Goal: Task Accomplishment & Management: Manage account settings

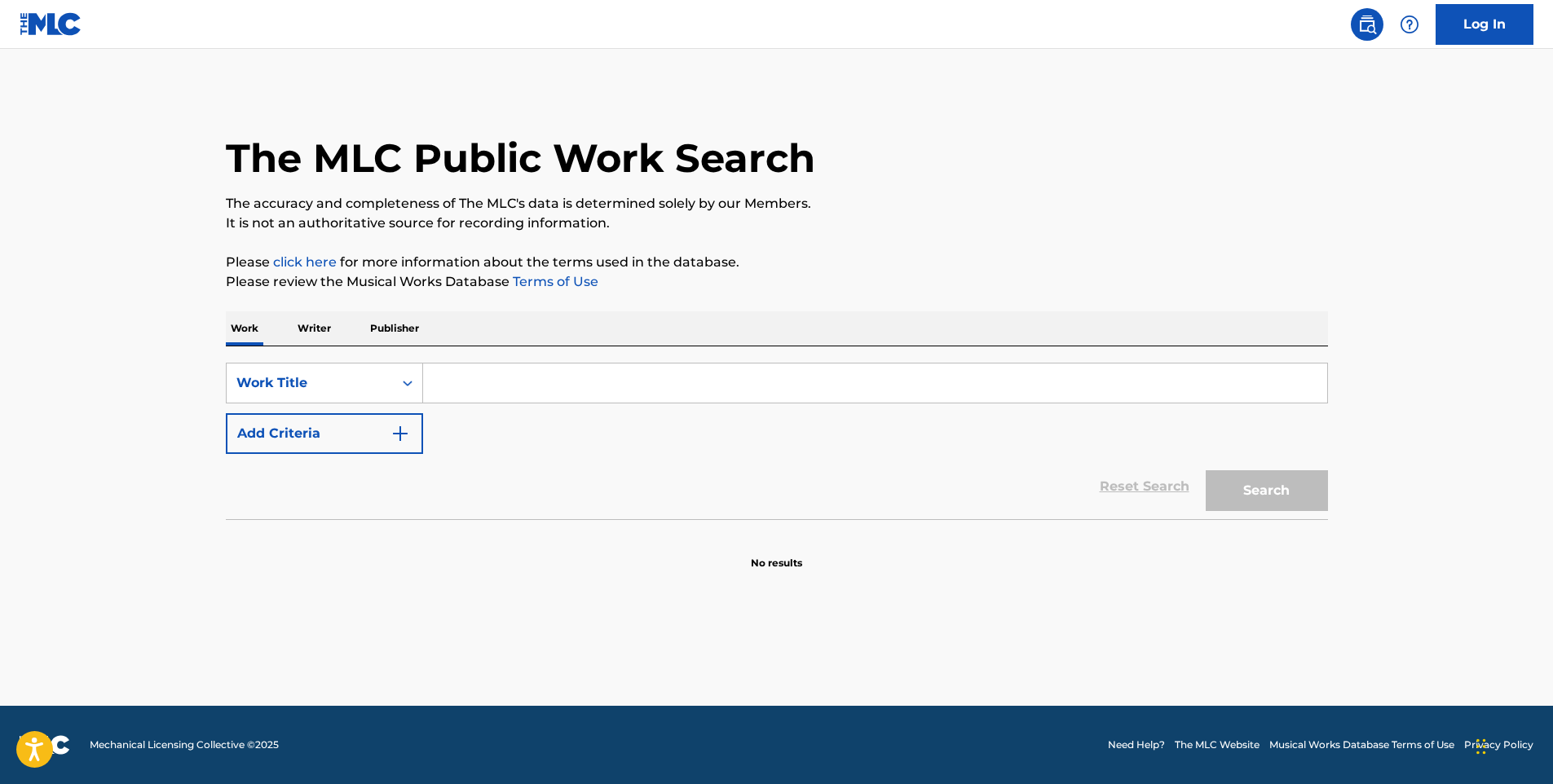
click at [502, 383] on input "Search Form" at bounding box center [875, 384] width 905 height 39
type input "[PERSON_NAME]"
click at [1270, 501] on button "Search" at bounding box center [1267, 490] width 122 height 40
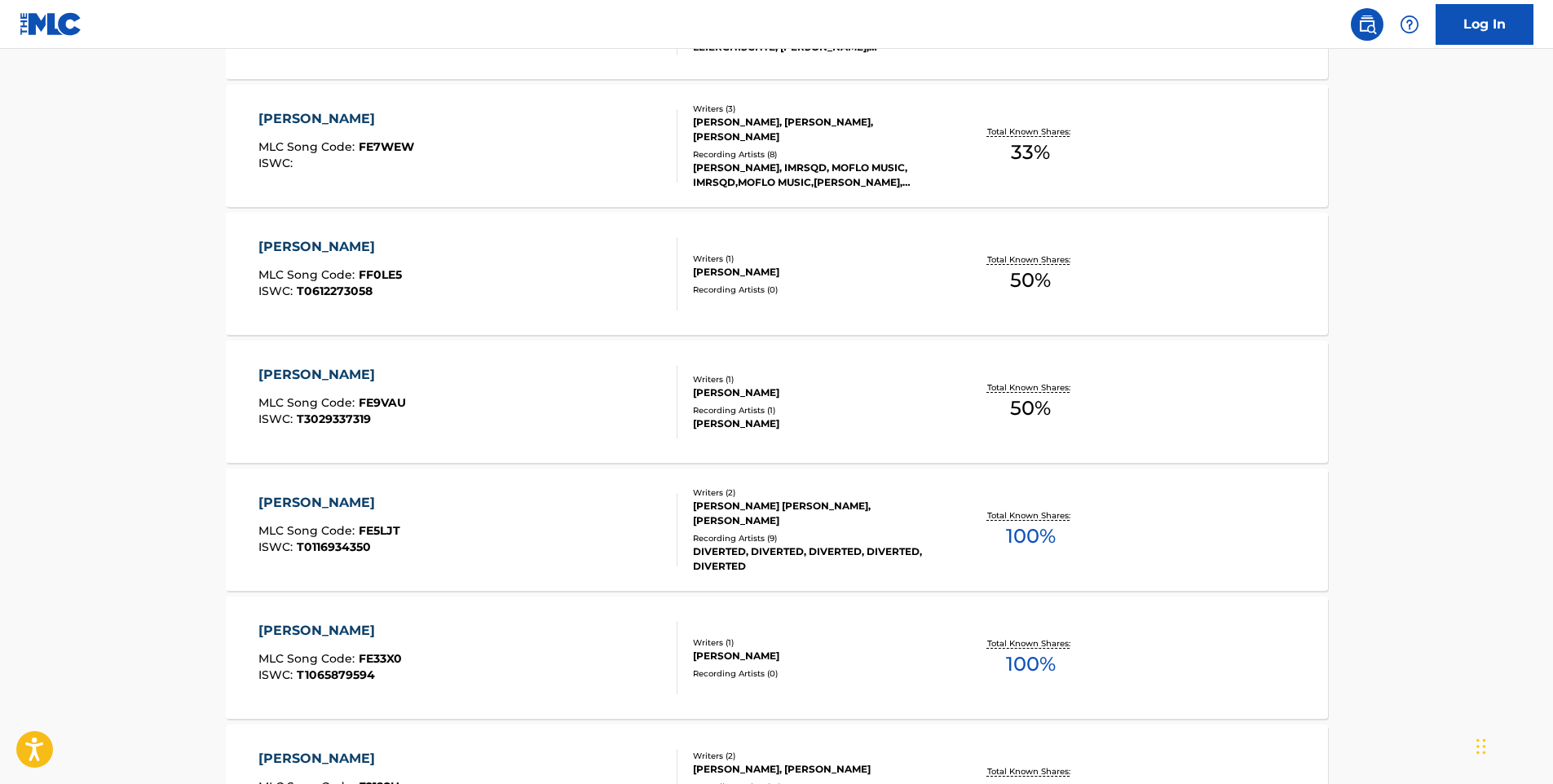
scroll to position [1211, 0]
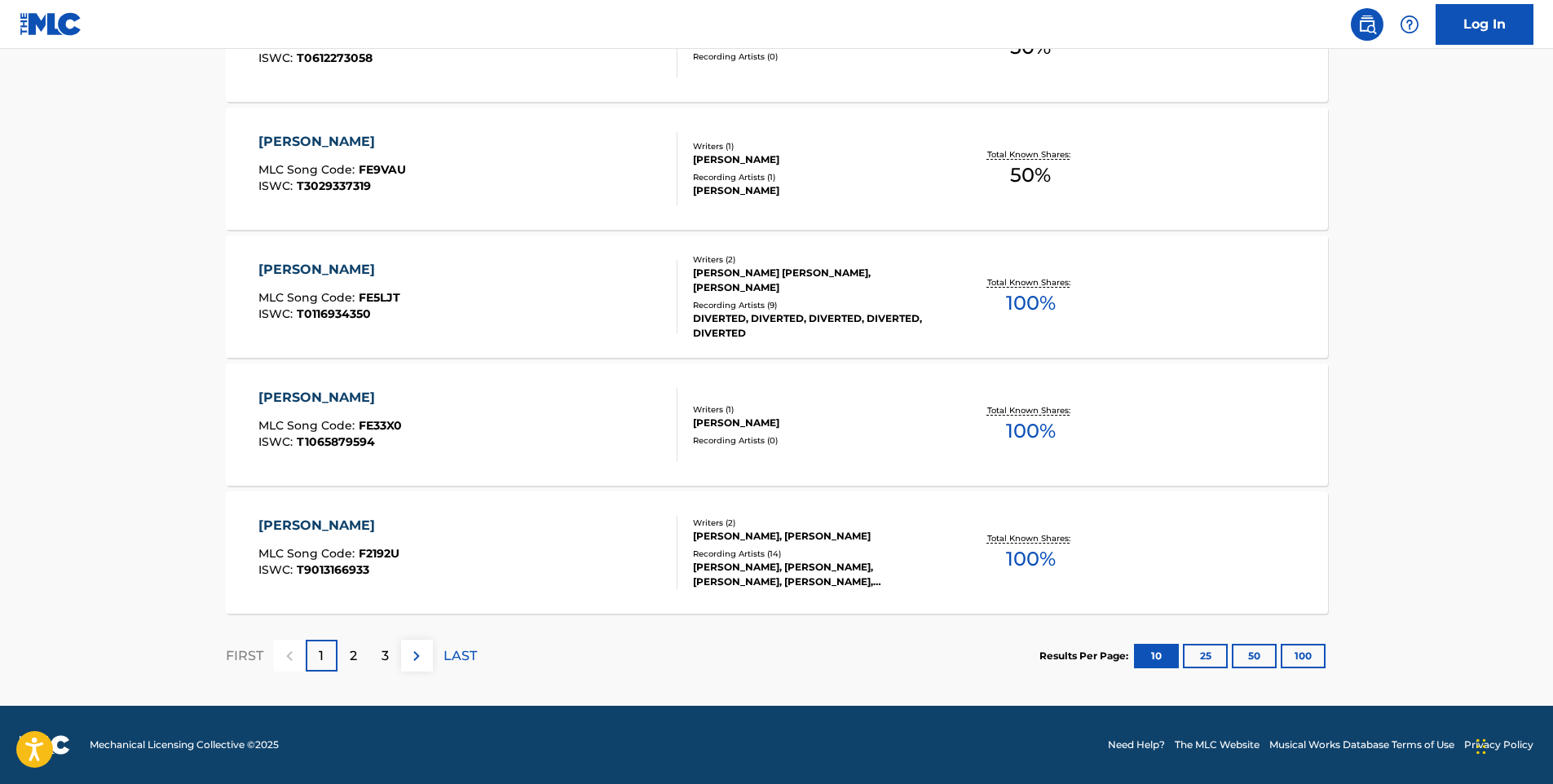
click at [317, 526] on div "[PERSON_NAME]" at bounding box center [329, 526] width 141 height 20
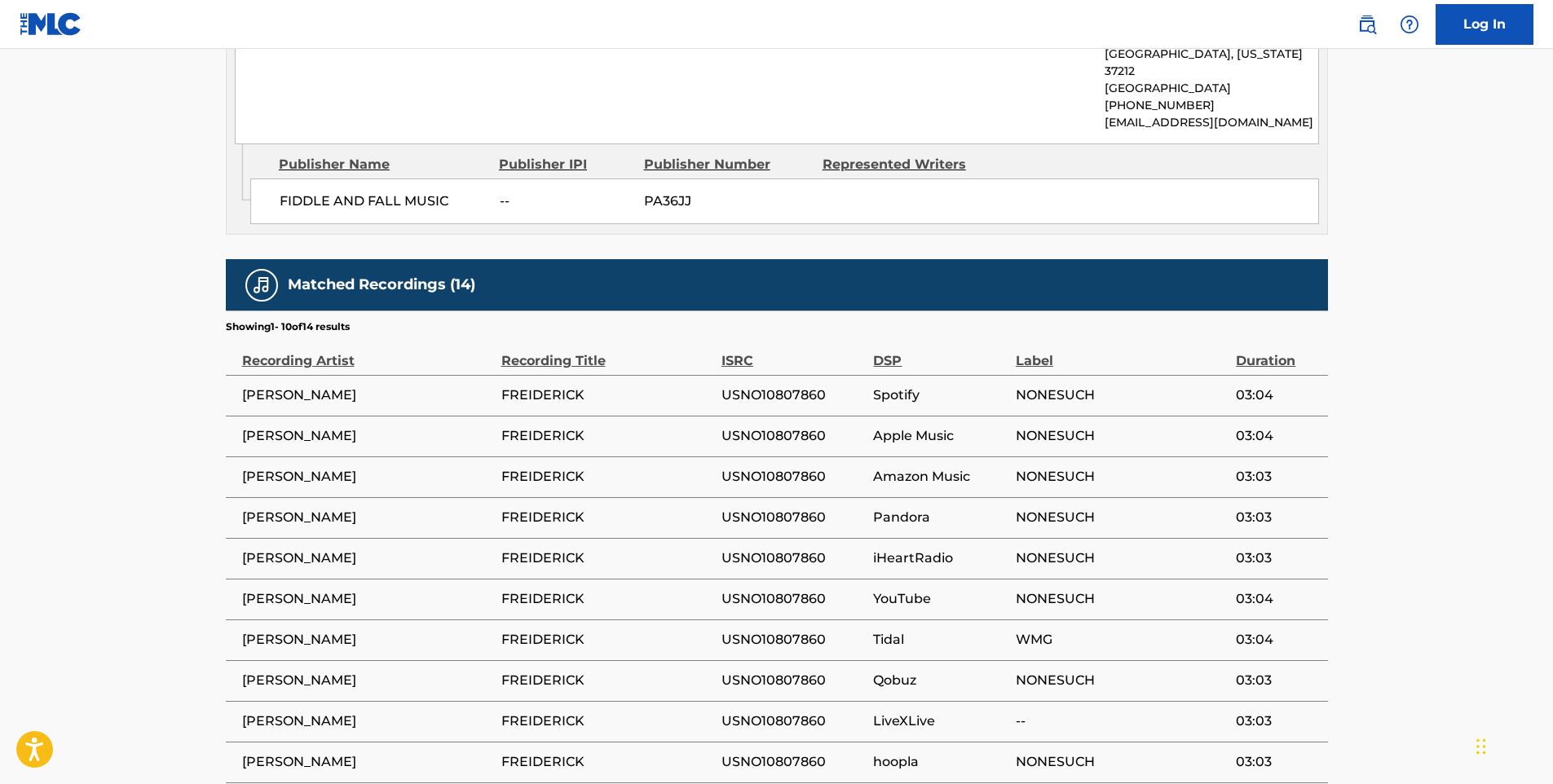
scroll to position [1467, 0]
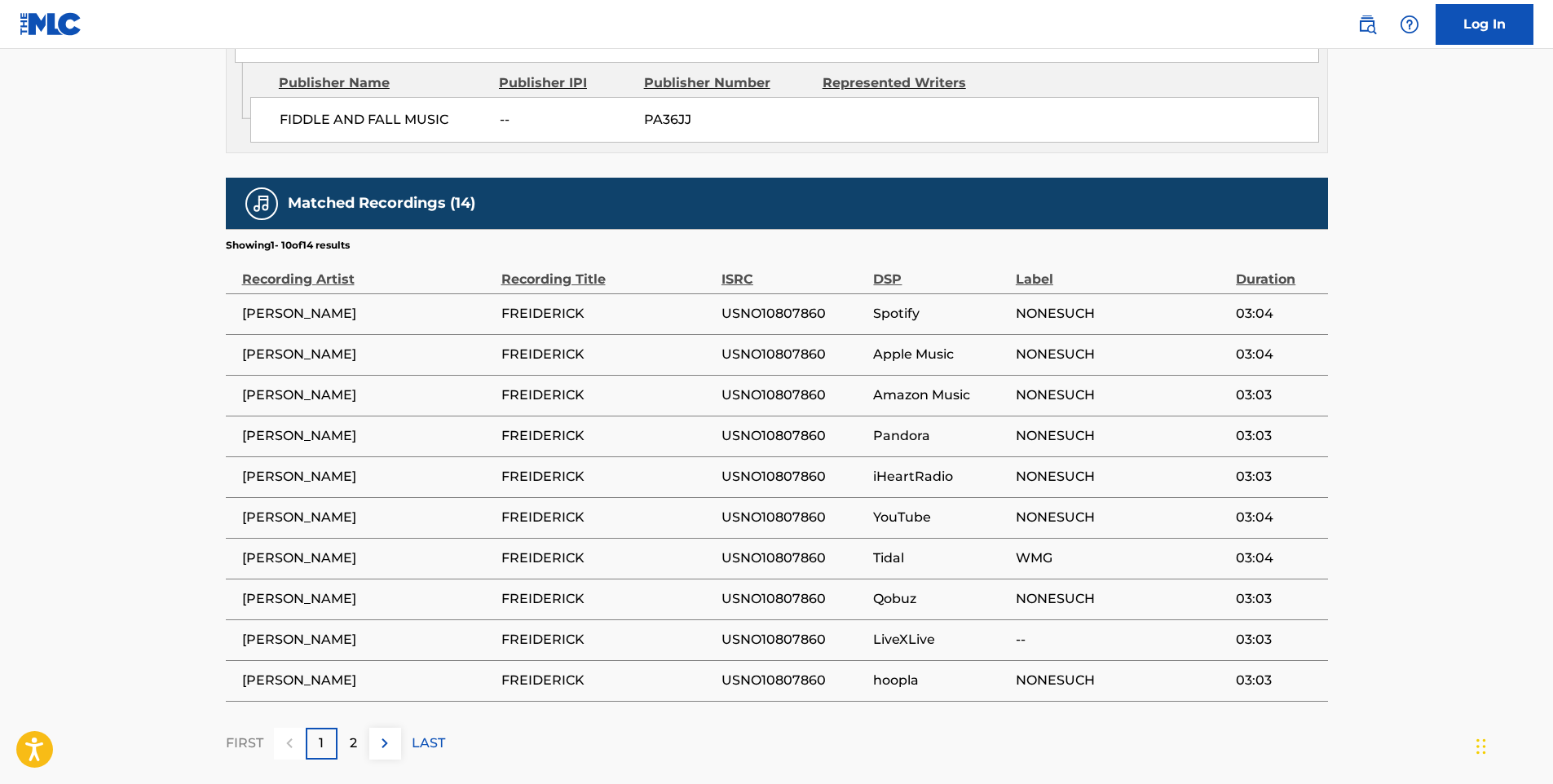
scroll to position [1211, 0]
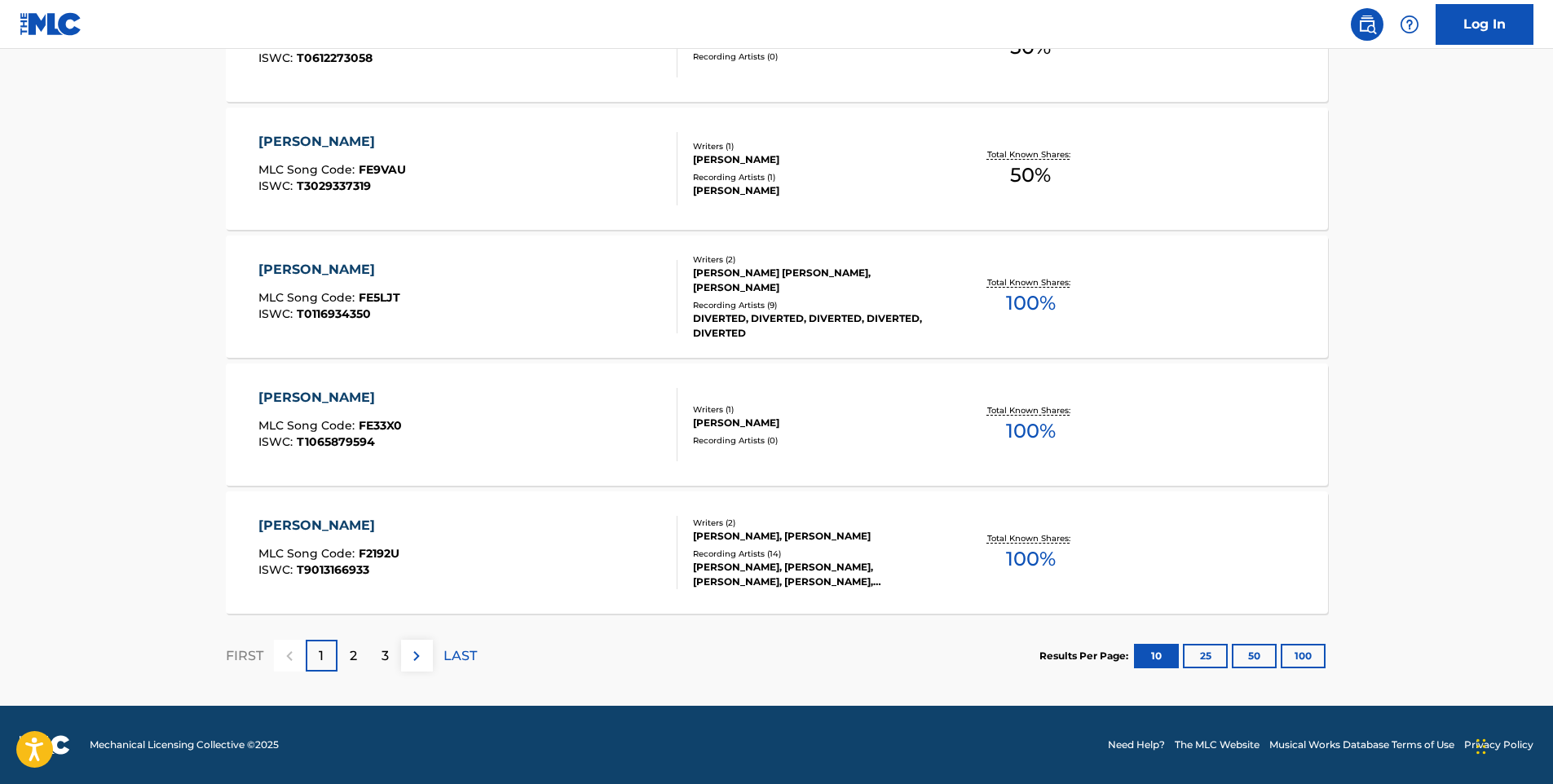
click at [382, 654] on p "3" at bounding box center [385, 656] width 7 height 20
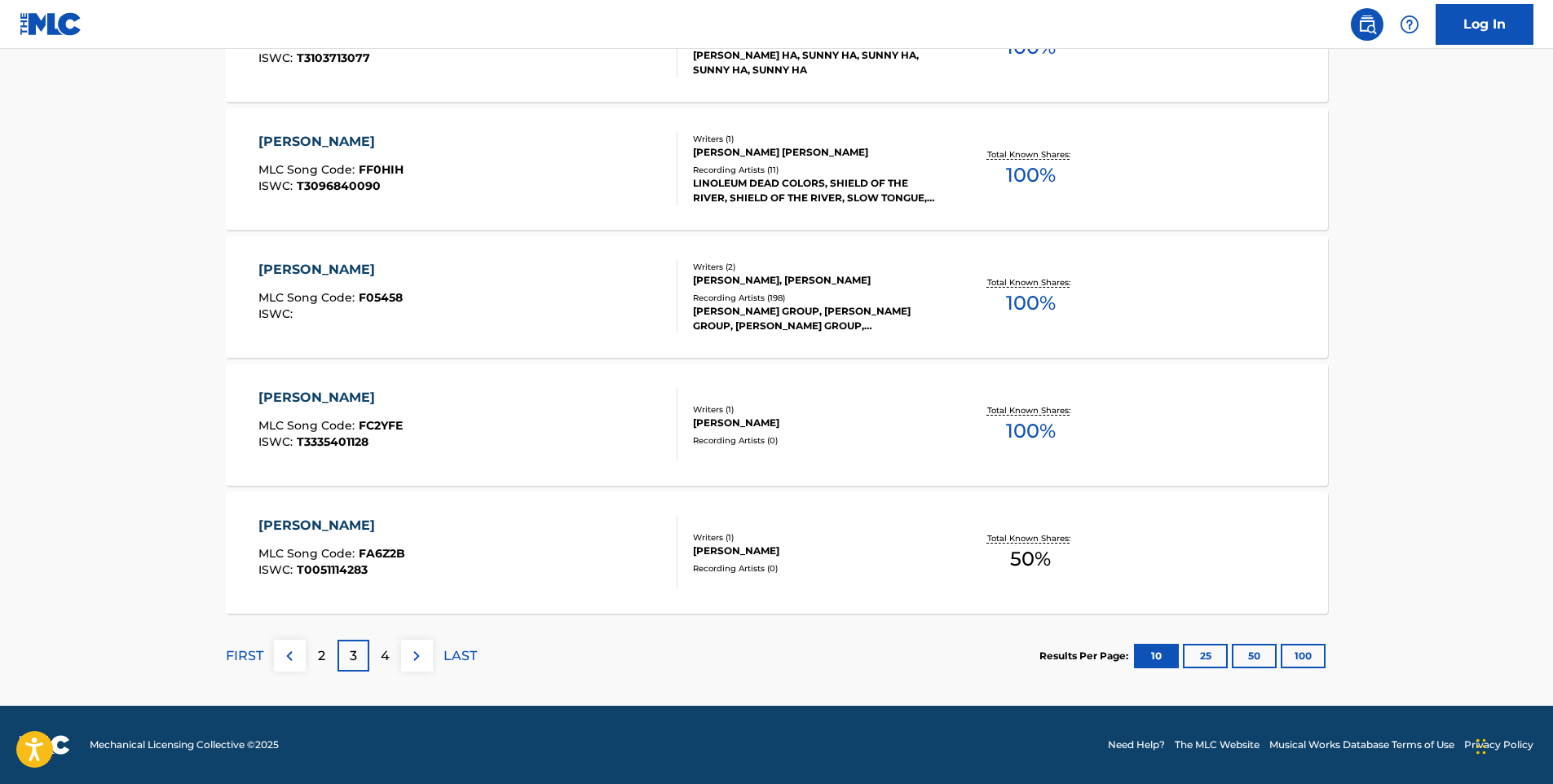
click at [393, 655] on div "4" at bounding box center [385, 656] width 32 height 32
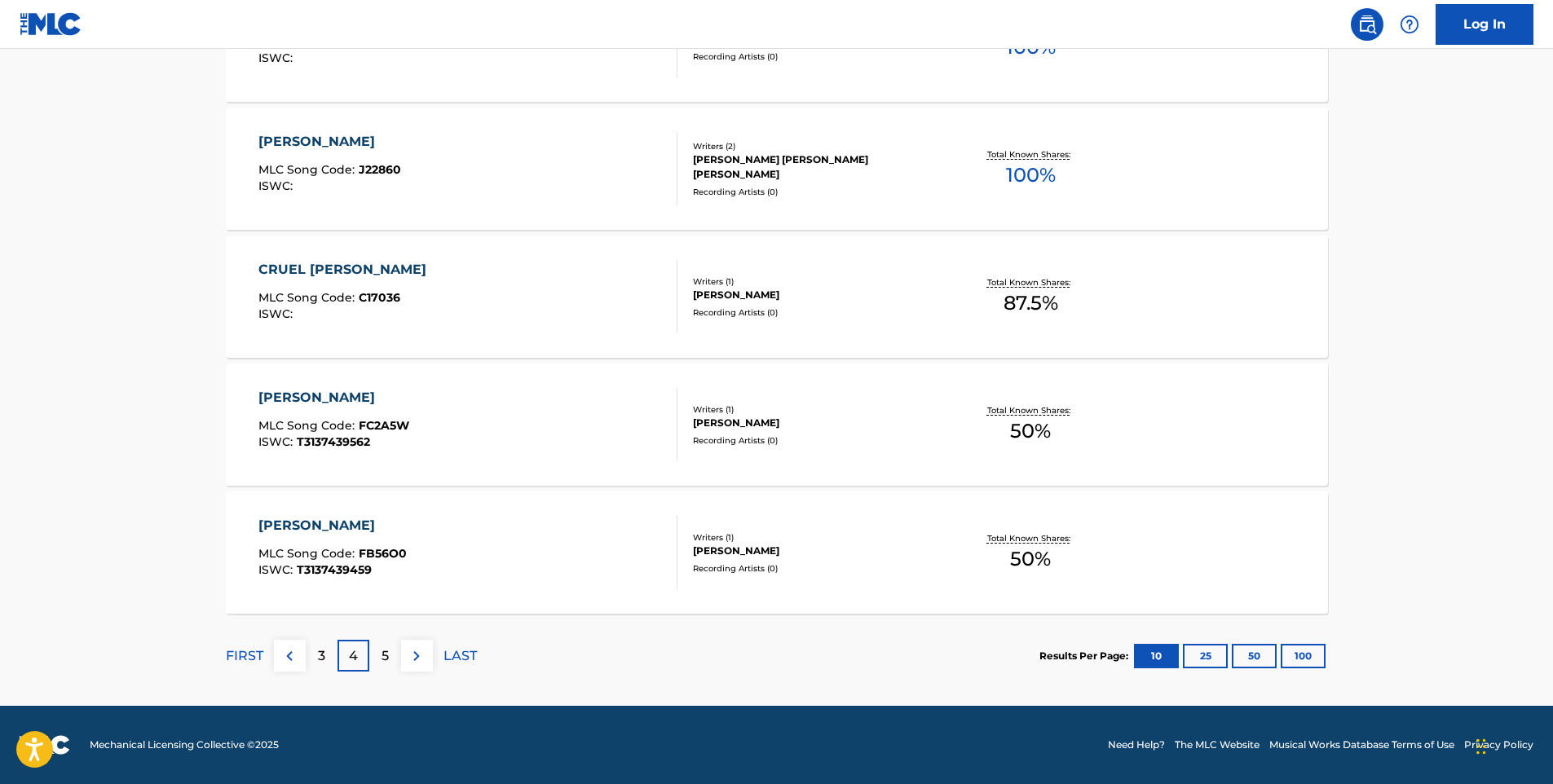
click at [393, 658] on div "5" at bounding box center [385, 656] width 32 height 32
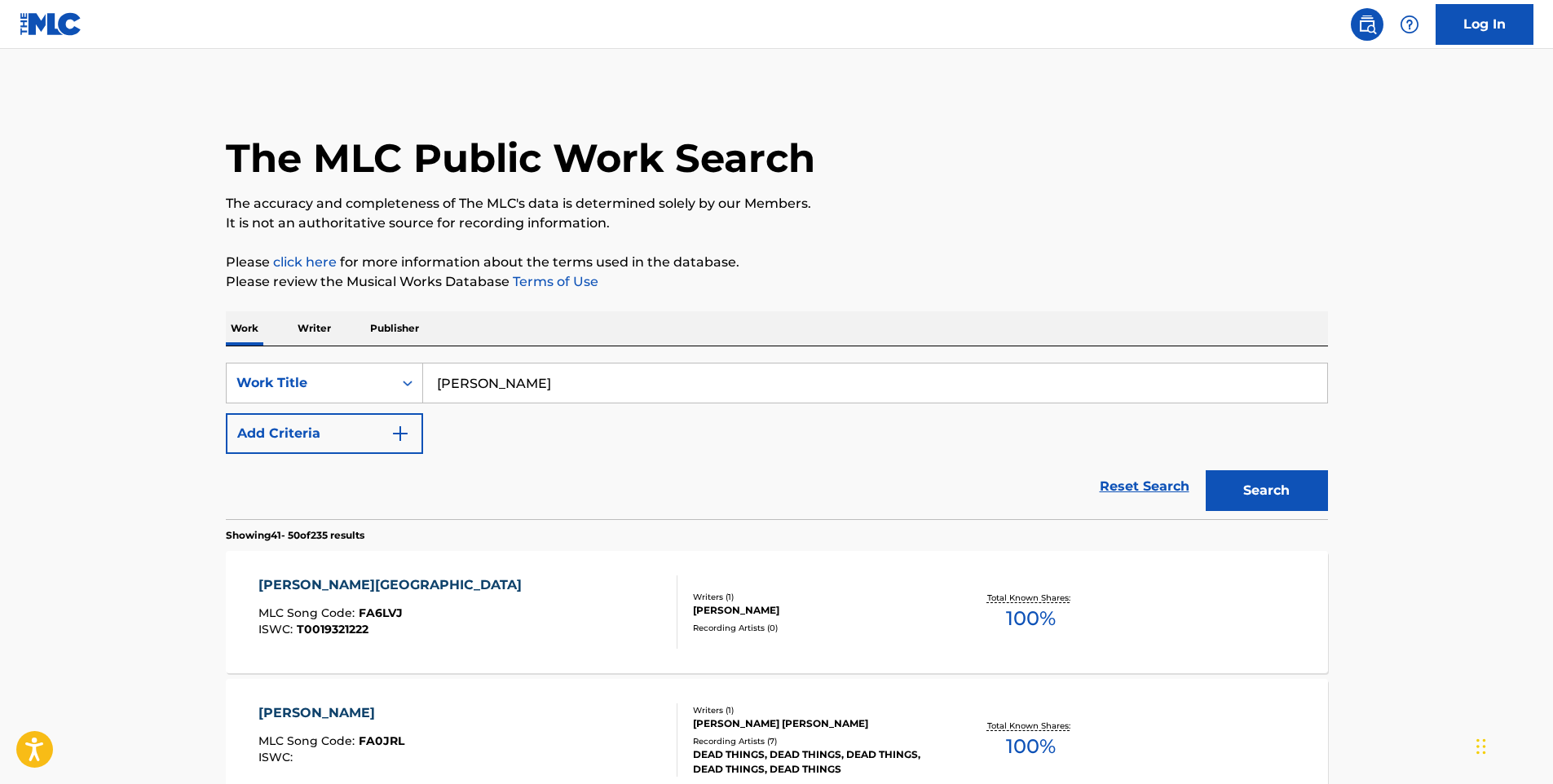
click at [384, 330] on p "Publisher" at bounding box center [395, 328] width 59 height 35
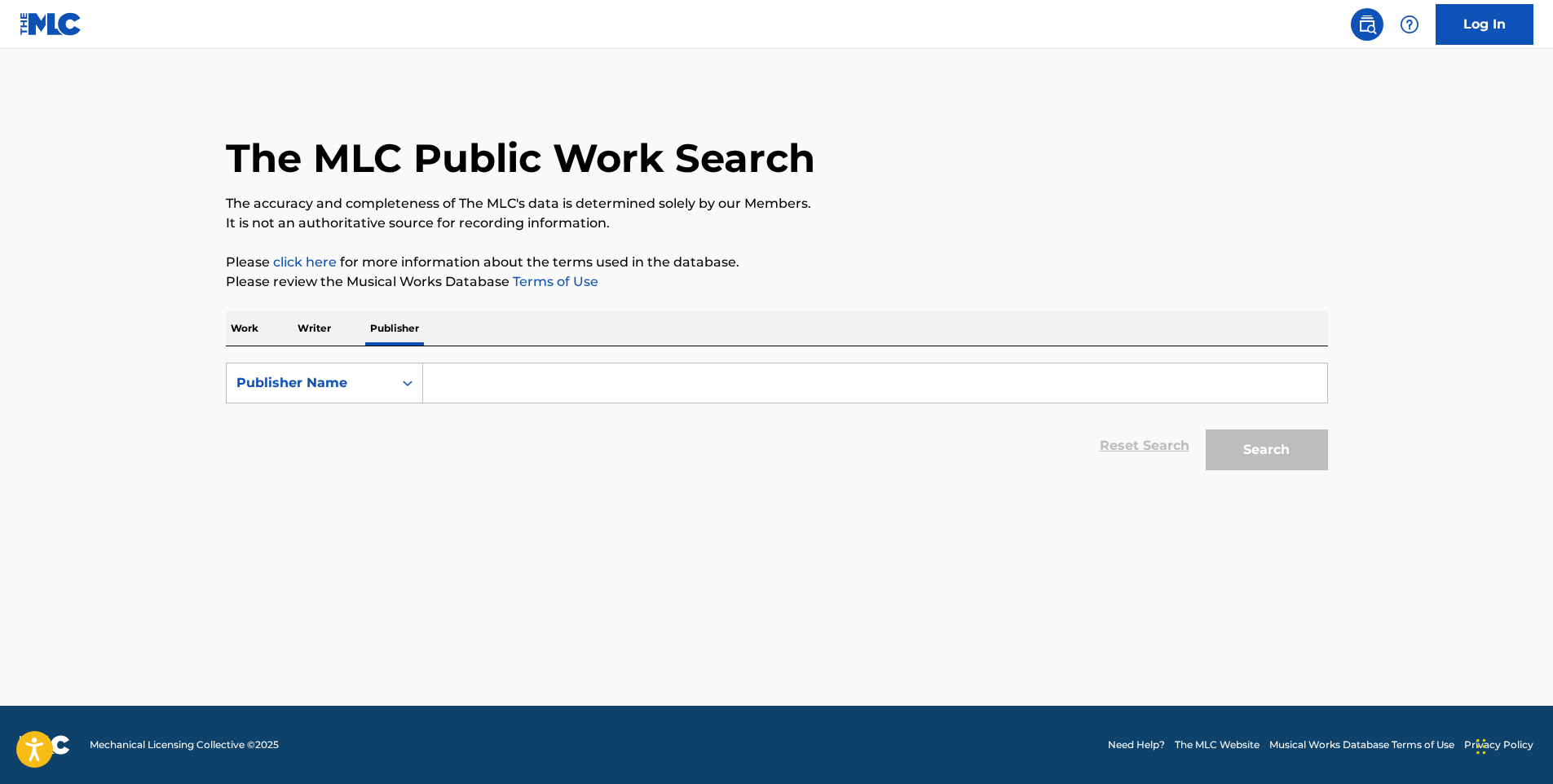
click at [470, 378] on input "Search Form" at bounding box center [875, 384] width 905 height 39
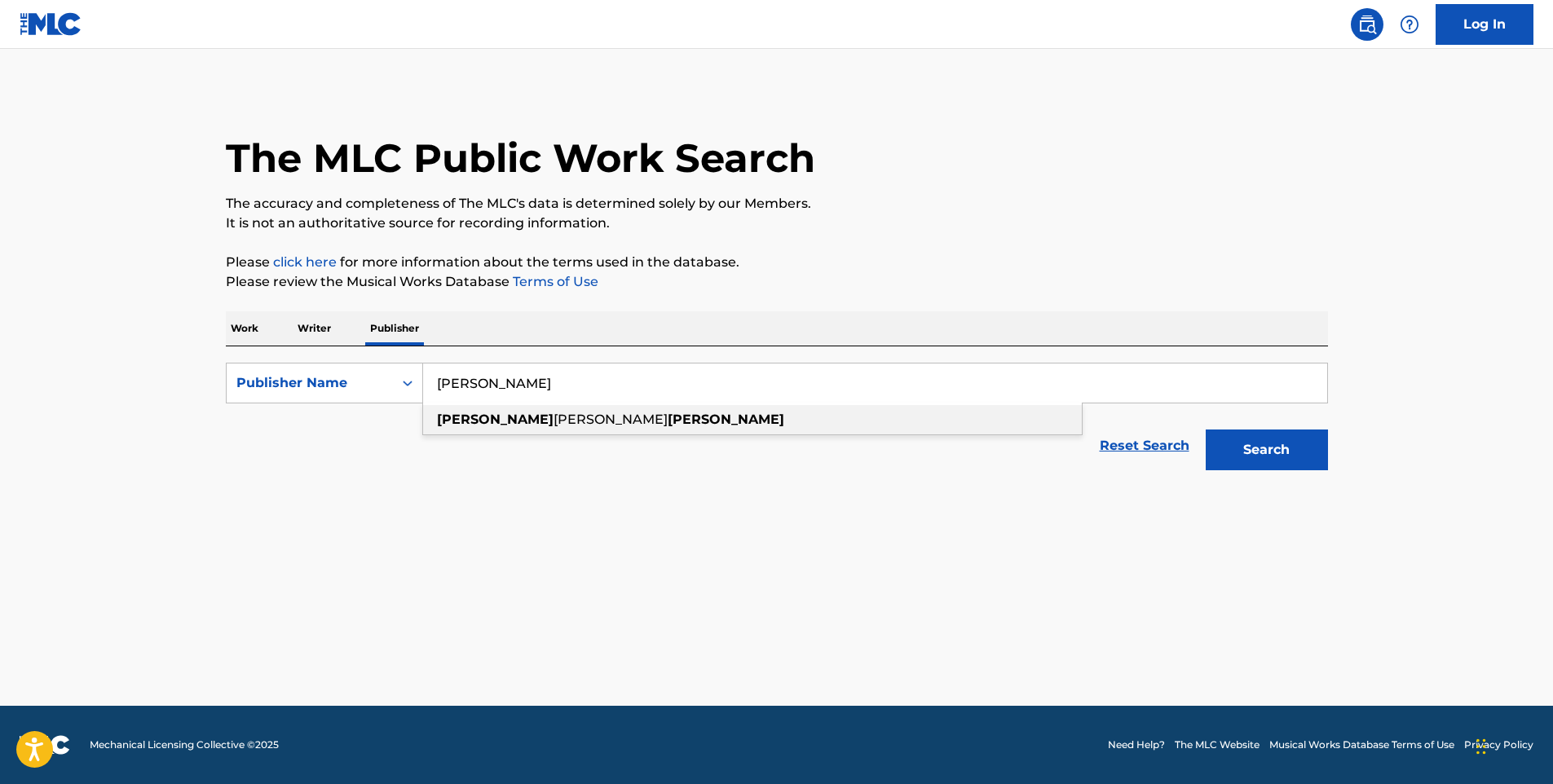
click at [554, 414] on span "[PERSON_NAME]" at bounding box center [611, 419] width 114 height 16
type input "[PERSON_NAME]"
click at [1255, 457] on button "Search" at bounding box center [1267, 450] width 122 height 40
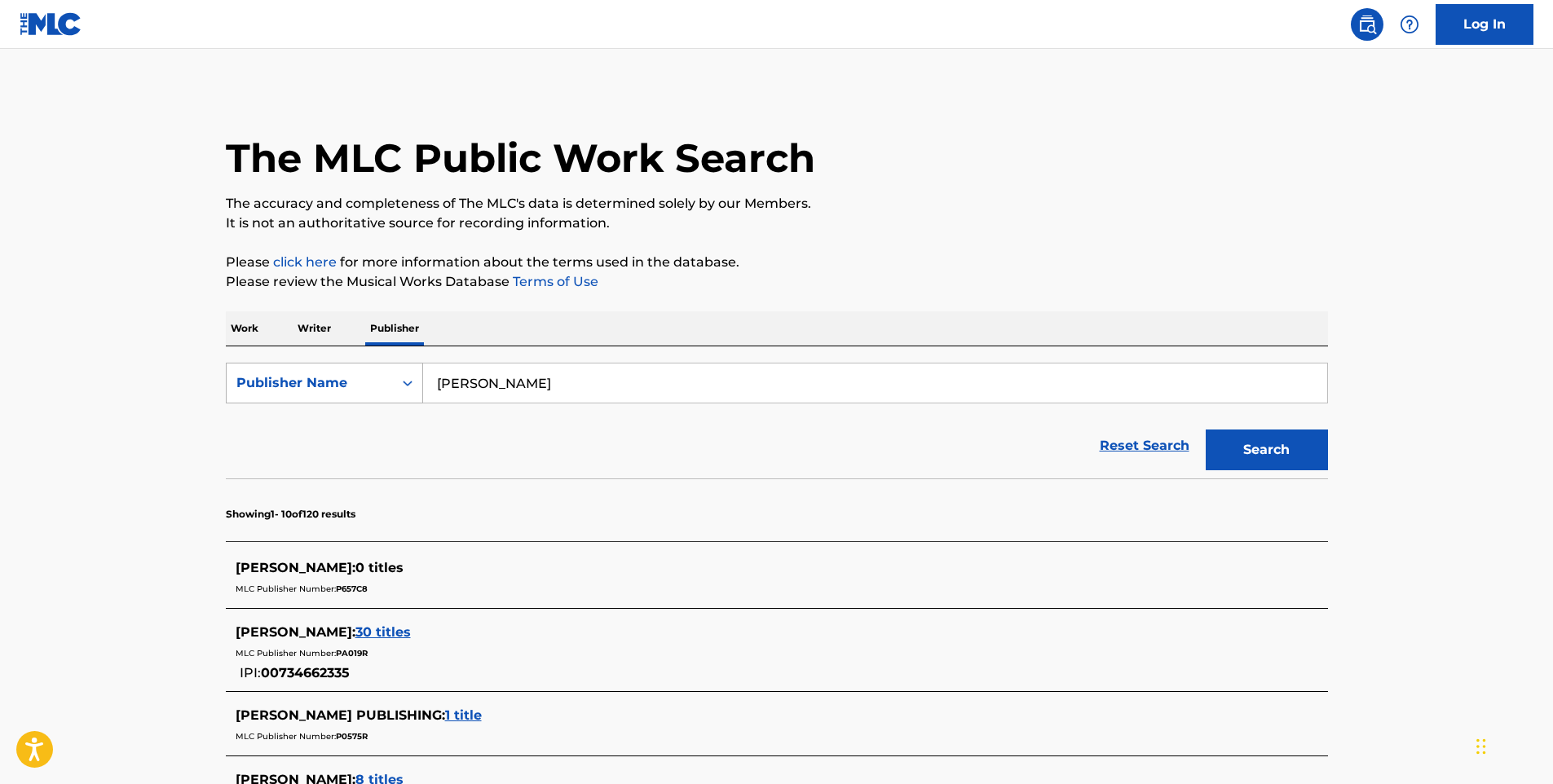
click at [409, 388] on icon "Search Form" at bounding box center [407, 383] width 17 height 17
click at [362, 473] on div "MLC Publisher Number" at bounding box center [325, 463] width 195 height 40
click at [374, 391] on div "MLC Publisher Number" at bounding box center [310, 384] width 147 height 20
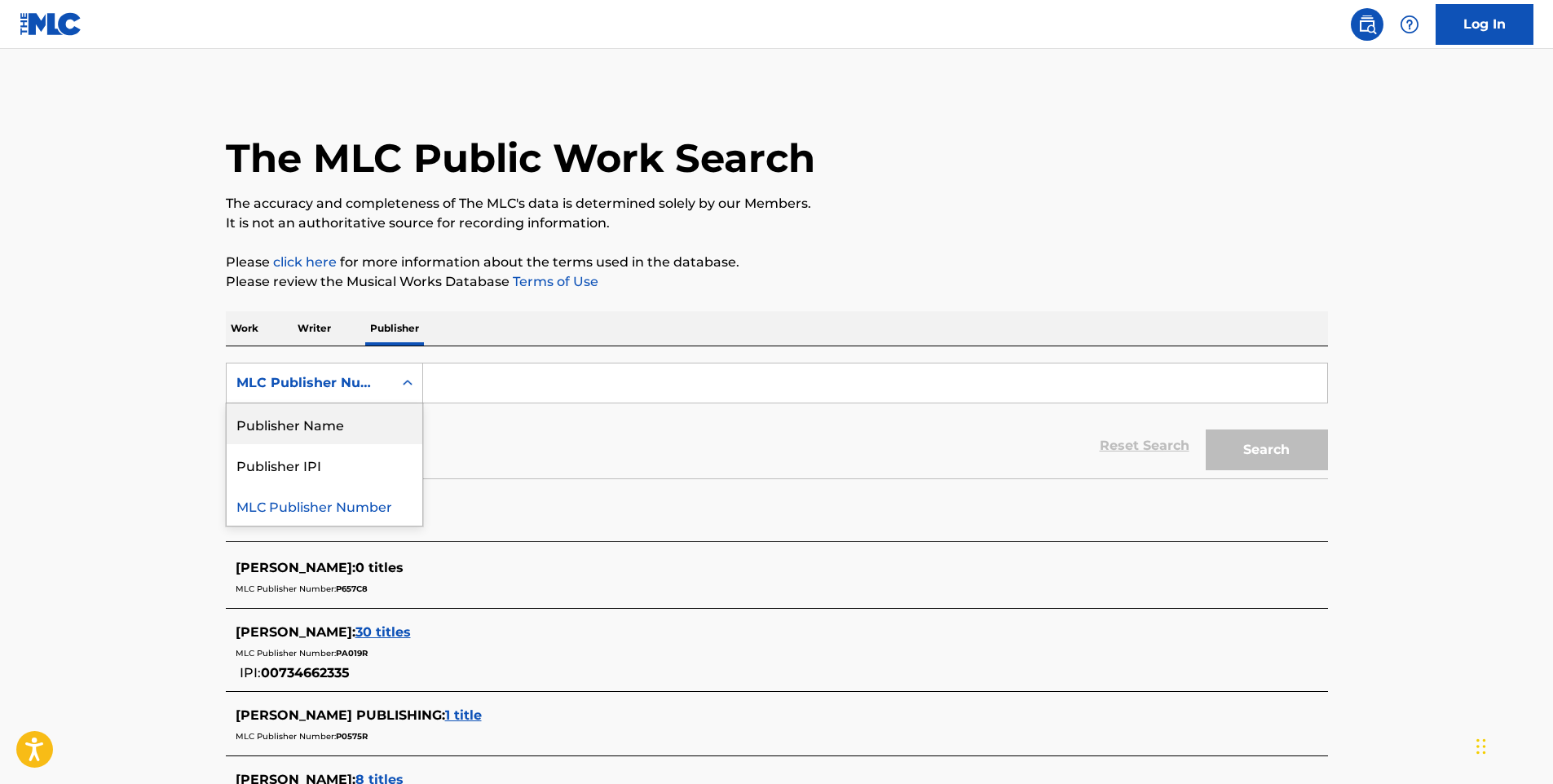
click at [336, 423] on div "Publisher Name" at bounding box center [325, 423] width 195 height 40
click at [1041, 378] on input "Search Form" at bounding box center [875, 384] width 905 height 39
click at [1499, 20] on link "Log In" at bounding box center [1484, 24] width 98 height 40
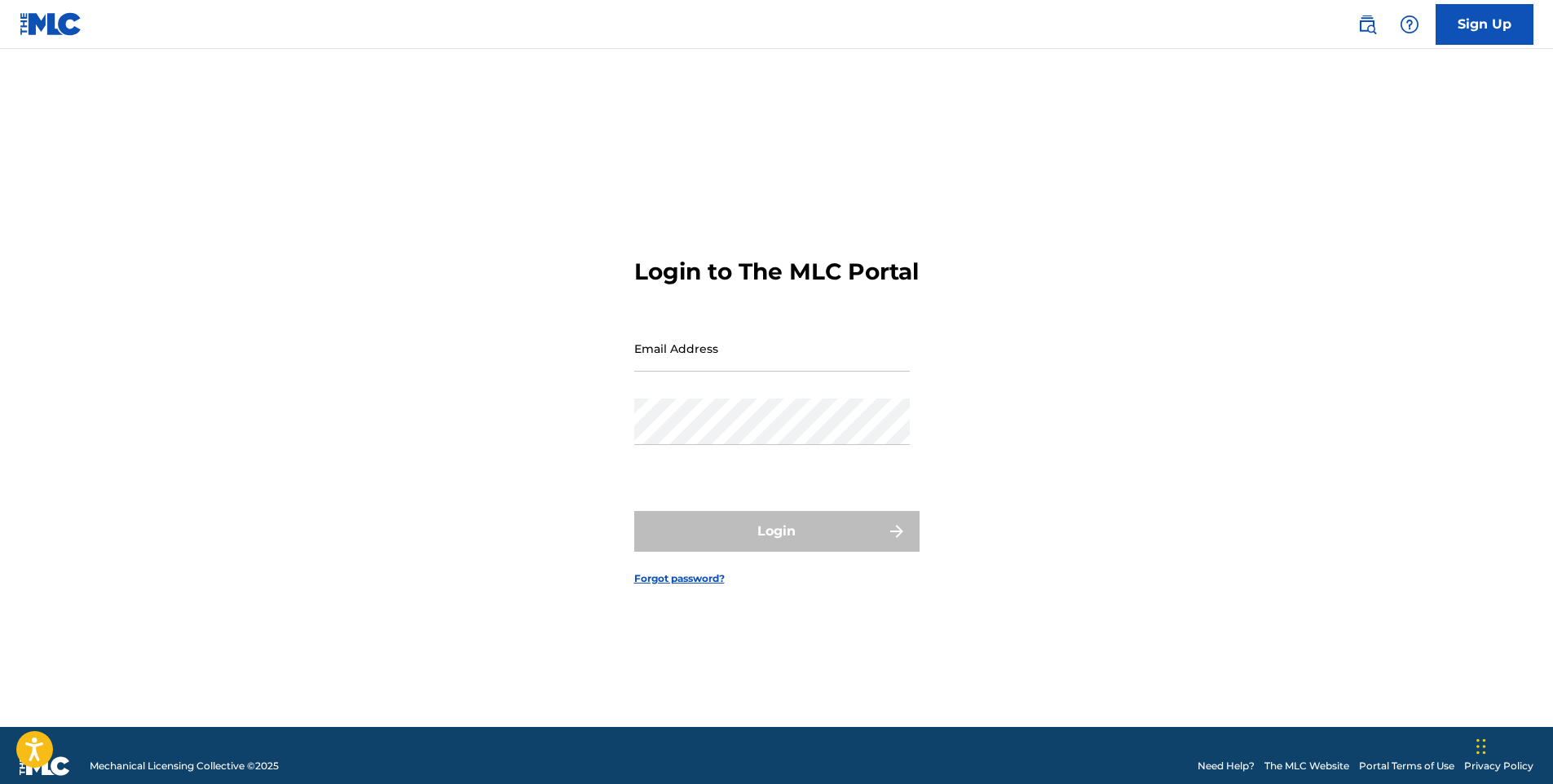
click at [1480, 20] on link "Sign Up" at bounding box center [1484, 24] width 98 height 40
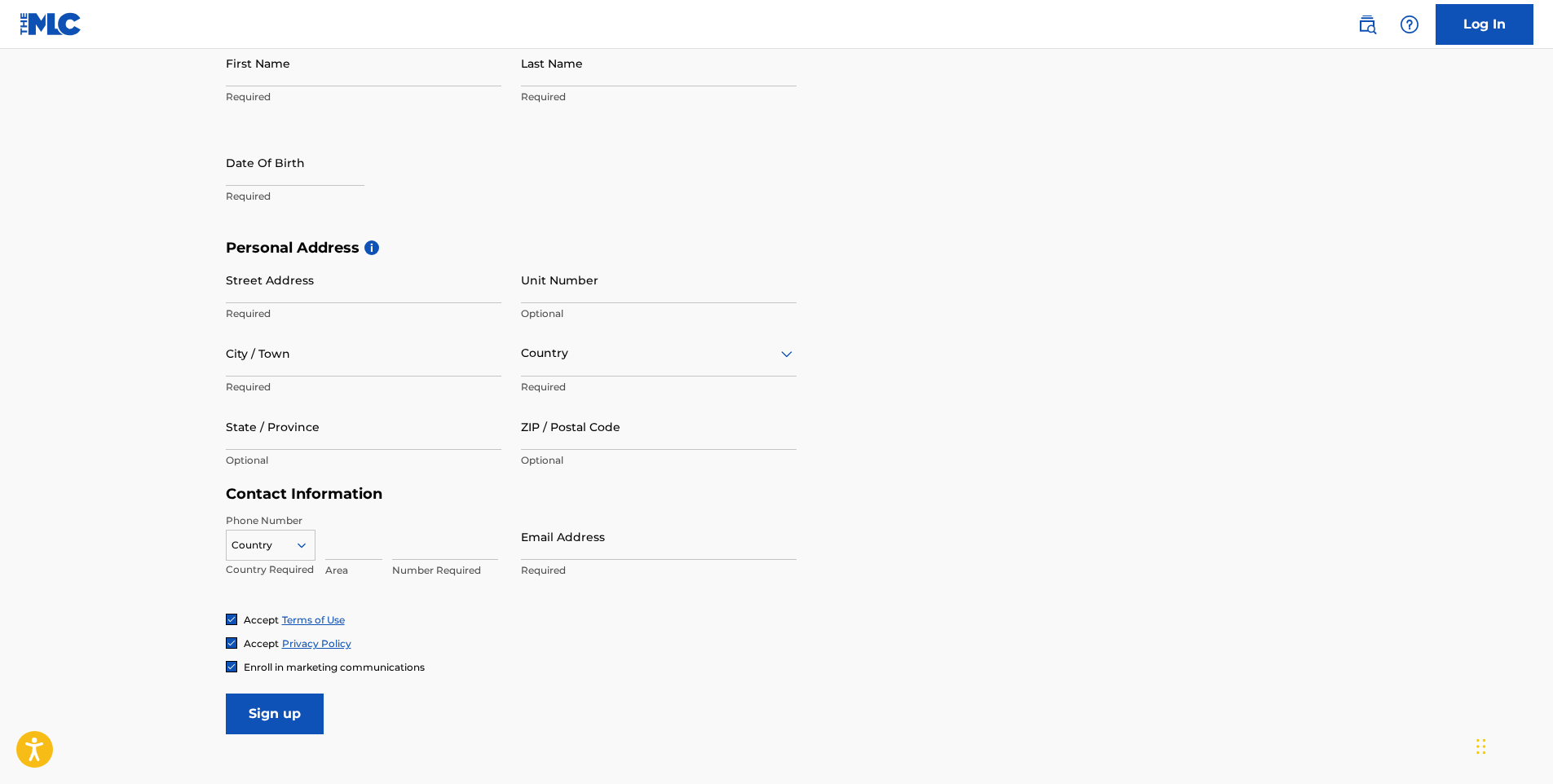
scroll to position [407, 0]
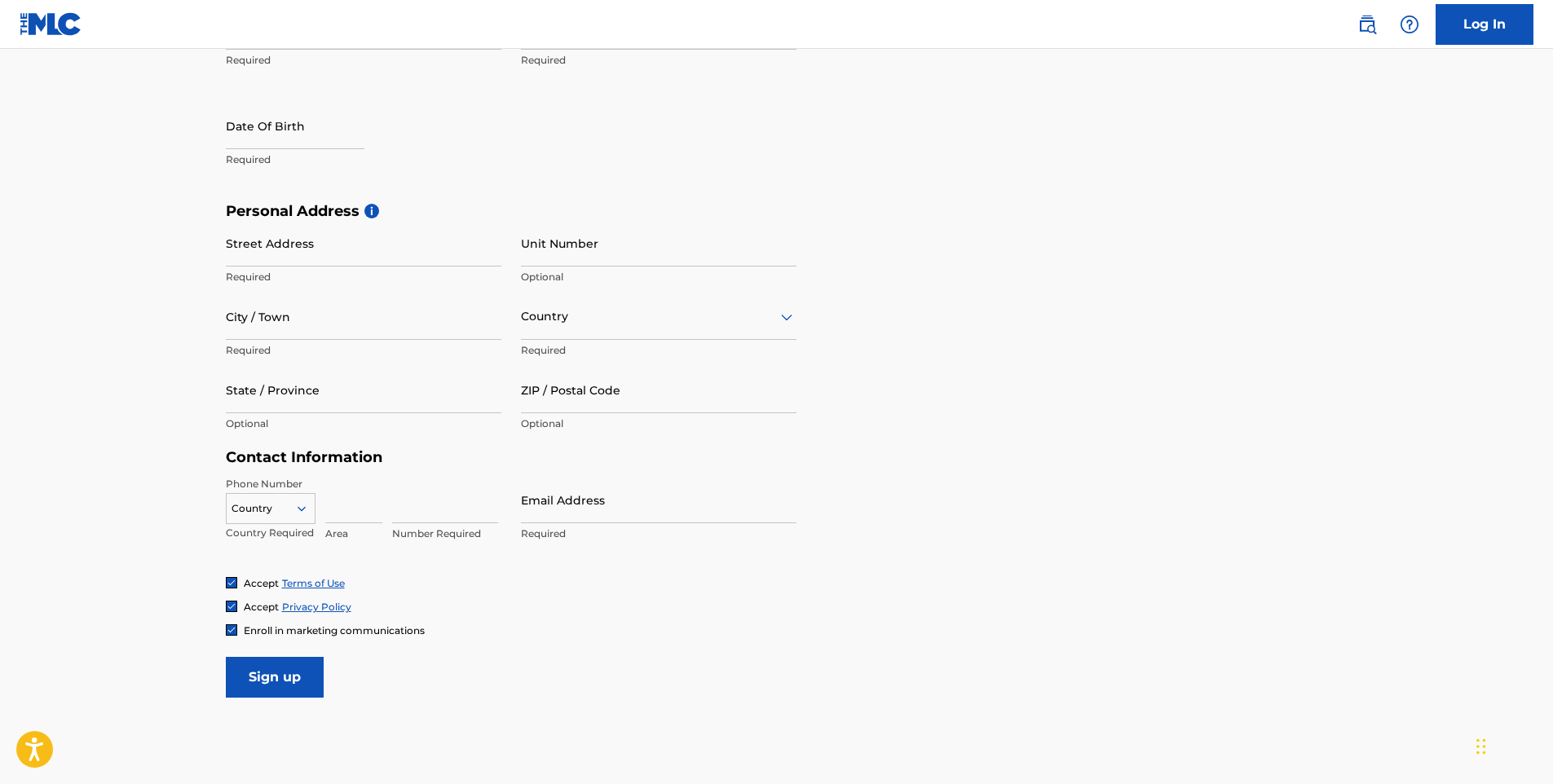
click at [1484, 18] on link "Log In" at bounding box center [1484, 24] width 98 height 40
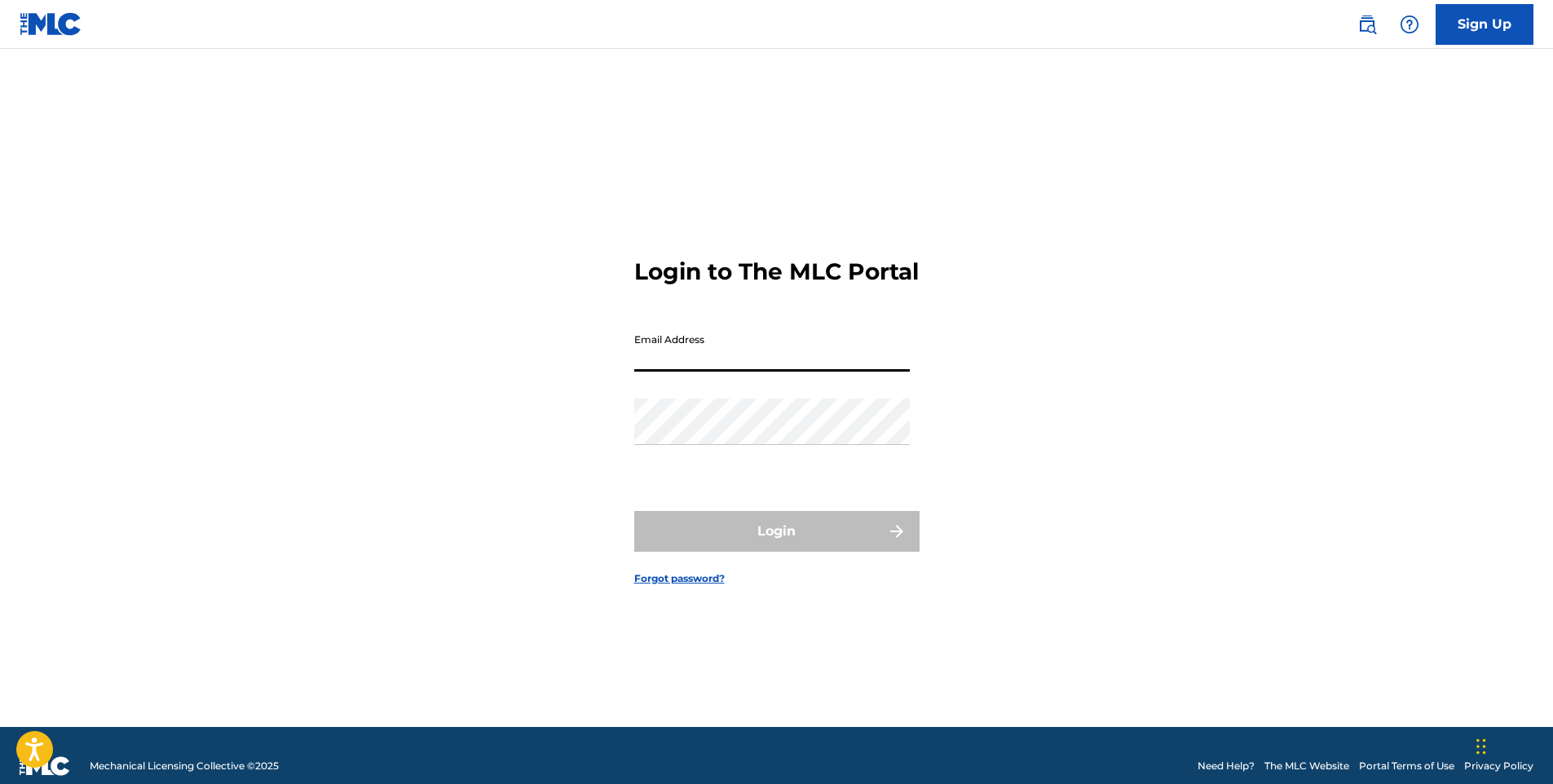
click at [713, 339] on input "Email Address" at bounding box center [772, 348] width 275 height 46
type input "[EMAIL_ADDRESS][DOMAIN_NAME]"
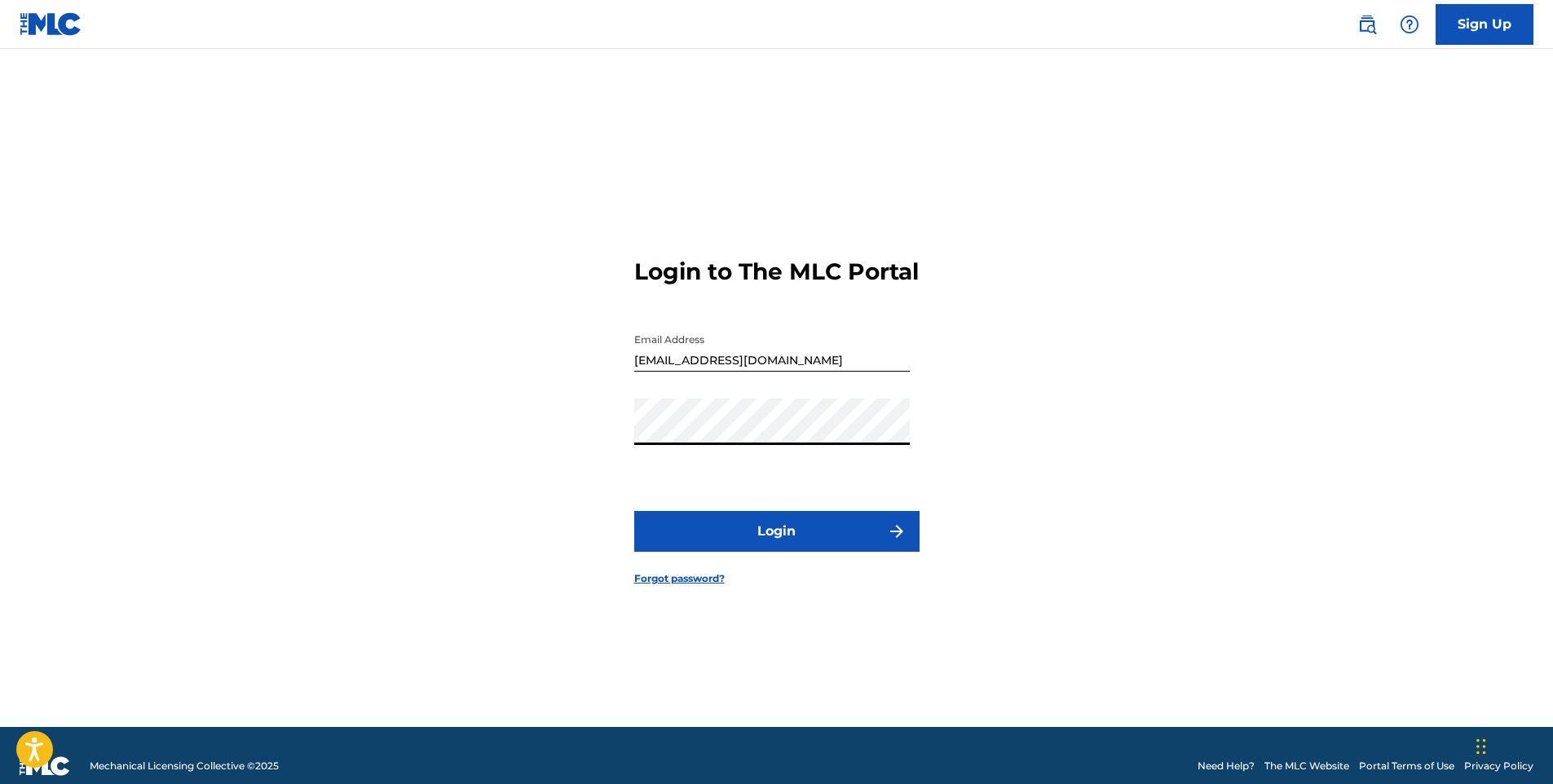
click at [634, 511] on button "Login" at bounding box center [776, 531] width 285 height 40
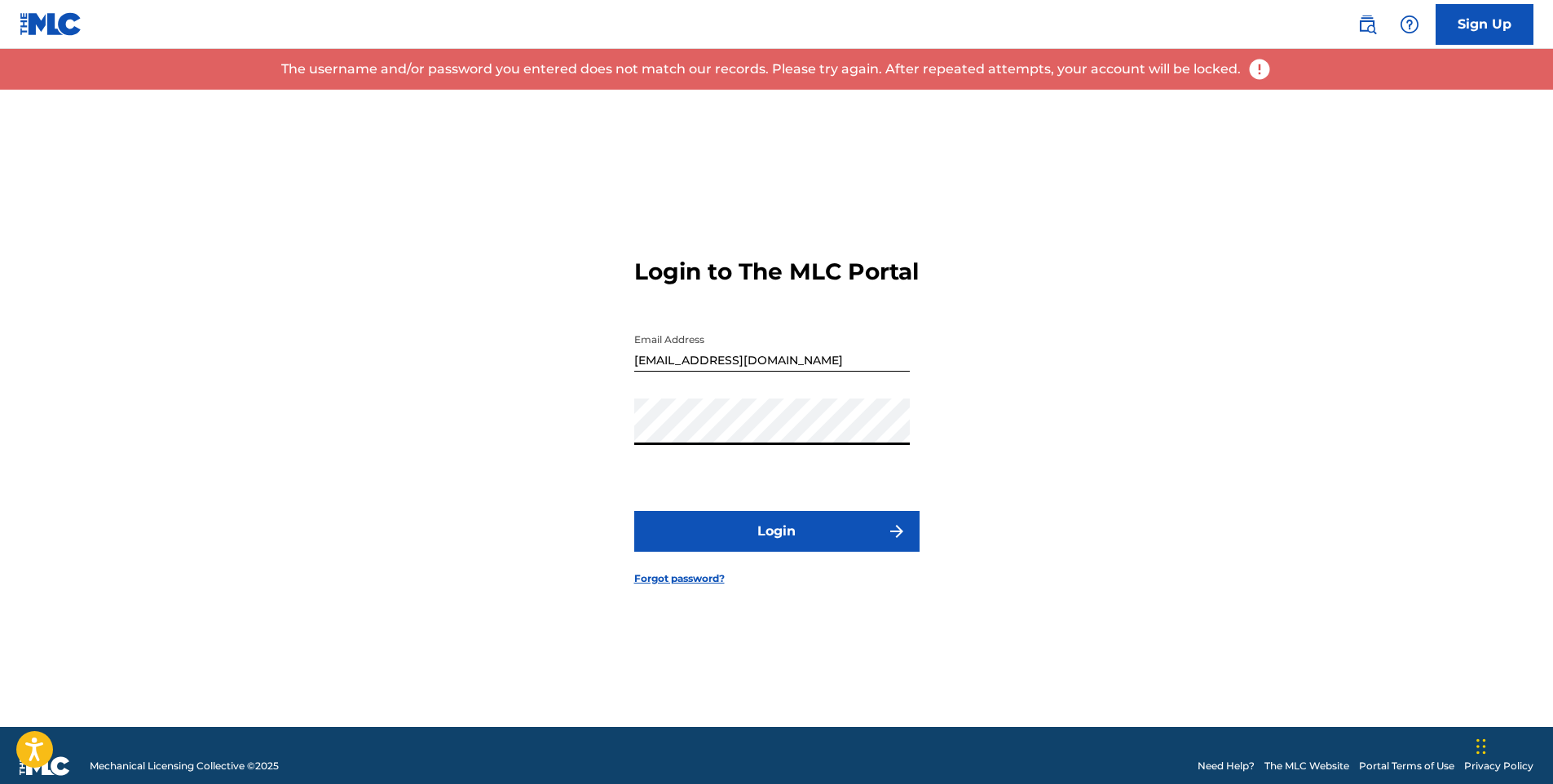
click at [517, 433] on div "Login to The MLC Portal Email Address [EMAIL_ADDRESS][DOMAIN_NAME] Password Log…" at bounding box center [776, 408] width 1142 height 637
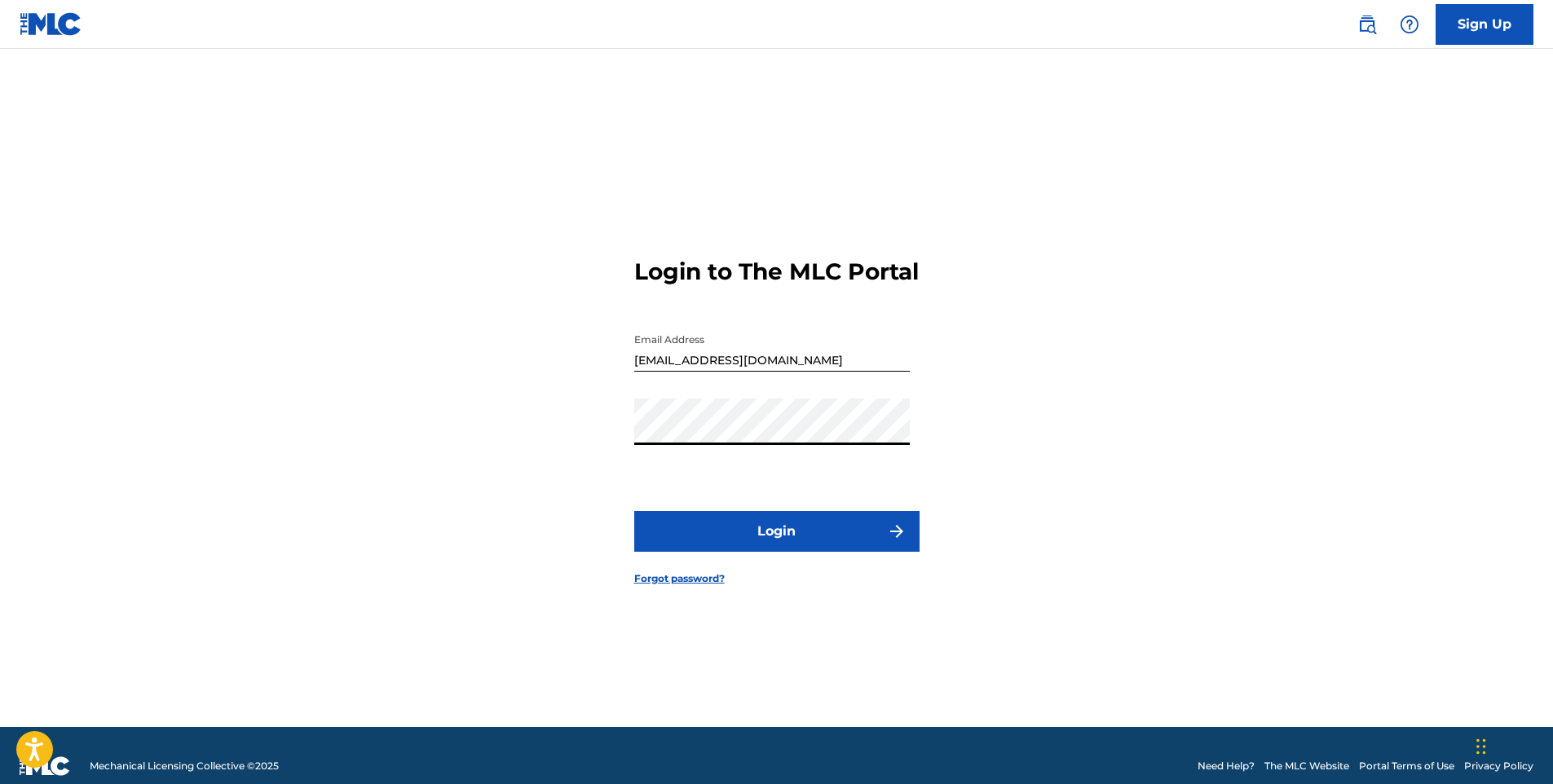
click at [634, 511] on button "Login" at bounding box center [776, 531] width 285 height 40
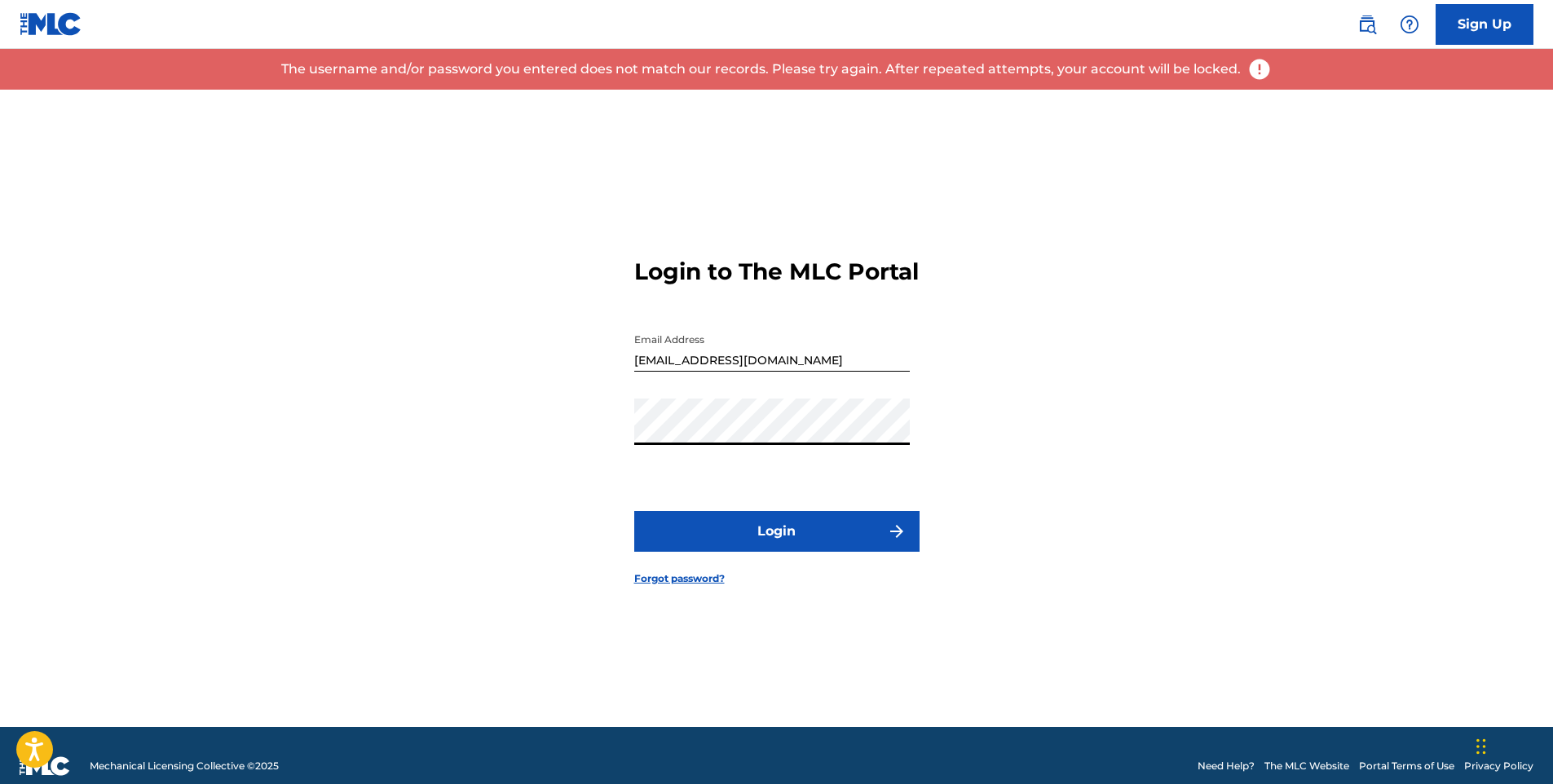
click at [523, 422] on div "Login to The MLC Portal Email Address [EMAIL_ADDRESS][DOMAIN_NAME] Password Log…" at bounding box center [776, 408] width 1142 height 637
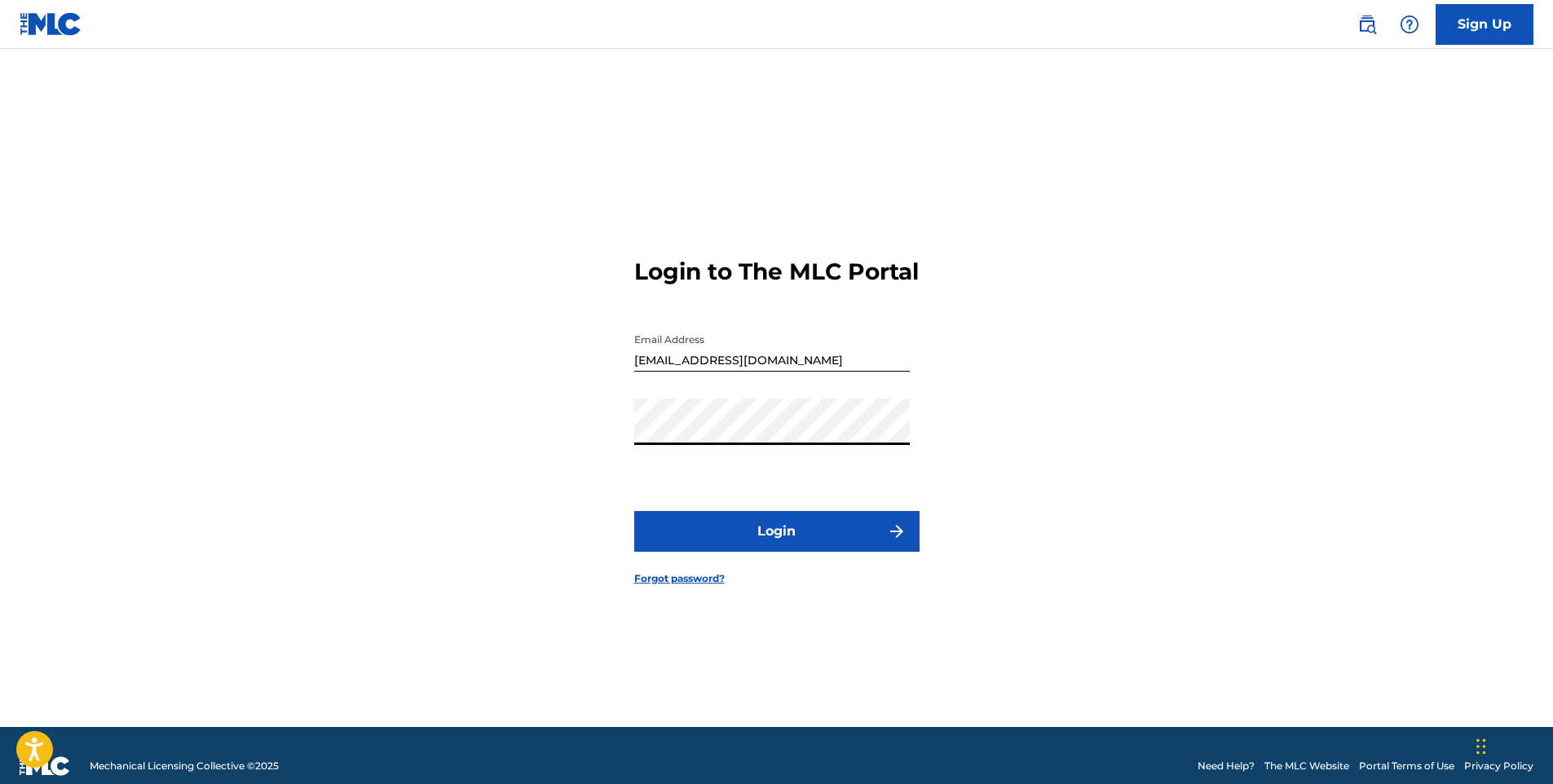
click at [731, 528] on button "Login" at bounding box center [776, 531] width 285 height 40
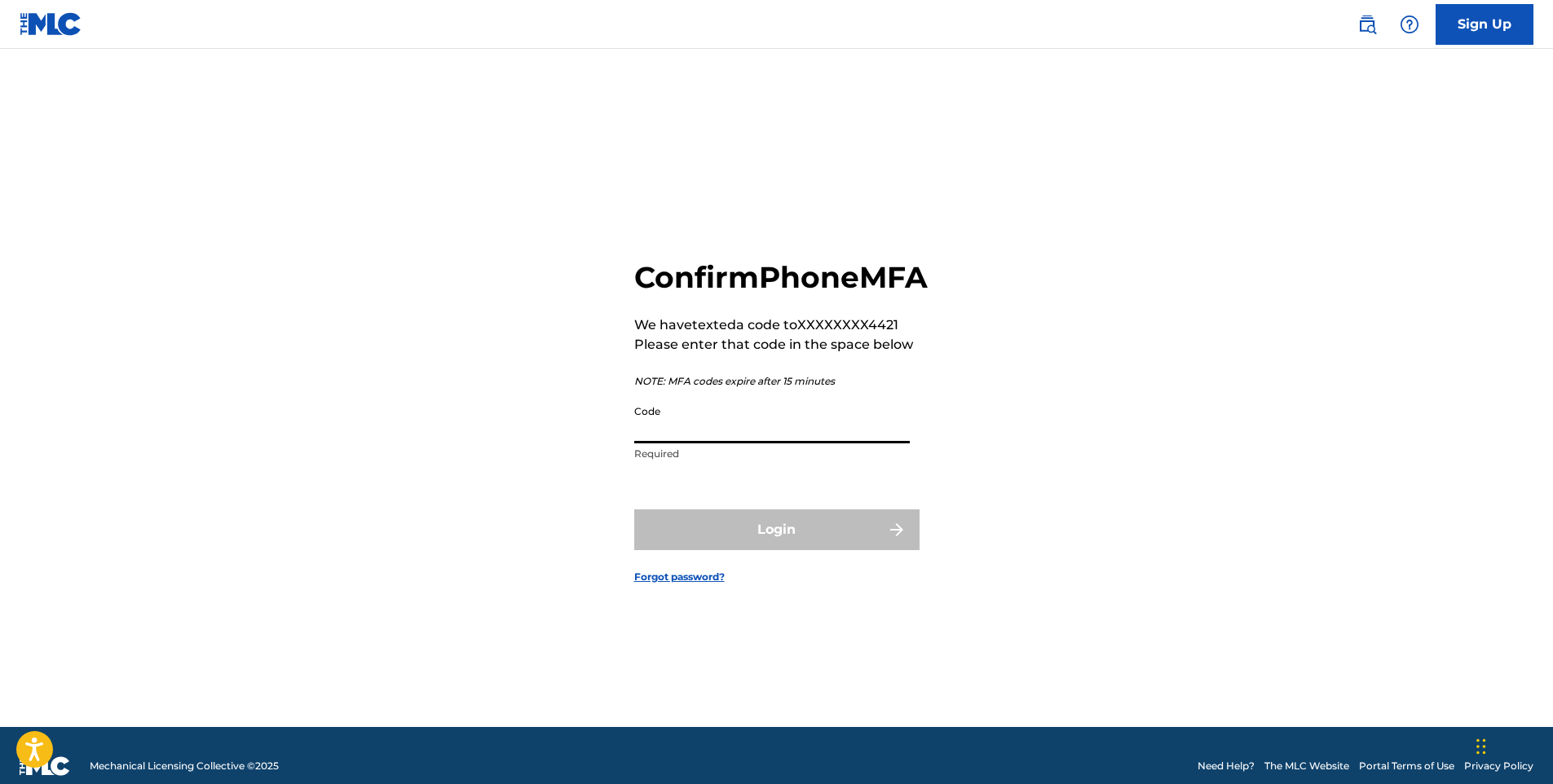
click at [735, 444] on input "Code" at bounding box center [772, 419] width 275 height 46
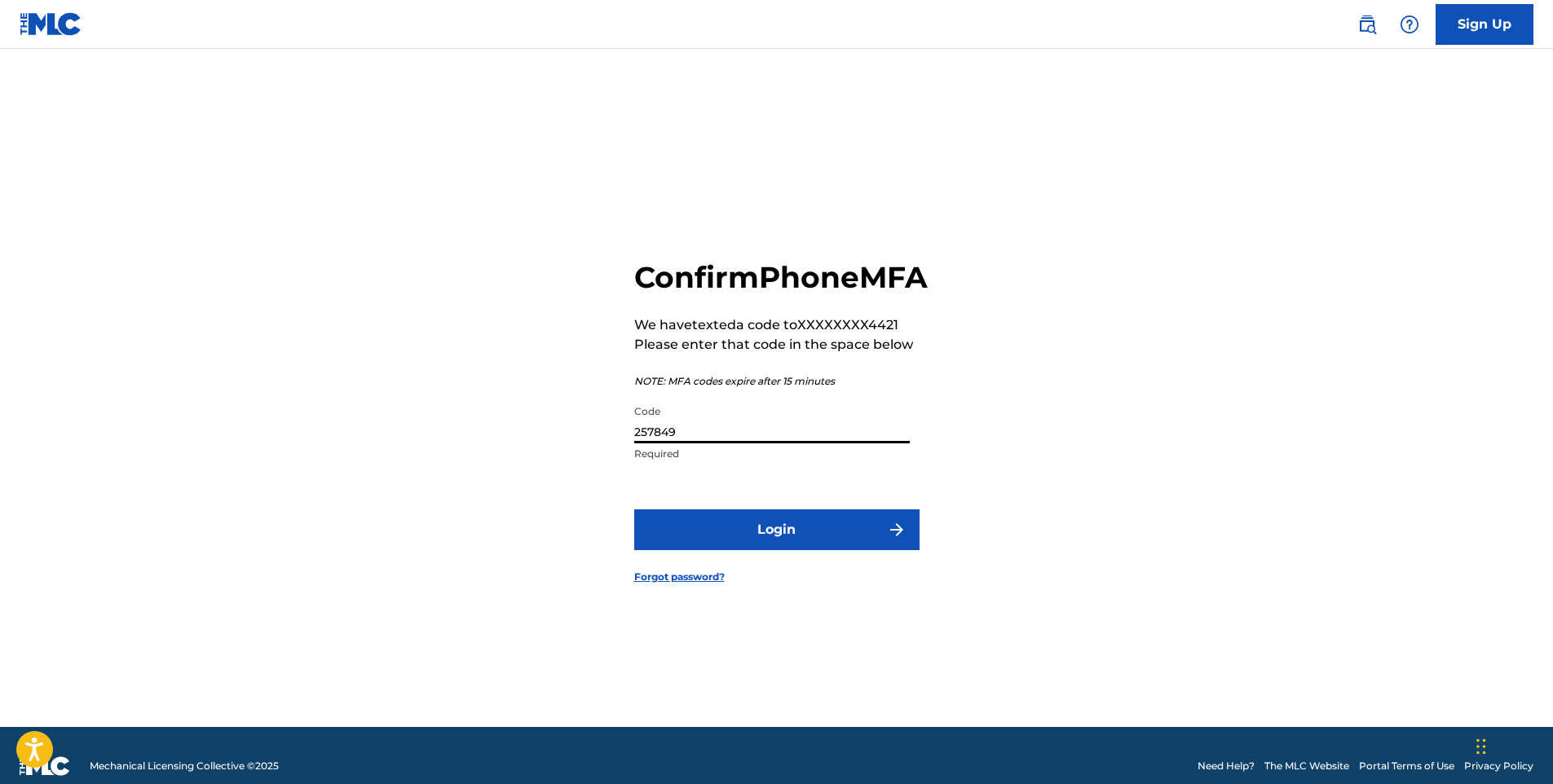
type input "257849"
click at [634, 510] on button "Login" at bounding box center [776, 530] width 285 height 40
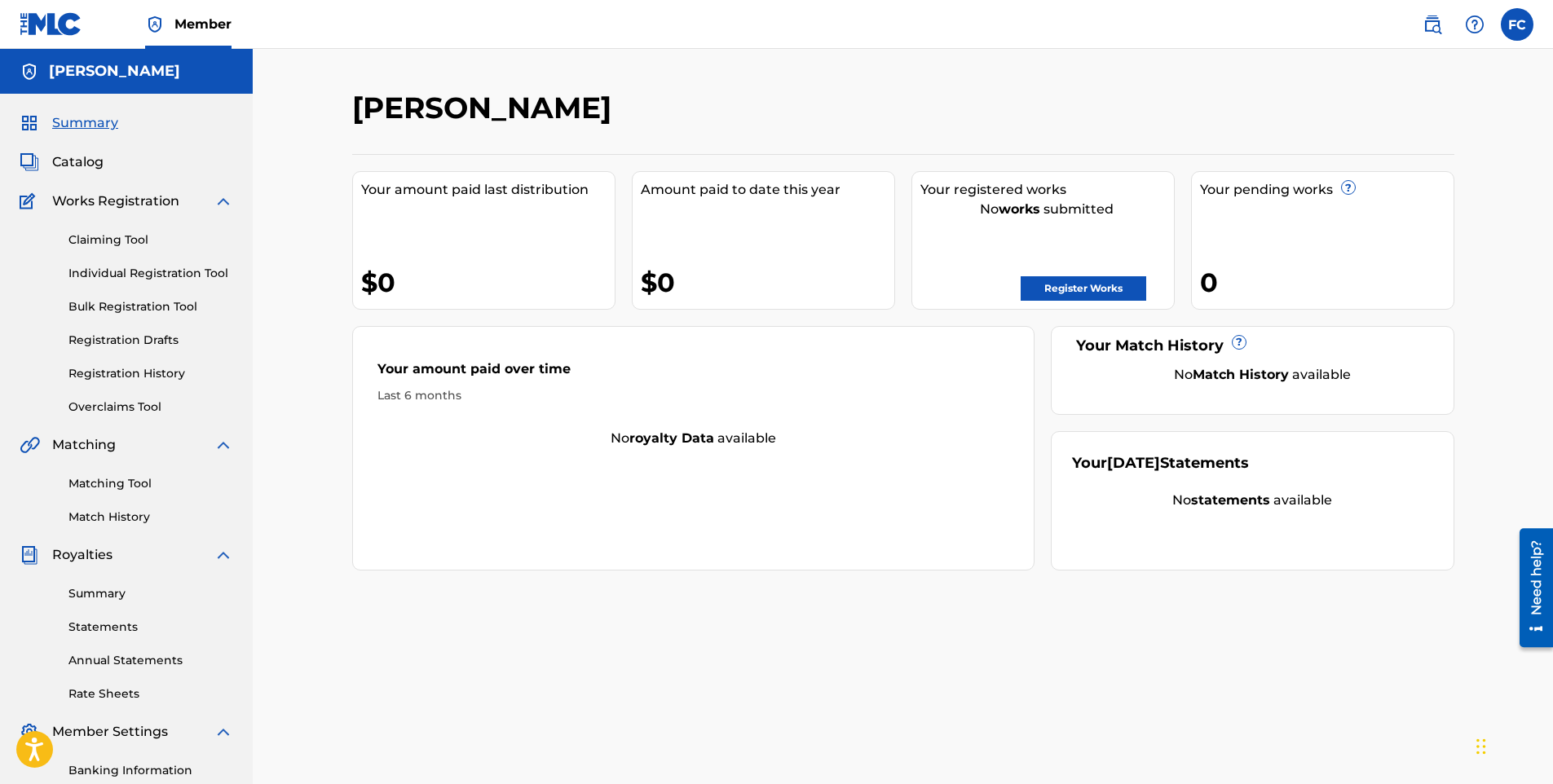
click at [1112, 284] on link "Register Works" at bounding box center [1083, 288] width 125 height 25
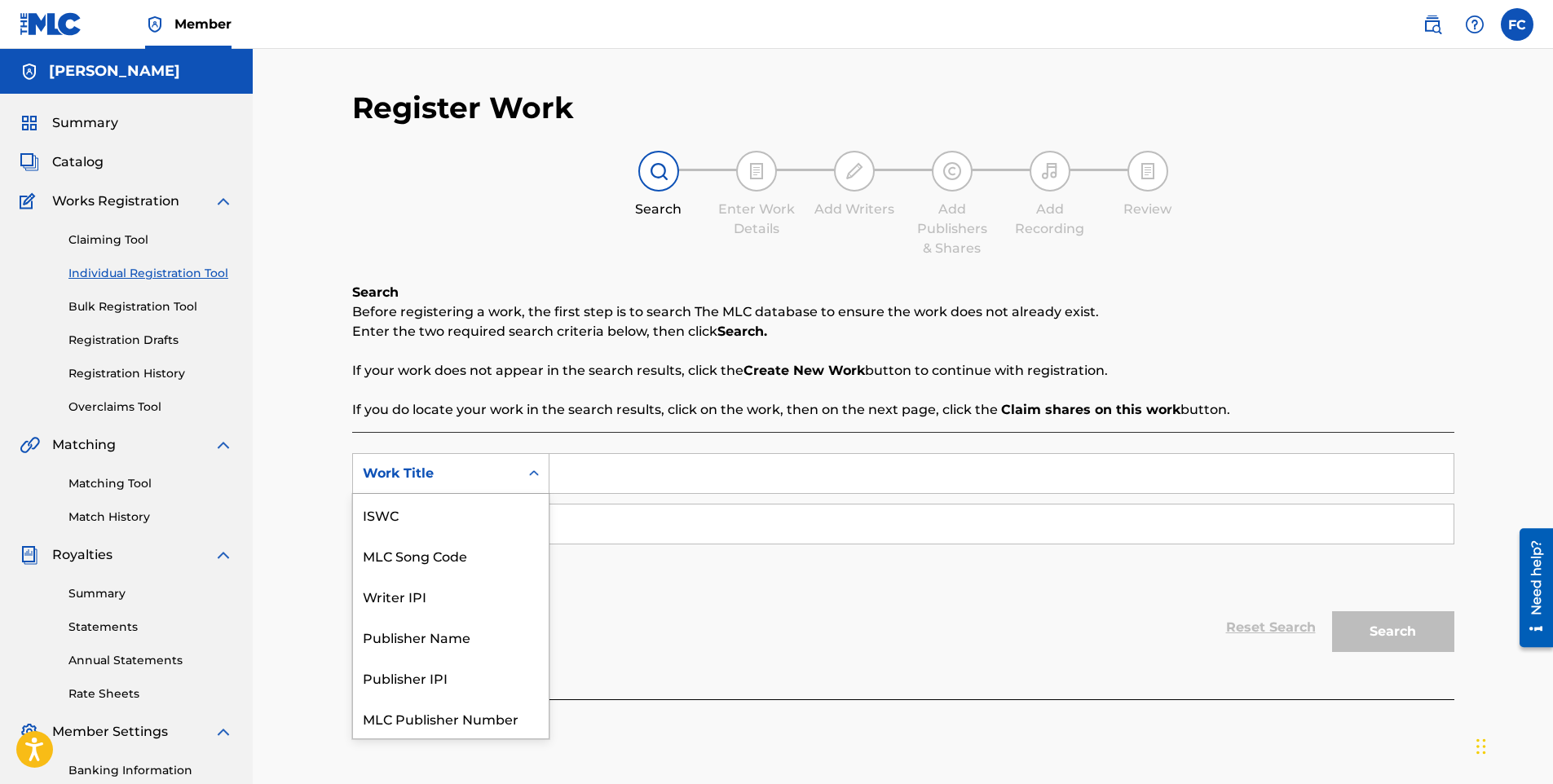
click at [522, 475] on div "Search Form" at bounding box center [534, 473] width 30 height 30
click at [668, 636] on div "Reset Search Search" at bounding box center [903, 627] width 1102 height 65
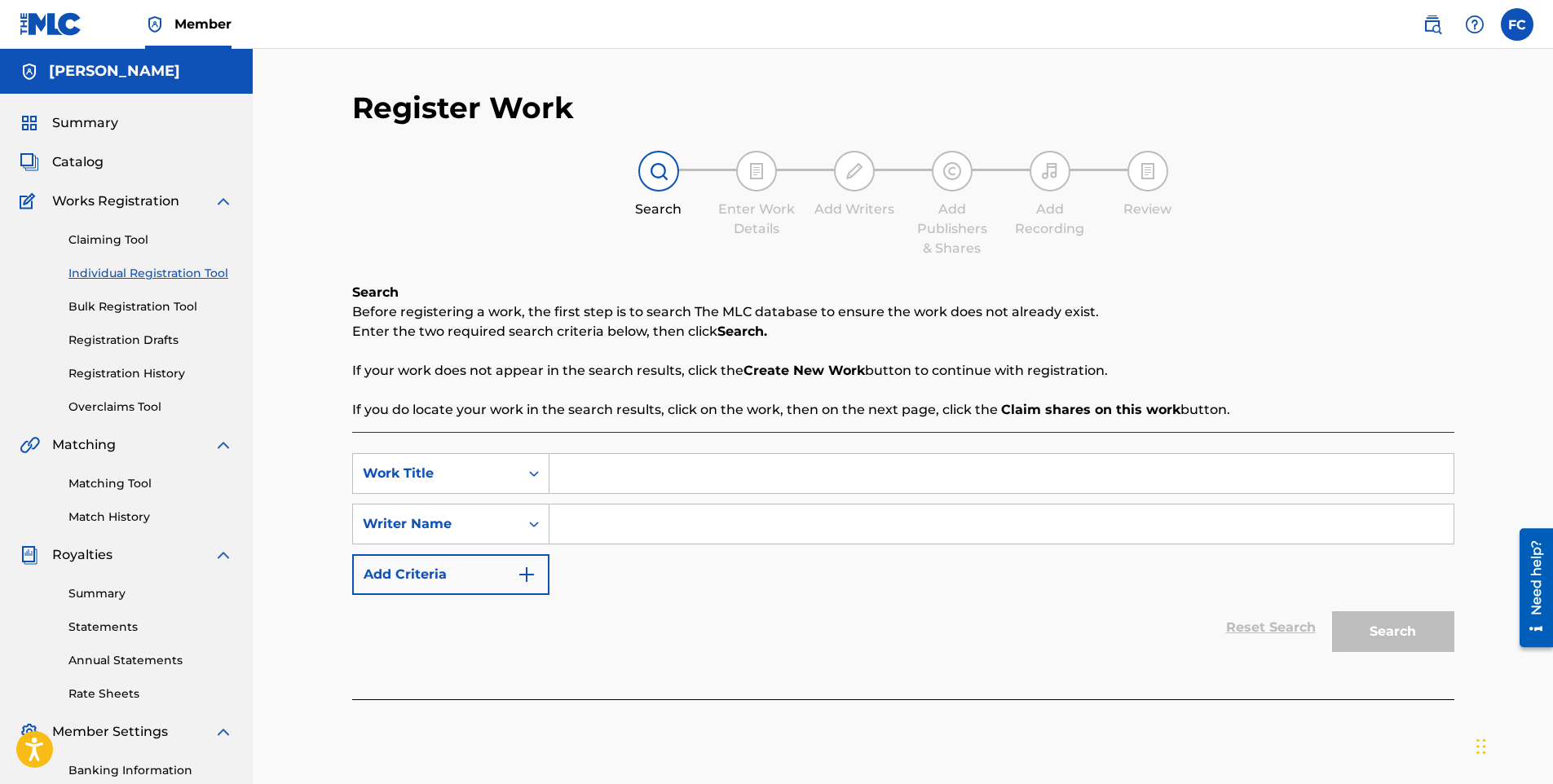
click at [597, 477] on input "Search Form" at bounding box center [1001, 473] width 905 height 39
type input "h"
click at [594, 516] on input "Search Form" at bounding box center [1001, 525] width 905 height 39
type input "[PERSON_NAME]"
click at [664, 520] on input "[PERSON_NAME]" at bounding box center [1001, 525] width 905 height 39
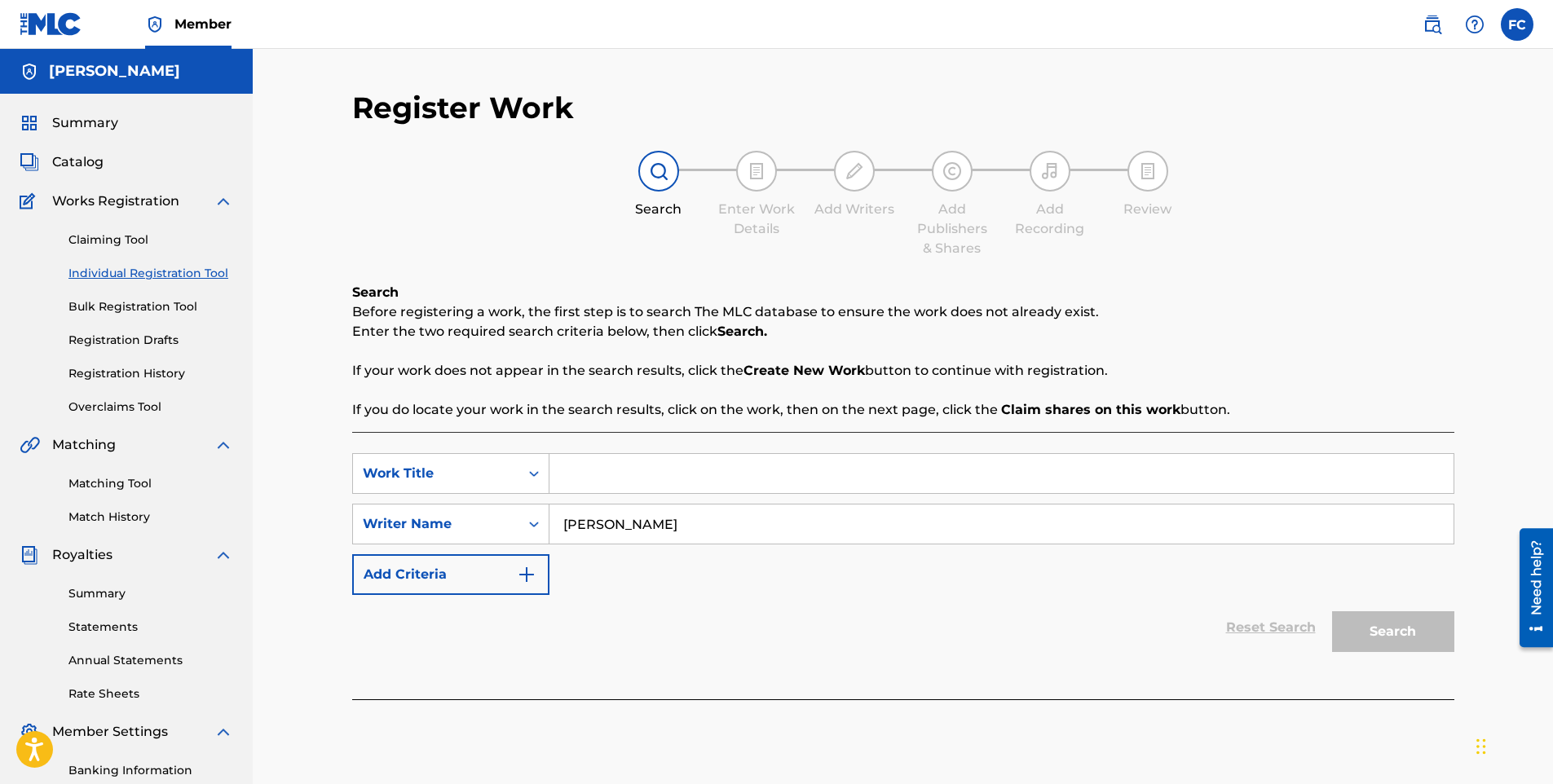
type input "[PERSON_NAME]"
click at [620, 470] on input "Search Form" at bounding box center [1001, 473] width 905 height 39
click at [104, 238] on link "Claiming Tool" at bounding box center [150, 240] width 165 height 17
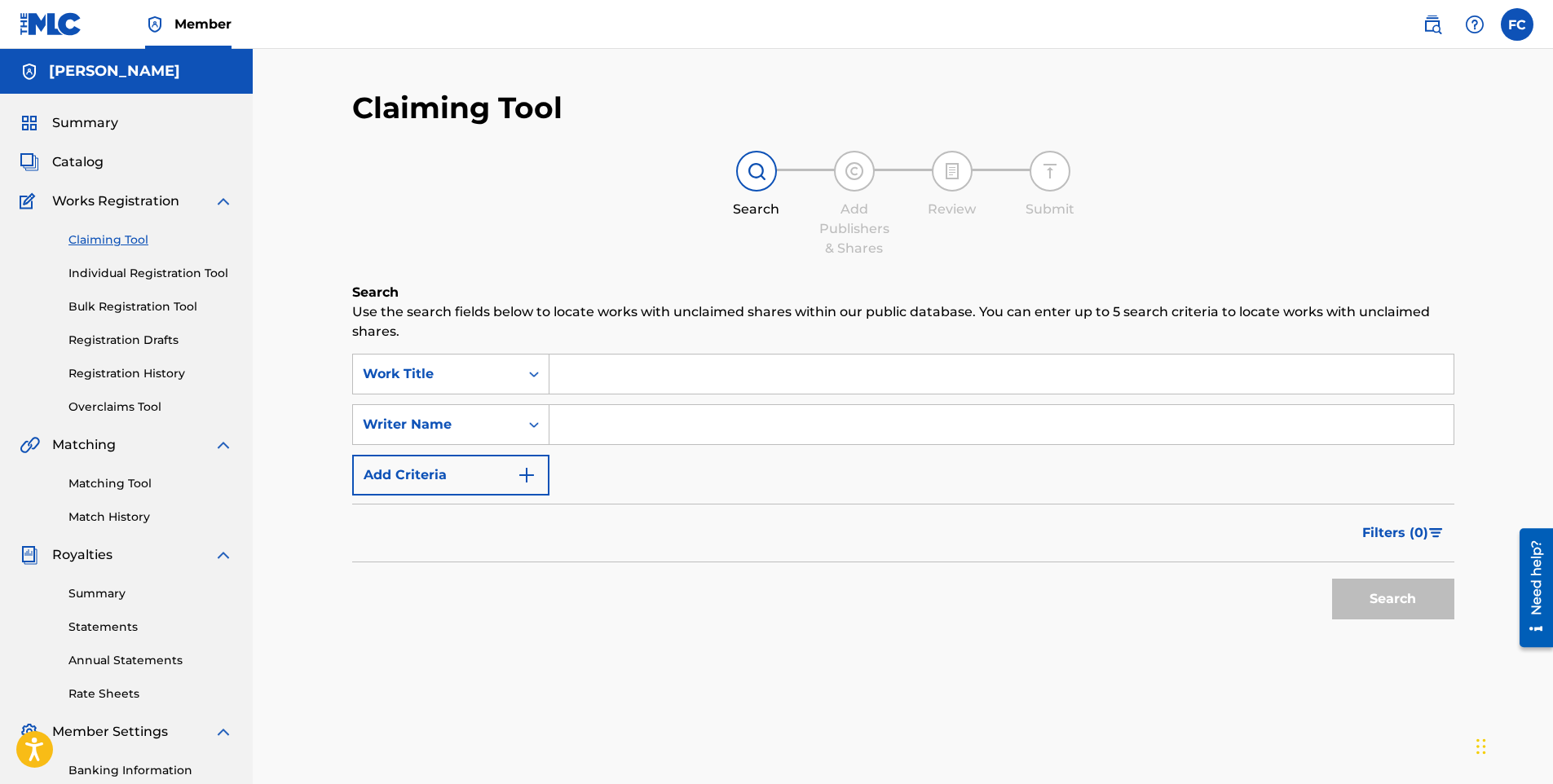
click at [725, 363] on input "Search Form" at bounding box center [1001, 375] width 905 height 39
click at [624, 422] on input "Search Form" at bounding box center [1001, 425] width 905 height 39
type input "[PERSON_NAME]"
click at [704, 382] on input "Search Form" at bounding box center [1001, 375] width 905 height 39
click at [565, 375] on input "Search Form" at bounding box center [1001, 375] width 905 height 39
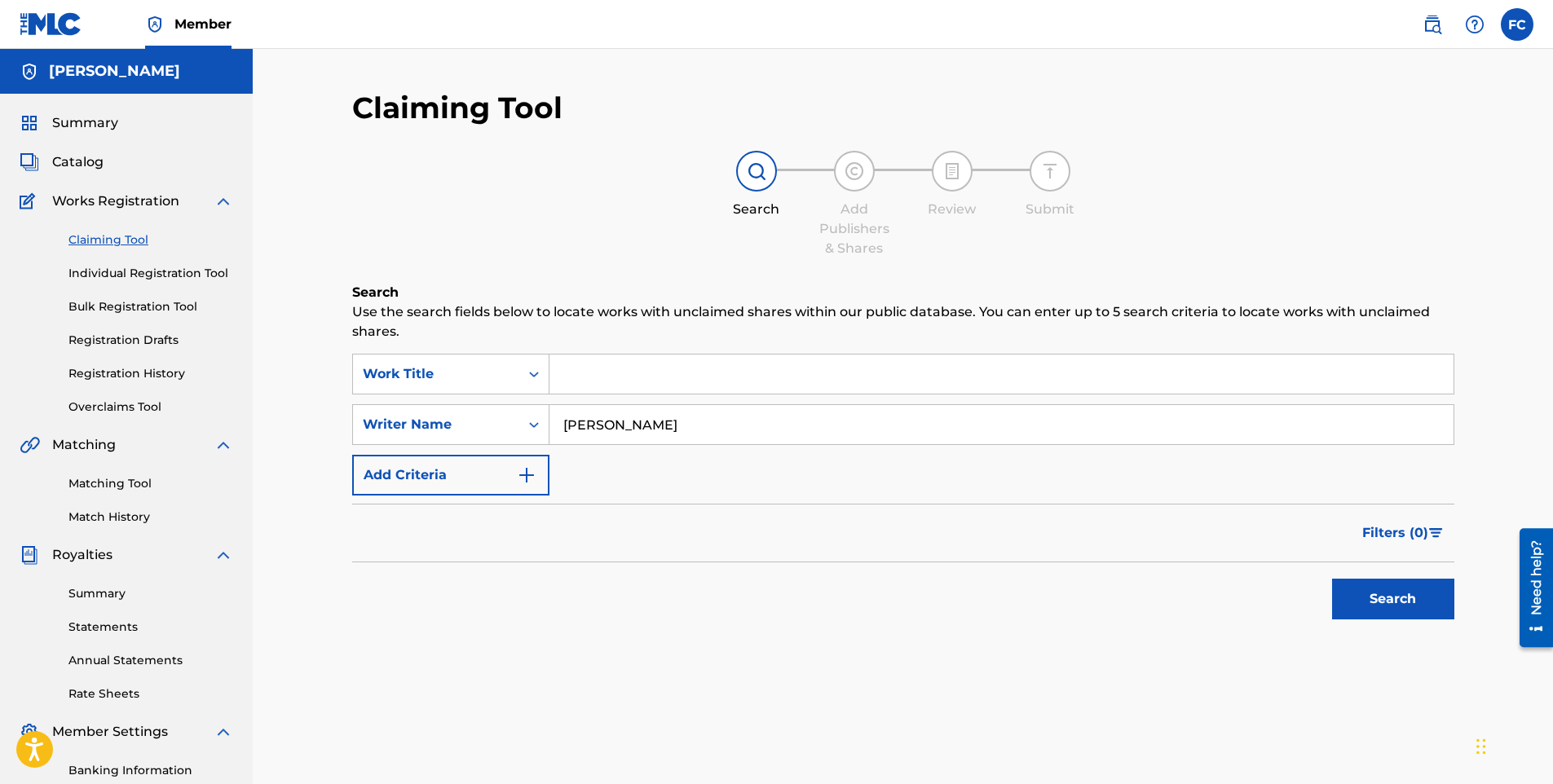
paste input "Happy [PERSON_NAME] 2"
type input "Happy [PERSON_NAME] 2"
click at [1388, 604] on button "Search" at bounding box center [1393, 599] width 122 height 40
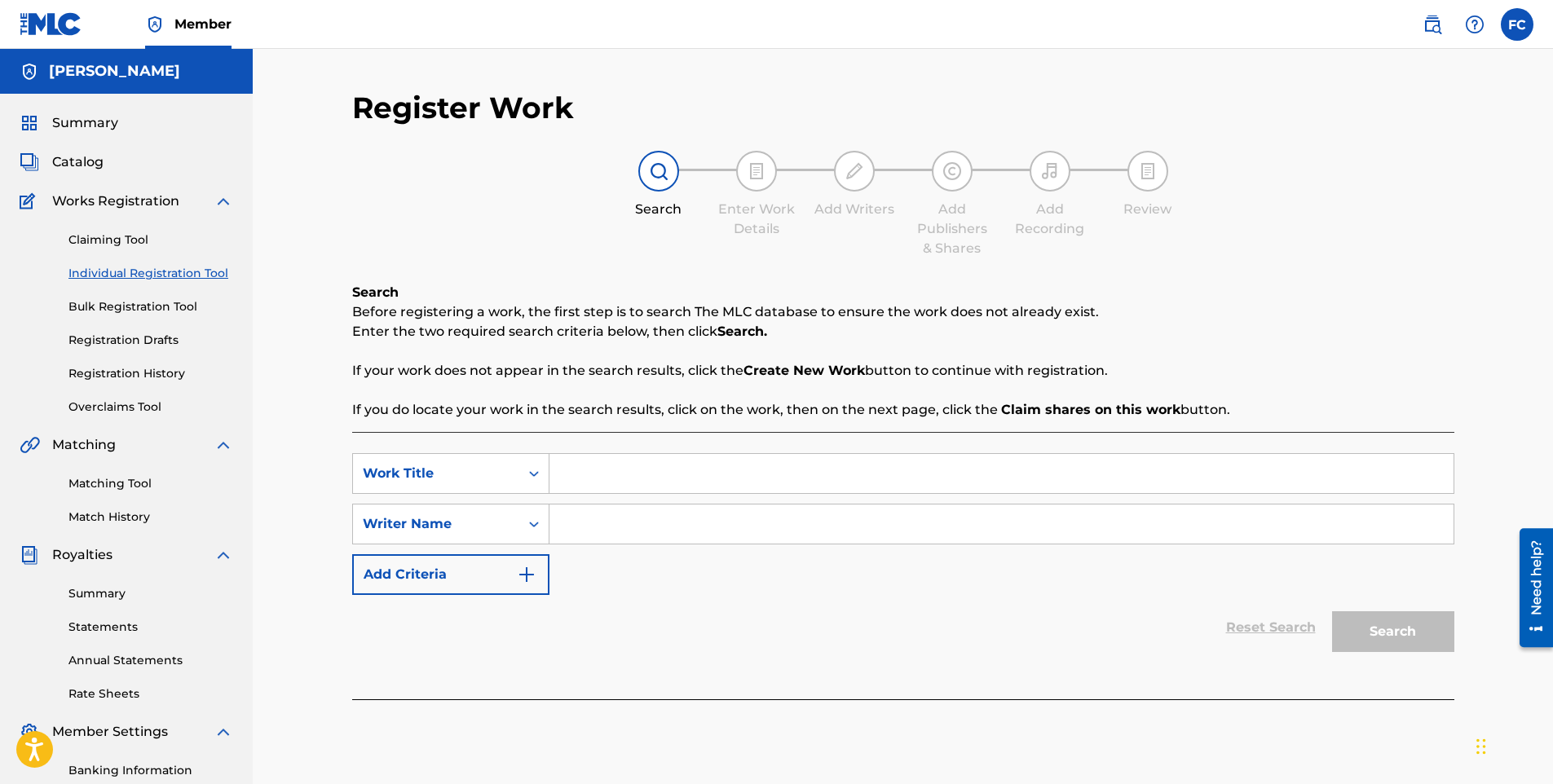
click at [624, 464] on input "Search Form" at bounding box center [1001, 473] width 905 height 39
paste input "Happy [PERSON_NAME] 2"
type input "Happy [PERSON_NAME] 2"
click at [611, 519] on input "Search Form" at bounding box center [1001, 525] width 905 height 39
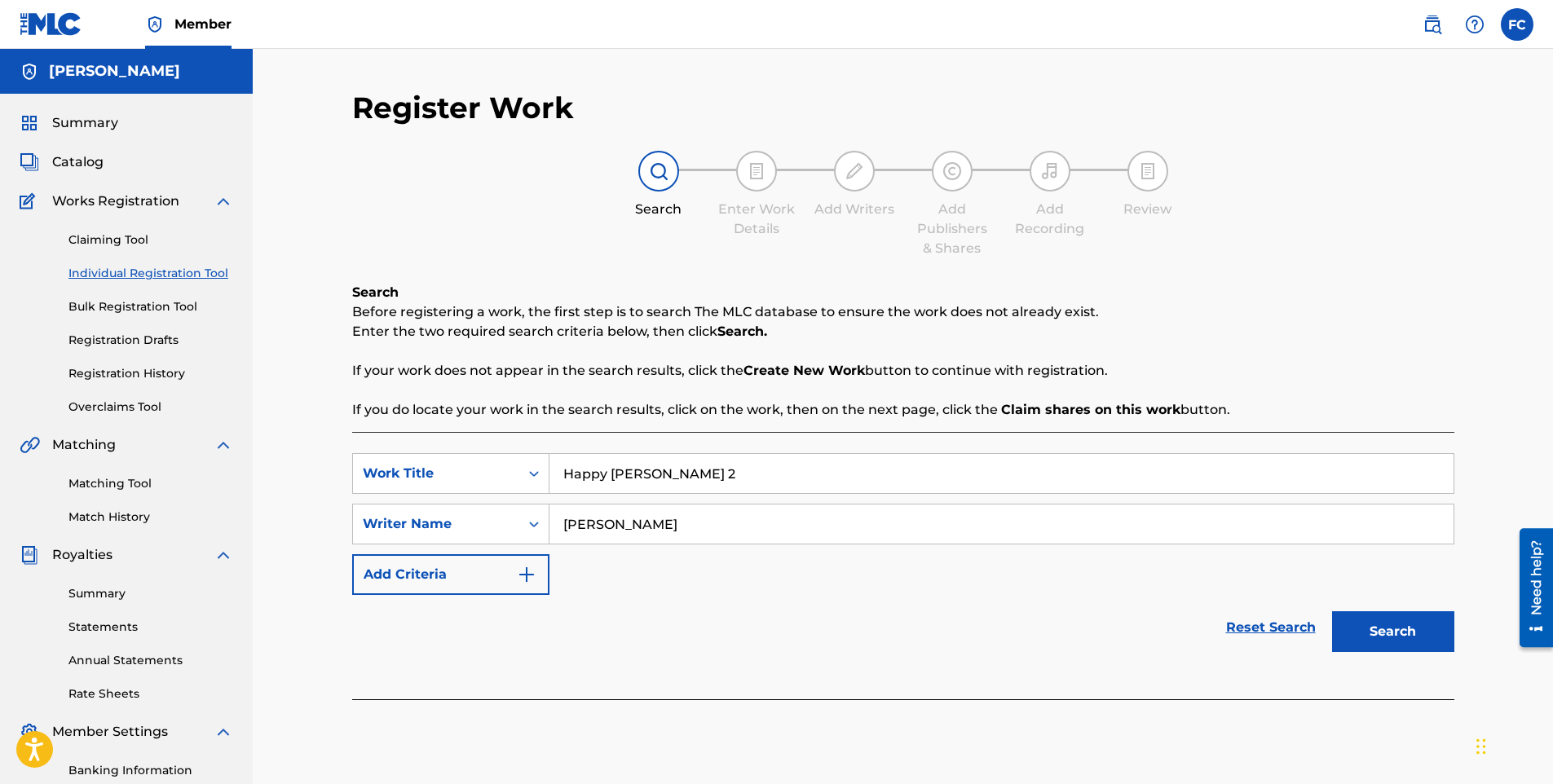
type input "[PERSON_NAME]"
click at [1368, 640] on button "Search" at bounding box center [1393, 631] width 122 height 40
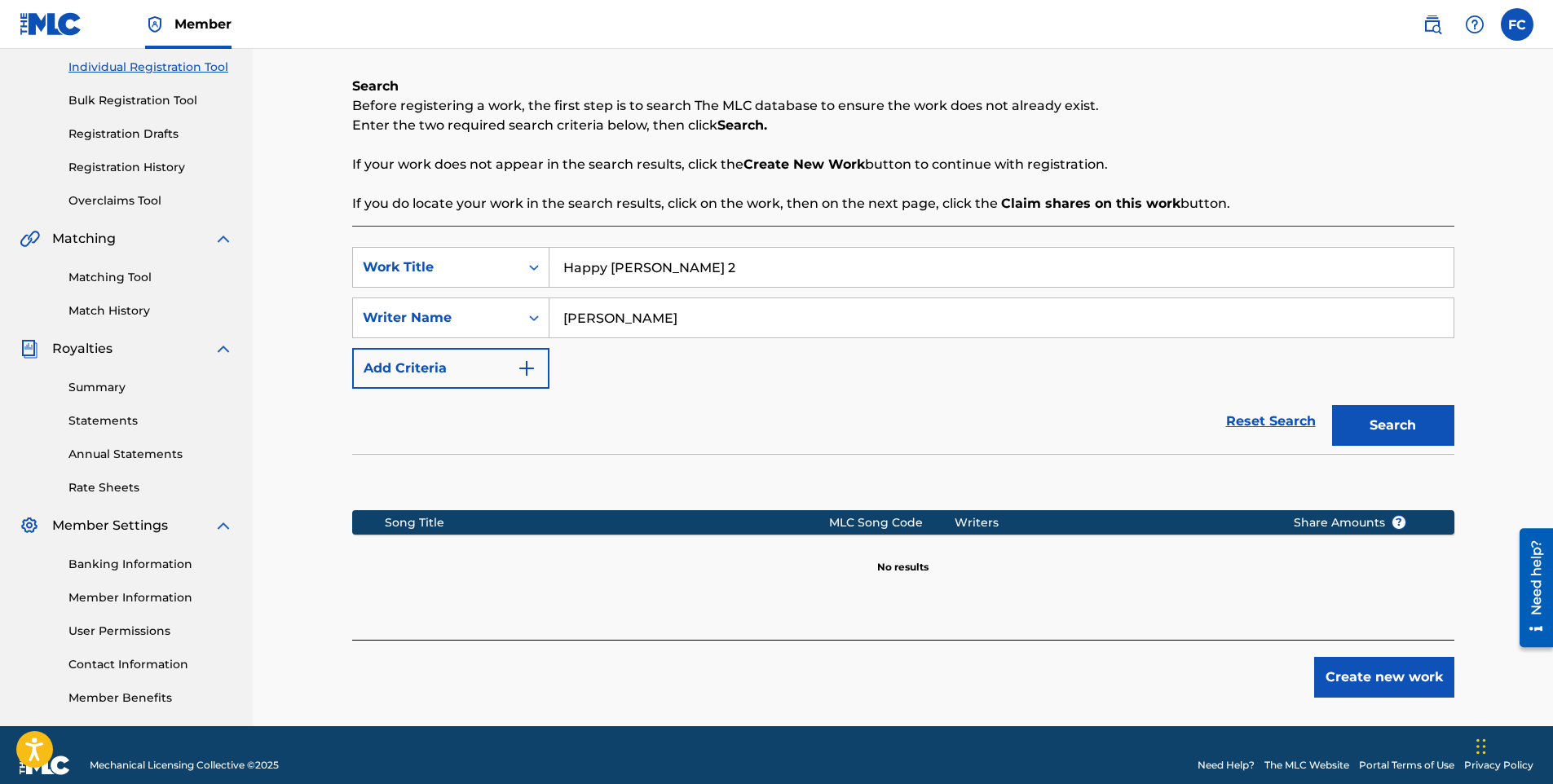
scroll to position [227, 0]
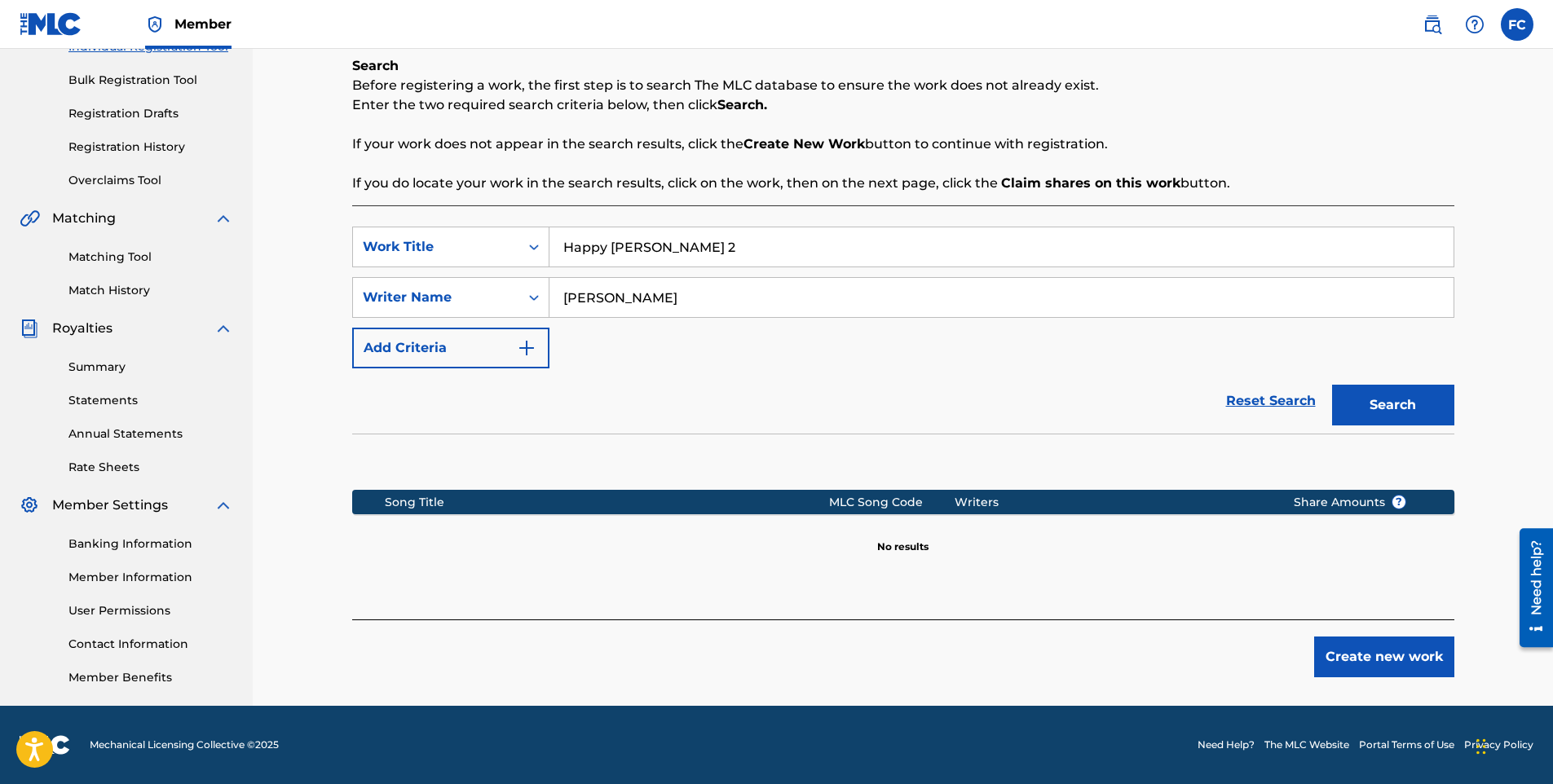
click at [1366, 658] on button "Create new work" at bounding box center [1384, 656] width 140 height 40
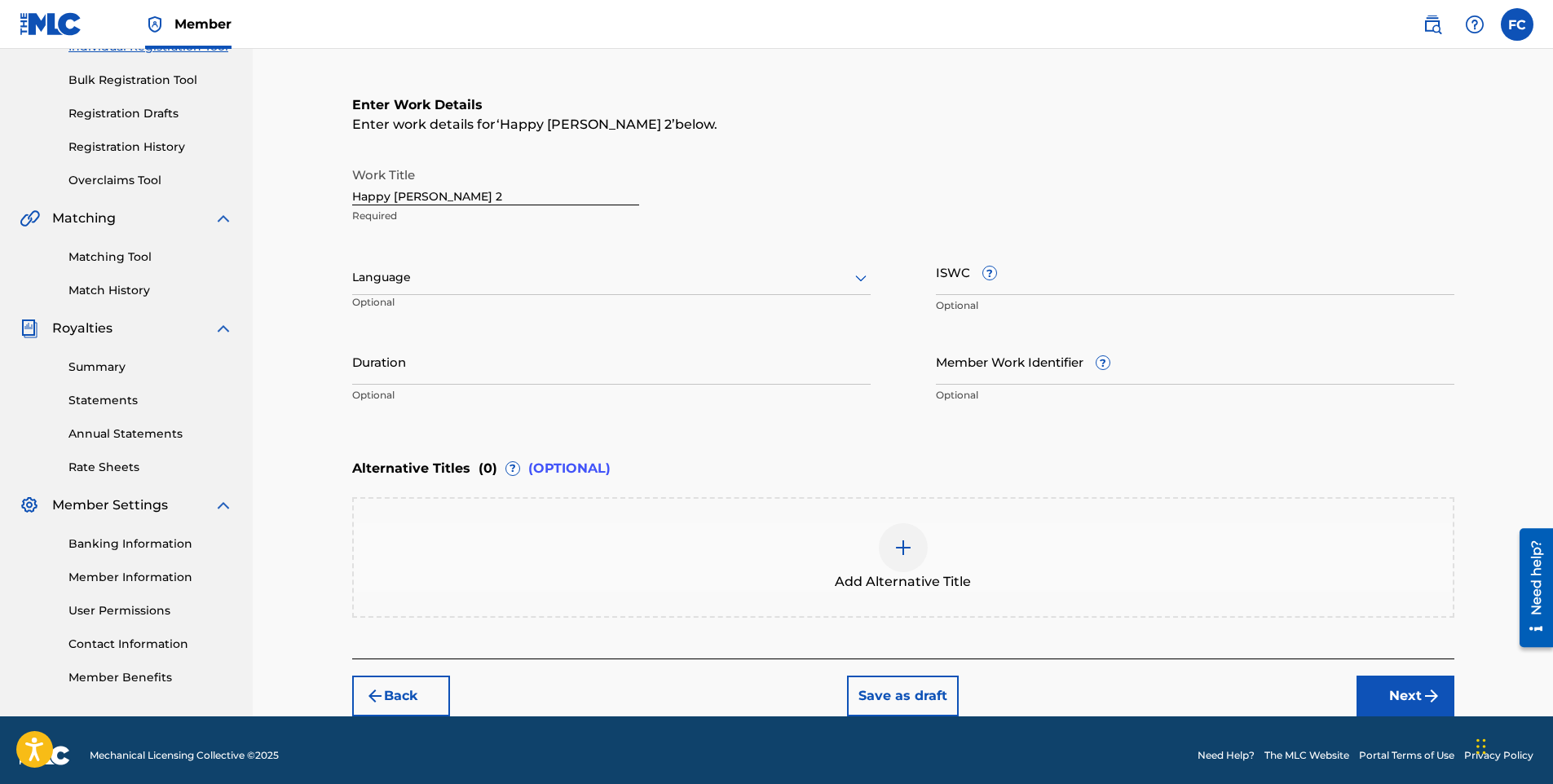
scroll to position [237, 0]
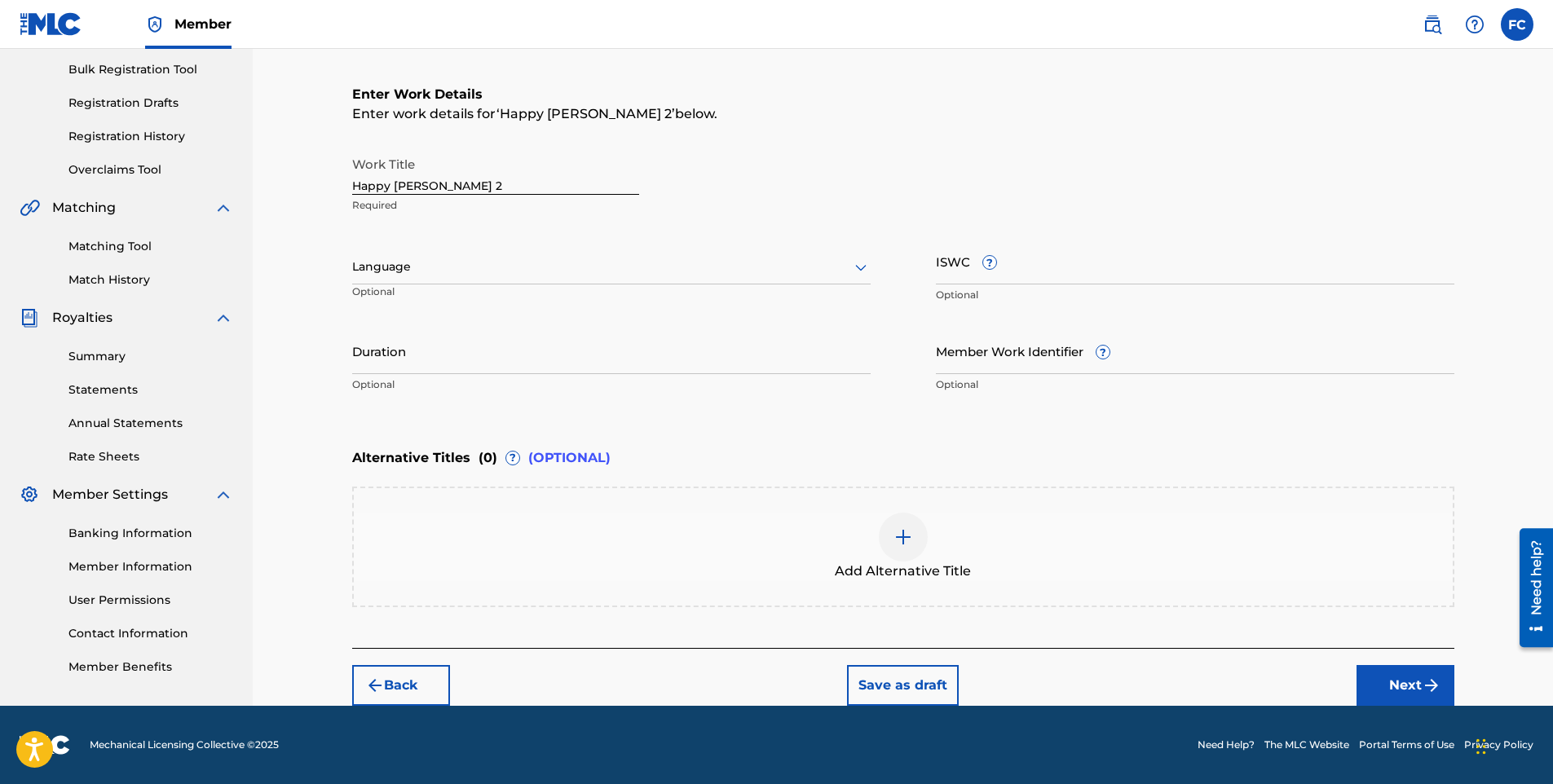
click at [442, 278] on div "Language" at bounding box center [612, 267] width 519 height 35
click at [427, 302] on div "English" at bounding box center [612, 302] width 517 height 36
click at [435, 351] on input "Duration" at bounding box center [612, 350] width 519 height 46
click at [459, 318] on div "Work Title Happy [PERSON_NAME] 2 Required Language English Optional ISWC ? Opti…" at bounding box center [903, 274] width 1102 height 252
click at [1003, 275] on input "ISWC ?" at bounding box center [1196, 260] width 519 height 46
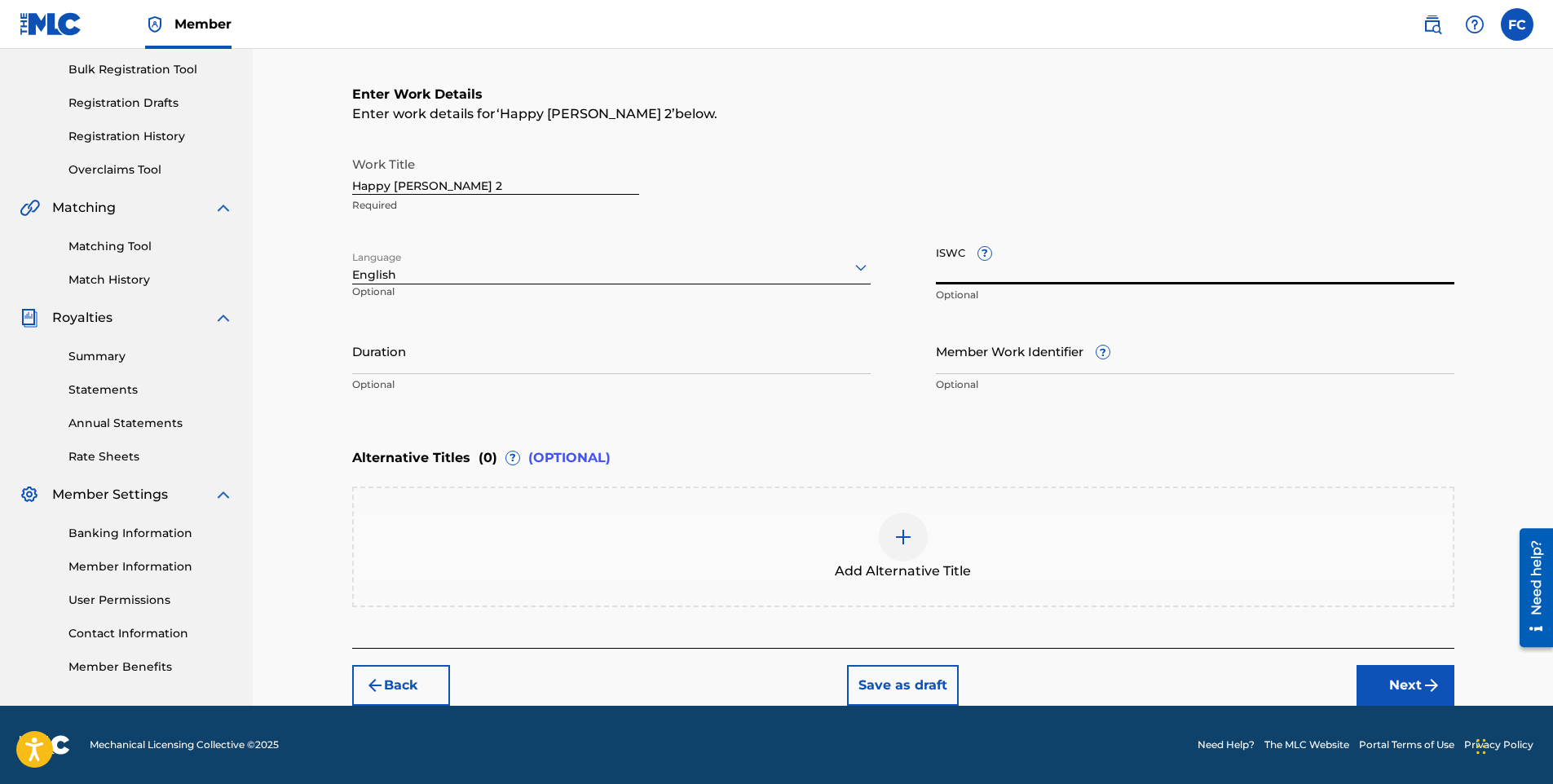
paste input "QZK6N2516303"
type input "QZK6N2516303"
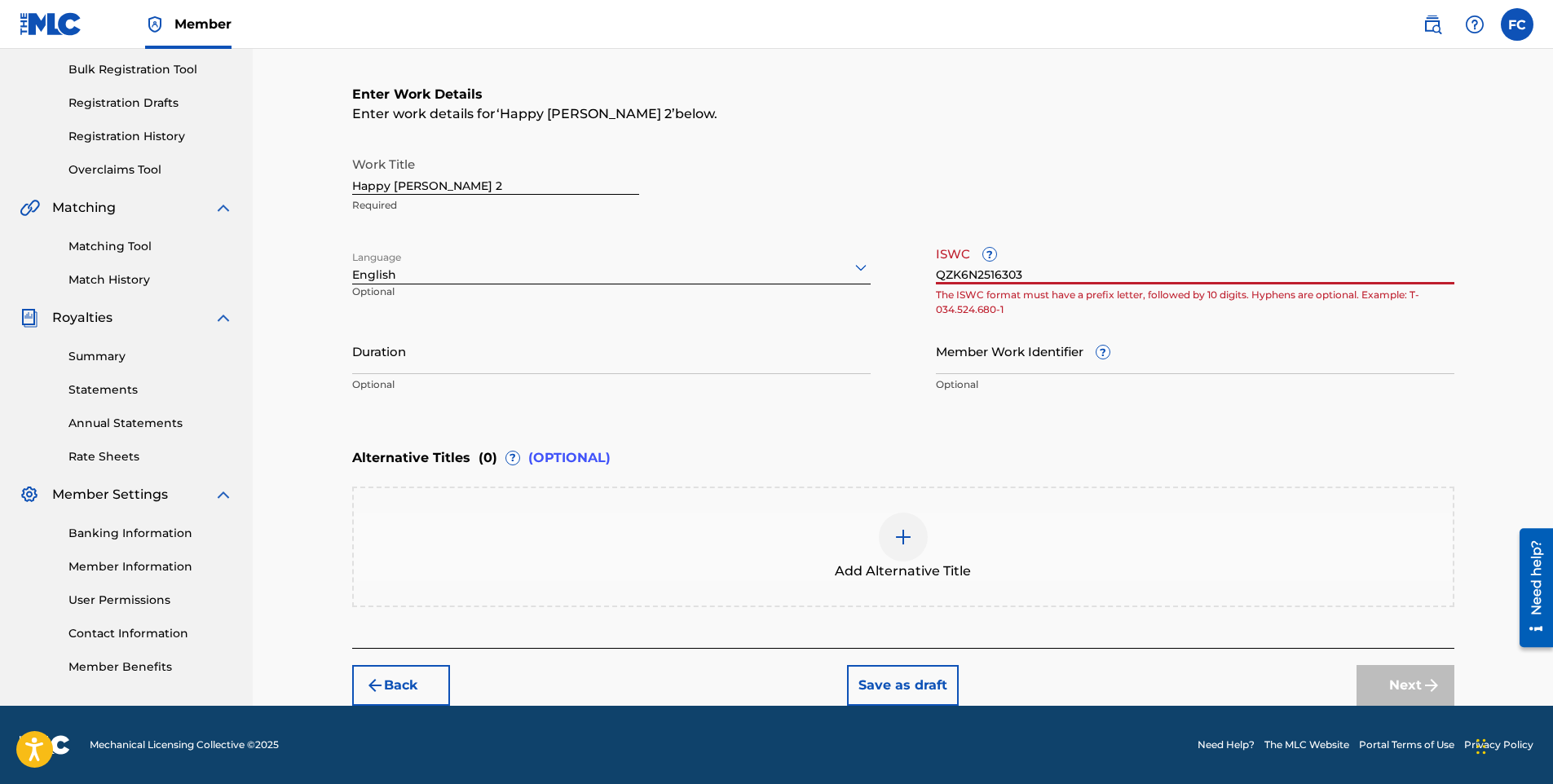
drag, startPoint x: 1044, startPoint y: 272, endPoint x: 874, endPoint y: 274, distance: 170.0
click at [874, 274] on div "Work Title Happy [PERSON_NAME] 2 Required Language English Optional ISWC ? QZK6…" at bounding box center [903, 274] width 1102 height 252
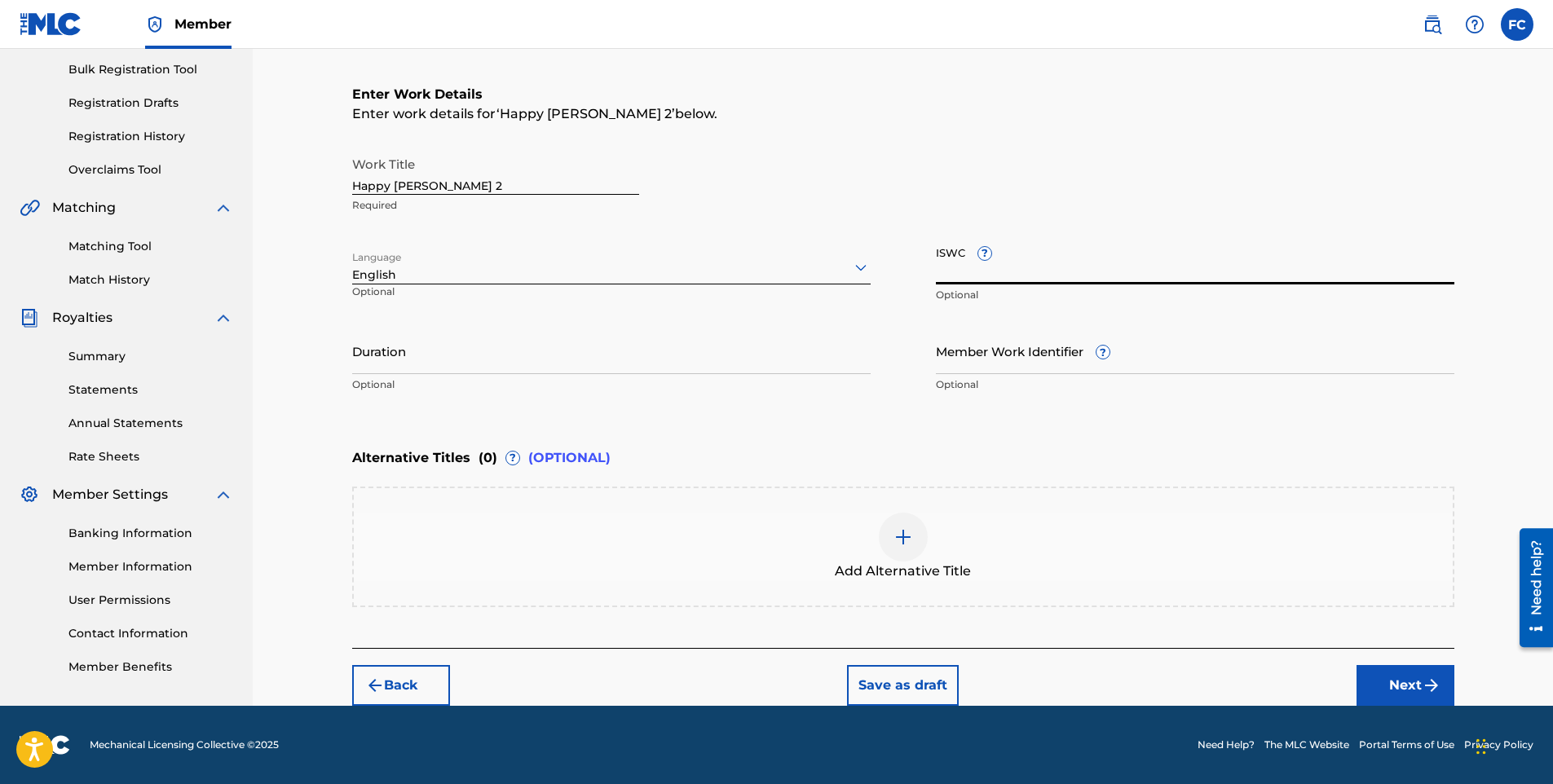
click at [982, 267] on input "ISWC ?" at bounding box center [1196, 260] width 519 height 46
paste input "QZK6N2516303"
type input "QZK6N2516303"
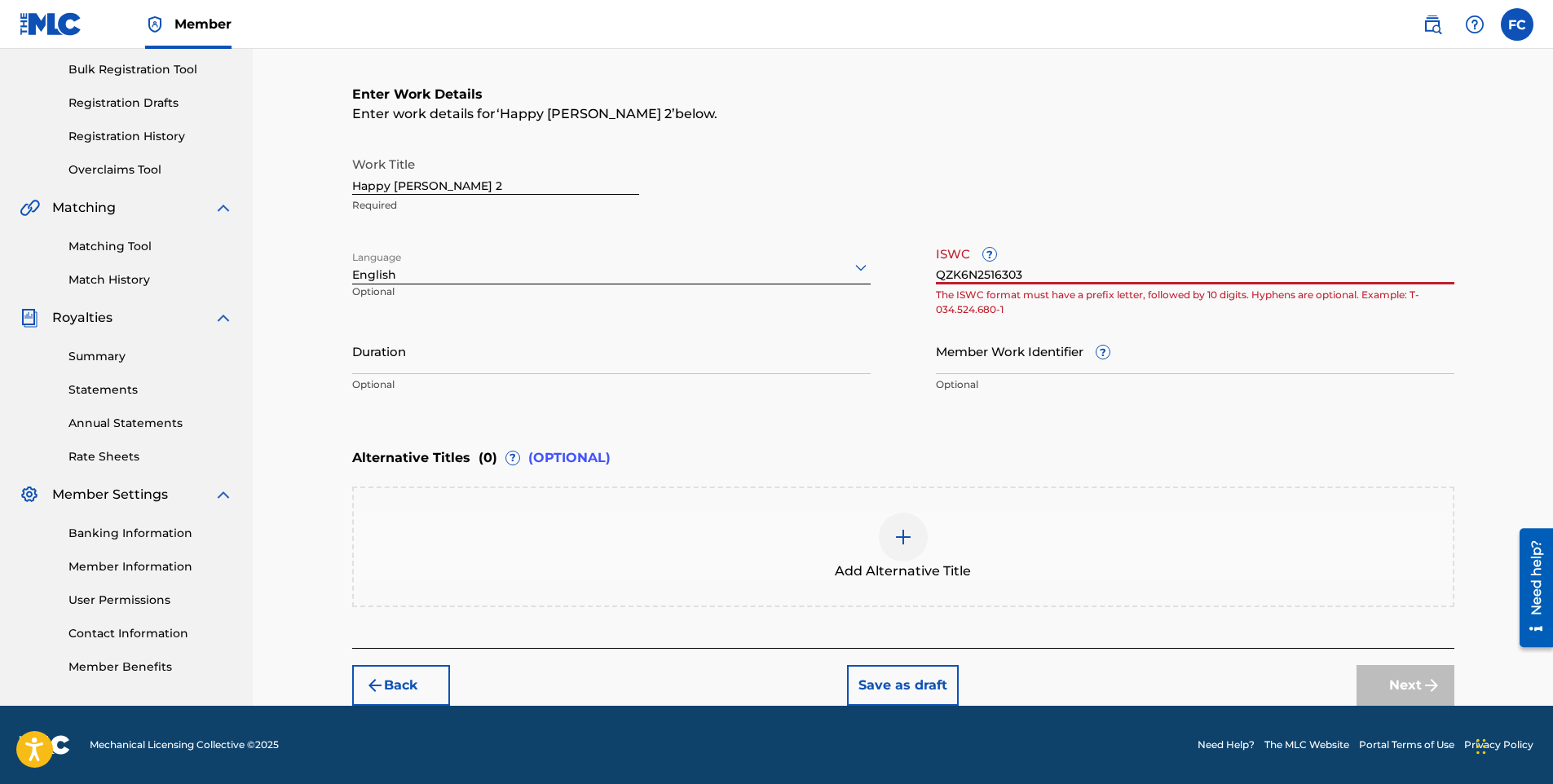
drag, startPoint x: 1064, startPoint y: 268, endPoint x: 843, endPoint y: 280, distance: 221.3
click at [843, 280] on div "Work Title Happy [PERSON_NAME] 2 Required Language English Optional ISWC ? QZK6…" at bounding box center [903, 274] width 1102 height 252
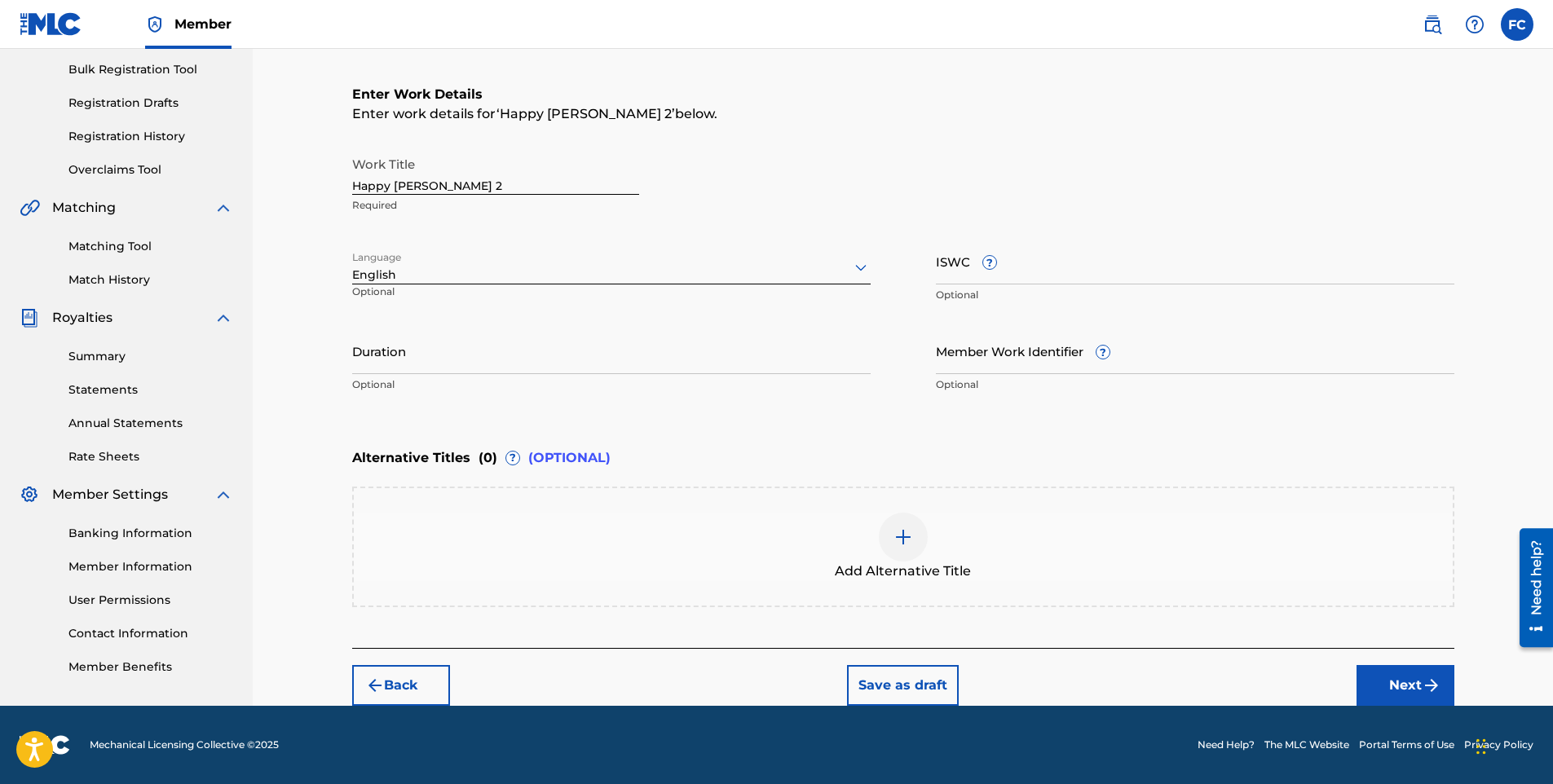
click at [1398, 678] on button "Next" at bounding box center [1405, 684] width 98 height 40
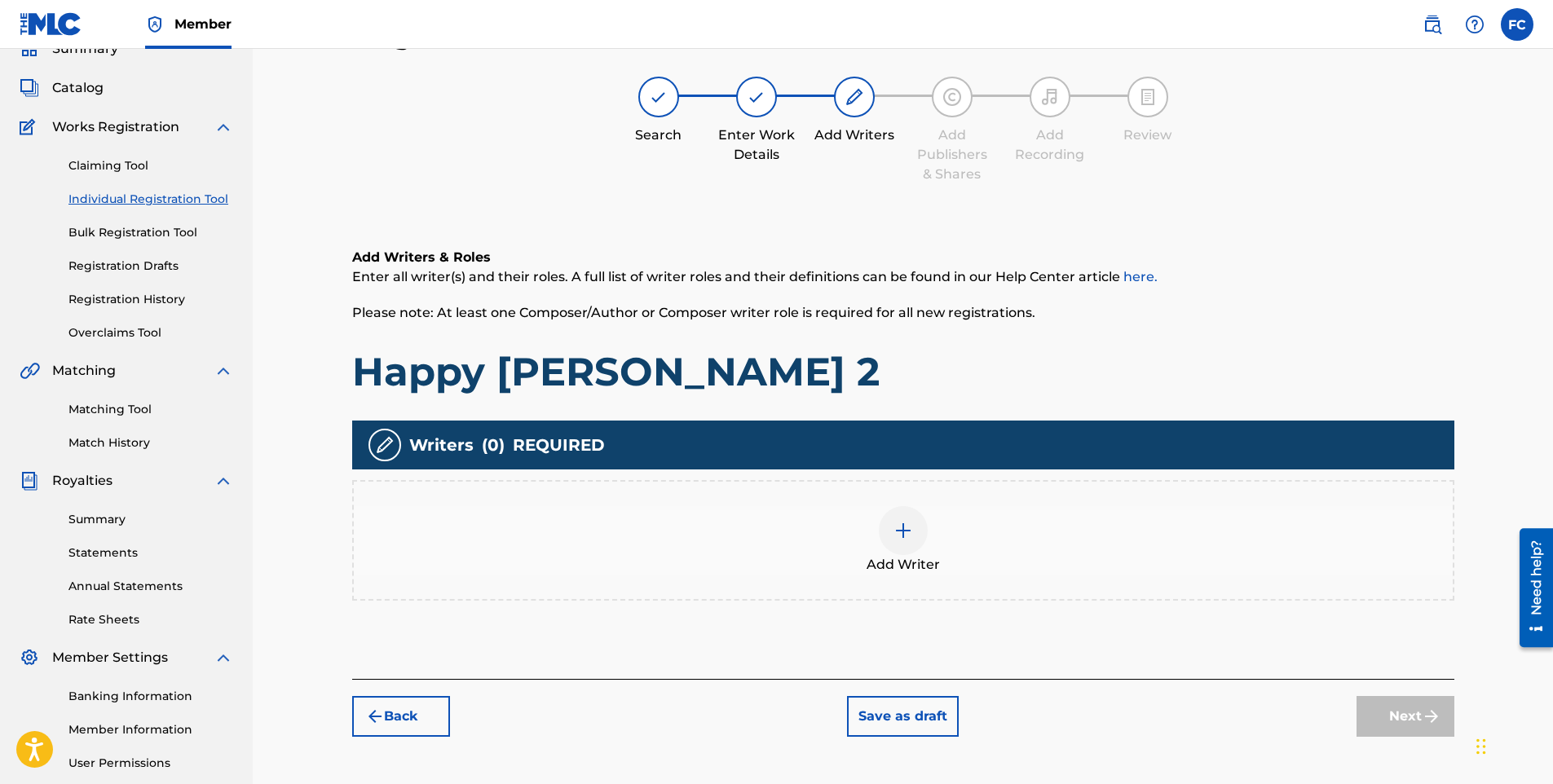
scroll to position [73, 0]
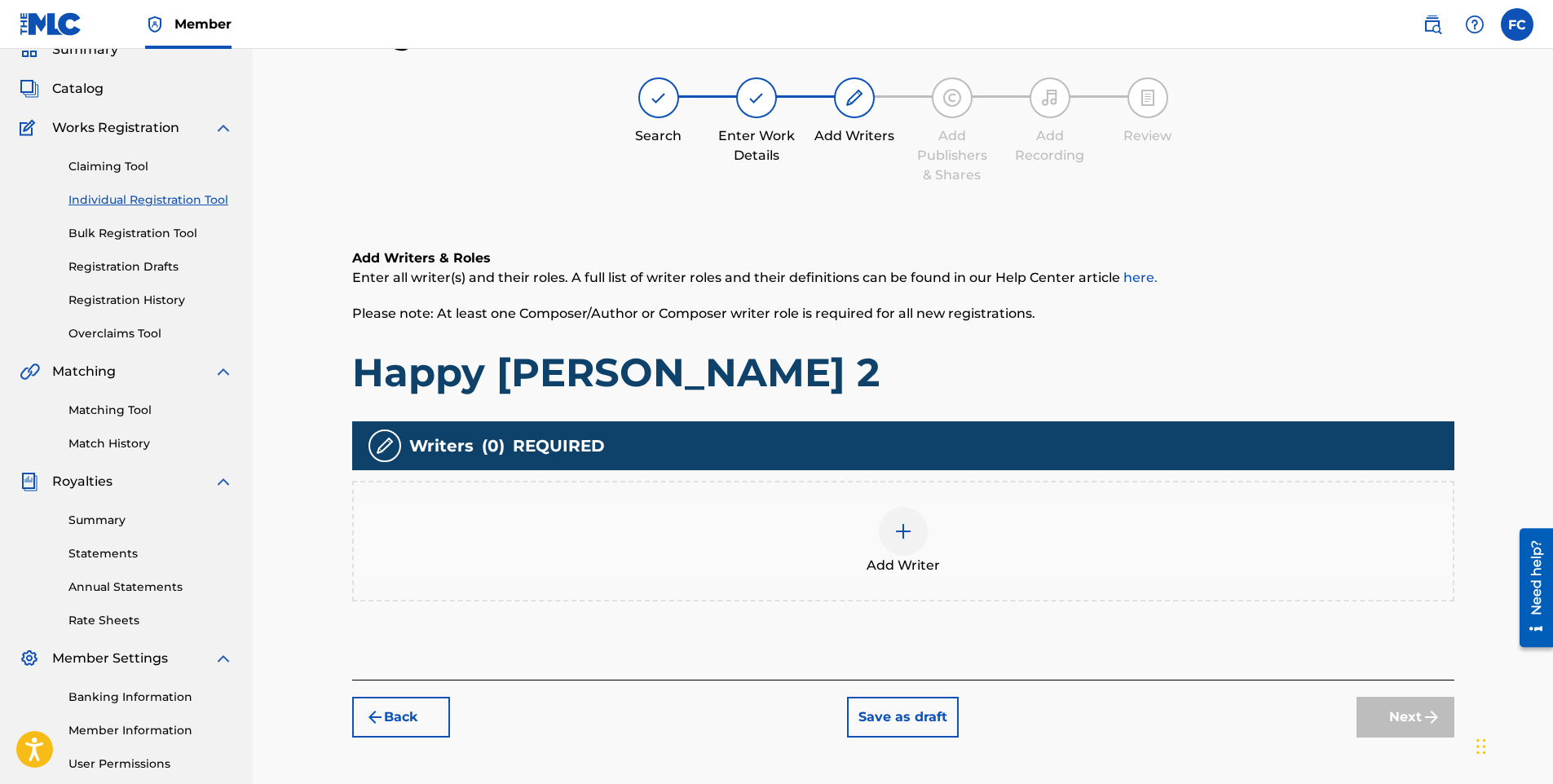
click at [914, 535] on div at bounding box center [904, 532] width 49 height 49
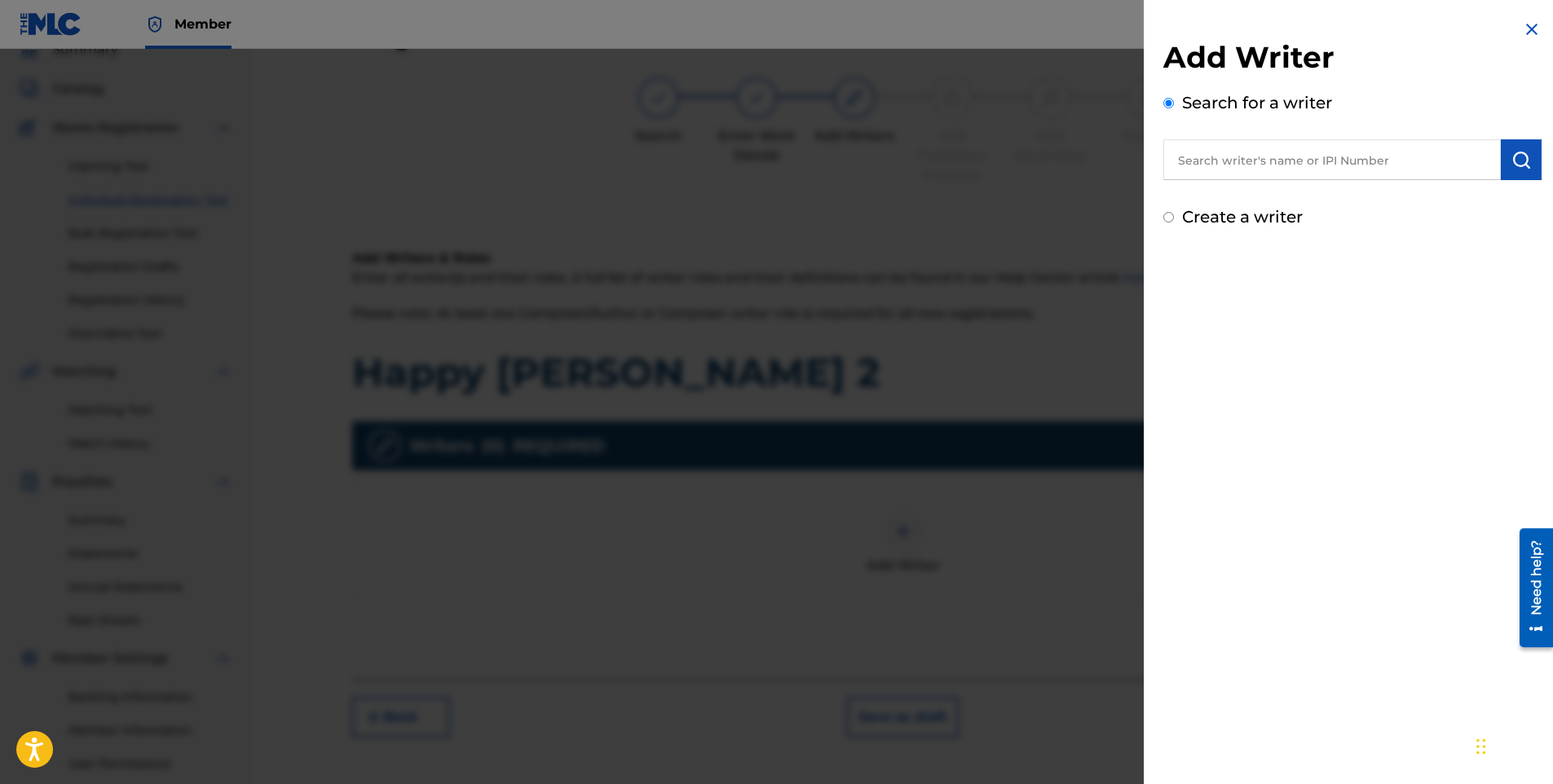
click at [1171, 219] on input "Create a writer" at bounding box center [1168, 217] width 11 height 11
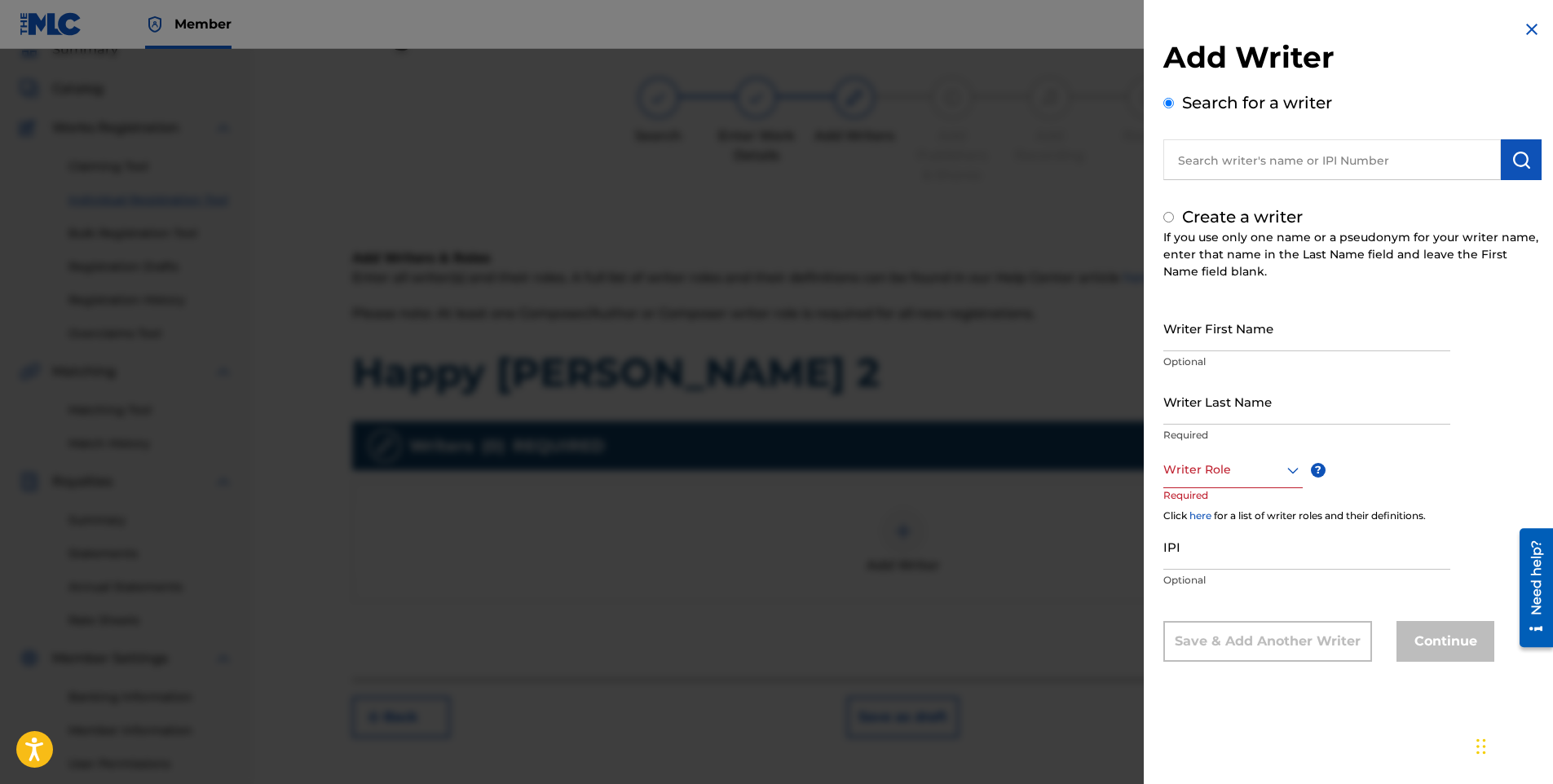
radio input "false"
radio input "true"
click at [1237, 333] on input "Writer First Name" at bounding box center [1306, 327] width 287 height 46
type input "[PERSON_NAME]"
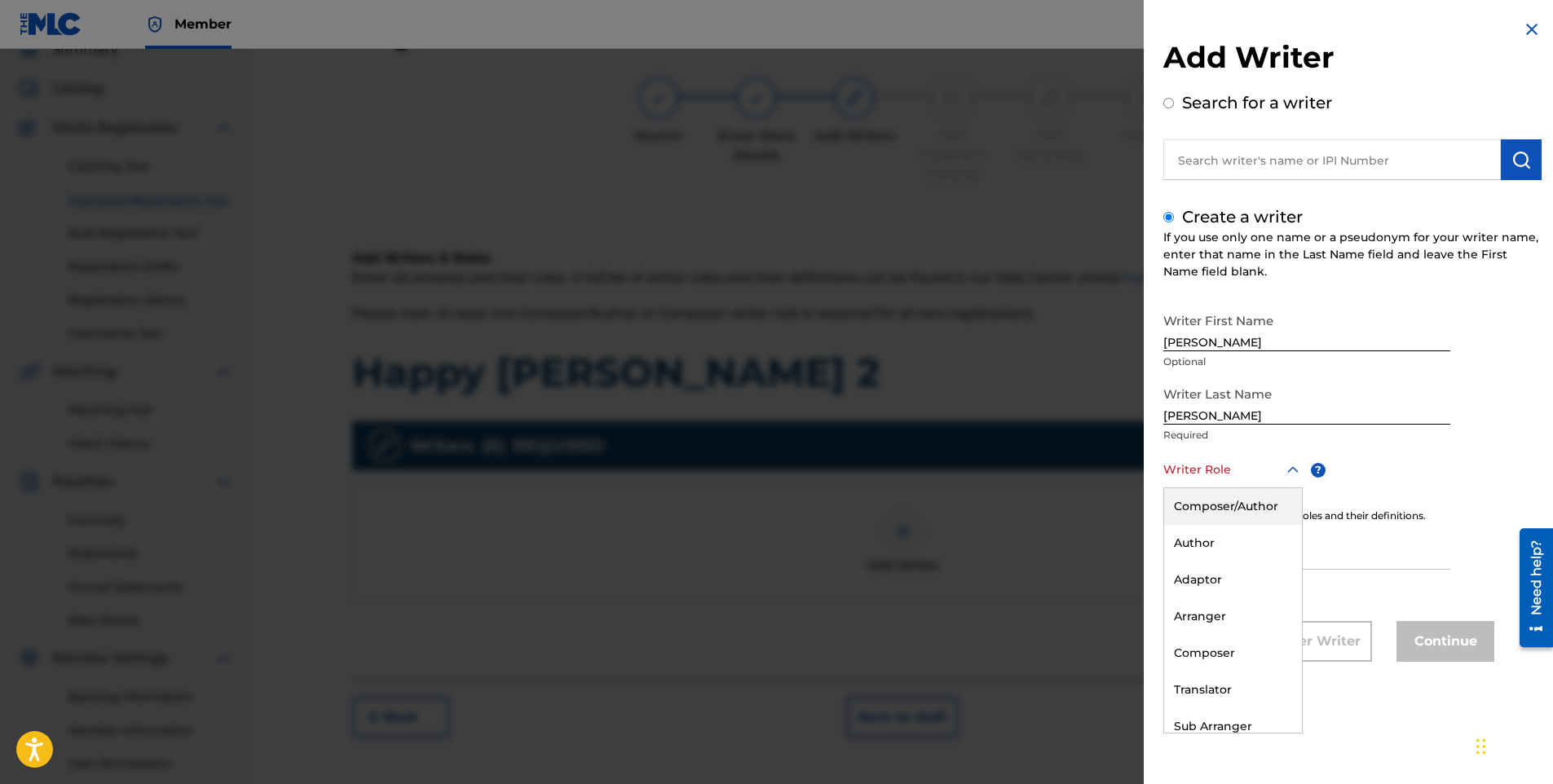
click at [1282, 471] on div at bounding box center [1232, 469] width 139 height 21
click at [1231, 612] on div "Composer" at bounding box center [1233, 604] width 138 height 36
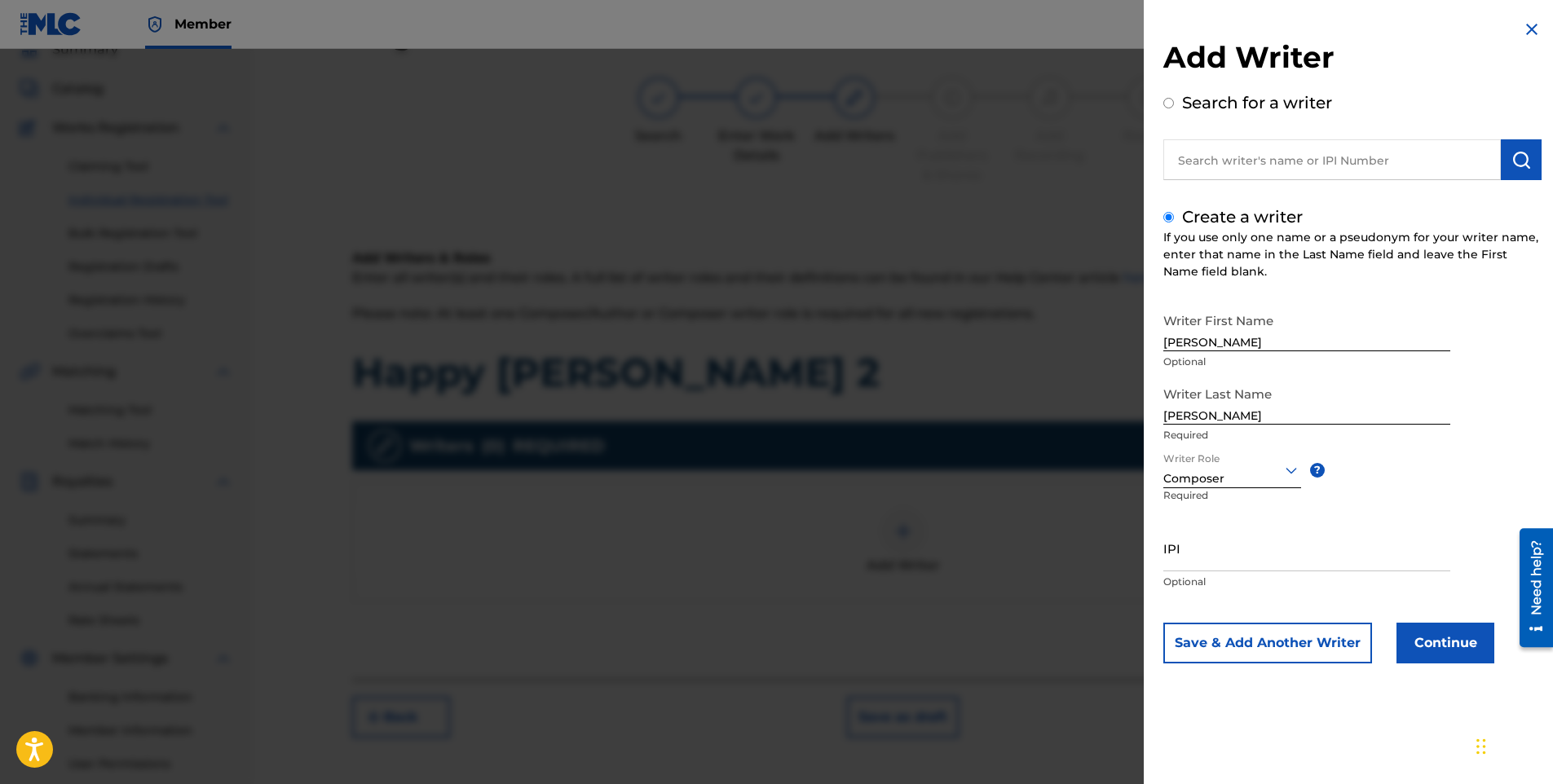
click at [1423, 646] on button "Continue" at bounding box center [1445, 642] width 98 height 40
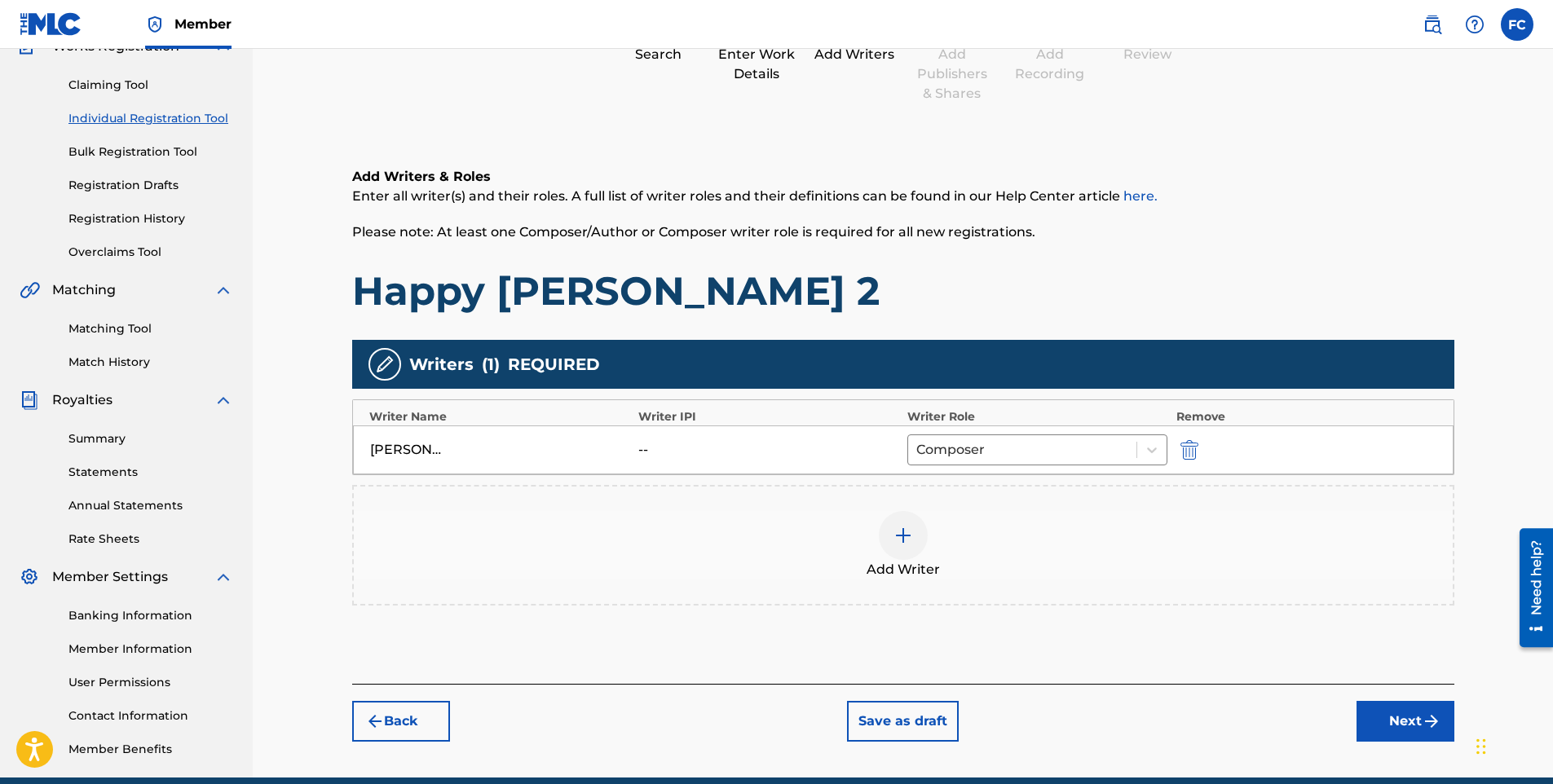
scroll to position [227, 0]
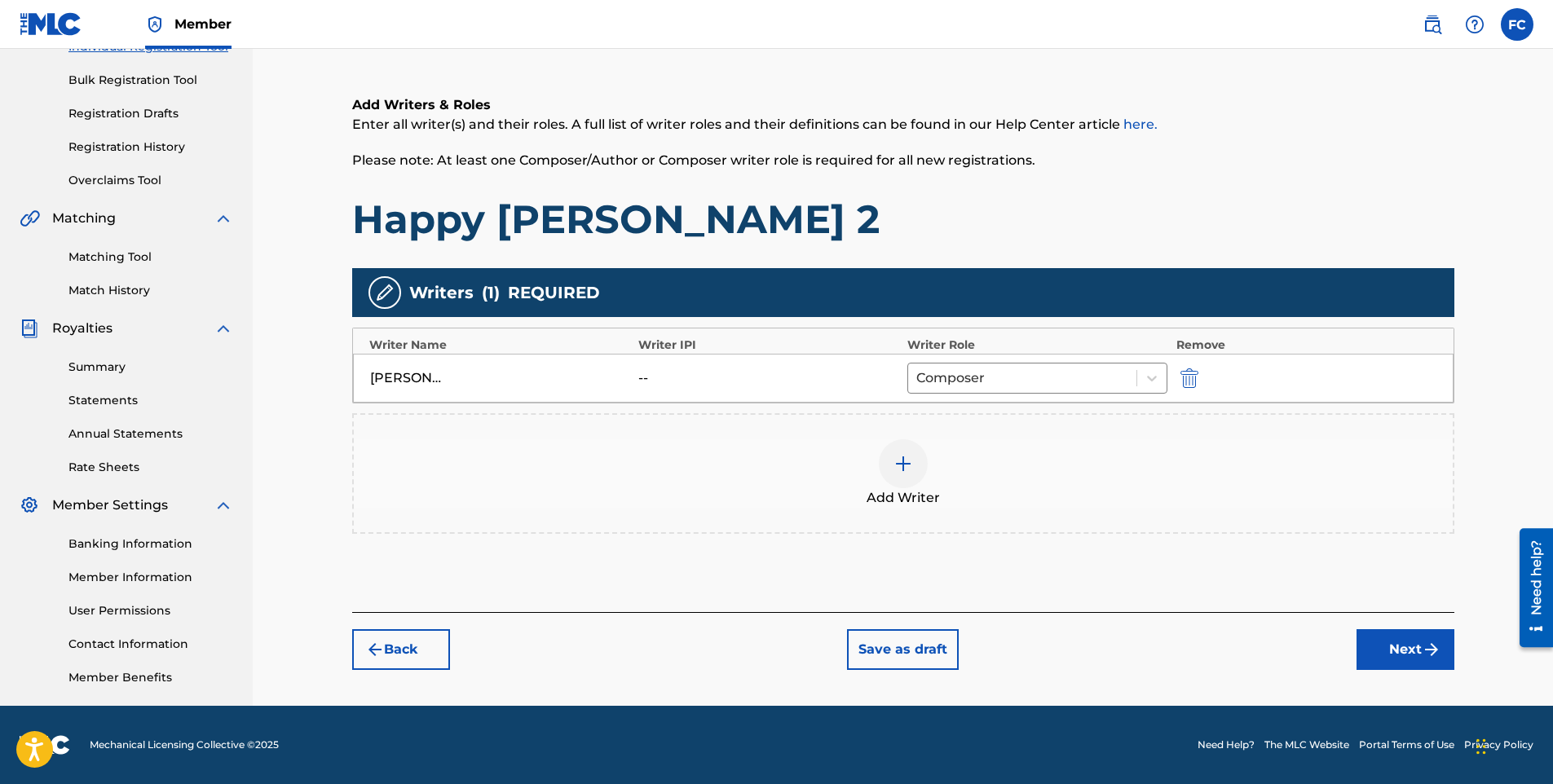
click at [1406, 646] on button "Next" at bounding box center [1405, 649] width 98 height 40
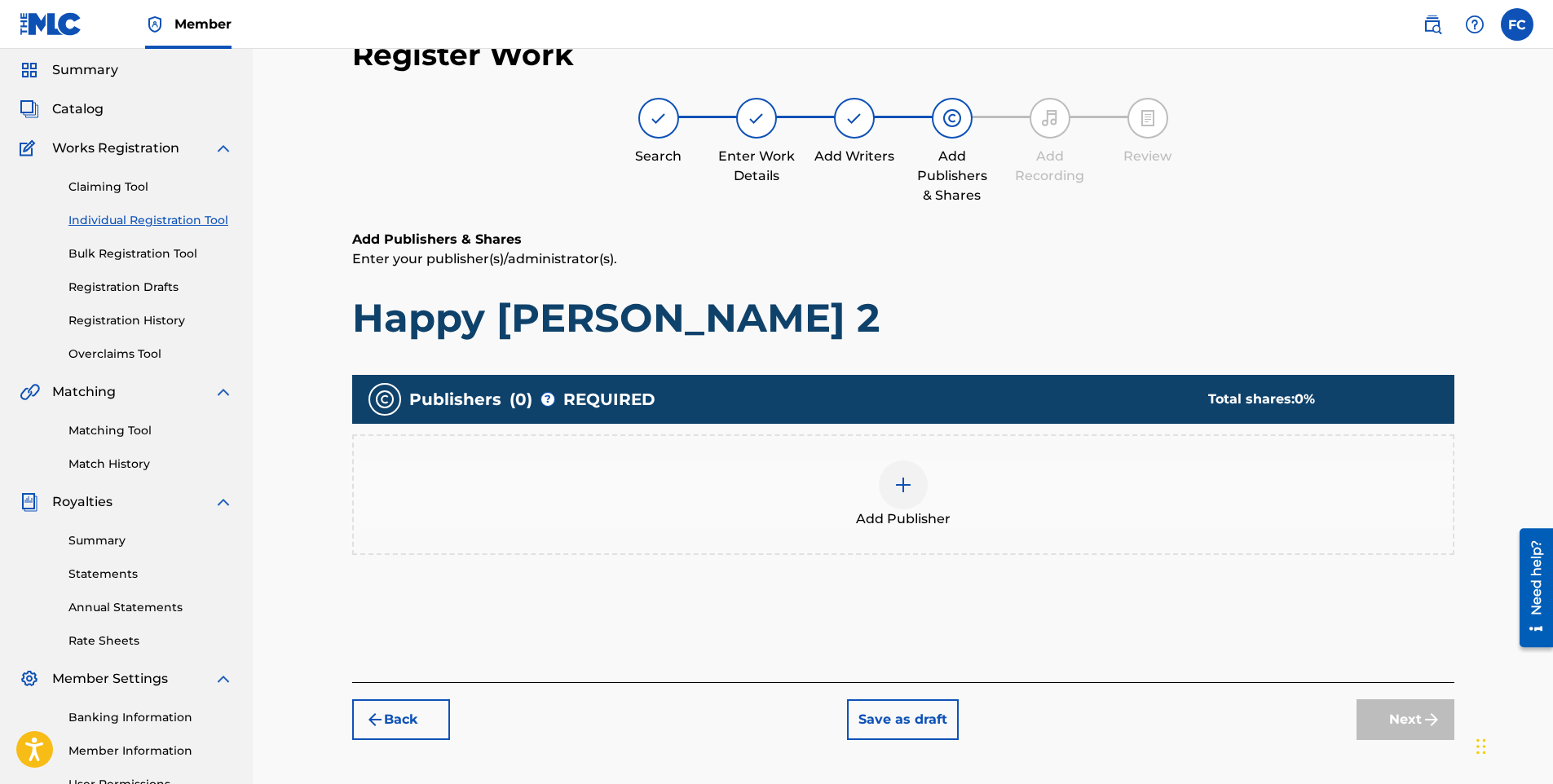
scroll to position [82, 0]
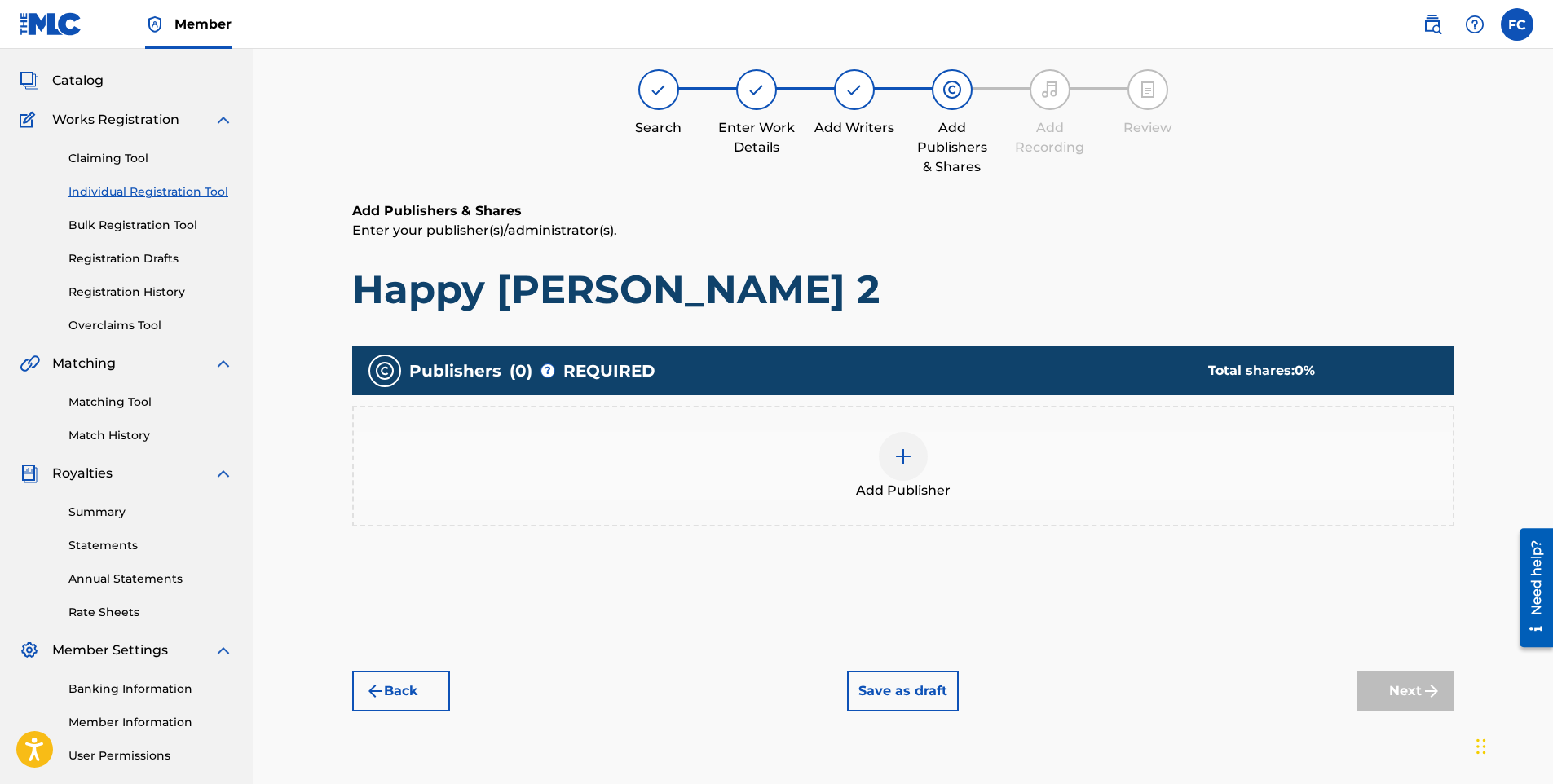
click at [913, 463] on img at bounding box center [904, 457] width 20 height 20
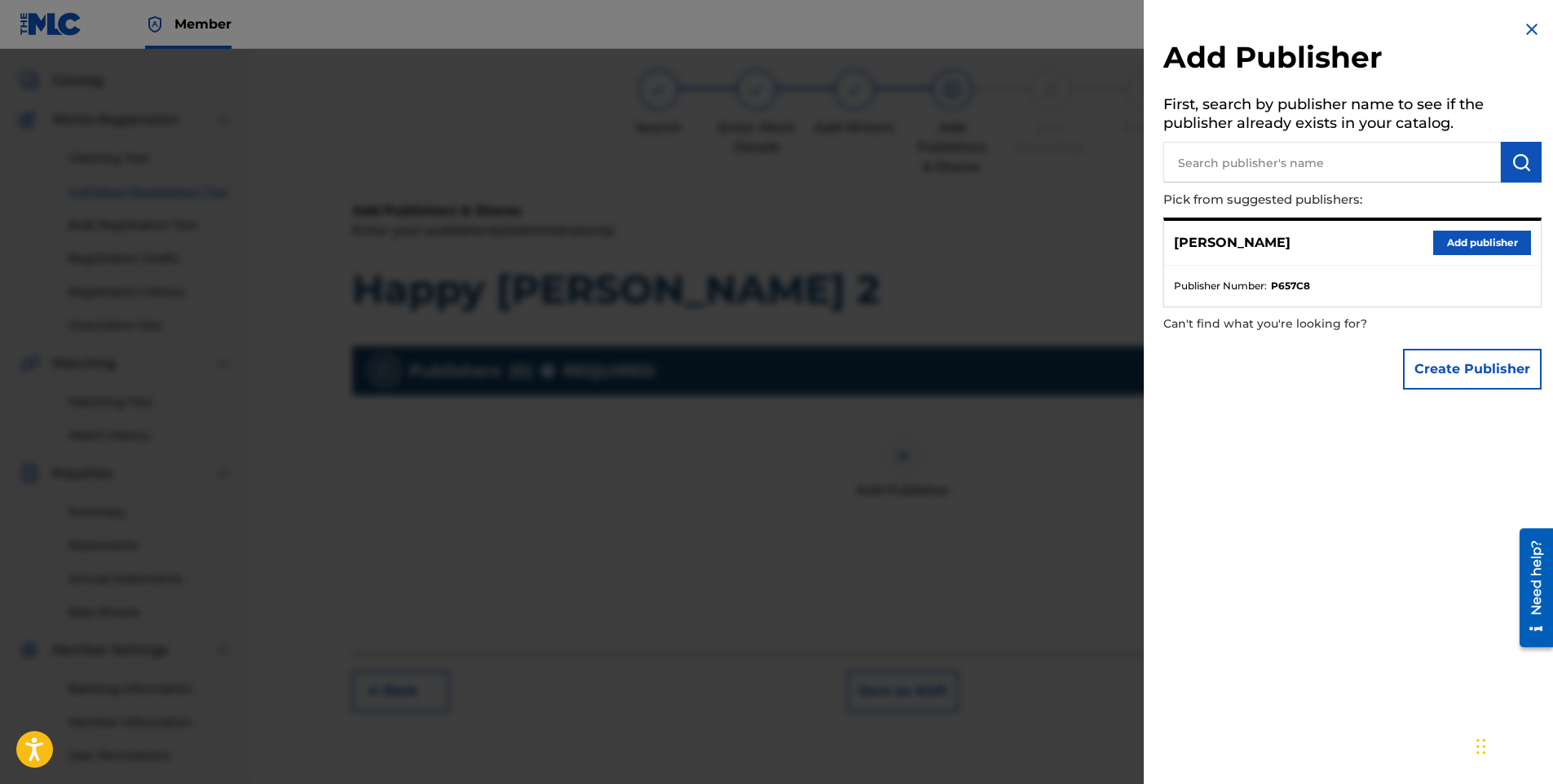
click at [1478, 247] on button "Add publisher" at bounding box center [1482, 243] width 98 height 25
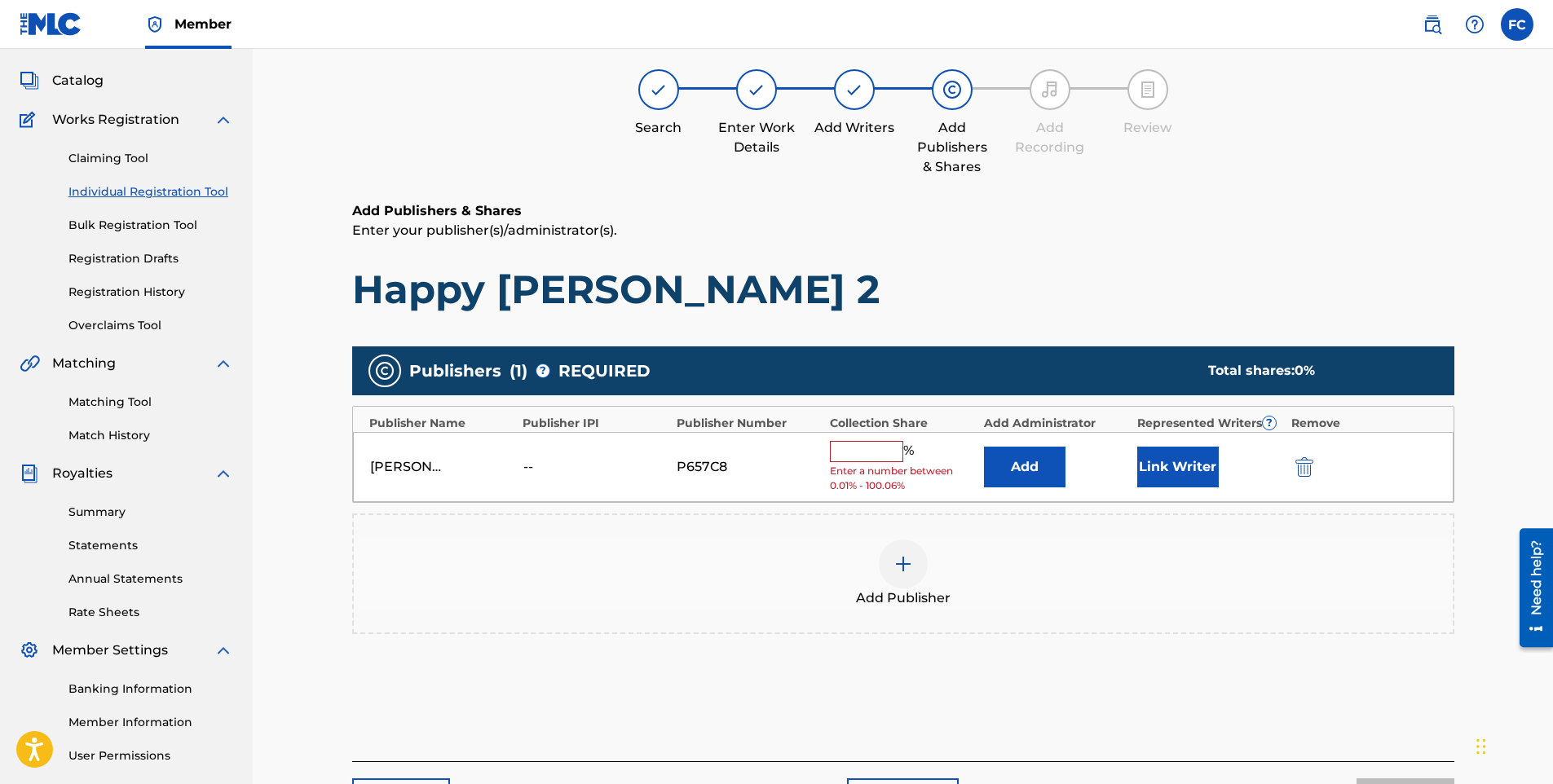
click at [874, 448] on input "text" at bounding box center [866, 451] width 73 height 21
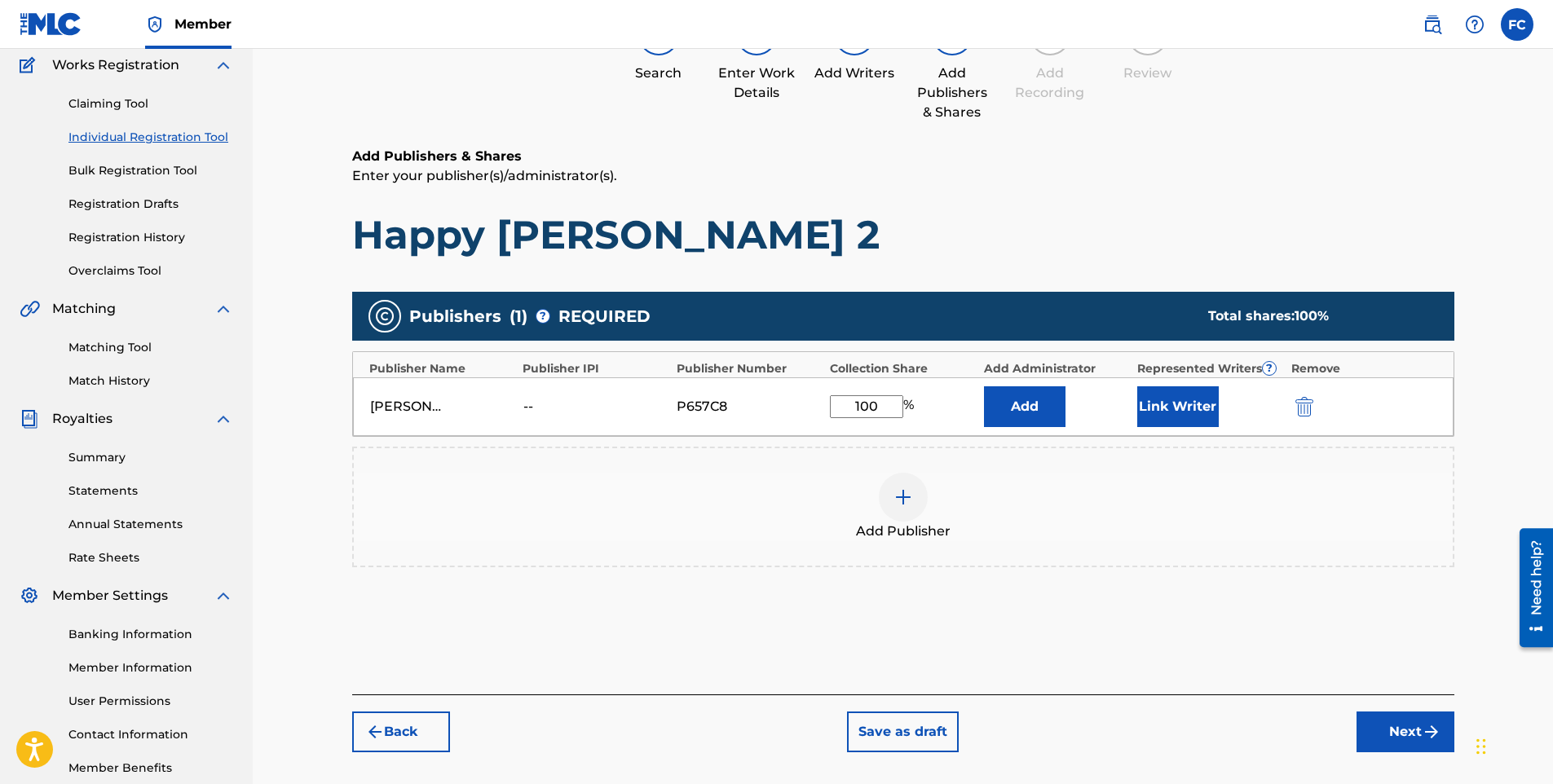
scroll to position [163, 0]
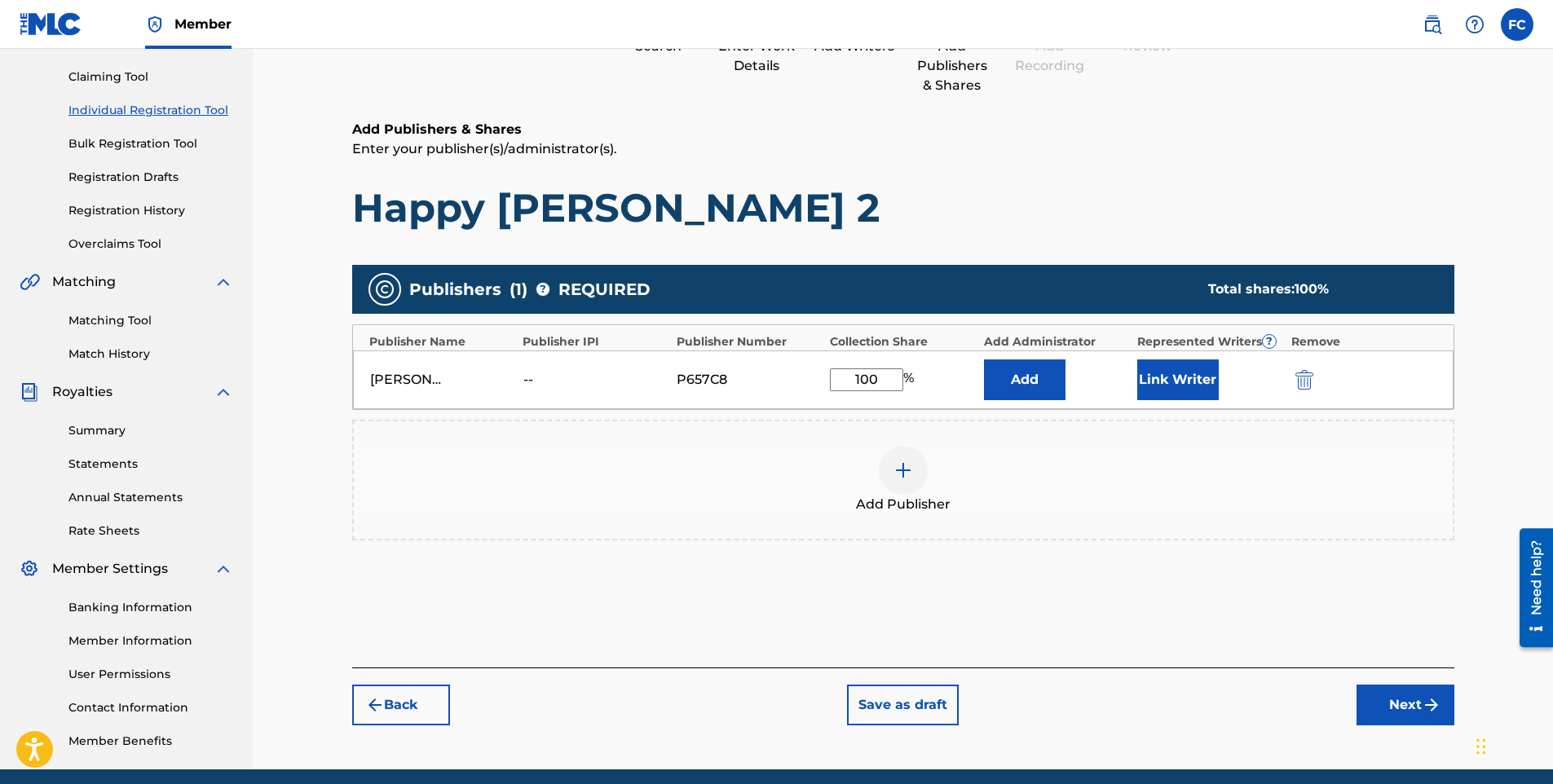
type input "100"
click at [1190, 493] on div "Add Publisher" at bounding box center [904, 479] width 1099 height 68
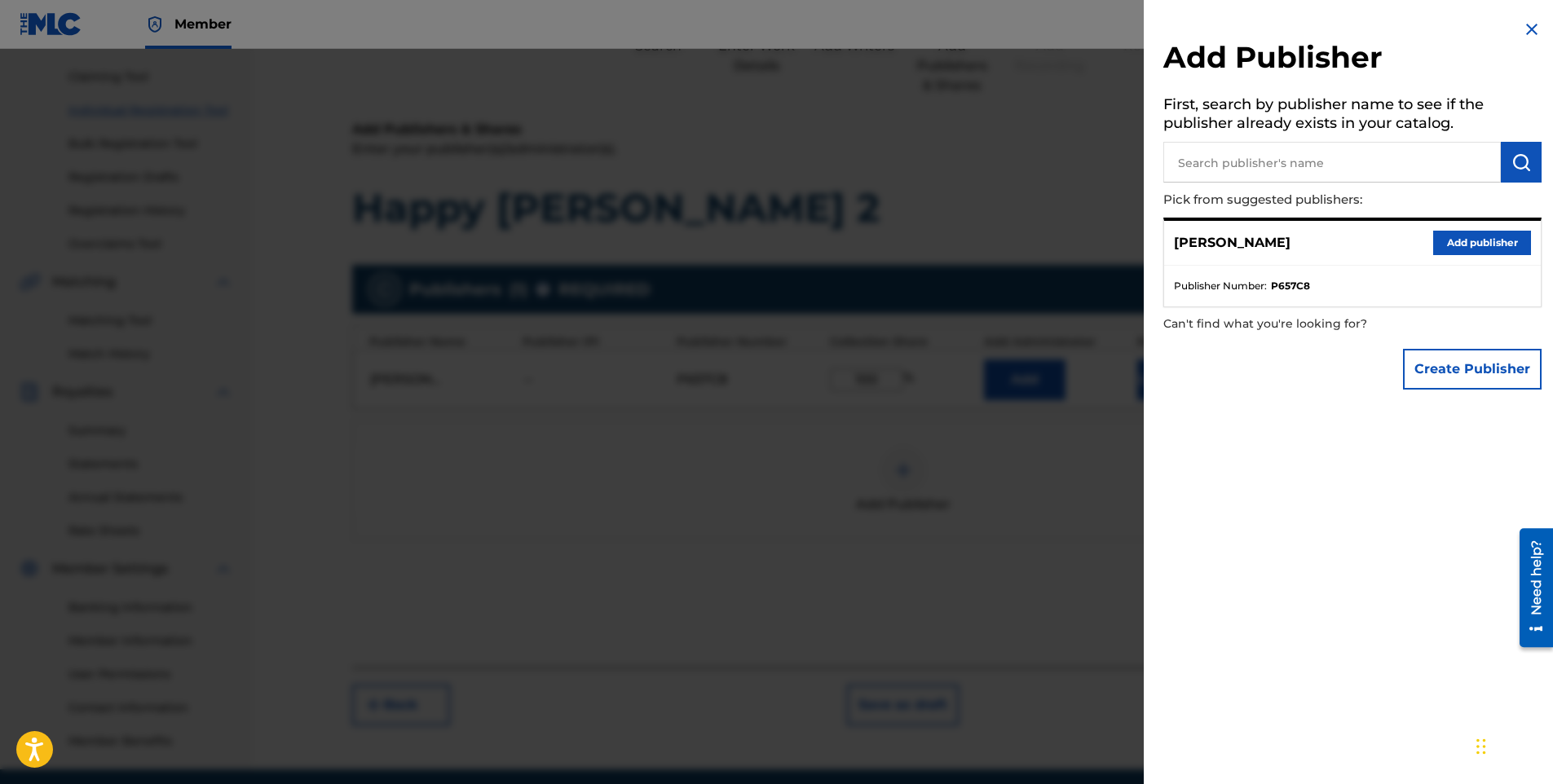
click at [1053, 465] on div at bounding box center [776, 441] width 1553 height 784
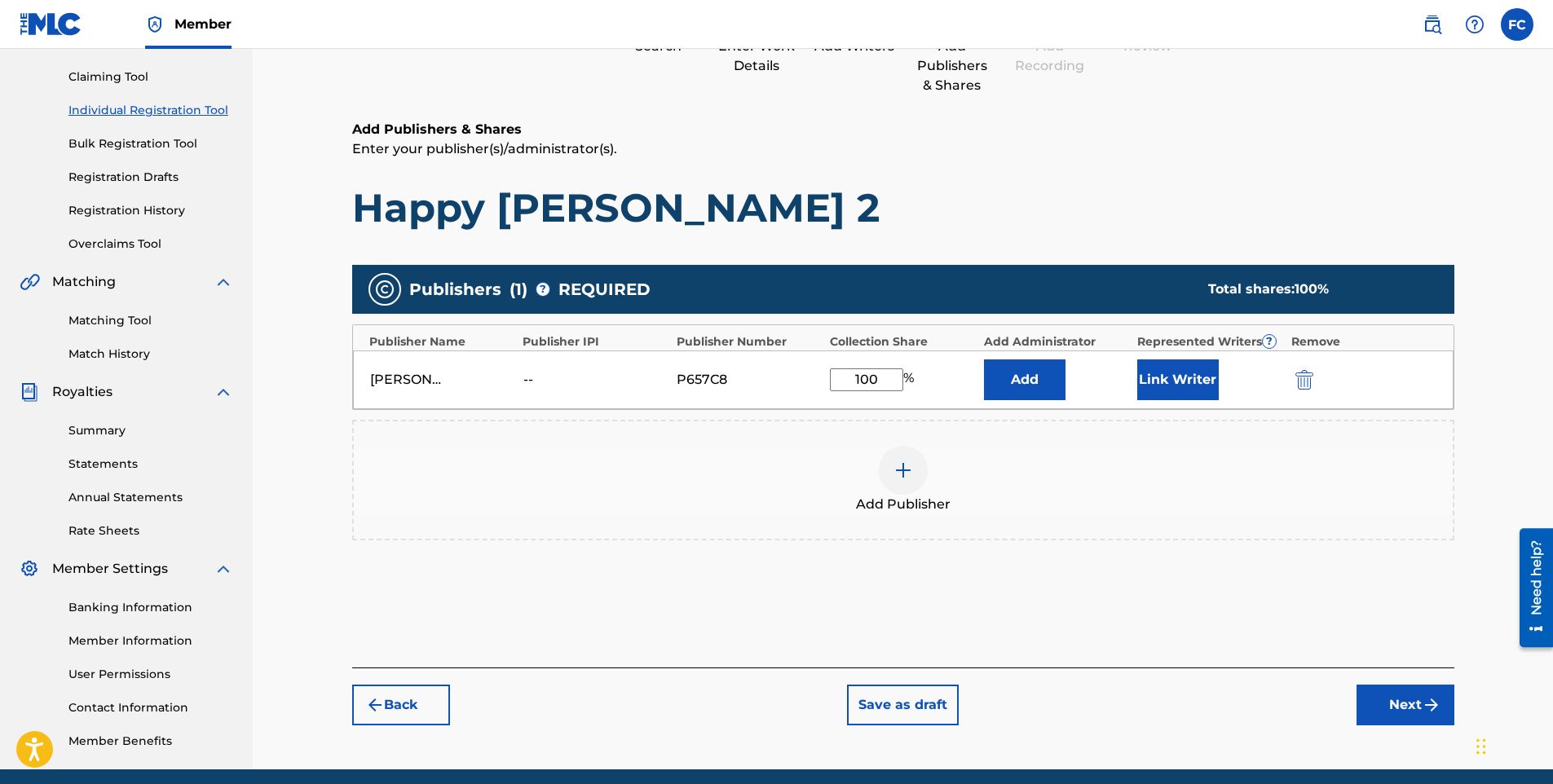
click at [1206, 392] on button "Link Writer" at bounding box center [1178, 379] width 82 height 40
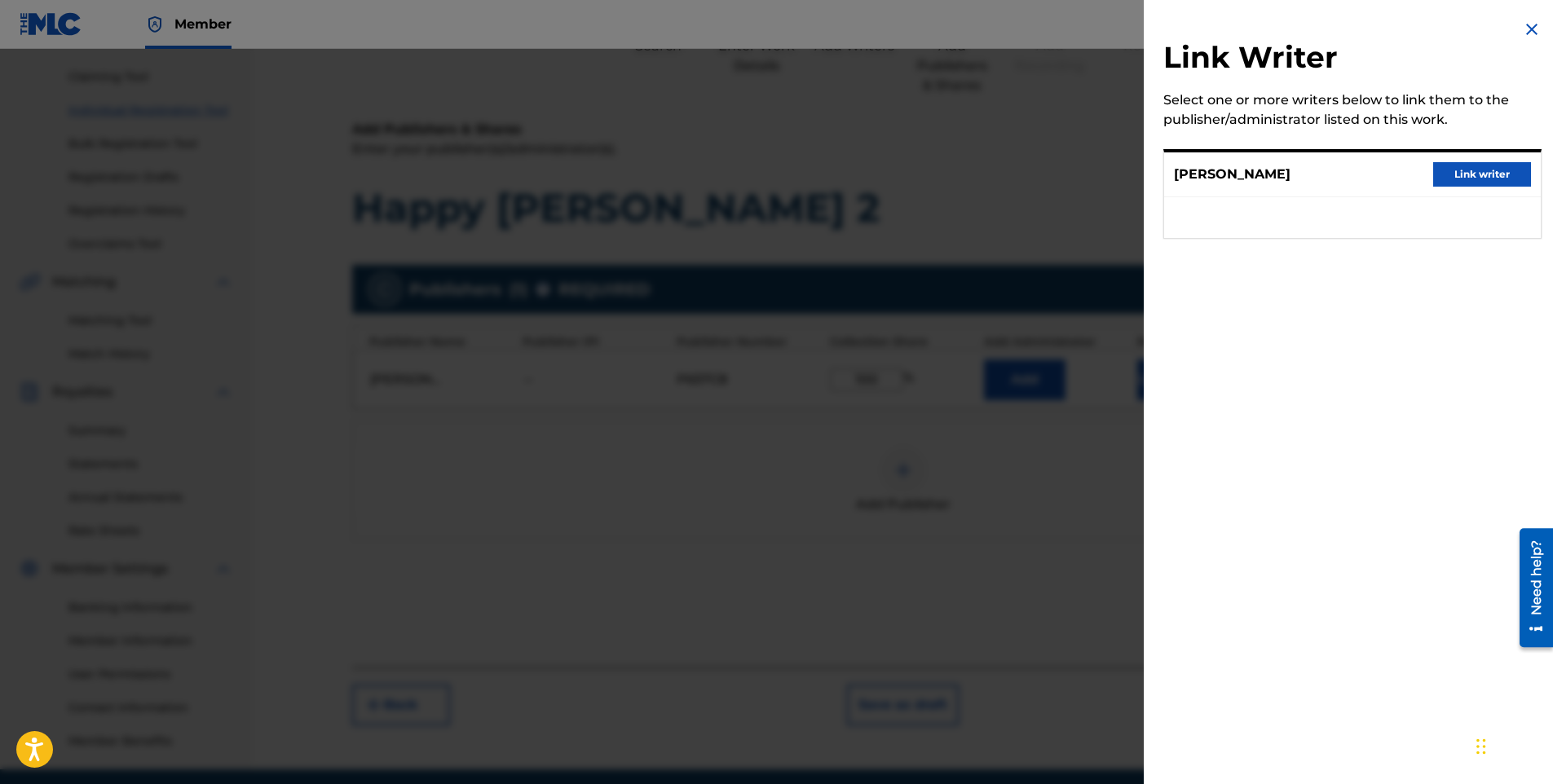
click at [1468, 174] on button "Link writer" at bounding box center [1482, 174] width 98 height 25
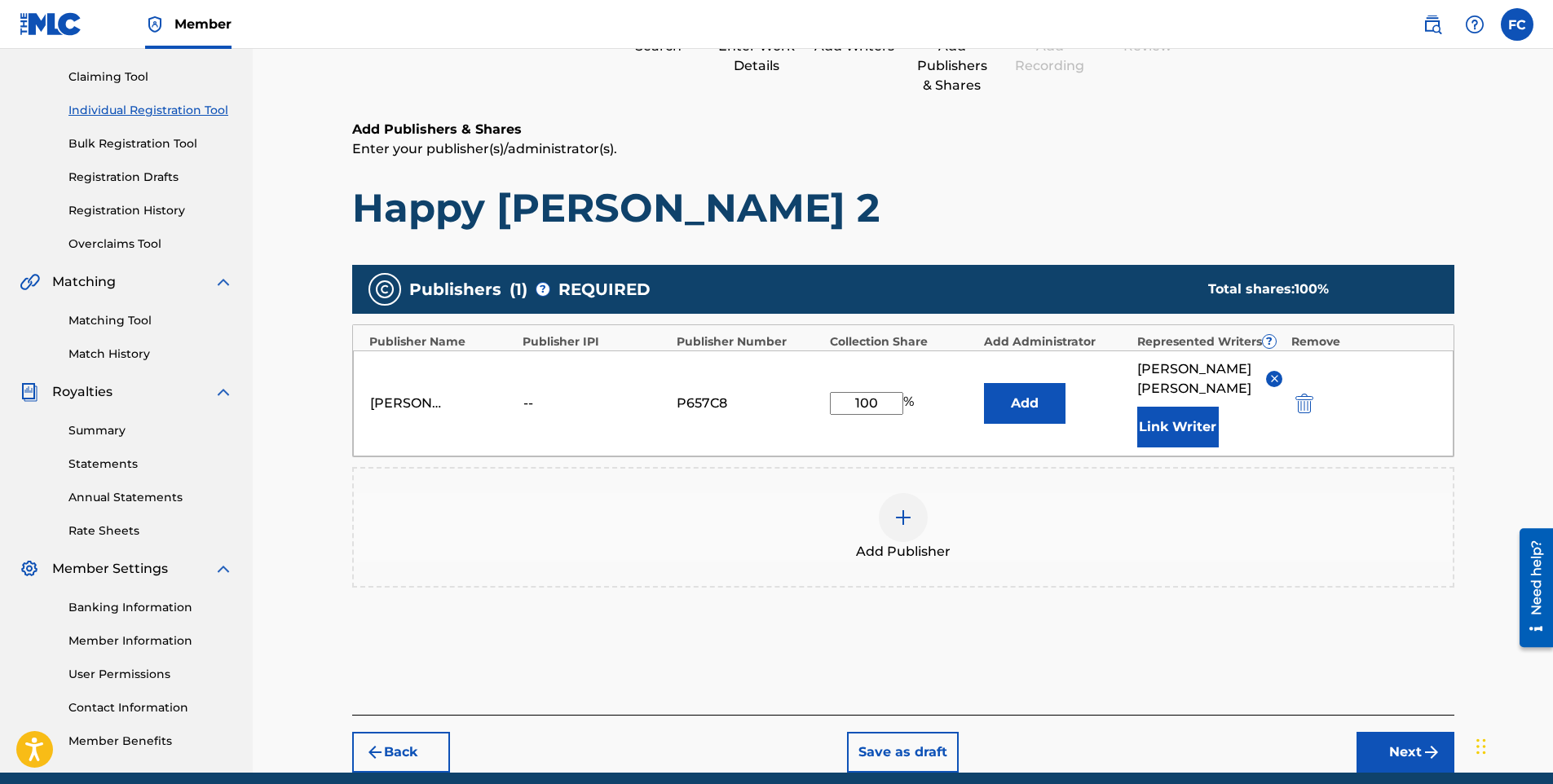
click at [1389, 747] on button "Next" at bounding box center [1405, 751] width 98 height 40
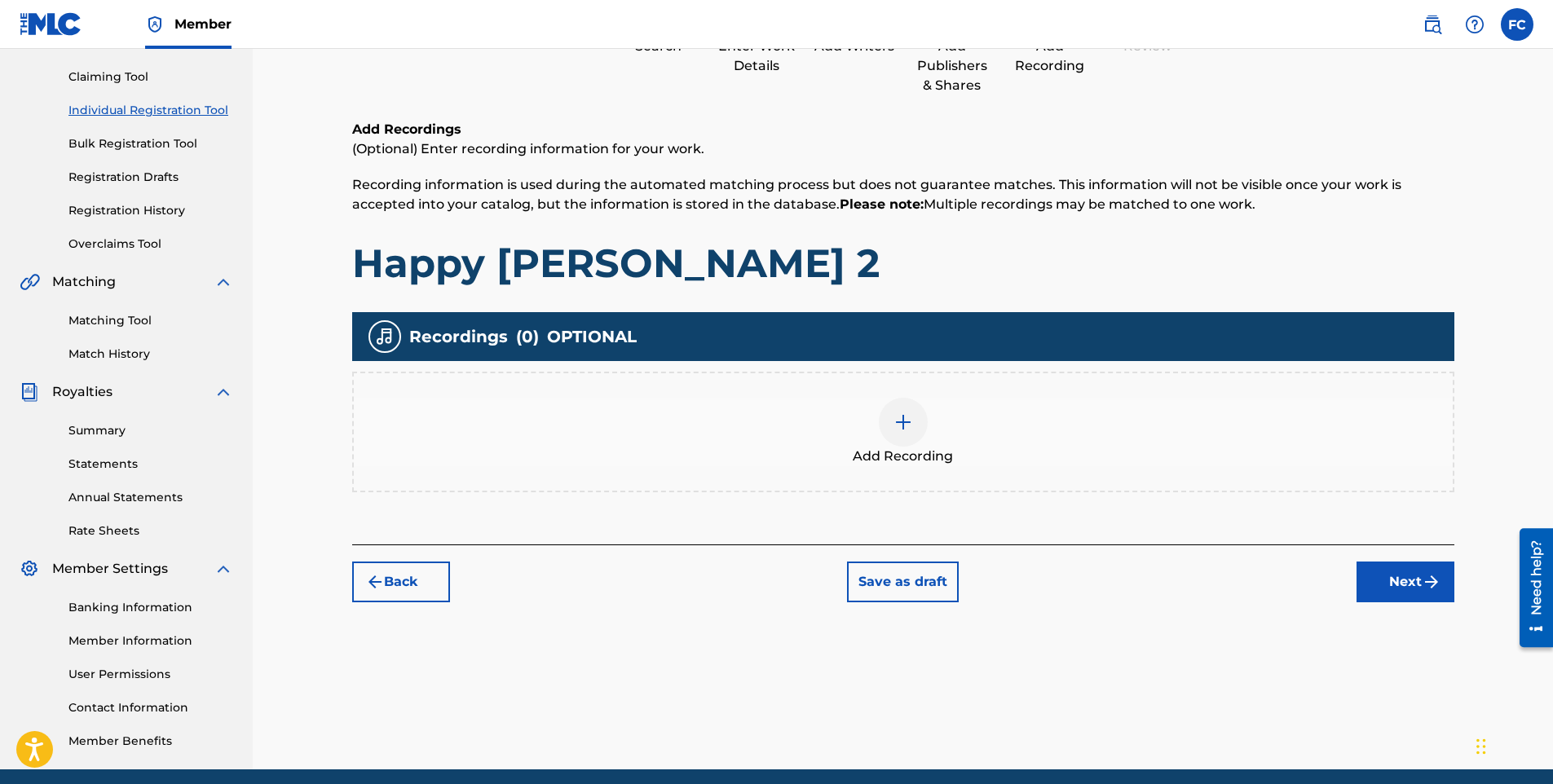
scroll to position [73, 0]
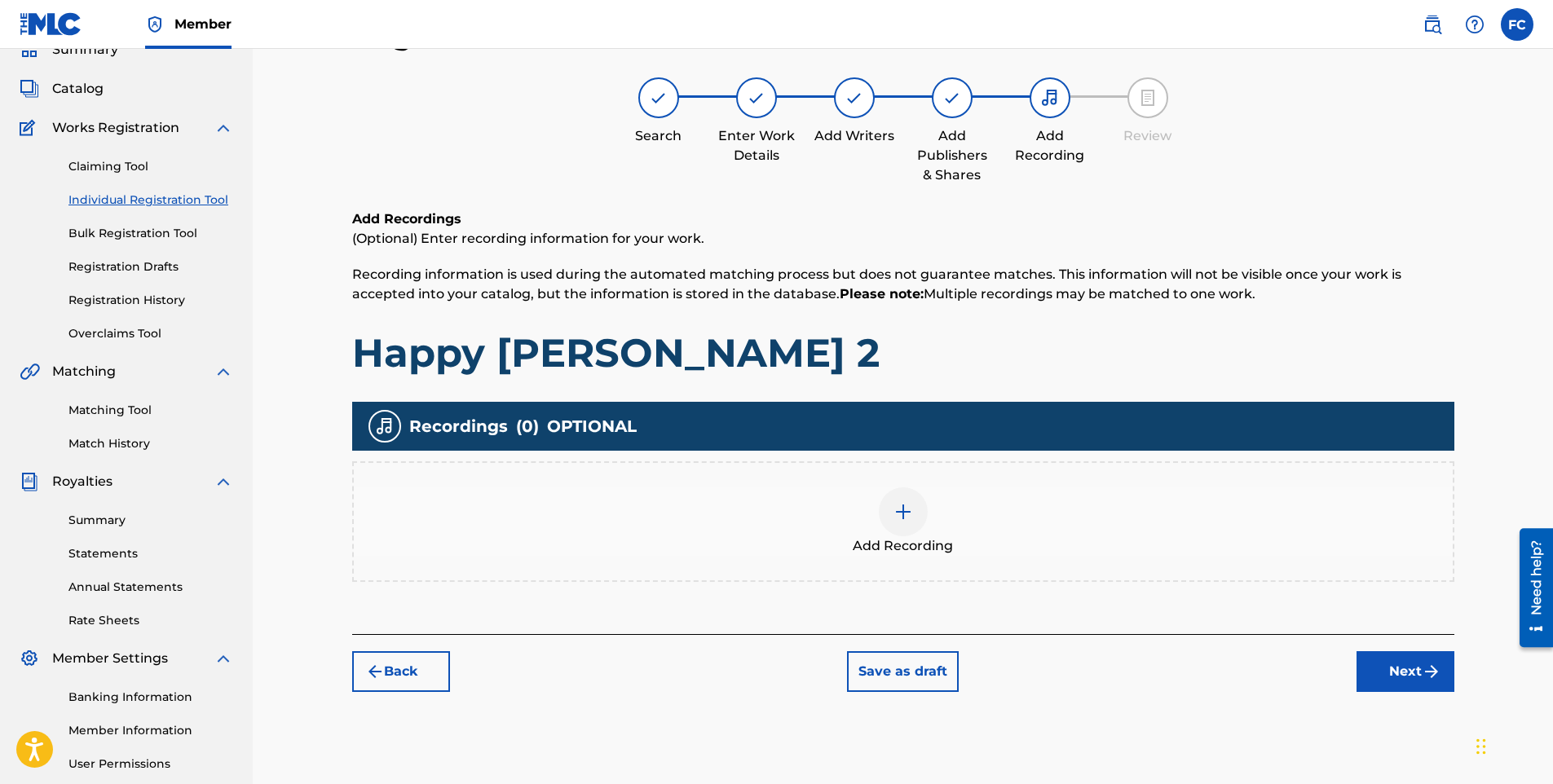
click at [887, 515] on div at bounding box center [904, 512] width 49 height 49
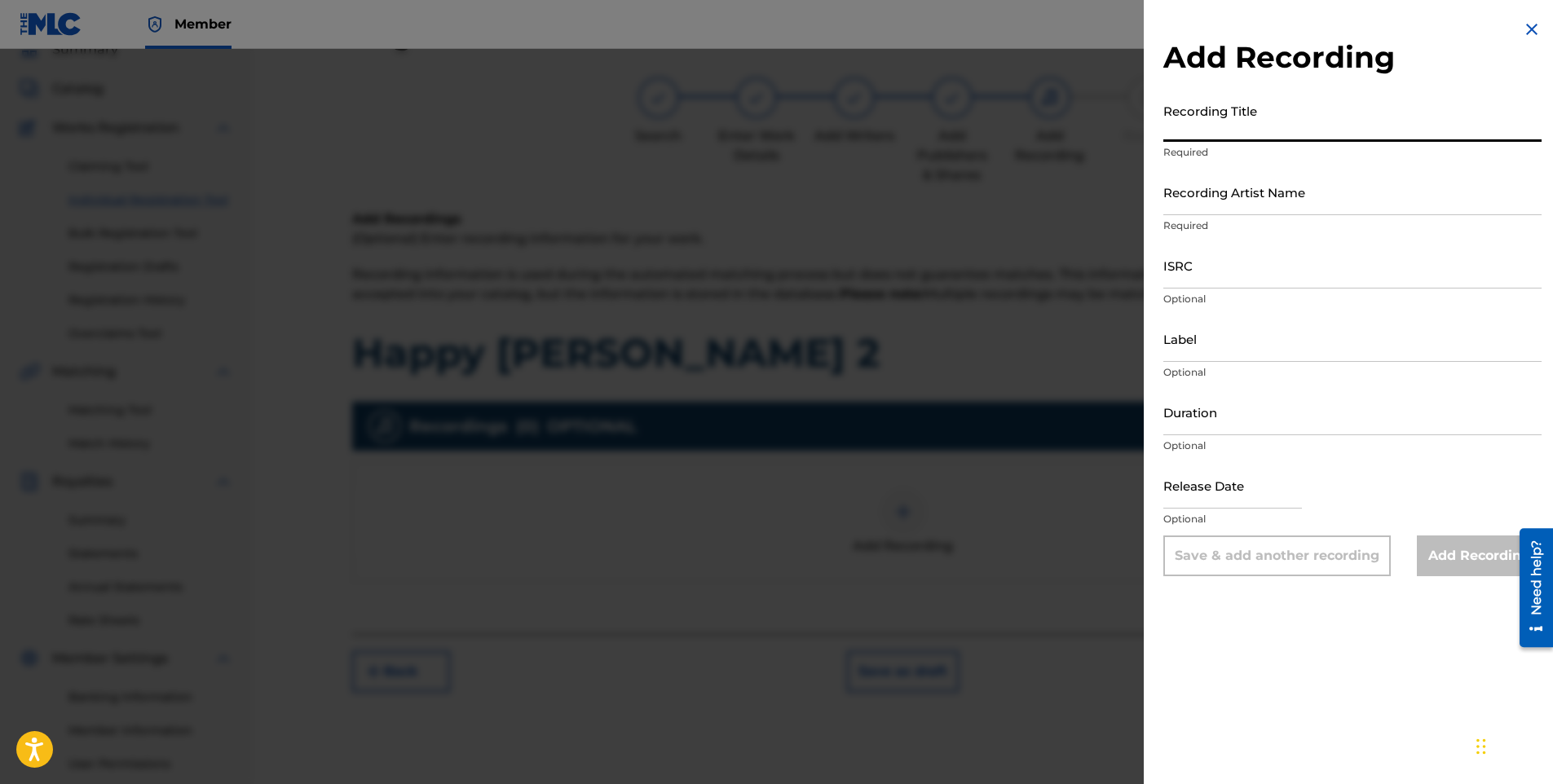
click at [1220, 126] on input "Recording Title" at bounding box center [1352, 118] width 378 height 46
click at [1220, 124] on input "Recording Title" at bounding box center [1352, 118] width 378 height 46
paste input "Happy [PERSON_NAME] 2"
type input "Happy [PERSON_NAME] 2"
click at [1245, 195] on input "Recording Artist Name" at bounding box center [1352, 191] width 378 height 46
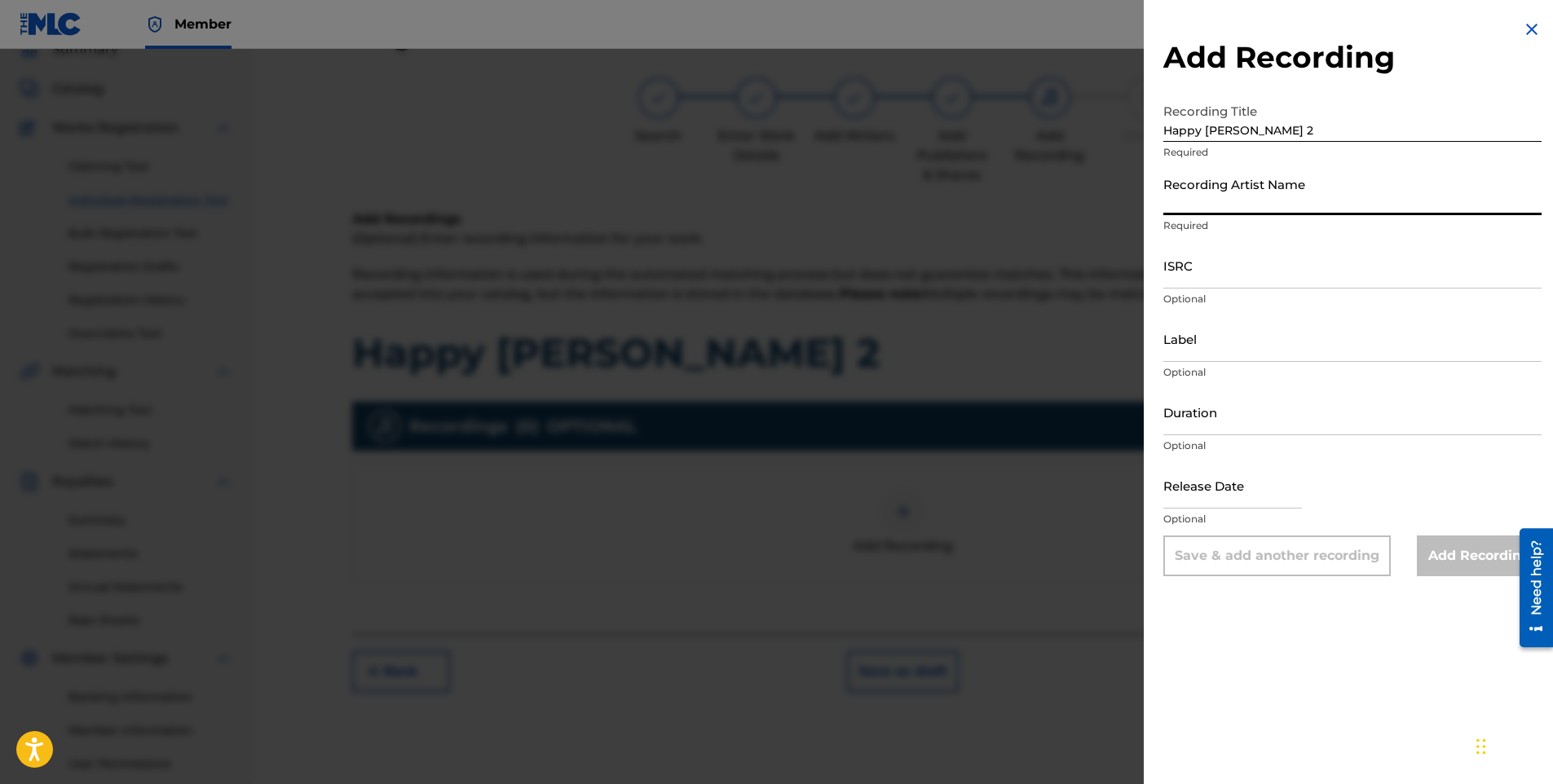
paste input "Southern Slums"
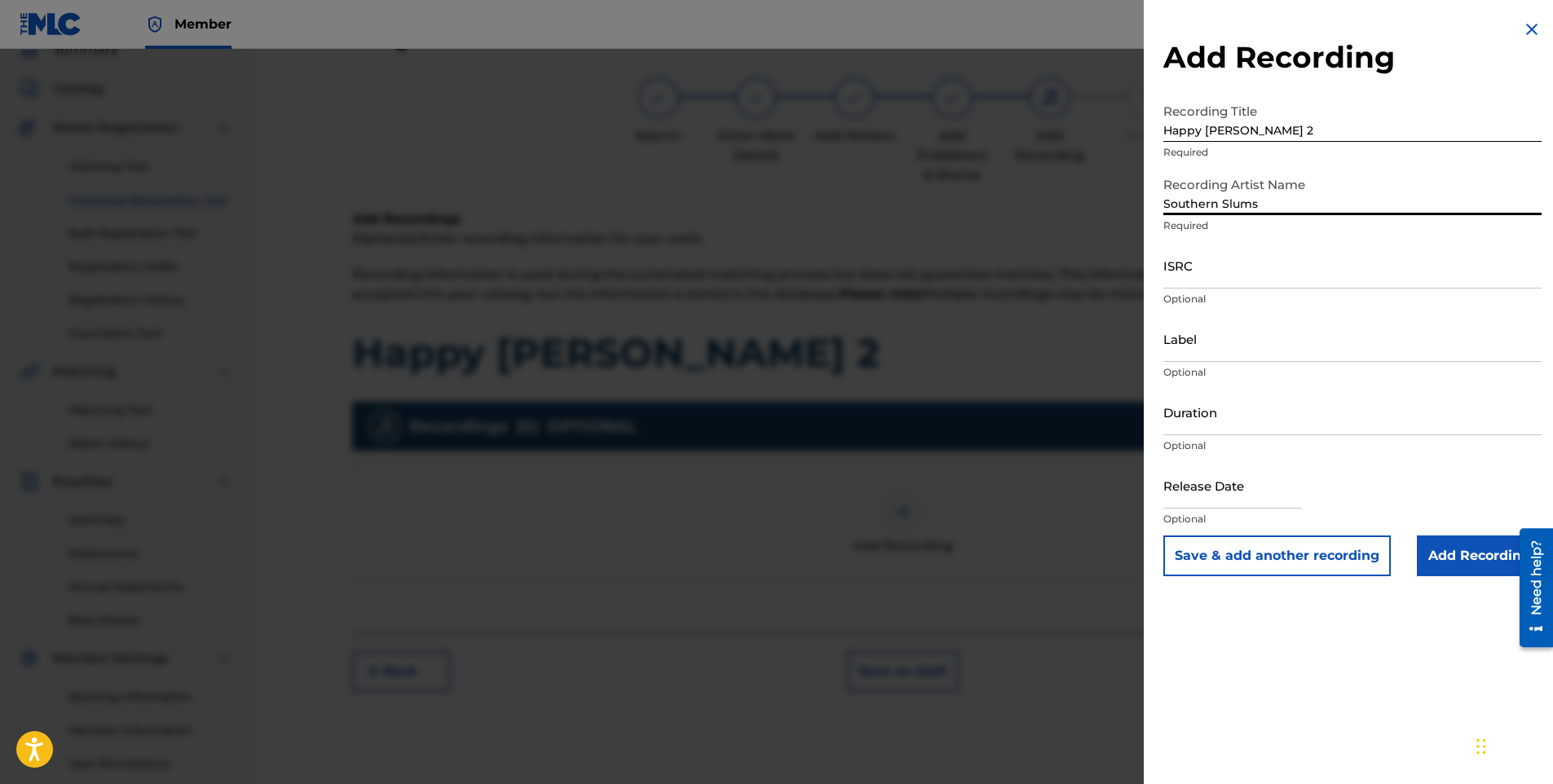
type input "Southern Slums"
click at [1208, 274] on input "ISRC" at bounding box center [1352, 264] width 378 height 46
paste input "QZK6N2516303"
type input "QZK6N2516303"
click at [1195, 340] on input "Label" at bounding box center [1352, 338] width 378 height 46
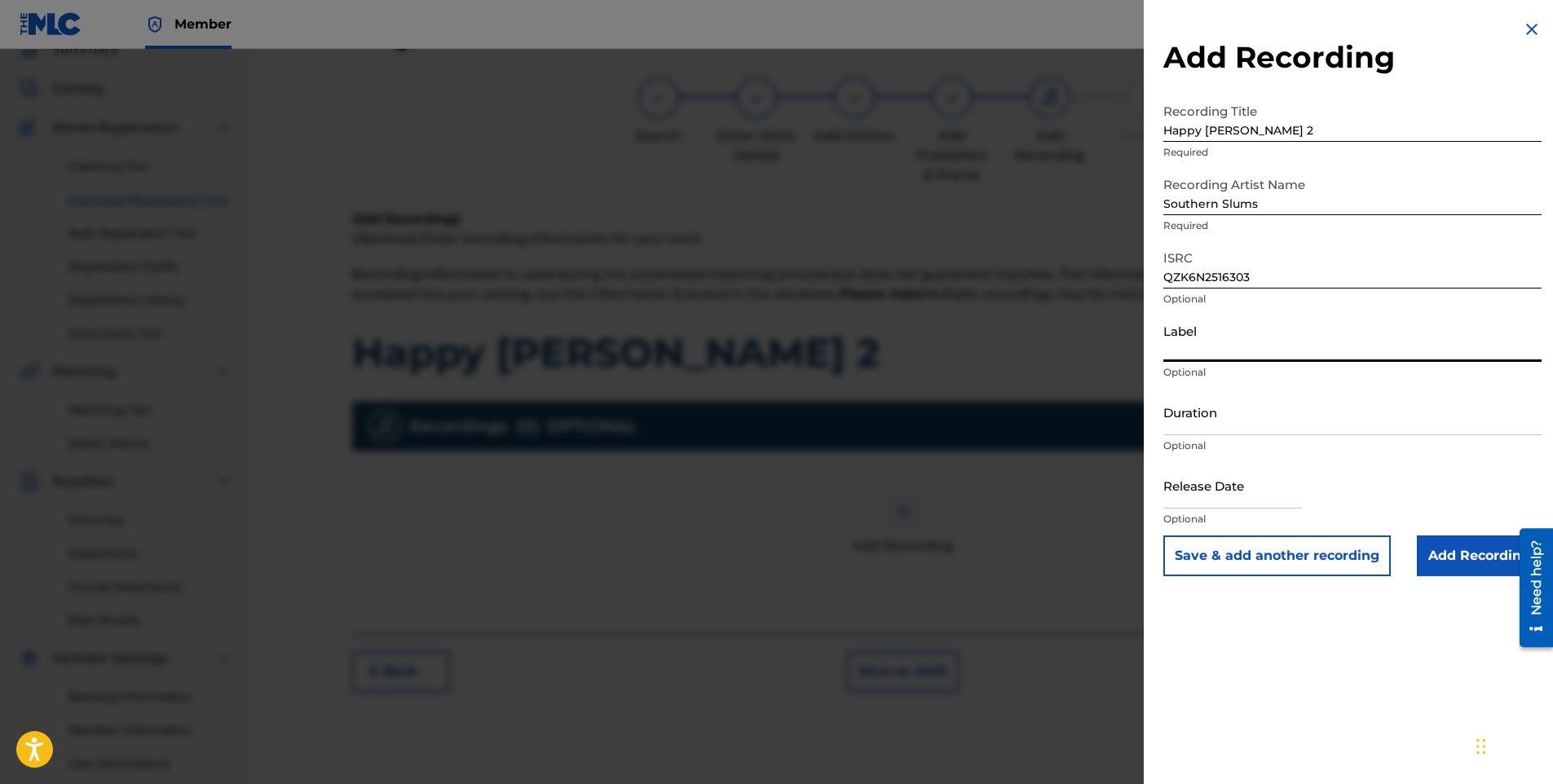
paste input "Capit Productions"
type input "Capit Productions"
select select "8"
select select "2025"
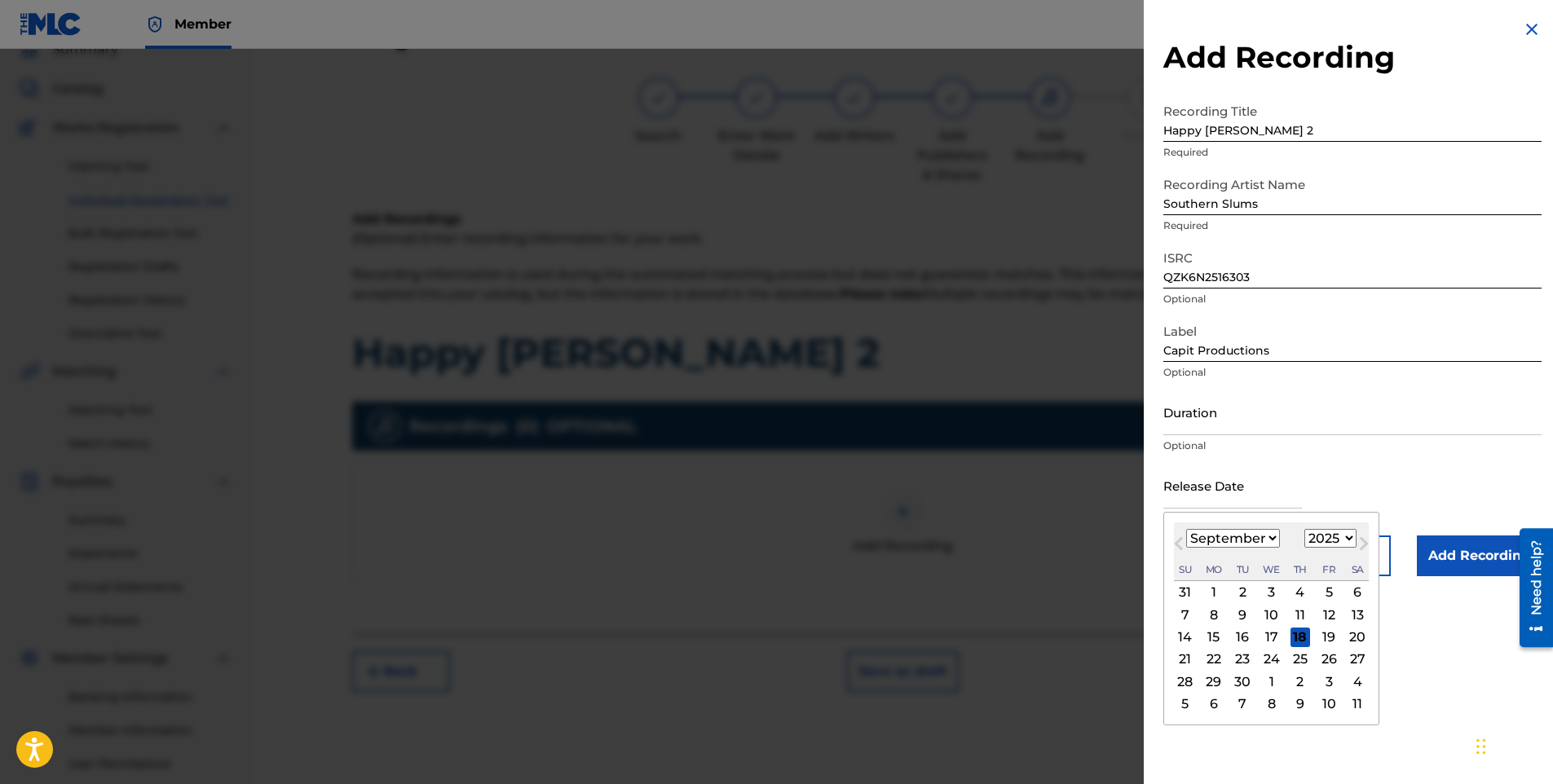
click at [1198, 489] on input "text" at bounding box center [1232, 485] width 138 height 46
click at [1267, 536] on select "January February March April May June July August September October November De…" at bounding box center [1232, 537] width 94 height 19
select select "2"
click at [1186, 529] on select "January February March April May June July August September October November De…" at bounding box center [1232, 537] width 94 height 19
click at [1247, 682] on div "25" at bounding box center [1243, 681] width 20 height 20
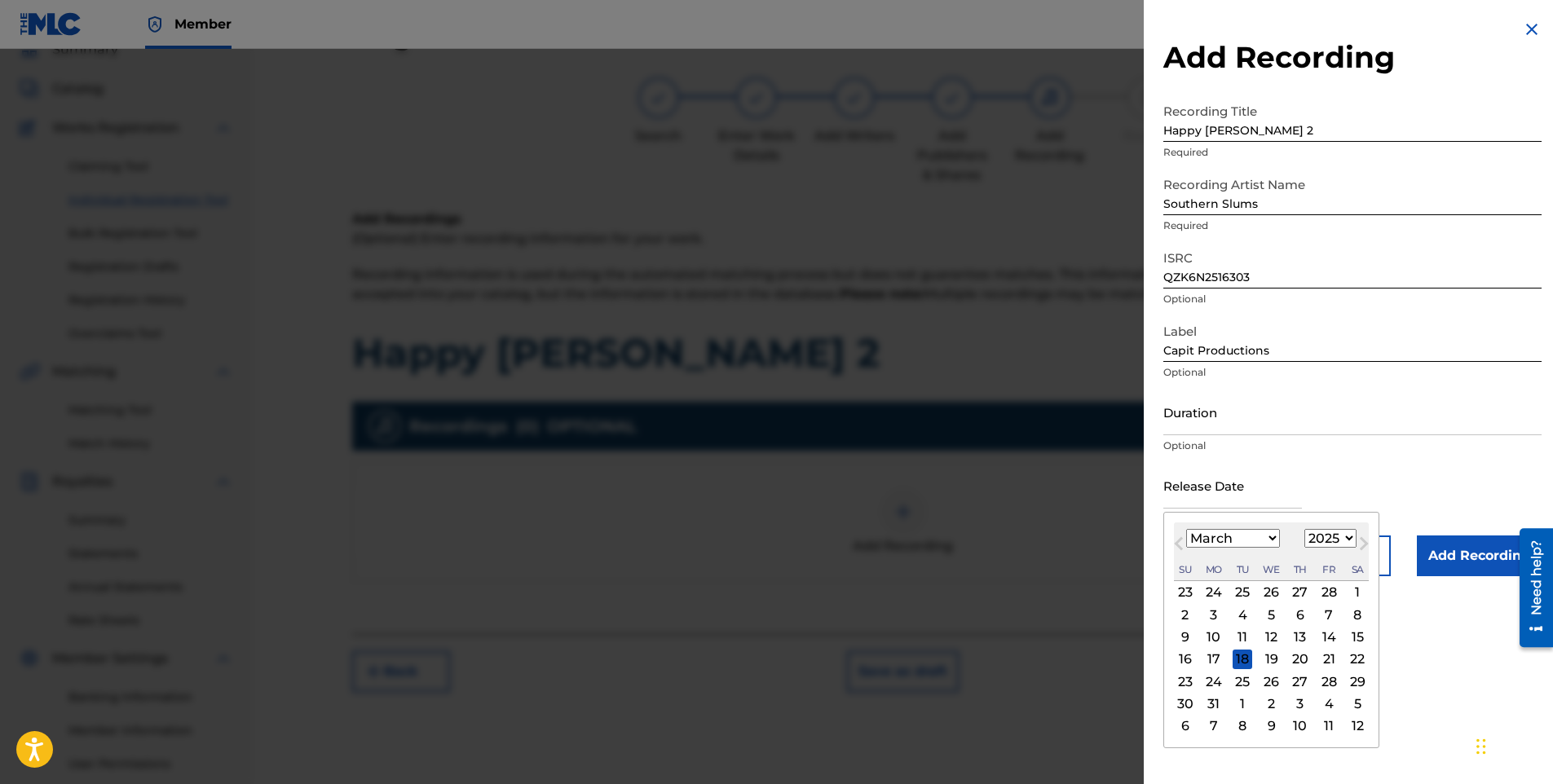
type input "[DATE]"
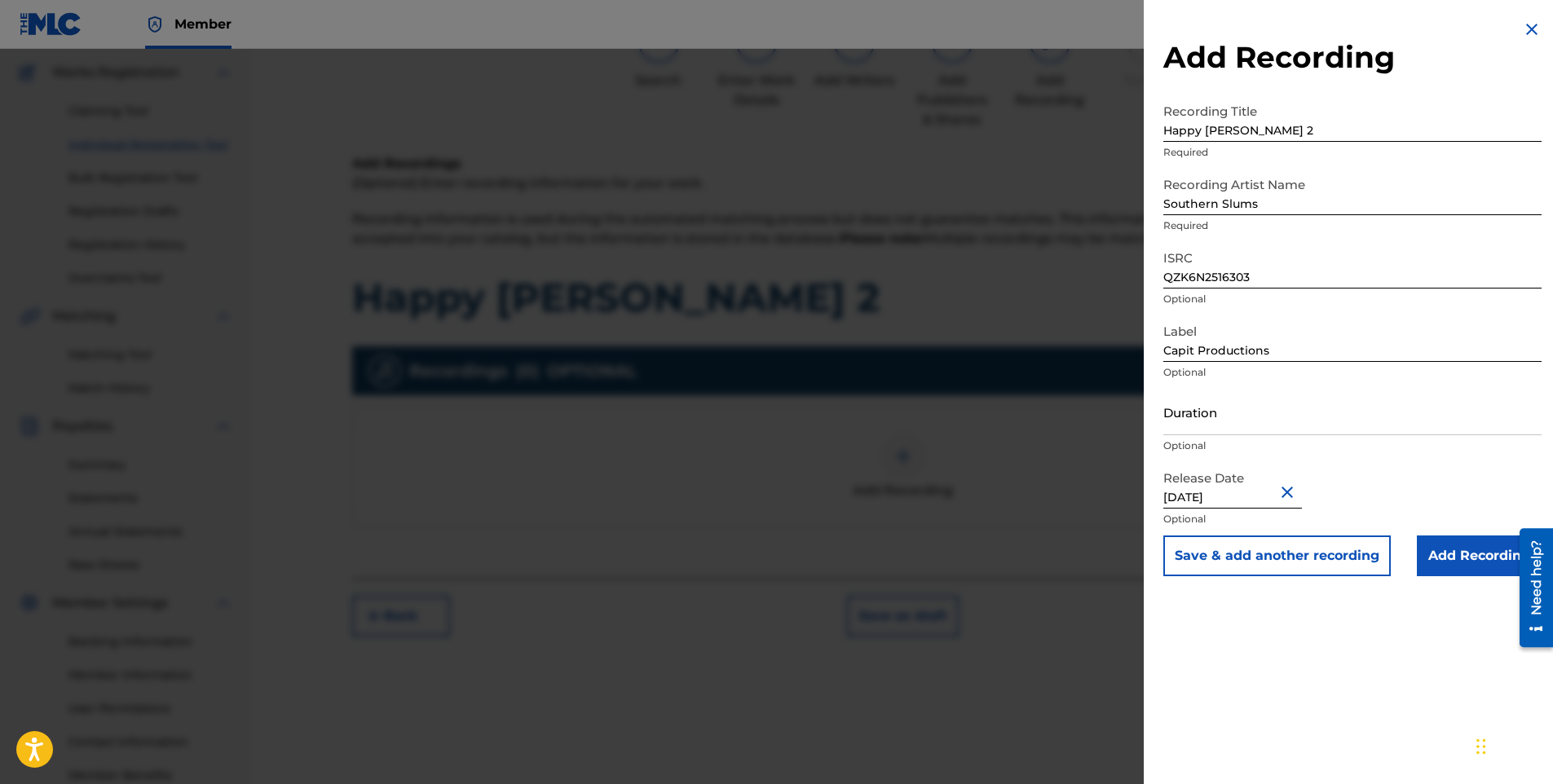
scroll to position [0, 0]
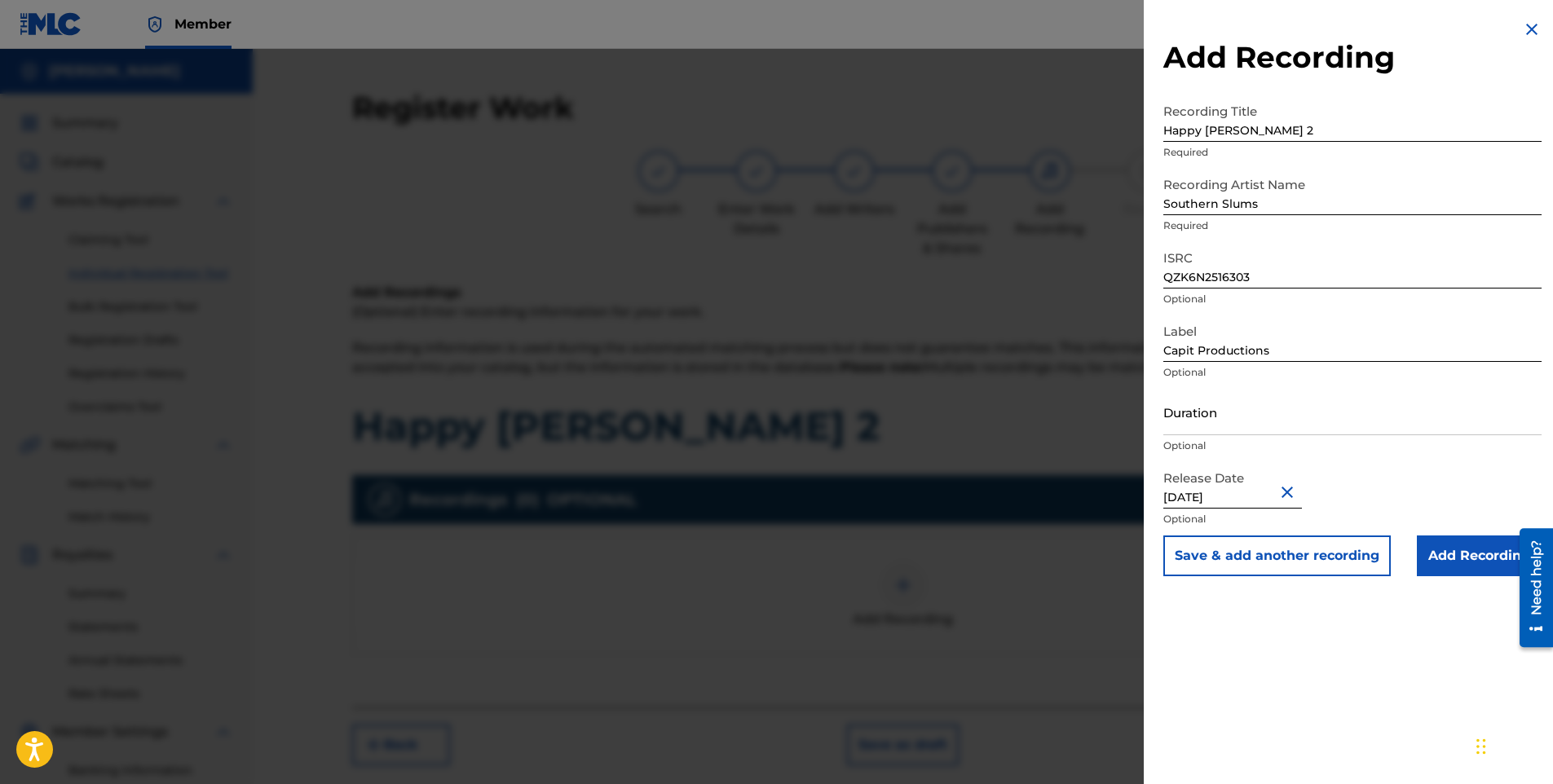
click at [1438, 552] on input "Add Recording" at bounding box center [1479, 555] width 124 height 40
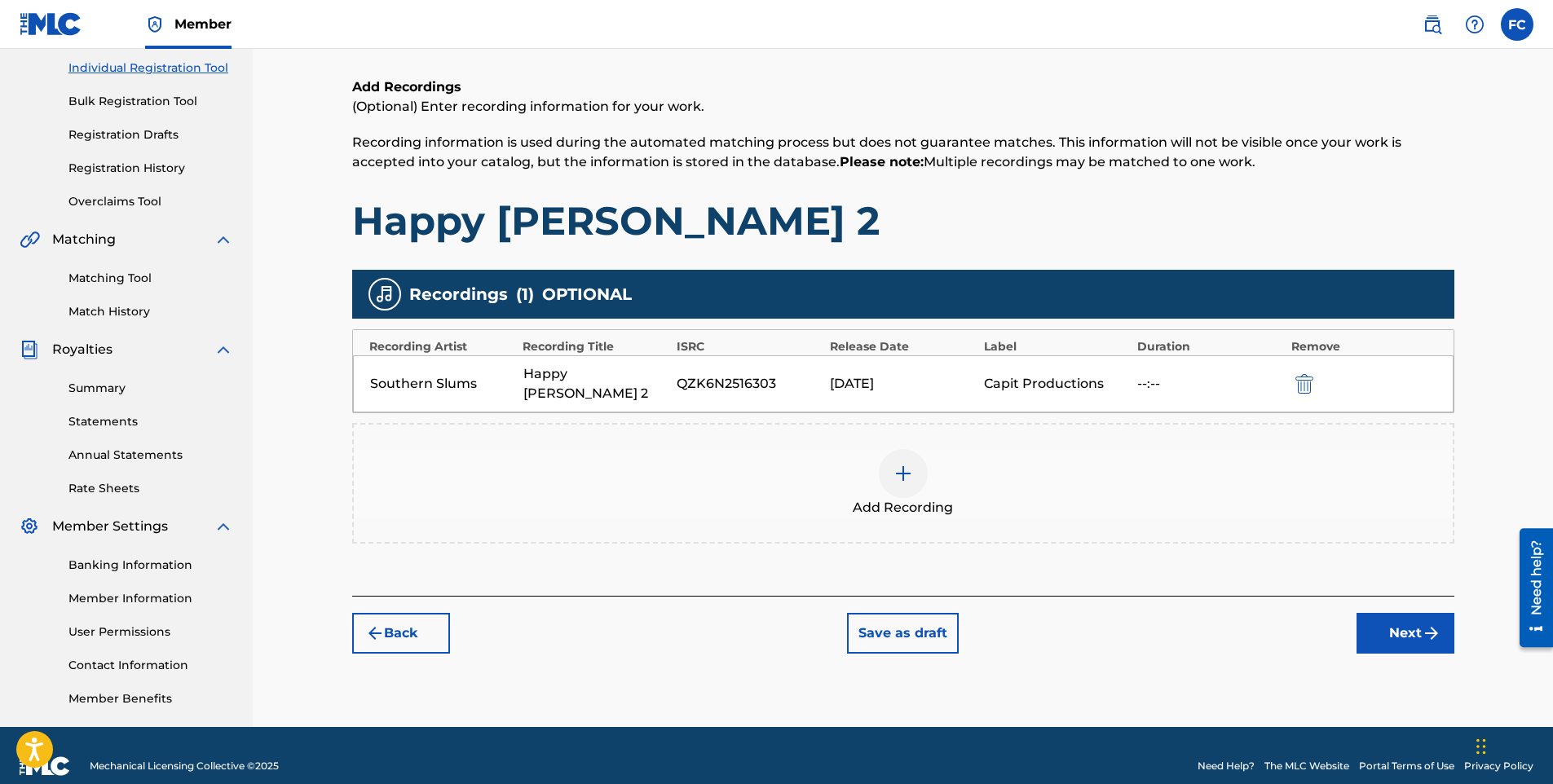
scroll to position [227, 0]
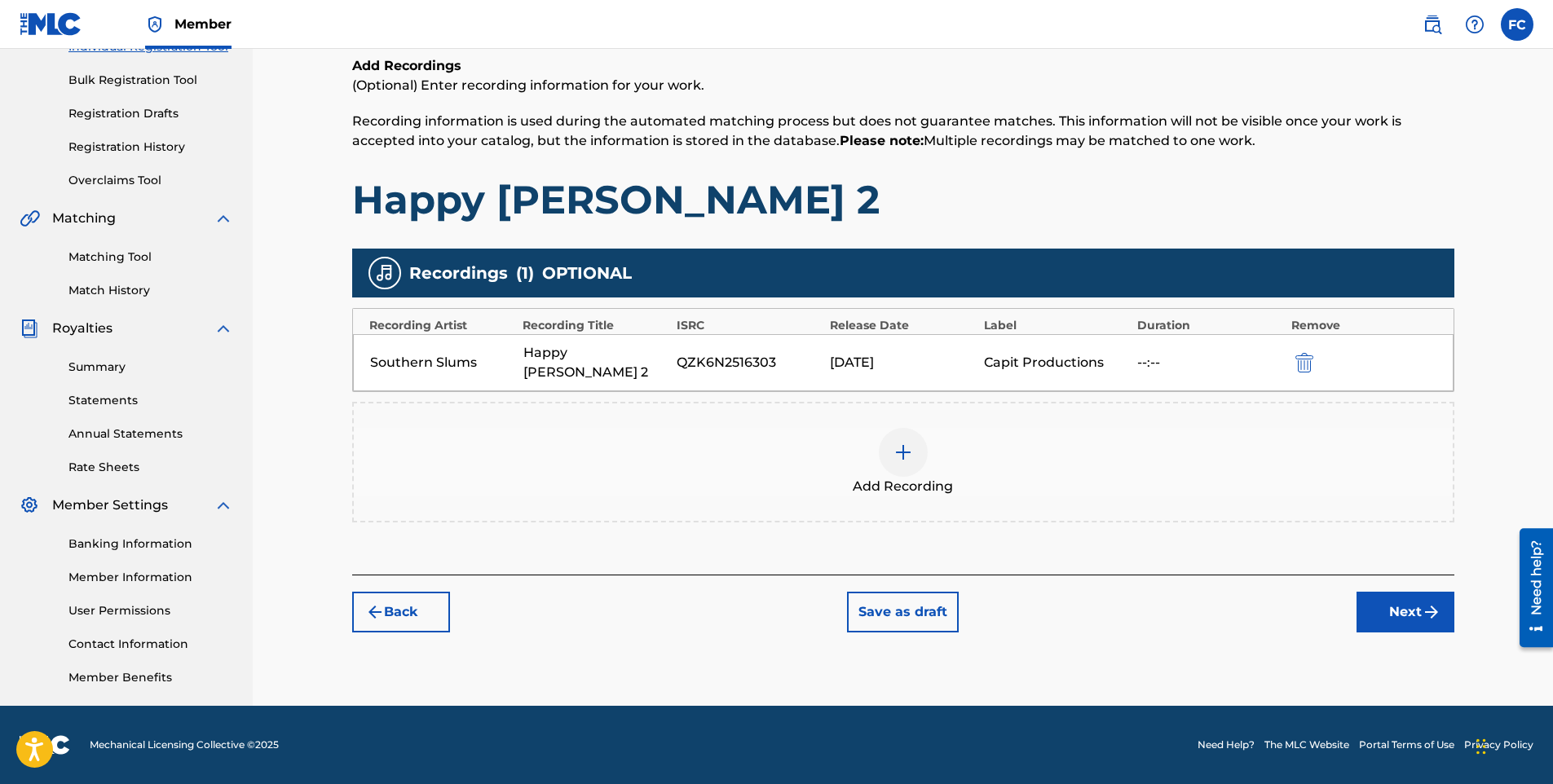
click at [1388, 592] on button "Next" at bounding box center [1405, 611] width 98 height 40
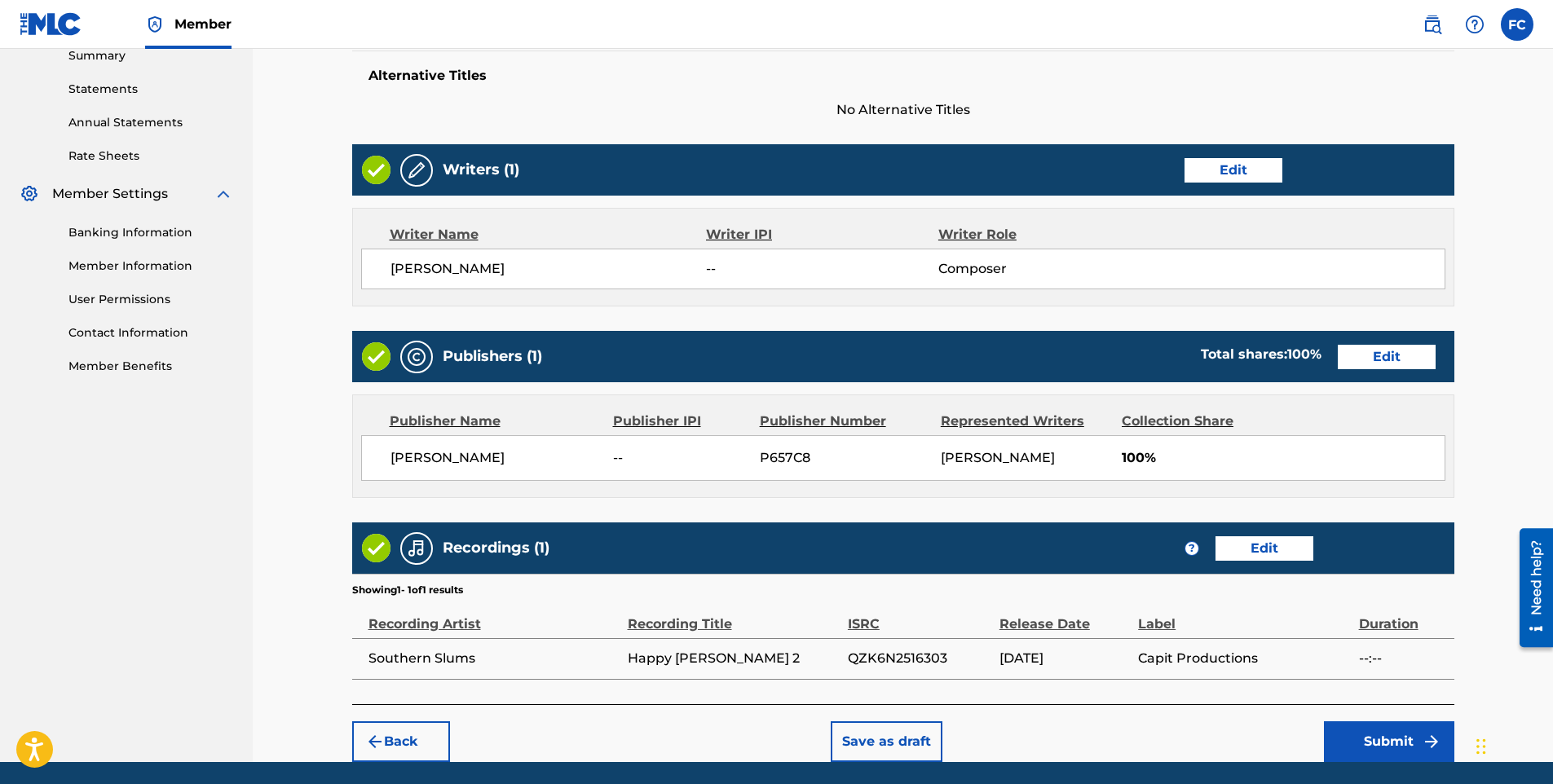
scroll to position [594, 0]
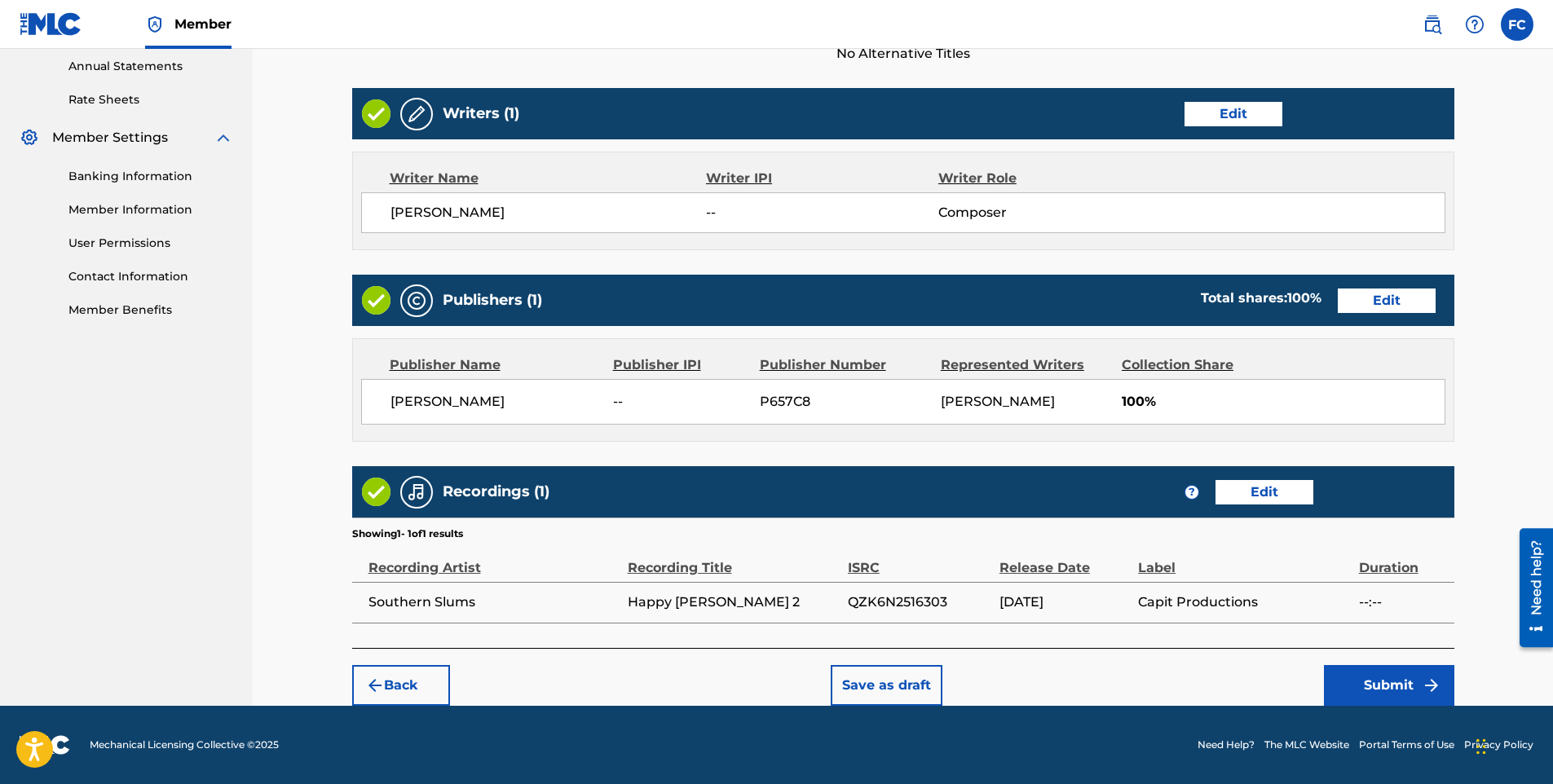
click at [1384, 683] on button "Submit" at bounding box center [1389, 684] width 130 height 40
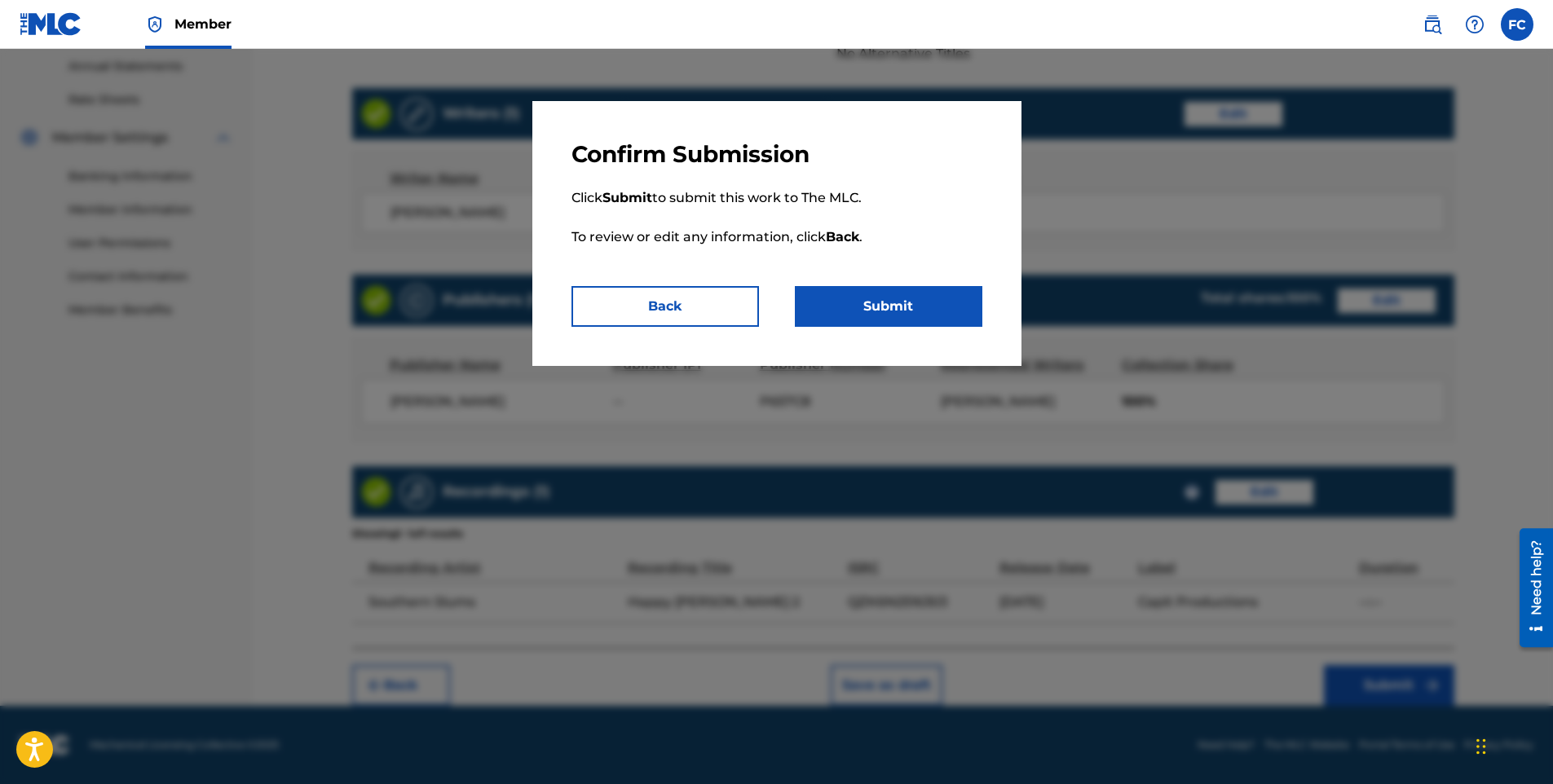
click at [857, 303] on button "Submit" at bounding box center [889, 306] width 187 height 40
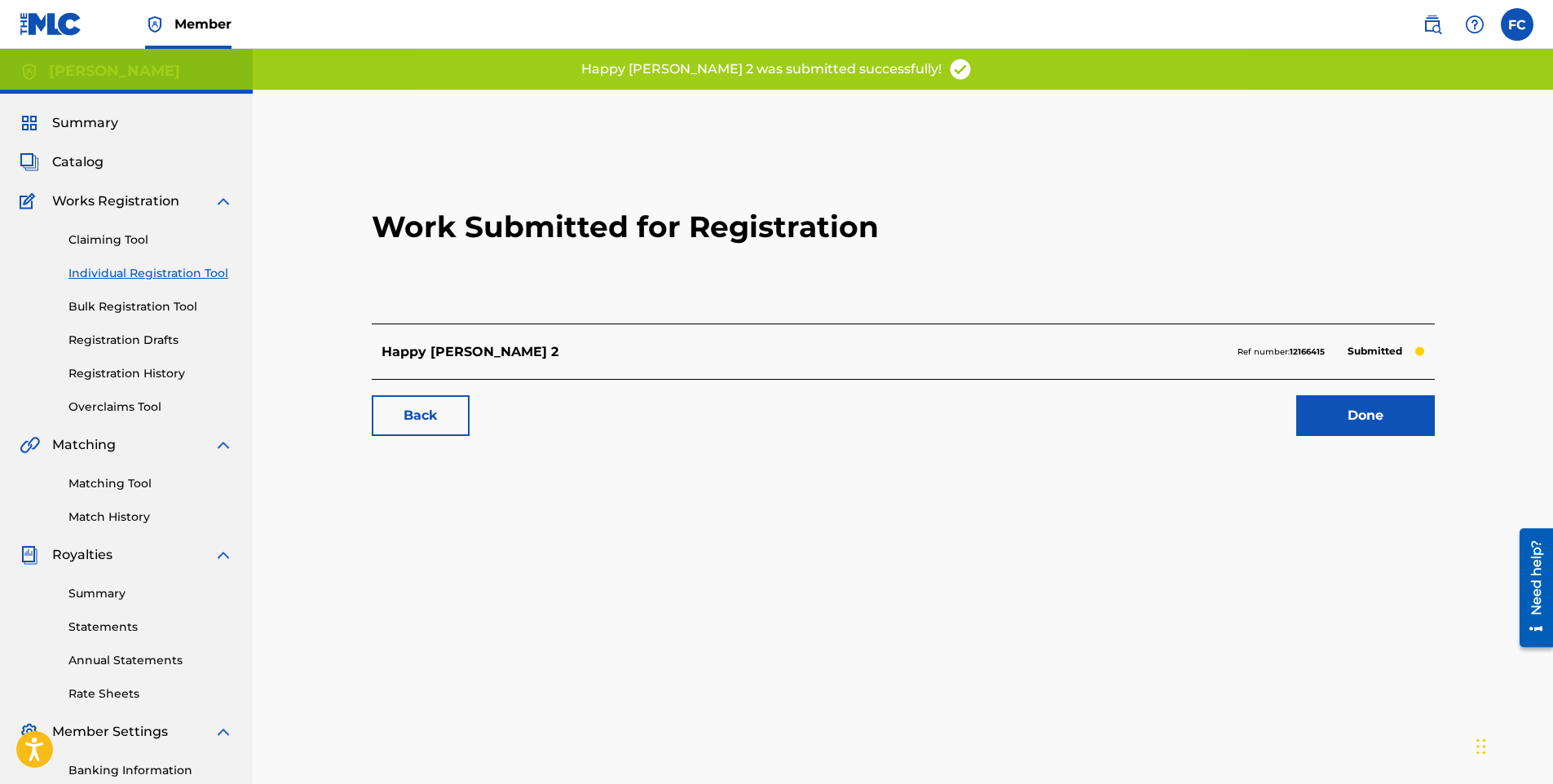
click at [1357, 415] on link "Done" at bounding box center [1366, 415] width 138 height 40
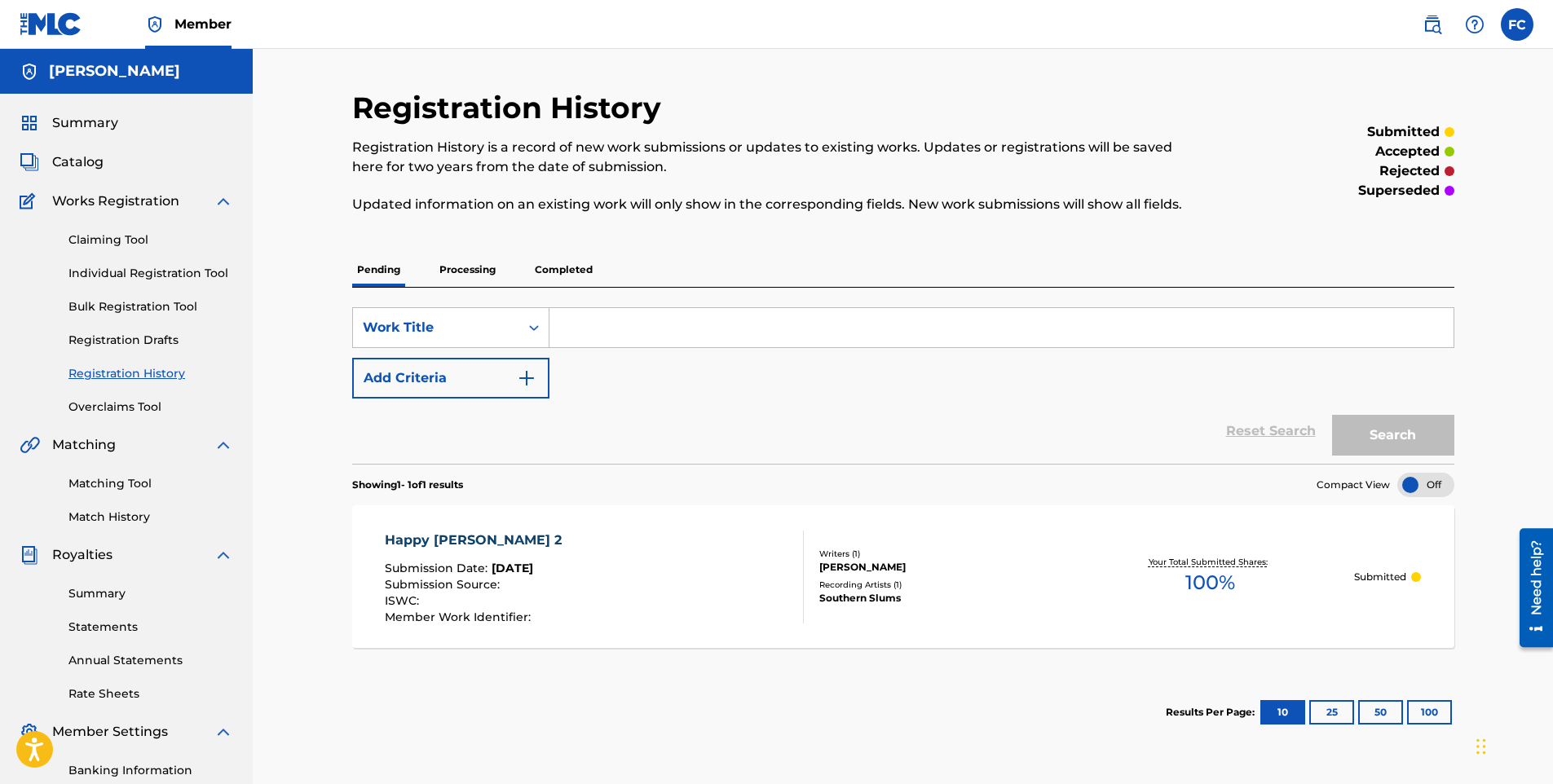
click at [594, 326] on input "Search Form" at bounding box center [1001, 327] width 905 height 39
click at [585, 323] on input "Search Form" at bounding box center [1001, 327] width 905 height 39
paste input "Happy [PERSON_NAME] #2"
type input "Happy [PERSON_NAME] #2"
click at [1405, 432] on button "Search" at bounding box center [1393, 435] width 122 height 40
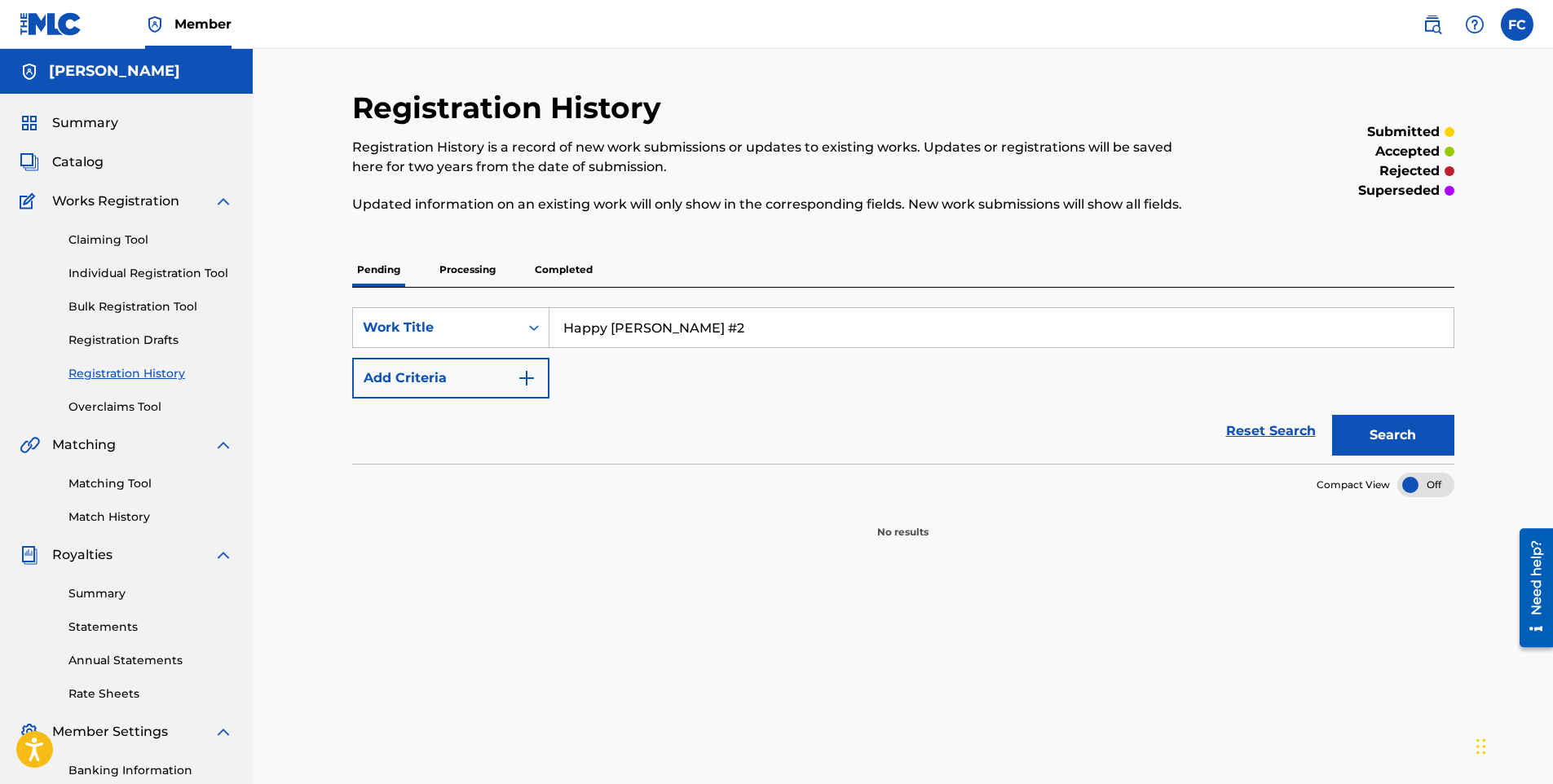
click at [104, 240] on link "Claiming Tool" at bounding box center [150, 240] width 165 height 17
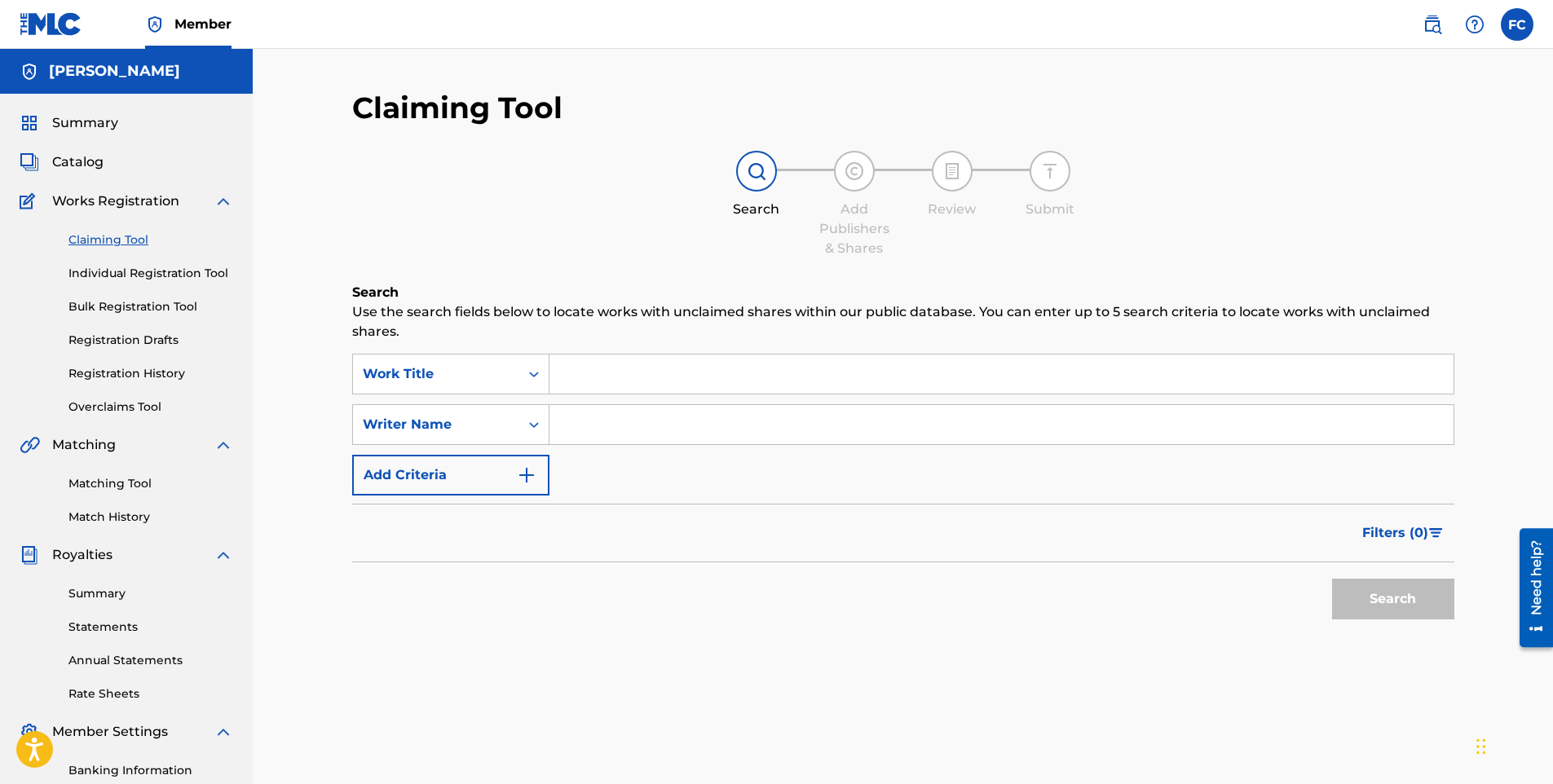
click at [627, 379] on input "Search Form" at bounding box center [1001, 375] width 905 height 39
paste input "Happy [PERSON_NAME] #2"
type input "Happy [PERSON_NAME] #2"
click at [1392, 609] on button "Search" at bounding box center [1393, 599] width 122 height 40
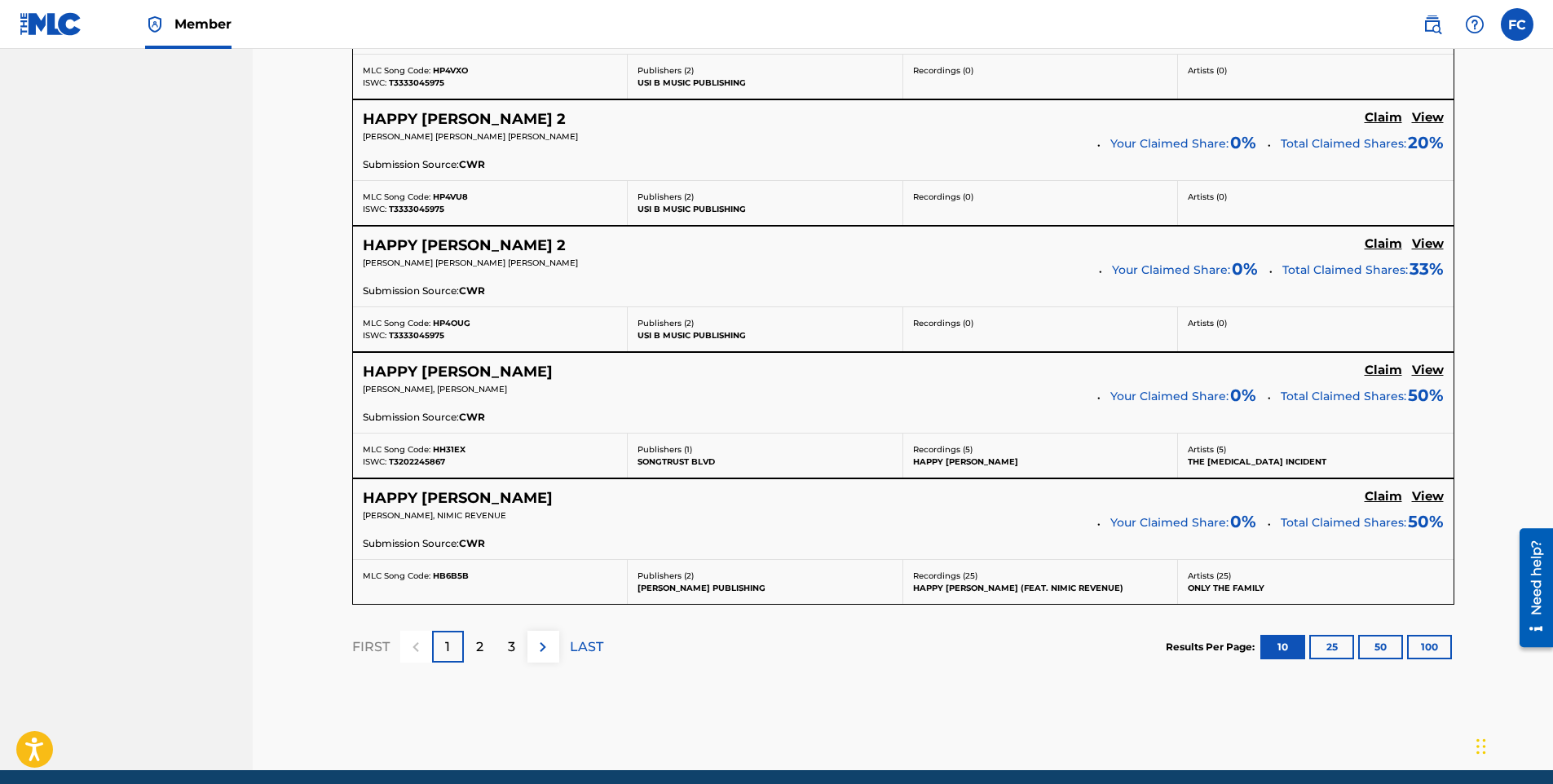
scroll to position [1374, 0]
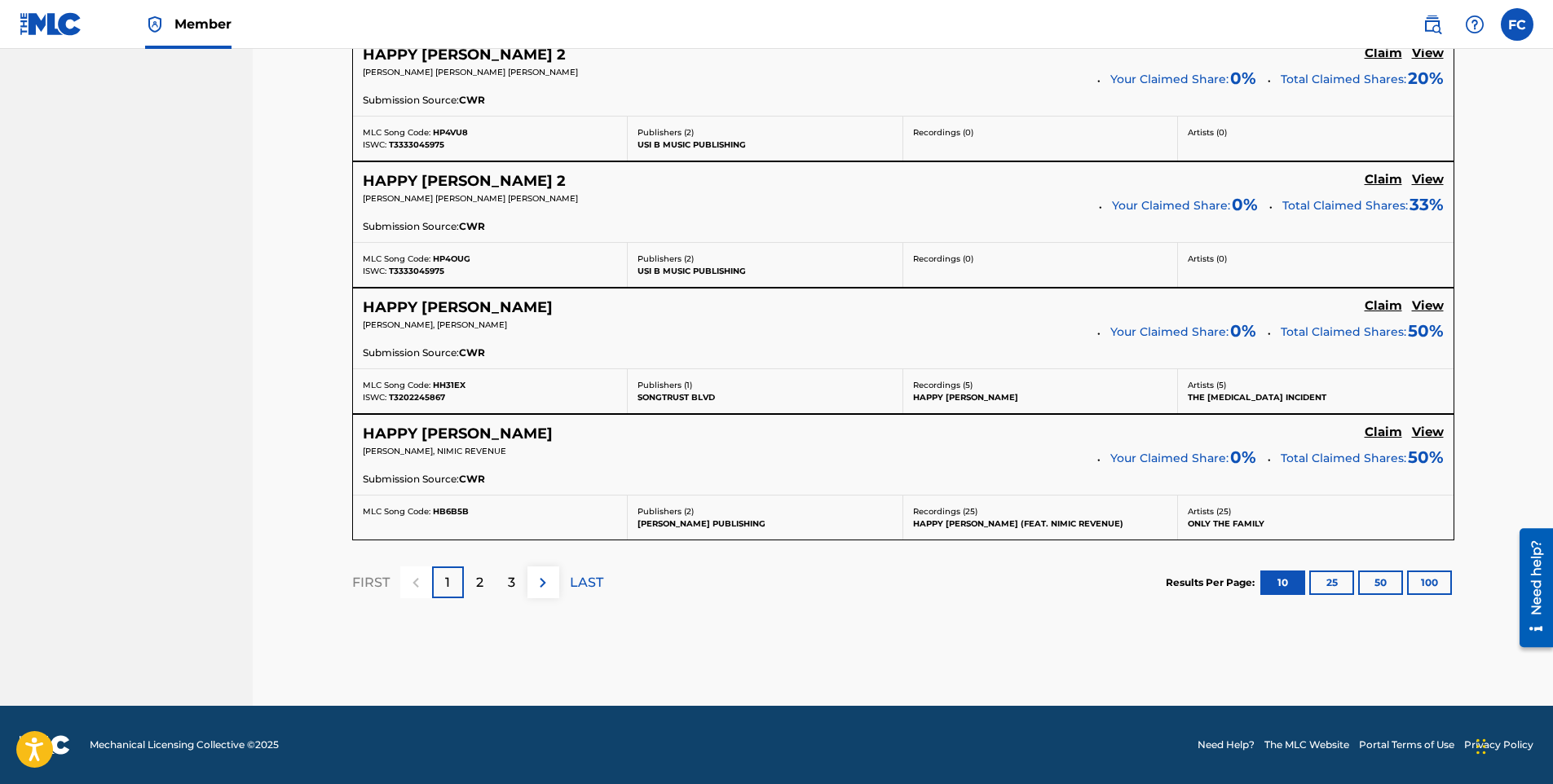
click at [514, 582] on p "3" at bounding box center [511, 583] width 7 height 20
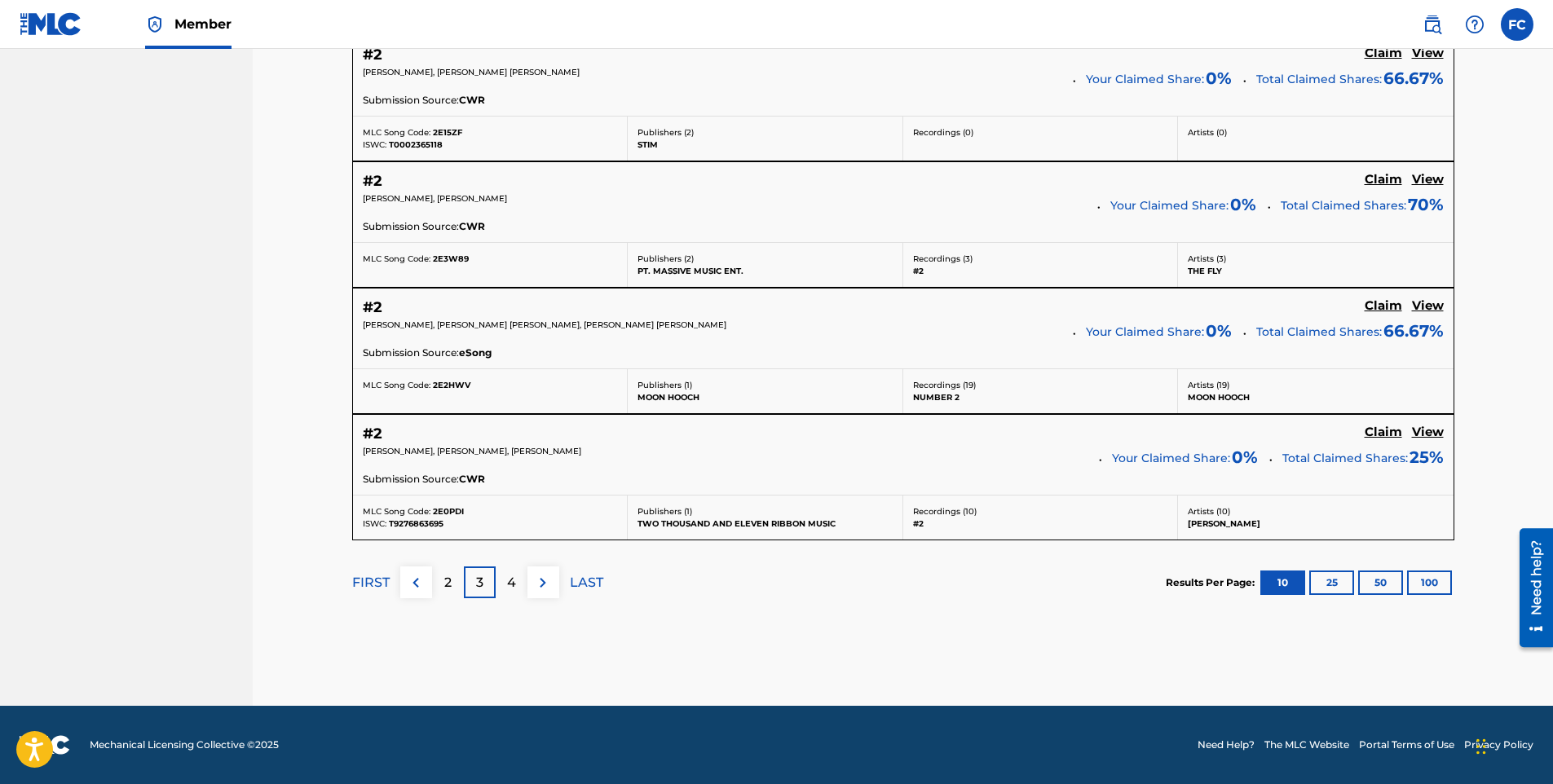
drag, startPoint x: 449, startPoint y: 583, endPoint x: 436, endPoint y: 585, distance: 13.2
click at [436, 585] on div "2" at bounding box center [448, 582] width 32 height 32
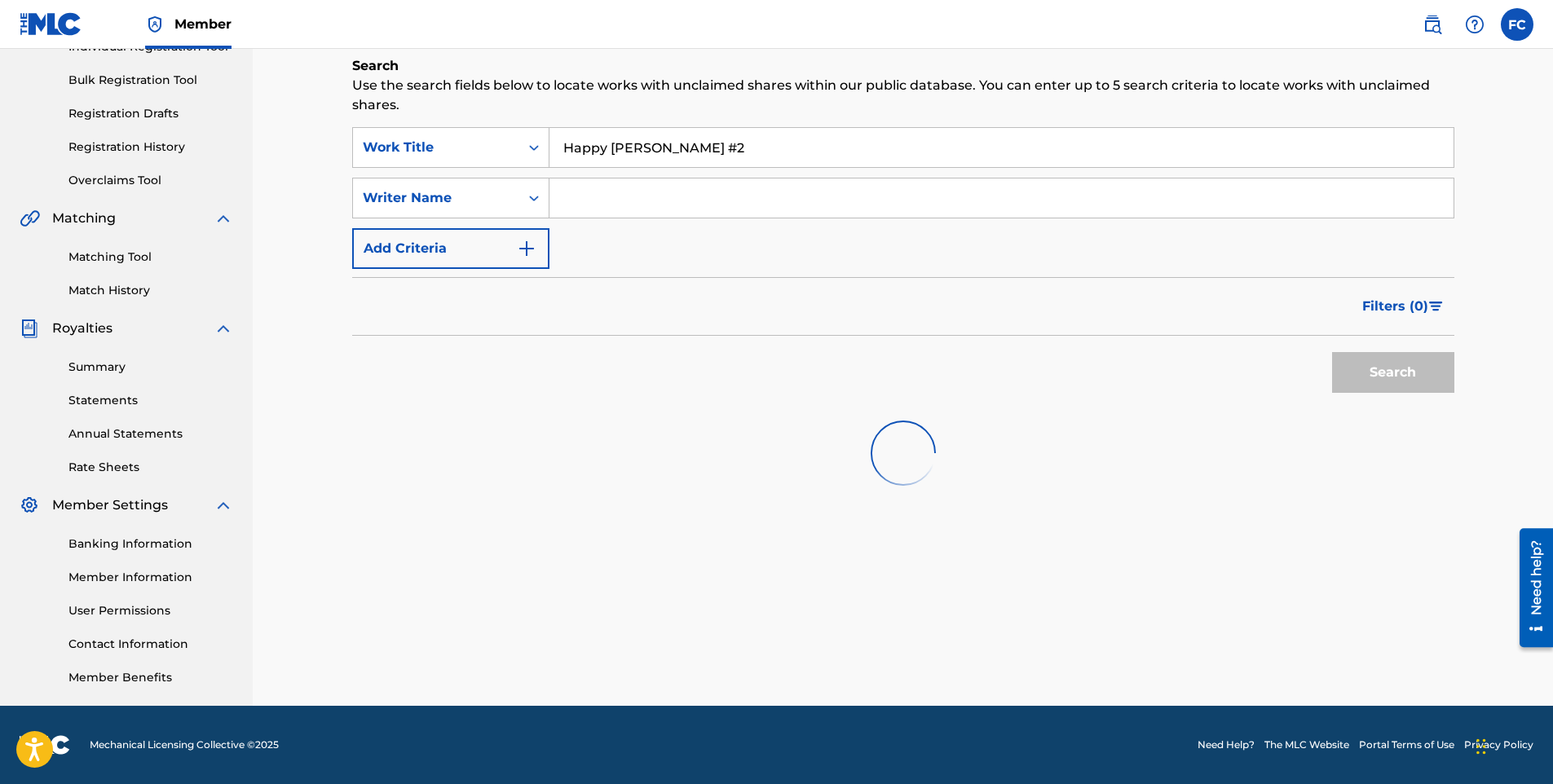
scroll to position [1356, 0]
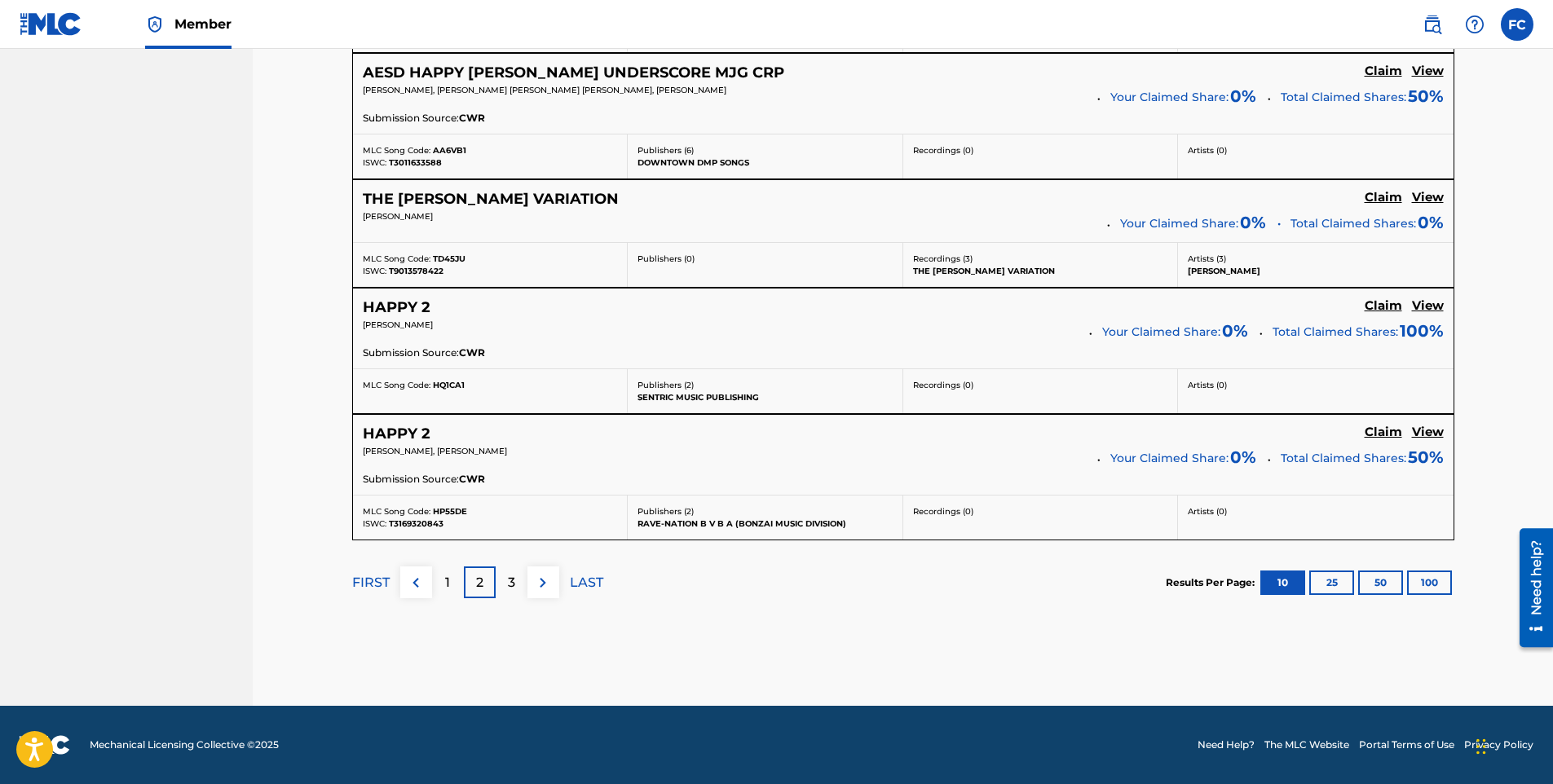
click at [511, 580] on p "3" at bounding box center [511, 583] width 7 height 20
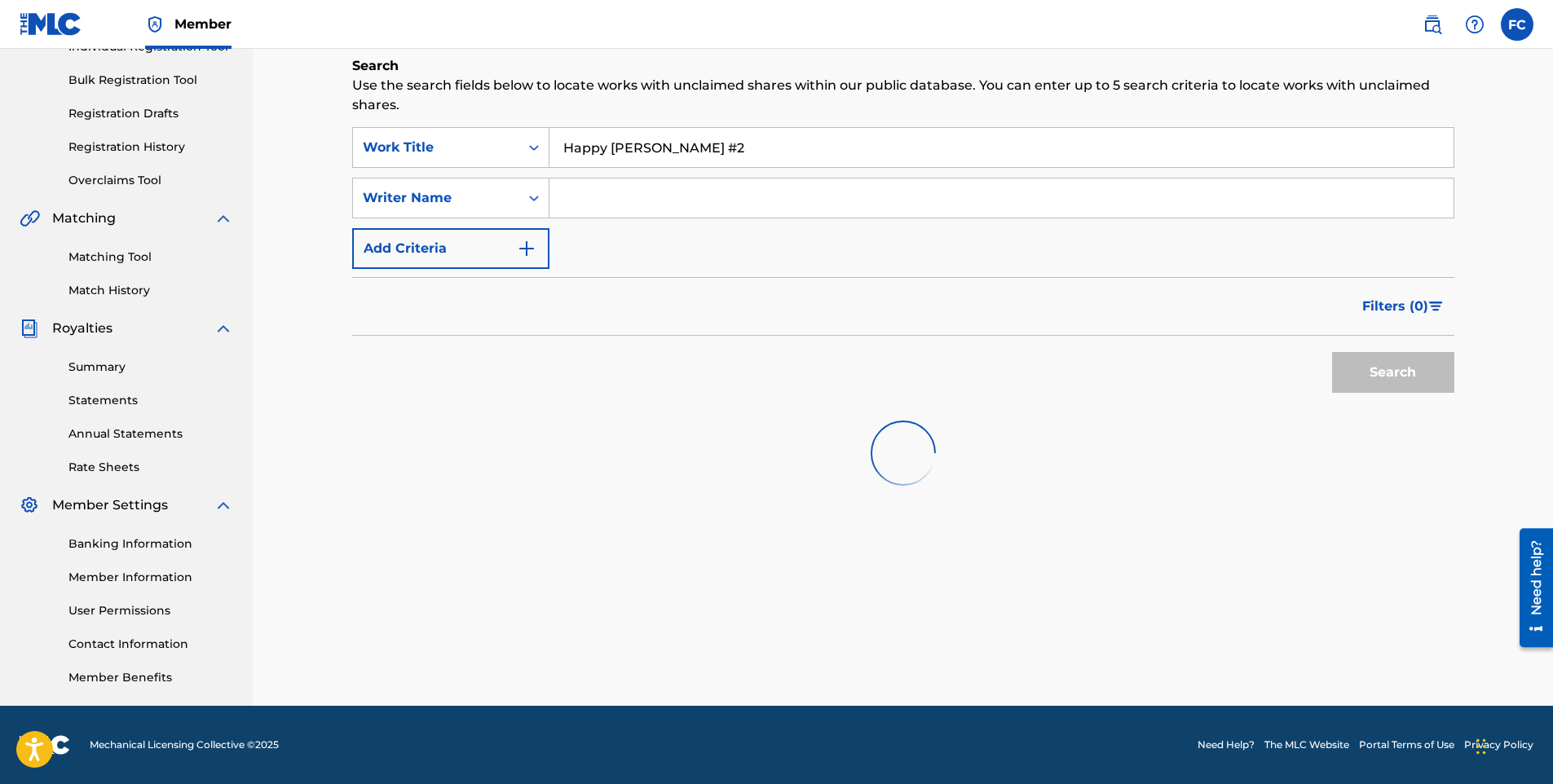
scroll to position [1374, 0]
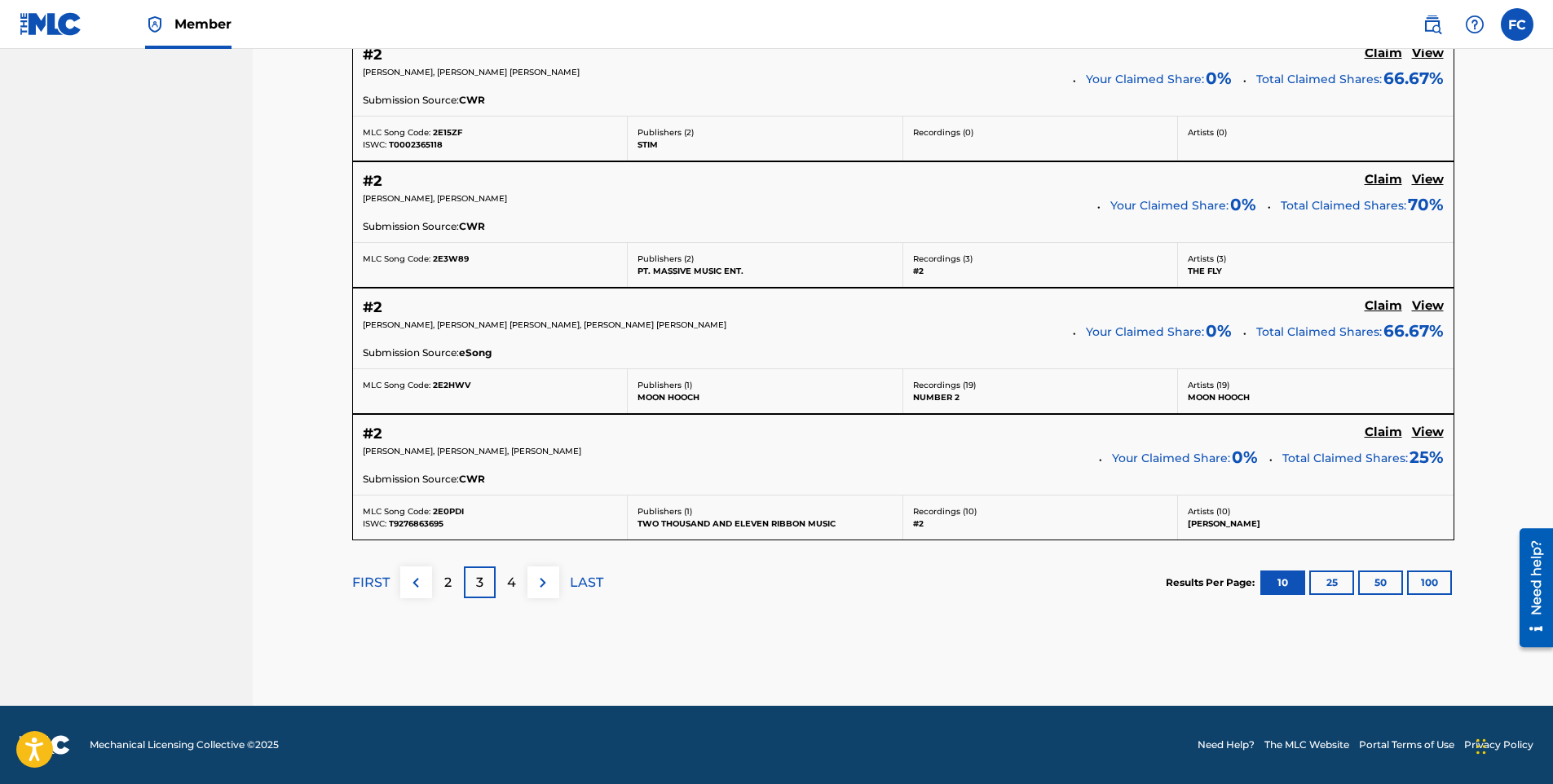
click at [459, 587] on div "2" at bounding box center [448, 582] width 32 height 32
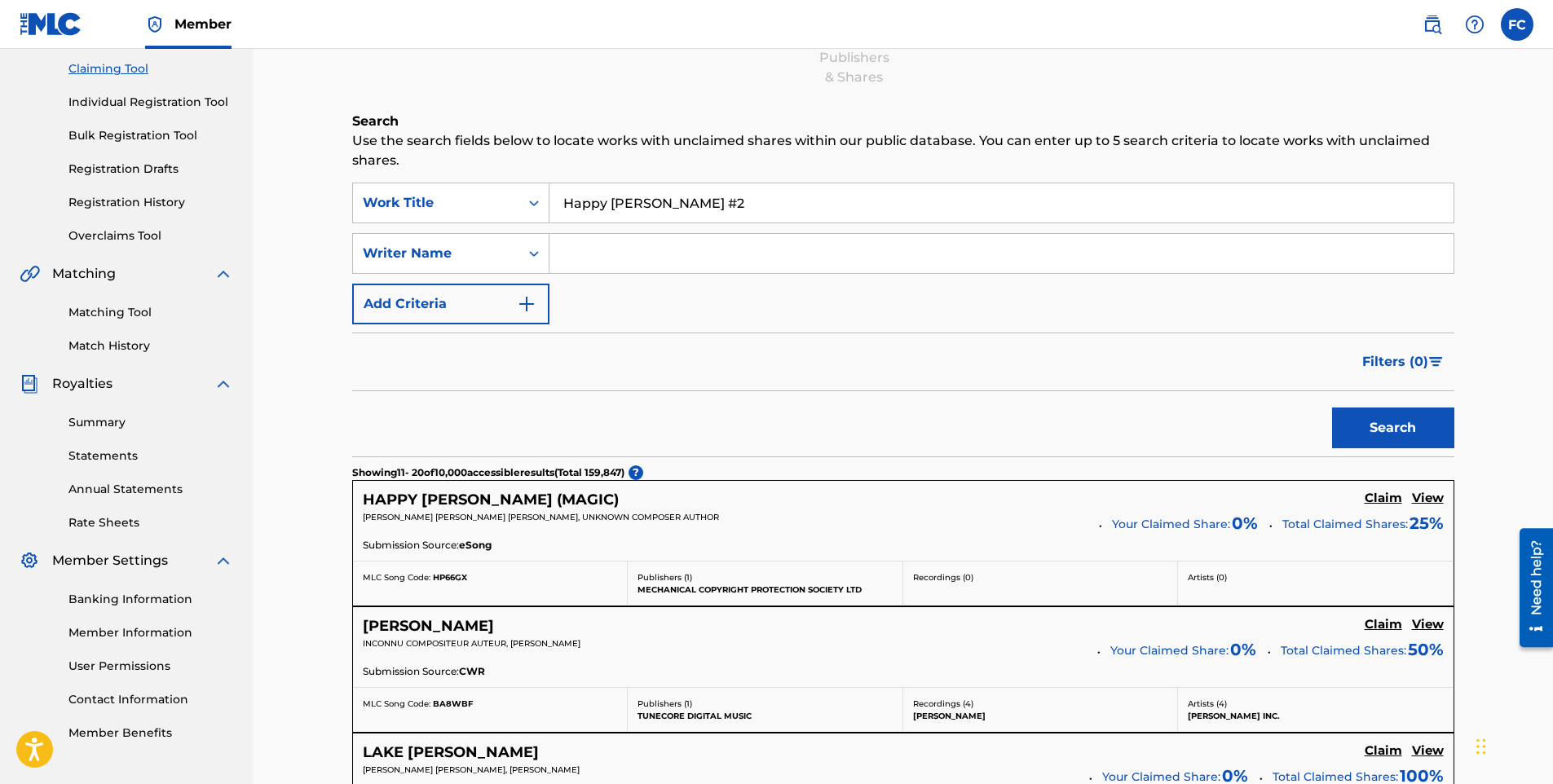
scroll to position [0, 0]
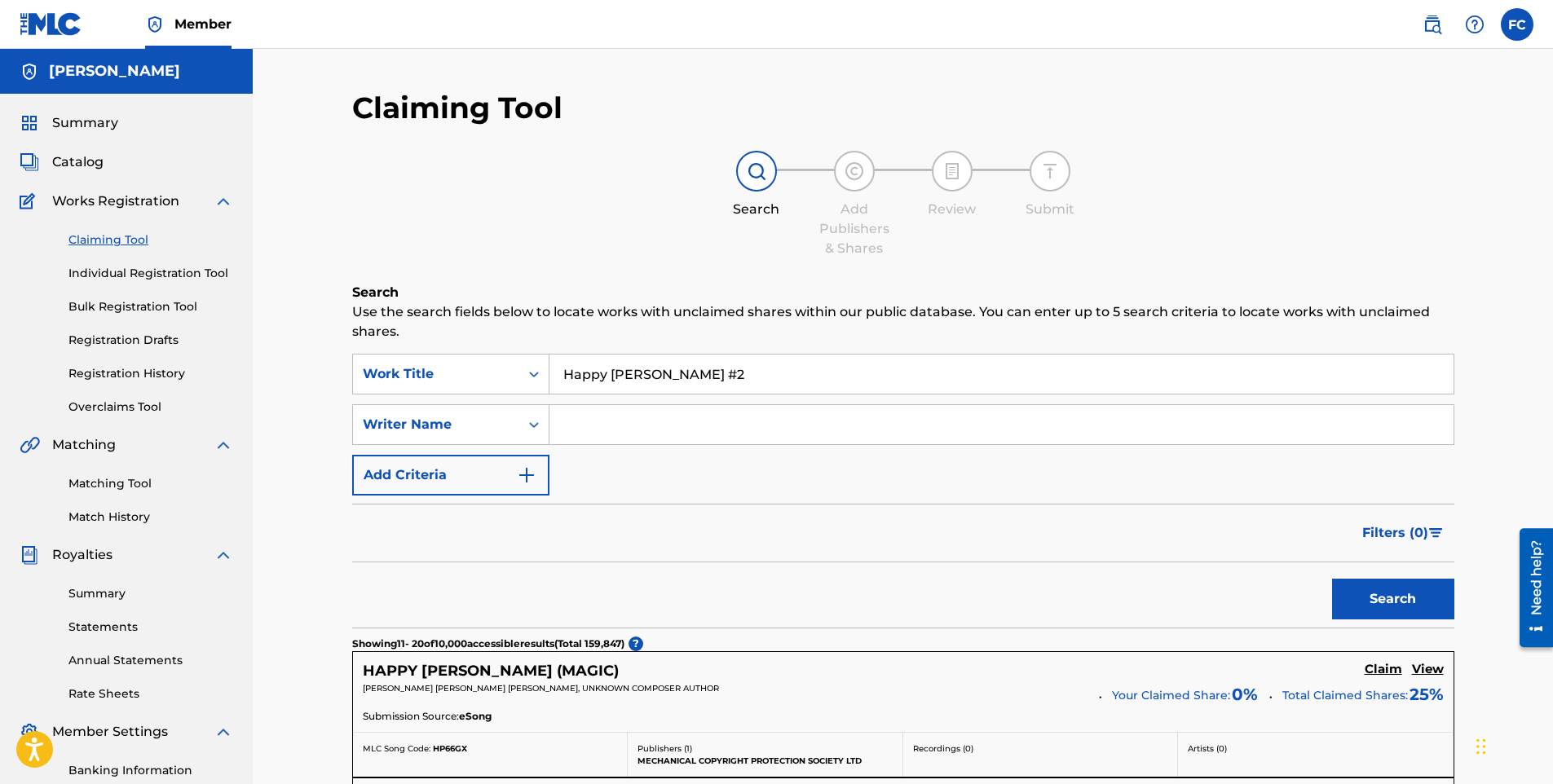
click at [1403, 604] on button "Search" at bounding box center [1393, 599] width 122 height 40
click at [144, 270] on link "Individual Registration Tool" at bounding box center [150, 273] width 165 height 17
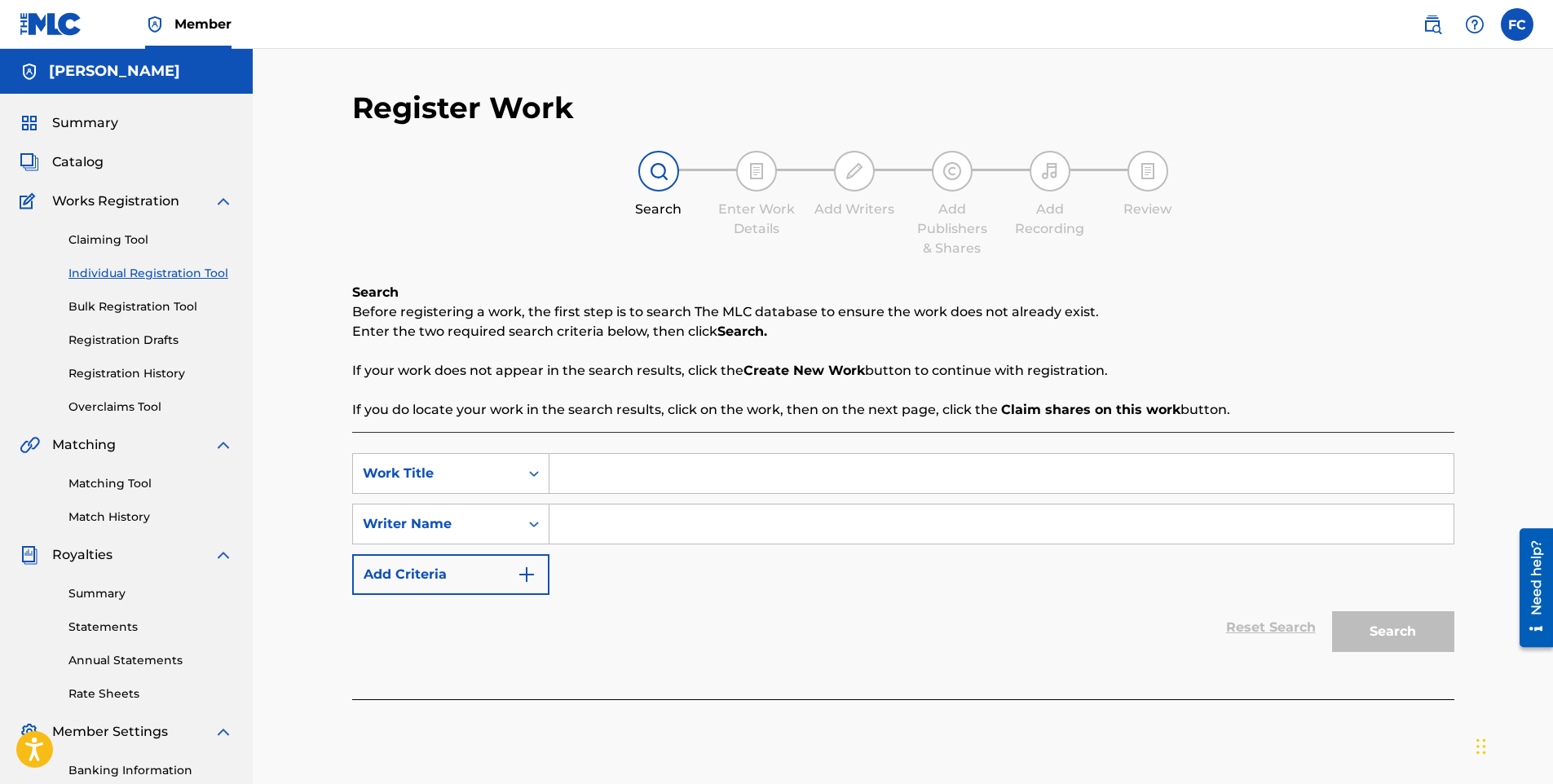
click at [164, 298] on div "Claiming Tool Individual Registration Tool Bulk Registration Tool Registration …" at bounding box center [126, 313] width 214 height 204
click at [160, 309] on link "Bulk Registration Tool" at bounding box center [150, 306] width 165 height 17
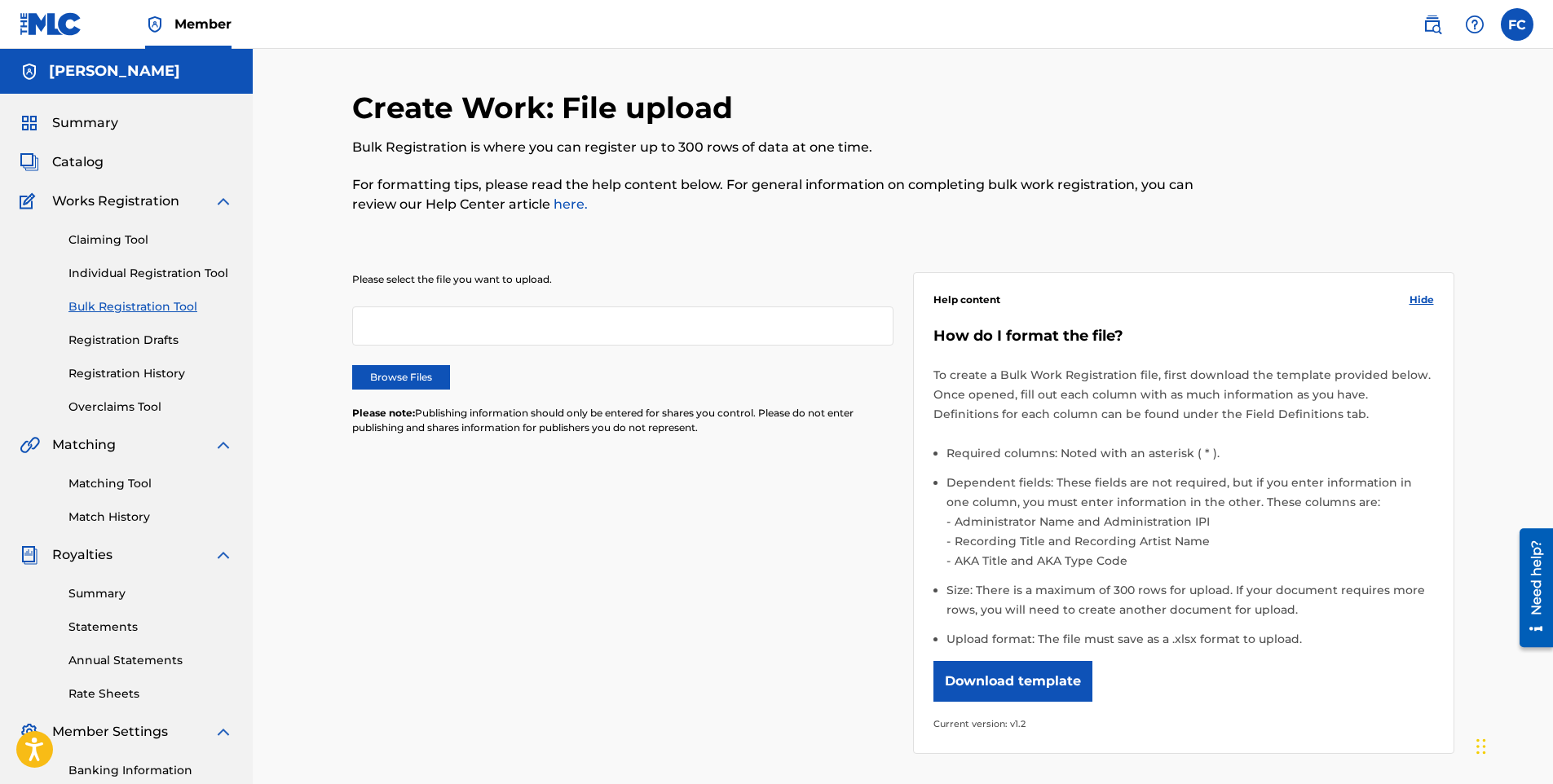
click at [141, 331] on link "Registration Drafts" at bounding box center [150, 339] width 165 height 17
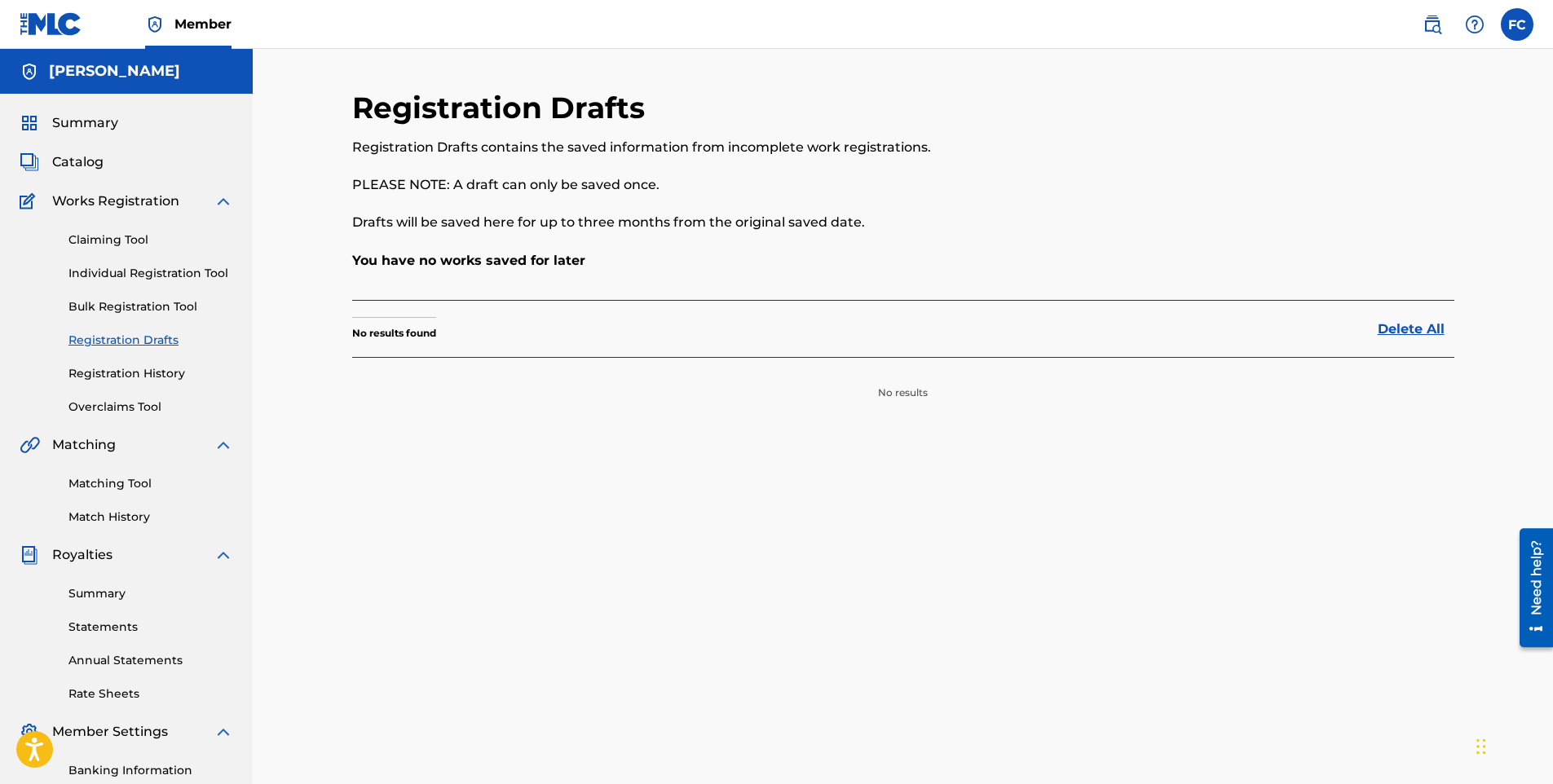
click at [143, 360] on div "Claiming Tool Individual Registration Tool Bulk Registration Tool Registration …" at bounding box center [126, 313] width 214 height 204
click at [139, 376] on link "Registration History" at bounding box center [150, 373] width 165 height 17
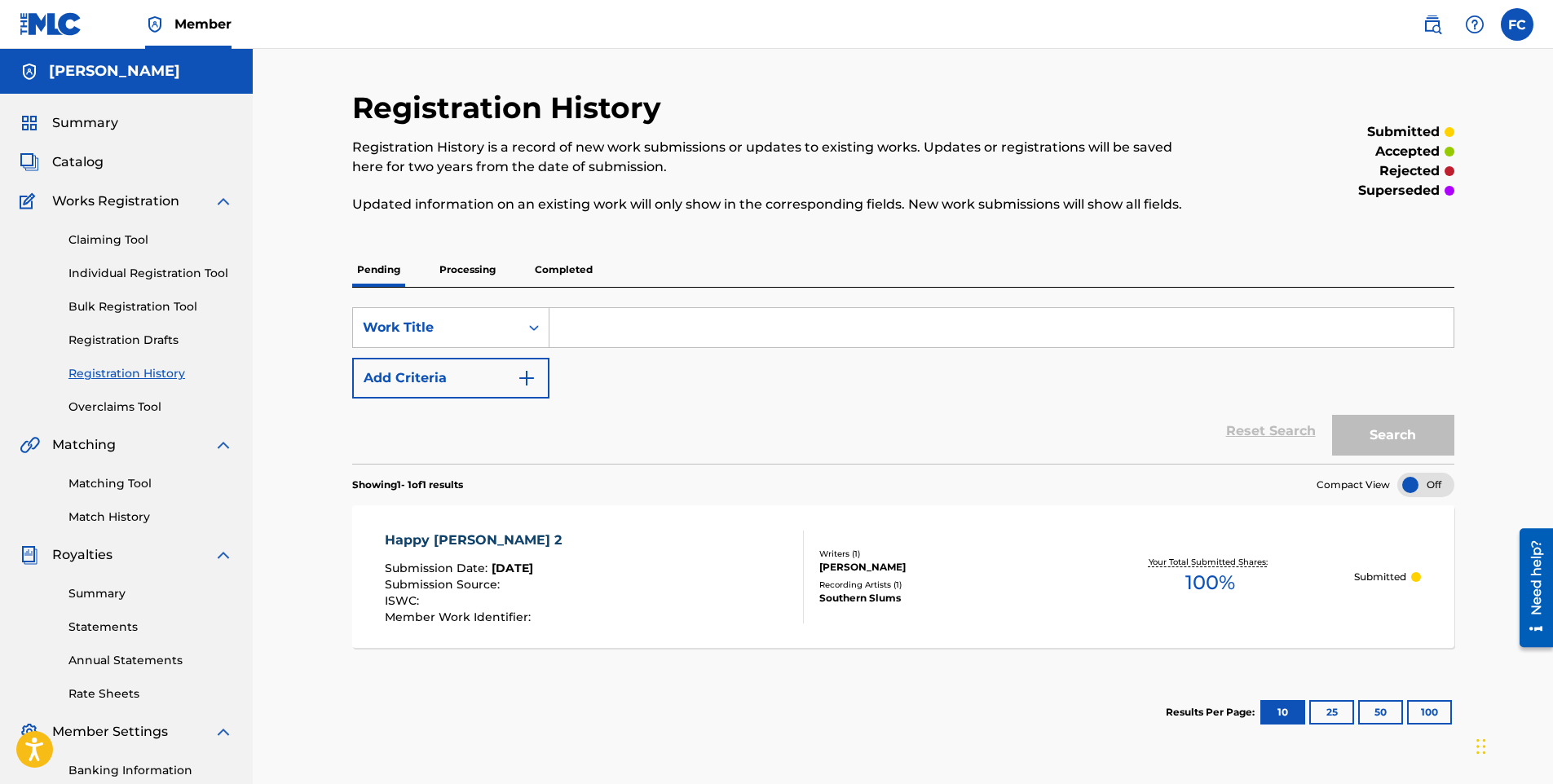
click at [133, 403] on link "Overclaims Tool" at bounding box center [150, 406] width 165 height 17
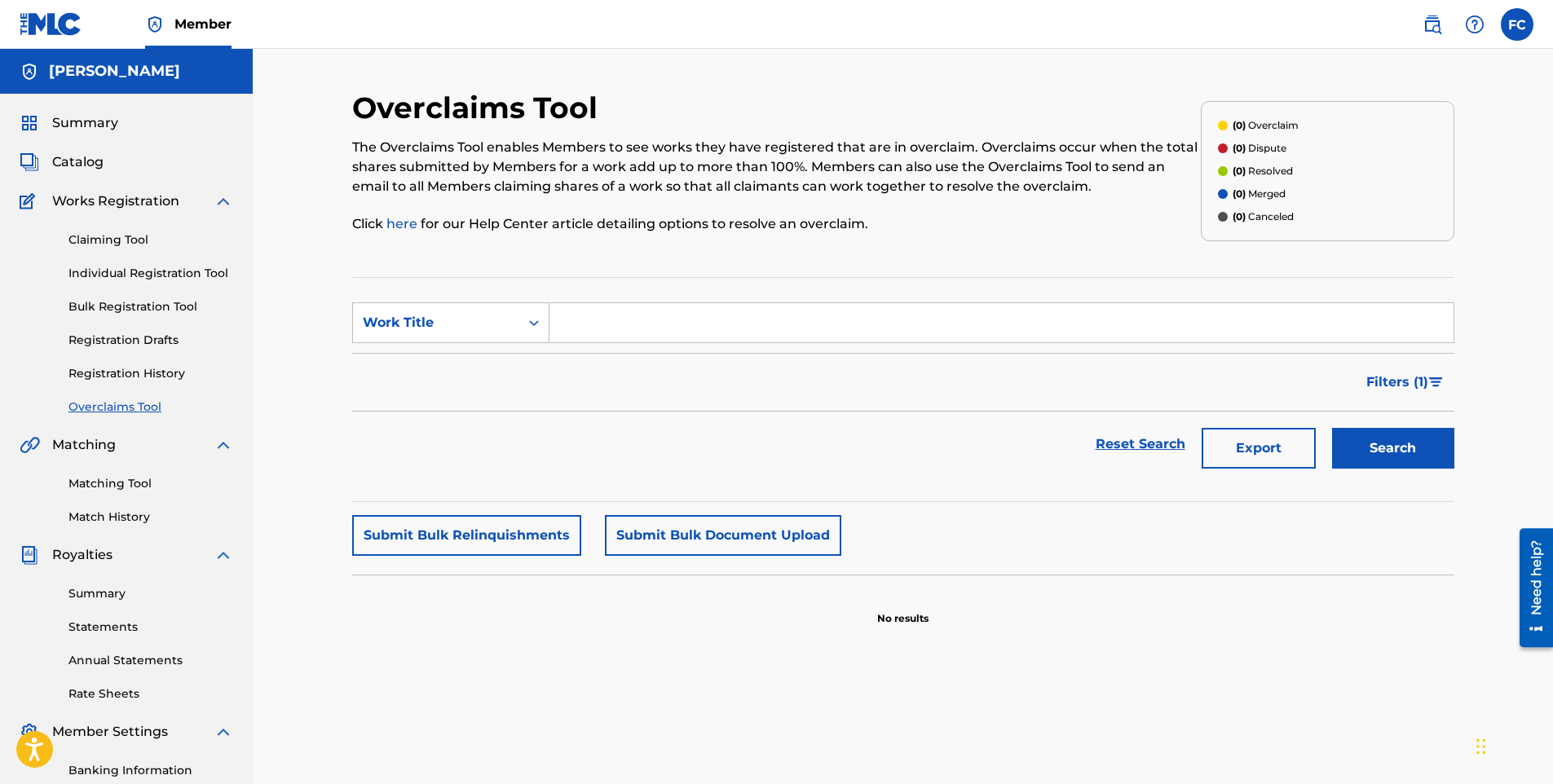
click at [138, 371] on link "Registration History" at bounding box center [150, 373] width 165 height 17
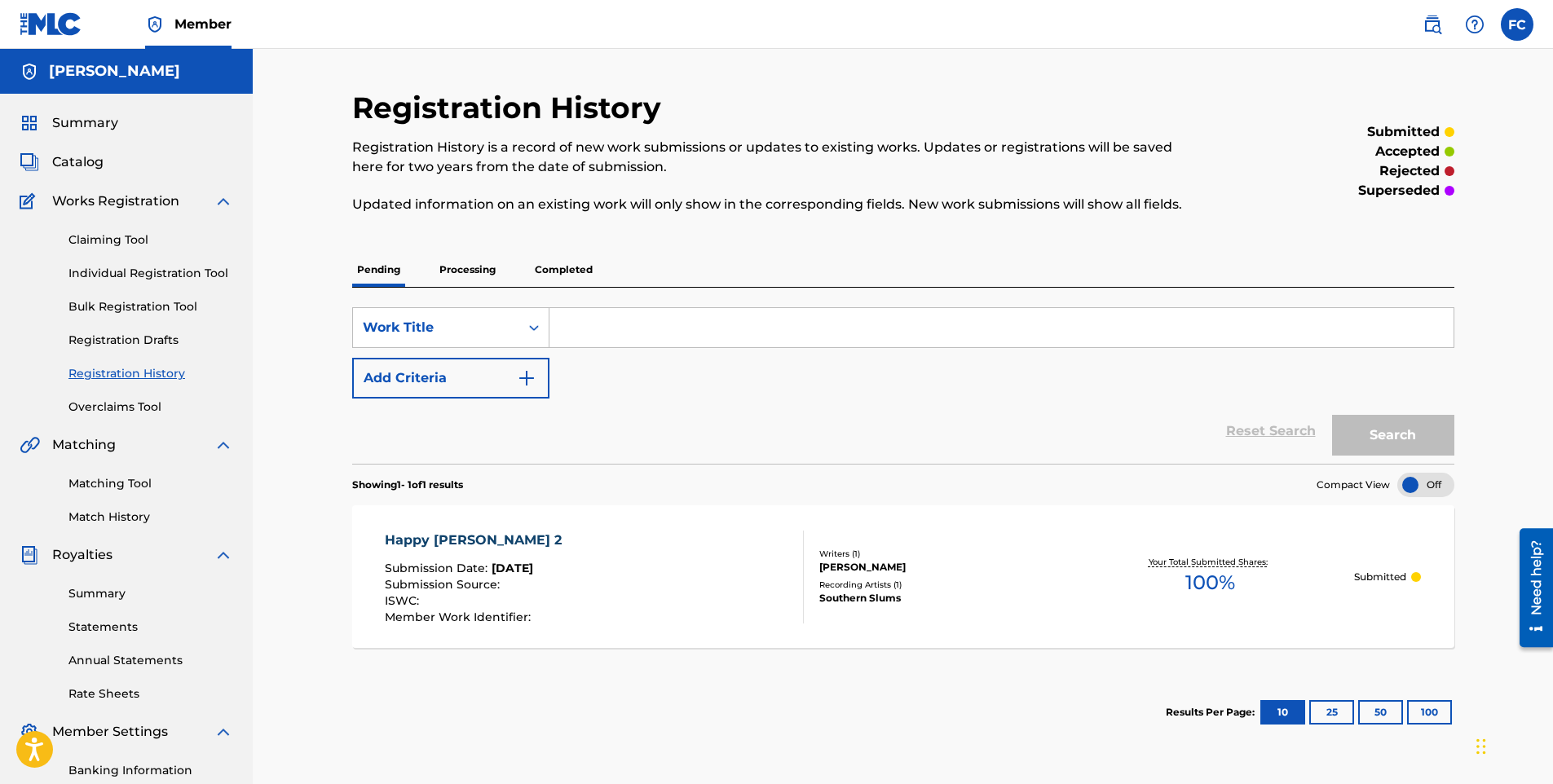
click at [95, 123] on span "Summary" at bounding box center [85, 123] width 66 height 20
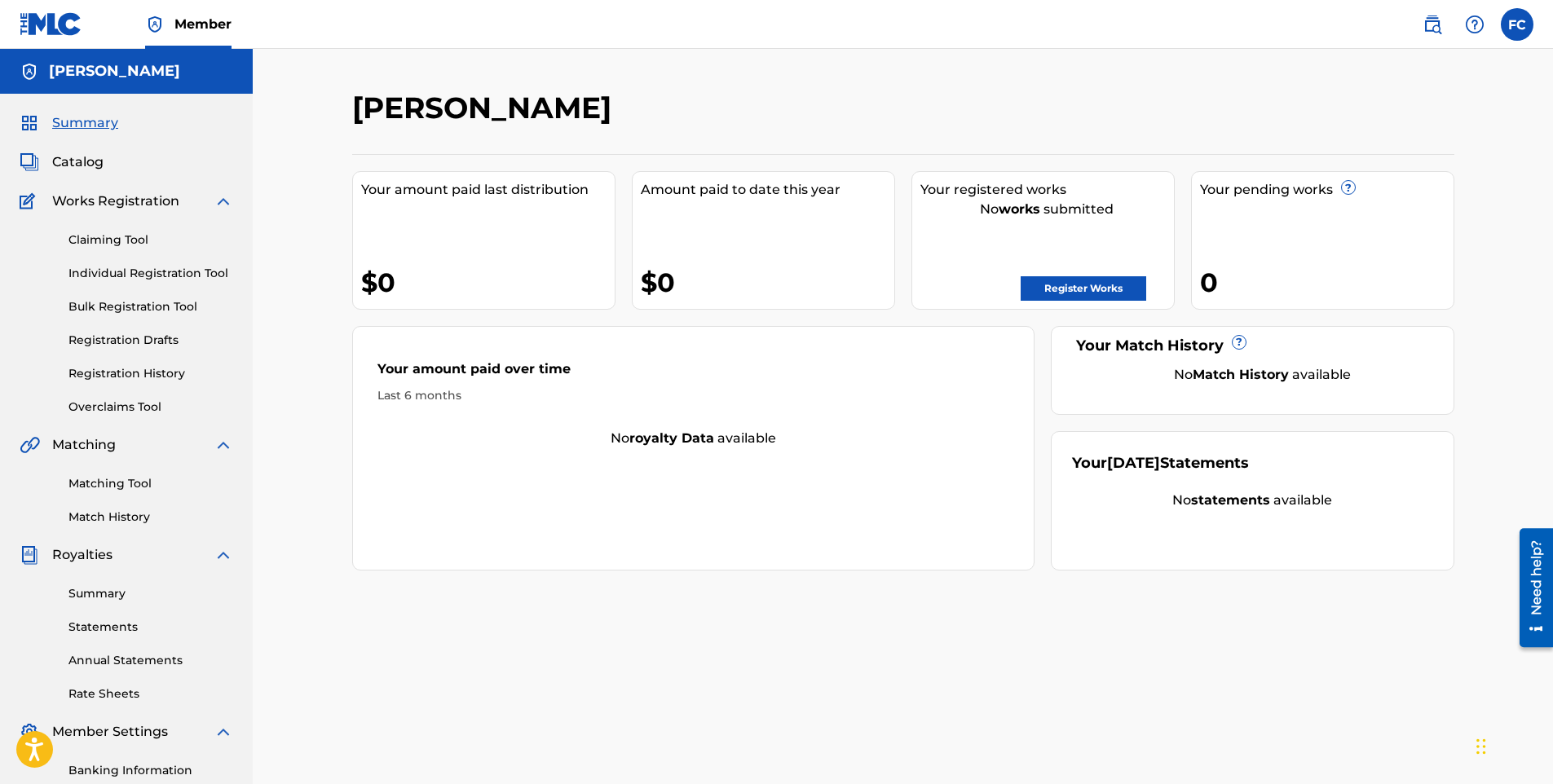
click at [1107, 284] on link "Register Works" at bounding box center [1083, 288] width 125 height 25
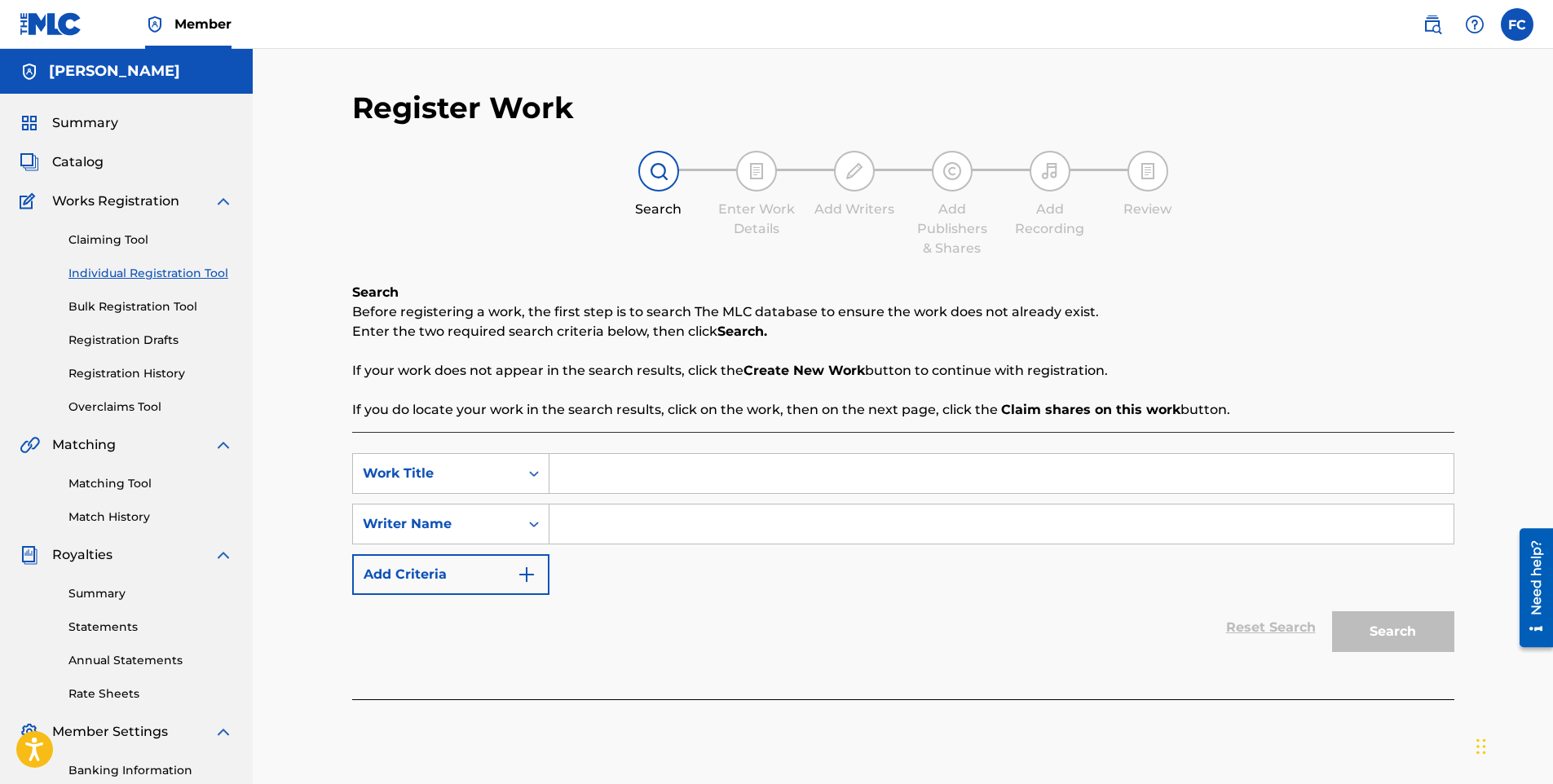
click at [774, 475] on input "Search Form" at bounding box center [1001, 473] width 905 height 39
click at [605, 470] on input "Search Form" at bounding box center [1001, 473] width 905 height 39
paste input "Happy on the Green"
type input "Happy on the Green"
click at [872, 511] on input "Search Form" at bounding box center [1001, 525] width 905 height 39
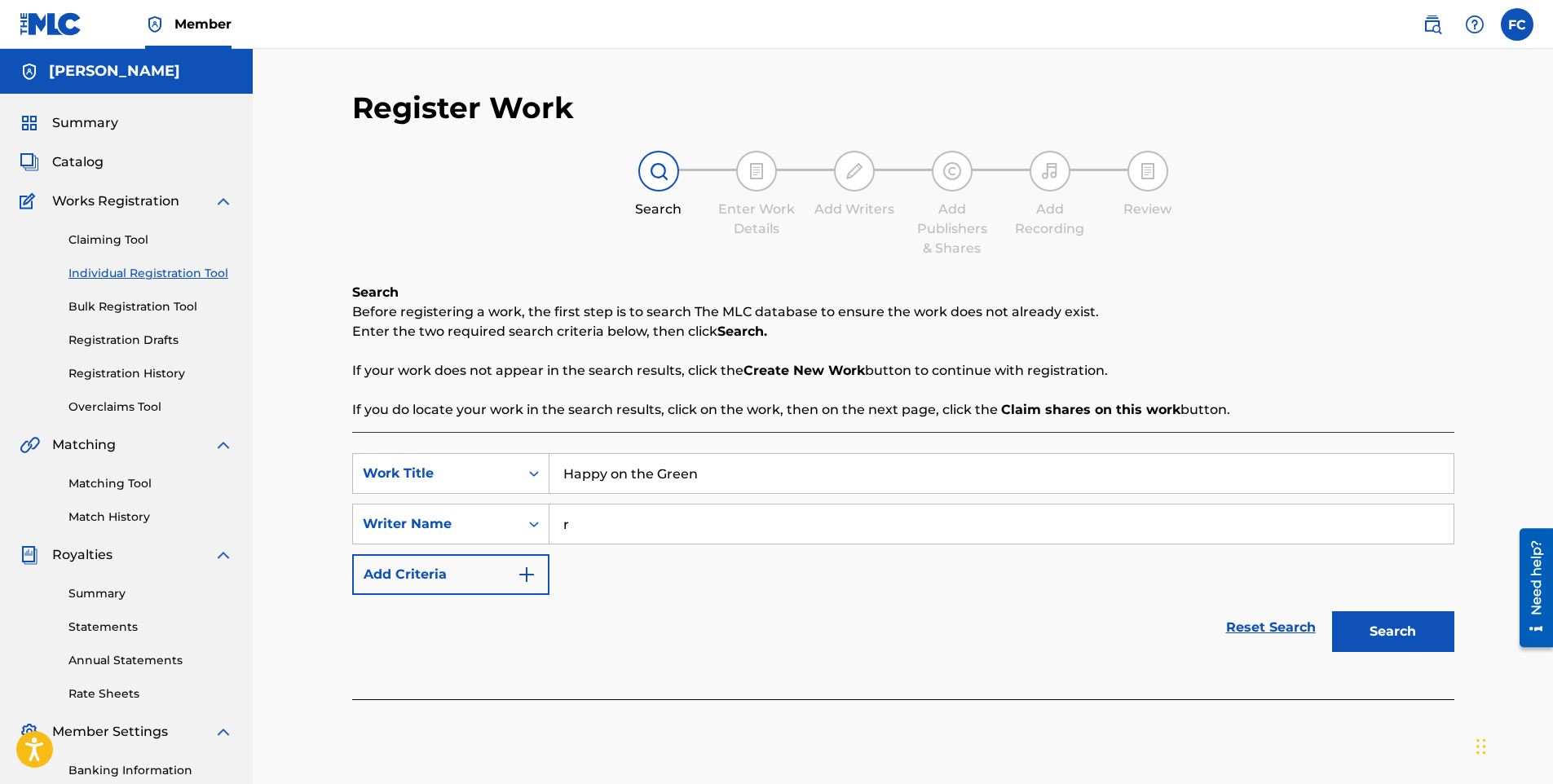
drag, startPoint x: 884, startPoint y: 512, endPoint x: 514, endPoint y: 500, distance: 370.2
click at [514, 500] on div "SearchWithCriteria2ecae197-dcee-4fd4-ba04-1100fe403d61 Work Title Happy on the …" at bounding box center [903, 525] width 1102 height 142
type input "[PERSON_NAME]"
click at [1401, 641] on button "Search" at bounding box center [1393, 631] width 122 height 40
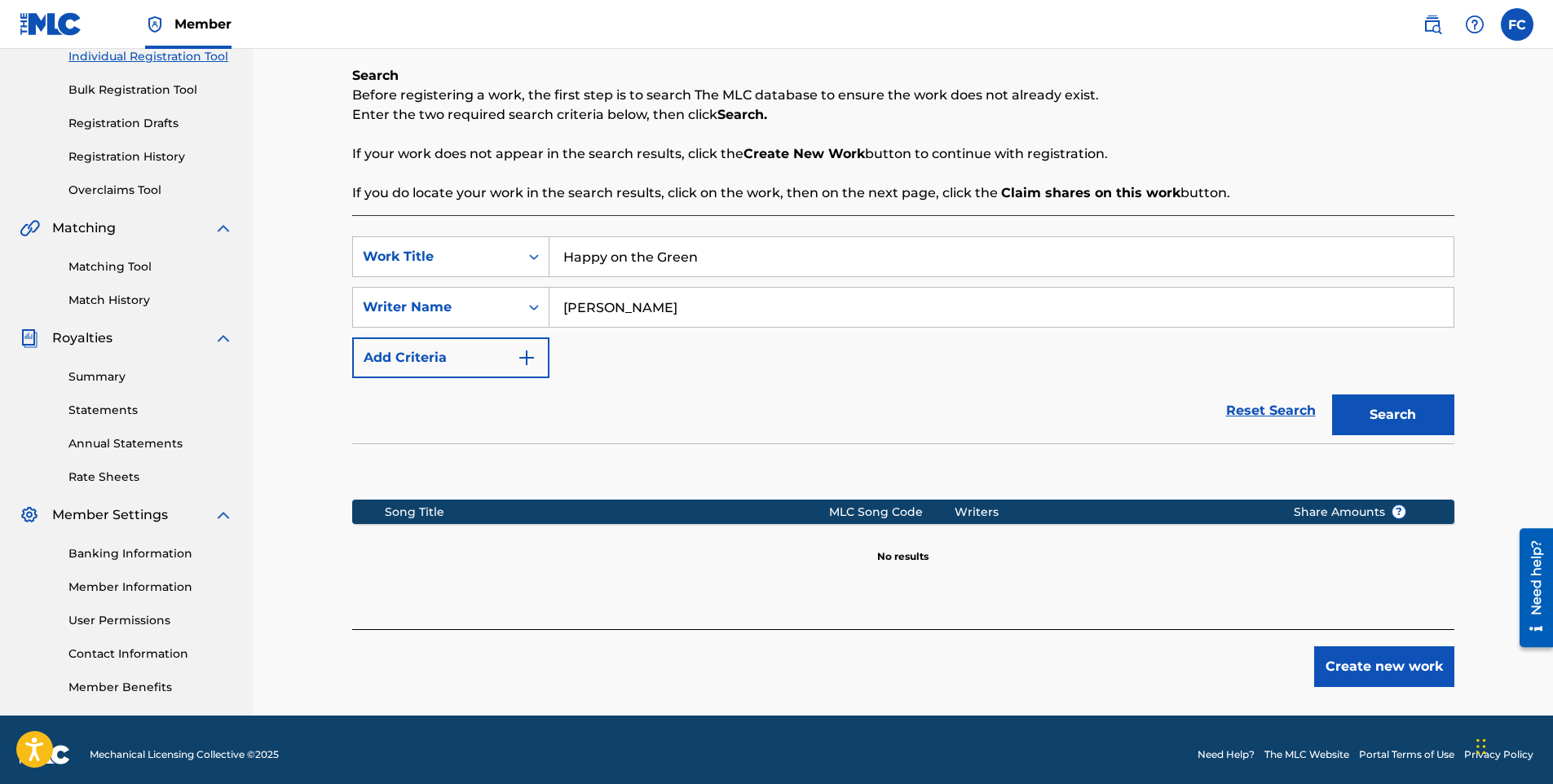
scroll to position [227, 0]
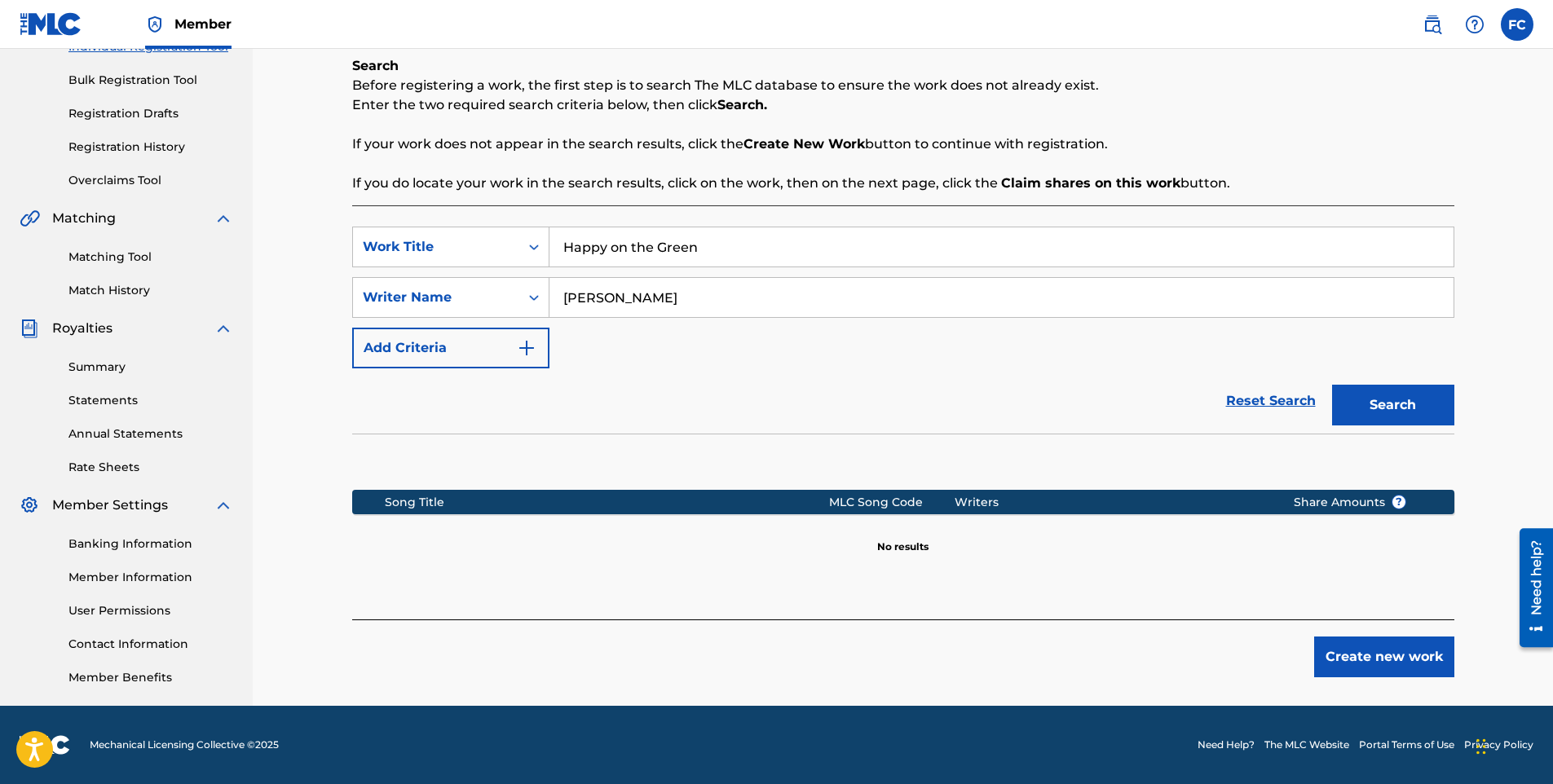
click at [1374, 662] on button "Create new work" at bounding box center [1384, 656] width 140 height 40
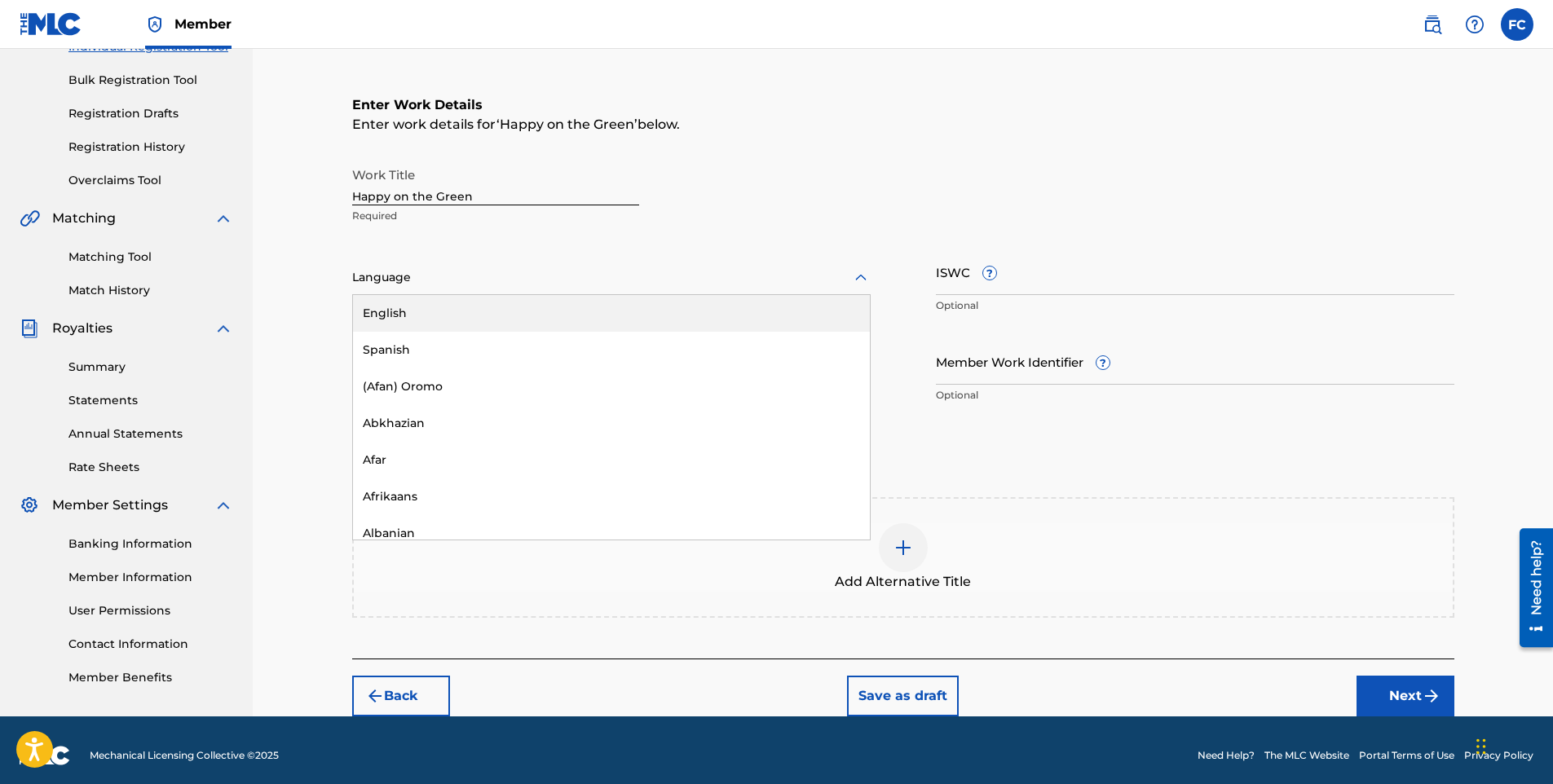
click at [491, 290] on div "Language" at bounding box center [612, 277] width 519 height 35
click at [432, 324] on div "English" at bounding box center [612, 313] width 517 height 36
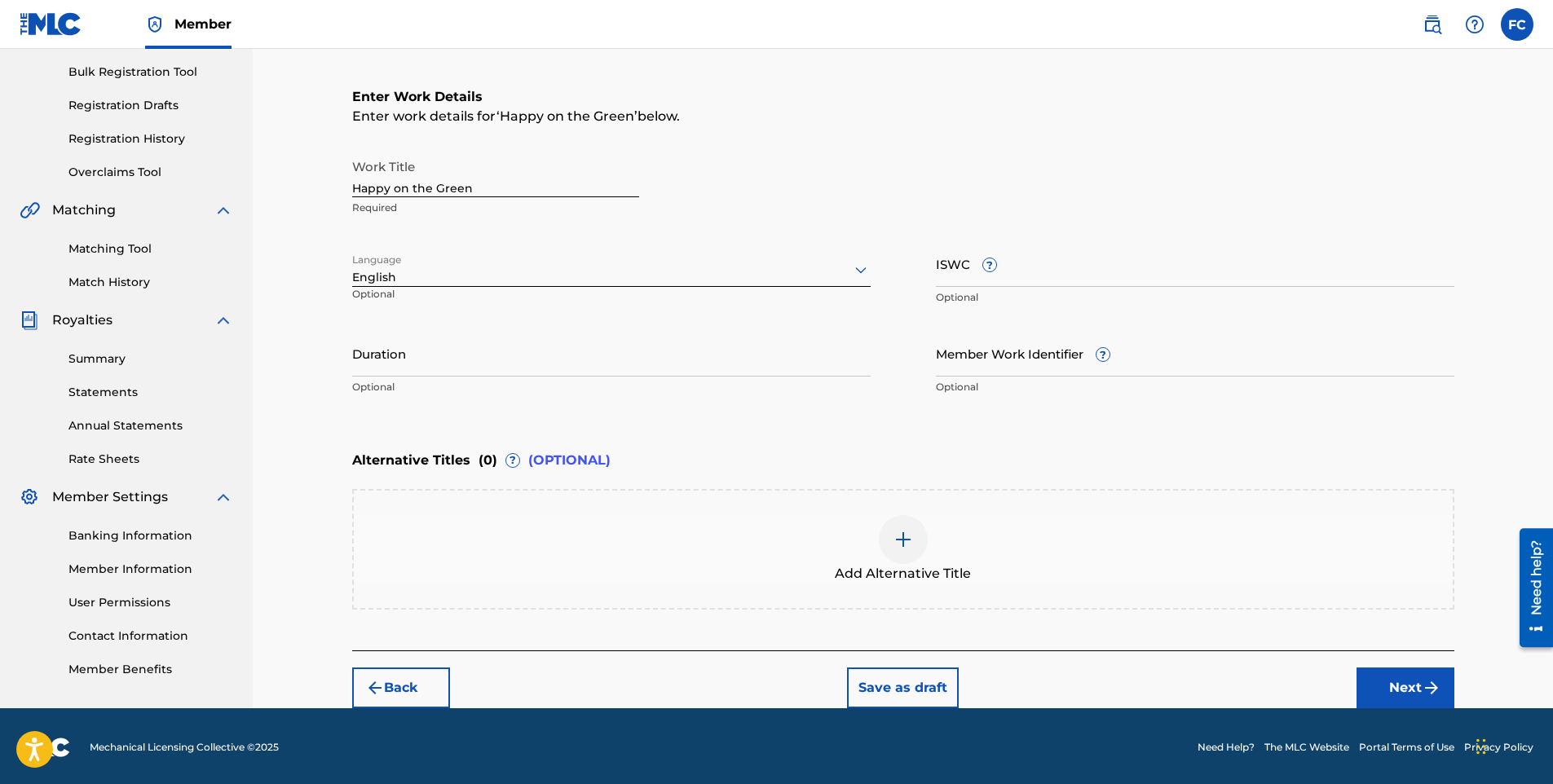
scroll to position [237, 0]
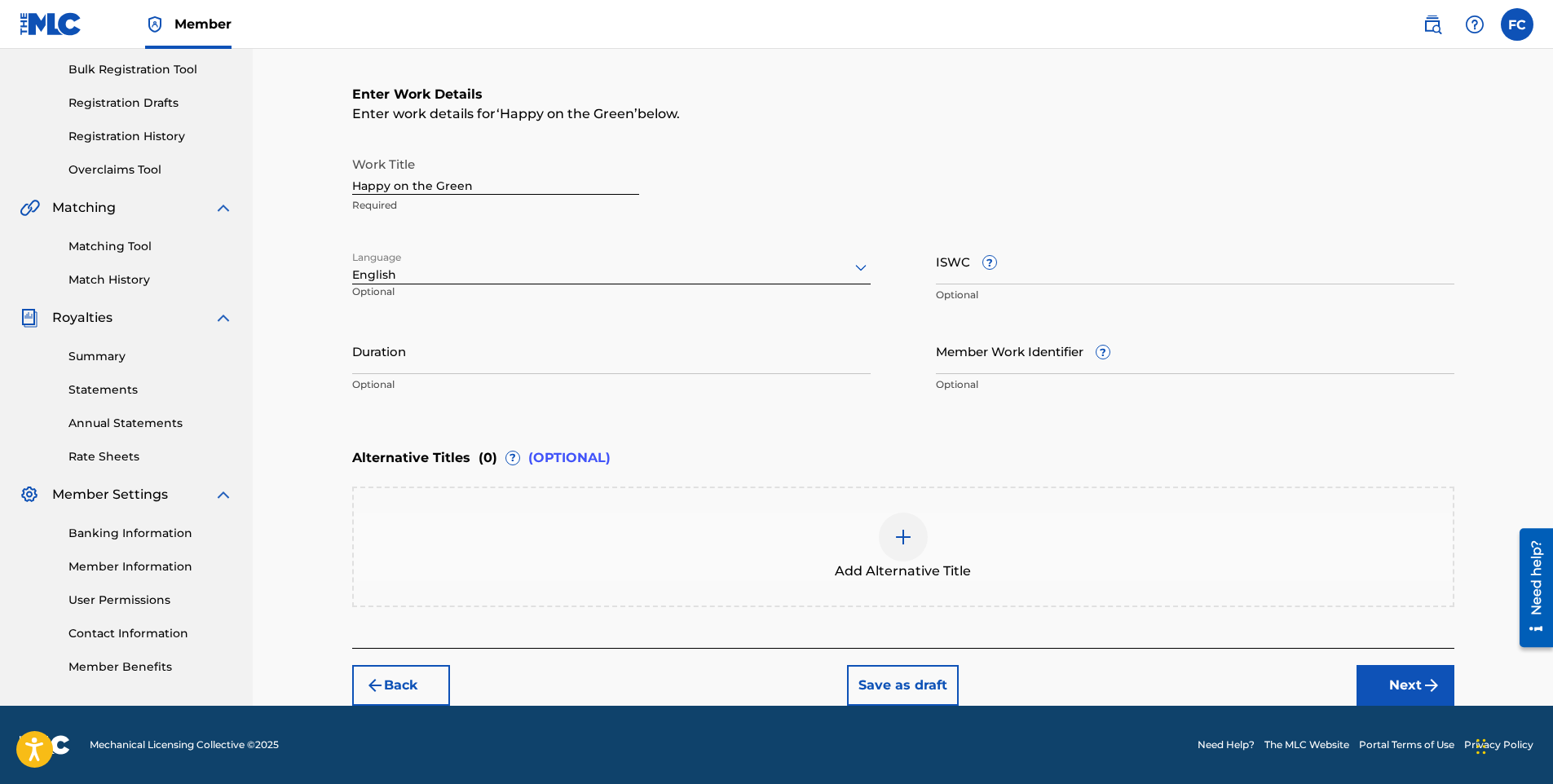
click at [996, 358] on input "Member Work Identifier ?" at bounding box center [1196, 350] width 519 height 46
click at [1058, 435] on div "Enter Work Details Enter work details for ‘ Happy on the Green ’ below. Work Ti…" at bounding box center [903, 243] width 1102 height 394
click at [1393, 682] on button "Next" at bounding box center [1405, 684] width 98 height 40
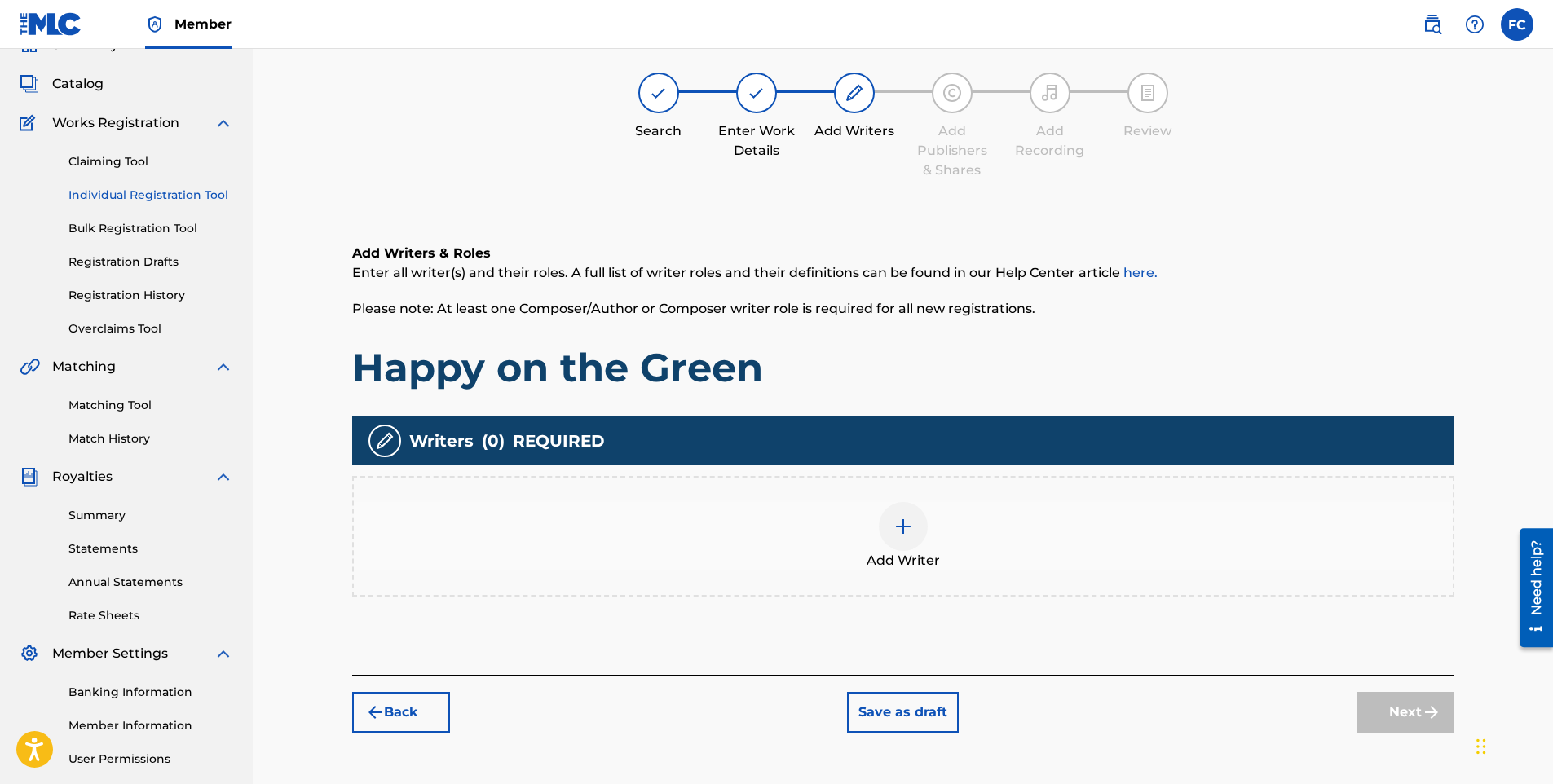
scroll to position [73, 0]
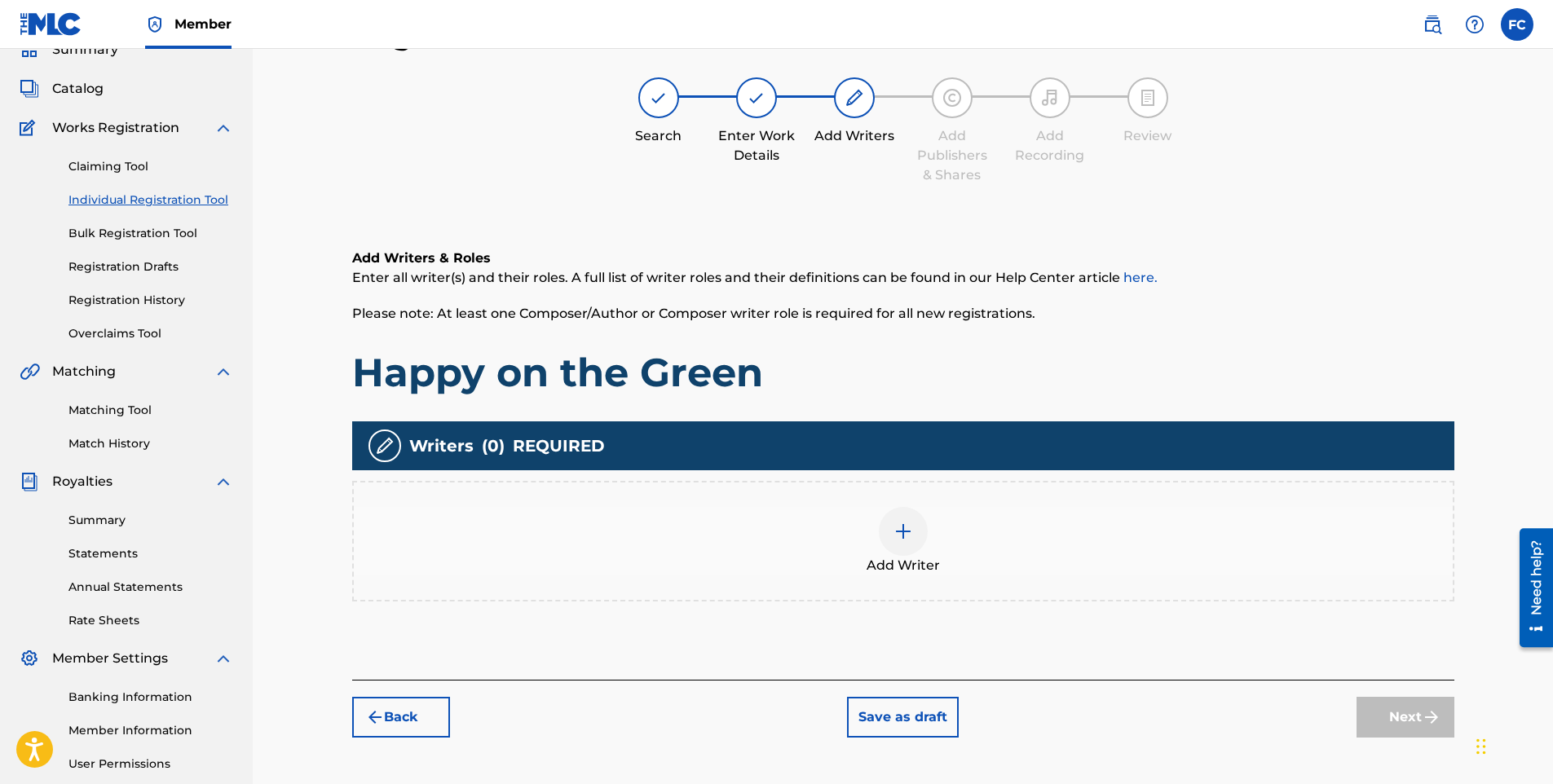
click at [898, 535] on img at bounding box center [904, 532] width 20 height 20
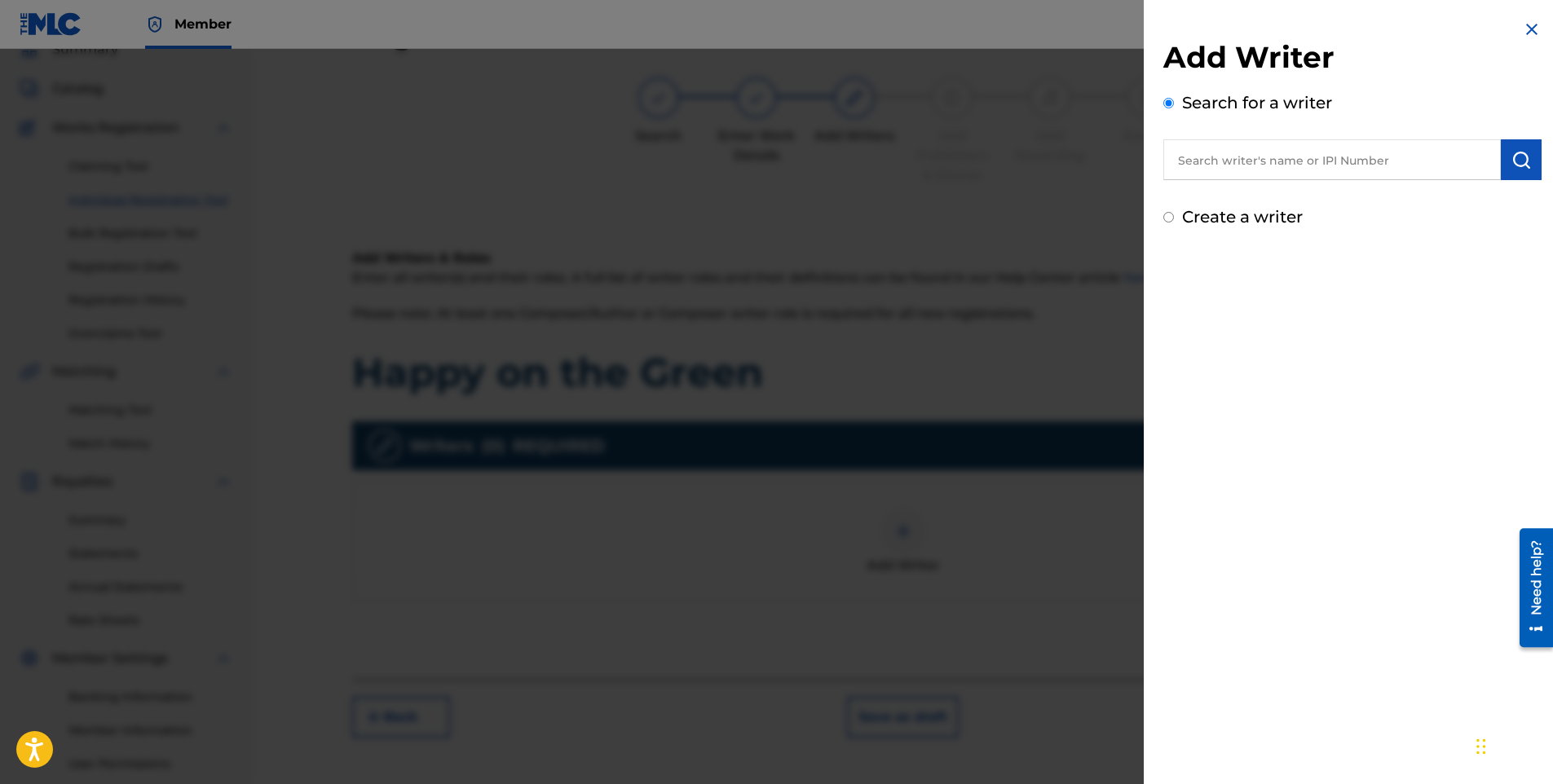
click at [1171, 218] on input "Create a writer" at bounding box center [1168, 217] width 11 height 11
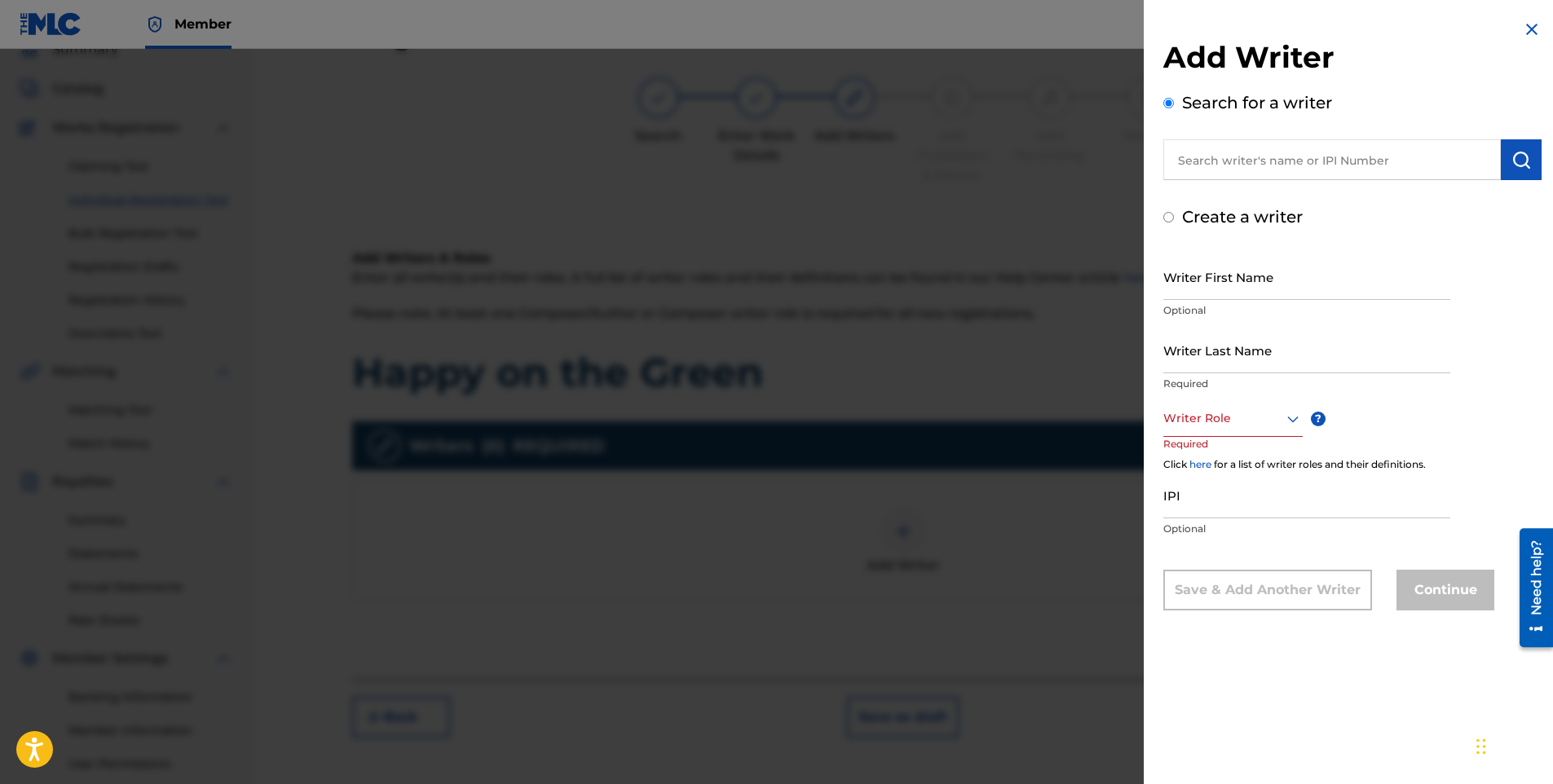
radio input "false"
radio input "true"
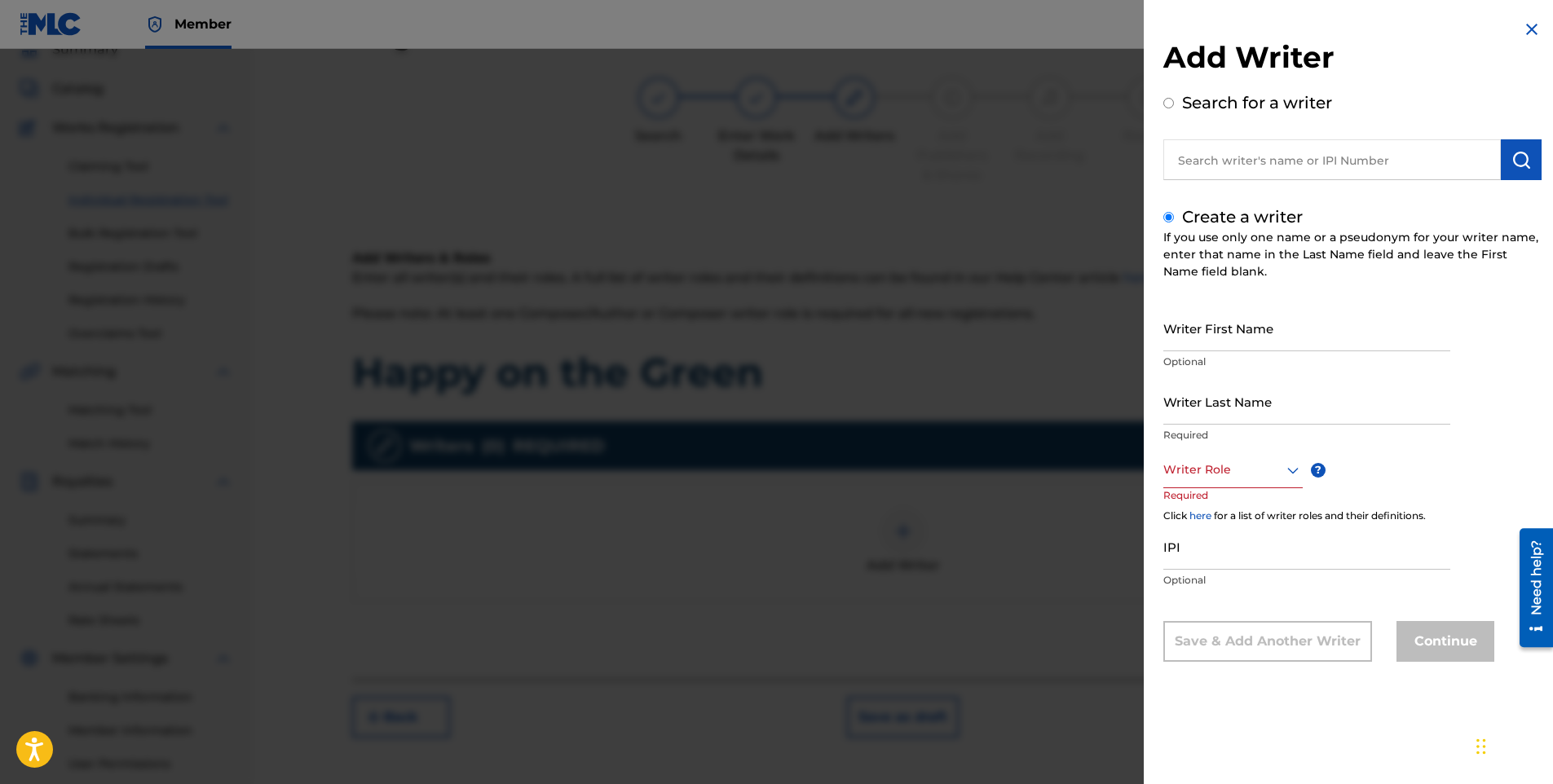
click at [1308, 165] on input "text" at bounding box center [1332, 159] width 337 height 40
radio input "true"
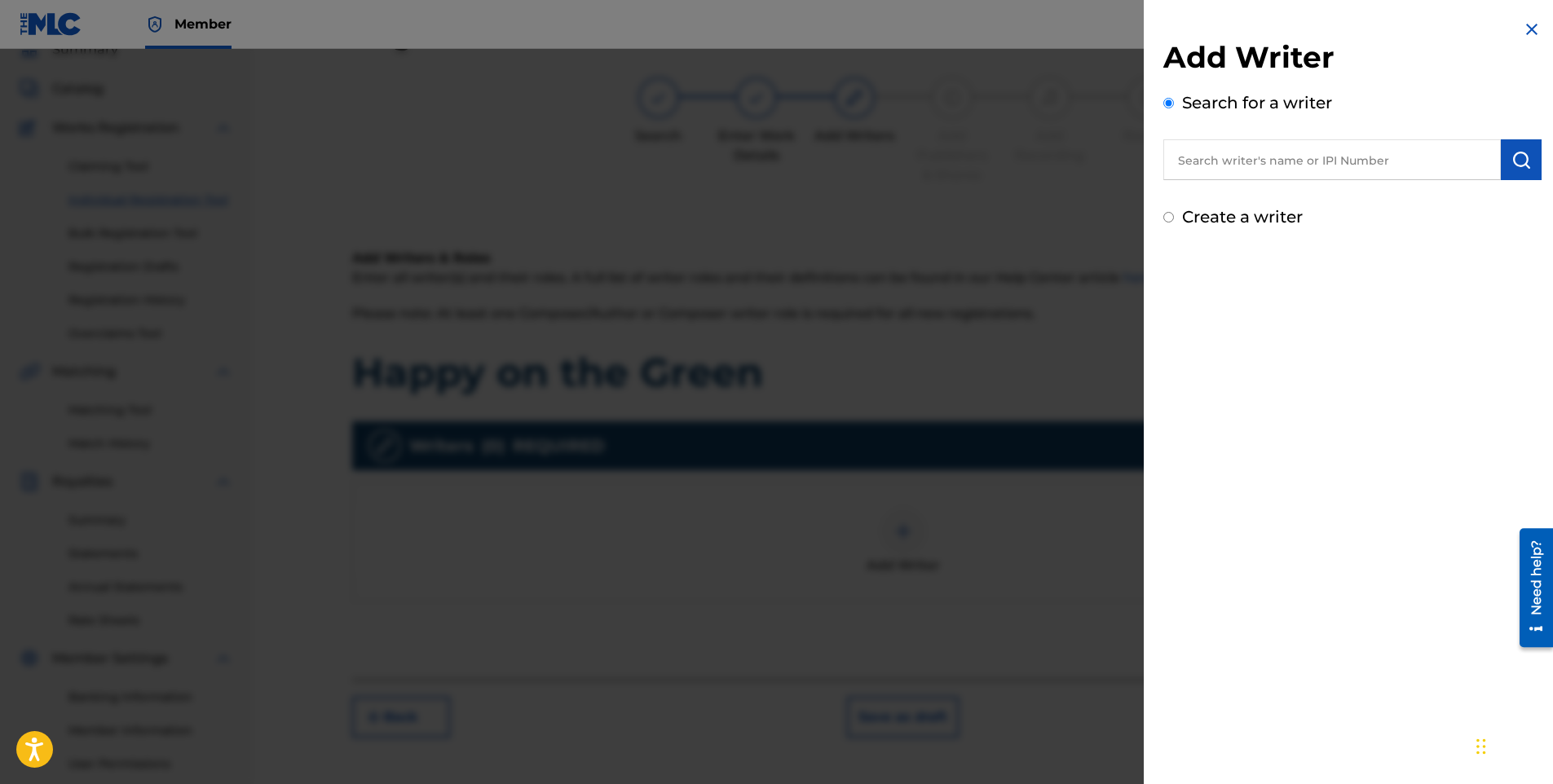
click at [1218, 167] on input "text" at bounding box center [1332, 159] width 337 height 40
type input "[PERSON_NAME]"
click at [1172, 218] on input "Create a writer" at bounding box center [1168, 217] width 11 height 11
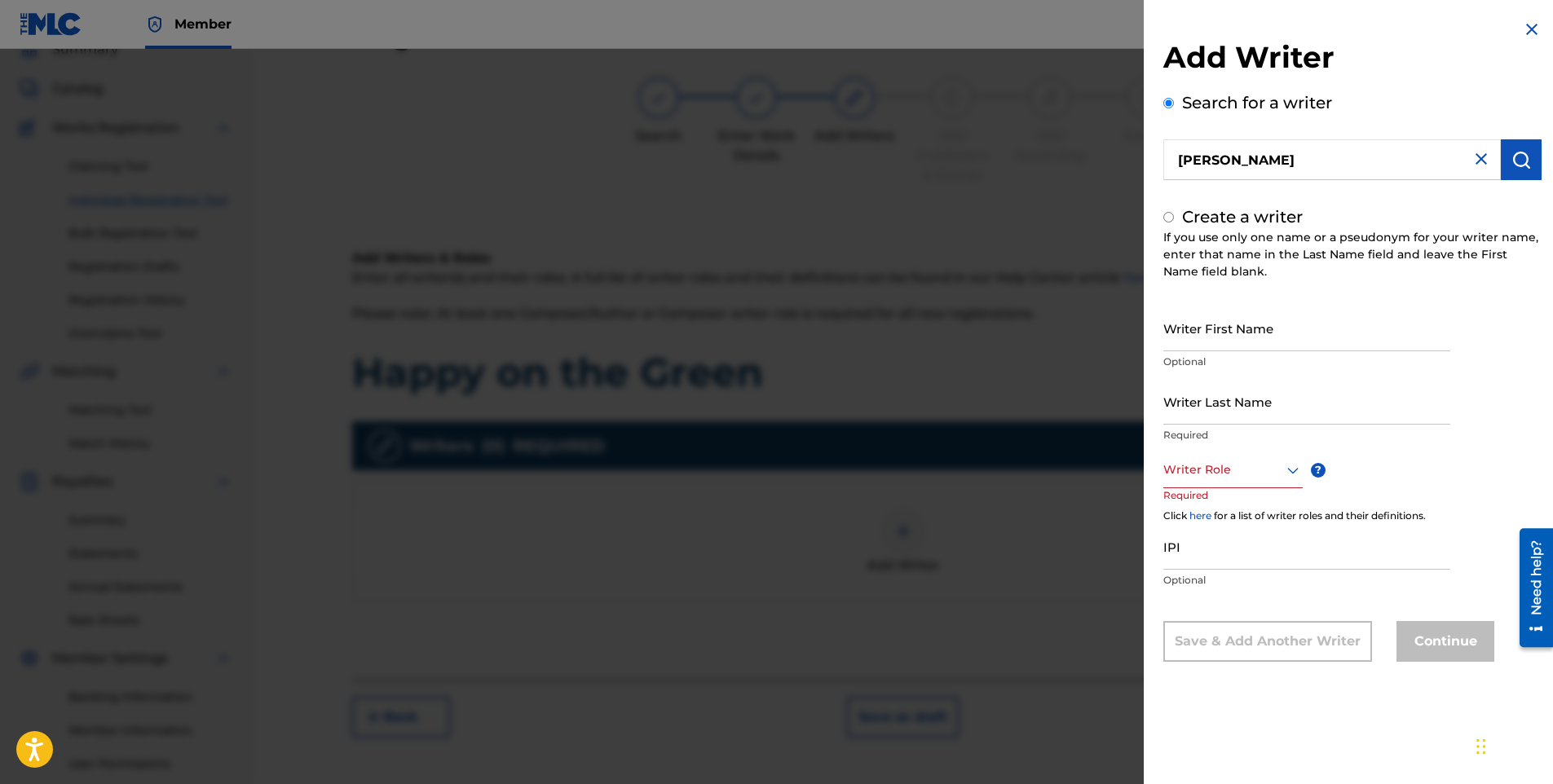
radio input "false"
radio input "true"
click at [1232, 339] on input "Writer First Name" at bounding box center [1306, 327] width 287 height 46
click at [1524, 29] on img at bounding box center [1532, 30] width 20 height 20
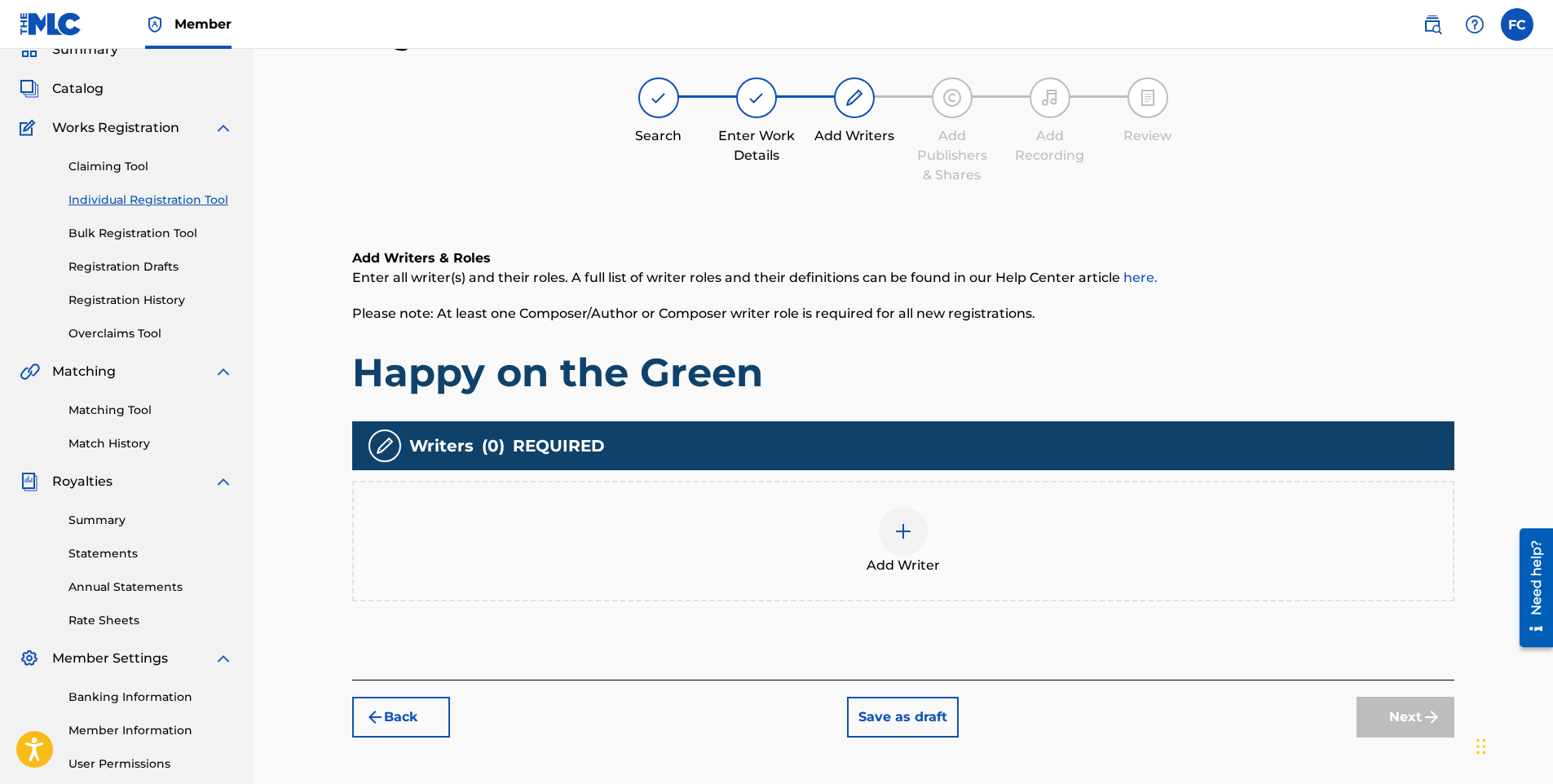
click at [900, 524] on img at bounding box center [904, 532] width 20 height 20
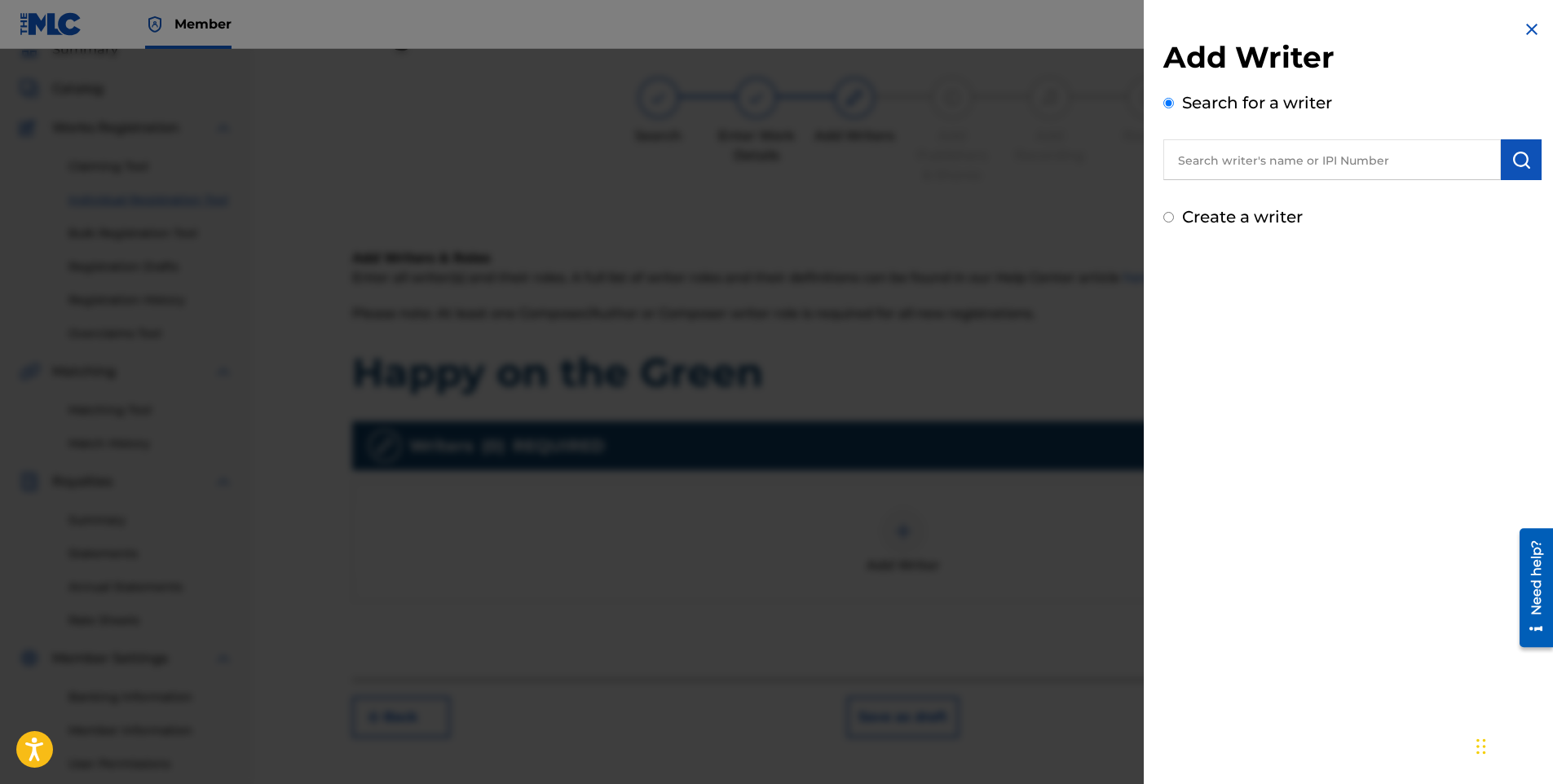
click at [1174, 222] on div "Create a writer" at bounding box center [1352, 216] width 378 height 25
click at [1169, 220] on input "Create a writer" at bounding box center [1168, 217] width 11 height 11
radio input "false"
radio input "true"
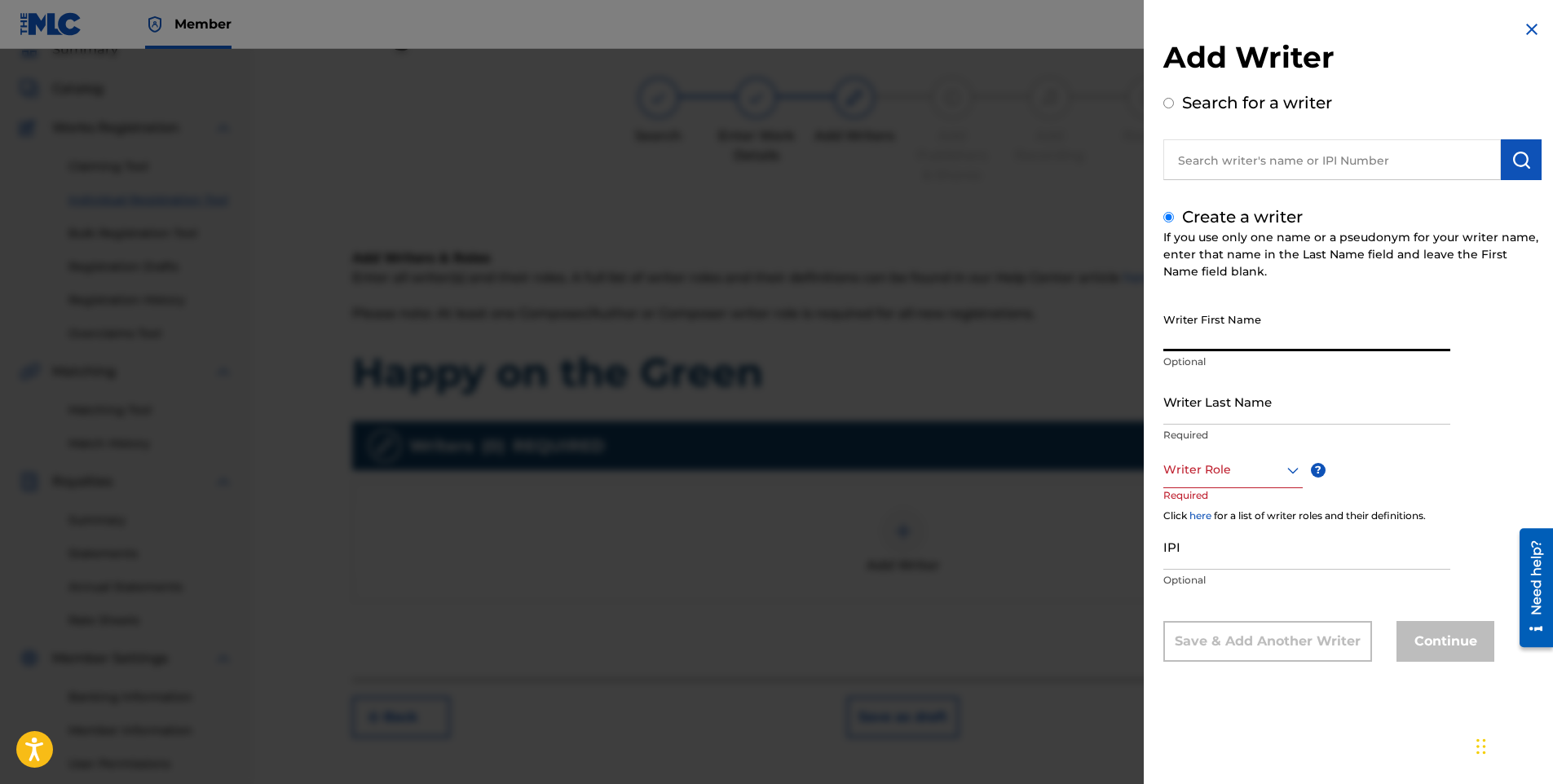
click at [1231, 339] on input "Writer First Name" at bounding box center [1306, 327] width 287 height 46
type input "[PERSON_NAME]"
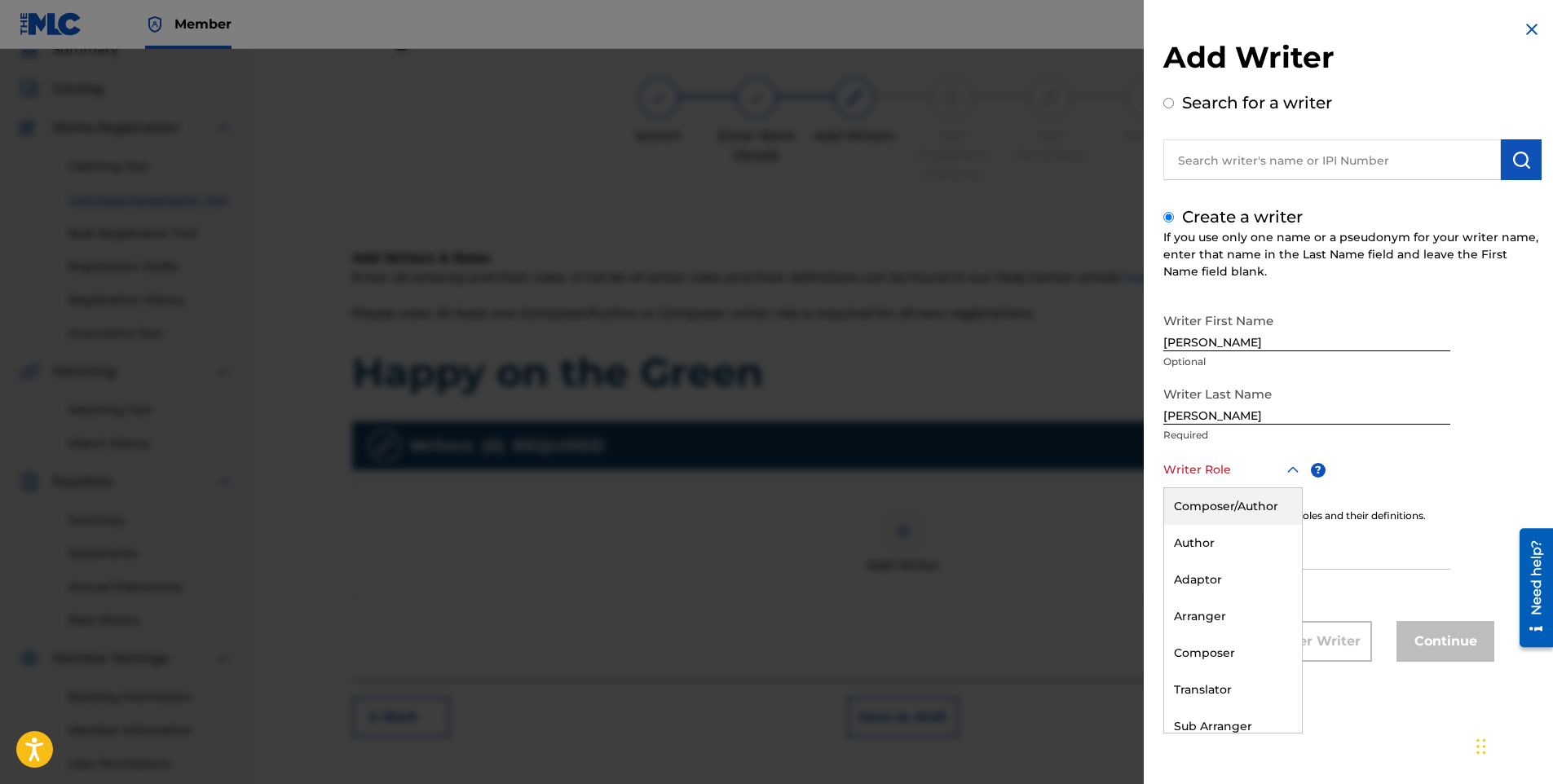
click at [1228, 469] on div at bounding box center [1232, 469] width 139 height 21
click at [1236, 516] on div "Composer/Author" at bounding box center [1233, 506] width 138 height 36
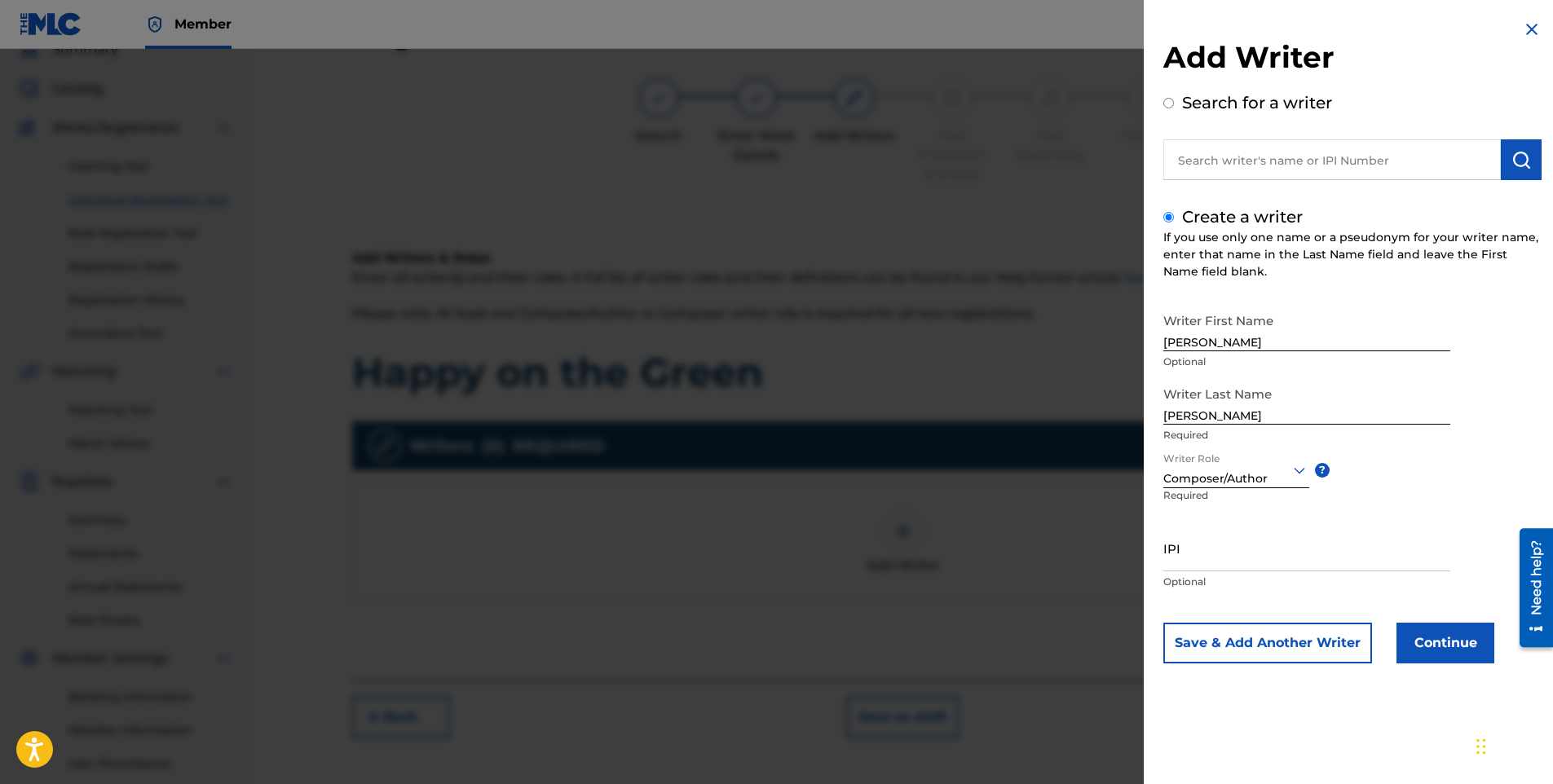
click at [1437, 646] on button "Continue" at bounding box center [1445, 642] width 98 height 40
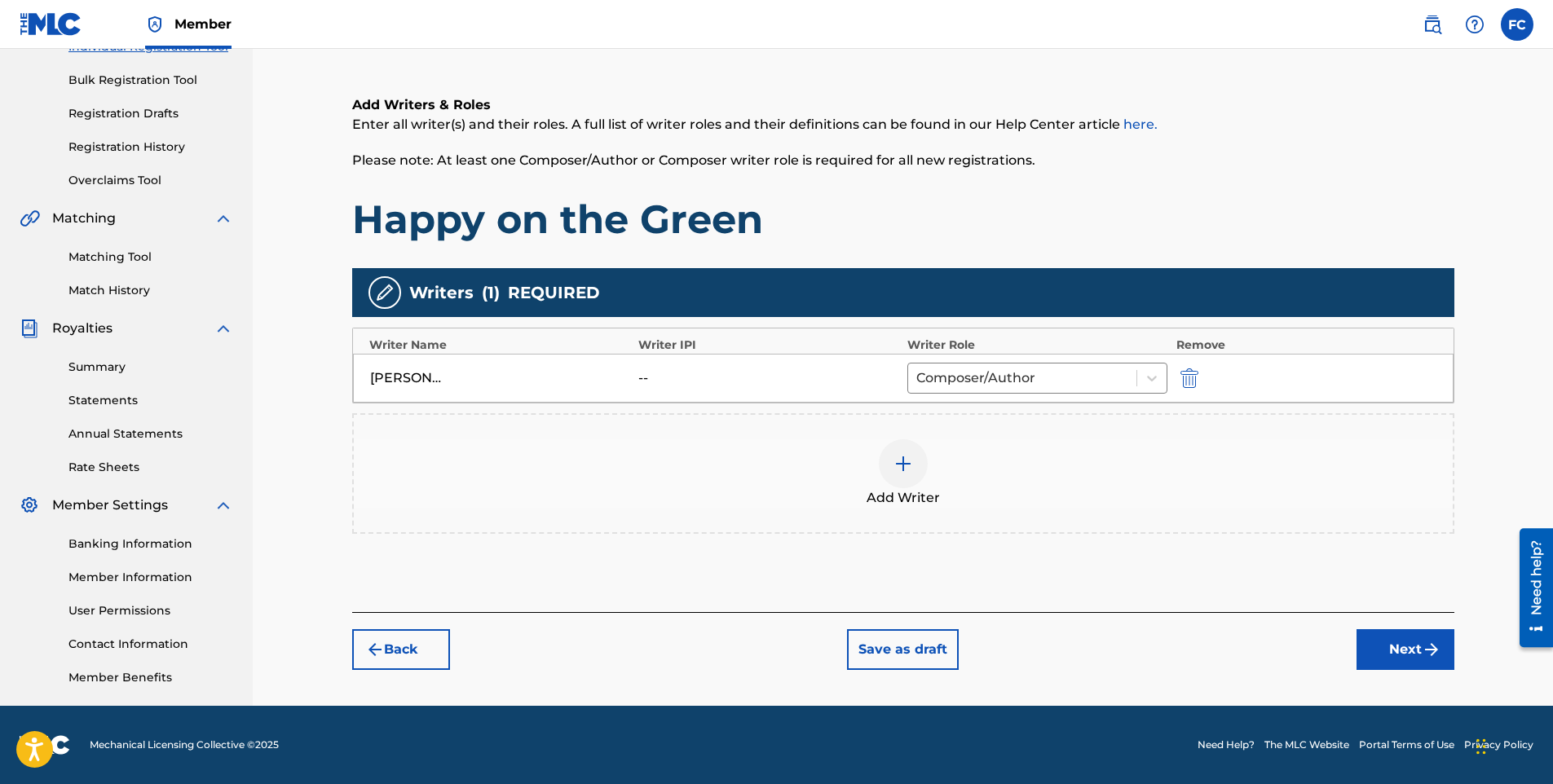
click at [1394, 654] on button "Next" at bounding box center [1405, 649] width 98 height 40
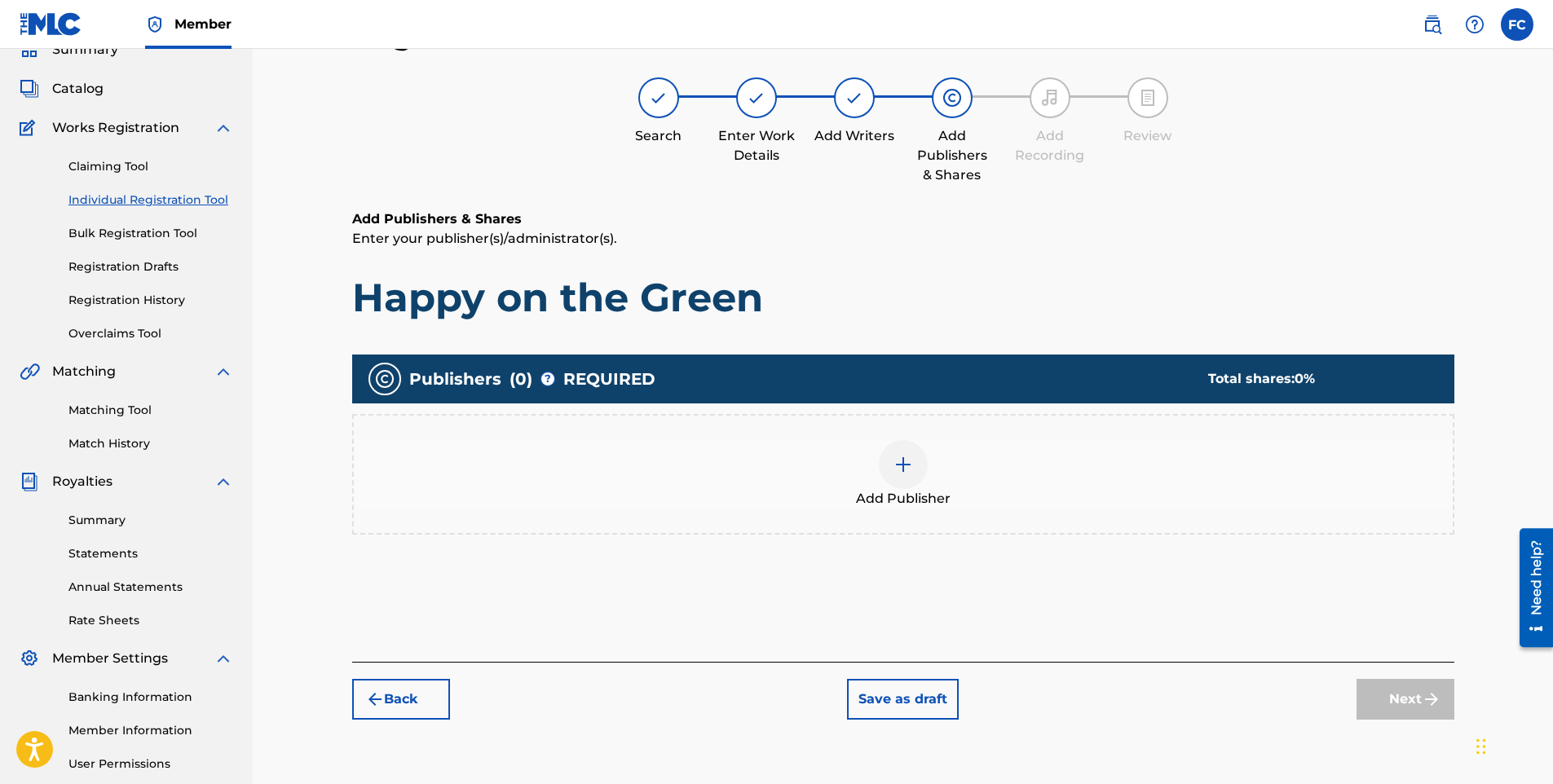
click at [914, 481] on div at bounding box center [904, 464] width 49 height 49
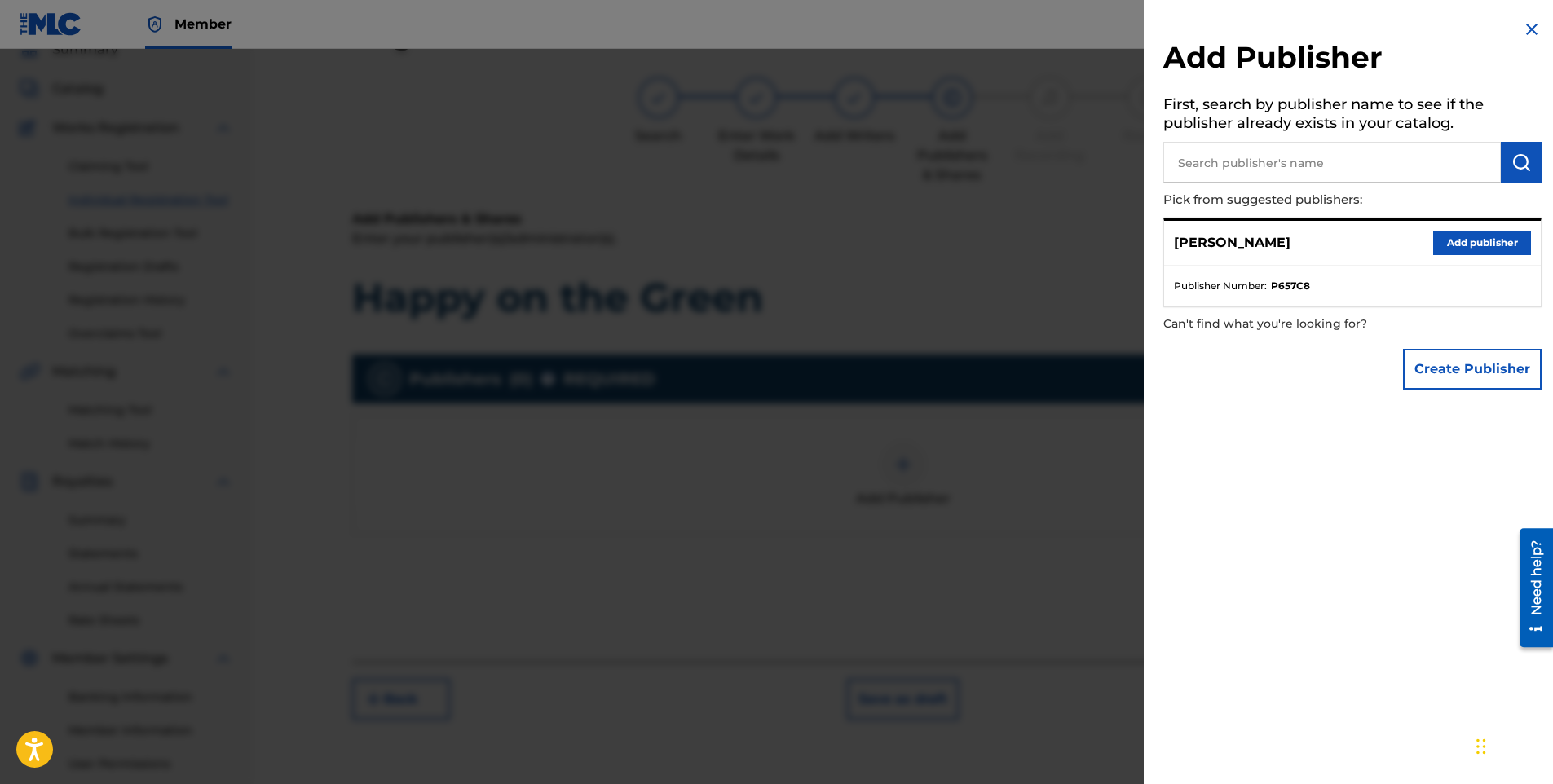
click at [1477, 246] on button "Add publisher" at bounding box center [1482, 243] width 98 height 25
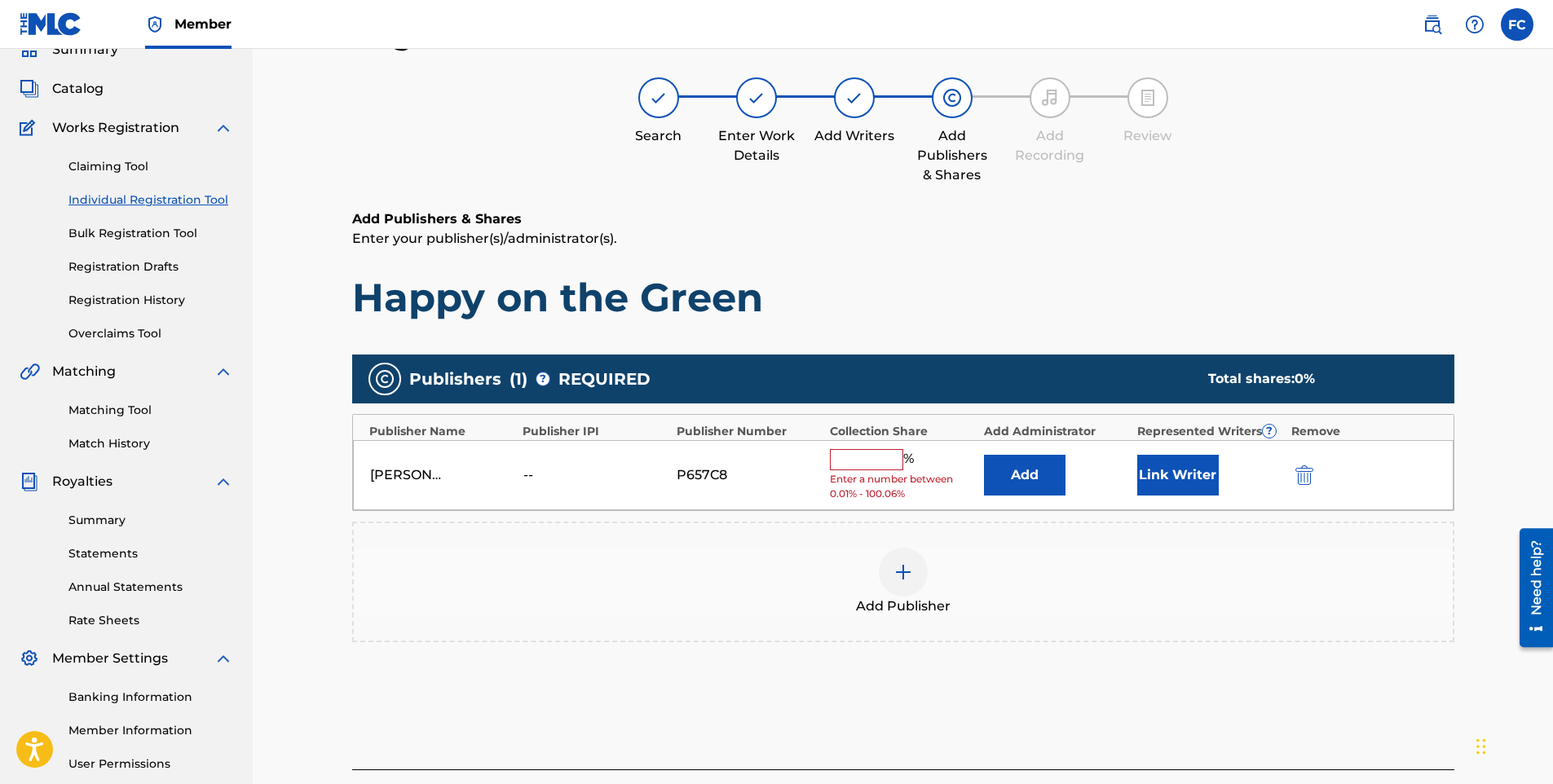
click at [859, 468] on input "text" at bounding box center [866, 459] width 73 height 21
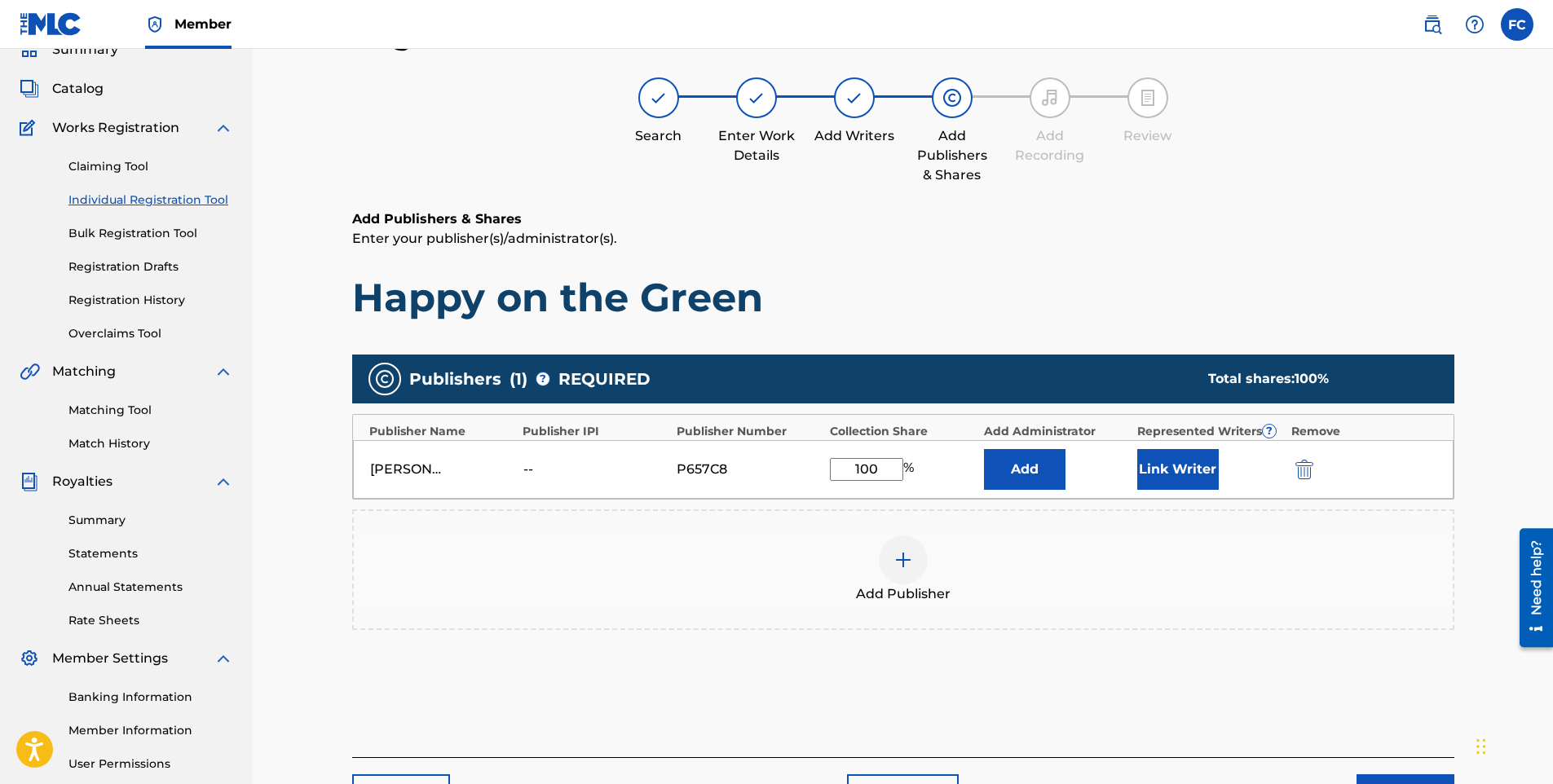
type input "100"
click at [1188, 468] on button "Link Writer" at bounding box center [1178, 468] width 82 height 40
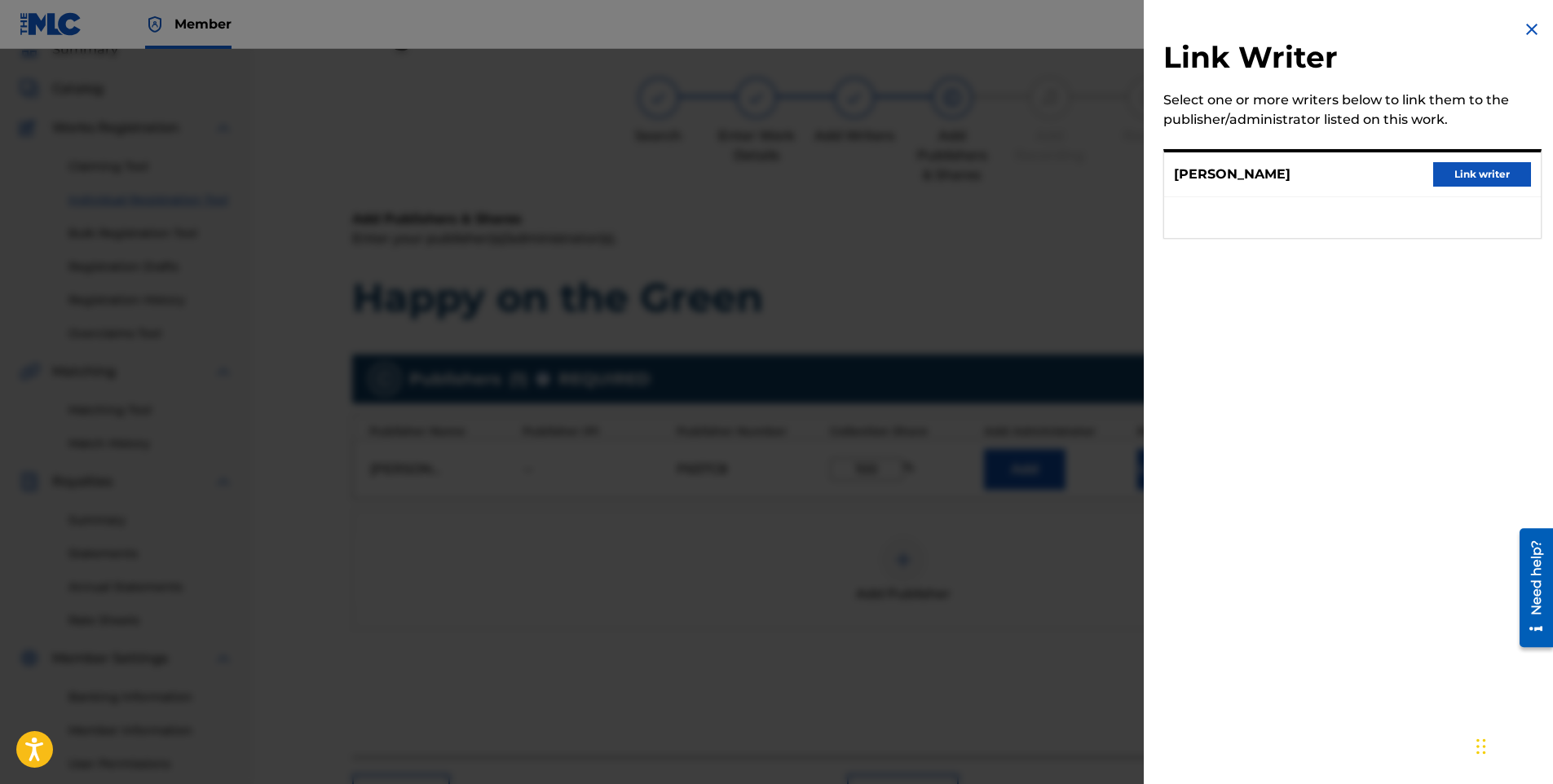
click at [1453, 181] on button "Link writer" at bounding box center [1482, 174] width 98 height 25
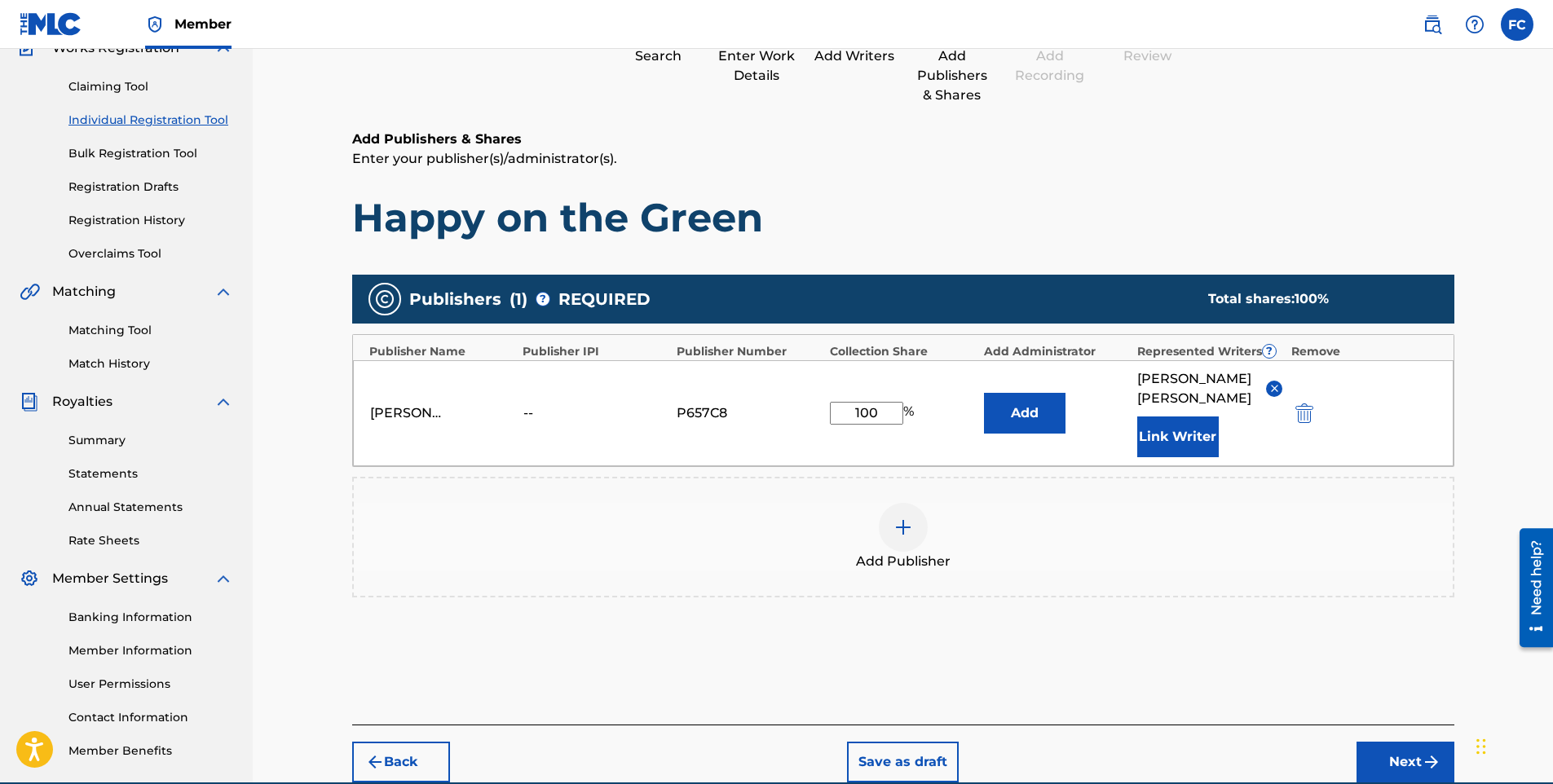
scroll to position [230, 0]
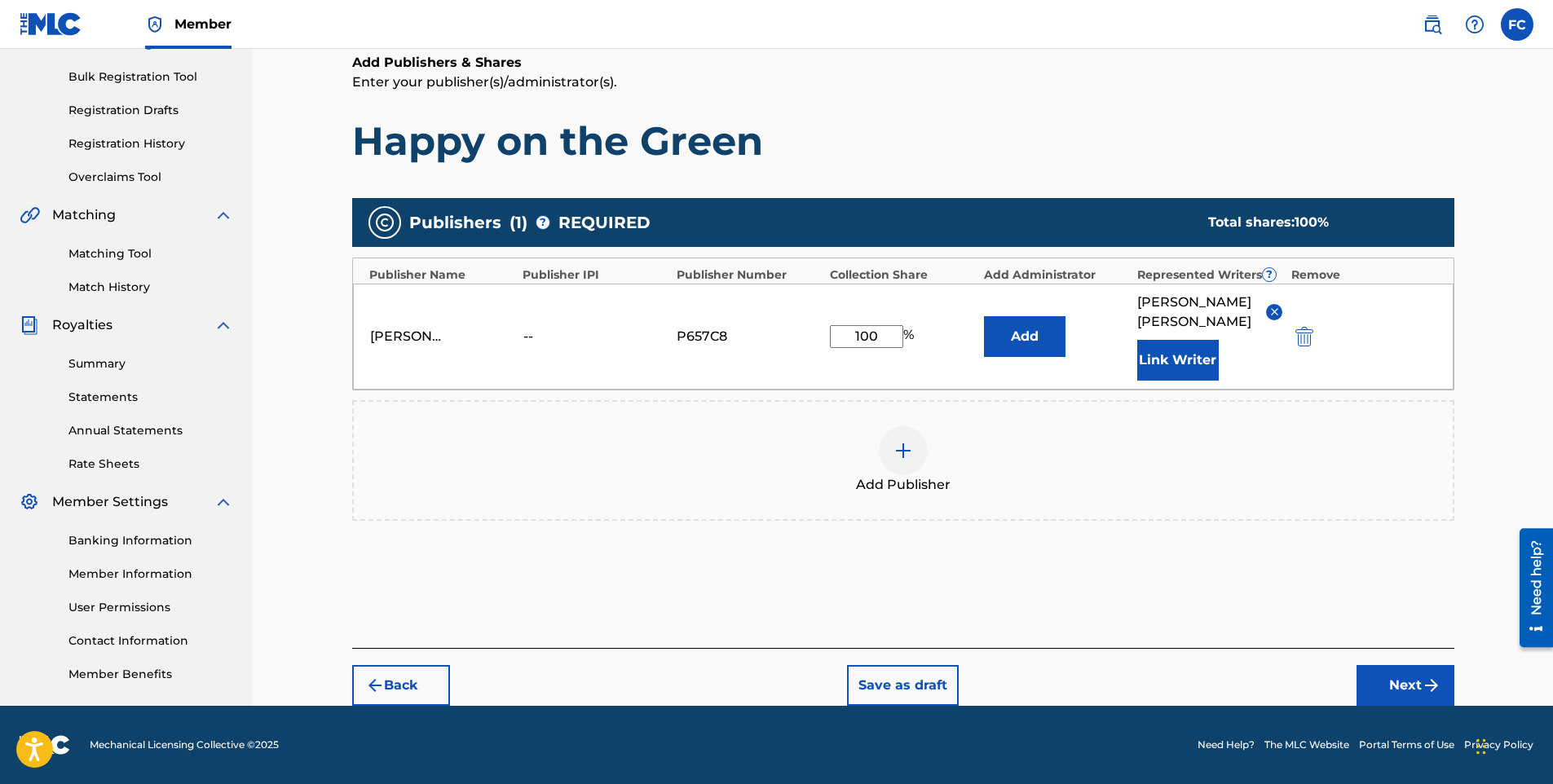
click at [1416, 680] on button "Next" at bounding box center [1405, 684] width 98 height 40
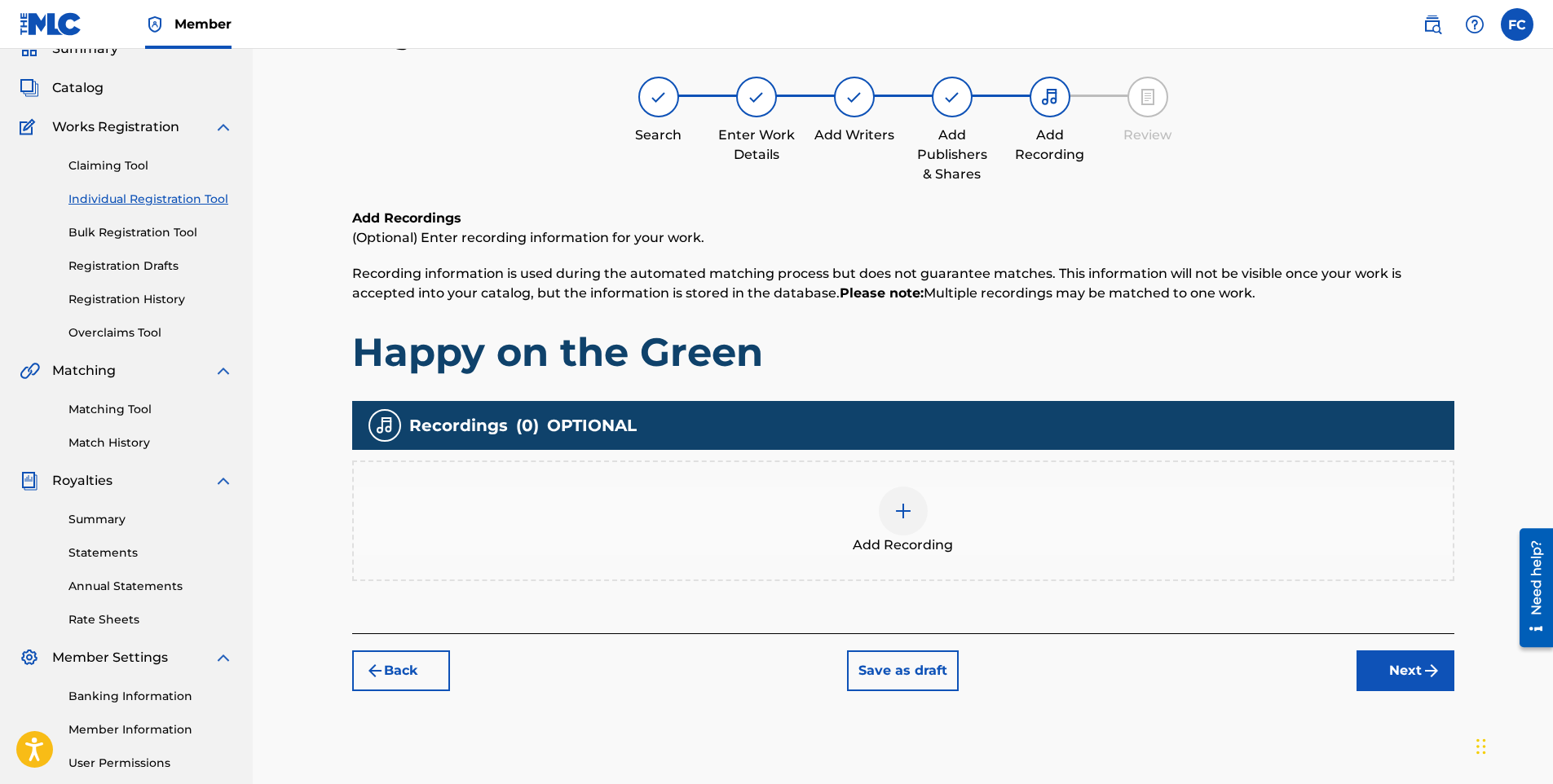
scroll to position [73, 0]
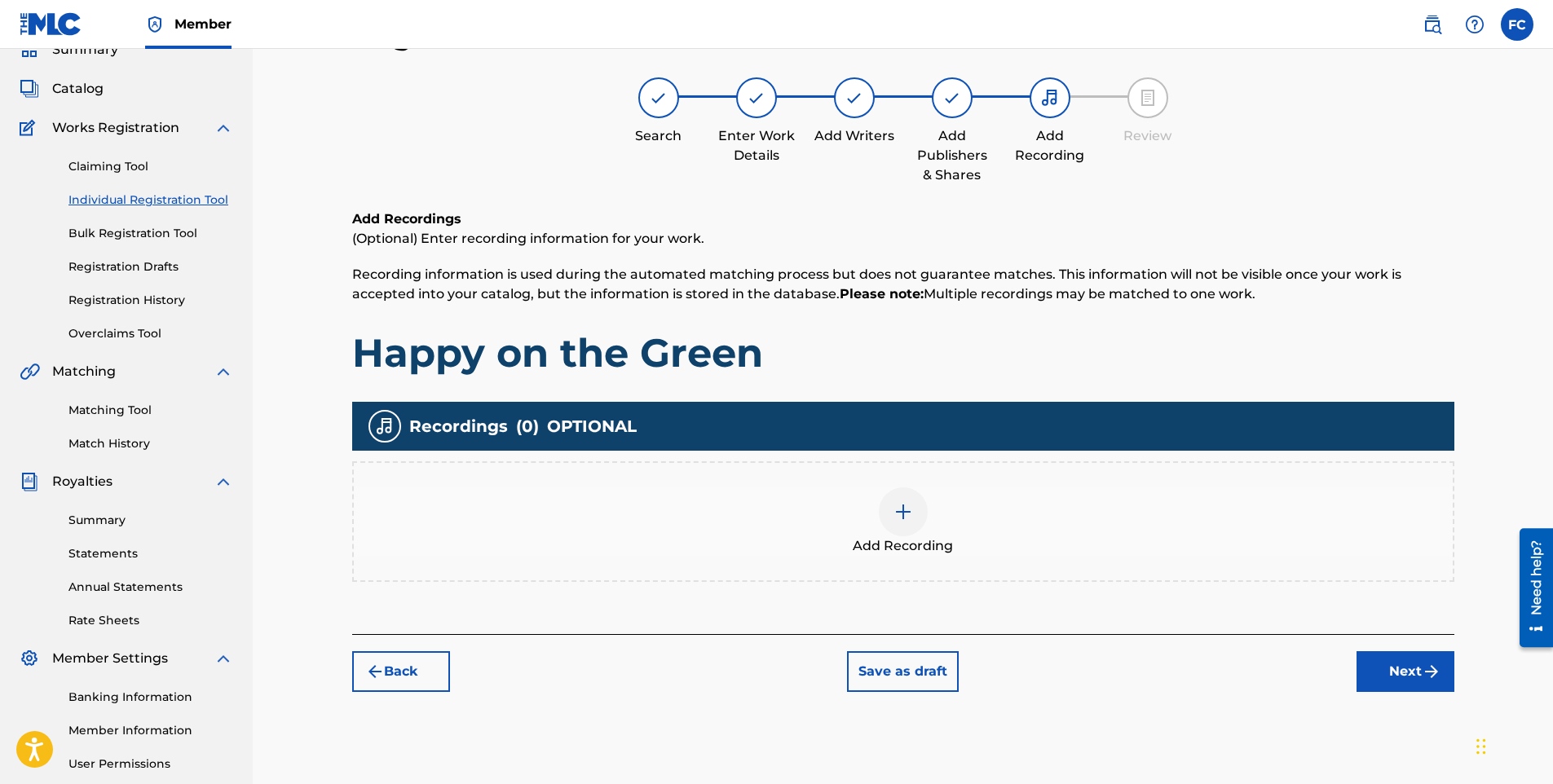
click at [892, 510] on div at bounding box center [904, 512] width 49 height 49
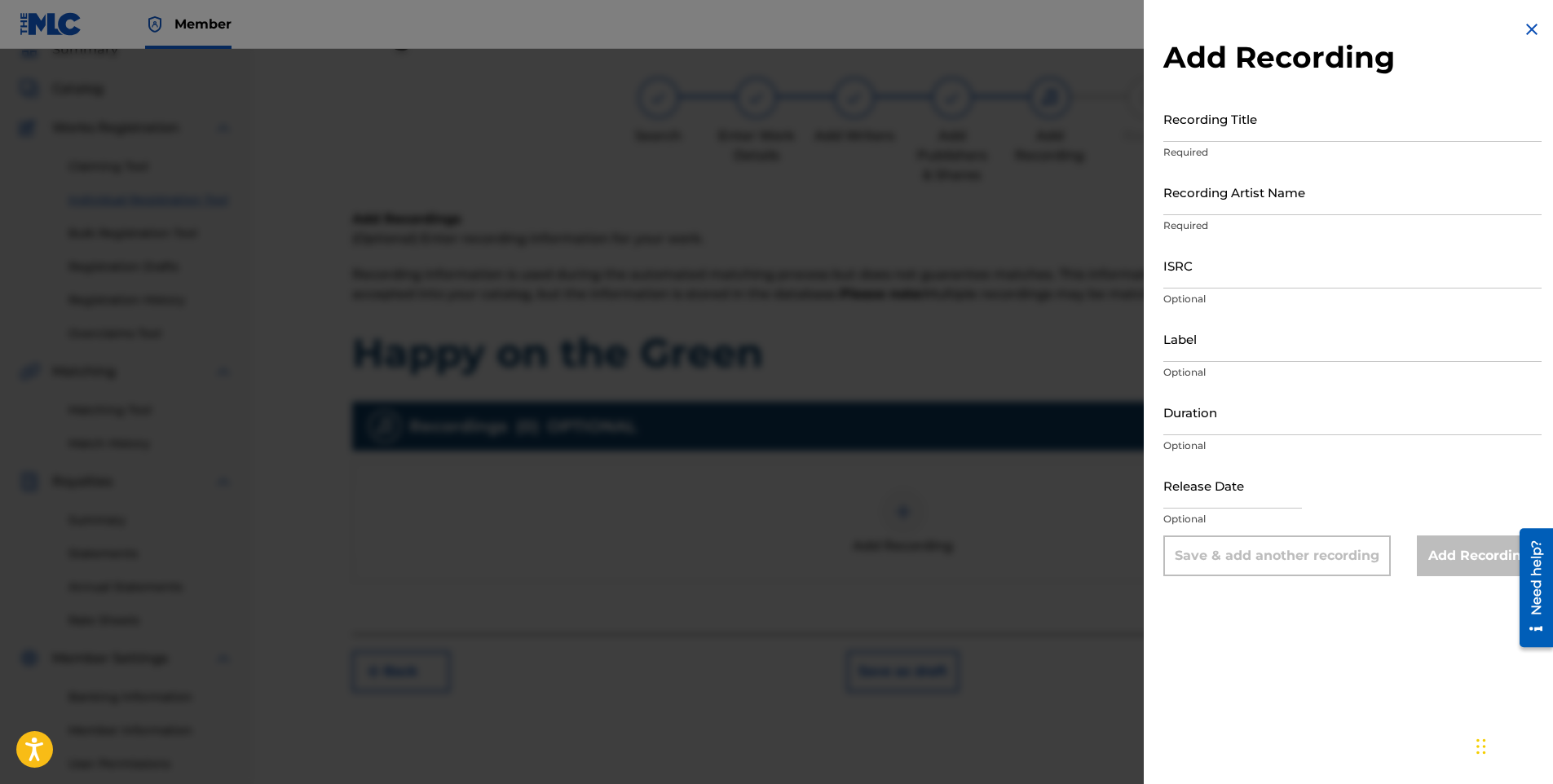
click at [1199, 279] on input "ISRC" at bounding box center [1352, 264] width 378 height 46
paste input "QZK6N2516302"
type input "QZK6N2516302"
click at [1215, 119] on input "Recording Title" at bounding box center [1352, 118] width 378 height 46
paste input "Happy on the Green"
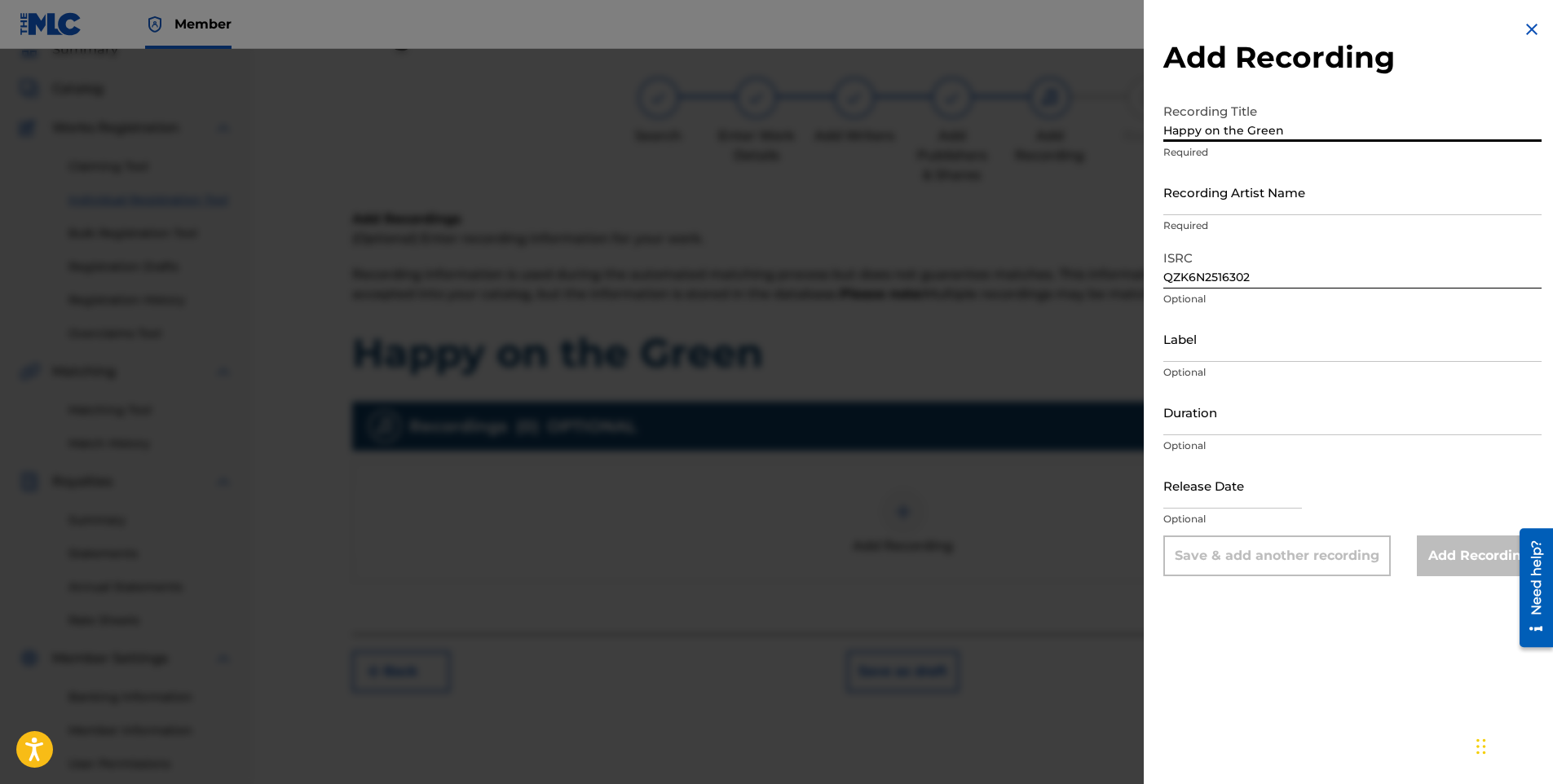
type input "Happy on the Green"
click at [1208, 197] on input "Recording Artist Name" at bounding box center [1352, 191] width 378 height 46
paste input "Southern Slums"
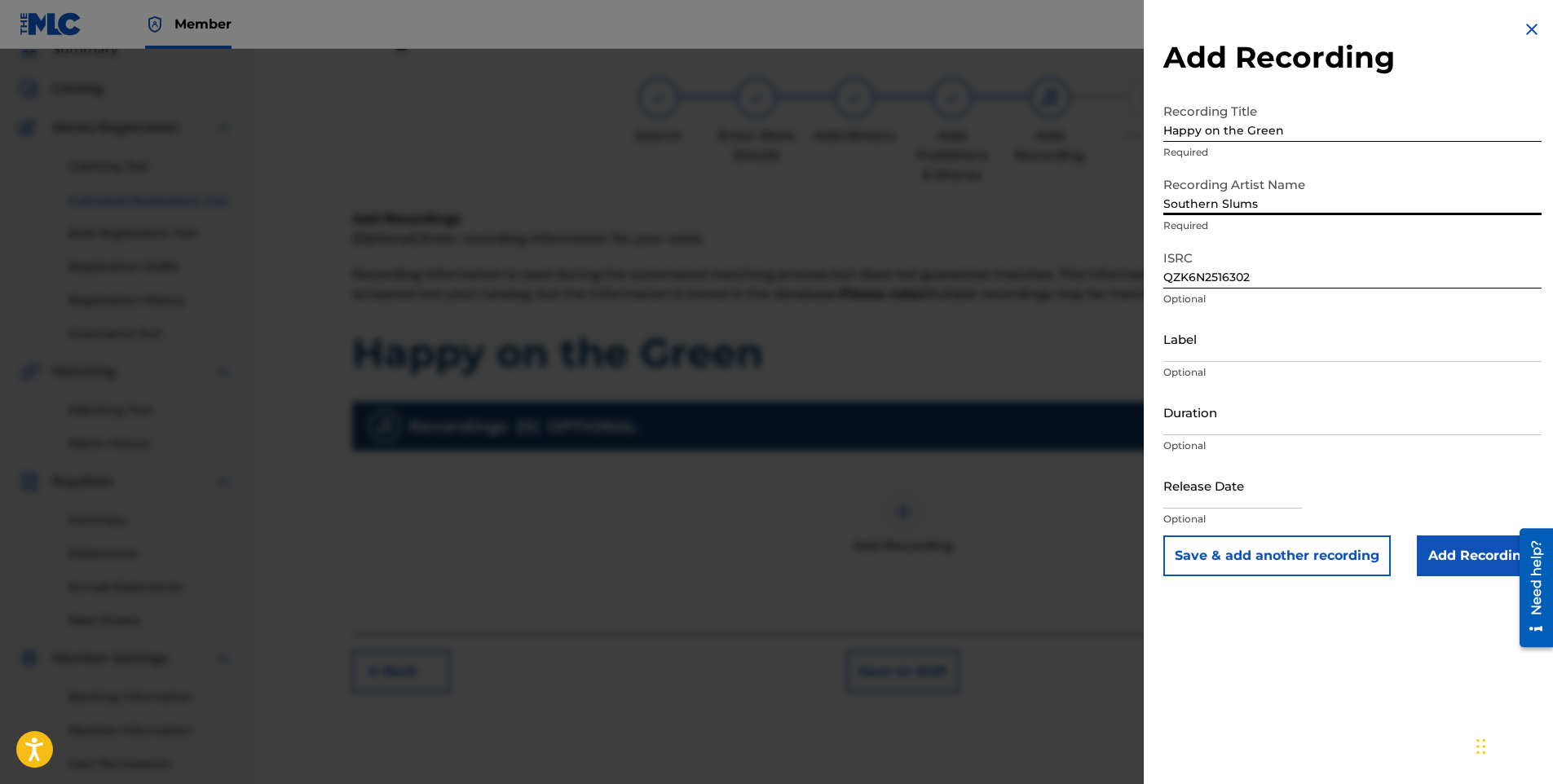
type input "Southern Slums"
click at [1243, 410] on input "Duration" at bounding box center [1352, 411] width 378 height 46
click at [1194, 344] on input "Label" at bounding box center [1352, 338] width 378 height 46
type input "Capit Productions"
type input "[DATE]"
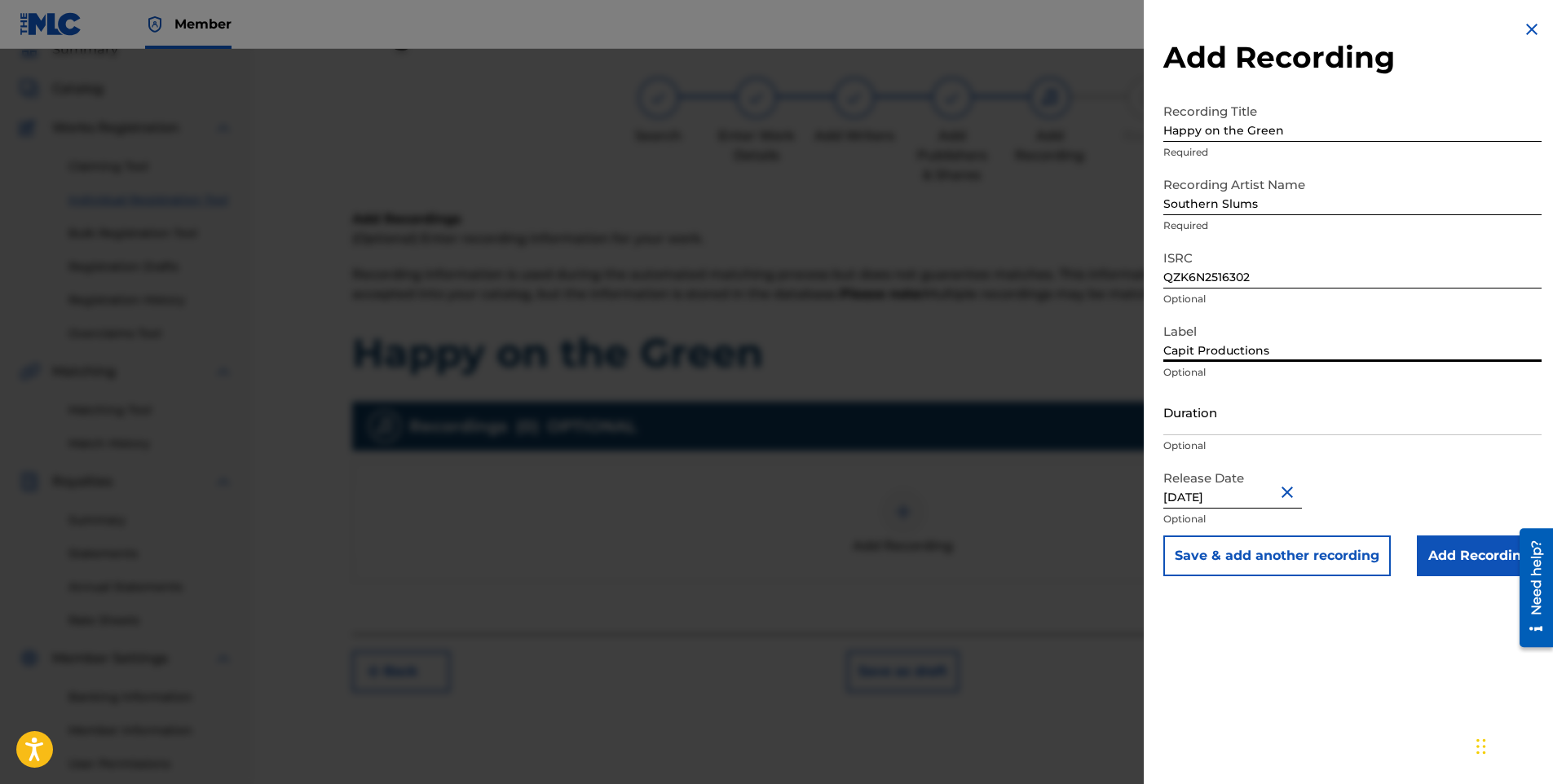
click at [1238, 562] on button "Save & add another recording" at bounding box center [1277, 555] width 228 height 40
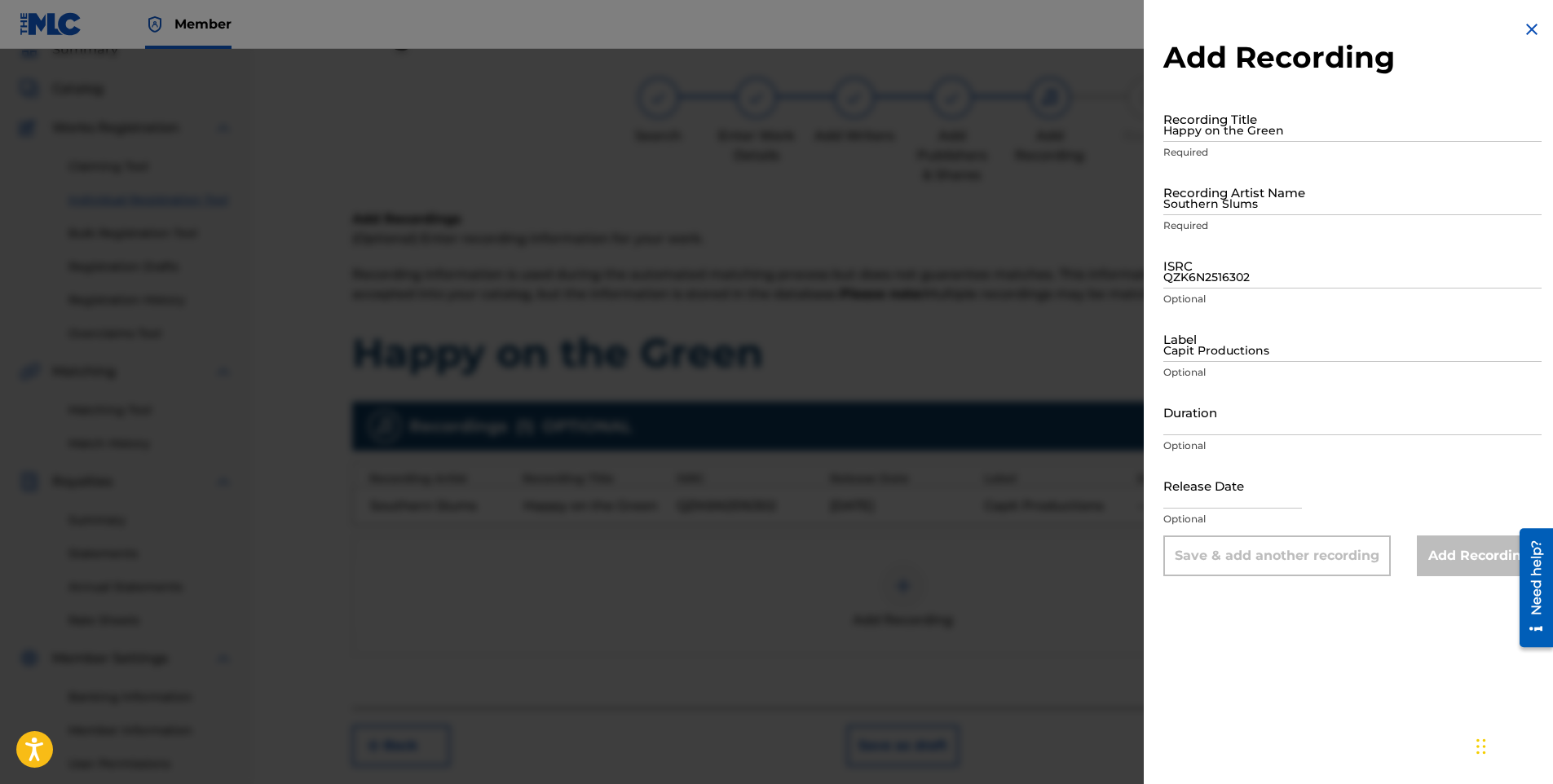
click at [1217, 117] on input "Happy on the Green" at bounding box center [1352, 118] width 378 height 46
paste input "Happy [PERSON_NAME] Driftin'"
type input "Happy [PERSON_NAME] Driftin'"
click at [1174, 192] on input "Southern Slums" at bounding box center [1352, 191] width 378 height 46
type input "Southern Slums"
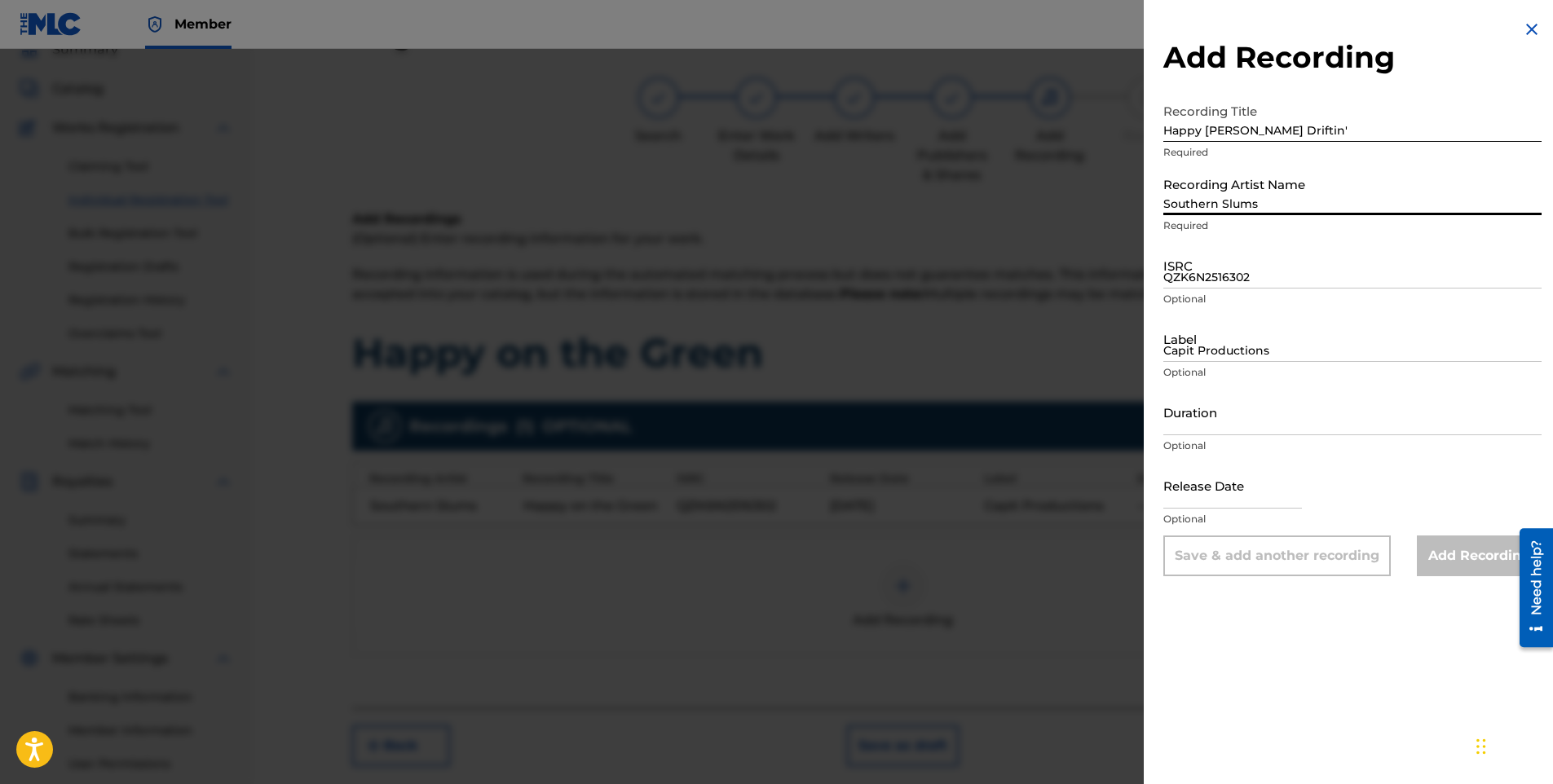
type input "Capit Productions"
type input "[DATE]"
click at [1199, 275] on input "ISRC" at bounding box center [1352, 264] width 378 height 46
paste input "QZK6N2516304"
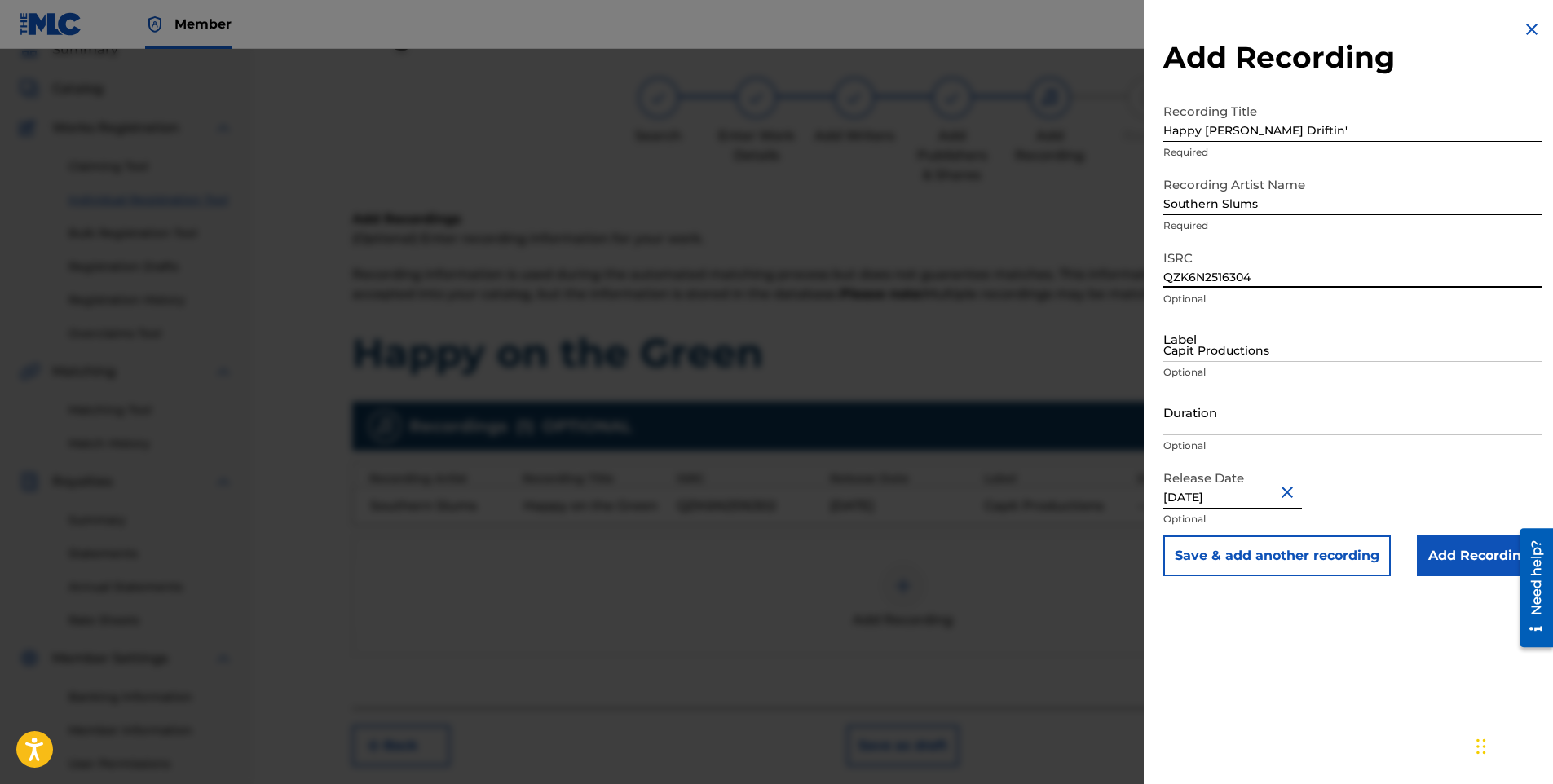
type input "QZK6N2516304"
click at [1459, 556] on input "Add Recording" at bounding box center [1479, 555] width 124 height 40
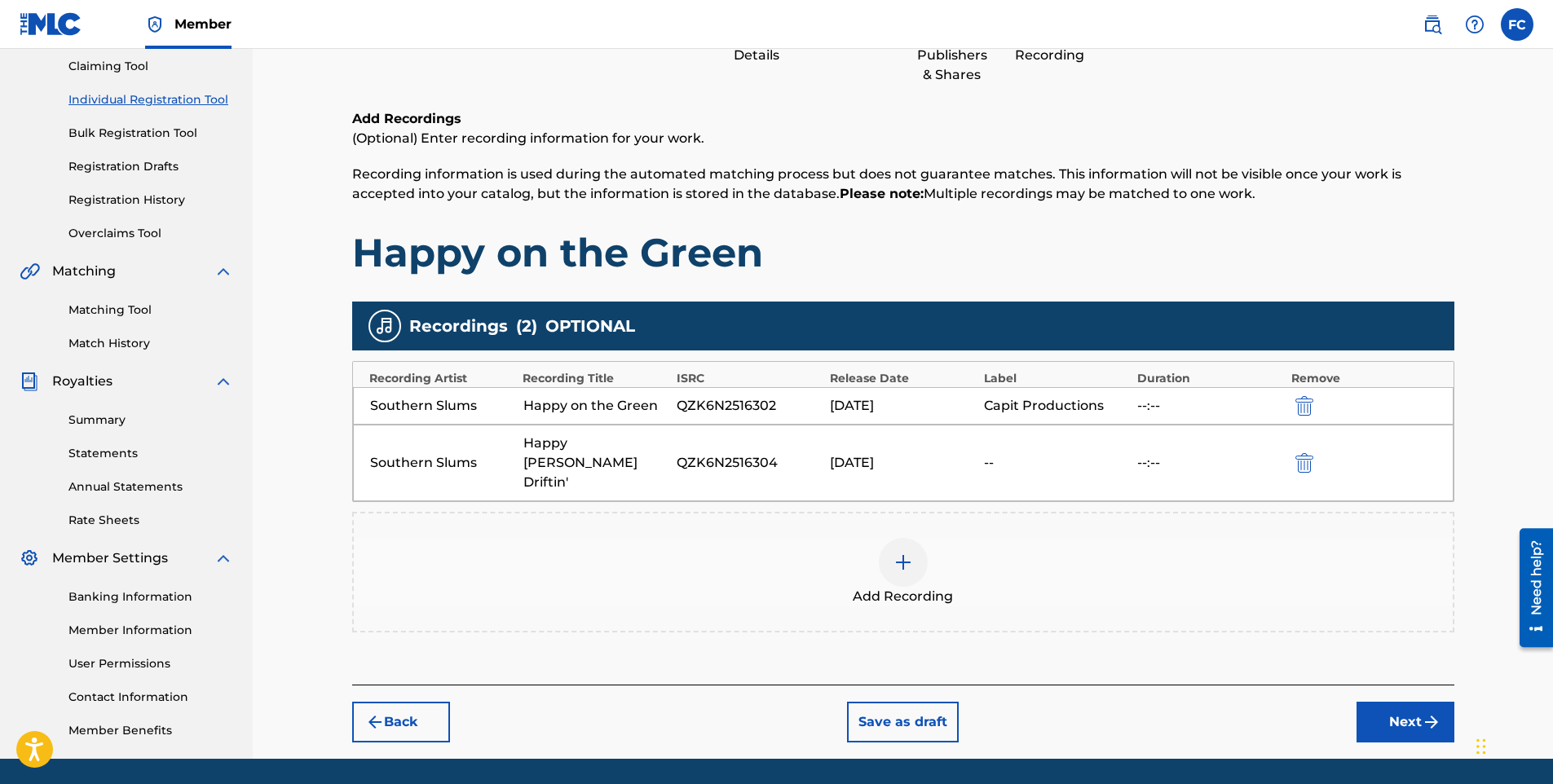
scroll to position [145, 0]
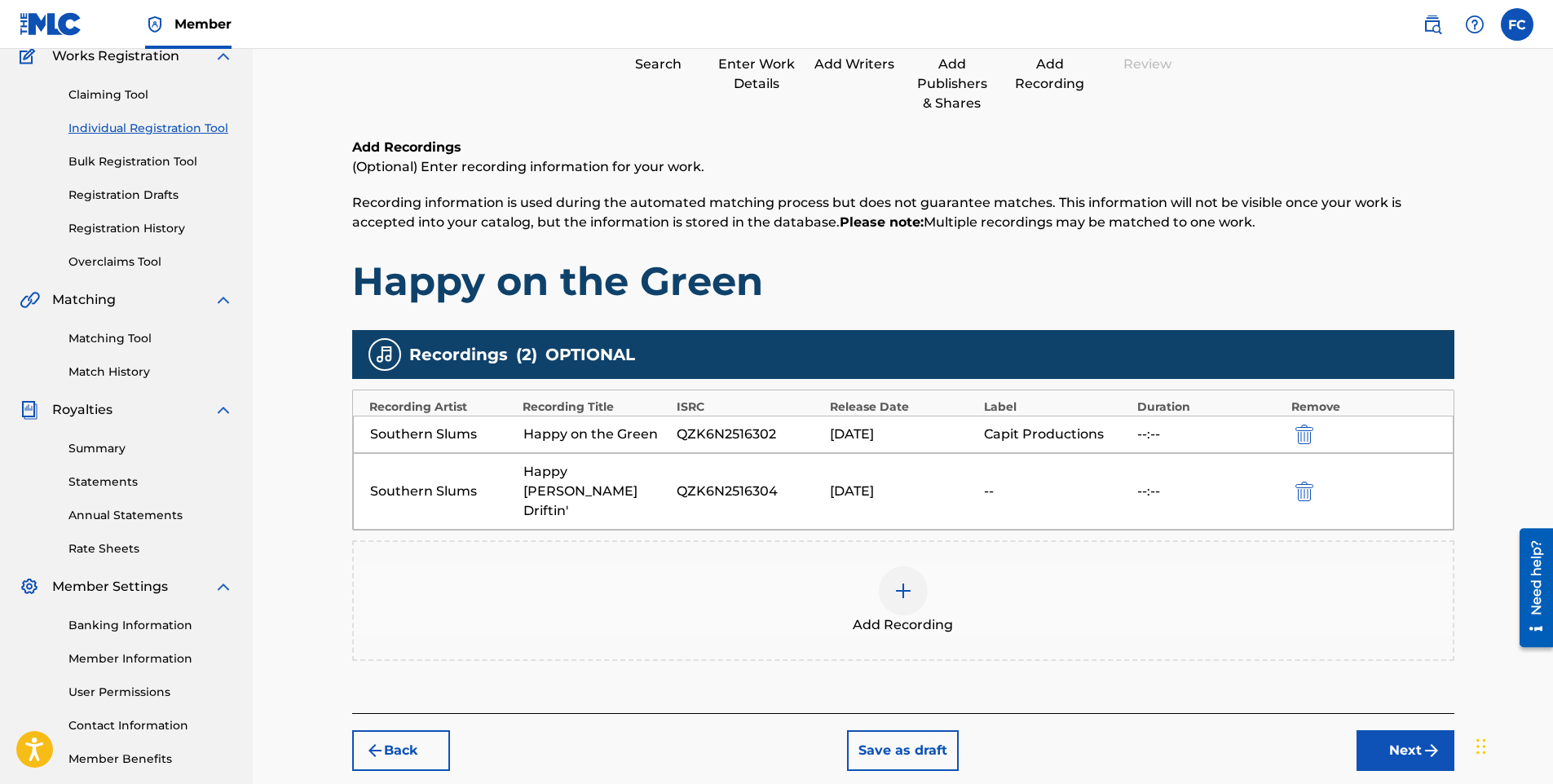
click at [1009, 485] on div "--" at bounding box center [1057, 491] width 145 height 20
click at [994, 483] on div "--" at bounding box center [1057, 491] width 145 height 20
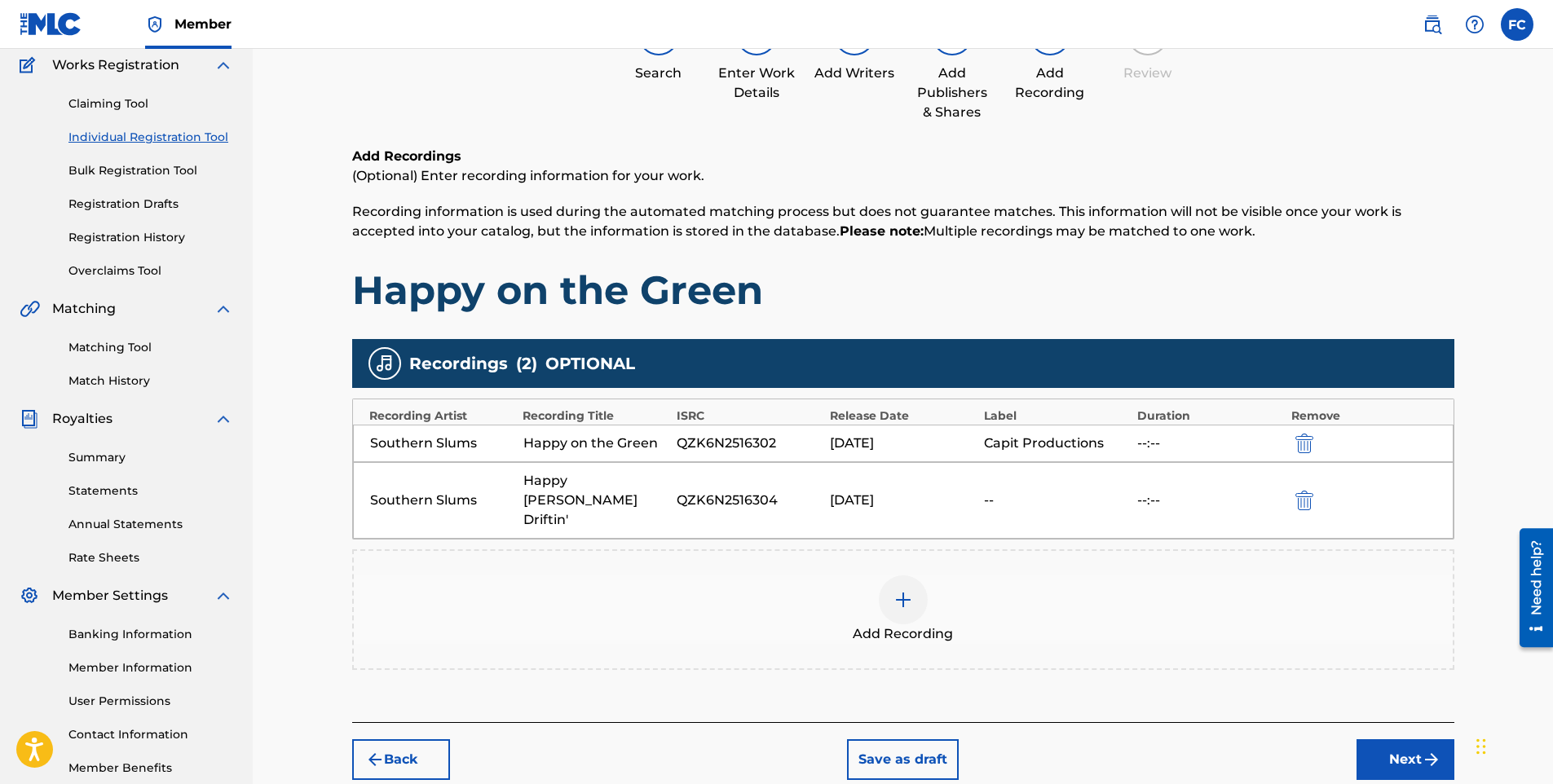
scroll to position [0, 0]
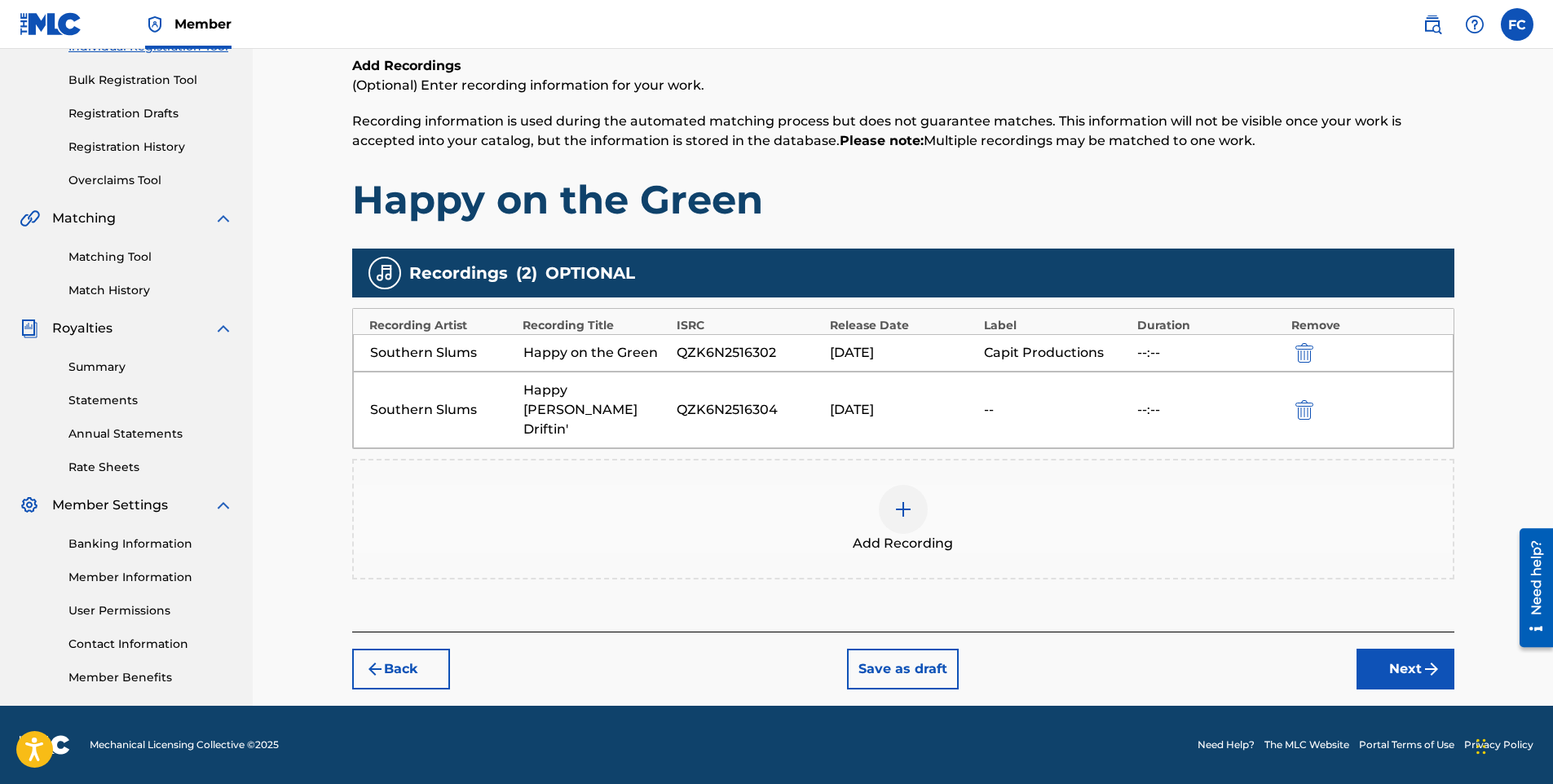
click at [1395, 649] on button "Next" at bounding box center [1405, 669] width 98 height 40
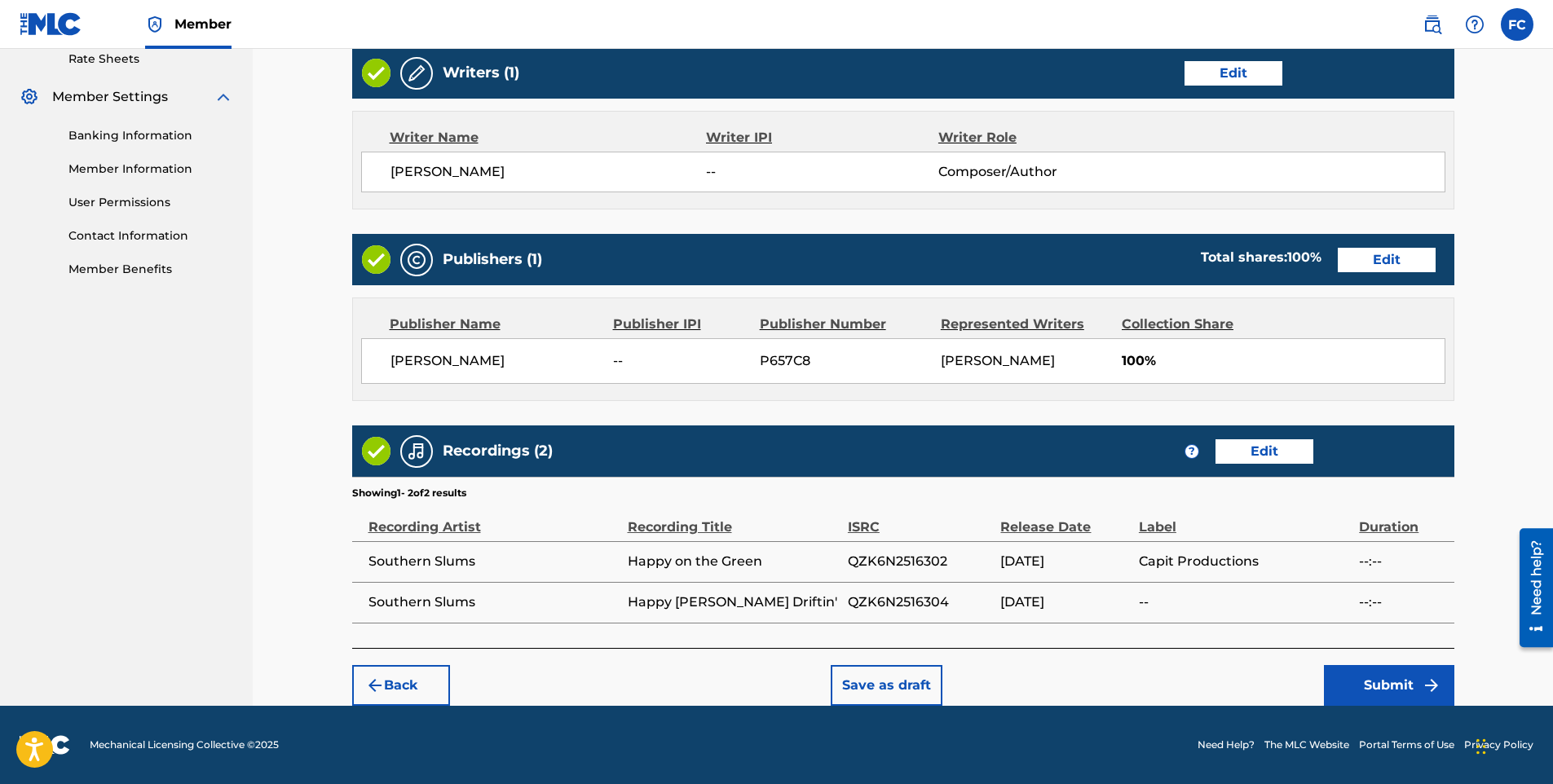
click at [1276, 451] on button "Edit" at bounding box center [1264, 451] width 98 height 25
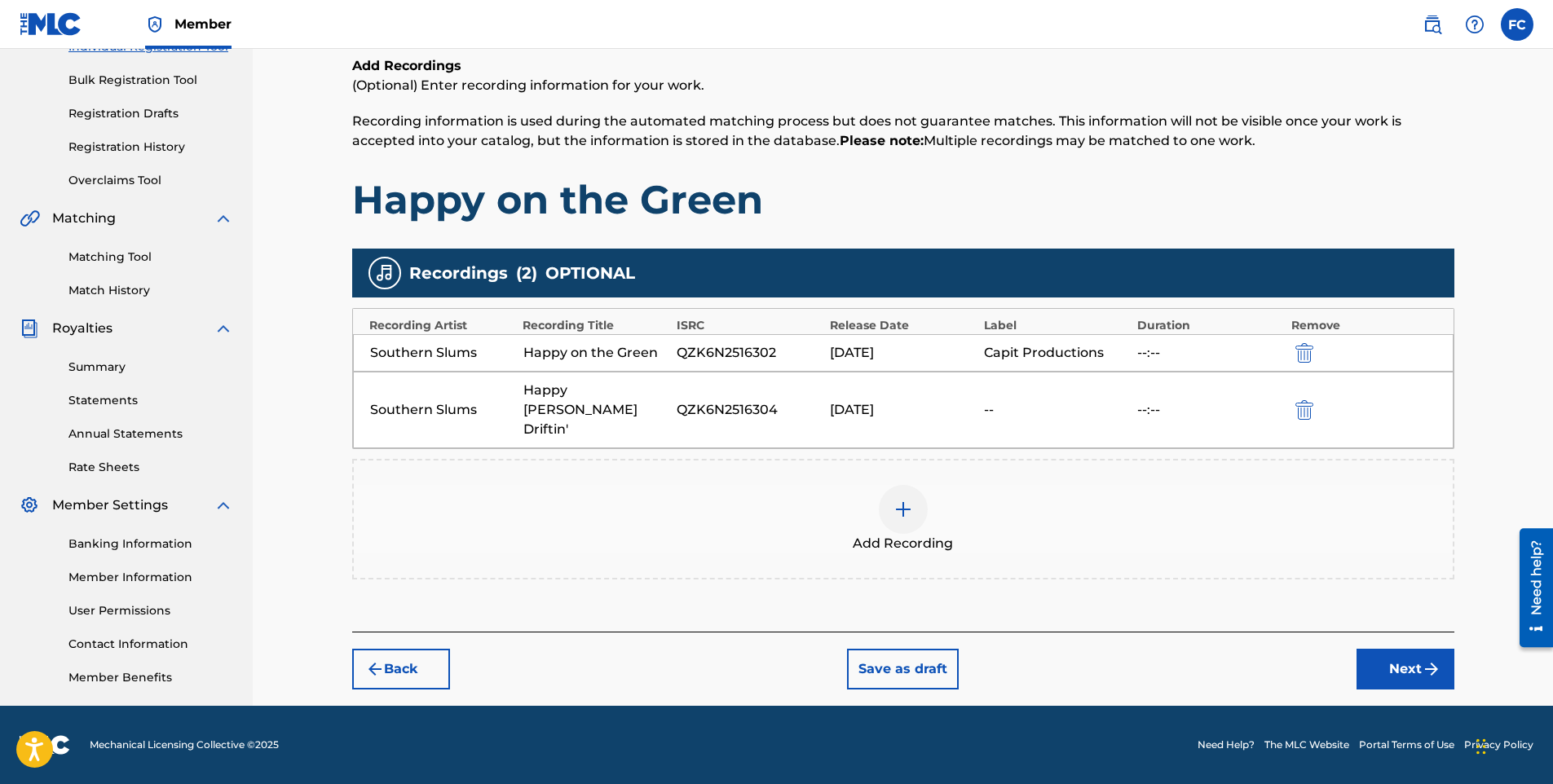
scroll to position [227, 0]
drag, startPoint x: 677, startPoint y: 396, endPoint x: 656, endPoint y: 397, distance: 21.0
click at [664, 396] on div "Southern Slums Happy [PERSON_NAME] Driftin' QZK6N2516304 [DATE] -- --:--" at bounding box center [904, 410] width 1101 height 77
drag, startPoint x: 656, startPoint y: 397, endPoint x: 500, endPoint y: 401, distance: 156.1
click at [500, 401] on div "Southern Slums" at bounding box center [442, 410] width 145 height 20
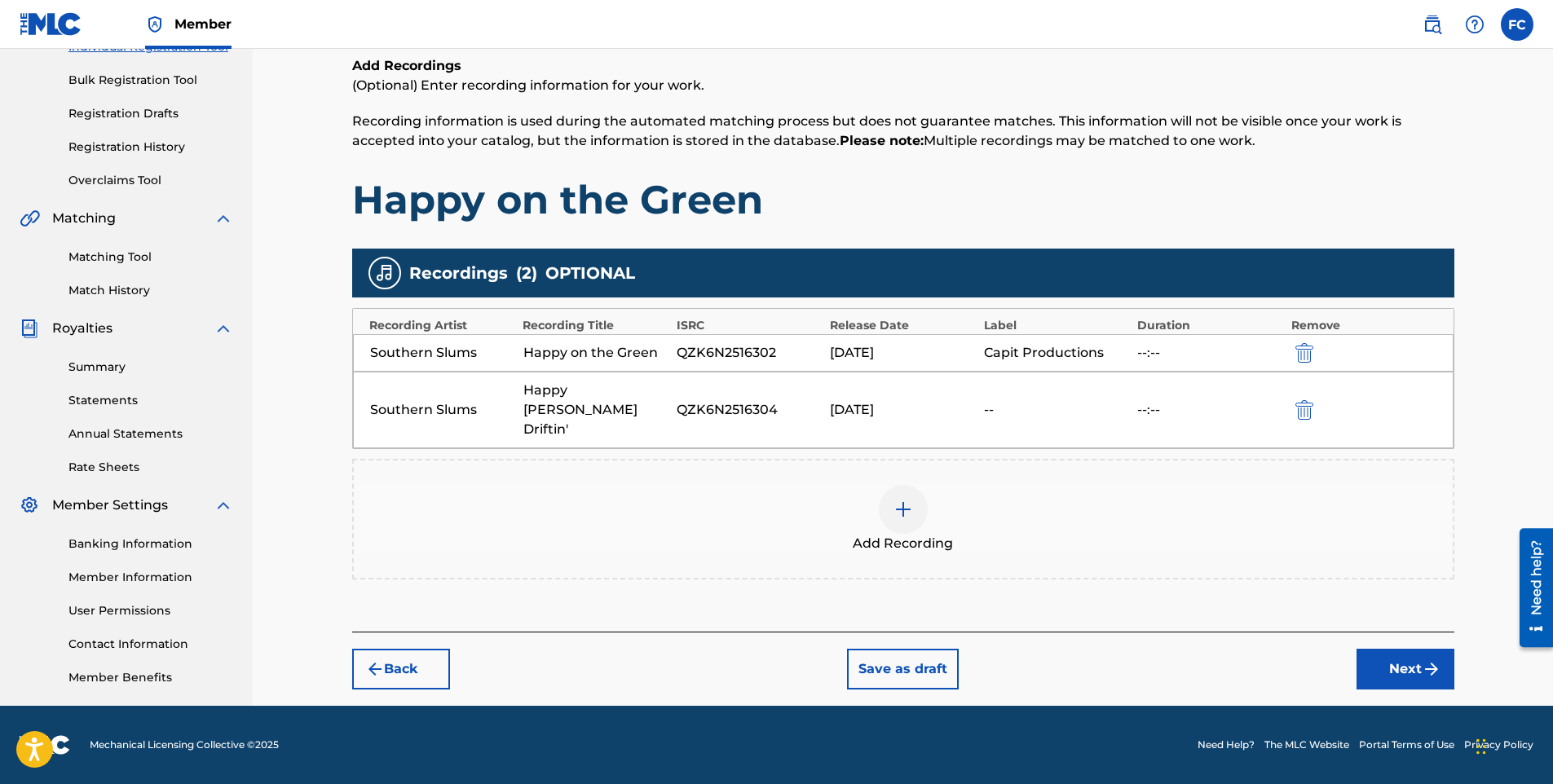
click at [435, 389] on div "Southern Slums Happy [PERSON_NAME] Driftin' QZK6N2516304 [DATE] -- --:--" at bounding box center [904, 410] width 1101 height 77
click at [434, 400] on div "Southern Slums" at bounding box center [442, 410] width 145 height 20
click at [1398, 649] on button "Next" at bounding box center [1405, 669] width 98 height 40
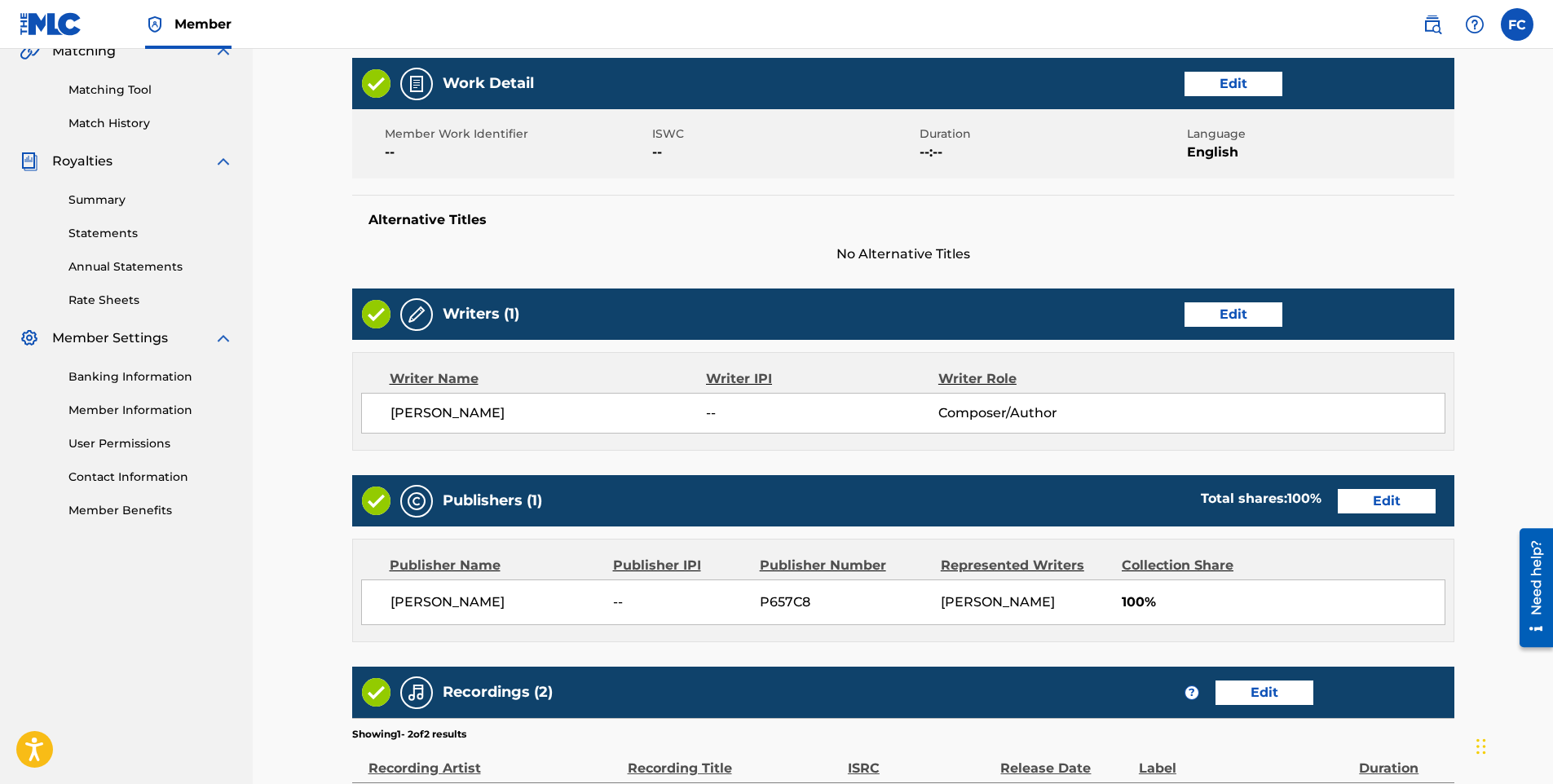
scroll to position [635, 0]
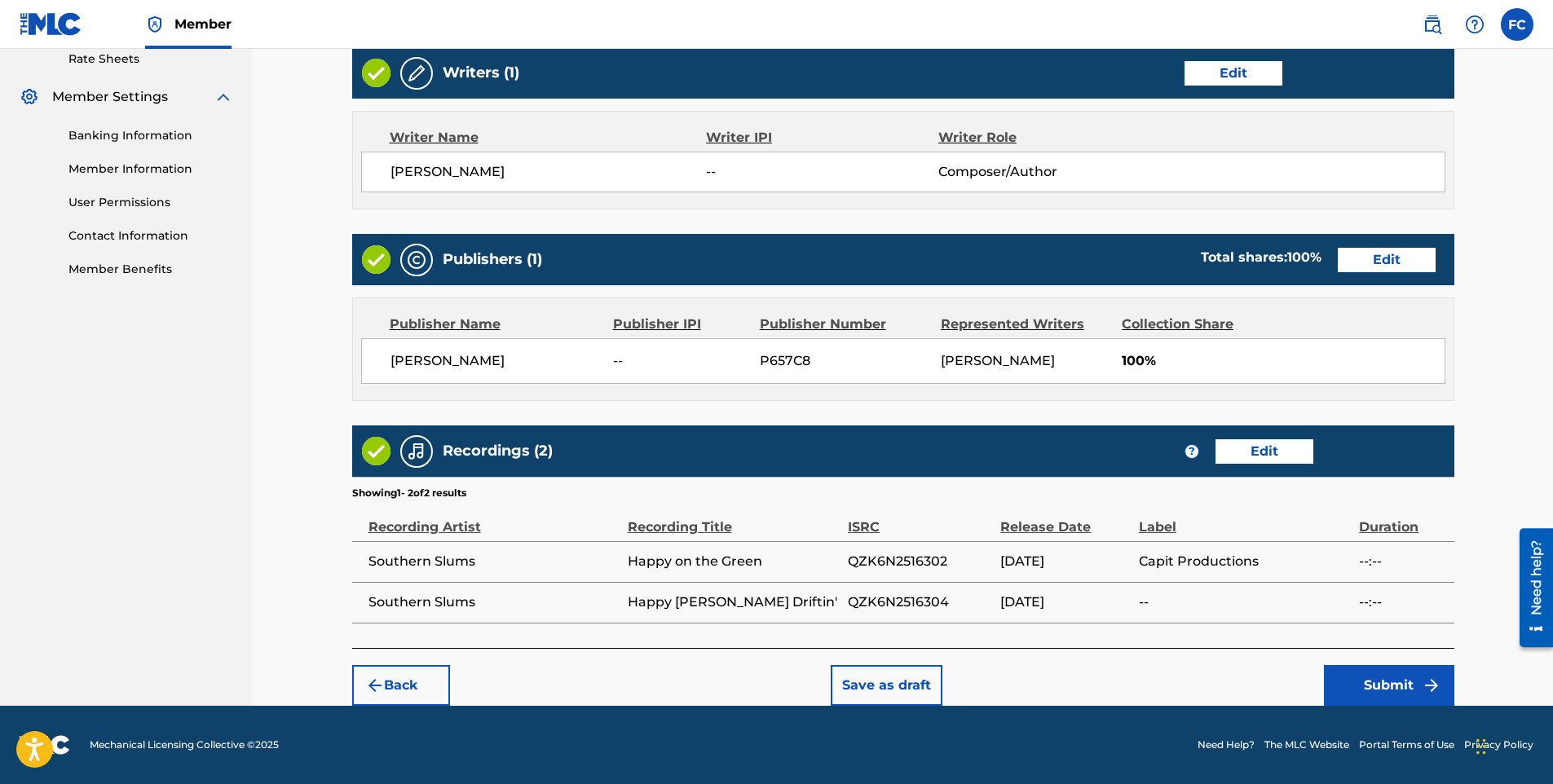
click at [1379, 688] on button "Submit" at bounding box center [1389, 684] width 130 height 40
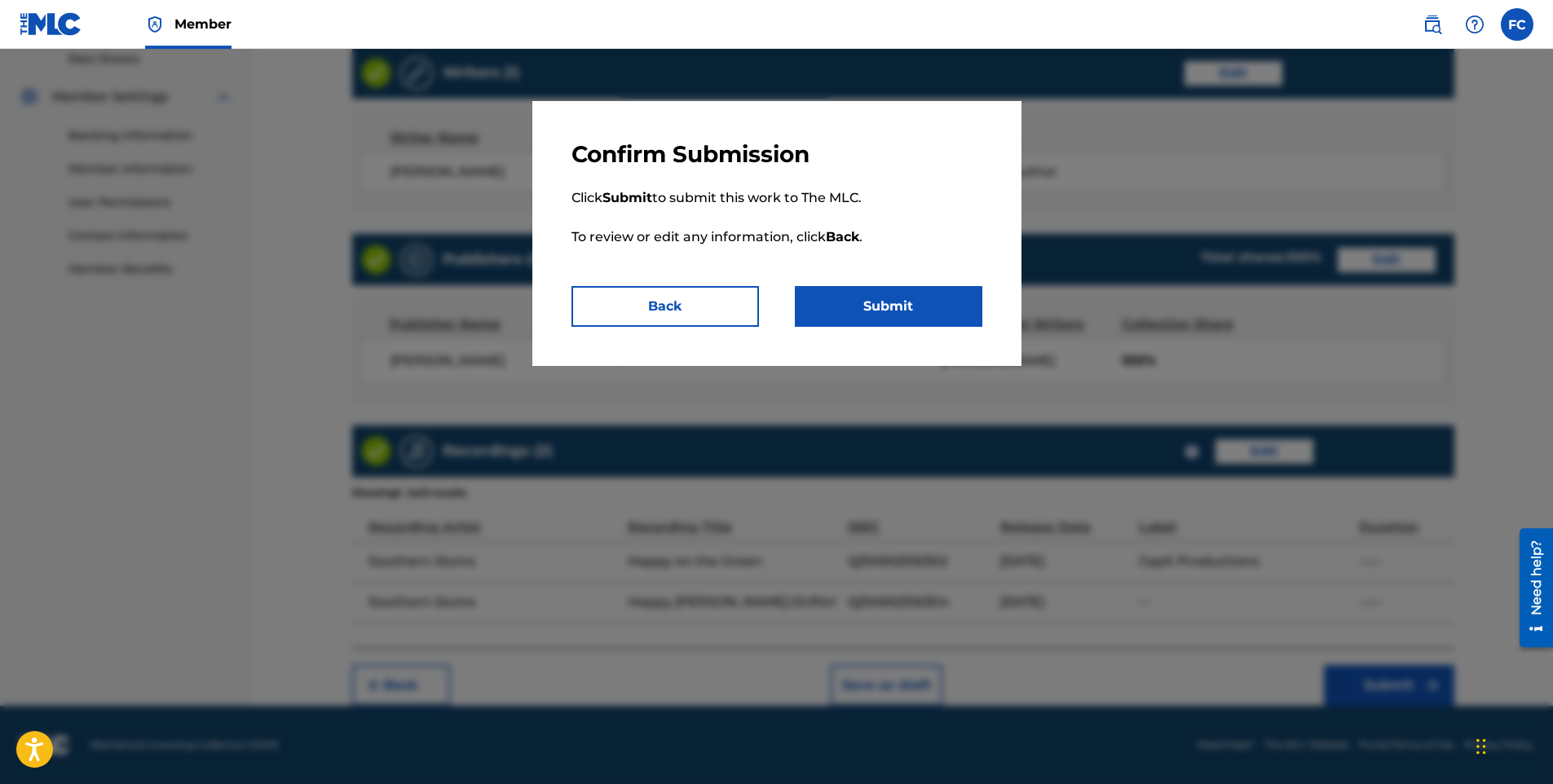
click at [904, 318] on button "Submit" at bounding box center [889, 306] width 187 height 40
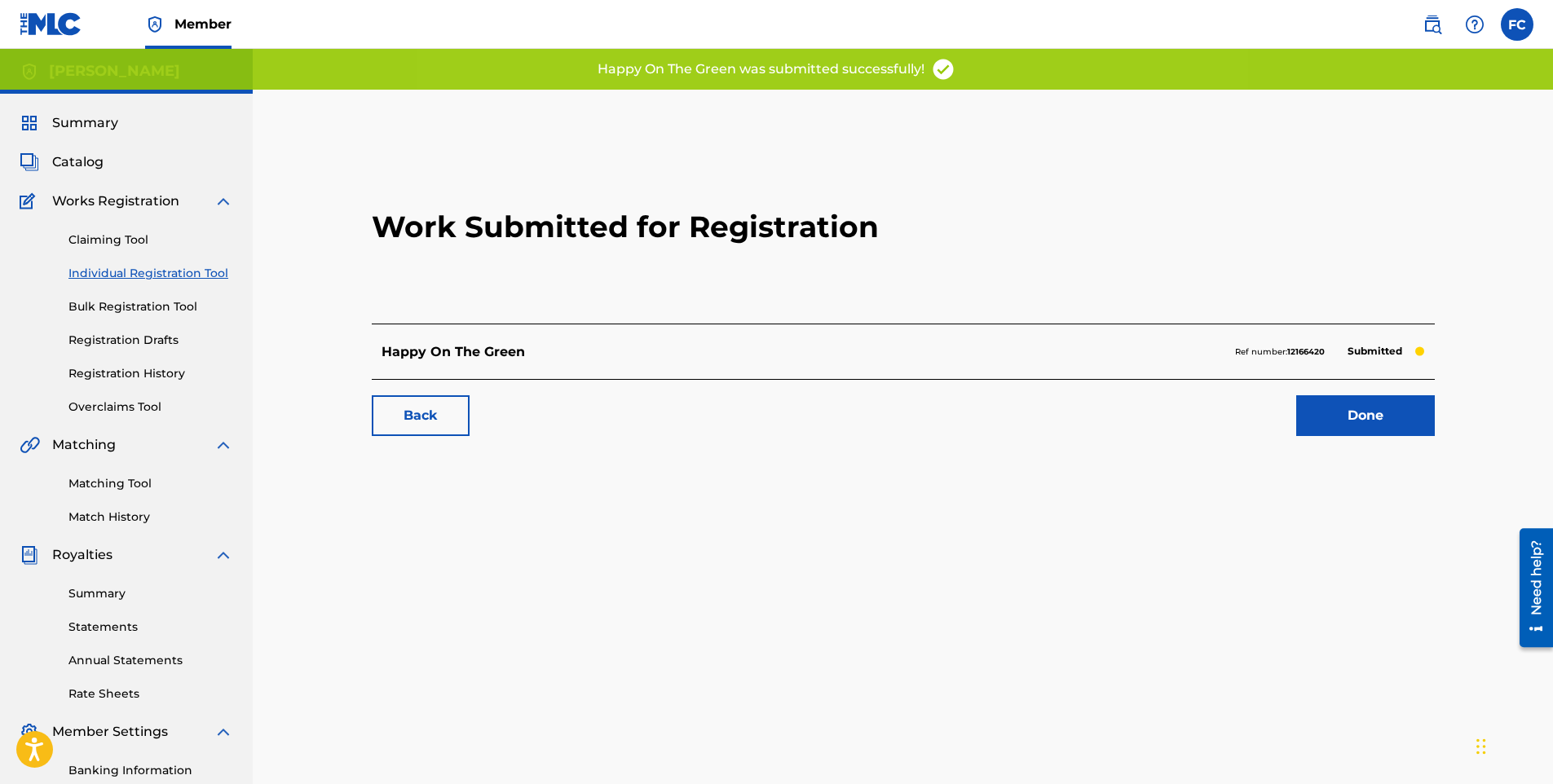
click at [1367, 415] on link "Done" at bounding box center [1366, 415] width 138 height 40
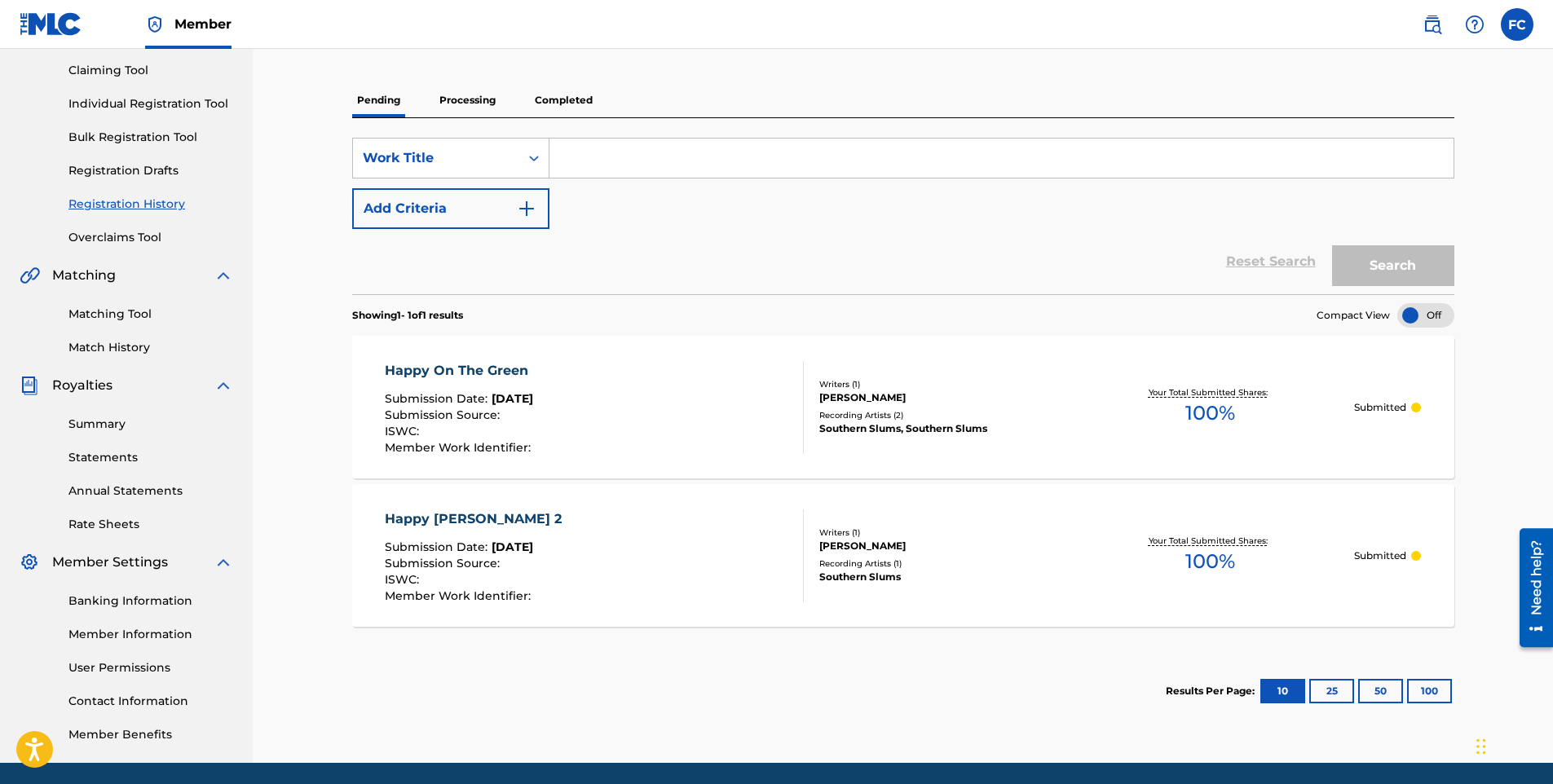
scroll to position [145, 0]
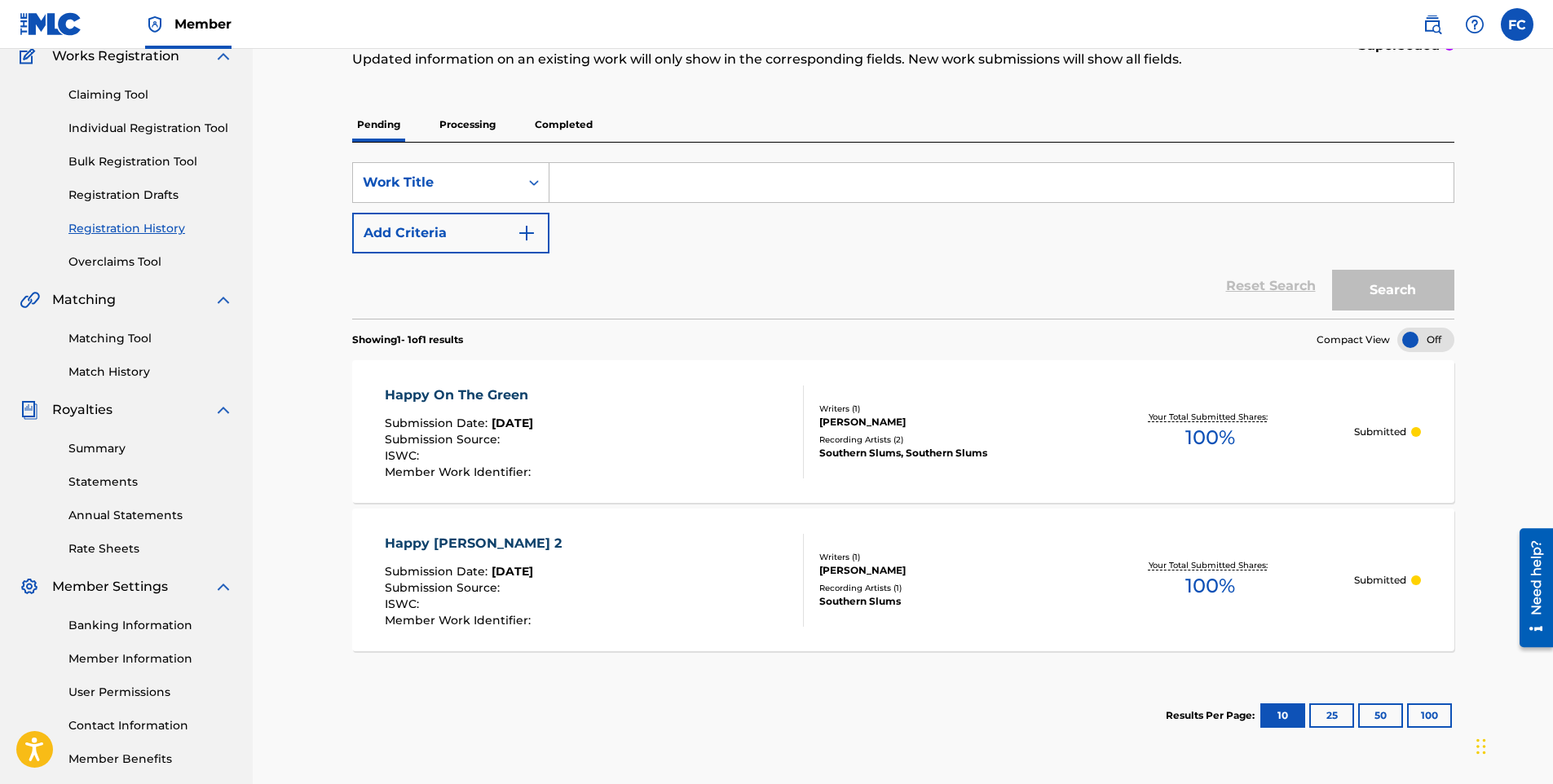
click at [92, 92] on link "Claiming Tool" at bounding box center [150, 95] width 165 height 17
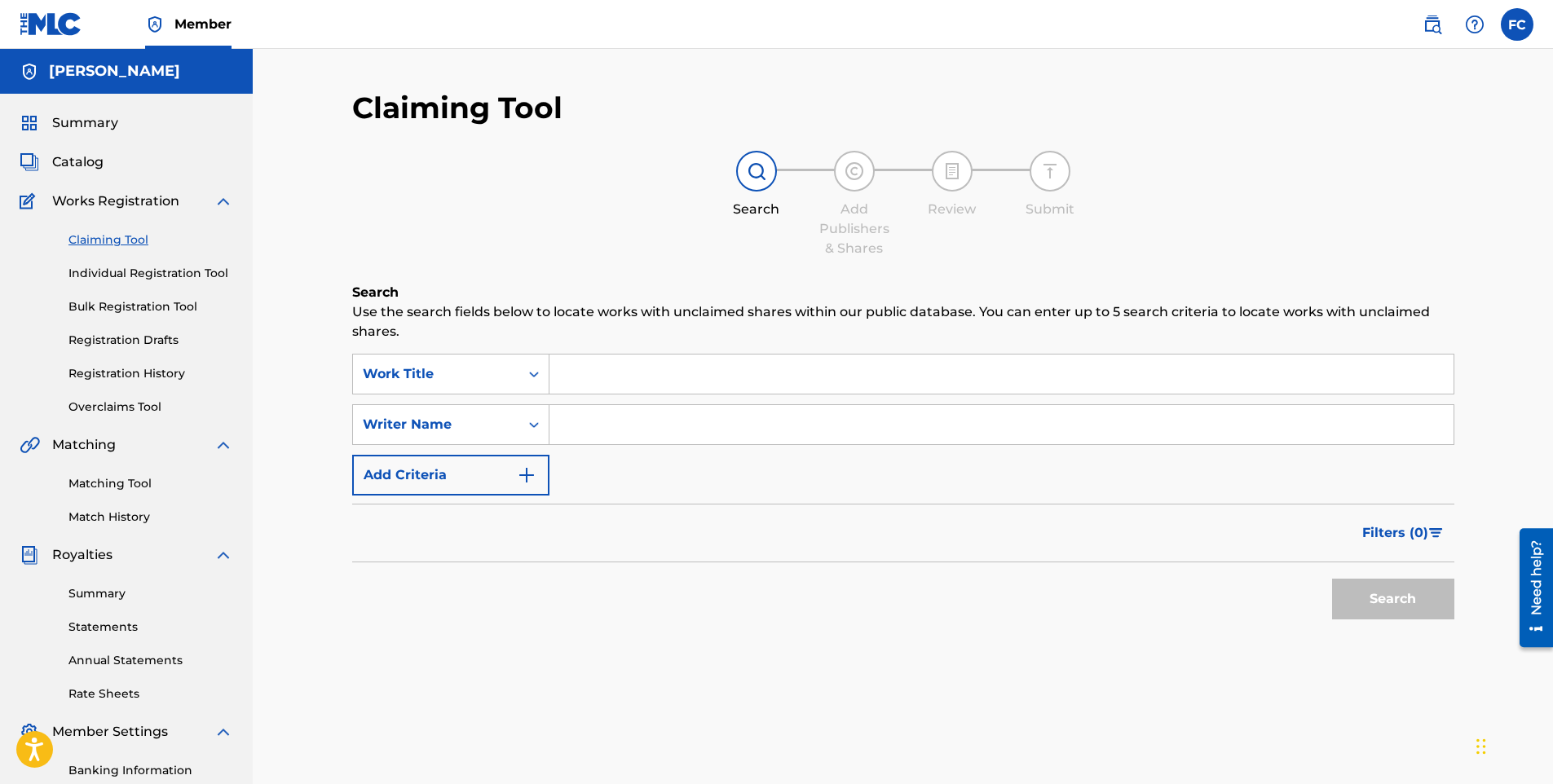
click at [577, 362] on input "Search Form" at bounding box center [1001, 375] width 905 height 39
paste input "Dust in the Wind (Rock Style) | [US_STATE] Classic Rock Tribute (Radio Edit)"
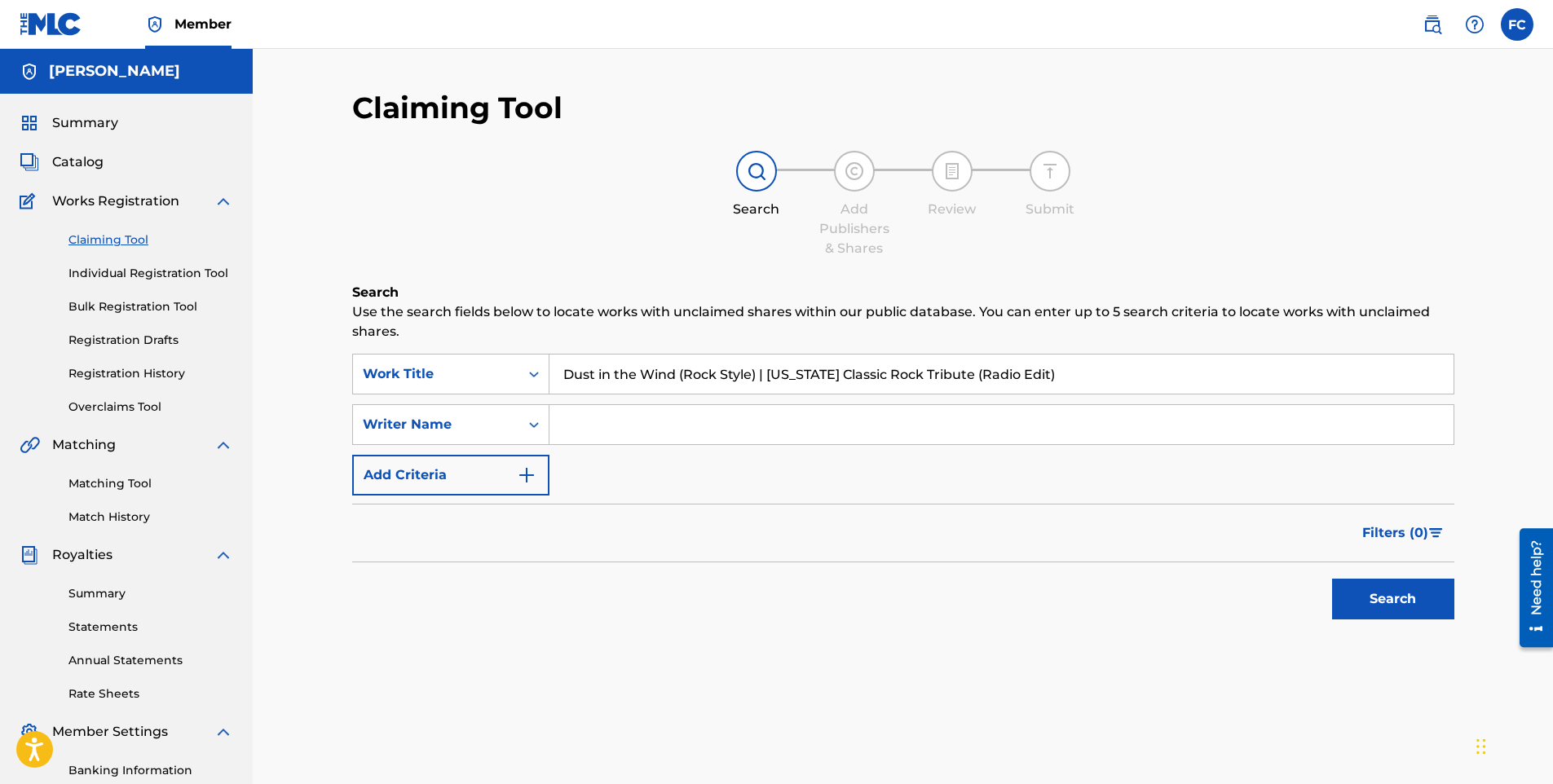
type input "Dust in the Wind (Rock Style) | [US_STATE] Classic Rock Tribute (Radio Edit)"
click at [594, 418] on input "Search Form" at bounding box center [1001, 425] width 905 height 39
type input "[PERSON_NAME]"
click at [1407, 591] on button "Search" at bounding box center [1393, 599] width 122 height 40
click at [1402, 597] on button "Search" at bounding box center [1393, 599] width 122 height 40
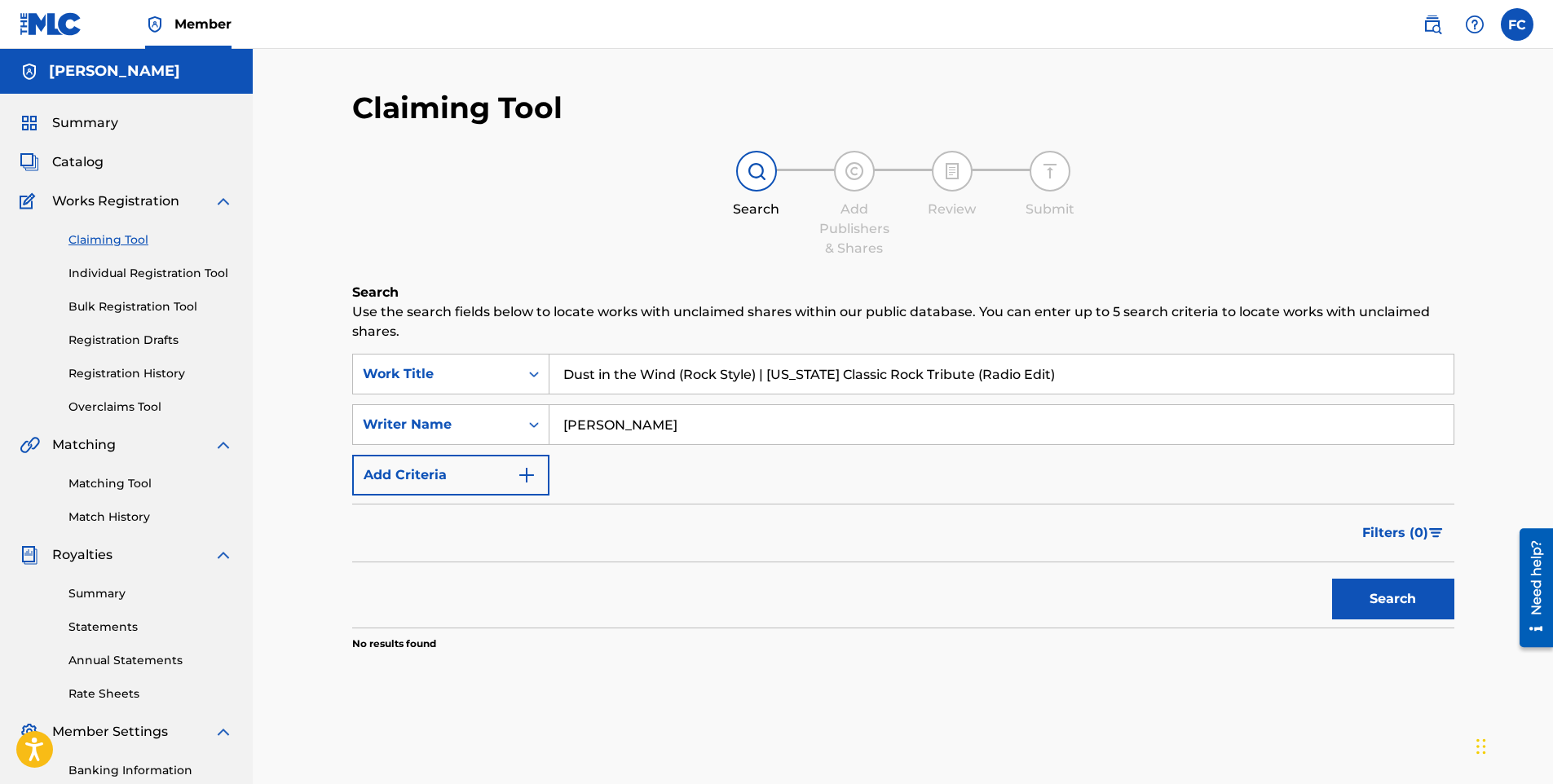
click at [863, 171] on img at bounding box center [854, 172] width 20 height 20
click at [1375, 590] on button "Search" at bounding box center [1393, 599] width 122 height 40
click at [744, 427] on input "[PERSON_NAME]" at bounding box center [1001, 425] width 905 height 39
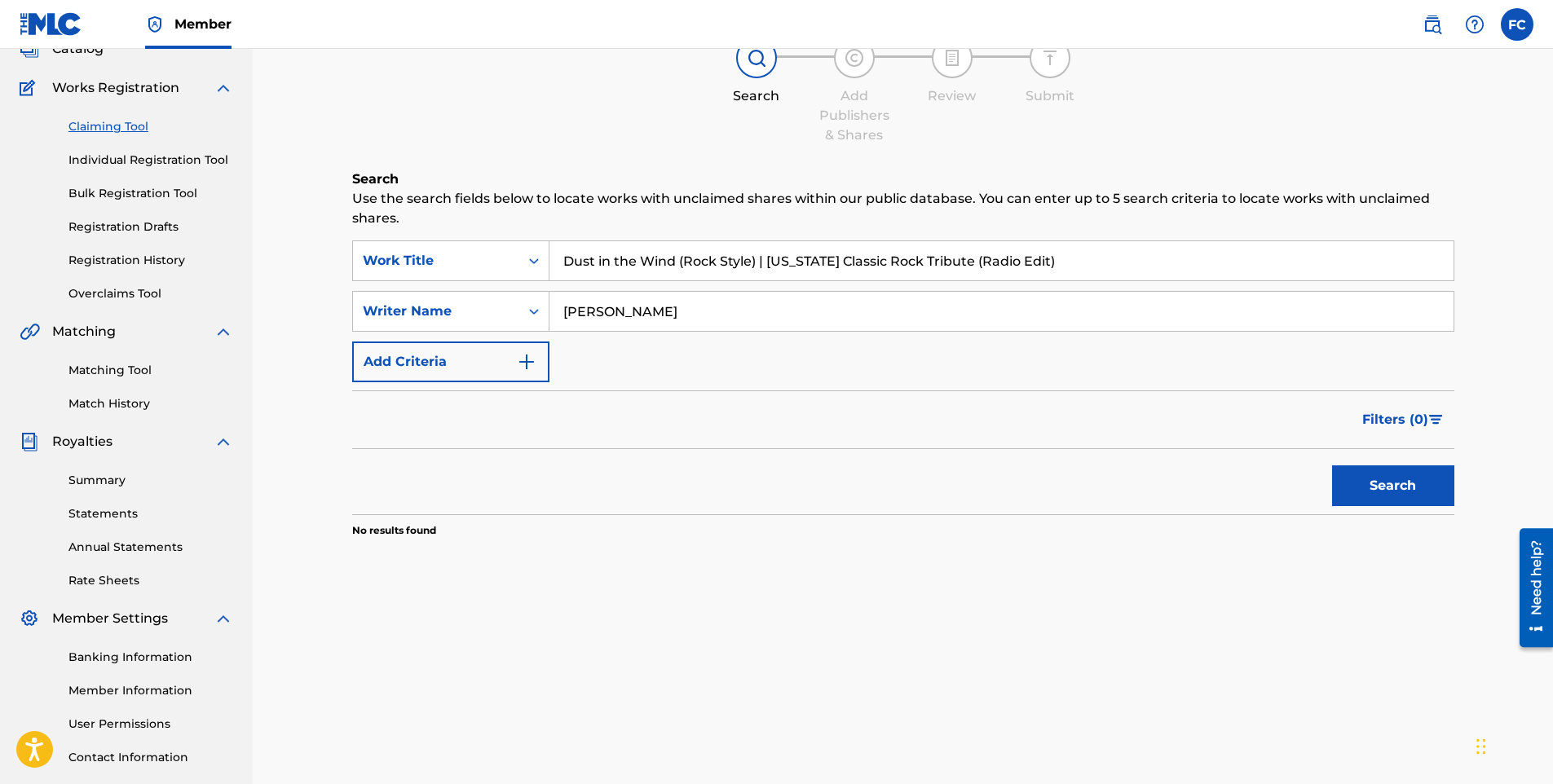
scroll to position [227, 0]
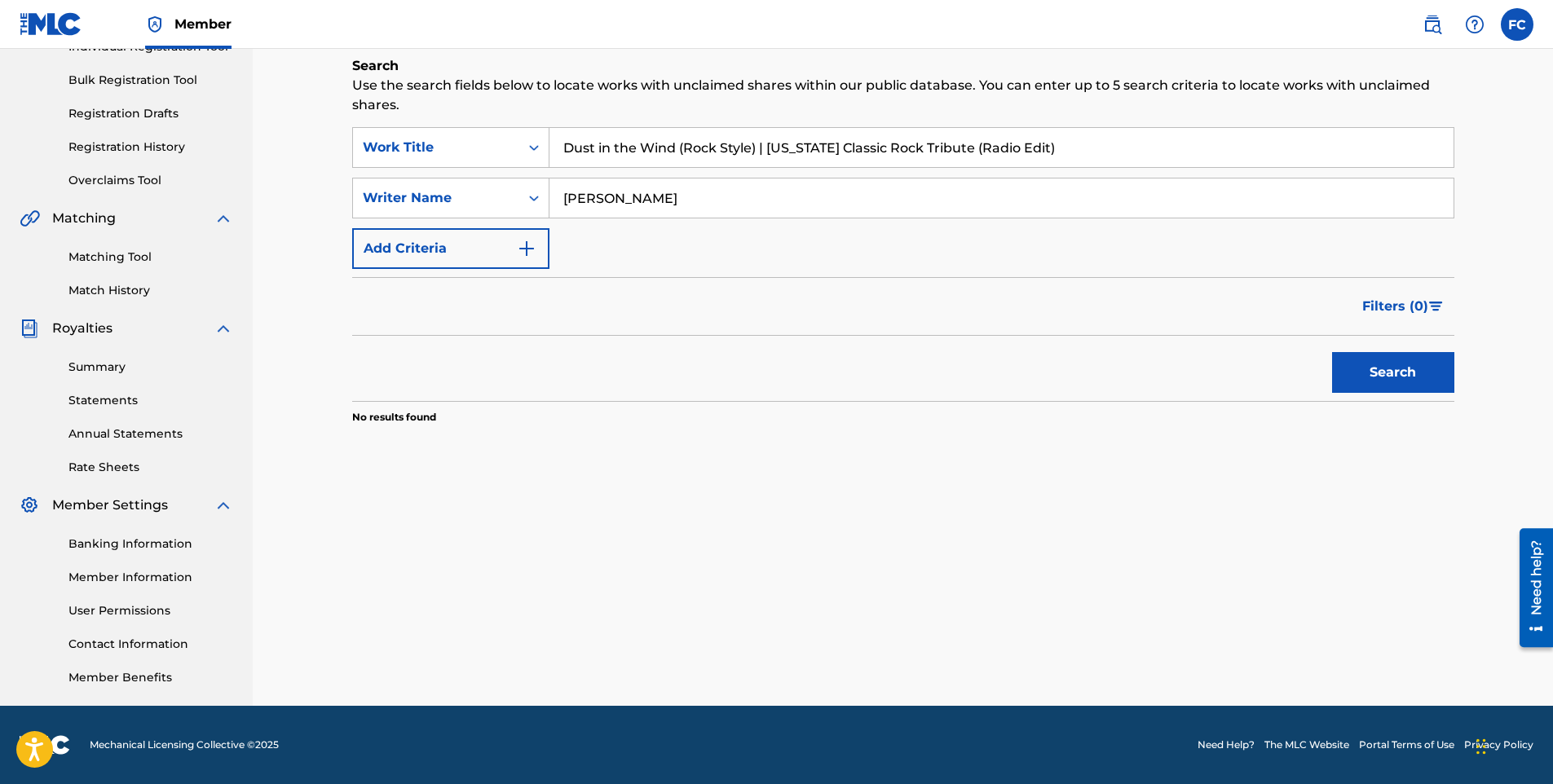
click at [1388, 381] on button "Search" at bounding box center [1393, 372] width 122 height 40
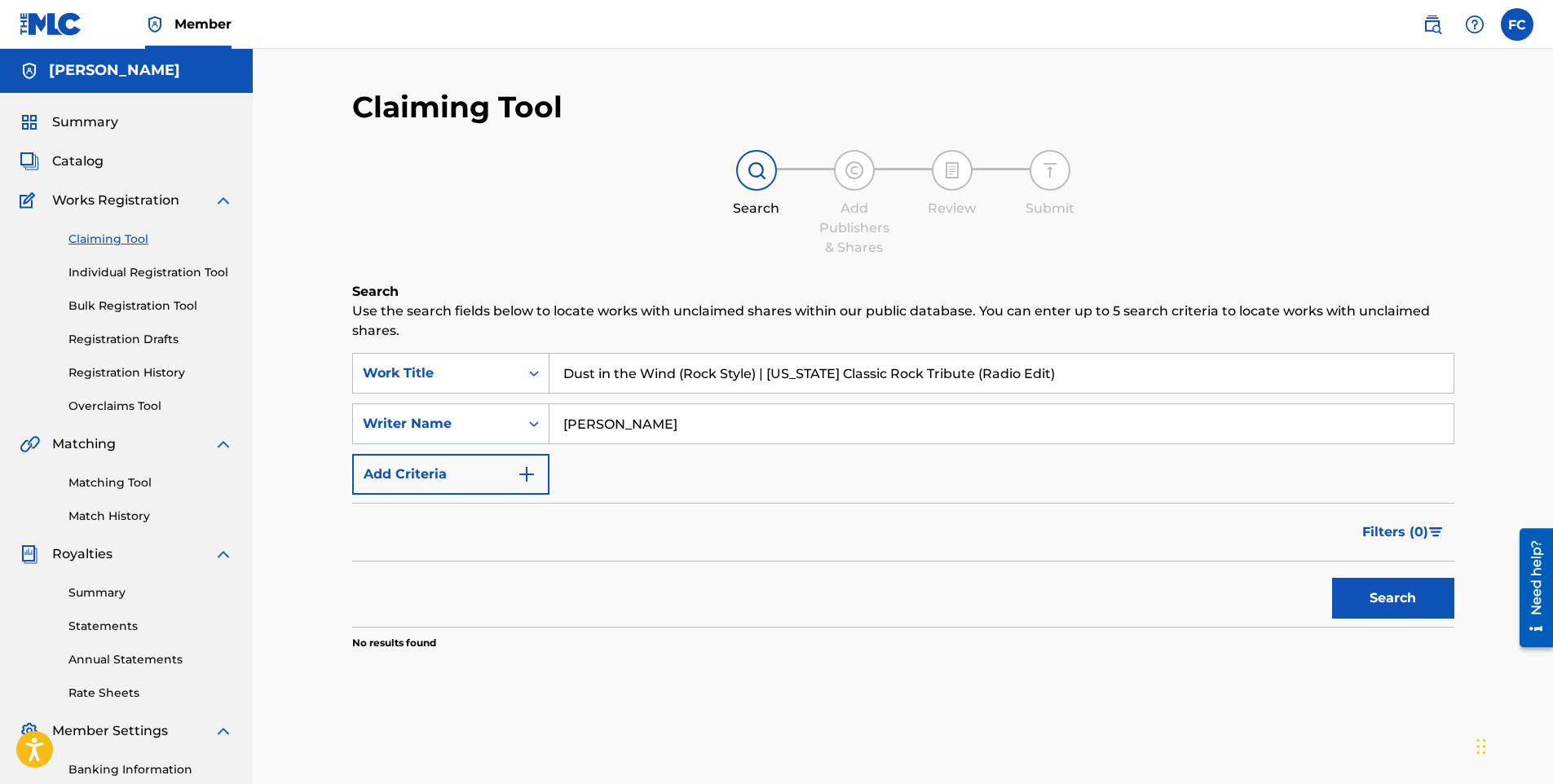
scroll to position [0, 0]
drag, startPoint x: 1113, startPoint y: 378, endPoint x: 463, endPoint y: 381, distance: 650.0
click at [463, 381] on div "SearchWithCriteria60ead732-c242-4edd-bf5f-fbde762564c1 Work Title Dust in the W…" at bounding box center [903, 374] width 1102 height 40
click at [155, 274] on link "Individual Registration Tool" at bounding box center [150, 273] width 165 height 17
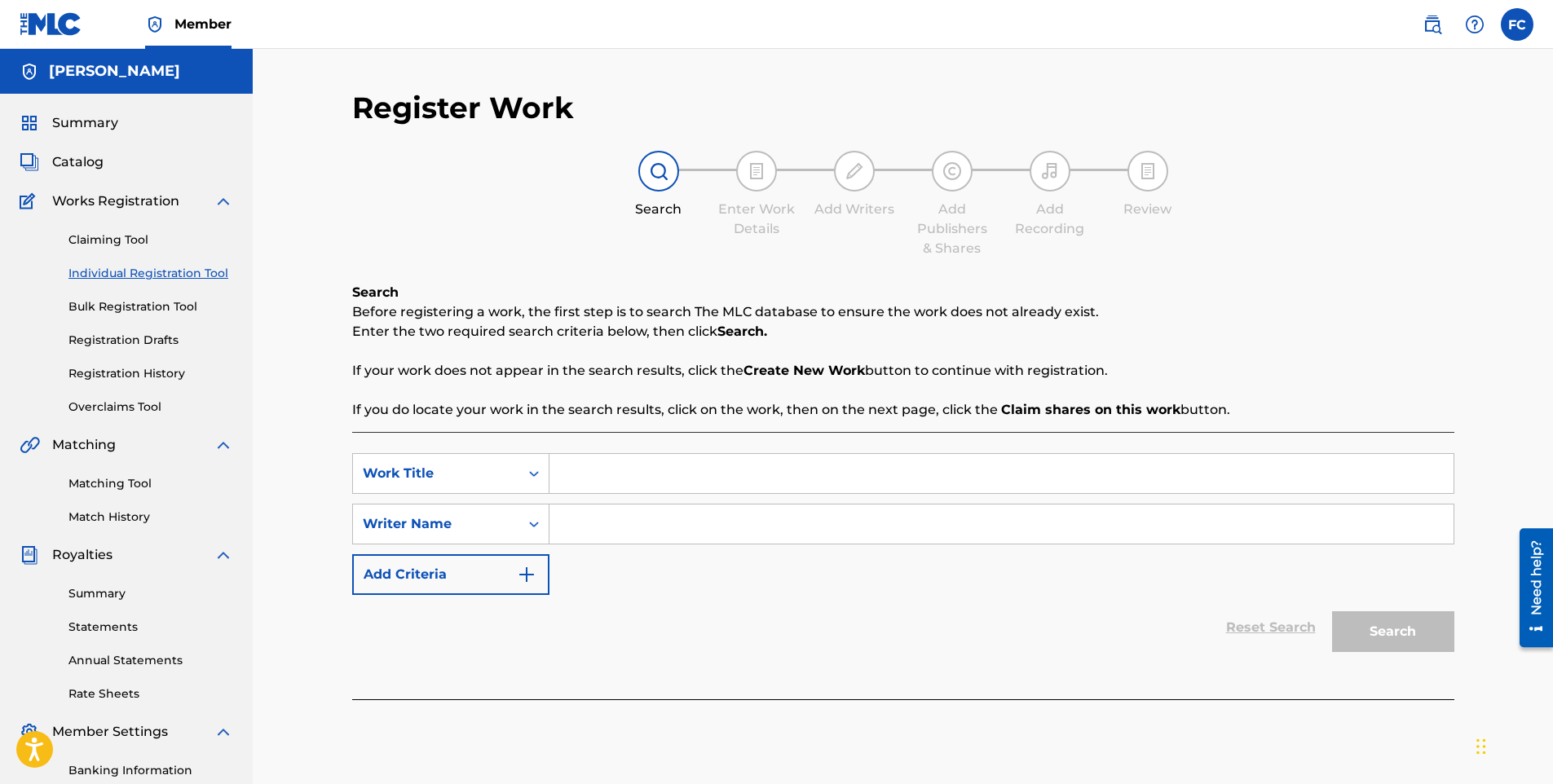
click at [725, 480] on input "Search Form" at bounding box center [1001, 473] width 905 height 39
paste input "Dust in the Wind (Rock Style) | [US_STATE] Classic Rock Tribute (Radio Edit)"
type input "Dust in the Wind (Rock Style) | [US_STATE] Classic Rock Tribute (Radio Edit)"
click at [679, 516] on input "Search Form" at bounding box center [1001, 525] width 905 height 39
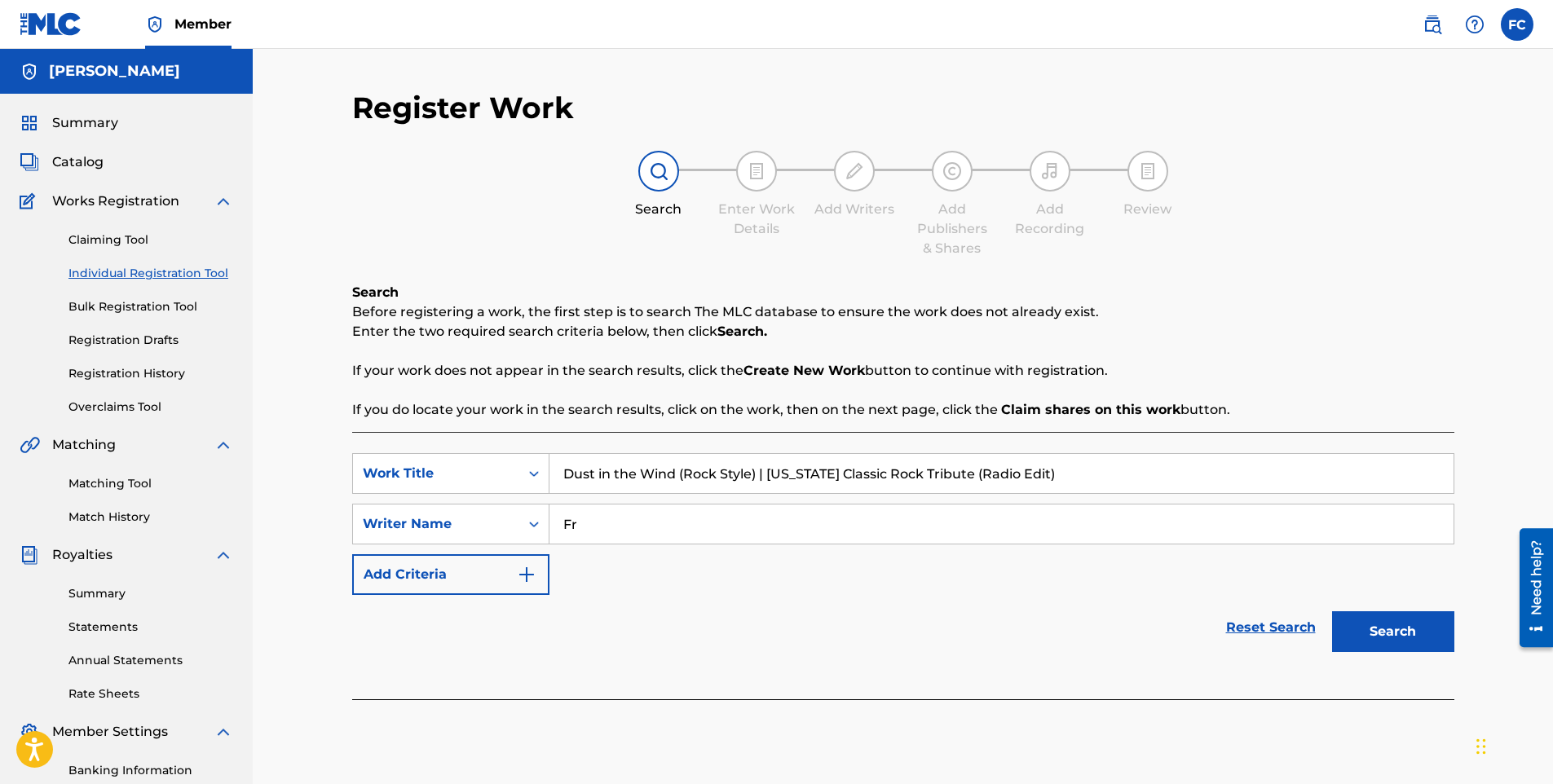
click at [586, 529] on input "Fr" at bounding box center [1001, 525] width 905 height 39
type input "[PERSON_NAME]"
click at [1399, 616] on button "Search" at bounding box center [1393, 631] width 122 height 40
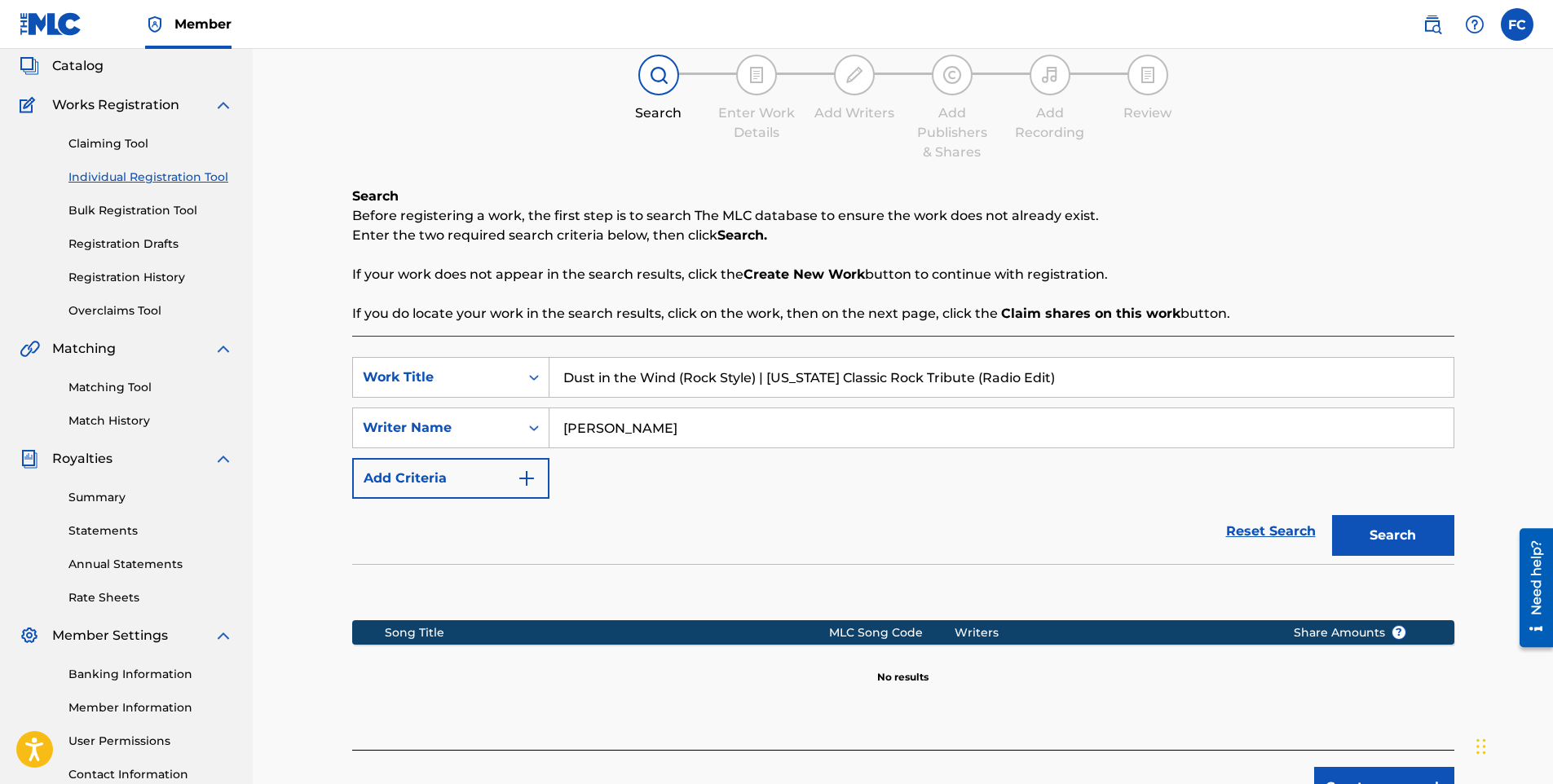
scroll to position [227, 0]
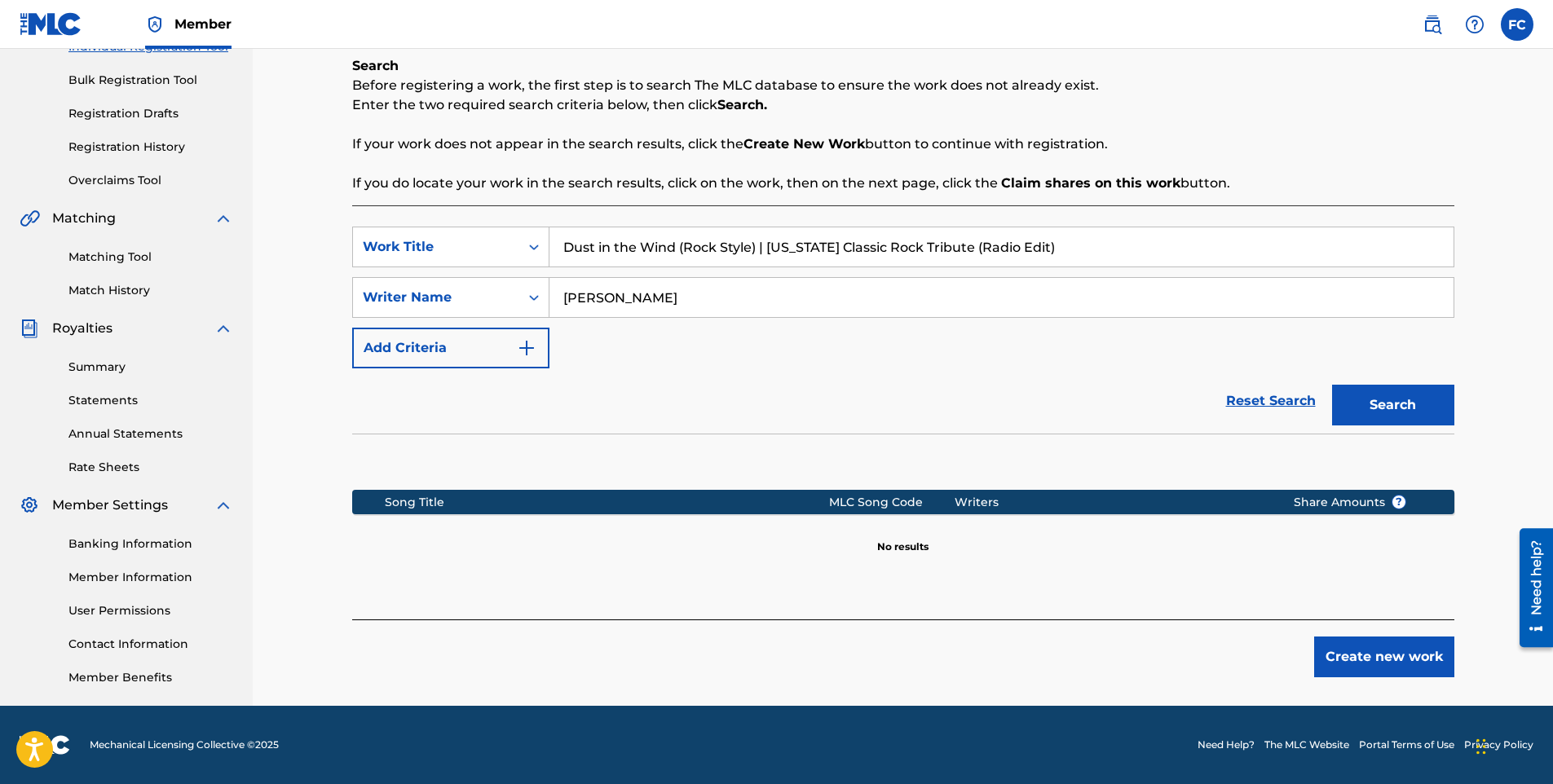
click at [1361, 660] on button "Create new work" at bounding box center [1384, 656] width 140 height 40
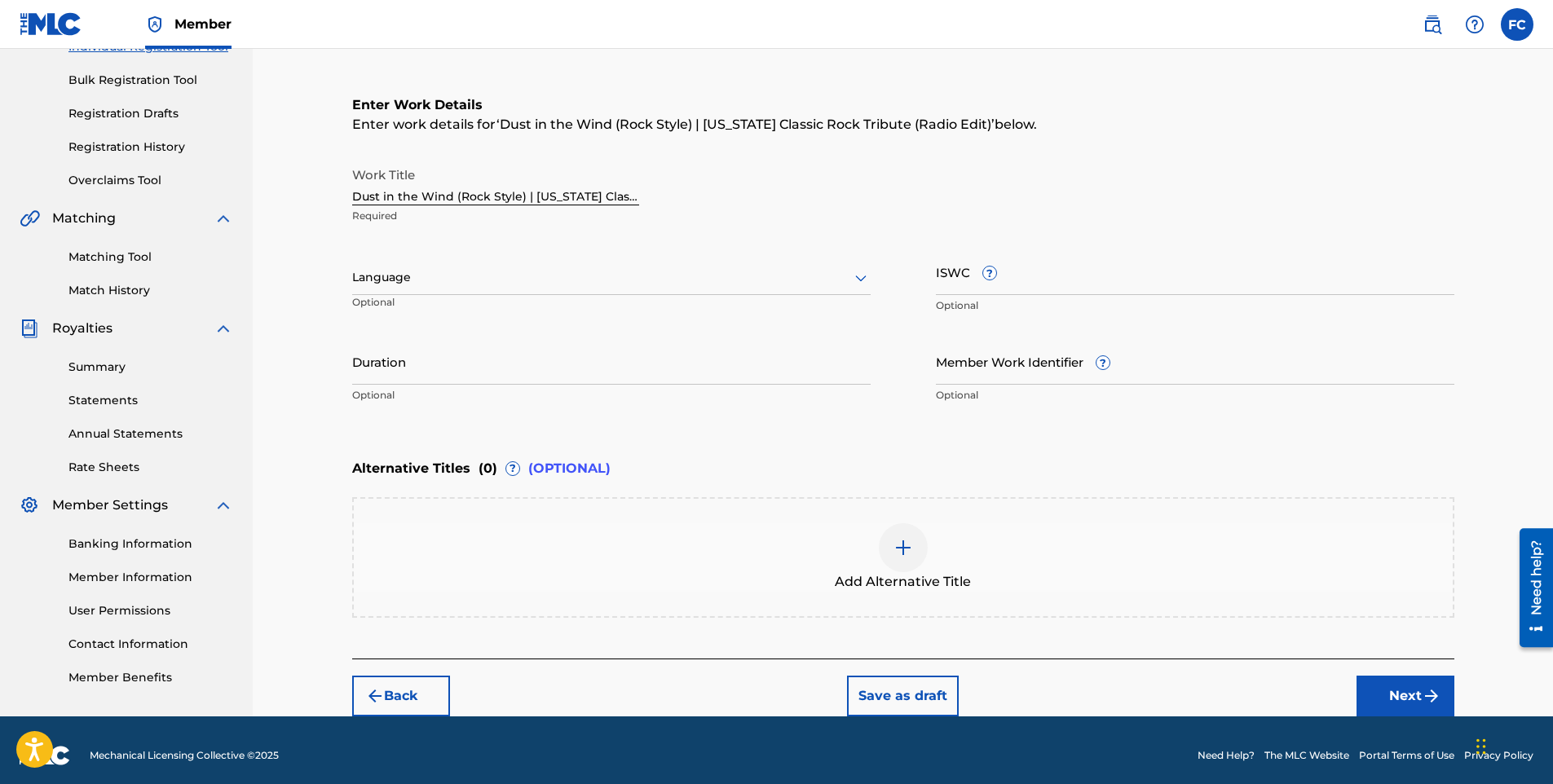
click at [393, 284] on div at bounding box center [612, 277] width 519 height 21
click at [398, 321] on div "English" at bounding box center [612, 313] width 517 height 36
click at [1406, 685] on button "Next" at bounding box center [1405, 695] width 98 height 40
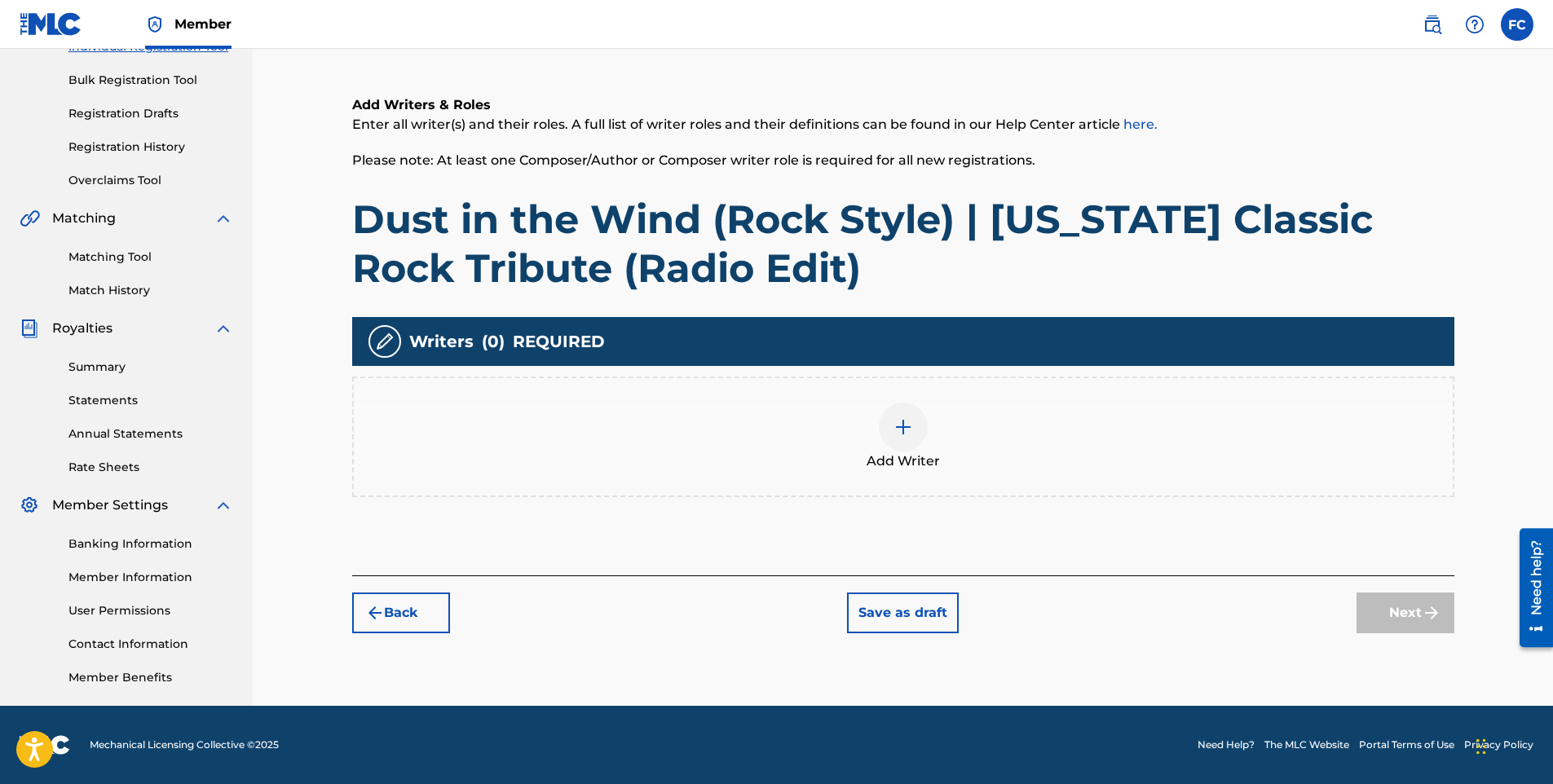
scroll to position [73, 0]
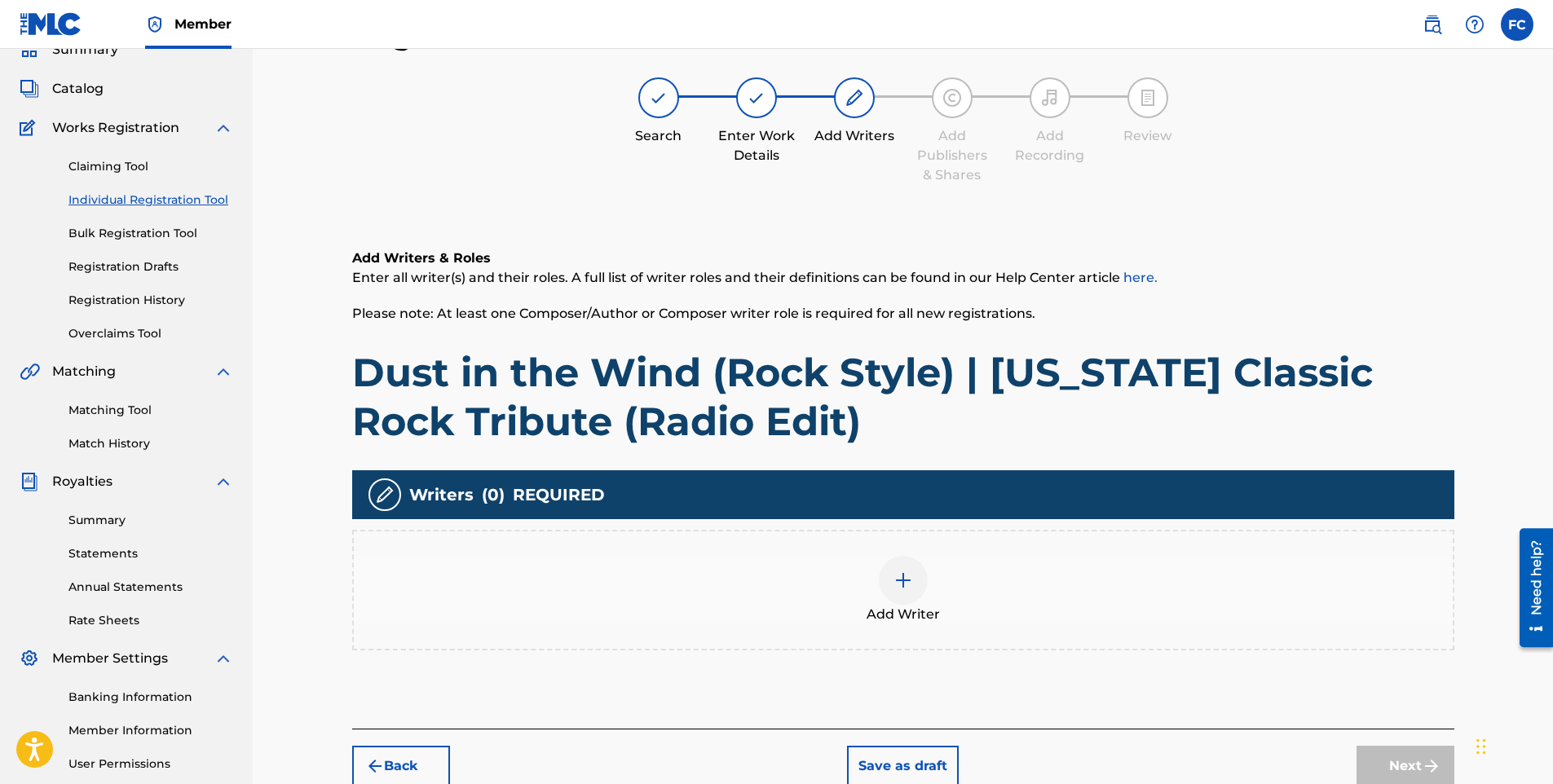
click at [906, 590] on div at bounding box center [904, 581] width 49 height 49
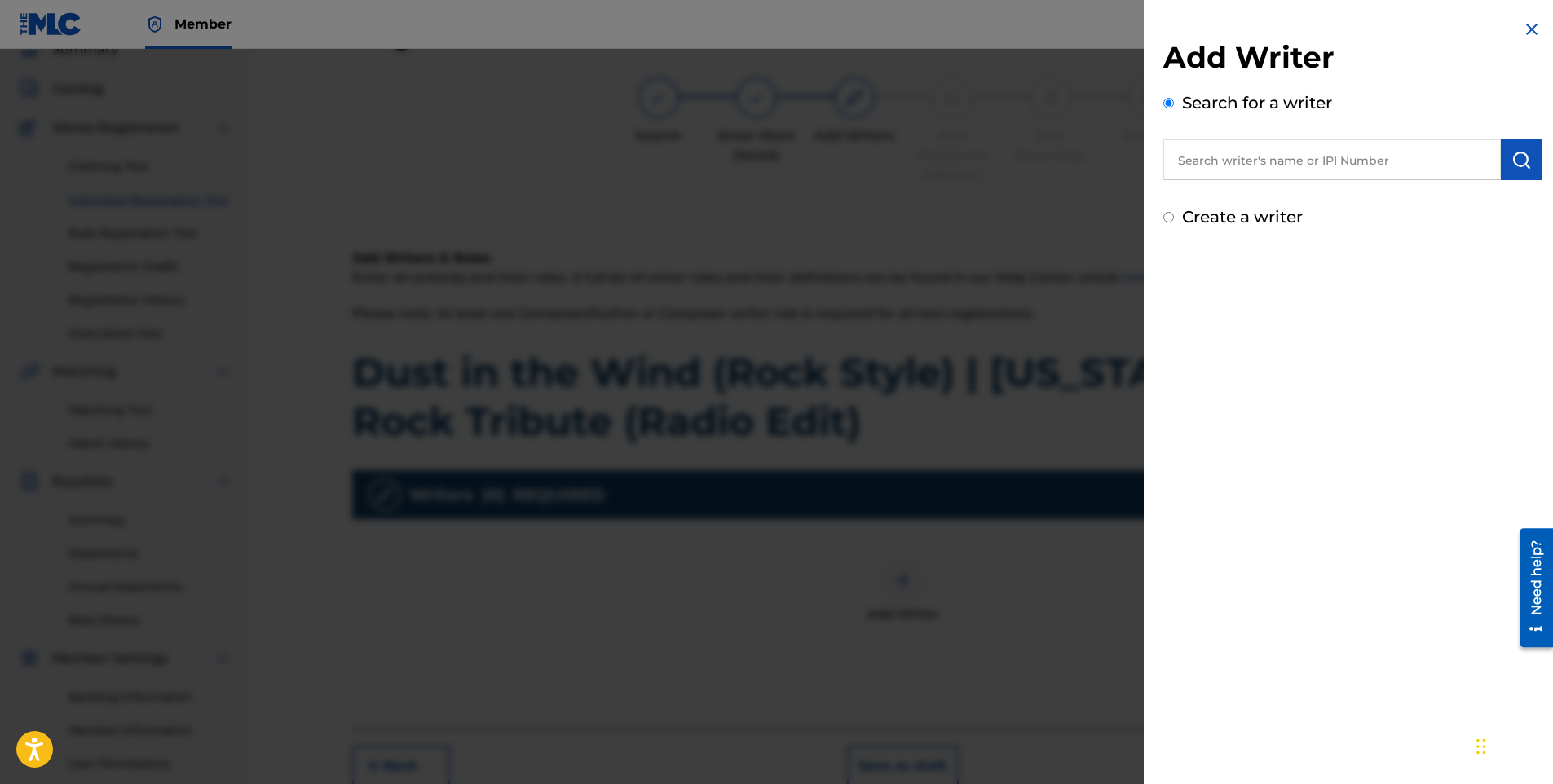
click at [1170, 215] on input "Create a writer" at bounding box center [1168, 217] width 11 height 11
radio input "false"
radio input "true"
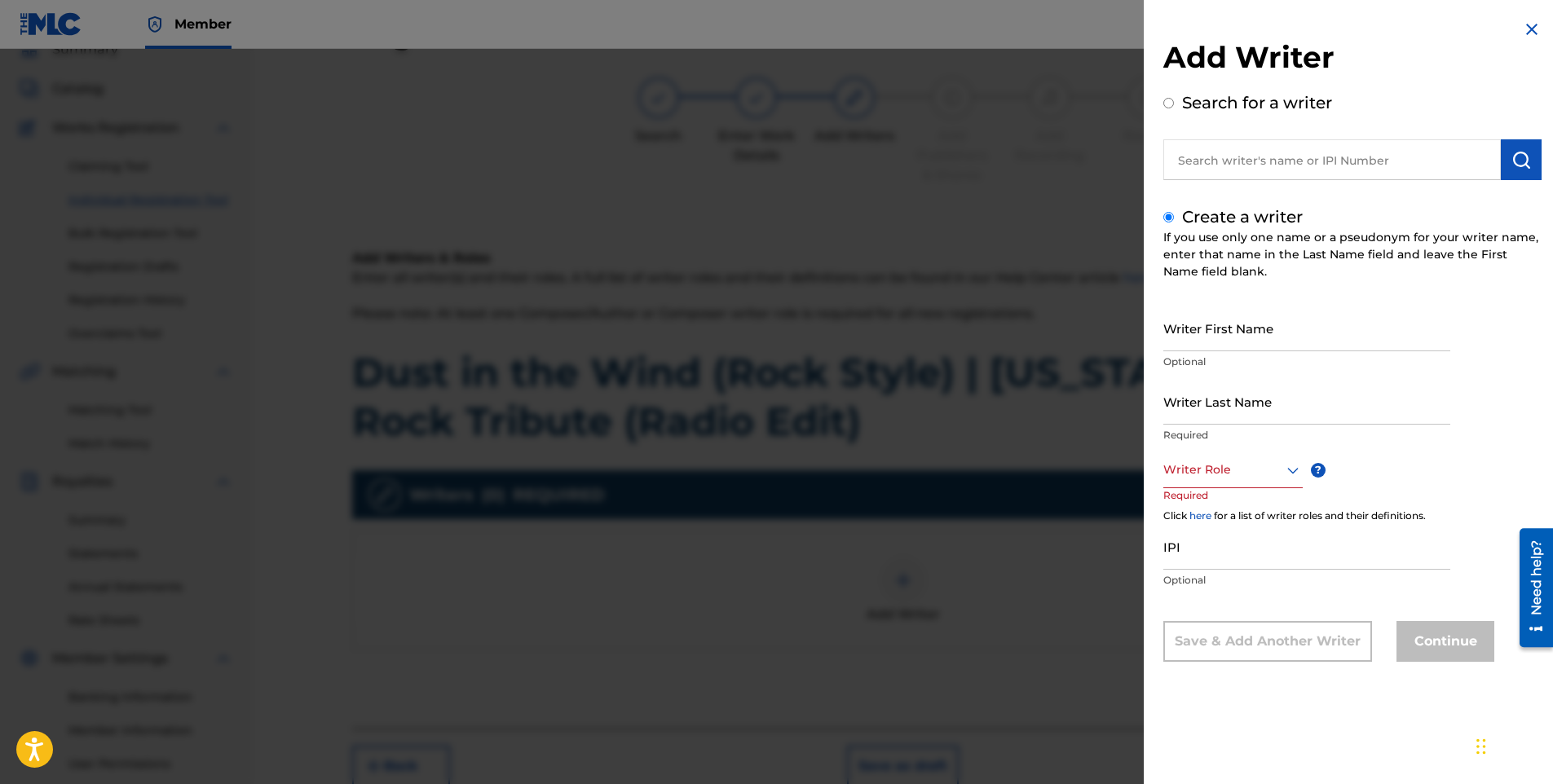
click at [1245, 338] on input "Writer First Name" at bounding box center [1306, 327] width 287 height 46
type input "[PERSON_NAME]"
type input "E"
type input "[PERSON_NAME]"
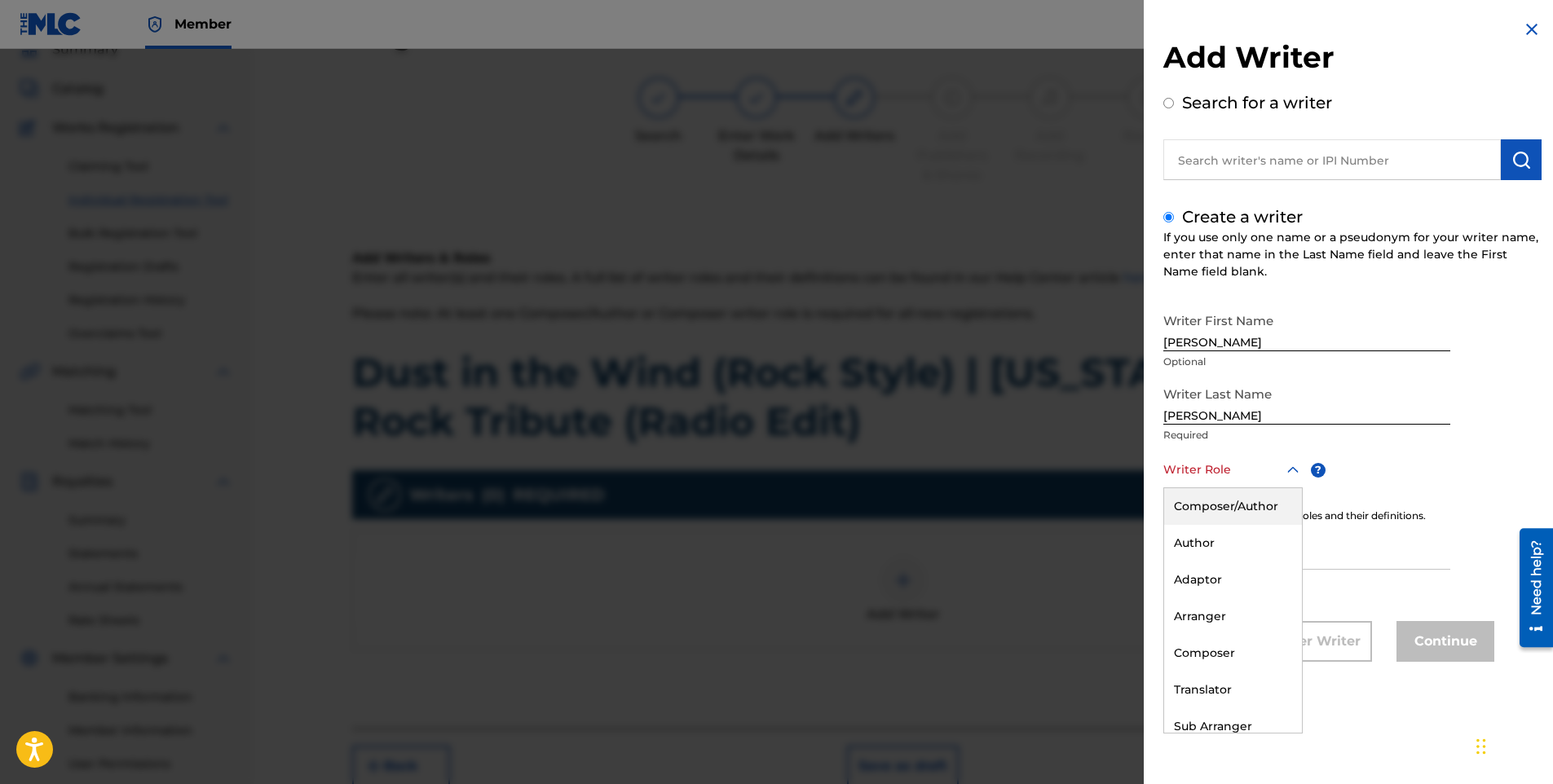
click at [1264, 471] on div at bounding box center [1232, 469] width 139 height 21
click at [1252, 510] on div "Composer/Author" at bounding box center [1233, 506] width 138 height 36
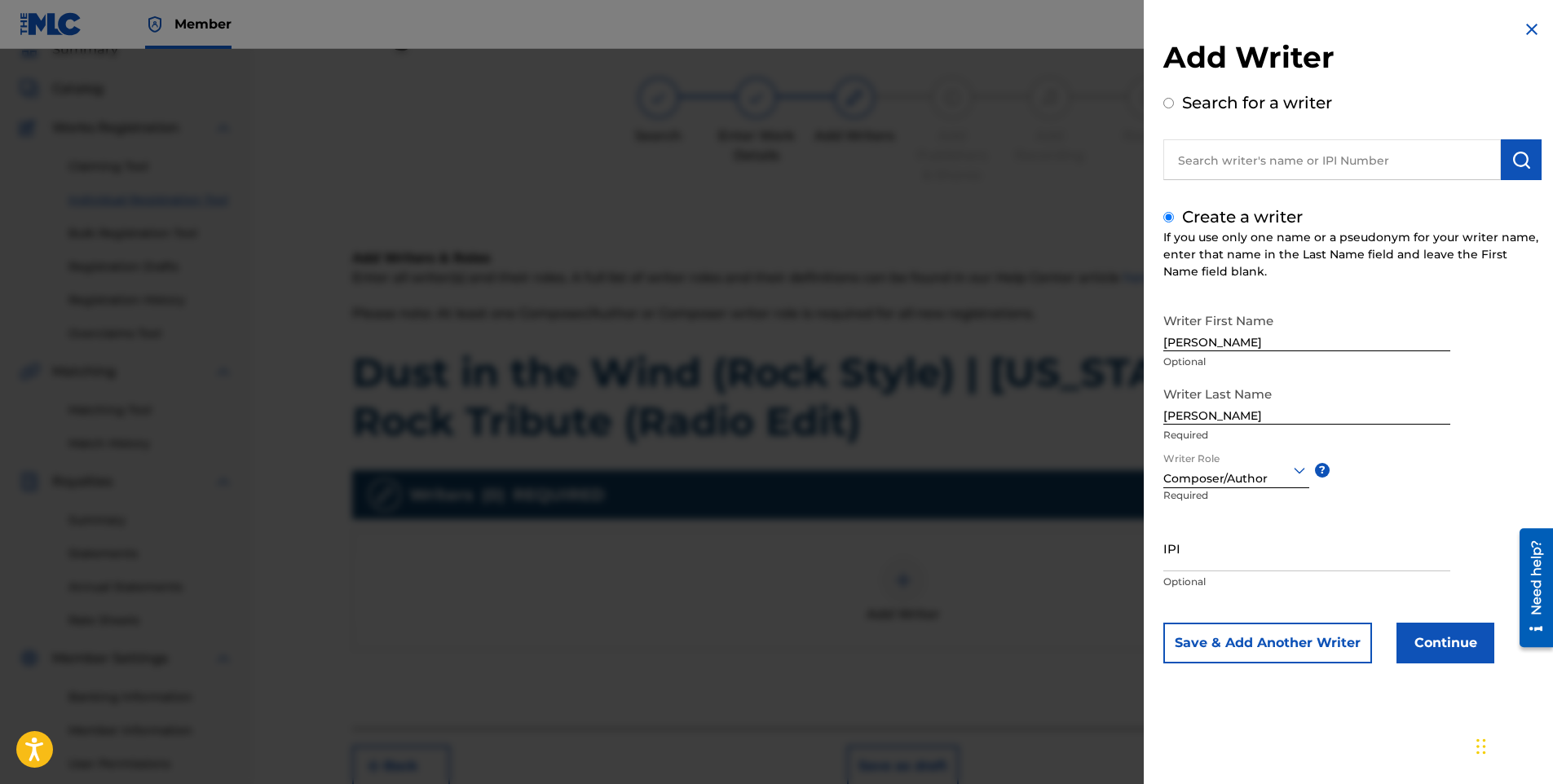
click at [1437, 649] on button "Continue" at bounding box center [1445, 642] width 98 height 40
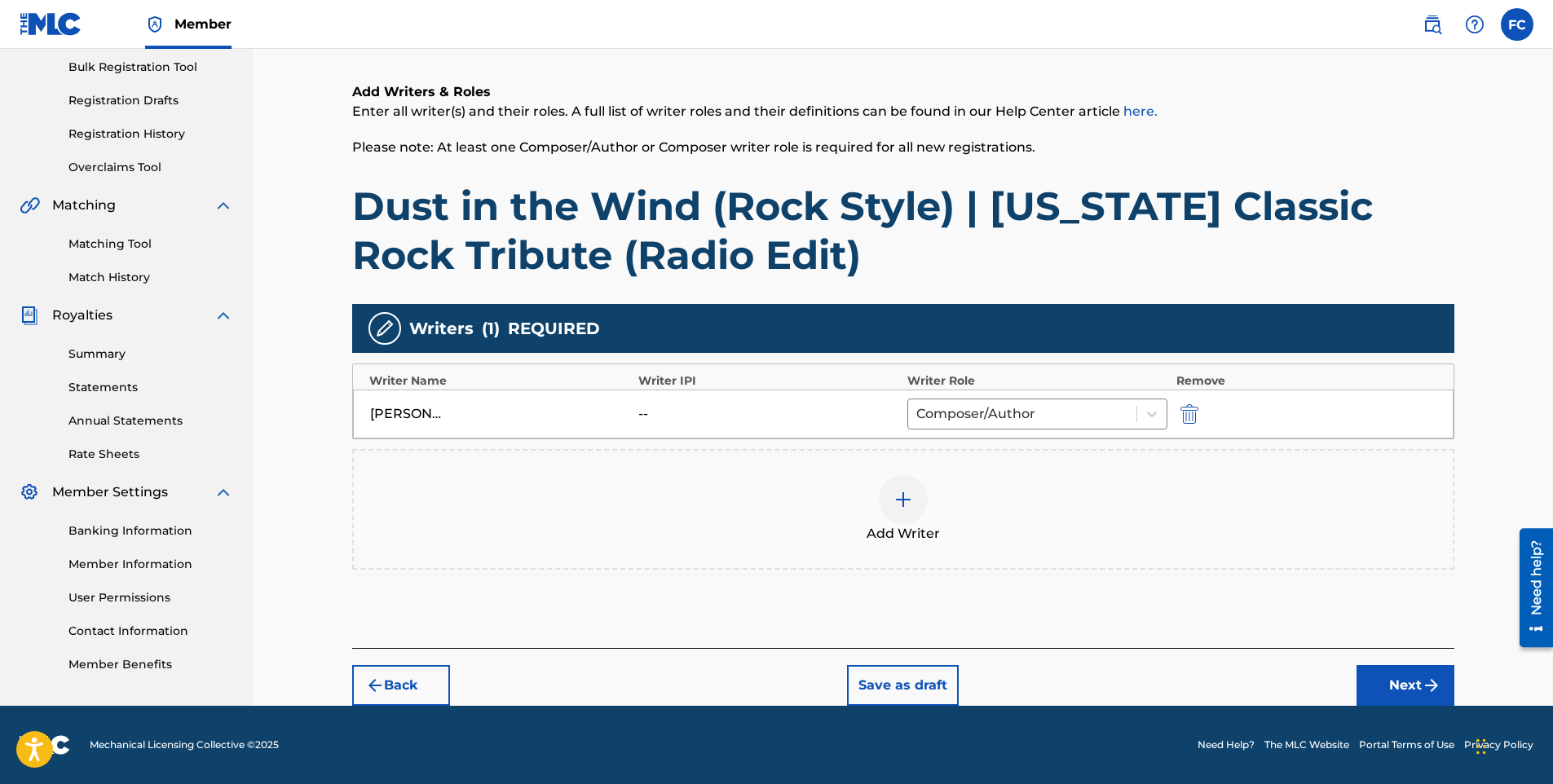
click at [1389, 671] on button "Next" at bounding box center [1405, 684] width 98 height 40
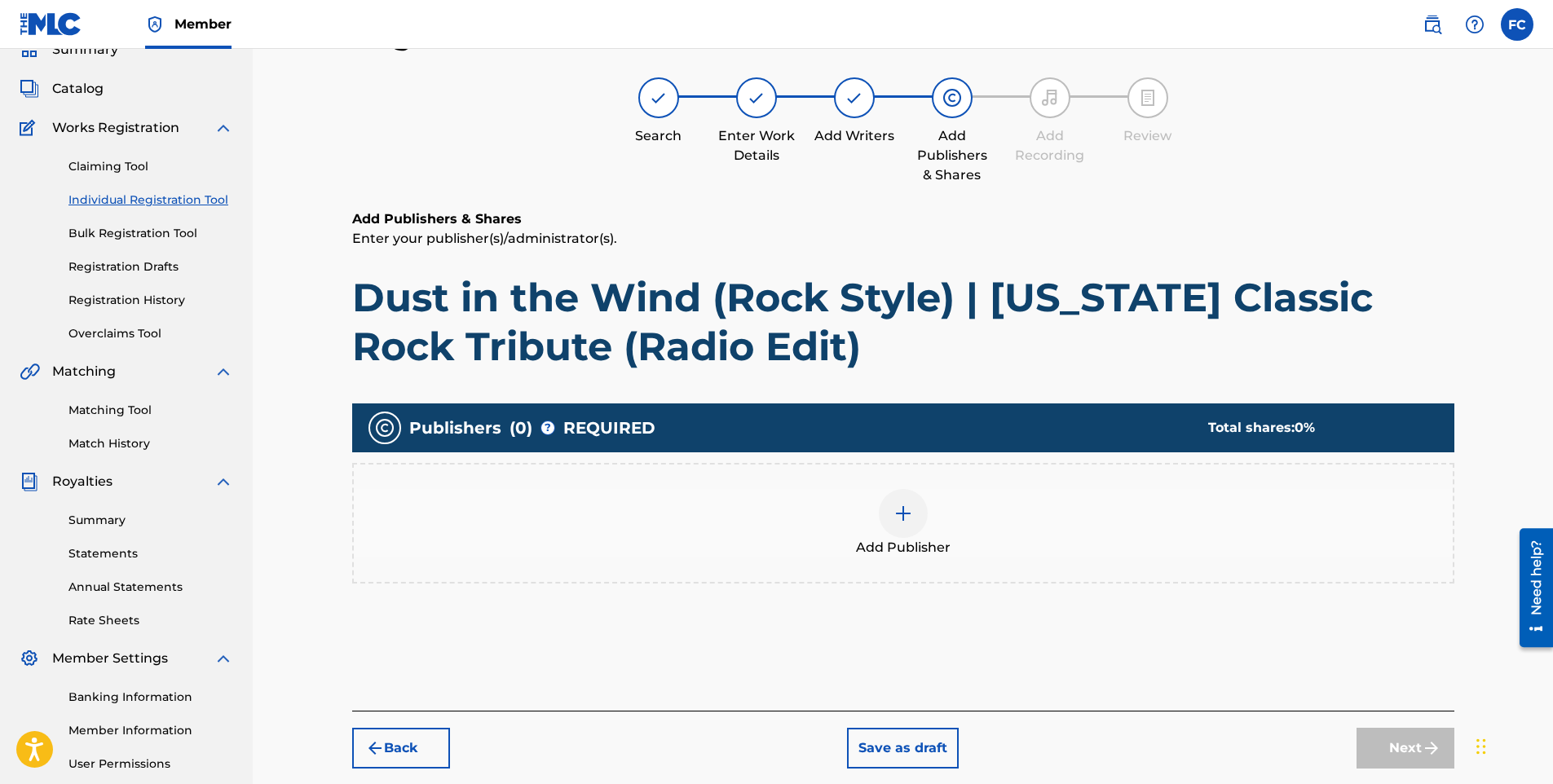
click at [919, 517] on div at bounding box center [904, 514] width 49 height 49
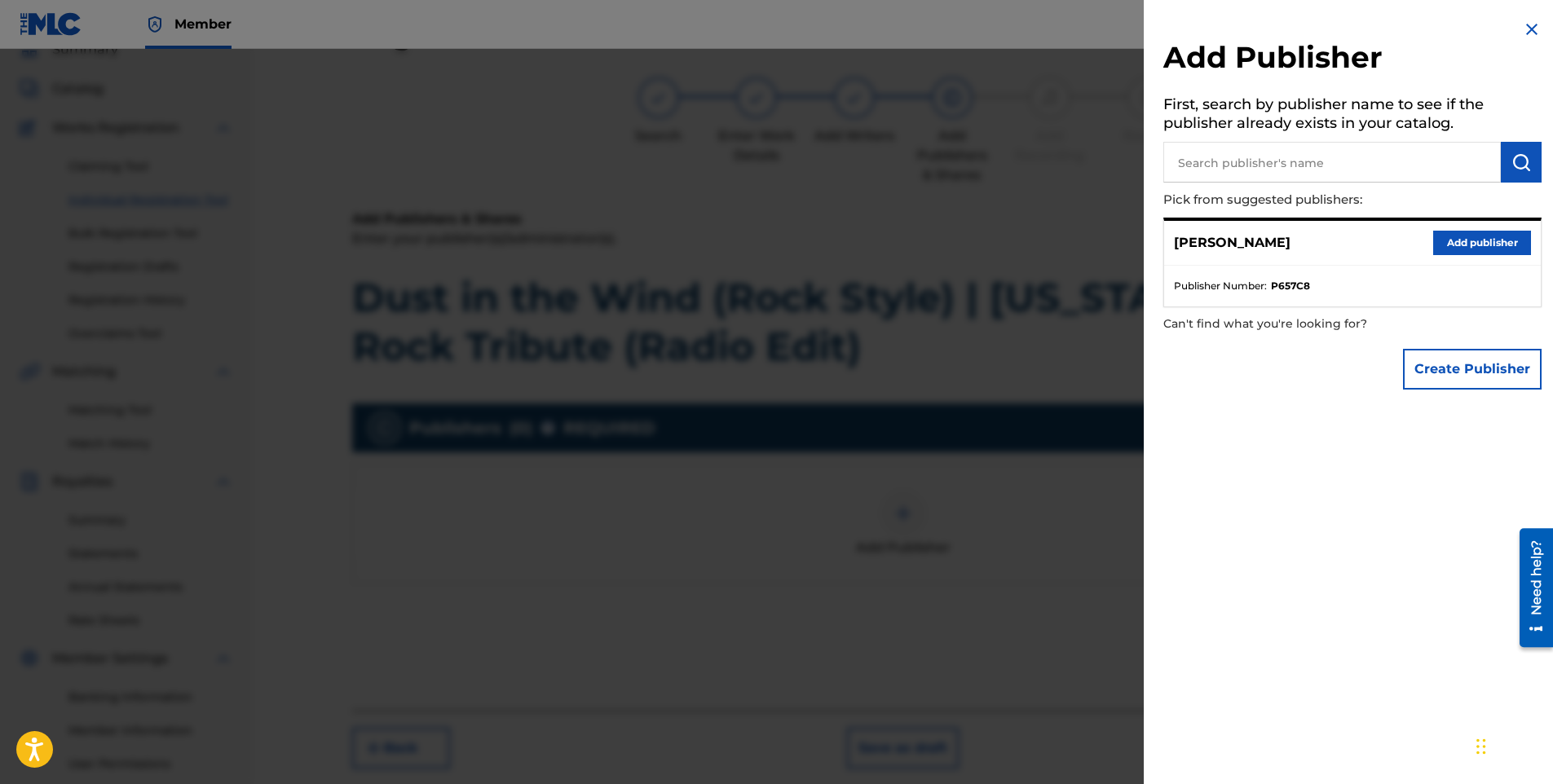
click at [1483, 244] on button "Add publisher" at bounding box center [1482, 243] width 98 height 25
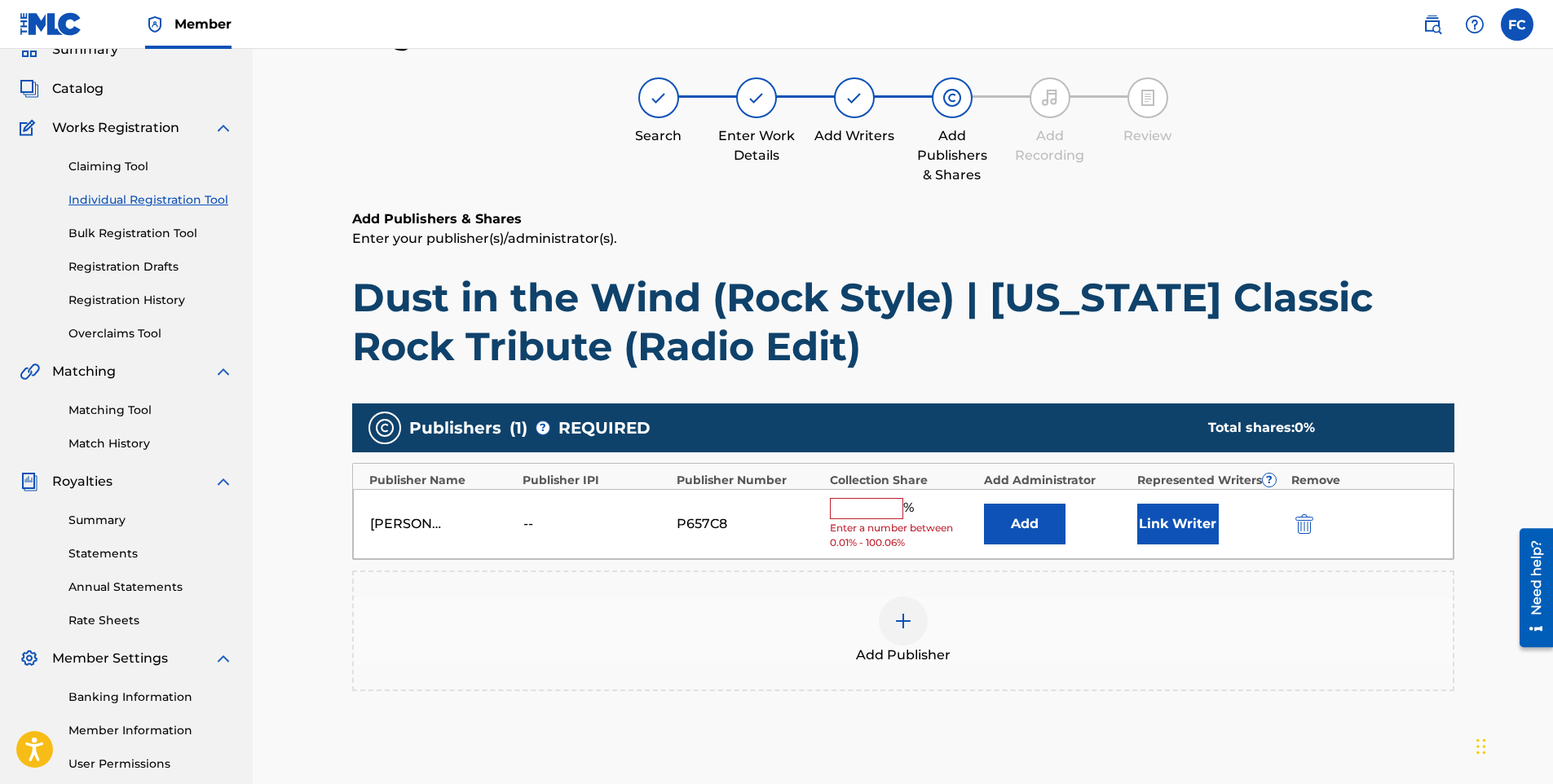
click at [874, 513] on input "text" at bounding box center [866, 508] width 73 height 21
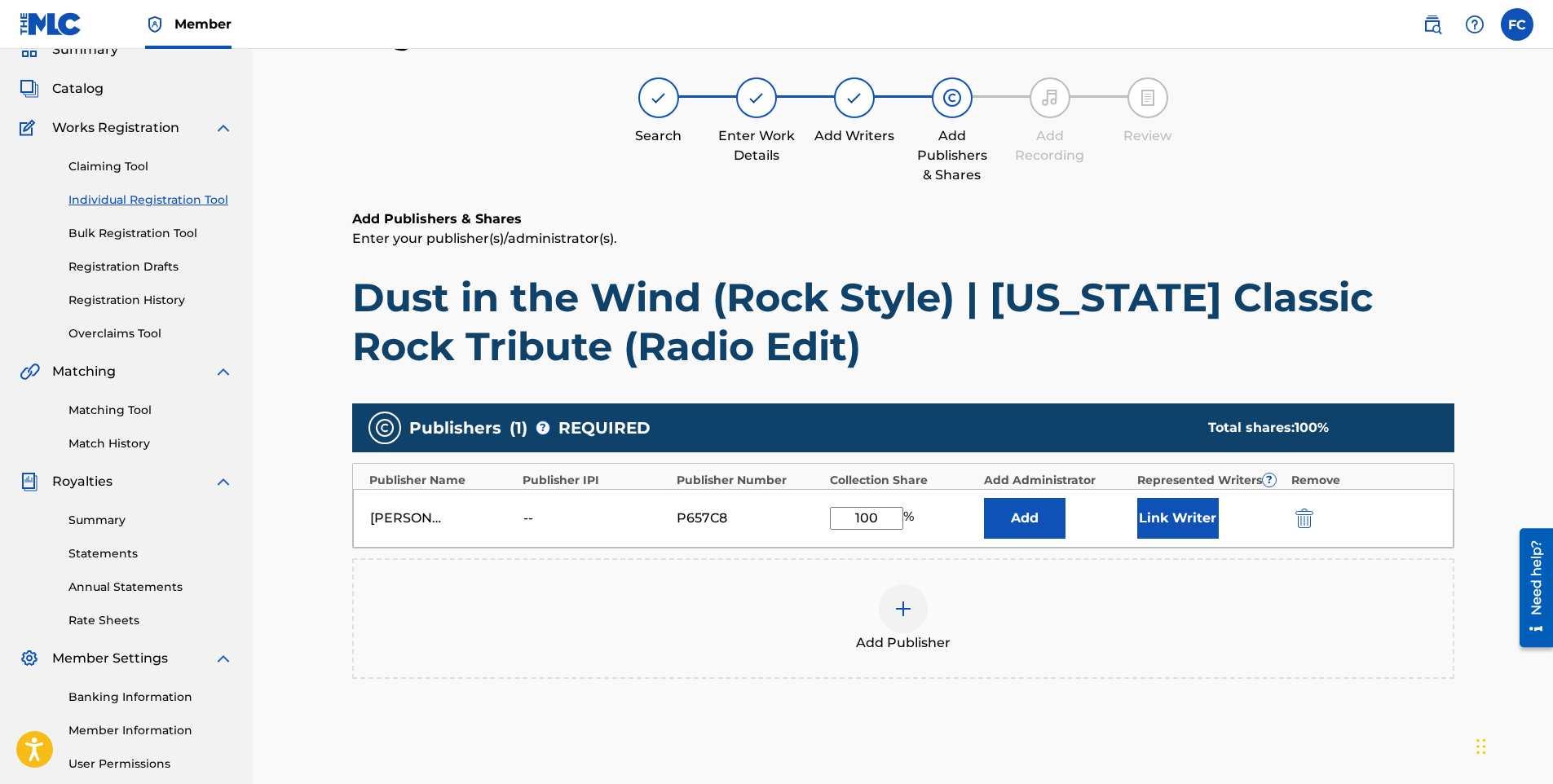
type input "100"
click at [1168, 506] on button "Link Writer" at bounding box center [1178, 518] width 82 height 40
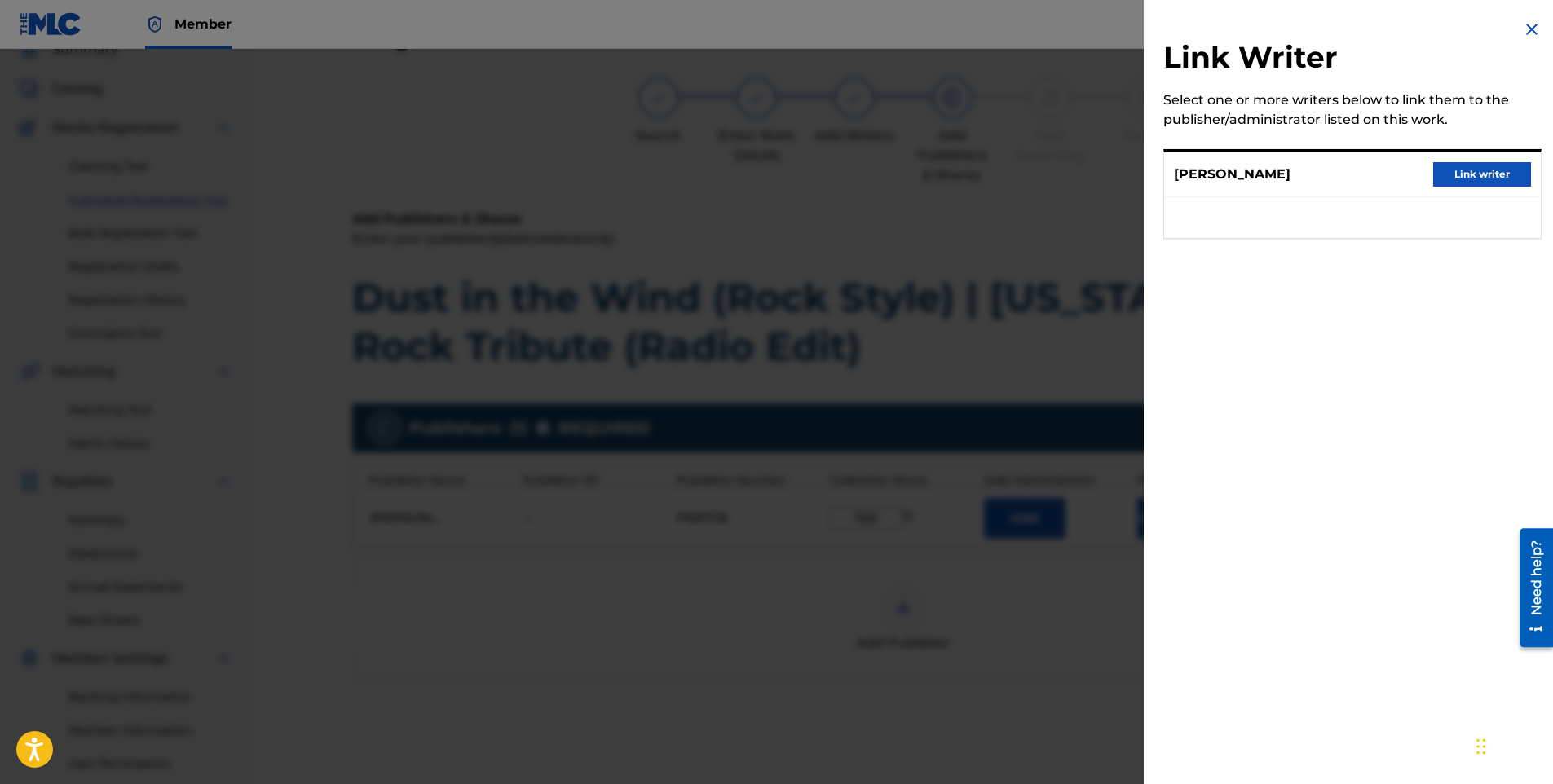
click at [1454, 173] on button "Link writer" at bounding box center [1482, 174] width 98 height 25
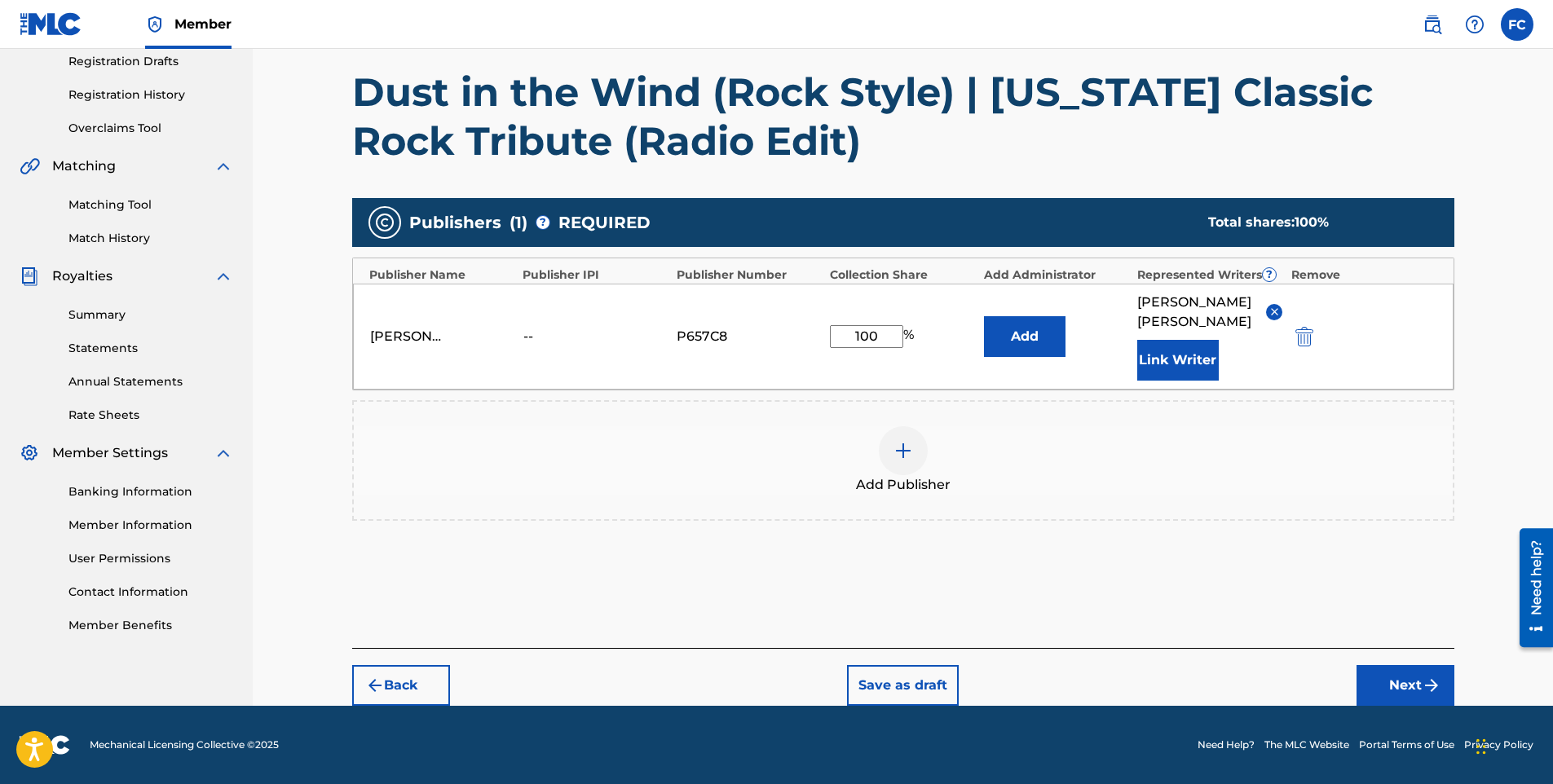
click at [1425, 678] on img "submit" at bounding box center [1432, 685] width 20 height 20
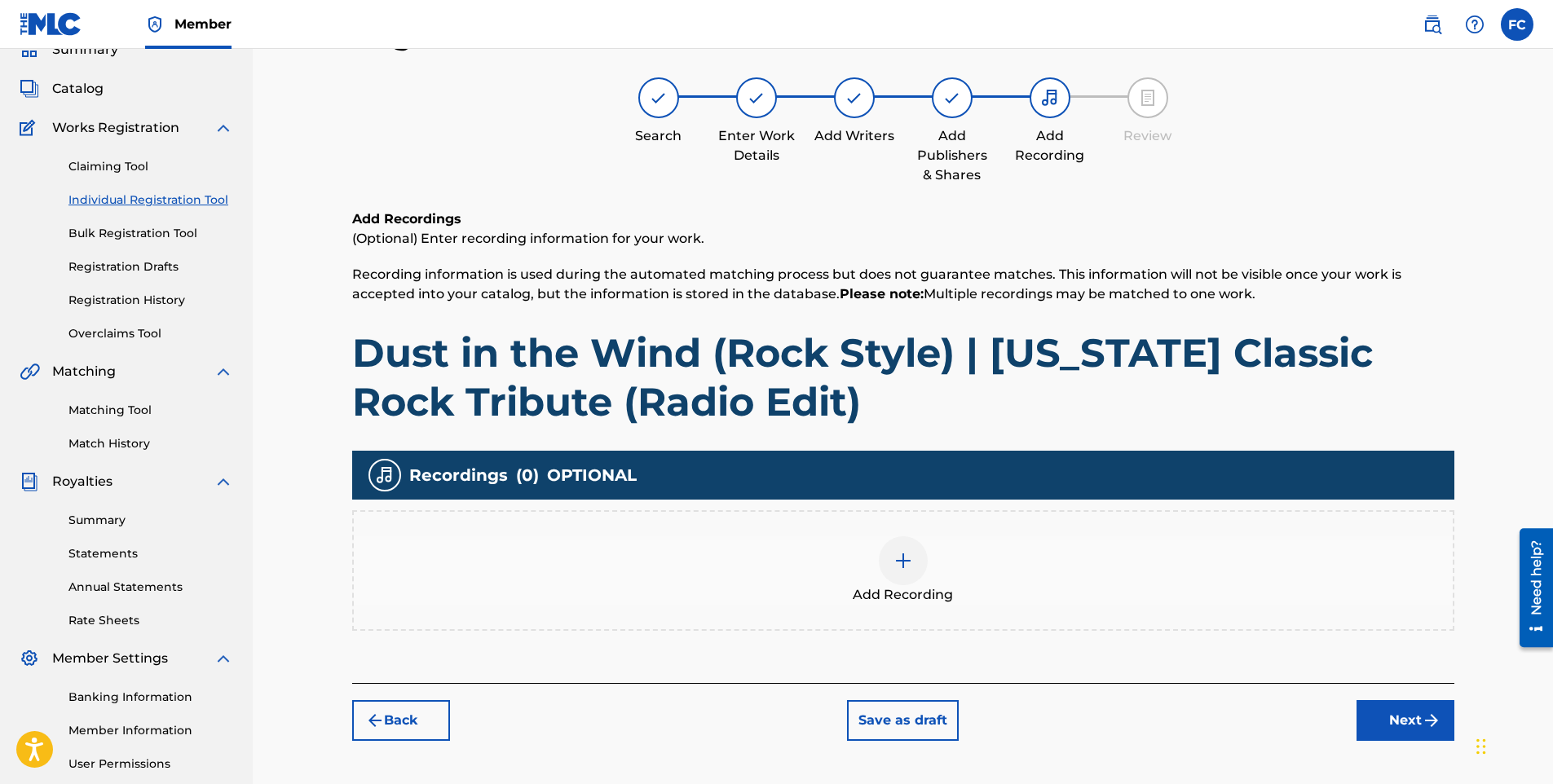
click at [895, 565] on img at bounding box center [904, 561] width 20 height 20
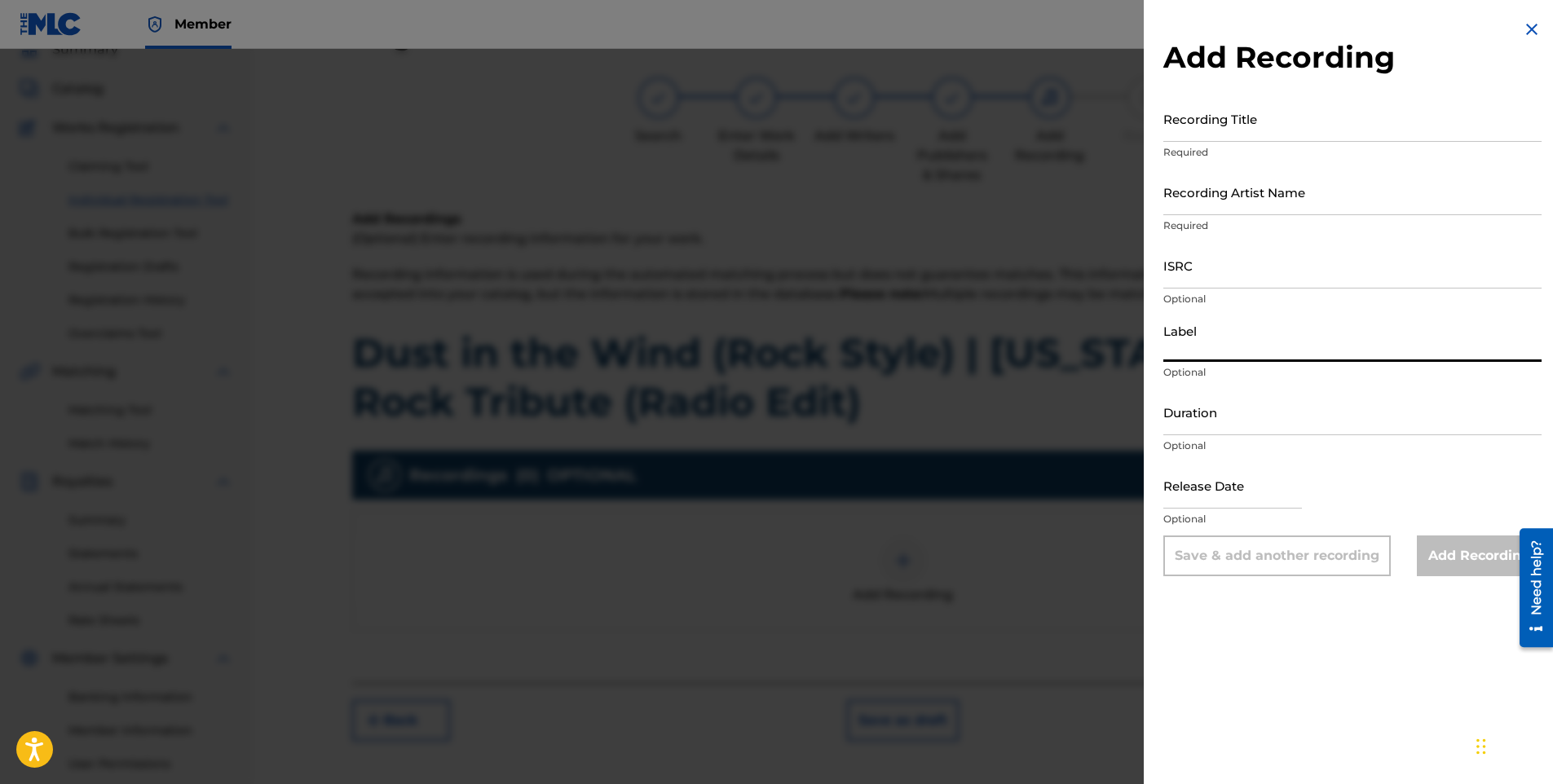
click at [1221, 345] on input "Label" at bounding box center [1352, 338] width 378 height 46
paste input "Capit Productions"
type input "Capit Productions"
click at [1220, 272] on input "ISRC" at bounding box center [1352, 264] width 378 height 46
paste input "QZZ762583757"
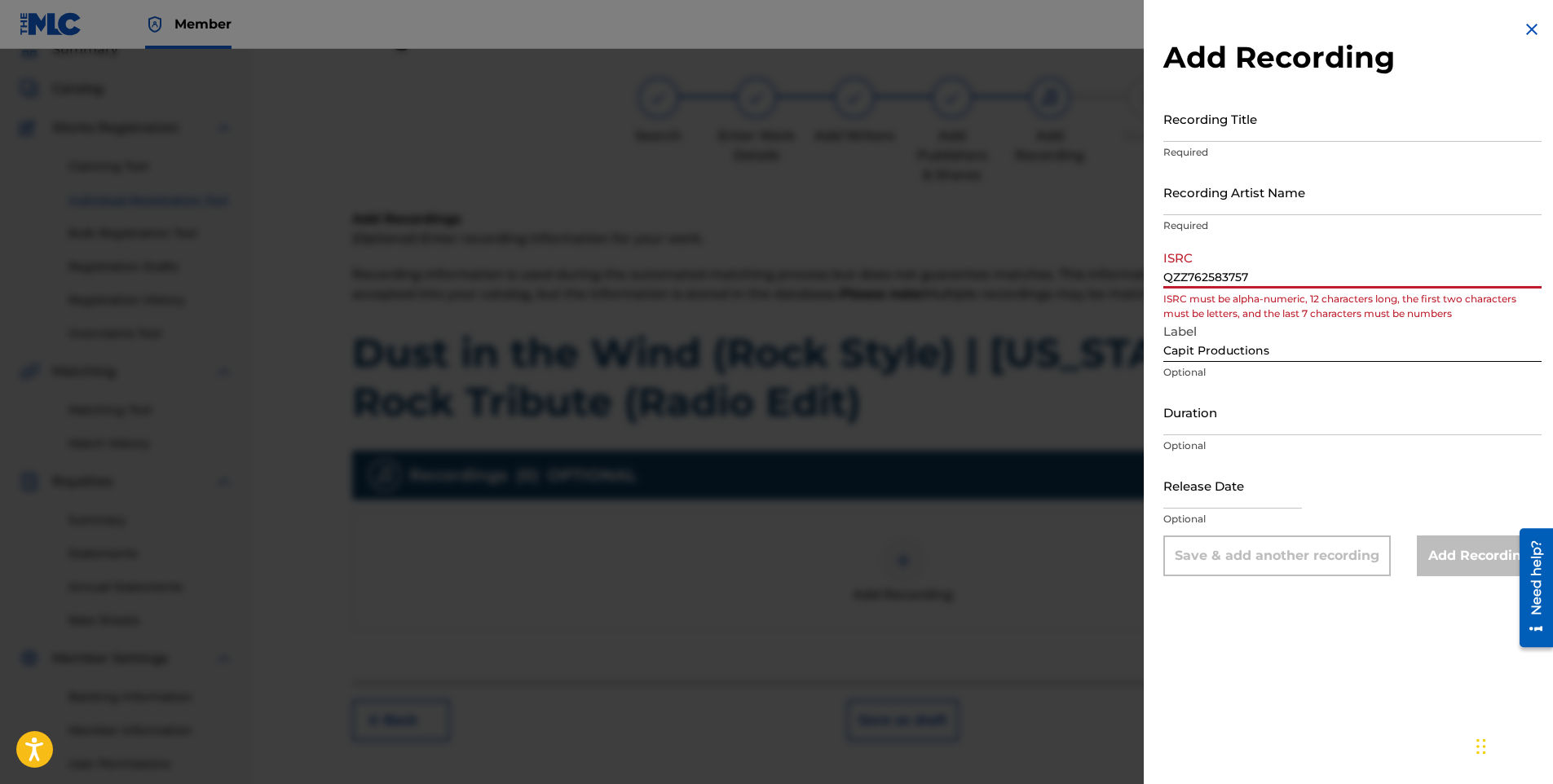
type input "QZZ762583757"
click at [1220, 190] on input "Recording Artist Name" at bounding box center [1352, 191] width 378 height 46
paste input "DJ [PERSON_NAME]"
type input "DJ [PERSON_NAME]"
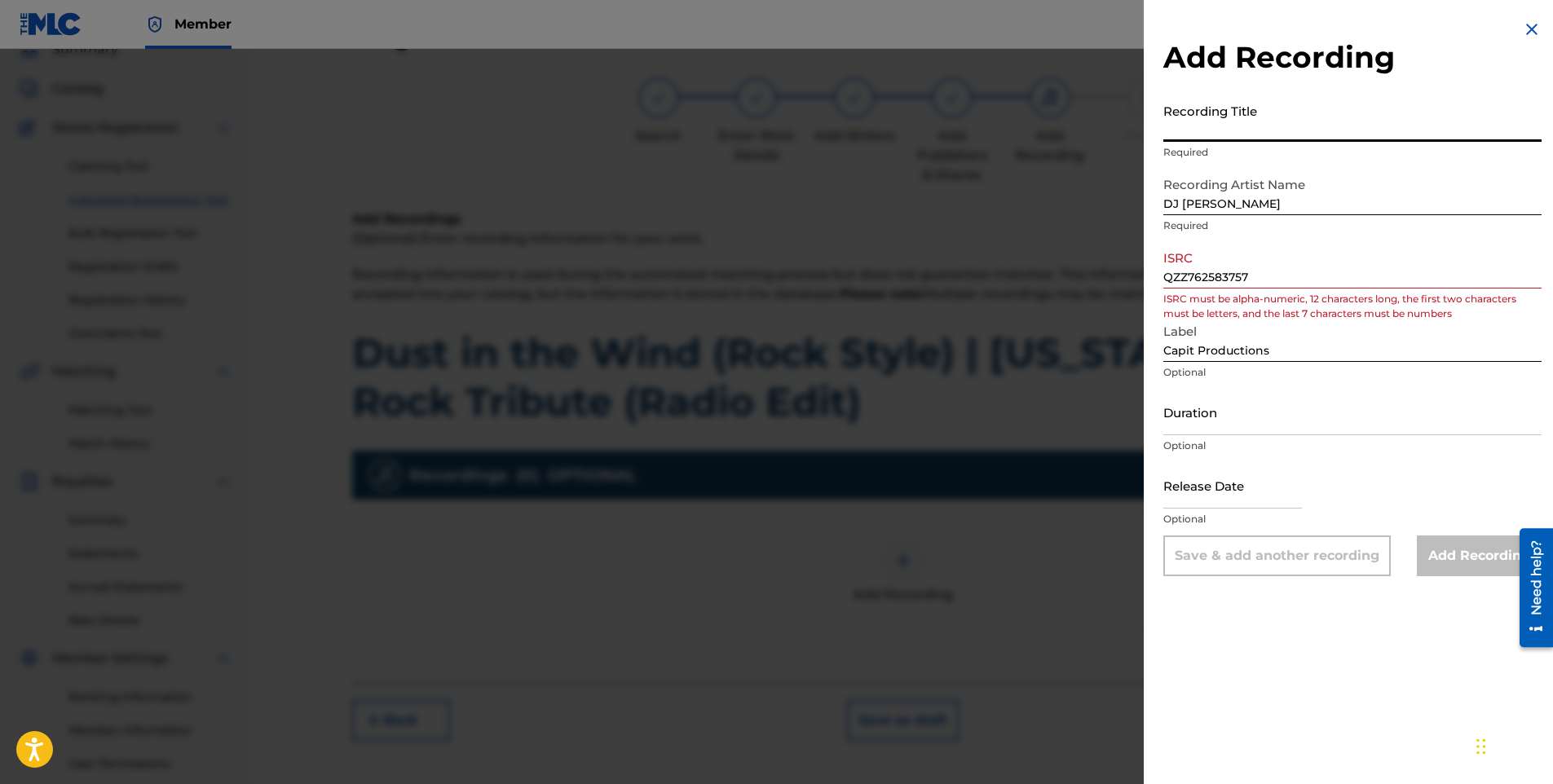
click at [1196, 129] on input "Recording Title" at bounding box center [1352, 118] width 378 height 46
paste input "Dust in the Wind (Rock Style) | [US_STATE] Classic Rock Tribute (Radio Edit)"
drag, startPoint x: 1156, startPoint y: 134, endPoint x: 1098, endPoint y: 136, distance: 58.0
click at [1098, 136] on div "Add Recording Recording Title Dust in the Wind (Rock Style) | [US_STATE] Classi…" at bounding box center [776, 416] width 1553 height 735
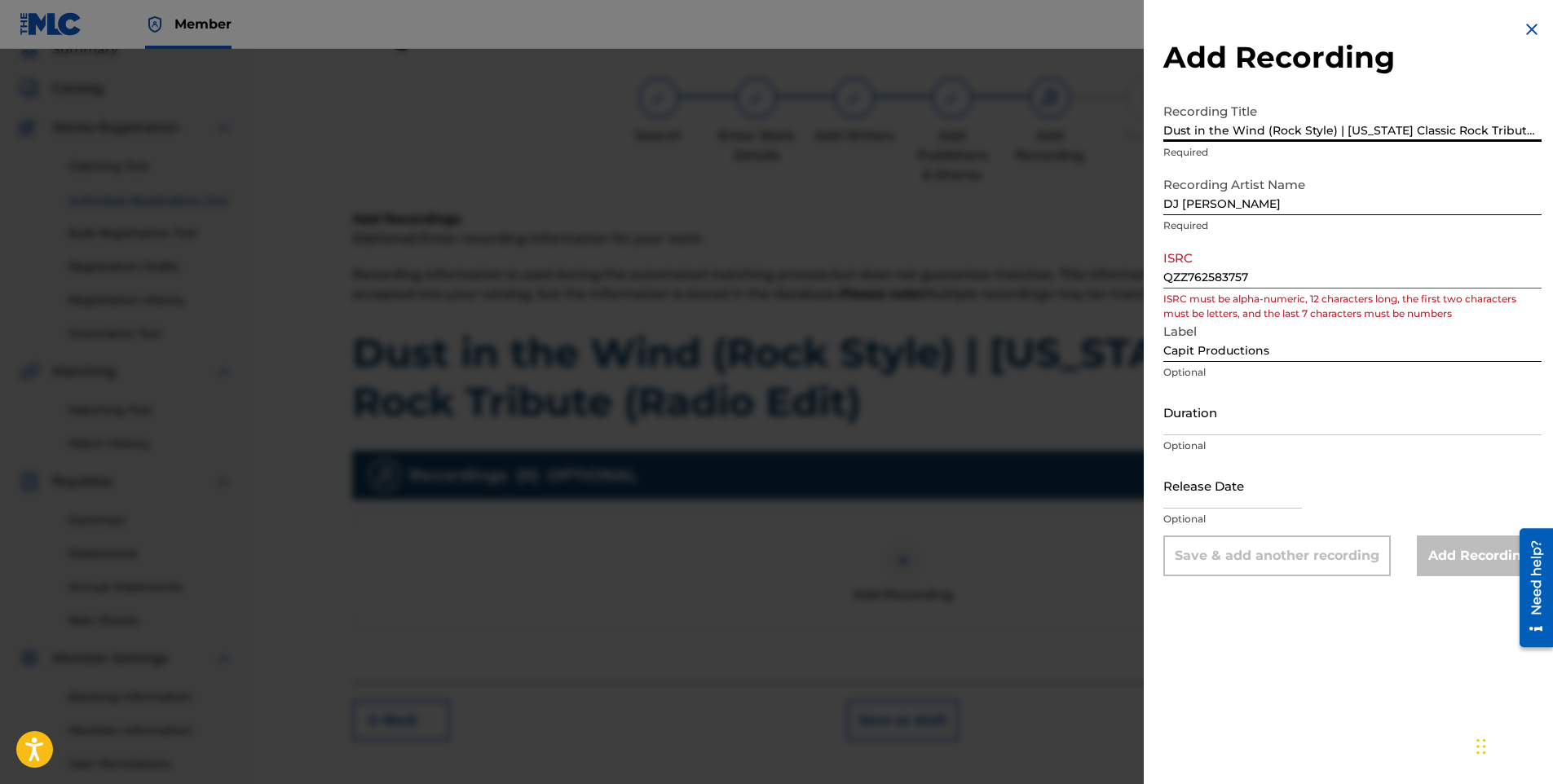
type input "Dust in the Wind (Rock Style) | [US_STATE] Classic Rock Tribute (Radio Edit)"
select select "8"
select select "2025"
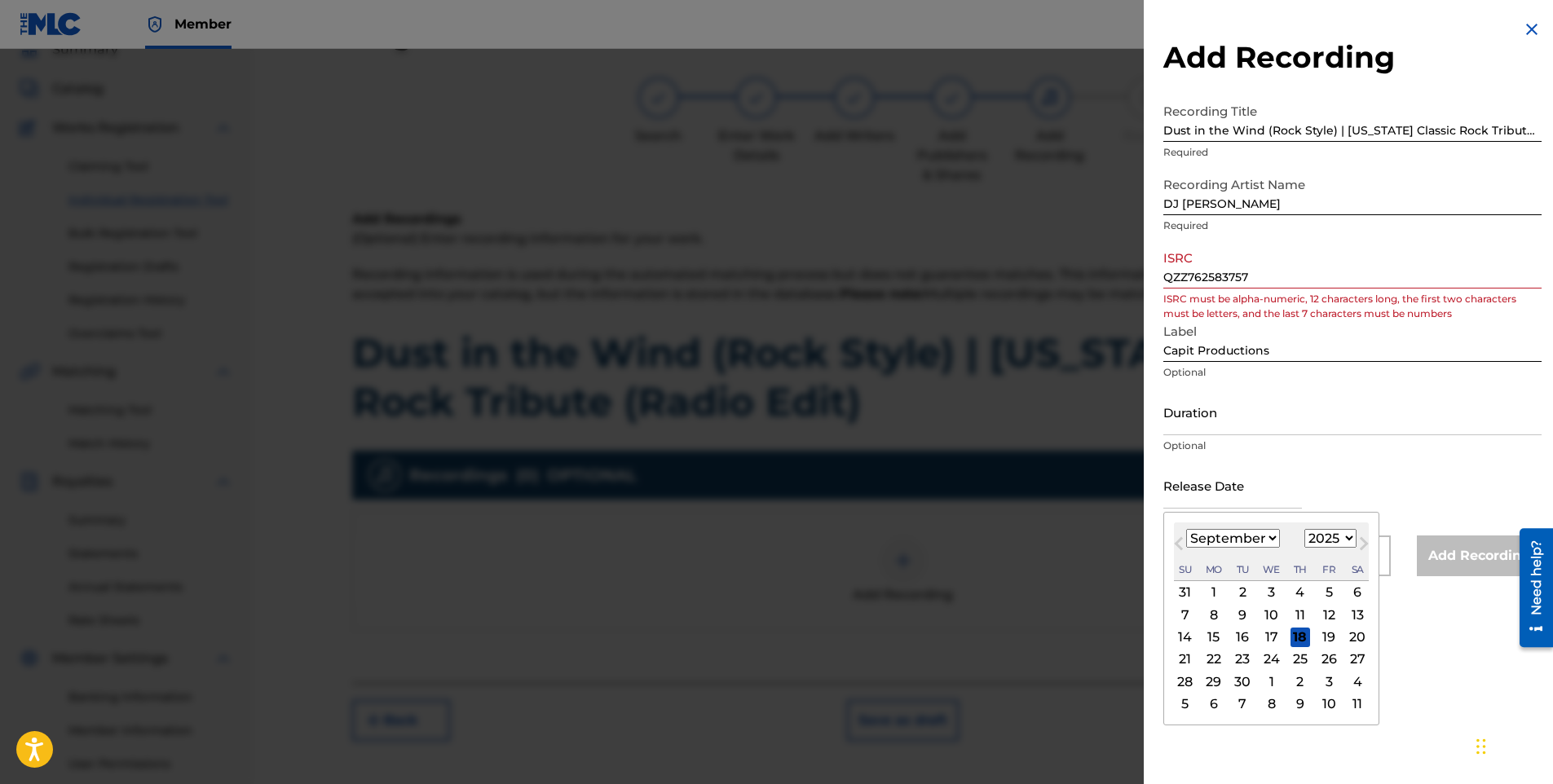
click at [1219, 492] on input "text" at bounding box center [1232, 485] width 138 height 46
paste input "[DATE]"
type input "[DATE]"
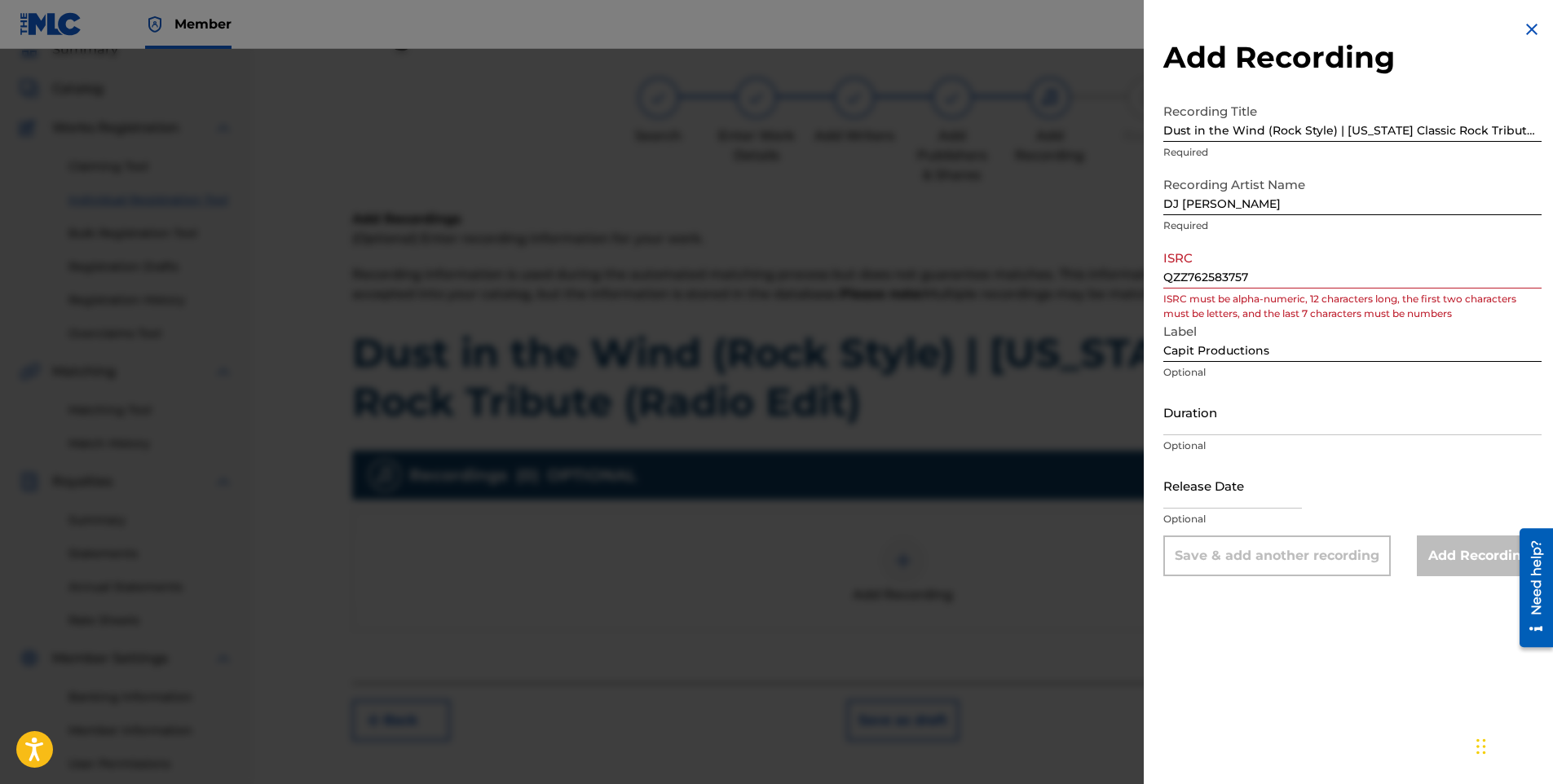
click at [1185, 488] on input "text" at bounding box center [1232, 485] width 138 height 46
select select "8"
select select "2025"
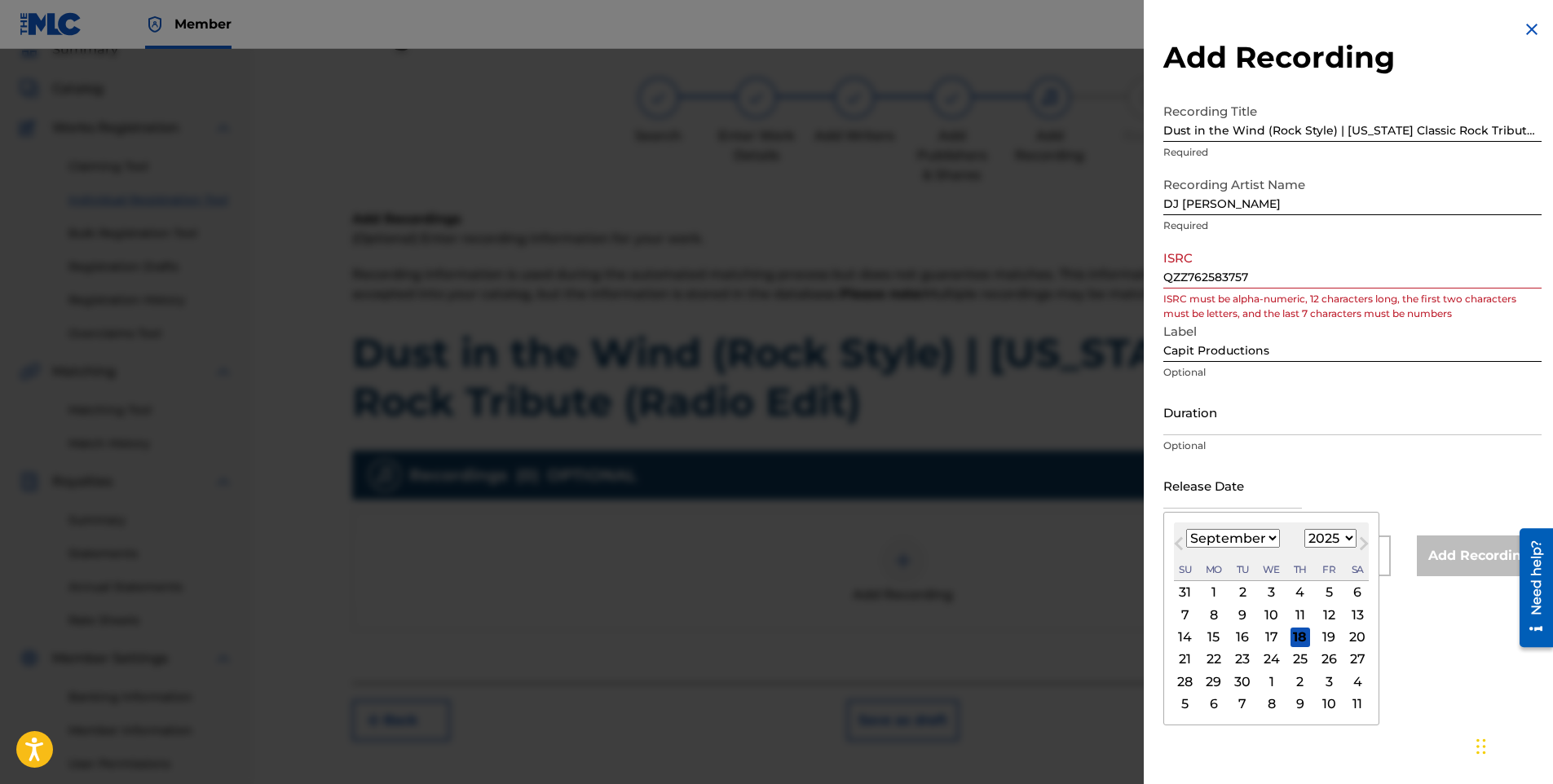
click at [1178, 535] on button "Previous Month" at bounding box center [1179, 546] width 26 height 26
select select "7"
click at [1187, 658] on div "17" at bounding box center [1186, 660] width 20 height 20
type input "[DATE]"
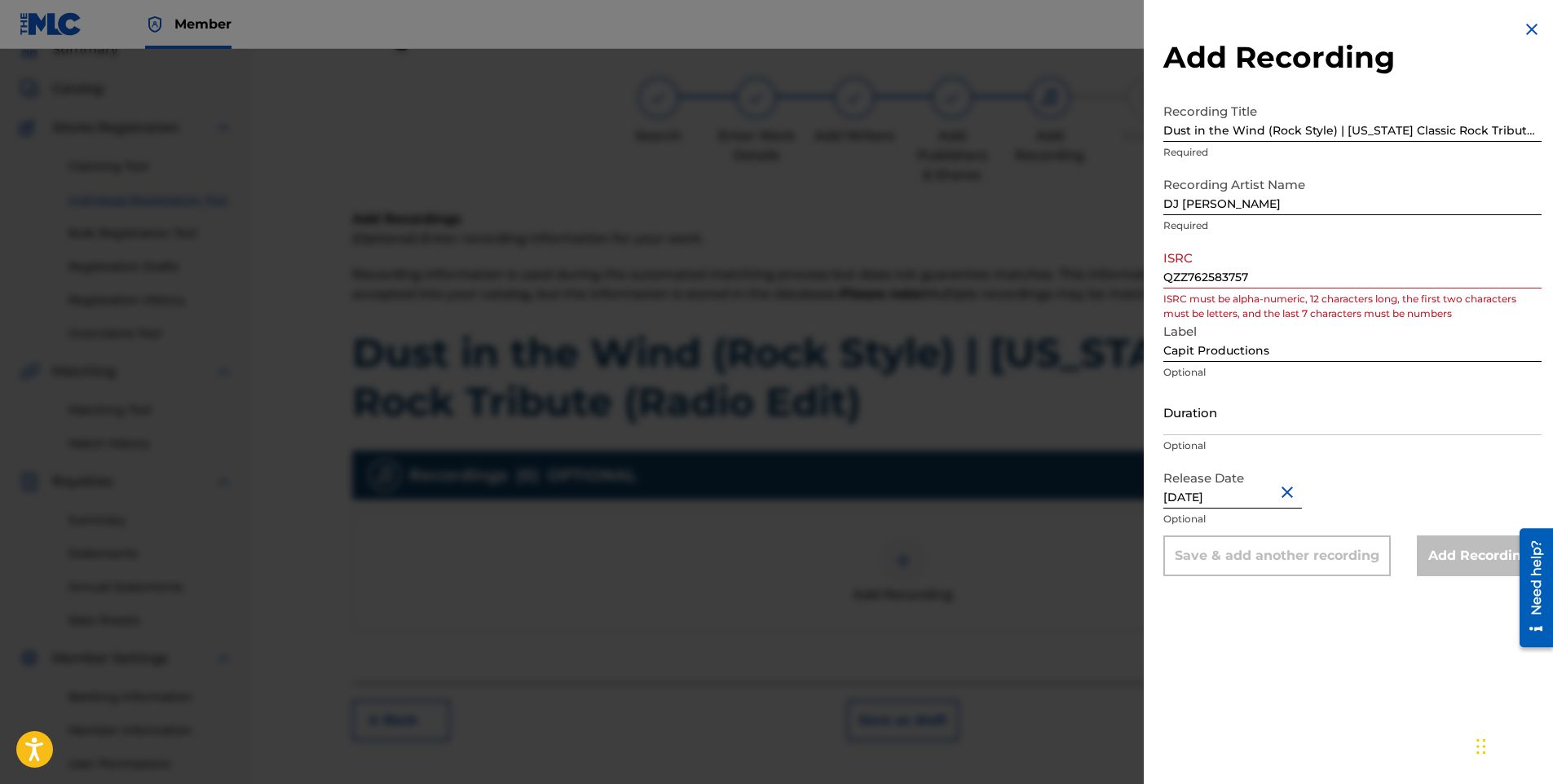
click at [1403, 484] on div "Release Date [DATE] Optional" at bounding box center [1352, 499] width 378 height 73
click at [1251, 499] on input "[DATE]" at bounding box center [1232, 485] width 138 height 46
select select "7"
select select "2025"
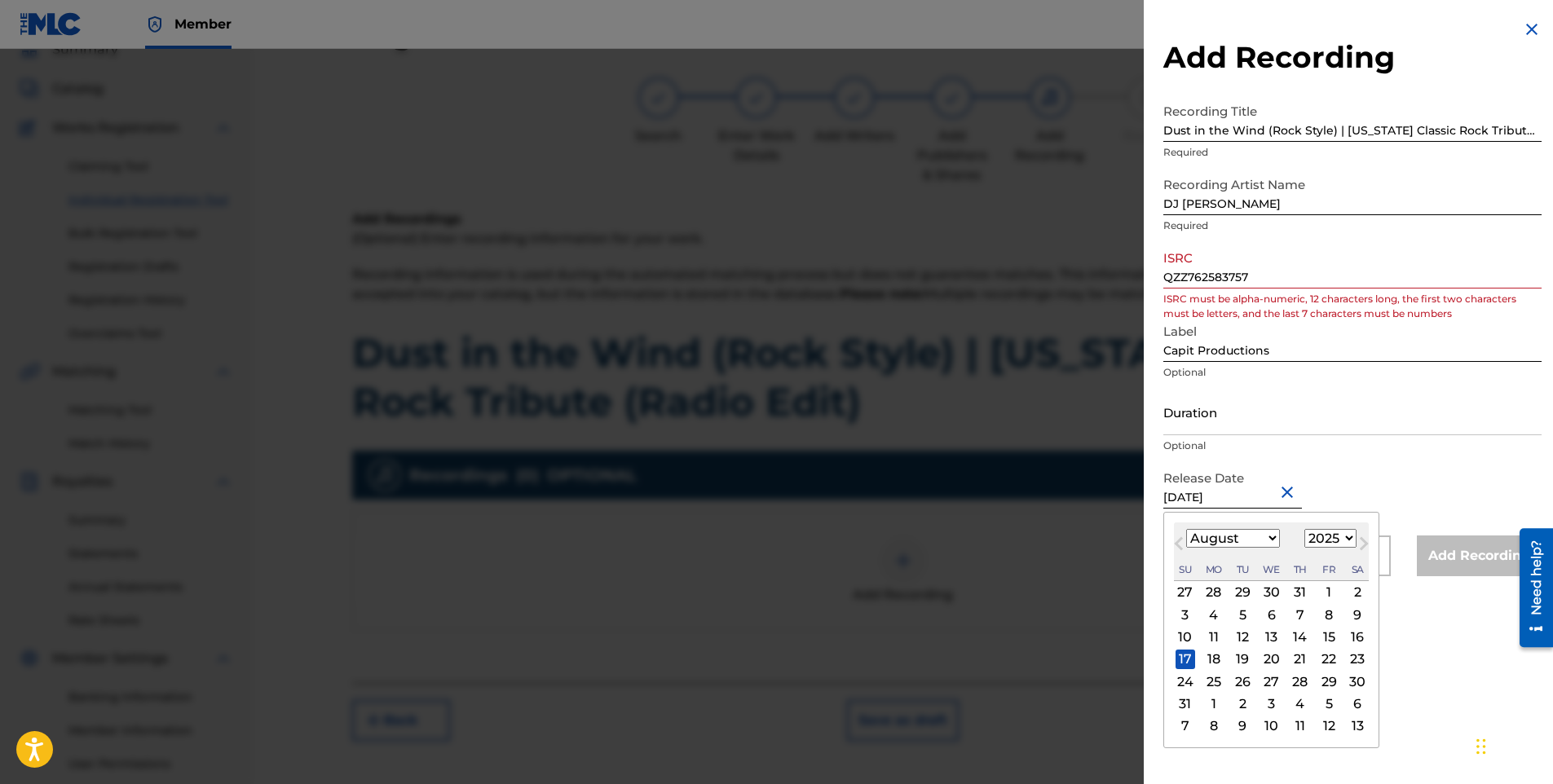
click at [1321, 535] on select "1899 1900 1901 1902 1903 1904 1905 1906 1907 1908 1909 1910 1911 1912 1913 1914…" at bounding box center [1330, 537] width 52 height 19
click at [1304, 529] on select "1899 1900 1901 1902 1903 1904 1905 1906 1907 1908 1909 1910 1911 1912 1913 1914…" at bounding box center [1330, 537] width 52 height 19
click at [1356, 481] on div "Release Date [DATE] Previous Month Next Month August [DATE] February March Apri…" at bounding box center [1352, 499] width 378 height 73
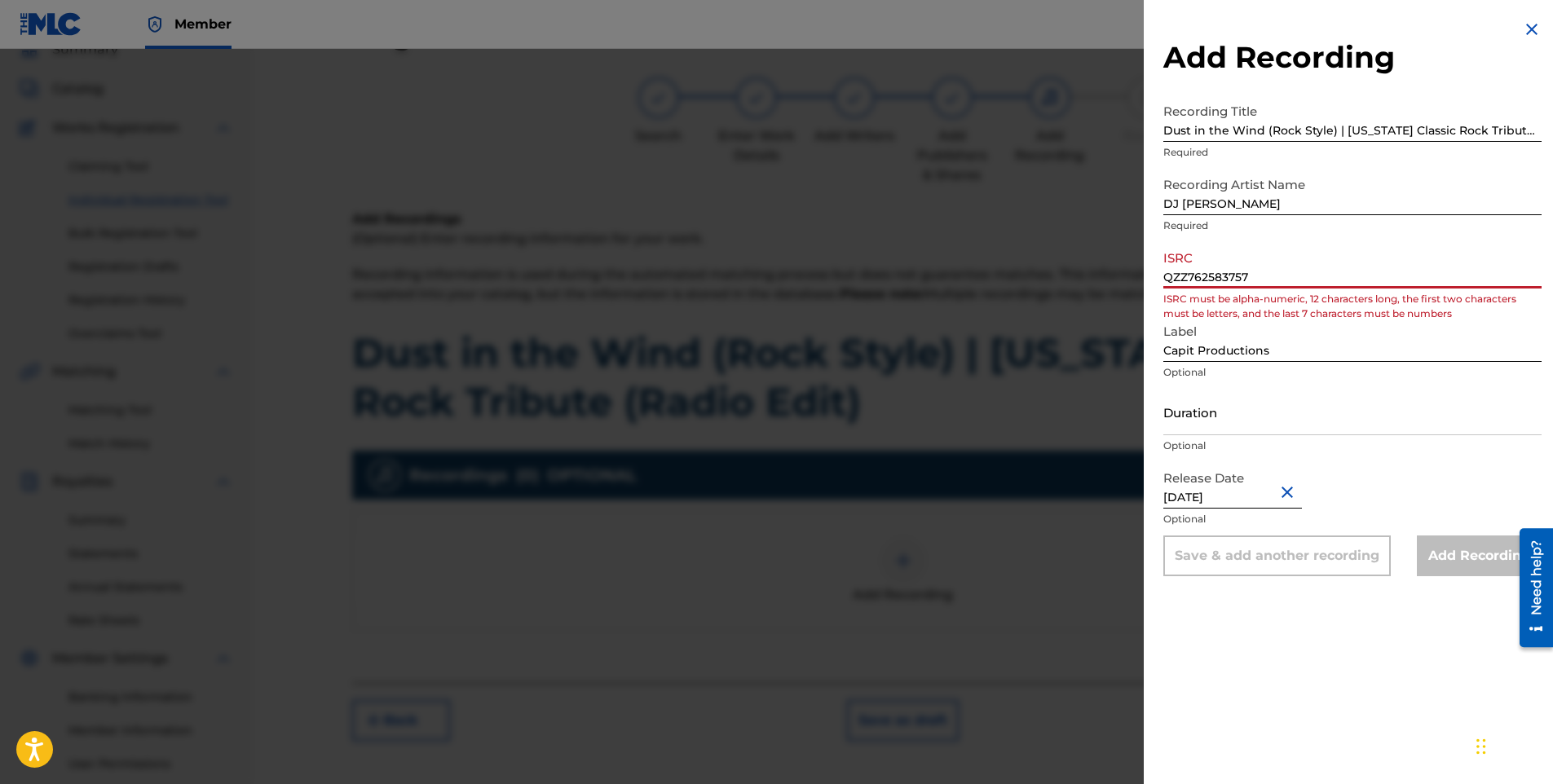
drag, startPoint x: 1285, startPoint y: 275, endPoint x: 1023, endPoint y: 289, distance: 262.4
click at [1023, 289] on div "Add Recording Recording Title Dust in the Wind (Rock Style) | [US_STATE] Classi…" at bounding box center [776, 416] width 1553 height 735
paste input
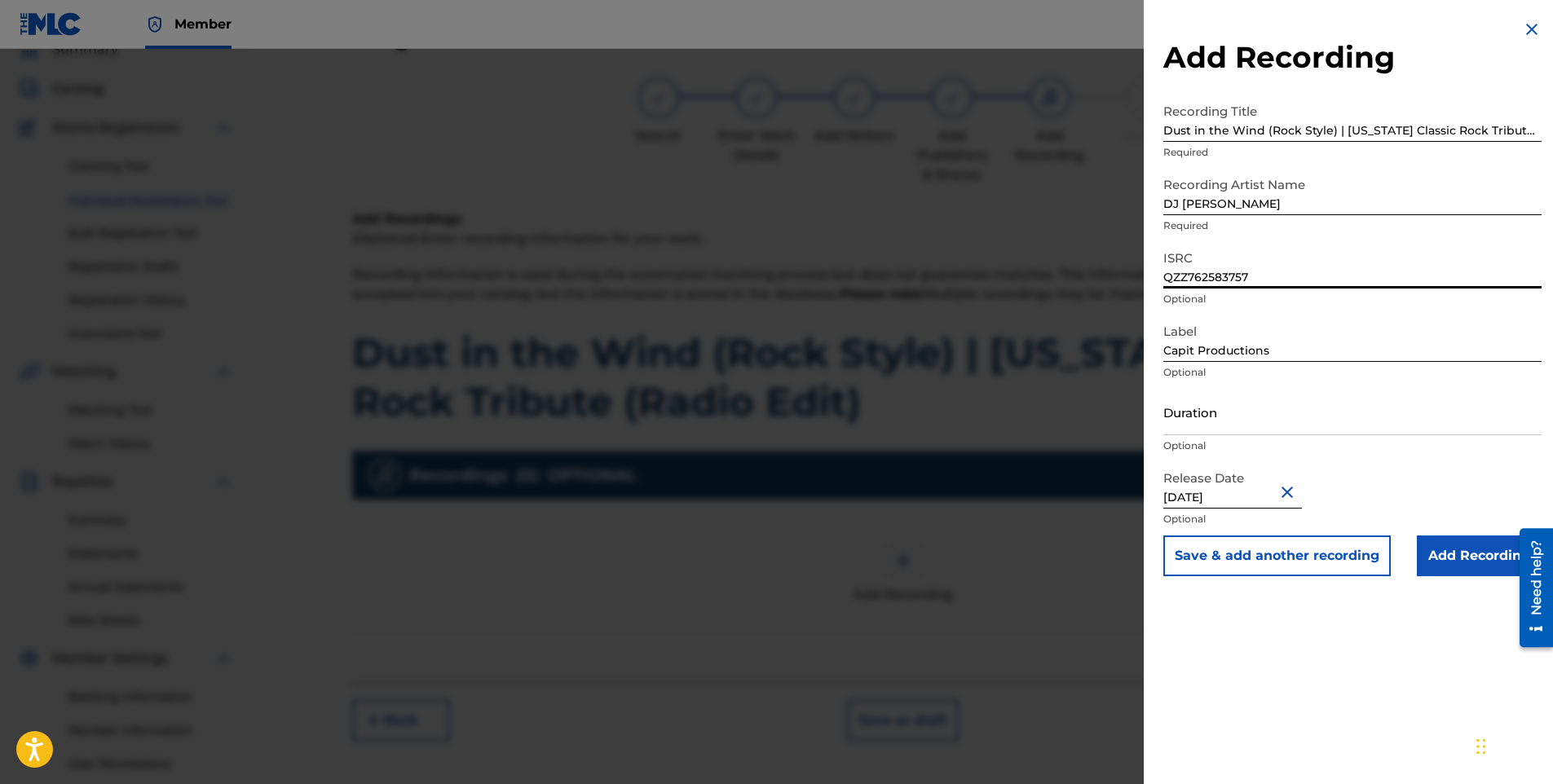
type input "QZZ762583757"
click at [1464, 557] on input "Add Recording" at bounding box center [1479, 555] width 124 height 40
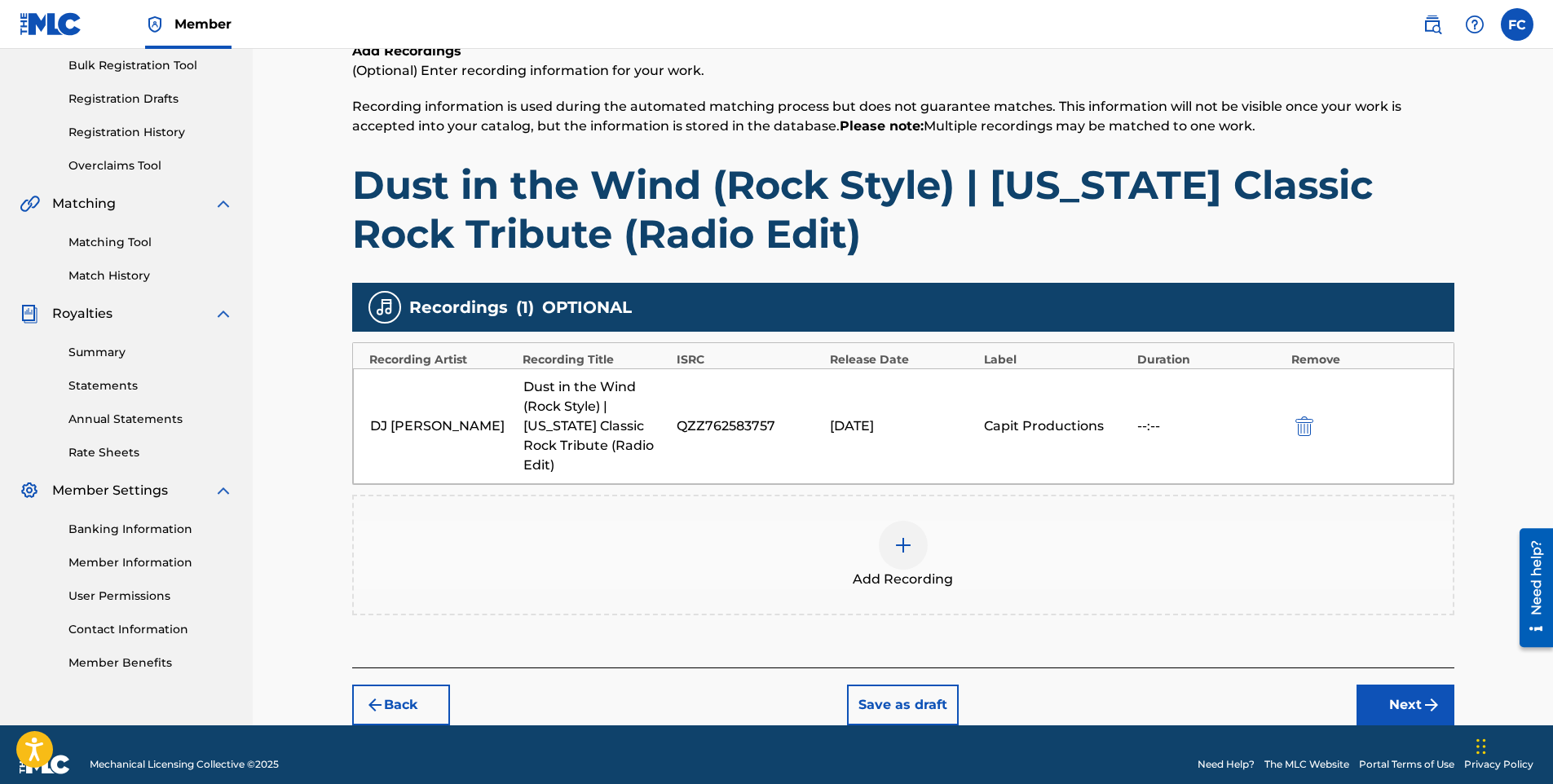
click at [1389, 689] on button "Next" at bounding box center [1405, 704] width 98 height 40
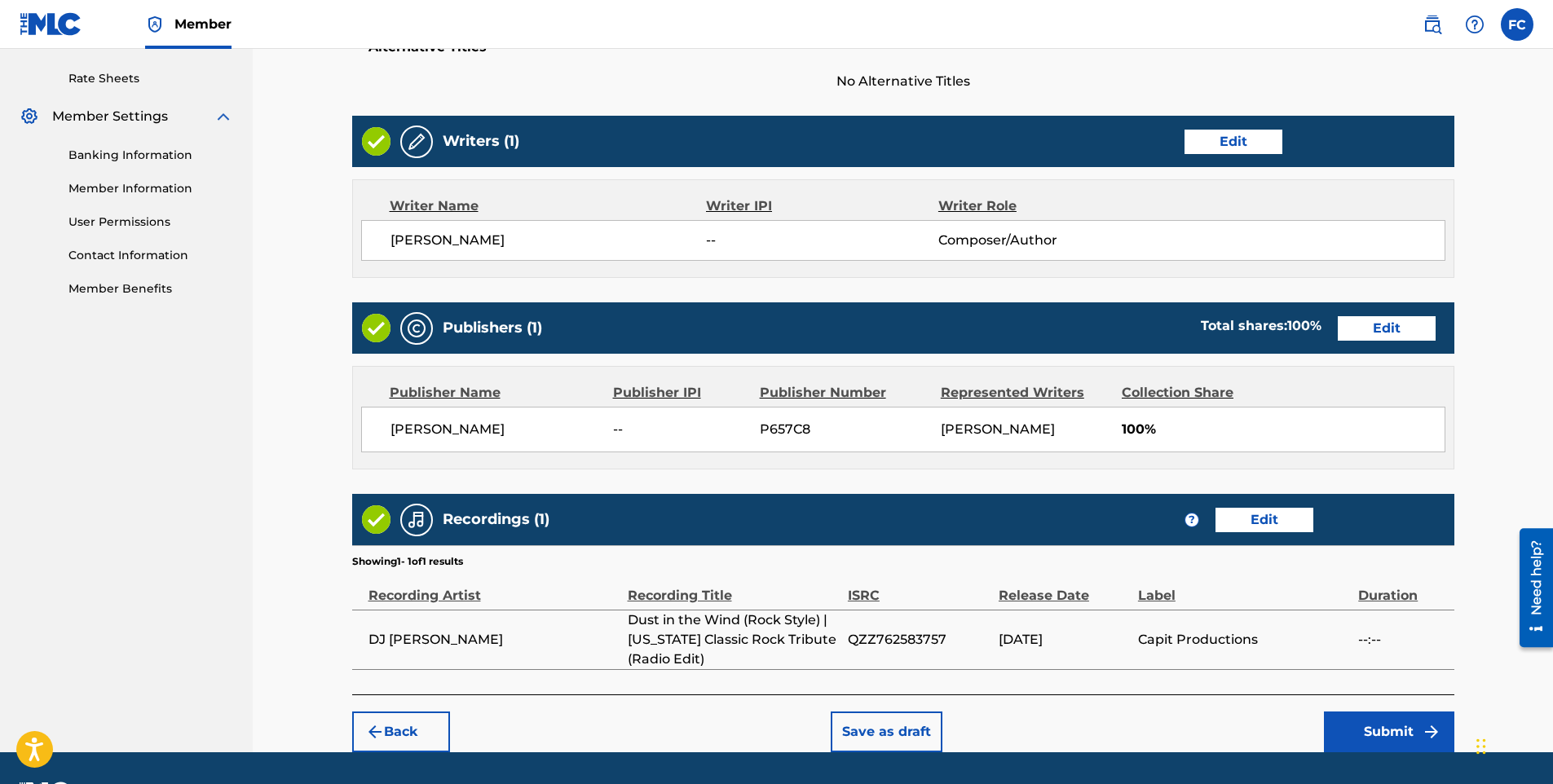
scroll to position [662, 0]
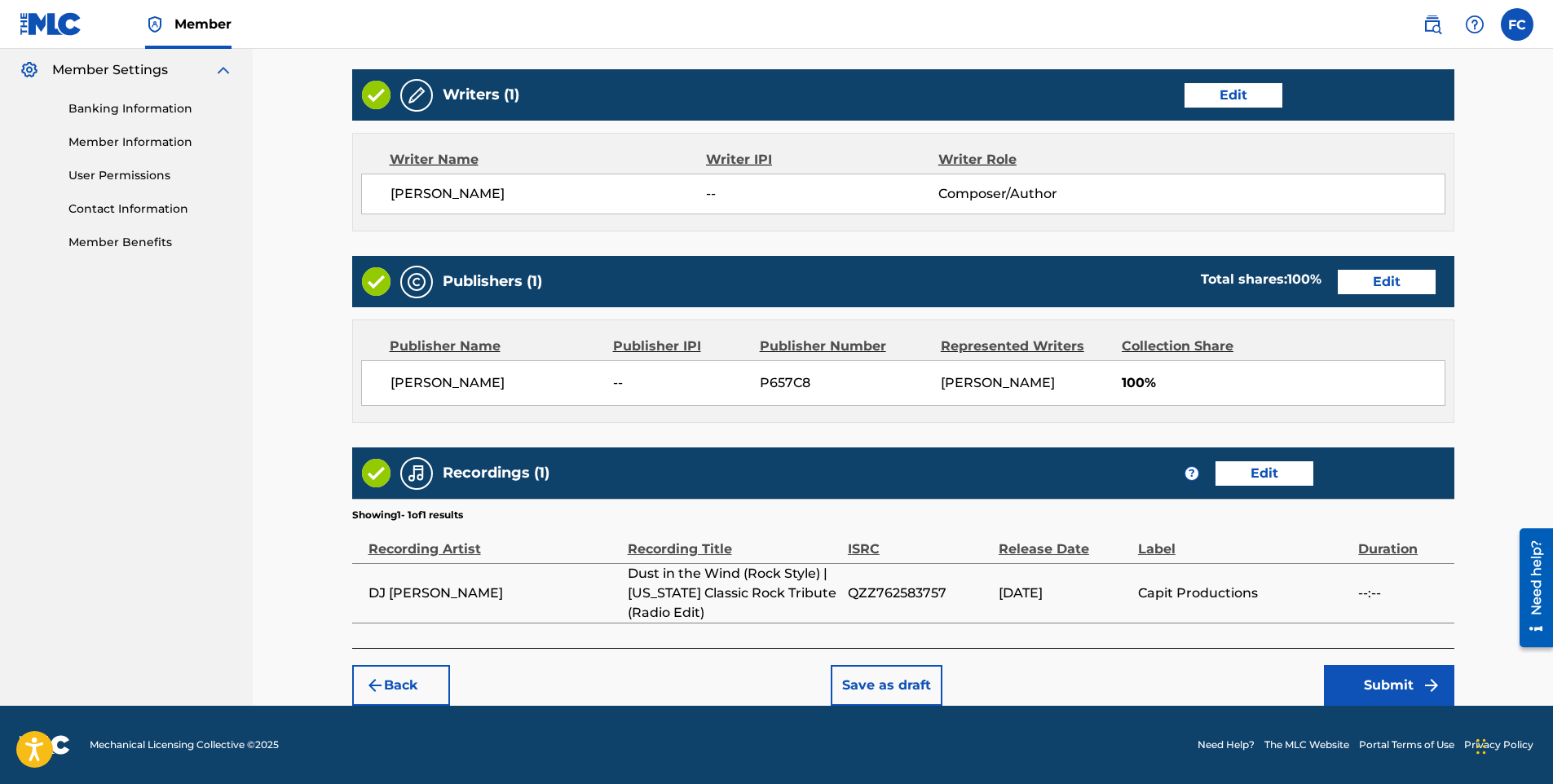
click at [1368, 674] on button "Submit" at bounding box center [1389, 684] width 130 height 40
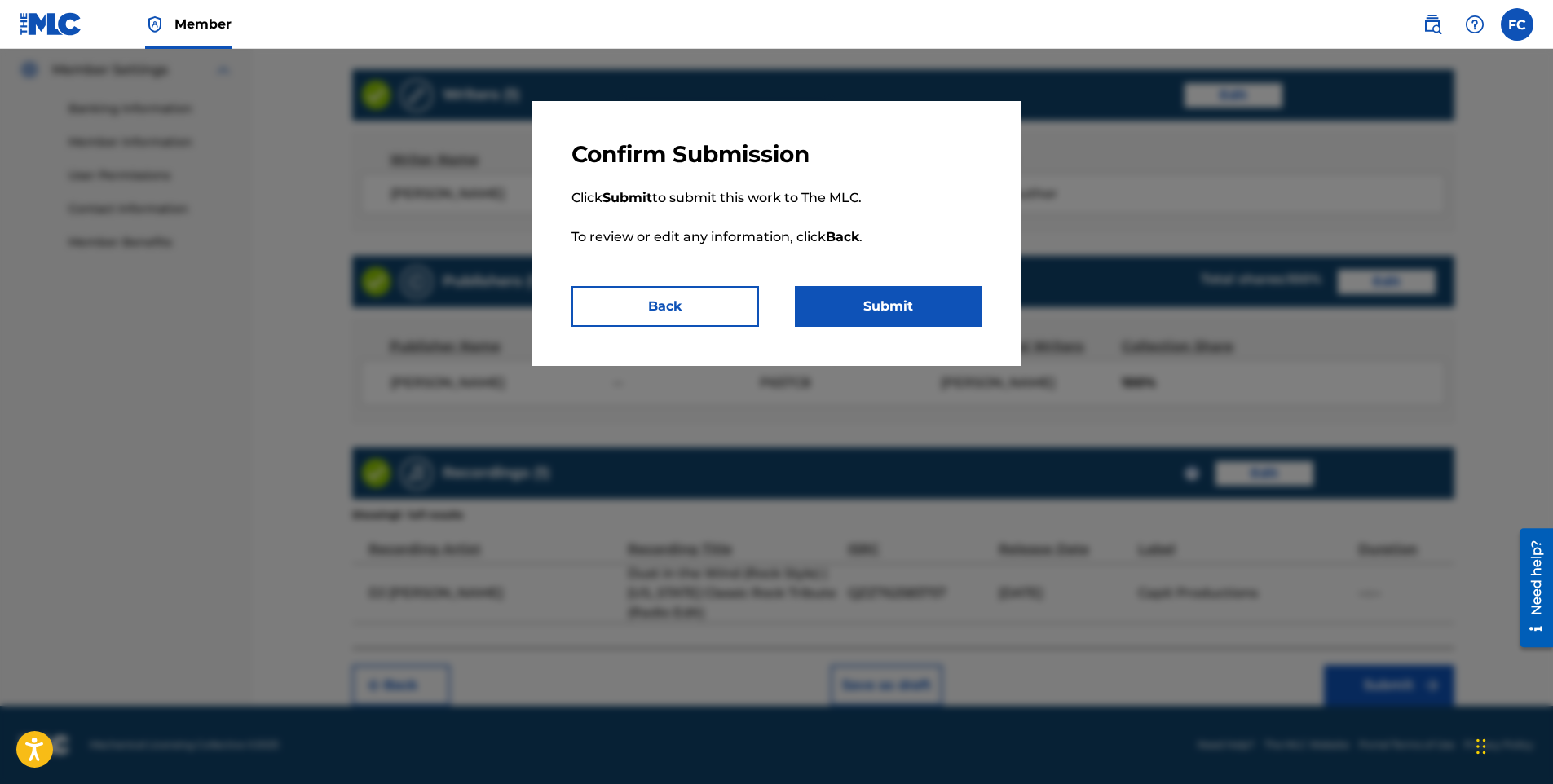
click at [891, 316] on button "Submit" at bounding box center [889, 306] width 187 height 40
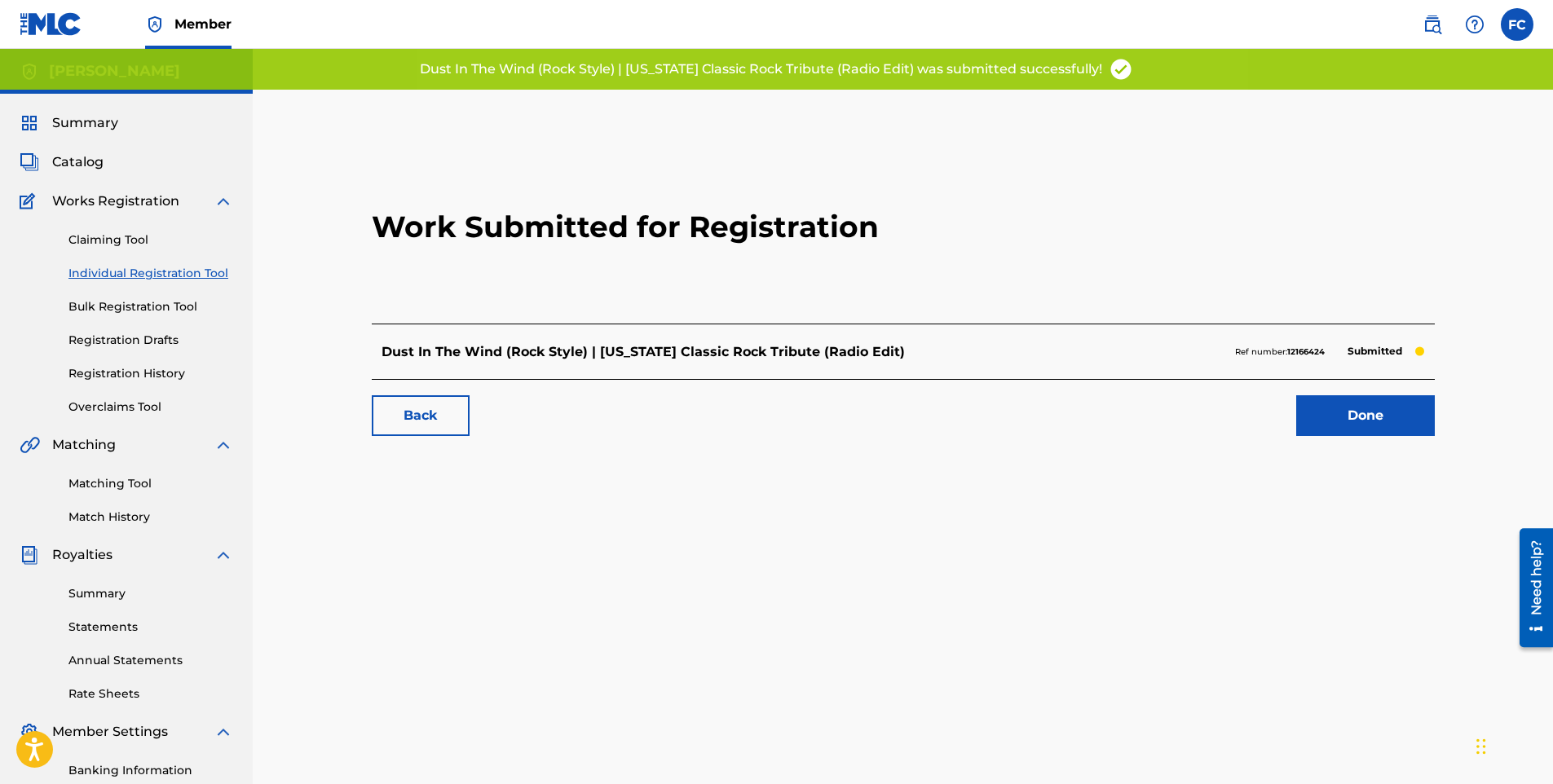
click at [1400, 420] on link "Done" at bounding box center [1366, 415] width 138 height 40
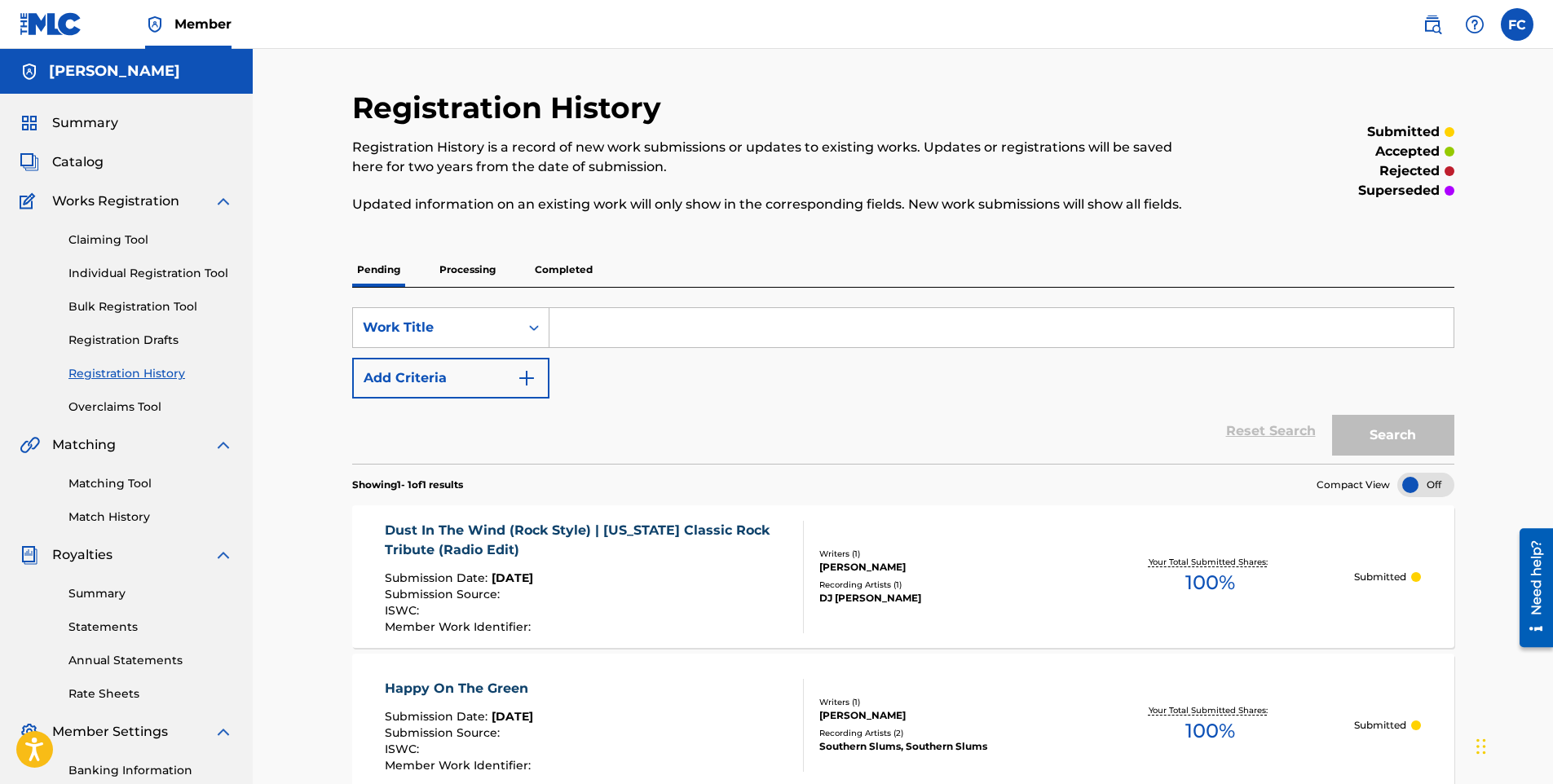
click at [572, 327] on input "Search Form" at bounding box center [1001, 327] width 905 height 39
paste input "[DATE] (Radio Edit)"
type input "[DATE] (Radio Edit)"
click at [1390, 440] on button "Search" at bounding box center [1393, 435] width 122 height 40
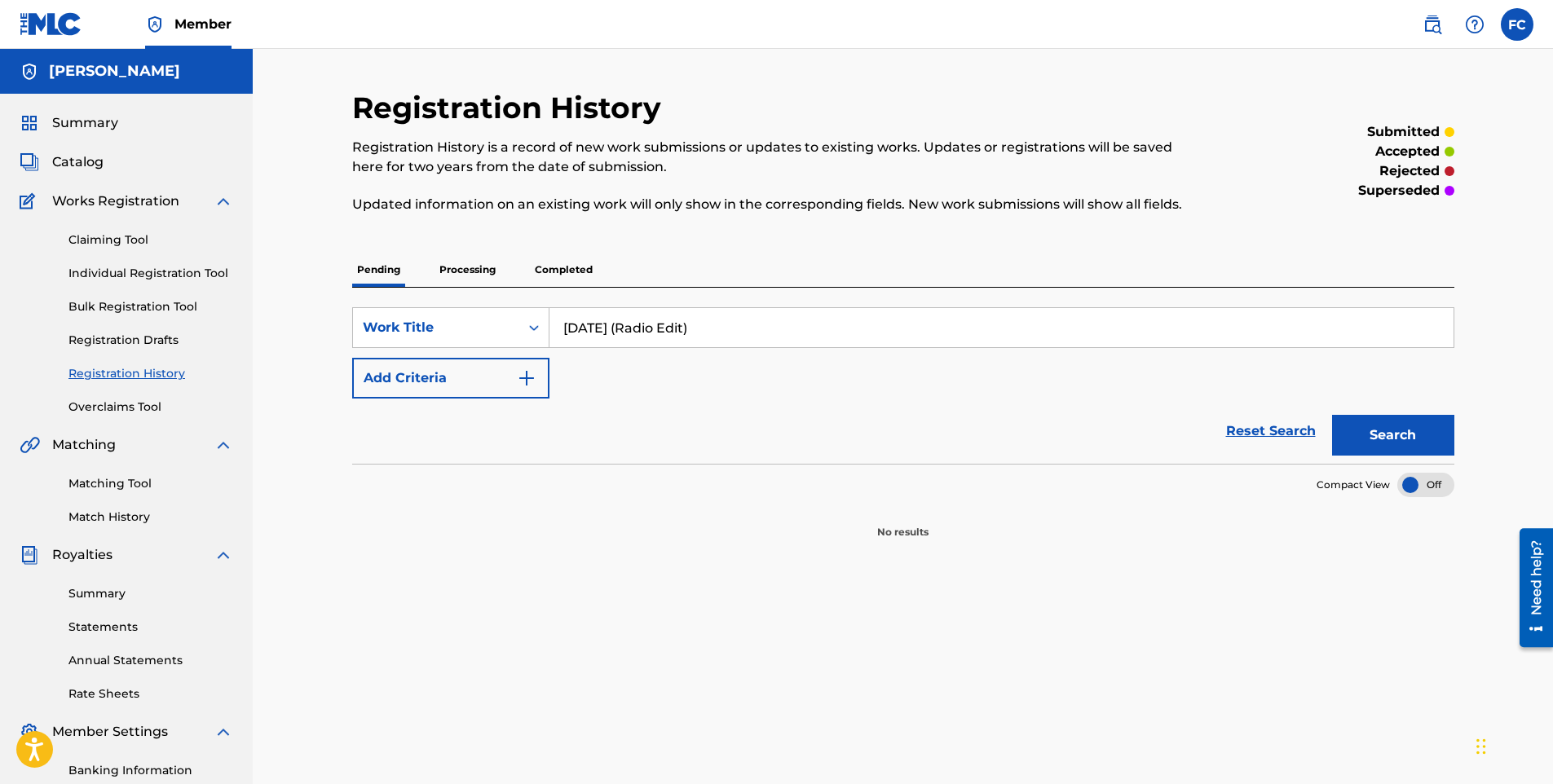
click at [142, 303] on link "Bulk Registration Tool" at bounding box center [150, 306] width 165 height 17
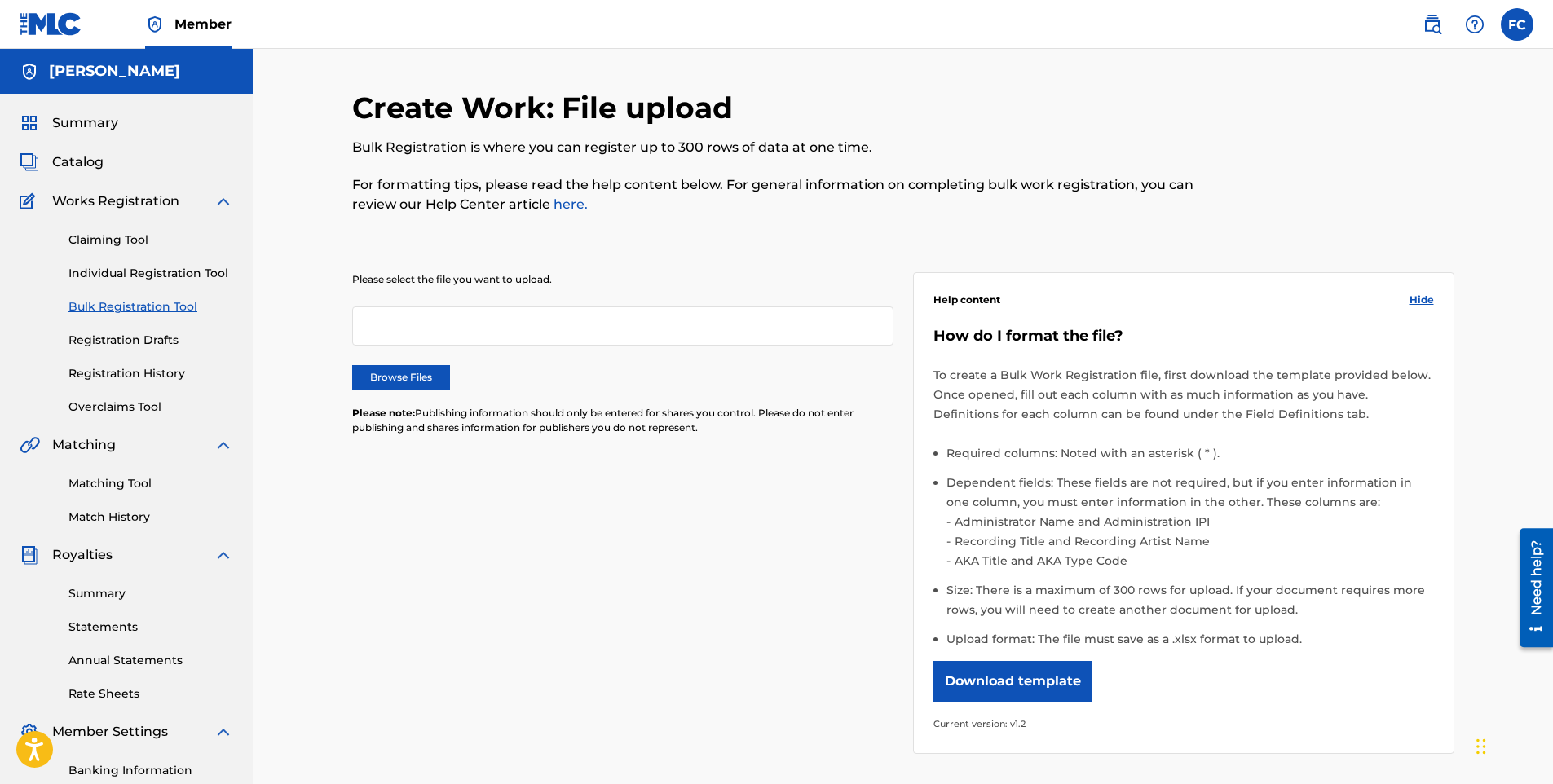
click at [508, 324] on div at bounding box center [623, 326] width 542 height 39
click at [124, 242] on link "Claiming Tool" at bounding box center [150, 240] width 165 height 17
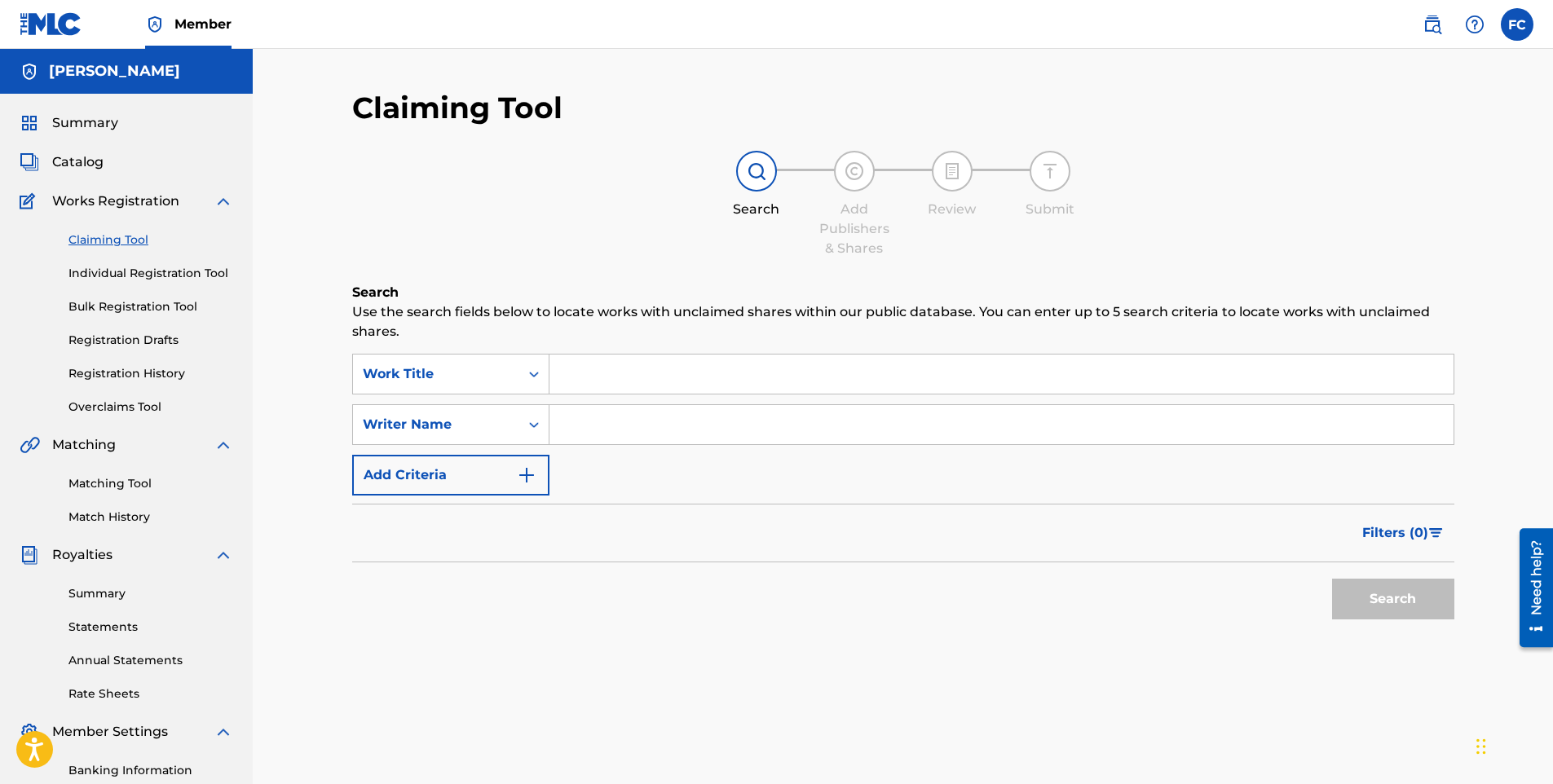
click at [633, 369] on input "Search Form" at bounding box center [1001, 375] width 905 height 39
paste input "[DATE] (Radio Edit)"
type input "[DATE] (Radio Edit)"
click at [640, 427] on input "Search Form" at bounding box center [1001, 425] width 905 height 39
type input "[PERSON_NAME]"
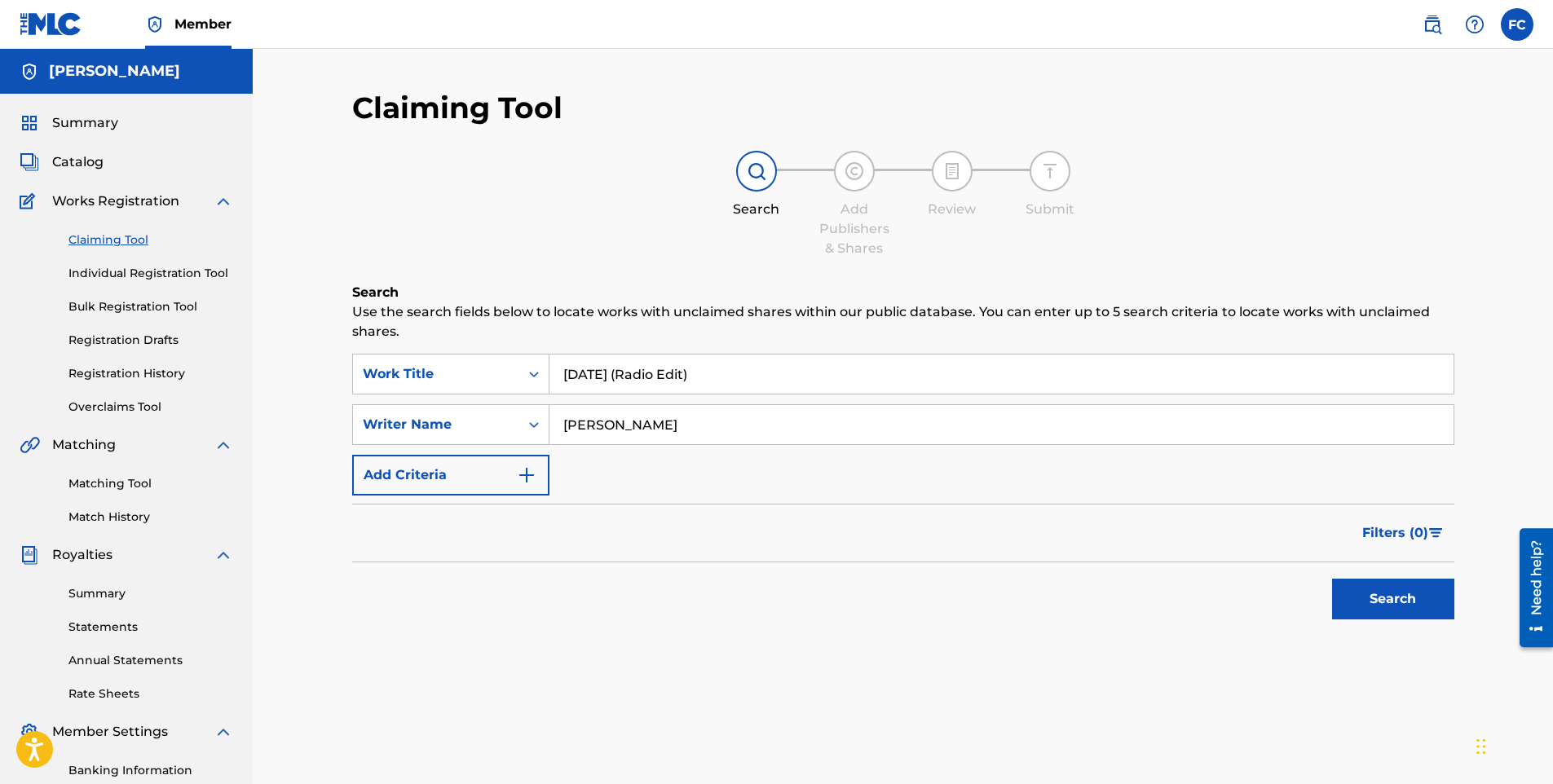
click at [1408, 610] on button "Search" at bounding box center [1393, 599] width 122 height 40
click at [134, 273] on link "Individual Registration Tool" at bounding box center [150, 273] width 165 height 17
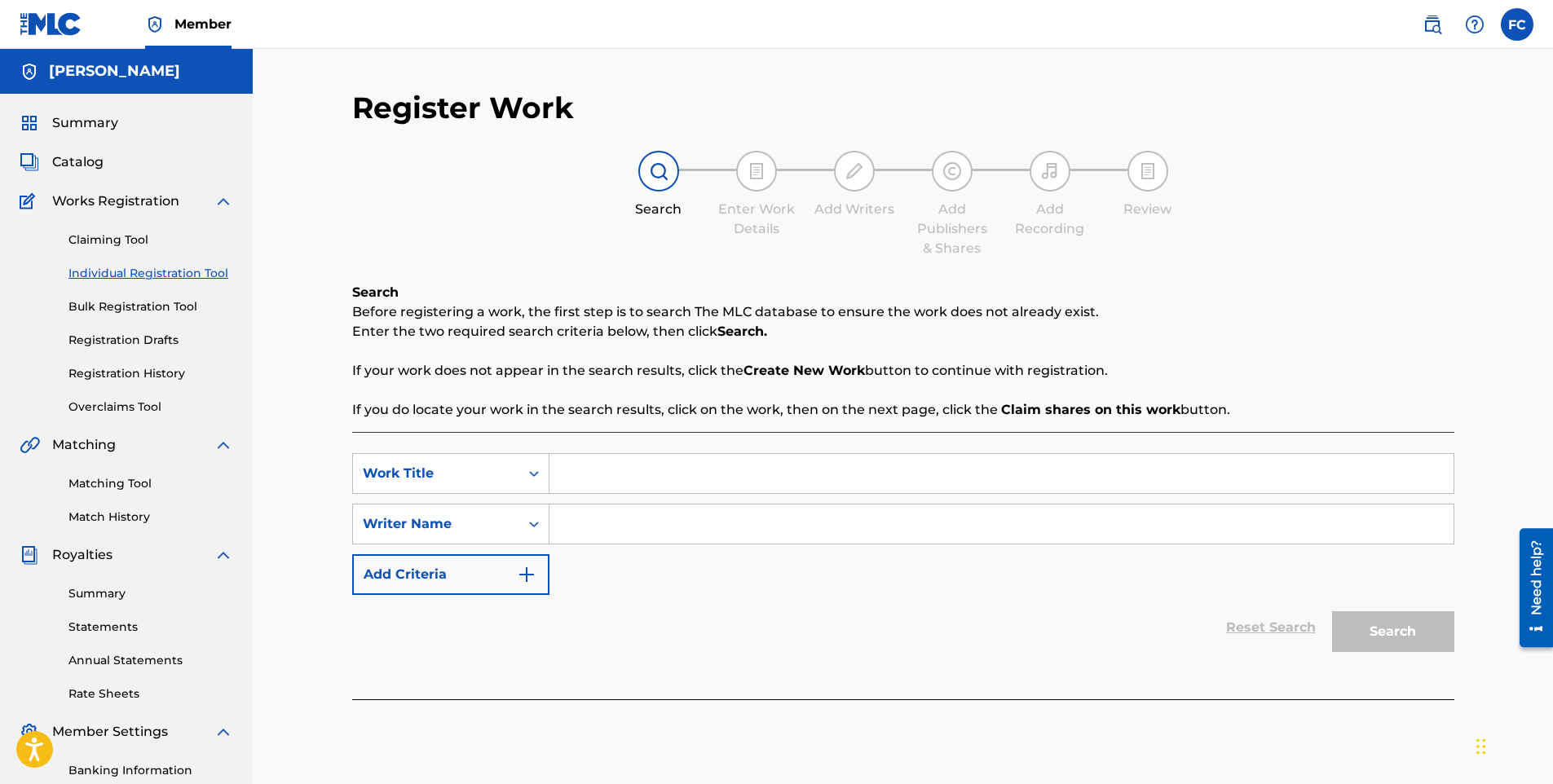
click at [598, 461] on input "Search Form" at bounding box center [1001, 473] width 905 height 39
paste input "[DATE] (Radio Edit)"
type input "[DATE] (Radio Edit)"
click at [612, 514] on input "Search Form" at bounding box center [1001, 525] width 905 height 39
type input "frde"
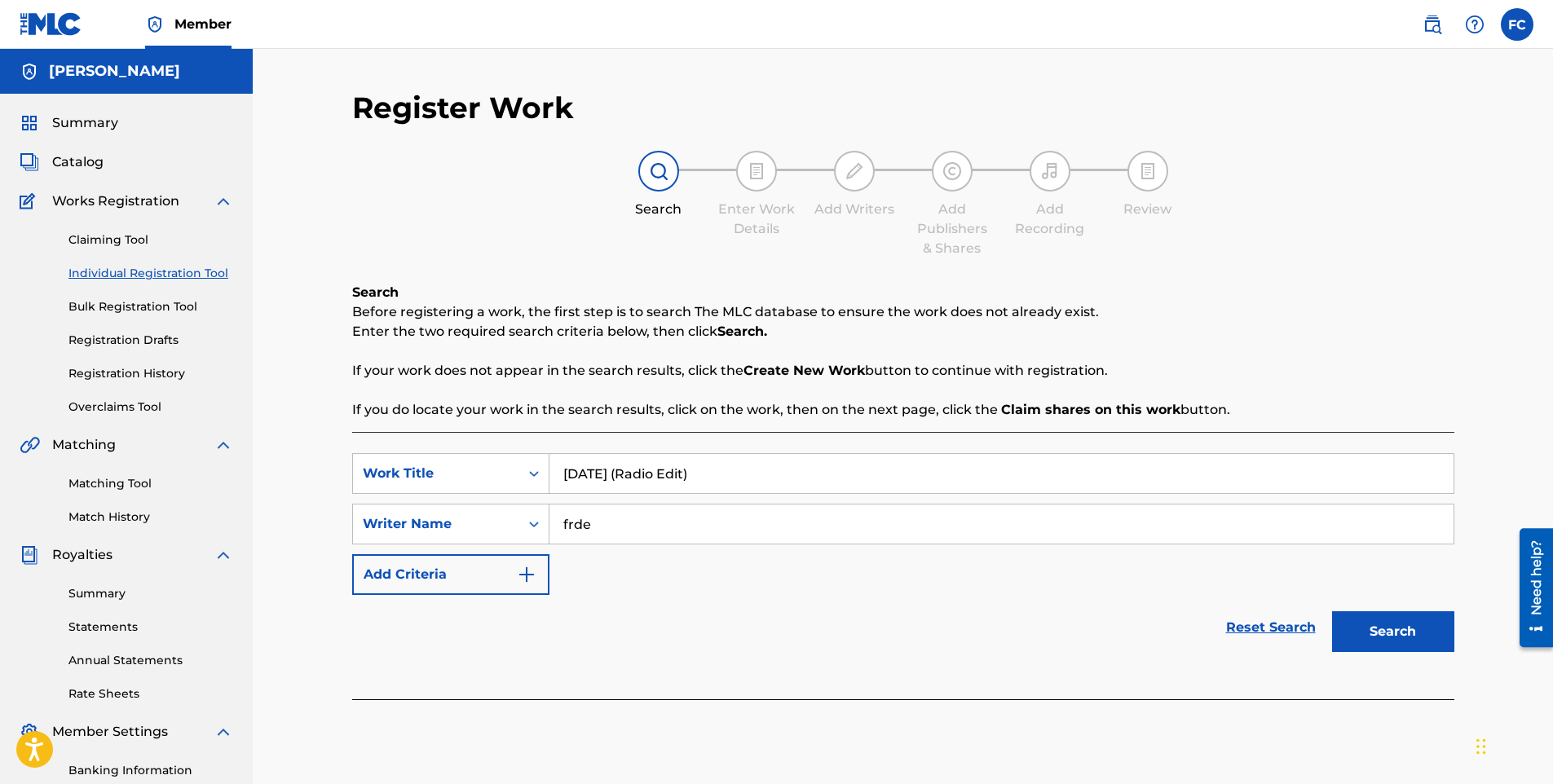
click at [1408, 631] on button "Search" at bounding box center [1393, 631] width 122 height 40
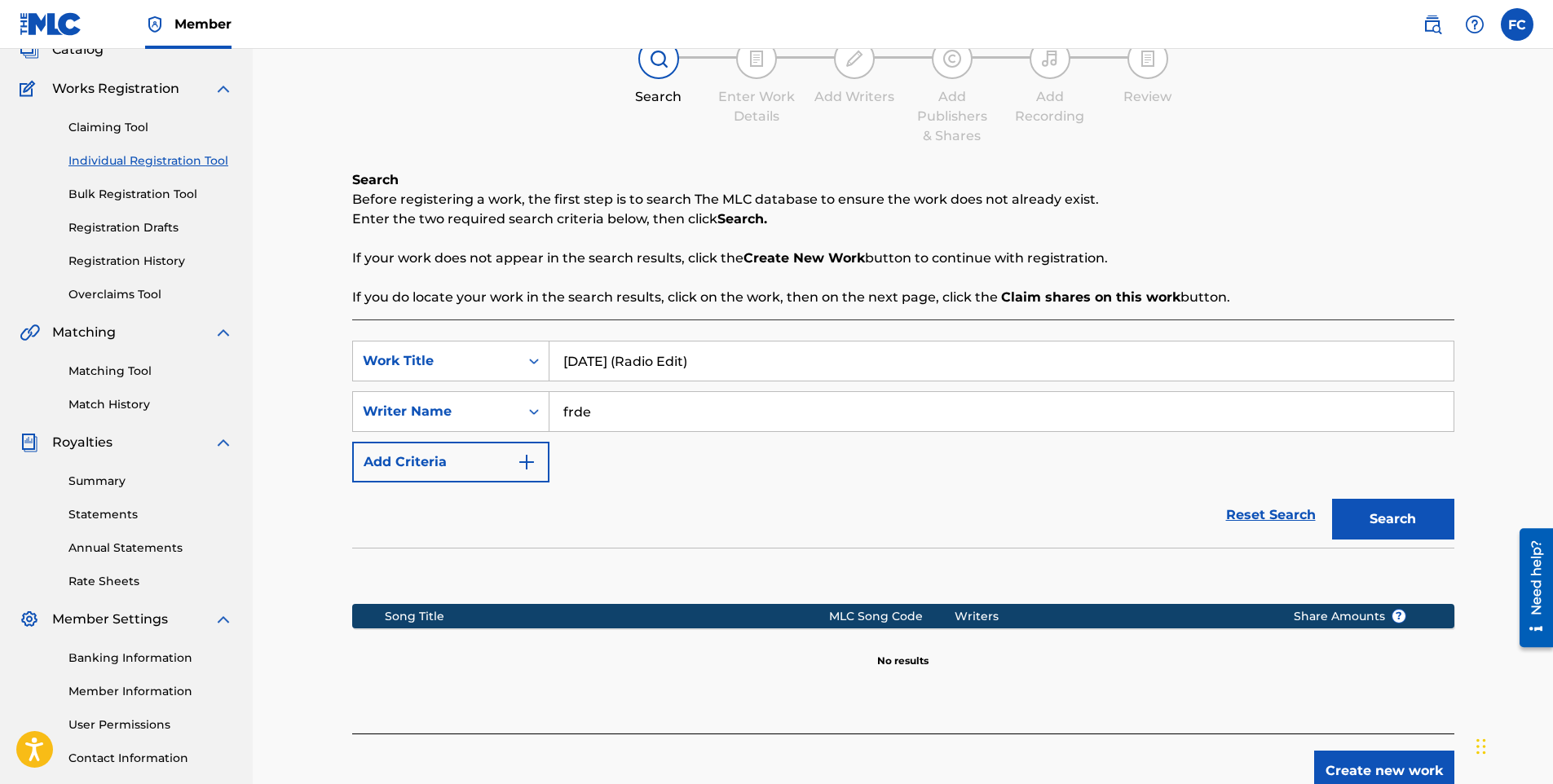
scroll to position [227, 0]
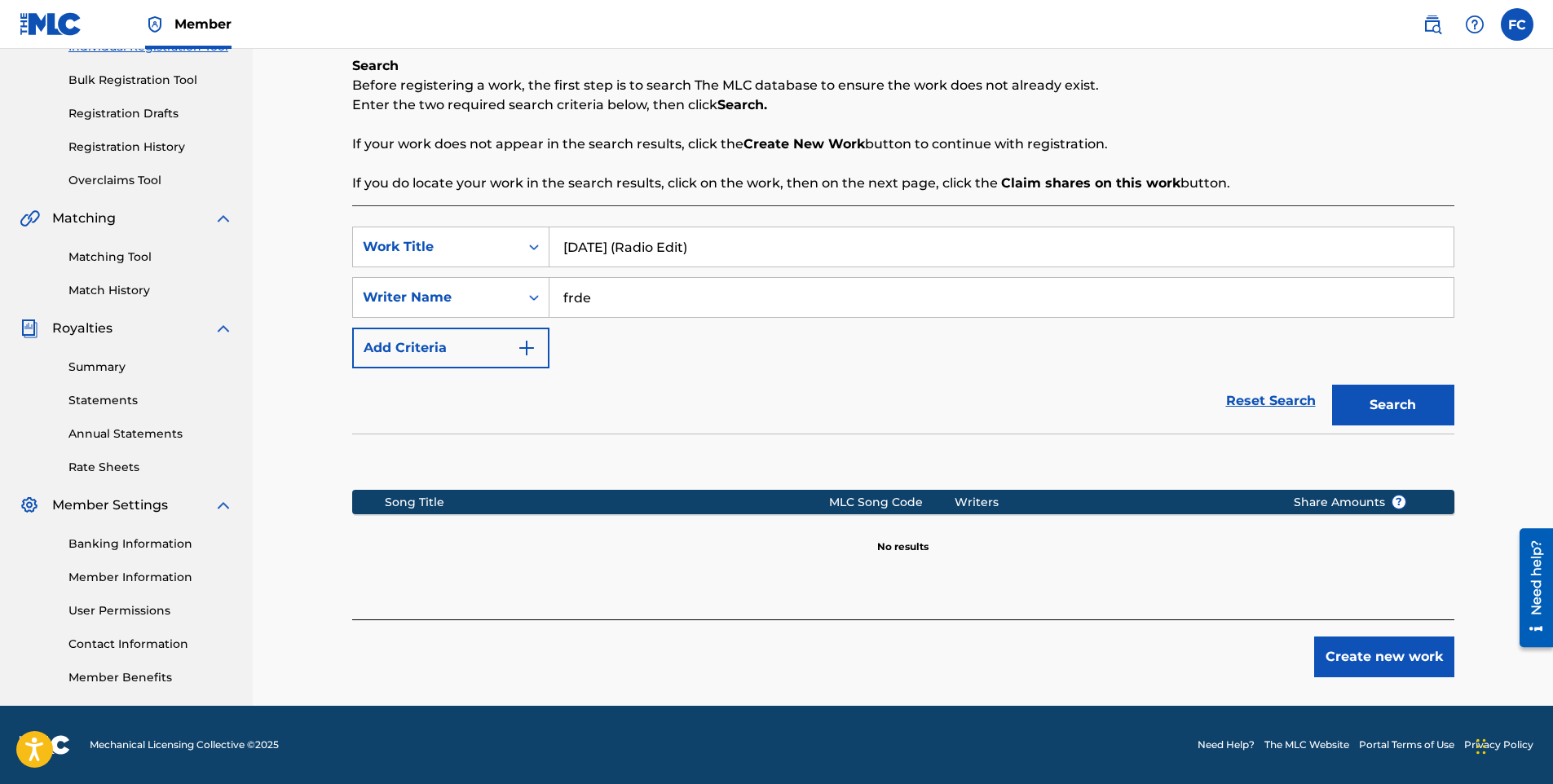
click at [1396, 655] on button "Create new work" at bounding box center [1384, 656] width 140 height 40
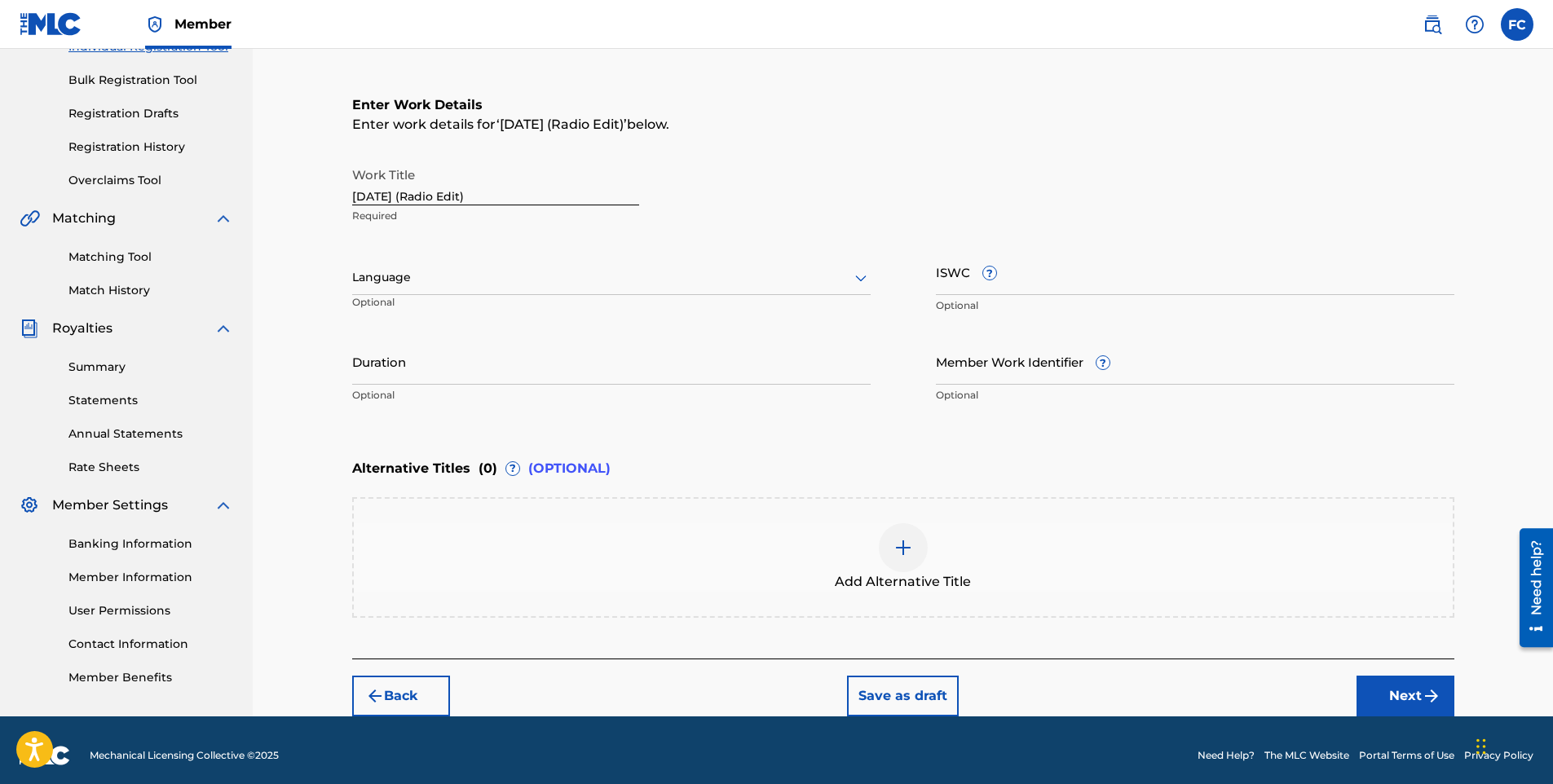
click at [407, 284] on div at bounding box center [612, 277] width 519 height 21
click at [397, 312] on div "English" at bounding box center [612, 313] width 517 height 36
click at [1405, 683] on button "Next" at bounding box center [1405, 695] width 98 height 40
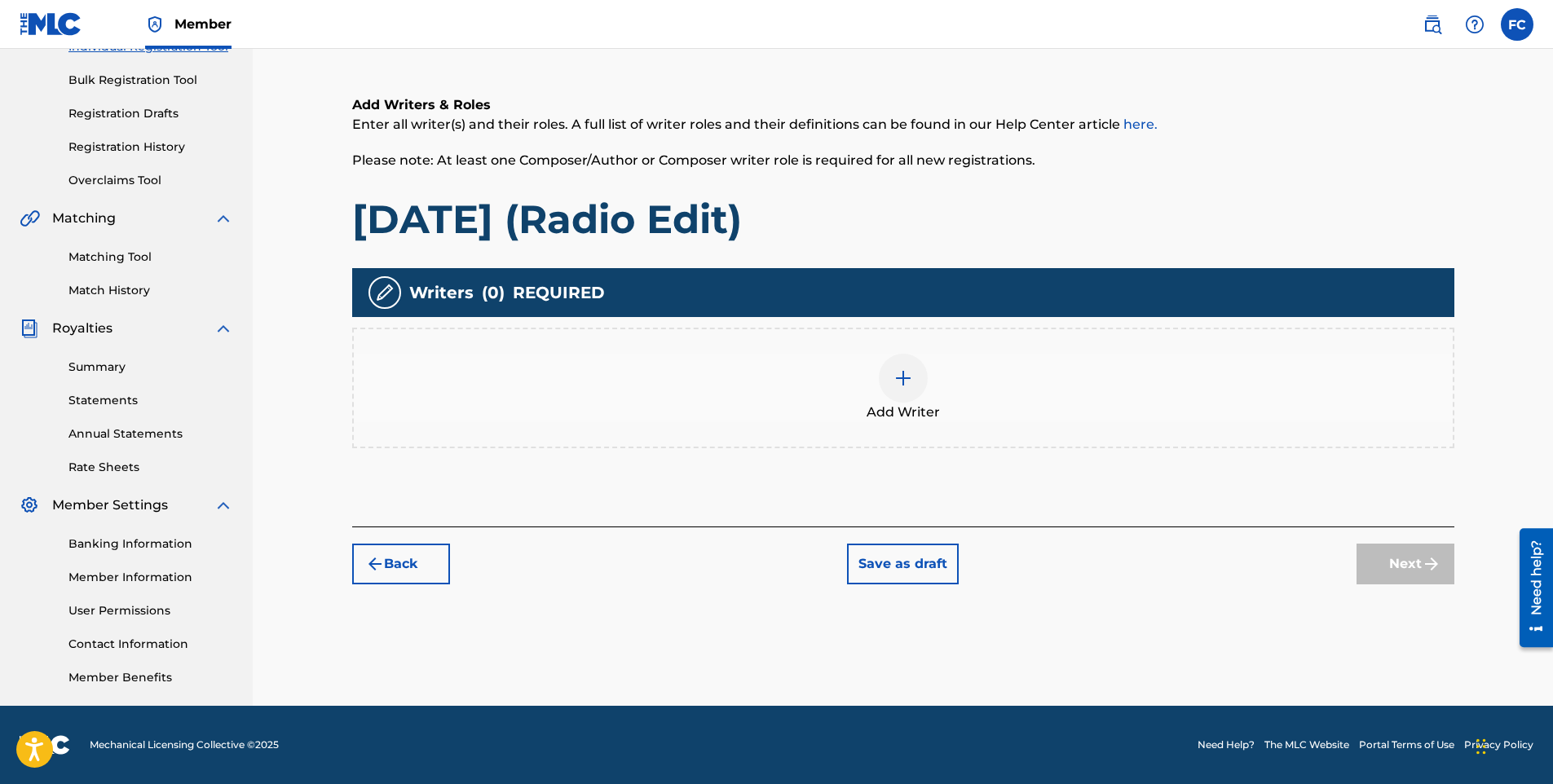
scroll to position [73, 0]
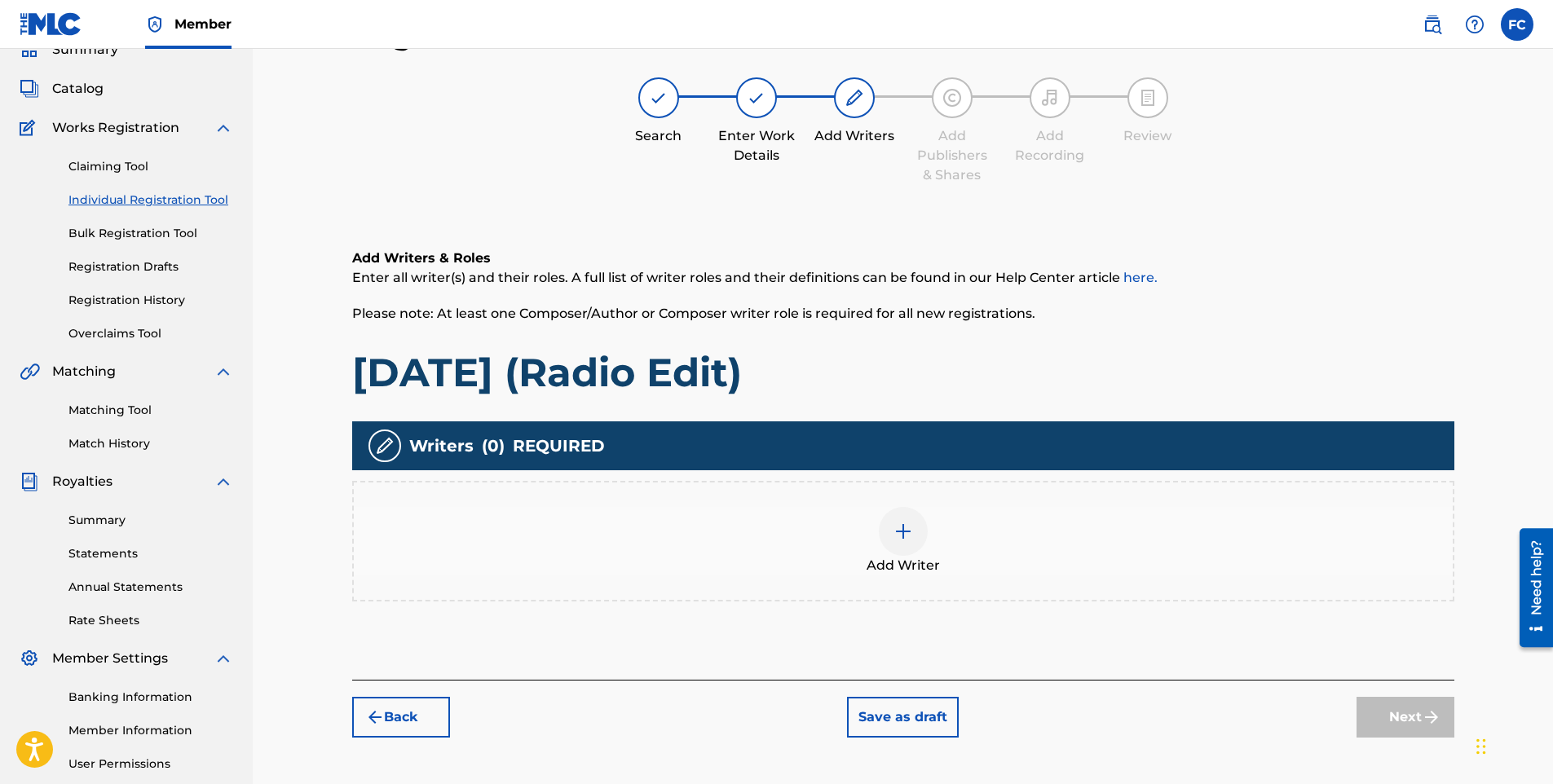
click at [905, 528] on img at bounding box center [904, 532] width 20 height 20
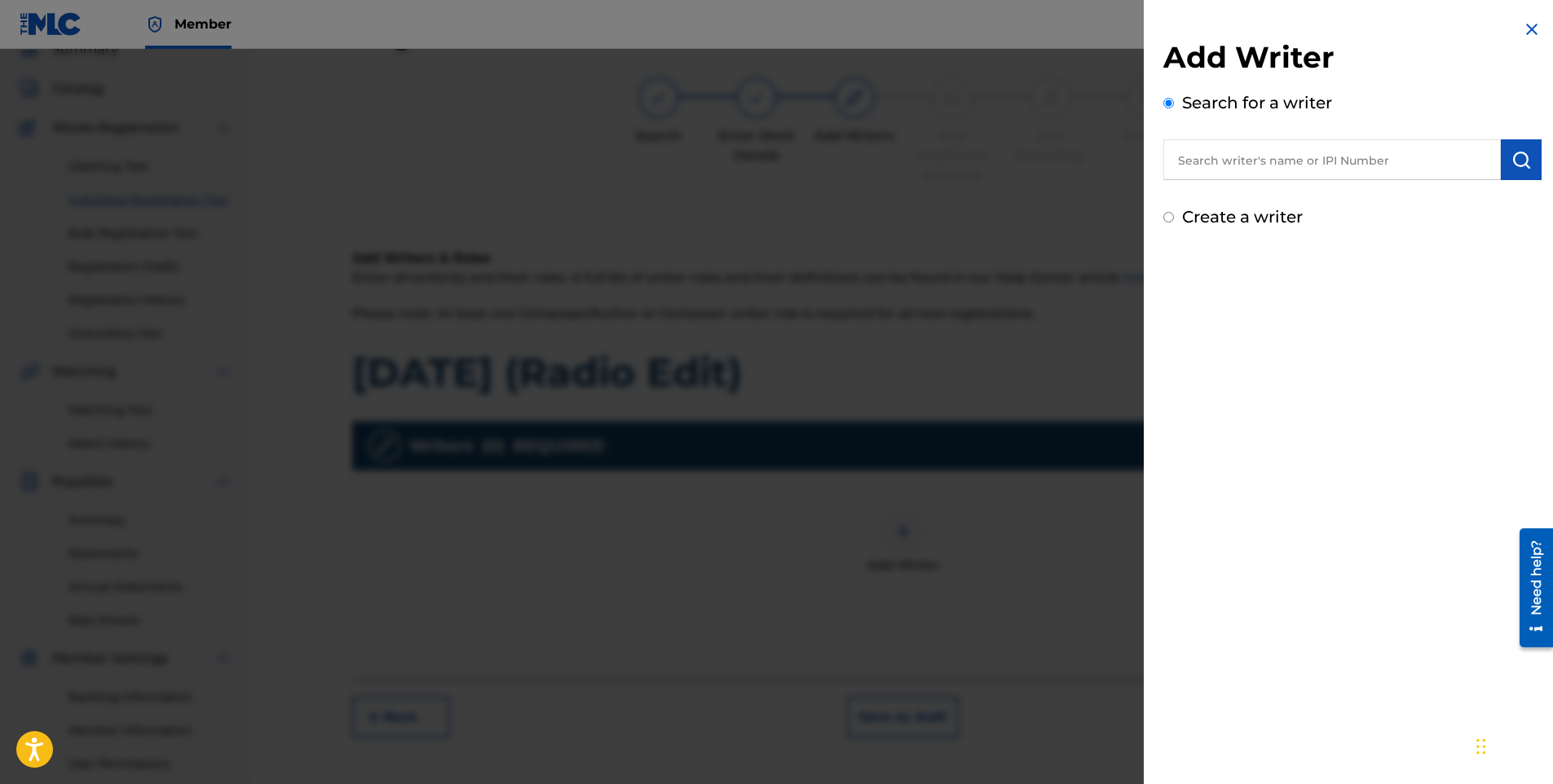
click at [1208, 210] on label "Create a writer" at bounding box center [1242, 217] width 120 height 20
radio input "true"
click at [1174, 212] on input "Create a writer" at bounding box center [1168, 217] width 11 height 11
radio input "false"
radio input "true"
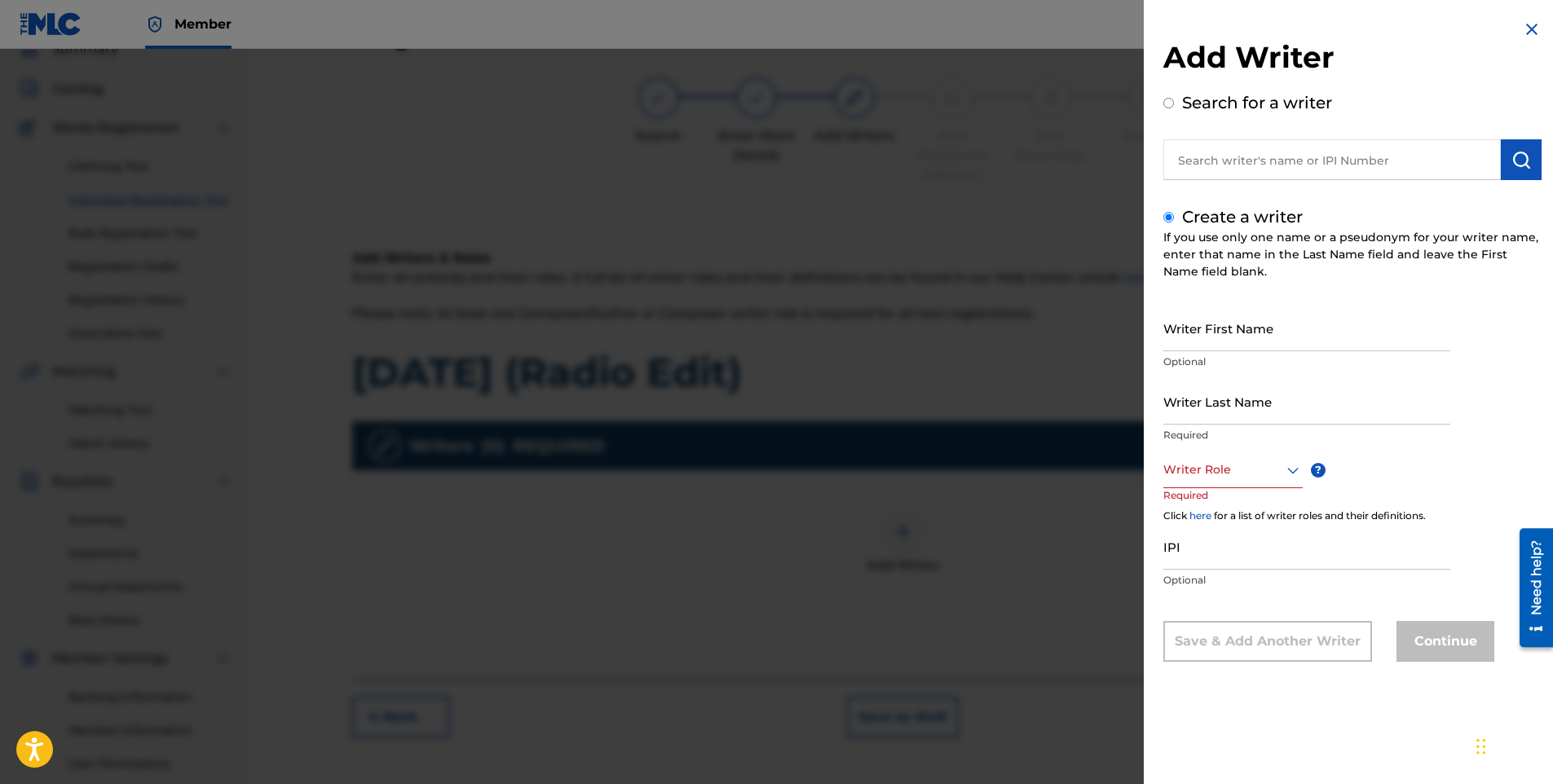
click at [1218, 331] on input "Writer First Name" at bounding box center [1306, 327] width 287 height 46
type input "[PERSON_NAME]"
click at [1246, 472] on div at bounding box center [1232, 469] width 139 height 21
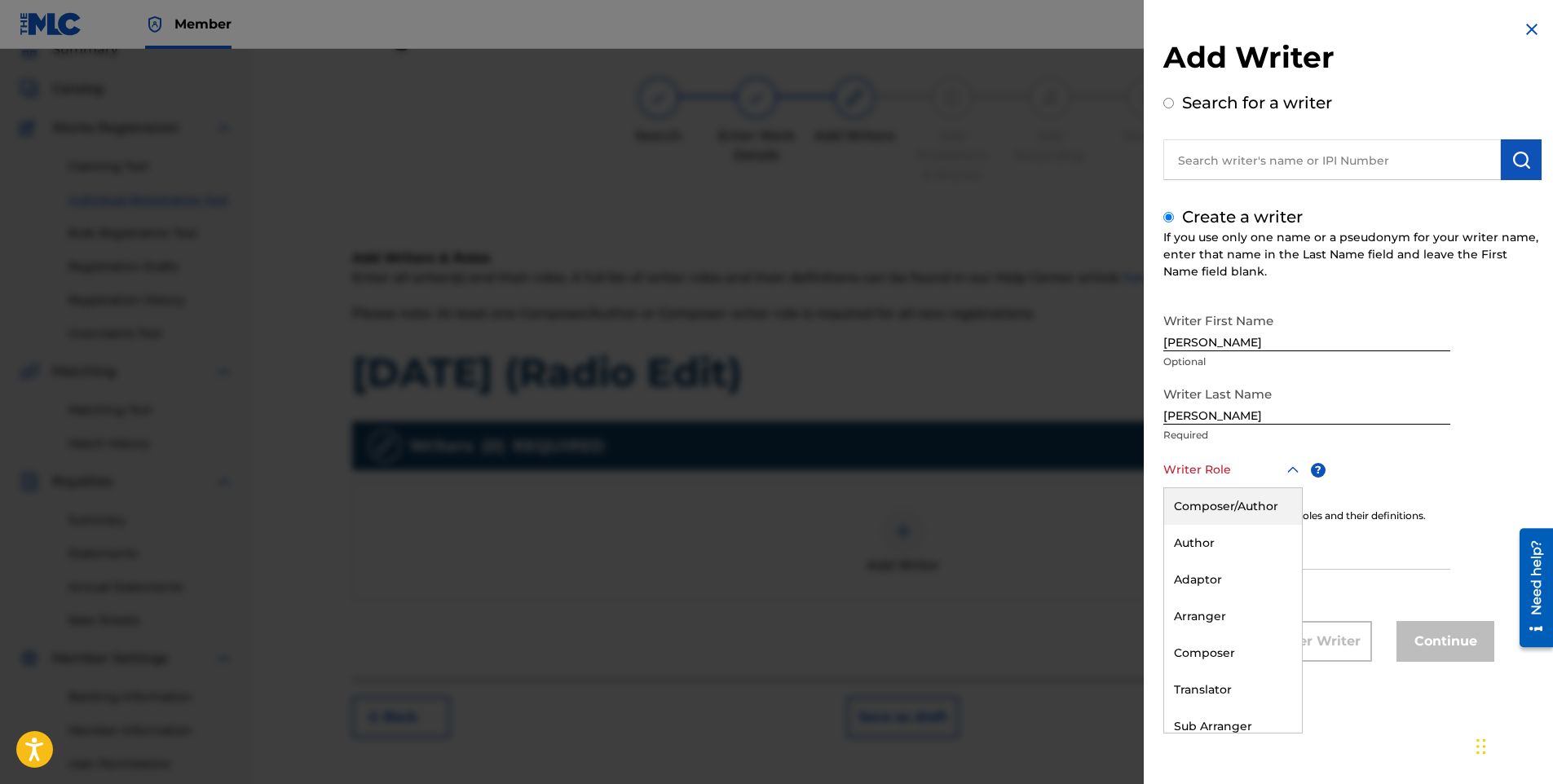
click at [1239, 498] on div "Composer/Author" at bounding box center [1233, 506] width 138 height 36
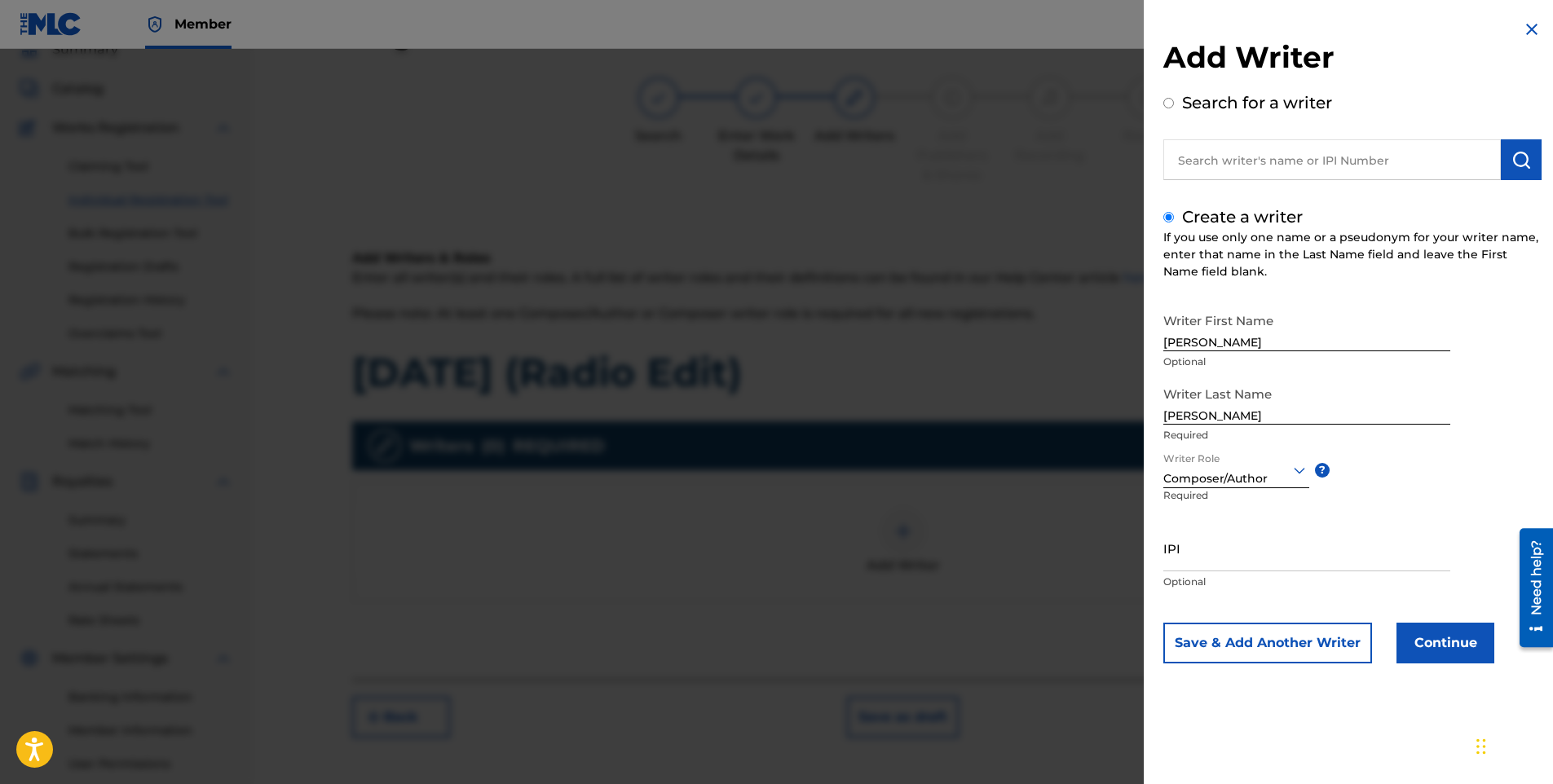
click at [1426, 632] on button "Continue" at bounding box center [1445, 642] width 98 height 40
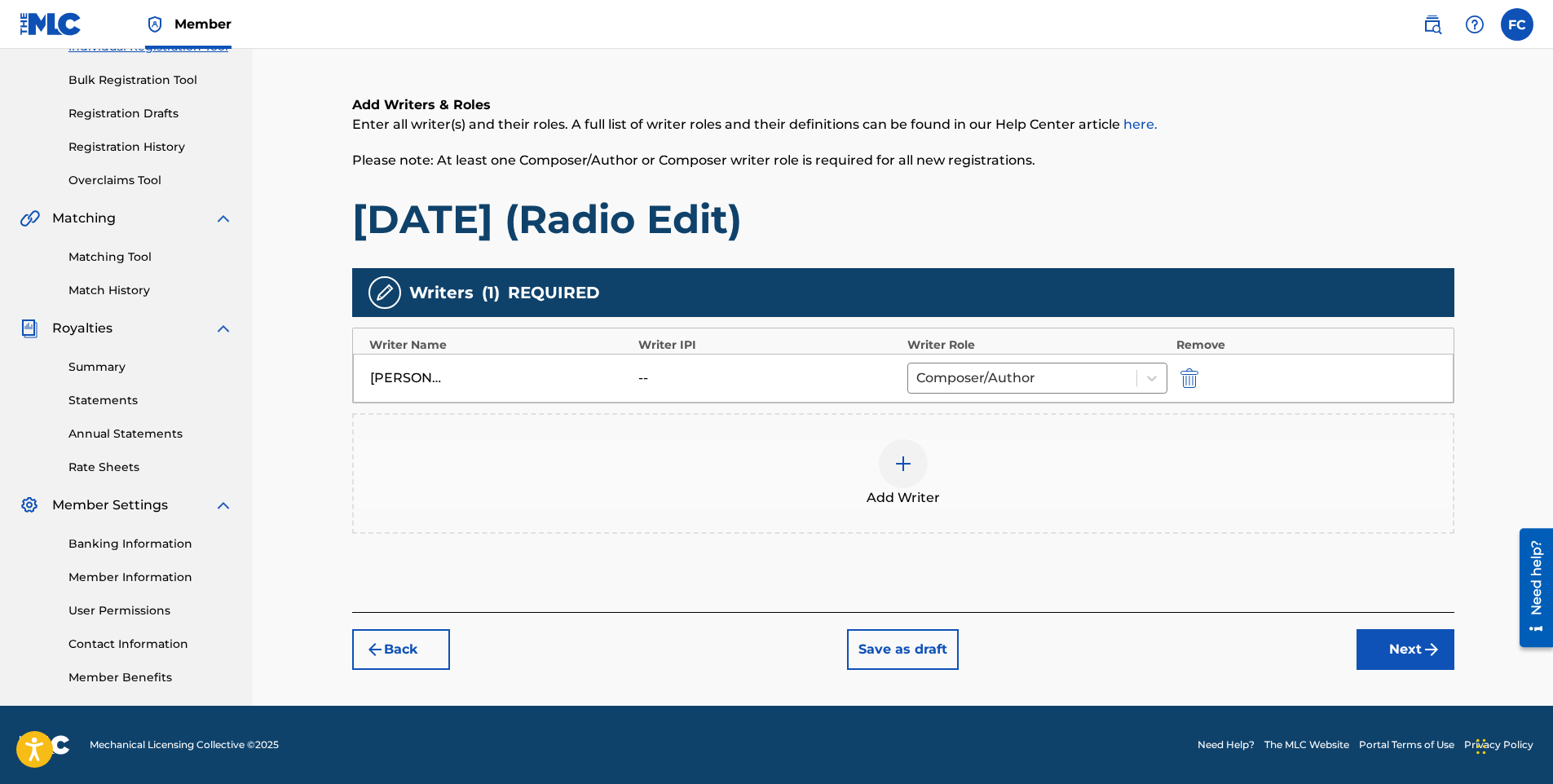
click at [1399, 655] on button "Next" at bounding box center [1405, 649] width 98 height 40
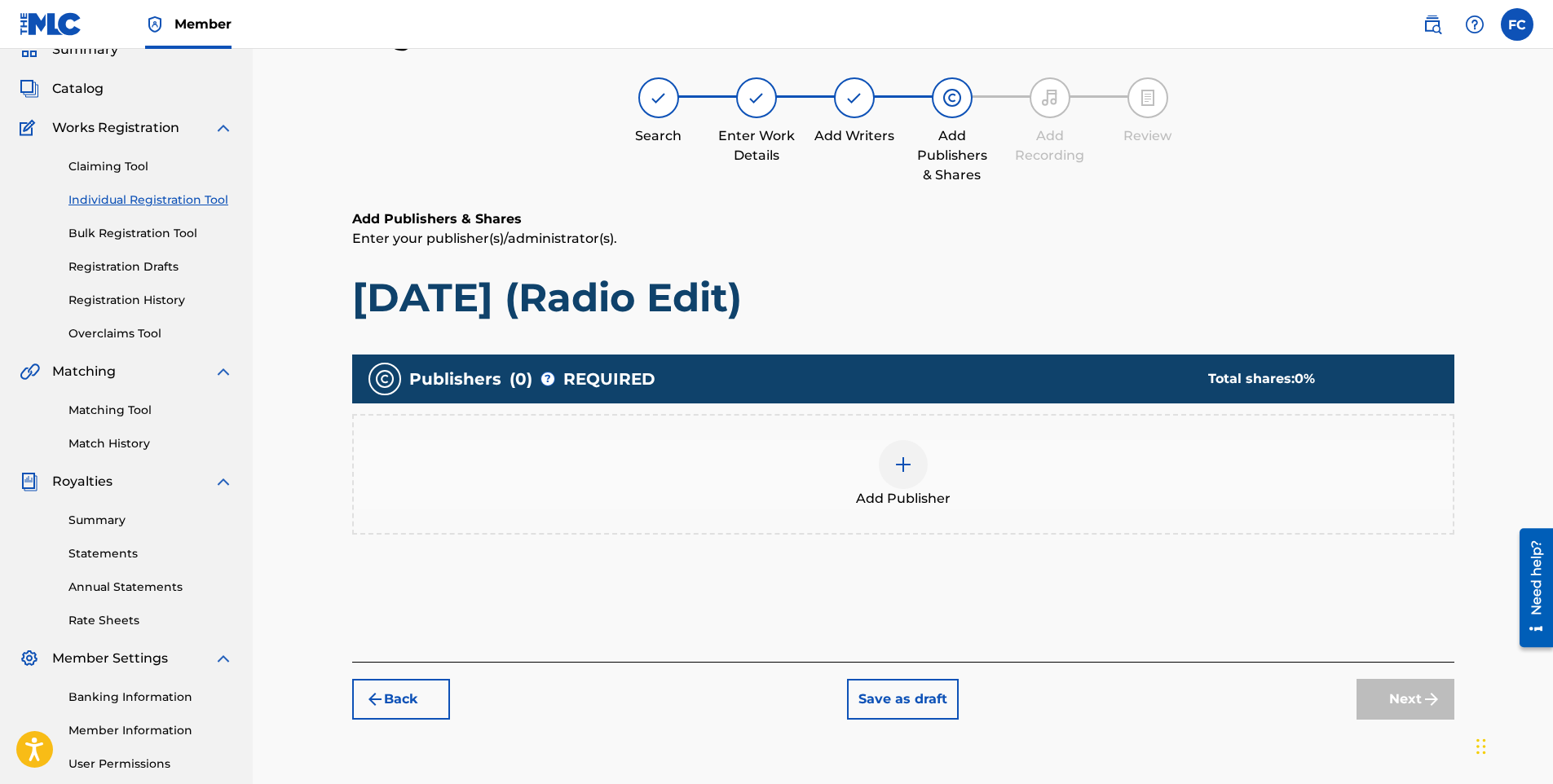
click at [931, 473] on div "Add Publisher" at bounding box center [904, 473] width 1099 height 68
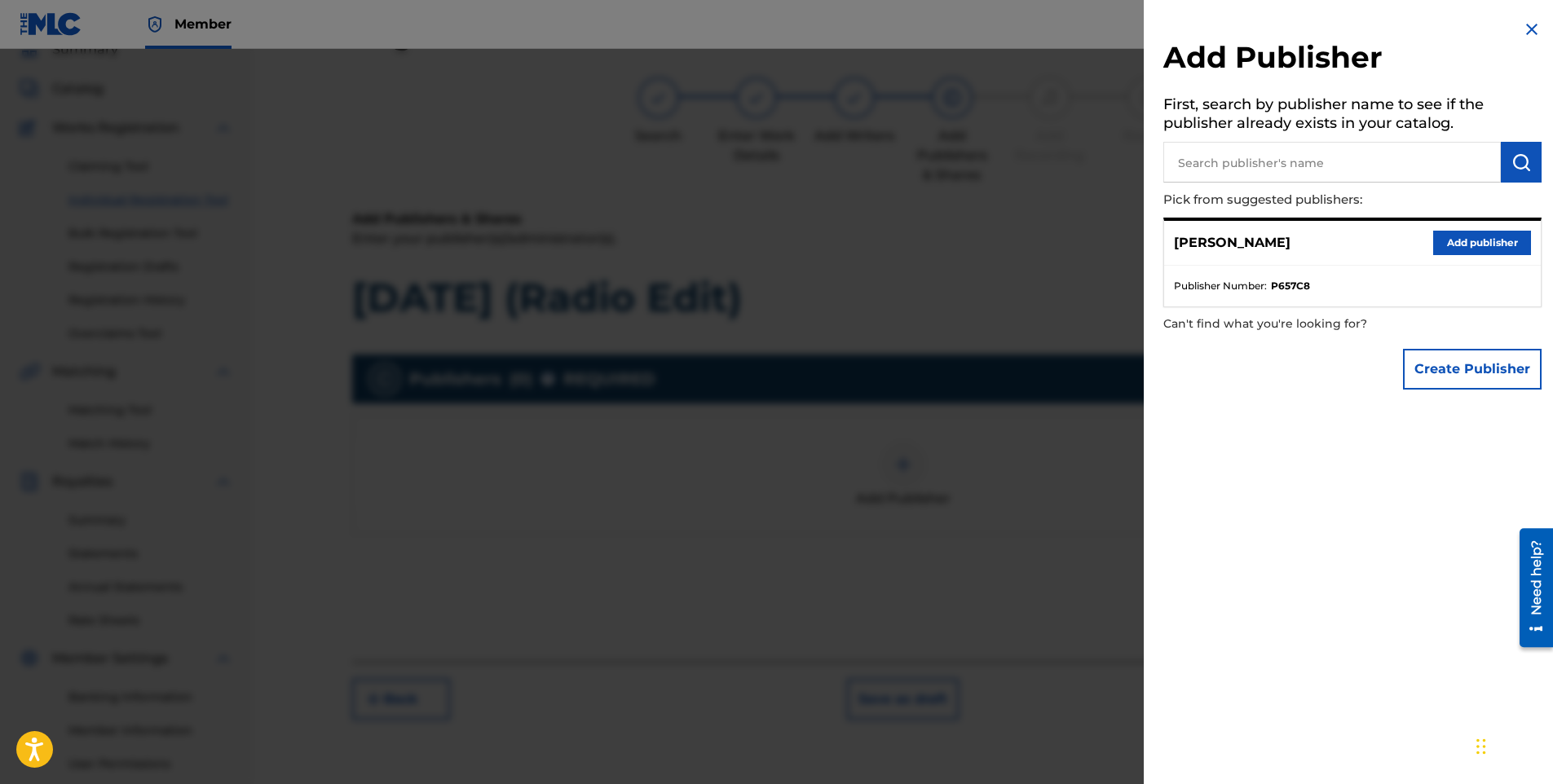
click at [1478, 246] on button "Add publisher" at bounding box center [1482, 243] width 98 height 25
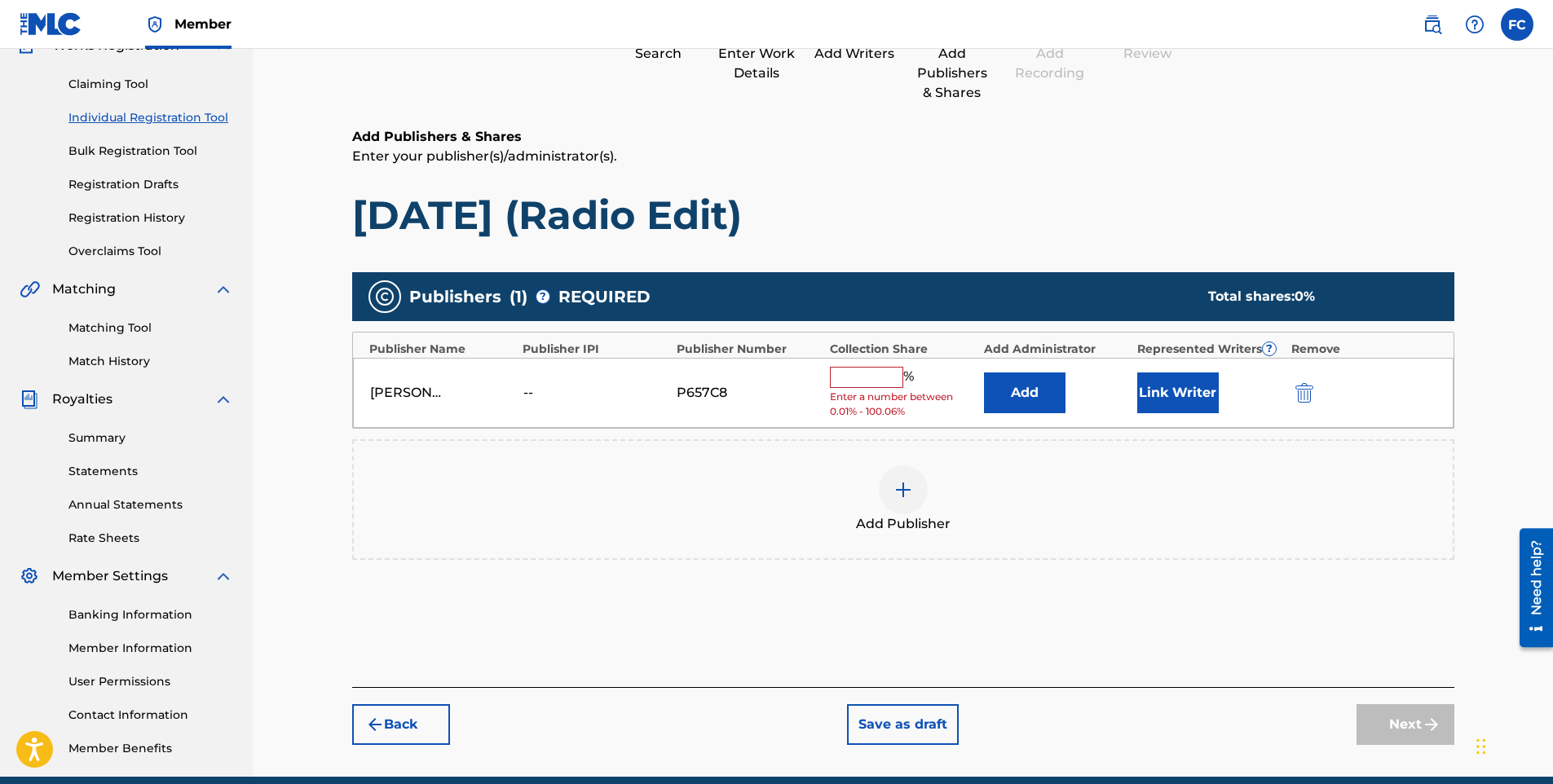
scroll to position [227, 0]
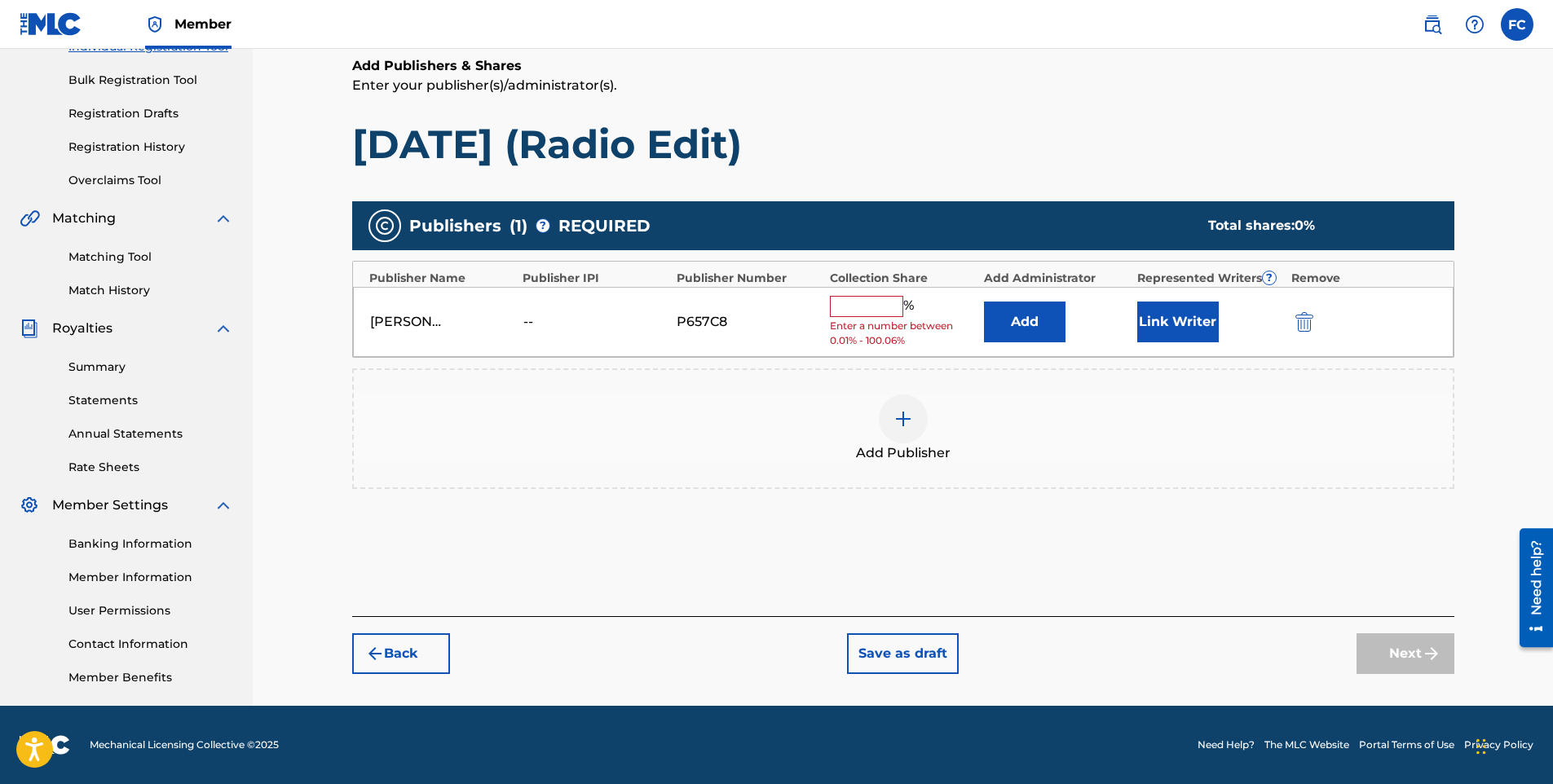
click at [1192, 315] on button "Link Writer" at bounding box center [1178, 321] width 82 height 40
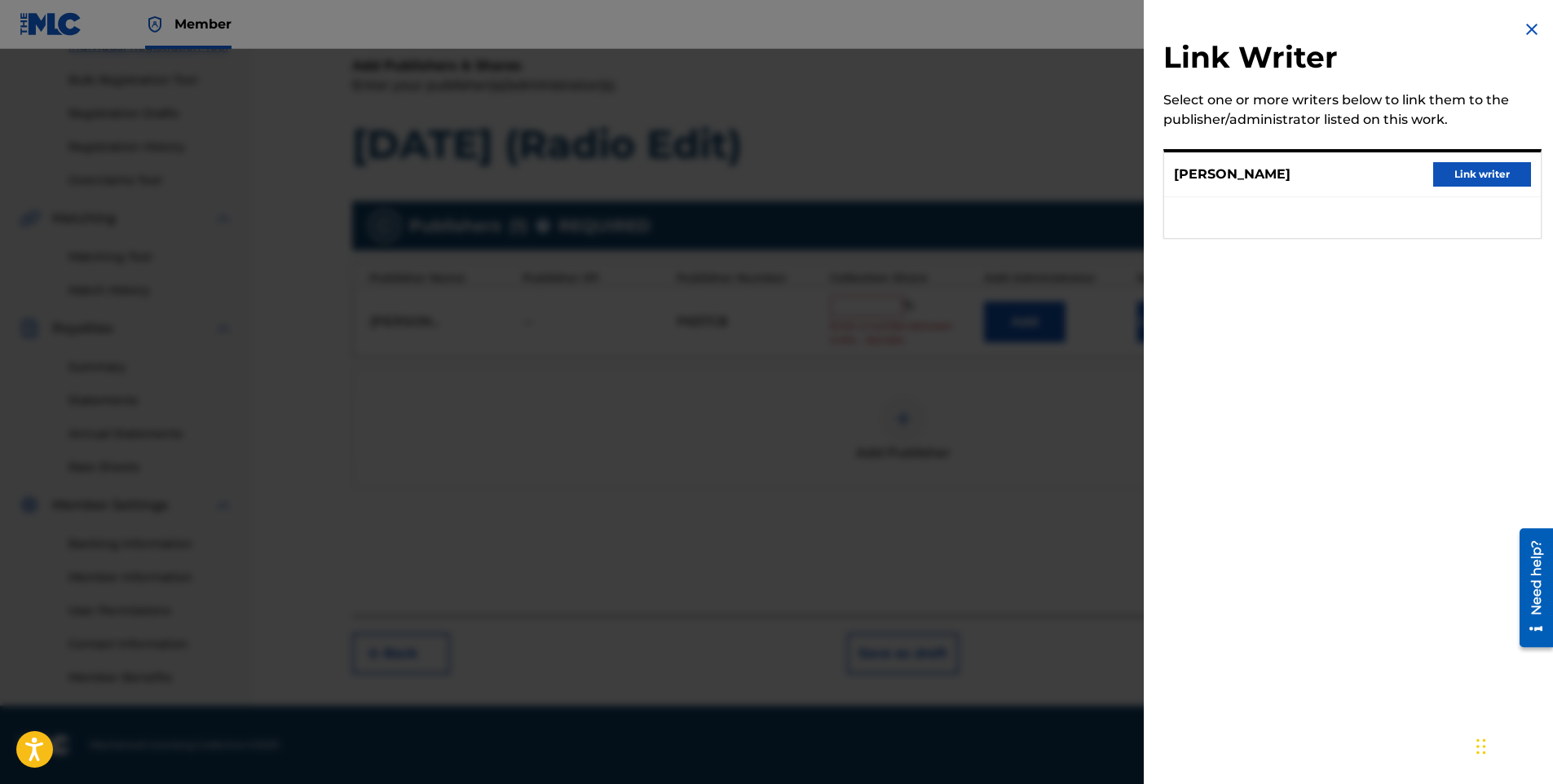
click at [1468, 173] on button "Link writer" at bounding box center [1482, 174] width 98 height 25
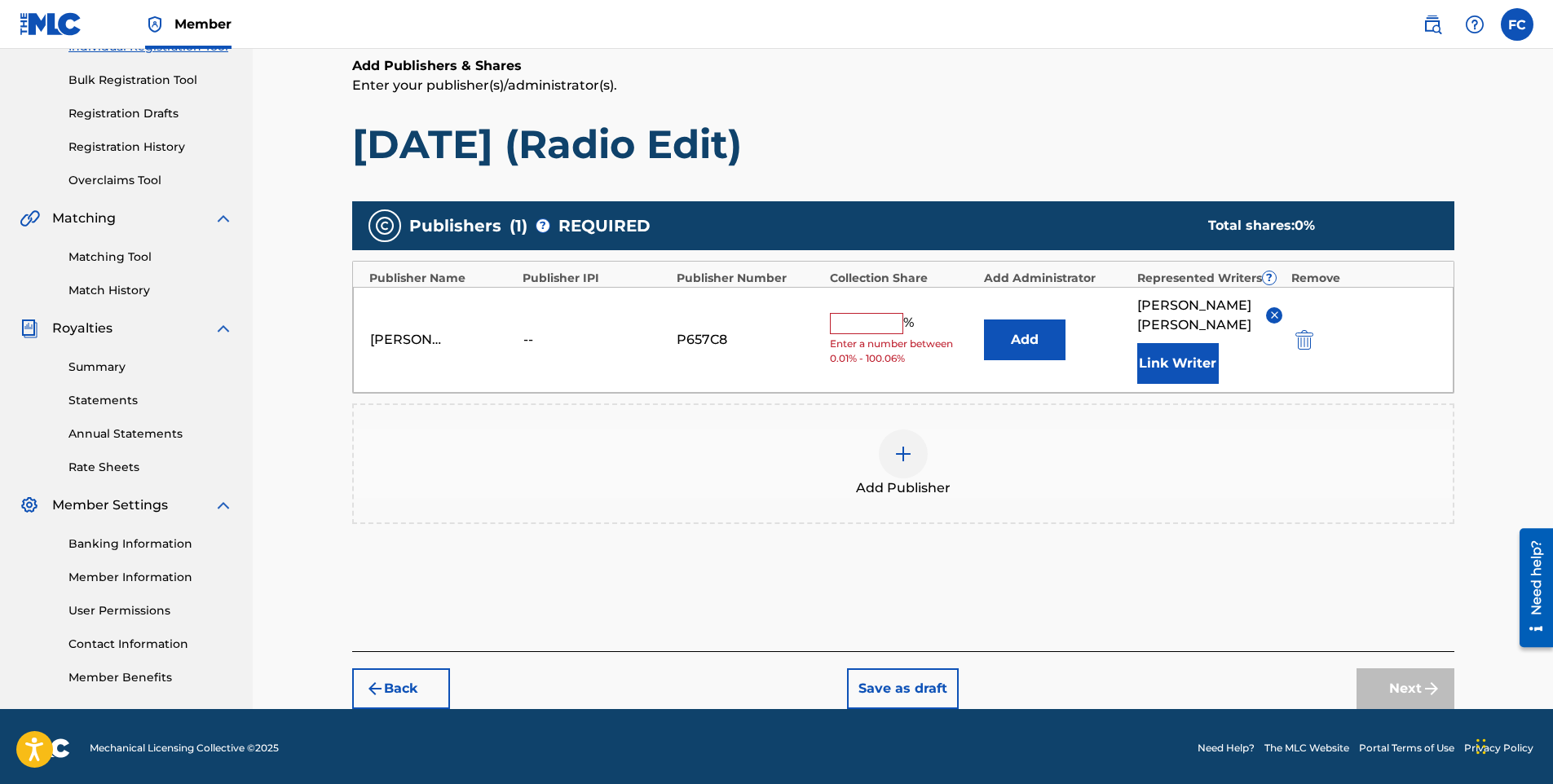
click at [864, 334] on input "text" at bounding box center [866, 322] width 73 height 21
type input "100"
click at [1224, 593] on div "Add Publishers & Shares Enter your publisher(s)/administrator(s). [DATE] (Radio…" at bounding box center [903, 353] width 1102 height 595
click at [1393, 697] on button "Next" at bounding box center [1405, 688] width 98 height 40
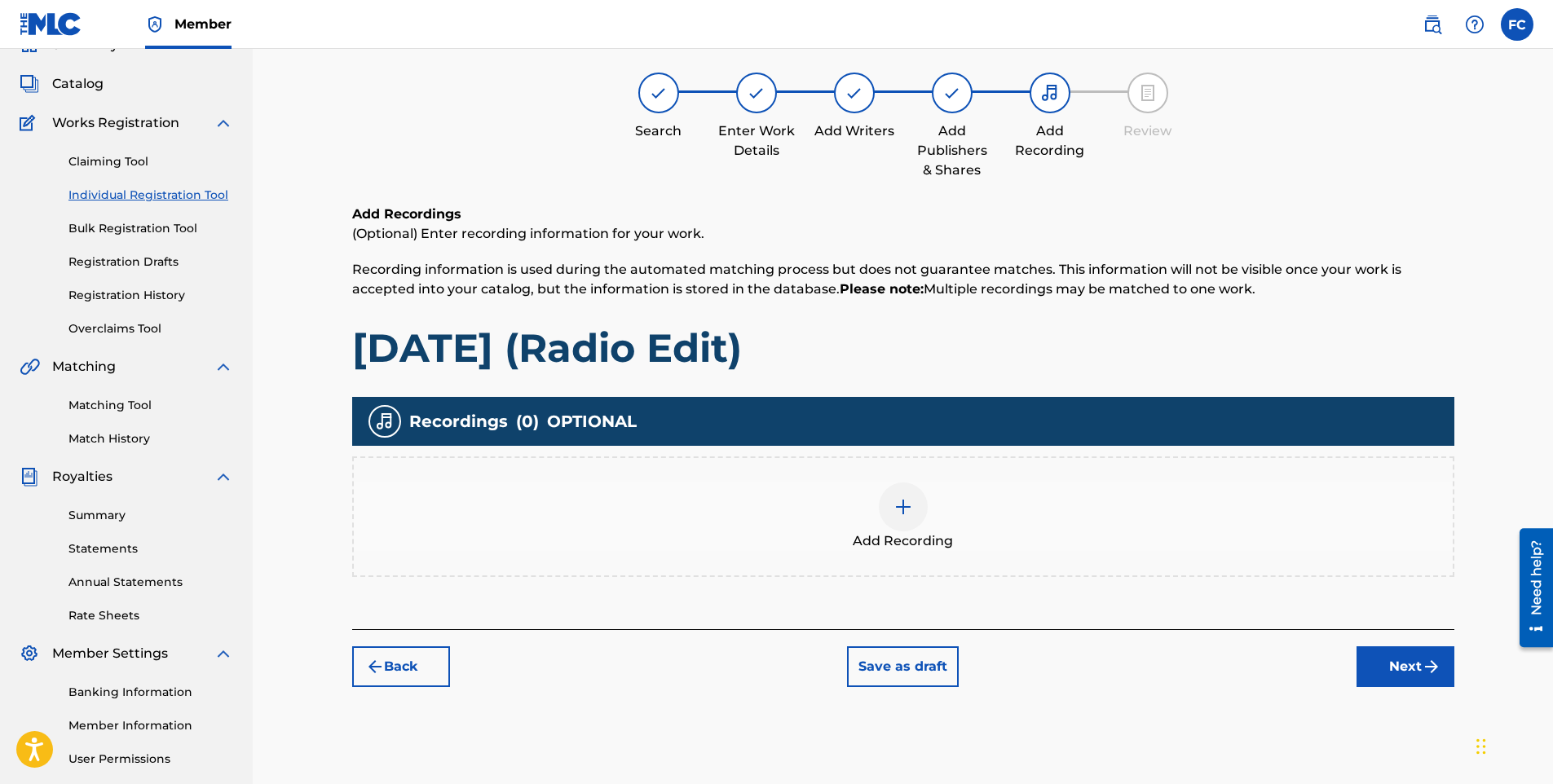
scroll to position [73, 0]
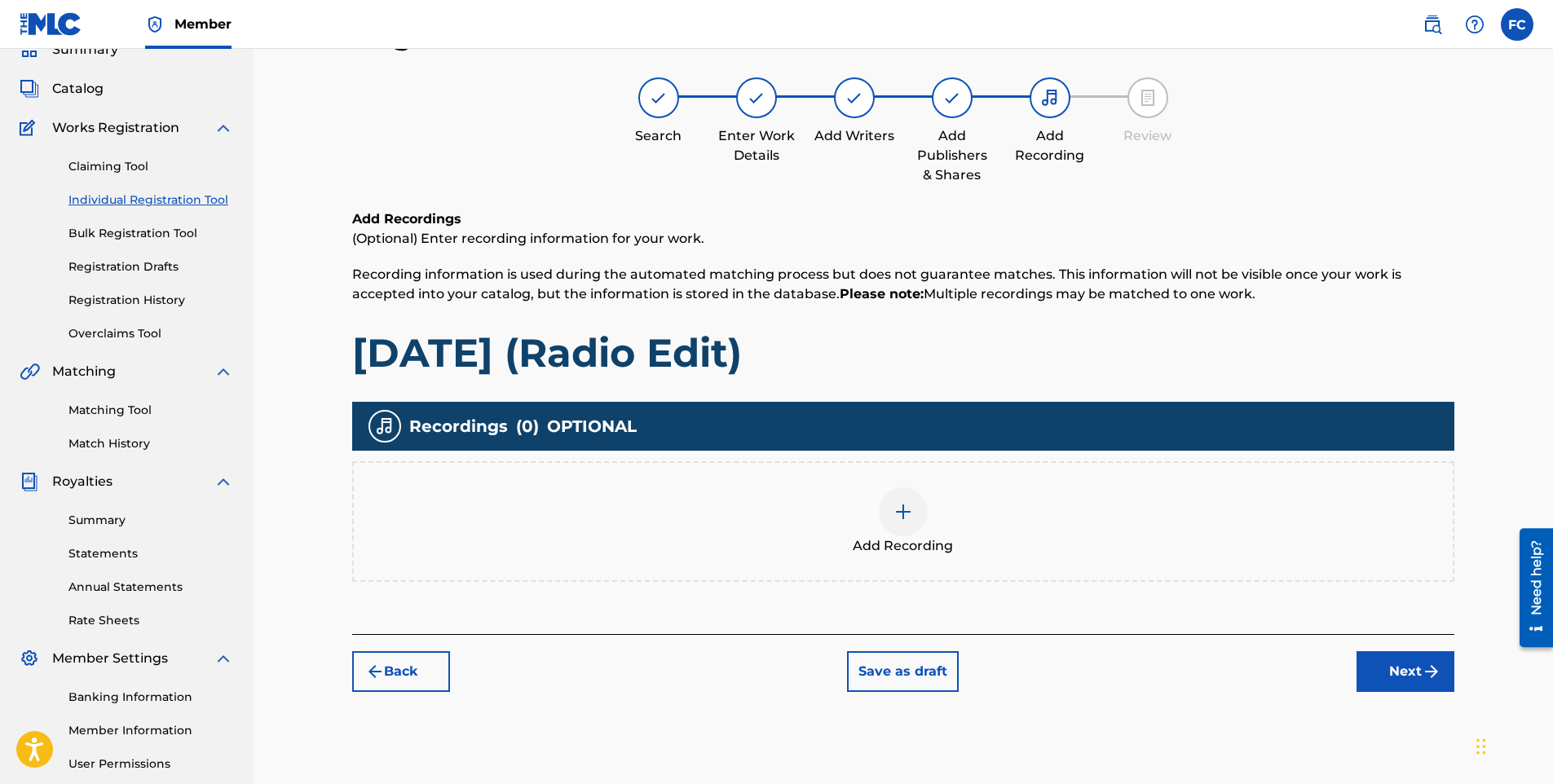
click at [914, 514] on div at bounding box center [904, 512] width 49 height 49
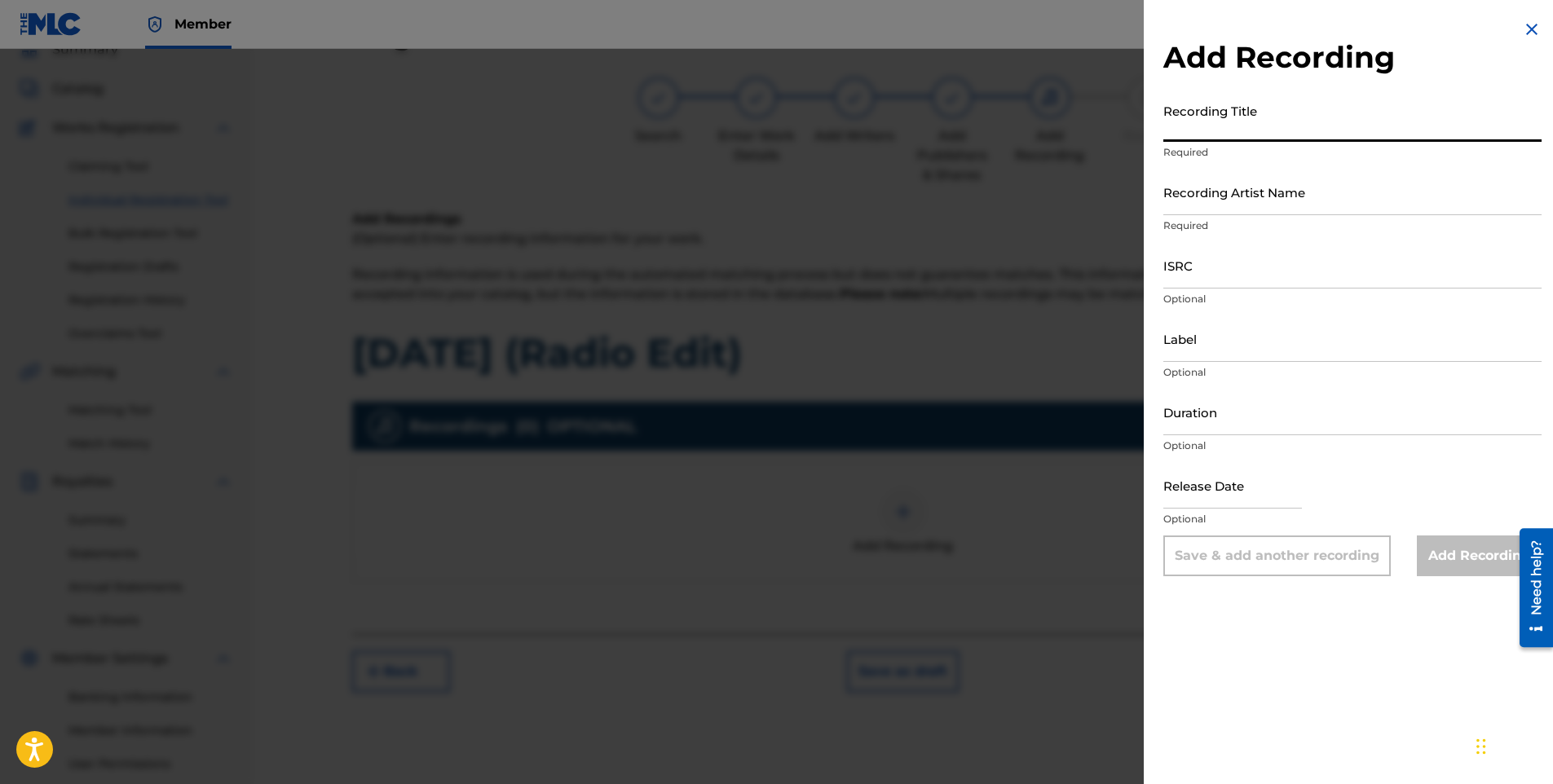
click at [1219, 120] on input "Recording Title" at bounding box center [1352, 118] width 378 height 46
paste input "[DATE] (Radio Edit)"
type input "[DATE] (Radio Edit)"
click at [1257, 198] on input "Recording Artist Name" at bounding box center [1352, 191] width 378 height 46
paste input "DJ [PERSON_NAME]"
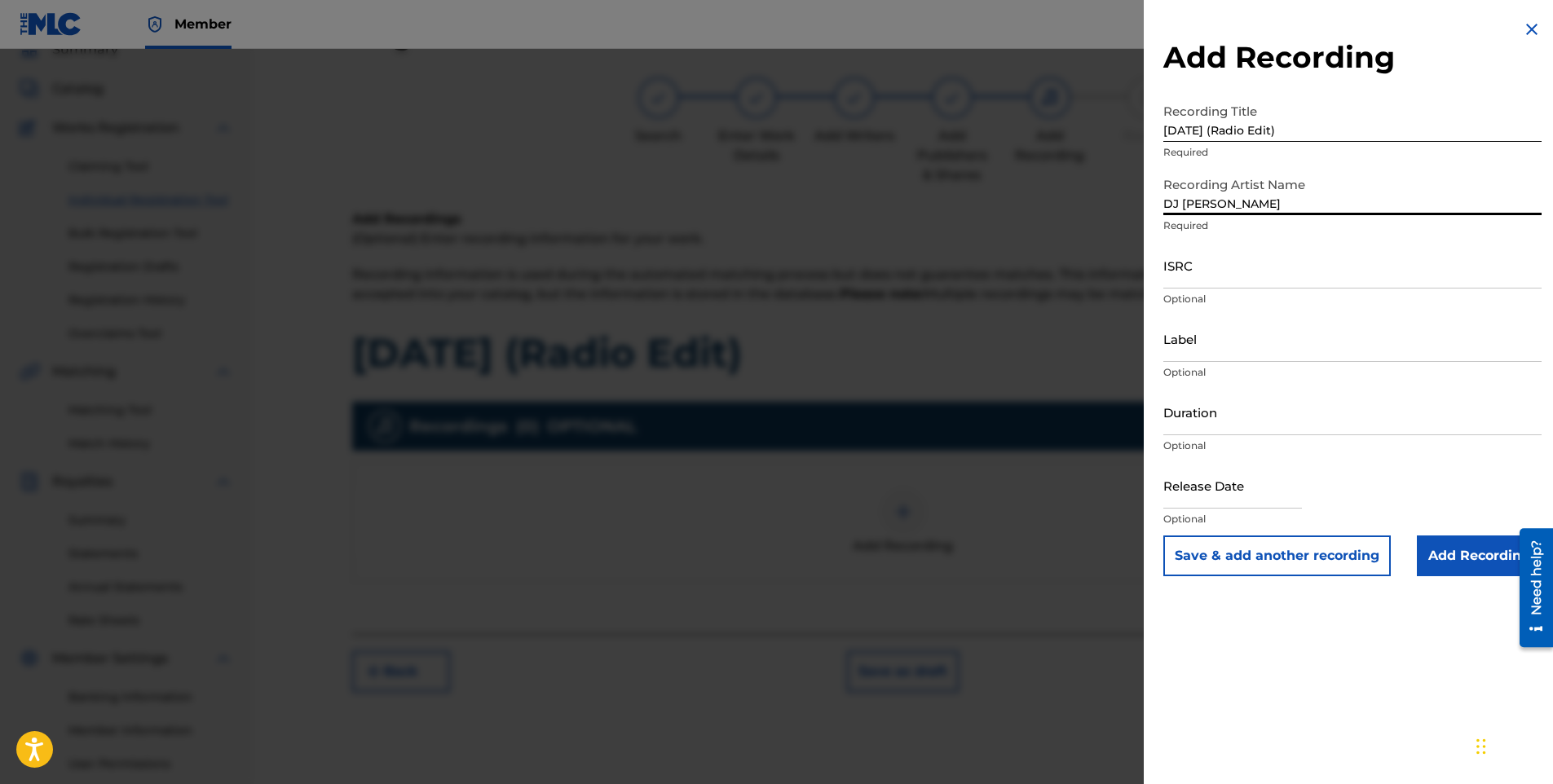
type input "DJ [PERSON_NAME]"
click at [1203, 275] on input "ISRC" at bounding box center [1352, 264] width 378 height 46
paste input "QZZ772542251"
type input "QZZ772542251"
click at [1186, 340] on input "Label" at bounding box center [1352, 338] width 378 height 46
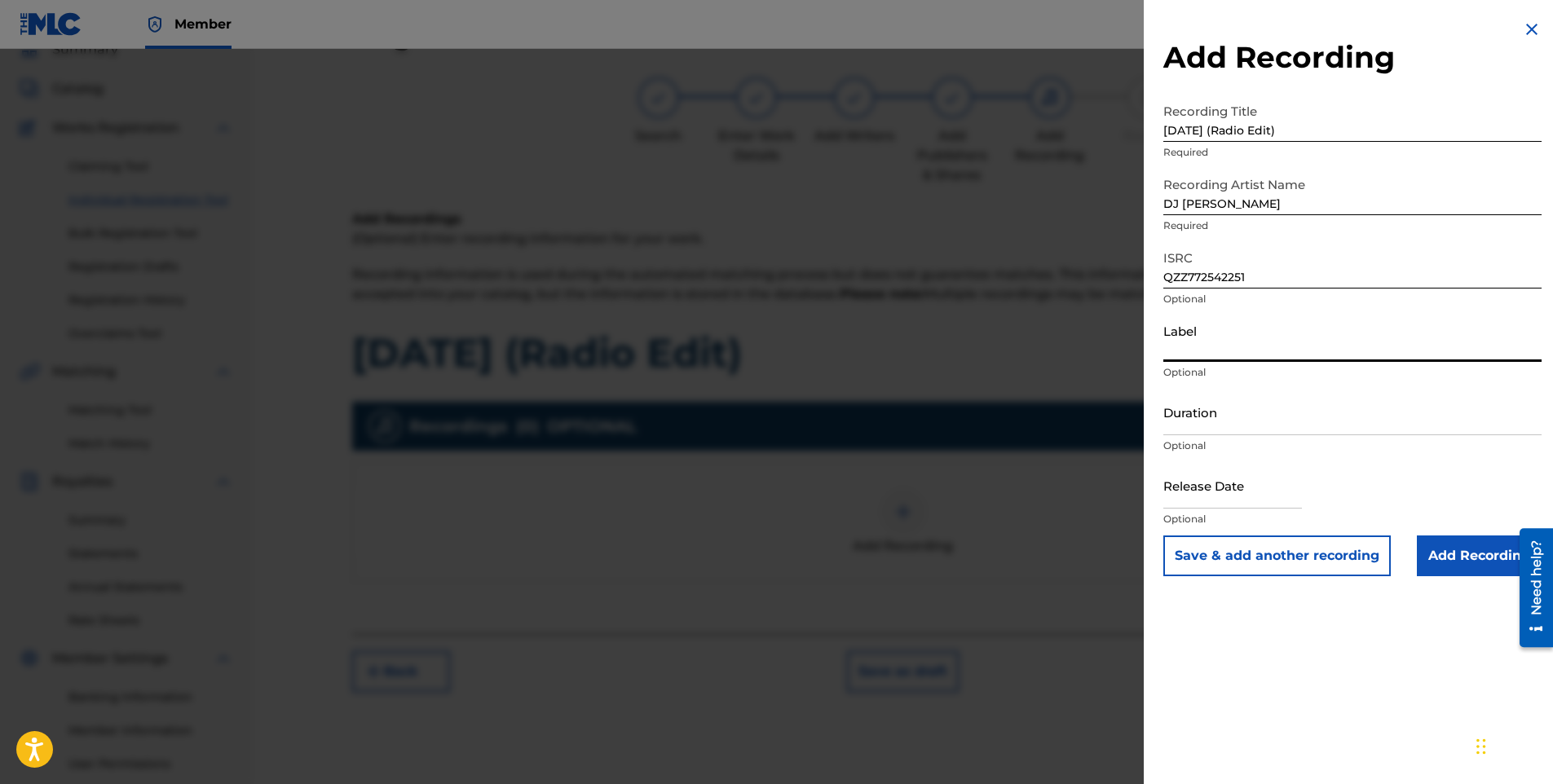
paste input "Capit Productions"
type input "Capit Productions"
click at [1179, 422] on input "Duration" at bounding box center [1352, 411] width 378 height 46
click at [1180, 476] on input "text" at bounding box center [1232, 485] width 138 height 46
select select "8"
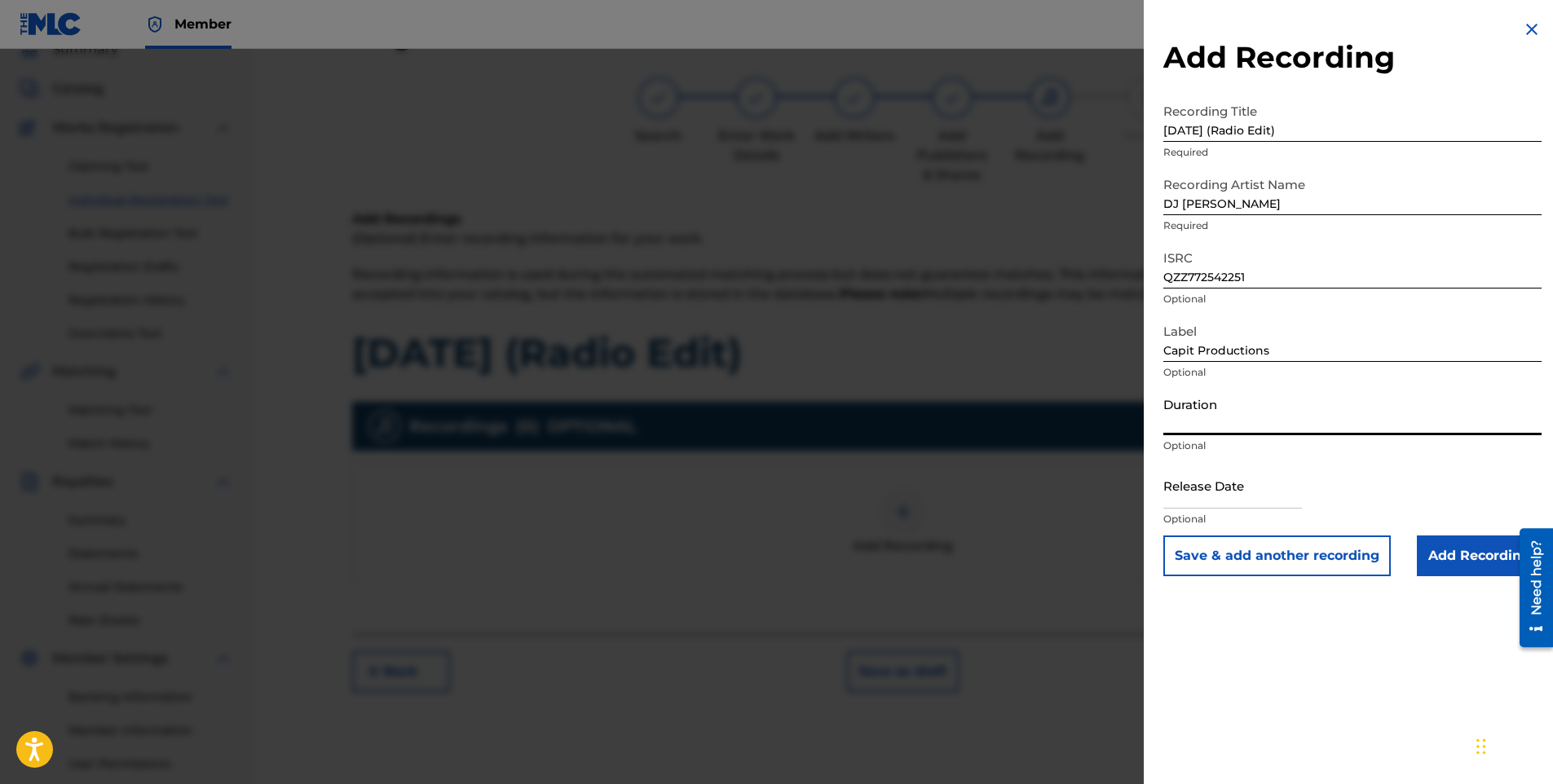
select select "2025"
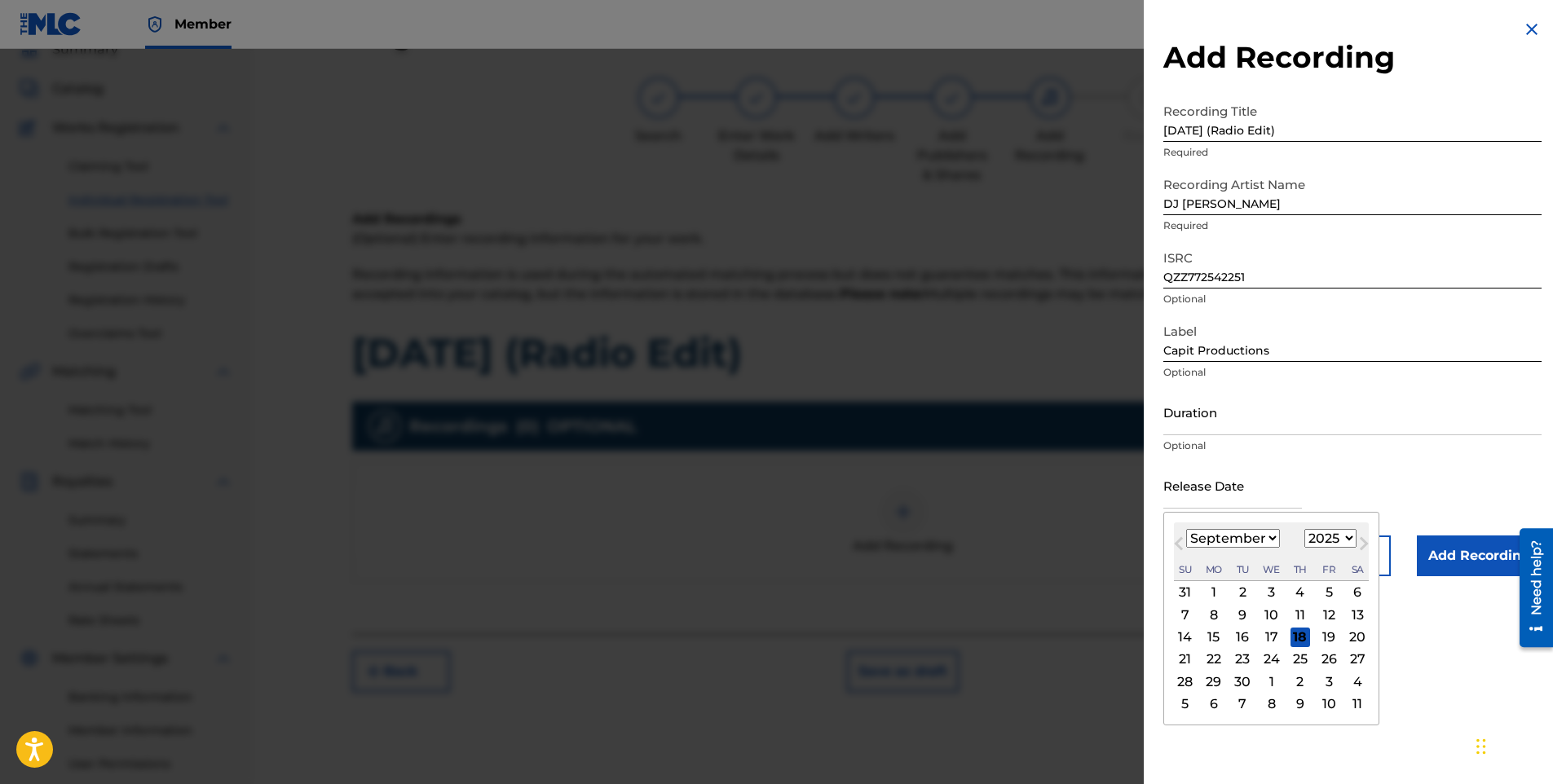
type input "[DATE]"
click at [1212, 535] on select "January February March April May June July August September October November De…" at bounding box center [1232, 537] width 94 height 19
select select "7"
click at [1186, 529] on select "January February March April May June July August September October November De…" at bounding box center [1232, 537] width 94 height 19
click at [1216, 660] on div "18" at bounding box center [1215, 660] width 20 height 20
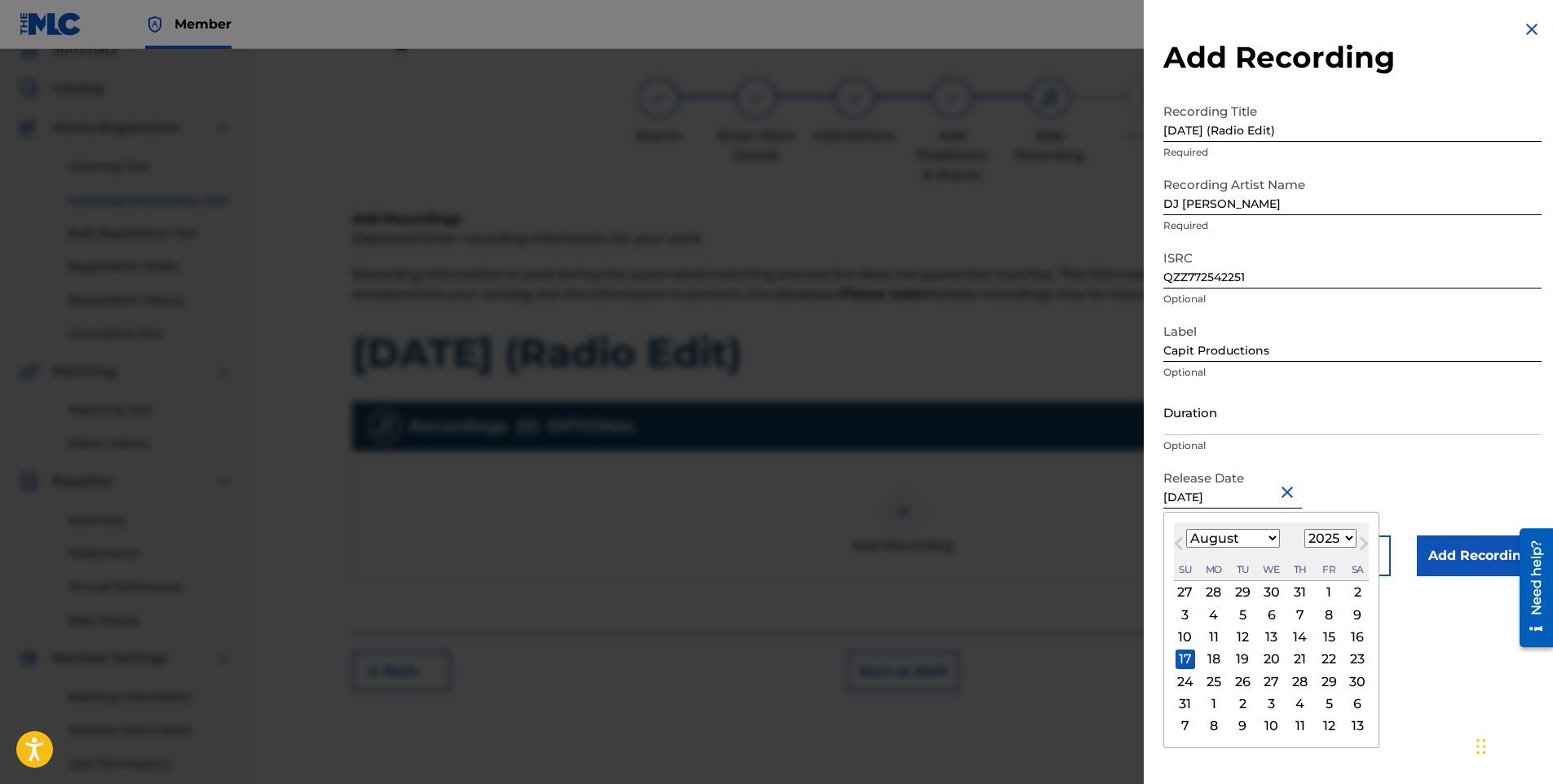
type input "[DATE]"
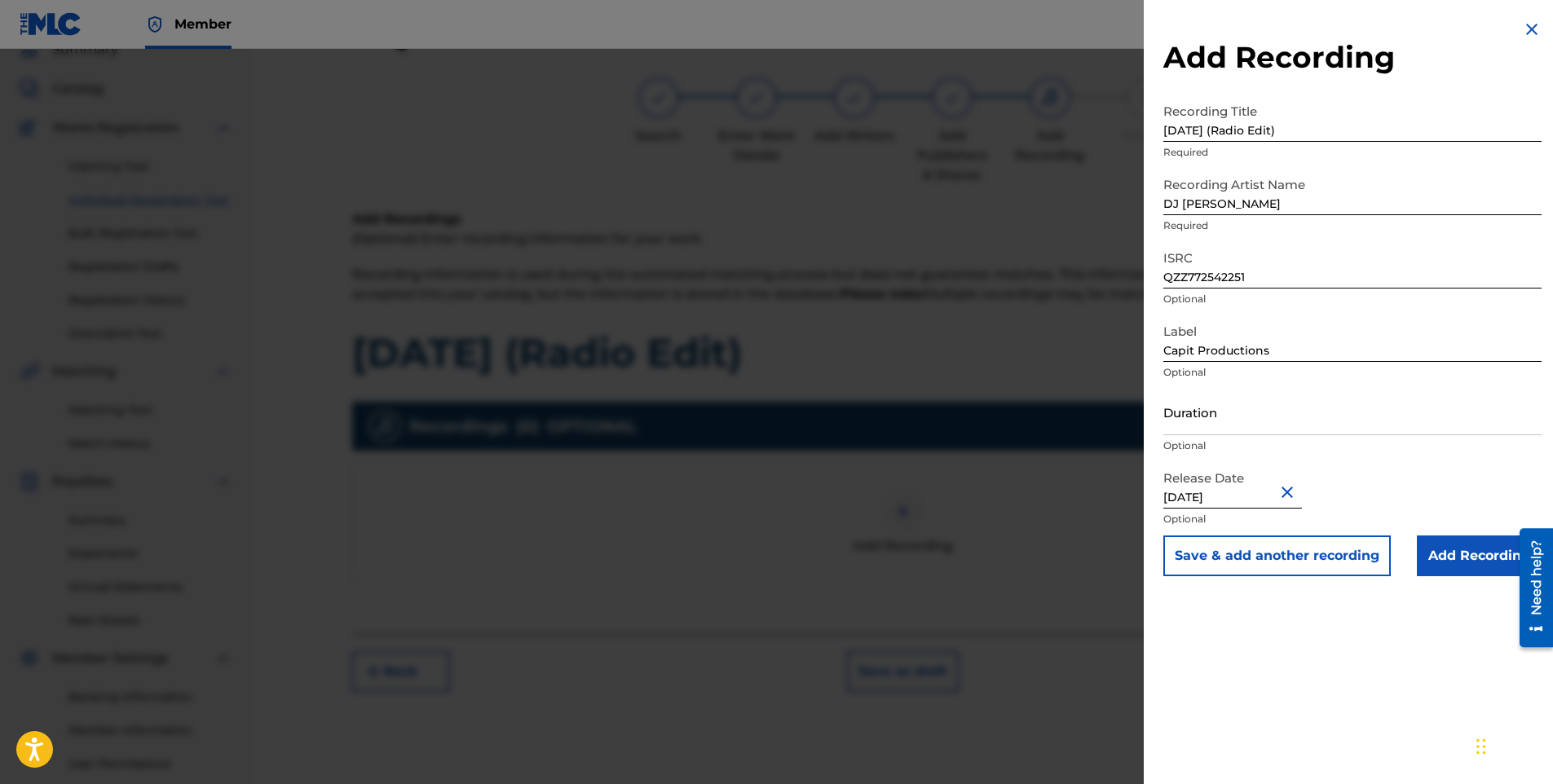
click at [1449, 547] on input "Add Recording" at bounding box center [1479, 555] width 124 height 40
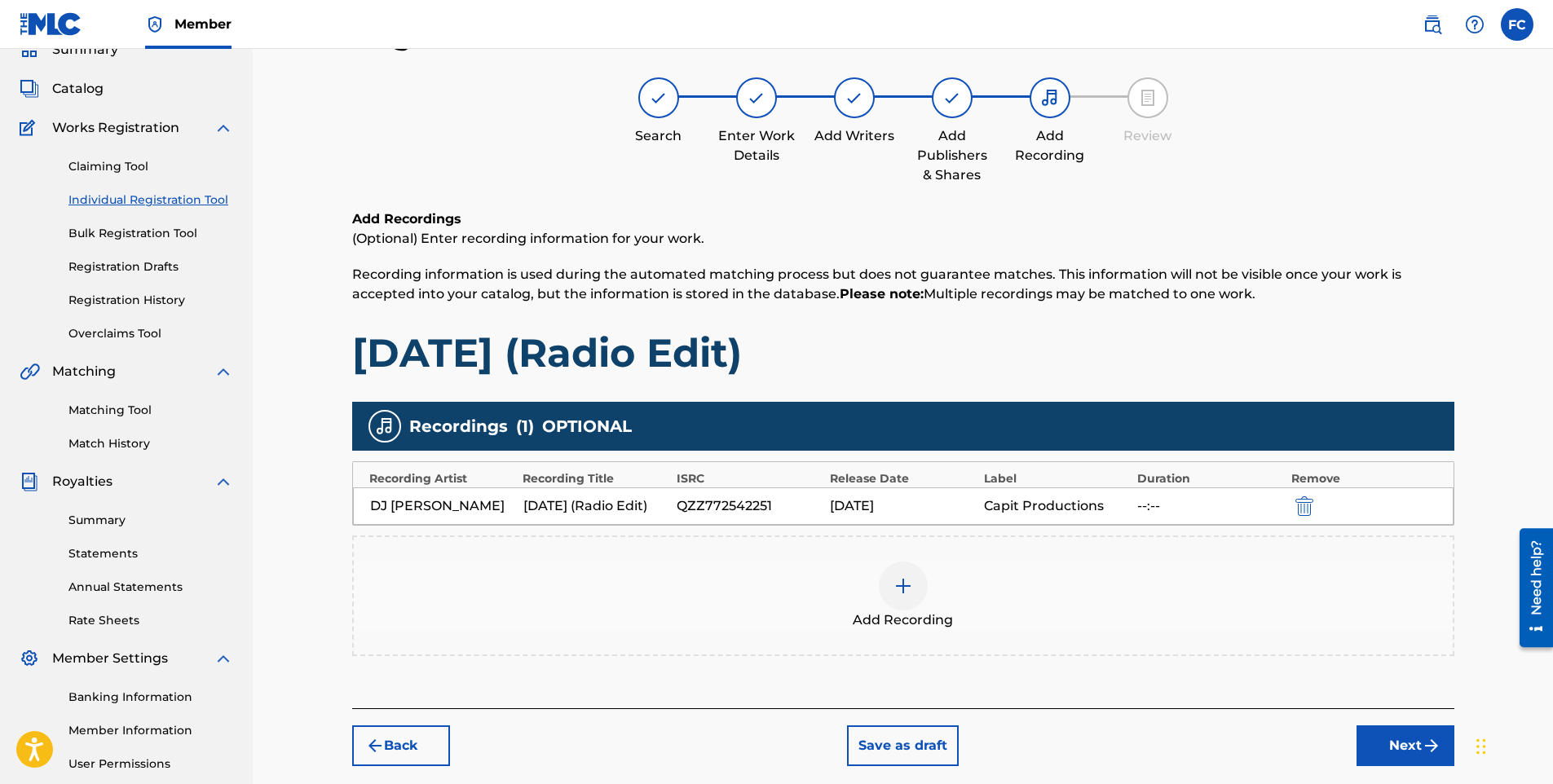
click at [1403, 766] on button "Next" at bounding box center [1405, 746] width 98 height 40
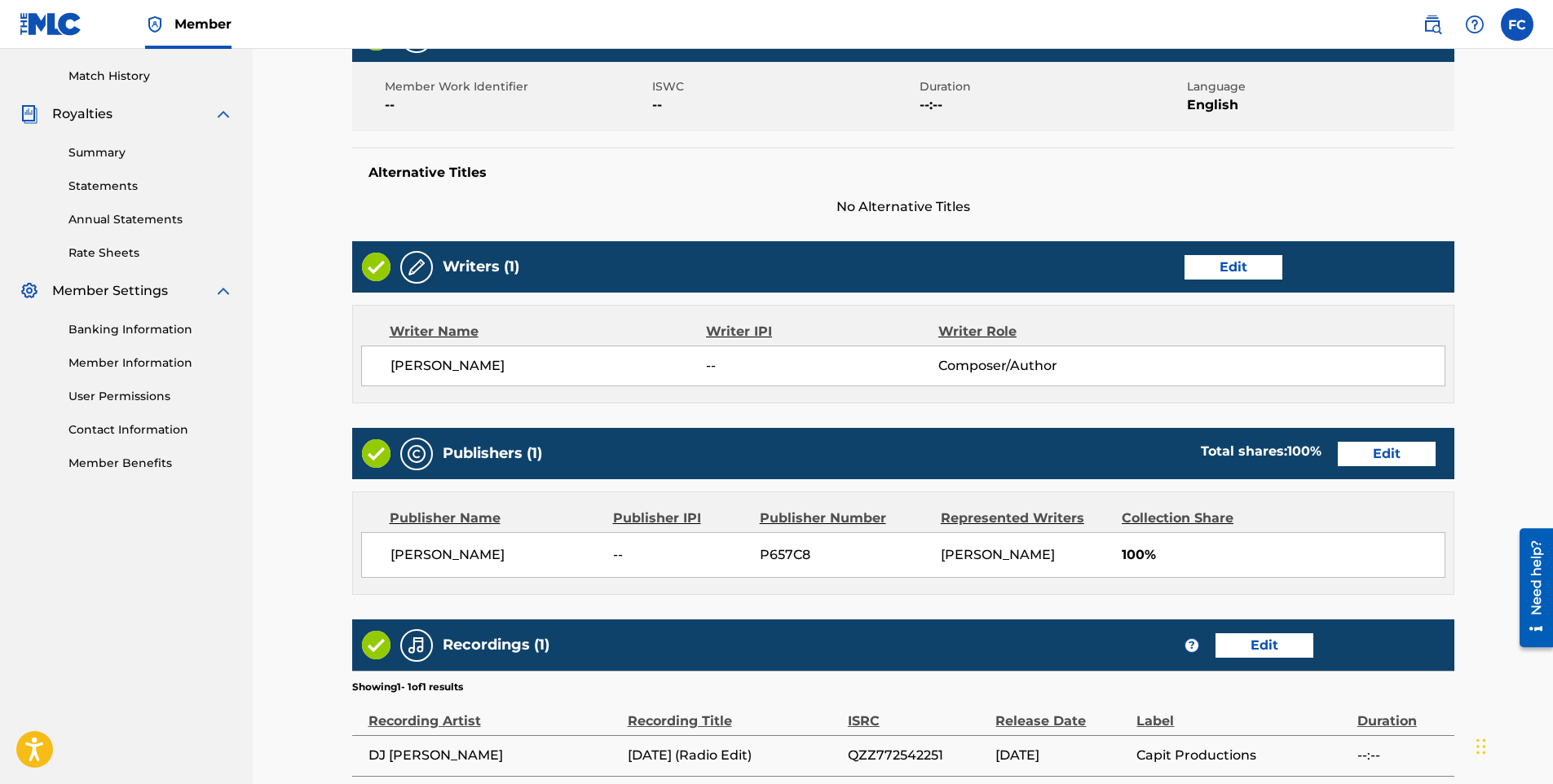
scroll to position [594, 0]
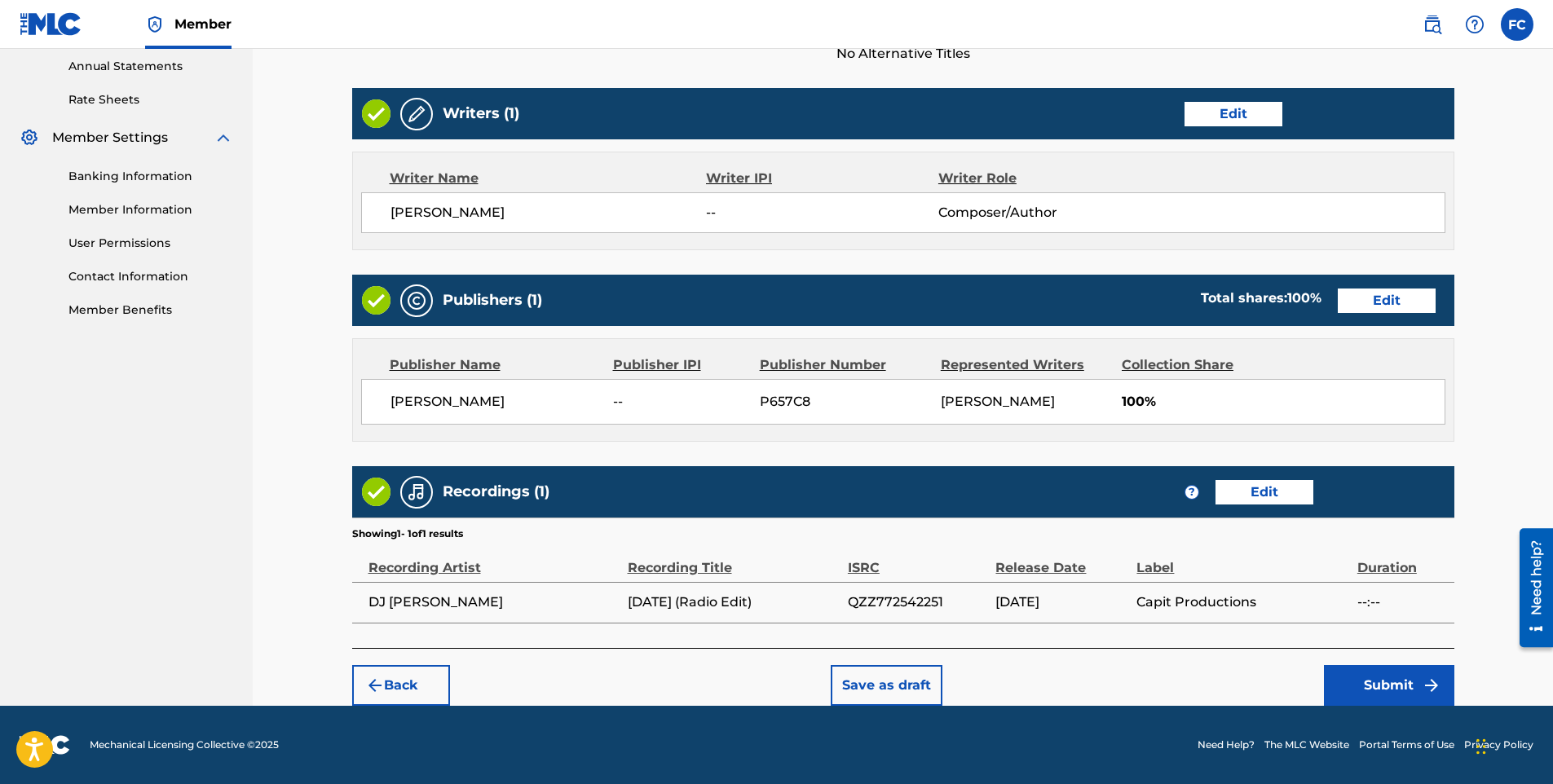
click at [1379, 683] on button "Submit" at bounding box center [1389, 684] width 130 height 40
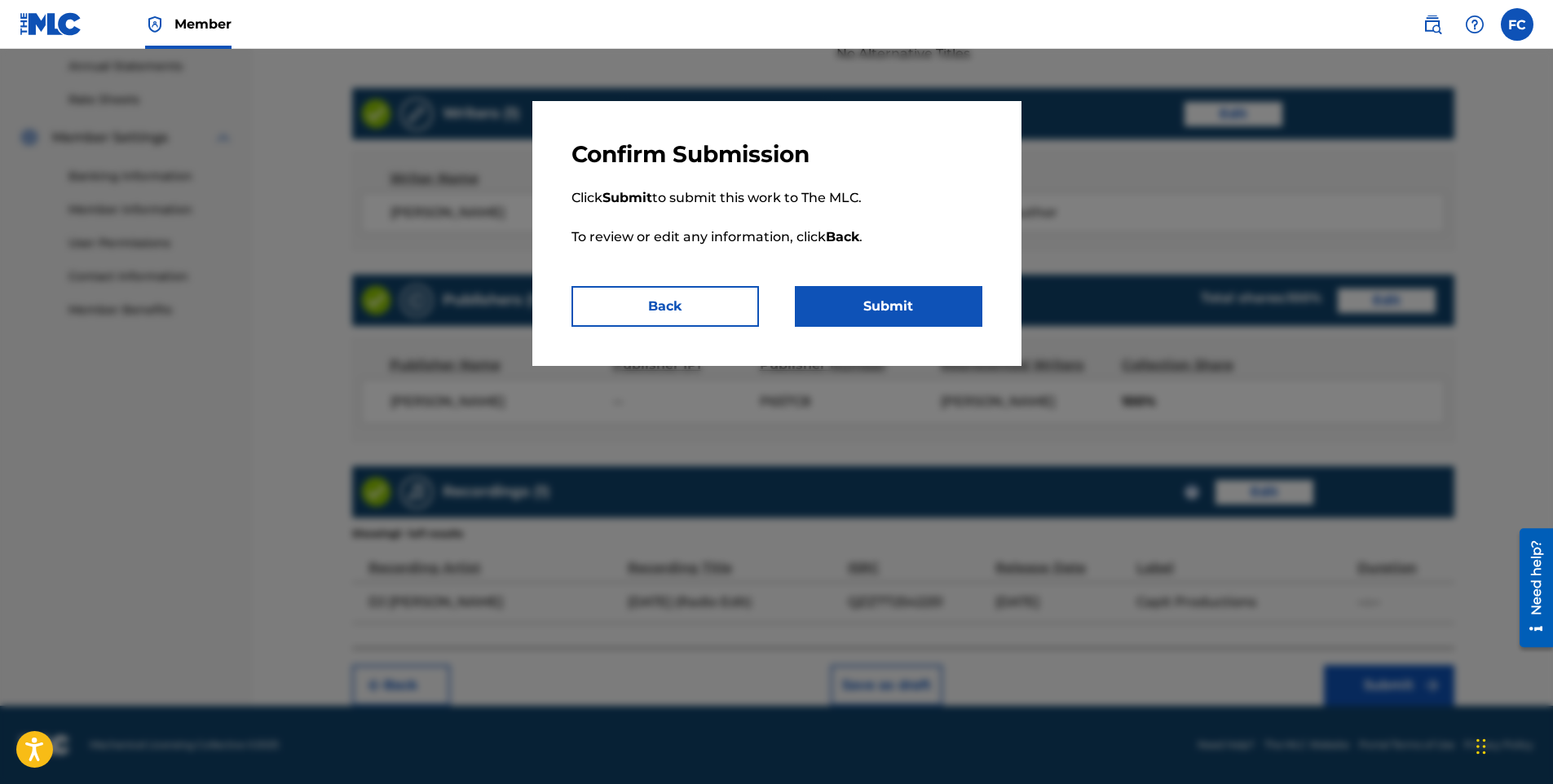
click at [879, 298] on button "Submit" at bounding box center [889, 306] width 187 height 40
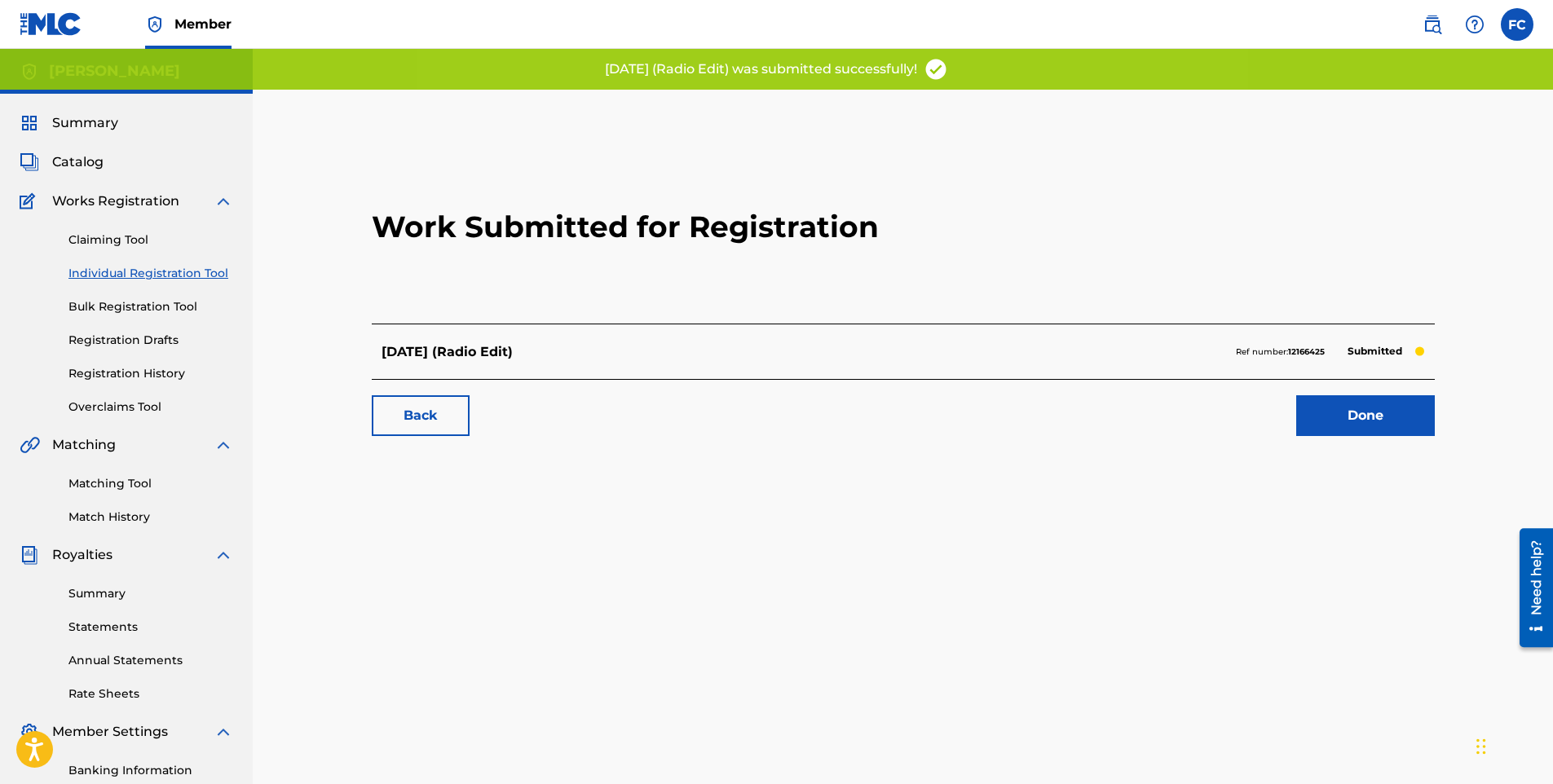
click at [1361, 410] on link "Done" at bounding box center [1366, 415] width 138 height 40
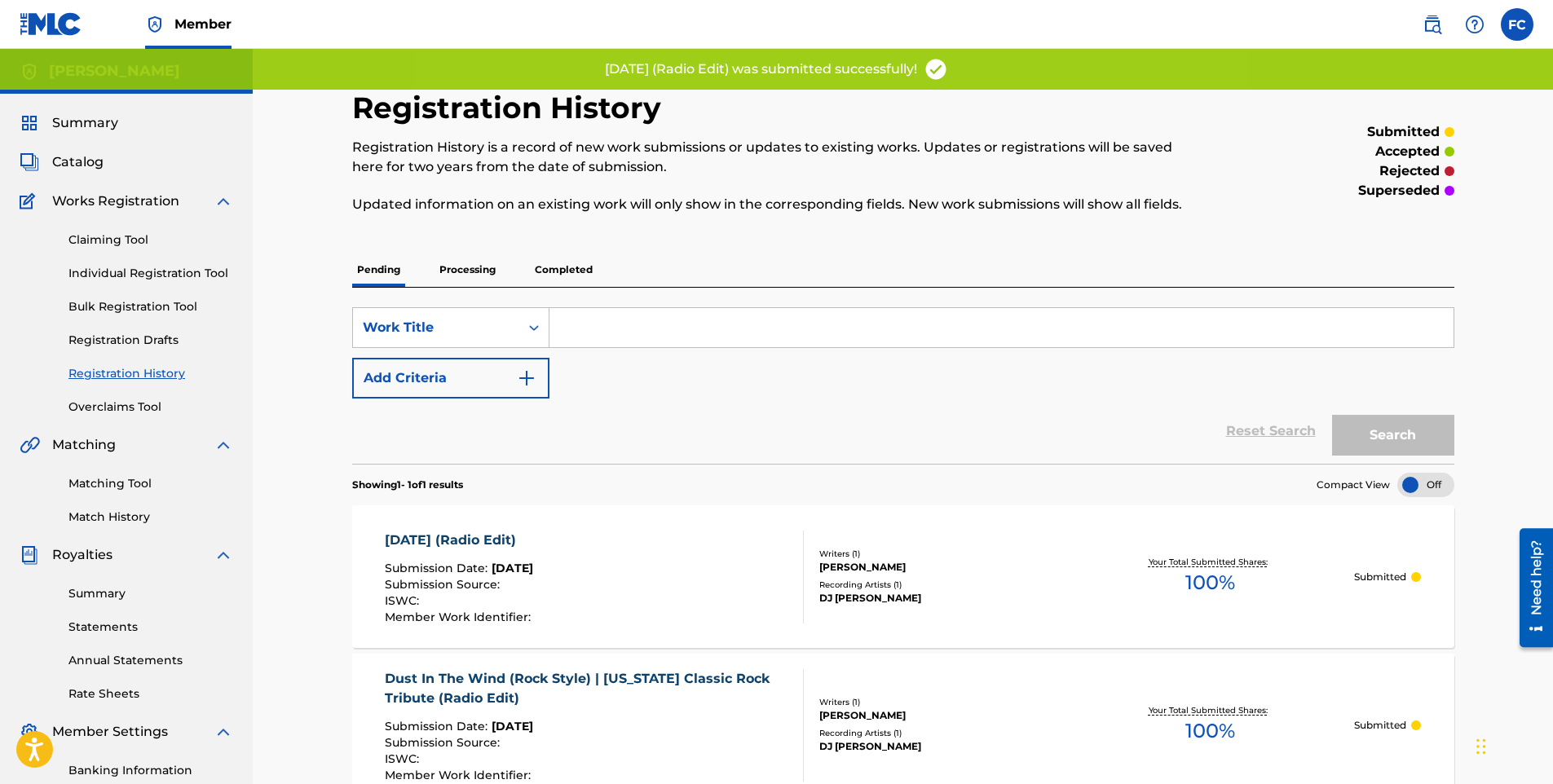
click at [131, 268] on link "Individual Registration Tool" at bounding box center [150, 273] width 165 height 17
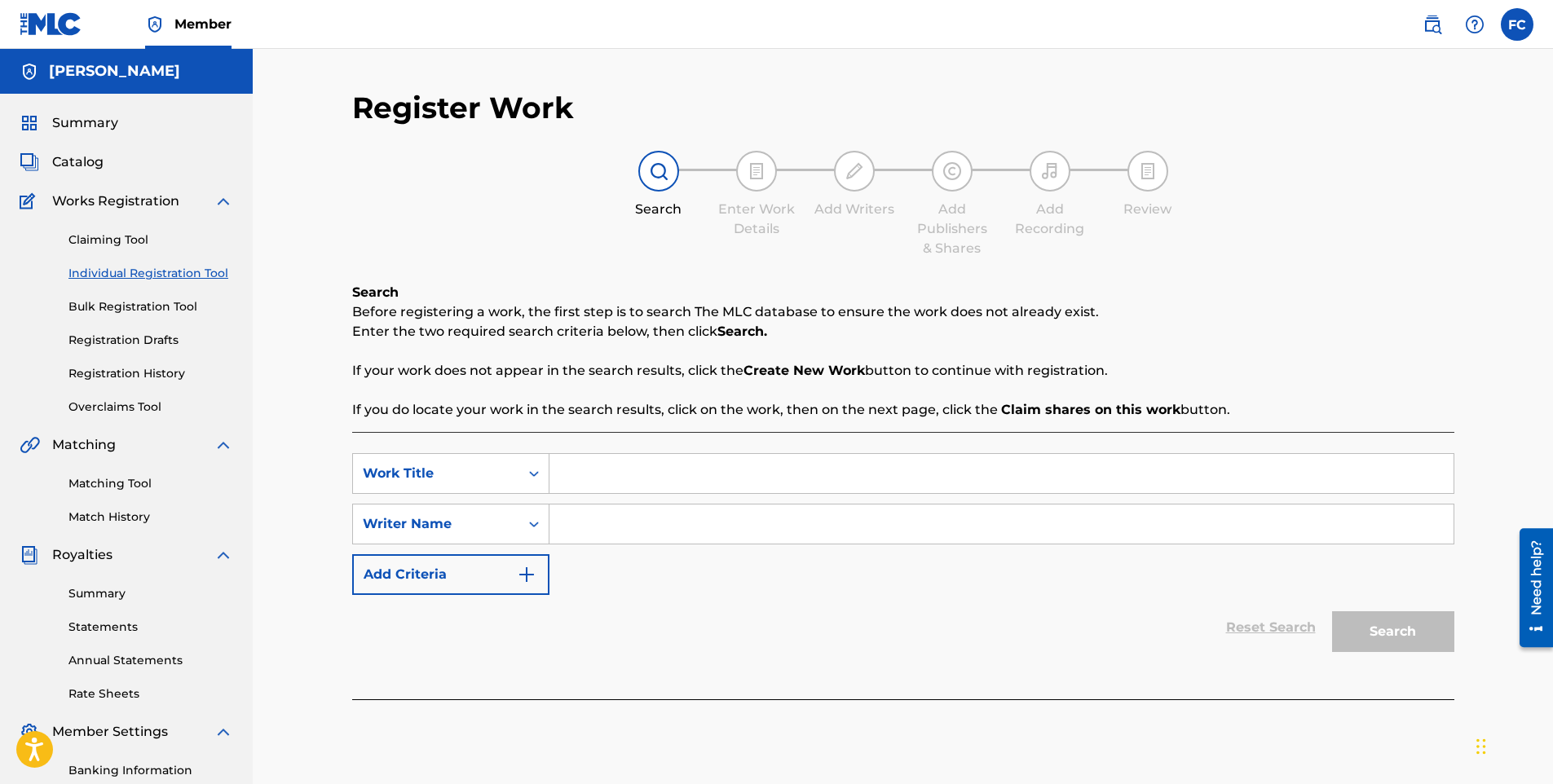
click at [716, 479] on input "Search Form" at bounding box center [1001, 473] width 905 height 39
paste input "I'm Back"
type input "I'm Back"
click at [684, 514] on input "Search Form" at bounding box center [1001, 525] width 905 height 39
type input "[PERSON_NAME]"
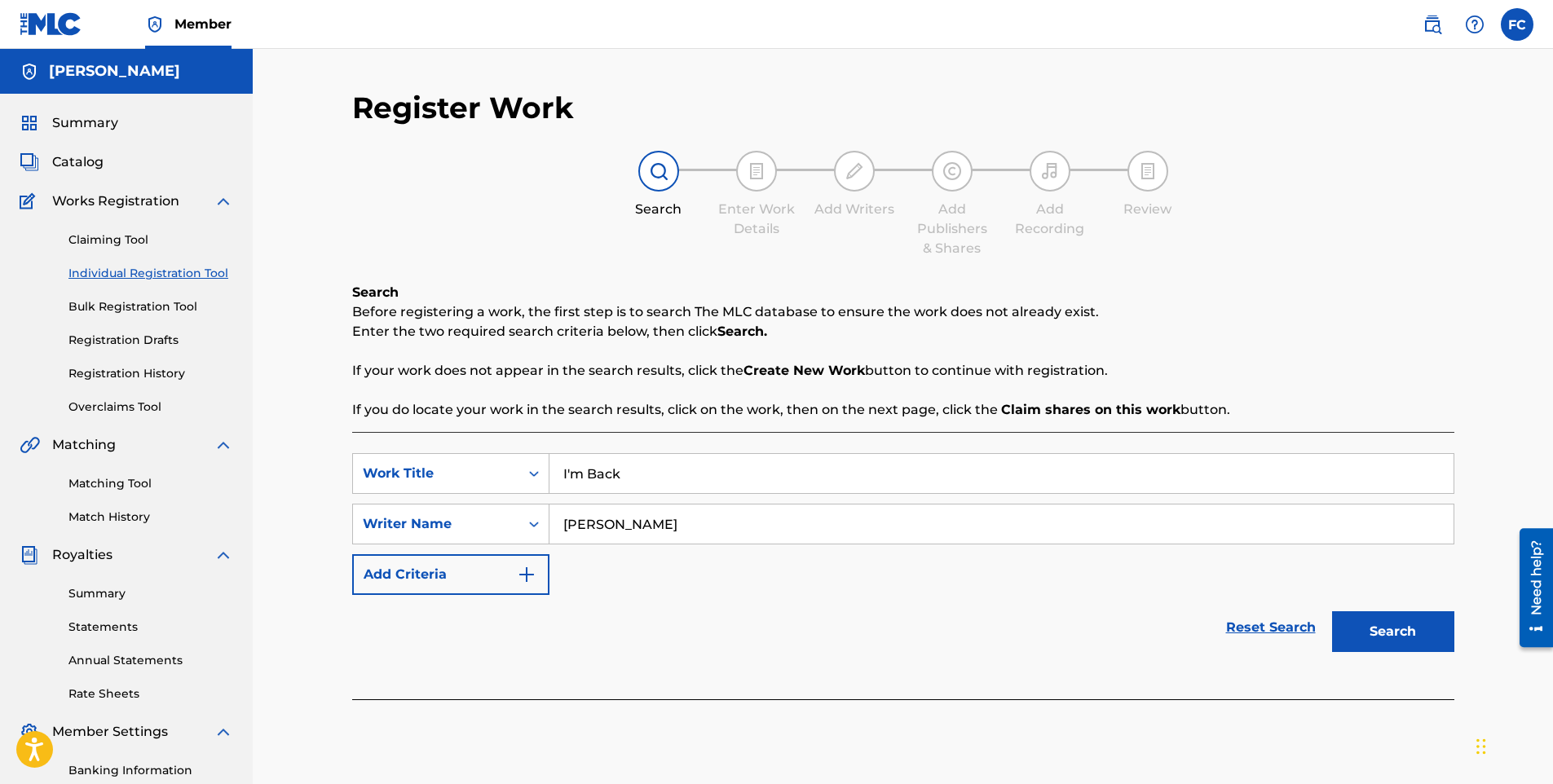
click at [1402, 636] on button "Search" at bounding box center [1393, 631] width 122 height 40
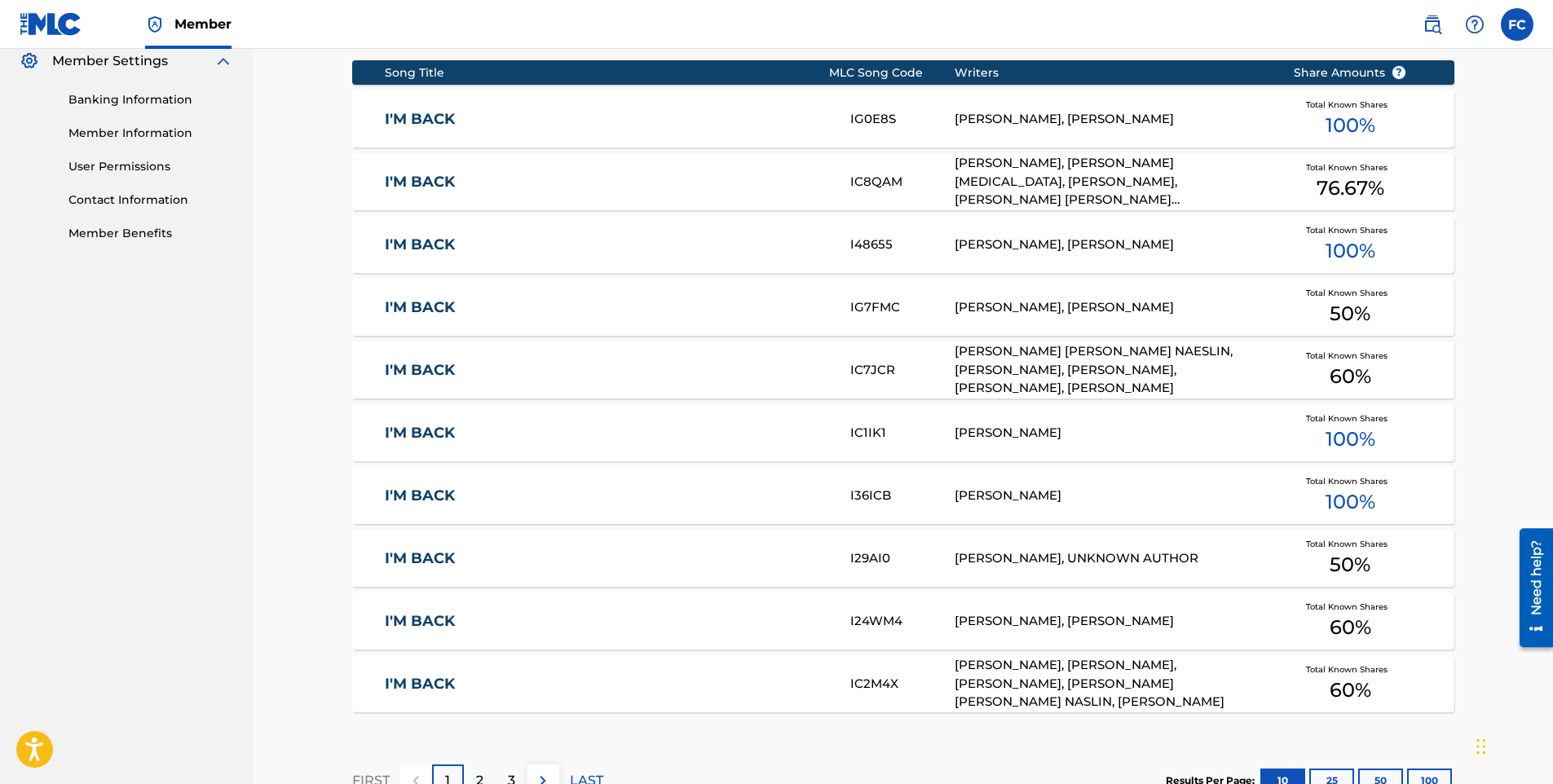
scroll to position [885, 0]
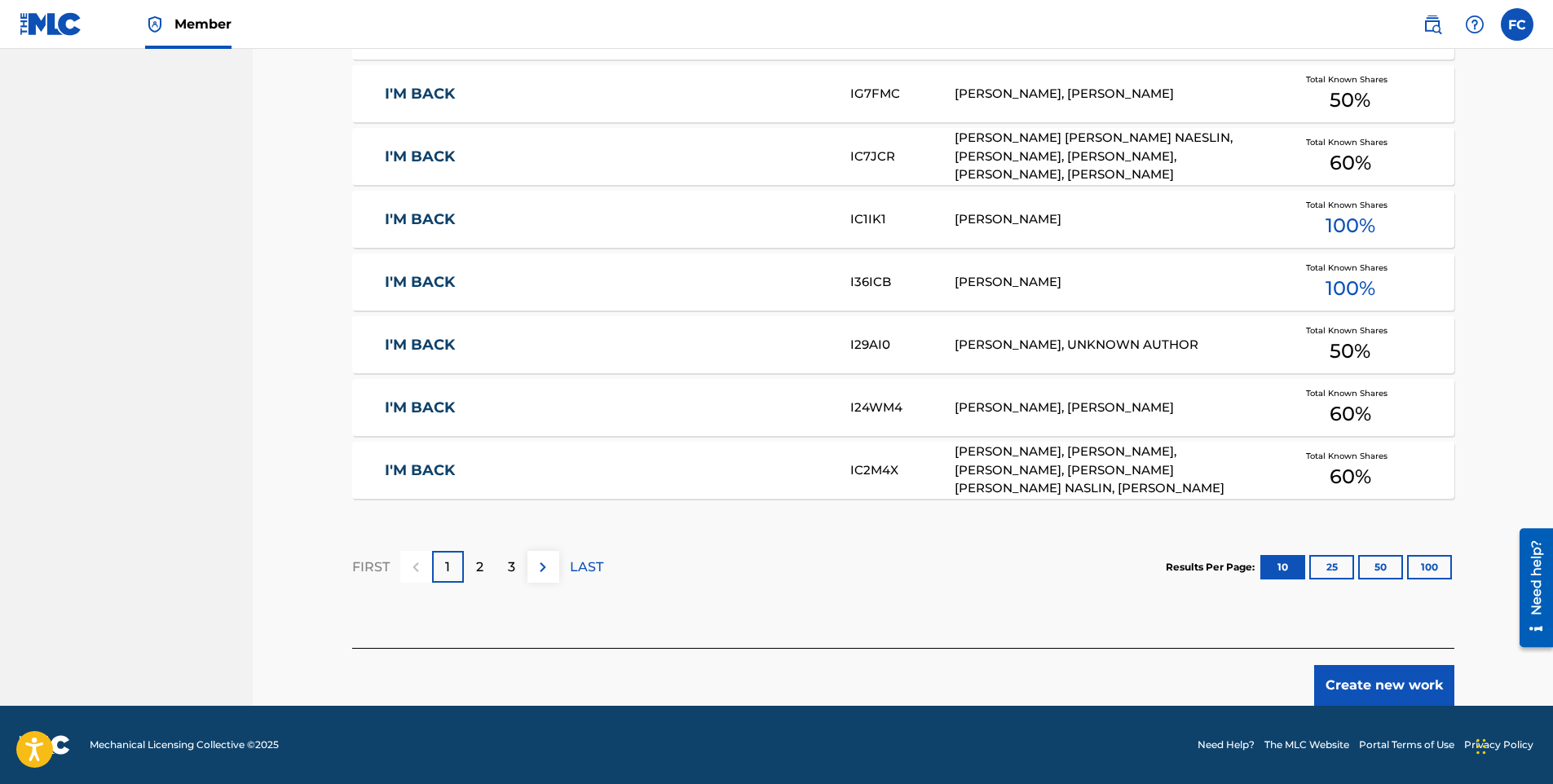
click at [1384, 676] on button "Create new work" at bounding box center [1384, 684] width 140 height 40
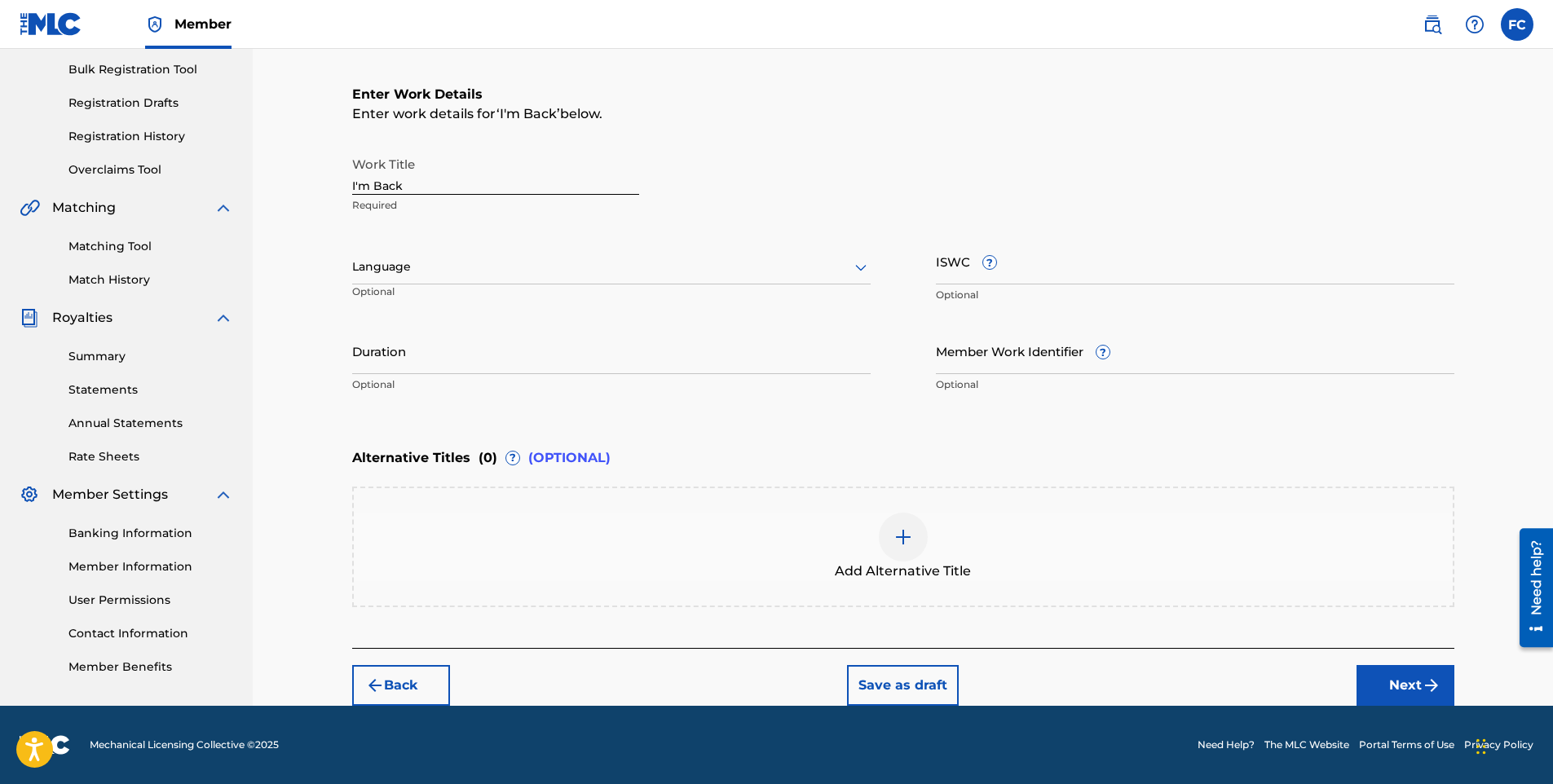
click at [415, 265] on div at bounding box center [612, 266] width 519 height 21
click at [409, 298] on div "English" at bounding box center [612, 302] width 517 height 36
click at [1395, 679] on button "Next" at bounding box center [1405, 684] width 98 height 40
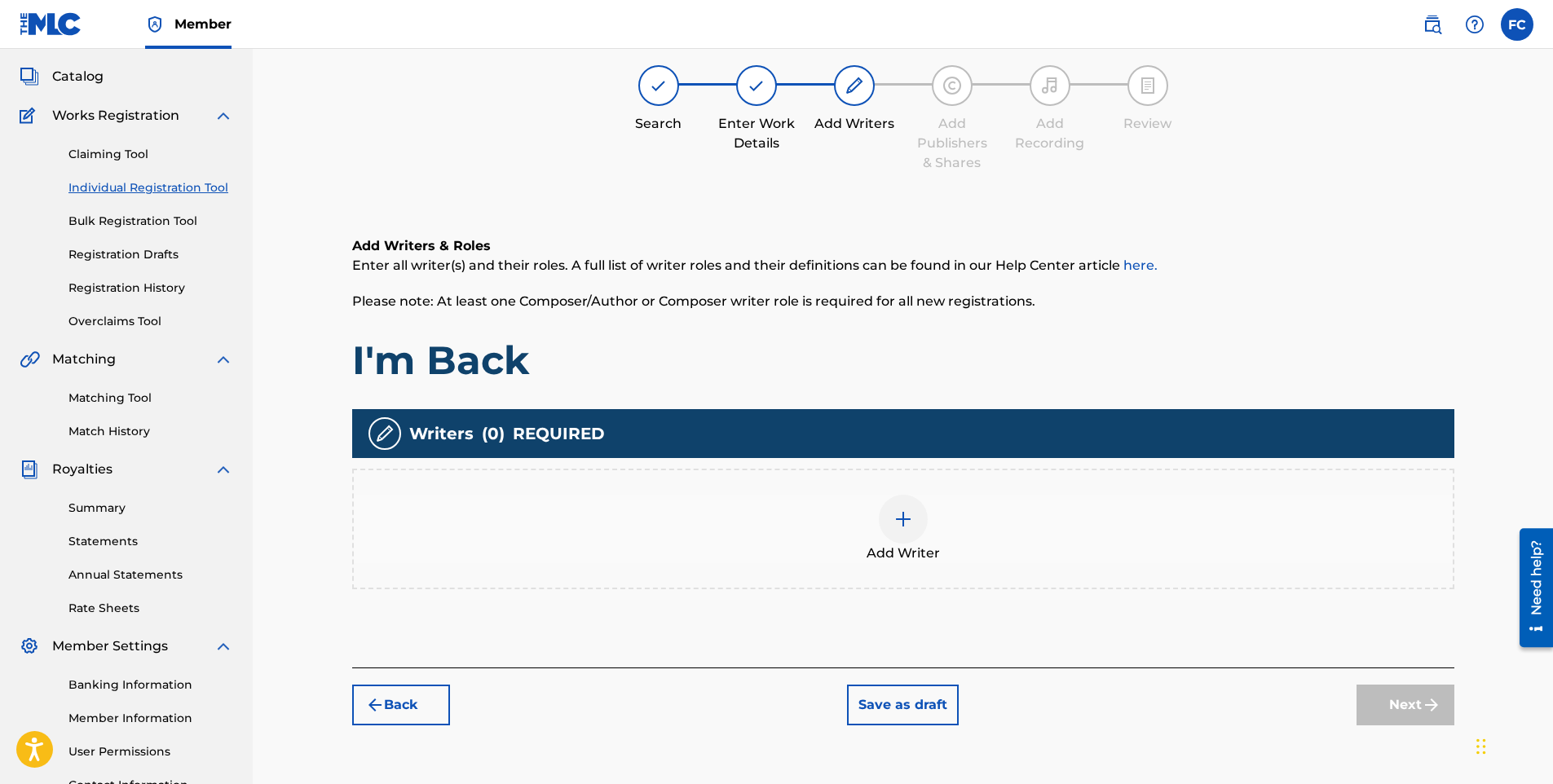
scroll to position [73, 0]
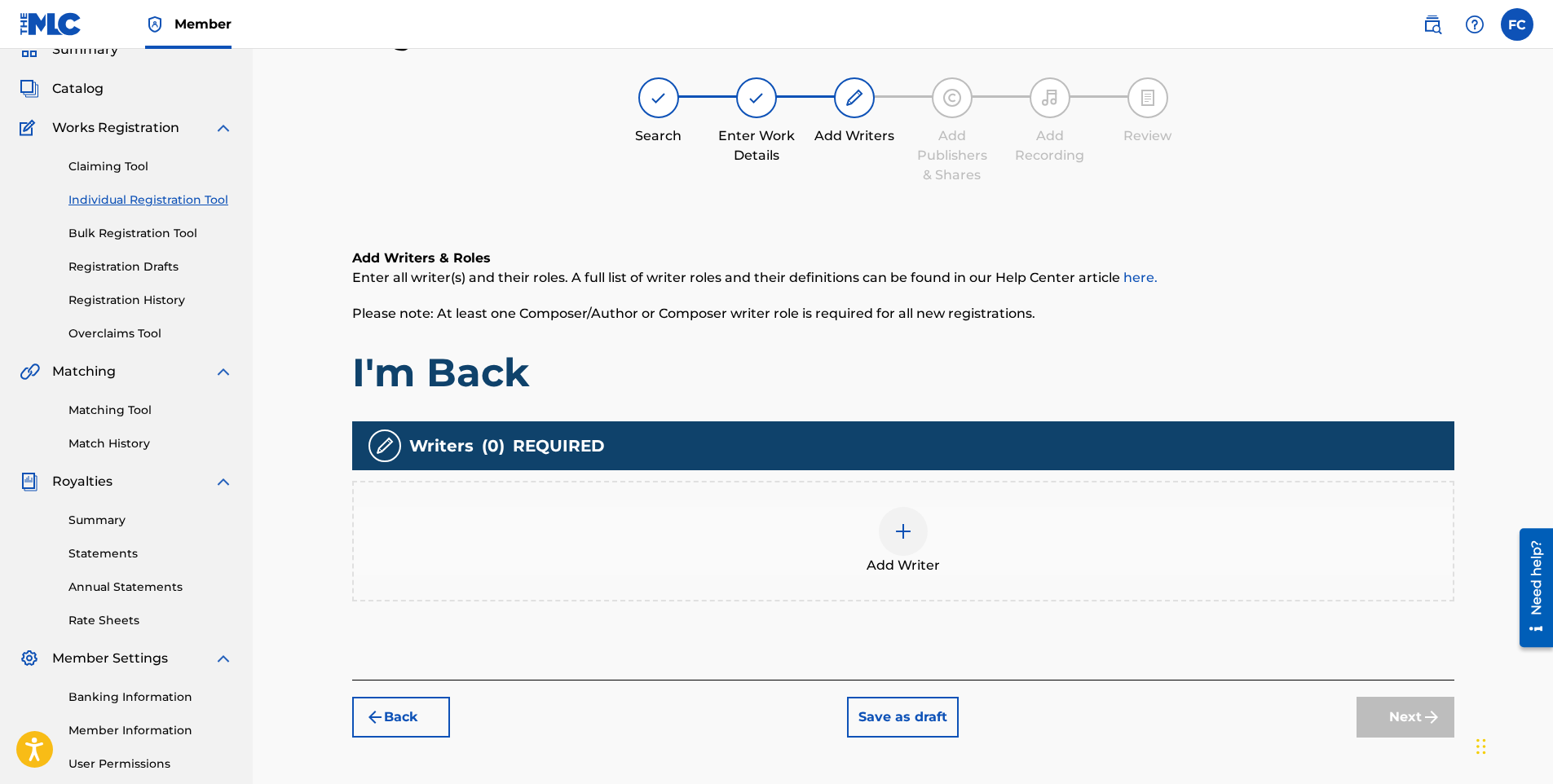
click at [906, 522] on img at bounding box center [904, 532] width 20 height 20
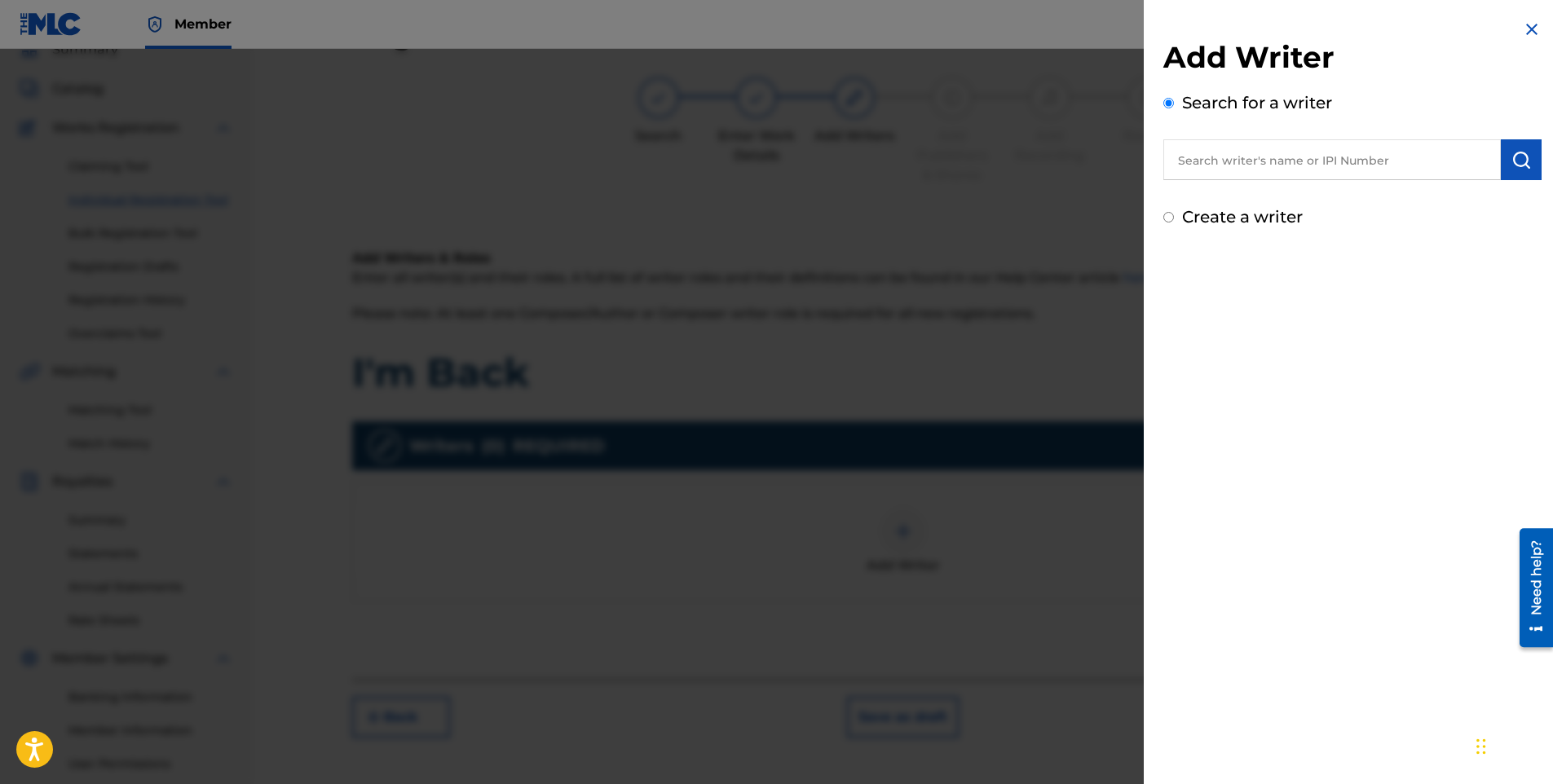
click at [1190, 223] on label "Create a writer" at bounding box center [1242, 217] width 120 height 20
radio input "true"
click at [1174, 223] on input "Create a writer" at bounding box center [1168, 217] width 11 height 11
radio input "false"
radio input "true"
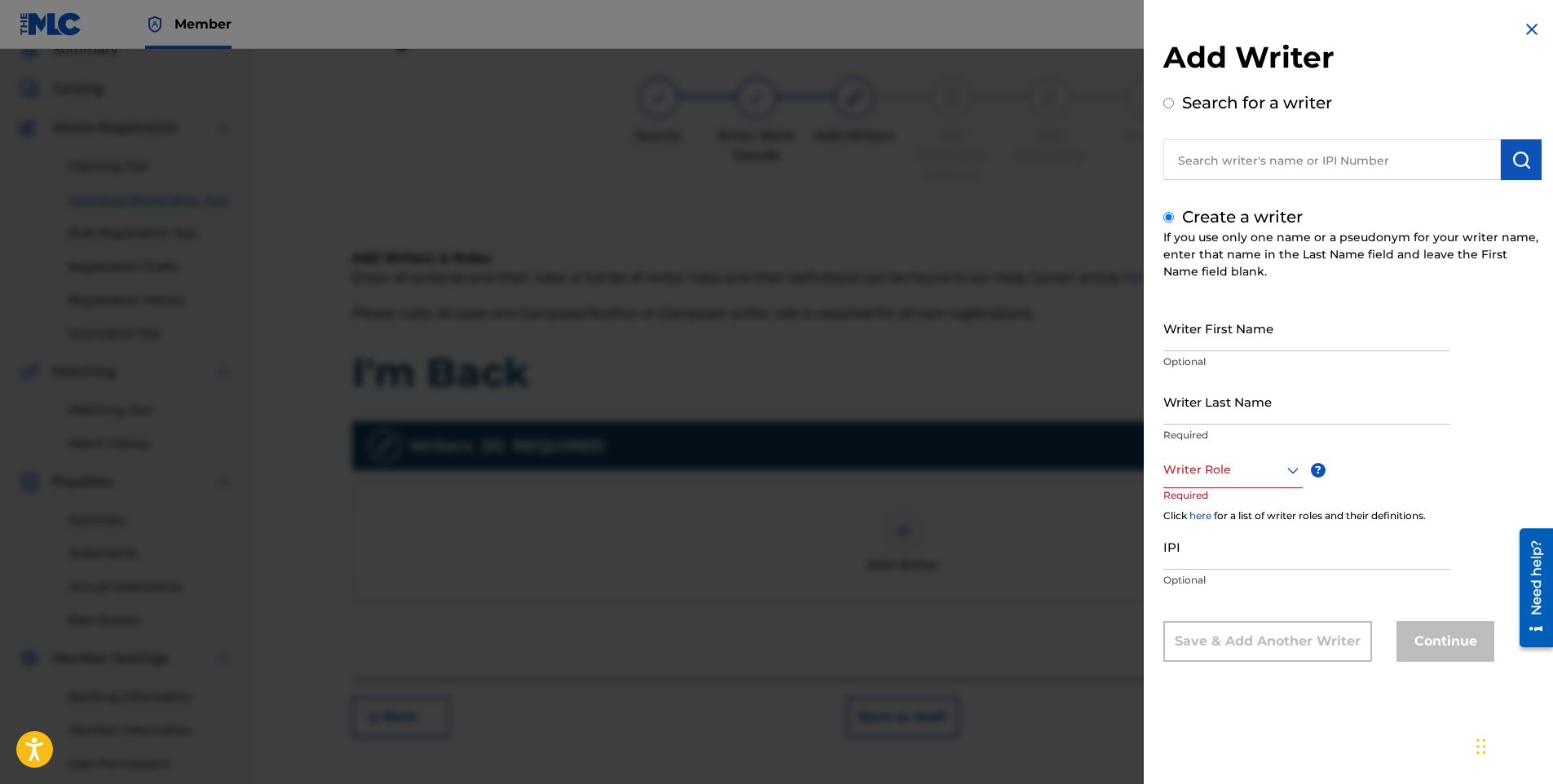
click at [1219, 317] on input "Writer First Name" at bounding box center [1306, 327] width 287 height 46
type input "[PERSON_NAME]"
click at [1220, 476] on div at bounding box center [1232, 469] width 139 height 21
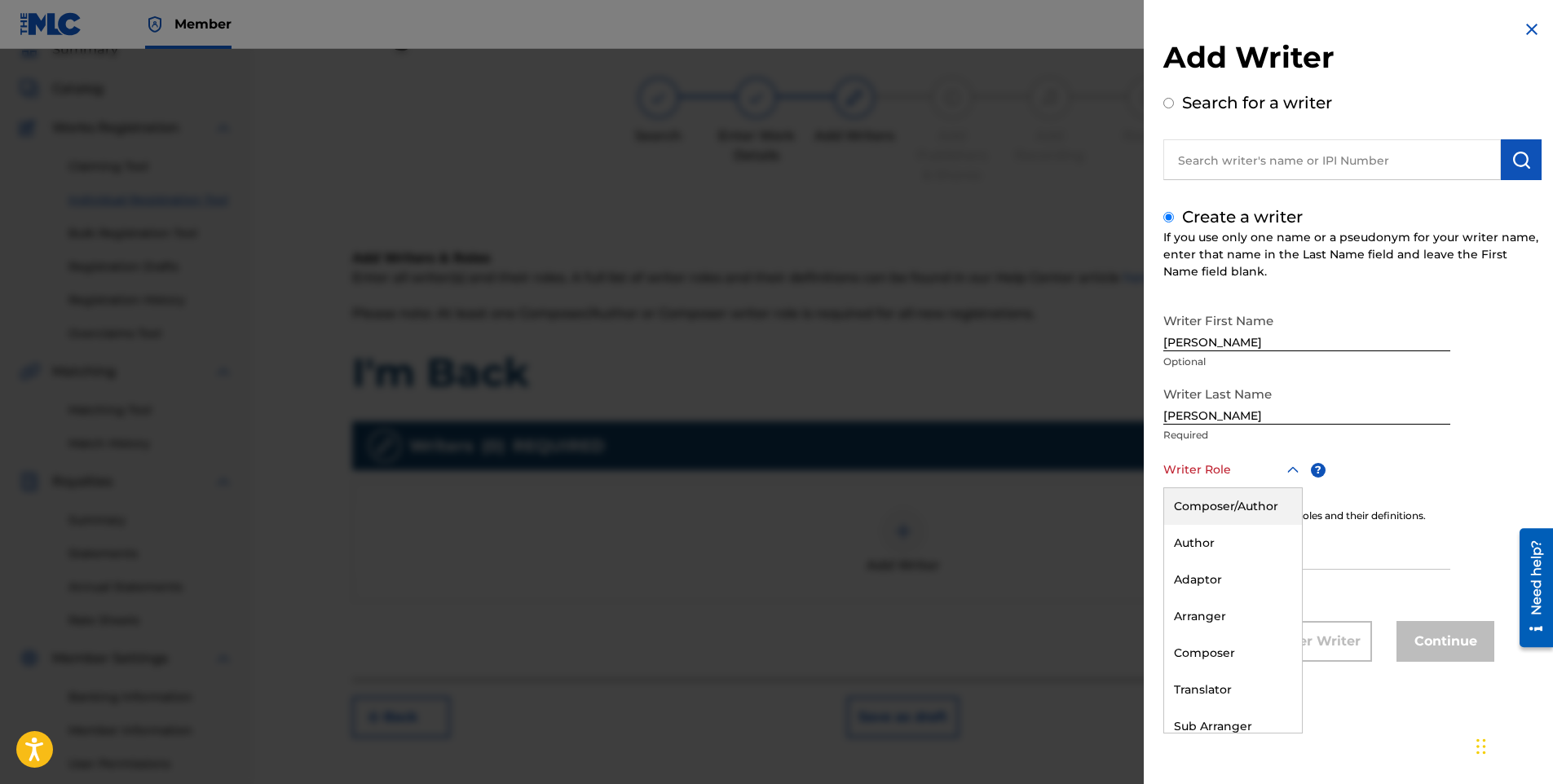
click at [1207, 505] on div "Composer/Author" at bounding box center [1233, 506] width 138 height 36
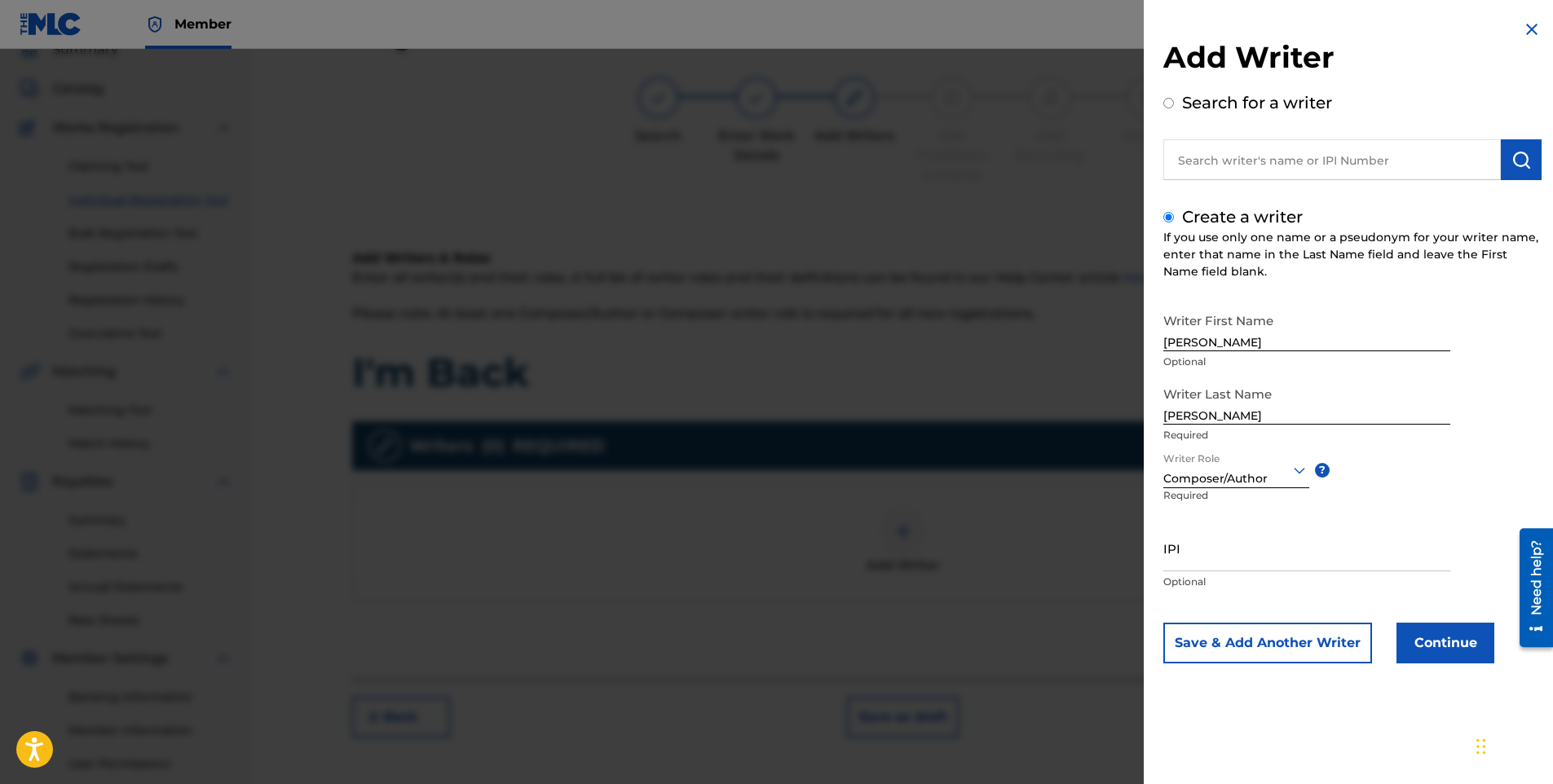
click at [1461, 656] on button "Continue" at bounding box center [1445, 642] width 98 height 40
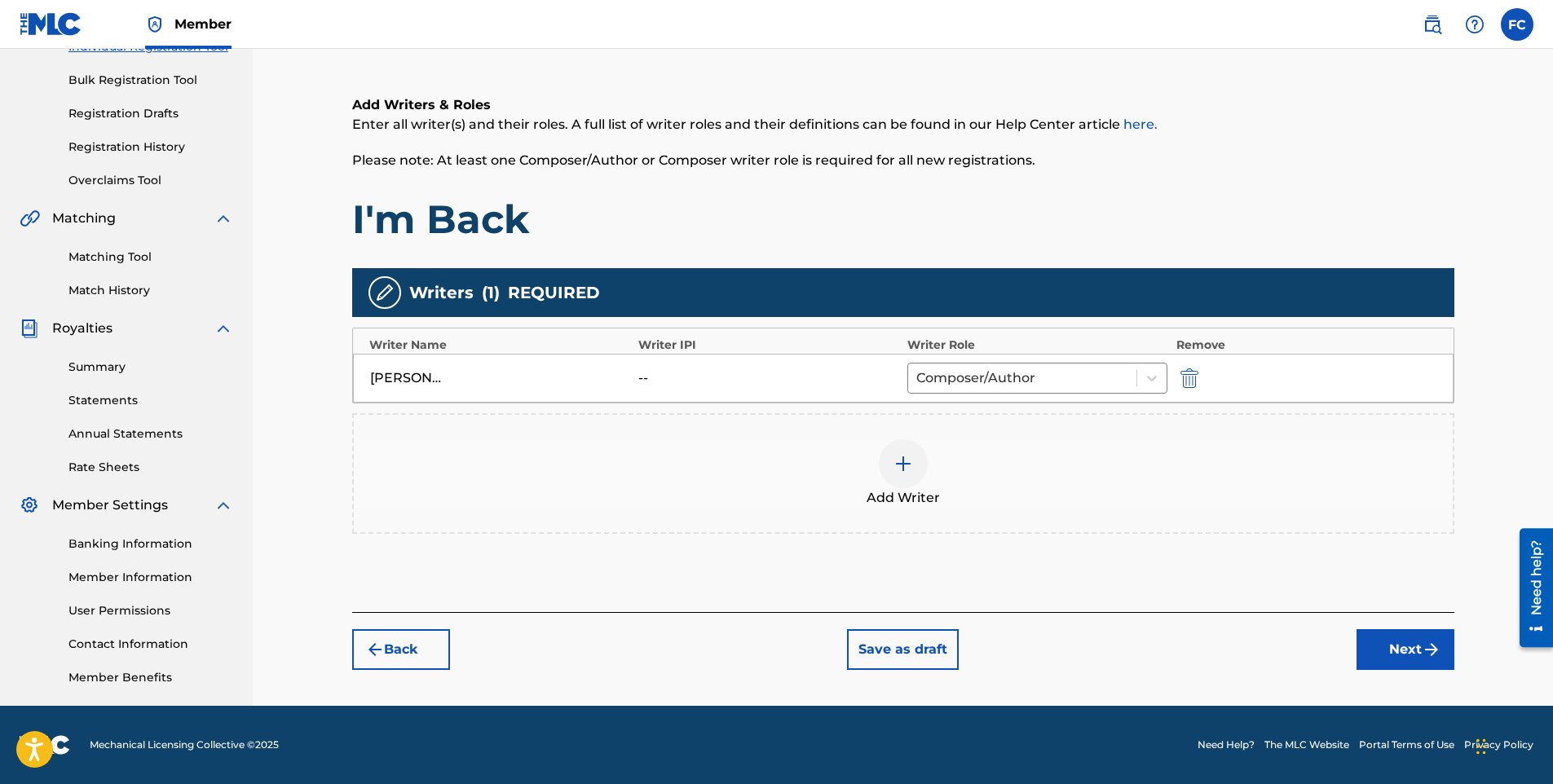
click at [1403, 658] on button "Next" at bounding box center [1405, 649] width 98 height 40
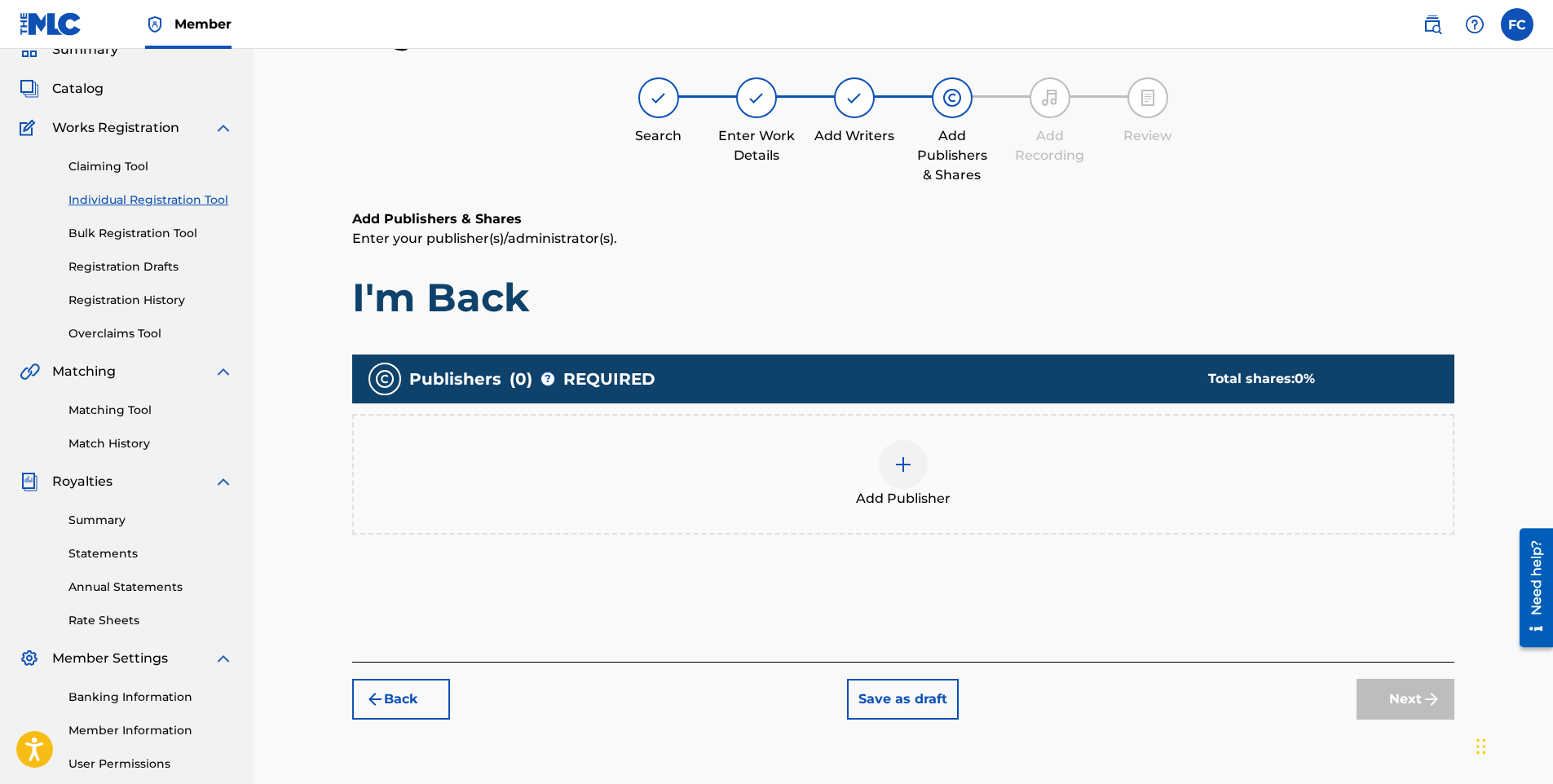
click at [900, 475] on div at bounding box center [904, 464] width 49 height 49
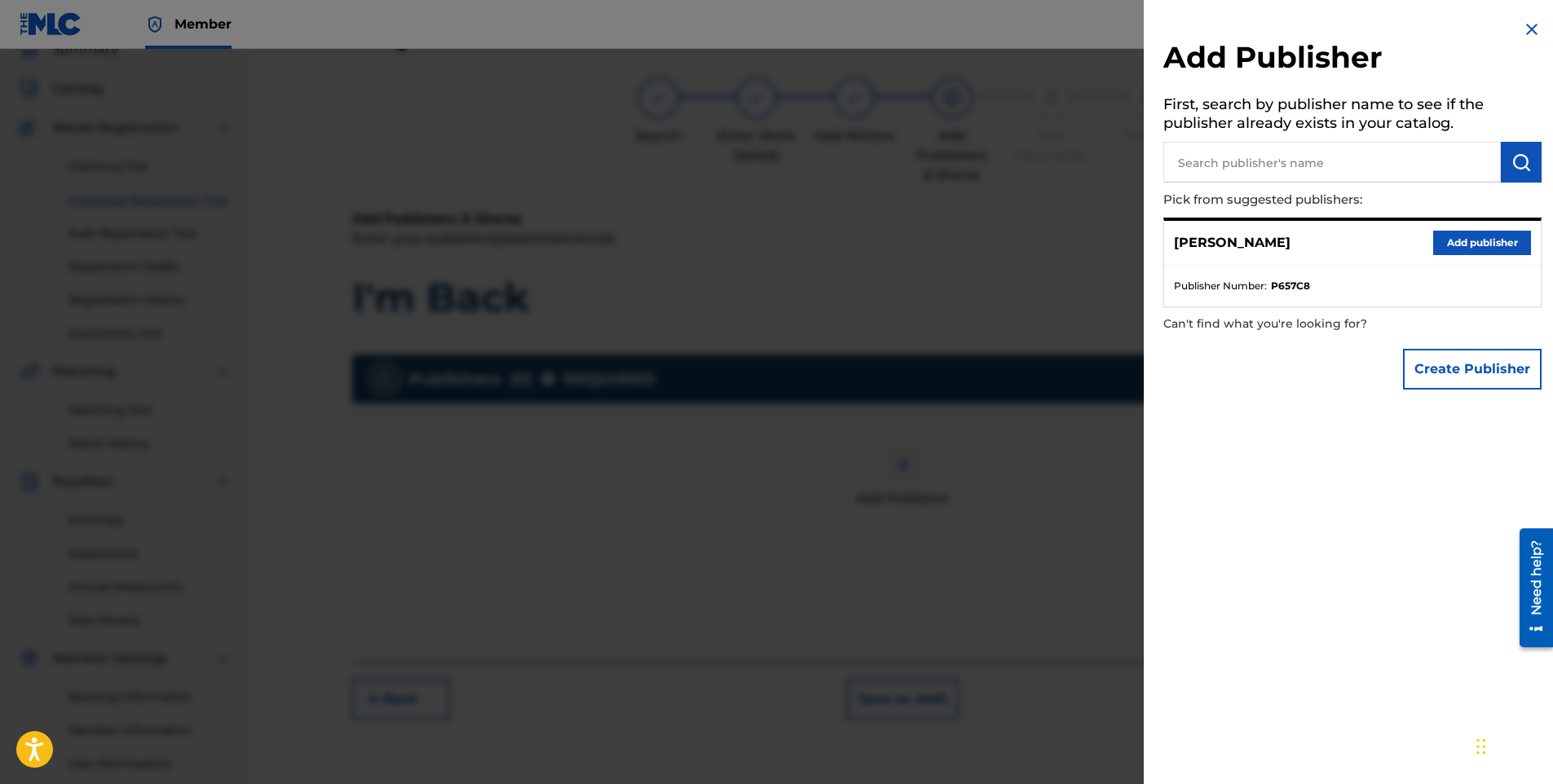
click at [1478, 241] on button "Add publisher" at bounding box center [1482, 243] width 98 height 25
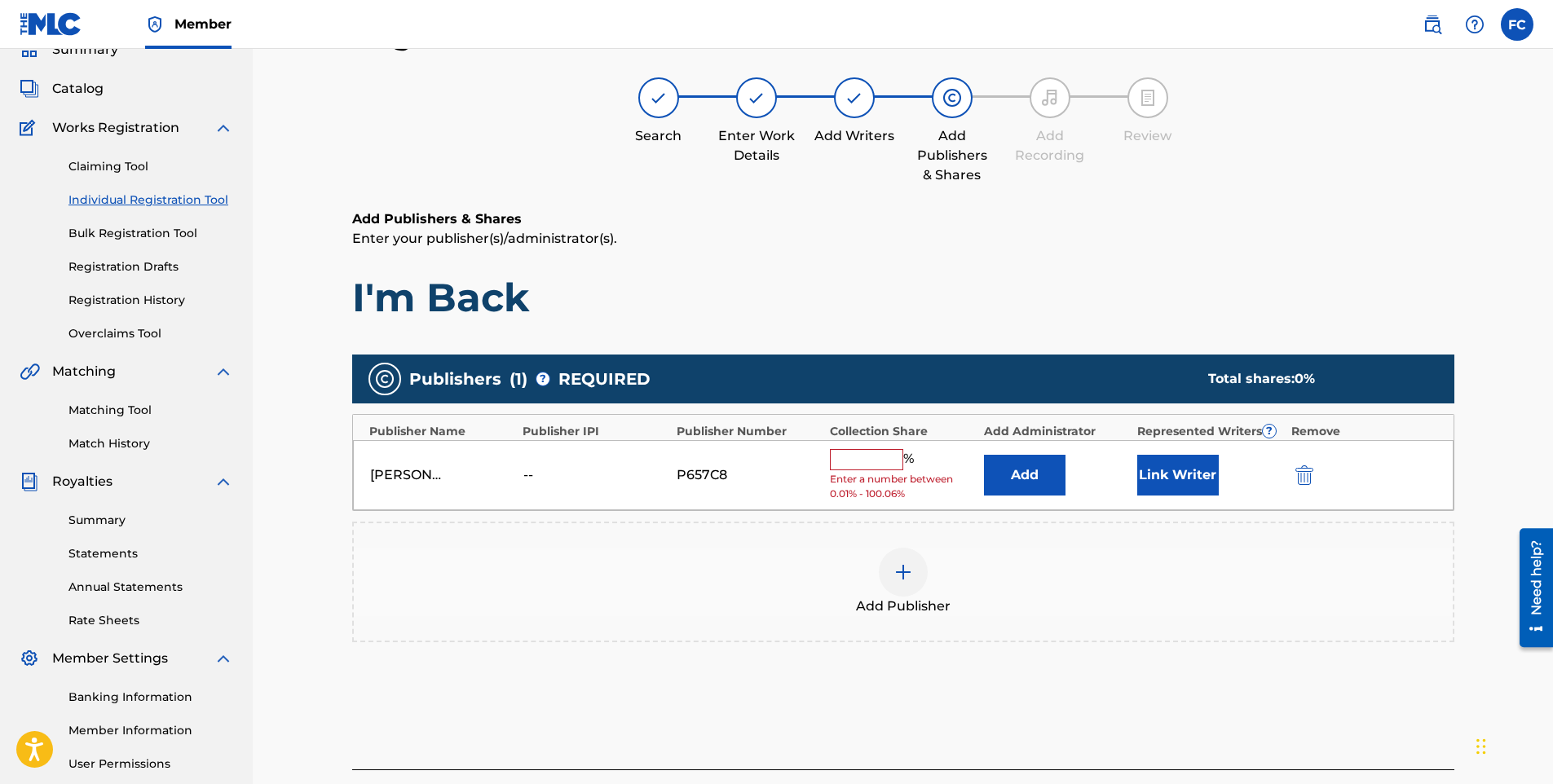
click at [887, 461] on input "text" at bounding box center [866, 459] width 73 height 21
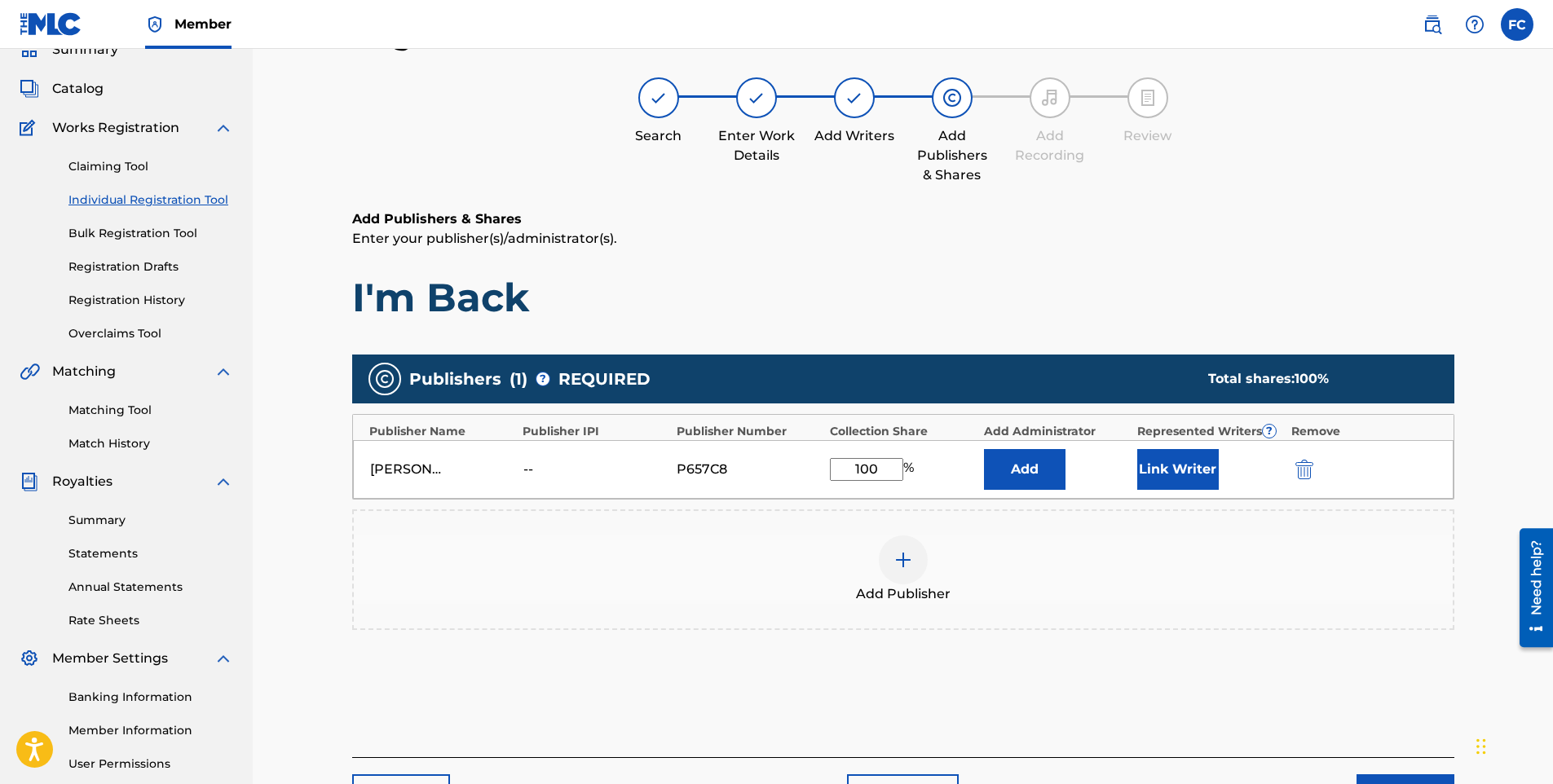
type input "100"
click at [1191, 467] on button "Link Writer" at bounding box center [1178, 468] width 82 height 40
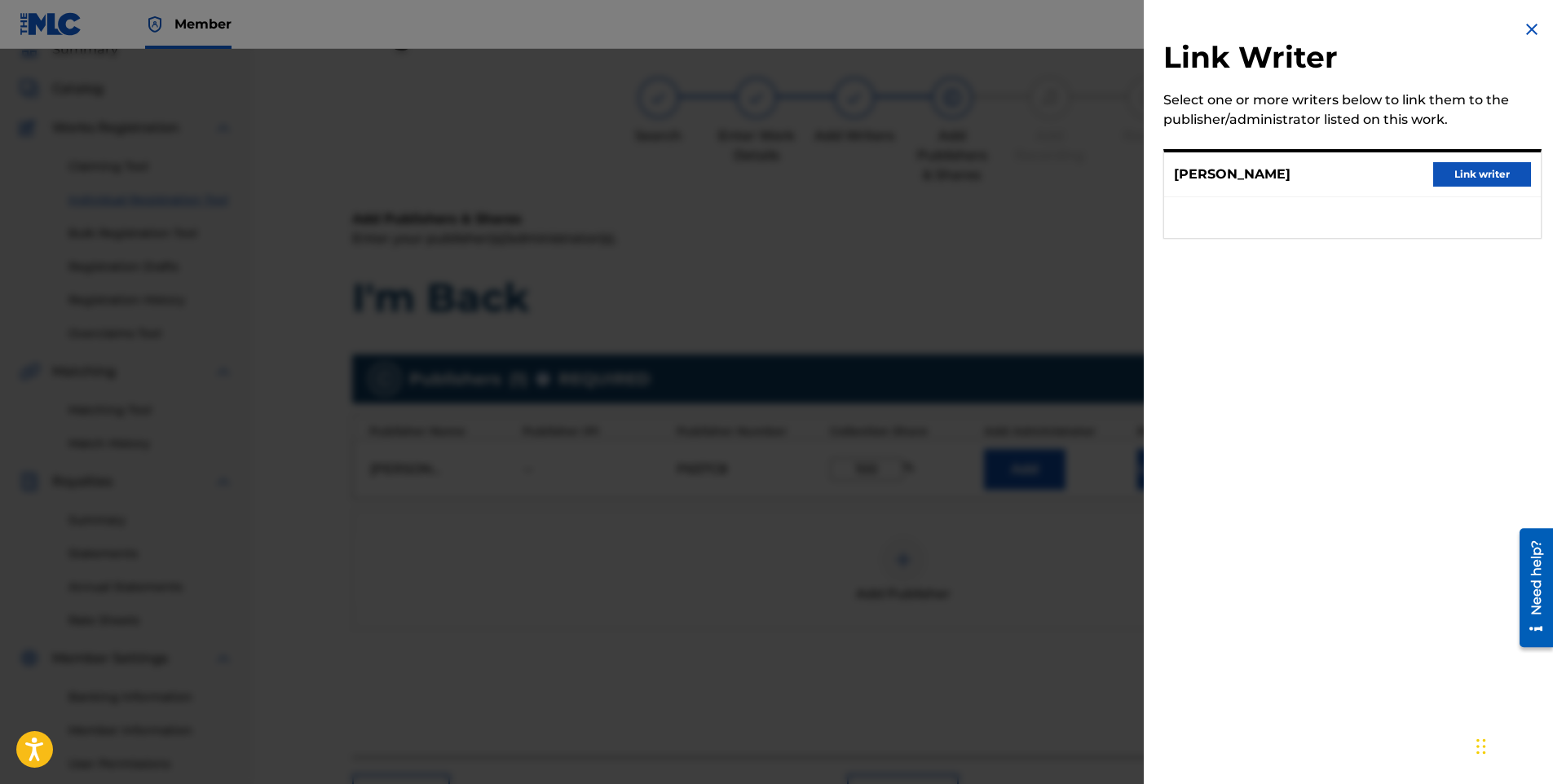
click at [1442, 180] on button "Link writer" at bounding box center [1482, 174] width 98 height 25
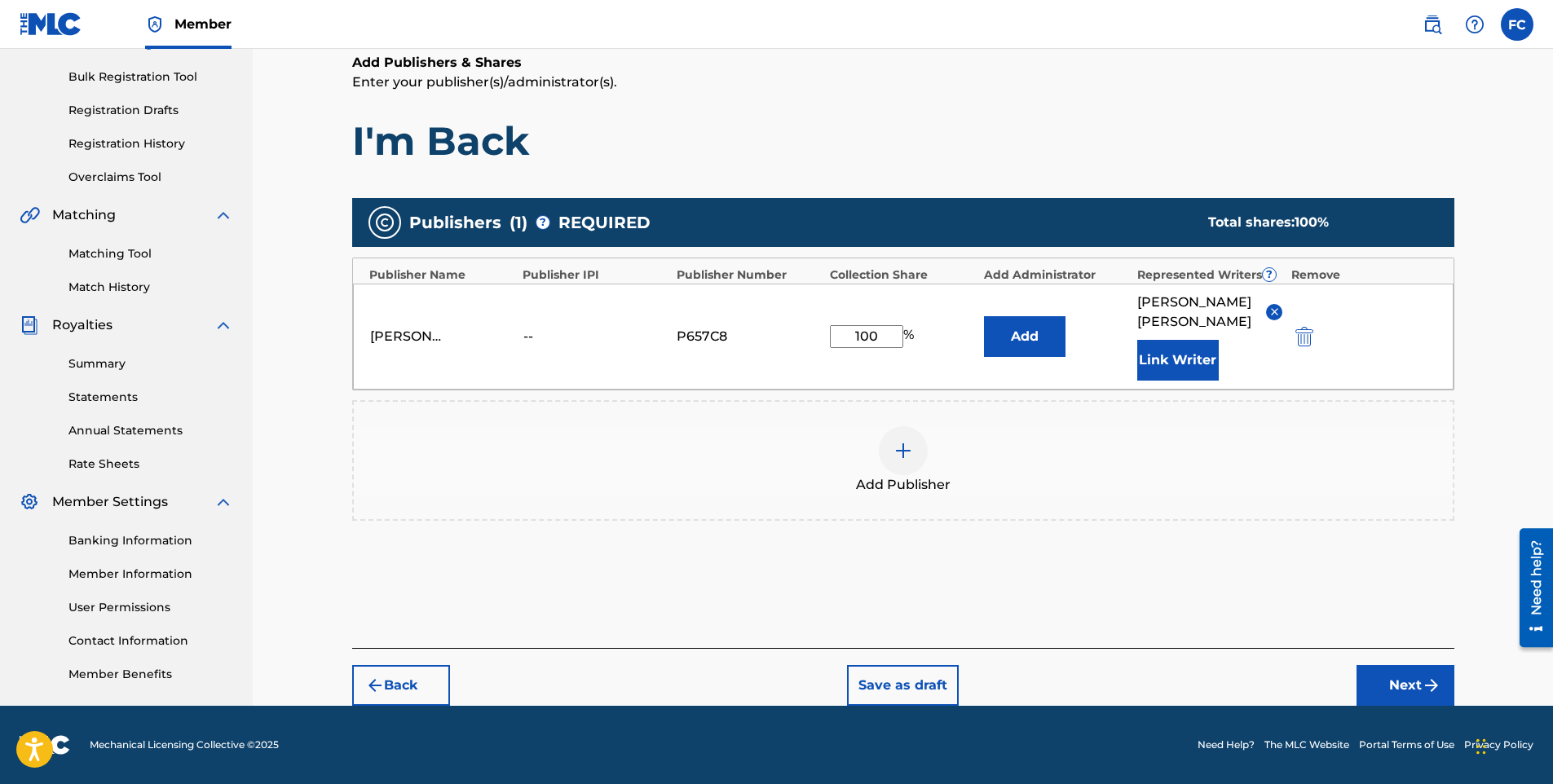
click at [1415, 688] on button "Next" at bounding box center [1405, 684] width 98 height 40
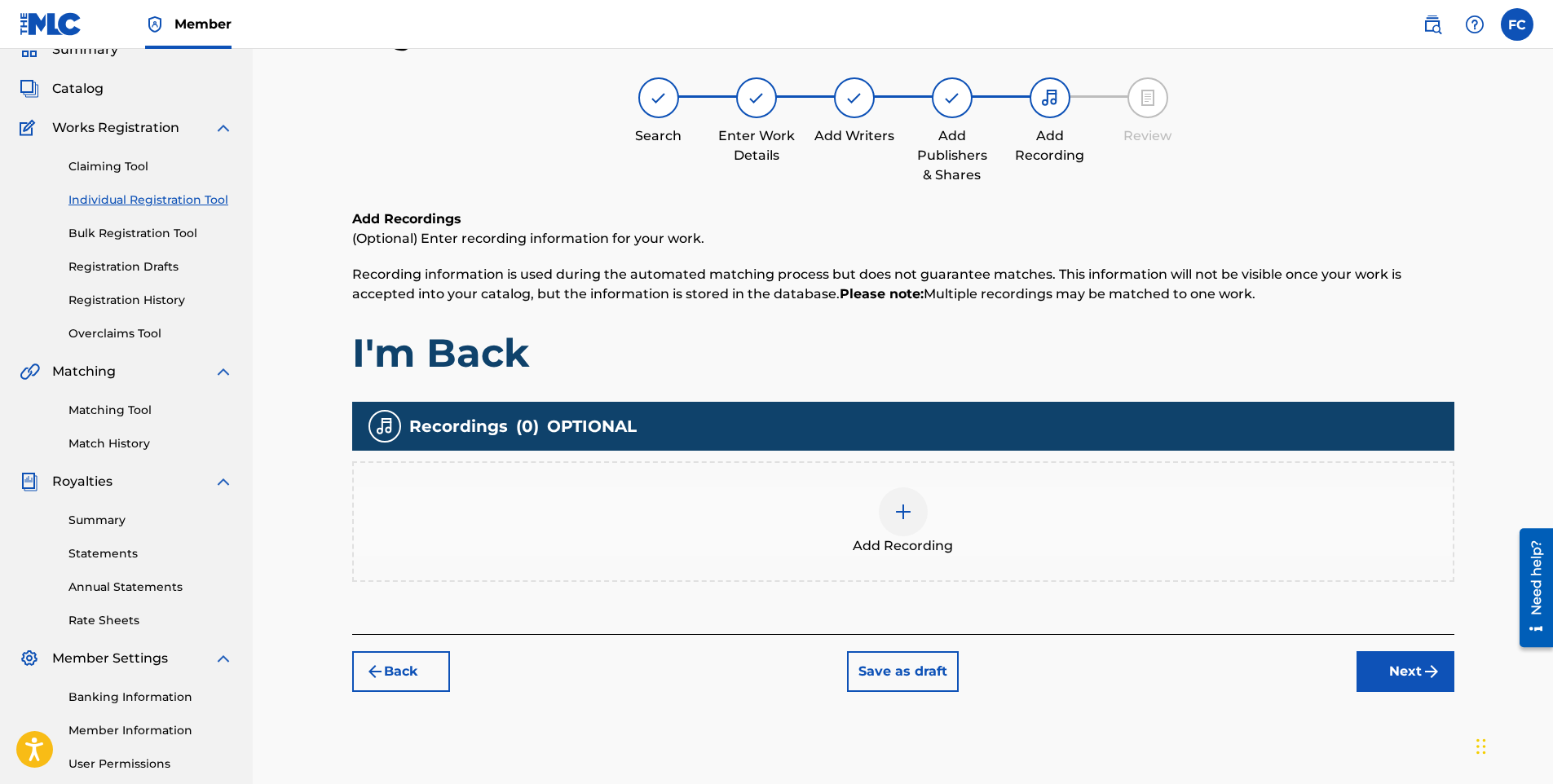
click at [923, 512] on div at bounding box center [904, 512] width 49 height 49
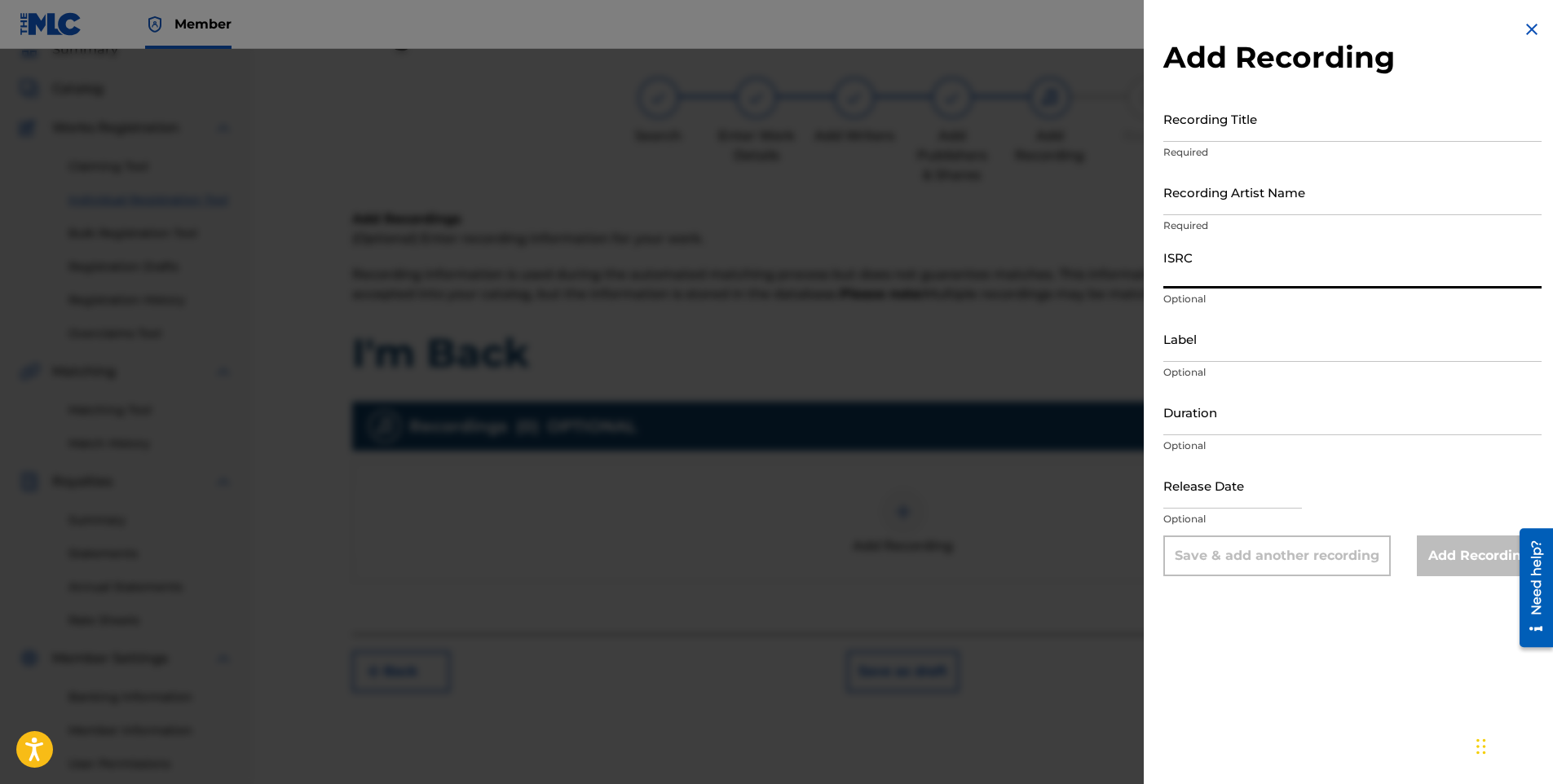
click at [1196, 272] on input "ISRC" at bounding box center [1352, 264] width 378 height 46
paste input "QZMEM2431646"
type input "QZMEM2431646"
click at [1231, 195] on input "Recording Artist Name" at bounding box center [1352, 191] width 378 height 46
paste input "Lil' [PERSON_NAME]"
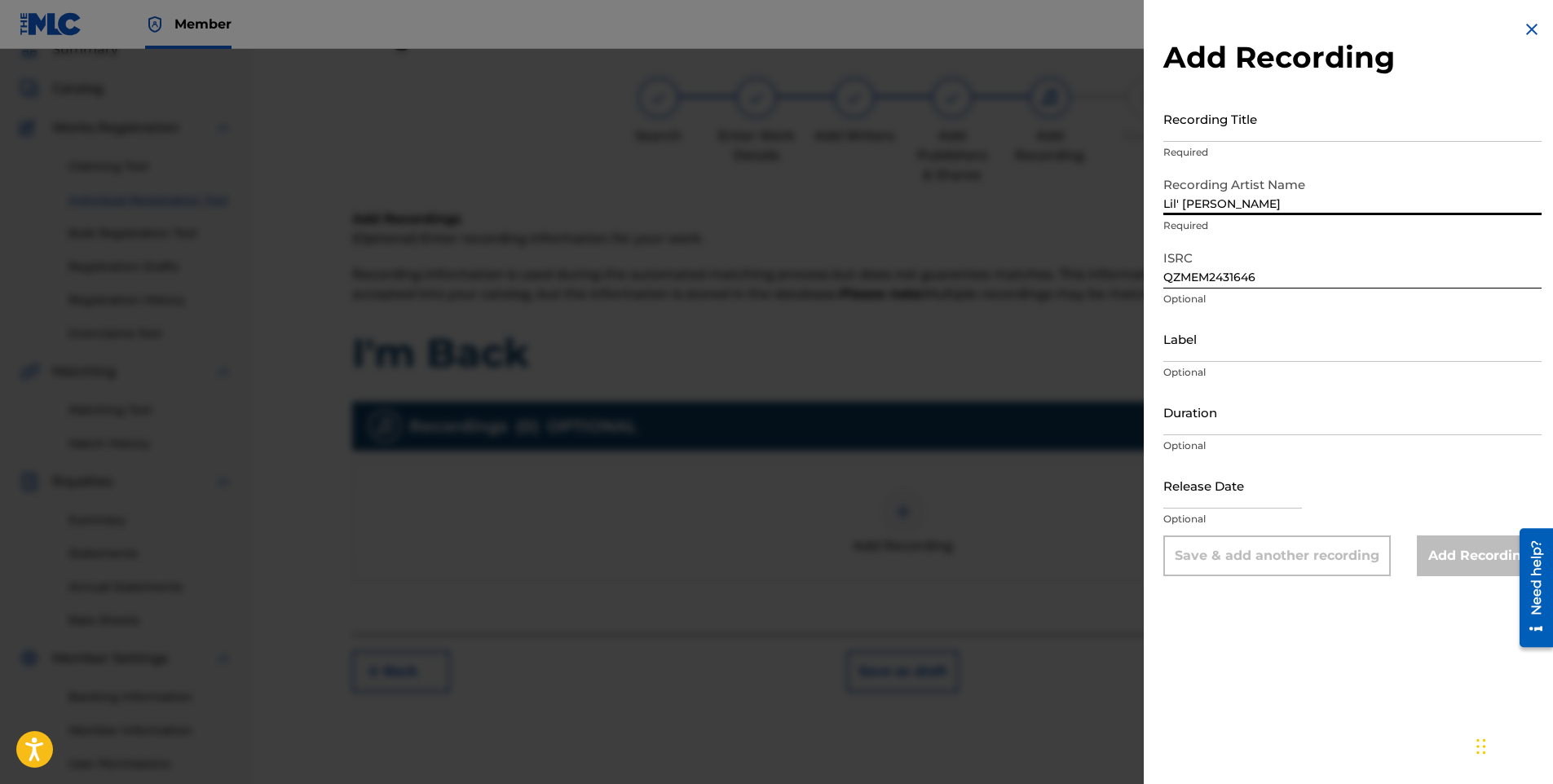
type input "Lil' [PERSON_NAME]"
click at [1229, 116] on input "Recording Title" at bounding box center [1352, 118] width 378 height 46
paste input "I'm Back"
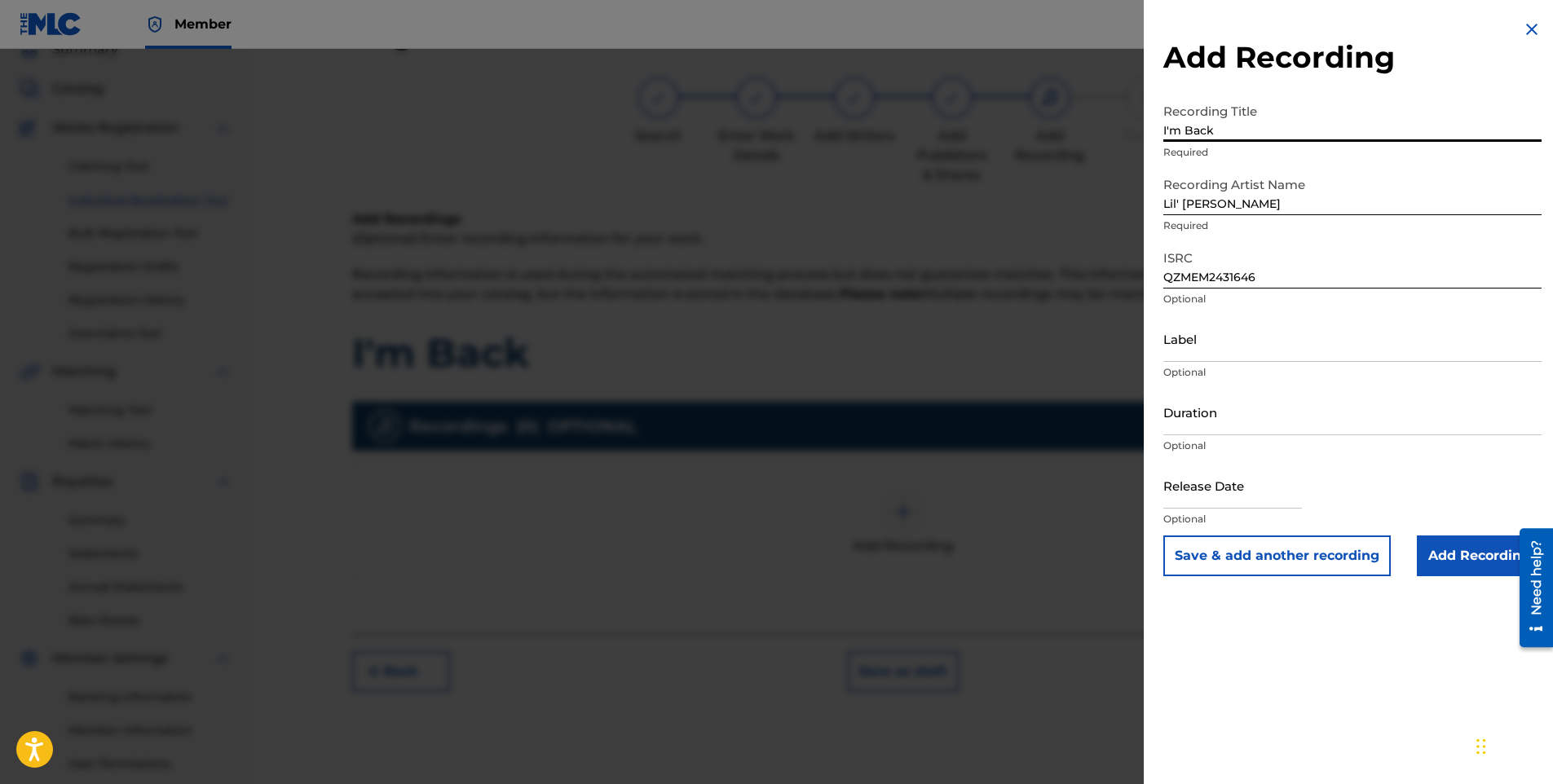
type input "I'm Back"
click at [1213, 340] on input "Label" at bounding box center [1352, 338] width 378 height 46
paste input "Capit Productions"
type input "Capit Productions"
select select "8"
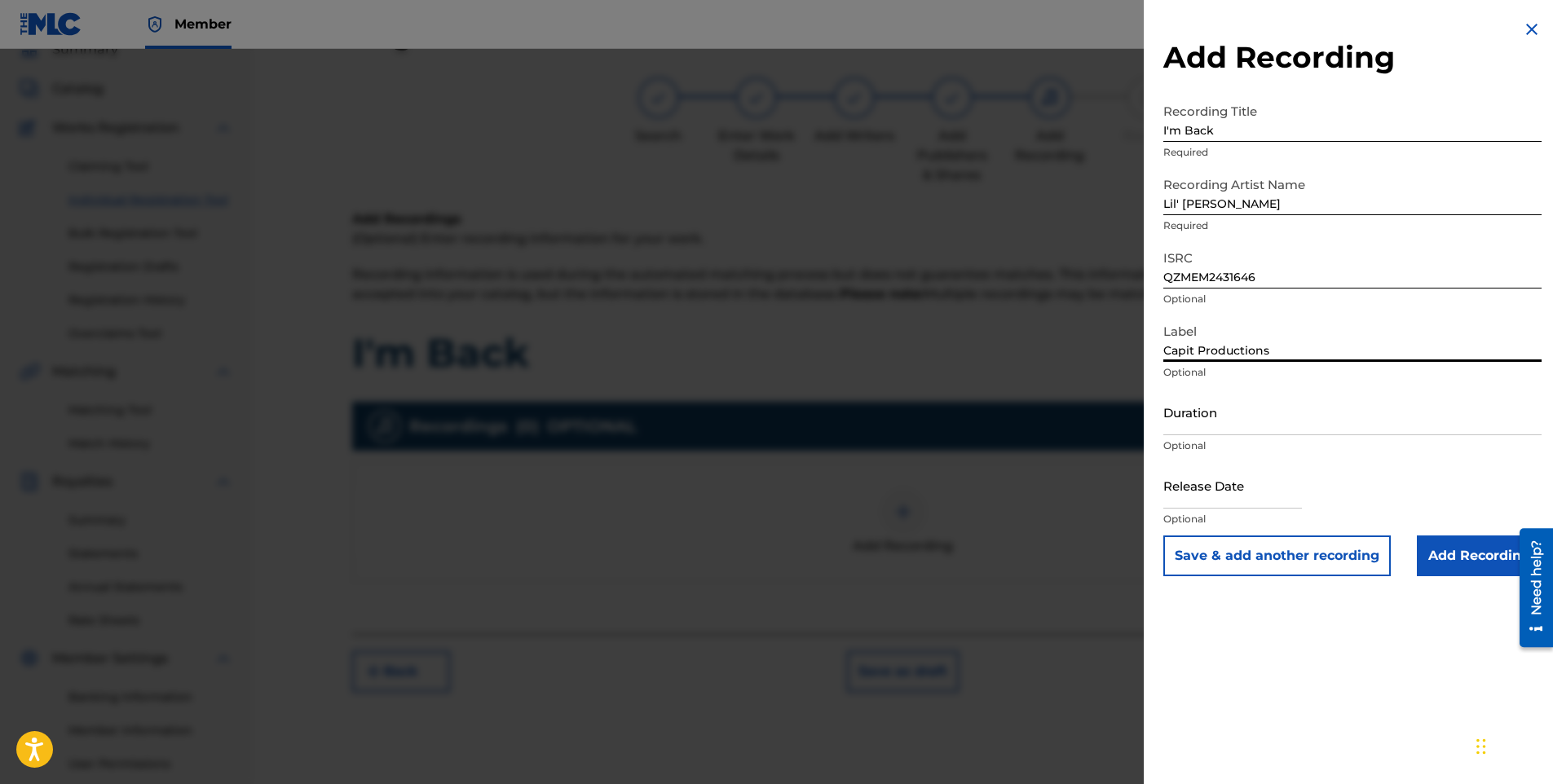
select select "2025"
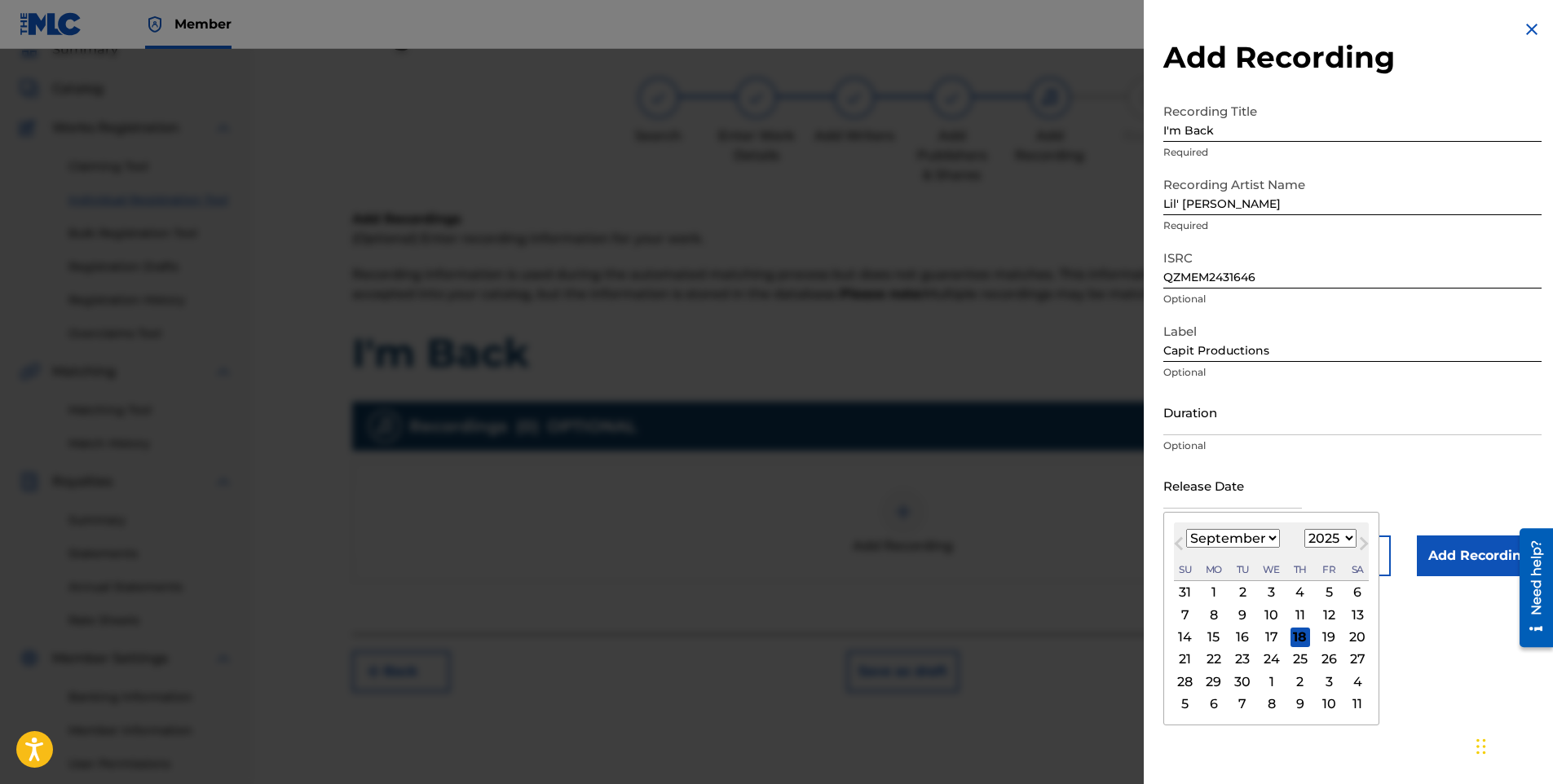
click at [1186, 486] on input "text" at bounding box center [1232, 485] width 138 height 46
click at [1194, 535] on select "January February March April May June July August September October November De…" at bounding box center [1232, 537] width 94 height 19
select select "4"
click at [1186, 529] on select "January February March April May June July August September October November De…" at bounding box center [1232, 537] width 94 height 19
click at [1352, 684] on div "31" at bounding box center [1358, 681] width 20 height 20
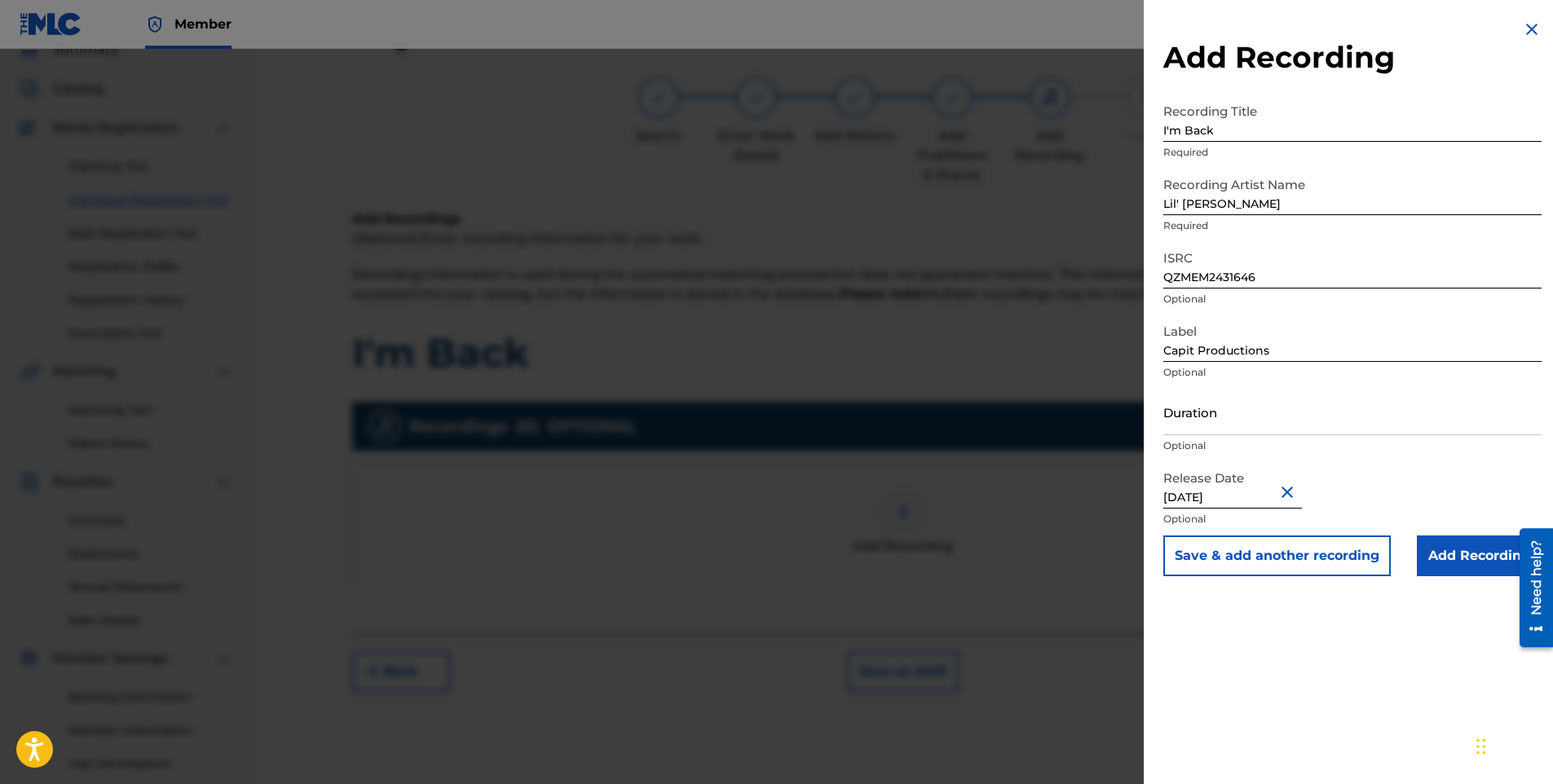
type input "[DATE]"
click at [1450, 549] on input "Add Recording" at bounding box center [1479, 555] width 124 height 40
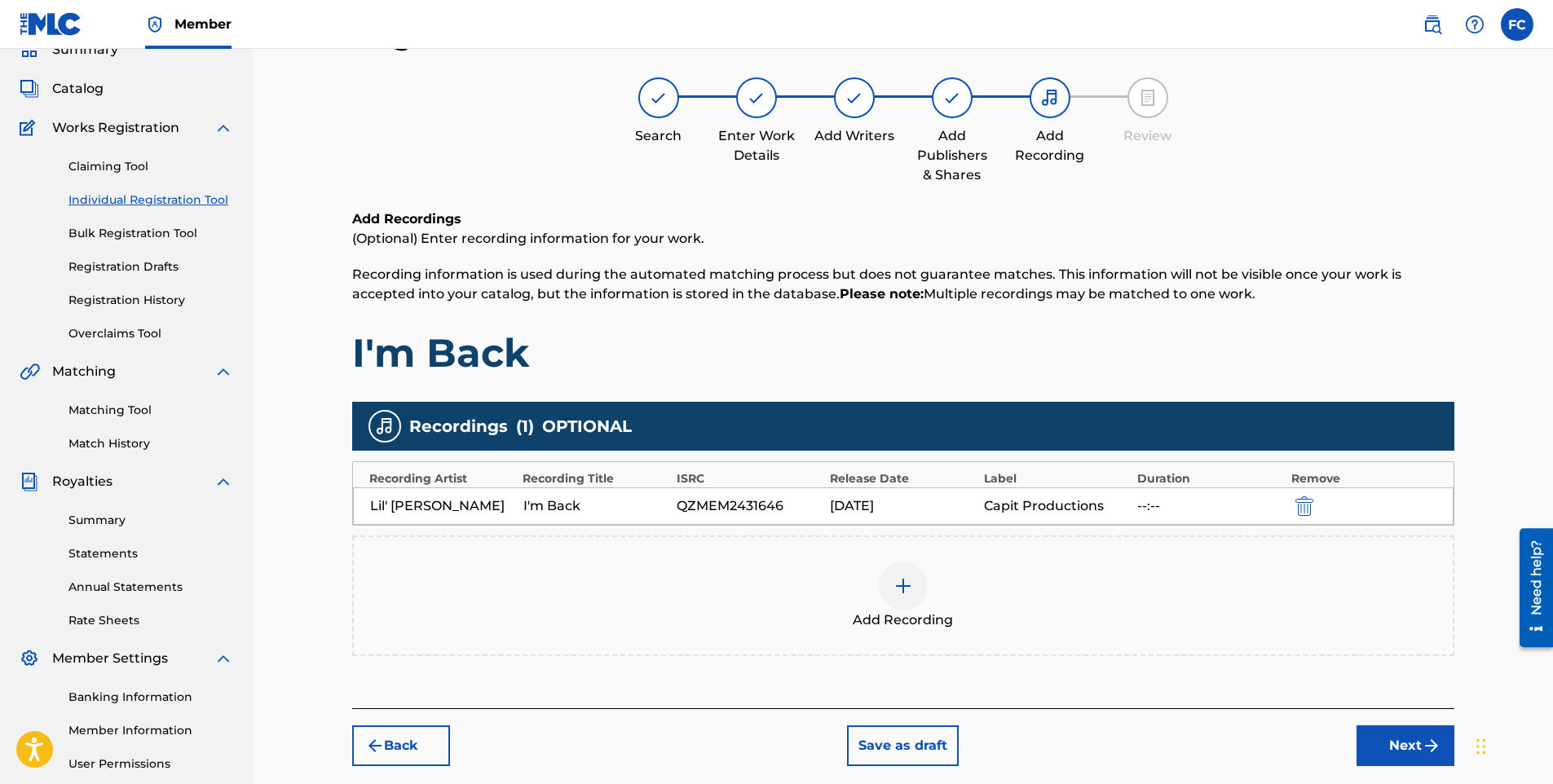
click at [1400, 747] on button "Next" at bounding box center [1405, 746] width 98 height 40
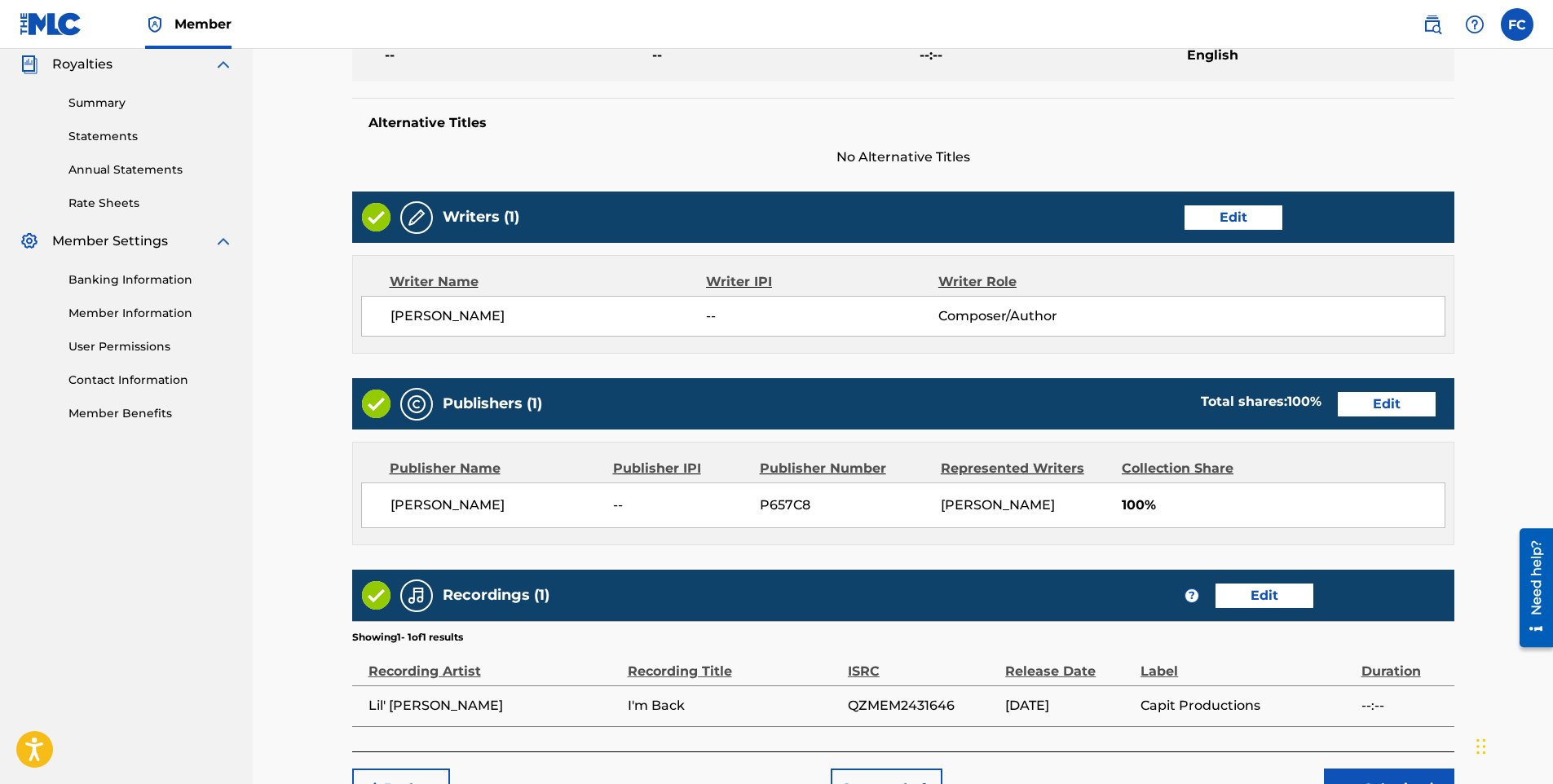
scroll to position [594, 0]
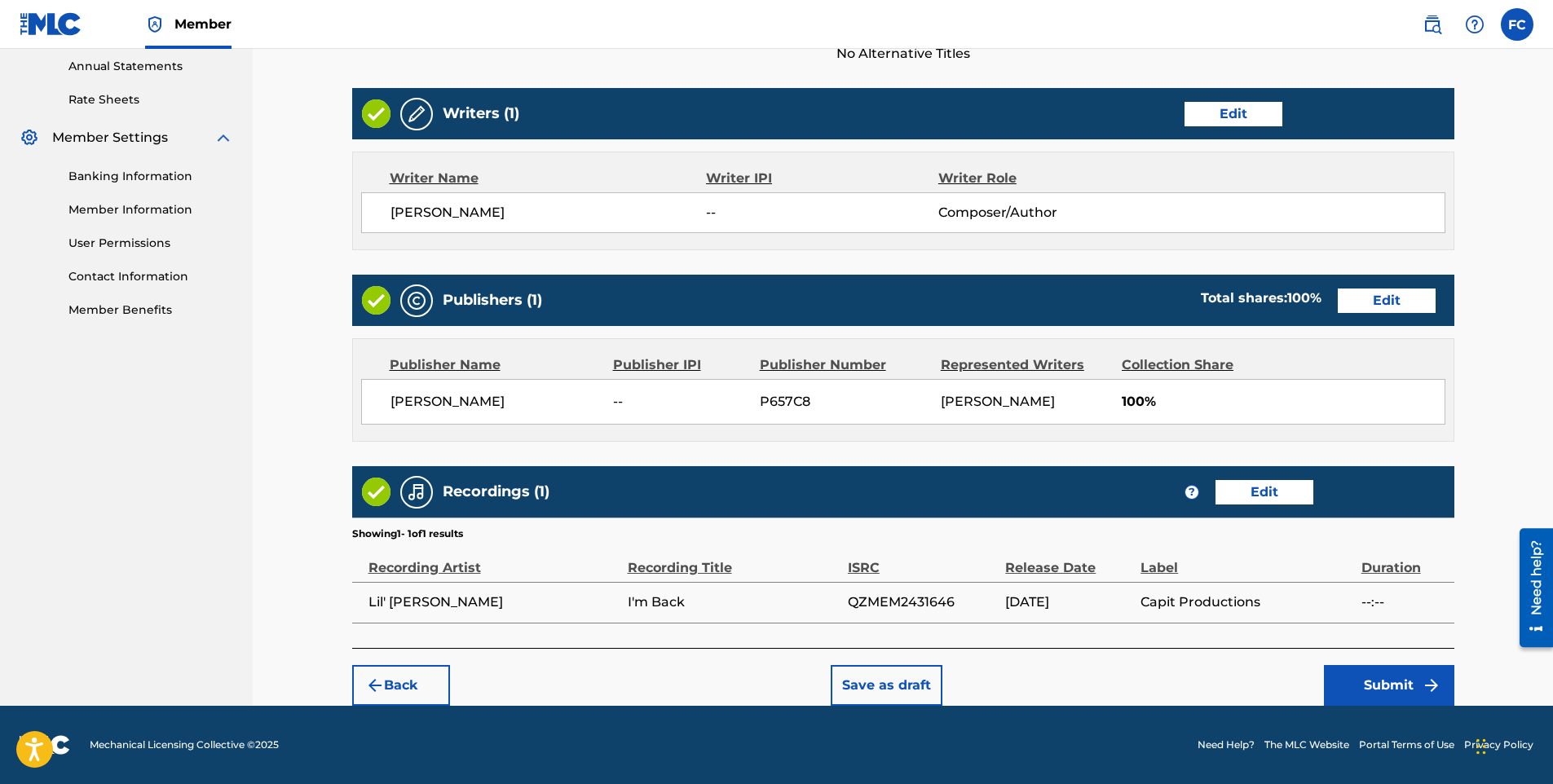
click at [1356, 688] on button "Submit" at bounding box center [1389, 684] width 130 height 40
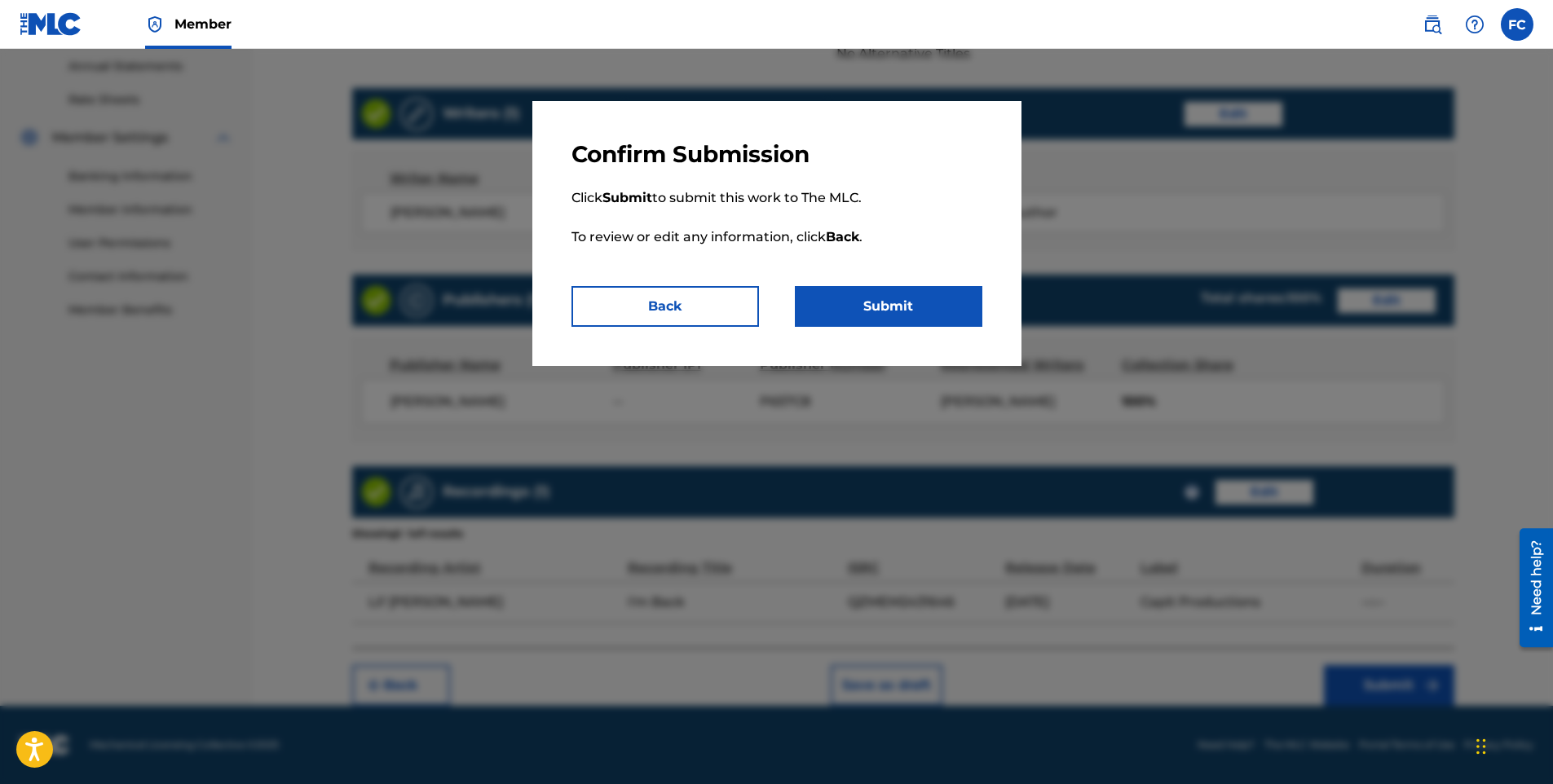
click at [864, 303] on button "Submit" at bounding box center [889, 306] width 187 height 40
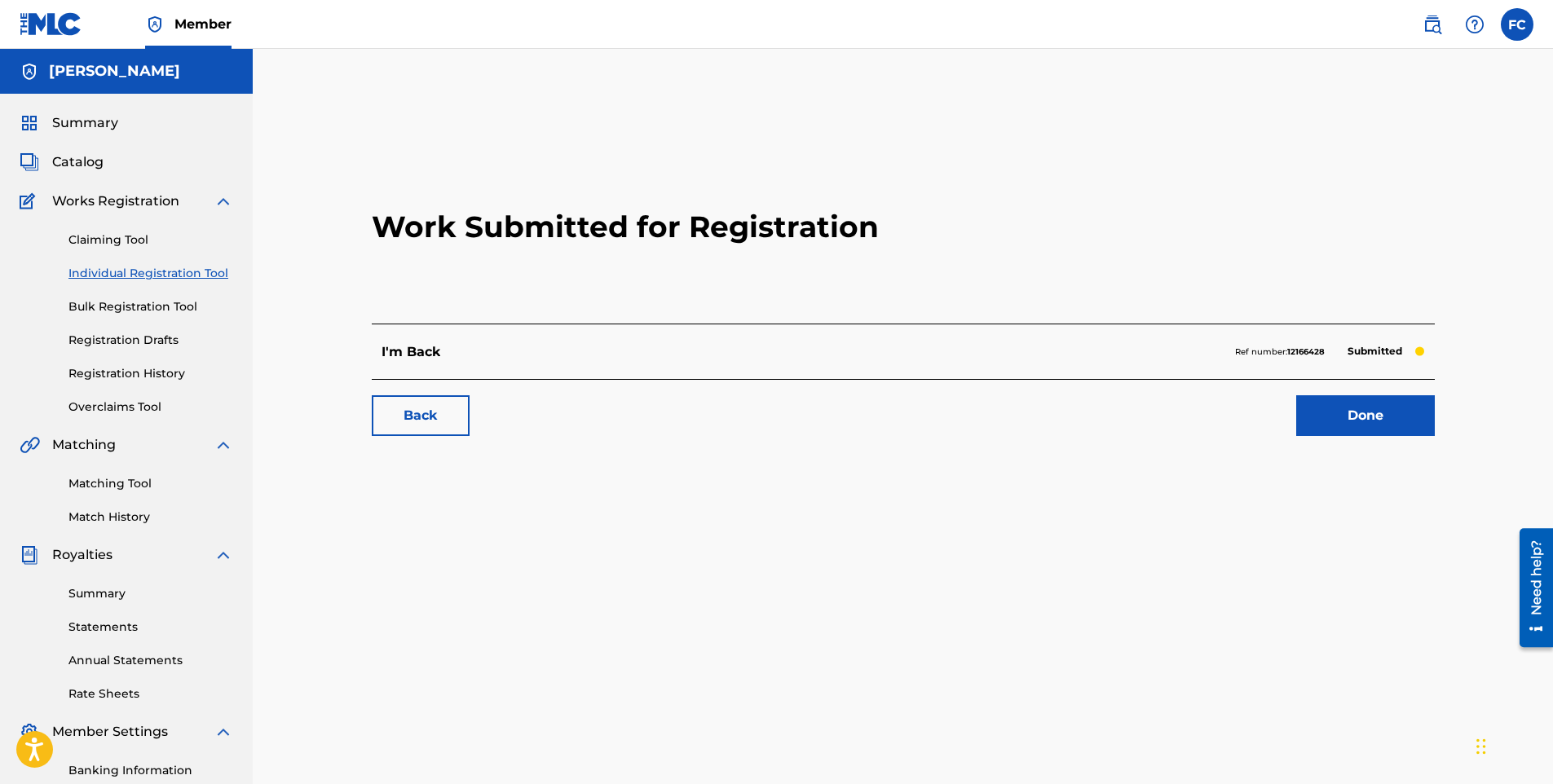
click at [1313, 417] on link "Done" at bounding box center [1366, 415] width 138 height 40
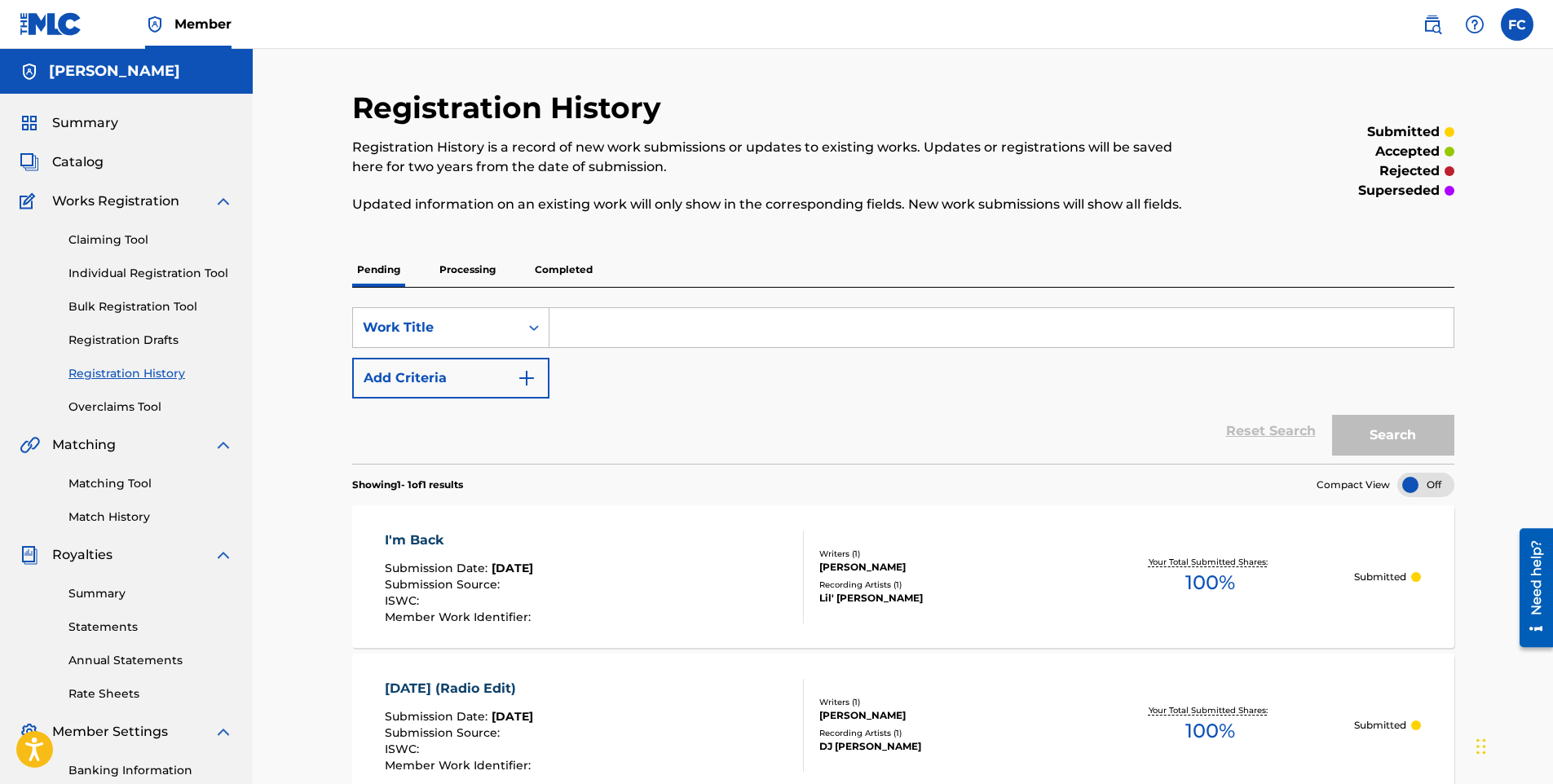
click at [590, 326] on input "Search Form" at bounding box center [1001, 327] width 905 height 39
paste input "Pink Lemonade"
type input "Pink Lemonade"
click at [133, 275] on link "Individual Registration Tool" at bounding box center [150, 273] width 165 height 17
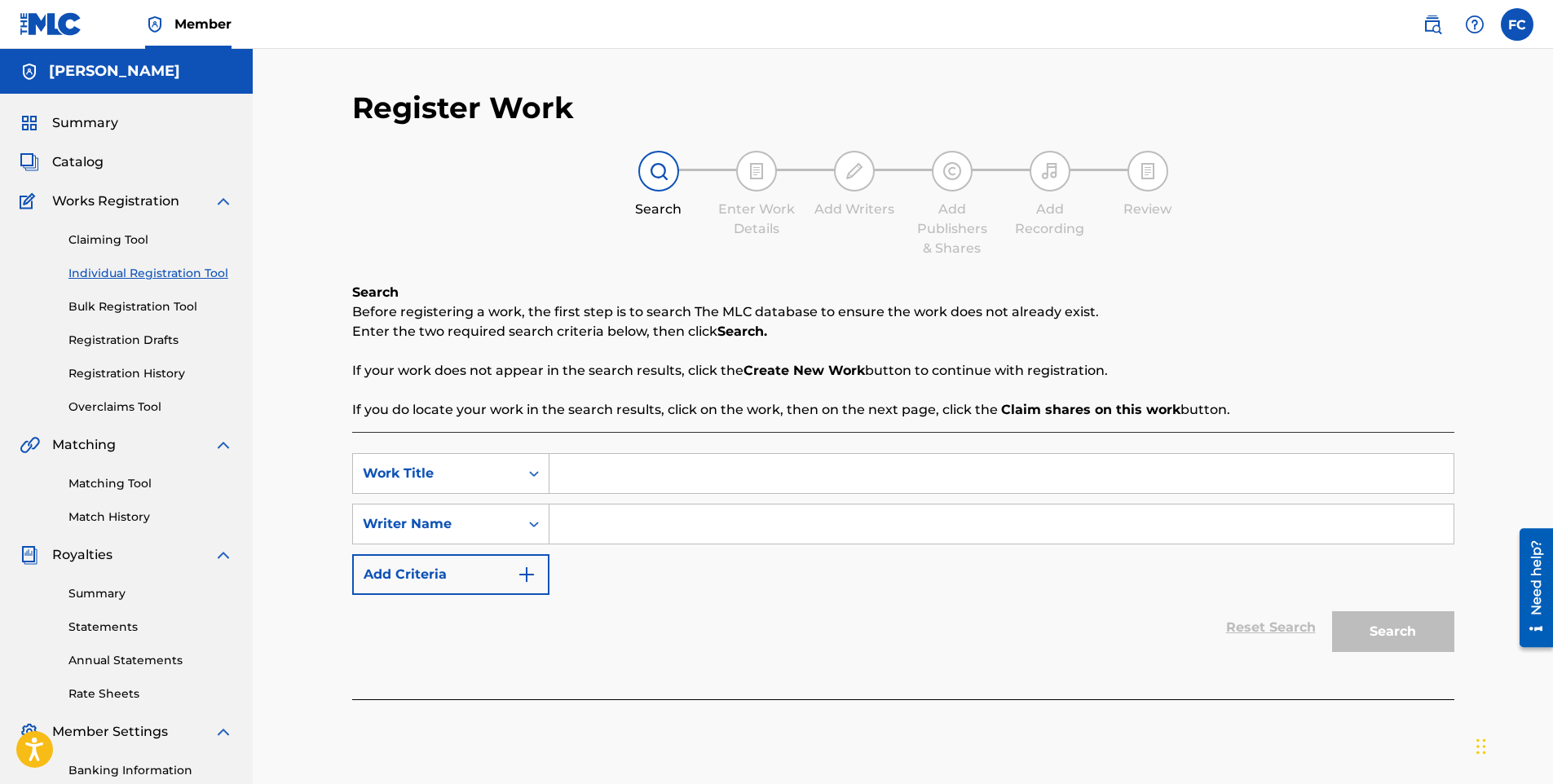
click at [628, 463] on input "Search Form" at bounding box center [1001, 473] width 905 height 39
paste input "Pink Lemonade"
type input "Pink Lemonade"
click at [590, 535] on input "Search Form" at bounding box center [1001, 525] width 905 height 39
type input "[PERSON_NAME]"
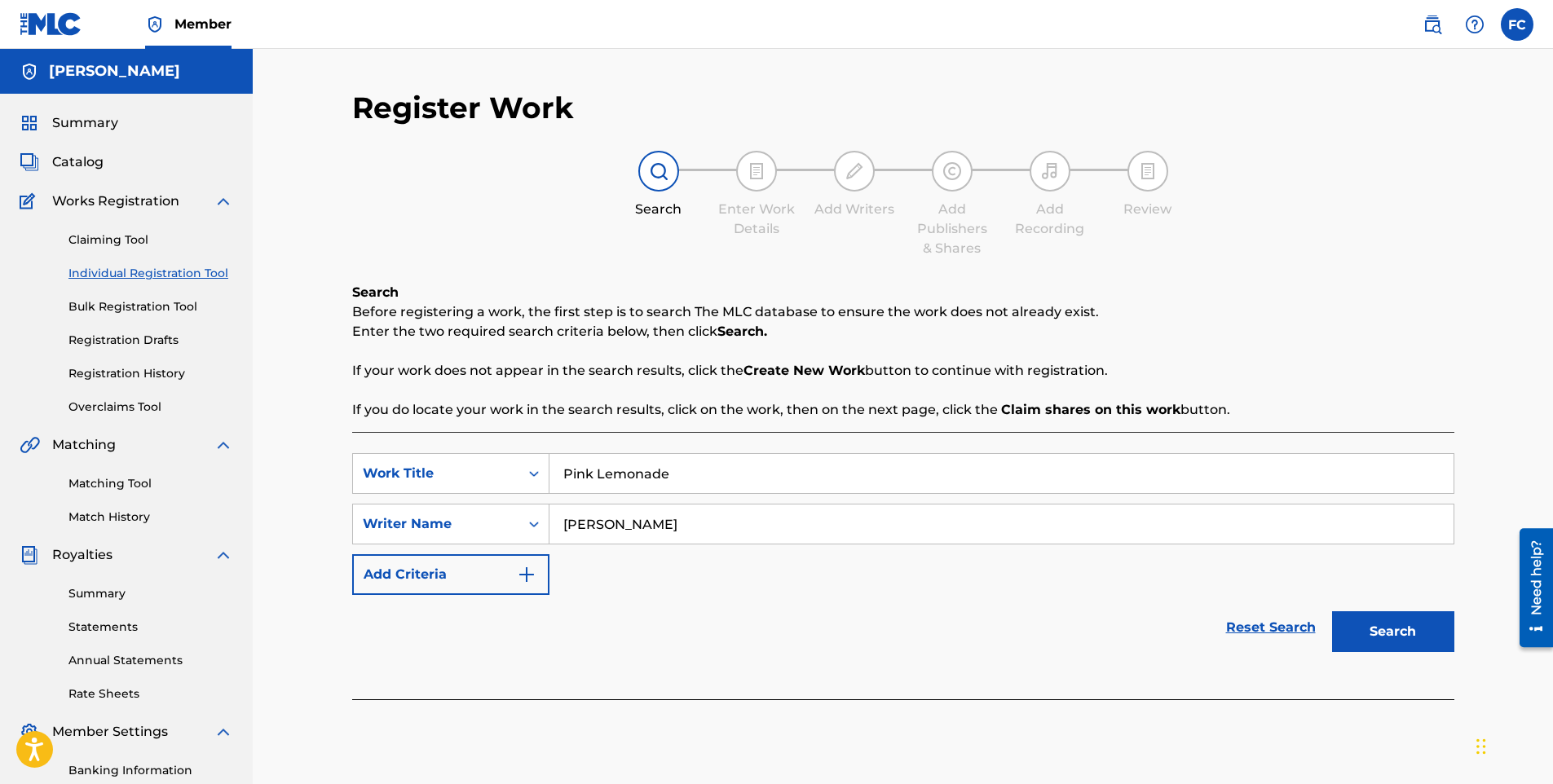
click at [1426, 630] on button "Search" at bounding box center [1393, 631] width 122 height 40
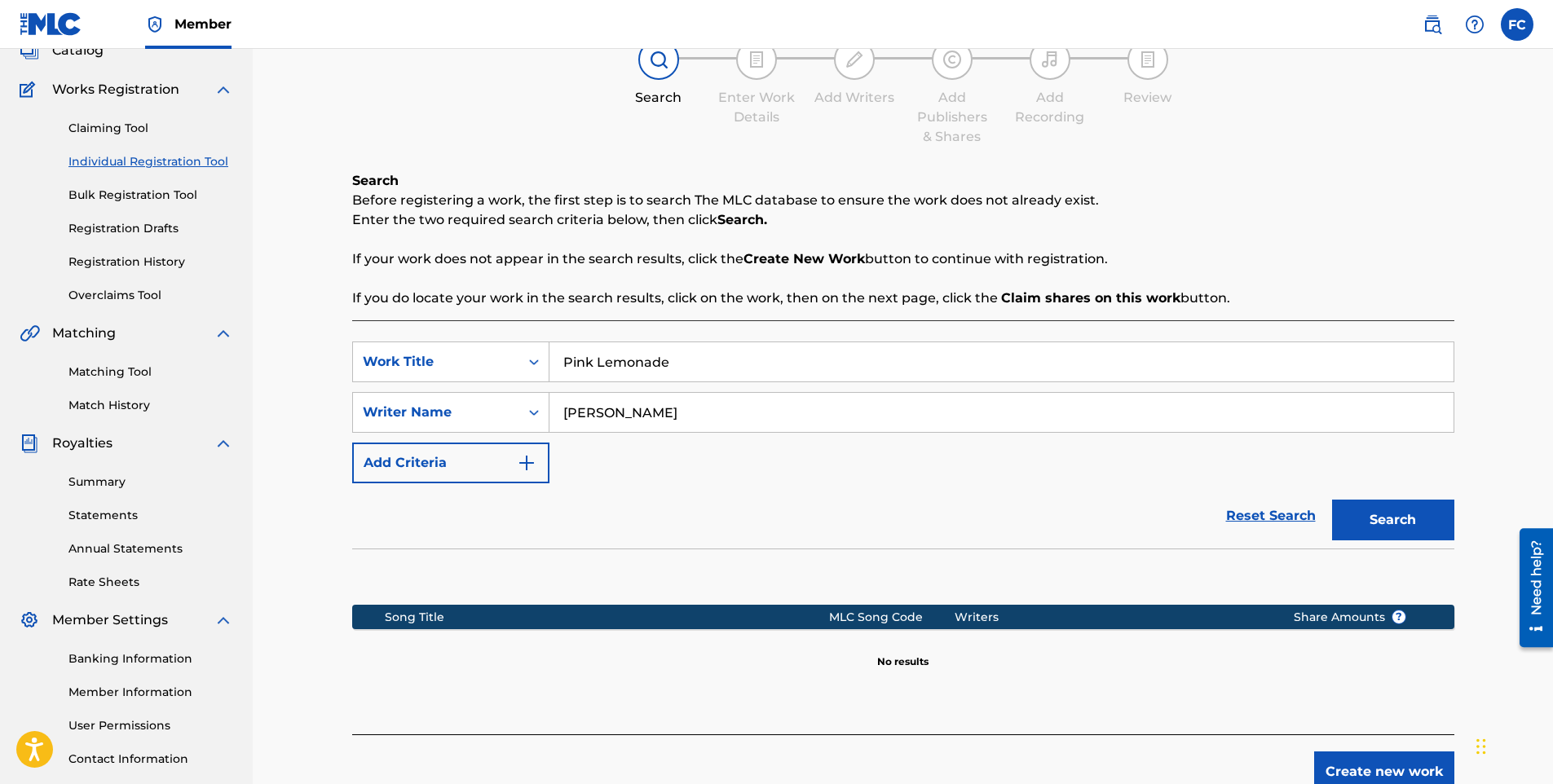
scroll to position [227, 0]
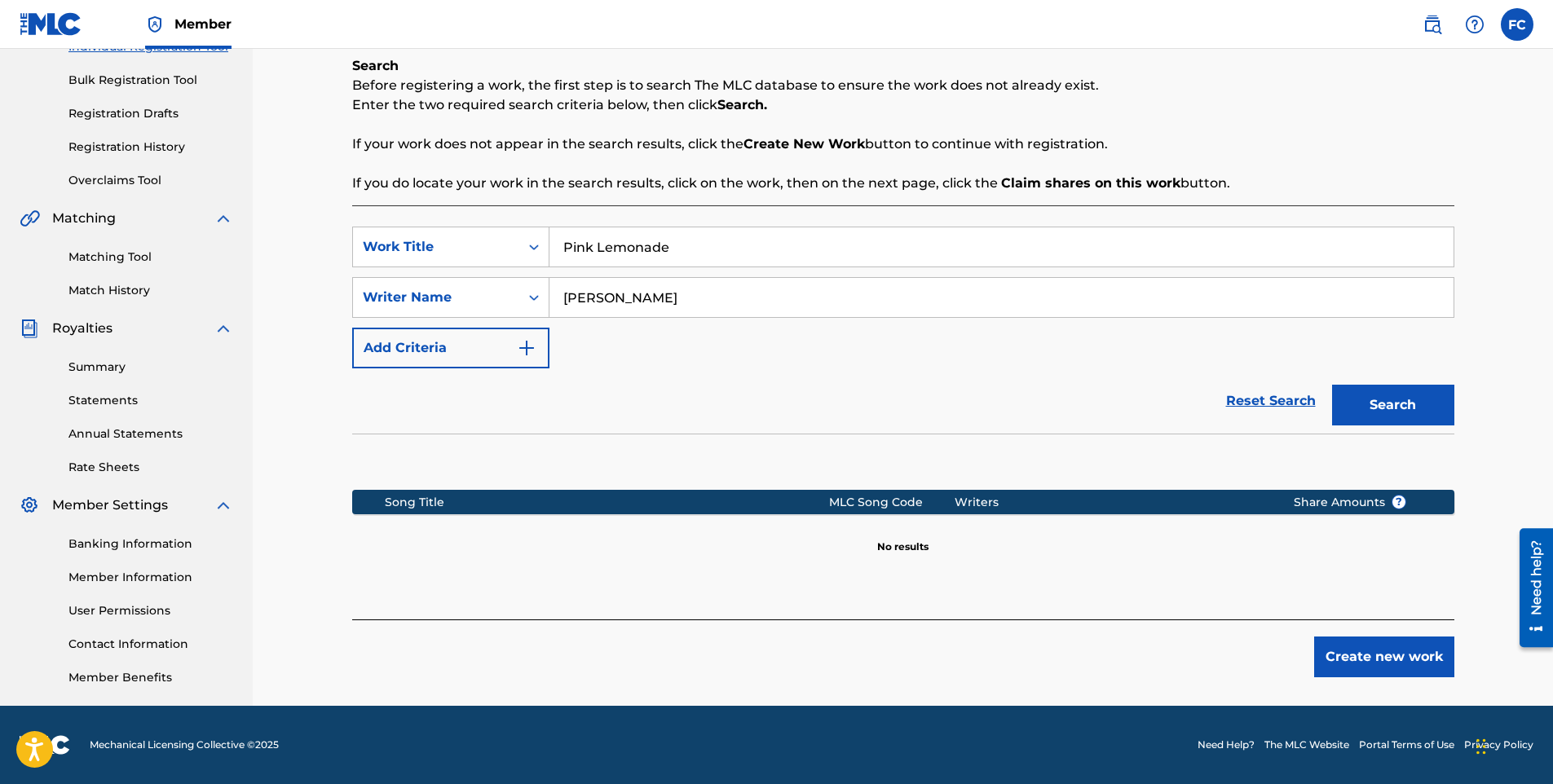
click at [1331, 652] on button "Create new work" at bounding box center [1384, 656] width 140 height 40
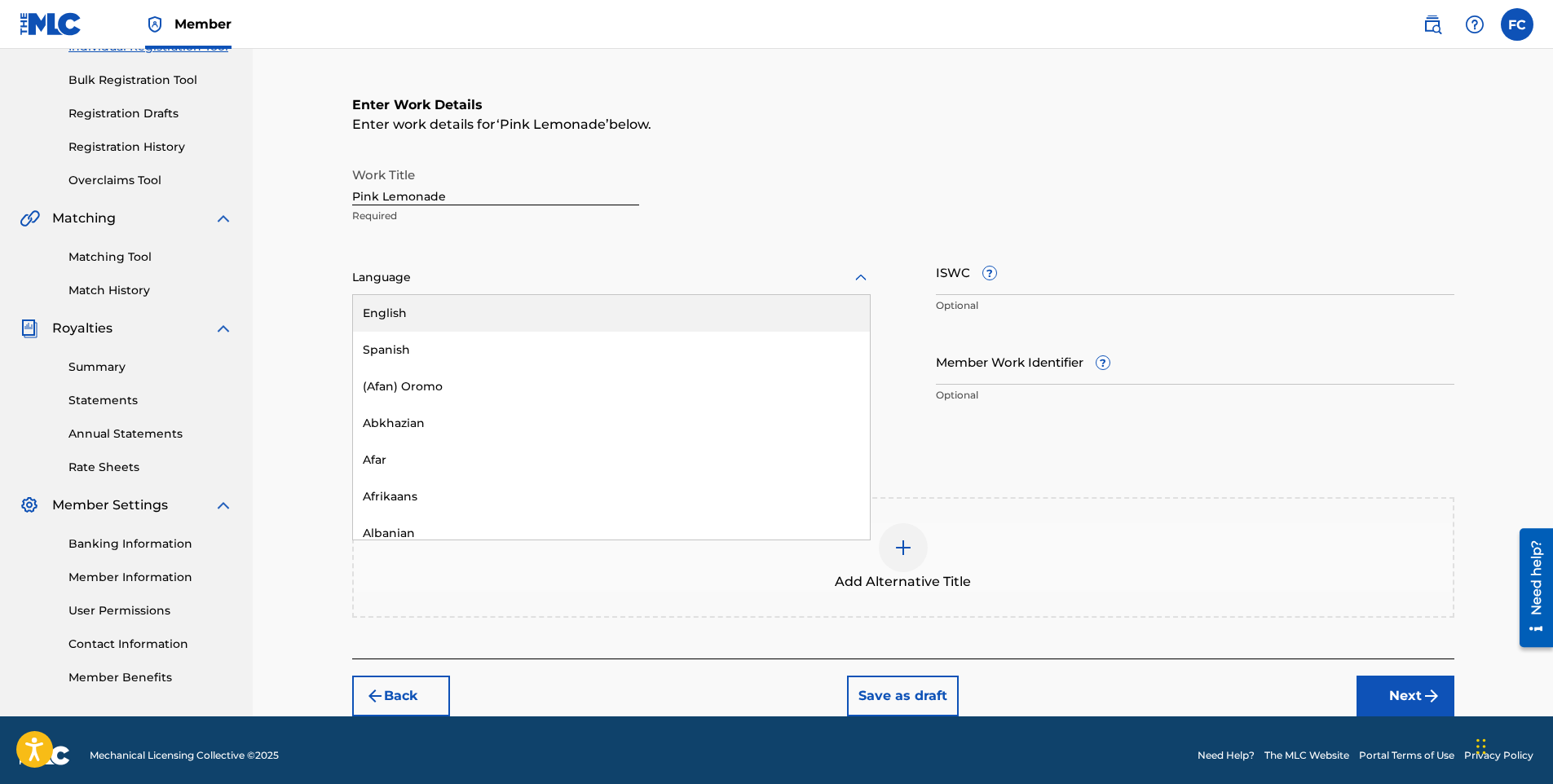
click at [452, 271] on div at bounding box center [612, 277] width 519 height 21
click at [420, 320] on div "English" at bounding box center [612, 313] width 517 height 36
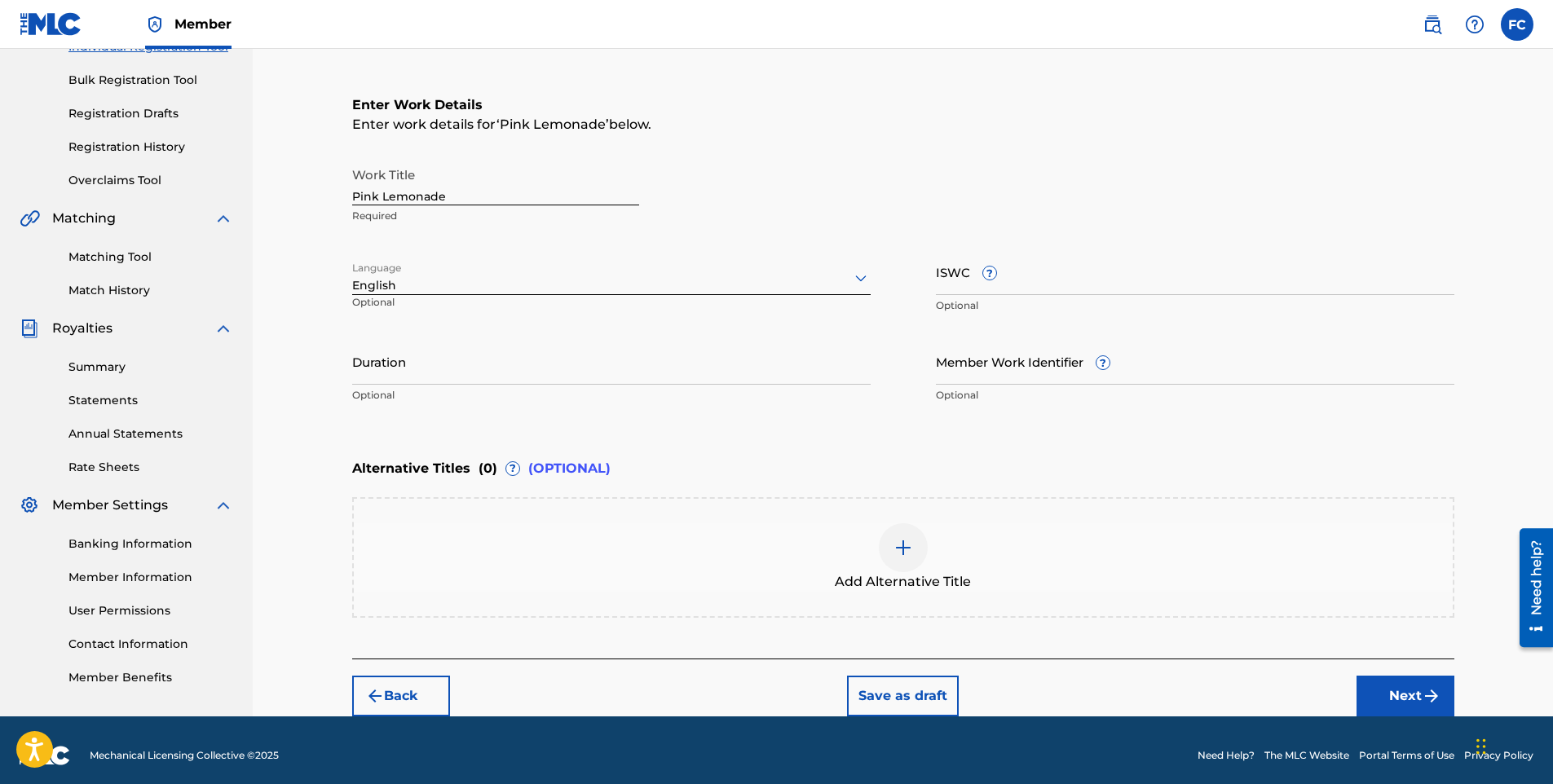
click at [1417, 691] on button "Next" at bounding box center [1405, 695] width 98 height 40
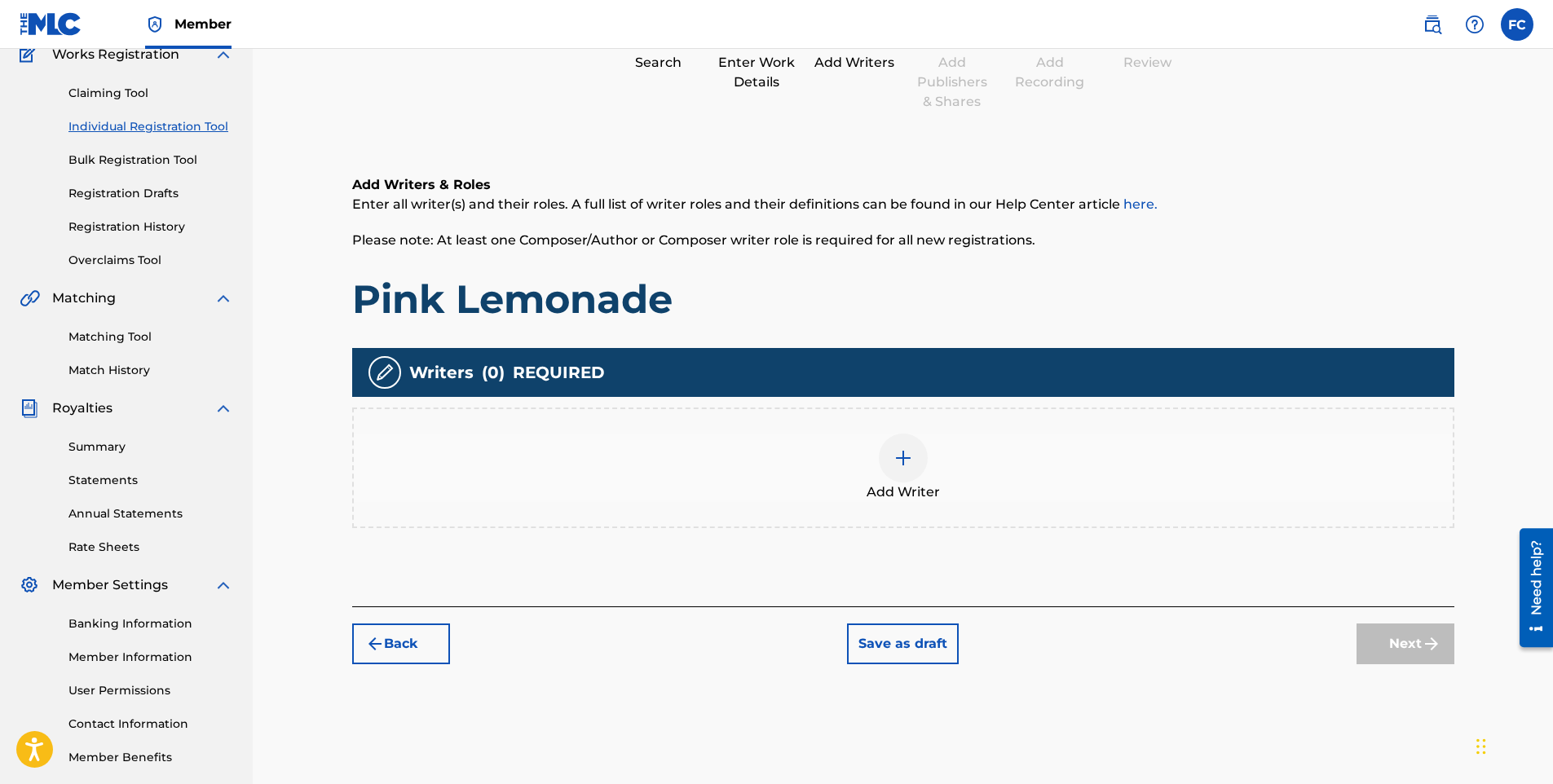
scroll to position [73, 0]
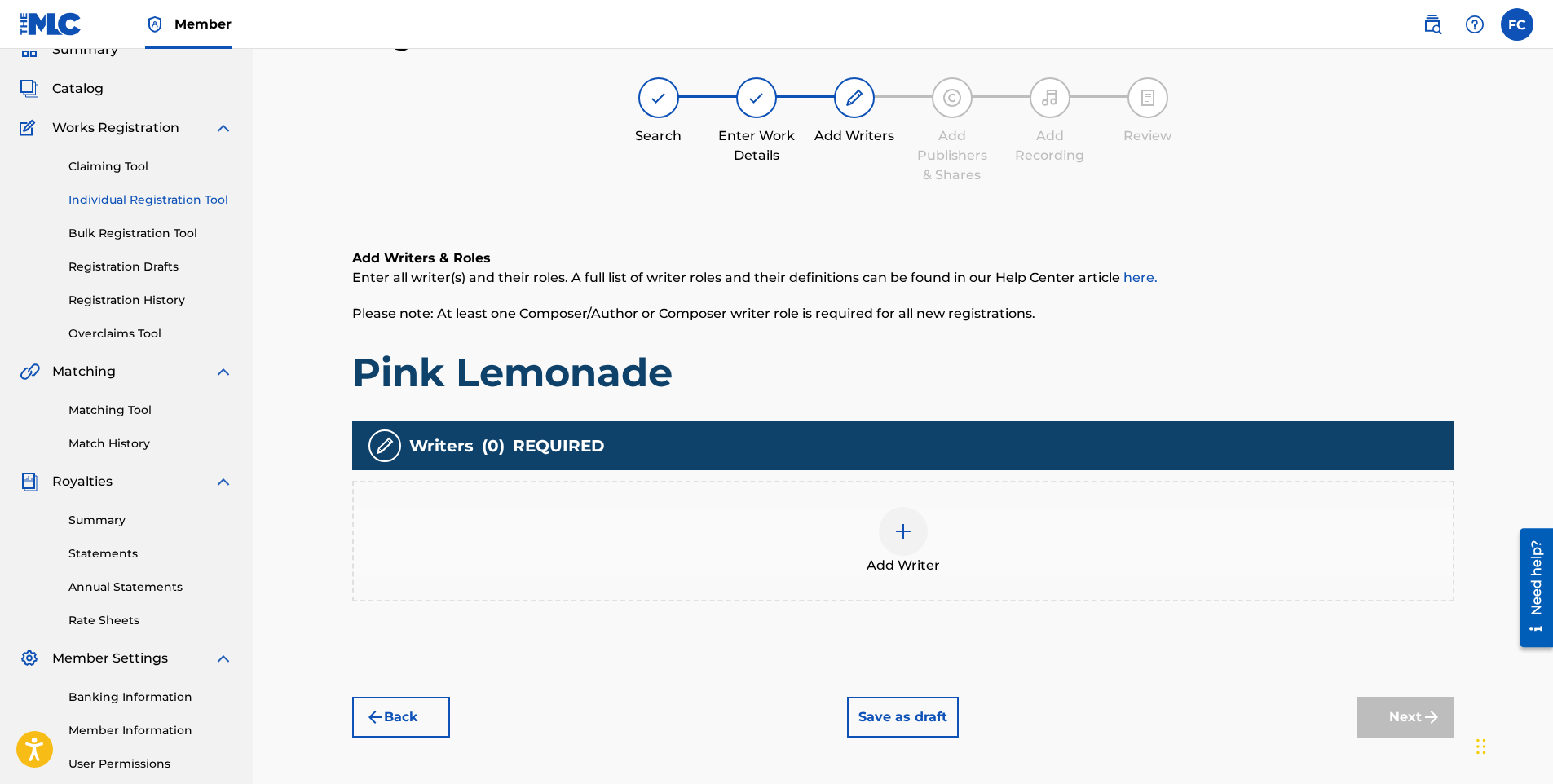
click at [913, 543] on div at bounding box center [904, 532] width 49 height 49
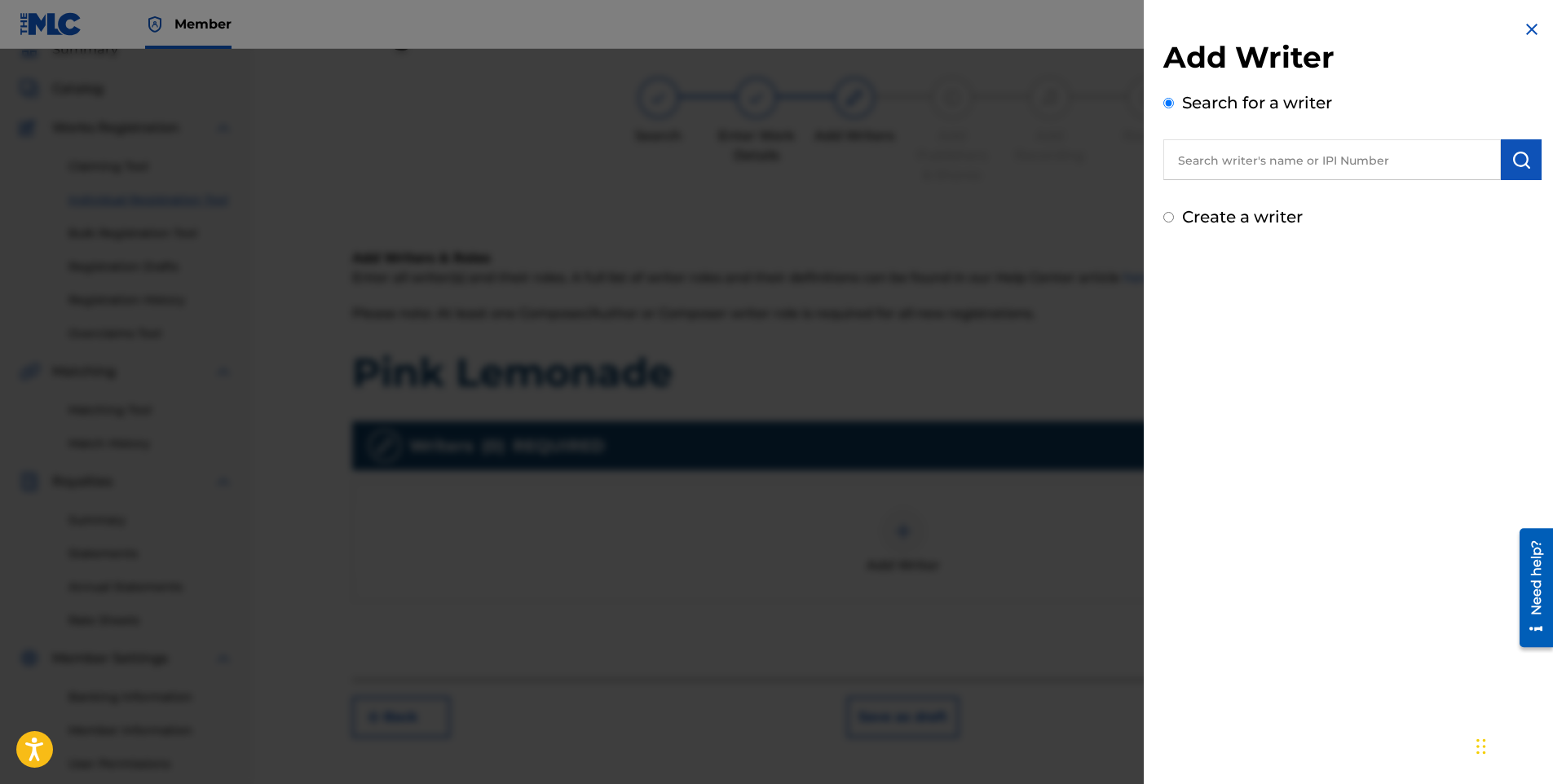
click at [1172, 220] on input "Create a writer" at bounding box center [1168, 217] width 11 height 11
radio input "false"
radio input "true"
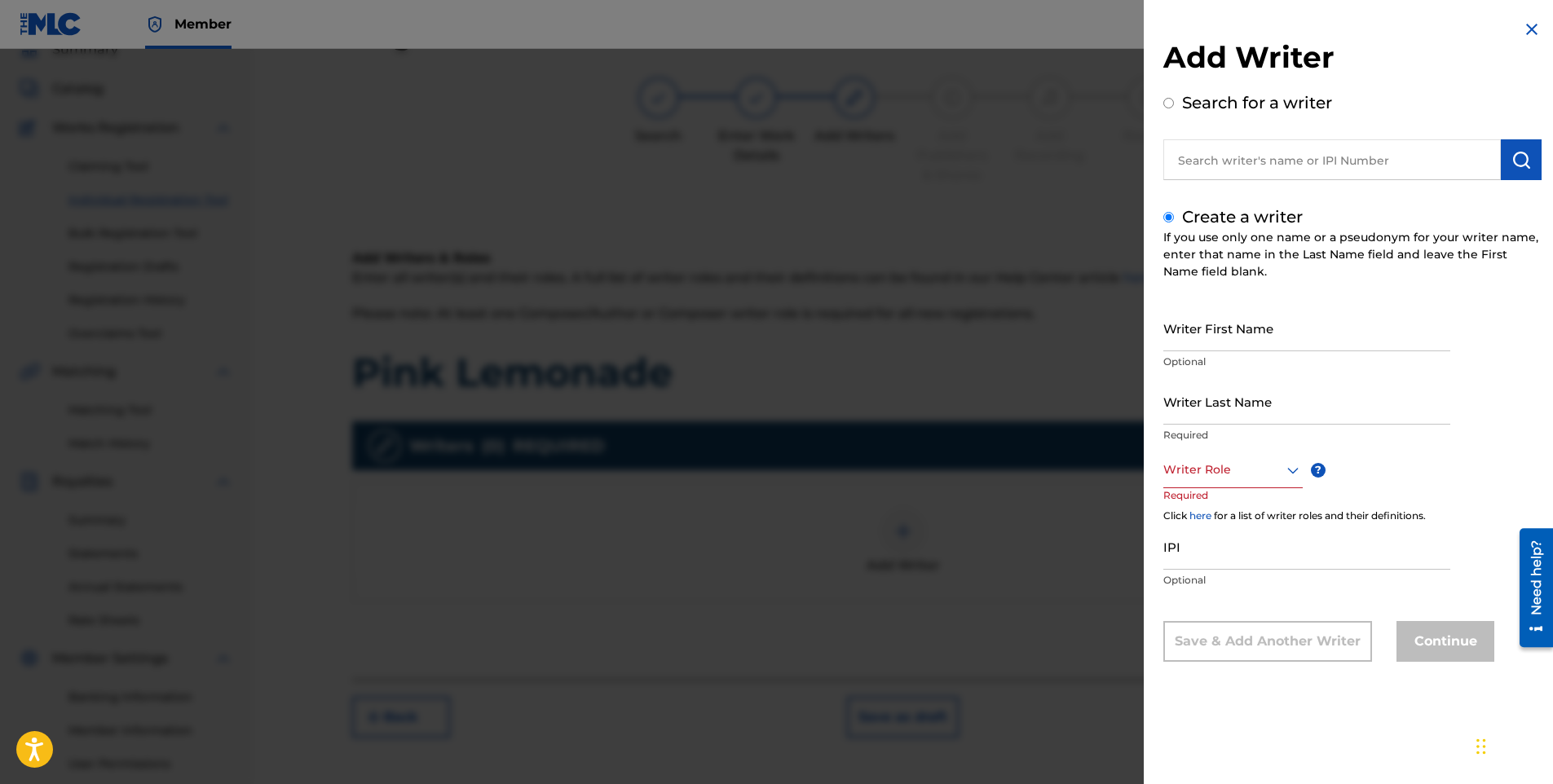
click at [1233, 171] on input "text" at bounding box center [1332, 159] width 337 height 40
radio input "true"
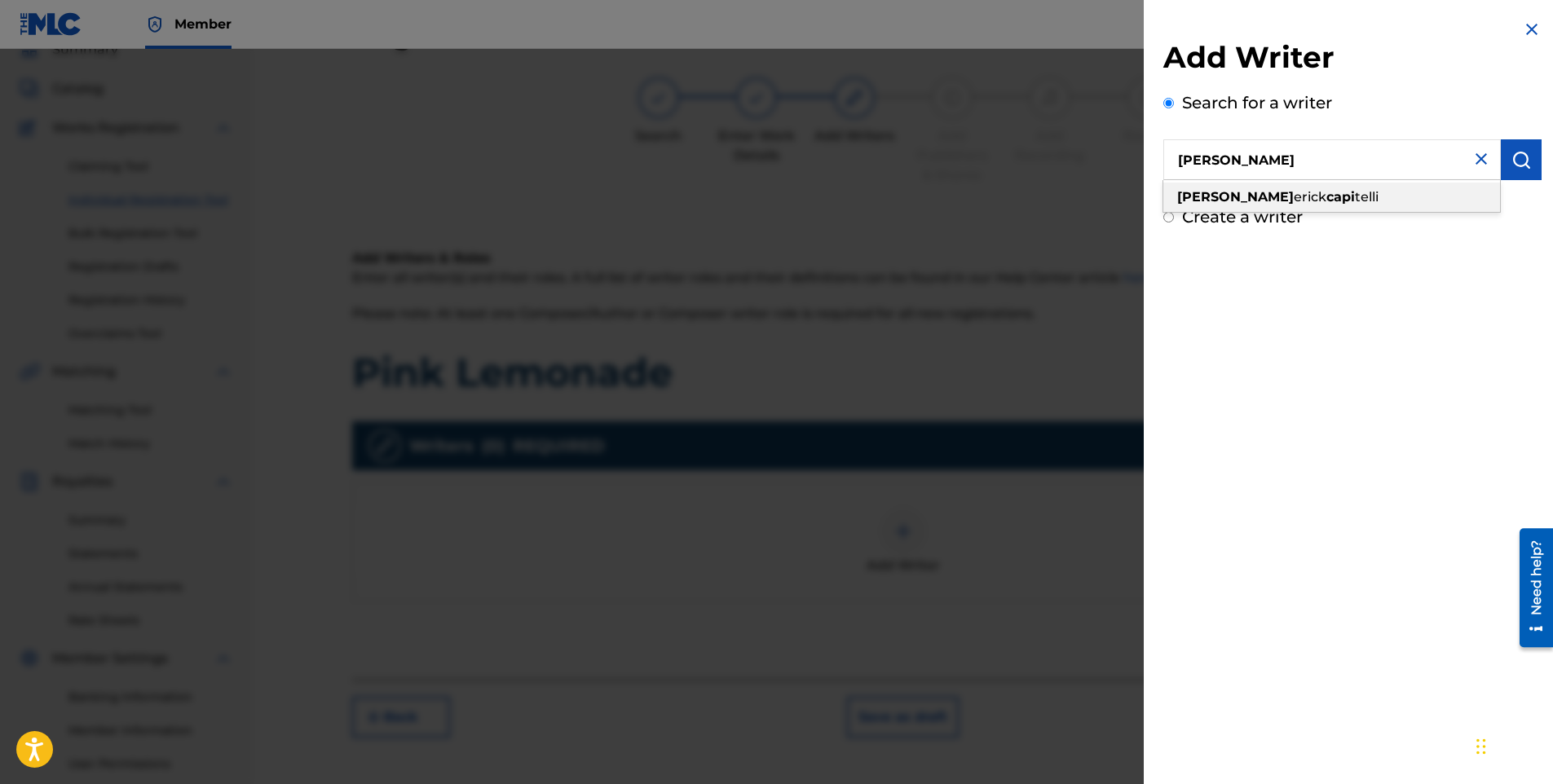
click at [1356, 190] on span "telli" at bounding box center [1368, 197] width 24 height 16
type input "[PERSON_NAME]"
click at [1521, 148] on button "submit" at bounding box center [1521, 159] width 40 height 40
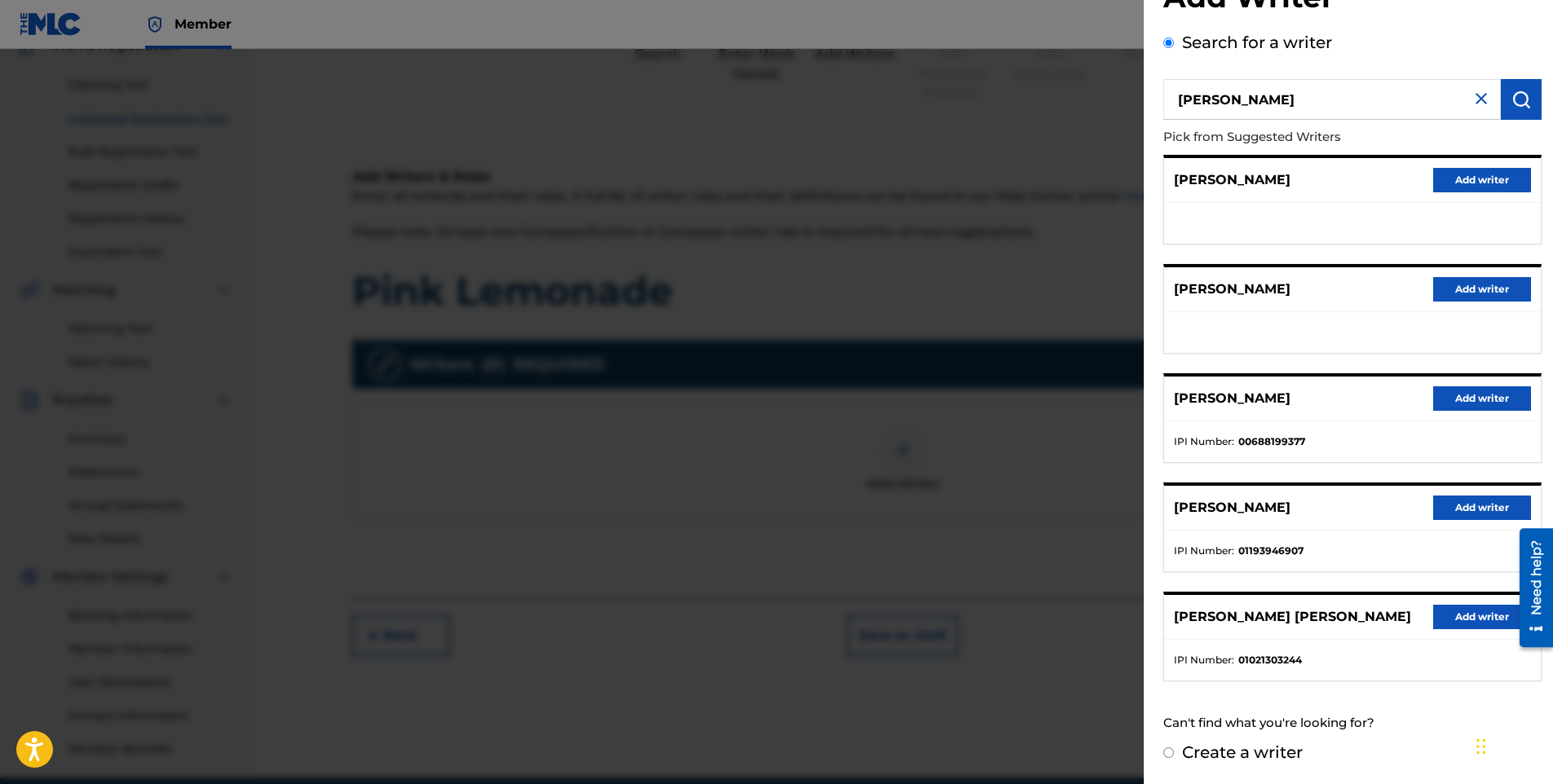
scroll to position [0, 0]
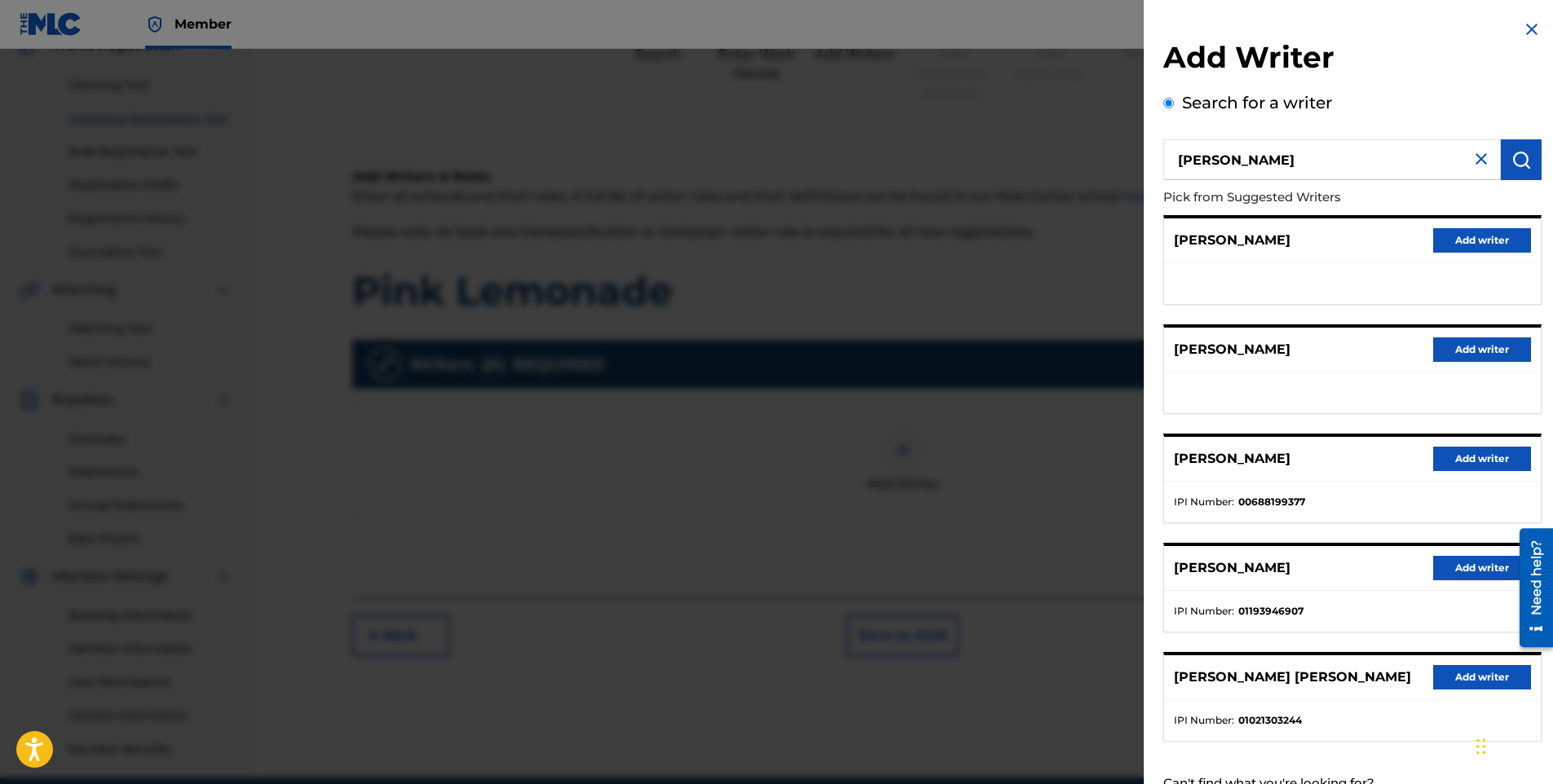
click at [1467, 342] on button "Add writer" at bounding box center [1482, 349] width 98 height 25
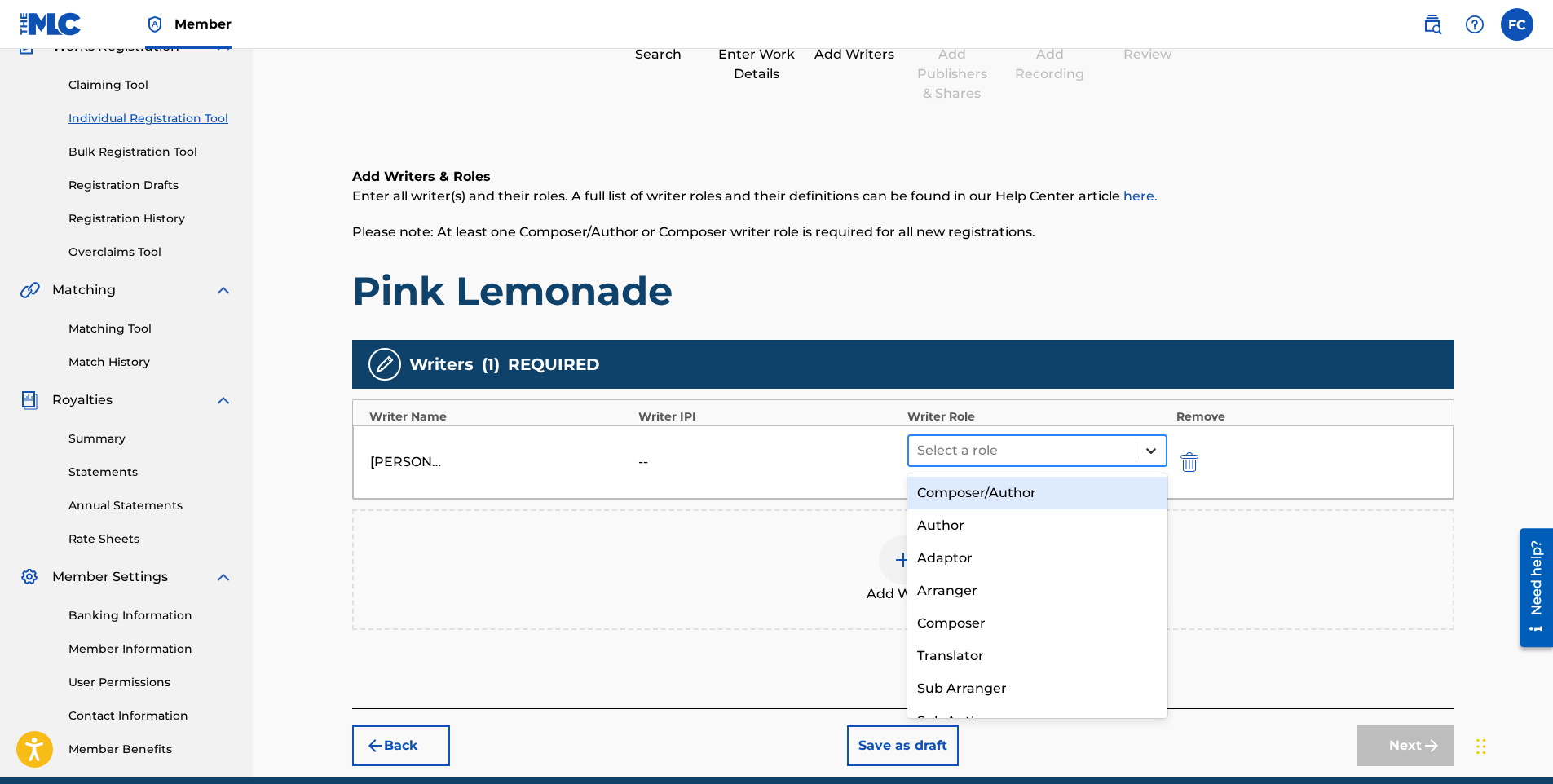
click at [1148, 457] on icon at bounding box center [1151, 451] width 17 height 17
click at [1036, 491] on div "Composer/Author" at bounding box center [1038, 492] width 260 height 33
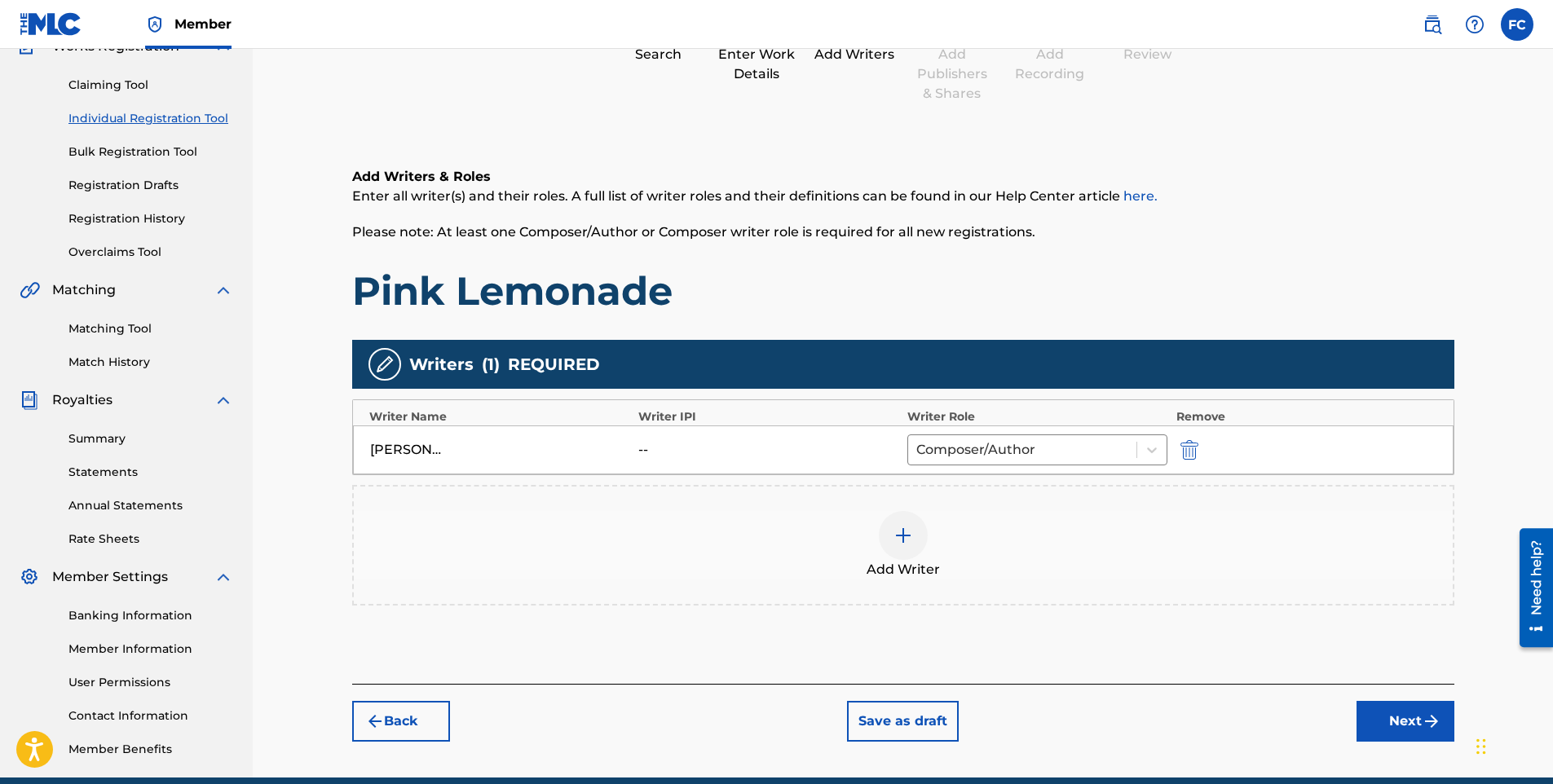
click at [1393, 711] on button "Next" at bounding box center [1405, 721] width 98 height 40
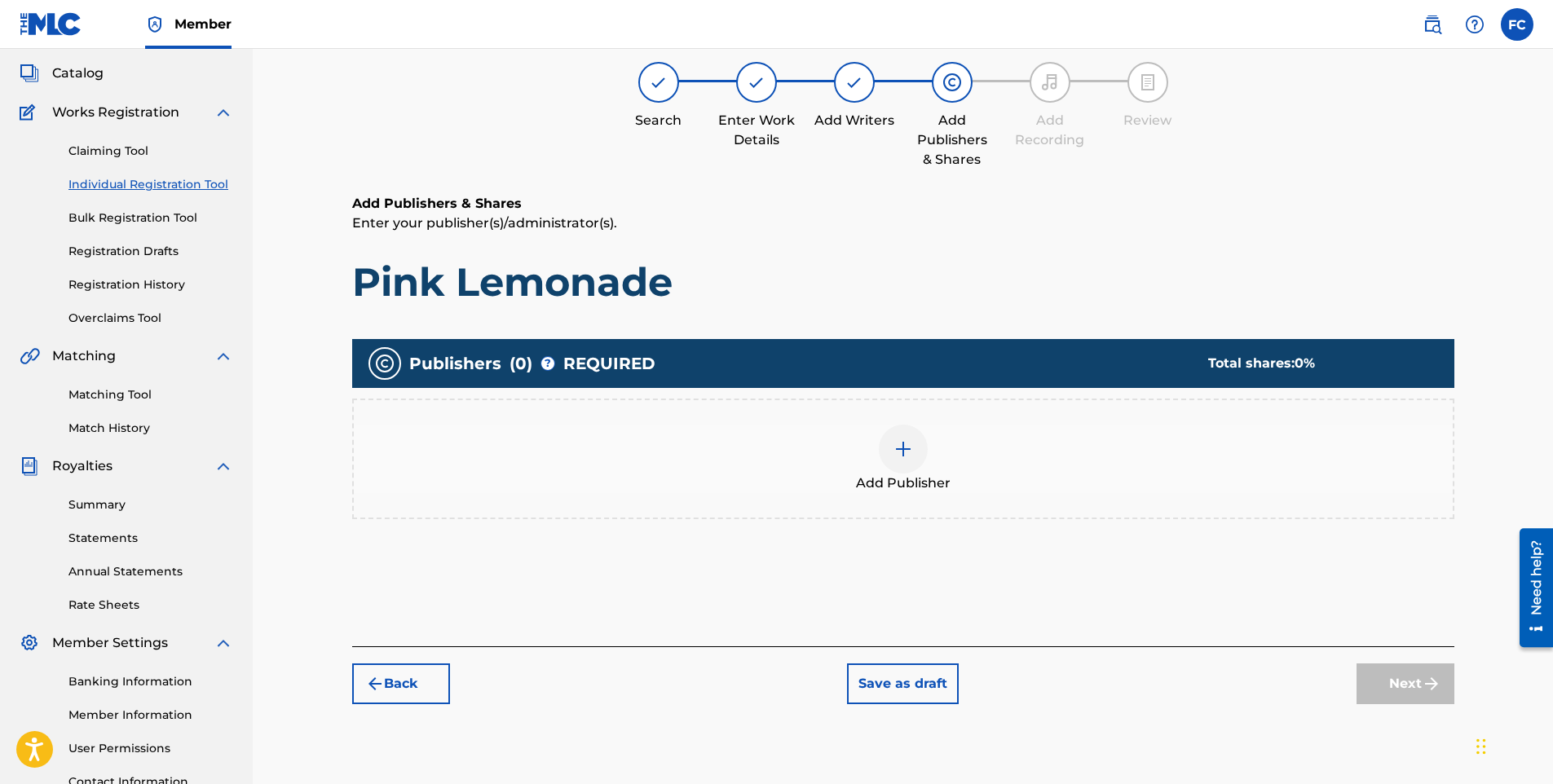
scroll to position [73, 0]
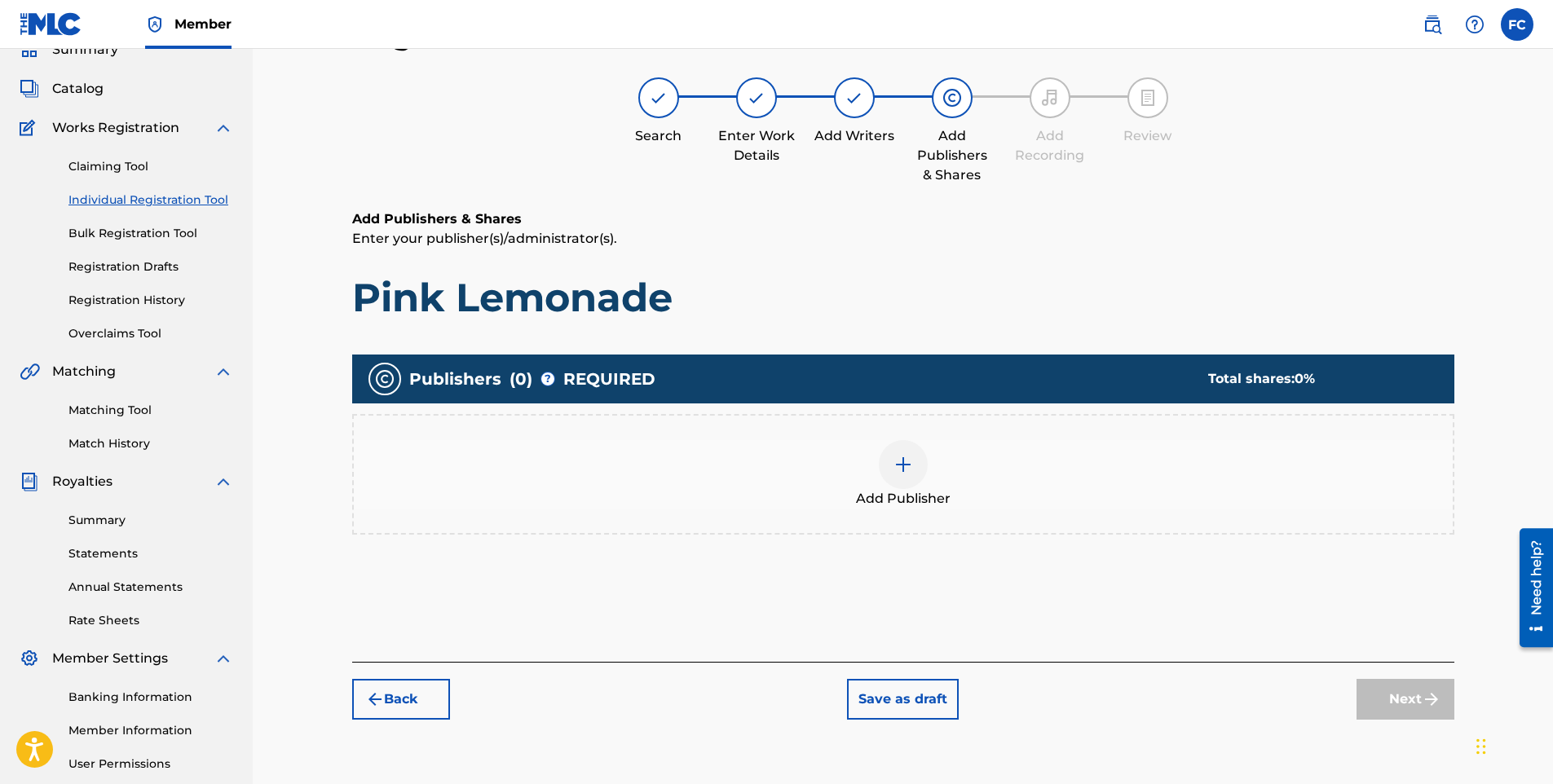
click at [906, 477] on div at bounding box center [904, 464] width 49 height 49
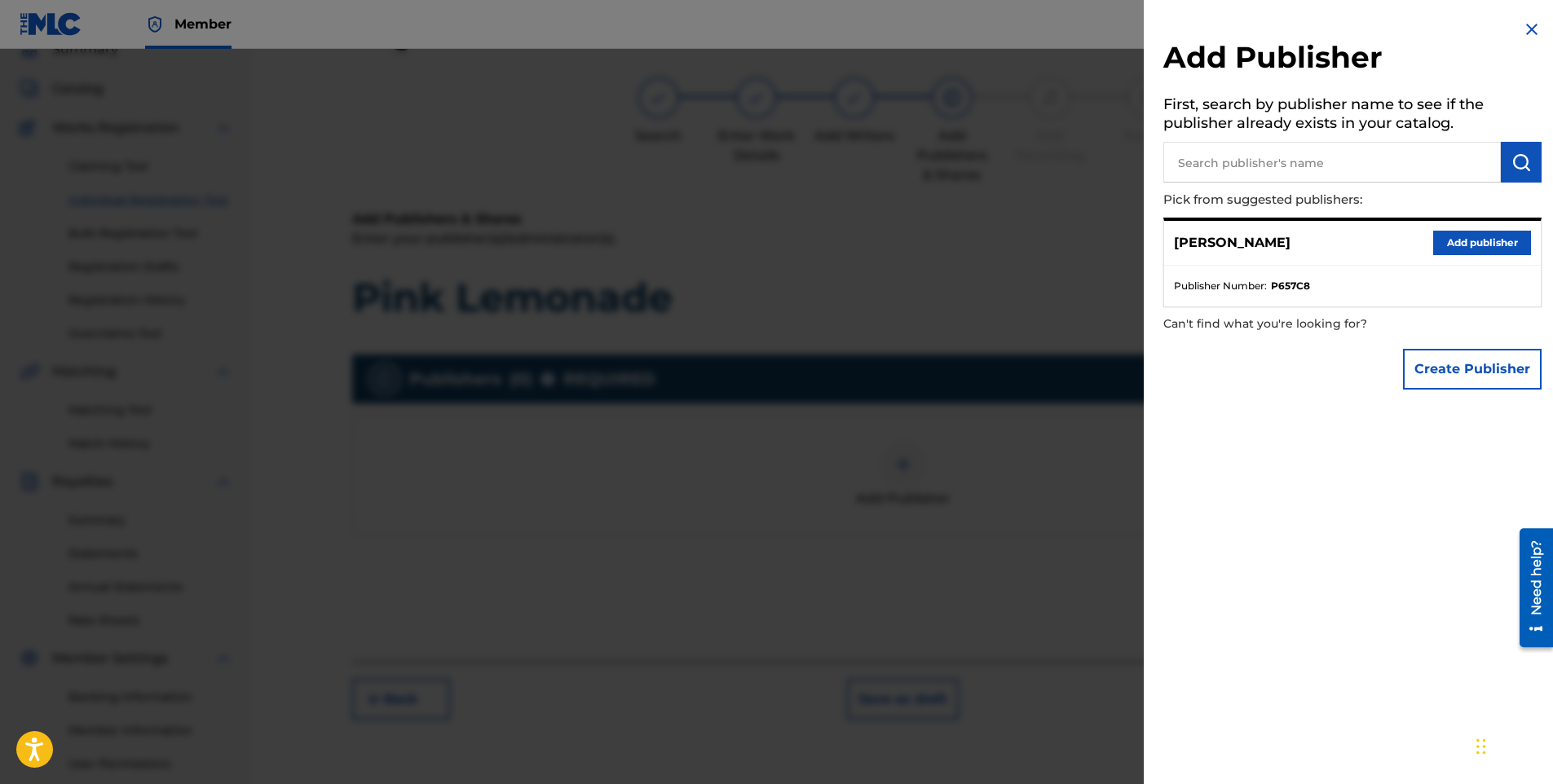
click at [1492, 247] on button "Add publisher" at bounding box center [1482, 243] width 98 height 25
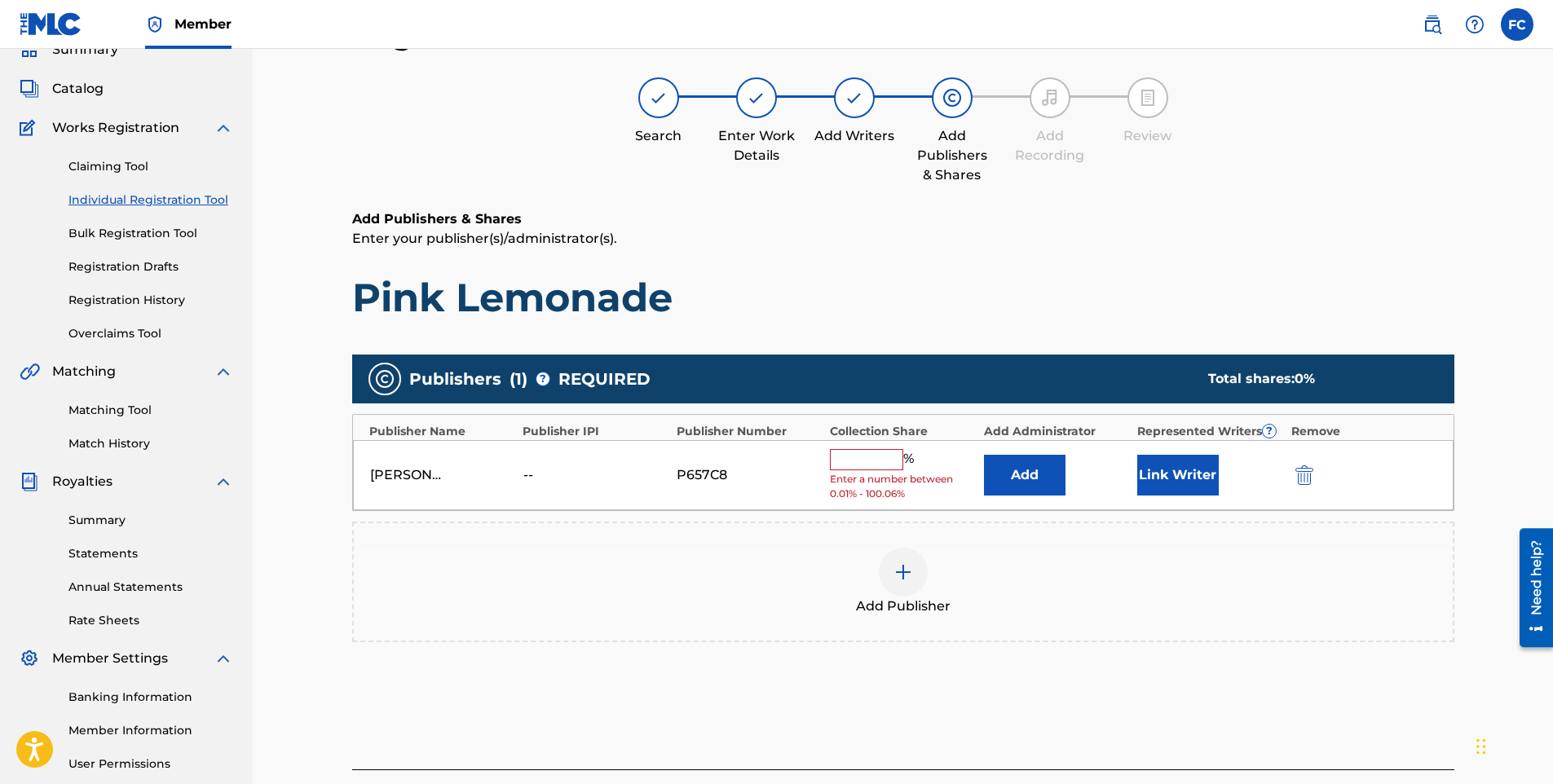
click at [862, 465] on input "text" at bounding box center [866, 459] width 73 height 21
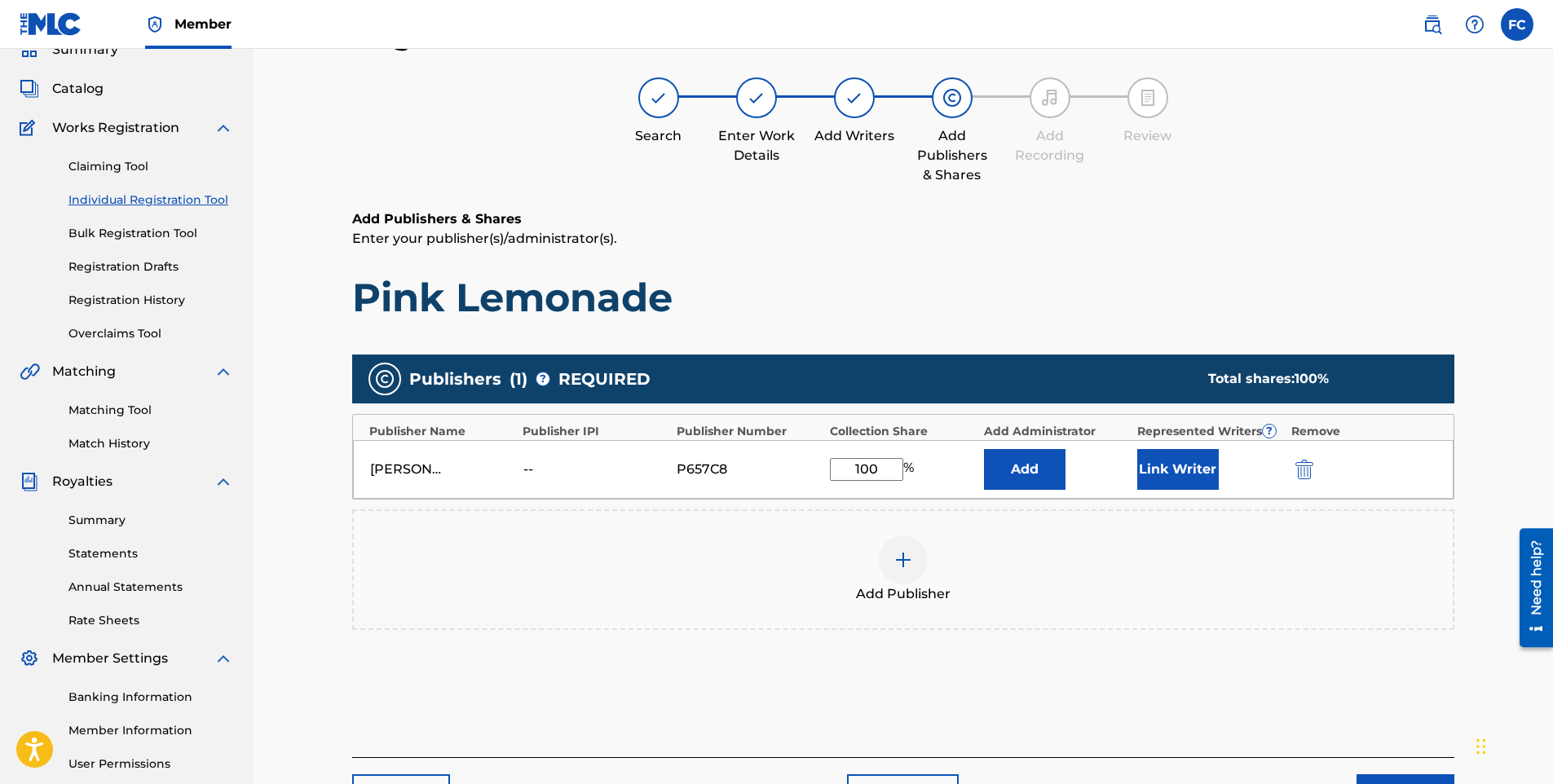
type input "100"
click at [1181, 460] on button "Link Writer" at bounding box center [1178, 468] width 82 height 40
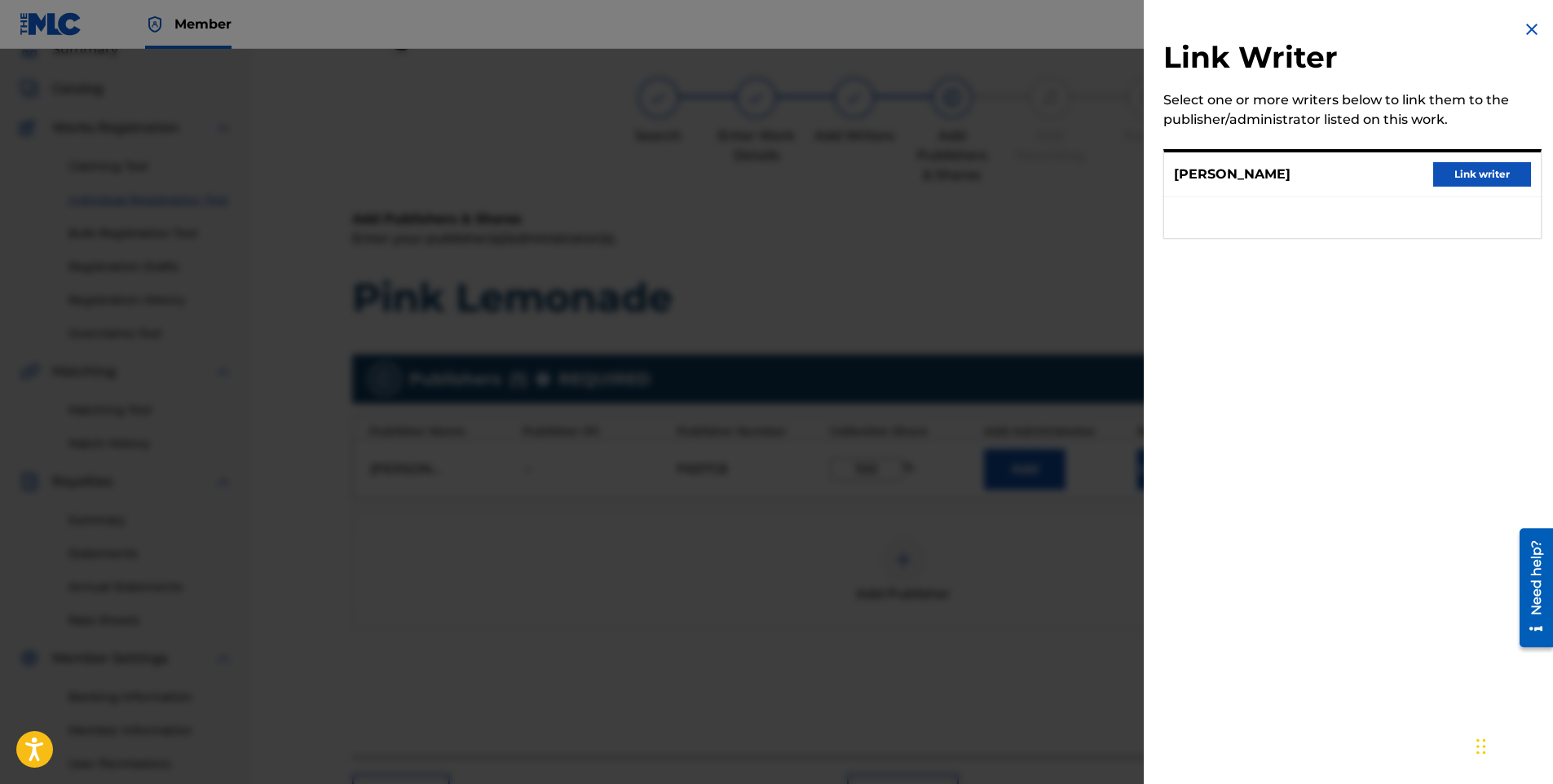
click at [1492, 165] on button "Link writer" at bounding box center [1482, 174] width 98 height 25
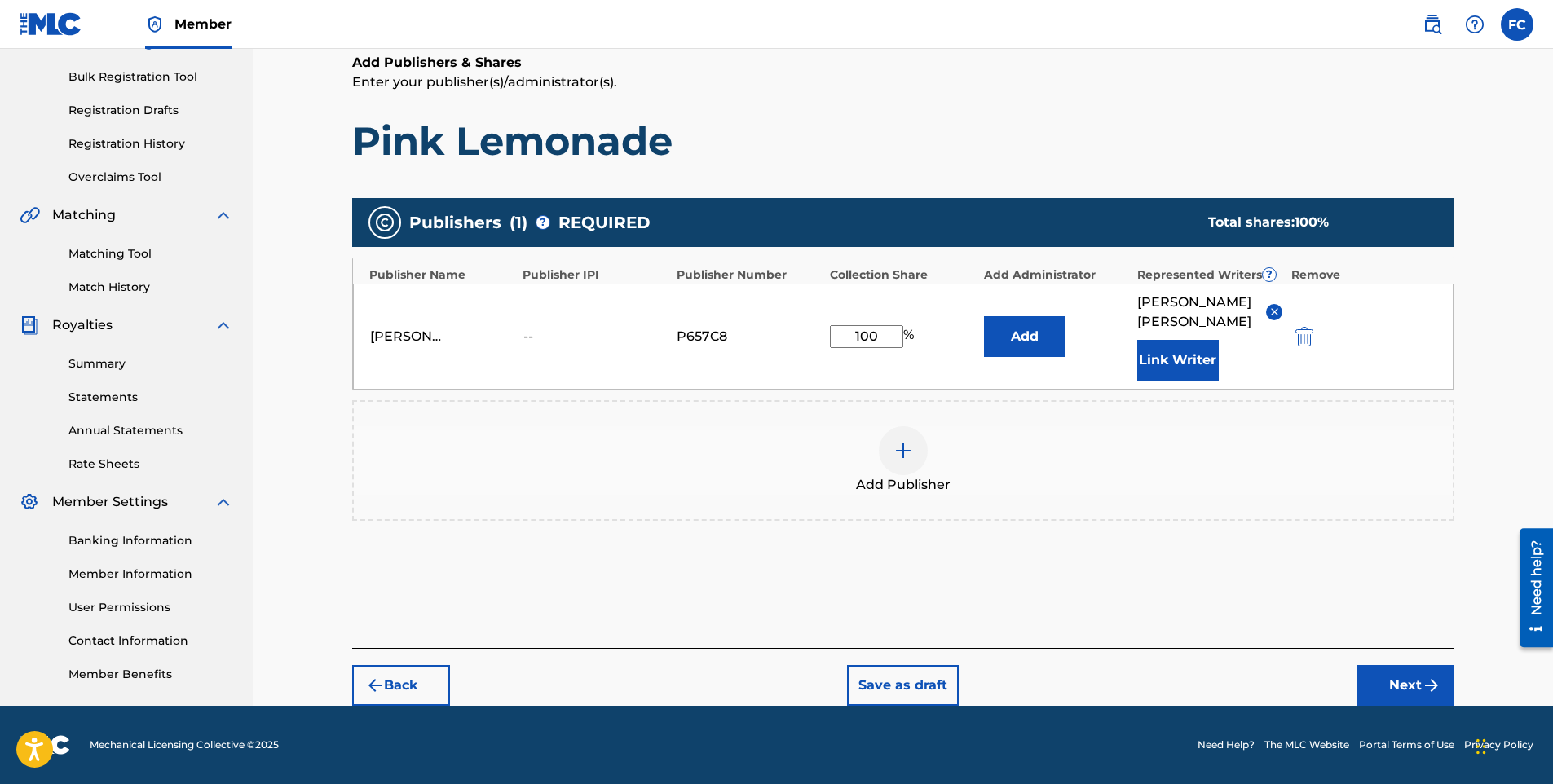
click at [1398, 692] on button "Next" at bounding box center [1405, 684] width 98 height 40
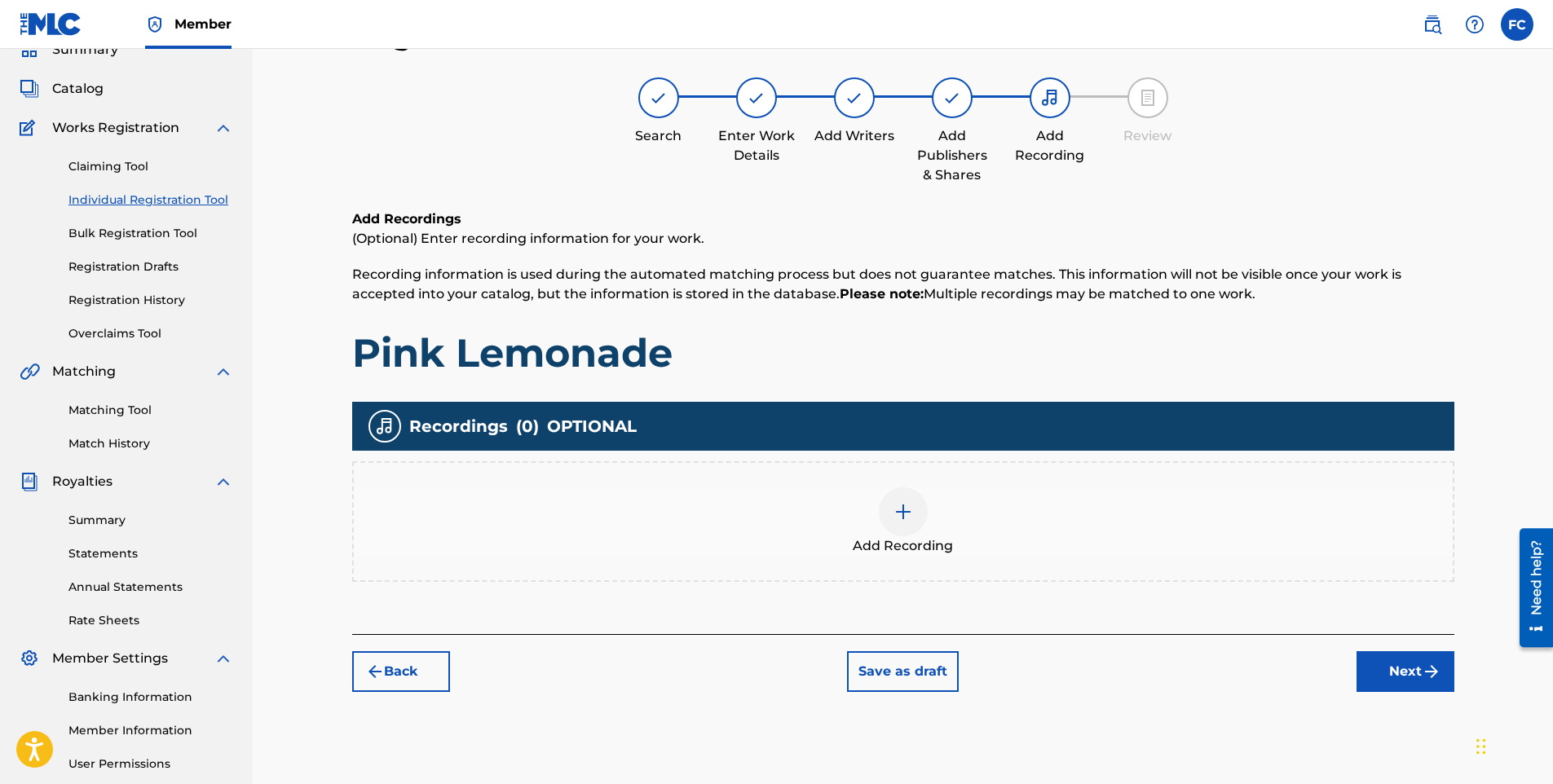
click at [909, 520] on img at bounding box center [904, 512] width 20 height 20
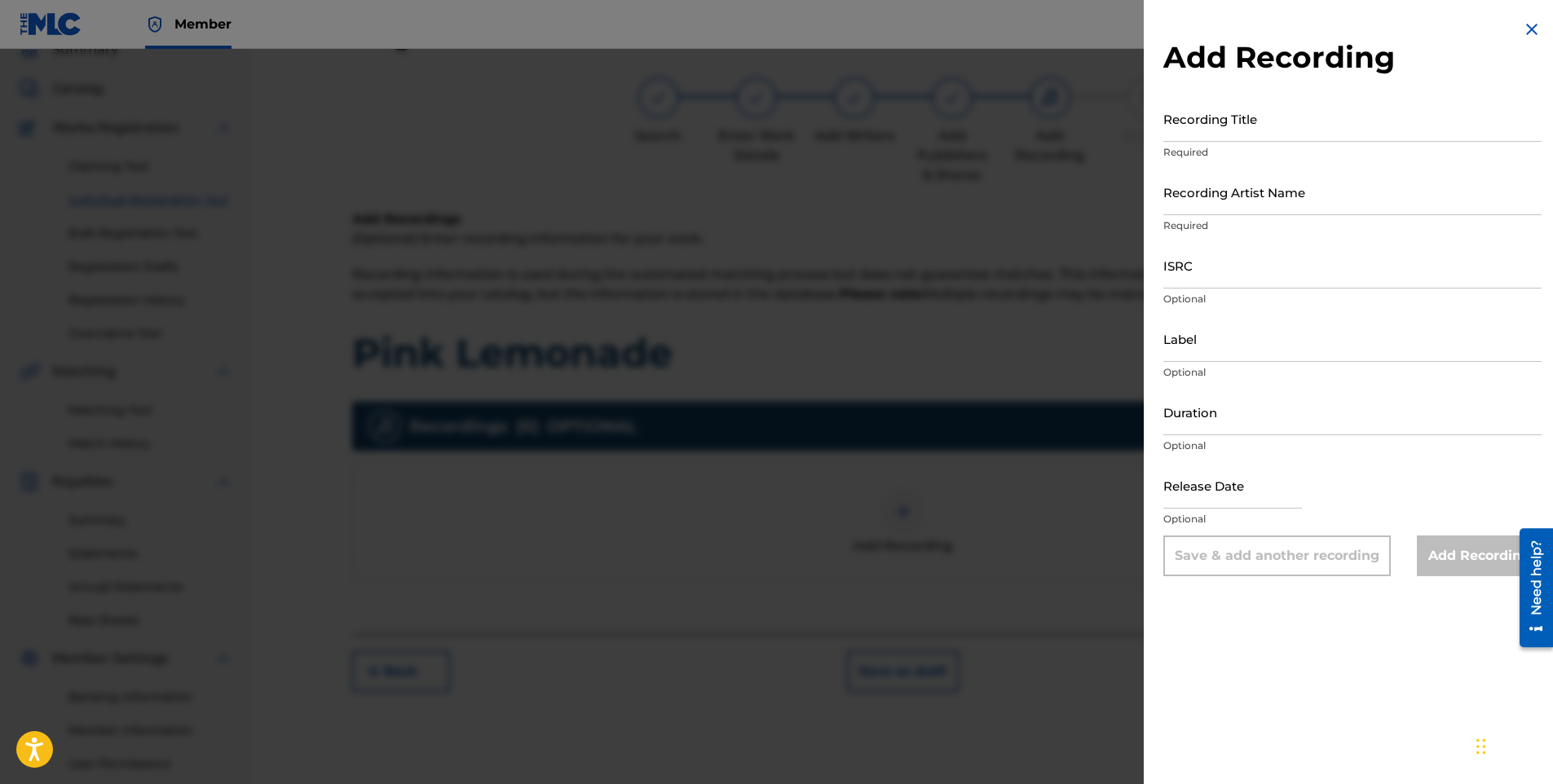
click at [1213, 121] on input "Recording Title" at bounding box center [1352, 118] width 378 height 46
paste input "Pink Lemonade"
type input "Pink Lemonade"
click at [1225, 202] on input "Recording Artist Name" at bounding box center [1352, 191] width 378 height 46
paste input "Lil' [PERSON_NAME]"
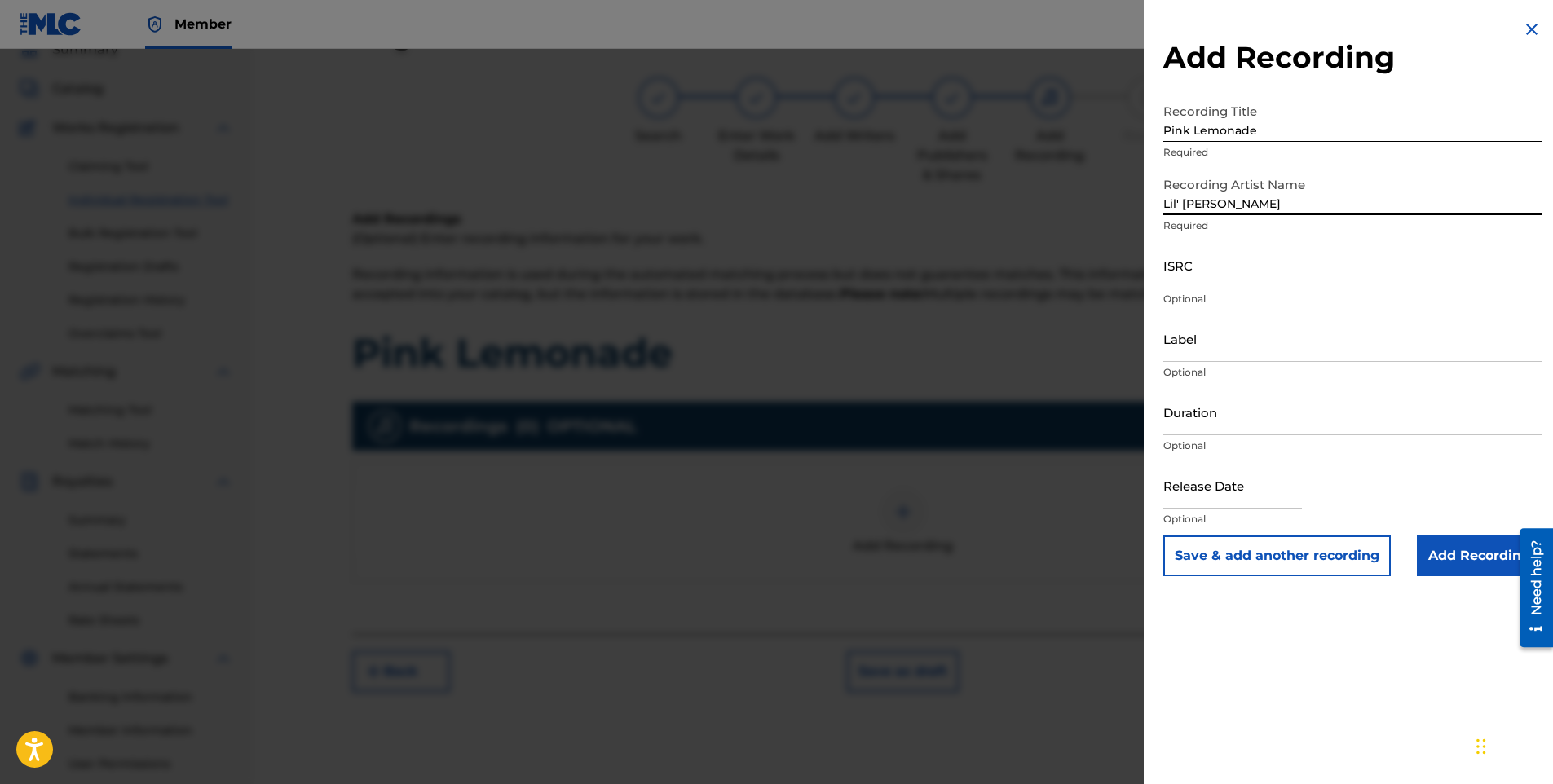
type input "Lil' [PERSON_NAME]"
click at [1243, 268] on input "ISRC" at bounding box center [1352, 264] width 378 height 46
paste input "QZNWV2467171"
type input "QZNWV2467171"
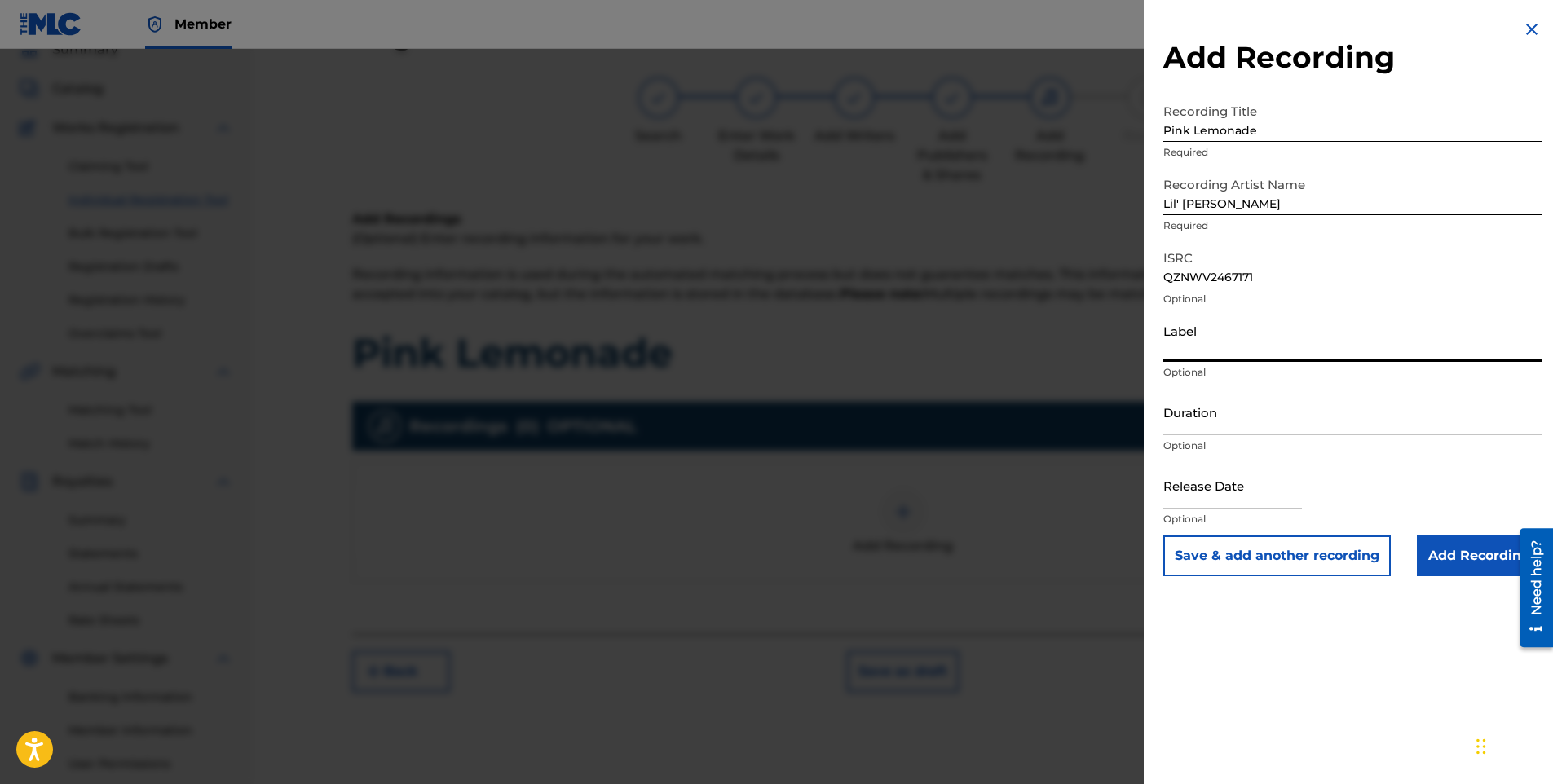
click at [1271, 345] on input "Label" at bounding box center [1352, 338] width 378 height 46
paste input "Capit Productions"
type input "Capit Productions"
click at [1179, 418] on input "Duration" at bounding box center [1352, 411] width 378 height 46
select select "8"
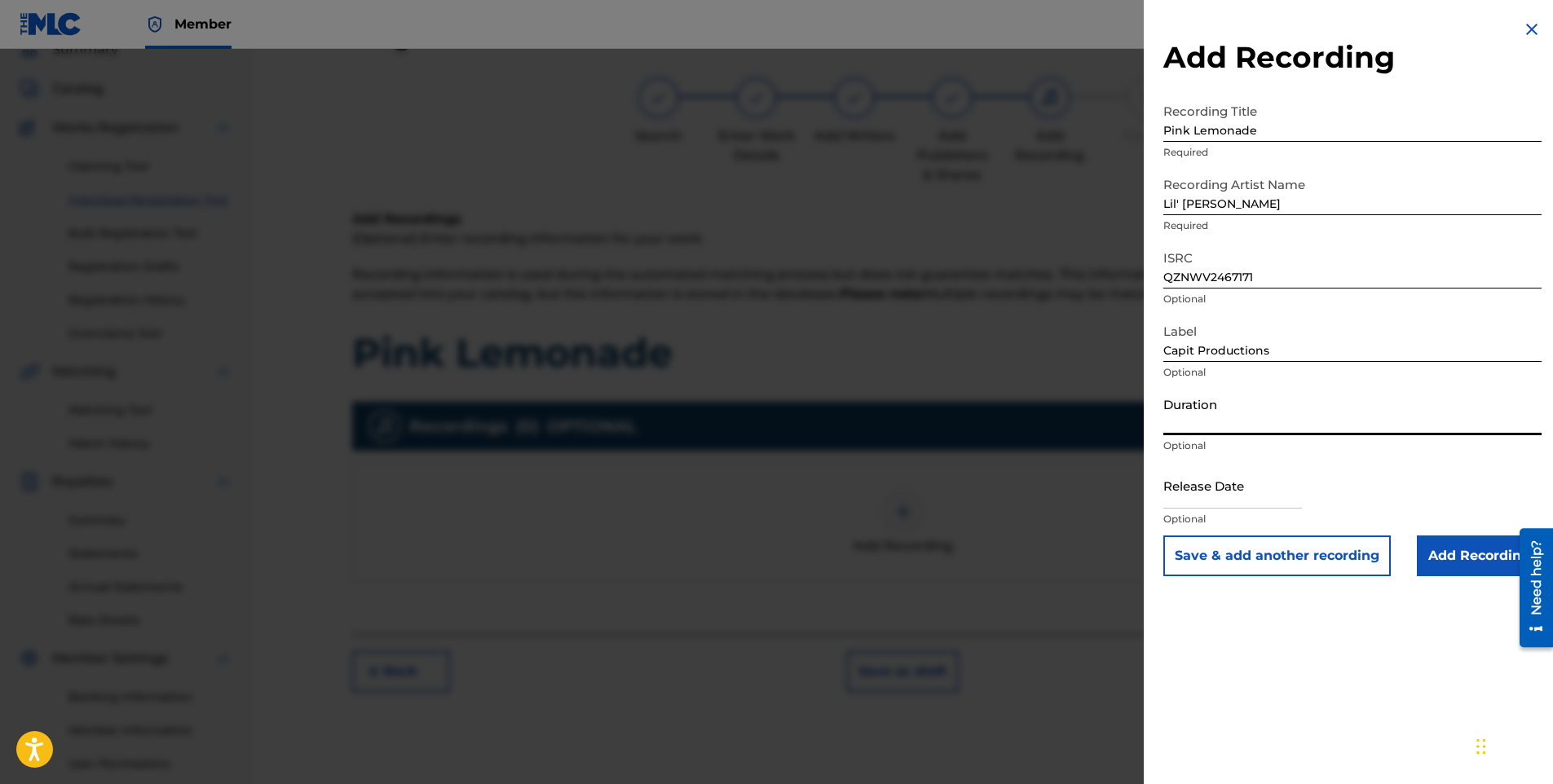
select select "2025"
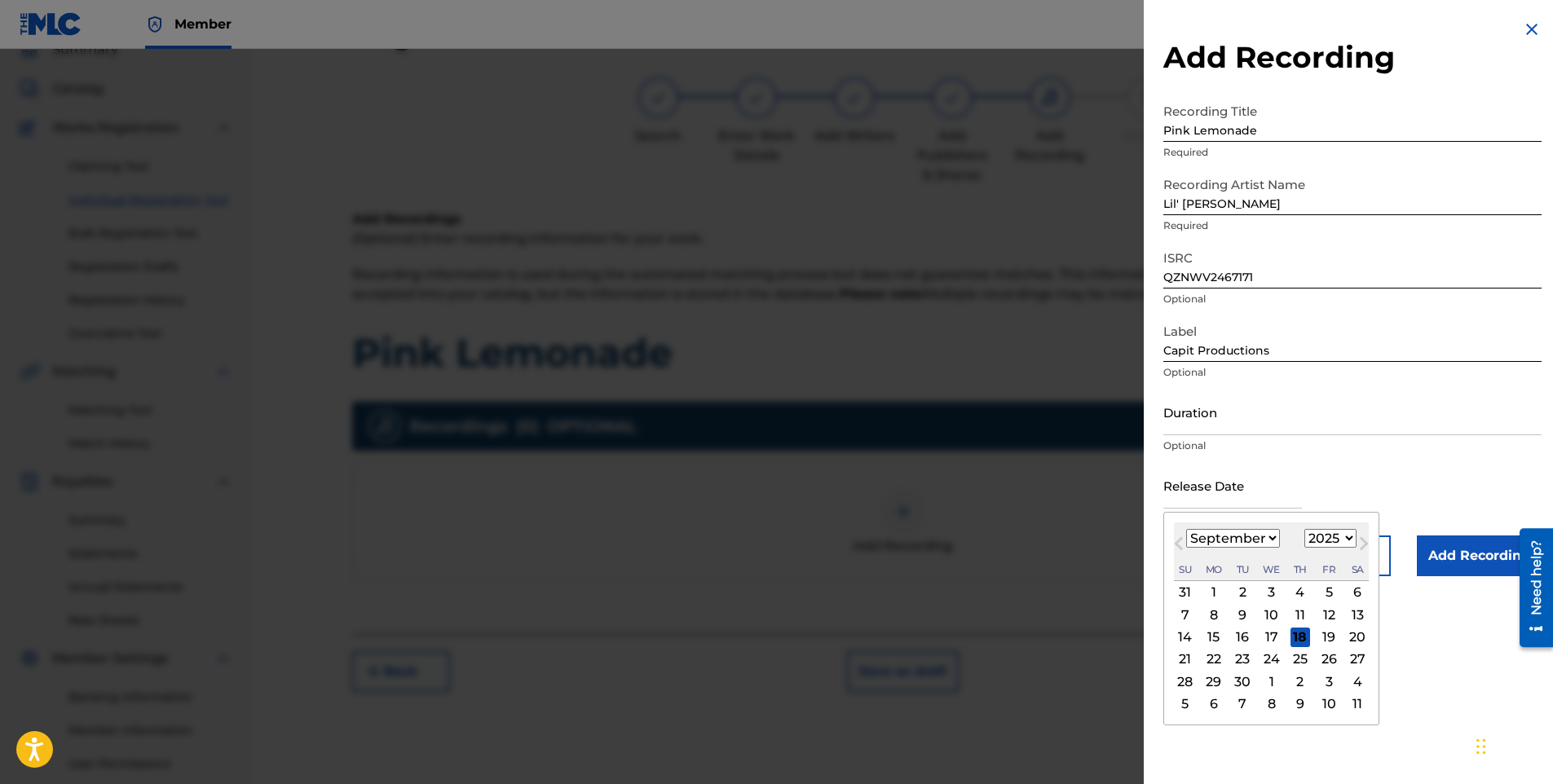
drag, startPoint x: 1185, startPoint y: 463, endPoint x: 1188, endPoint y: 479, distance: 16.3
click at [1185, 463] on input "text" at bounding box center [1232, 485] width 138 height 46
click at [1193, 535] on select "January February March April May June July August September October November De…" at bounding box center [1232, 537] width 94 height 19
select select "5"
click at [1186, 529] on select "January February March April May June July August September October November De…" at bounding box center [1232, 537] width 94 height 19
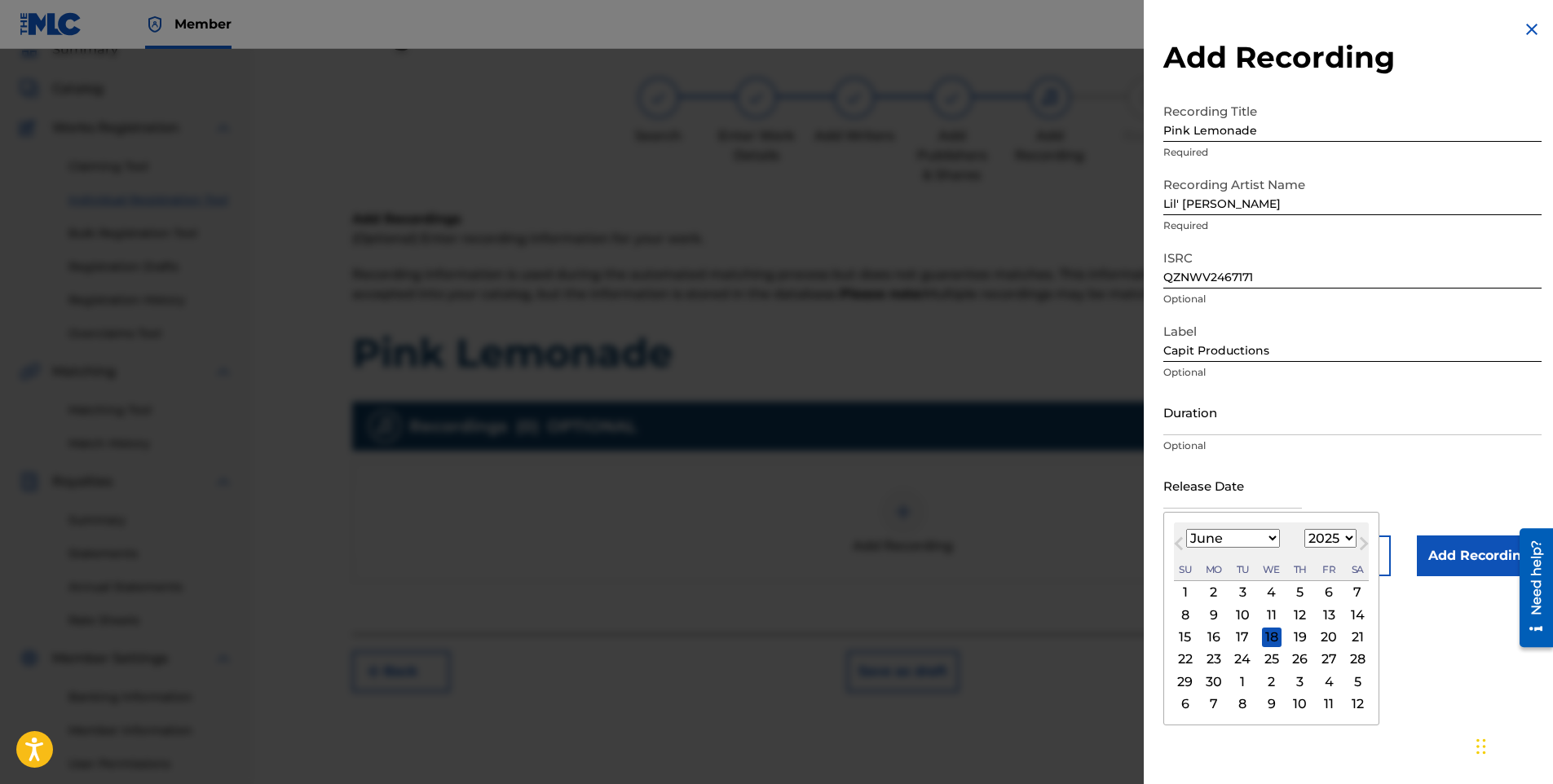
click at [1330, 543] on select "1899 1900 1901 1902 1903 1904 1905 1906 1907 1908 1909 1910 1911 1912 1913 1914…" at bounding box center [1330, 537] width 52 height 19
select select "2024"
click at [1304, 529] on select "1899 1900 1901 1902 1903 1904 1905 1906 1907 1908 1909 1910 1911 1912 1913 1914…" at bounding box center [1330, 537] width 52 height 19
click at [1327, 683] on div "28" at bounding box center [1329, 681] width 20 height 20
type input "[DATE]"
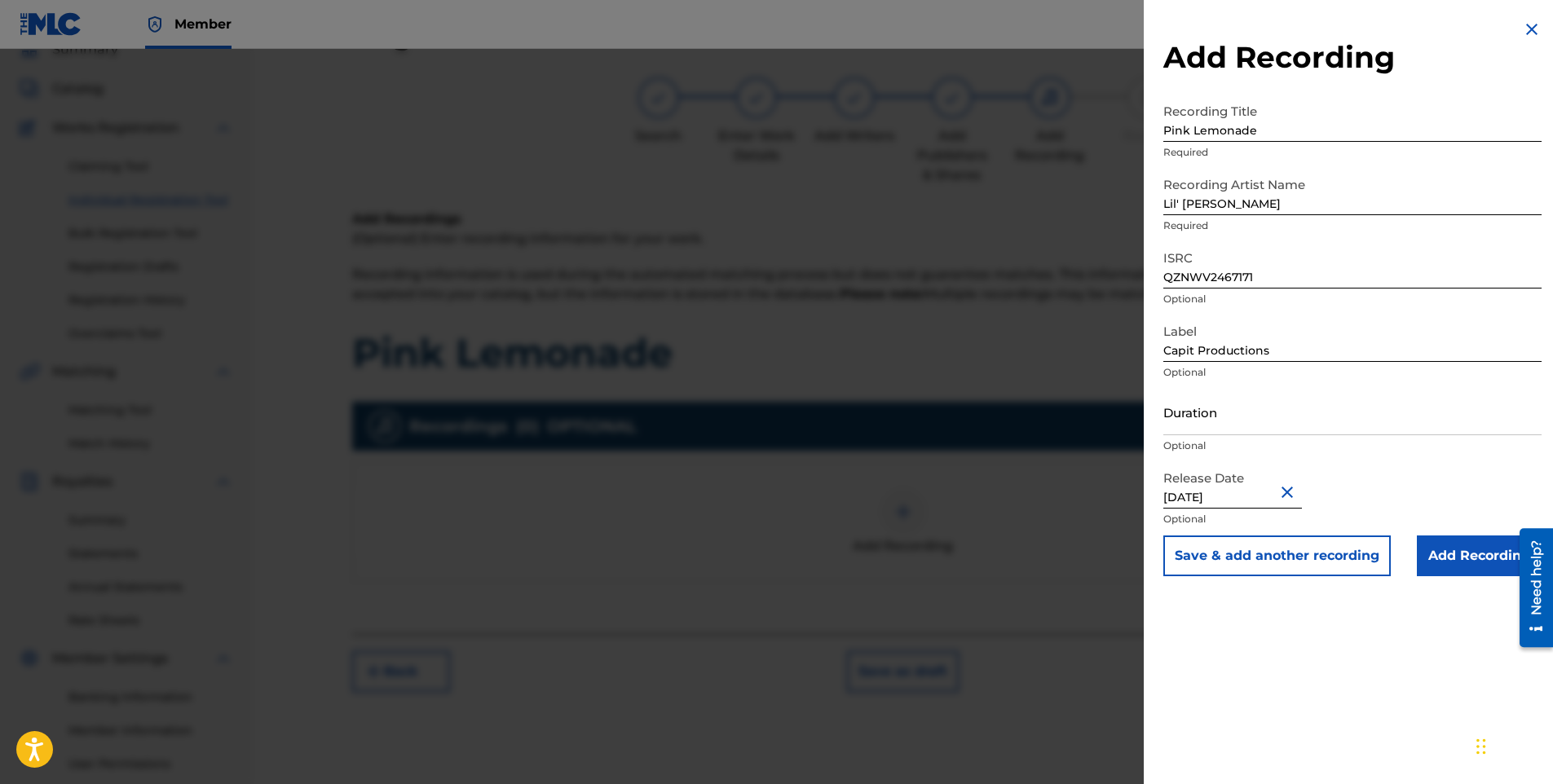
click at [1473, 557] on input "Add Recording" at bounding box center [1479, 555] width 124 height 40
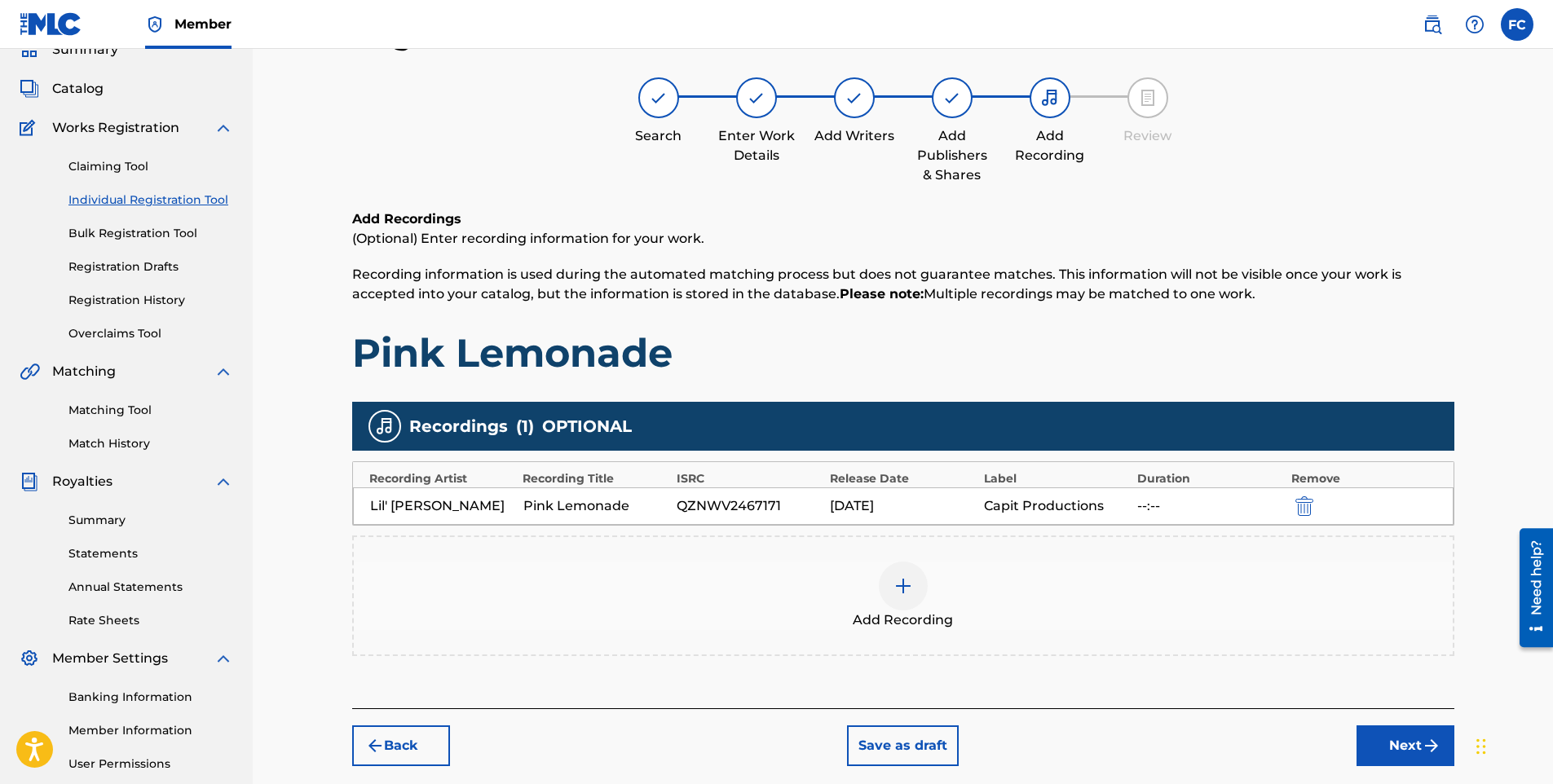
click at [1387, 749] on button "Next" at bounding box center [1405, 746] width 98 height 40
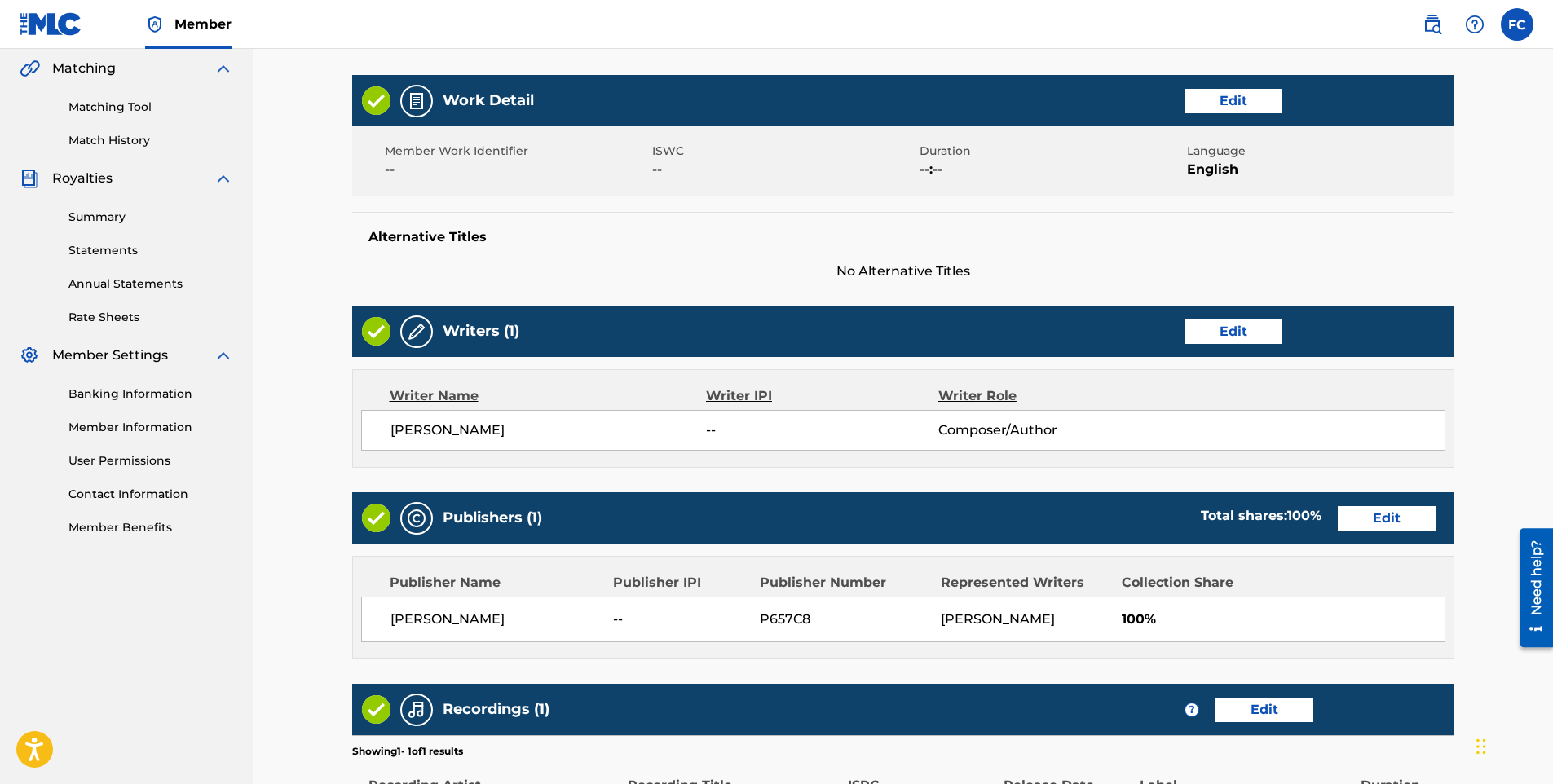
scroll to position [594, 0]
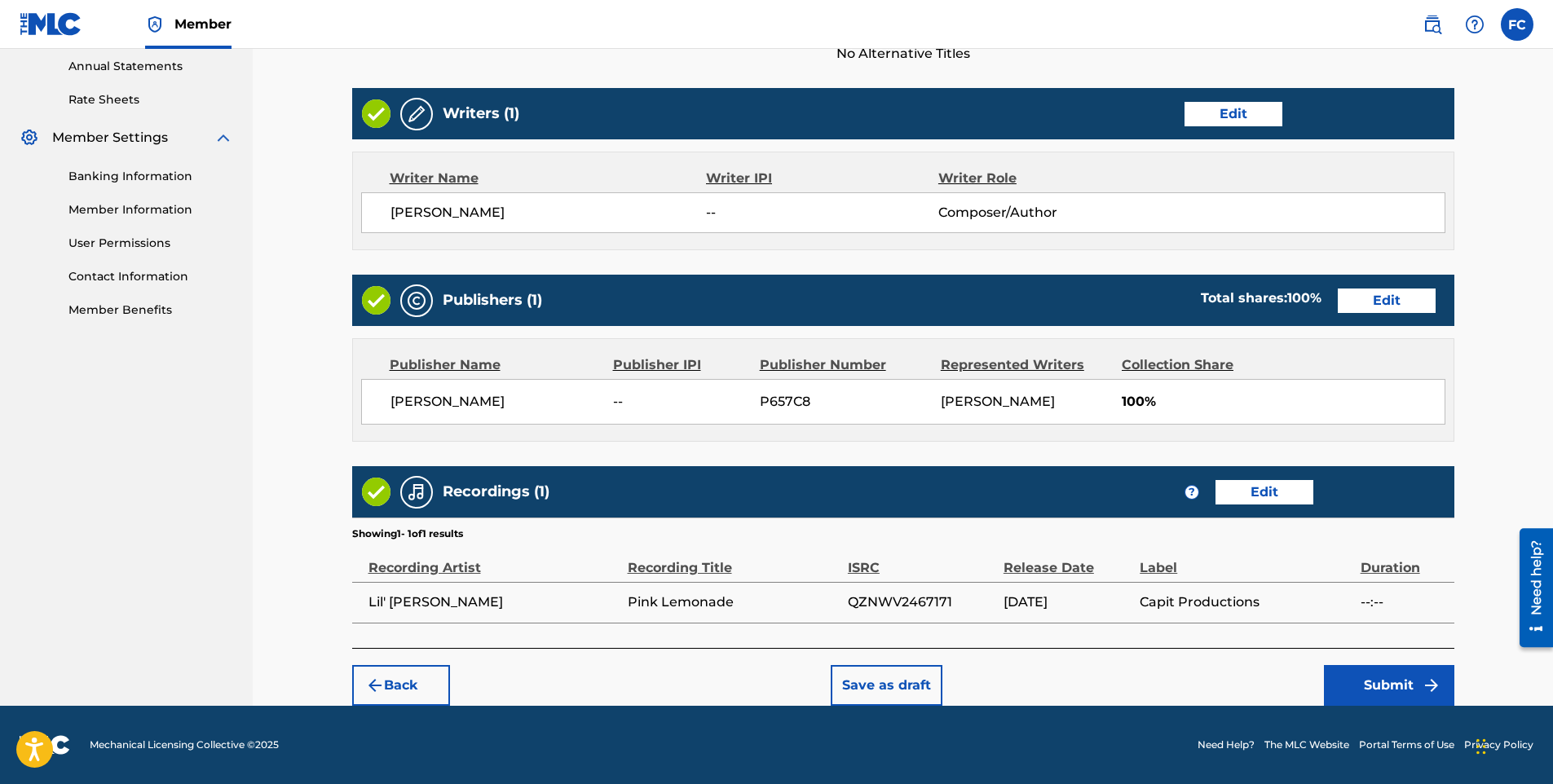
click at [1397, 706] on footer "Mechanical Licensing Collective © 2025 Need Help? The MLC Website Portal Terms …" at bounding box center [776, 745] width 1553 height 78
click at [1391, 692] on button "Submit" at bounding box center [1389, 684] width 130 height 40
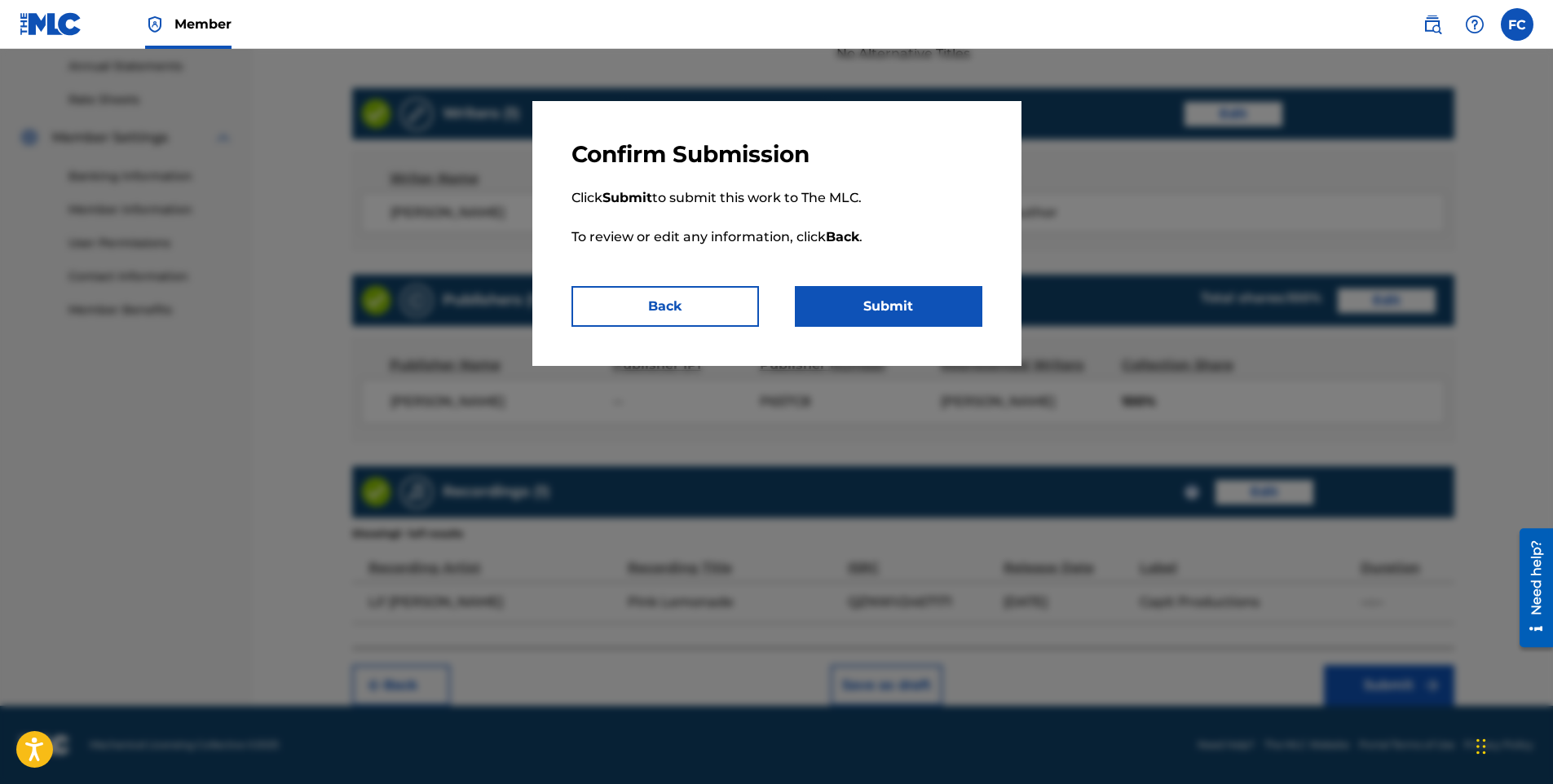
click at [906, 319] on button "Submit" at bounding box center [889, 306] width 187 height 40
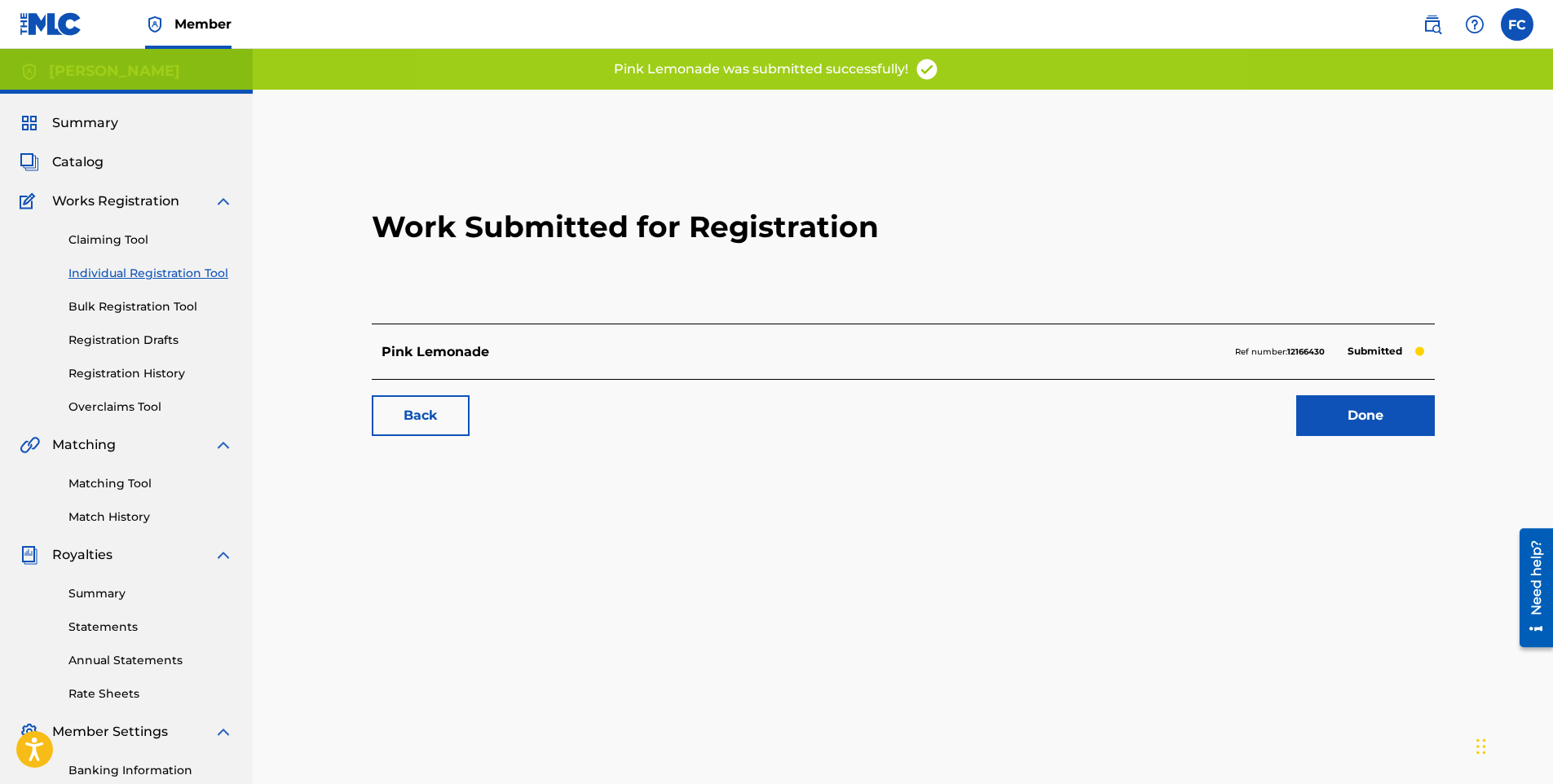
click at [1325, 424] on link "Done" at bounding box center [1366, 415] width 138 height 40
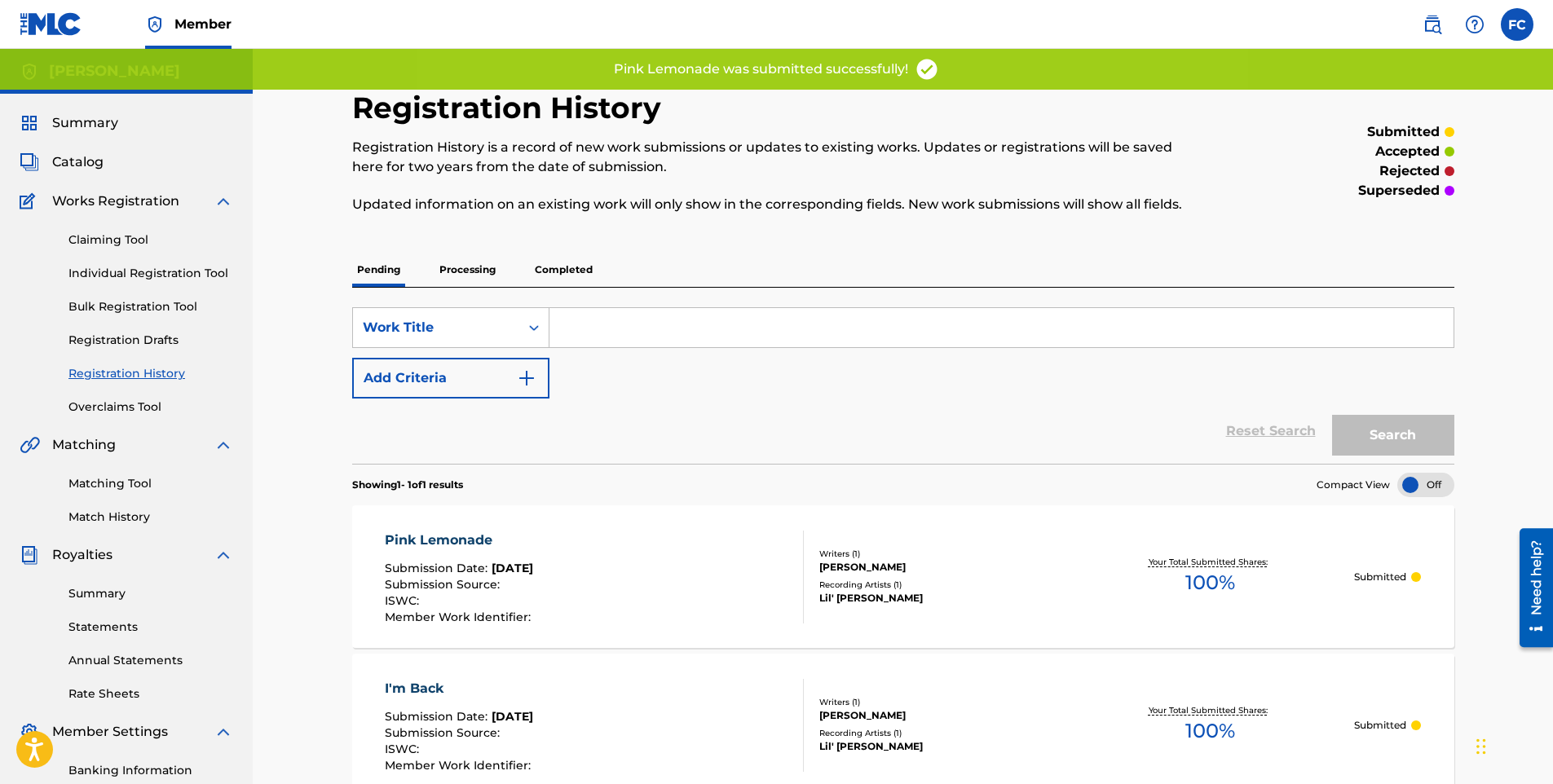
click at [150, 304] on link "Bulk Registration Tool" at bounding box center [150, 306] width 165 height 17
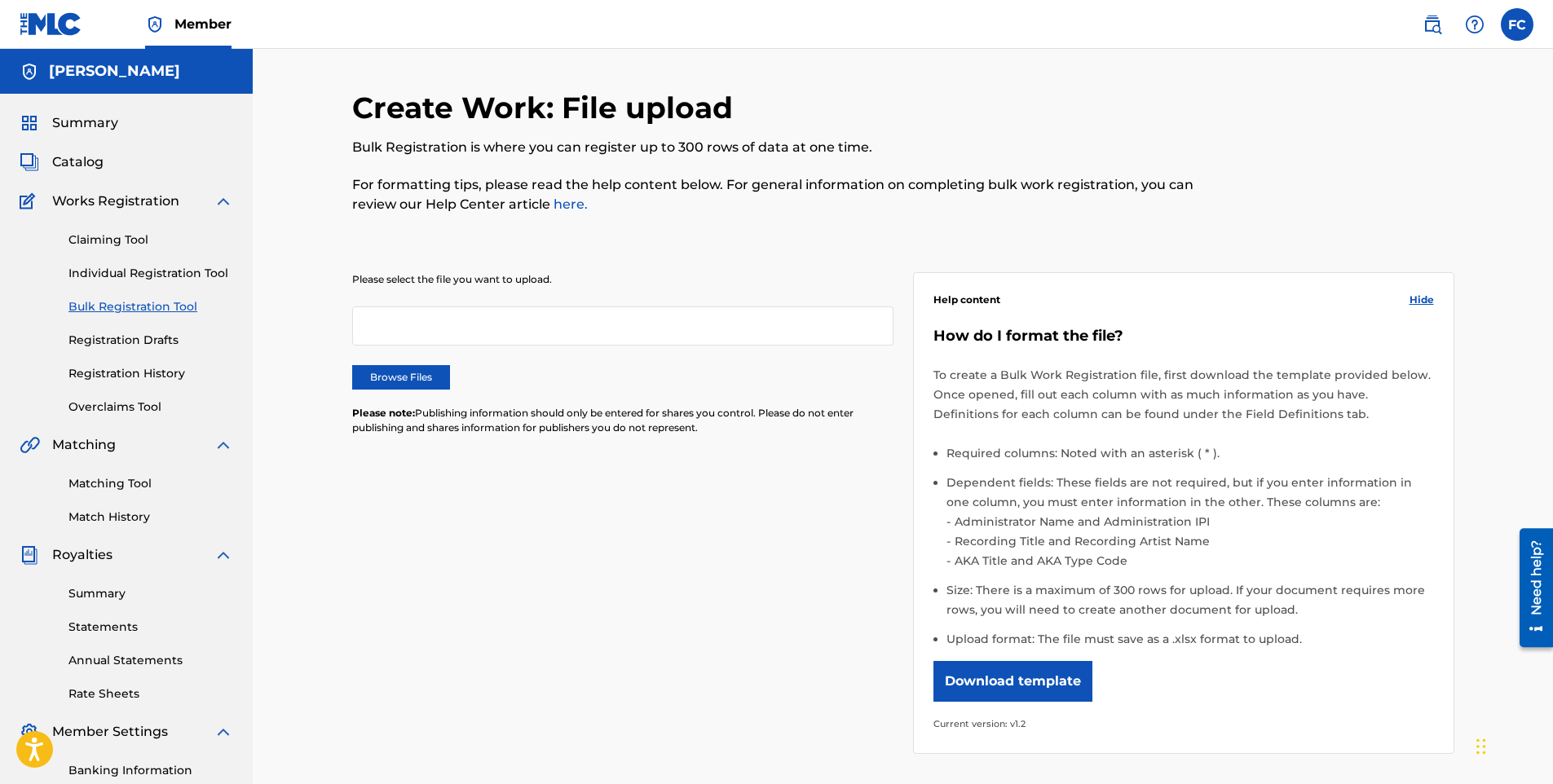
click at [132, 275] on link "Individual Registration Tool" at bounding box center [150, 273] width 165 height 17
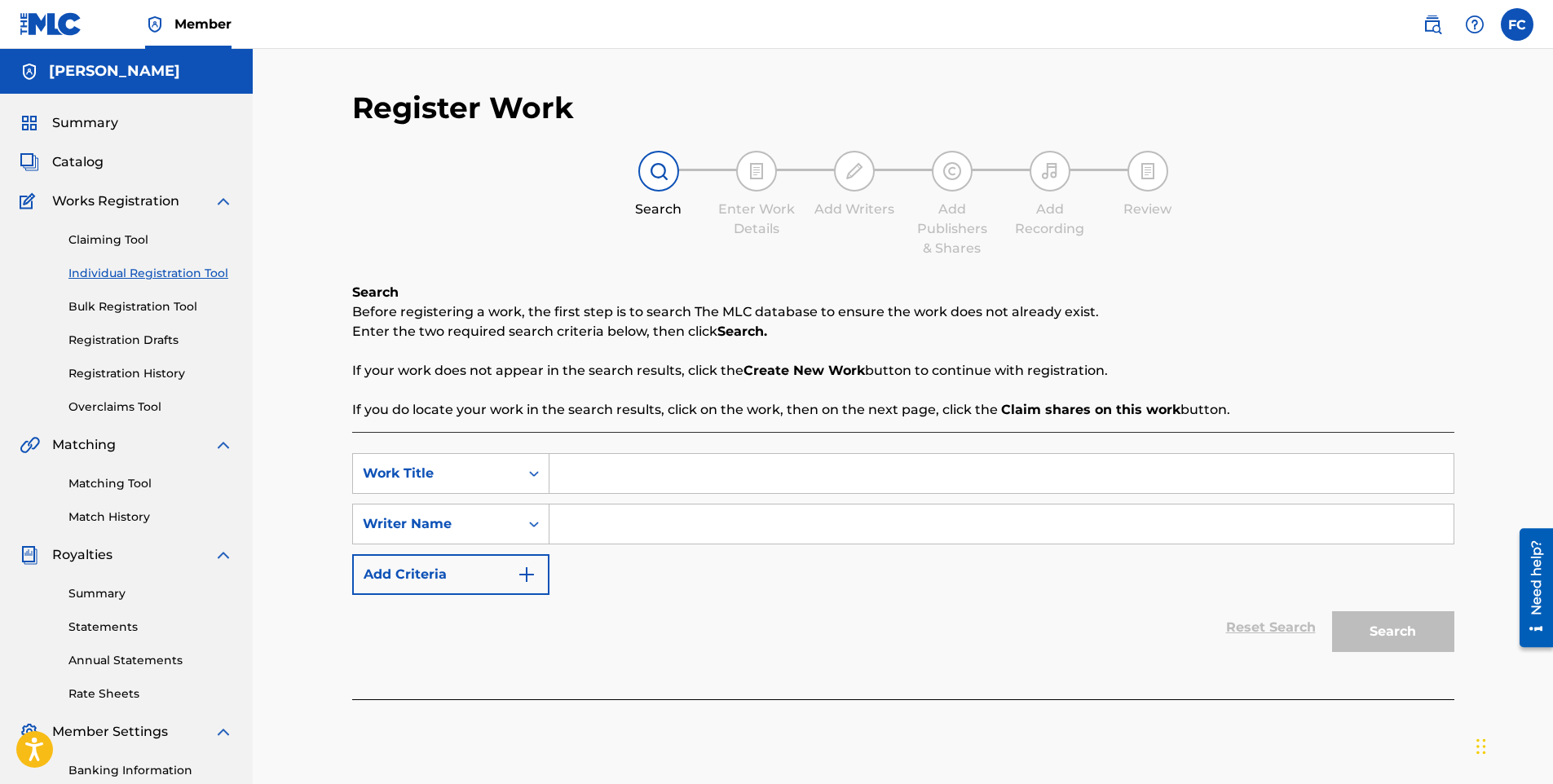
click at [618, 471] on input "Search Form" at bounding box center [1001, 473] width 905 height 39
paste input "[PERSON_NAME]"
type input "[PERSON_NAME]"
click at [606, 524] on input "Search Form" at bounding box center [1001, 525] width 905 height 39
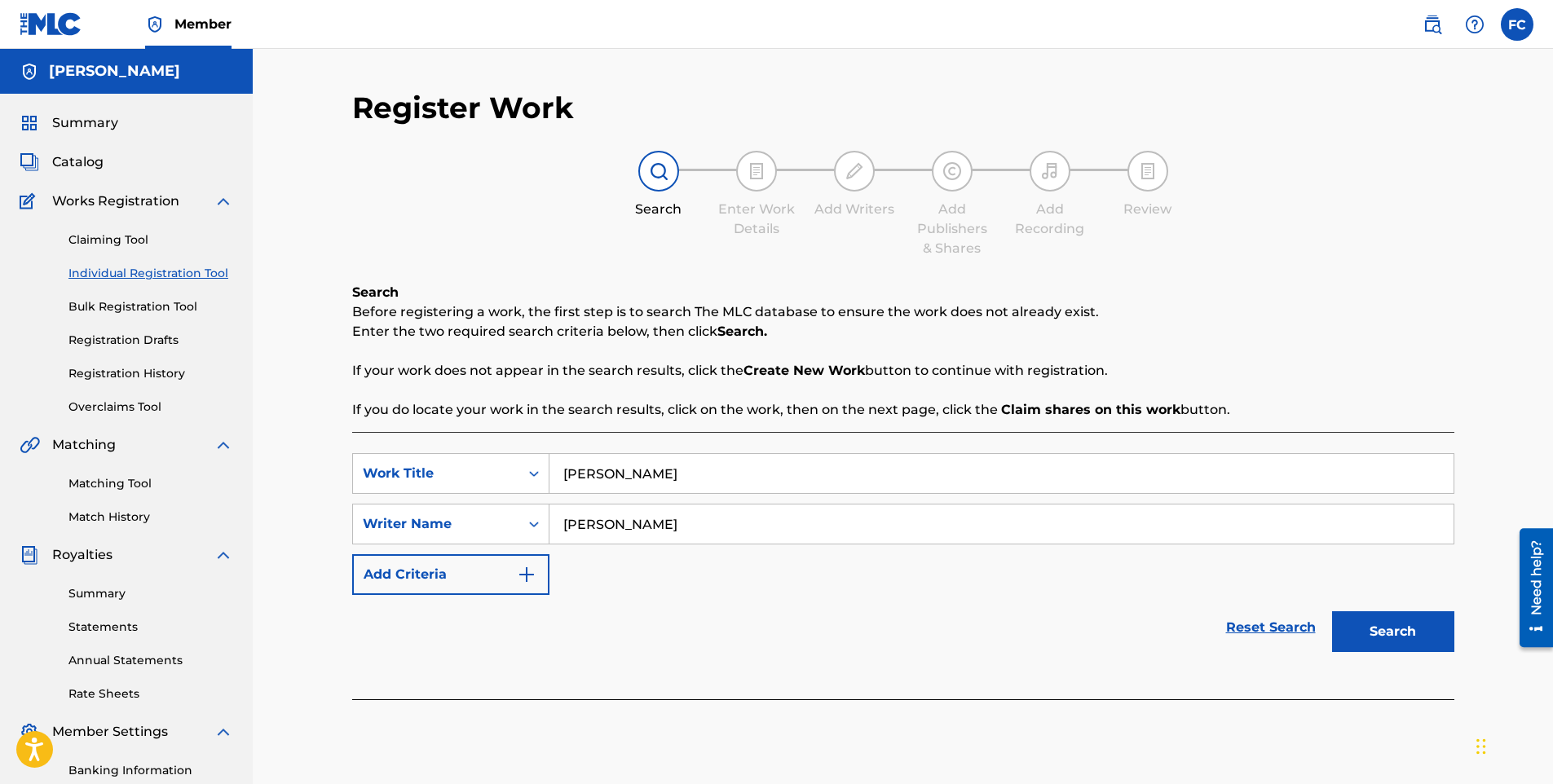
type input "[PERSON_NAME]"
click at [1403, 614] on button "Search" at bounding box center [1393, 631] width 122 height 40
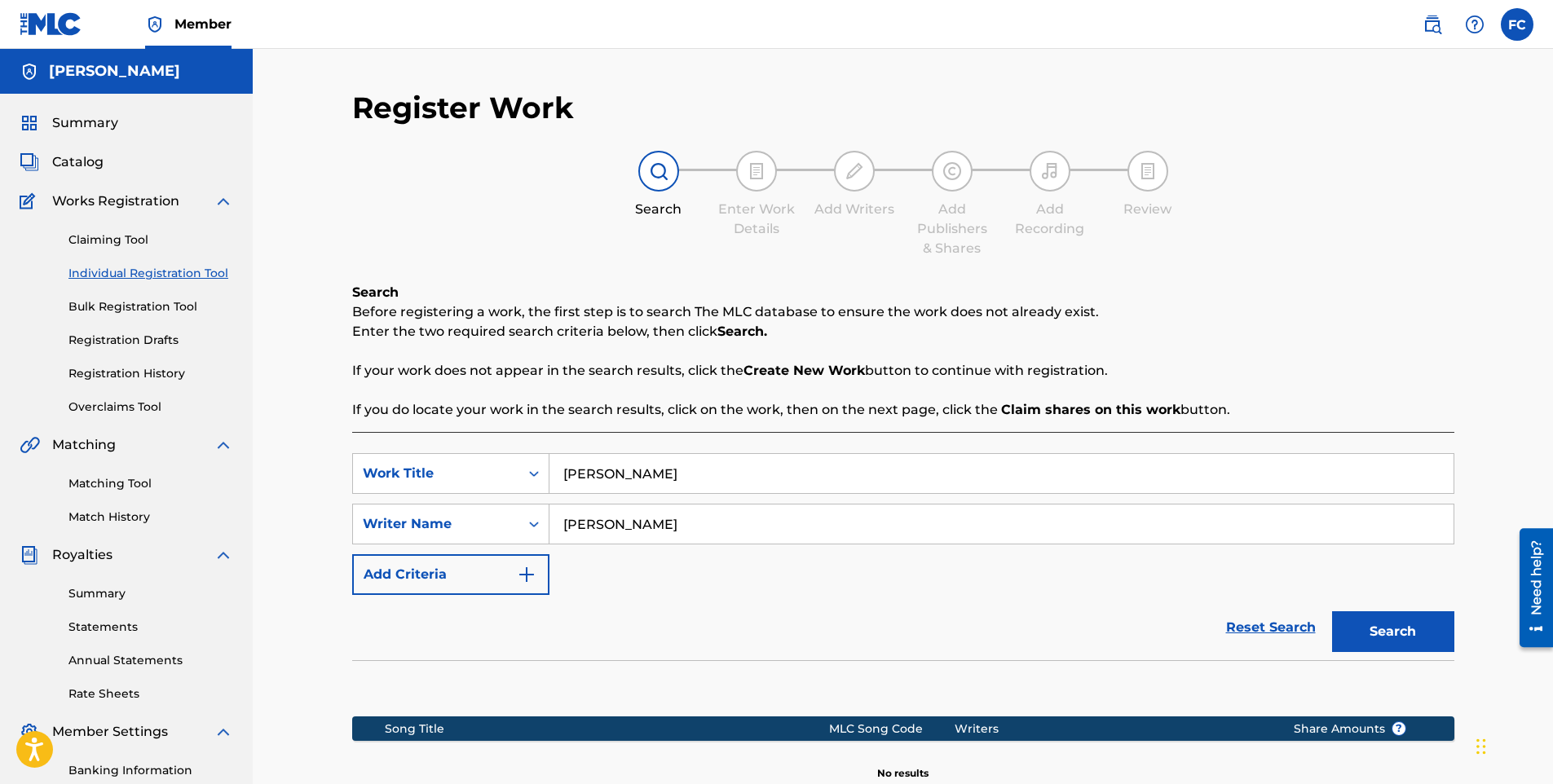
scroll to position [227, 0]
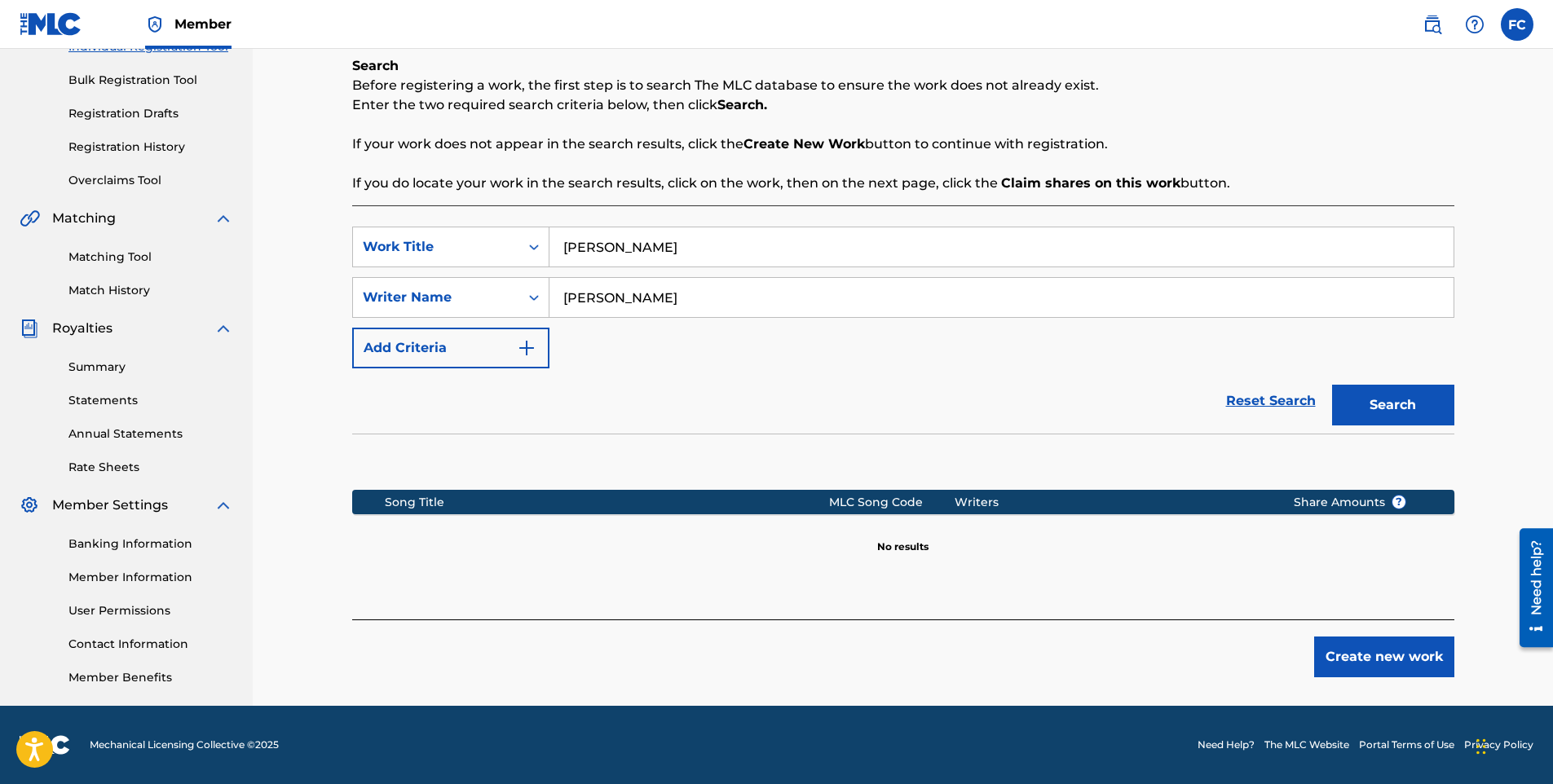
click at [1388, 647] on button "Create new work" at bounding box center [1384, 656] width 140 height 40
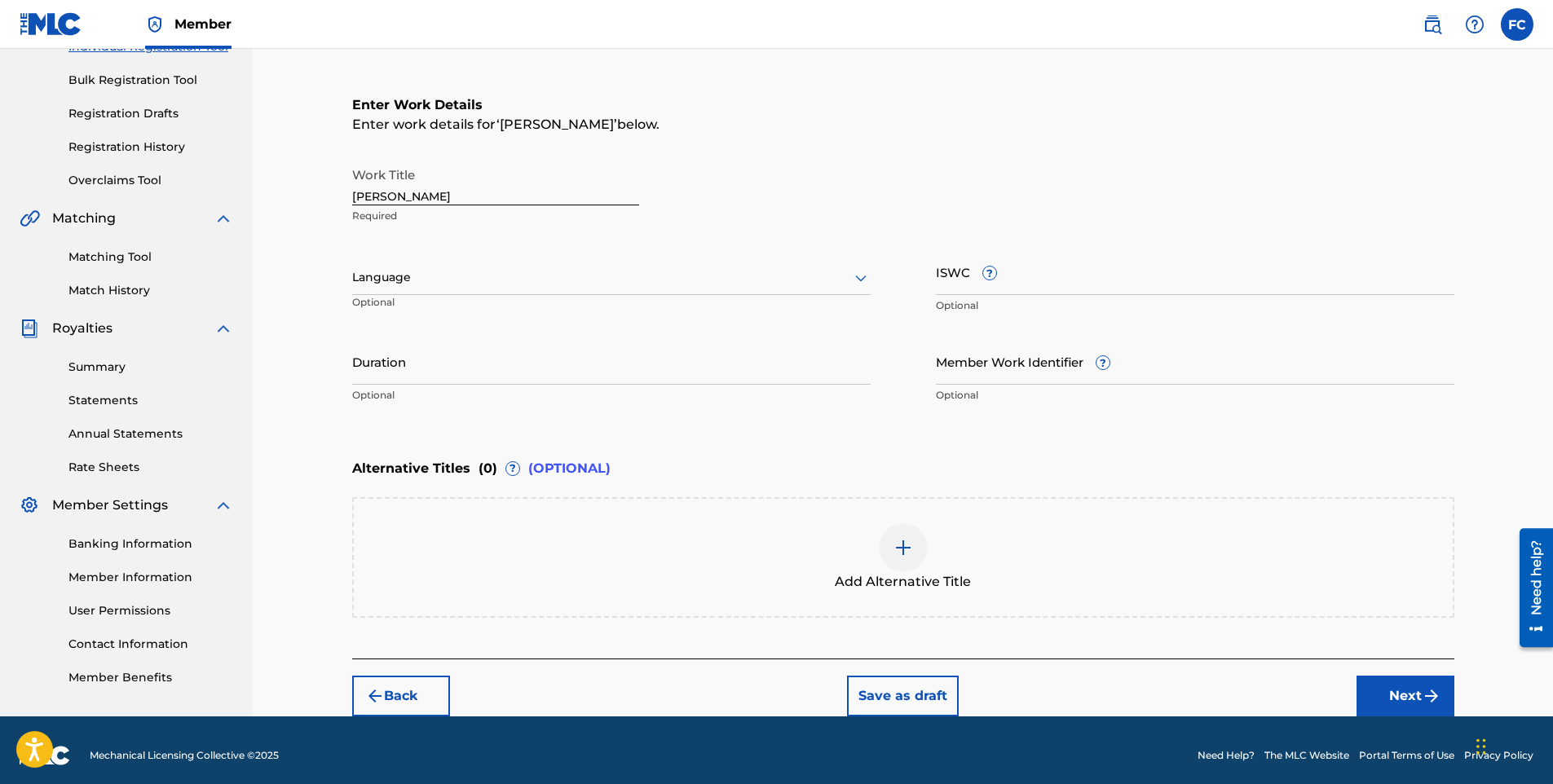
click at [448, 285] on div at bounding box center [612, 277] width 519 height 21
click at [412, 318] on div "English" at bounding box center [612, 313] width 517 height 36
drag, startPoint x: 1362, startPoint y: 678, endPoint x: 1369, endPoint y: 686, distance: 10.6
click at [1369, 685] on button "Next" at bounding box center [1405, 695] width 98 height 40
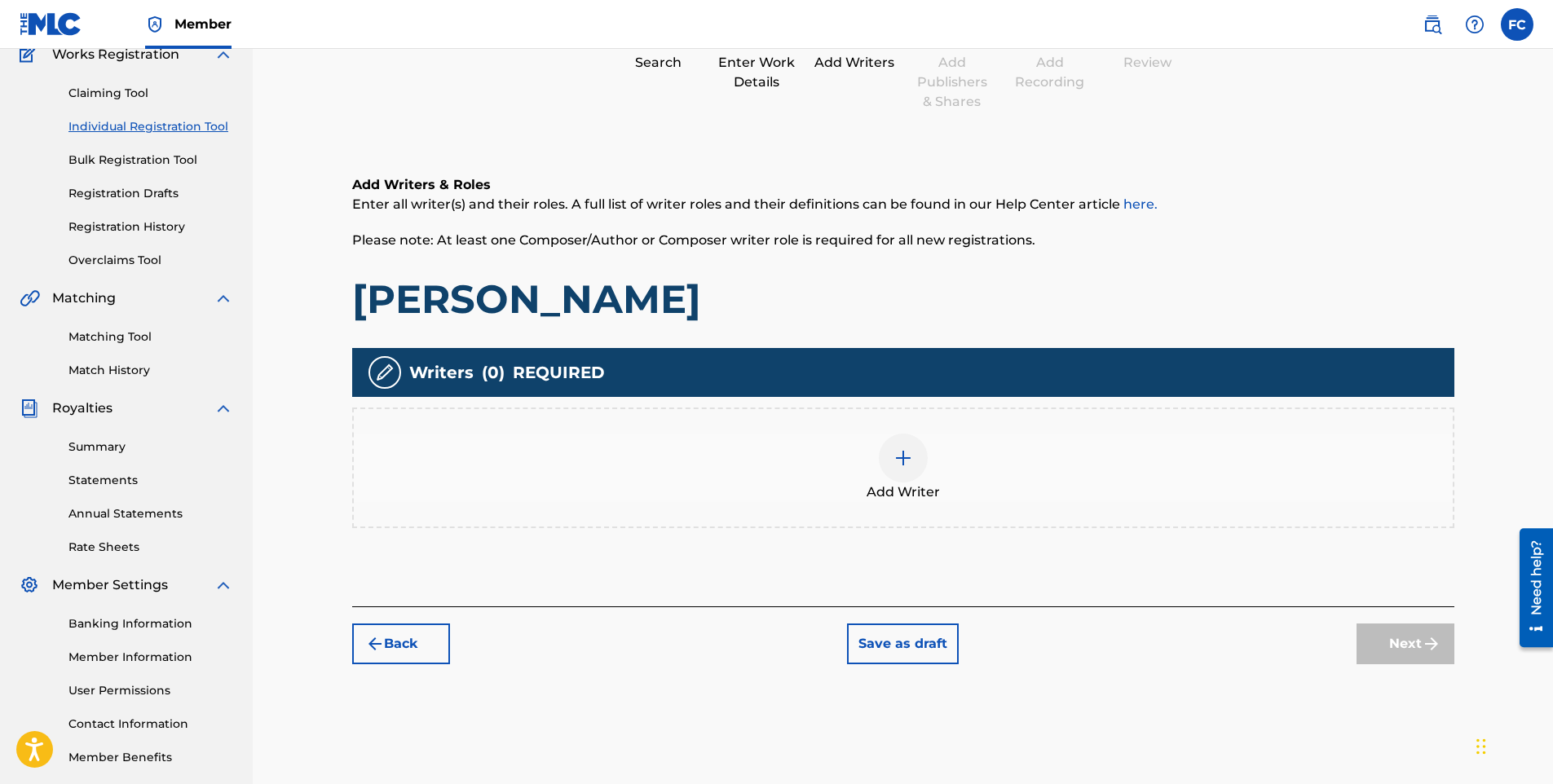
scroll to position [73, 0]
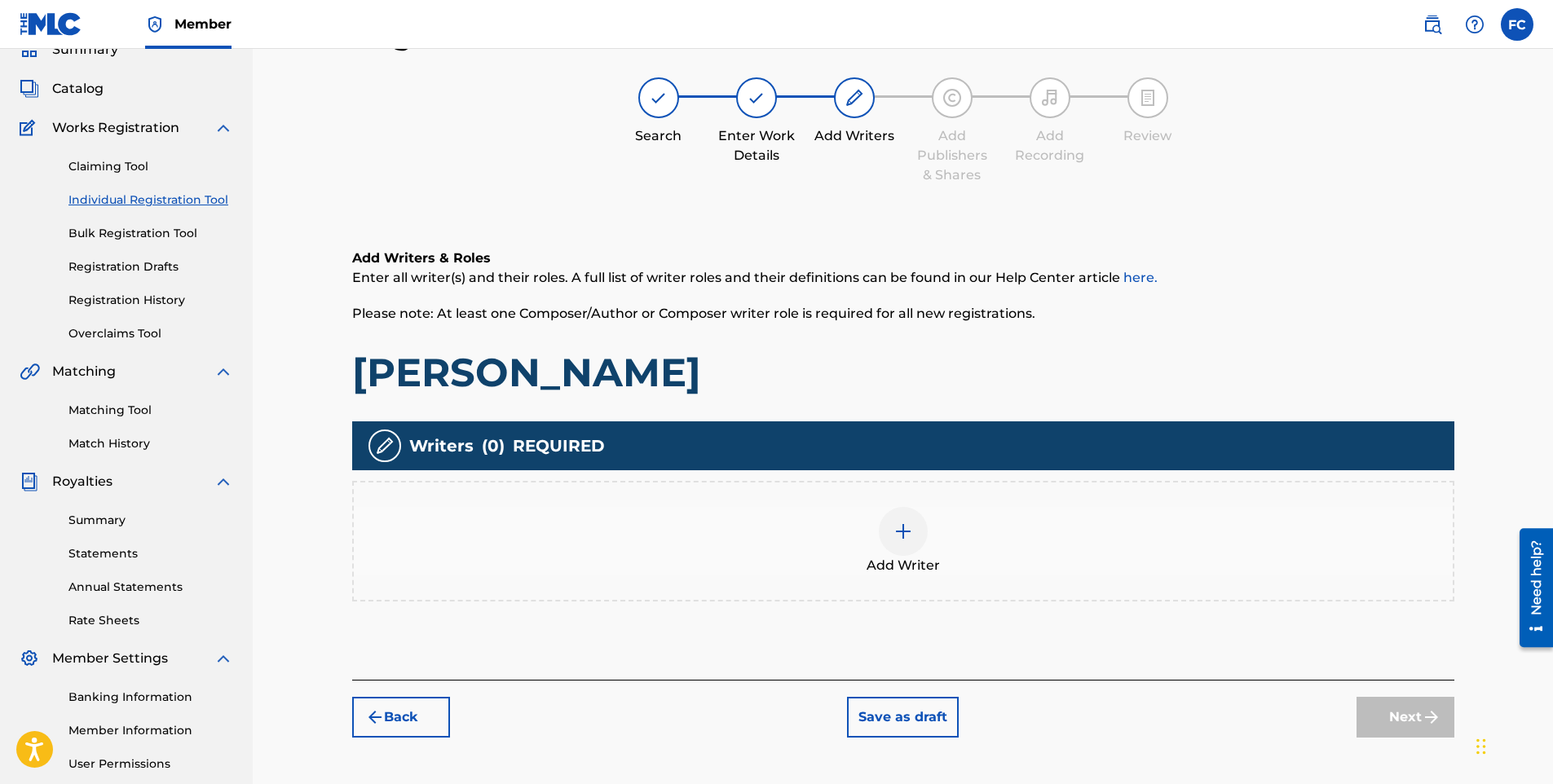
click at [909, 530] on img at bounding box center [904, 532] width 20 height 20
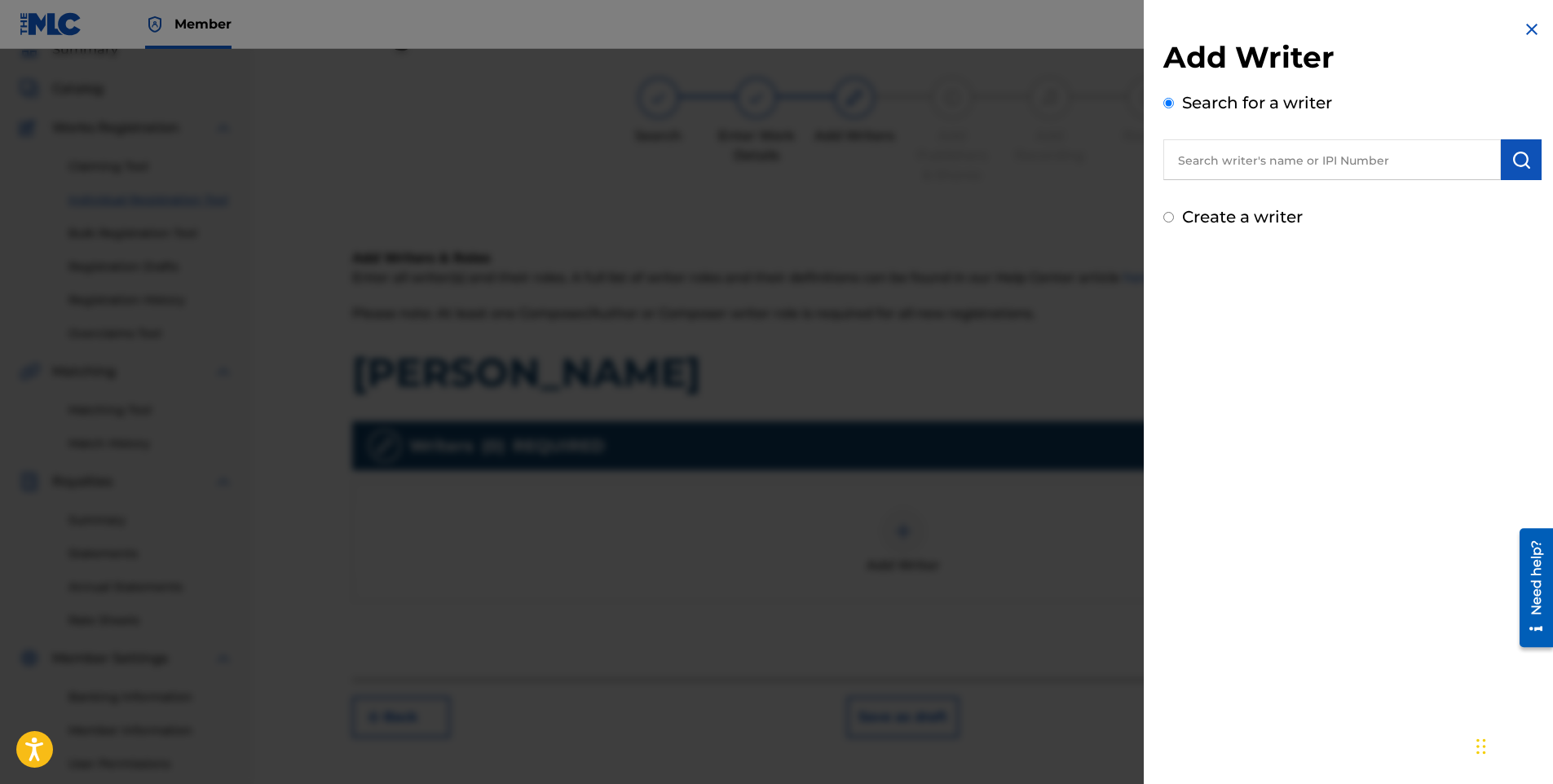
click at [1258, 156] on input "text" at bounding box center [1332, 159] width 337 height 40
click at [1233, 191] on strong "[PERSON_NAME]" at bounding box center [1235, 197] width 116 height 16
type input "[PERSON_NAME]"
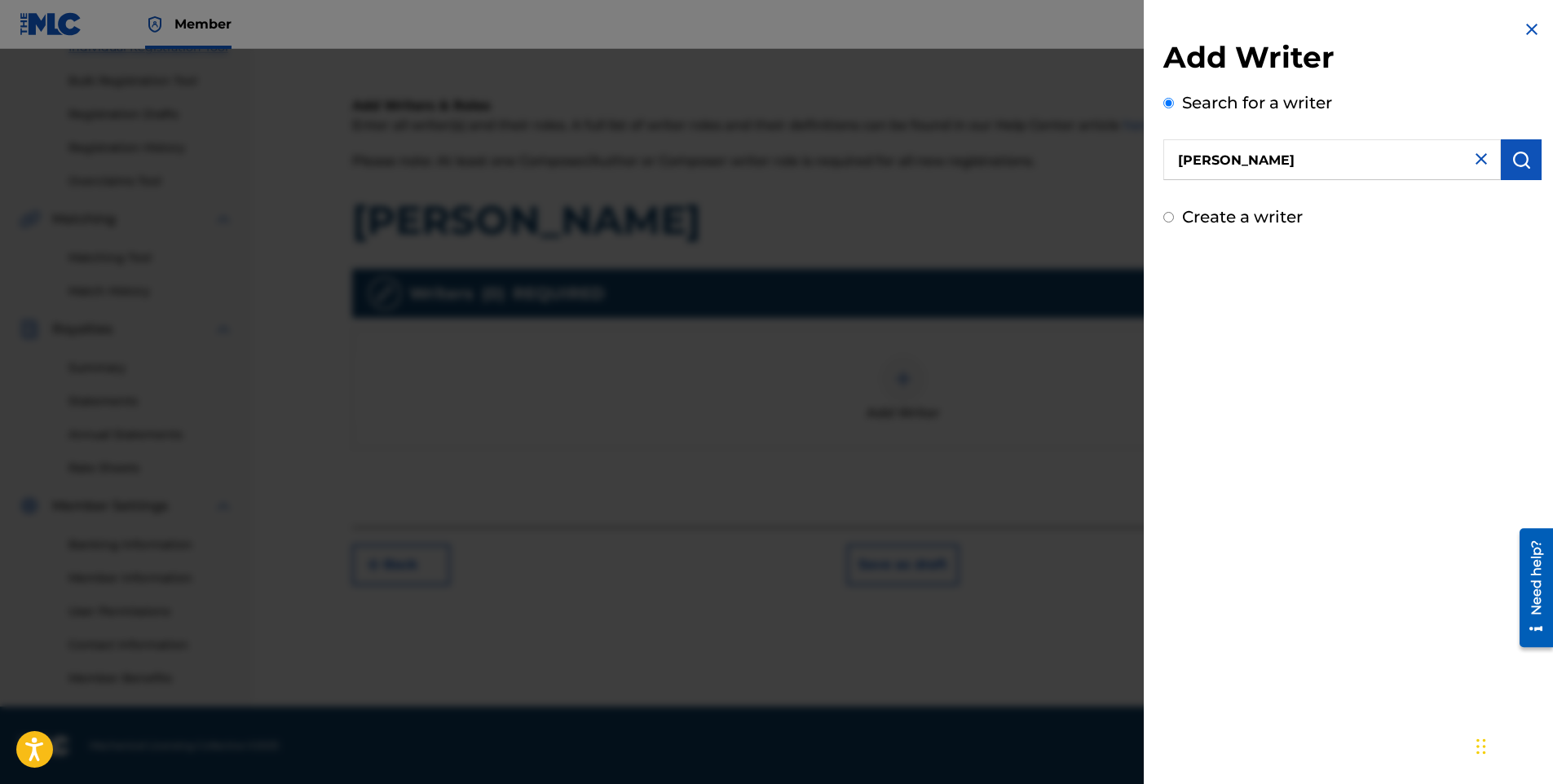
scroll to position [227, 0]
click at [1512, 164] on img "submit" at bounding box center [1521, 160] width 20 height 20
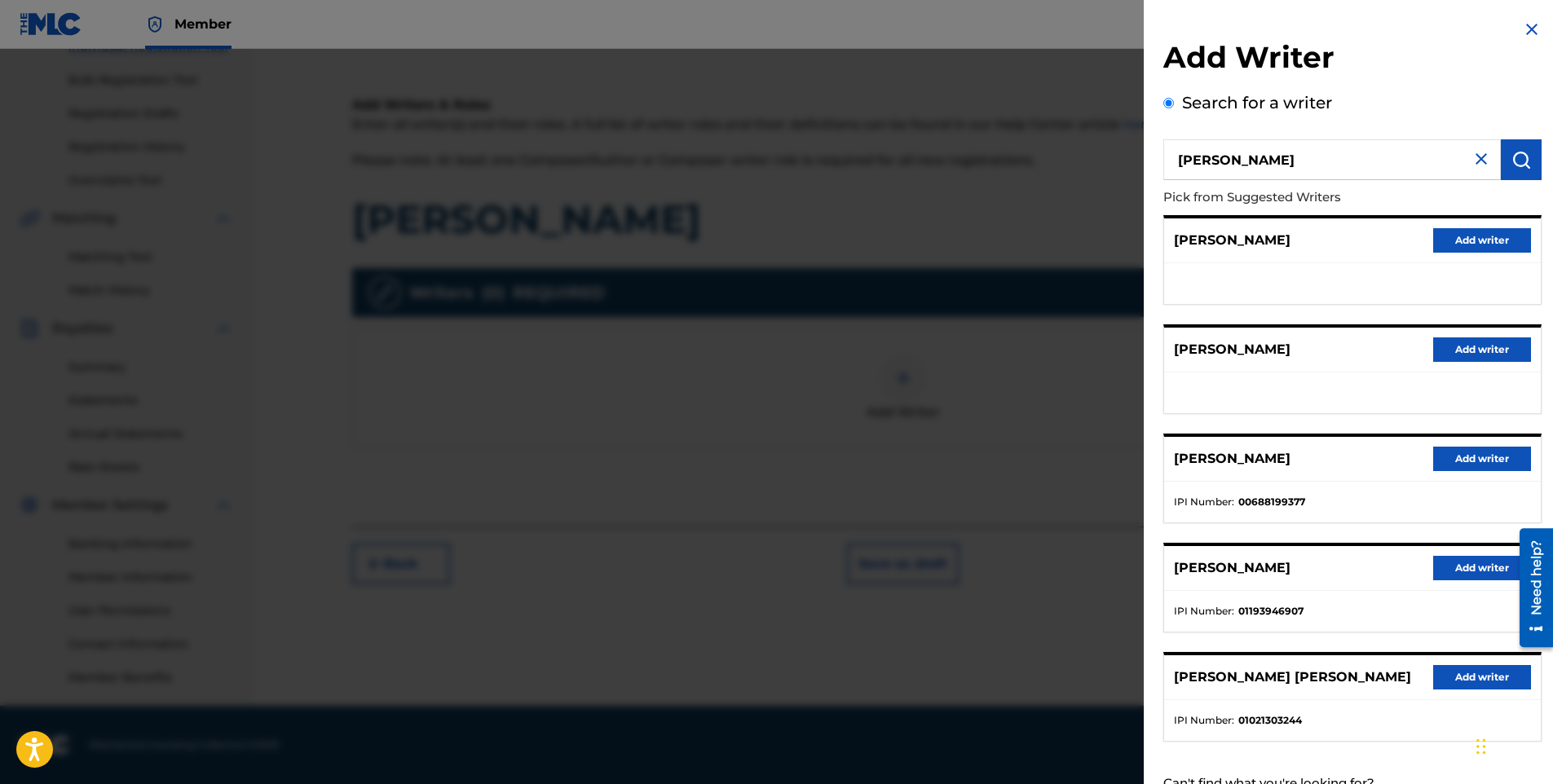
click at [1468, 352] on button "Add writer" at bounding box center [1482, 349] width 98 height 25
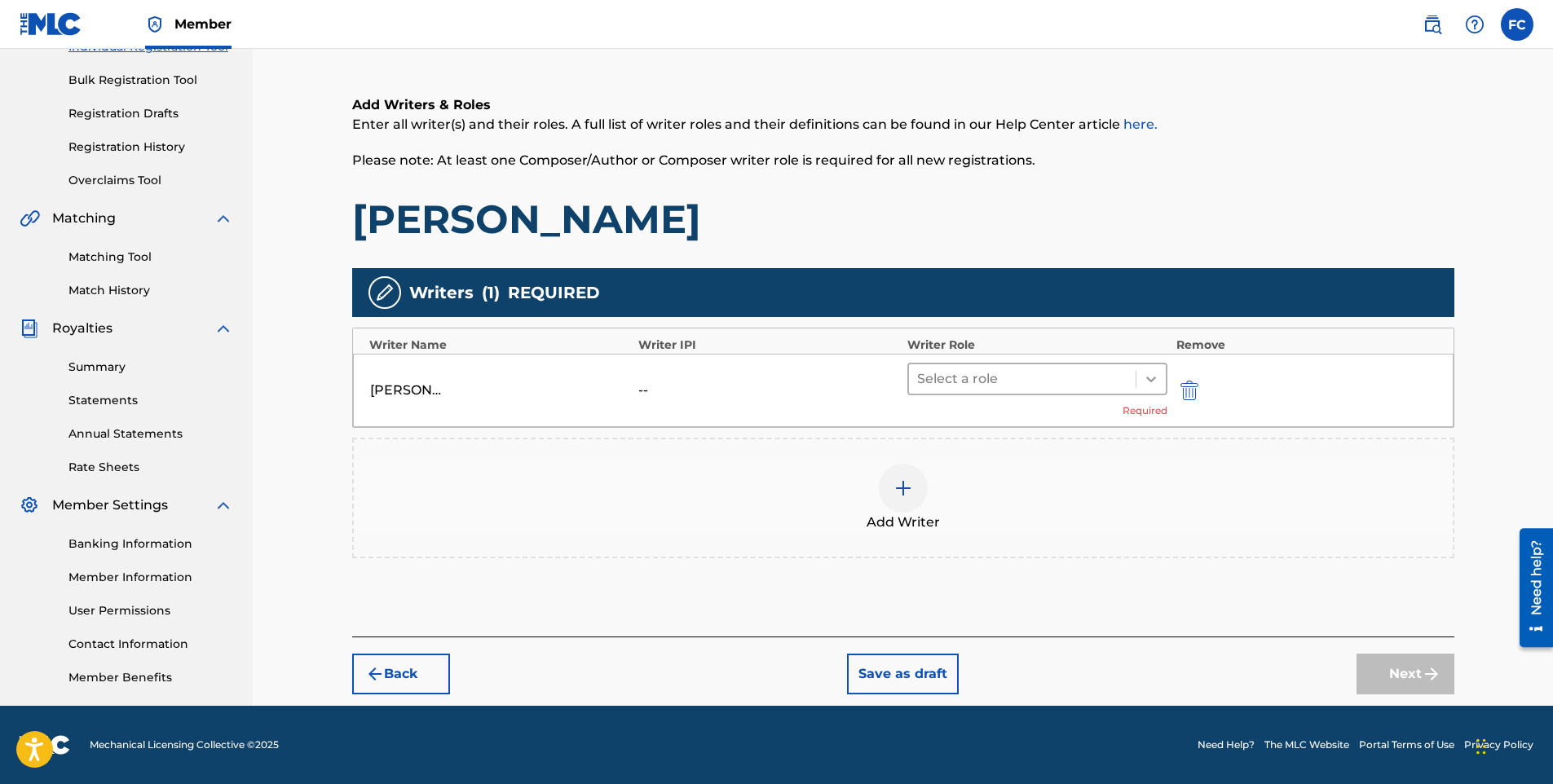
click at [1146, 382] on icon at bounding box center [1151, 379] width 17 height 17
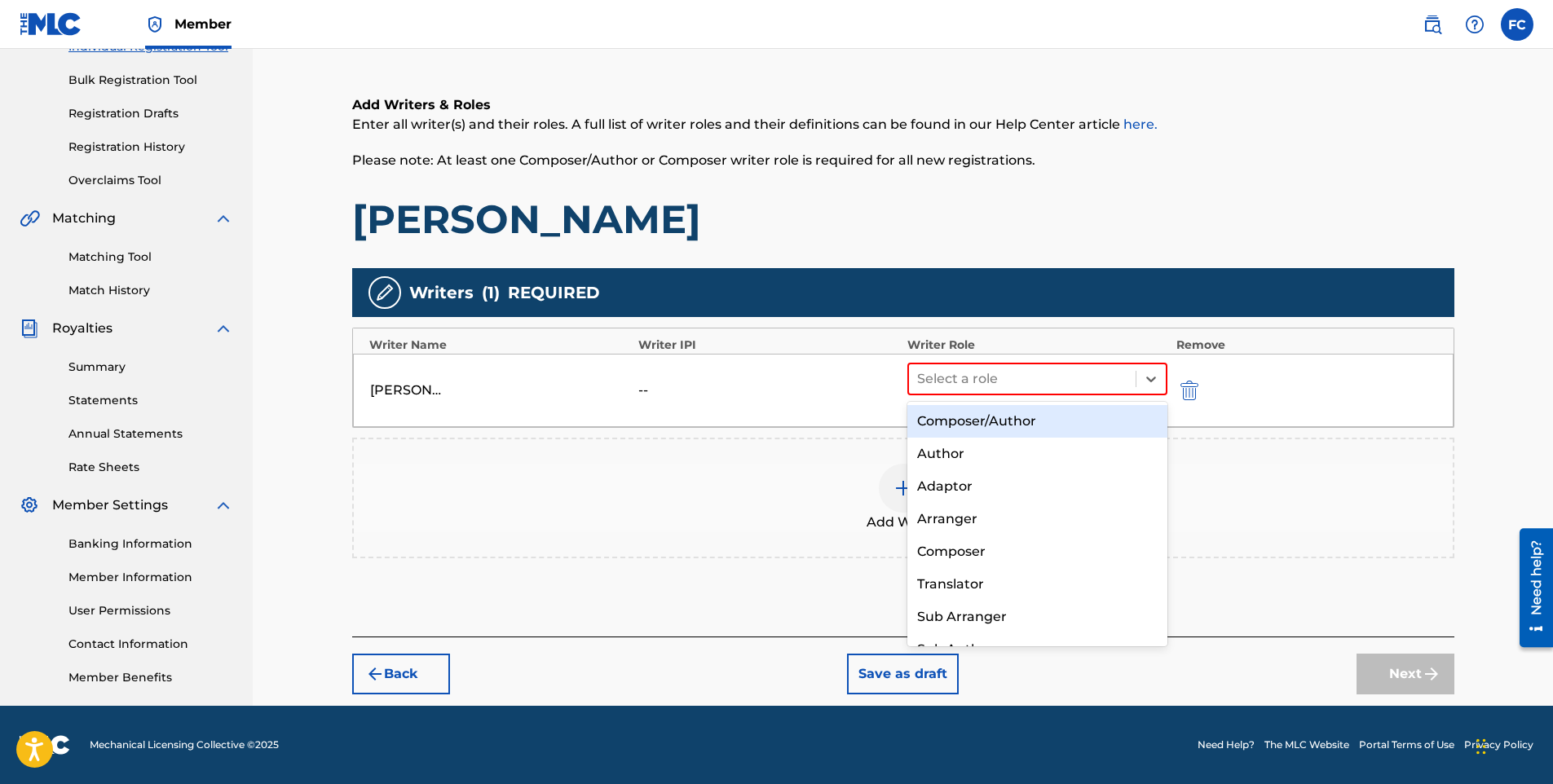
click at [1073, 413] on div "Composer/Author" at bounding box center [1038, 421] width 260 height 33
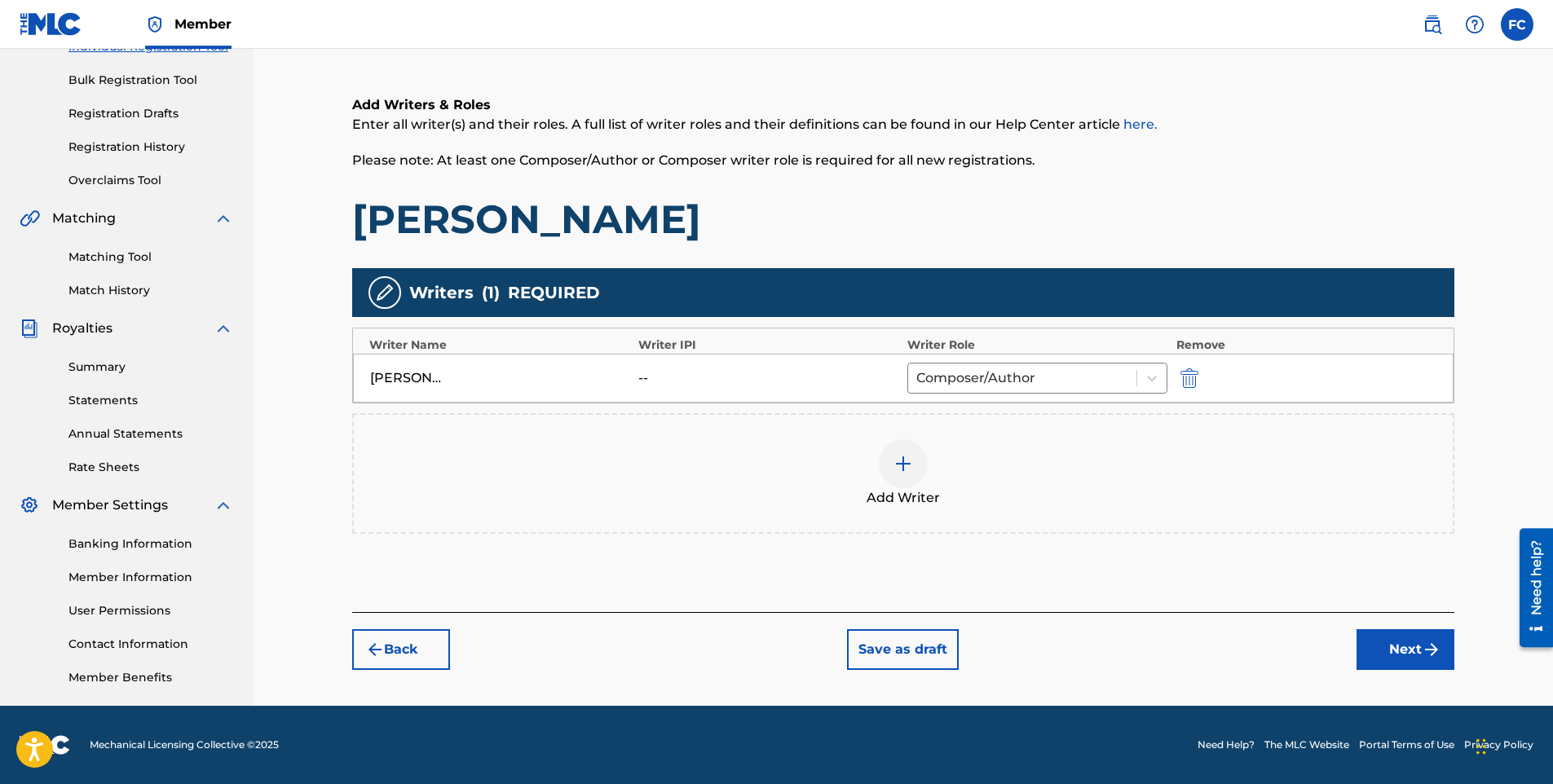
click at [1391, 637] on button "Next" at bounding box center [1405, 649] width 98 height 40
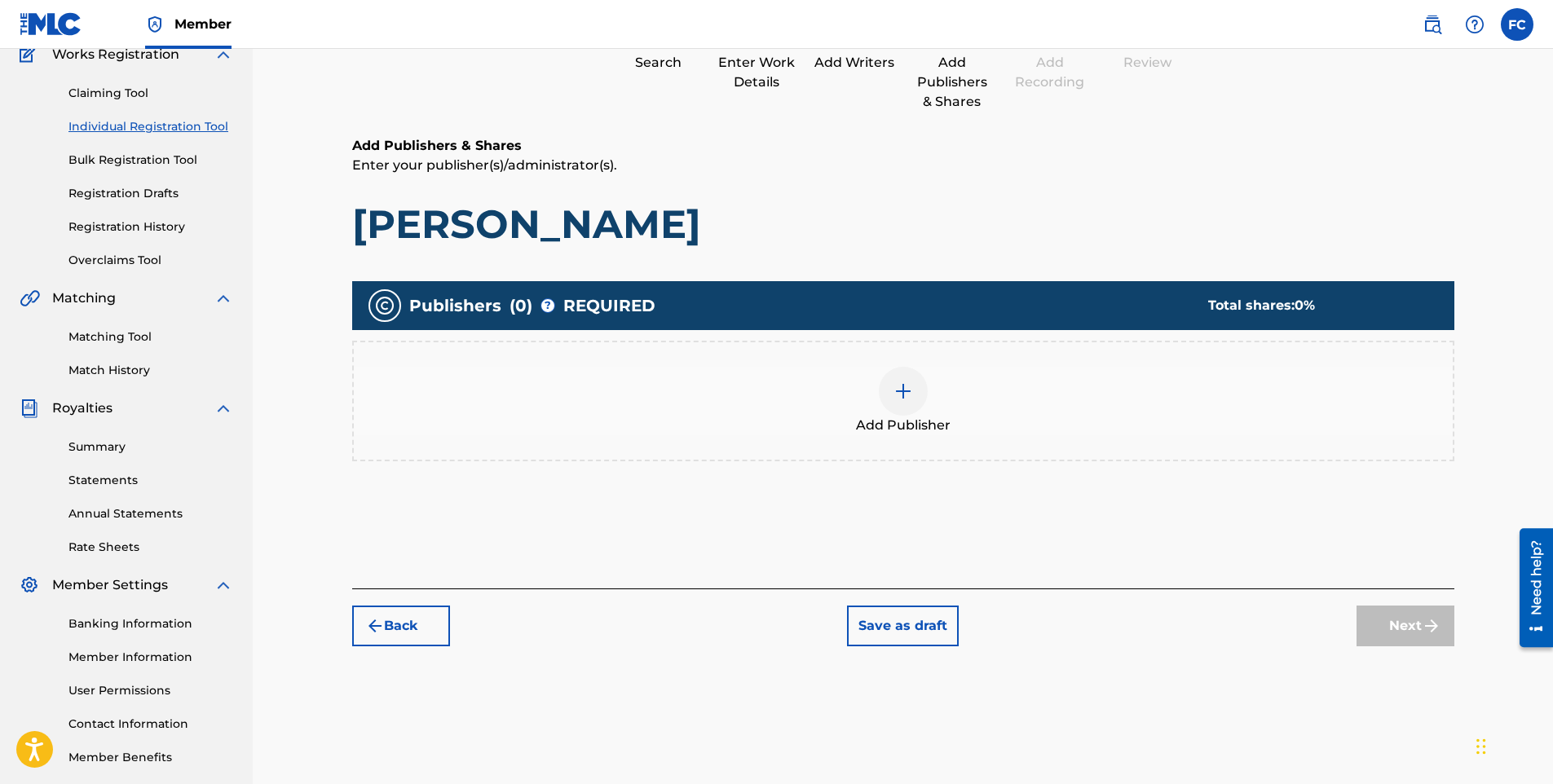
scroll to position [73, 0]
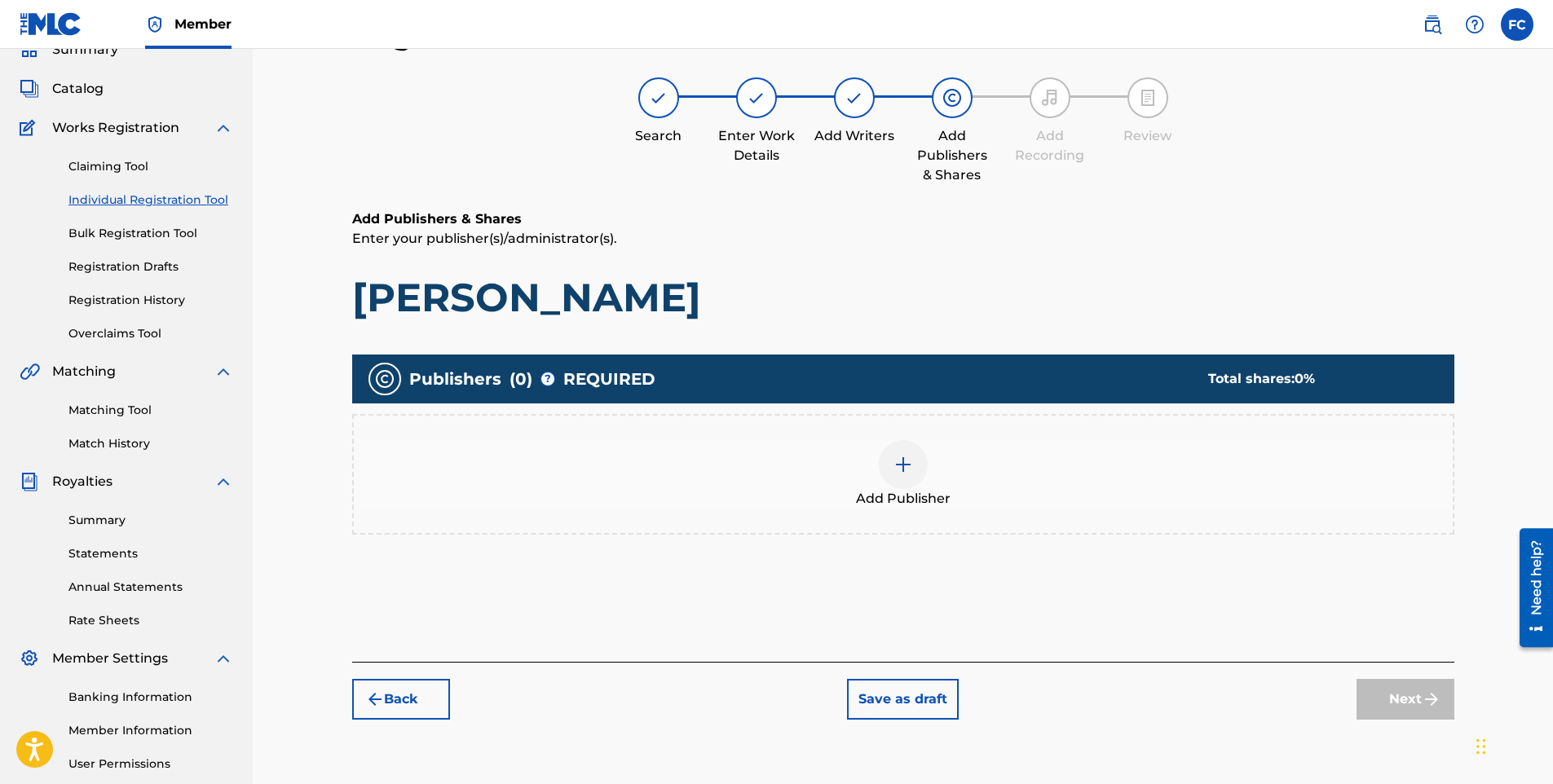
click at [900, 463] on img at bounding box center [904, 464] width 20 height 20
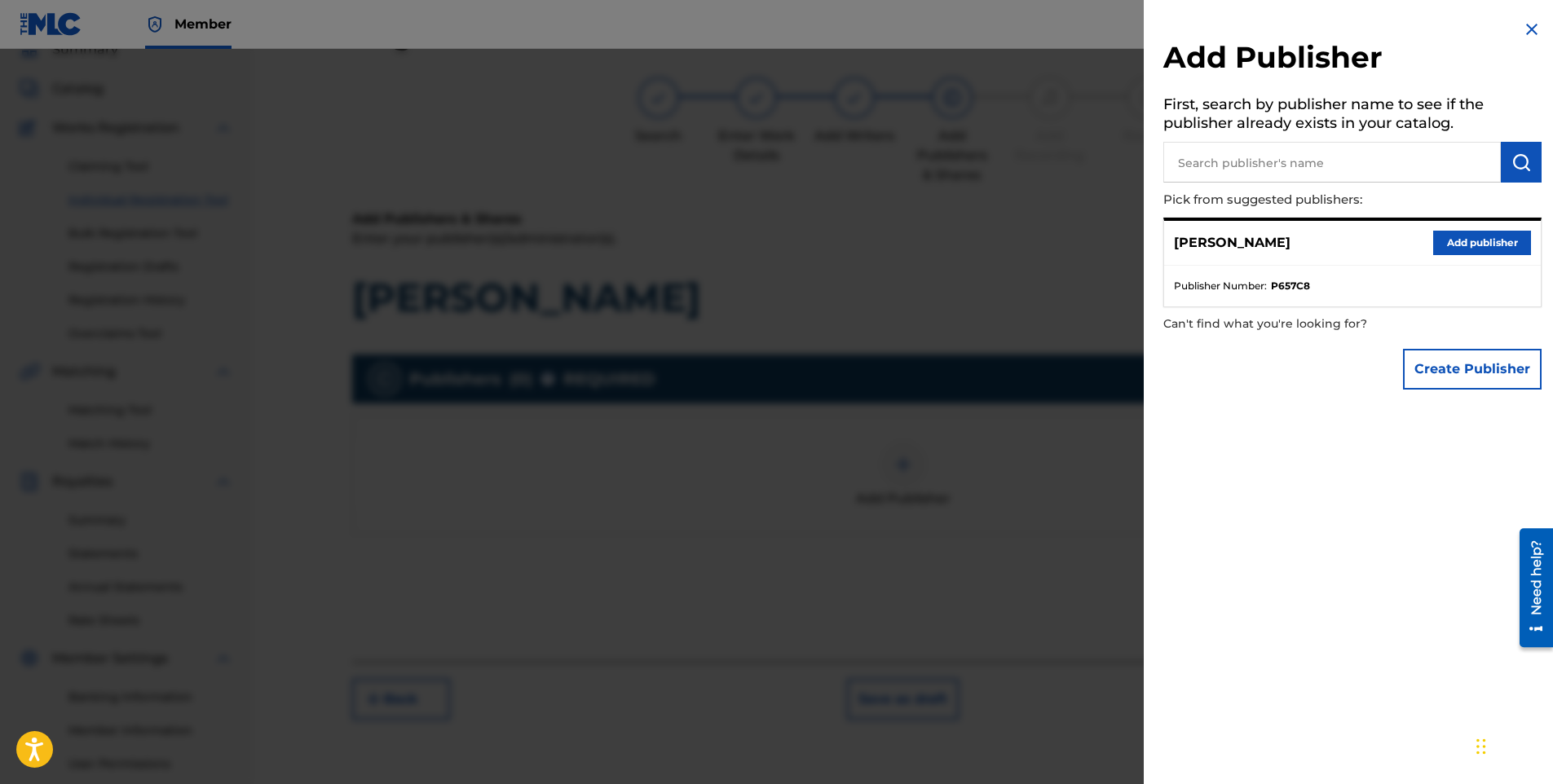
click at [1498, 242] on button "Add publisher" at bounding box center [1482, 243] width 98 height 25
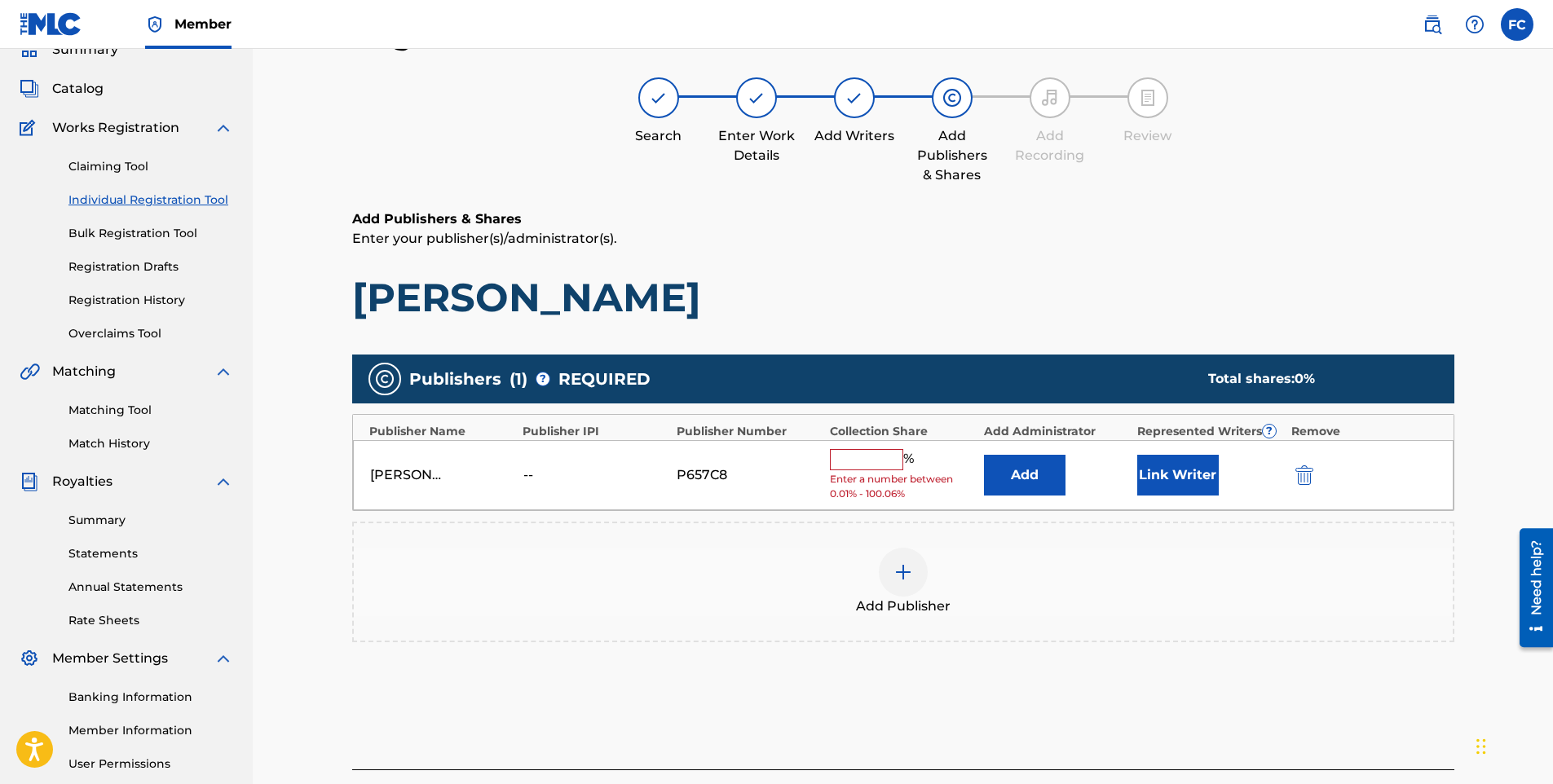
click at [844, 462] on input "text" at bounding box center [866, 459] width 73 height 21
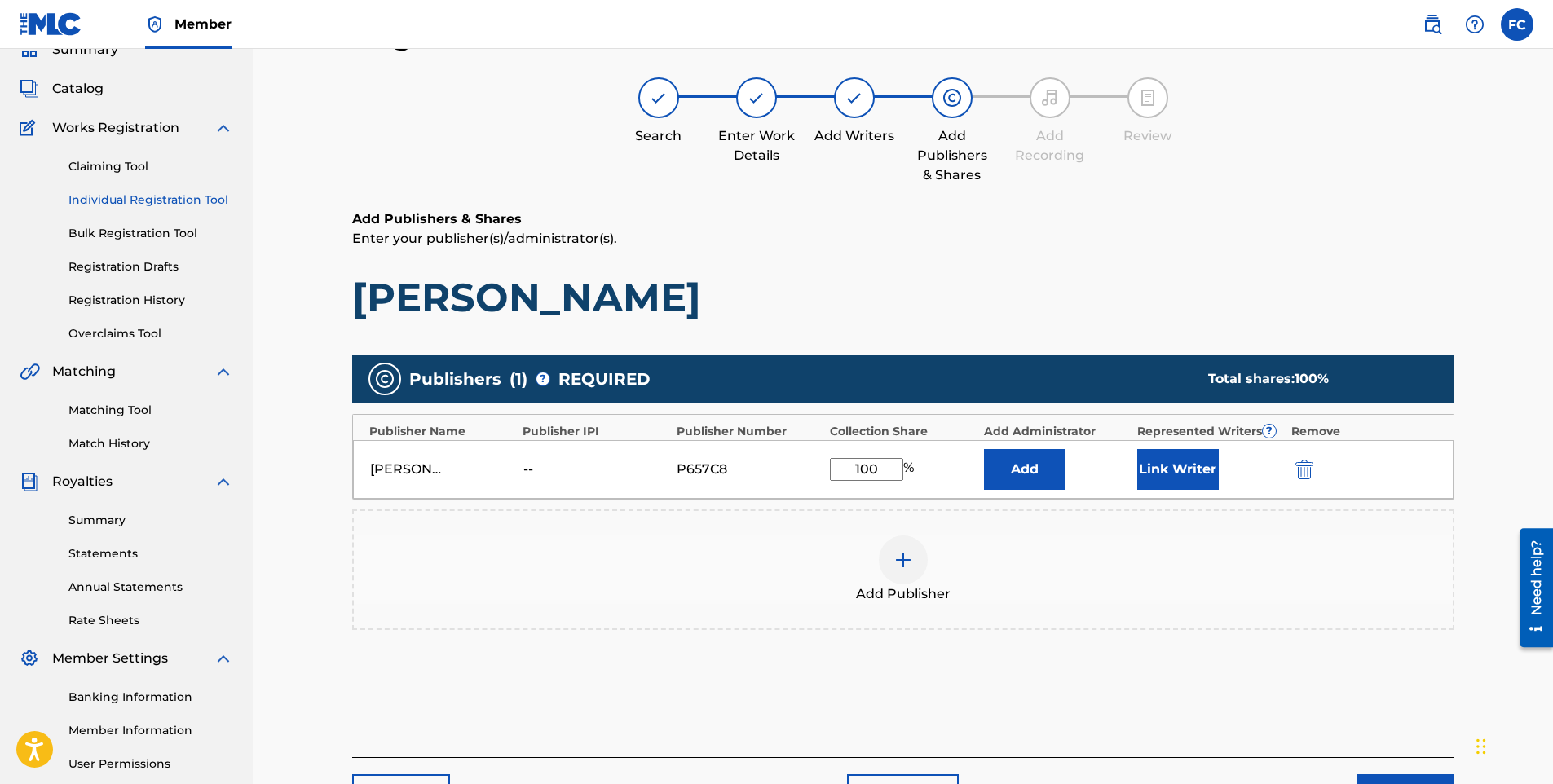
type input "100"
click at [1204, 462] on button "Link Writer" at bounding box center [1178, 468] width 82 height 40
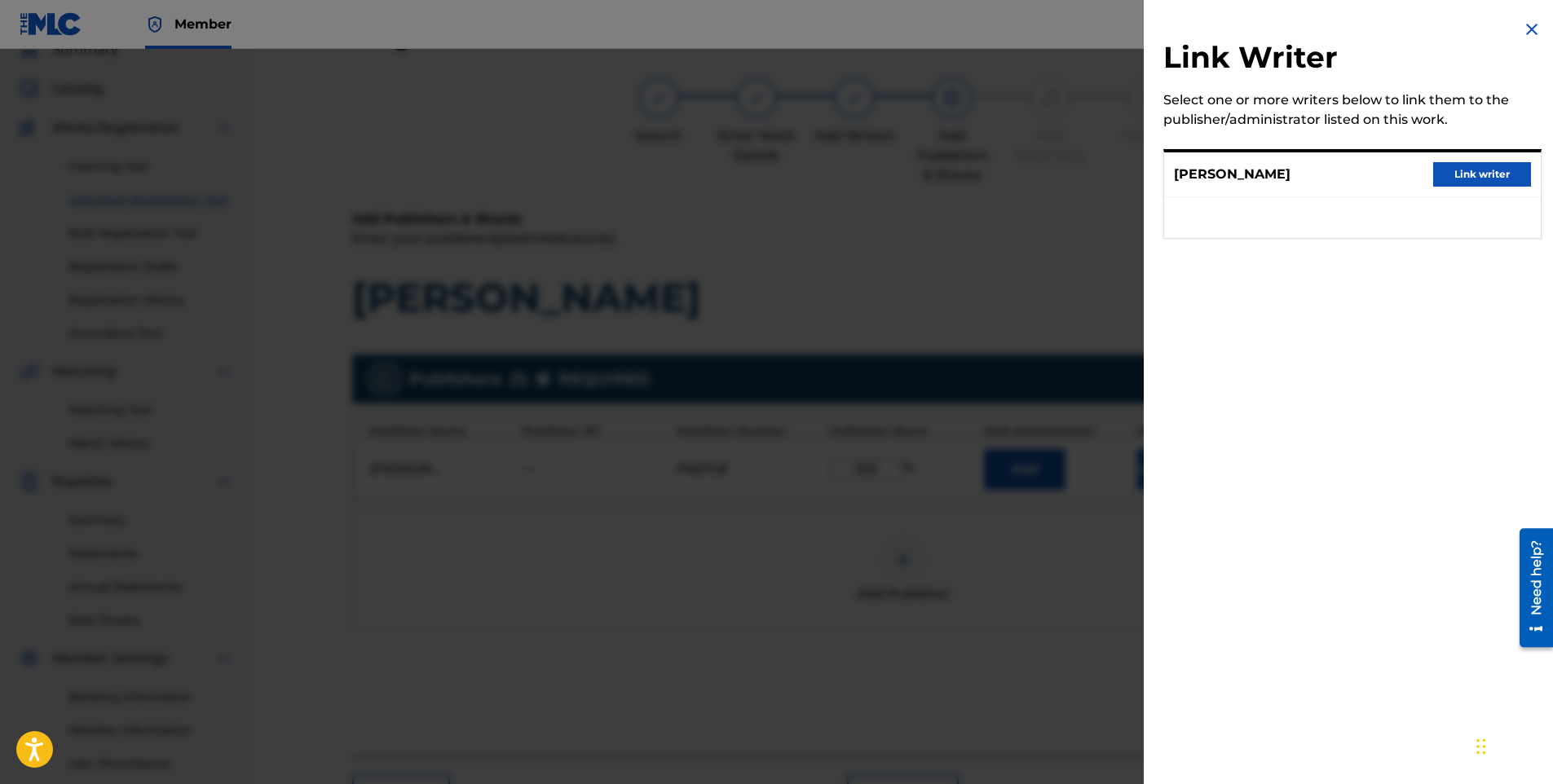
click at [1457, 177] on button "Link writer" at bounding box center [1482, 174] width 98 height 25
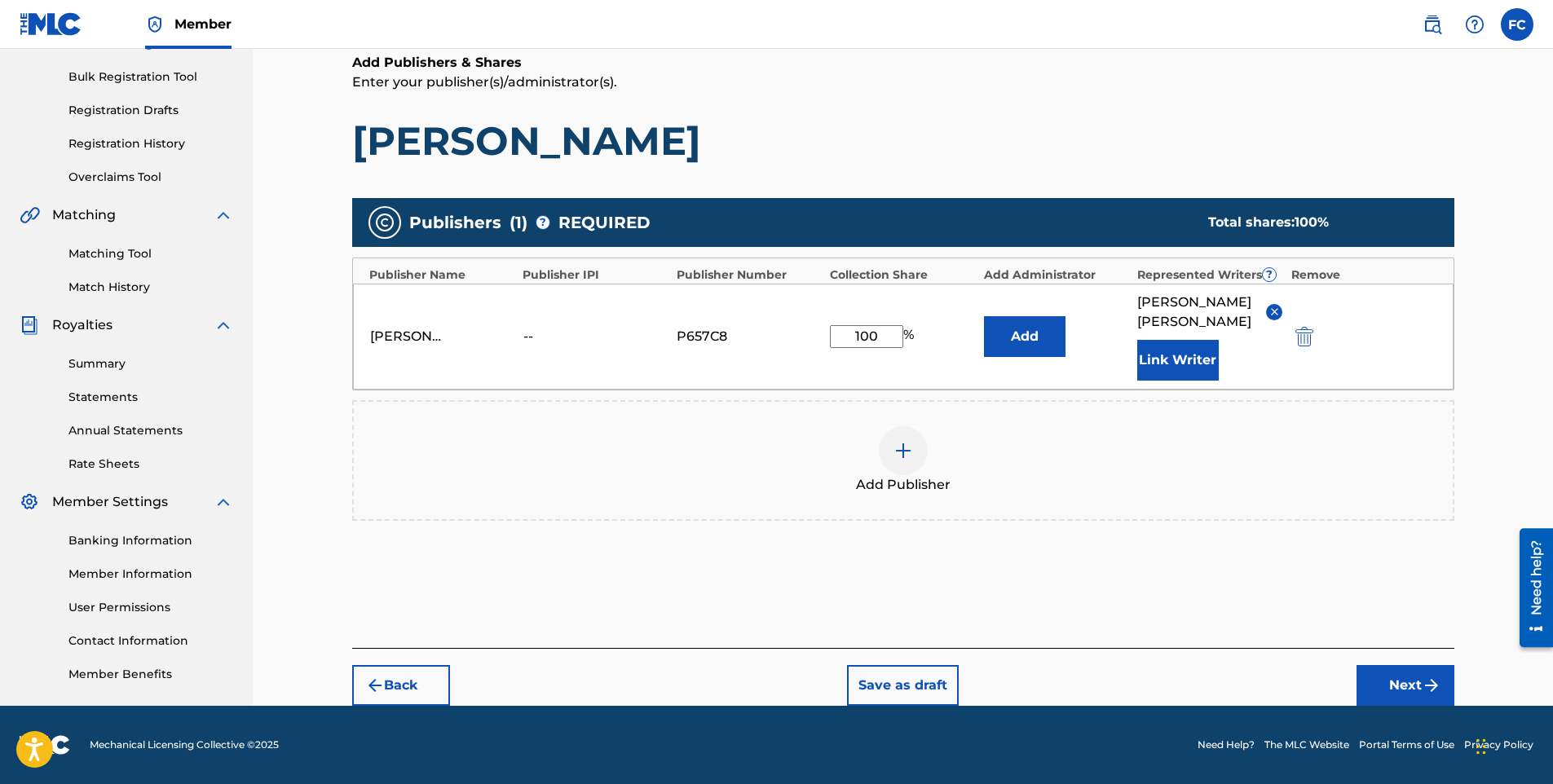
click at [1398, 678] on button "Next" at bounding box center [1405, 684] width 98 height 40
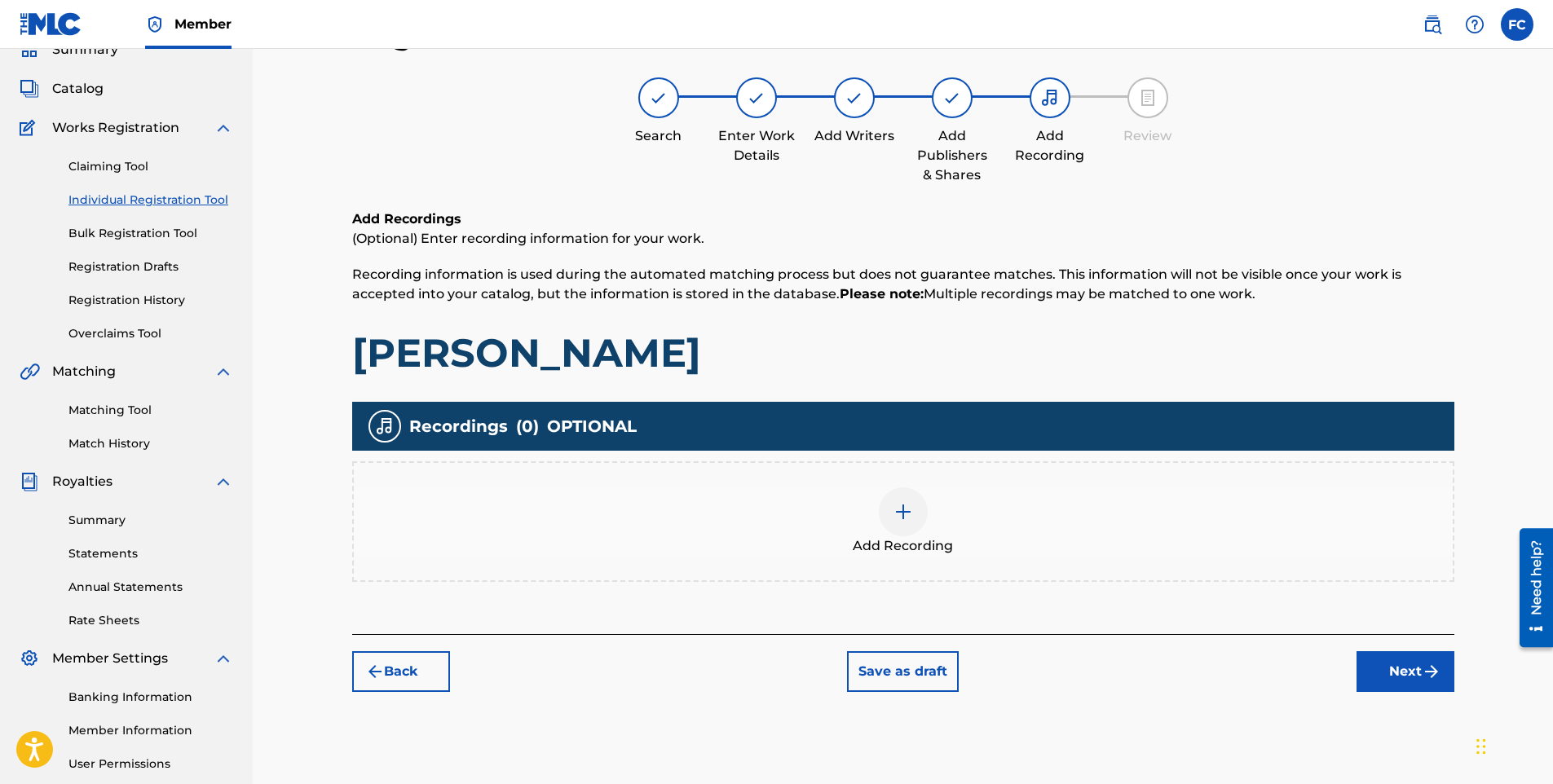
click at [900, 514] on img at bounding box center [904, 512] width 20 height 20
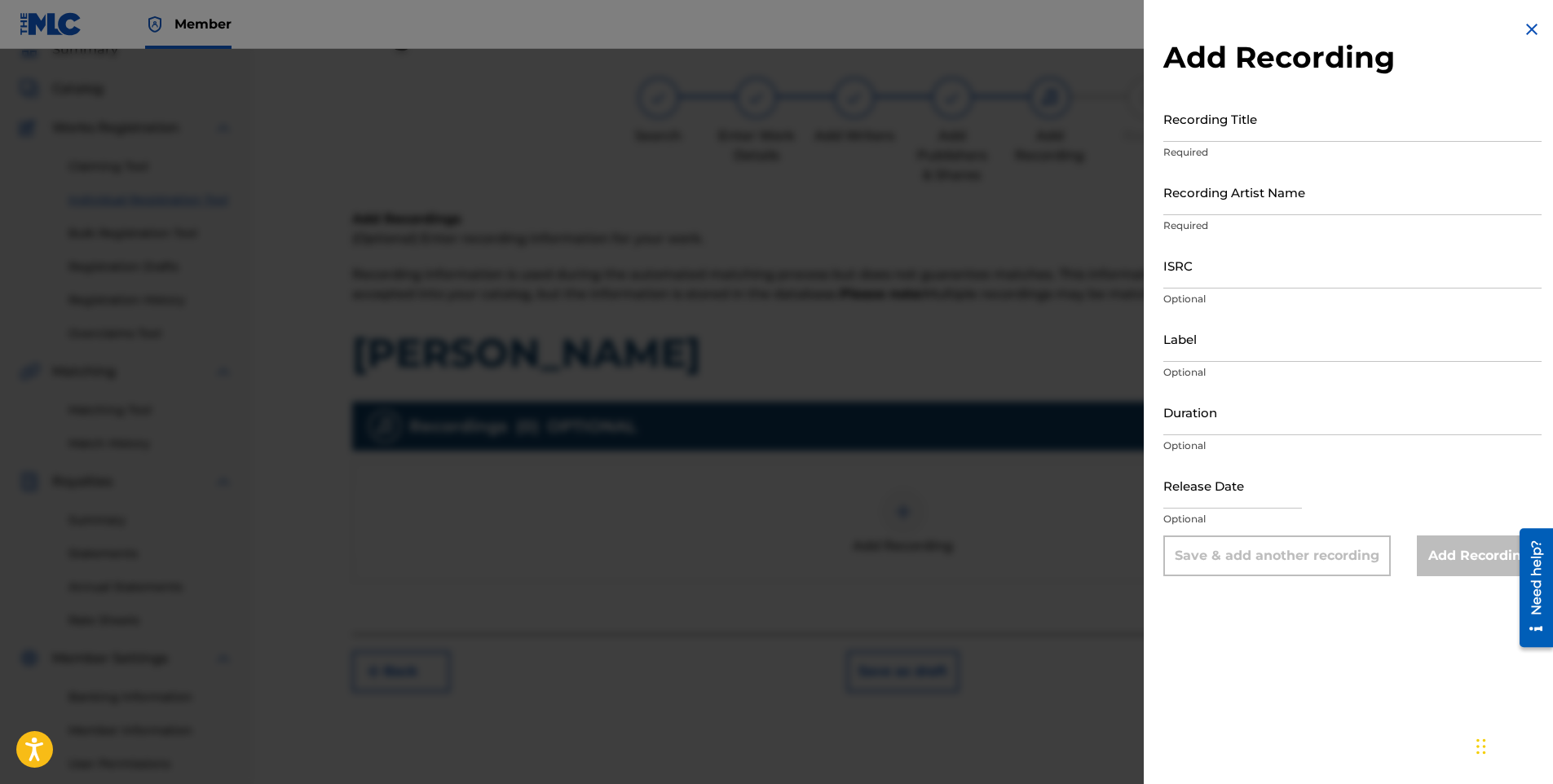
click at [1219, 128] on input "Recording Title" at bounding box center [1352, 118] width 378 height 46
click at [1294, 131] on input "Recording Title" at bounding box center [1352, 118] width 378 height 46
paste input "[PERSON_NAME]"
type input "[PERSON_NAME]"
click at [1196, 185] on input "Recording Artist Name" at bounding box center [1352, 191] width 378 height 46
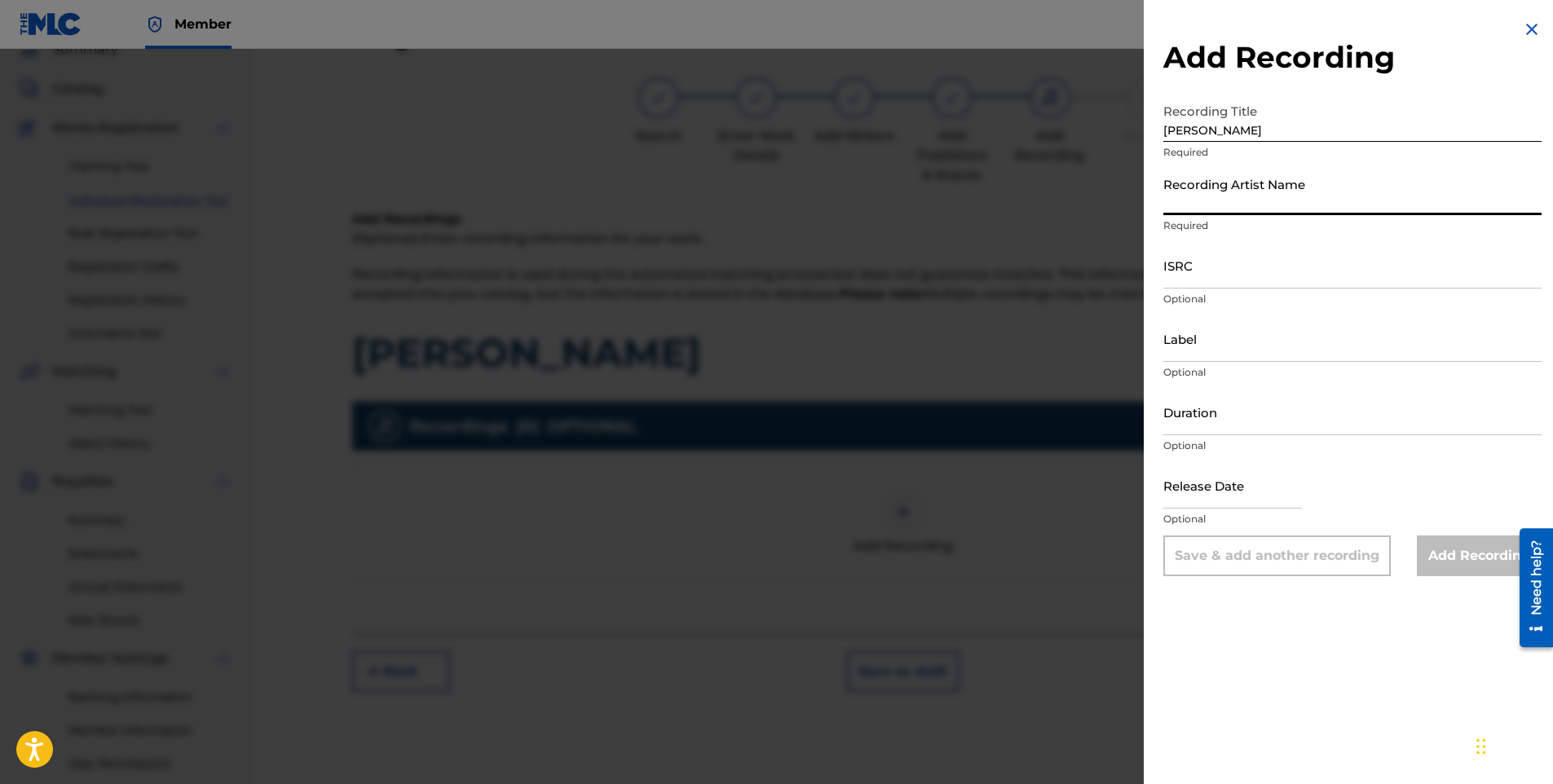
paste input "lil' [PERSON_NAME]"
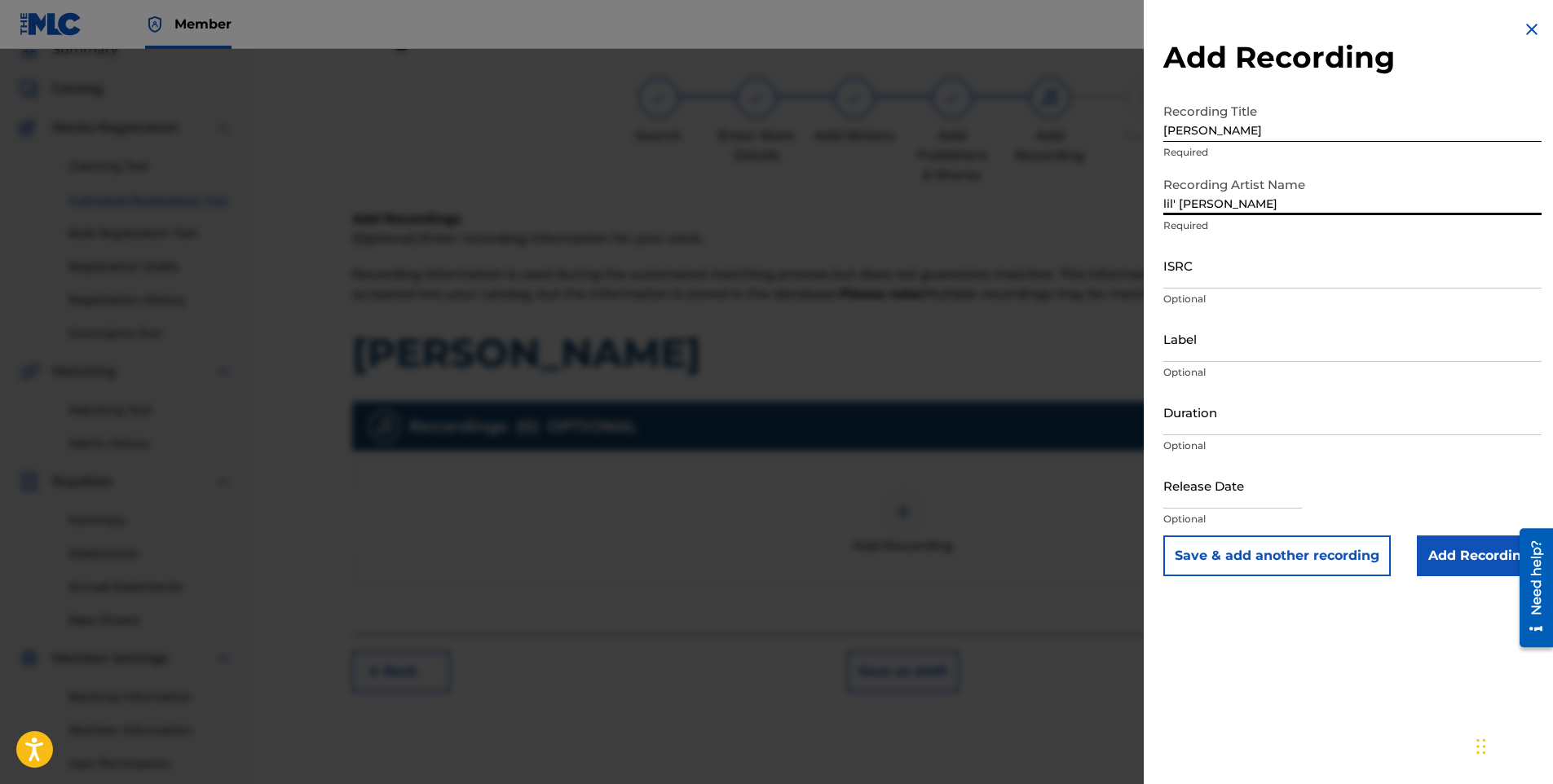
type input "lil' [PERSON_NAME]"
click at [1228, 269] on input "ISRC" at bounding box center [1352, 264] width 378 height 46
paste input "QZTAU2423502"
type input "QZTAU2423502"
click at [1184, 354] on input "Label" at bounding box center [1352, 338] width 378 height 46
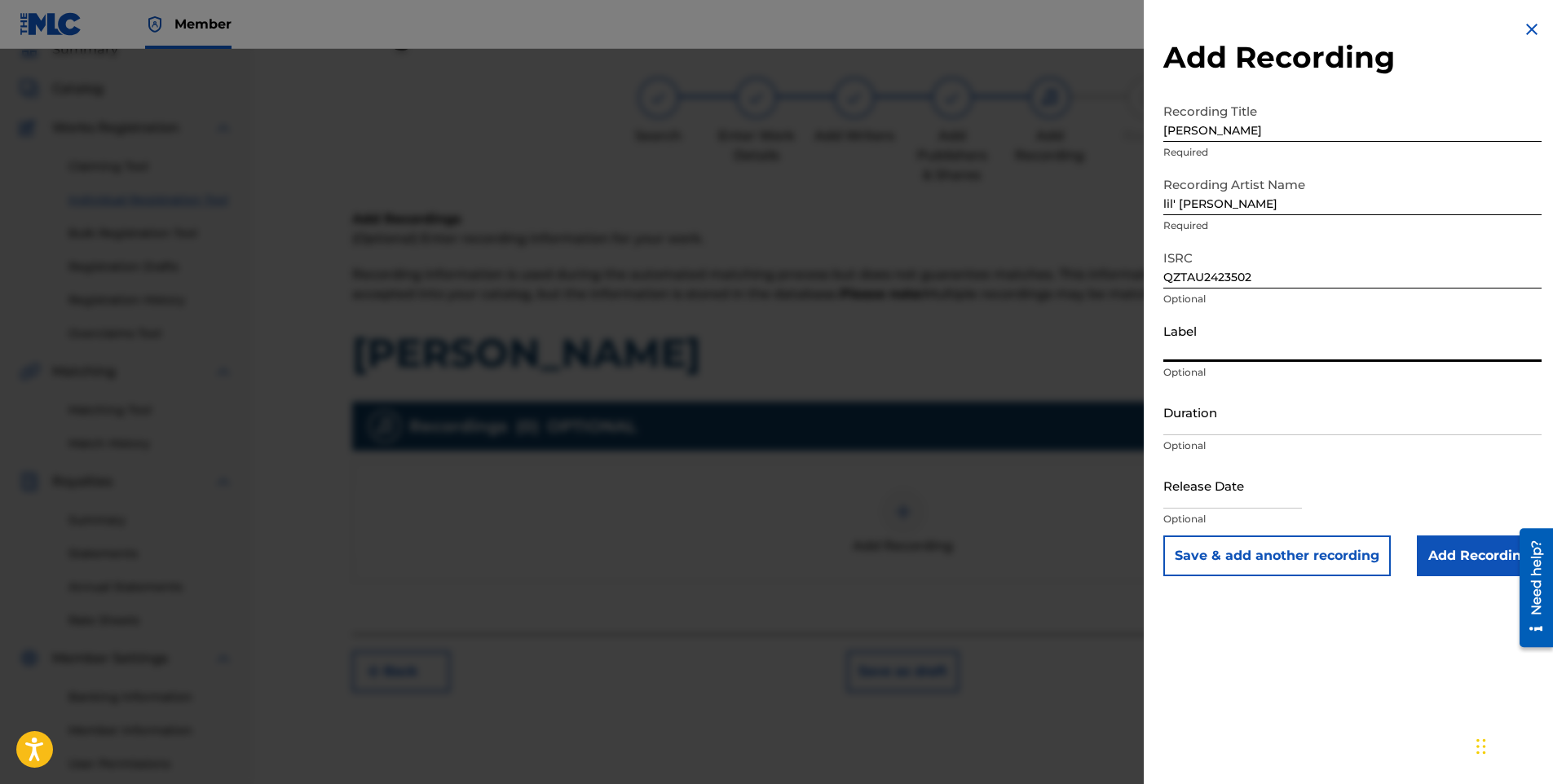
paste input "Capit Productions"
type input "Capit Productions"
click at [1180, 486] on input "text" at bounding box center [1232, 485] width 138 height 46
select select "8"
select select "2025"
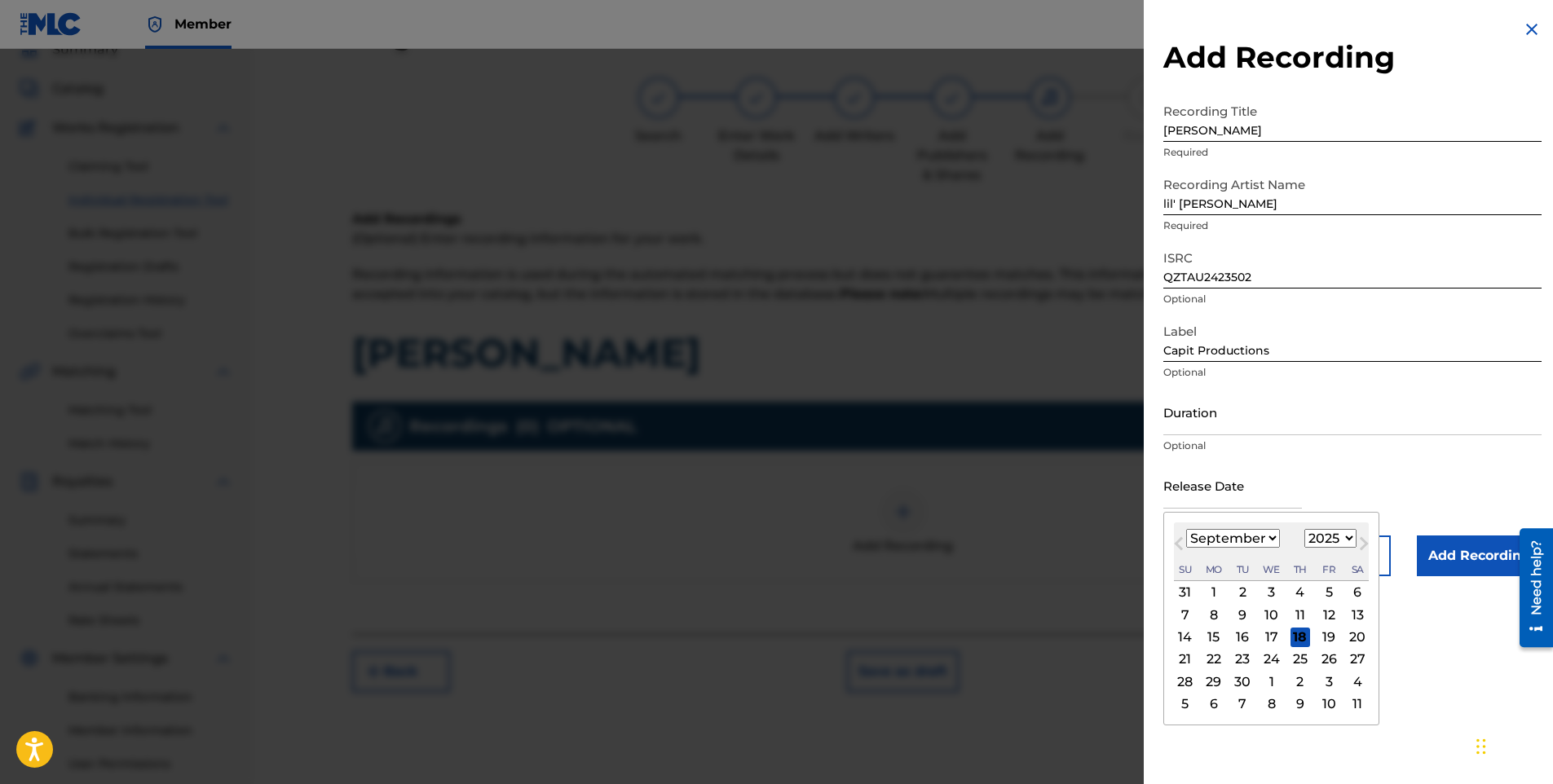
click at [1191, 534] on select "January February March April May June July August September October November De…" at bounding box center [1232, 537] width 94 height 19
select select "6"
click at [1186, 529] on select "January February March April May June July August September October November De…" at bounding box center [1232, 537] width 94 height 19
click at [1329, 641] on div "18" at bounding box center [1329, 637] width 20 height 20
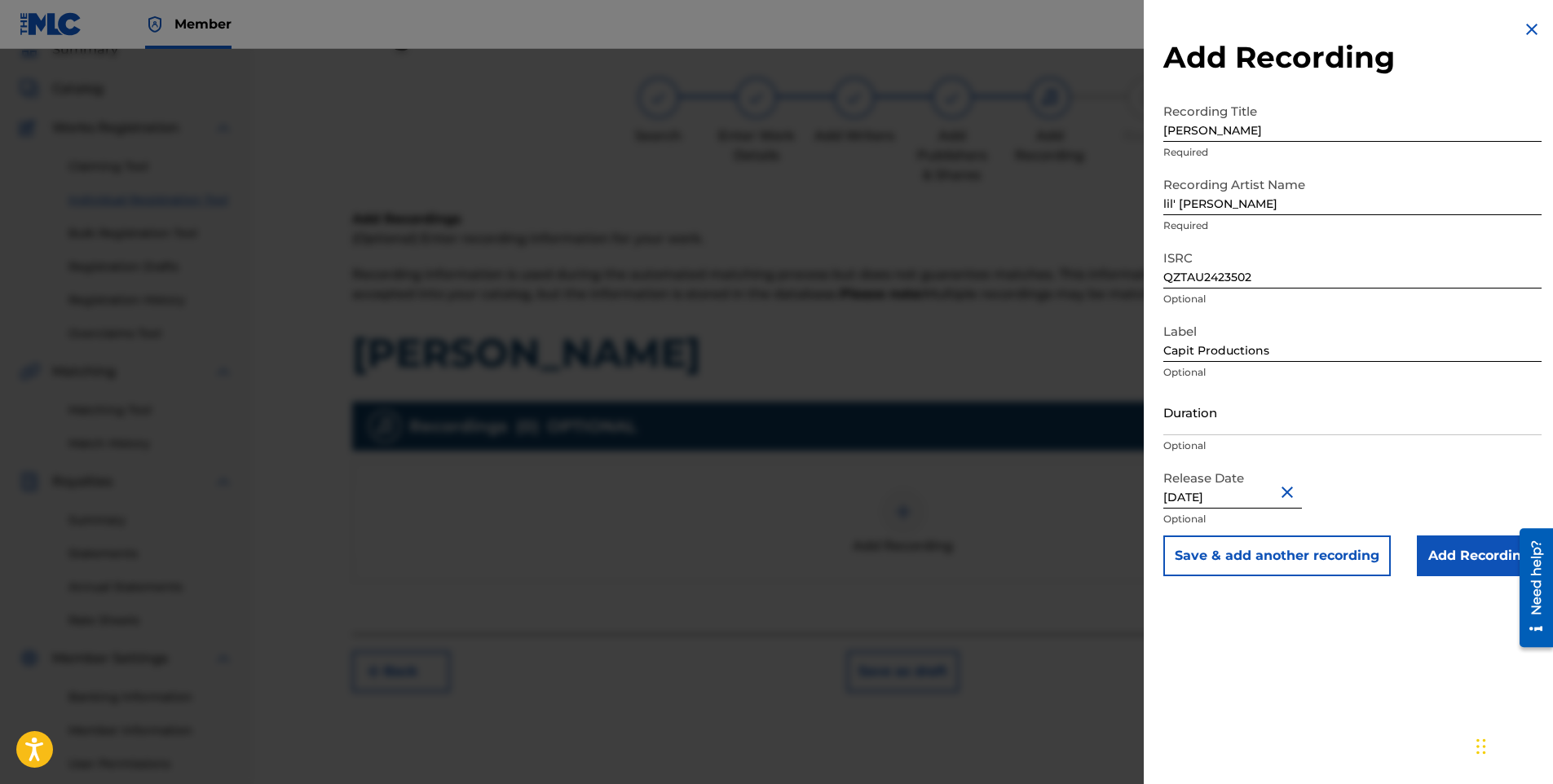
type input "[DATE]"
click at [1456, 562] on input "Add Recording" at bounding box center [1479, 555] width 124 height 40
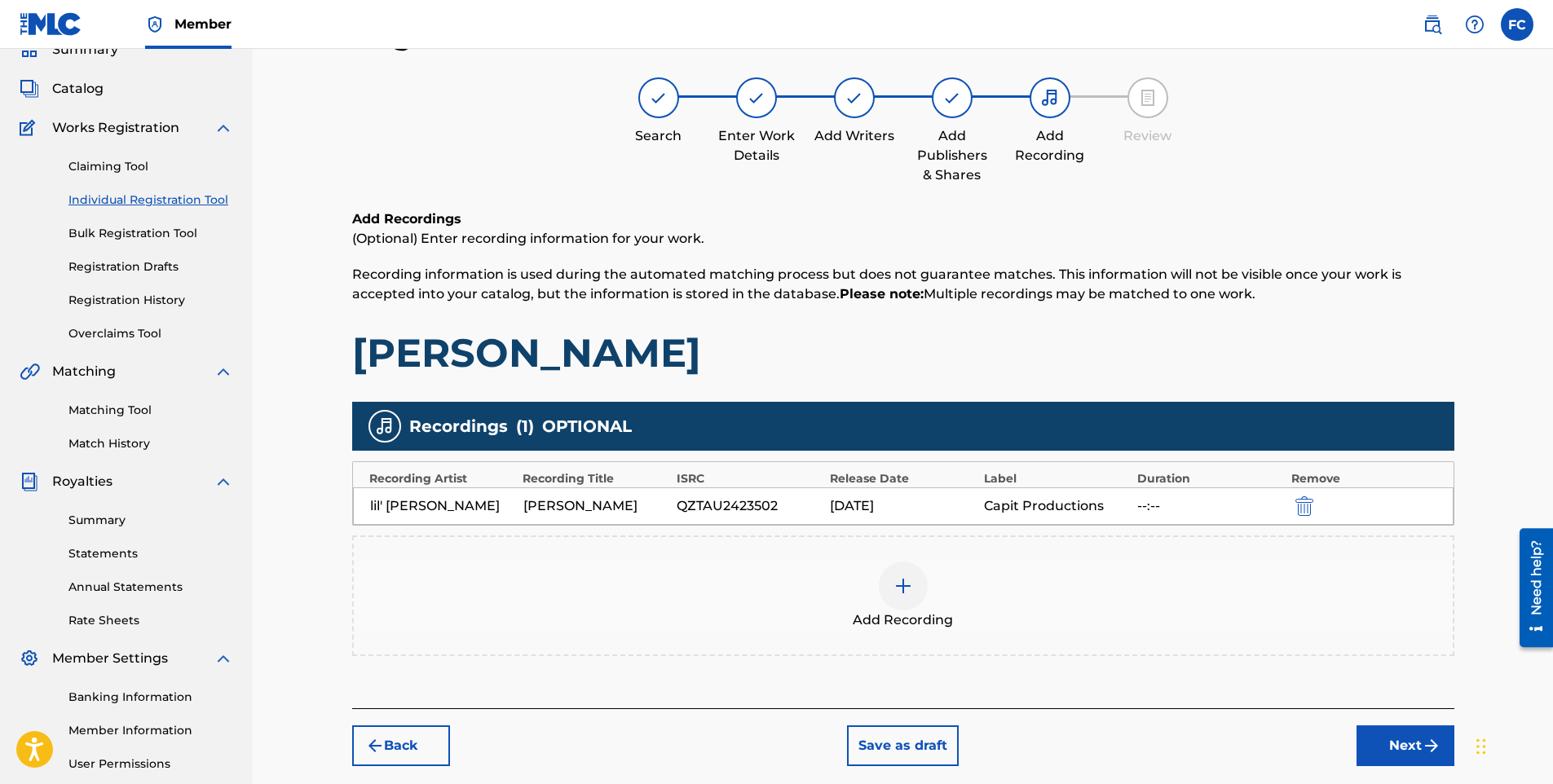
click at [1399, 745] on button "Next" at bounding box center [1405, 746] width 98 height 40
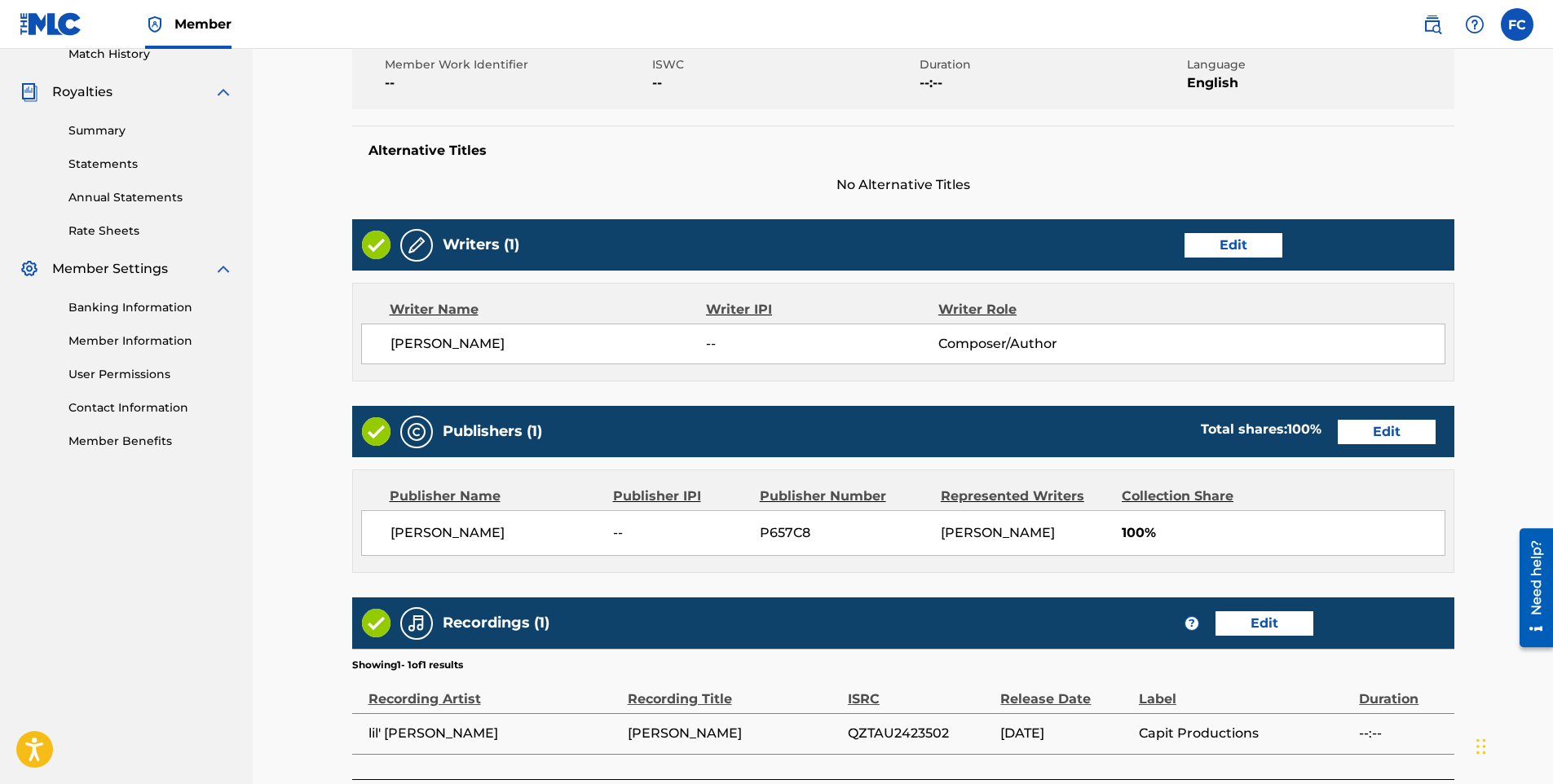
scroll to position [594, 0]
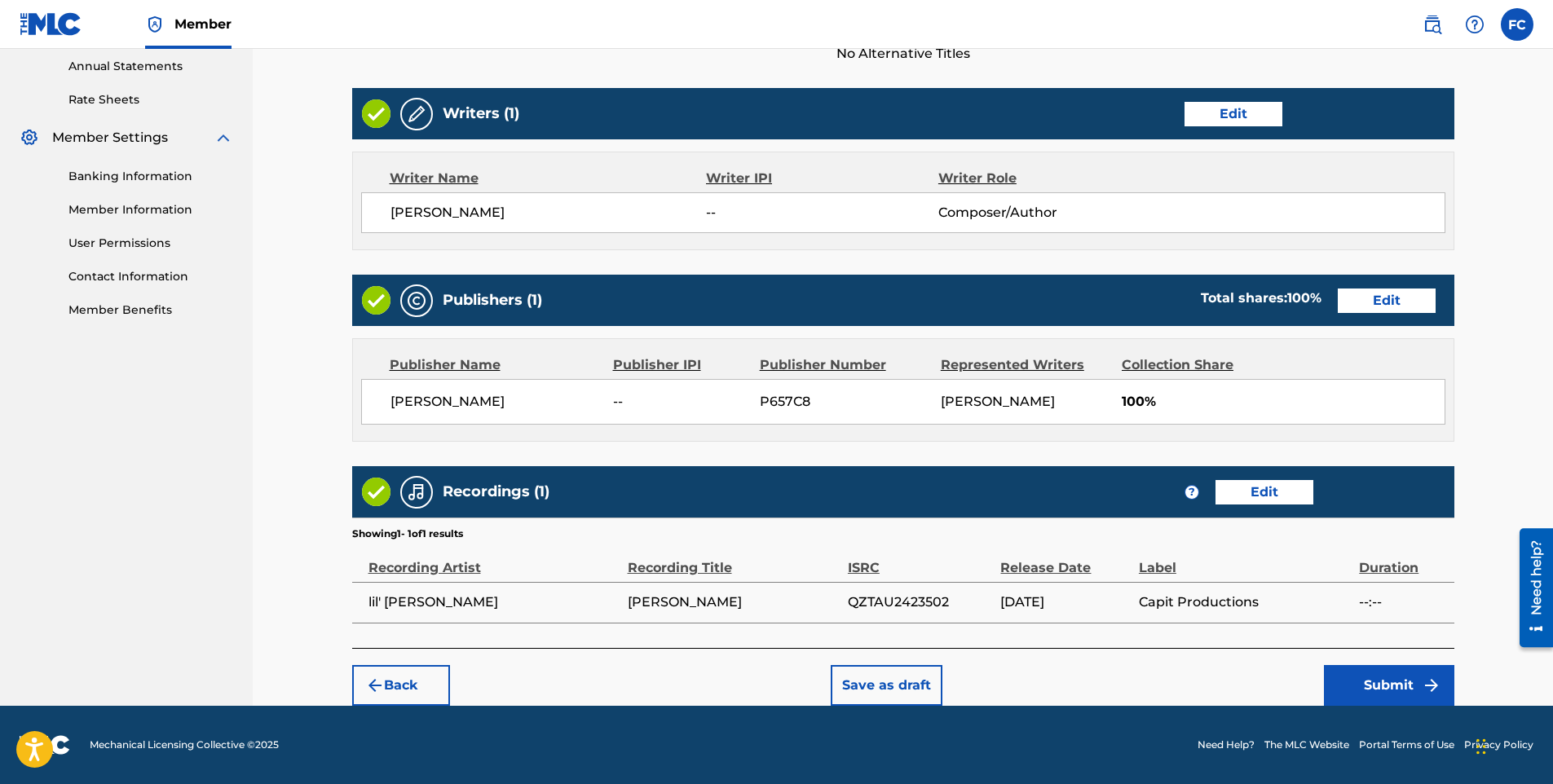
click at [1370, 687] on button "Submit" at bounding box center [1389, 684] width 130 height 40
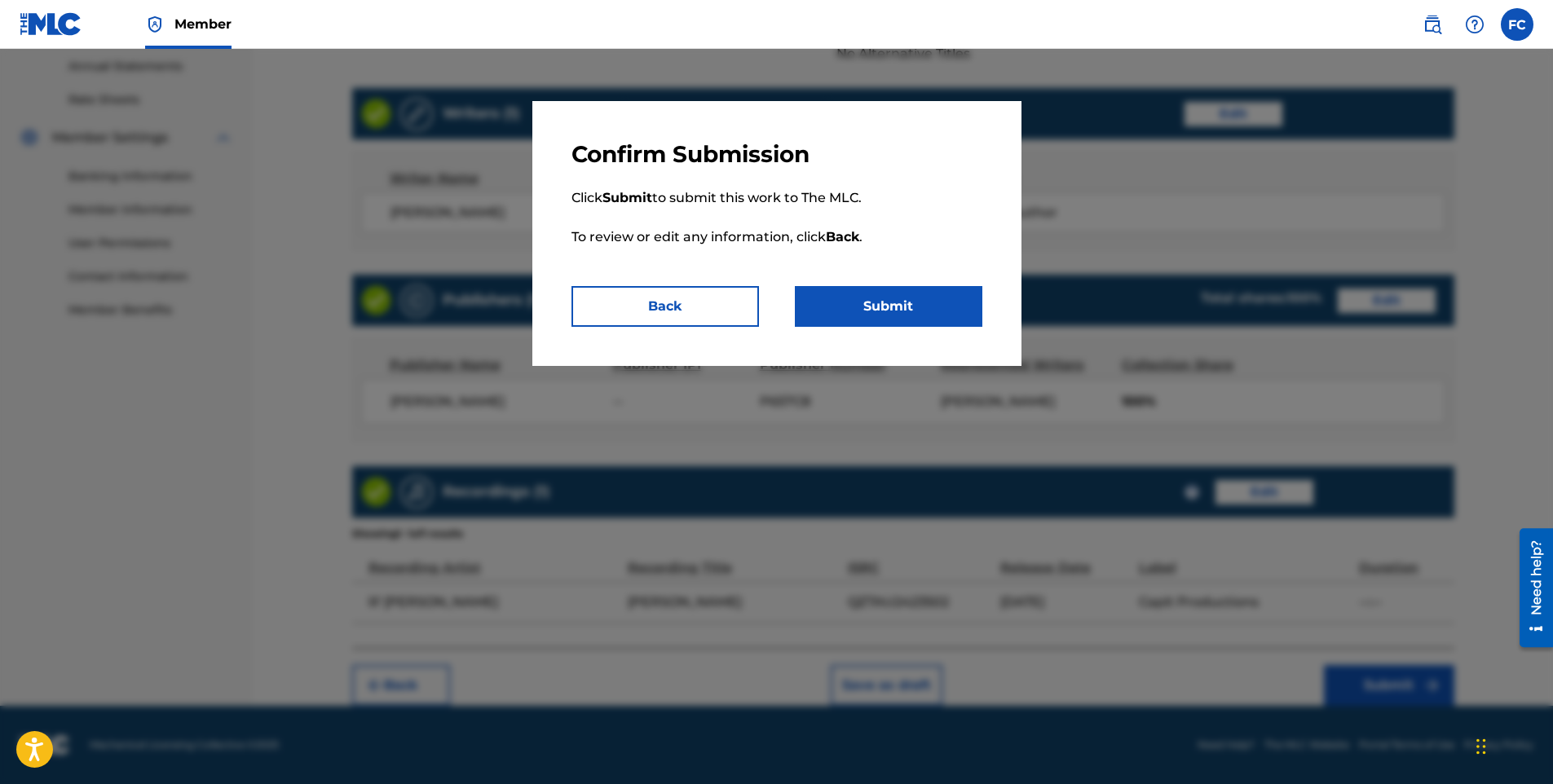
click at [886, 303] on button "Submit" at bounding box center [889, 306] width 187 height 40
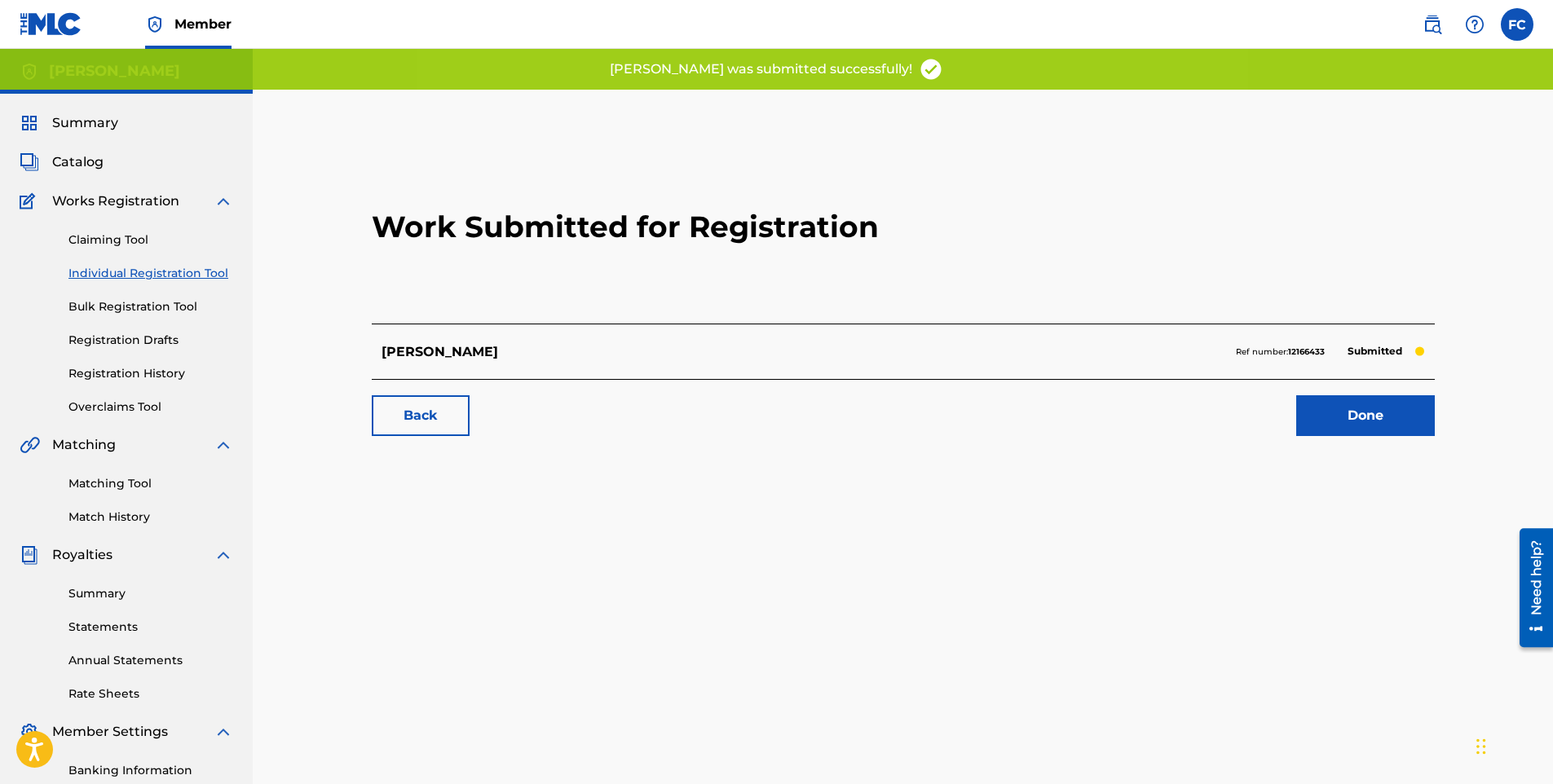
click at [1372, 417] on link "Done" at bounding box center [1366, 415] width 138 height 40
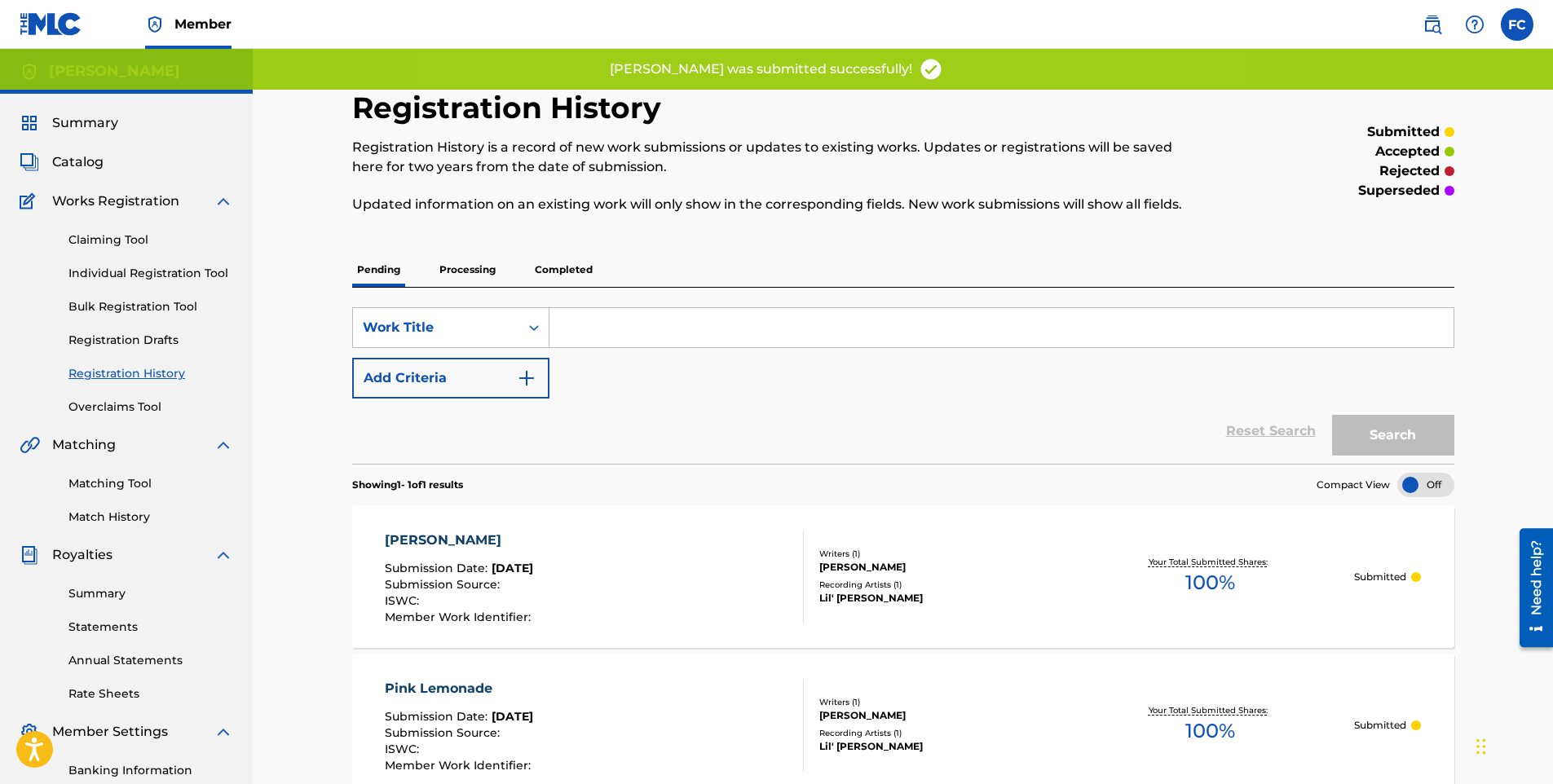
click at [129, 241] on link "Claiming Tool" at bounding box center [150, 240] width 165 height 17
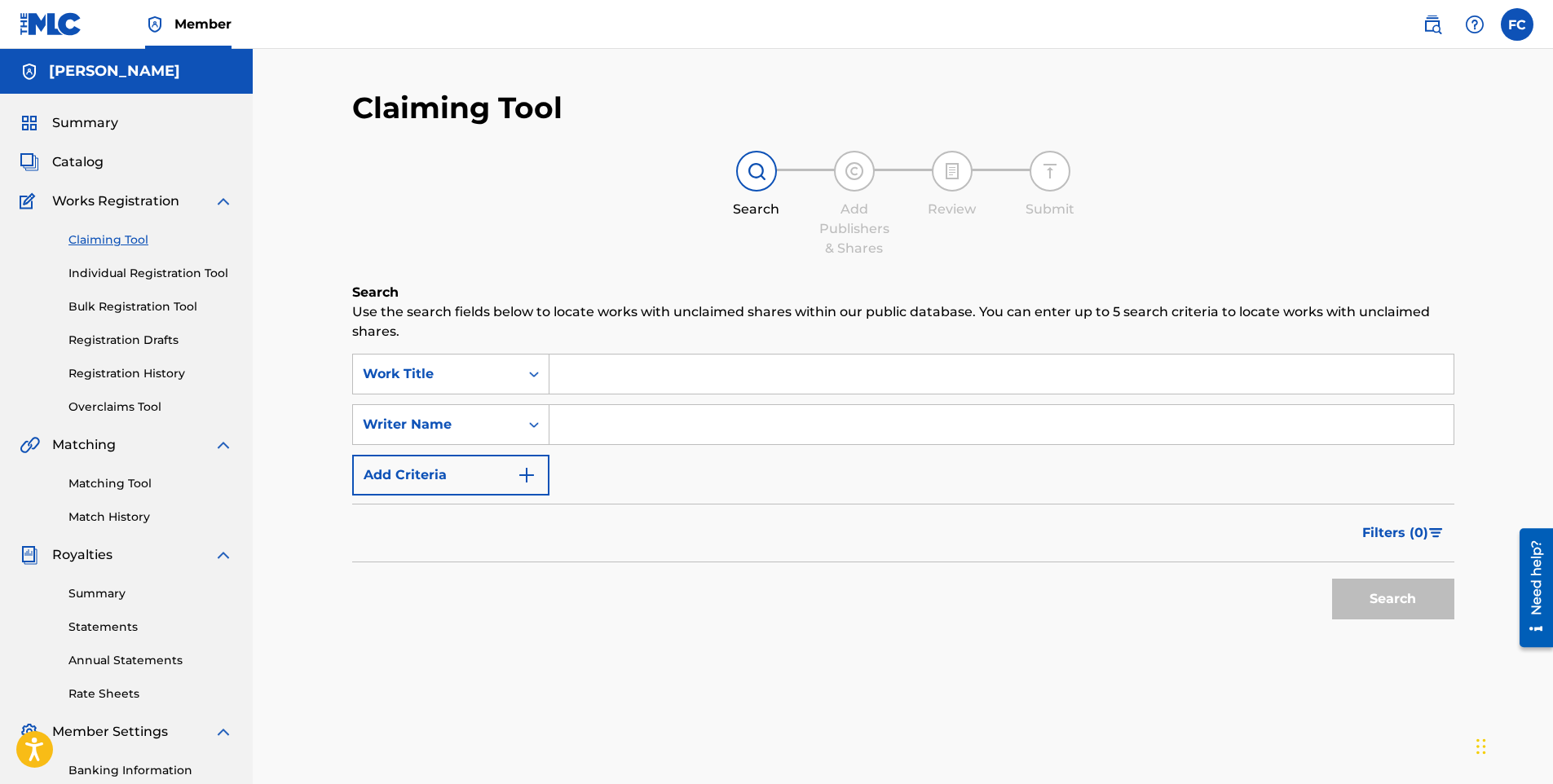
click at [628, 373] on input "Search Form" at bounding box center [1001, 375] width 905 height 39
paste input "Pool Party Anthem (Radio Edit)"
type input "Pool Party Anthem (Radio Edit)"
click at [1371, 602] on button "Search" at bounding box center [1393, 599] width 122 height 40
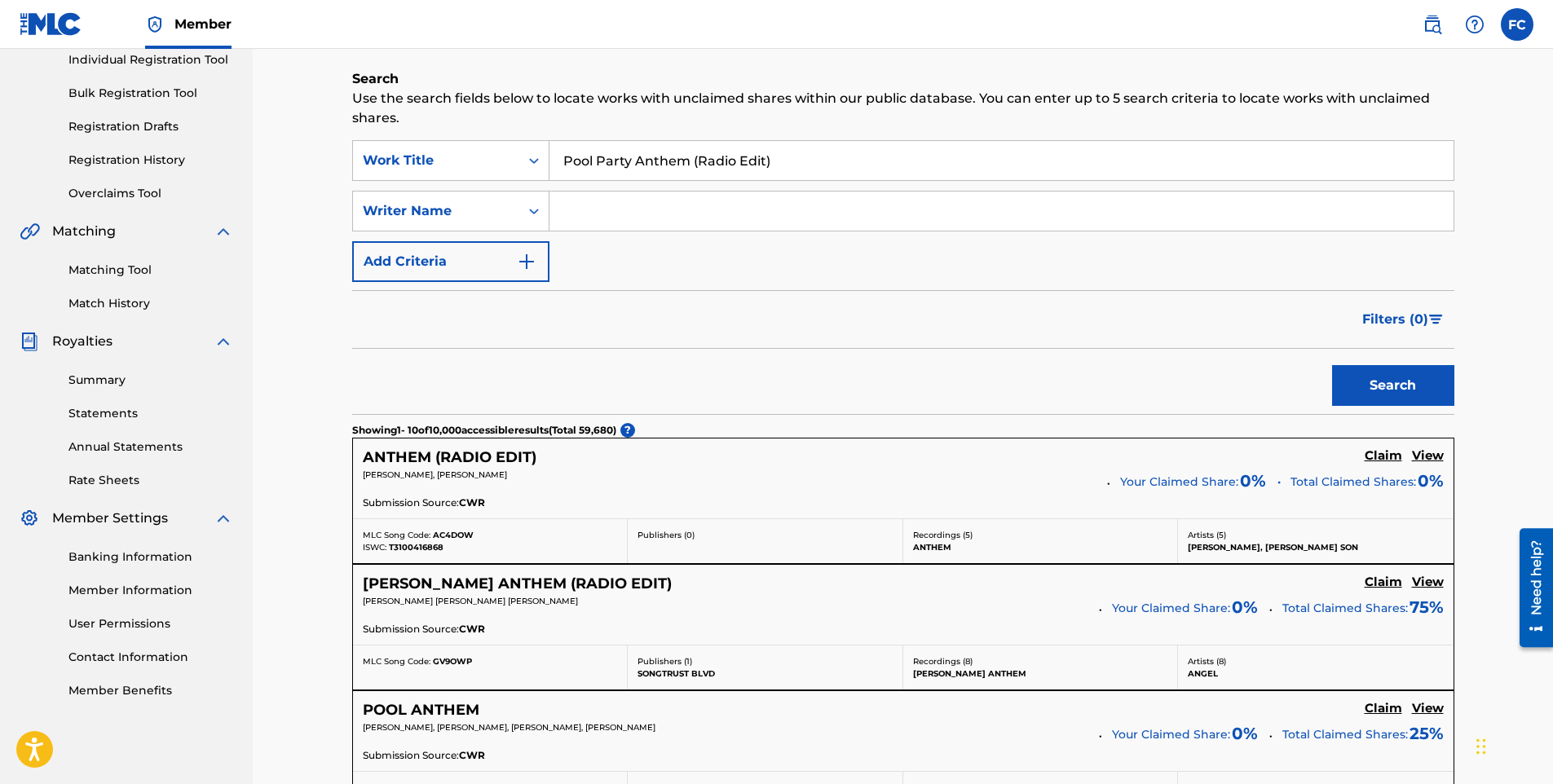
scroll to position [52, 0]
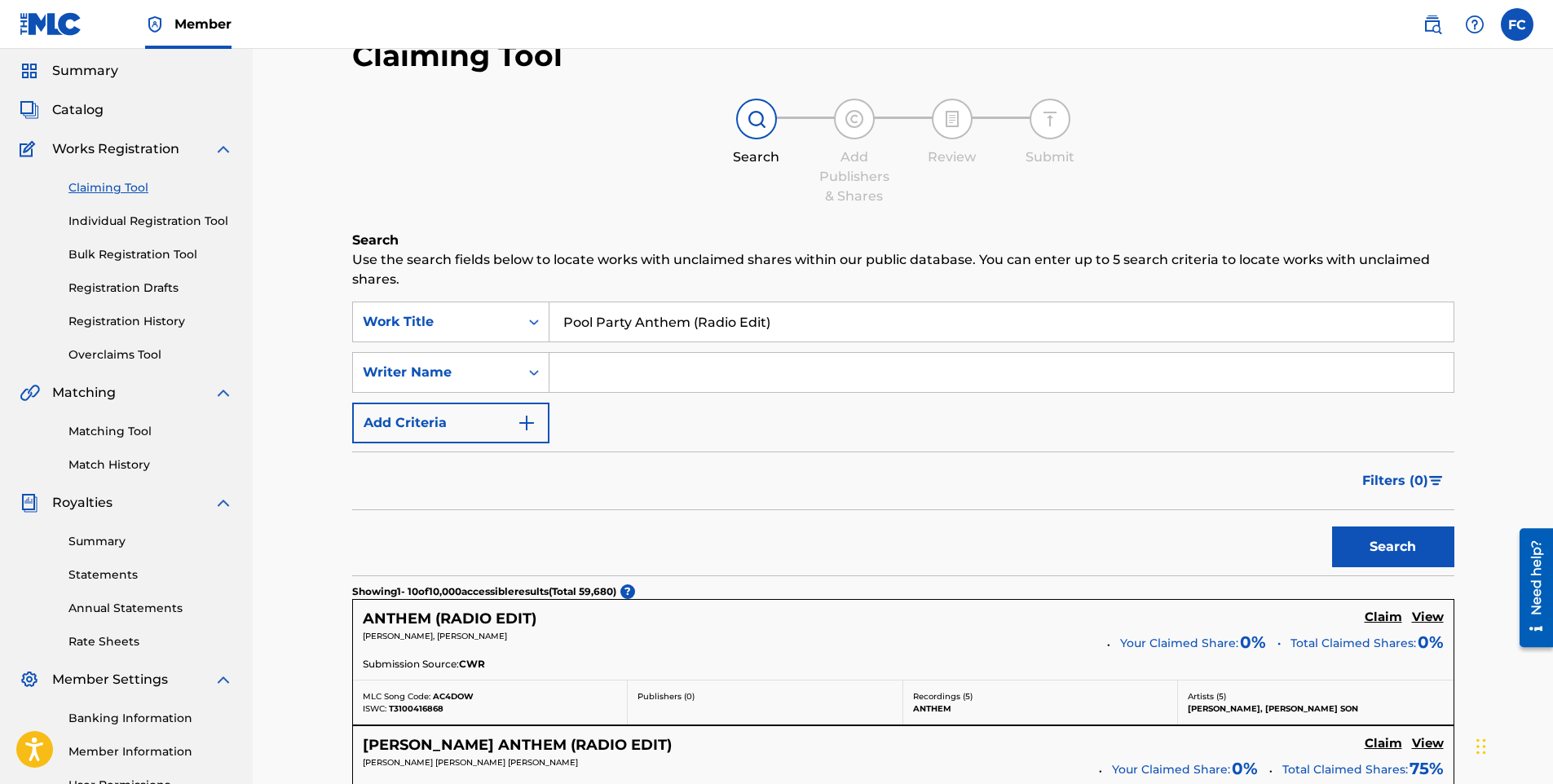
click at [574, 372] on input "Search Form" at bounding box center [1001, 373] width 905 height 39
type input "[PERSON_NAME]"
click at [1438, 571] on div "Search" at bounding box center [1389, 542] width 130 height 65
click at [1403, 560] on button "Search" at bounding box center [1393, 546] width 122 height 40
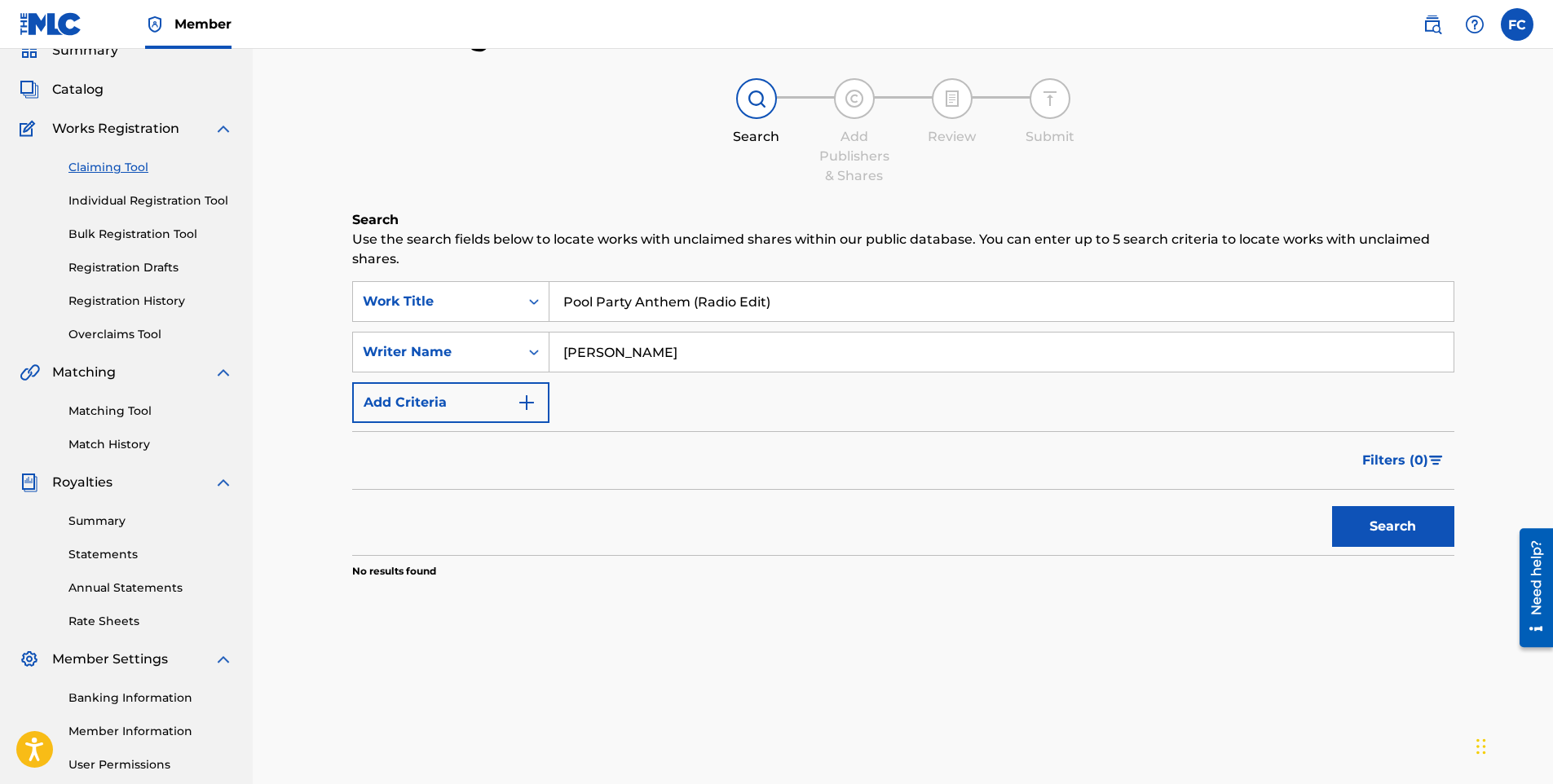
scroll to position [0, 0]
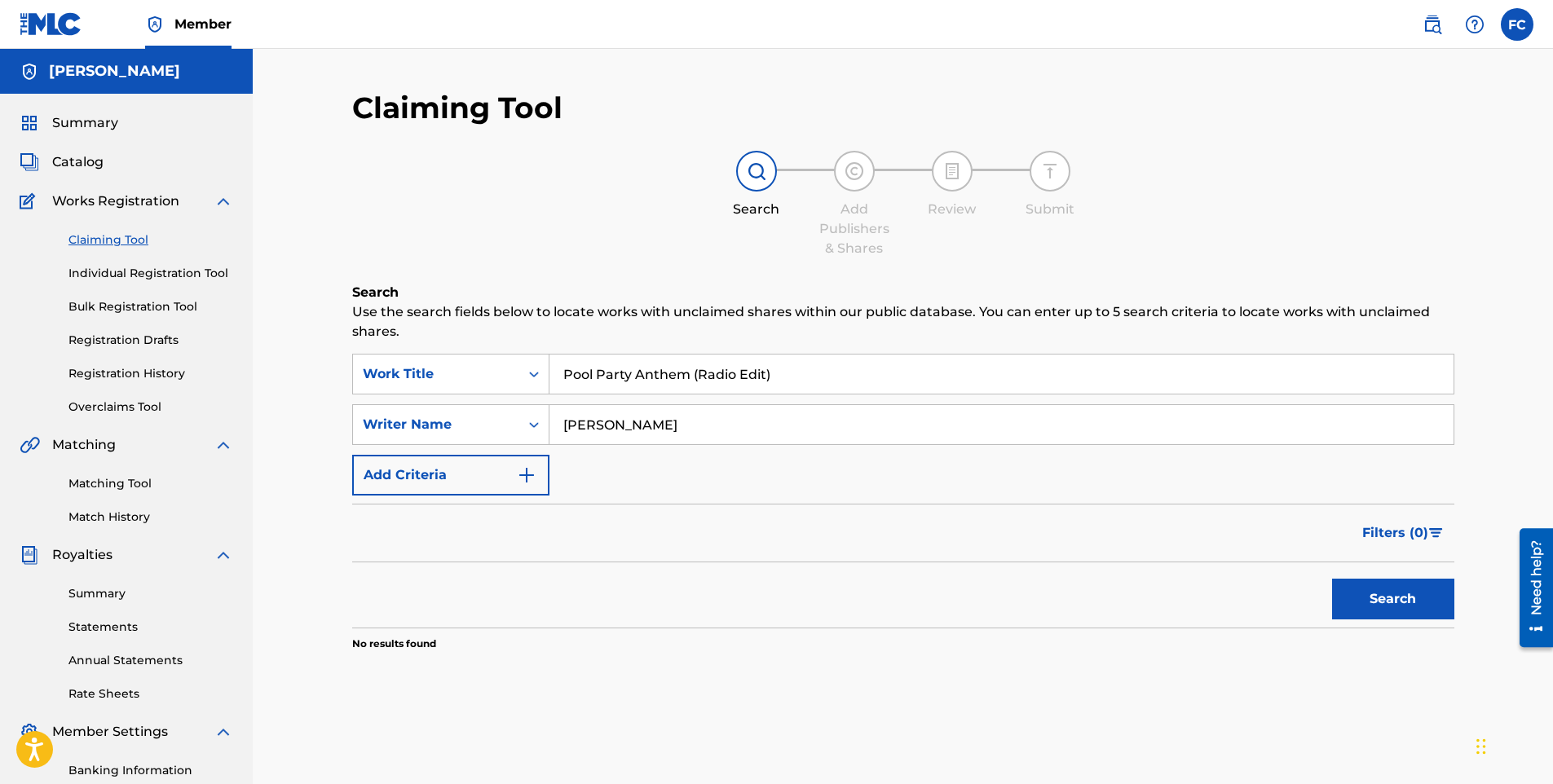
click at [124, 276] on link "Individual Registration Tool" at bounding box center [150, 273] width 165 height 17
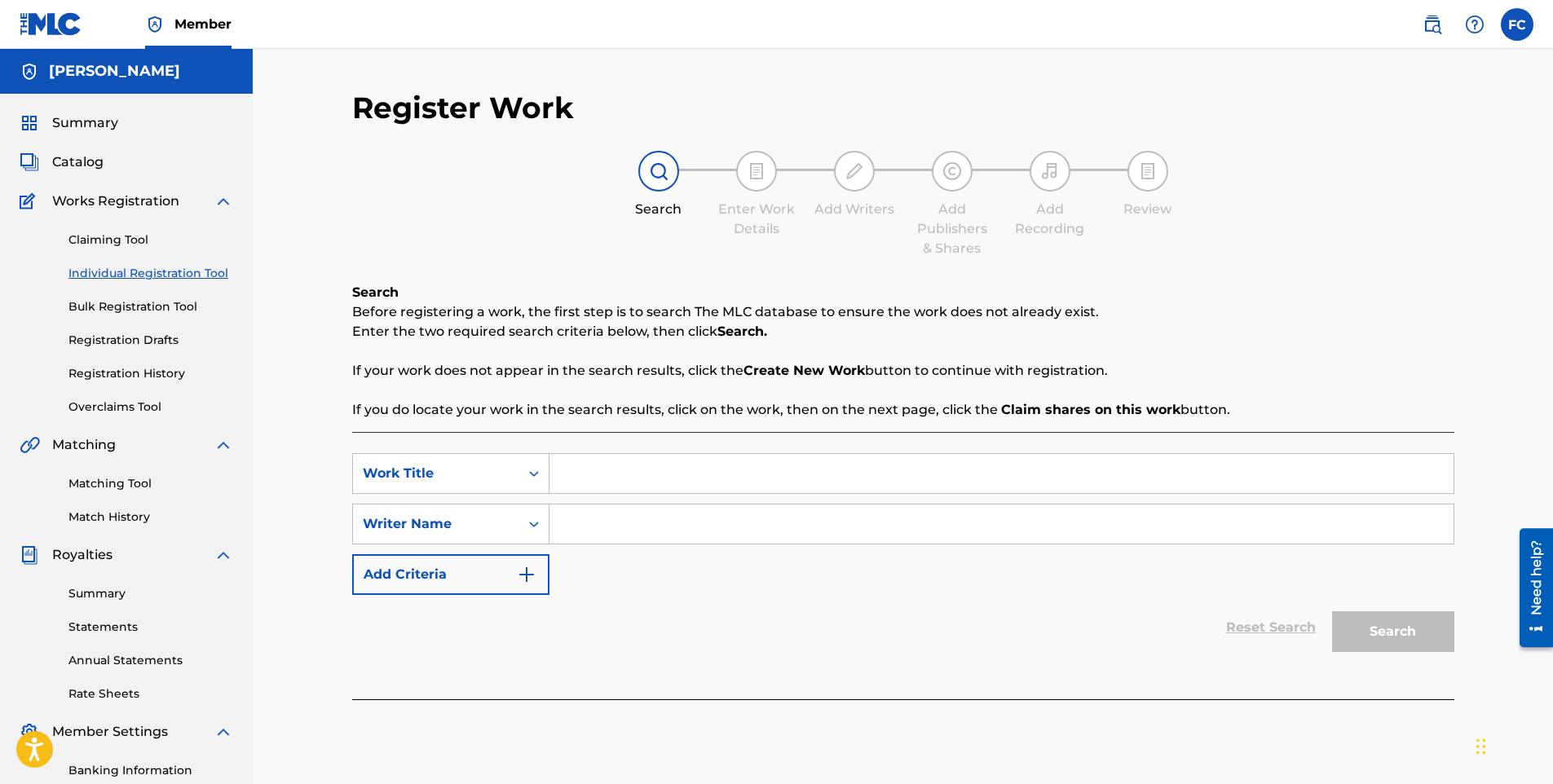
click at [616, 484] on input "Search Form" at bounding box center [1001, 473] width 905 height 39
paste input "Pool Party Anthem (Radio Edit)"
type input "Pool Party Anthem (Radio Edit)"
click at [1092, 515] on input "Search Form" at bounding box center [1001, 525] width 905 height 39
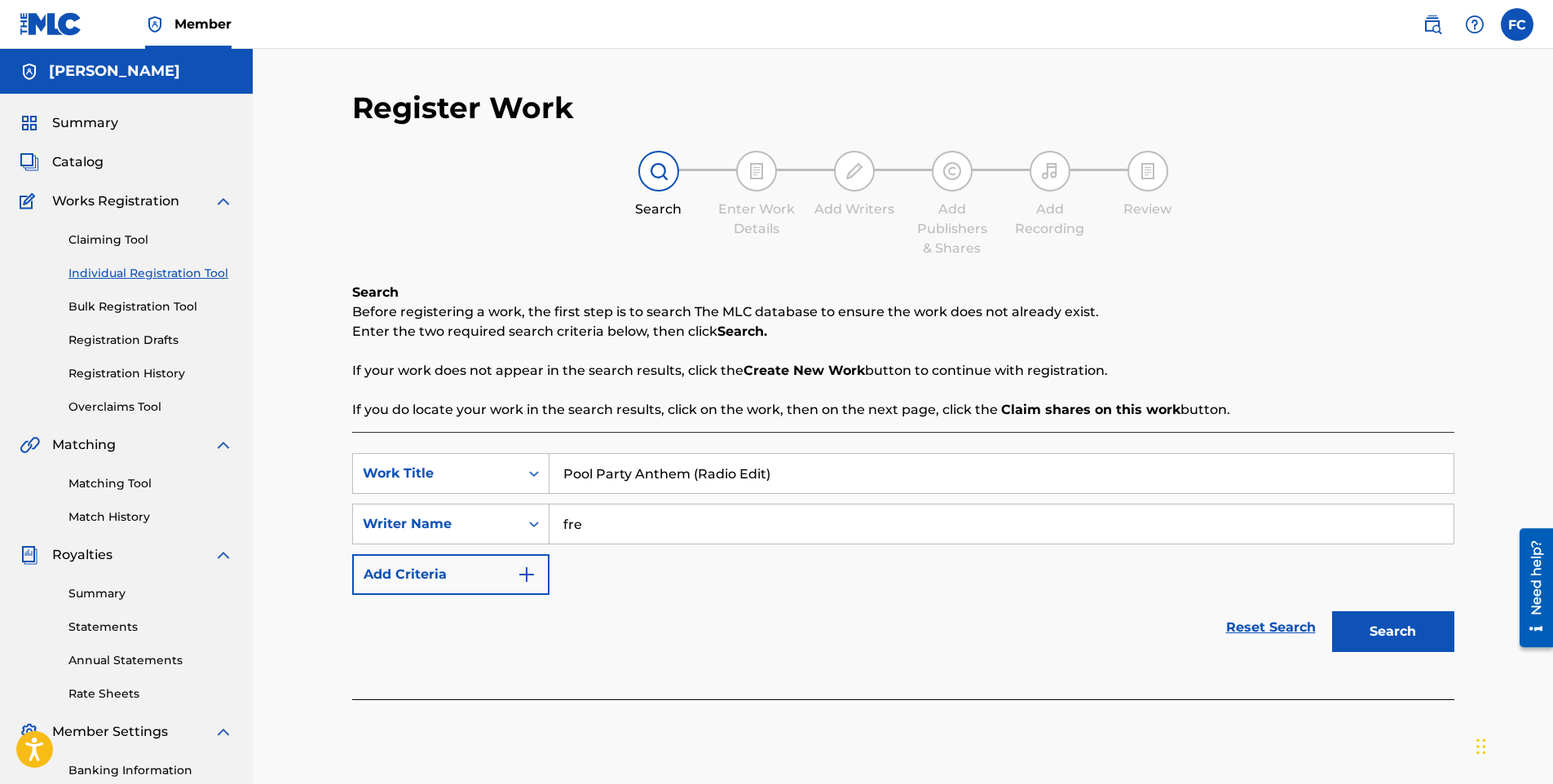
type input "fre"
click at [1365, 627] on button "Search" at bounding box center [1393, 631] width 122 height 40
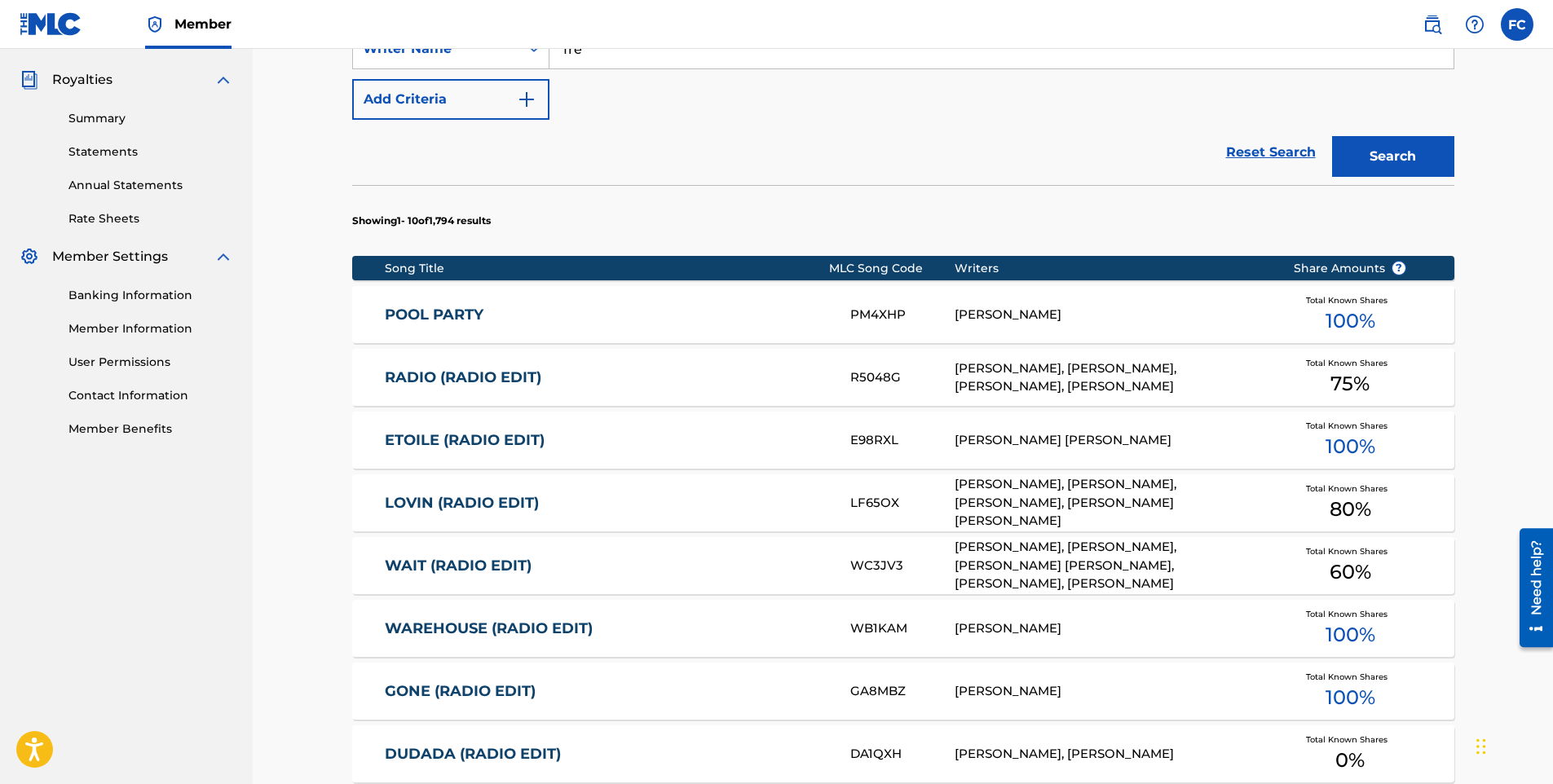
scroll to position [471, 0]
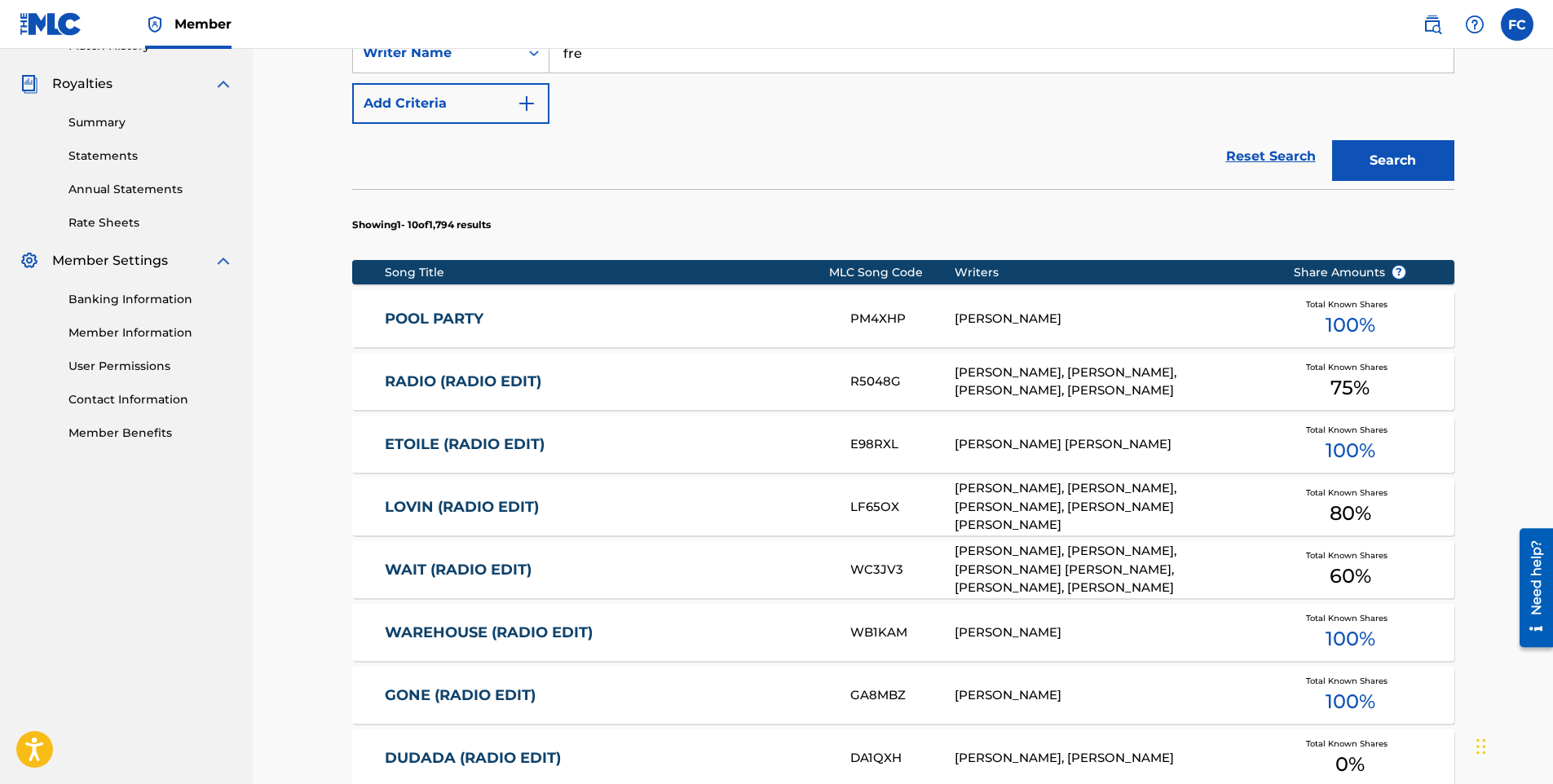
click at [426, 319] on link "POOL PARTY" at bounding box center [607, 319] width 444 height 19
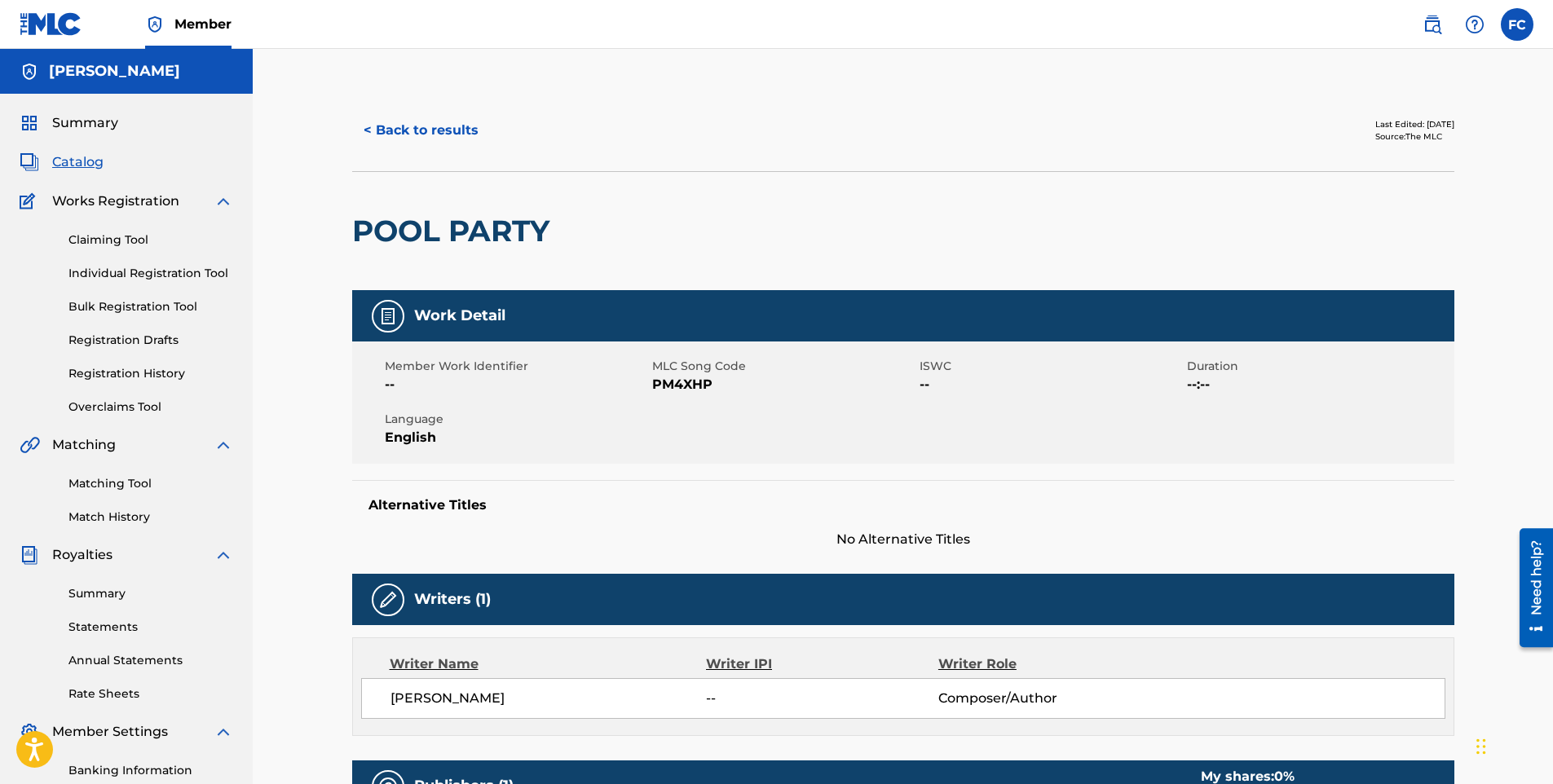
scroll to position [227, 0]
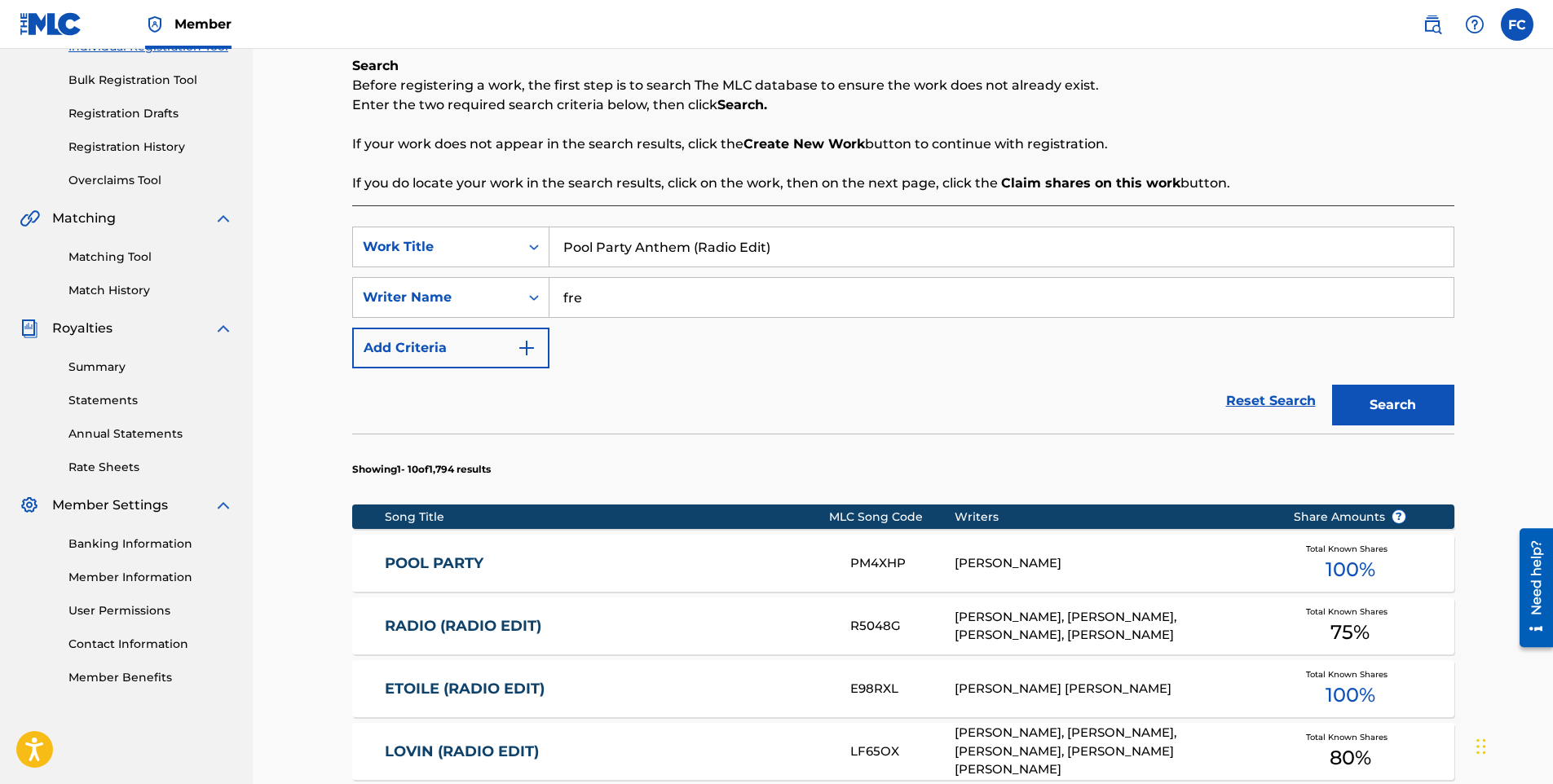
drag, startPoint x: 782, startPoint y: 240, endPoint x: 433, endPoint y: 211, distance: 350.2
click at [433, 211] on div "SearchWithCriteria2ecae197-dcee-4fd4-ba04-1100fe403d61 Work Title Pool Party An…" at bounding box center [903, 755] width 1102 height 1101
type input "im back"
click at [1332, 385] on button "Search" at bounding box center [1393, 404] width 122 height 40
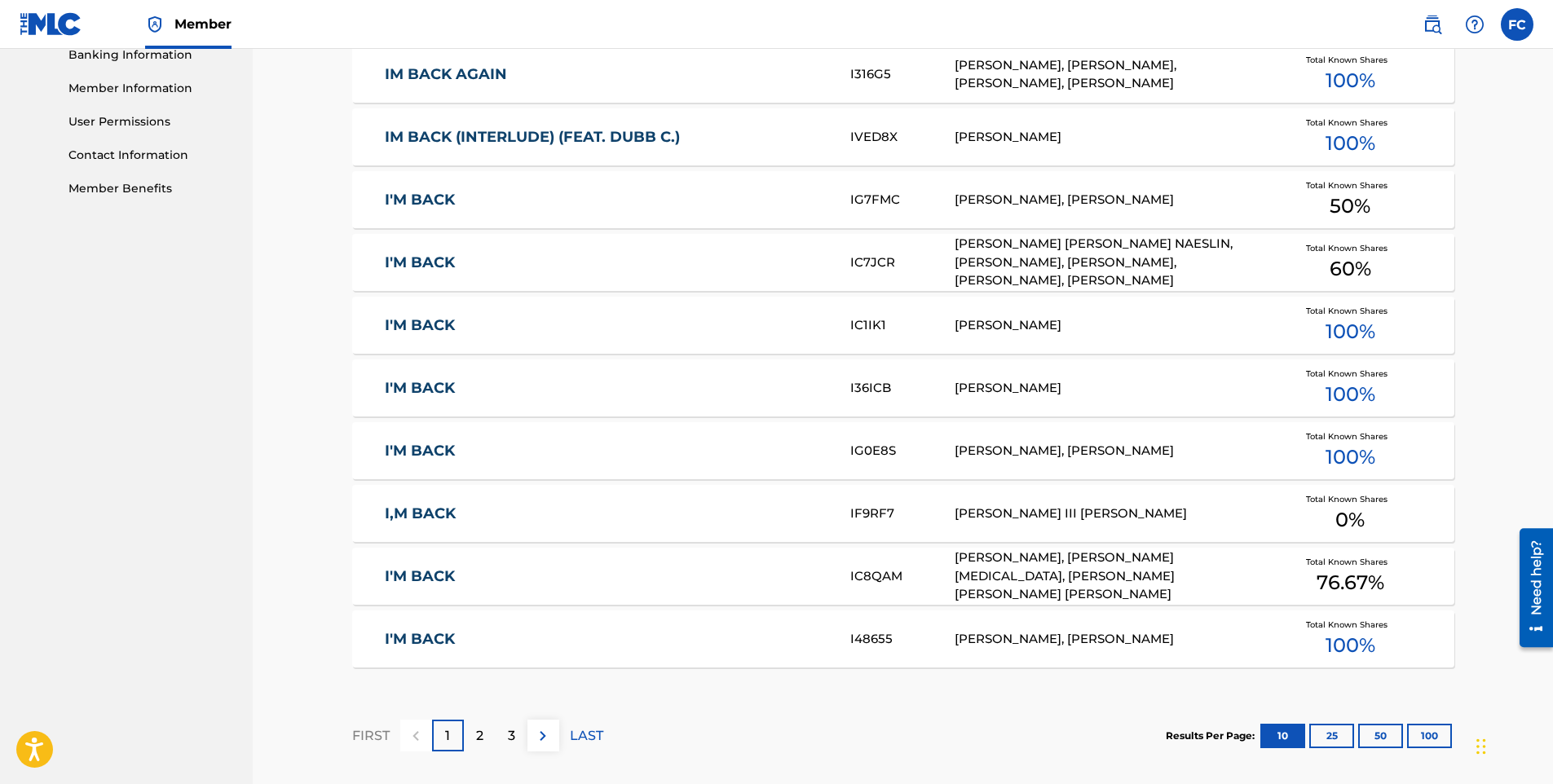
scroll to position [797, 0]
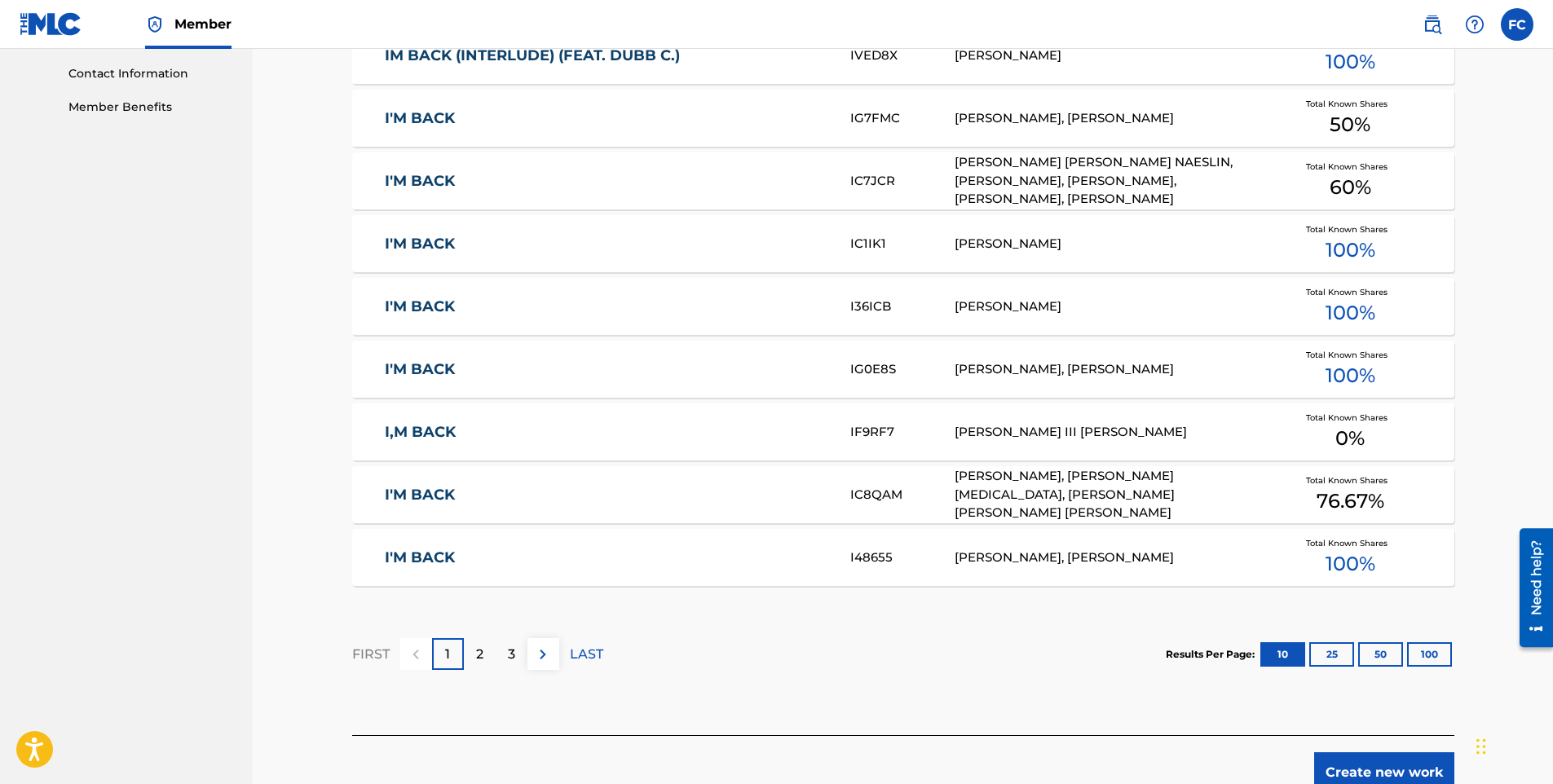
click at [1429, 661] on button "100" at bounding box center [1429, 654] width 44 height 25
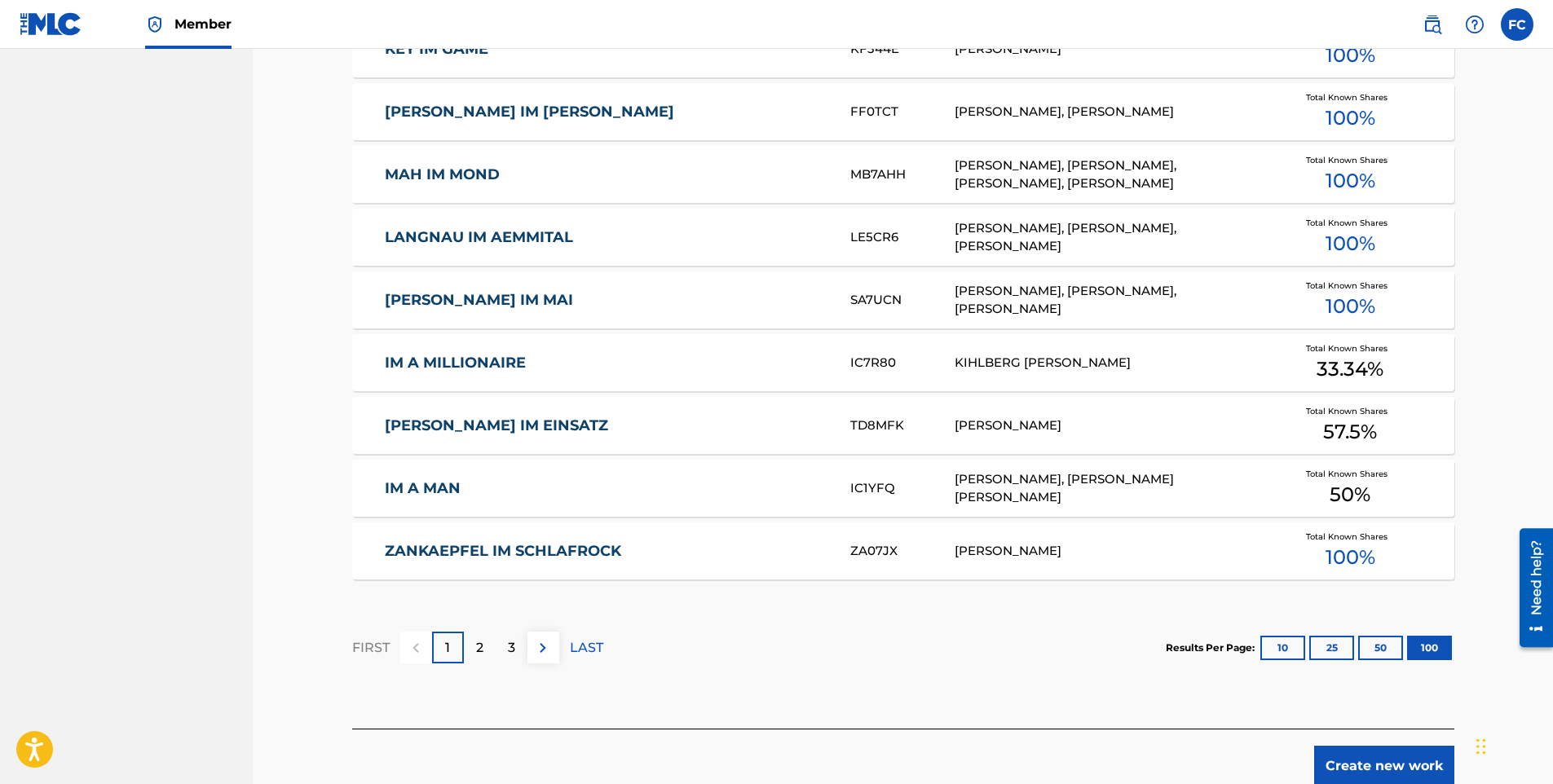
scroll to position [6532, 0]
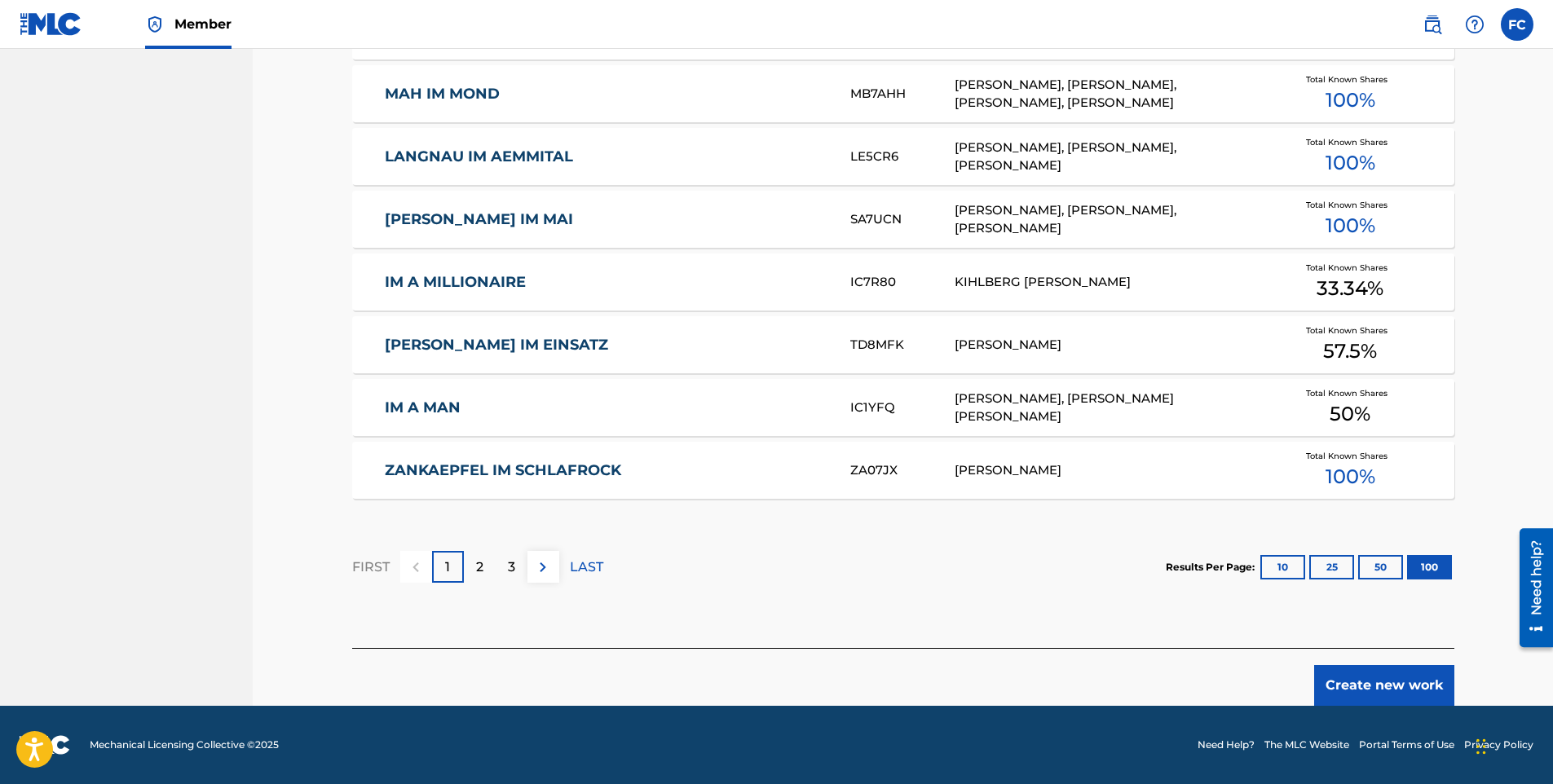
click at [1372, 669] on button "Create new work" at bounding box center [1384, 684] width 140 height 40
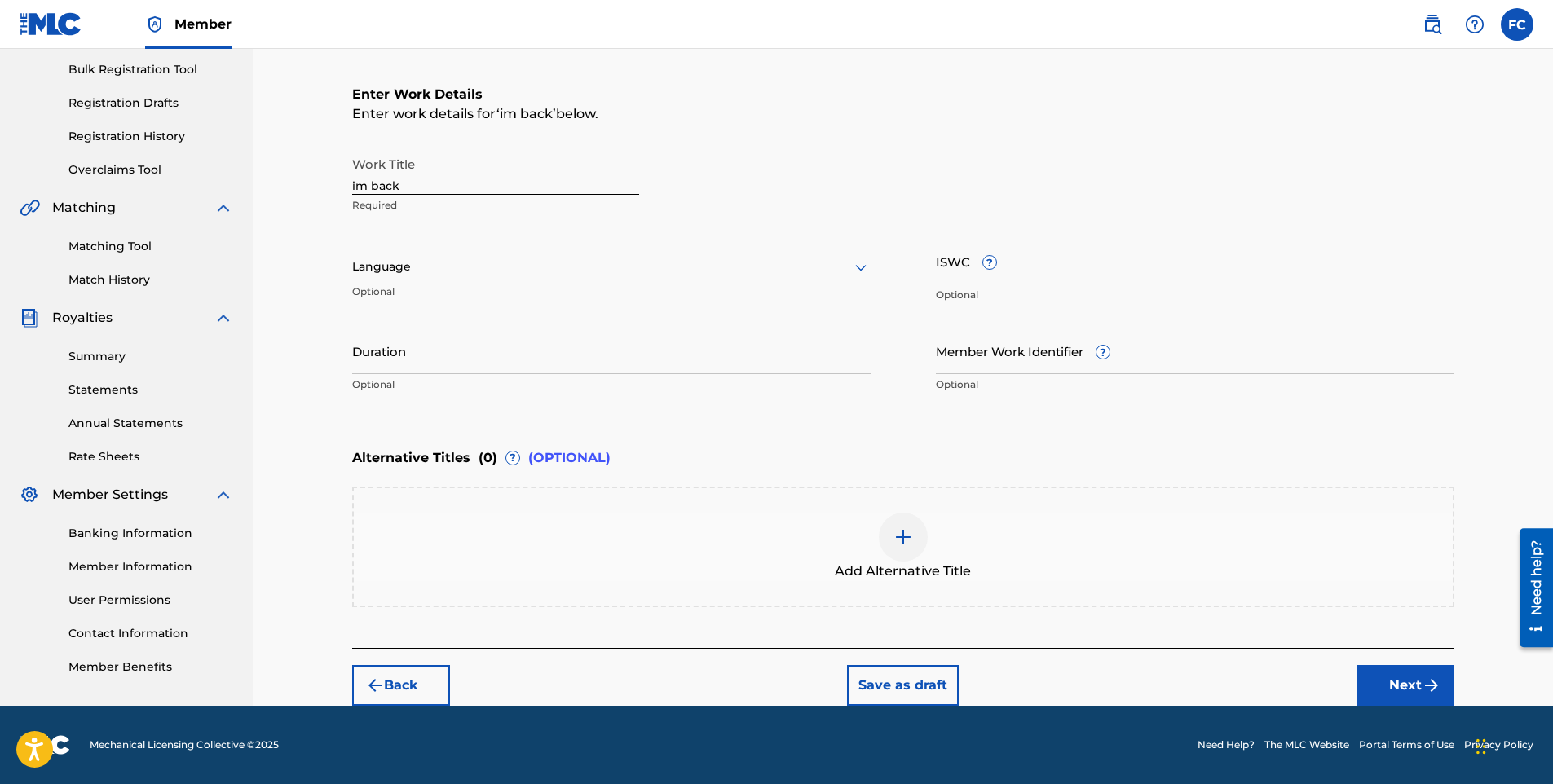
scroll to position [237, 0]
drag, startPoint x: 418, startPoint y: 190, endPoint x: 268, endPoint y: 188, distance: 150.0
click at [268, 188] on div "Register Work Search Enter Work Details Add Writers Add Publishers & Shares Add…" at bounding box center [903, 258] width 1300 height 894
paste input "Pool Party Anthem (Radio Edit)"
type input "Pool Party Anthem (Radio Edit)"
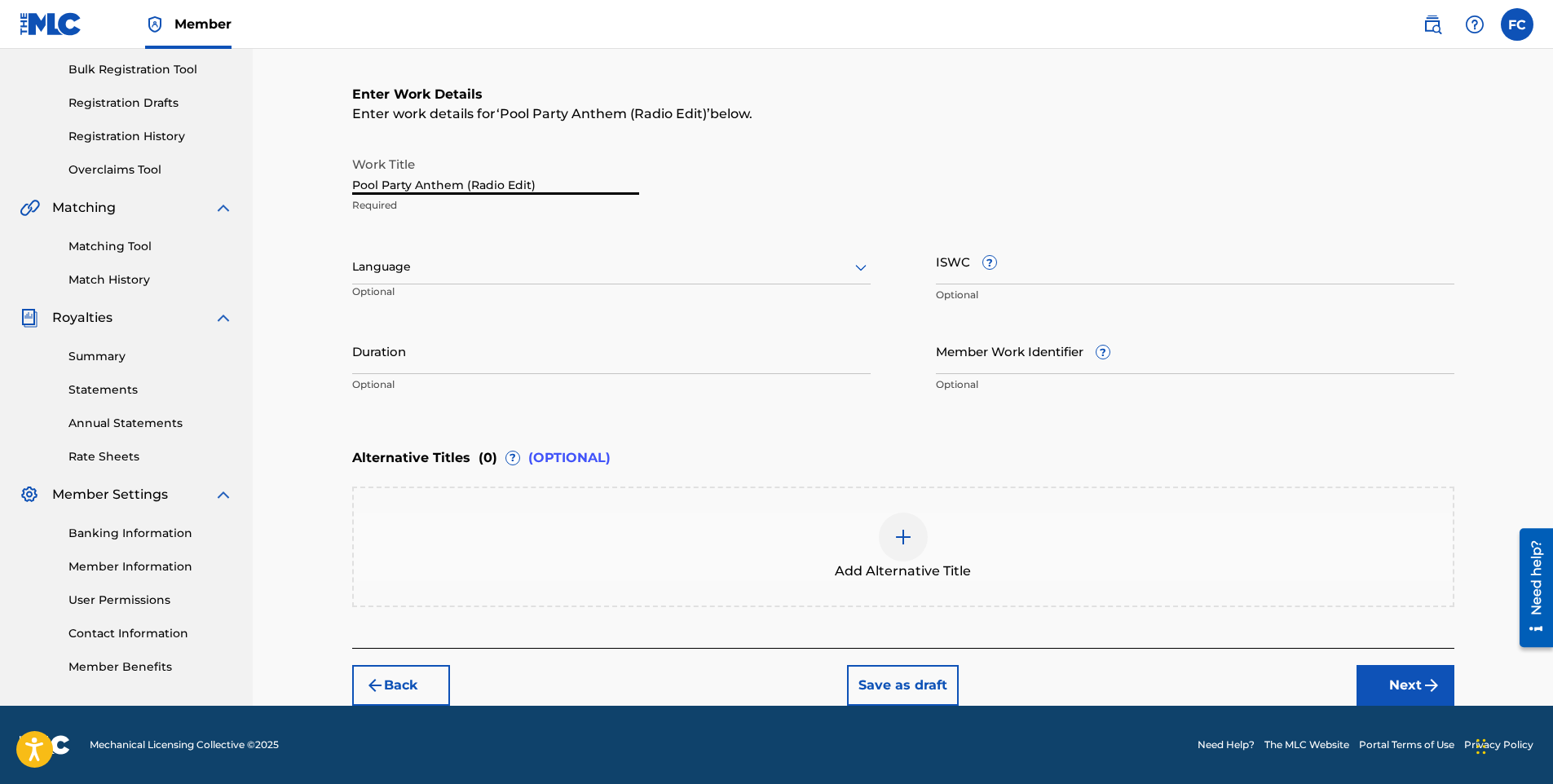
click at [428, 274] on div at bounding box center [612, 266] width 519 height 21
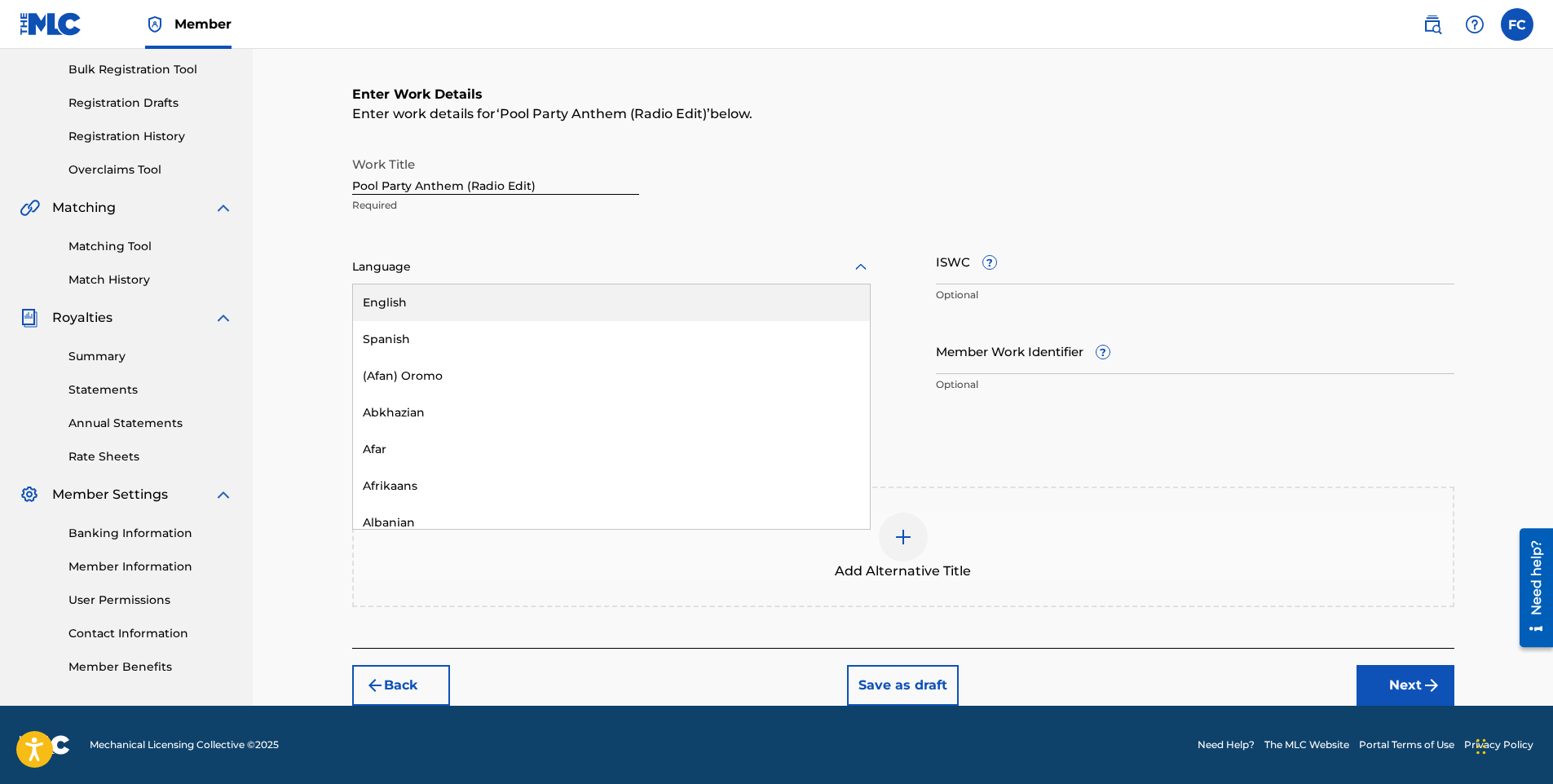
click at [393, 304] on div "English" at bounding box center [612, 302] width 517 height 36
click at [1398, 681] on button "Next" at bounding box center [1405, 684] width 98 height 40
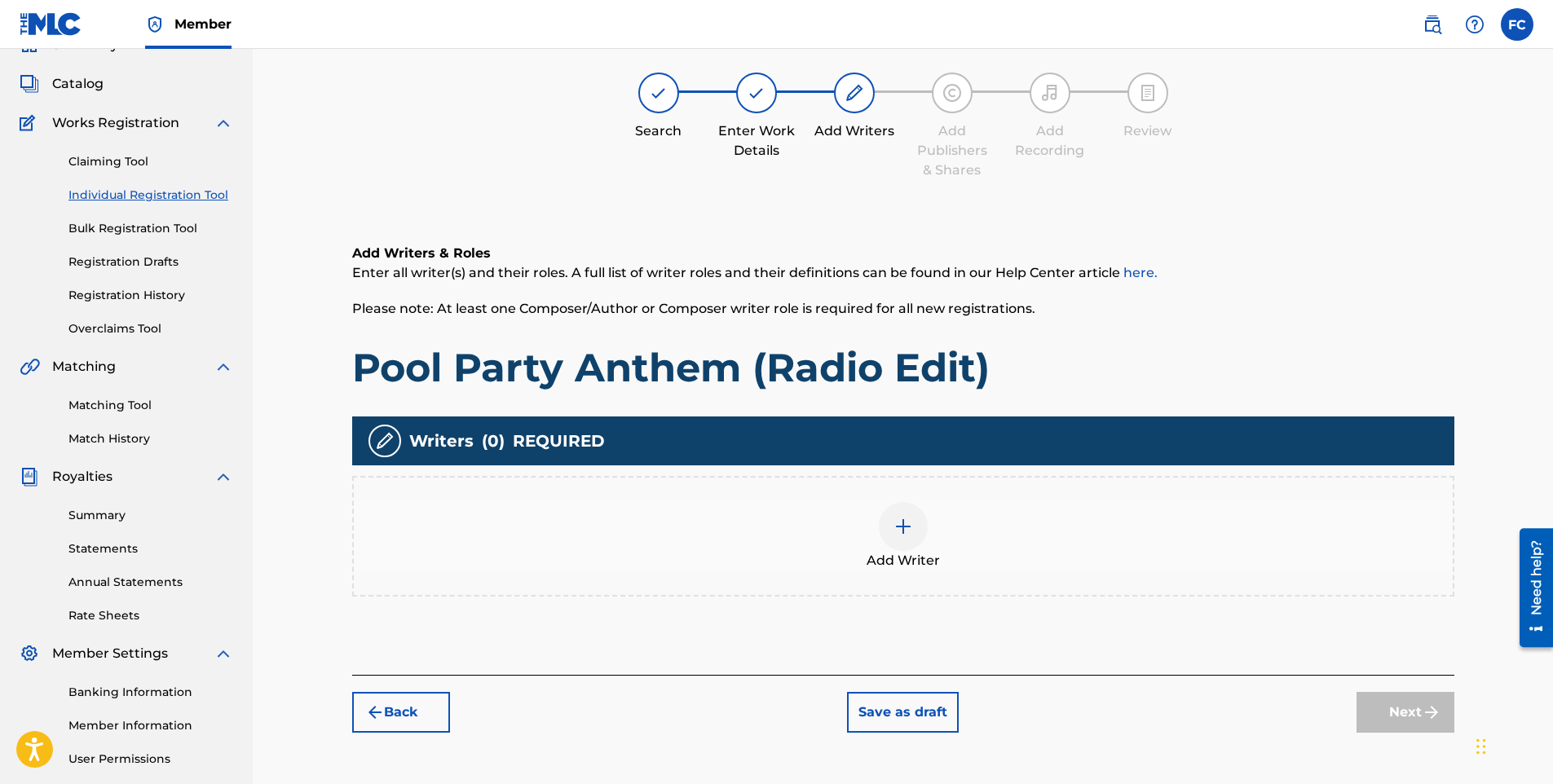
scroll to position [73, 0]
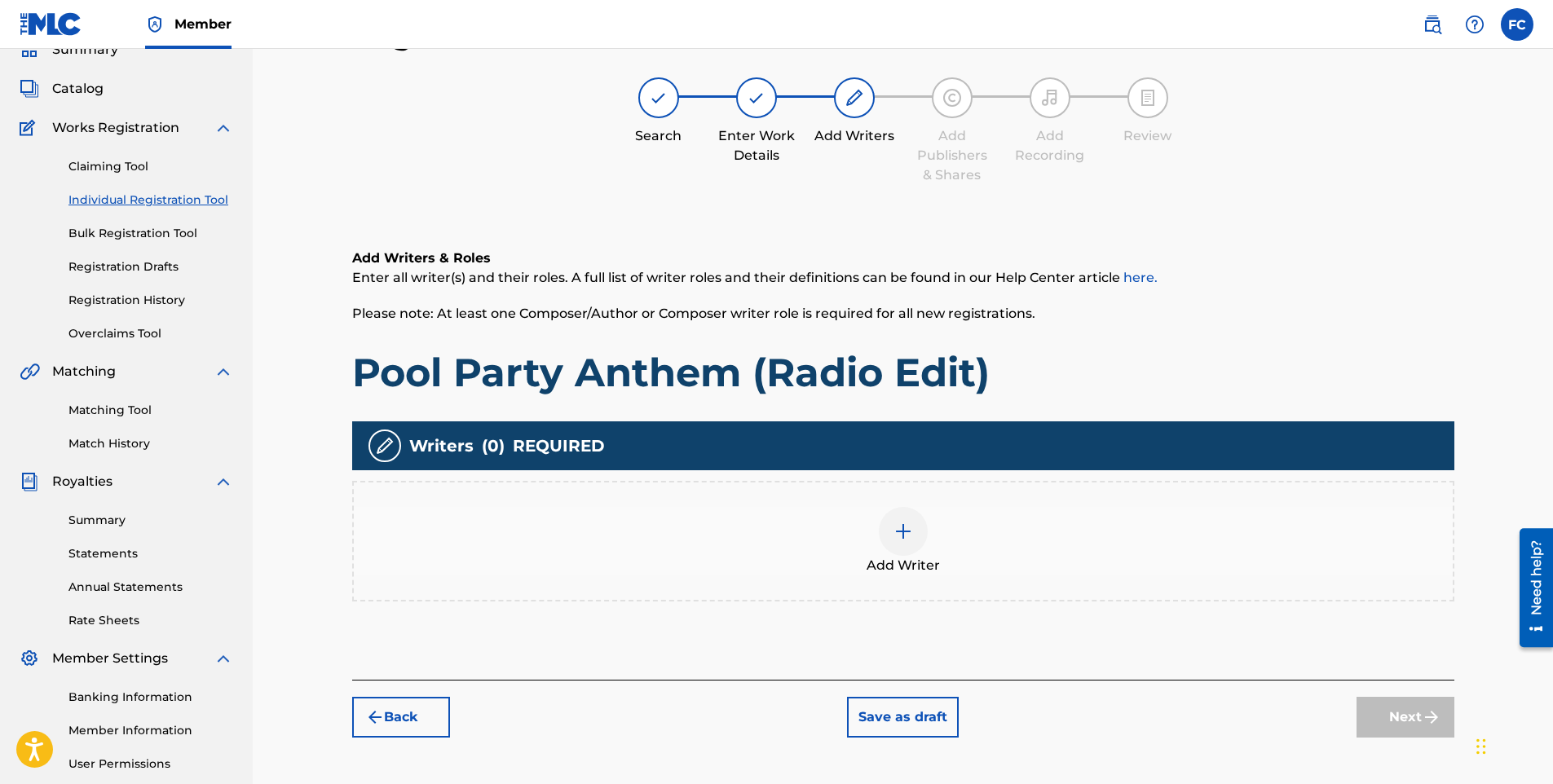
click at [901, 514] on div at bounding box center [904, 532] width 49 height 49
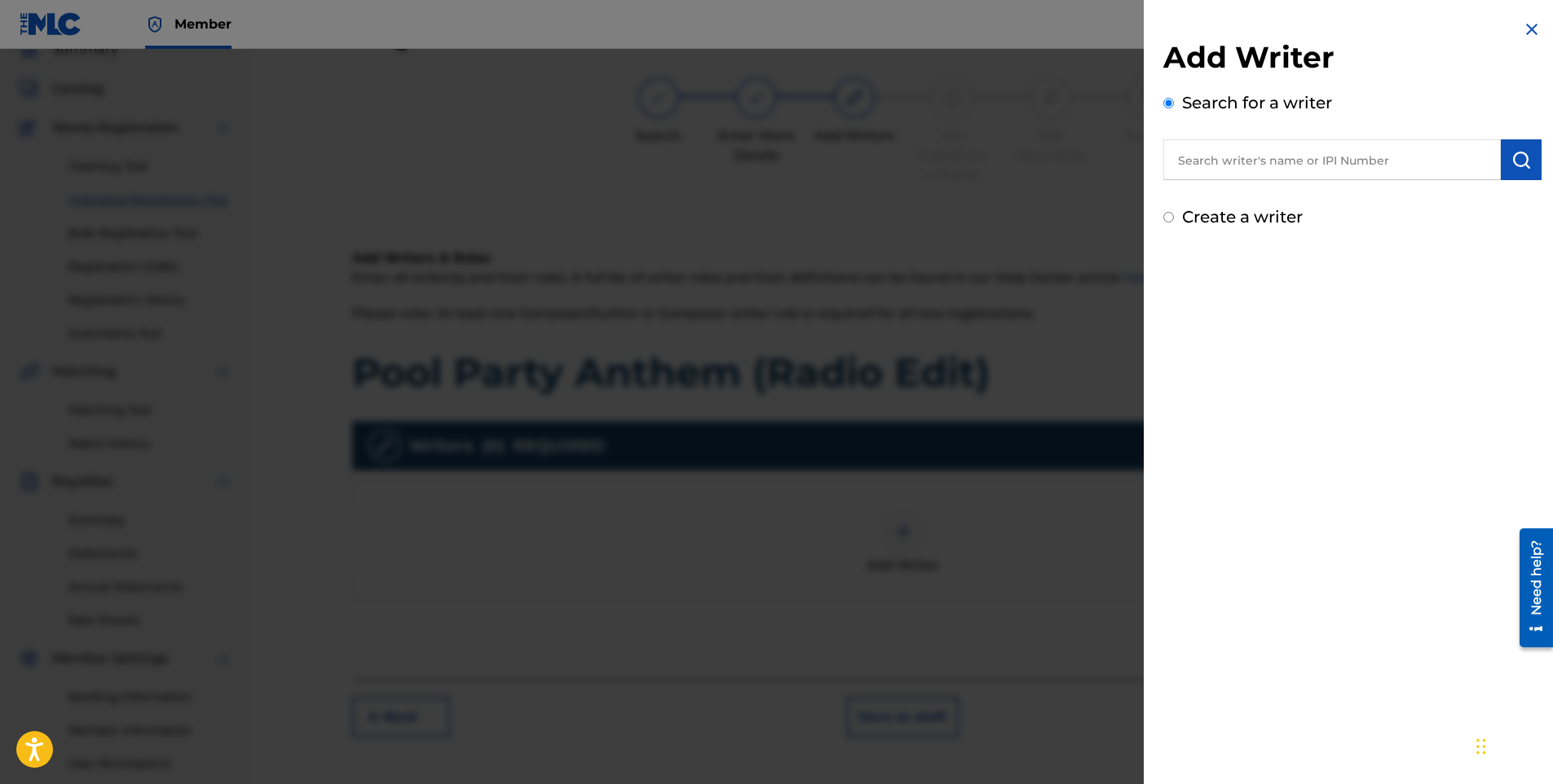
click at [1262, 174] on input "text" at bounding box center [1332, 159] width 337 height 40
click at [1297, 200] on strong "capite" at bounding box center [1318, 197] width 42 height 16
type input "[PERSON_NAME]"
click at [1516, 148] on button "submit" at bounding box center [1521, 159] width 40 height 40
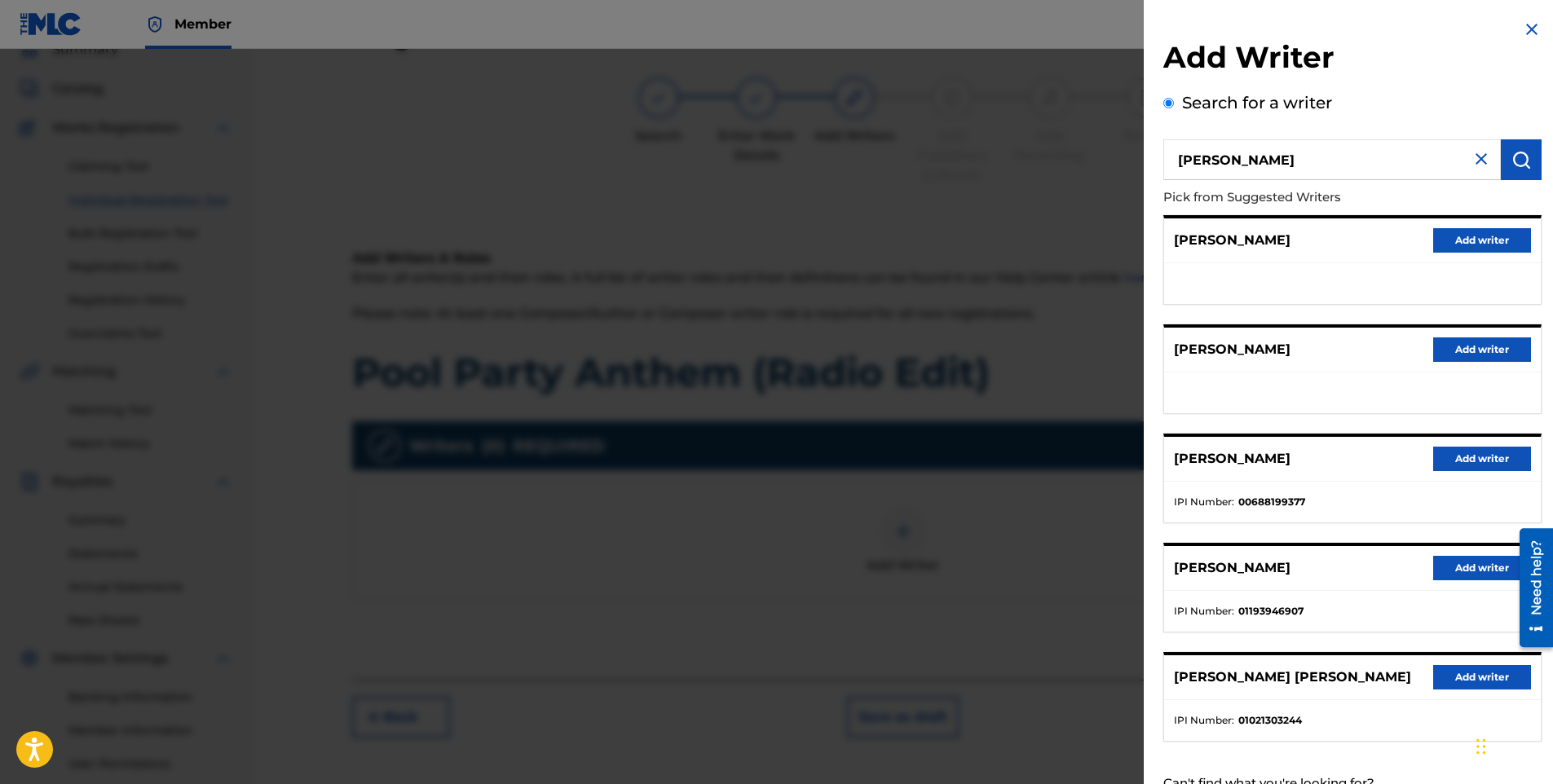
click at [1496, 348] on button "Add writer" at bounding box center [1482, 349] width 98 height 25
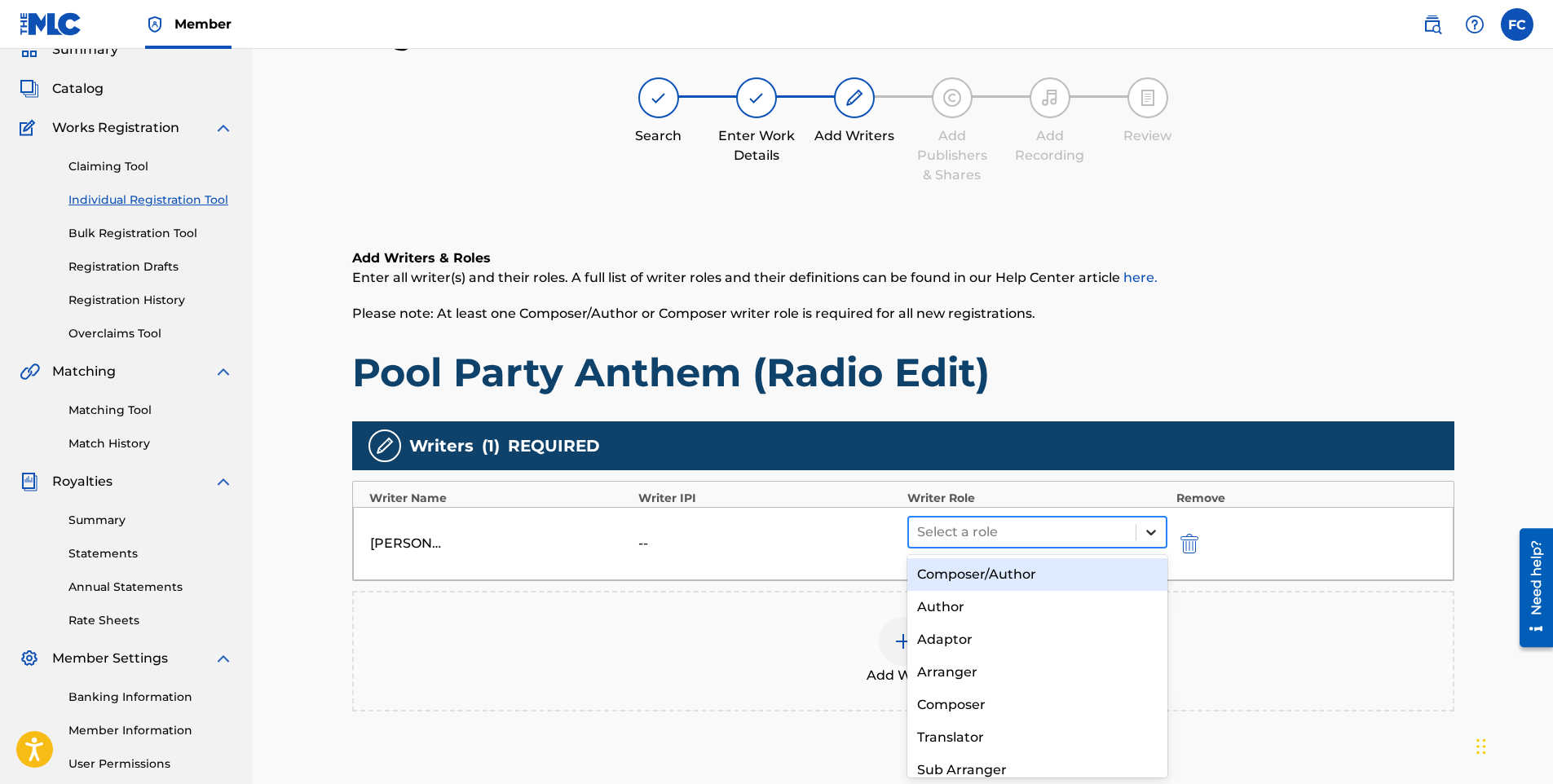
click at [1151, 533] on icon at bounding box center [1151, 532] width 17 height 17
click at [1082, 566] on div "Composer/Author" at bounding box center [1038, 574] width 260 height 33
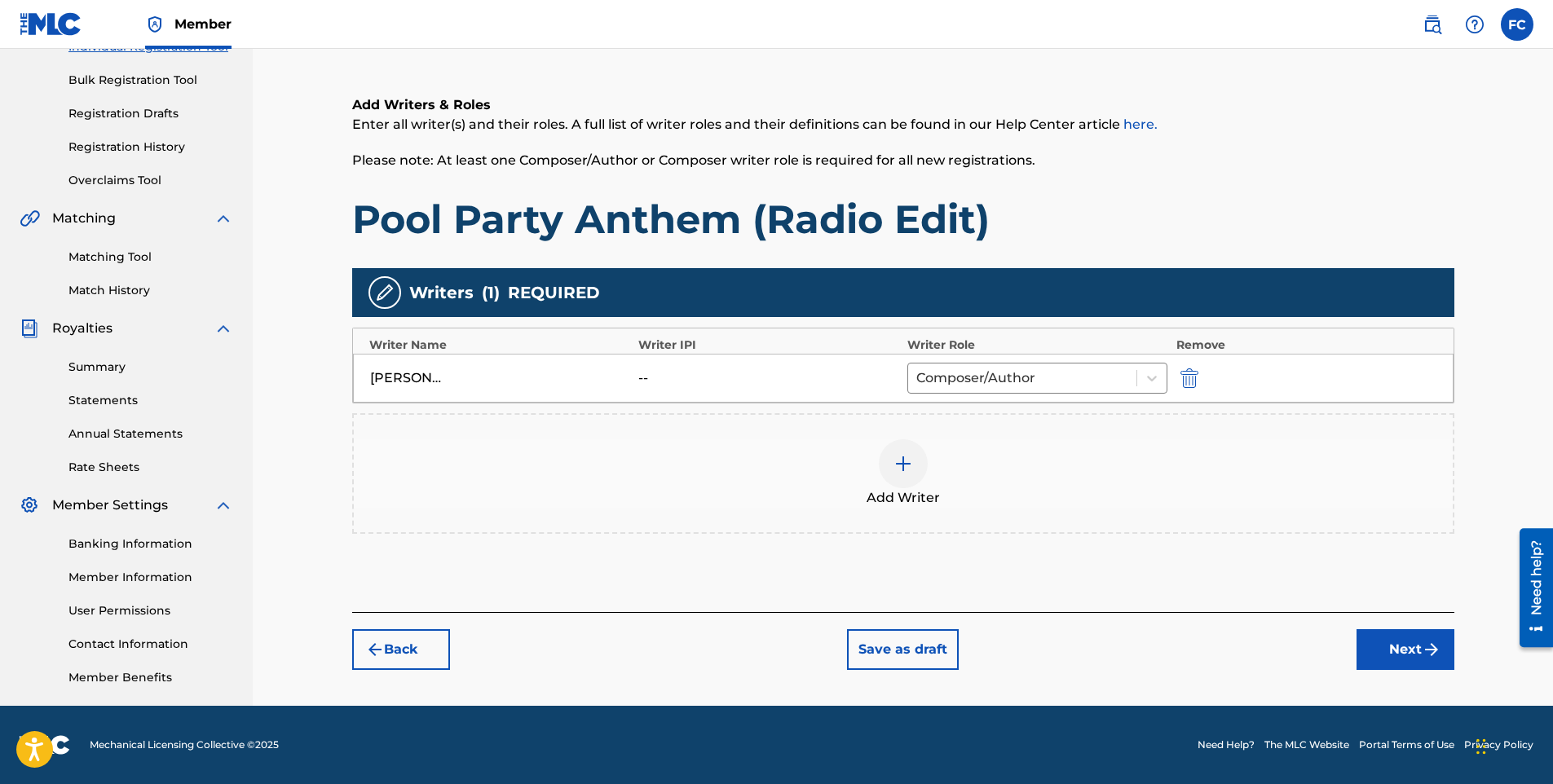
click at [1388, 656] on button "Next" at bounding box center [1405, 649] width 98 height 40
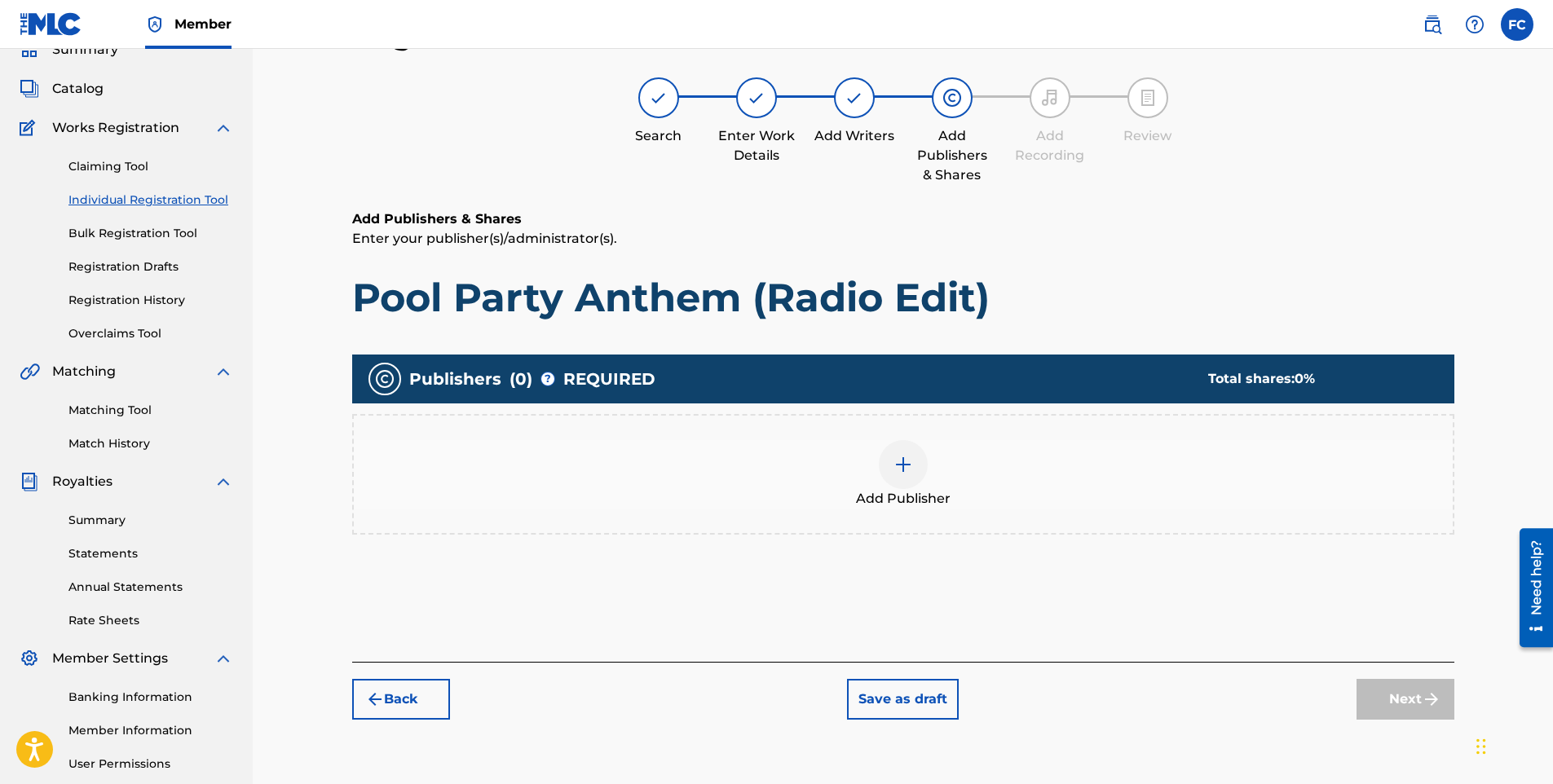
scroll to position [227, 0]
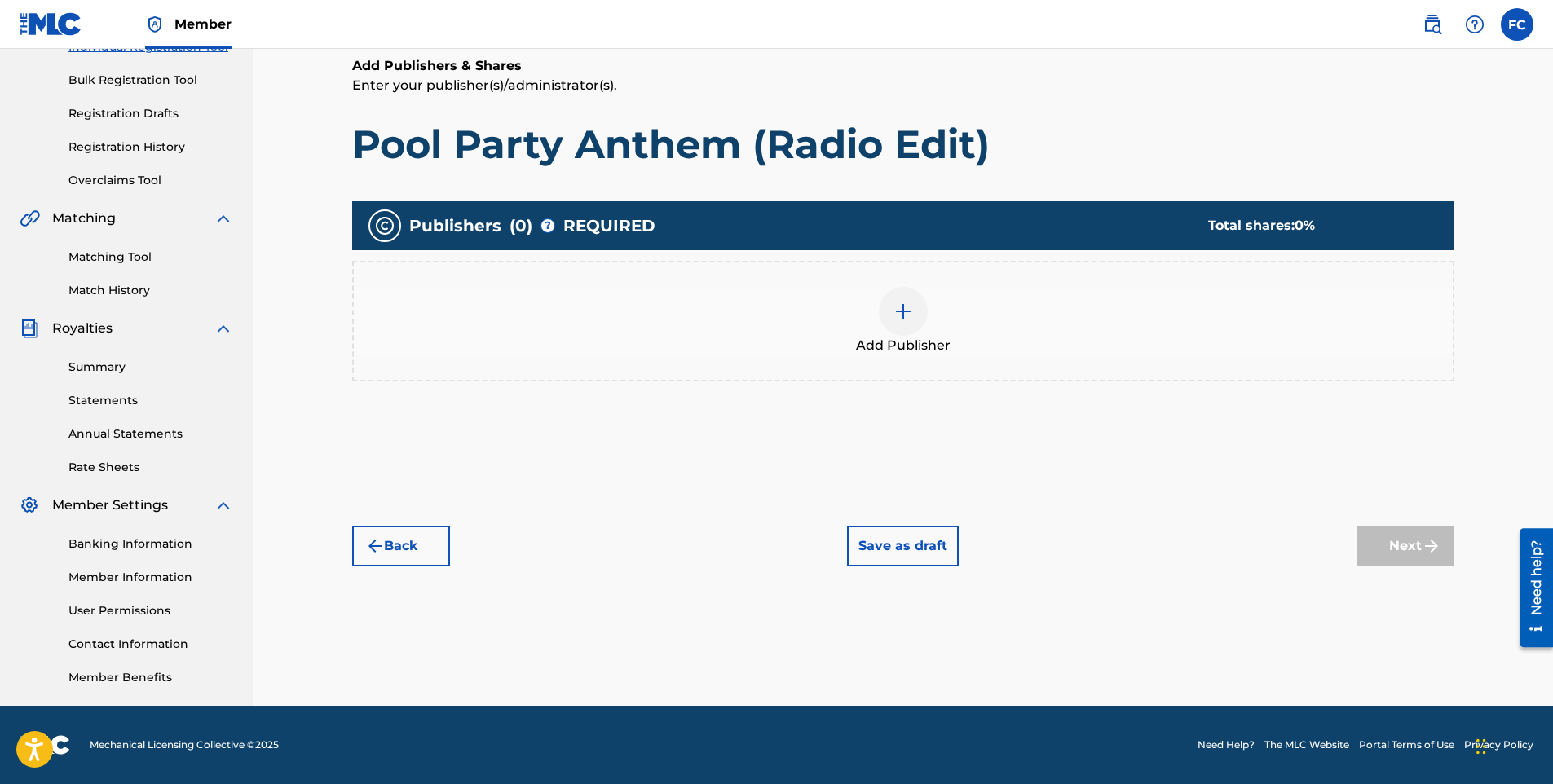
click at [901, 310] on img at bounding box center [904, 312] width 20 height 20
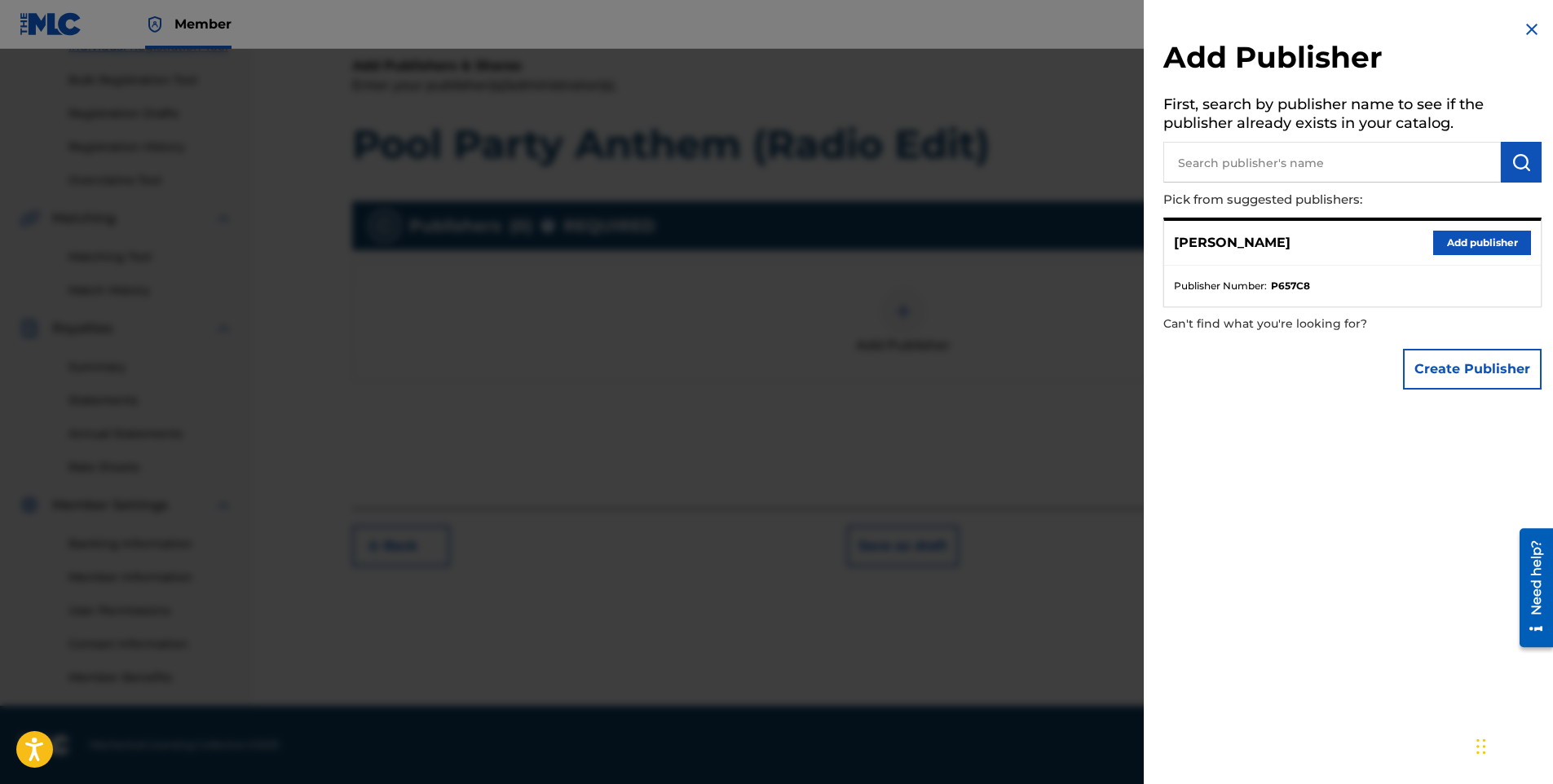
click at [1497, 249] on button "Add publisher" at bounding box center [1482, 243] width 98 height 25
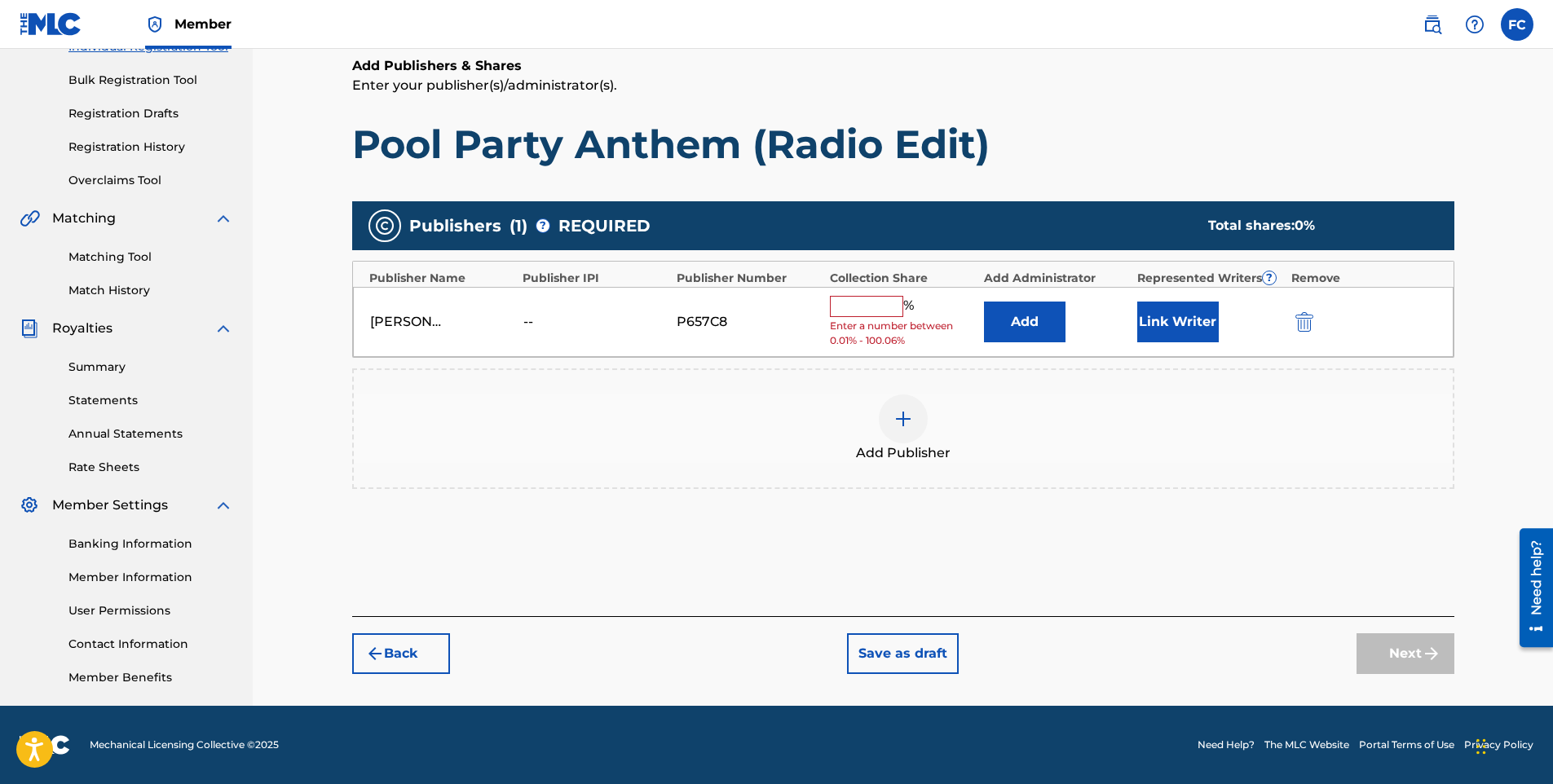
click at [891, 308] on input "text" at bounding box center [866, 306] width 73 height 21
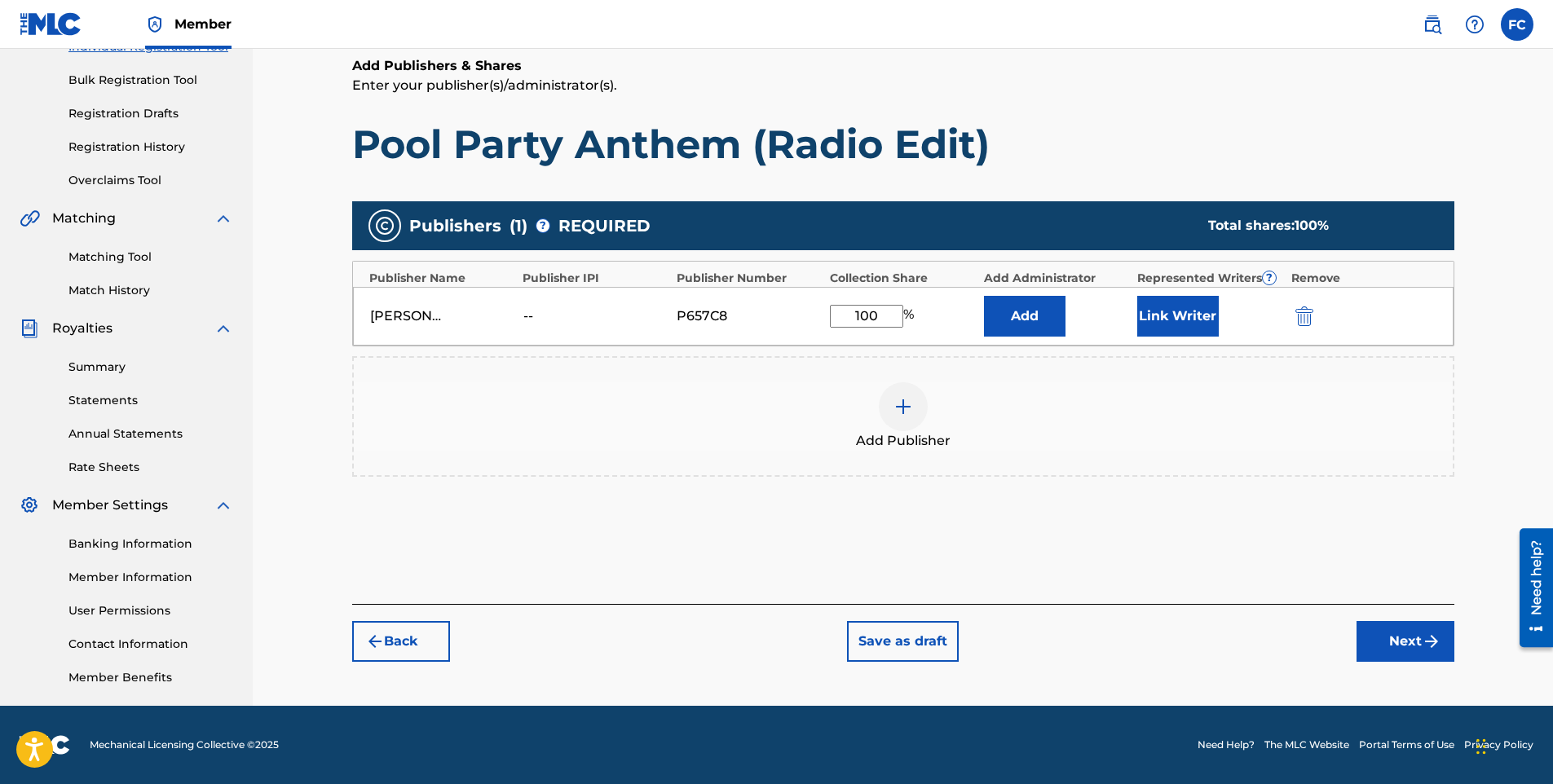
type input "100"
click at [1167, 322] on button "Link Writer" at bounding box center [1178, 316] width 82 height 40
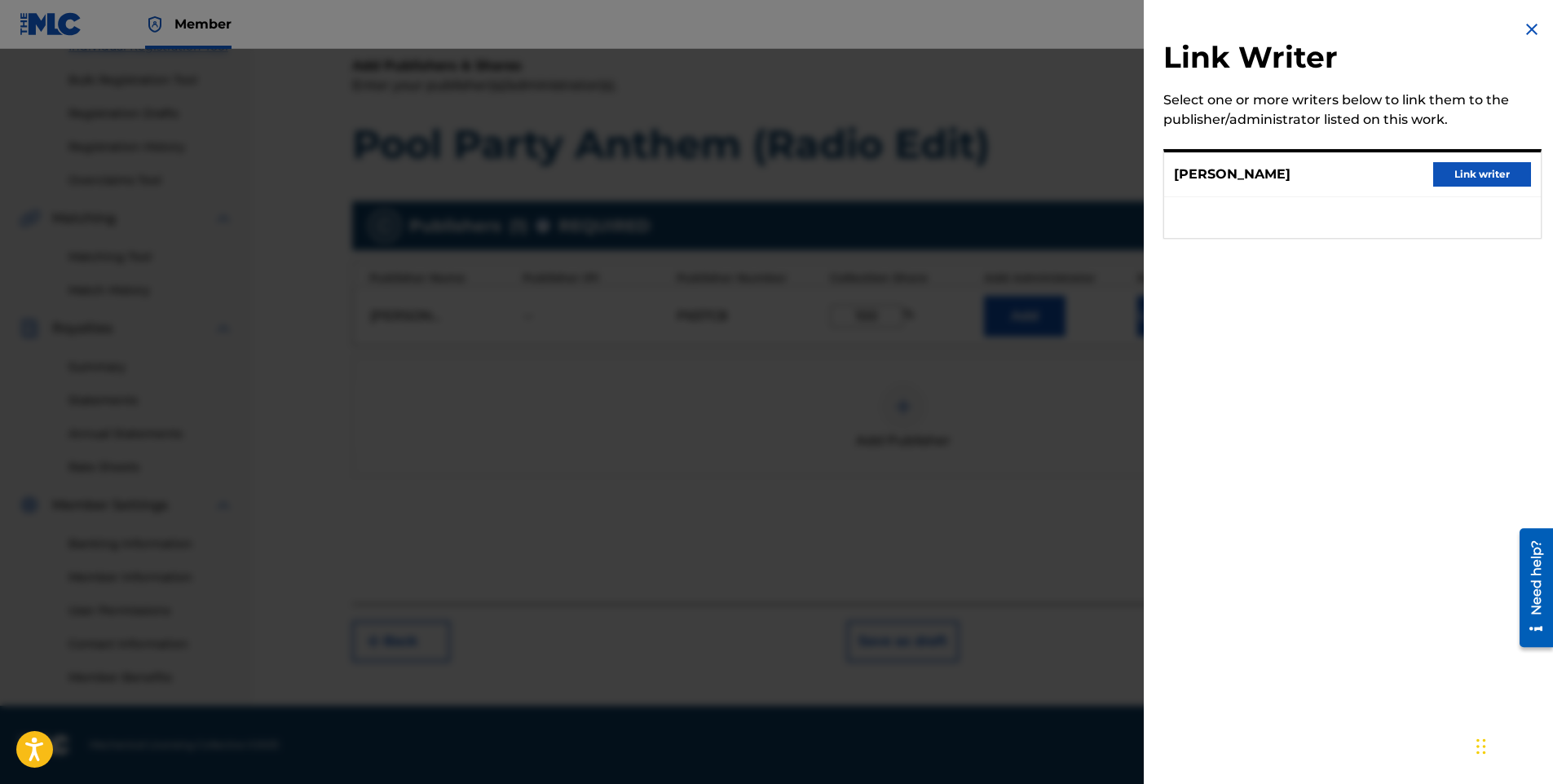
click at [1485, 172] on button "Link writer" at bounding box center [1482, 174] width 98 height 25
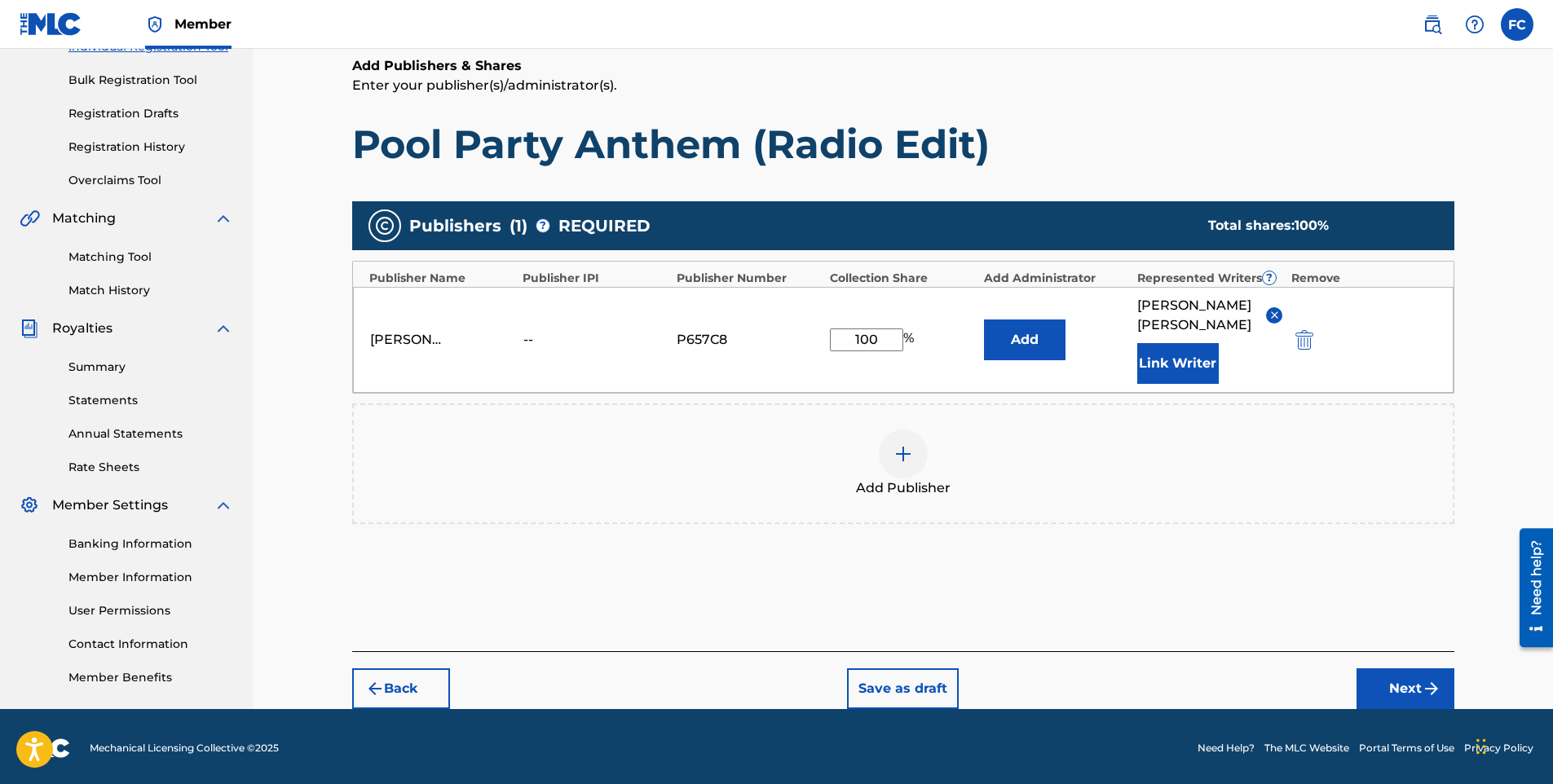
click at [1401, 673] on button "Next" at bounding box center [1405, 688] width 98 height 40
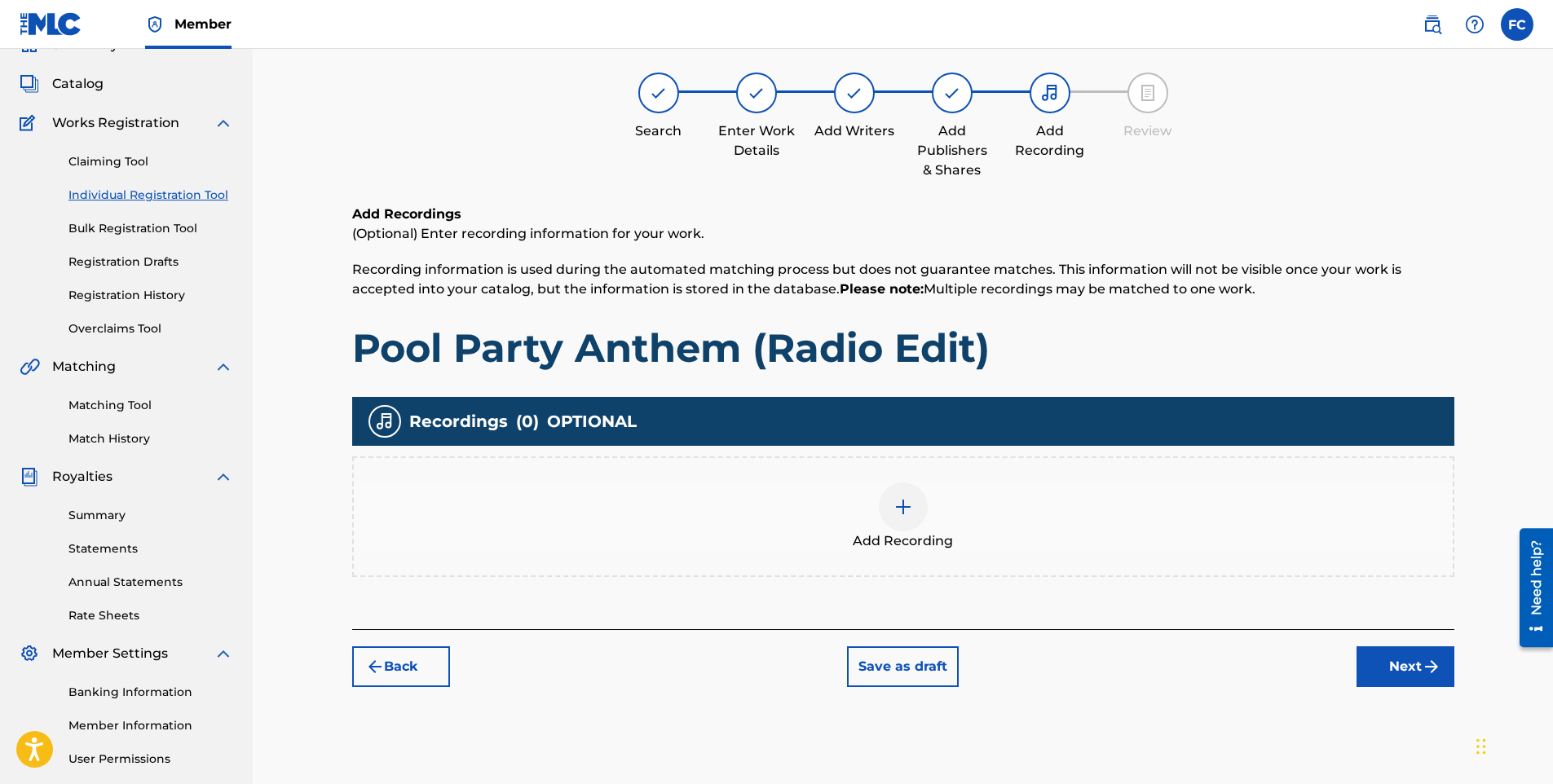
scroll to position [73, 0]
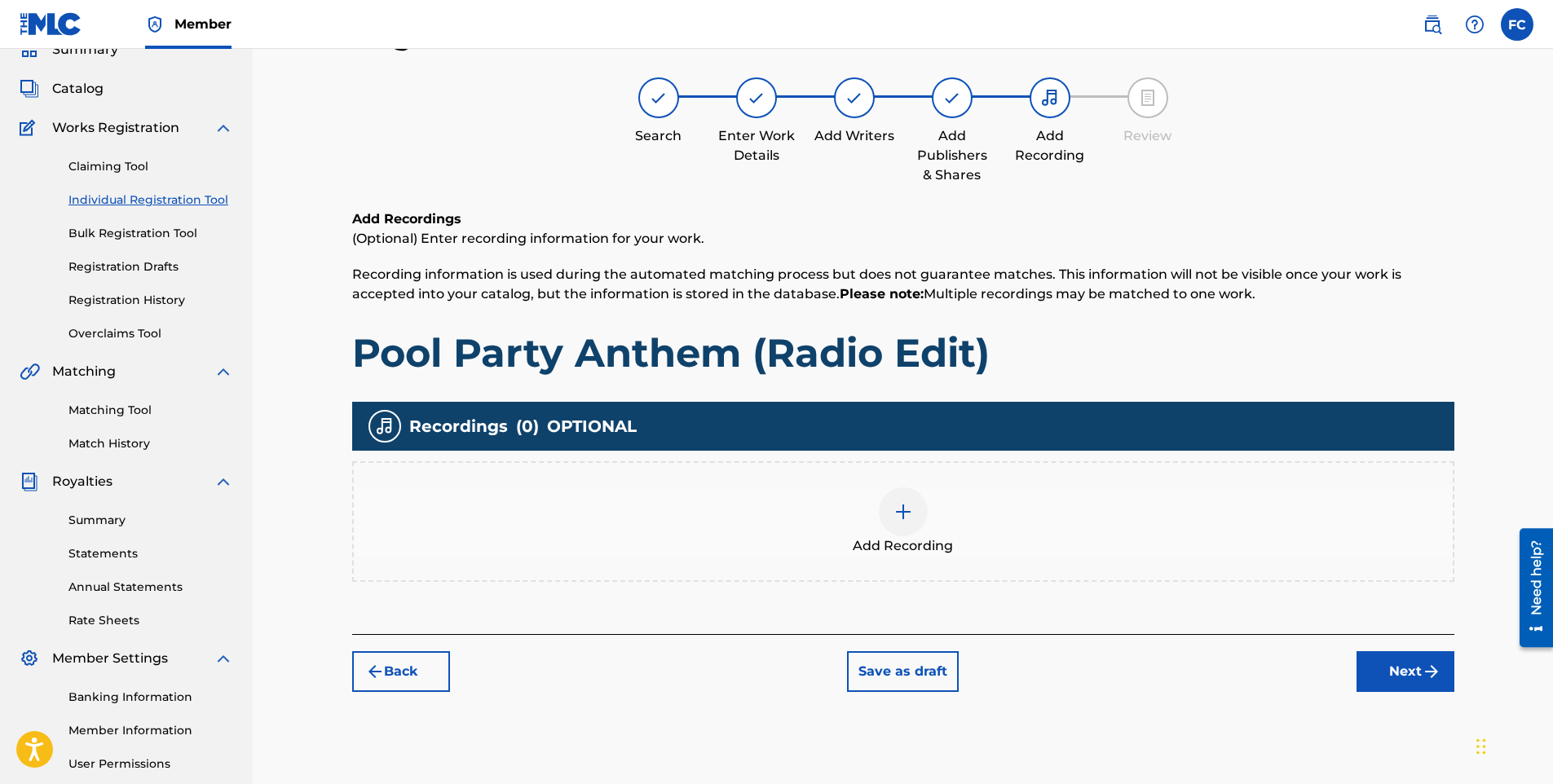
click at [888, 501] on div at bounding box center [904, 512] width 49 height 49
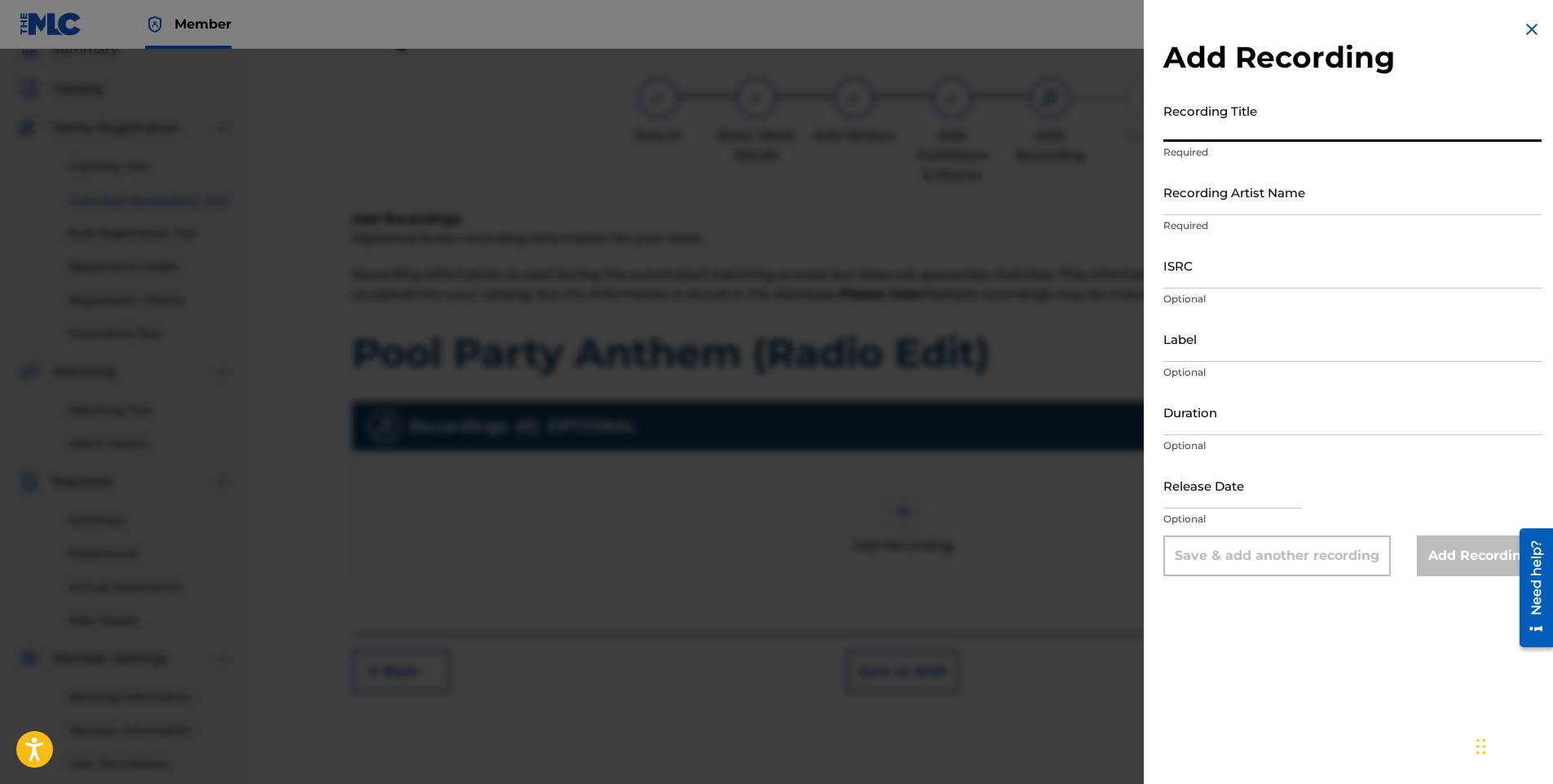
click at [1290, 117] on input "Recording Title" at bounding box center [1352, 118] width 378 height 46
paste input "Pool Party Anthem (Radio Edit)"
type input "Pool Party Anthem (Radio Edit)"
click at [1215, 197] on input "Recording Artist Name" at bounding box center [1352, 191] width 378 height 46
paste input "Lil' [PERSON_NAME]"
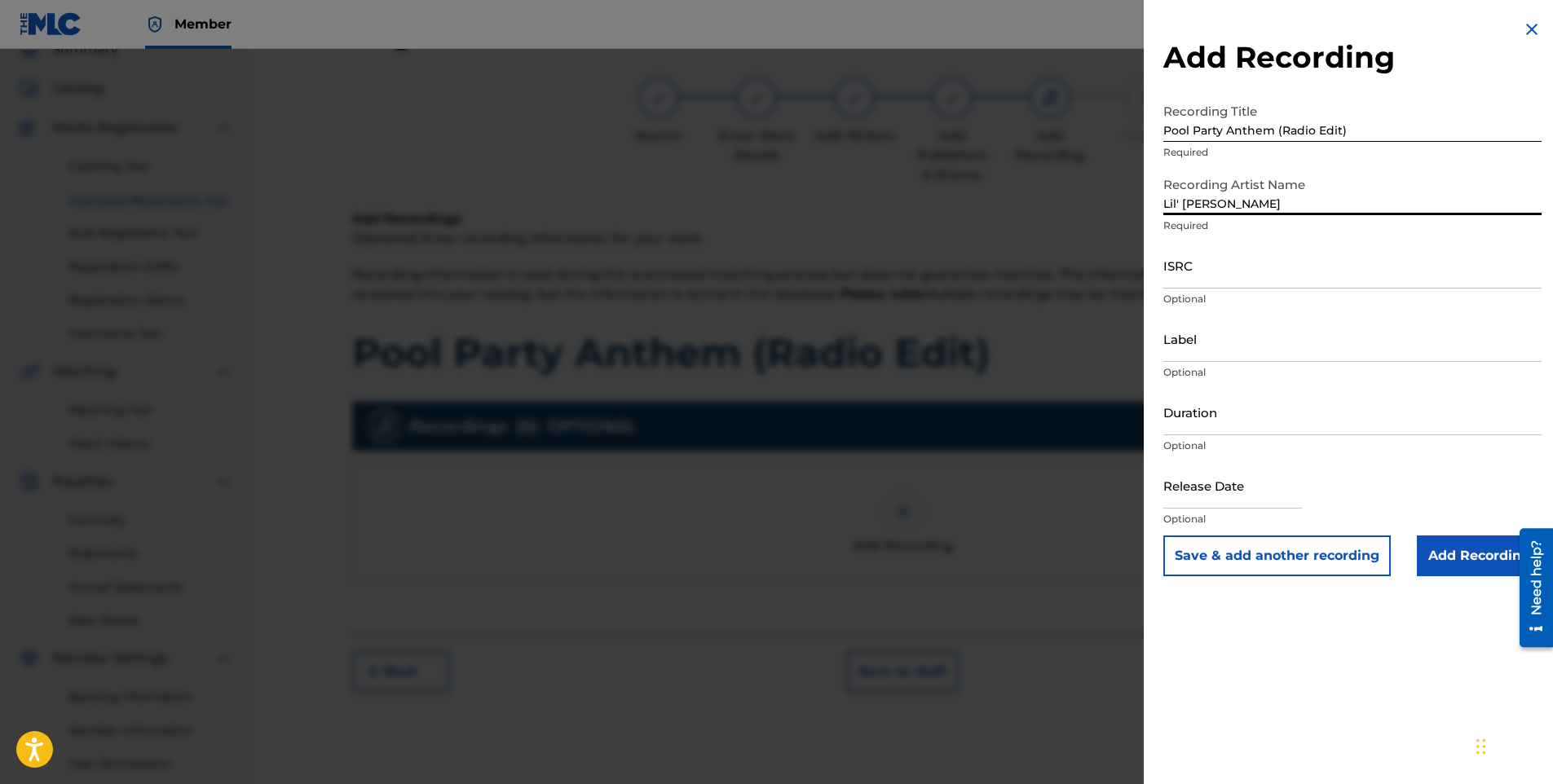
type input "Lil' [PERSON_NAME]"
click at [1191, 279] on input "ISRC" at bounding box center [1352, 264] width 378 height 46
paste input "QZTB32486272"
type input "QZTB32486272"
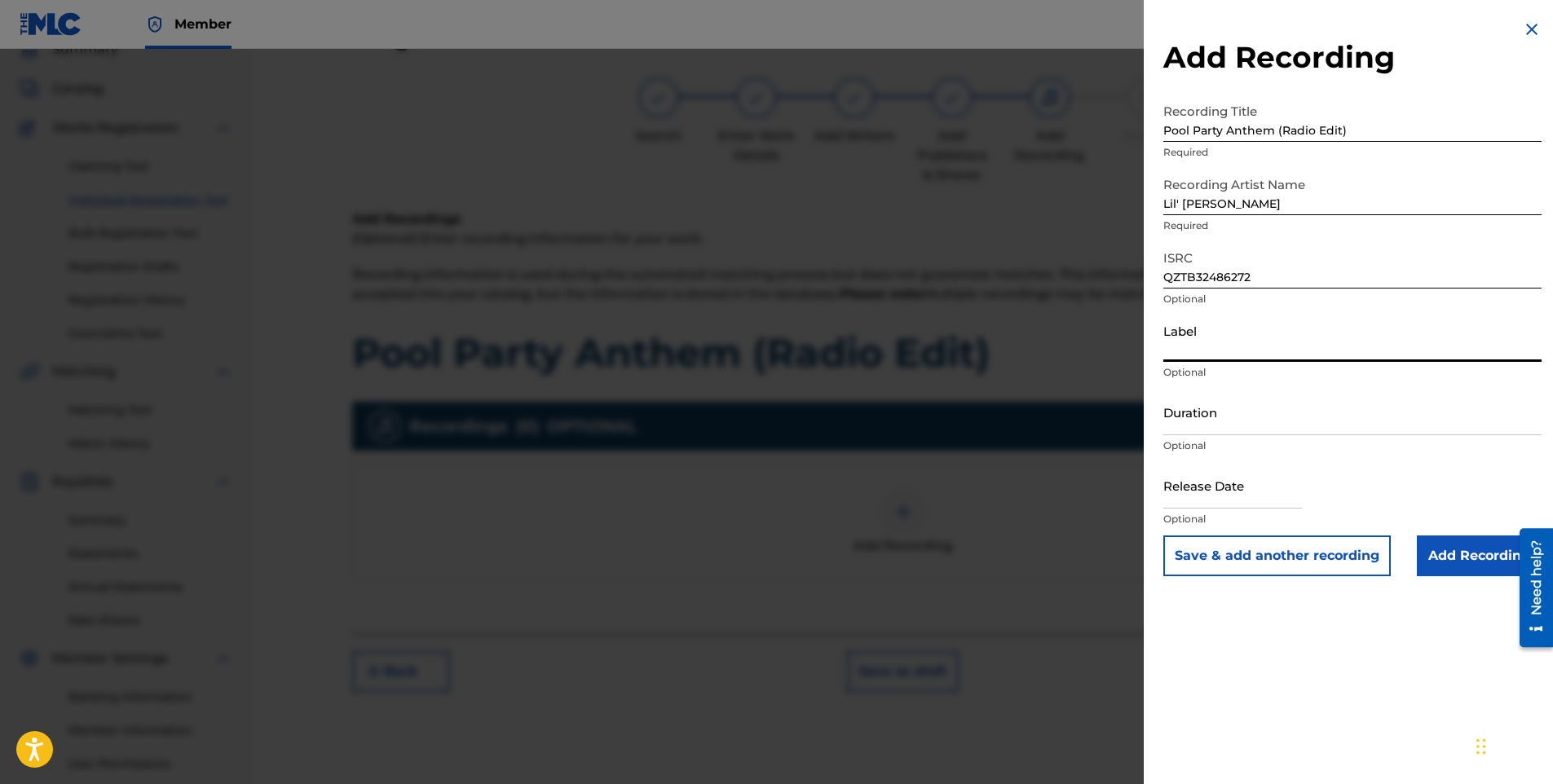
click at [1210, 341] on input "Label" at bounding box center [1352, 338] width 378 height 46
paste input "Capit Productions"
type input "Capit Productions"
click at [1183, 415] on input "Duration" at bounding box center [1352, 411] width 378 height 46
click at [1202, 495] on input "text" at bounding box center [1232, 485] width 138 height 46
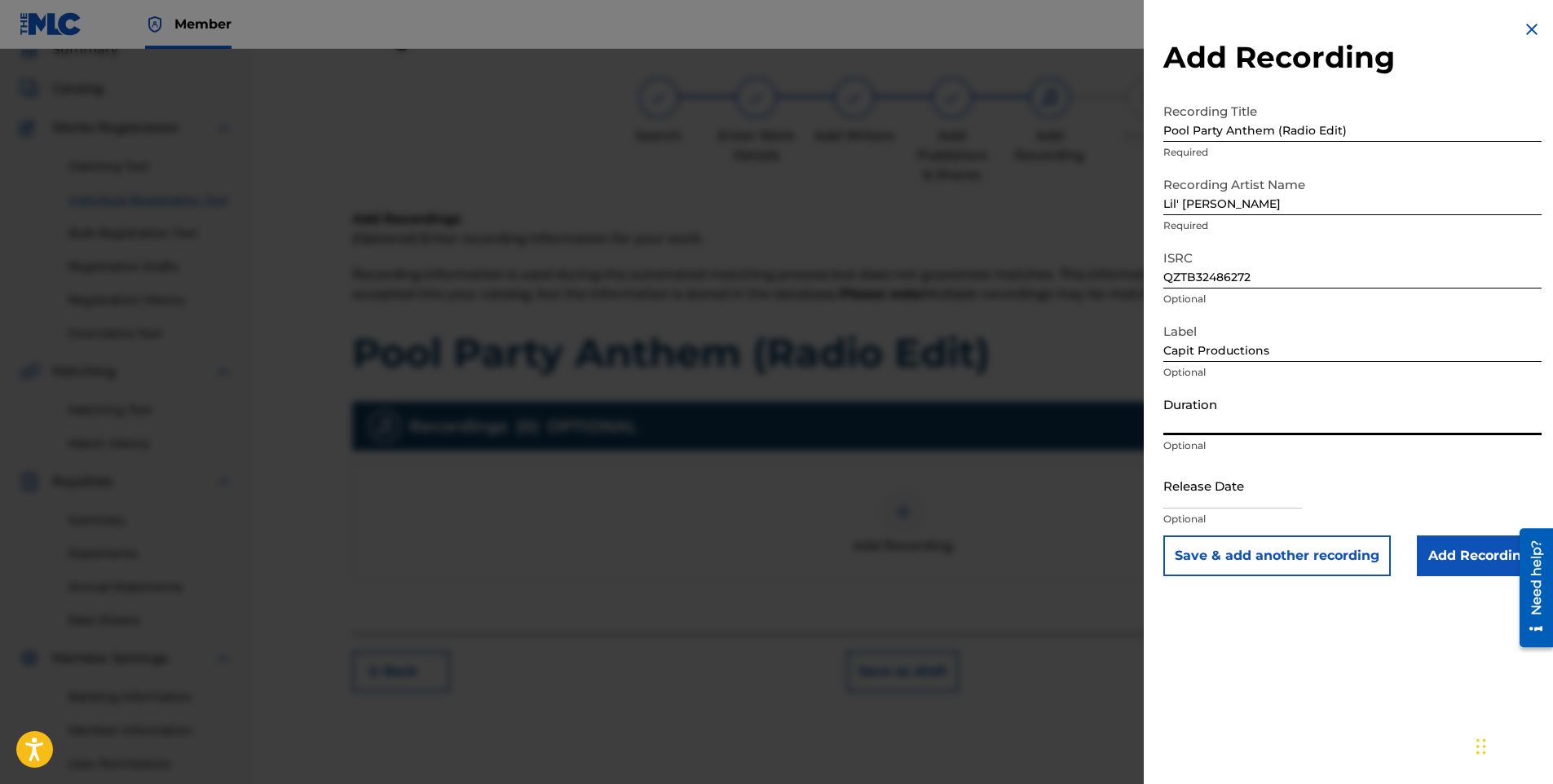
select select "8"
select select "2025"
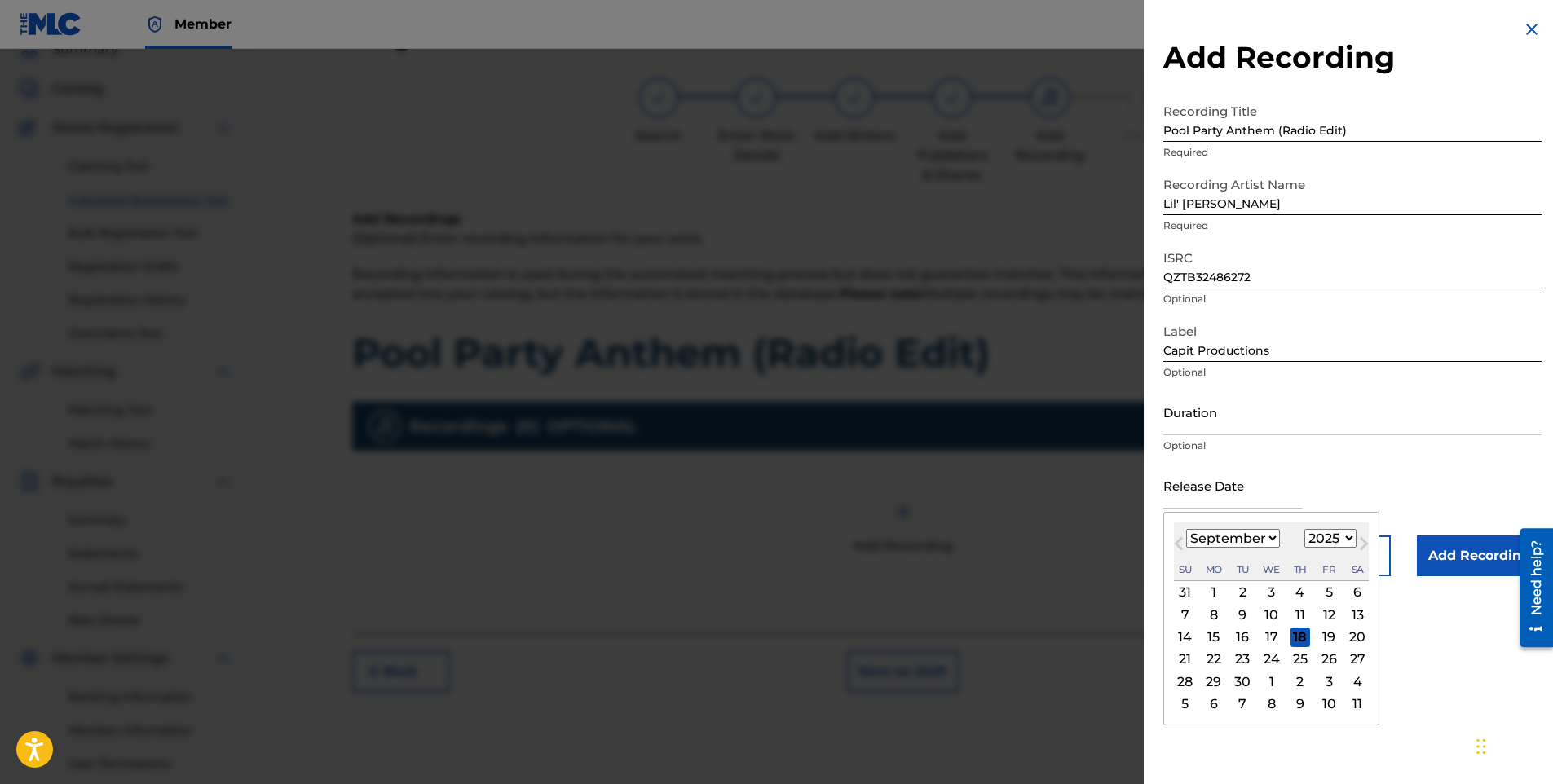
click at [1250, 533] on select "January February March April May June July August September October November De…" at bounding box center [1232, 537] width 94 height 19
select select "7"
click at [1186, 529] on select "January February March April May June July August September October November De…" at bounding box center [1232, 537] width 94 height 19
click at [1294, 615] on div "7" at bounding box center [1300, 614] width 20 height 20
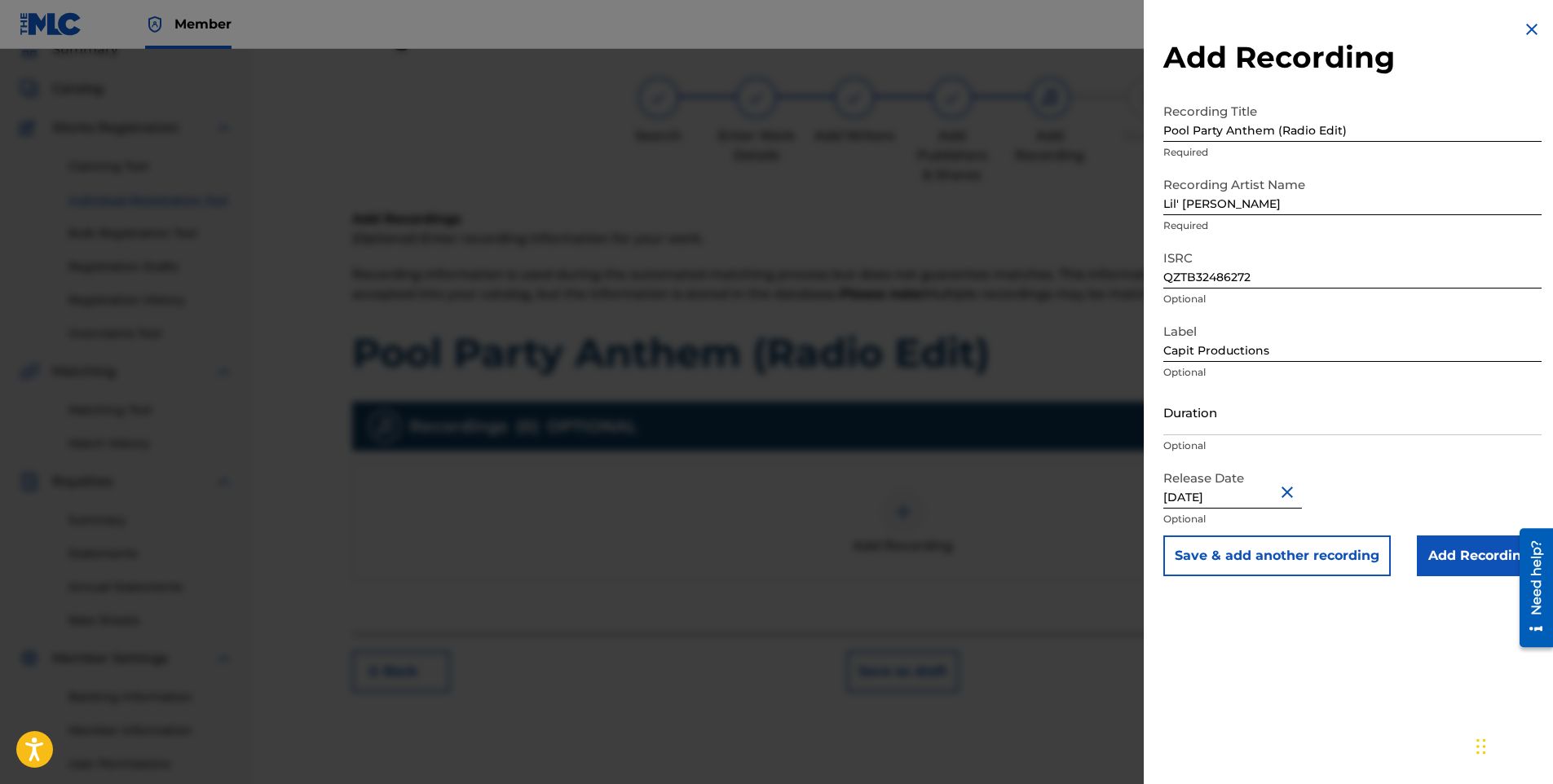
type input "[DATE]"
click at [1393, 476] on div "Release Date [DATE] Optional" at bounding box center [1352, 499] width 378 height 73
click at [1449, 563] on input "Add Recording" at bounding box center [1479, 555] width 124 height 40
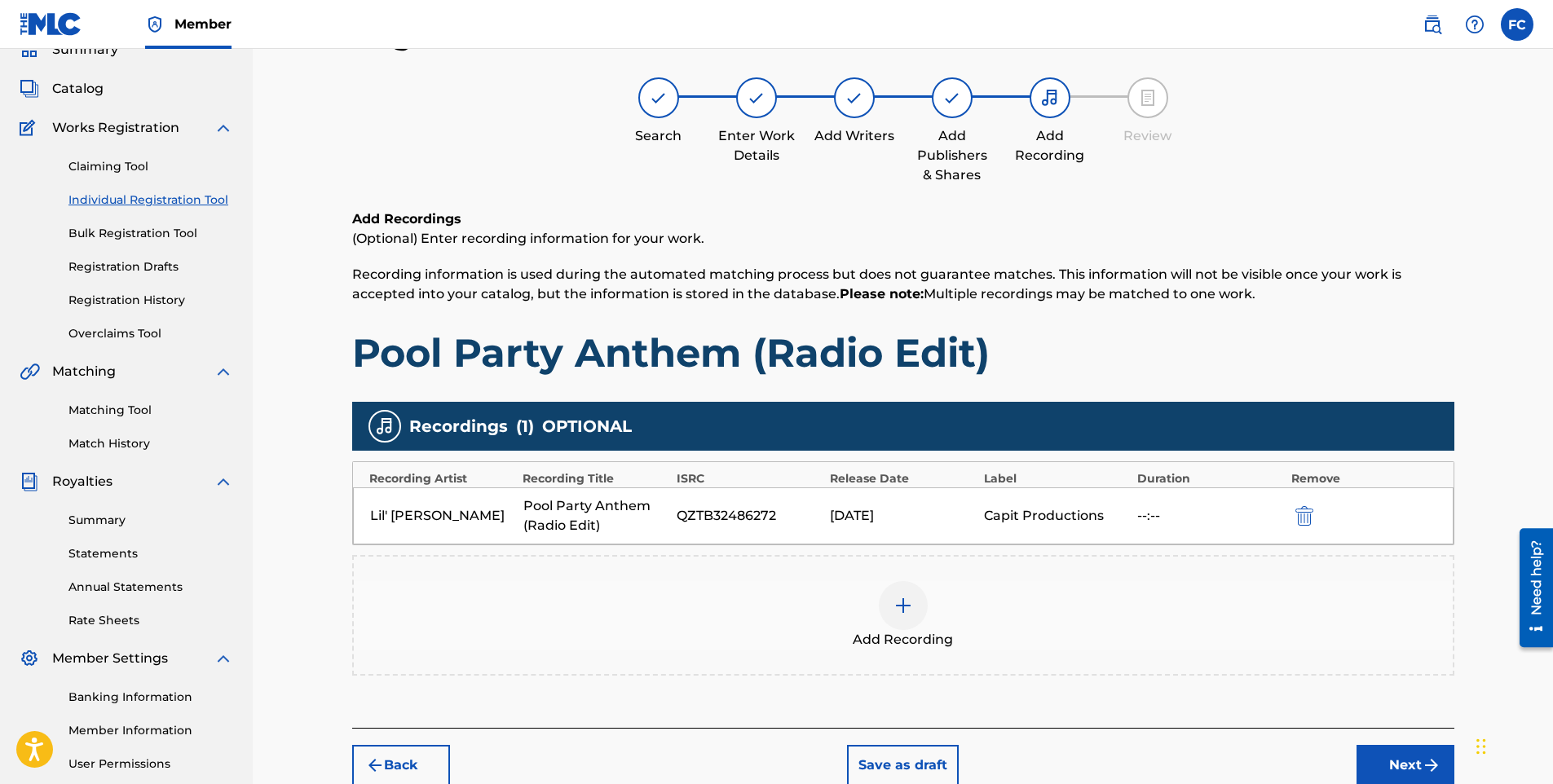
click at [1397, 752] on button "Next" at bounding box center [1405, 764] width 98 height 40
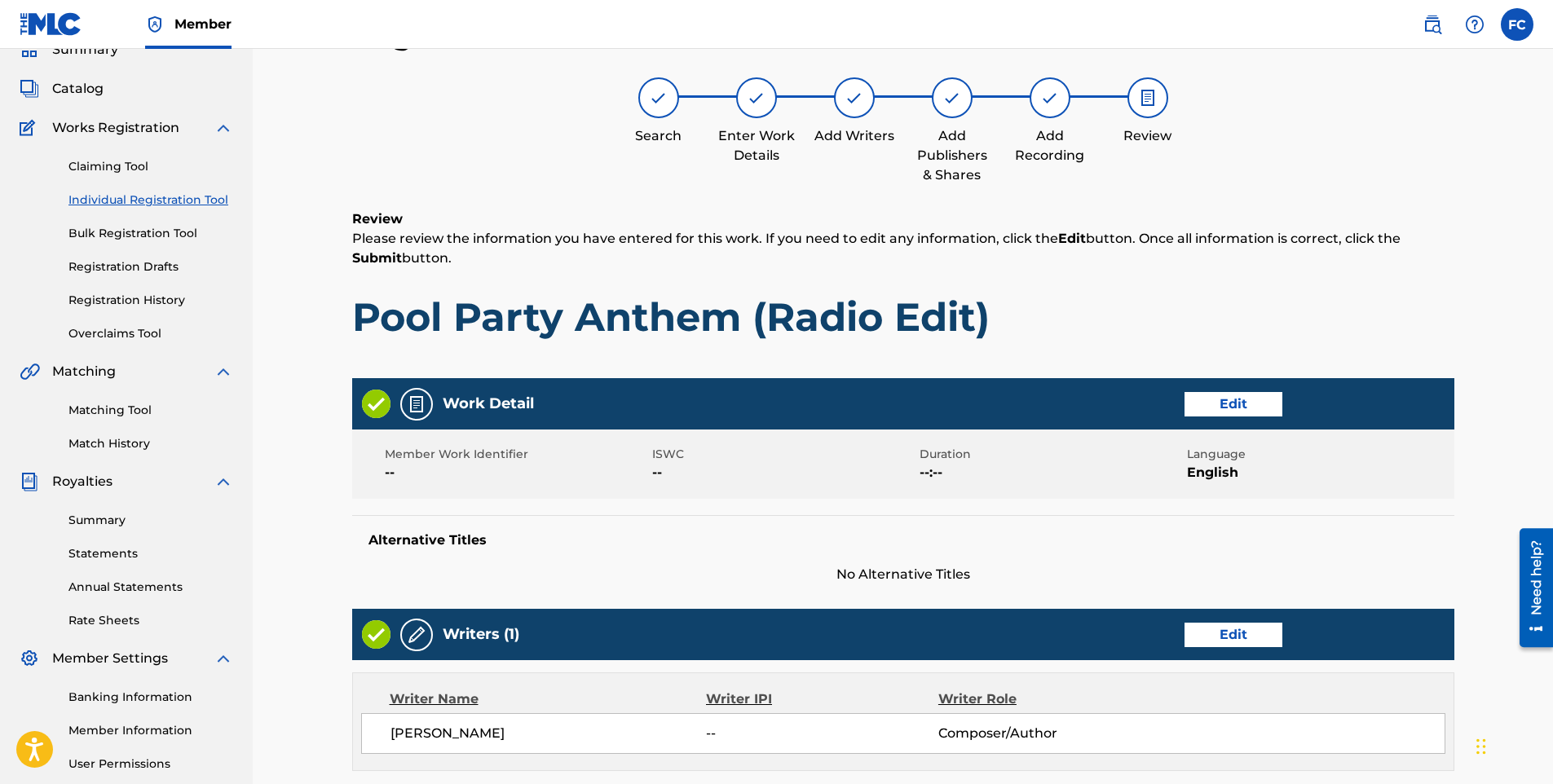
scroll to position [594, 0]
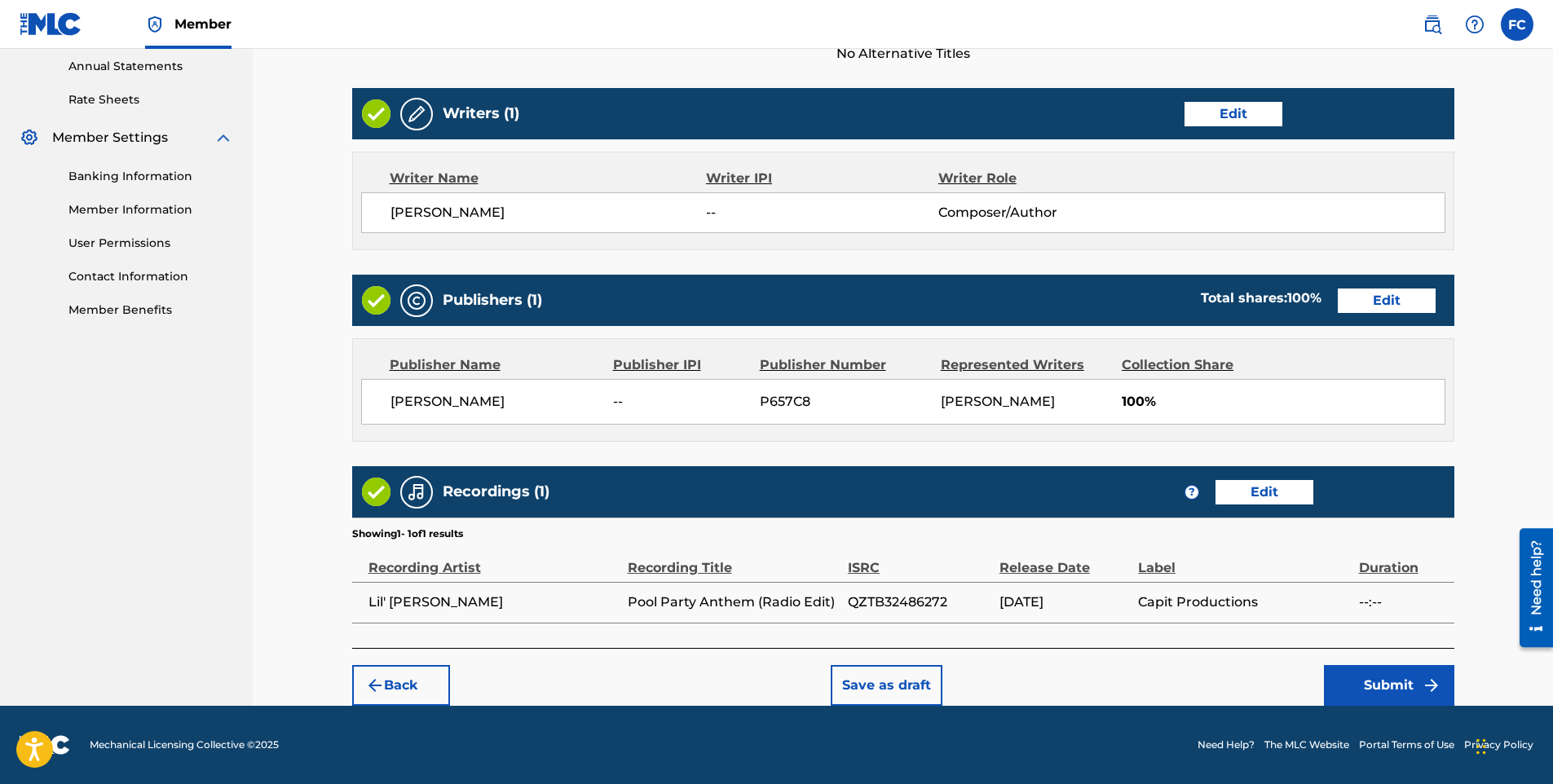
click at [1349, 686] on button "Submit" at bounding box center [1389, 684] width 130 height 40
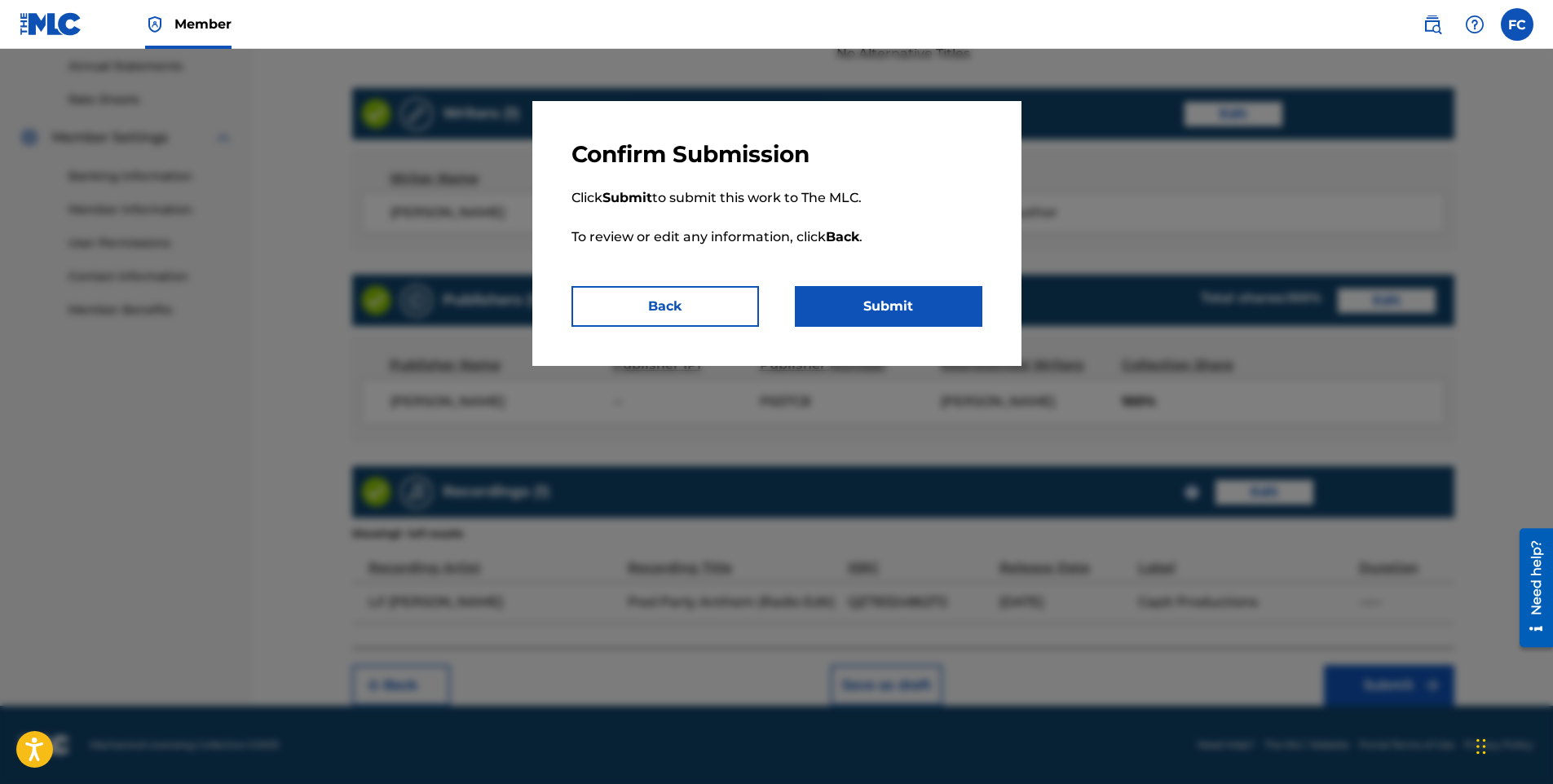
click at [910, 326] on div "Confirm Submission Click Submit to submit this work to The MLC. To review or ed…" at bounding box center [777, 233] width 489 height 265
click at [904, 313] on button "Submit" at bounding box center [889, 306] width 187 height 40
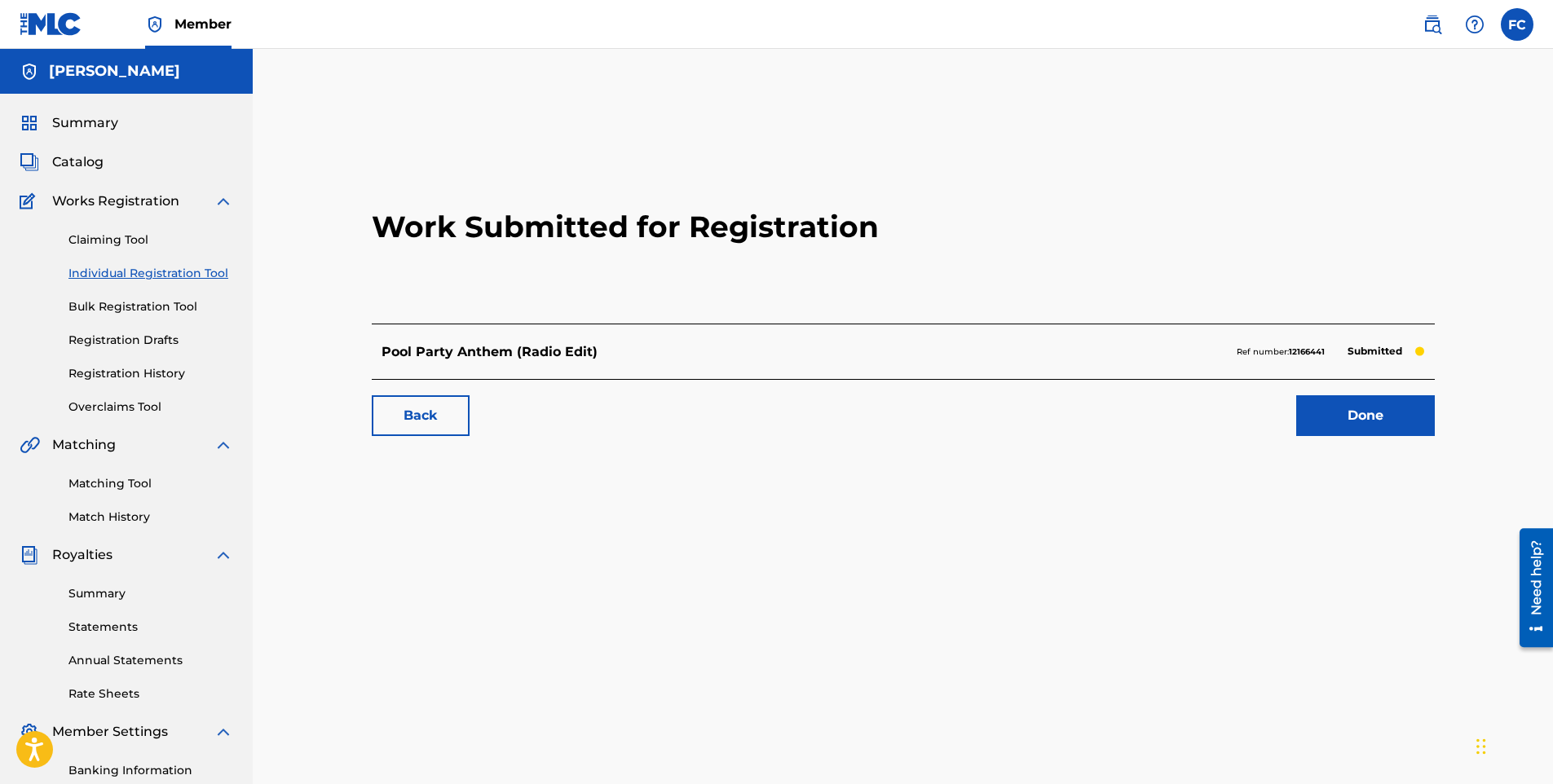
click at [126, 273] on link "Individual Registration Tool" at bounding box center [150, 273] width 165 height 17
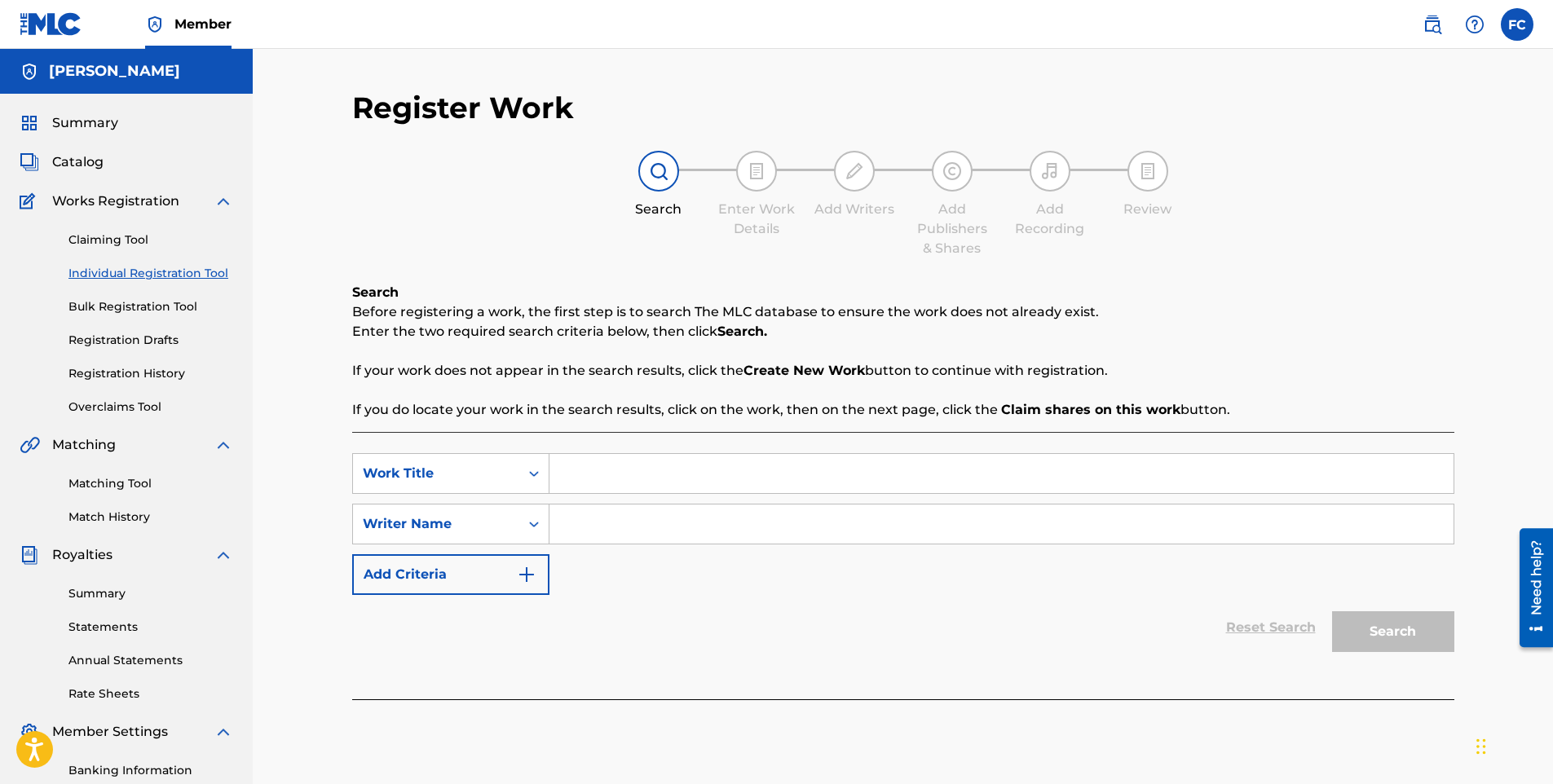
click at [660, 519] on input "Search Form" at bounding box center [1001, 525] width 905 height 39
type input "[PERSON_NAME]"
click at [664, 486] on input "Search Form" at bounding box center [1001, 473] width 905 height 39
click at [522, 477] on div "Search Form" at bounding box center [534, 473] width 30 height 30
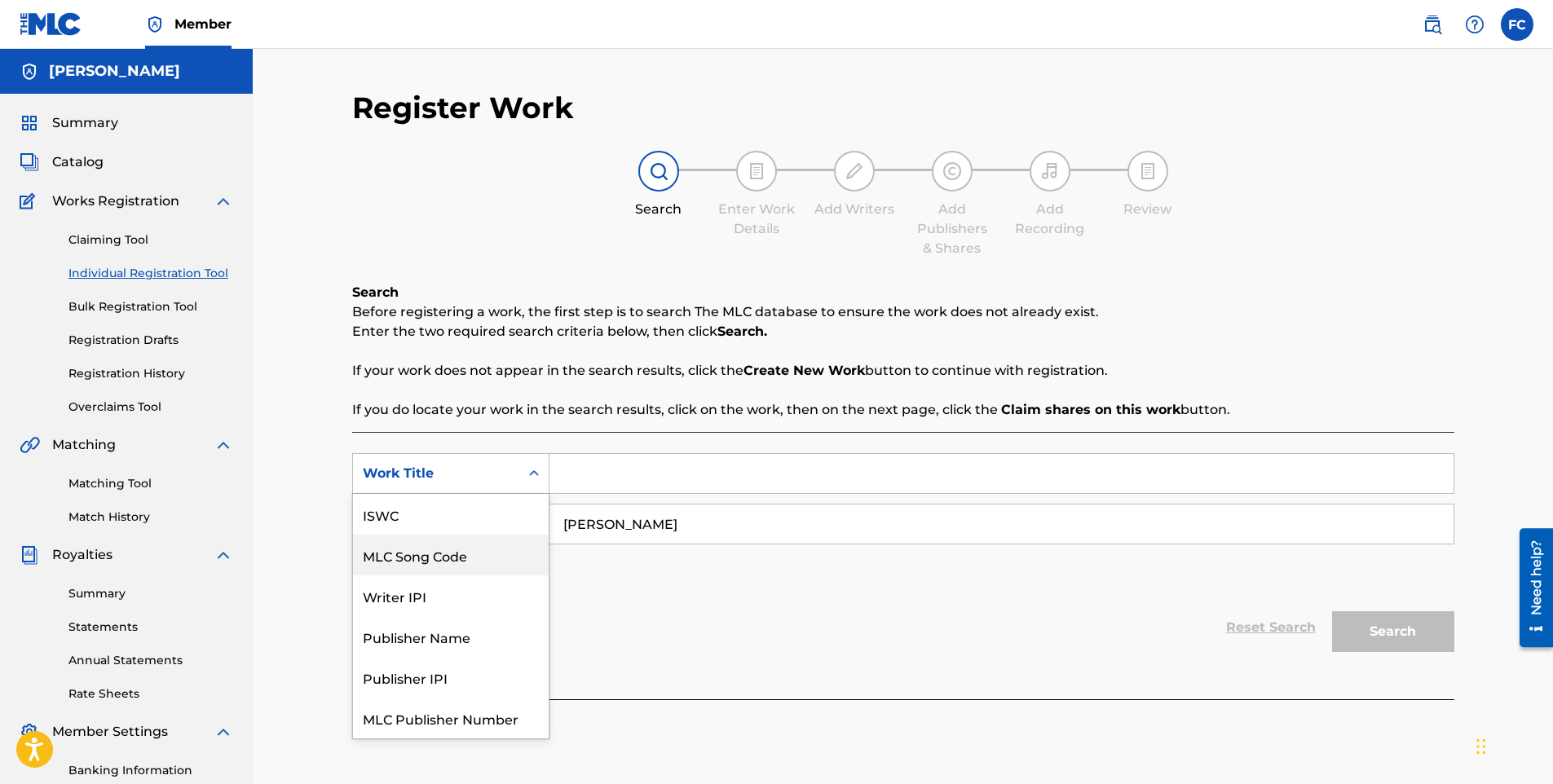
scroll to position [40, 0]
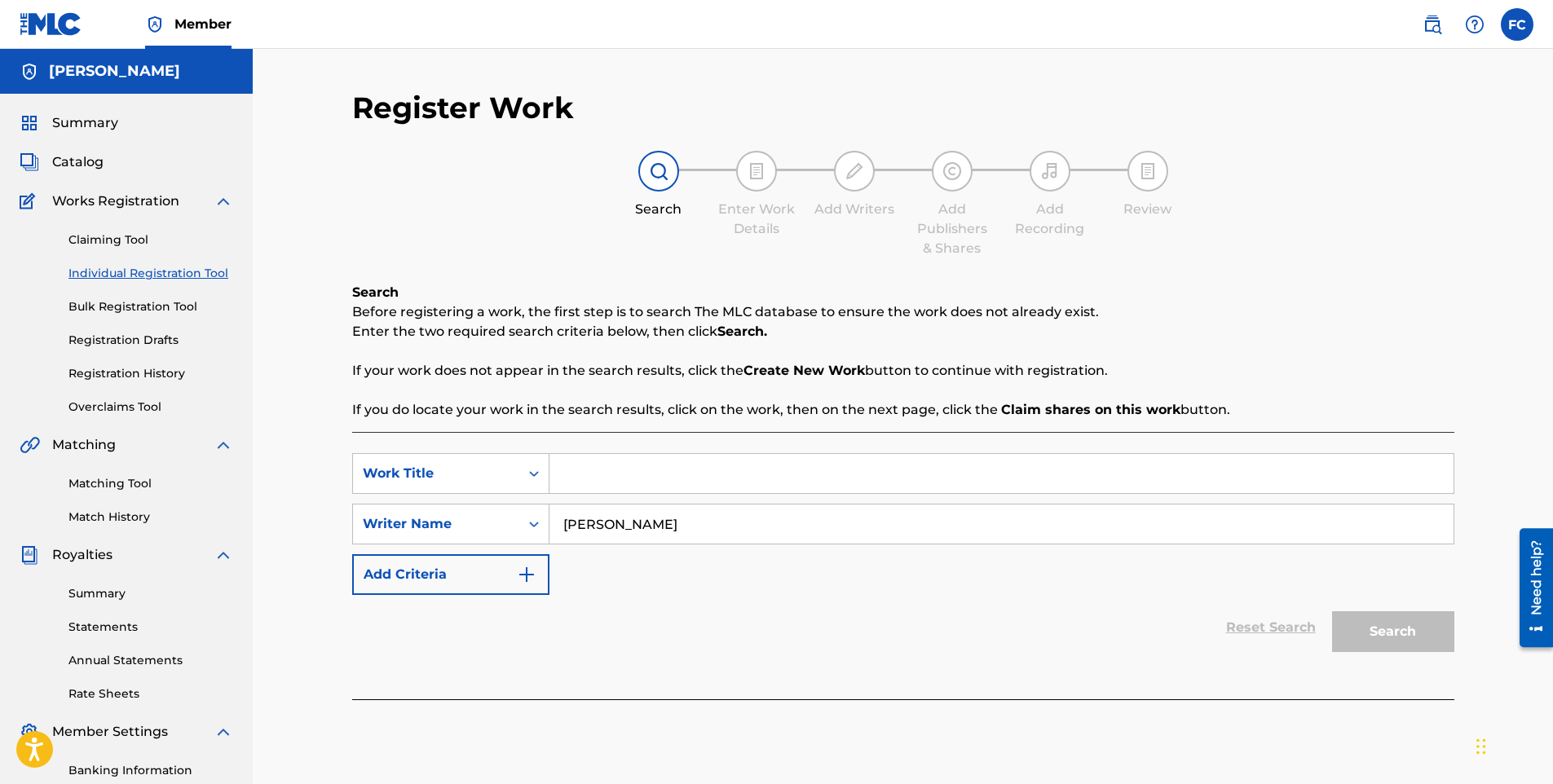
click at [745, 636] on div "Reset Search Search" at bounding box center [903, 627] width 1102 height 65
click at [689, 480] on input "Search Form" at bounding box center [1001, 473] width 905 height 39
type input "l"
type input "p"
click at [618, 472] on input "Search Form" at bounding box center [1001, 473] width 905 height 39
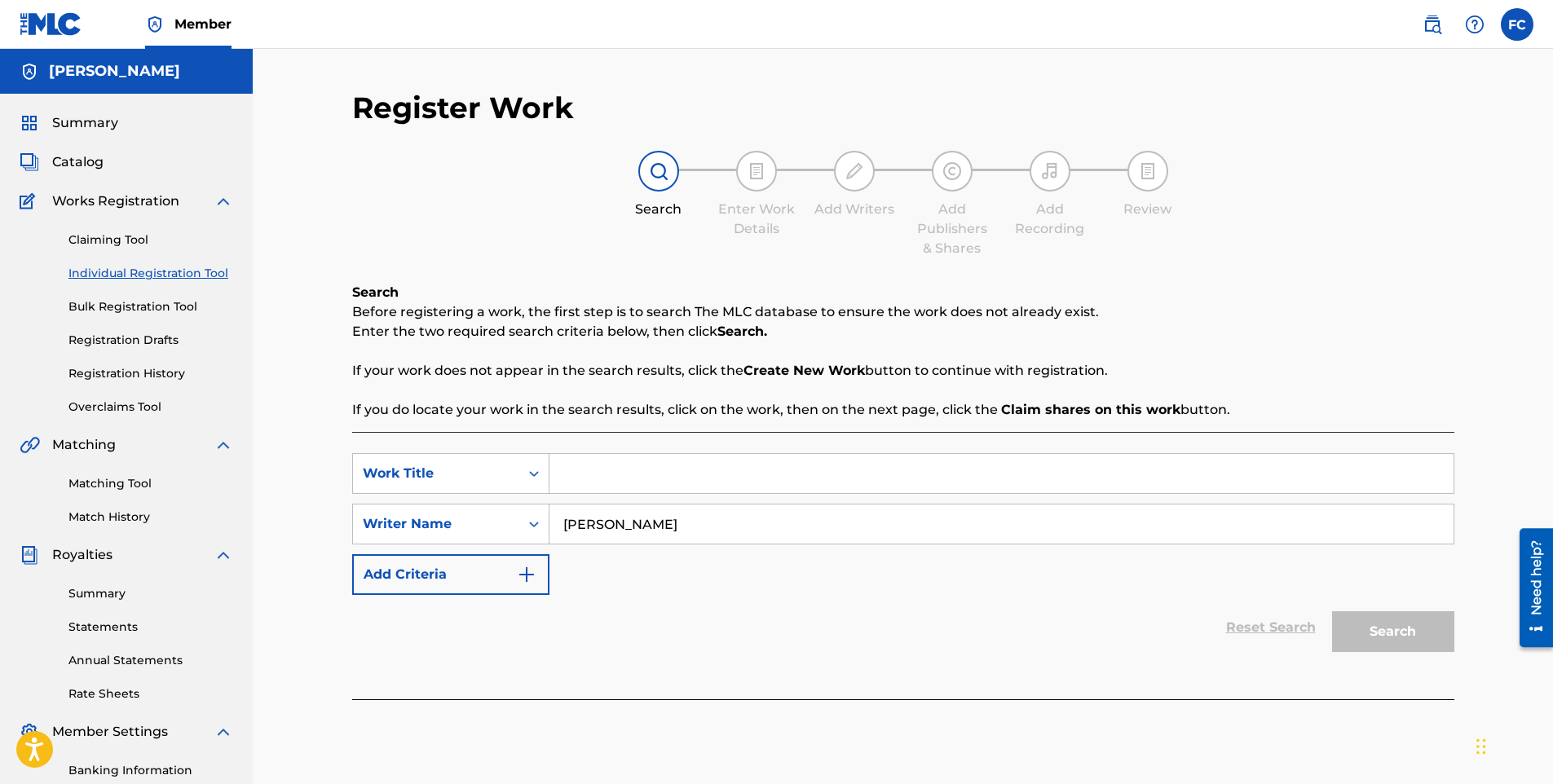
paste input "Don't Set Me Off"
type input "Don't Set Me Off"
click at [1407, 628] on button "Search" at bounding box center [1393, 631] width 122 height 40
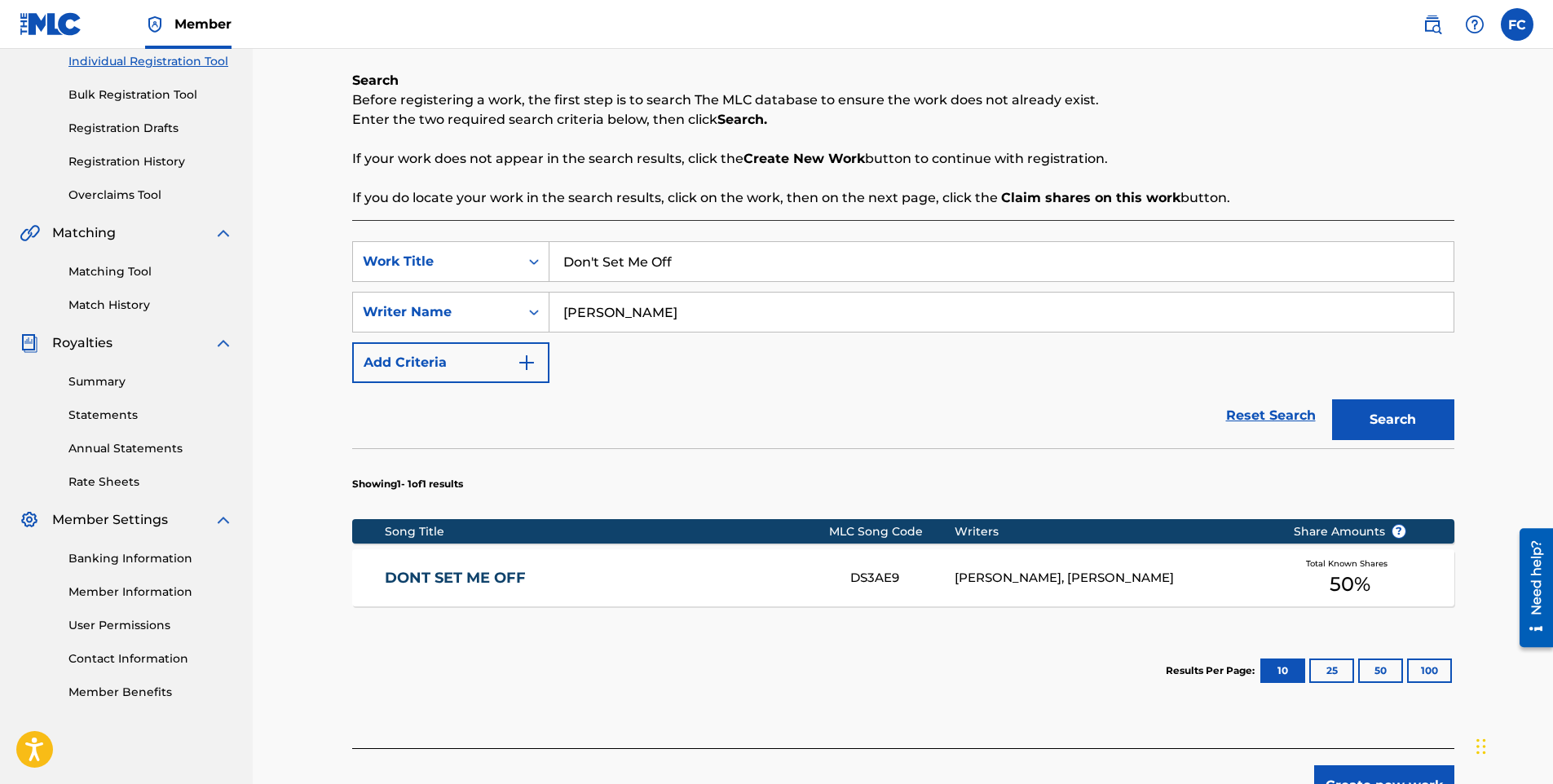
scroll to position [313, 0]
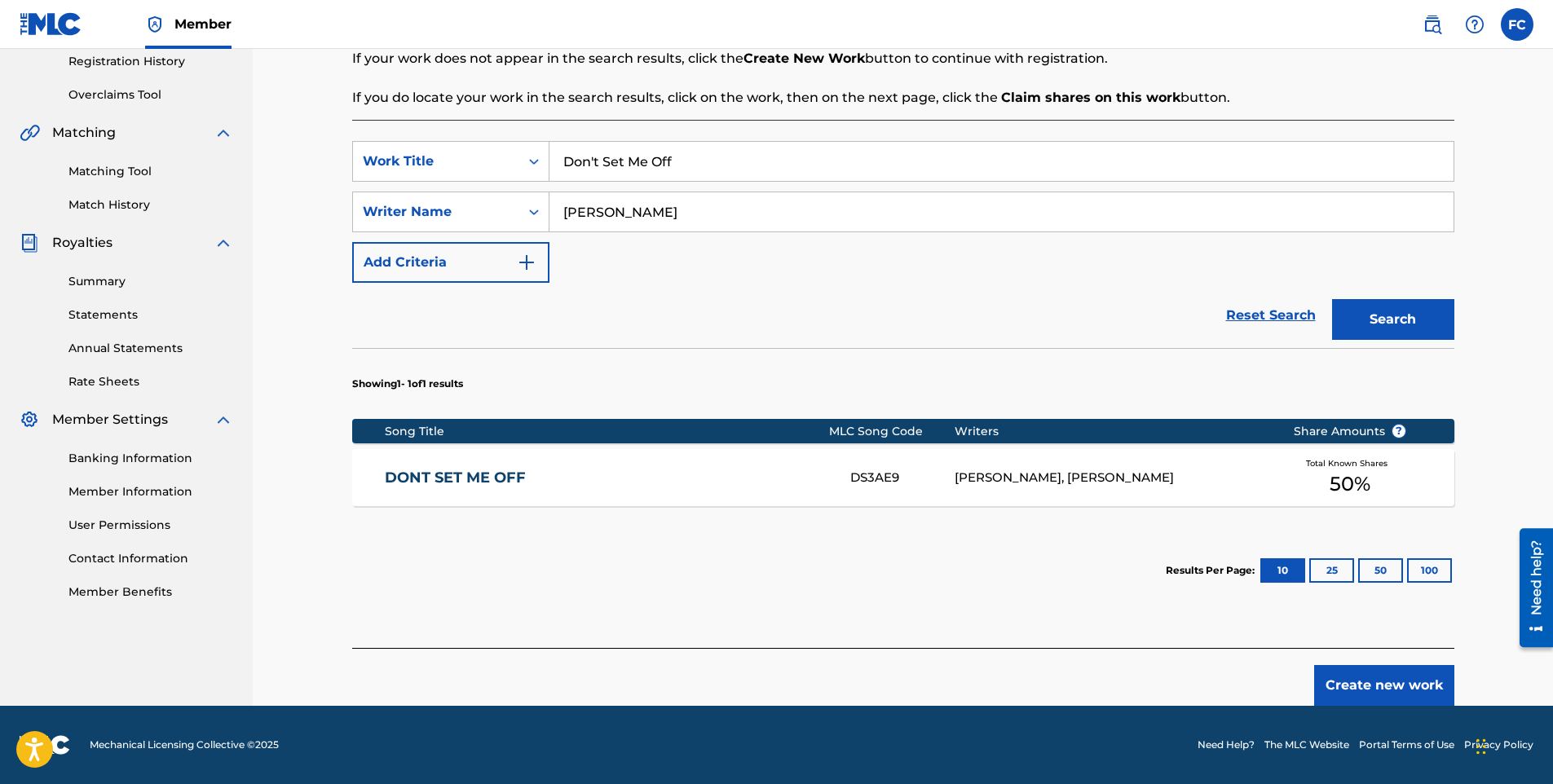
click at [486, 475] on link "DONT SET ME OFF" at bounding box center [607, 477] width 444 height 19
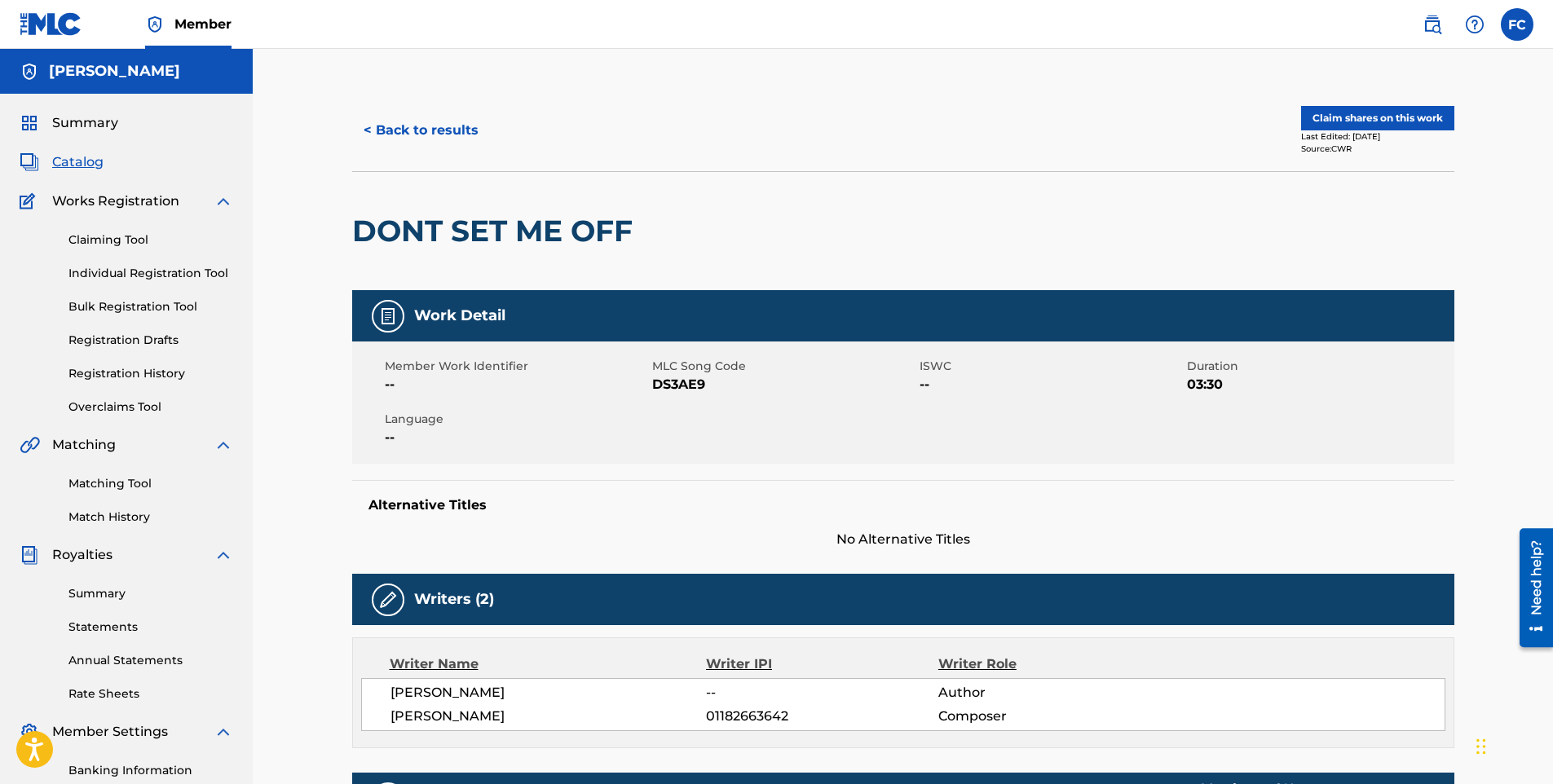
click at [1360, 124] on button "Claim shares on this work" at bounding box center [1377, 117] width 153 height 25
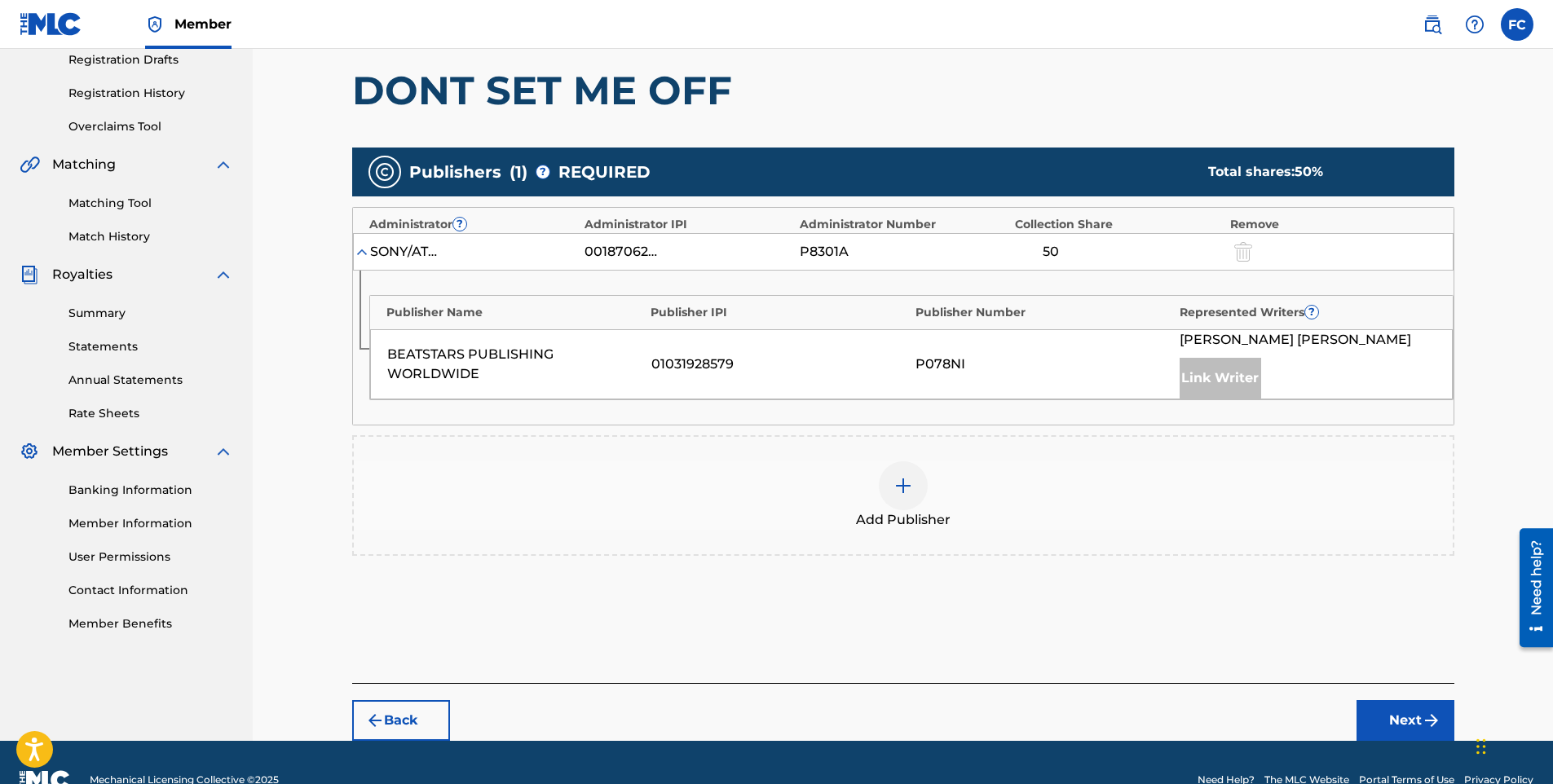
scroll to position [316, 0]
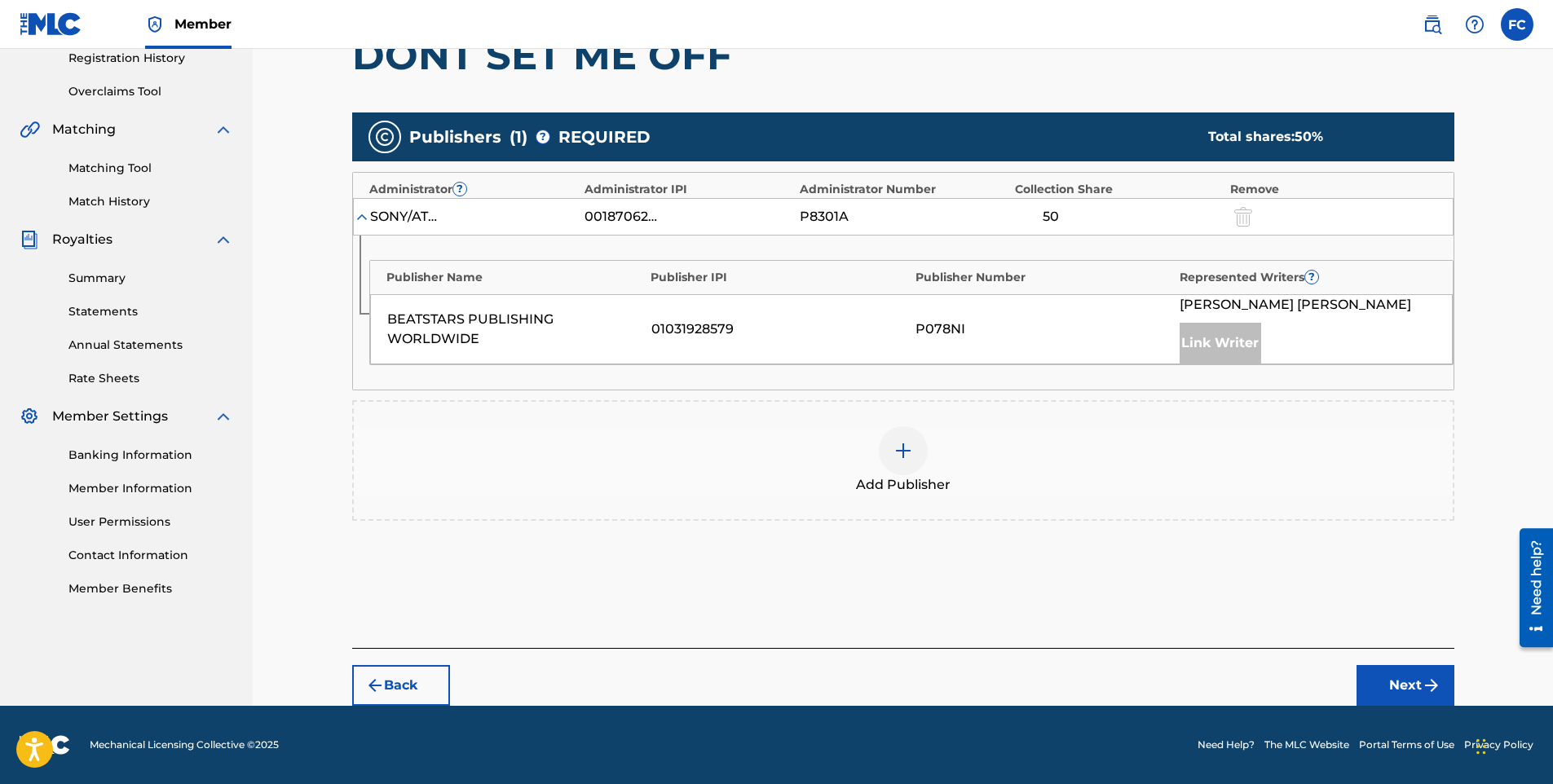
click at [1370, 678] on button "Next" at bounding box center [1405, 684] width 98 height 40
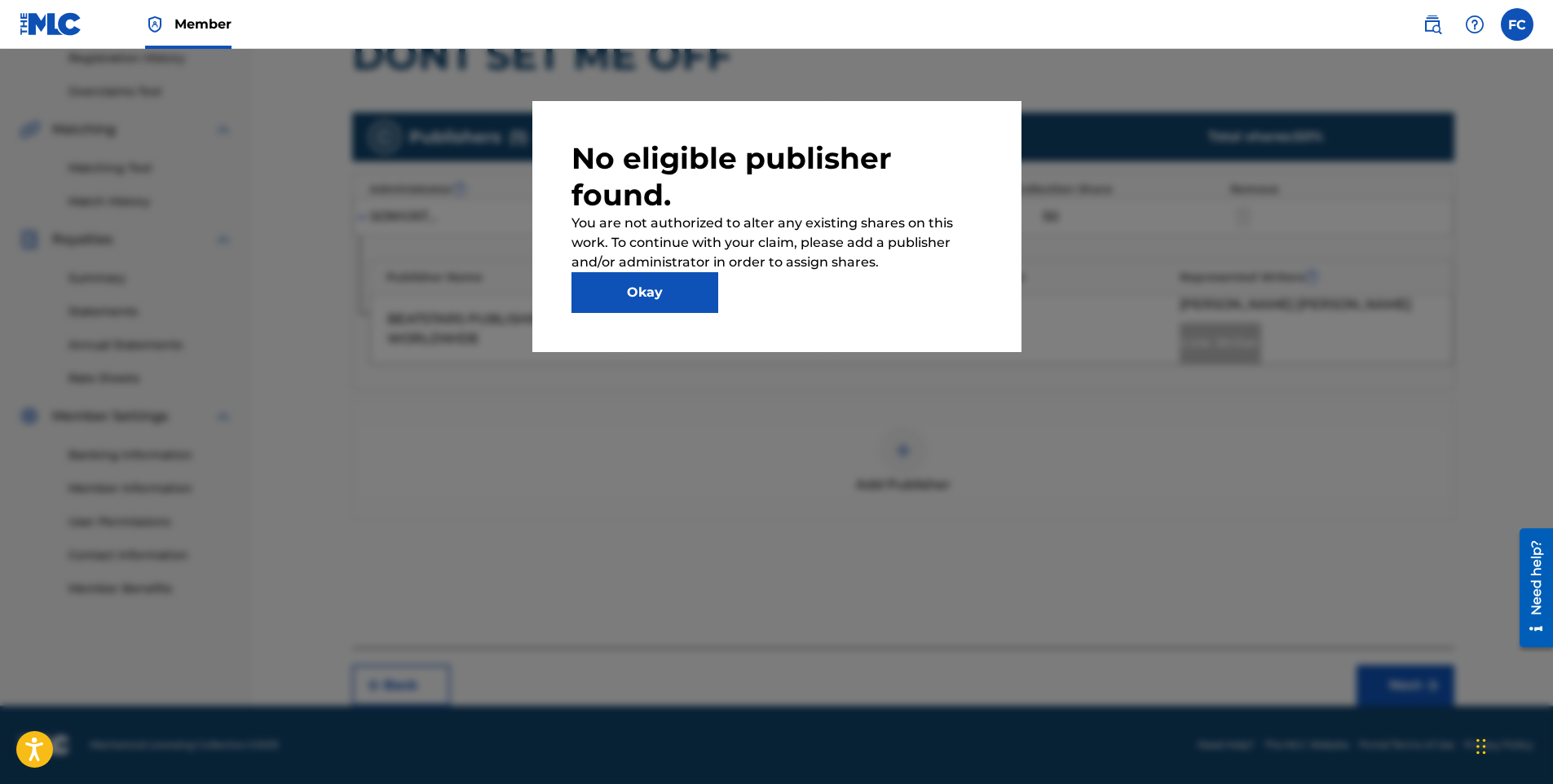
click at [634, 286] on button "Okay" at bounding box center [644, 292] width 147 height 40
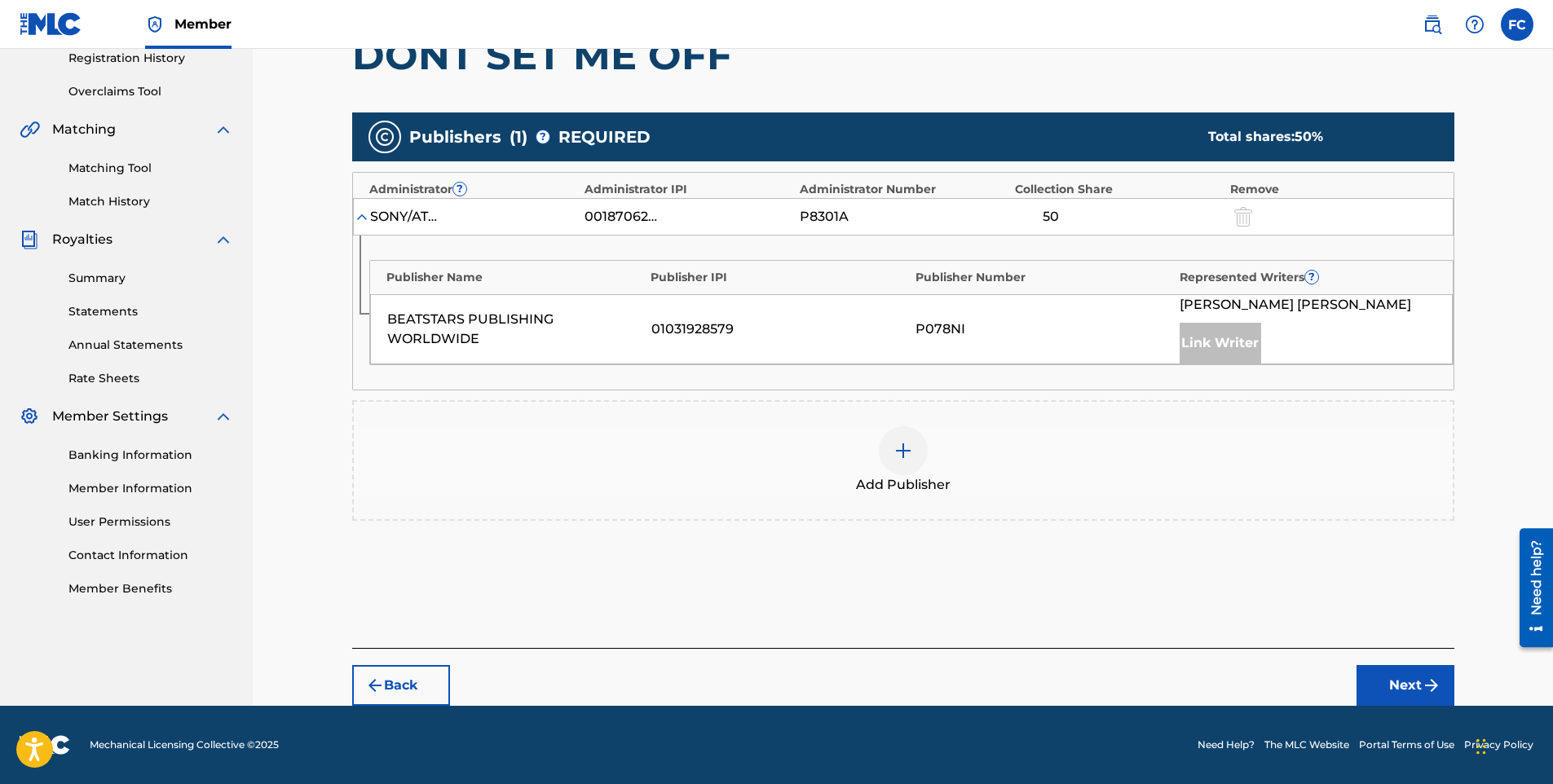
click at [908, 453] on img at bounding box center [904, 451] width 20 height 20
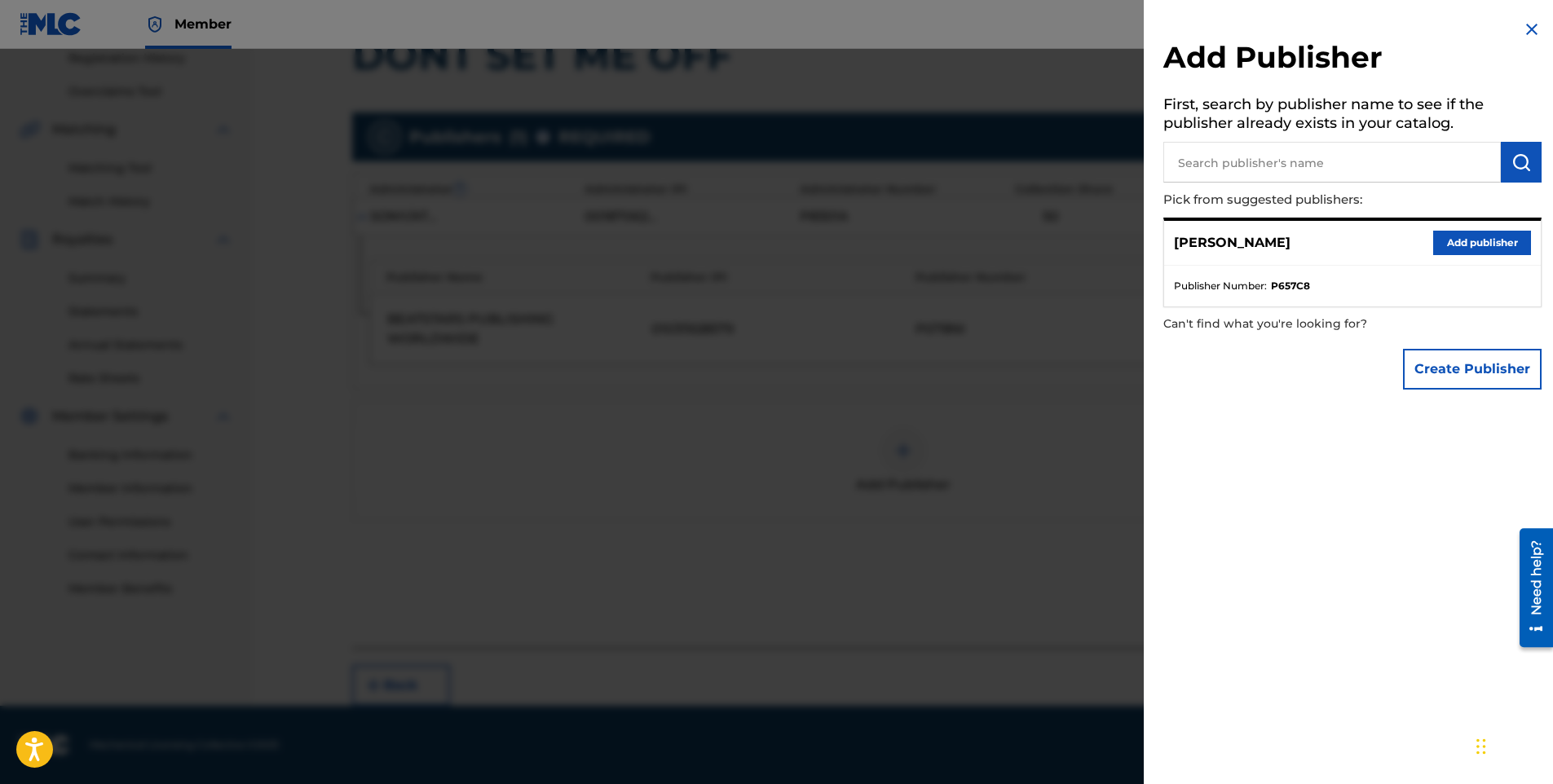
click at [1454, 240] on button "Add publisher" at bounding box center [1482, 243] width 98 height 25
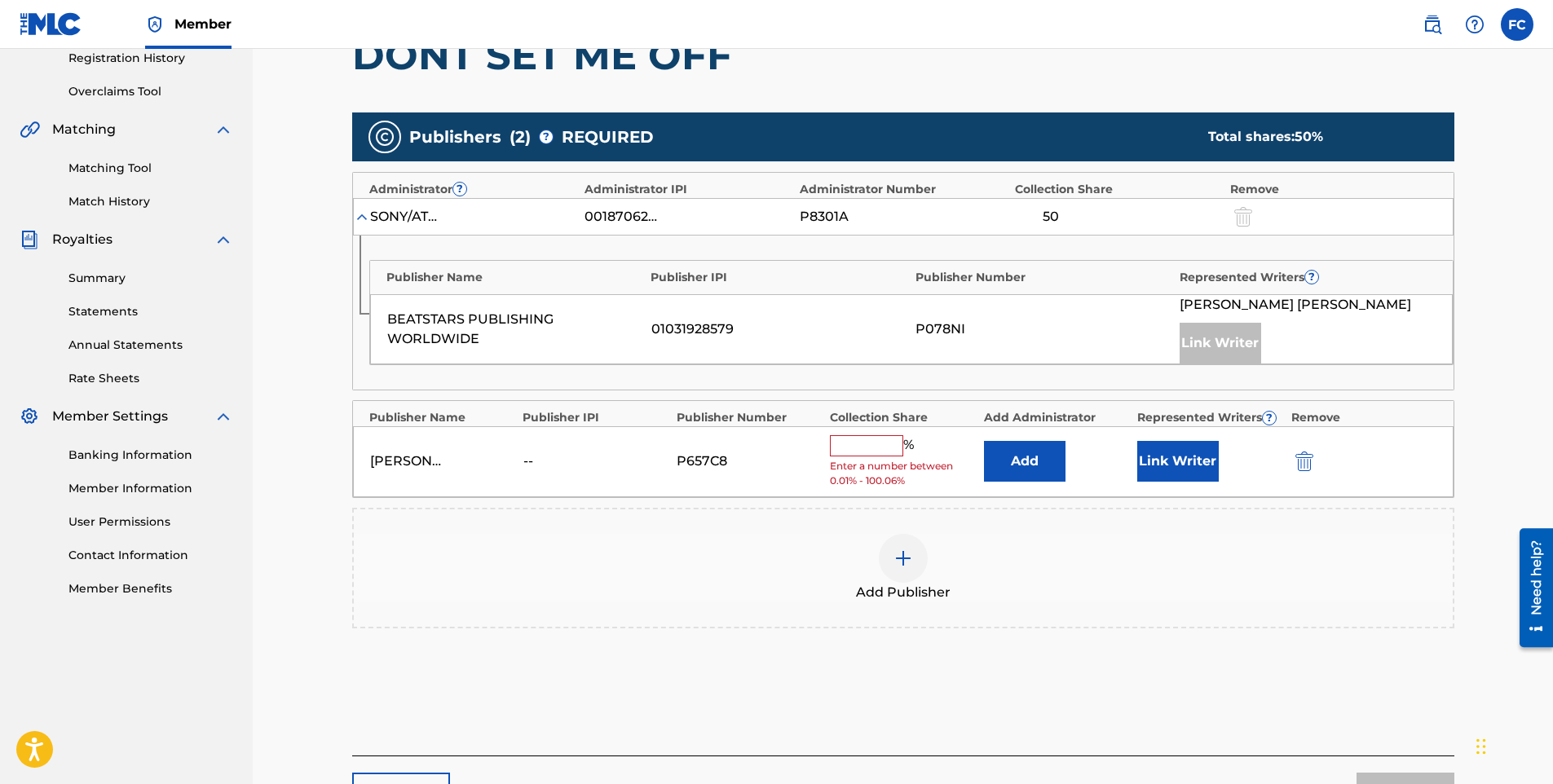
click at [856, 447] on input "text" at bounding box center [866, 445] width 73 height 21
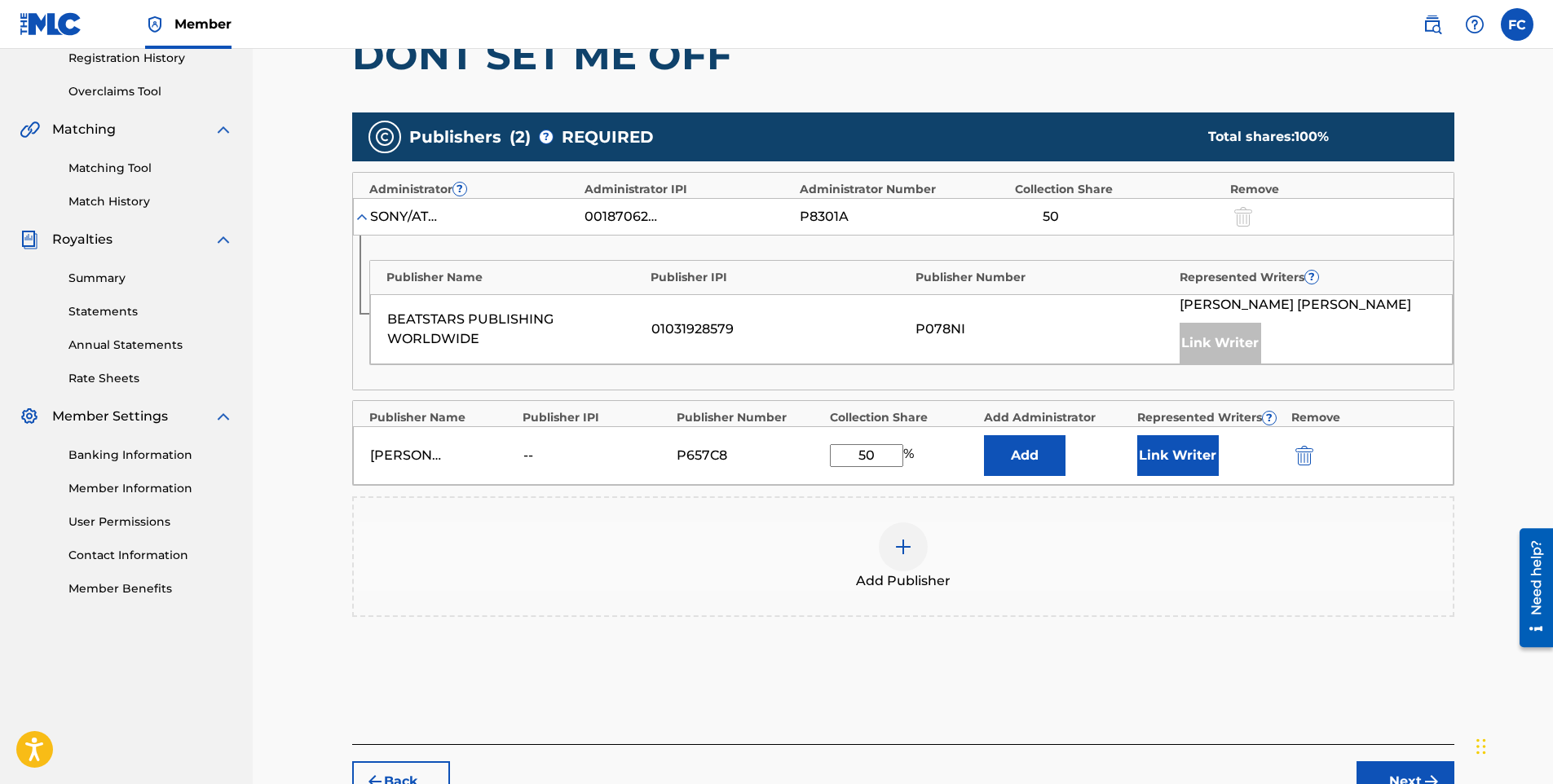
type input "50"
click at [1146, 452] on button "Link Writer" at bounding box center [1178, 455] width 82 height 40
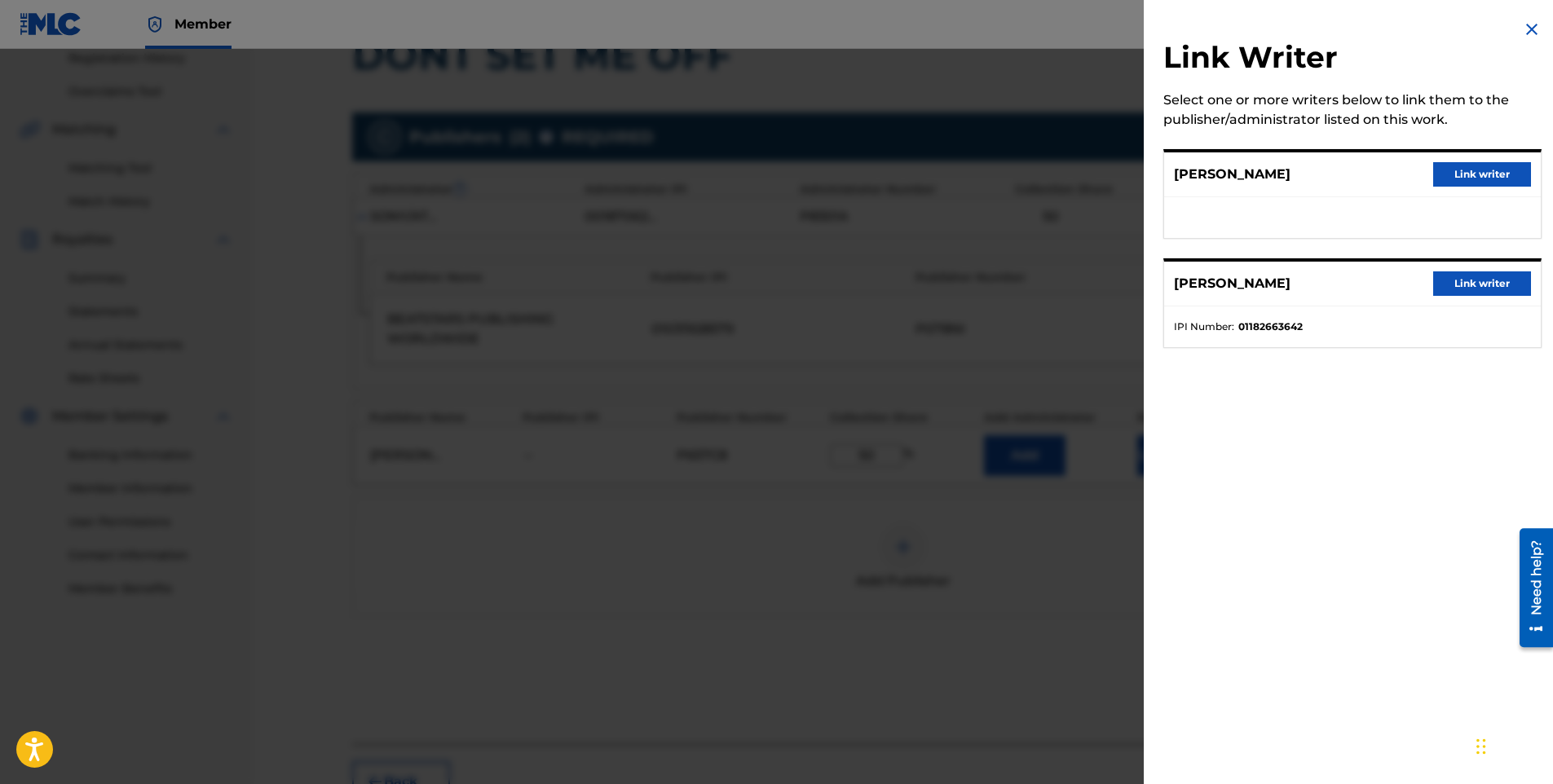
click at [1479, 178] on button "Link writer" at bounding box center [1482, 174] width 98 height 25
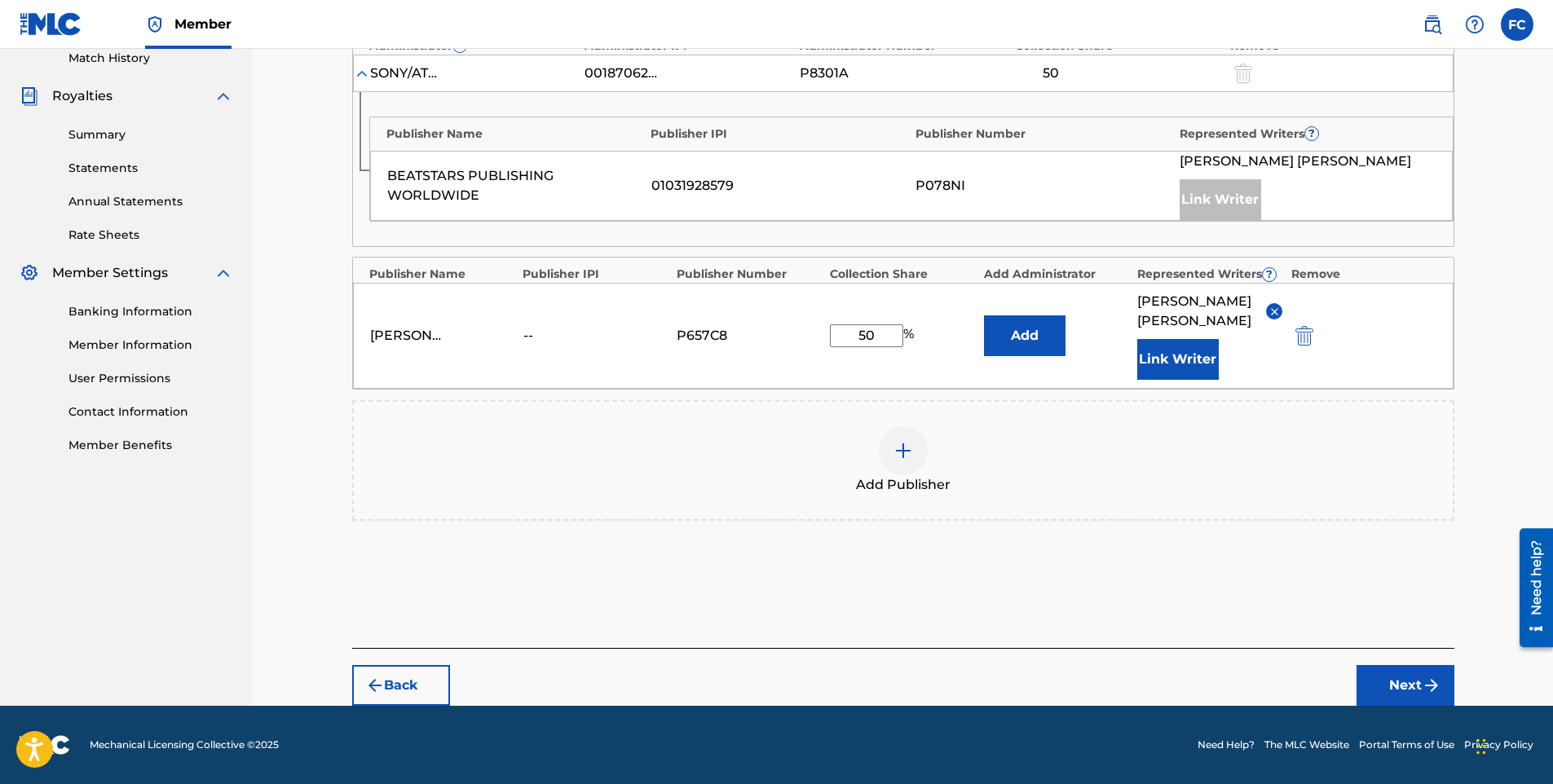
click at [1392, 687] on button "Next" at bounding box center [1405, 684] width 98 height 40
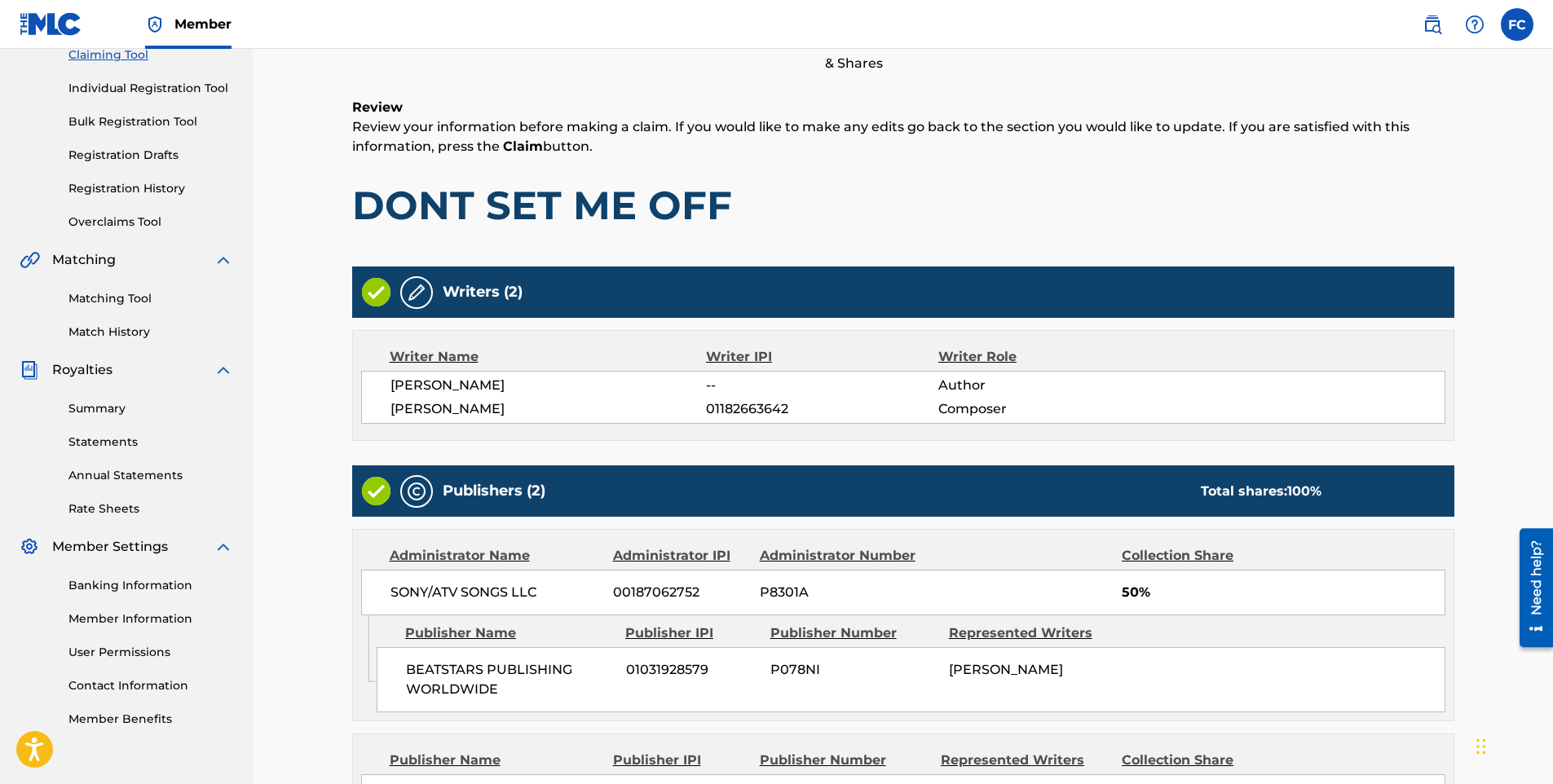
scroll to position [398, 0]
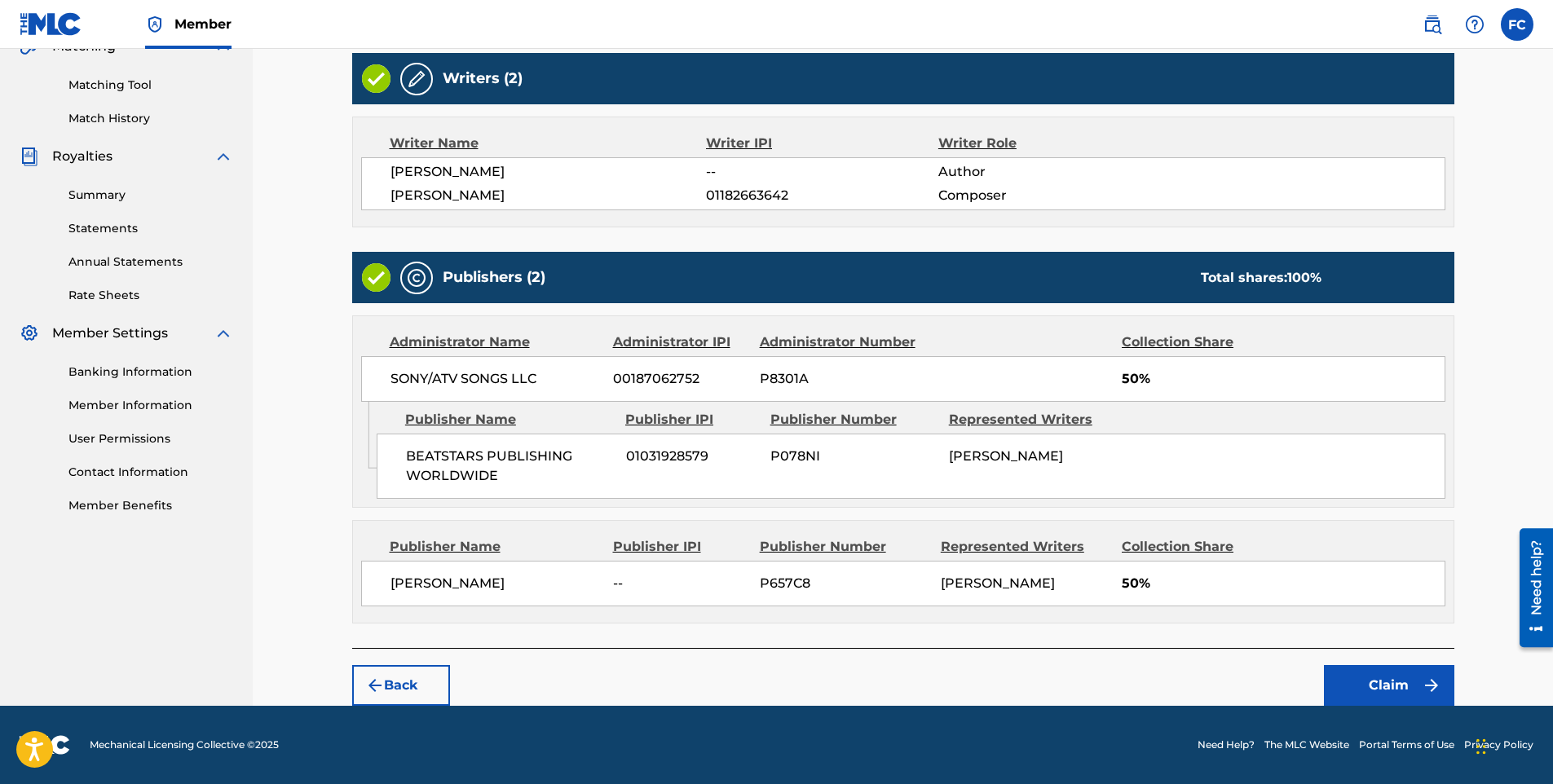
click at [1382, 683] on button "Claim" at bounding box center [1389, 684] width 130 height 40
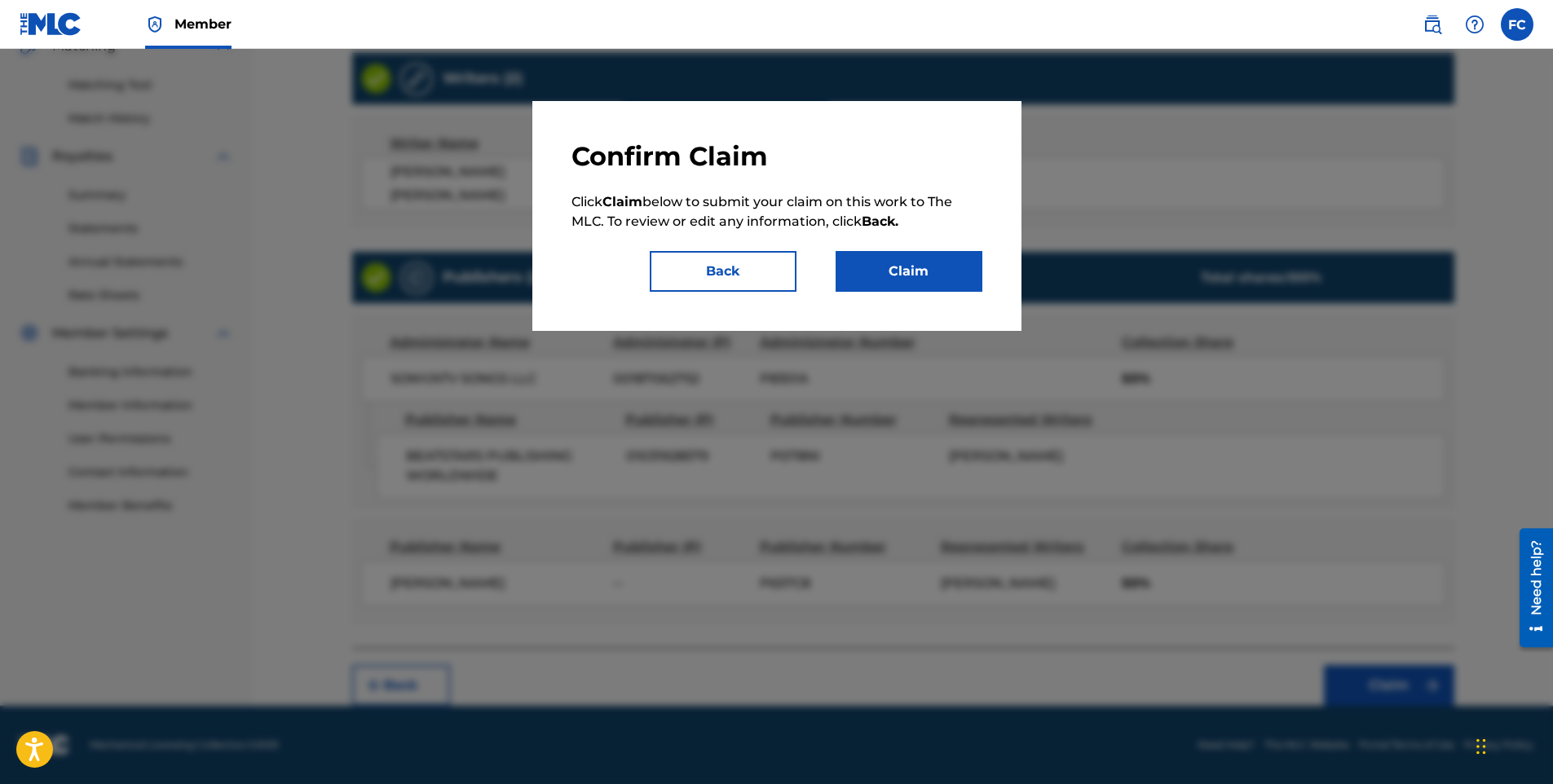
click at [939, 278] on button "Claim" at bounding box center [909, 271] width 147 height 40
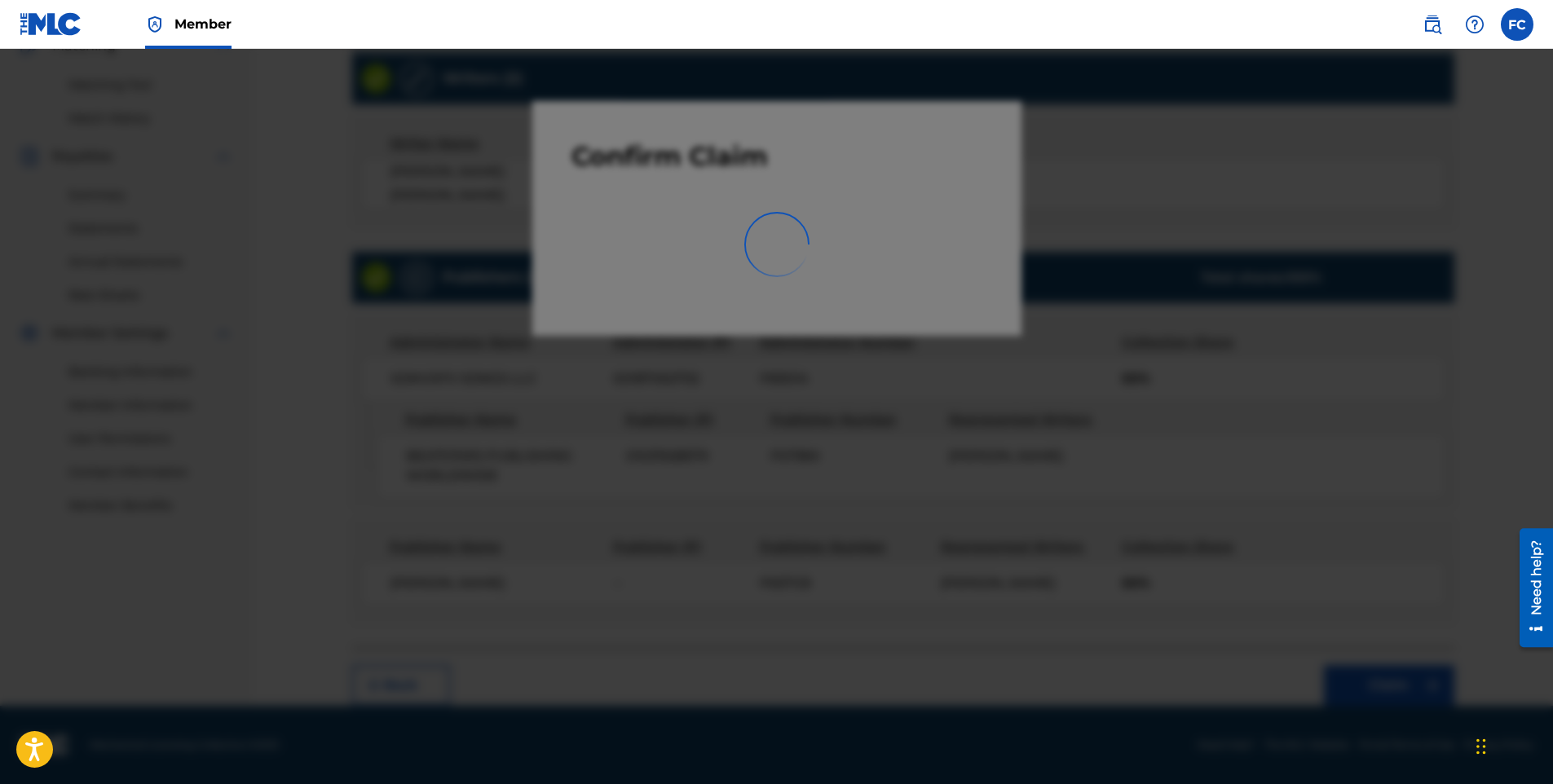
scroll to position [227, 0]
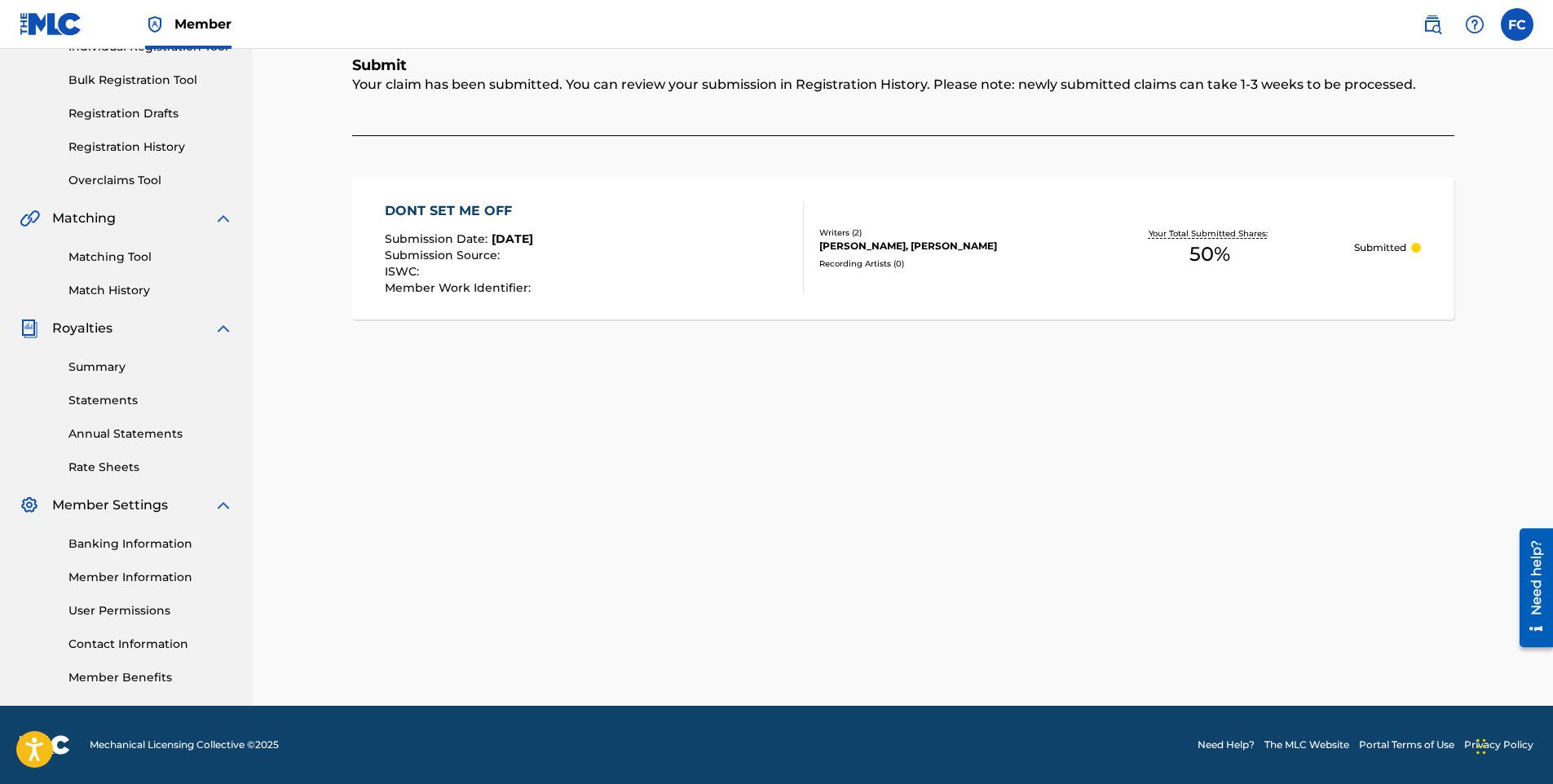
click at [137, 111] on link "Registration Drafts" at bounding box center [150, 113] width 165 height 17
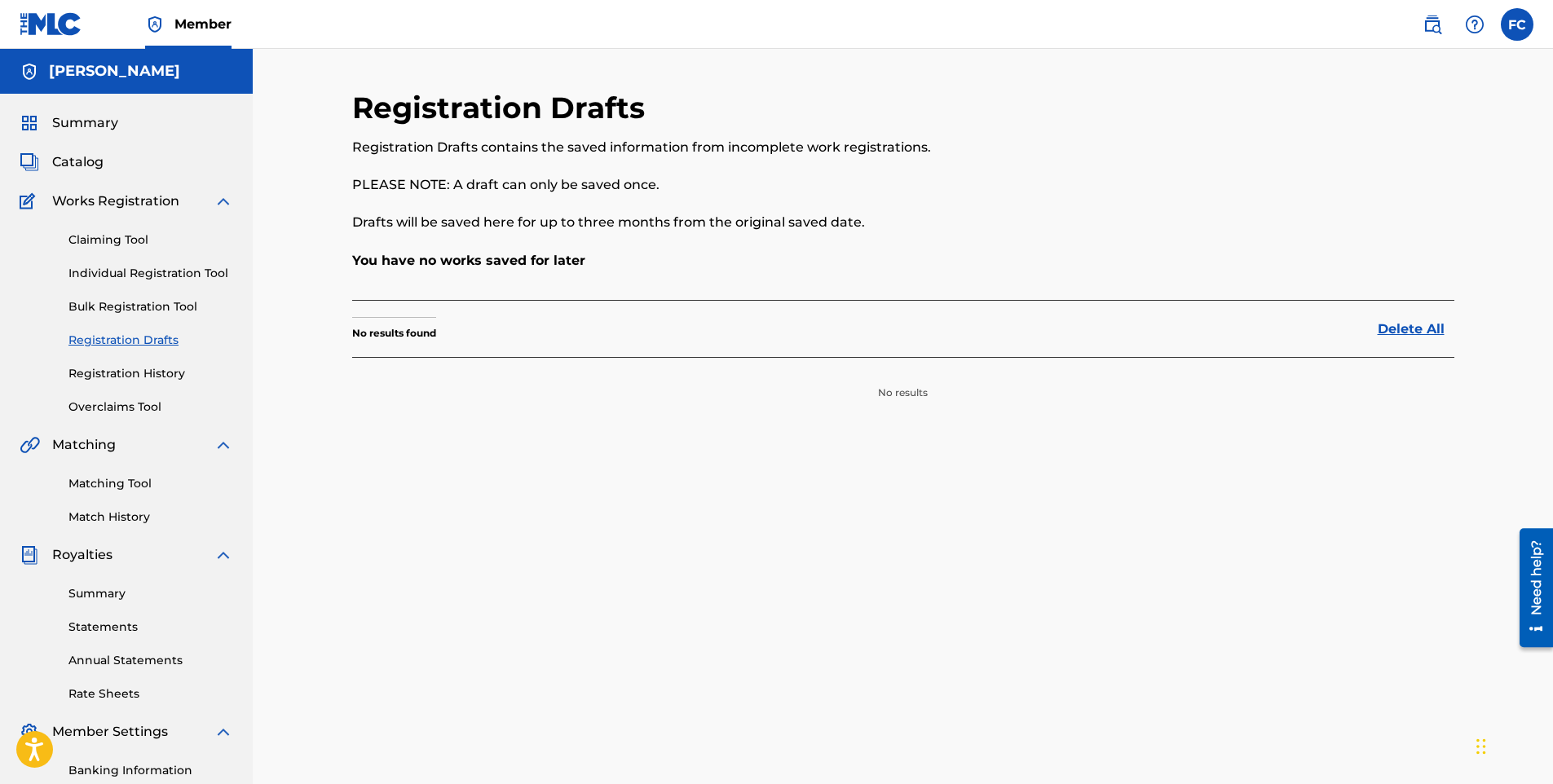
click at [119, 242] on link "Claiming Tool" at bounding box center [150, 240] width 165 height 17
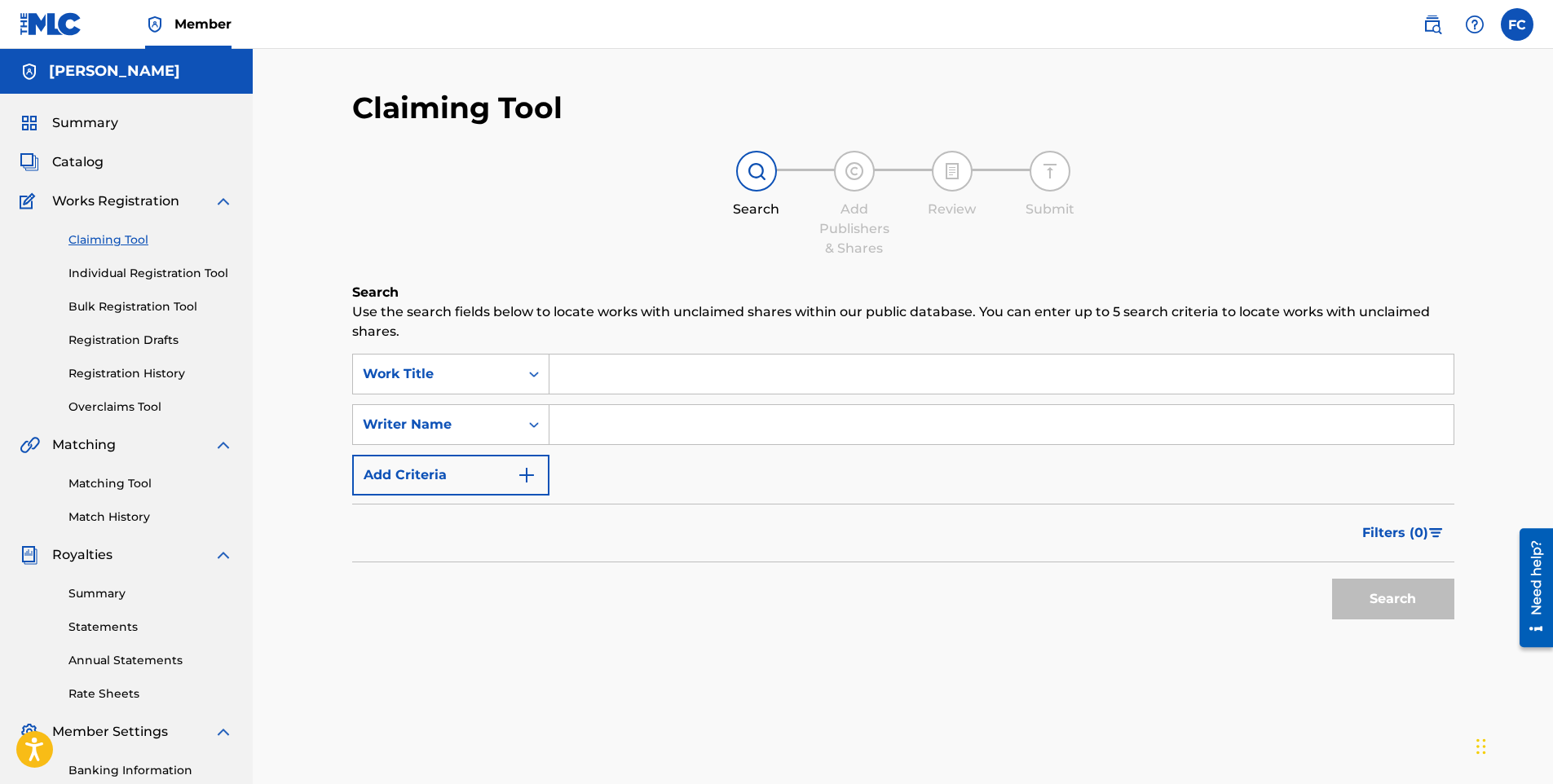
click at [622, 381] on input "Search Form" at bounding box center [1001, 375] width 905 height 39
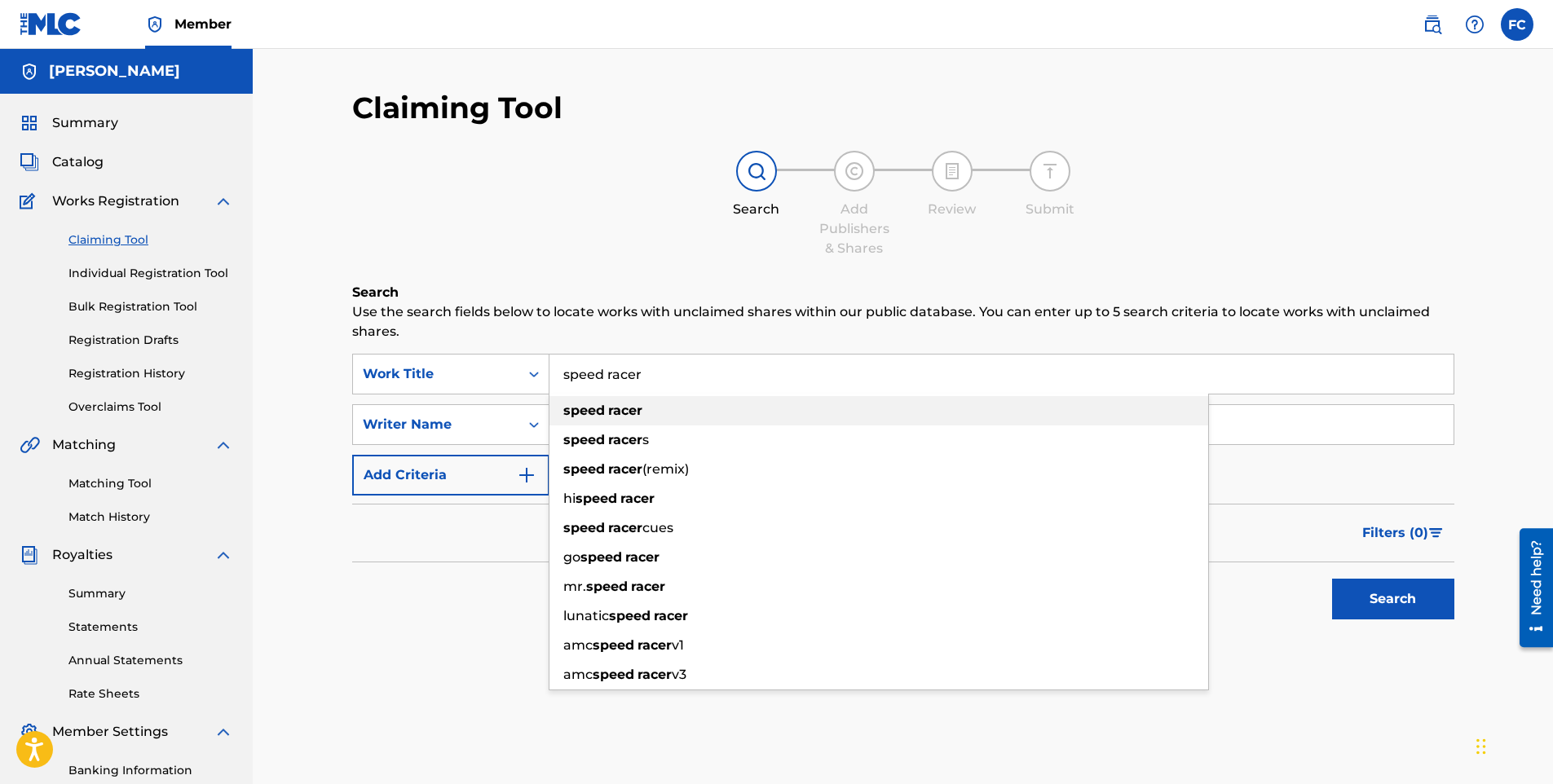
type input "speed racer"
click at [686, 413] on div "speed racer" at bounding box center [879, 411] width 659 height 30
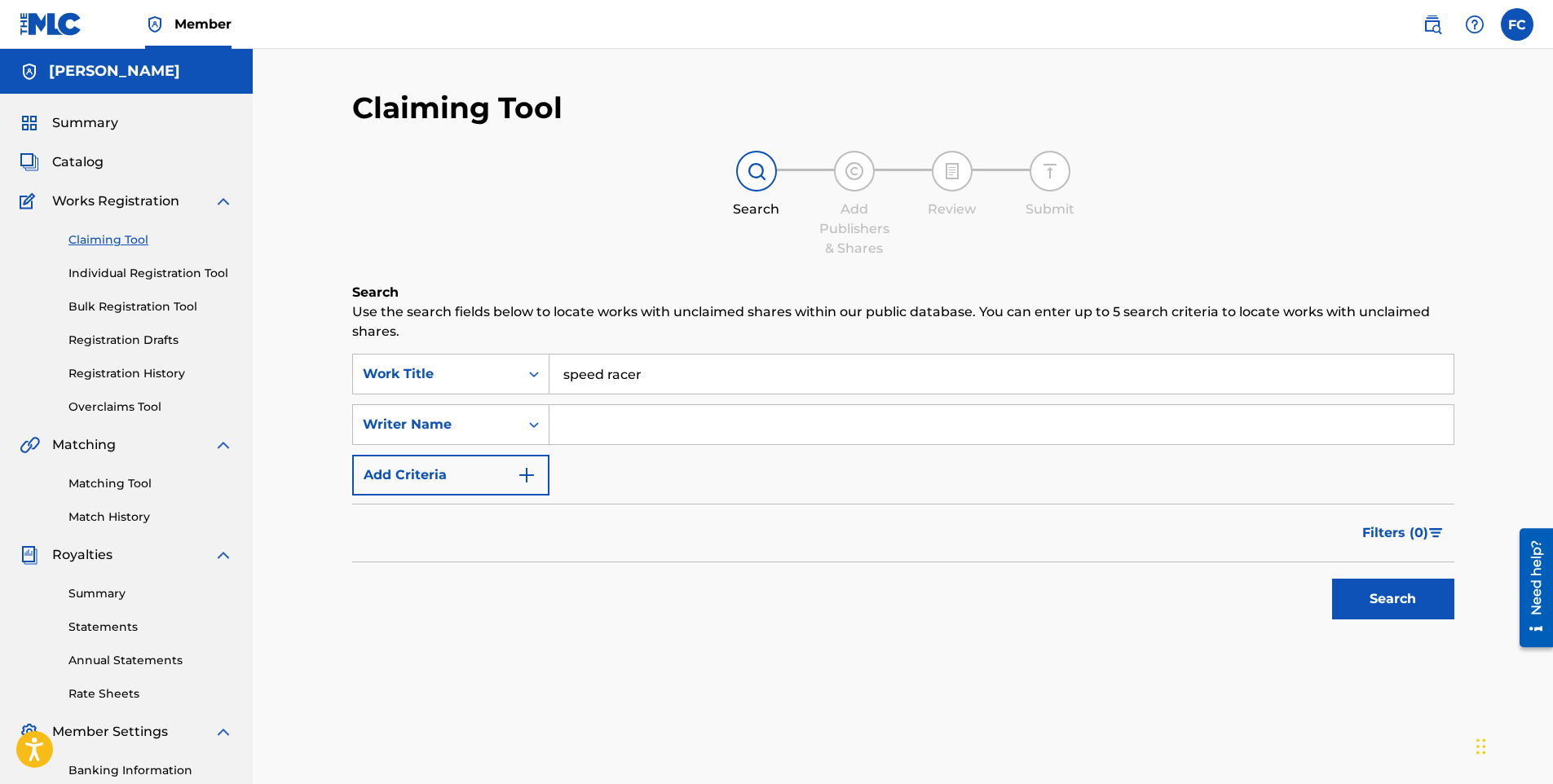
click at [619, 438] on input "Search Form" at bounding box center [1001, 425] width 905 height 39
drag, startPoint x: 659, startPoint y: 427, endPoint x: 631, endPoint y: 427, distance: 28.0
click at [631, 427] on input "[PERSON_NAME]" at bounding box center [1001, 425] width 905 height 39
type input "[PERSON_NAME]"
click at [1399, 602] on button "Search" at bounding box center [1393, 599] width 122 height 40
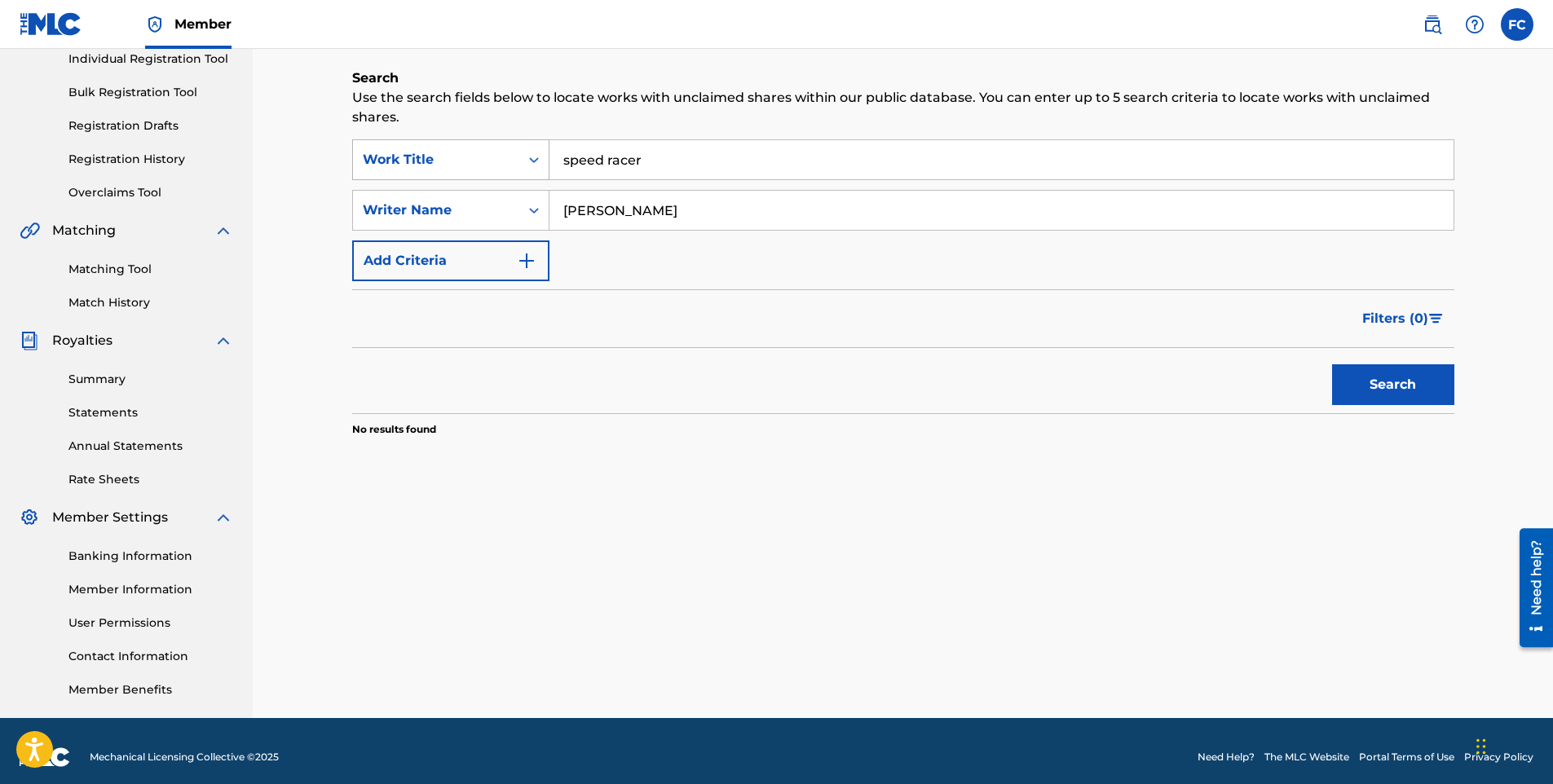
scroll to position [63, 0]
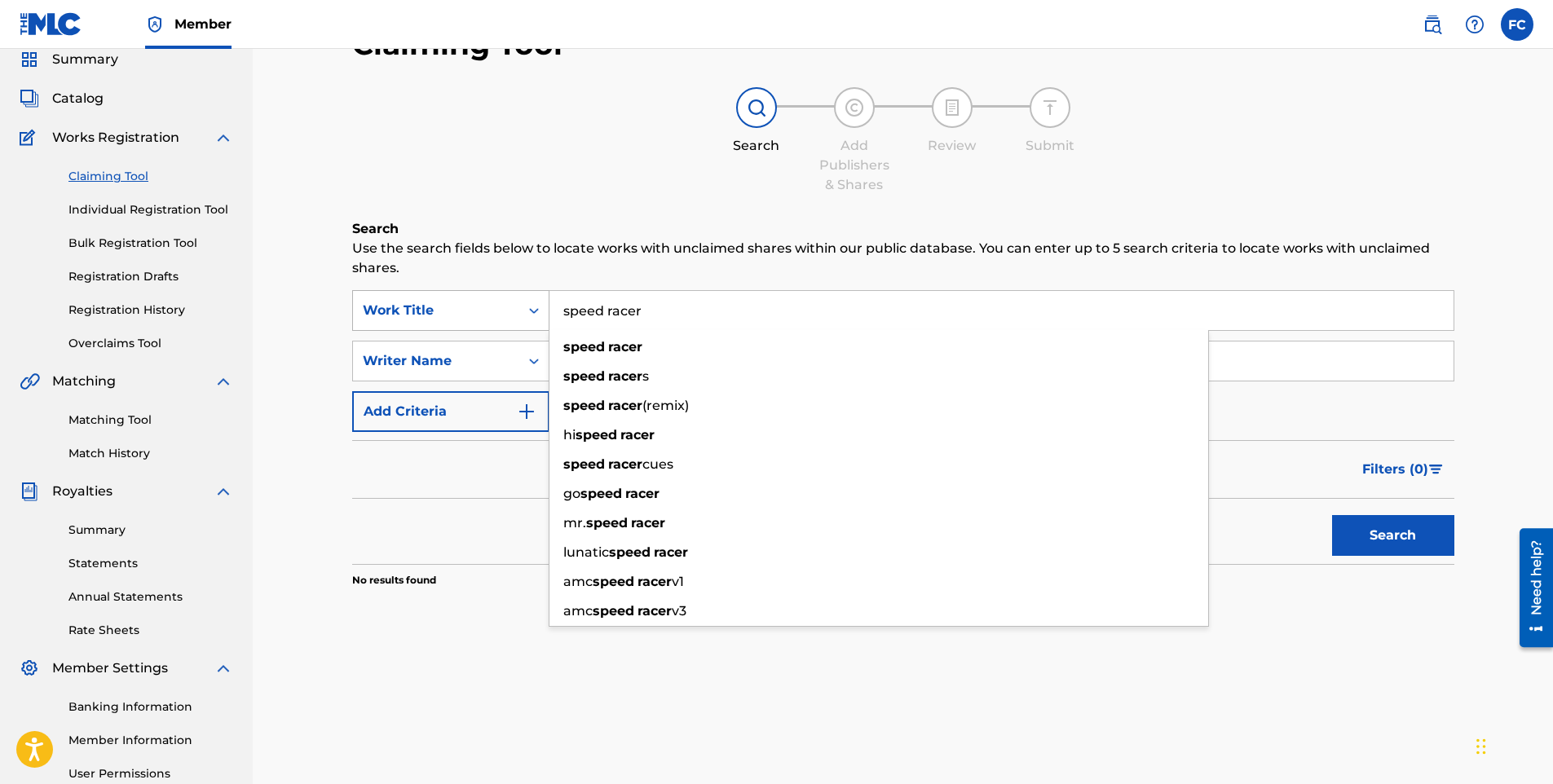
drag, startPoint x: 678, startPoint y: 317, endPoint x: 500, endPoint y: 316, distance: 178.0
click at [500, 316] on div "SearchWithCriteria60ead732-c242-4edd-bf5f-fbde762564c1 Work Title speed racer s…" at bounding box center [903, 310] width 1102 height 40
click at [162, 214] on link "Individual Registration Tool" at bounding box center [150, 209] width 165 height 17
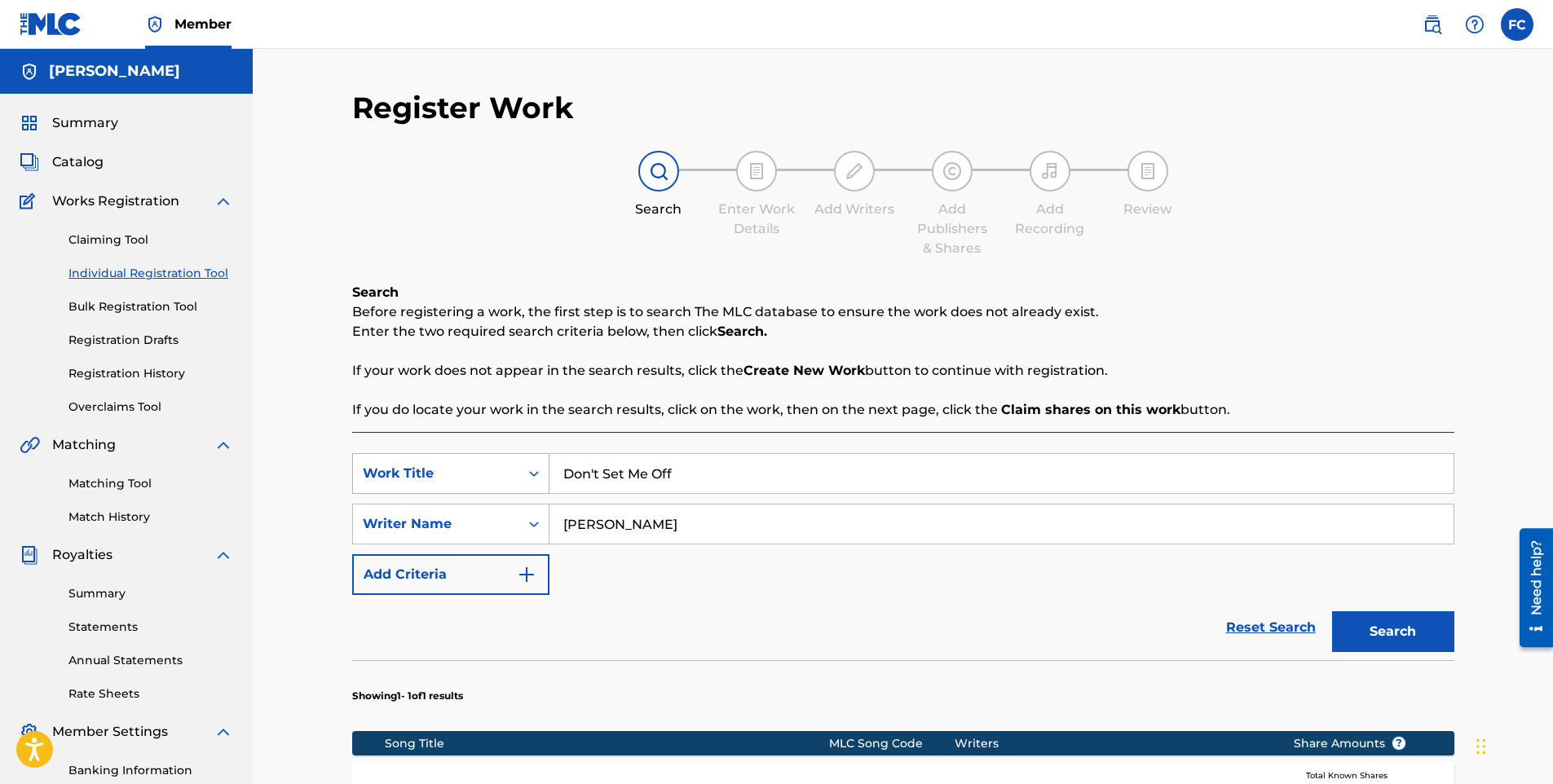
drag, startPoint x: 532, startPoint y: 484, endPoint x: 496, endPoint y: 484, distance: 36.0
click at [496, 484] on div "SearchWithCriteria2ecae197-dcee-4fd4-ba04-1100fe403d61 Work Title Don't Set Me …" at bounding box center [903, 473] width 1102 height 40
paste input "speed racer"
type input "speed racer"
click at [1428, 644] on button "Search" at bounding box center [1393, 631] width 122 height 40
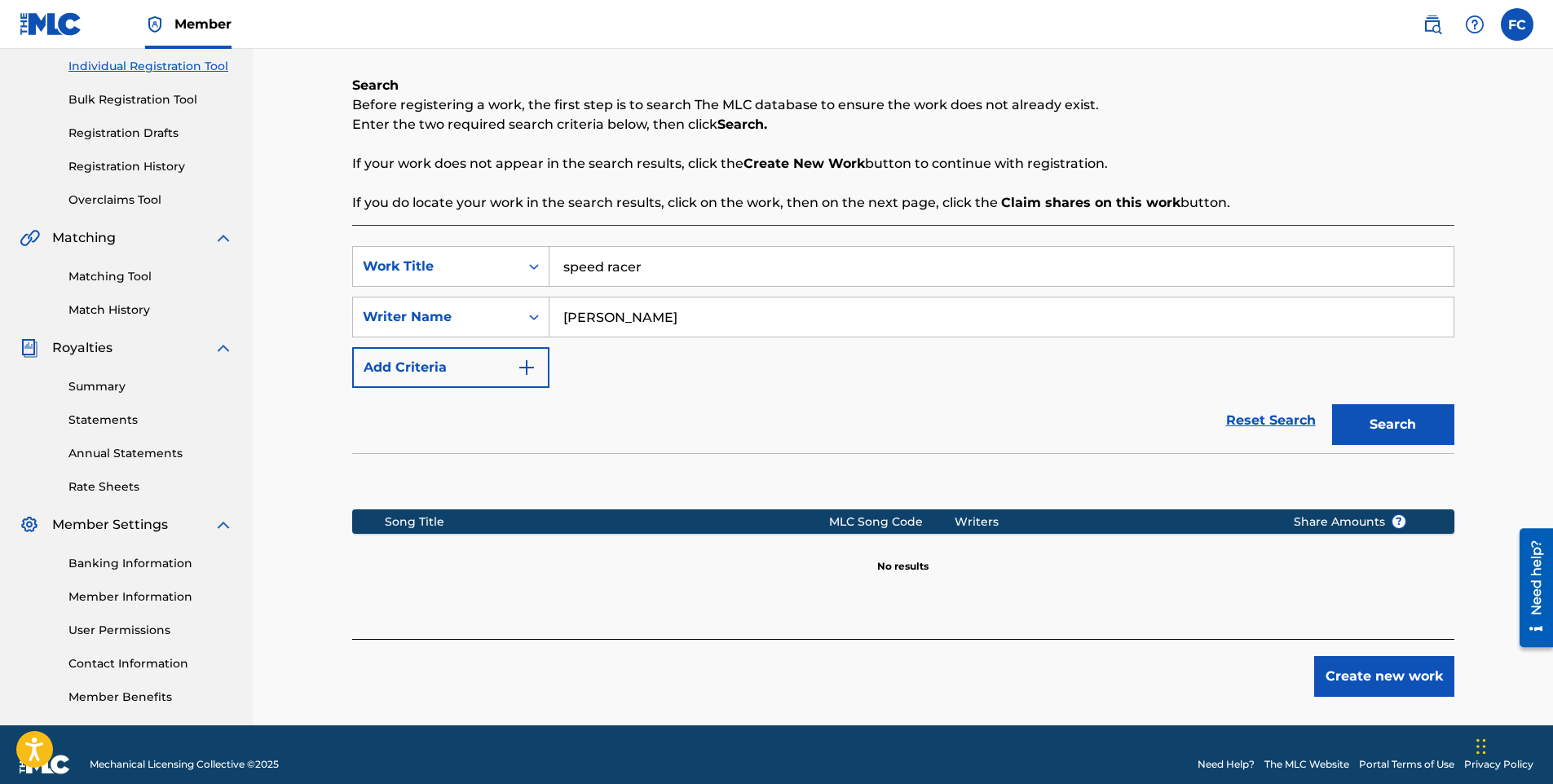
scroll to position [227, 0]
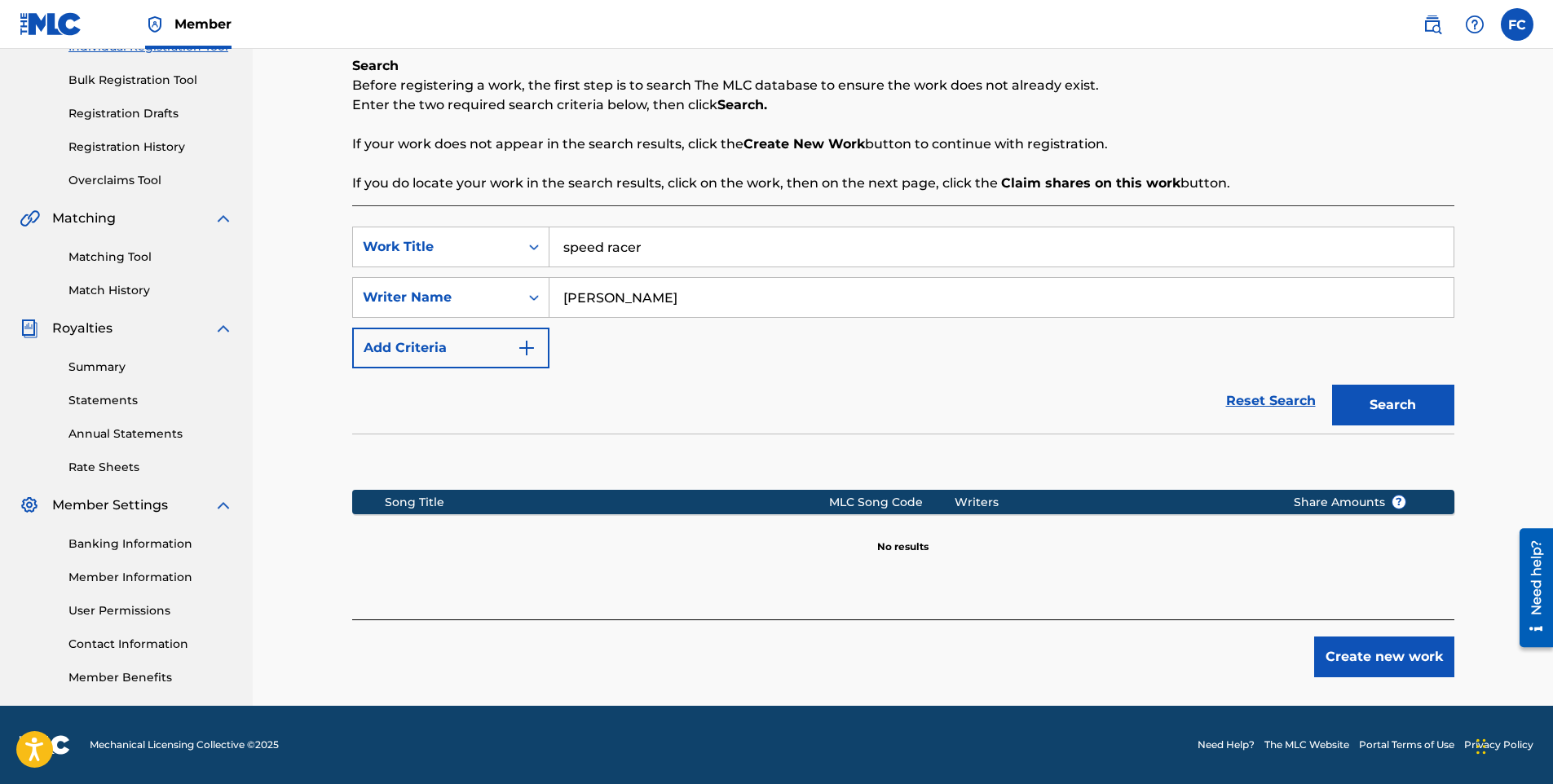
click at [1383, 657] on button "Create new work" at bounding box center [1384, 656] width 140 height 40
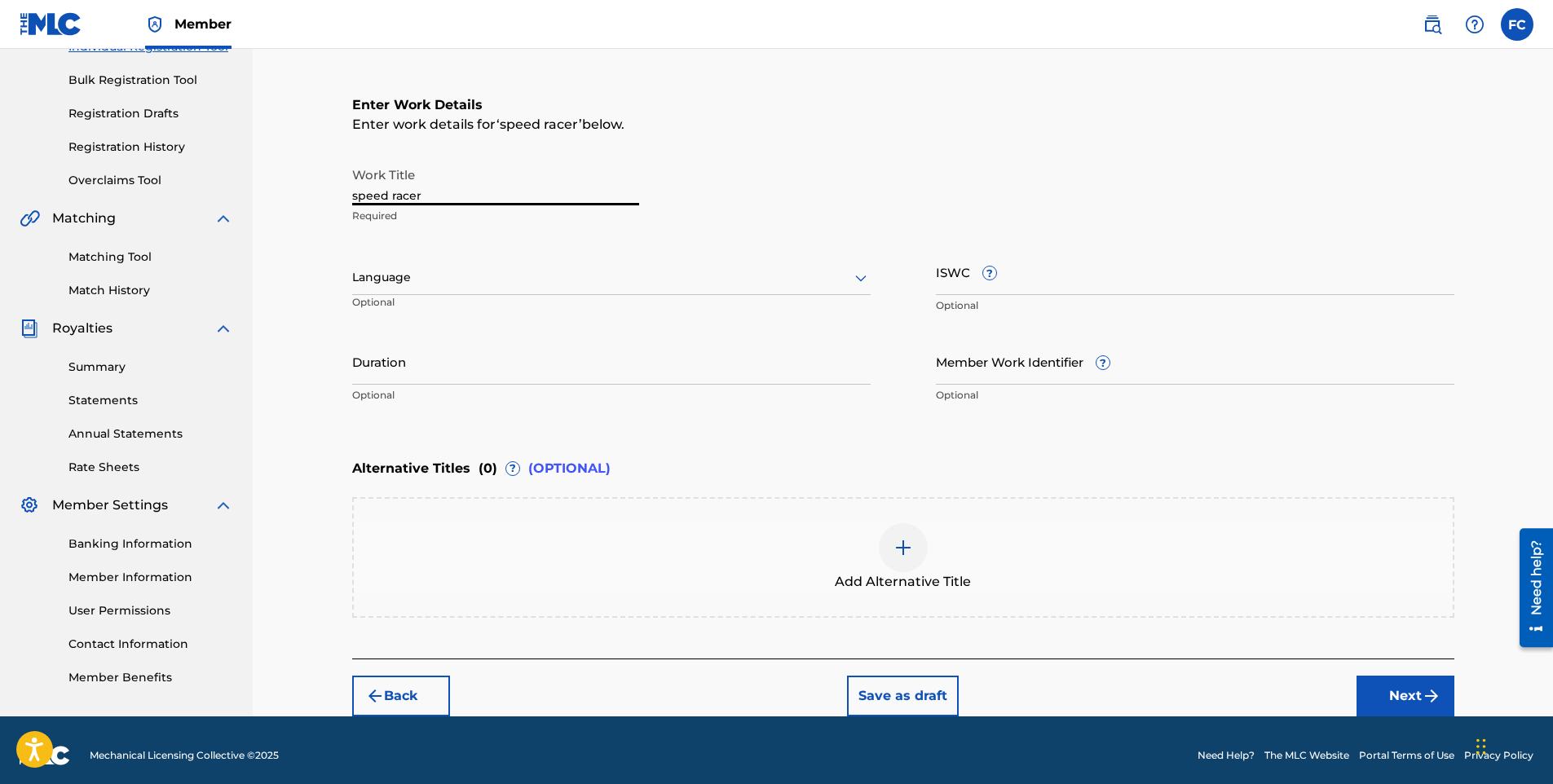
drag, startPoint x: 428, startPoint y: 195, endPoint x: 295, endPoint y: 199, distance: 133.1
click at [295, 199] on div "Register Work Search Enter Work Details Add Writers Add Publishers & Shares Add…" at bounding box center [903, 269] width 1300 height 894
paste input "Speed R"
type input "Speed Racer"
click at [386, 284] on div at bounding box center [612, 277] width 519 height 21
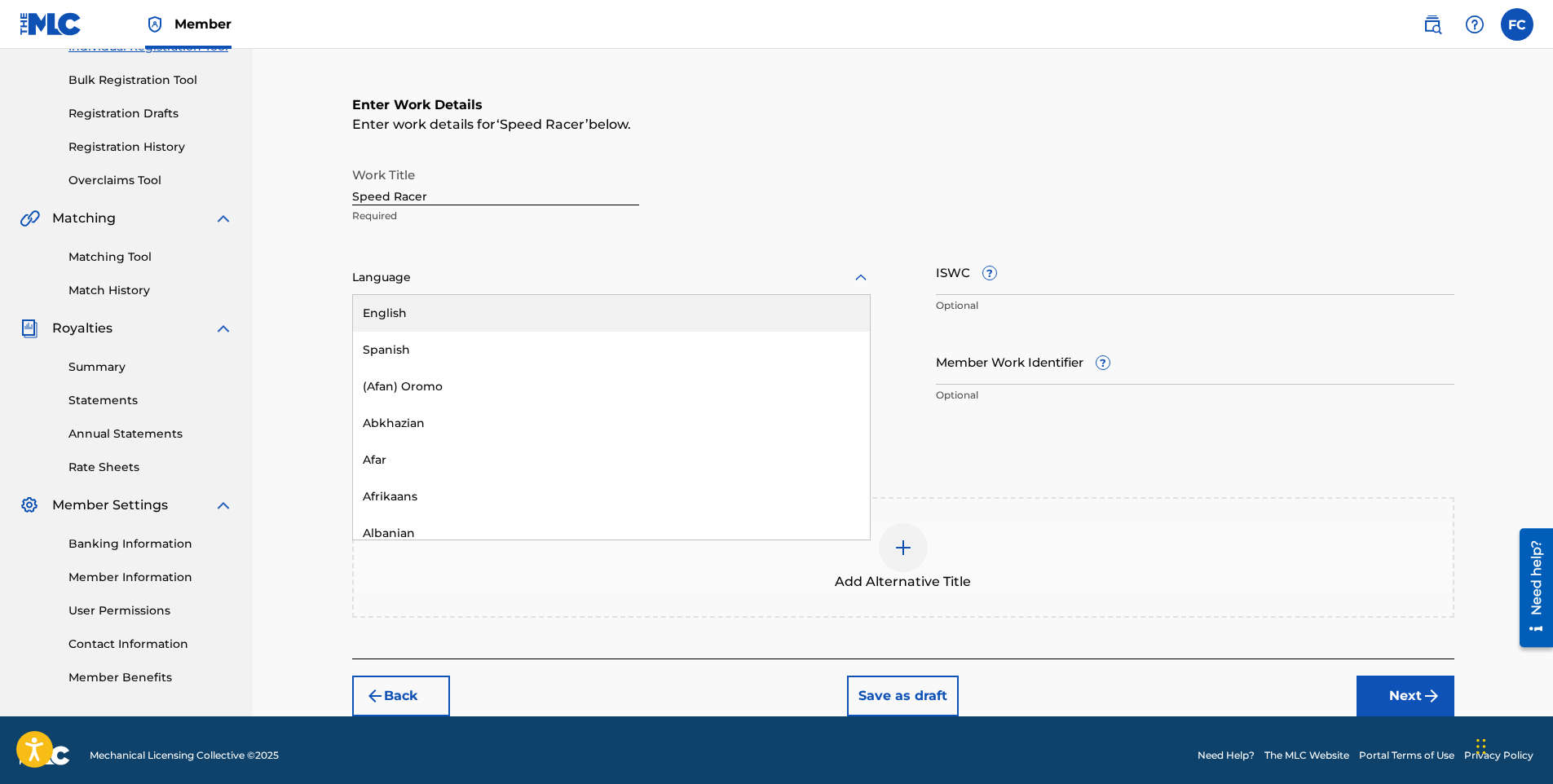
click at [400, 319] on div "English" at bounding box center [612, 313] width 517 height 36
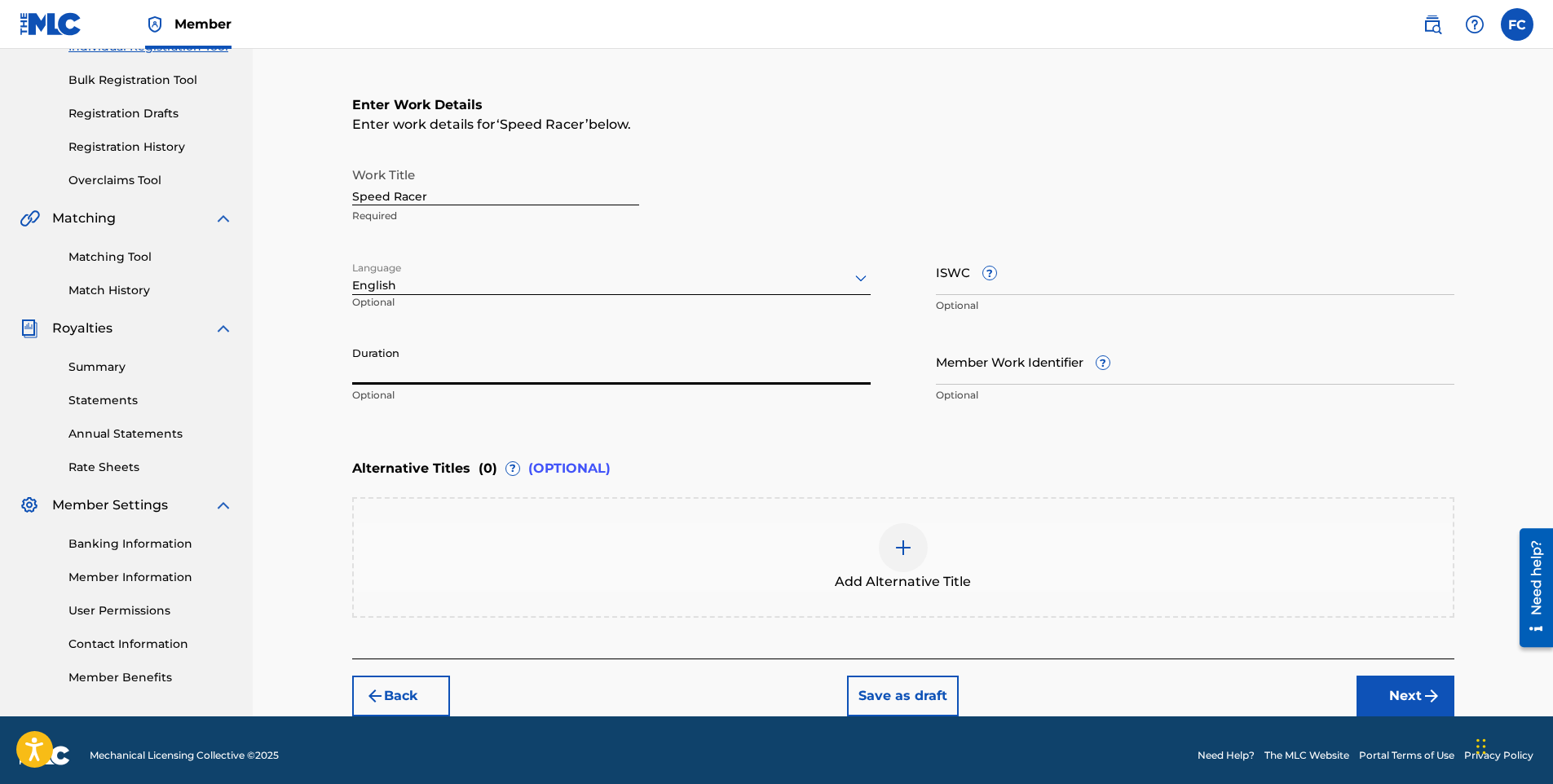
click at [451, 370] on input "Duration" at bounding box center [612, 361] width 519 height 46
click at [908, 548] on img at bounding box center [904, 547] width 20 height 20
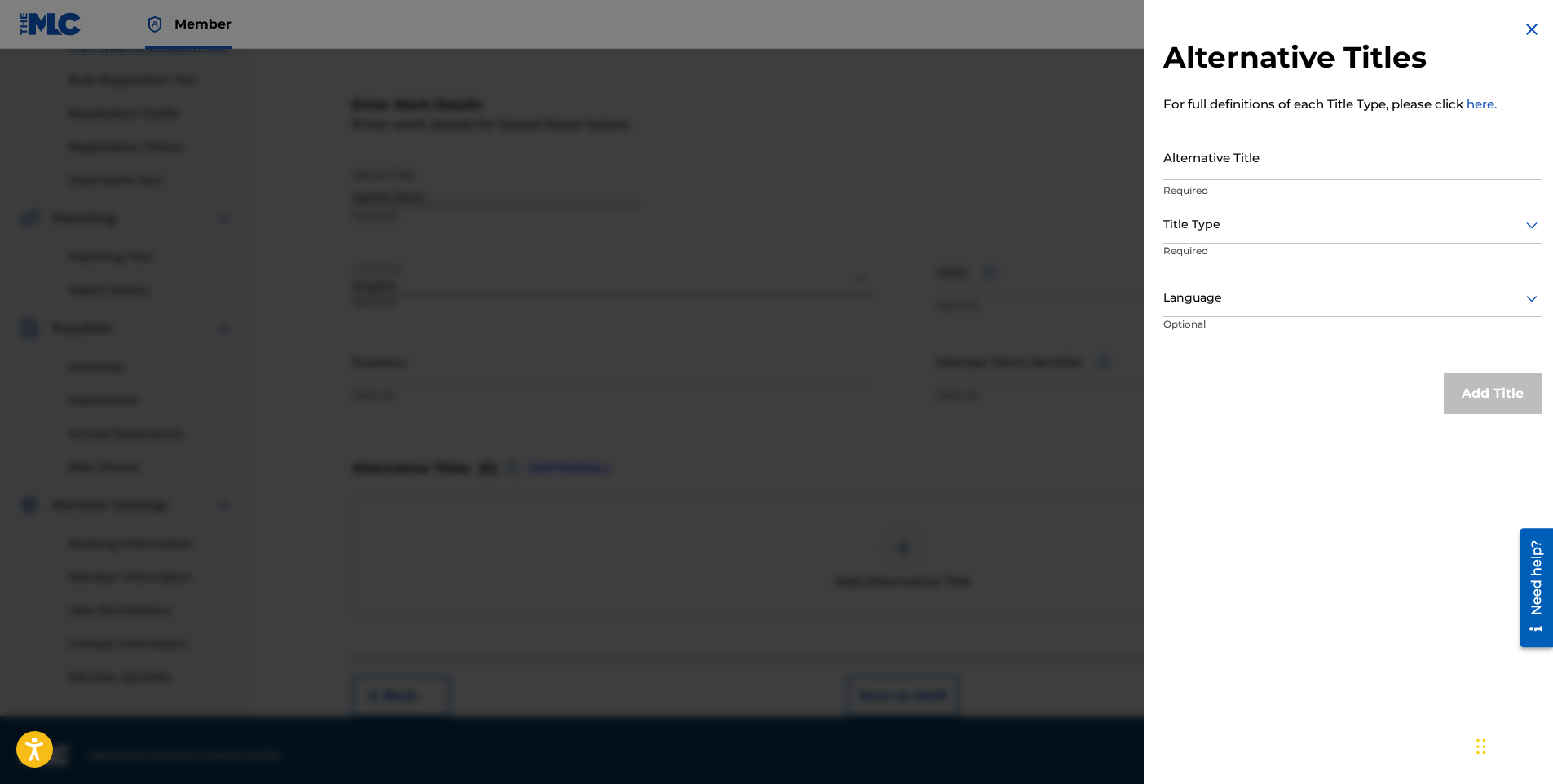
click at [1524, 36] on img at bounding box center [1532, 30] width 20 height 20
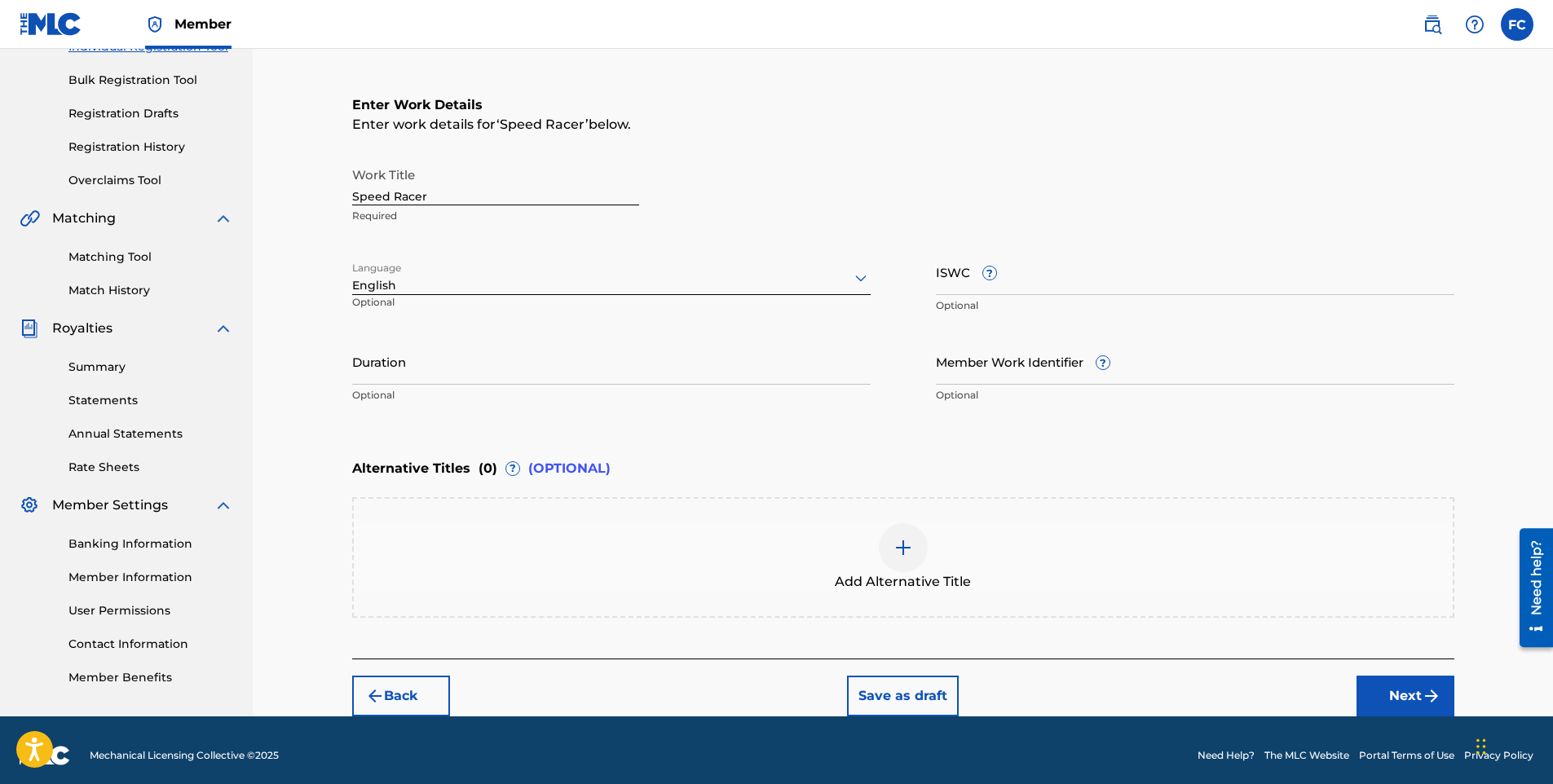
click at [1395, 697] on button "Next" at bounding box center [1405, 695] width 98 height 40
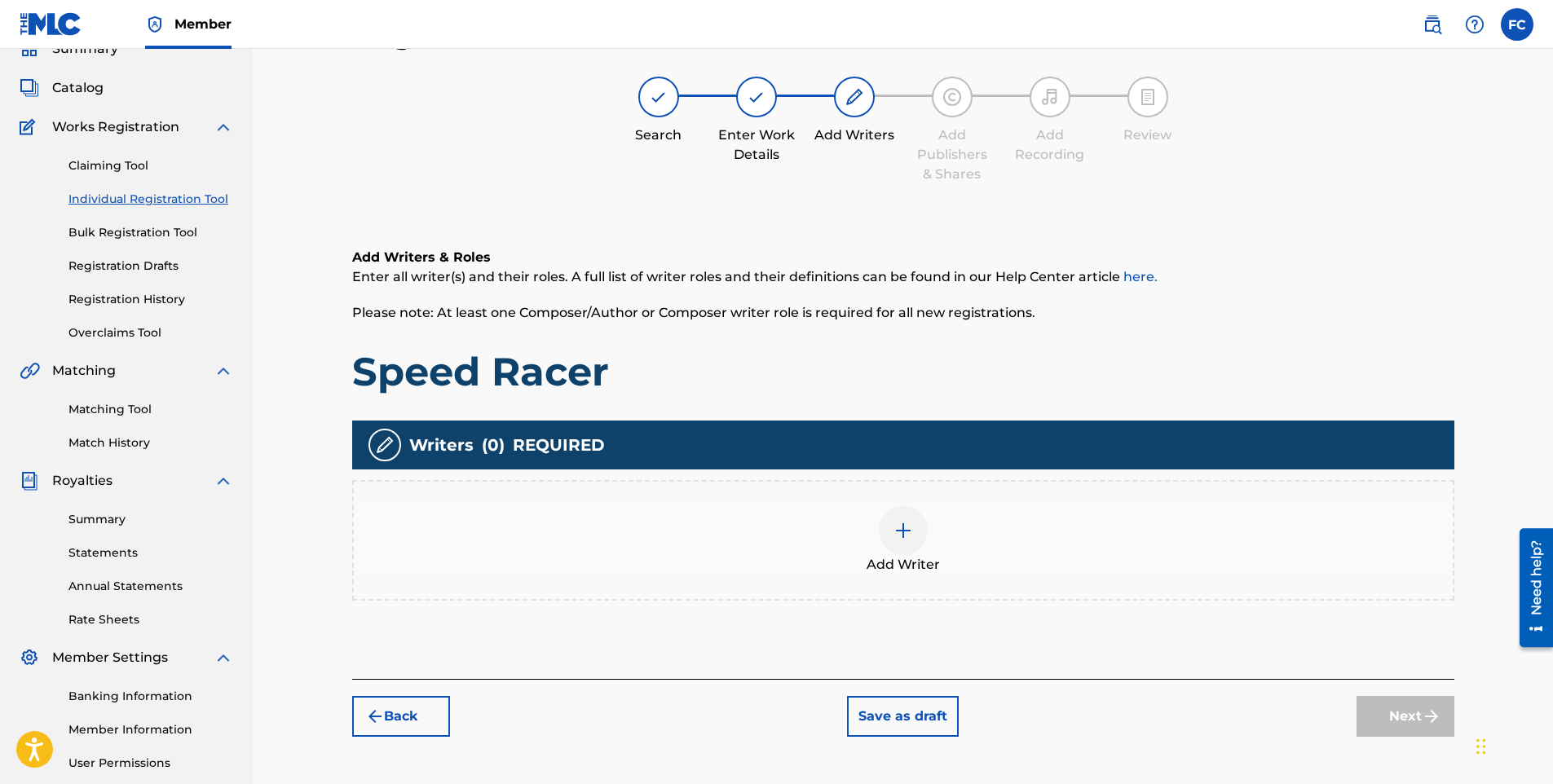
scroll to position [73, 0]
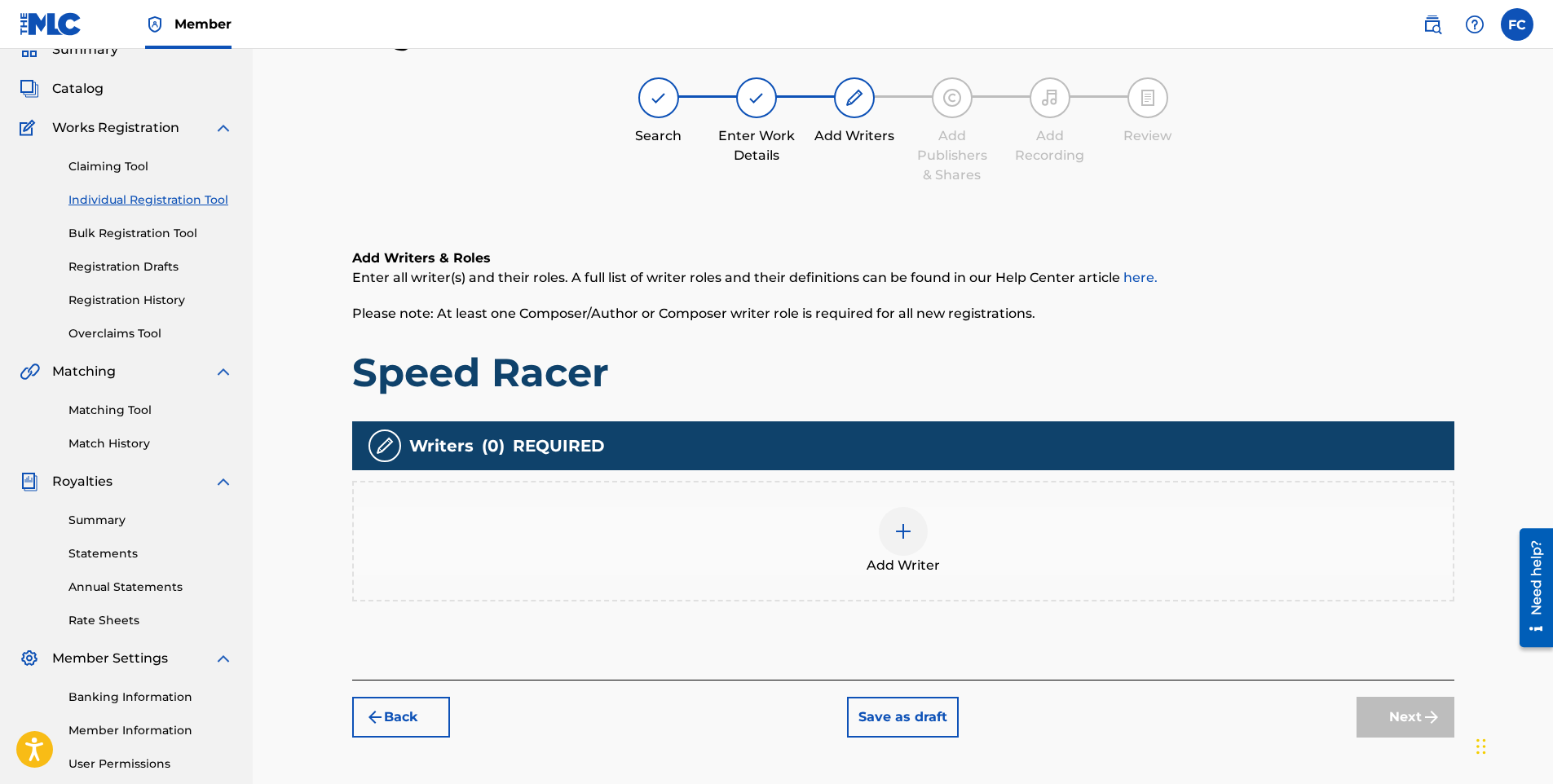
click at [904, 536] on img at bounding box center [904, 532] width 20 height 20
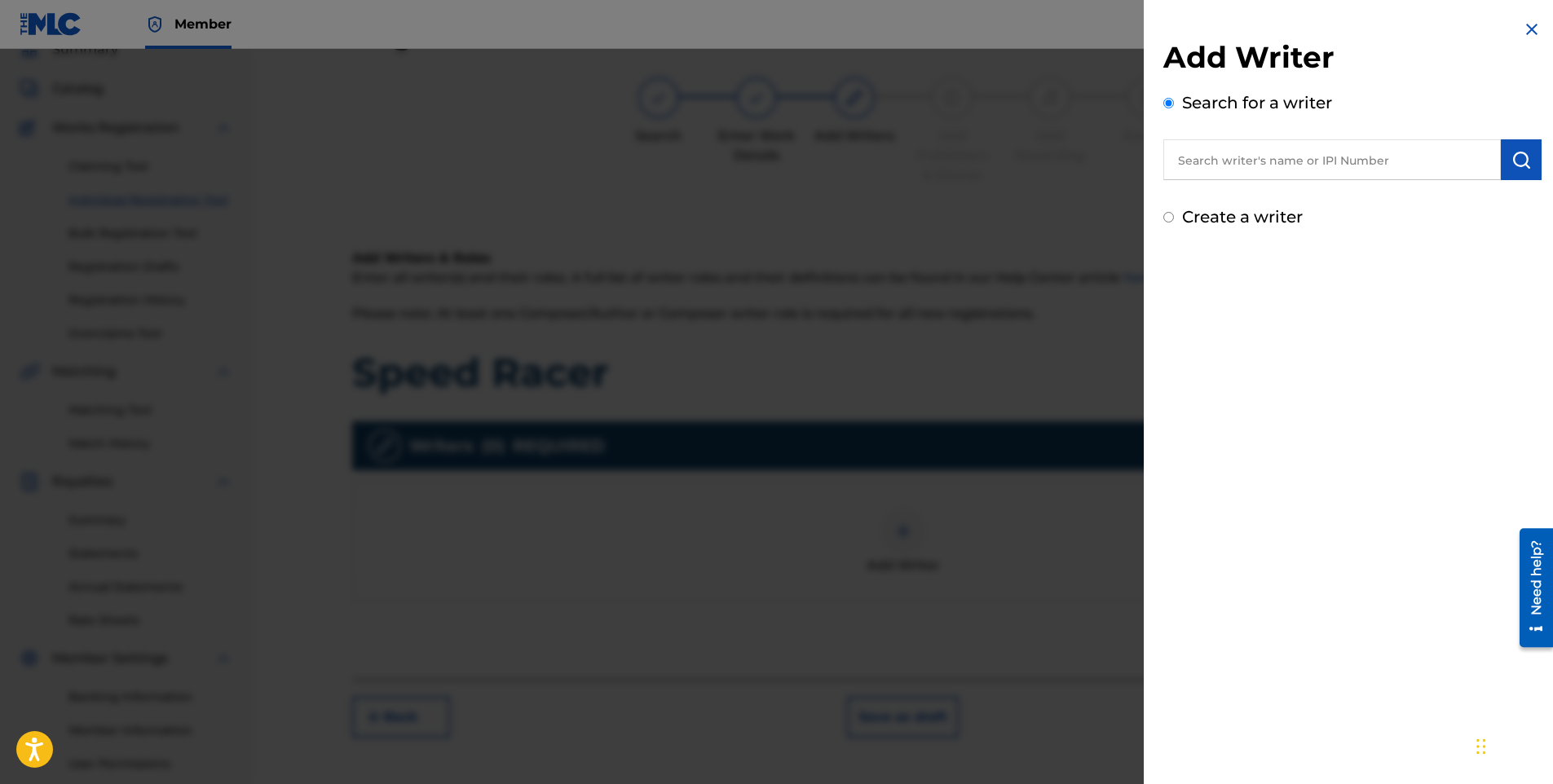
click at [1241, 149] on input "text" at bounding box center [1332, 159] width 337 height 40
type input "[PERSON_NAME]"
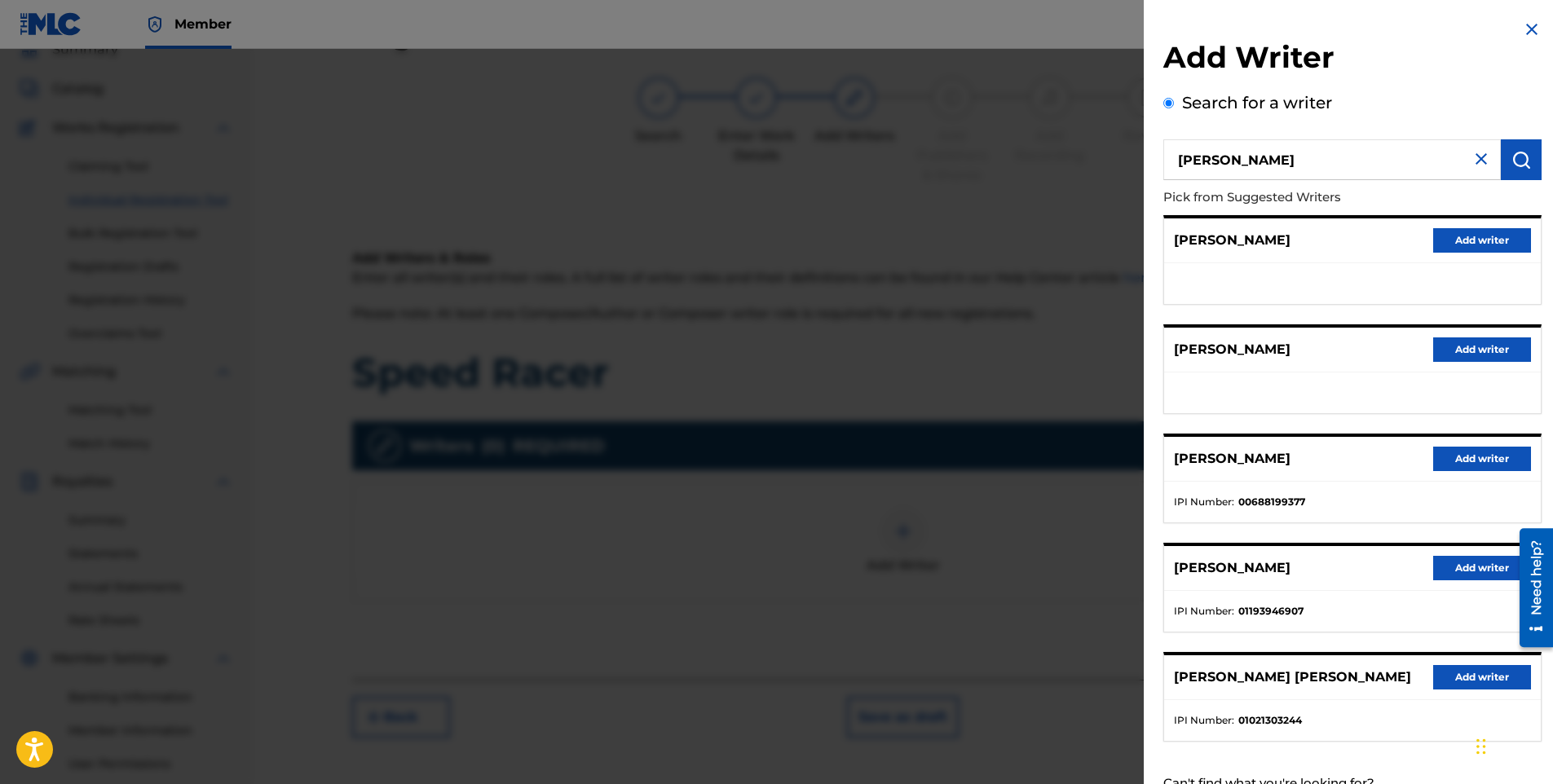
click at [1478, 347] on button "Add writer" at bounding box center [1482, 349] width 98 height 25
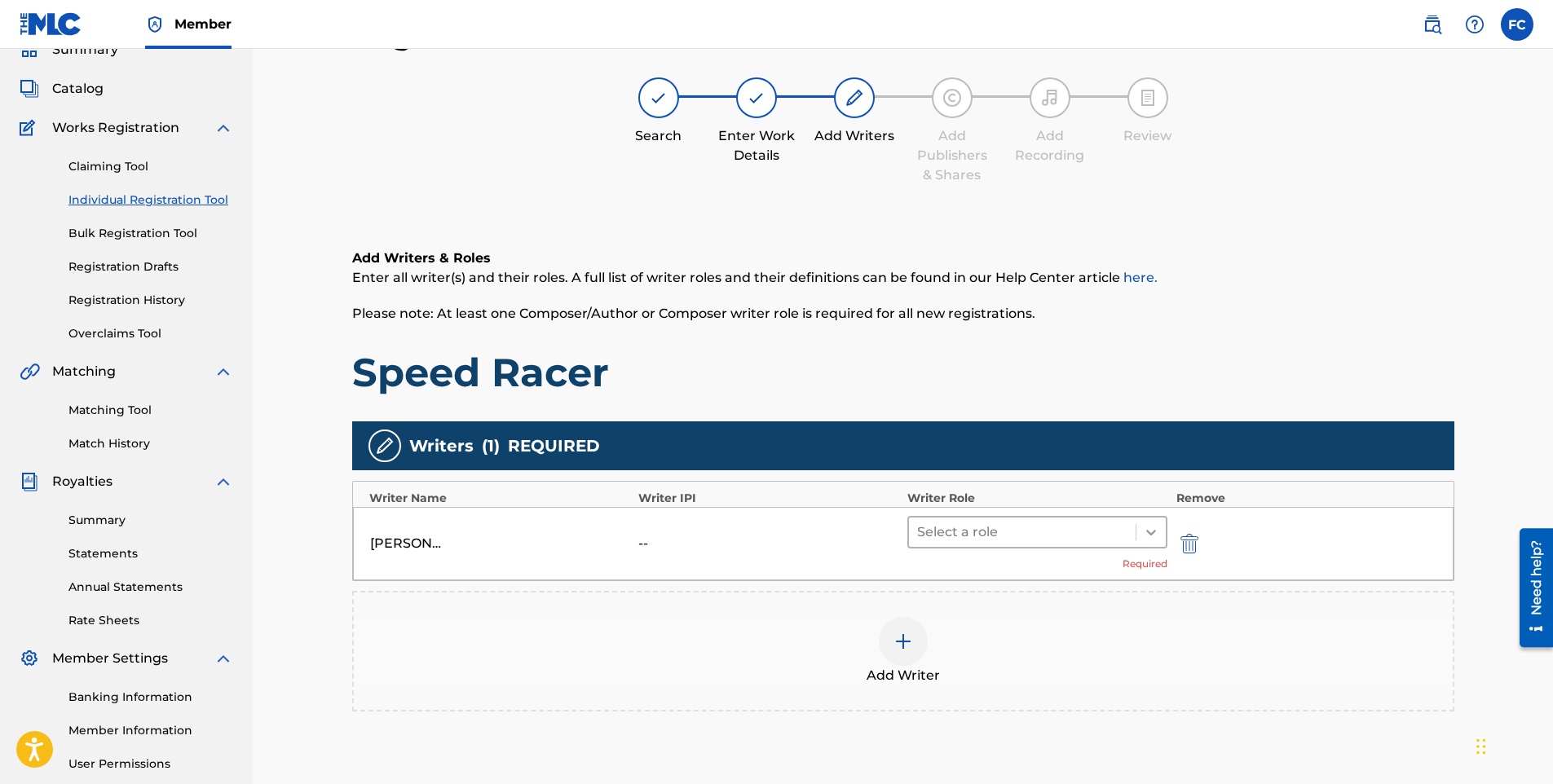
click at [1146, 534] on icon at bounding box center [1151, 532] width 17 height 17
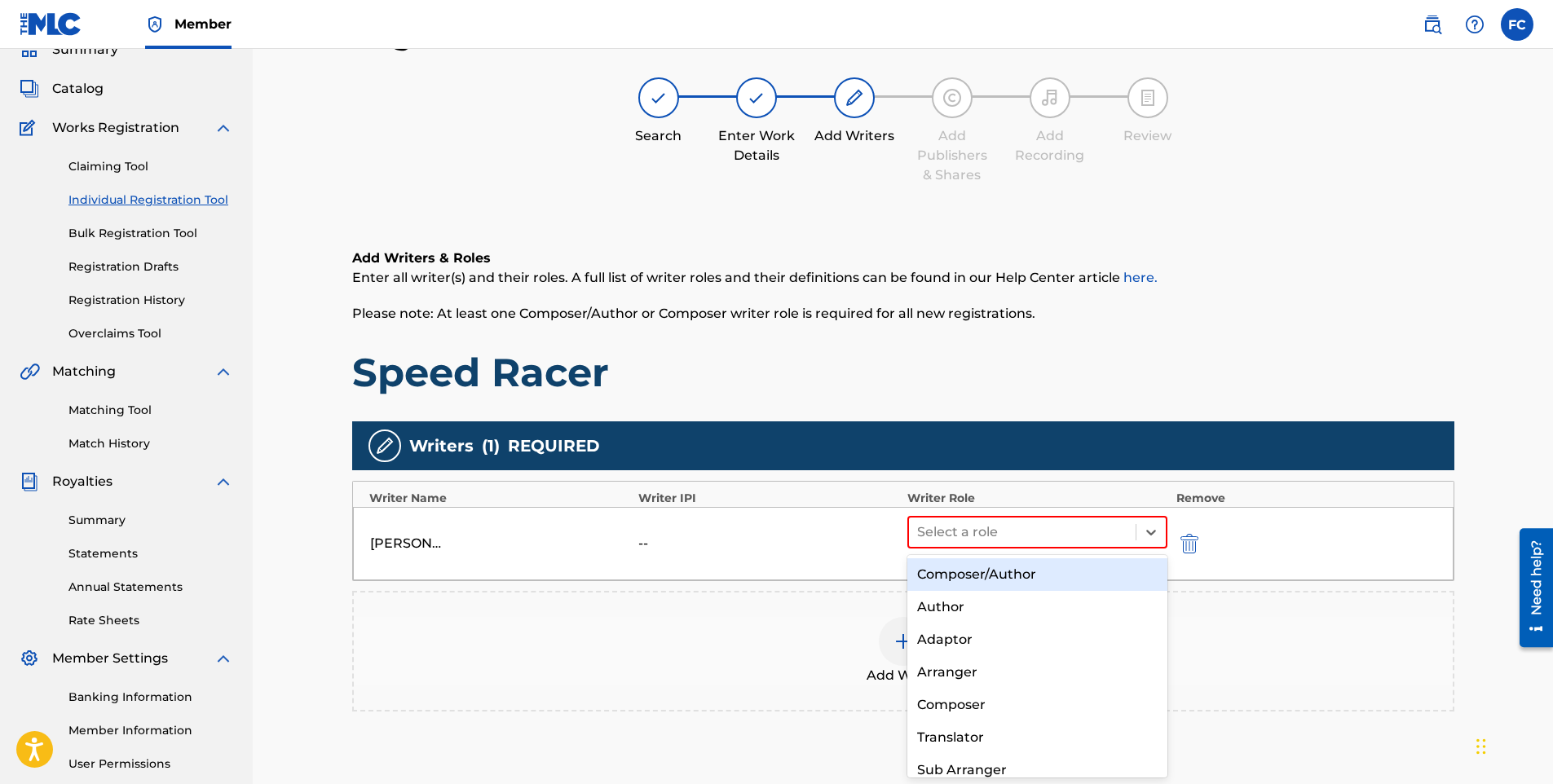
click at [1066, 568] on div "Composer/Author" at bounding box center [1038, 574] width 260 height 33
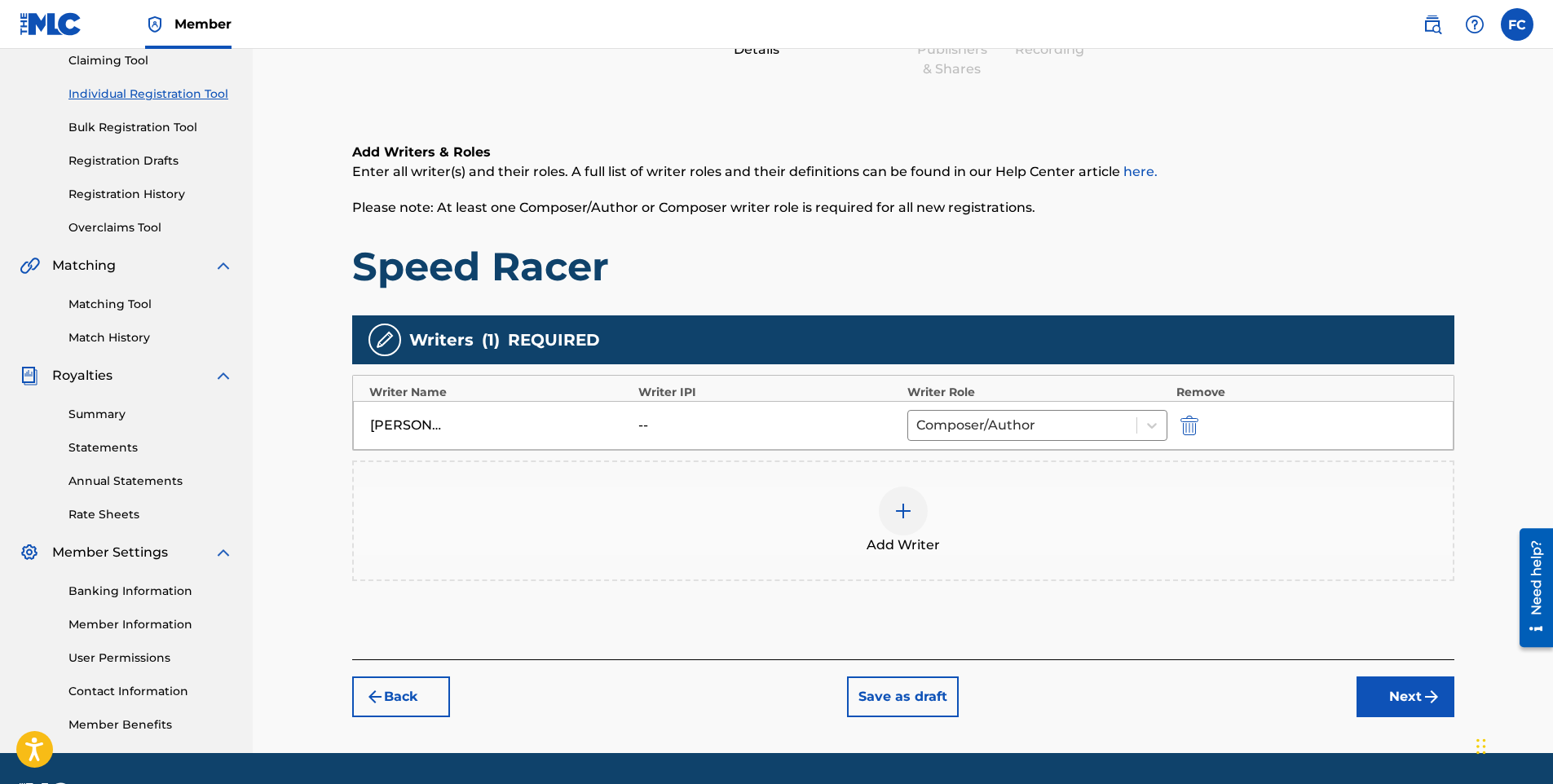
scroll to position [227, 0]
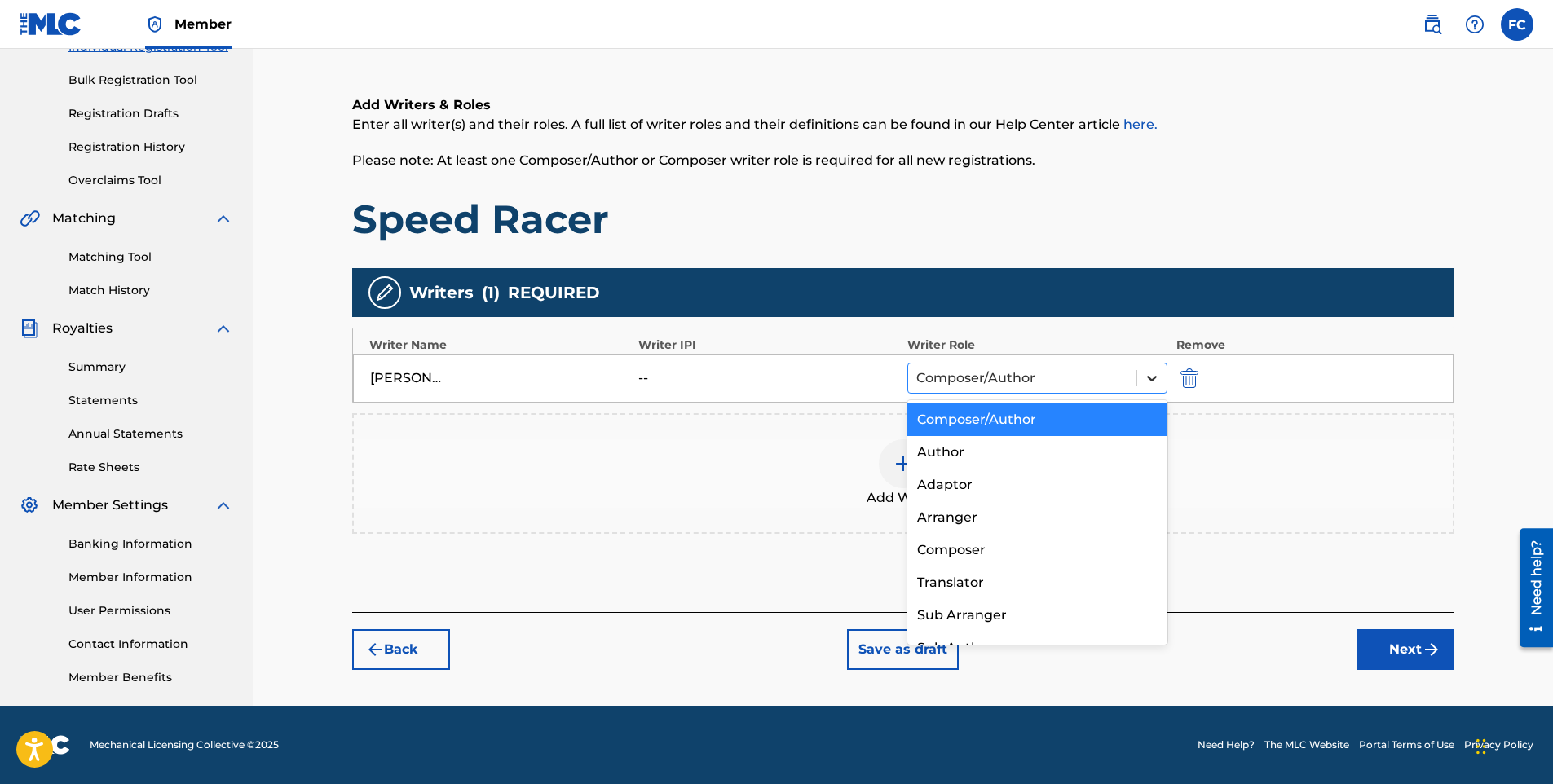
click at [1141, 371] on div at bounding box center [1152, 379] width 30 height 30
click at [970, 446] on div "Author" at bounding box center [1038, 452] width 260 height 33
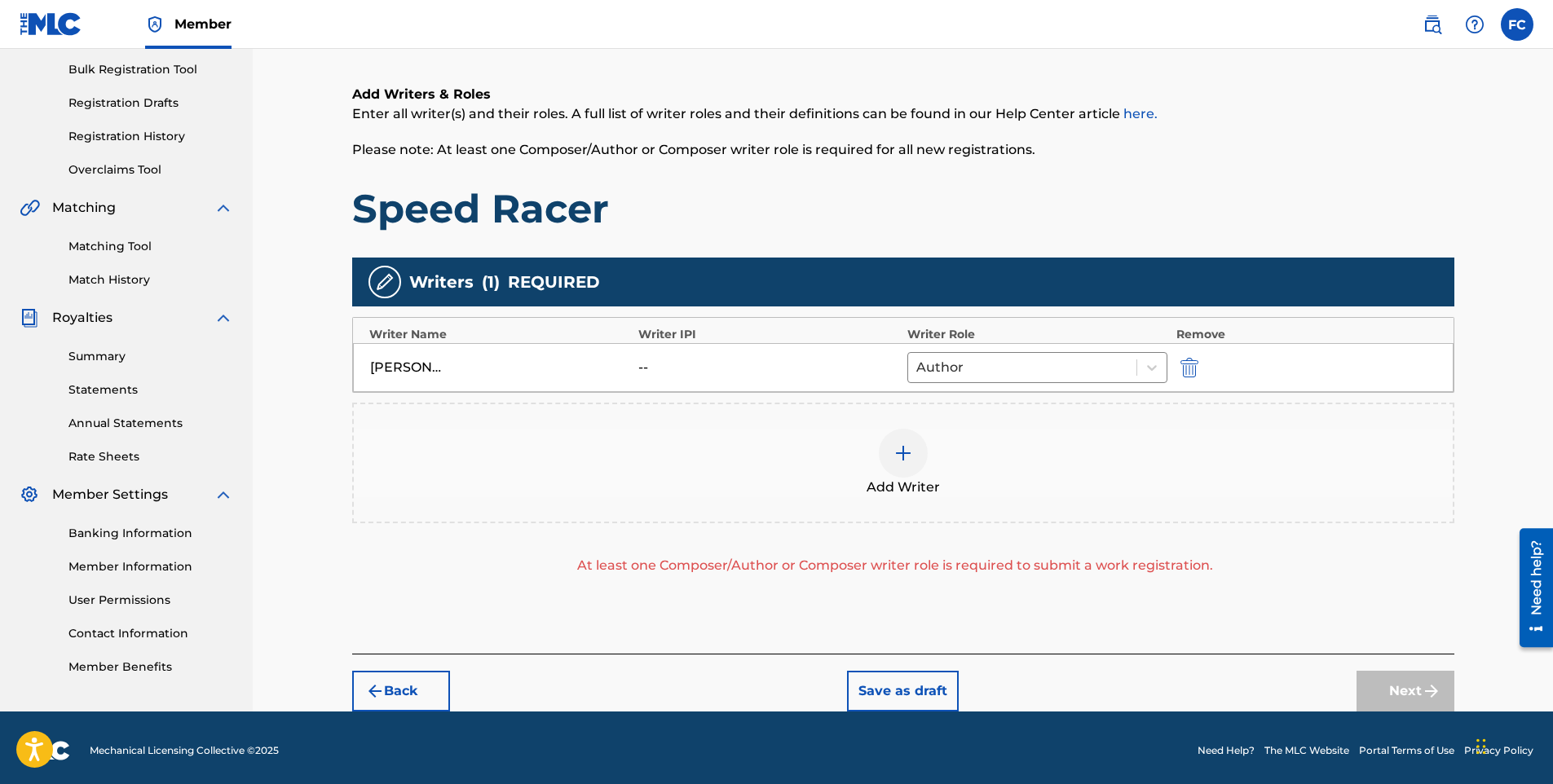
scroll to position [243, 0]
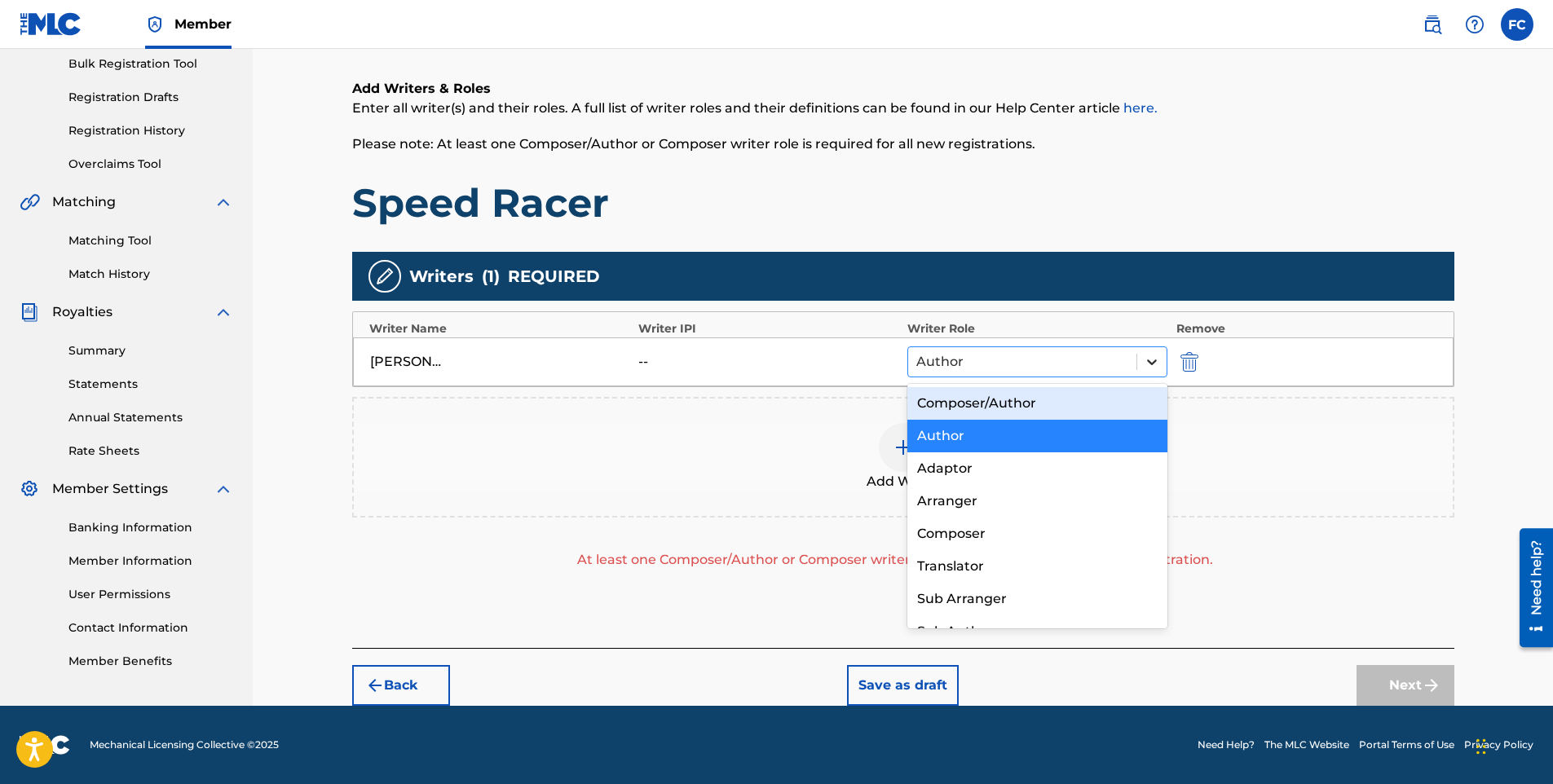
click at [1144, 361] on div at bounding box center [1152, 362] width 30 height 30
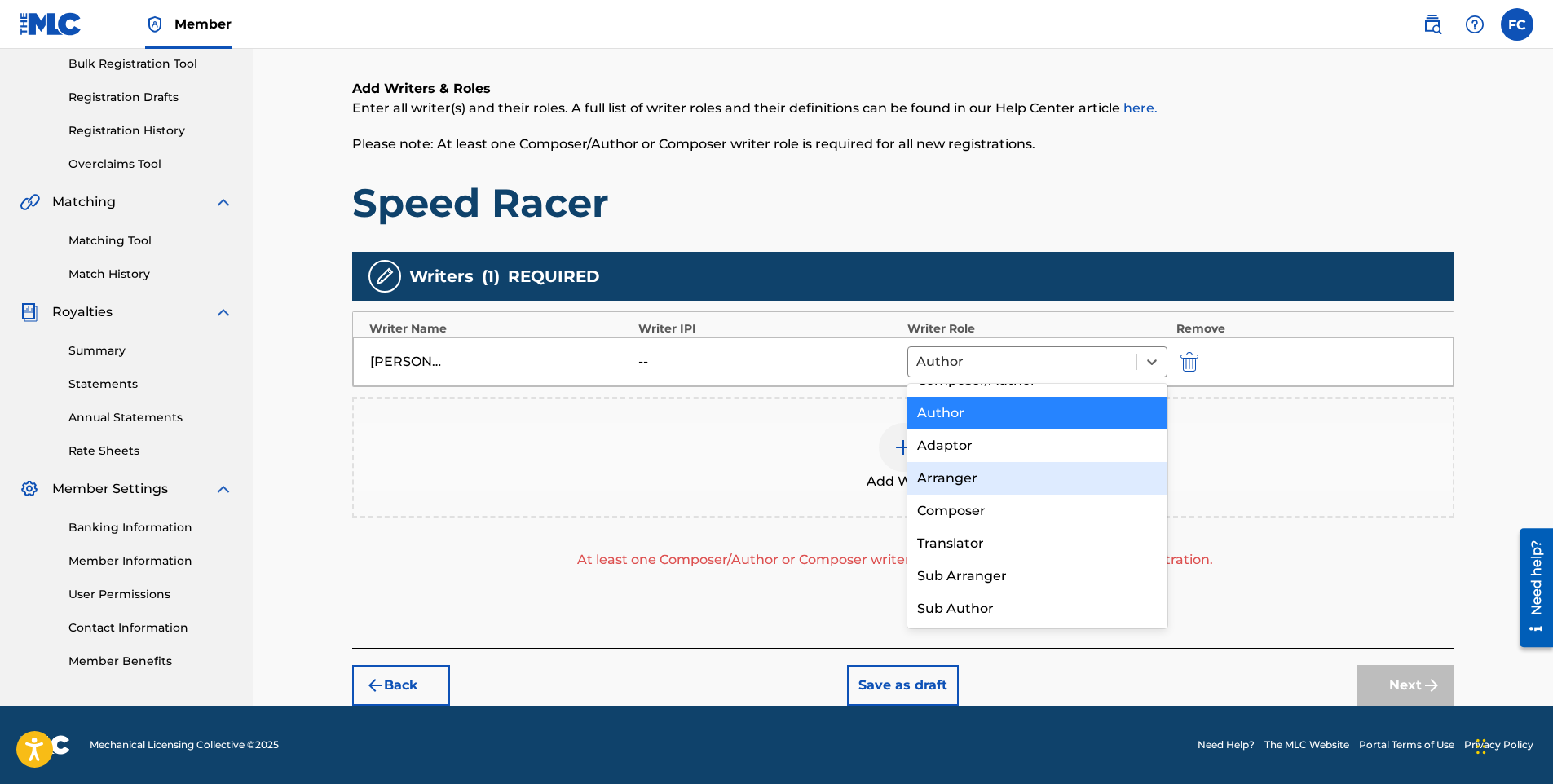
scroll to position [0, 0]
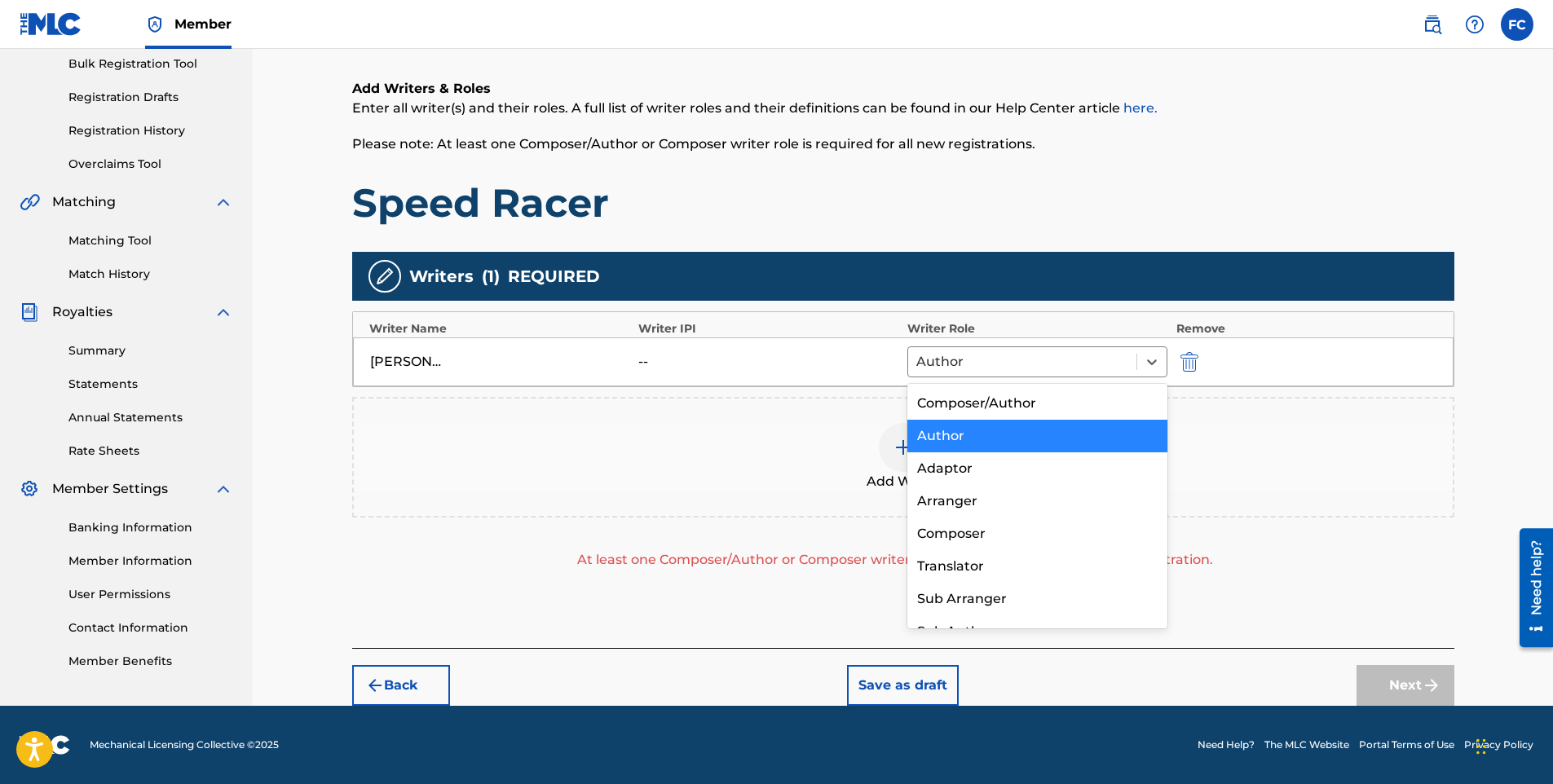
click at [968, 435] on div "Author" at bounding box center [1038, 436] width 260 height 33
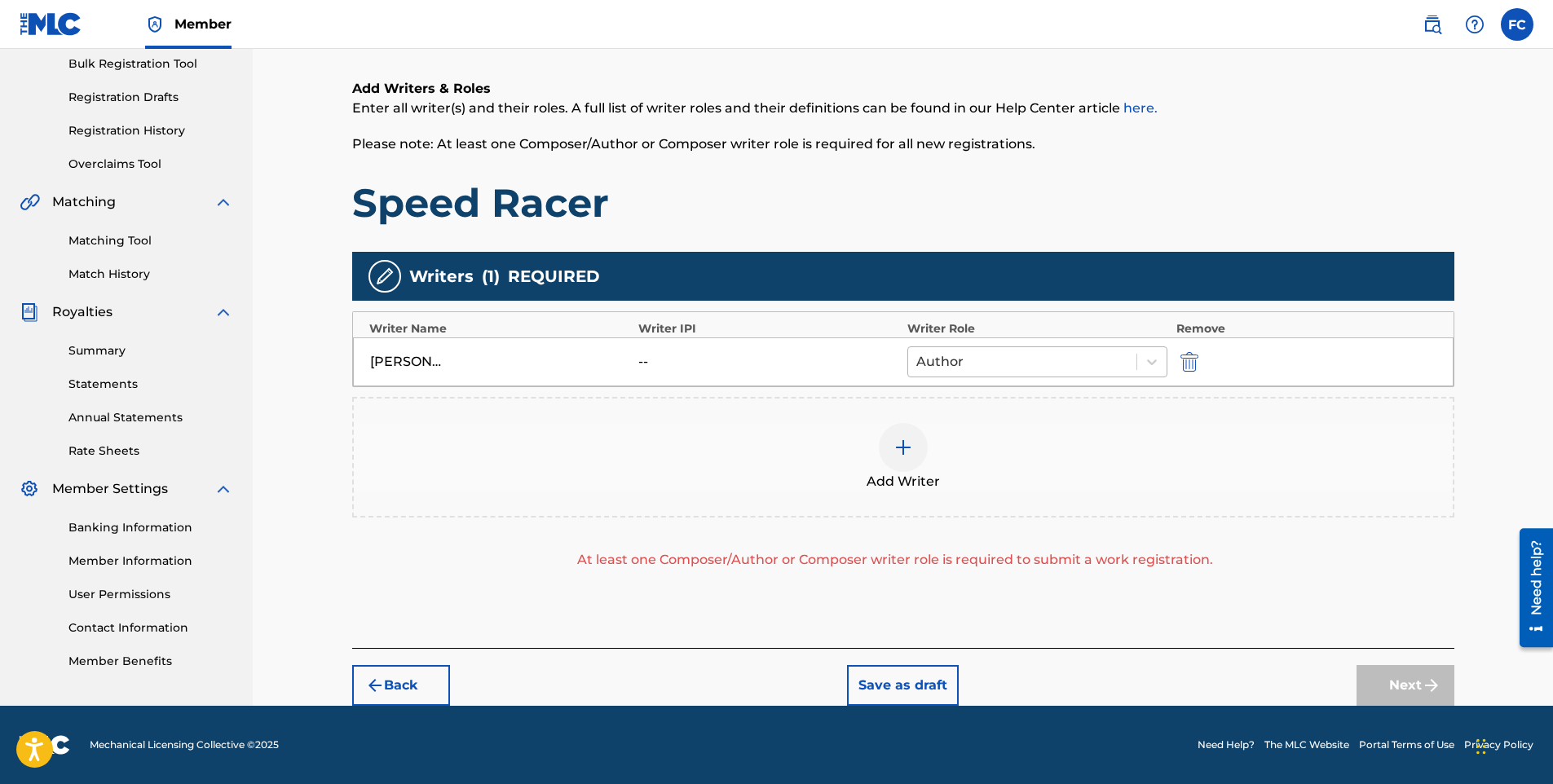
click at [1036, 363] on div at bounding box center [1023, 361] width 213 height 23
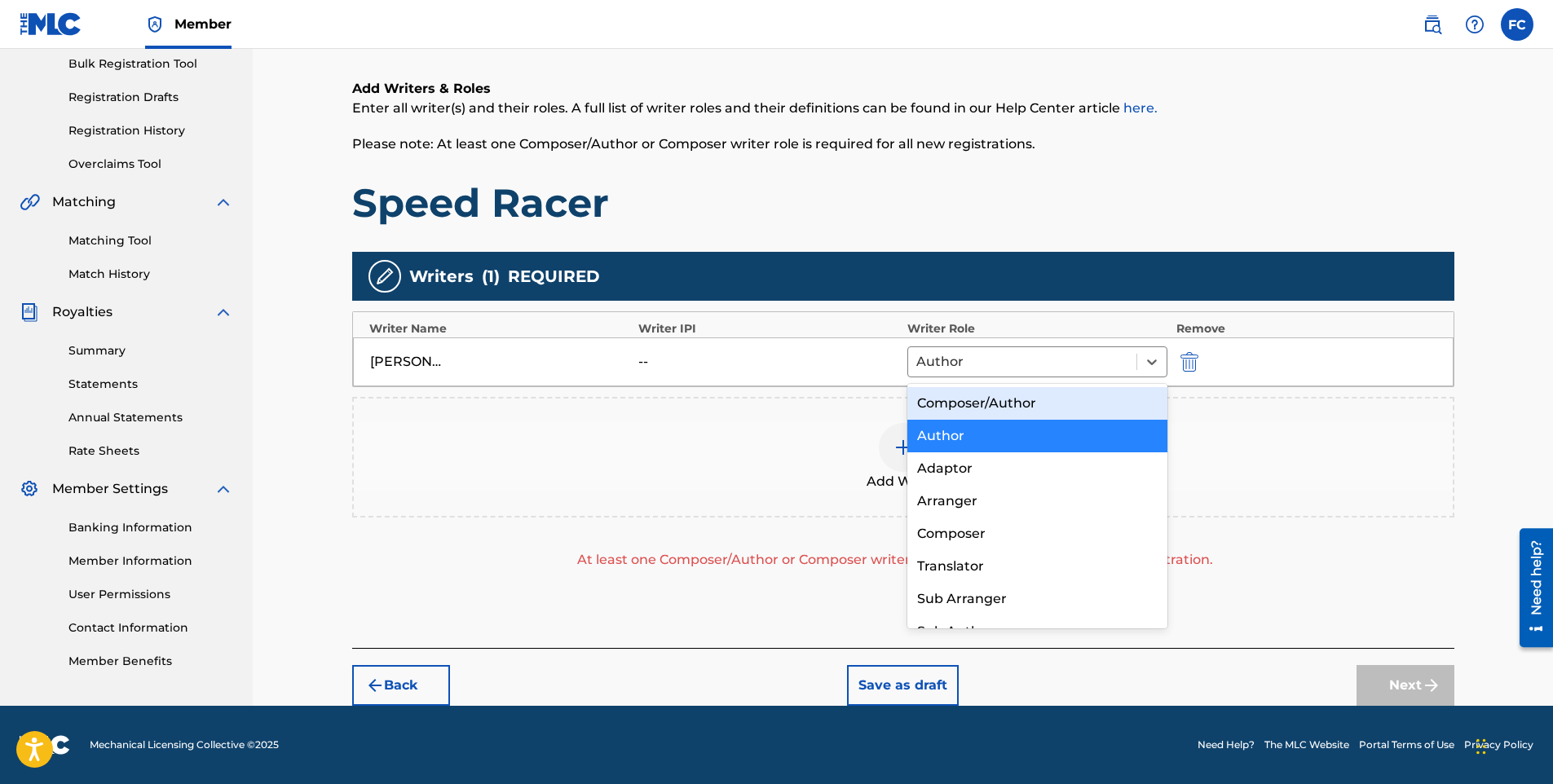
click at [1027, 397] on div "Composer/Author" at bounding box center [1038, 403] width 260 height 33
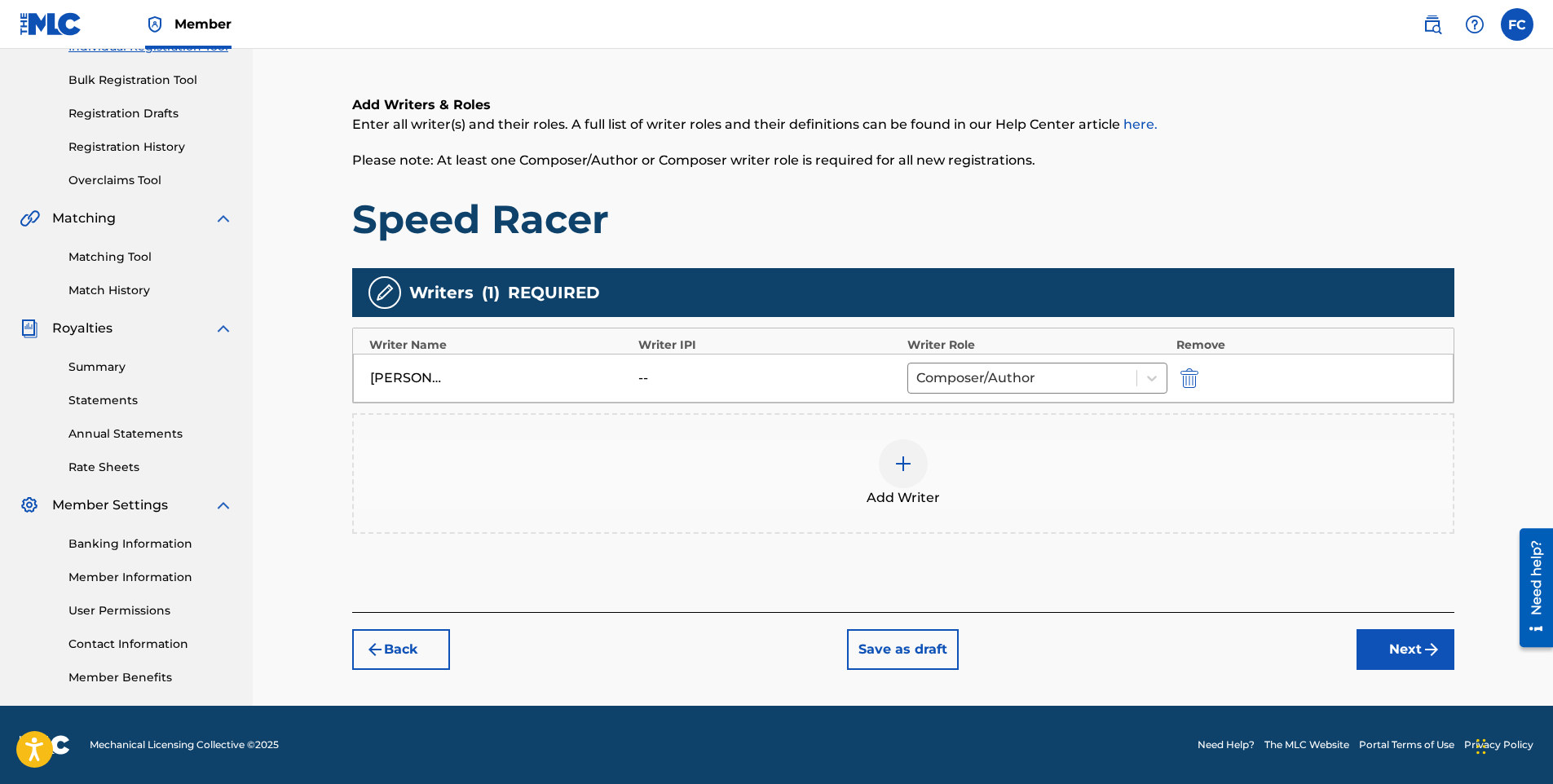
scroll to position [227, 0]
click at [1148, 386] on icon at bounding box center [1152, 378] width 17 height 17
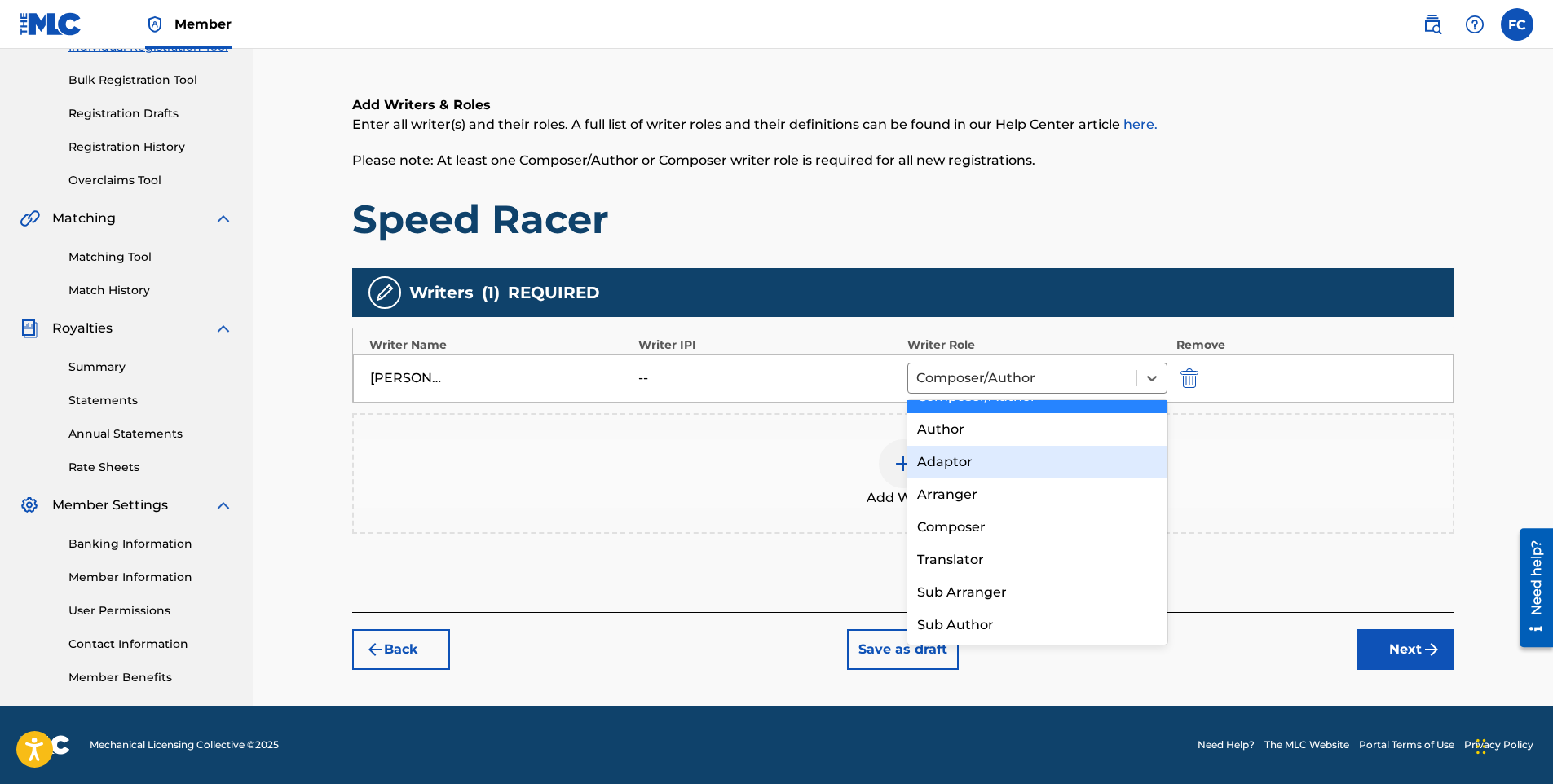
scroll to position [0, 0]
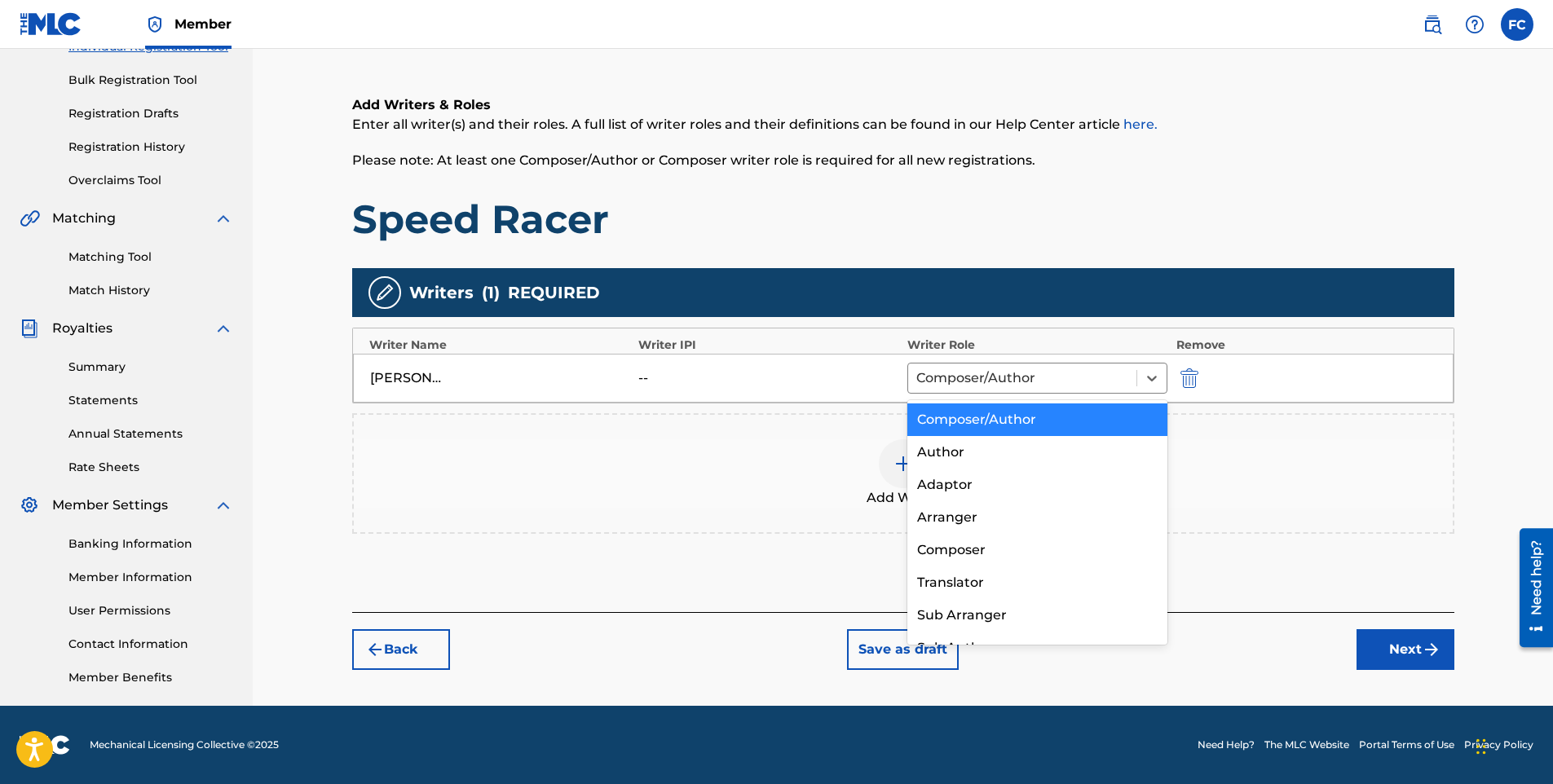
click at [1041, 420] on div "Composer/Author" at bounding box center [1038, 419] width 260 height 33
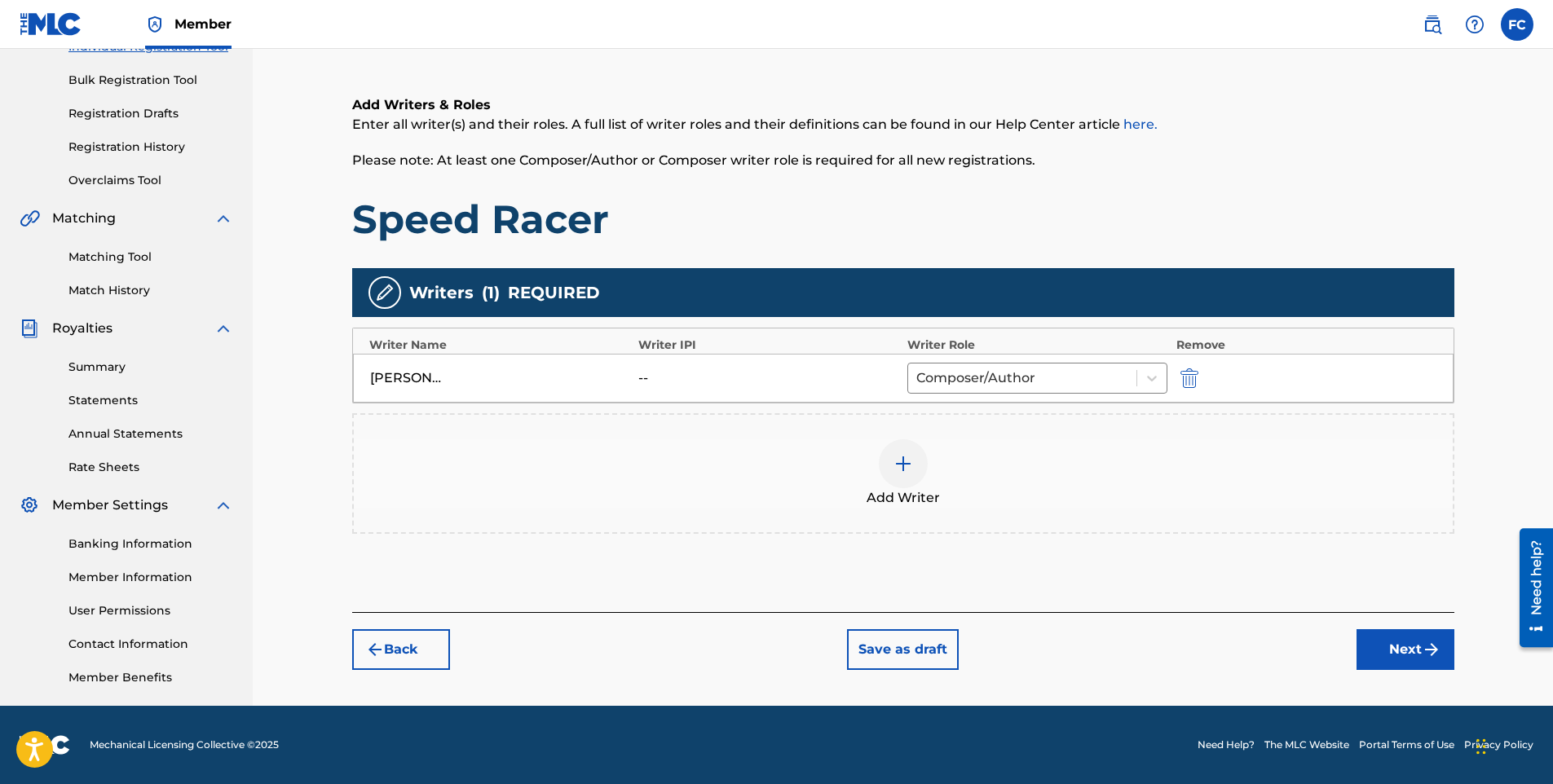
click at [1376, 652] on button "Next" at bounding box center [1405, 649] width 98 height 40
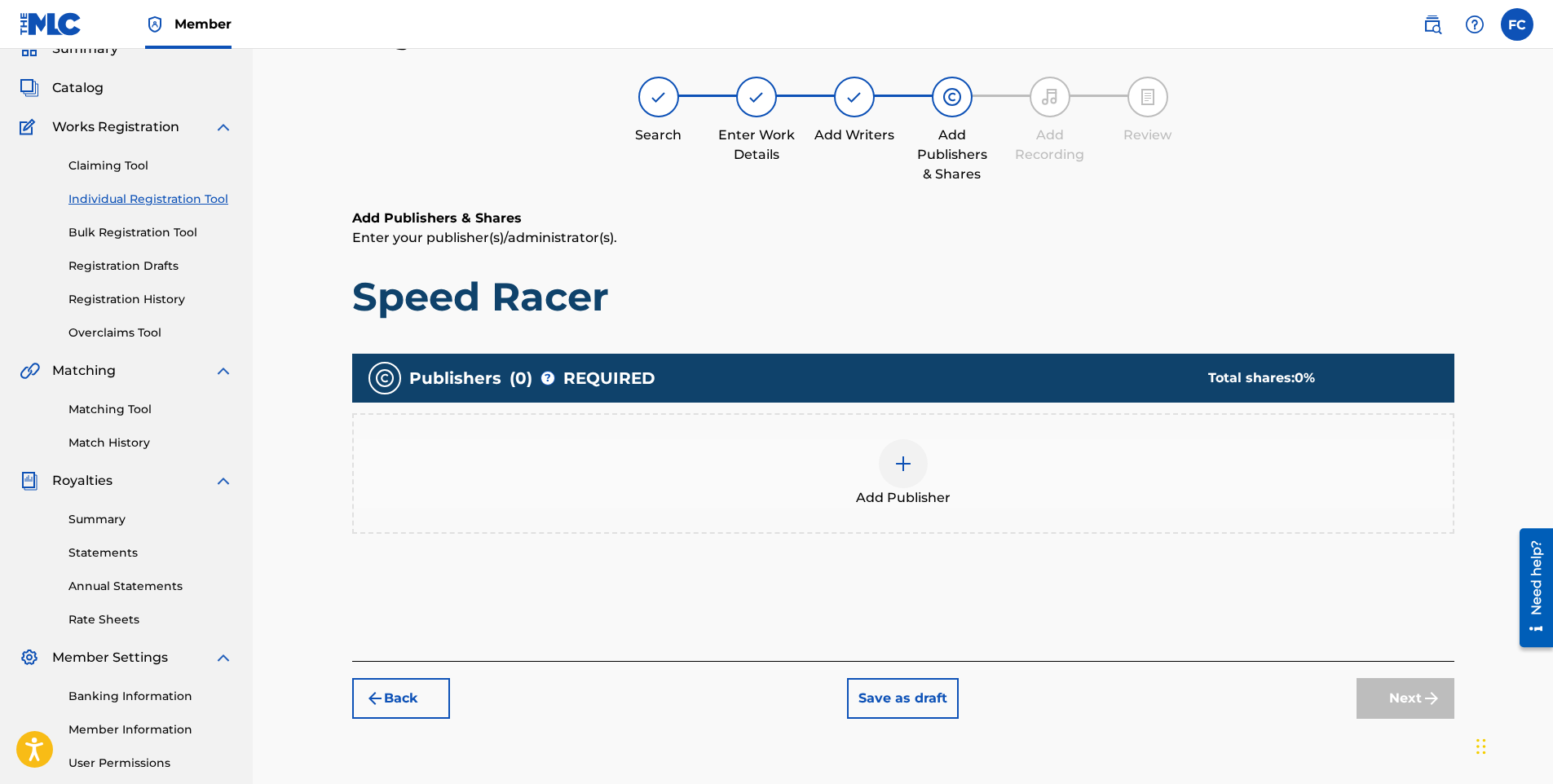
scroll to position [73, 0]
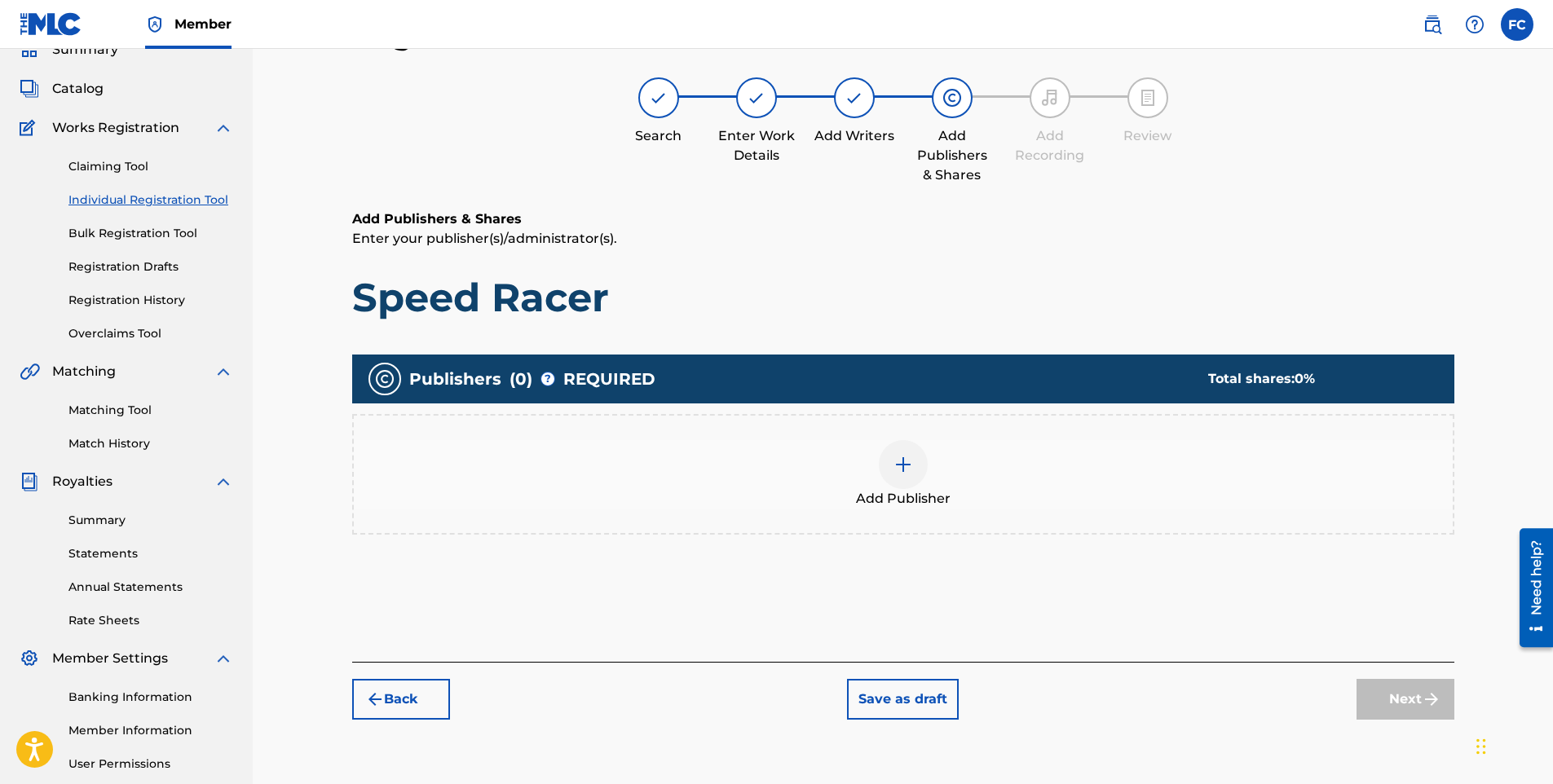
click at [895, 476] on div at bounding box center [904, 464] width 49 height 49
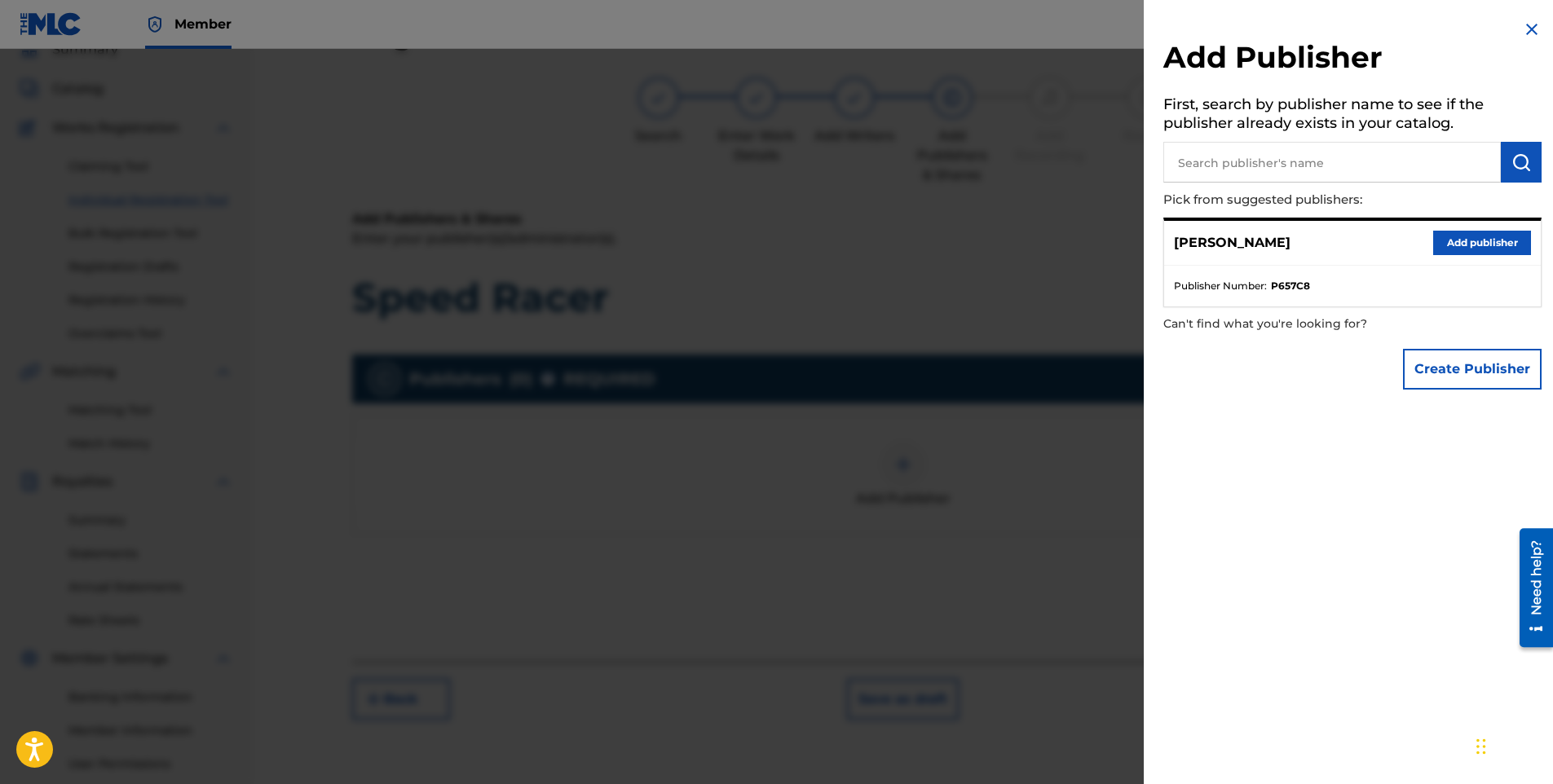
click at [1459, 240] on button "Add publisher" at bounding box center [1482, 243] width 98 height 25
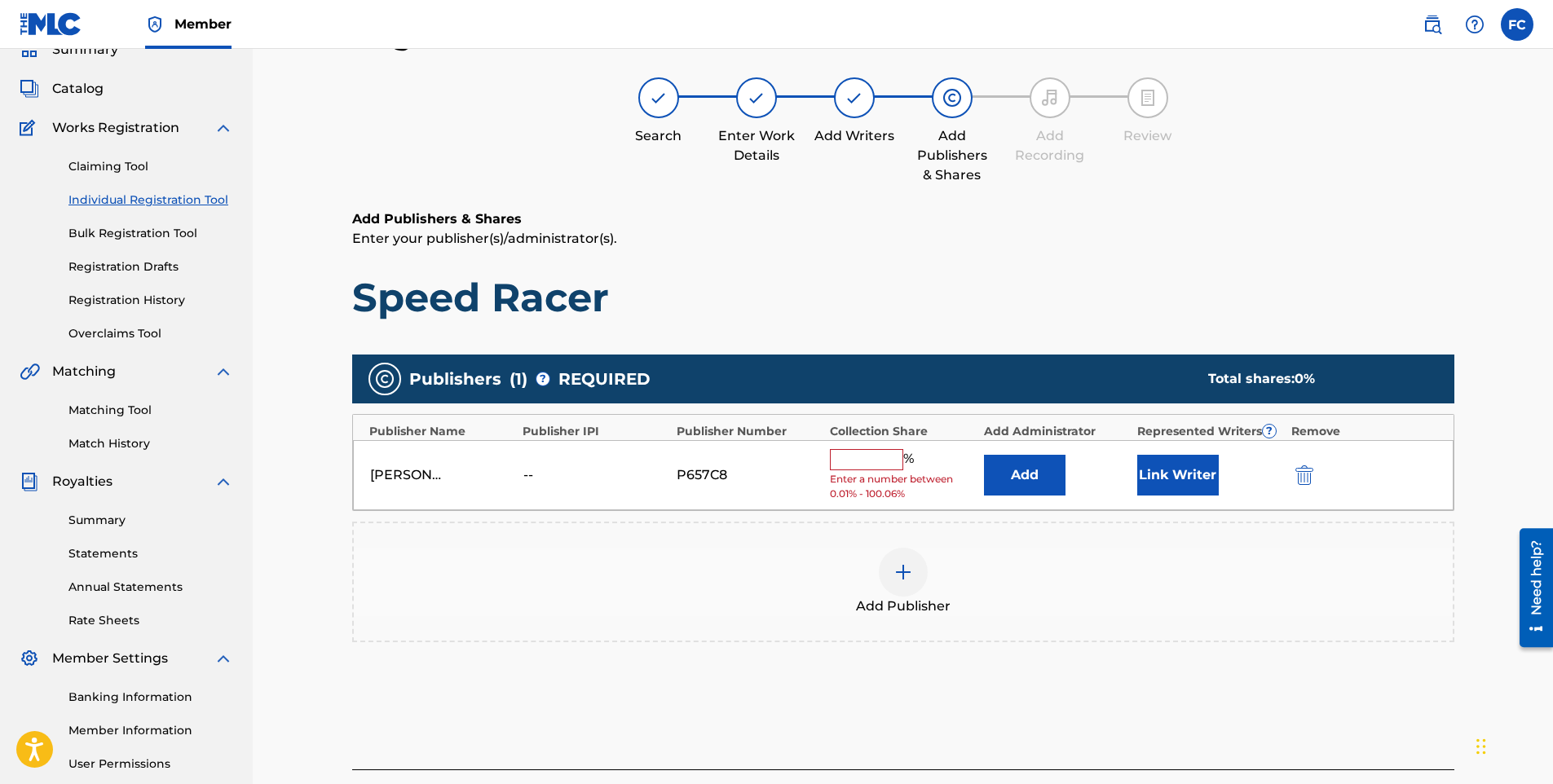
click at [1186, 474] on button "Link Writer" at bounding box center [1178, 474] width 82 height 40
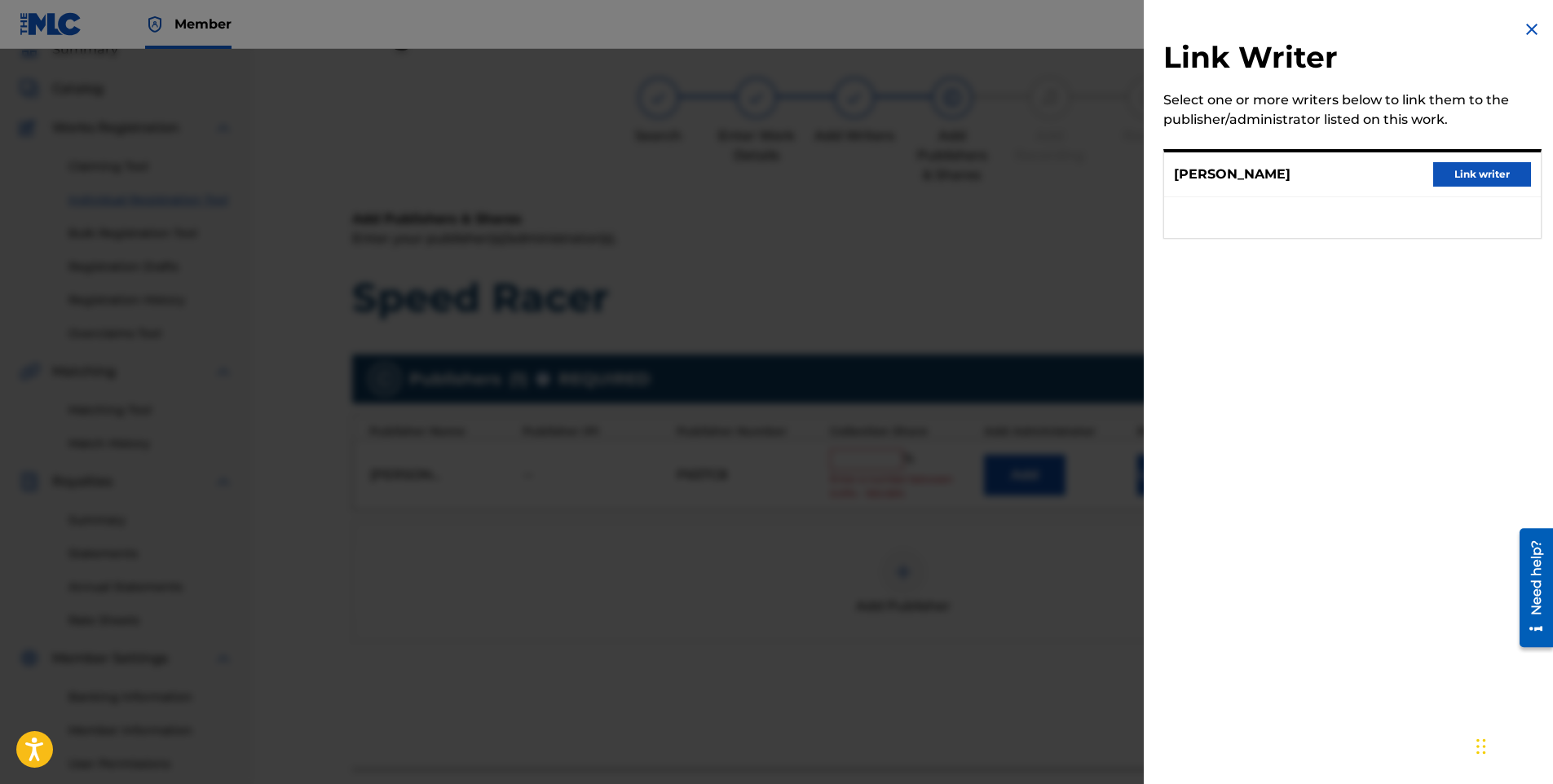
click at [1465, 172] on button "Link writer" at bounding box center [1482, 174] width 98 height 25
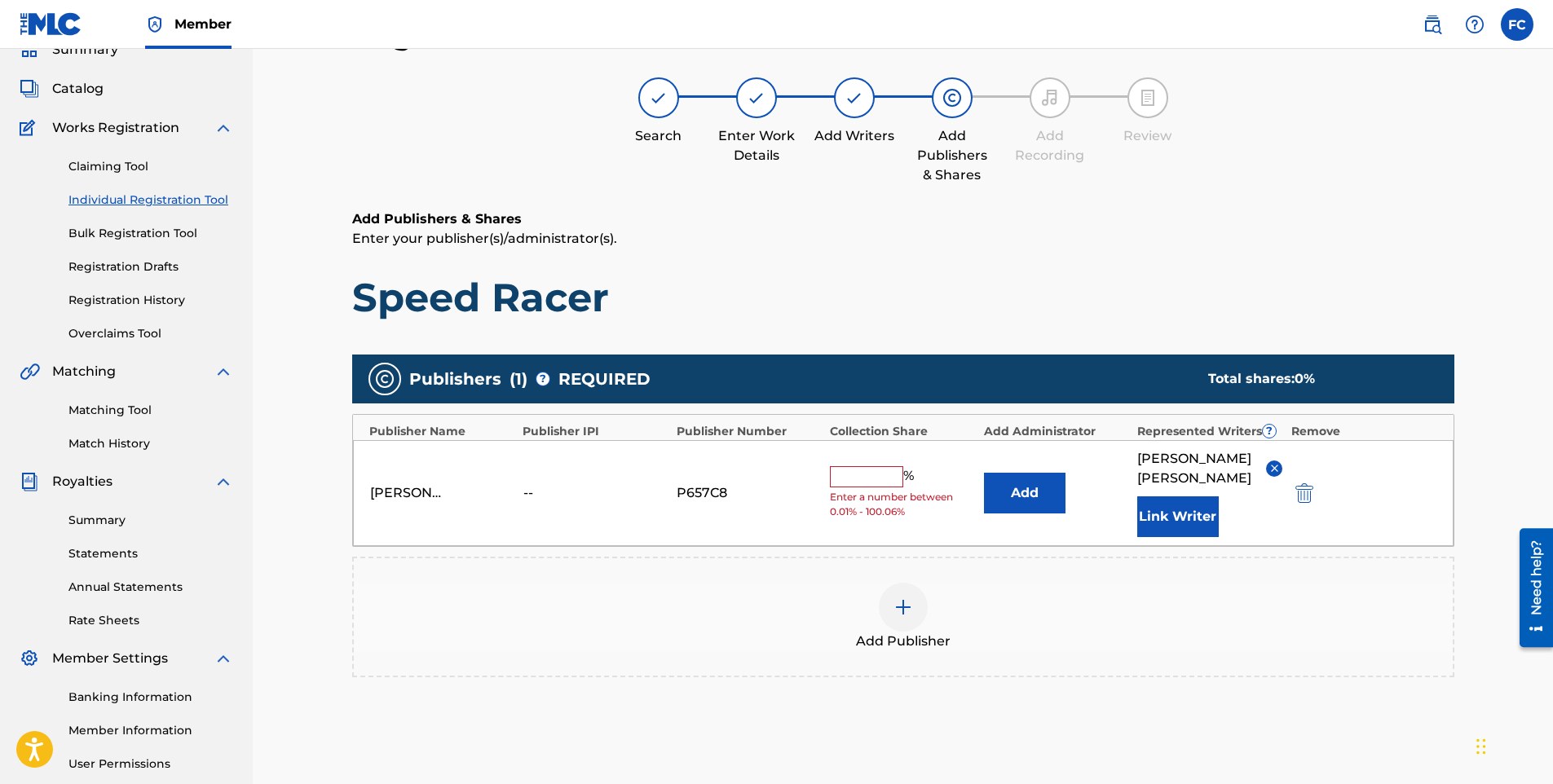
click at [842, 472] on input "text" at bounding box center [866, 476] width 73 height 21
type input "100"
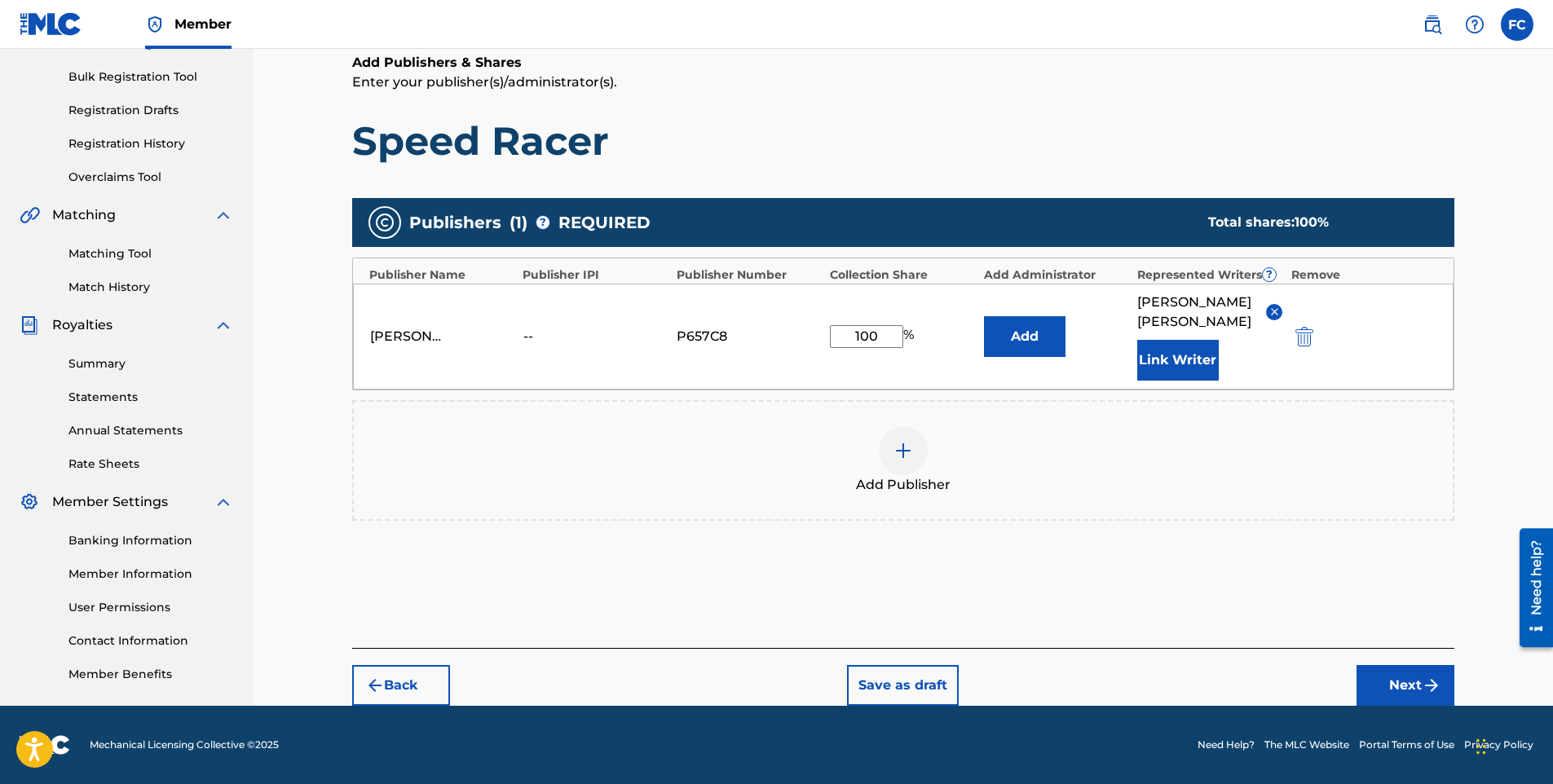
click at [1401, 699] on button "Next" at bounding box center [1405, 684] width 98 height 40
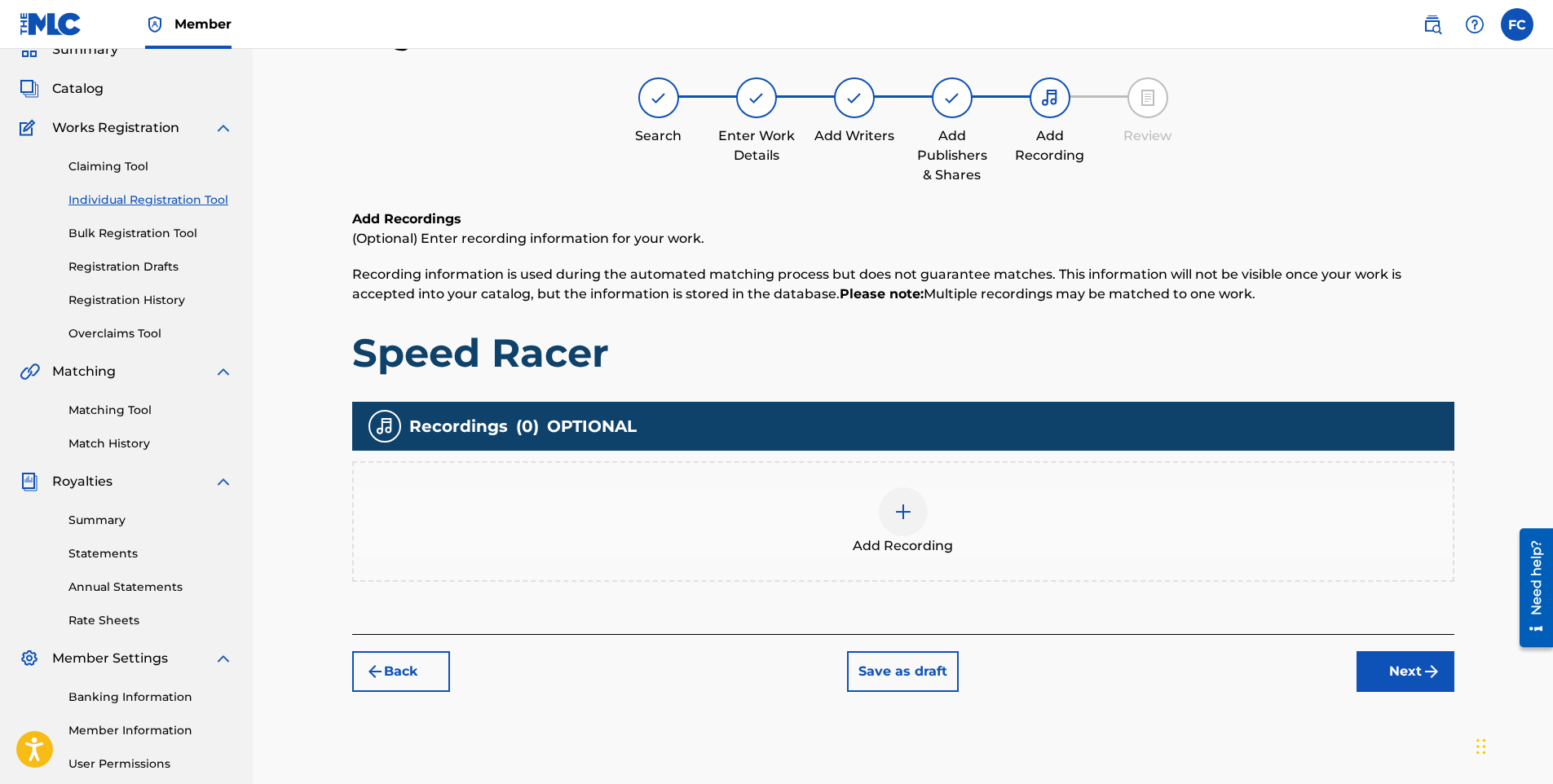
click at [906, 523] on div at bounding box center [904, 512] width 49 height 49
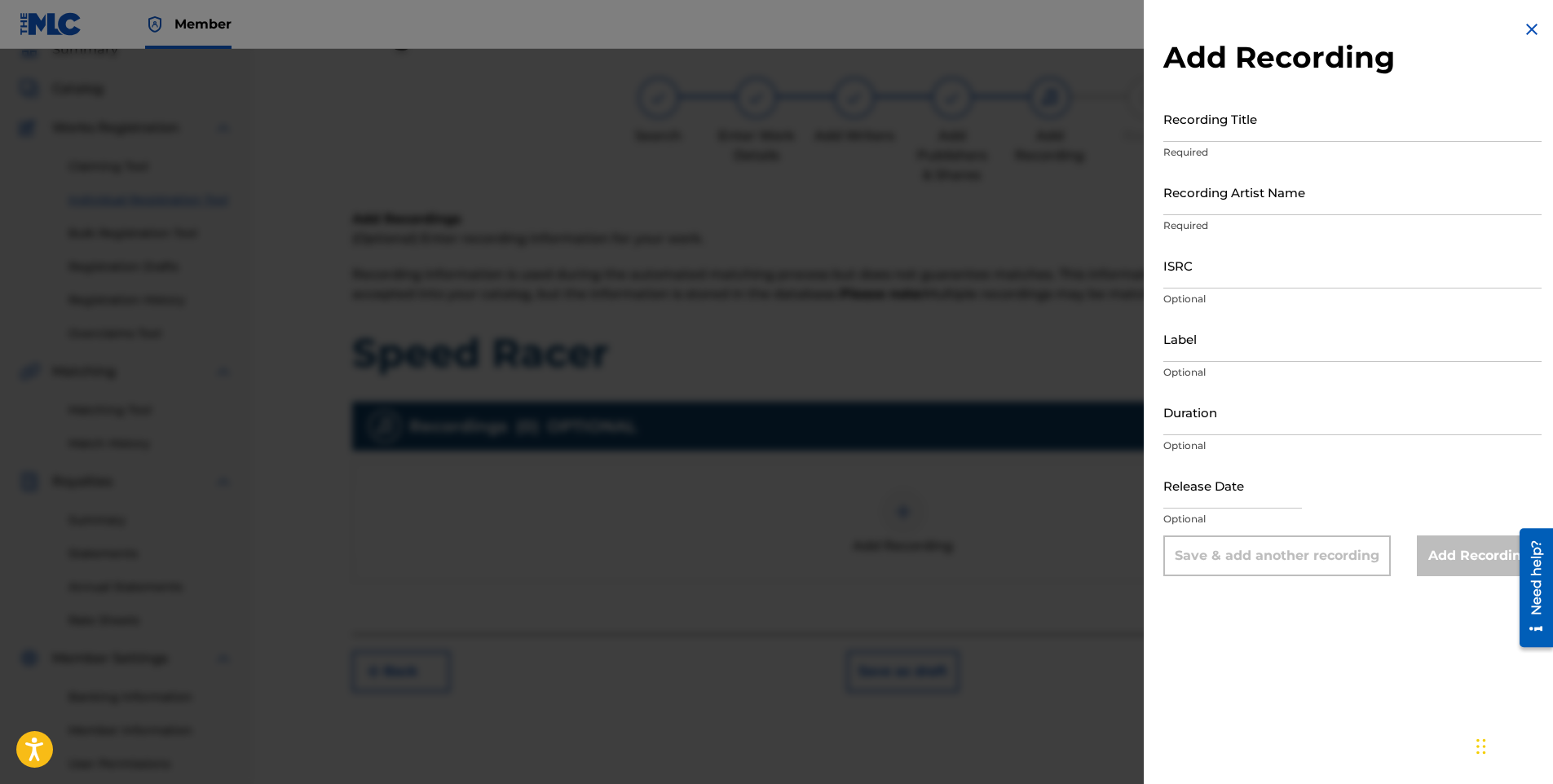
click at [1206, 263] on input "ISRC" at bounding box center [1352, 264] width 378 height 46
paste input "QZWFU2455817"
type input "QZWFU2455817"
click at [1325, 130] on input "Recording Title" at bounding box center [1352, 118] width 378 height 46
paste input "Speed Racer"
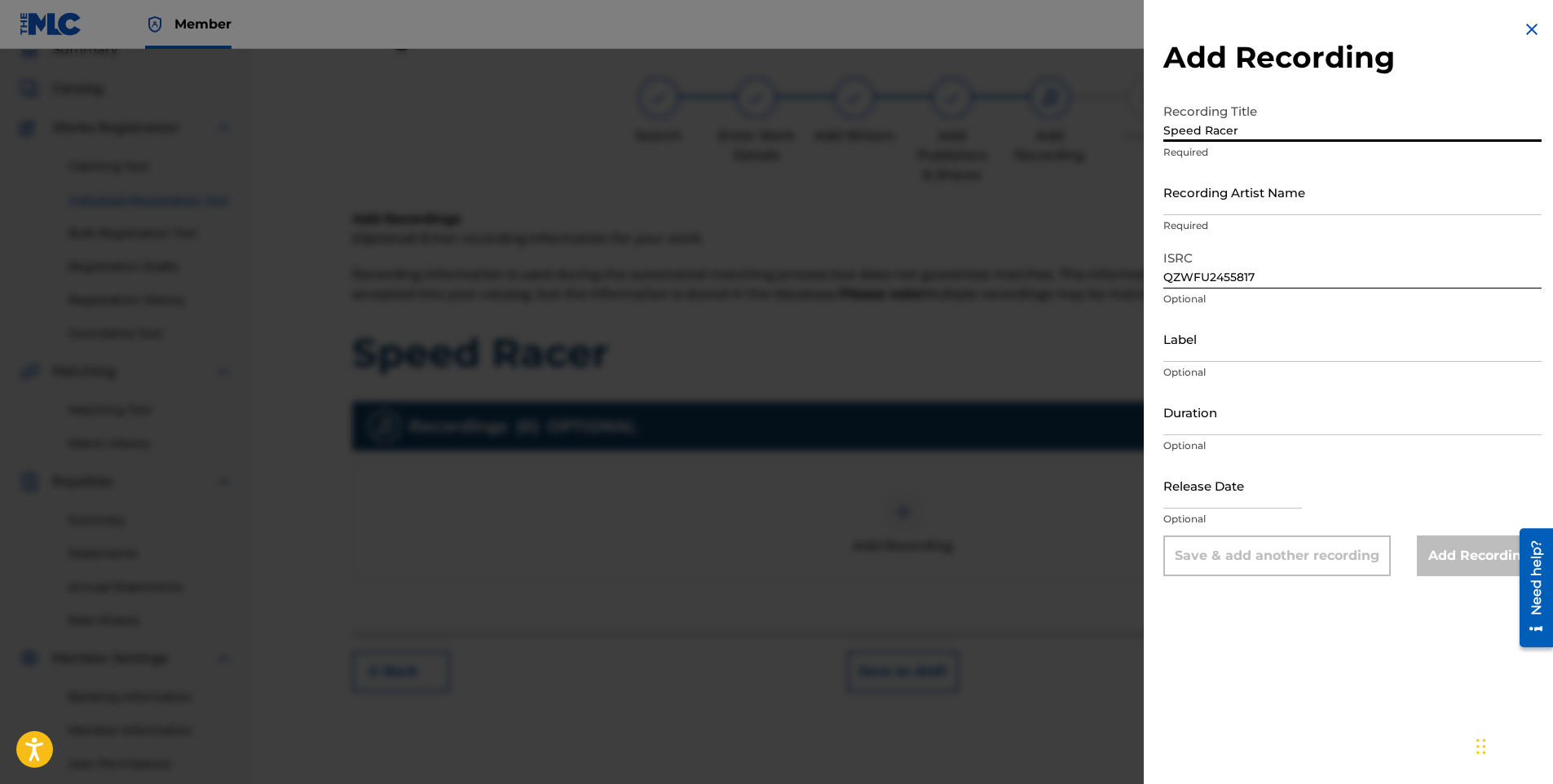
type input "Speed Racer"
click at [1347, 198] on input "Recording Artist Name" at bounding box center [1352, 191] width 378 height 46
paste input "Lil' [PERSON_NAME]"
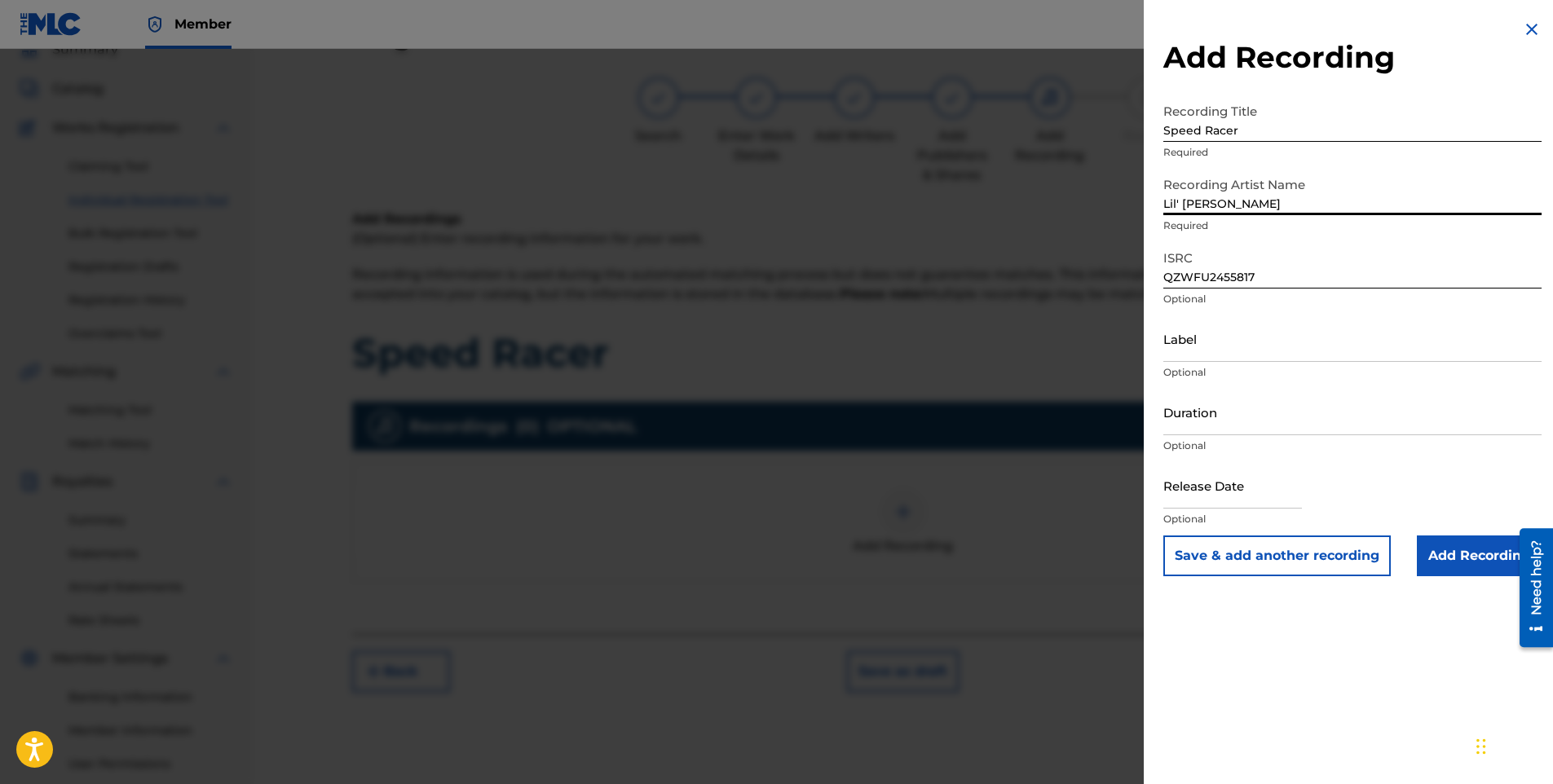
type input "Lil' [PERSON_NAME]"
click at [1204, 350] on input "Label" at bounding box center [1352, 338] width 378 height 46
type input "Capit Productions"
select select "8"
select select "2025"
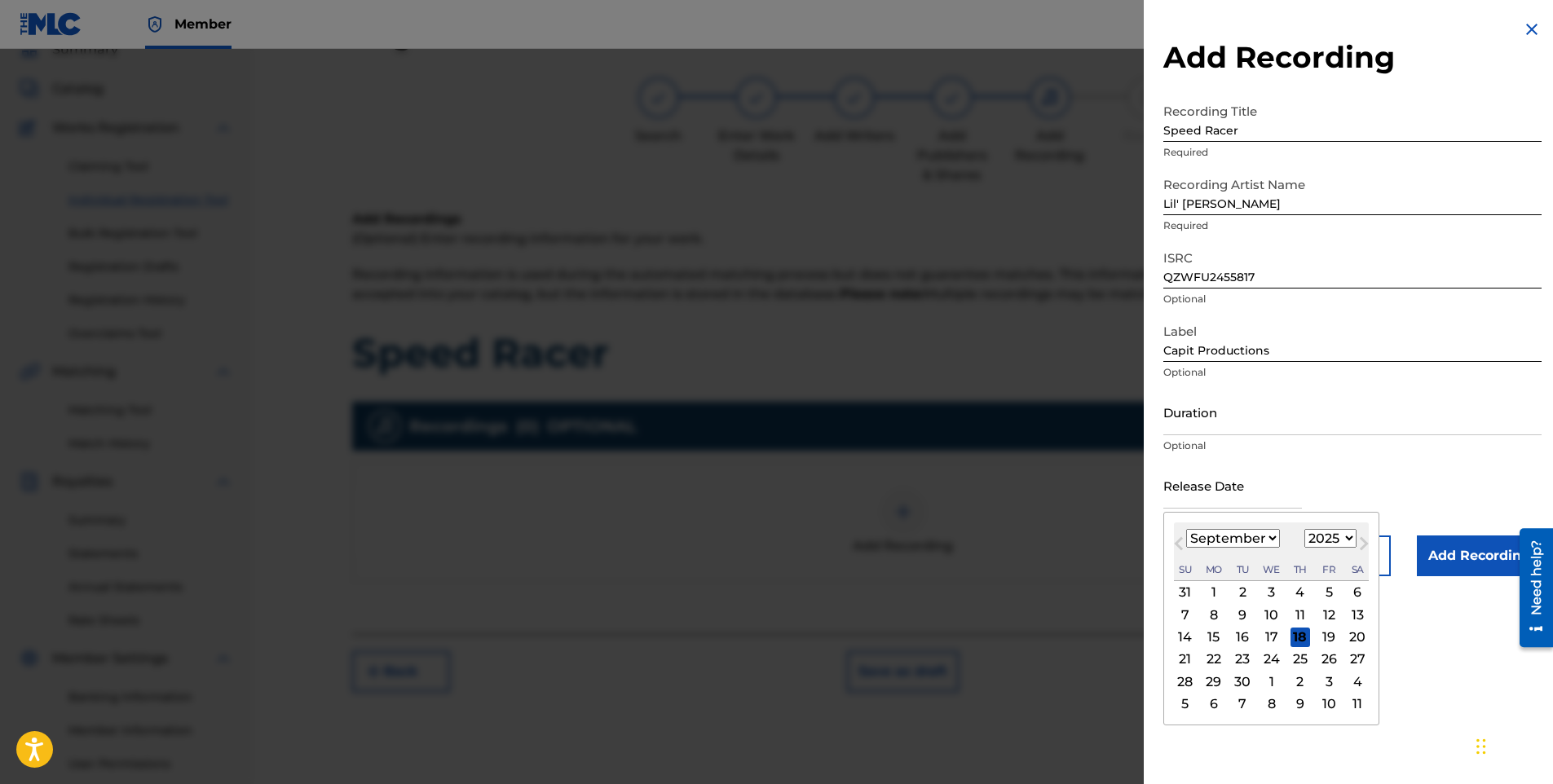
click at [1226, 486] on input "text" at bounding box center [1232, 485] width 138 height 46
click at [1247, 540] on select "January February March April May June July August September October November De…" at bounding box center [1232, 537] width 94 height 19
select select "9"
click at [1186, 529] on select "January February March April May June July August September October November De…" at bounding box center [1232, 537] width 94 height 19
click at [1325, 655] on div "24" at bounding box center [1329, 660] width 20 height 20
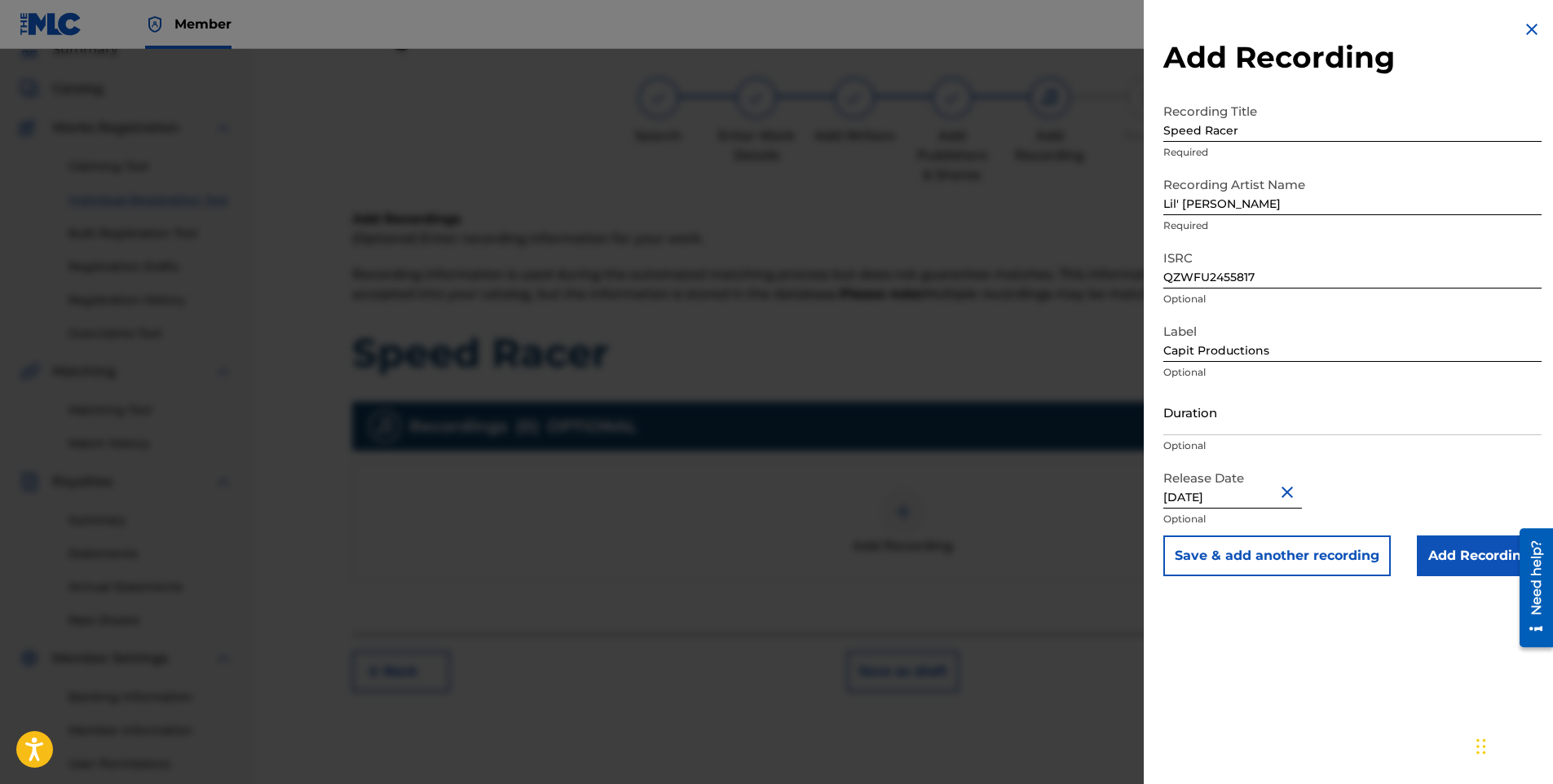
type input "[DATE]"
click at [1461, 553] on input "Add Recording" at bounding box center [1479, 555] width 124 height 40
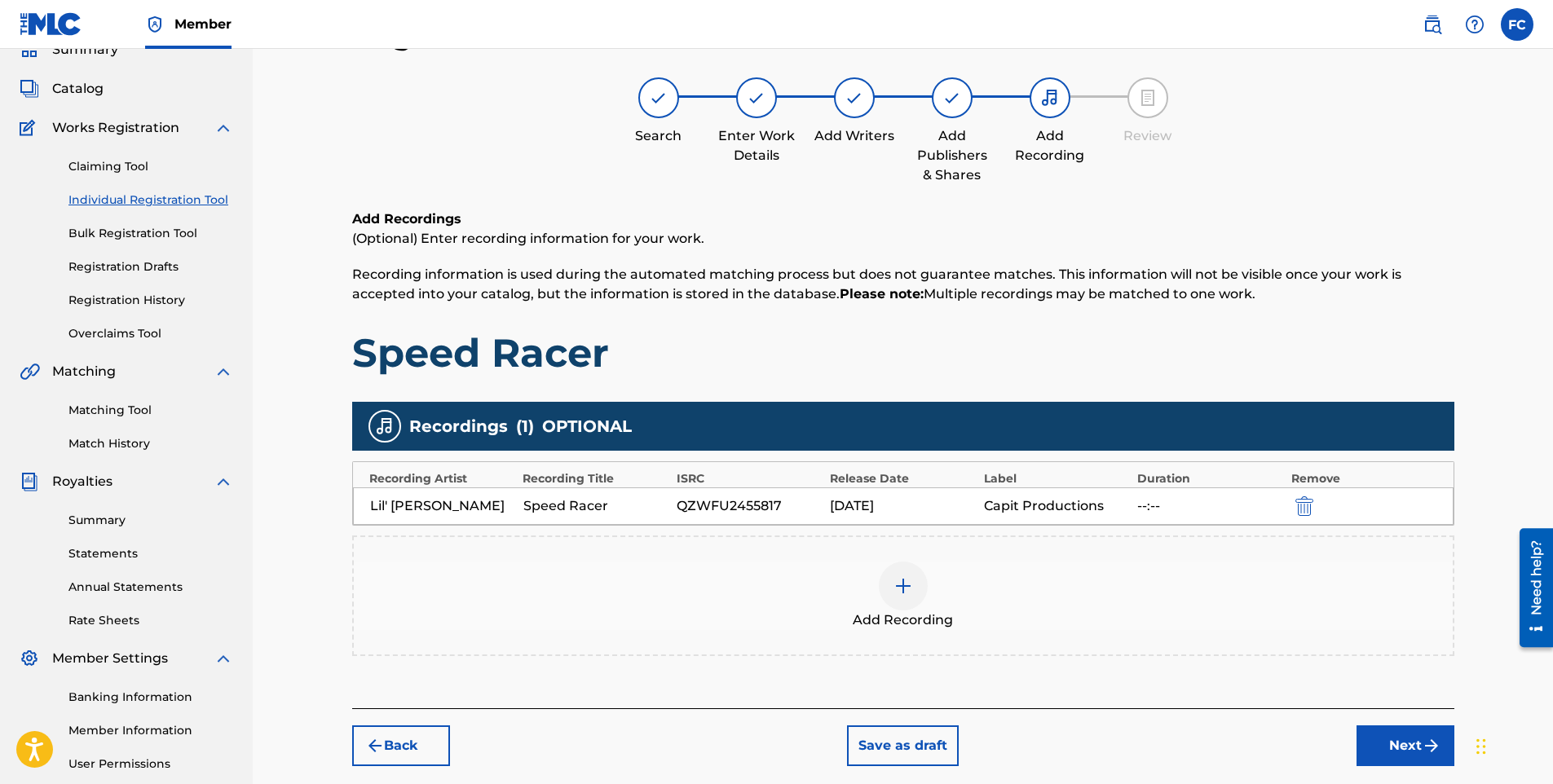
click at [1394, 744] on button "Next" at bounding box center [1405, 746] width 98 height 40
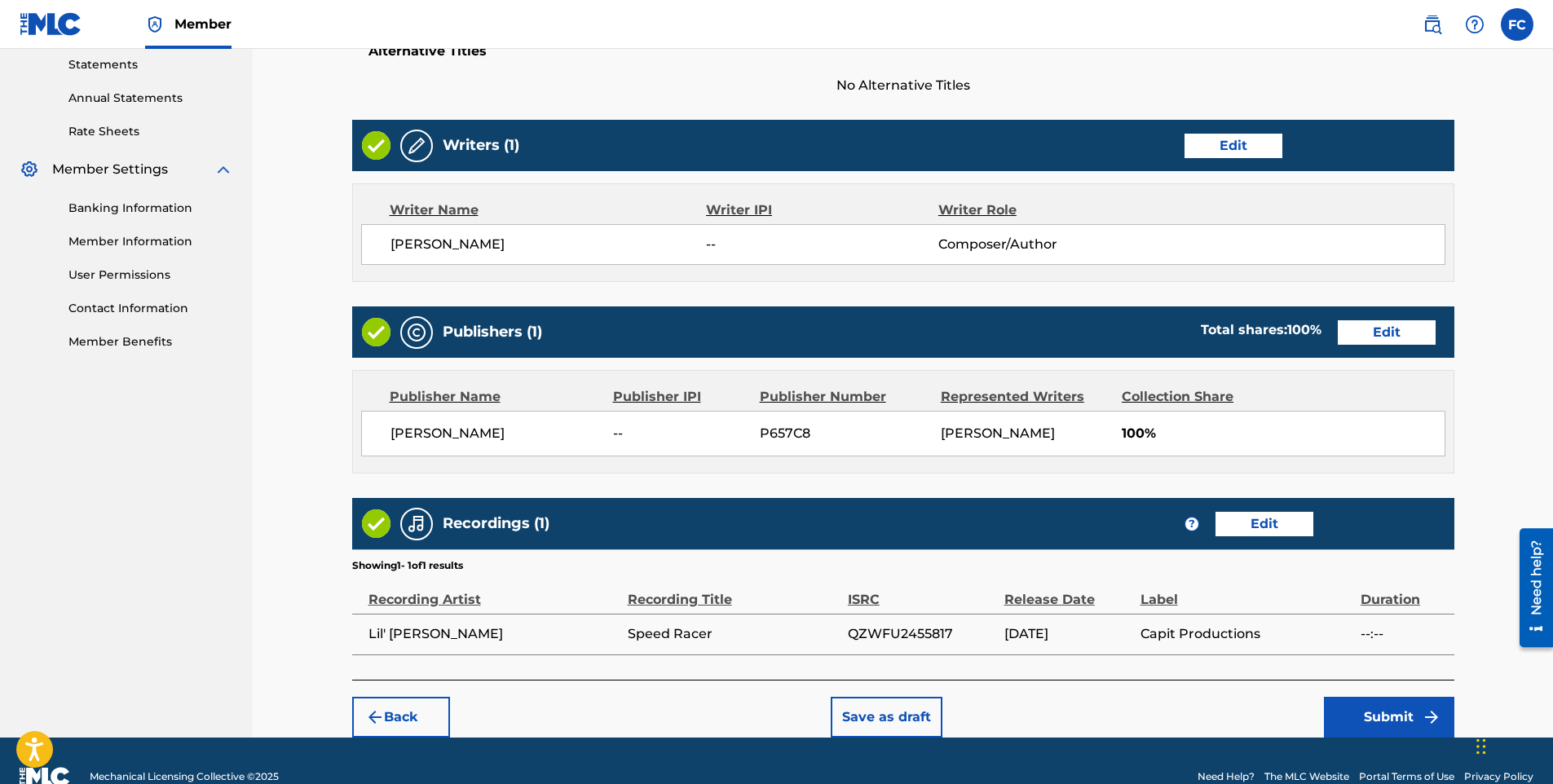
scroll to position [594, 0]
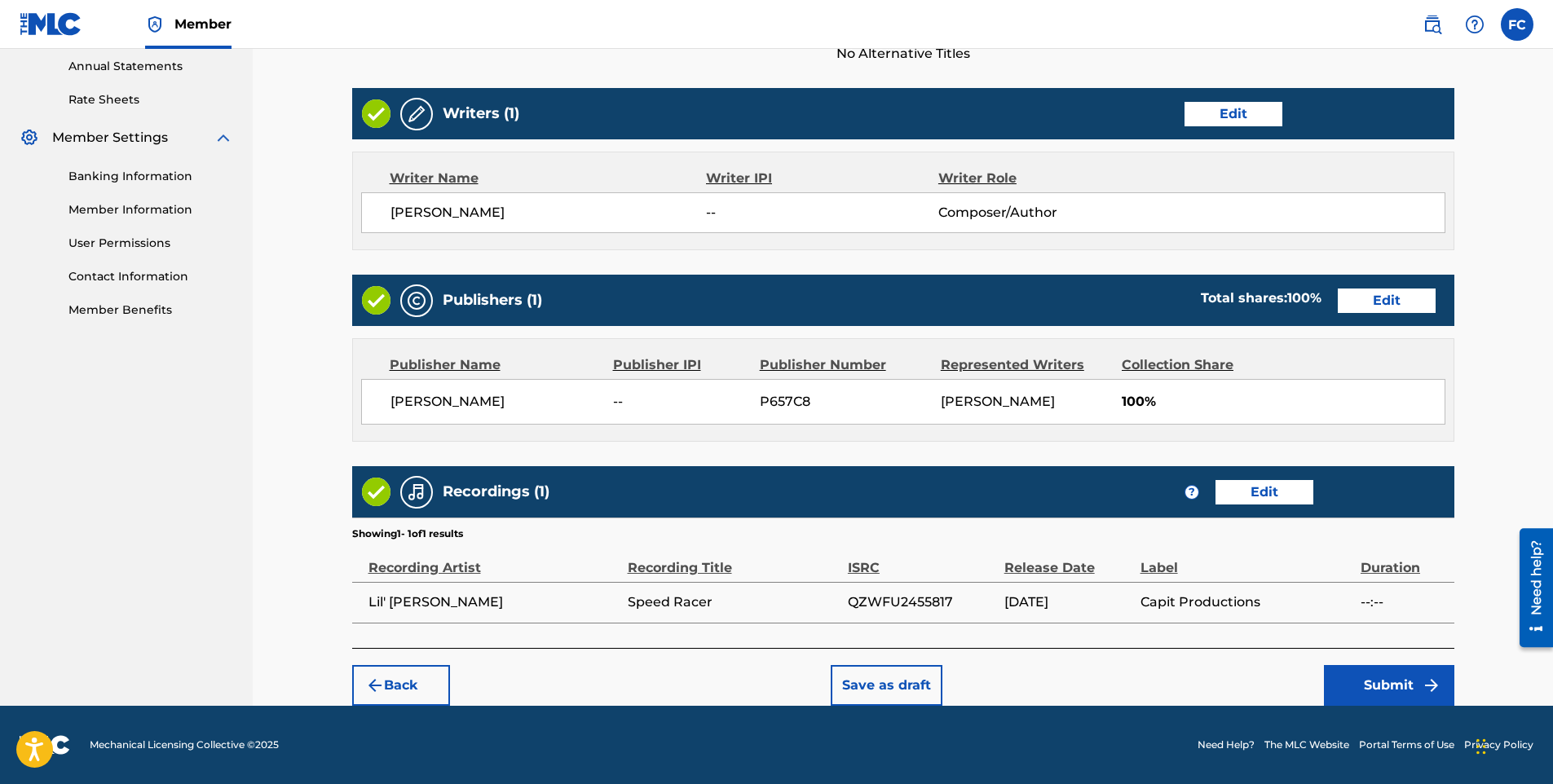
click at [1370, 677] on button "Submit" at bounding box center [1389, 684] width 130 height 40
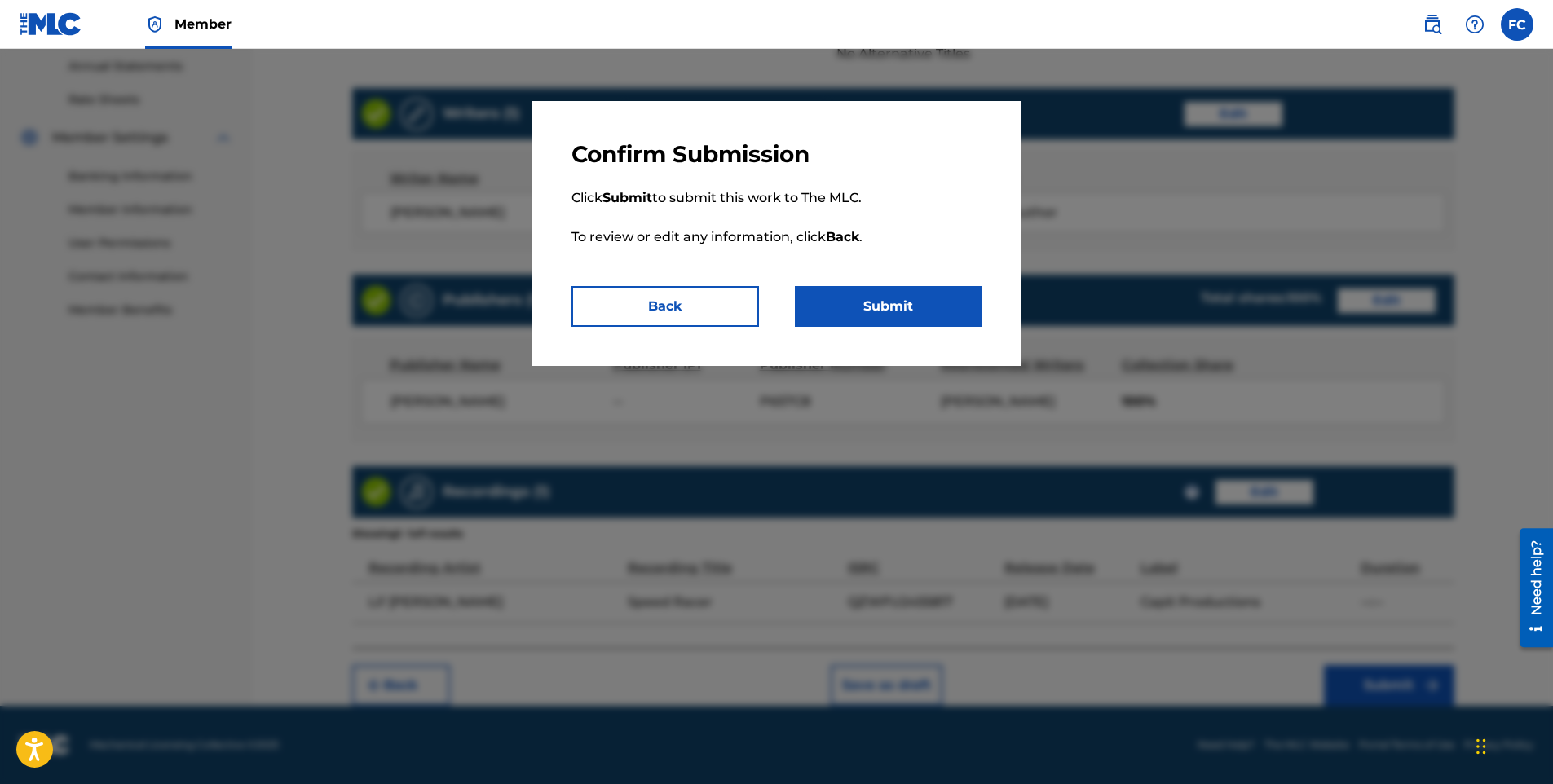
click at [900, 292] on button "Submit" at bounding box center [889, 306] width 187 height 40
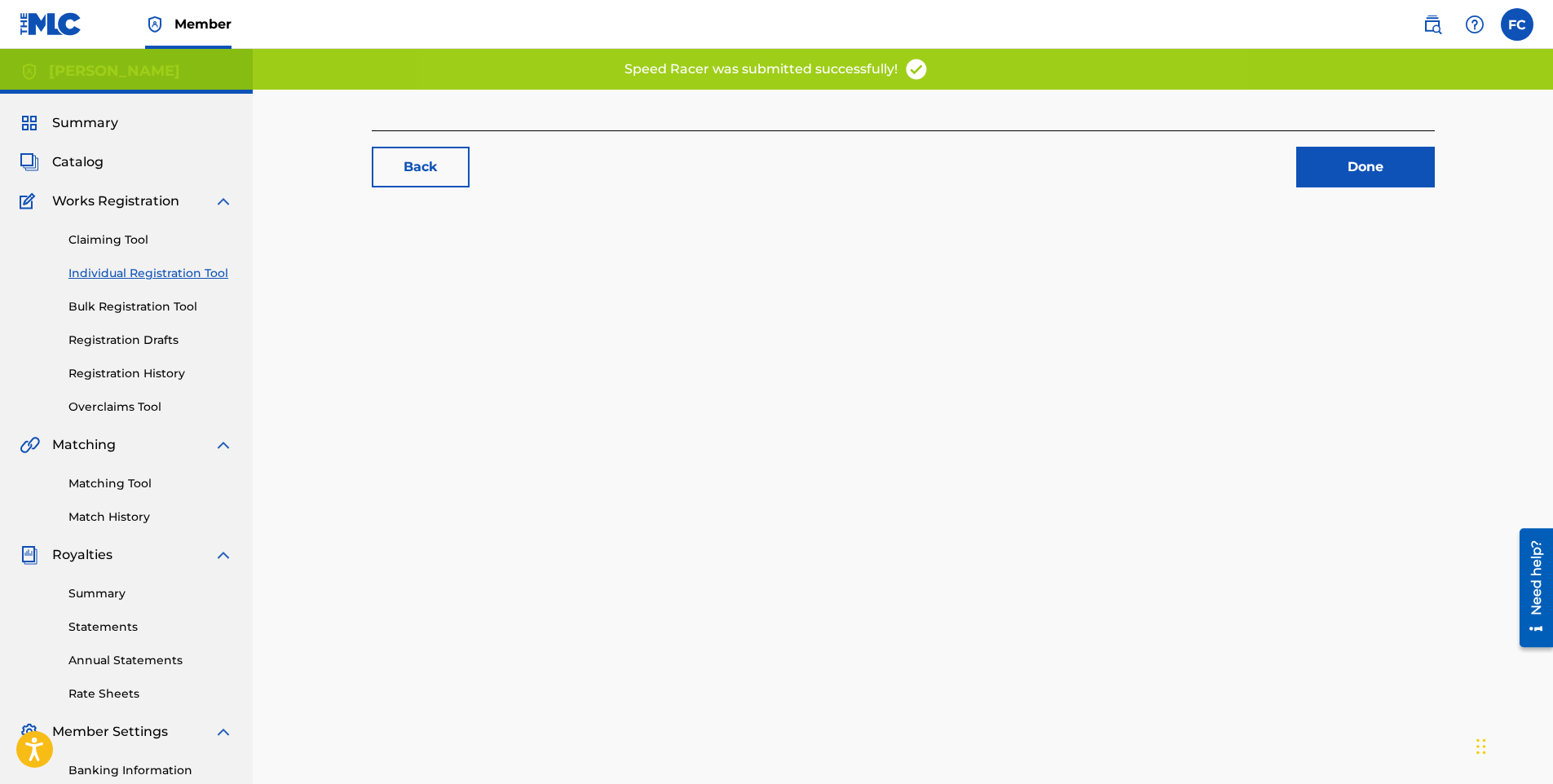
click at [905, 304] on div "Back Done" at bounding box center [903, 511] width 1142 height 843
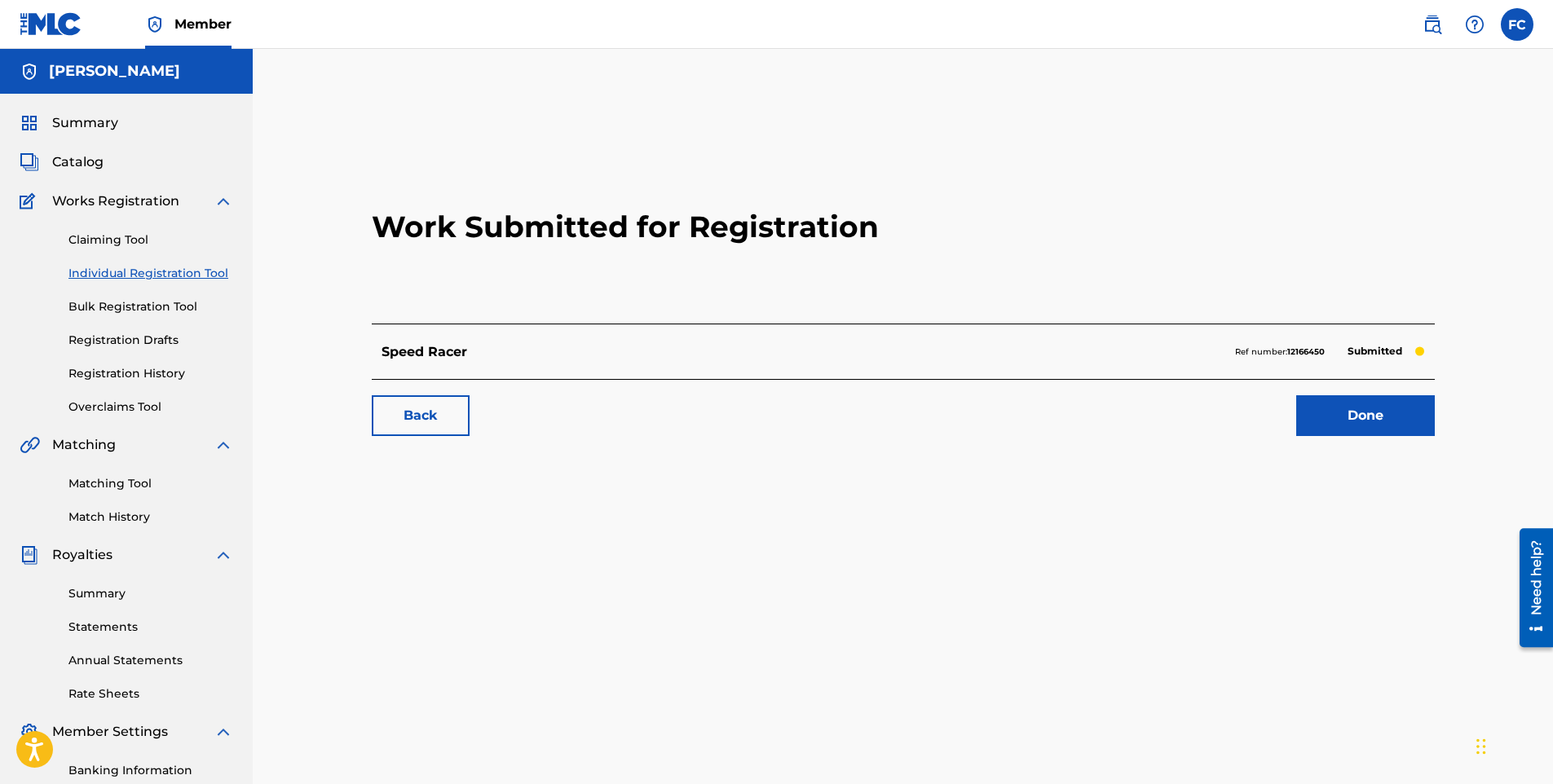
drag, startPoint x: 1148, startPoint y: 411, endPoint x: 1107, endPoint y: 461, distance: 64.7
drag, startPoint x: 1107, startPoint y: 461, endPoint x: 1392, endPoint y: 415, distance: 288.7
click at [1392, 415] on link "Done" at bounding box center [1366, 415] width 138 height 40
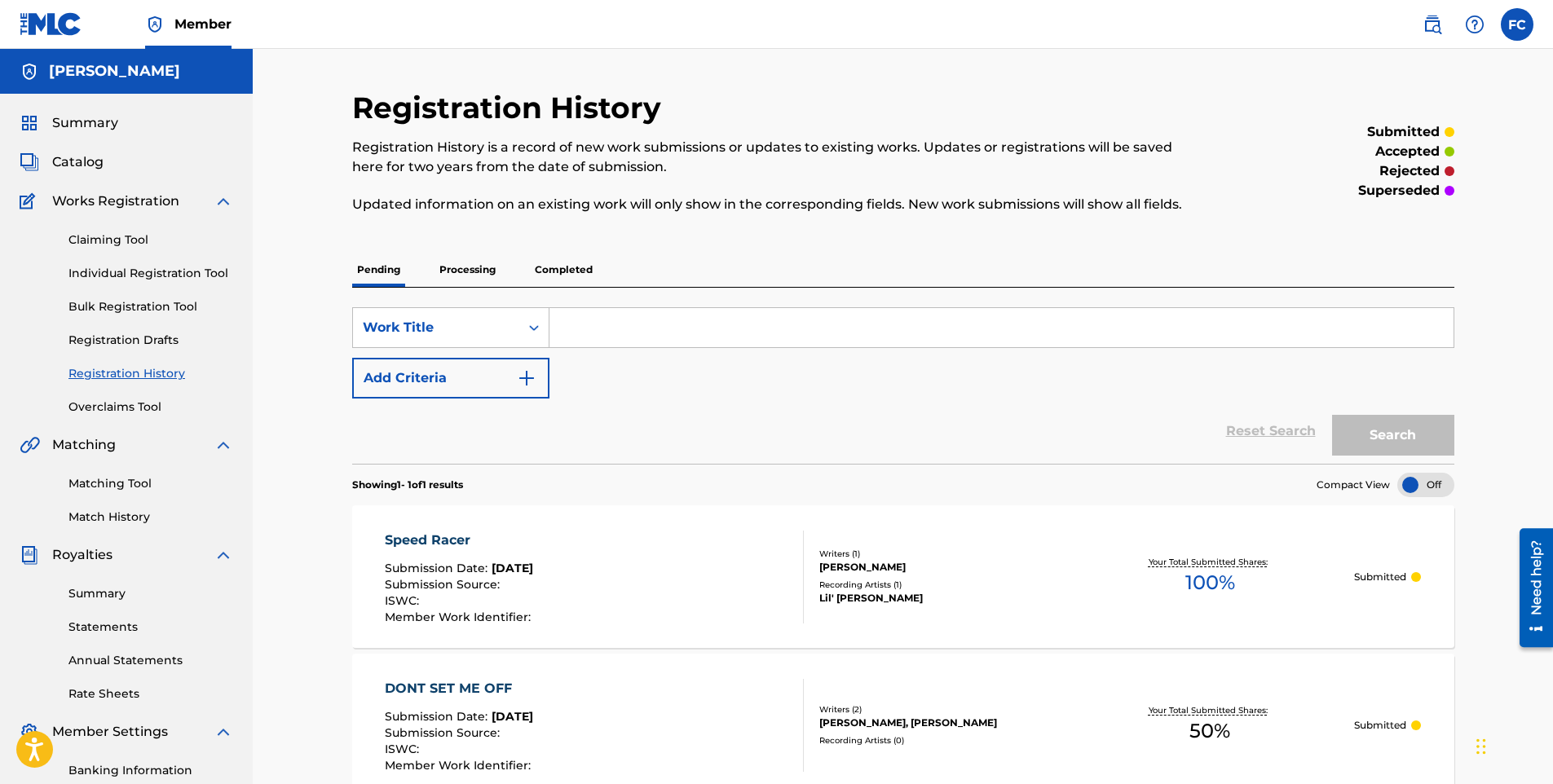
click at [137, 273] on link "Individual Registration Tool" at bounding box center [150, 273] width 165 height 17
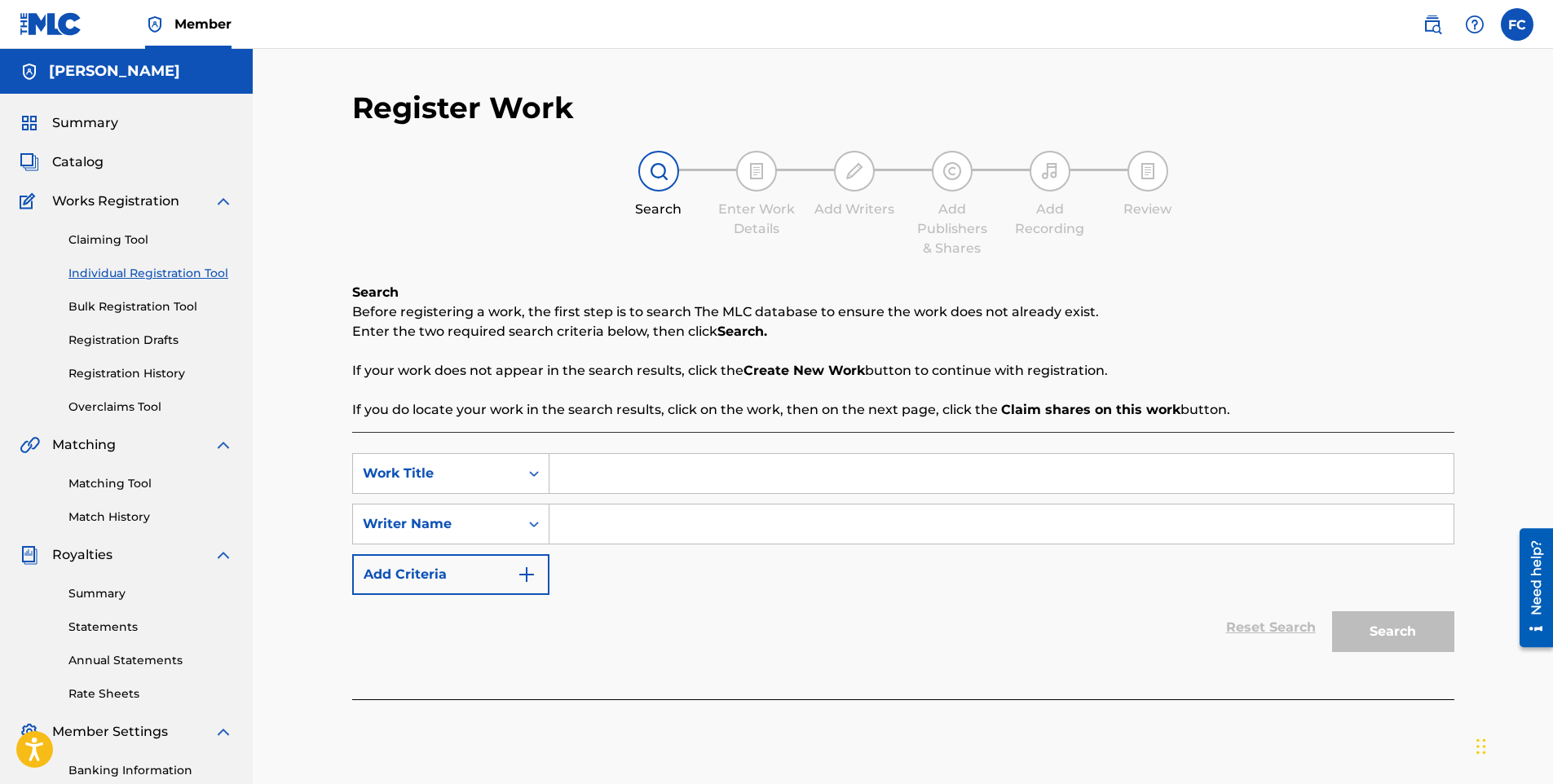
click at [590, 463] on input "Search Form" at bounding box center [1001, 473] width 905 height 39
paste input "[PERSON_NAME] is your President"
type input "[PERSON_NAME] is your President"
click at [590, 534] on input "Search Form" at bounding box center [1001, 525] width 905 height 39
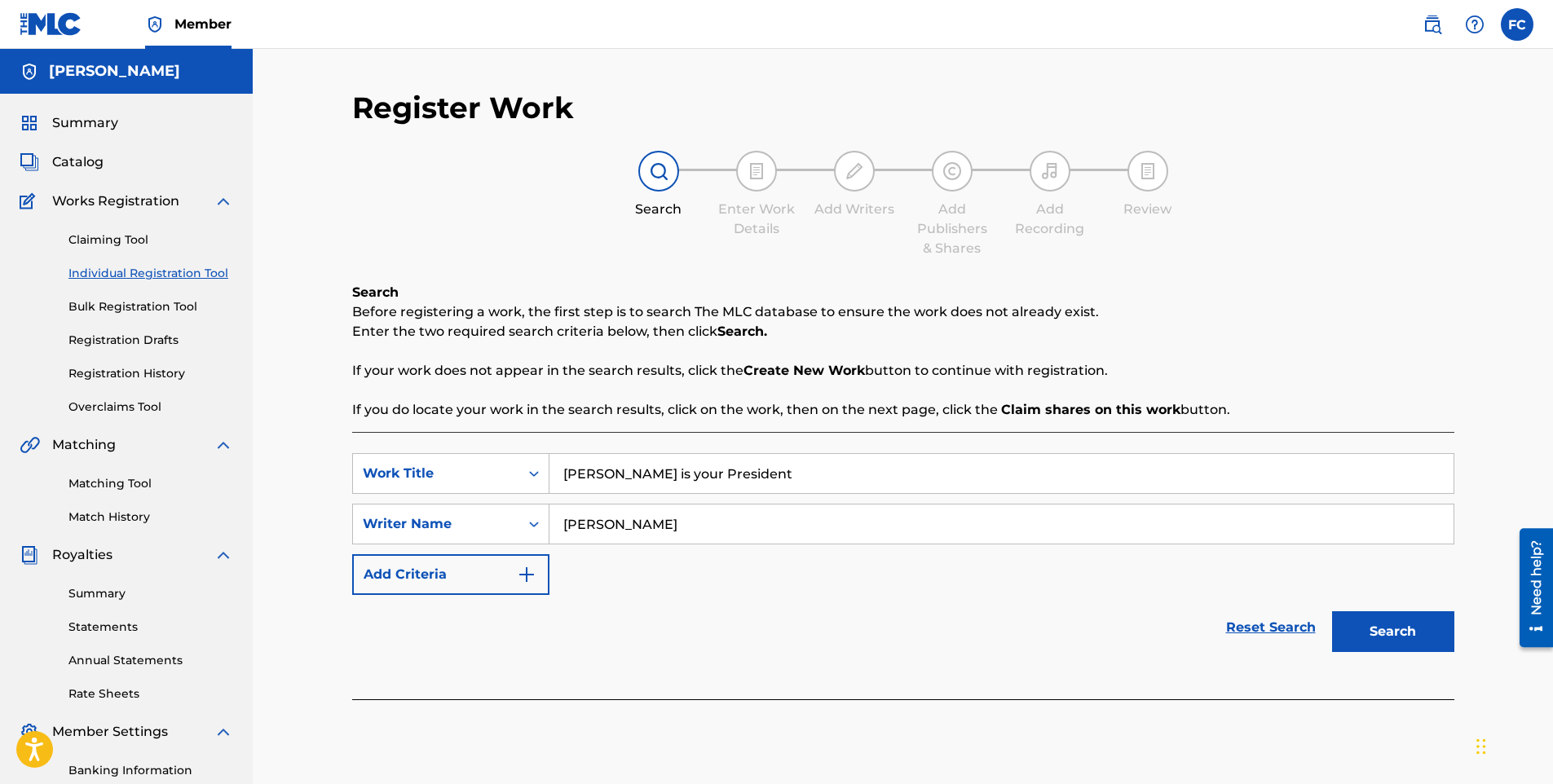
type input "[PERSON_NAME]"
click at [1422, 648] on button "Search" at bounding box center [1393, 631] width 122 height 40
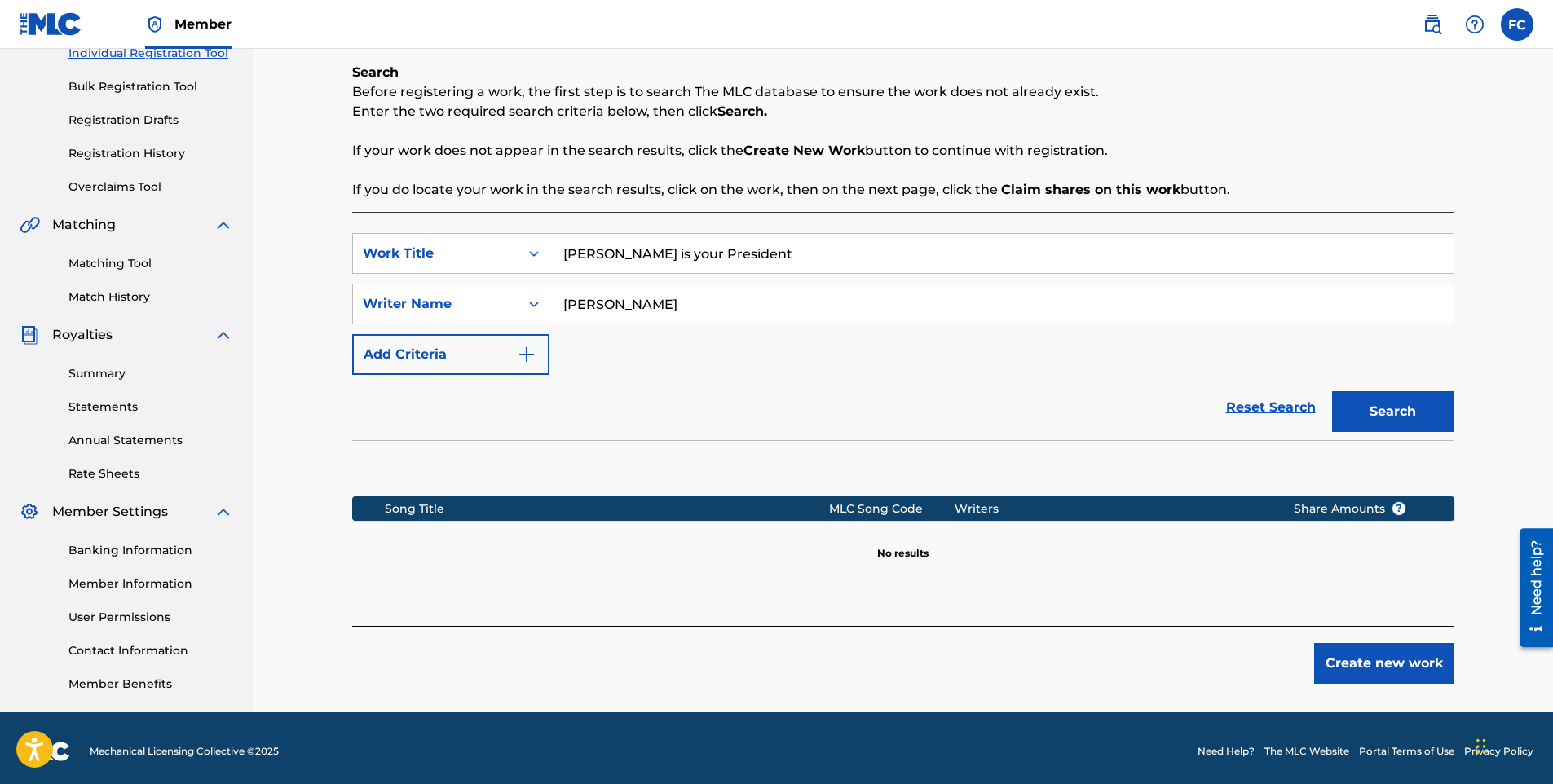
scroll to position [227, 0]
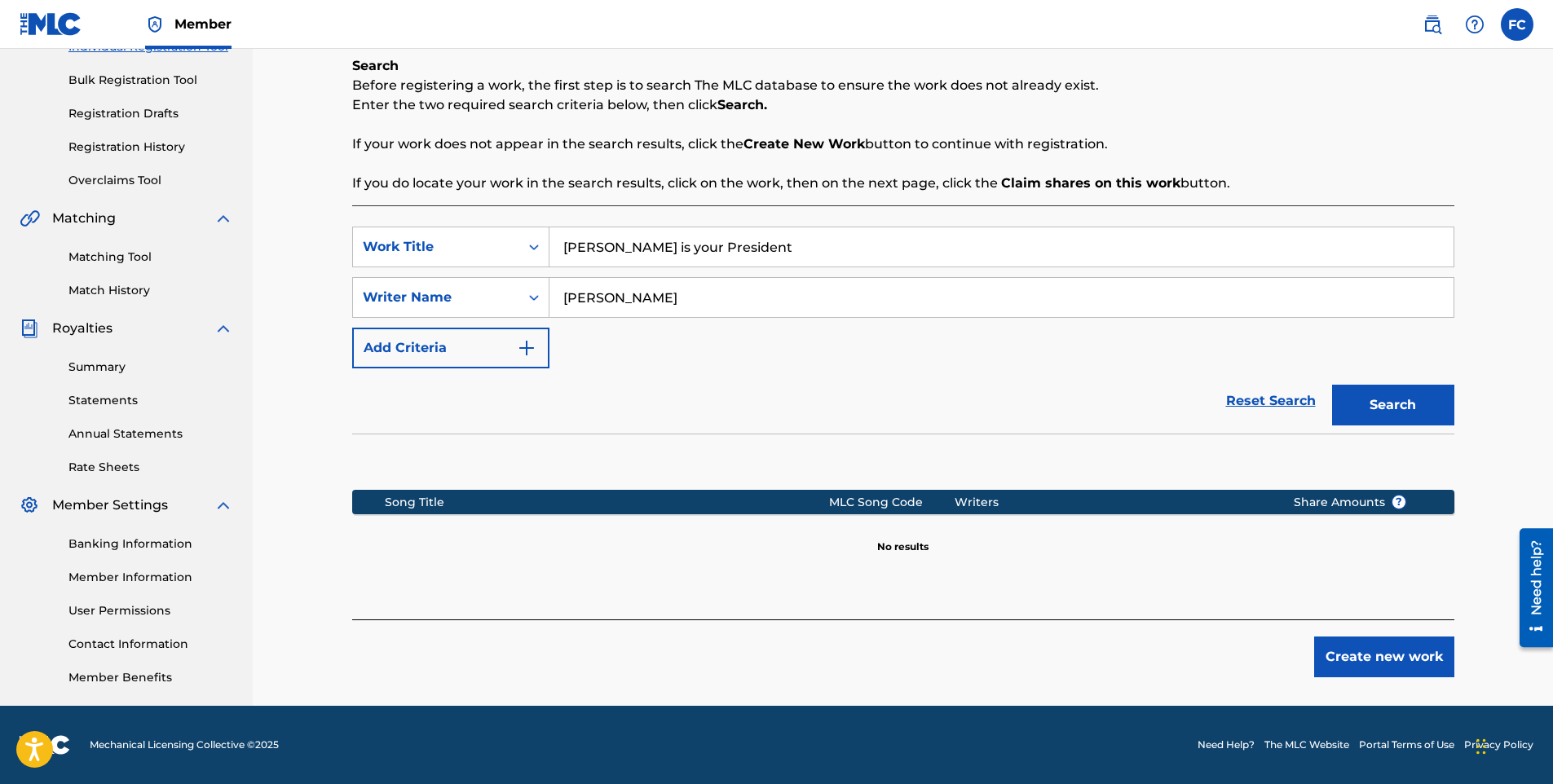
click at [1387, 643] on button "Create new work" at bounding box center [1384, 656] width 140 height 40
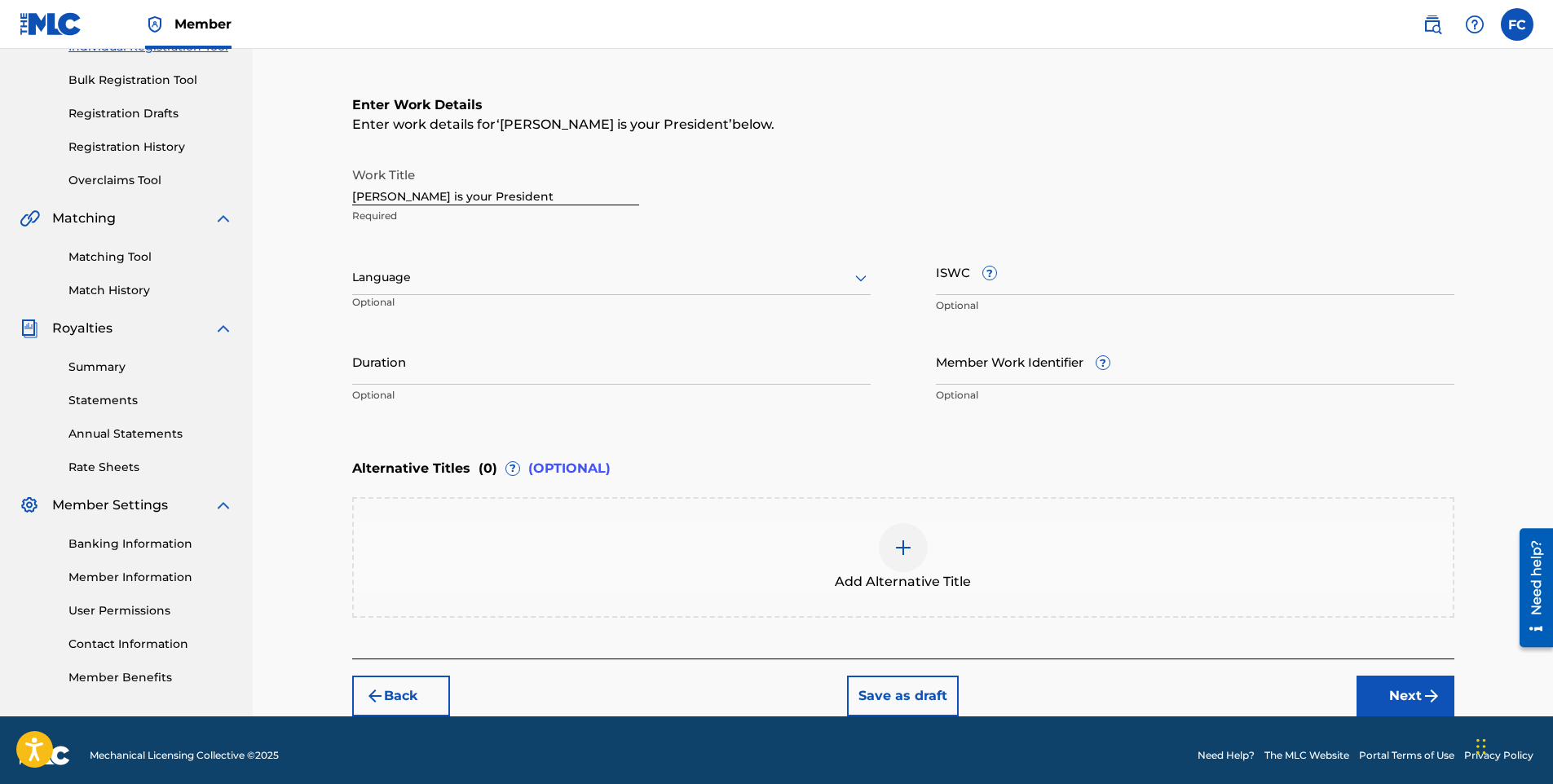
click at [409, 288] on div "Language" at bounding box center [612, 277] width 519 height 35
click at [396, 313] on div "English" at bounding box center [612, 313] width 517 height 36
click at [1376, 692] on button "Next" at bounding box center [1405, 695] width 98 height 40
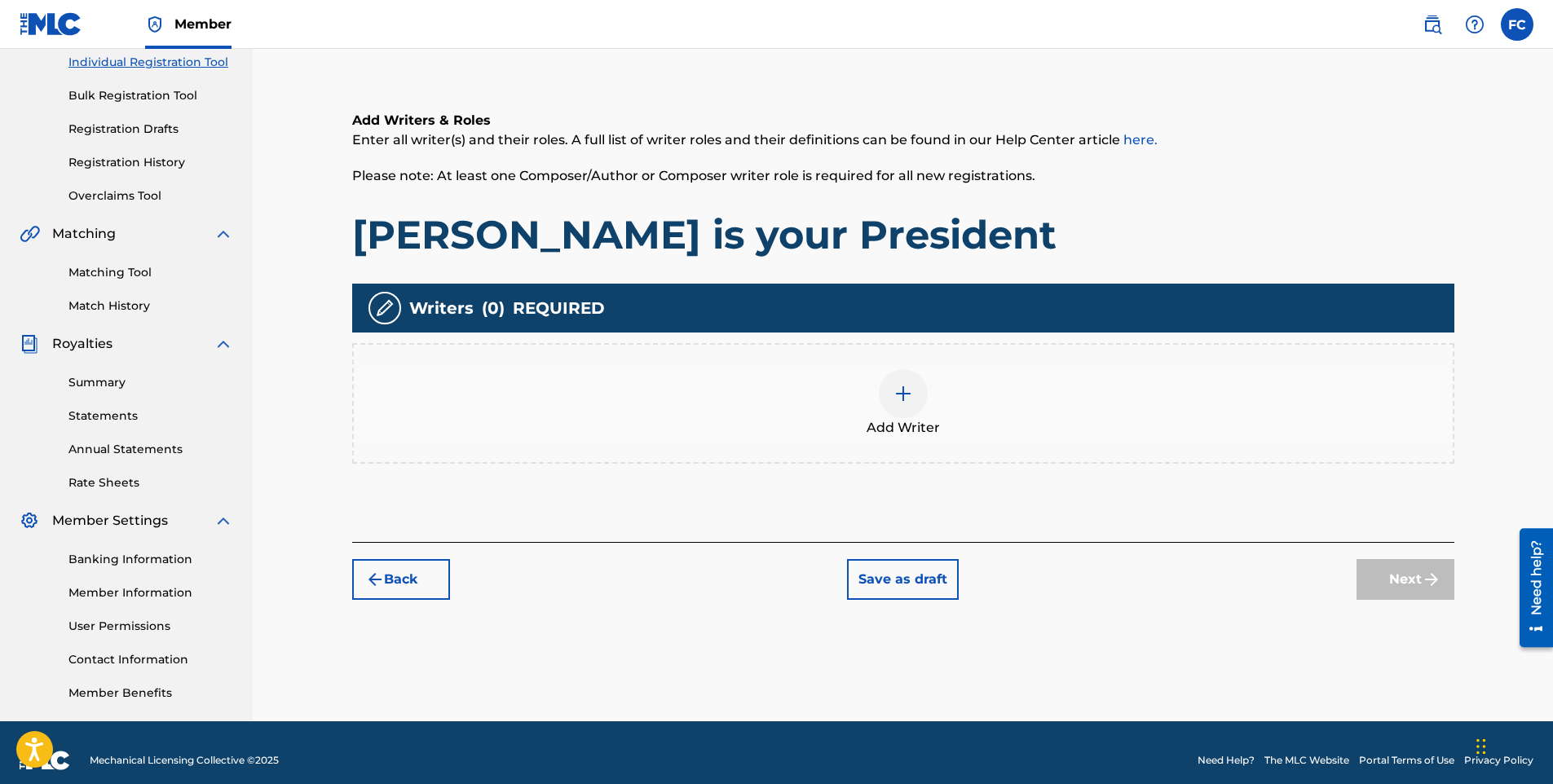
scroll to position [73, 0]
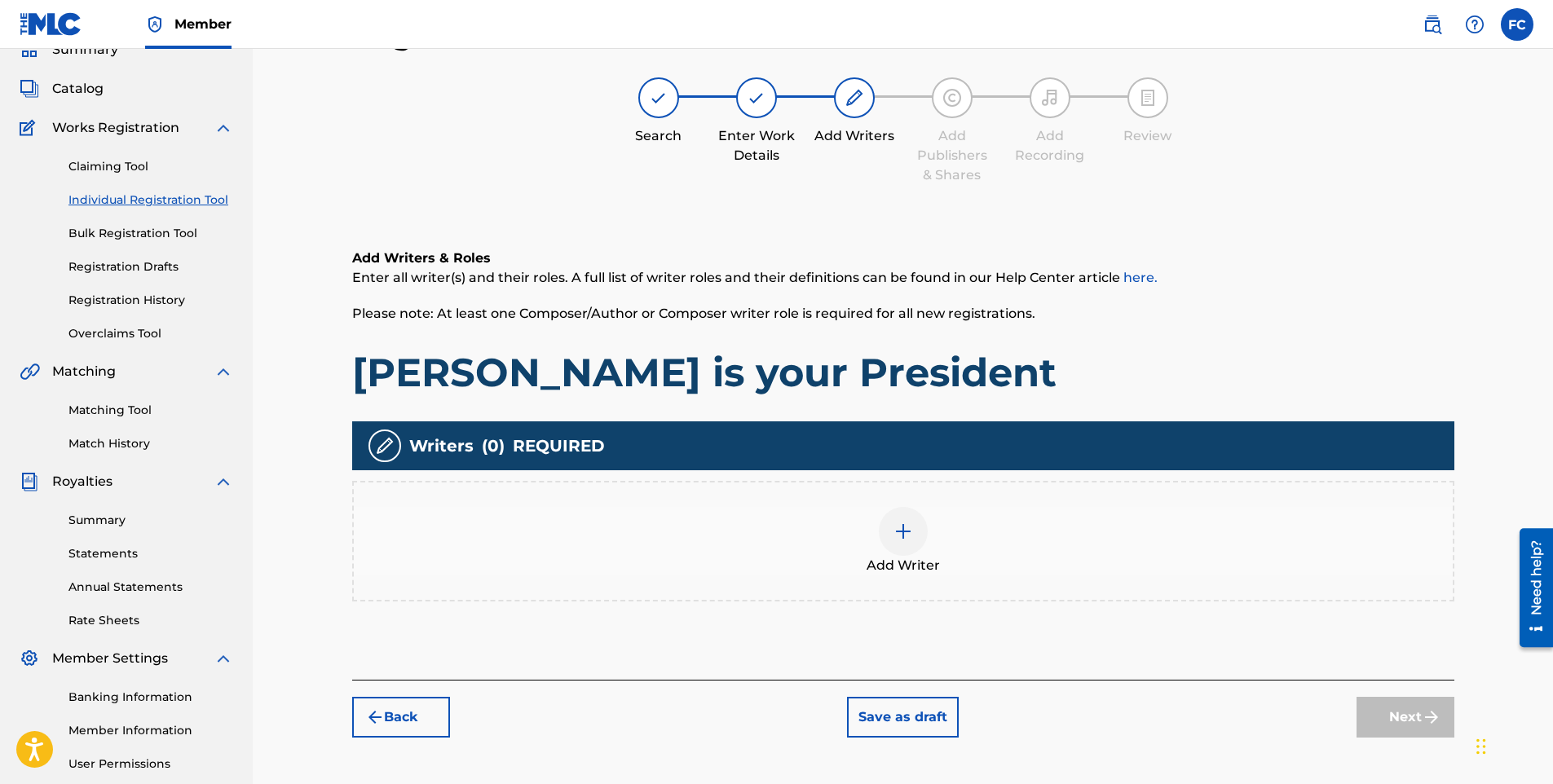
click at [913, 535] on img at bounding box center [904, 532] width 20 height 20
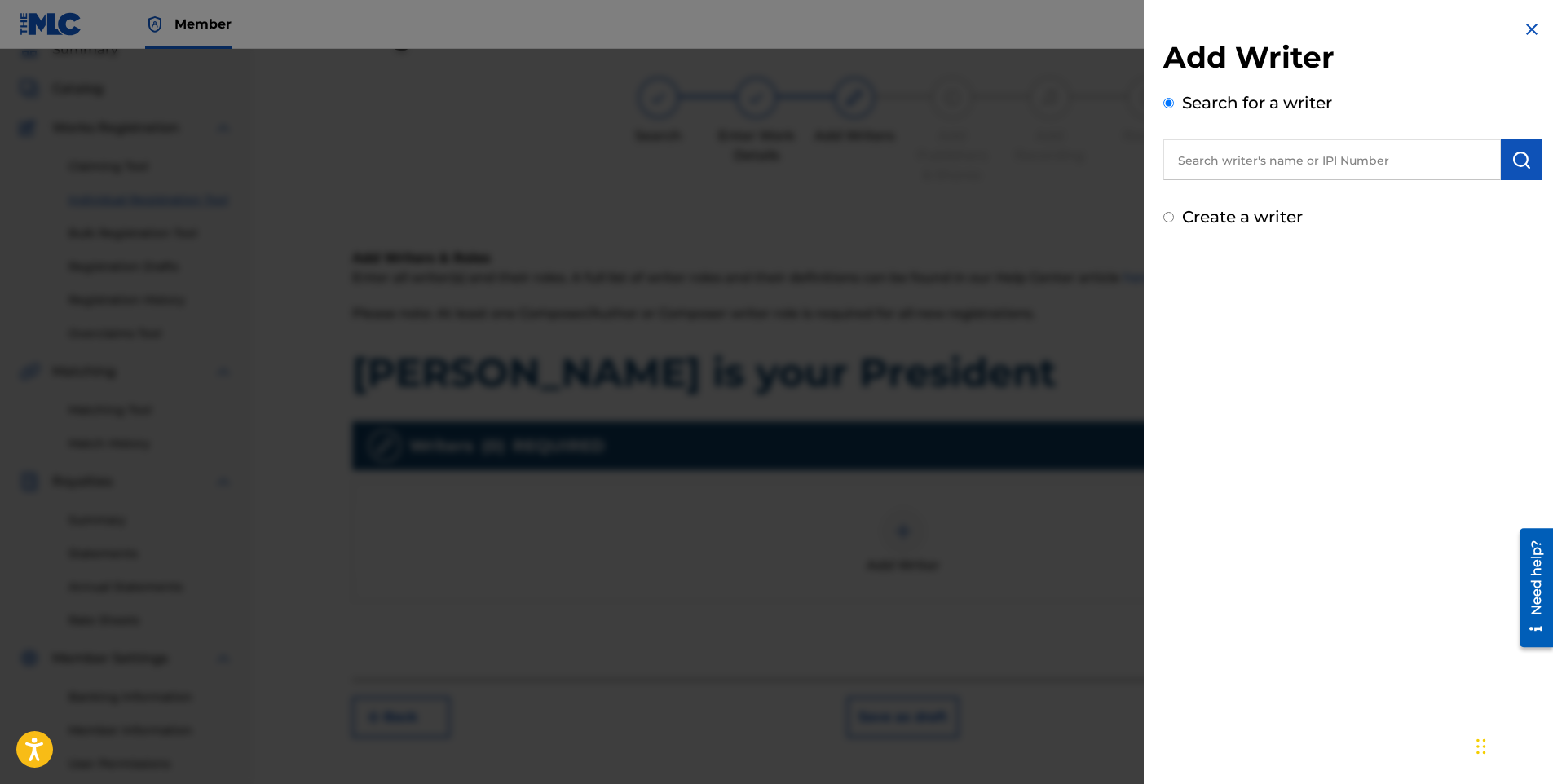
click at [1249, 176] on input "text" at bounding box center [1332, 159] width 337 height 40
type input "[PERSON_NAME]"
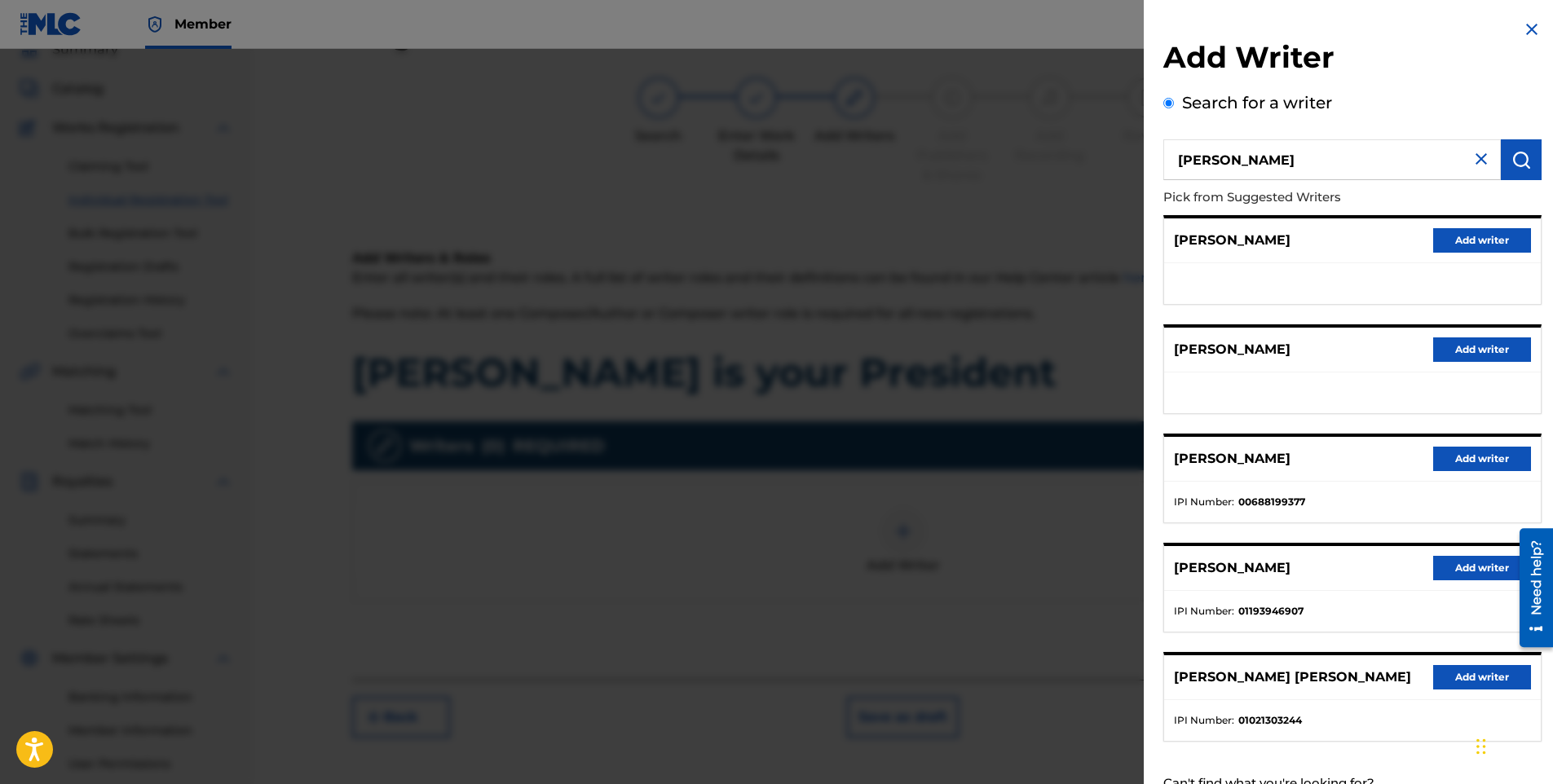
click at [1442, 345] on button "Add writer" at bounding box center [1482, 349] width 98 height 25
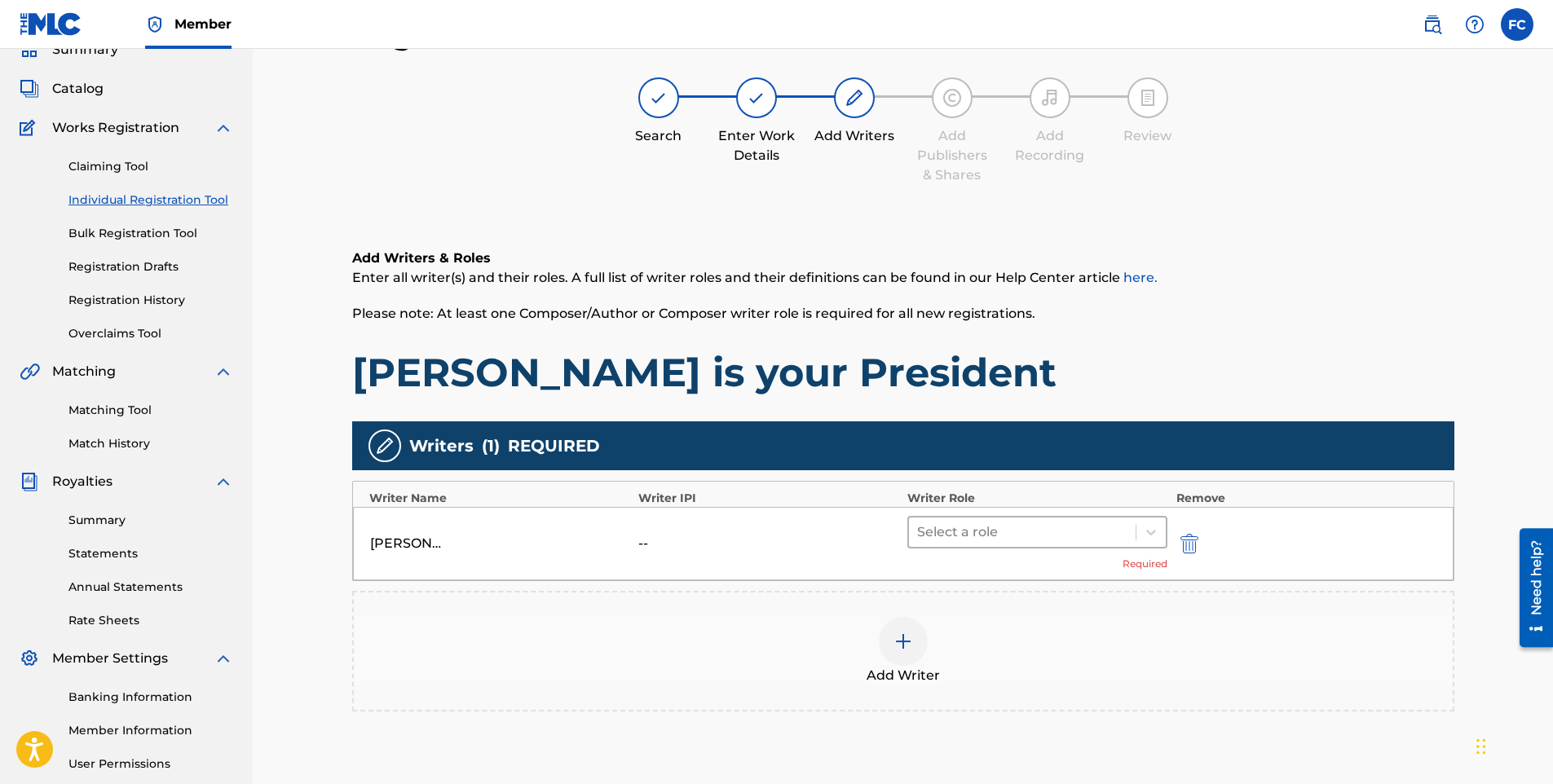
click at [1094, 533] on div at bounding box center [1023, 532] width 211 height 23
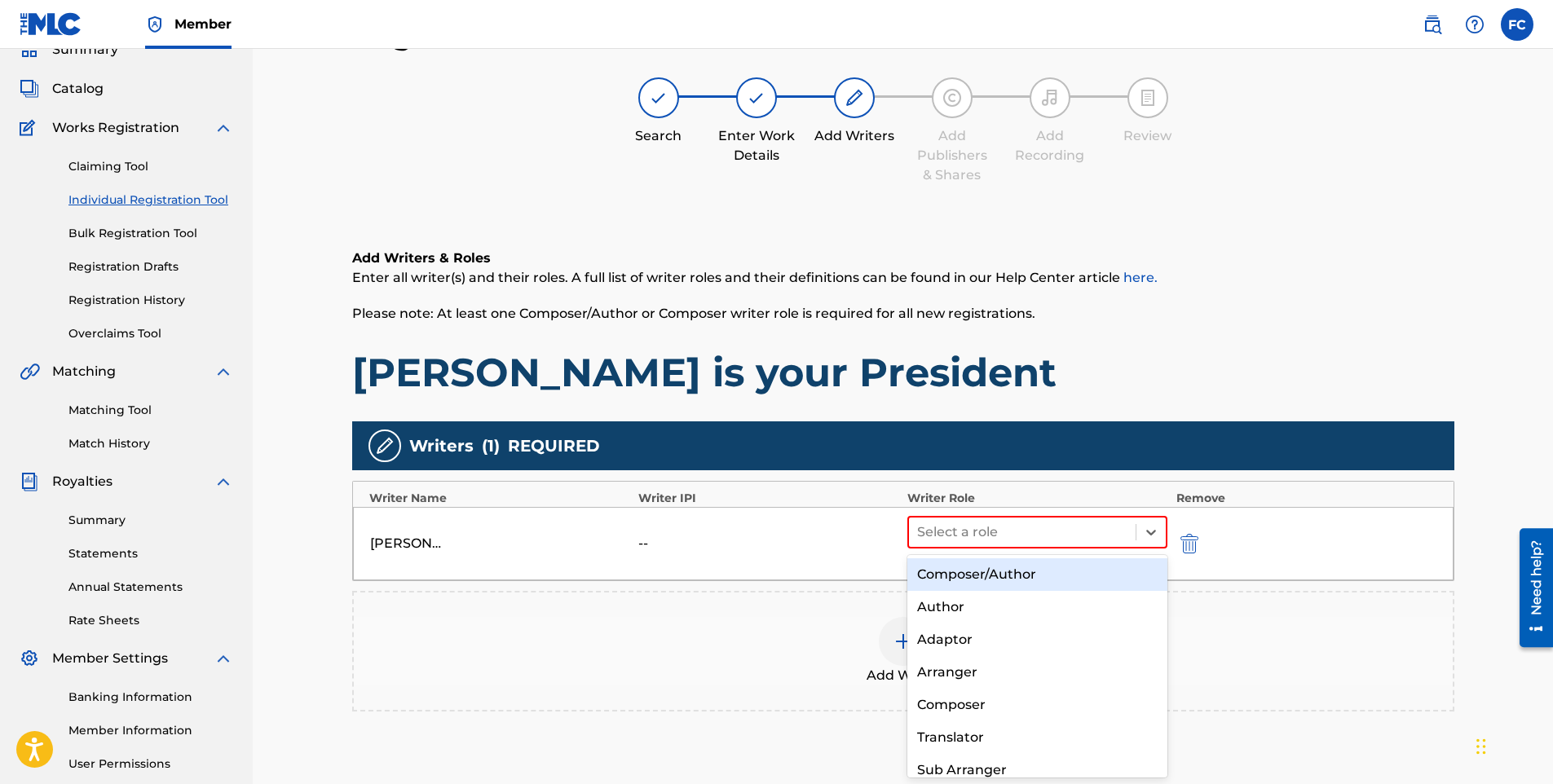
drag, startPoint x: 1049, startPoint y: 579, endPoint x: 1158, endPoint y: 614, distance: 114.5
click at [1048, 579] on div "Composer/Author" at bounding box center [1038, 574] width 260 height 33
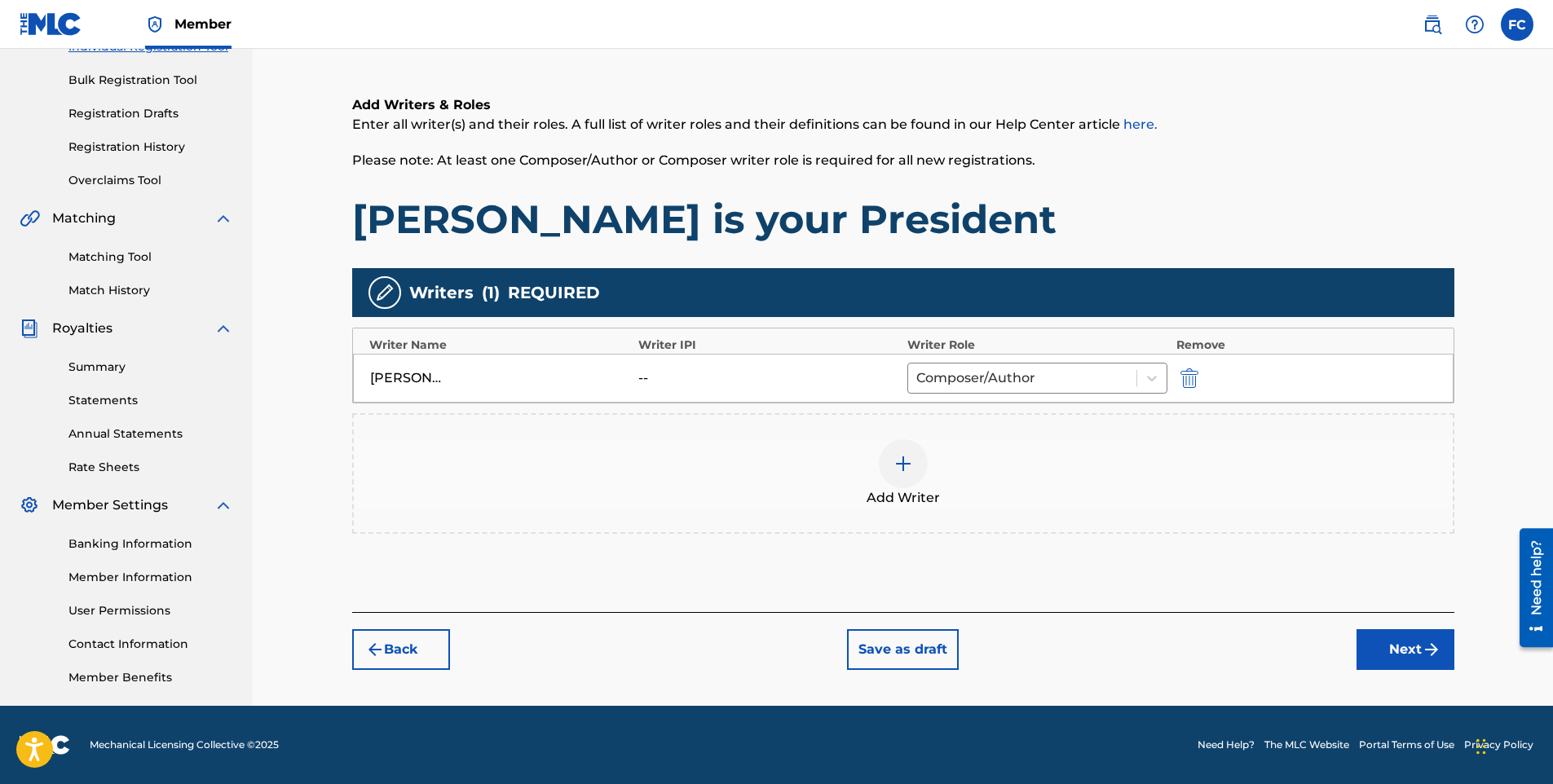
click at [1403, 659] on button "Next" at bounding box center [1405, 649] width 98 height 40
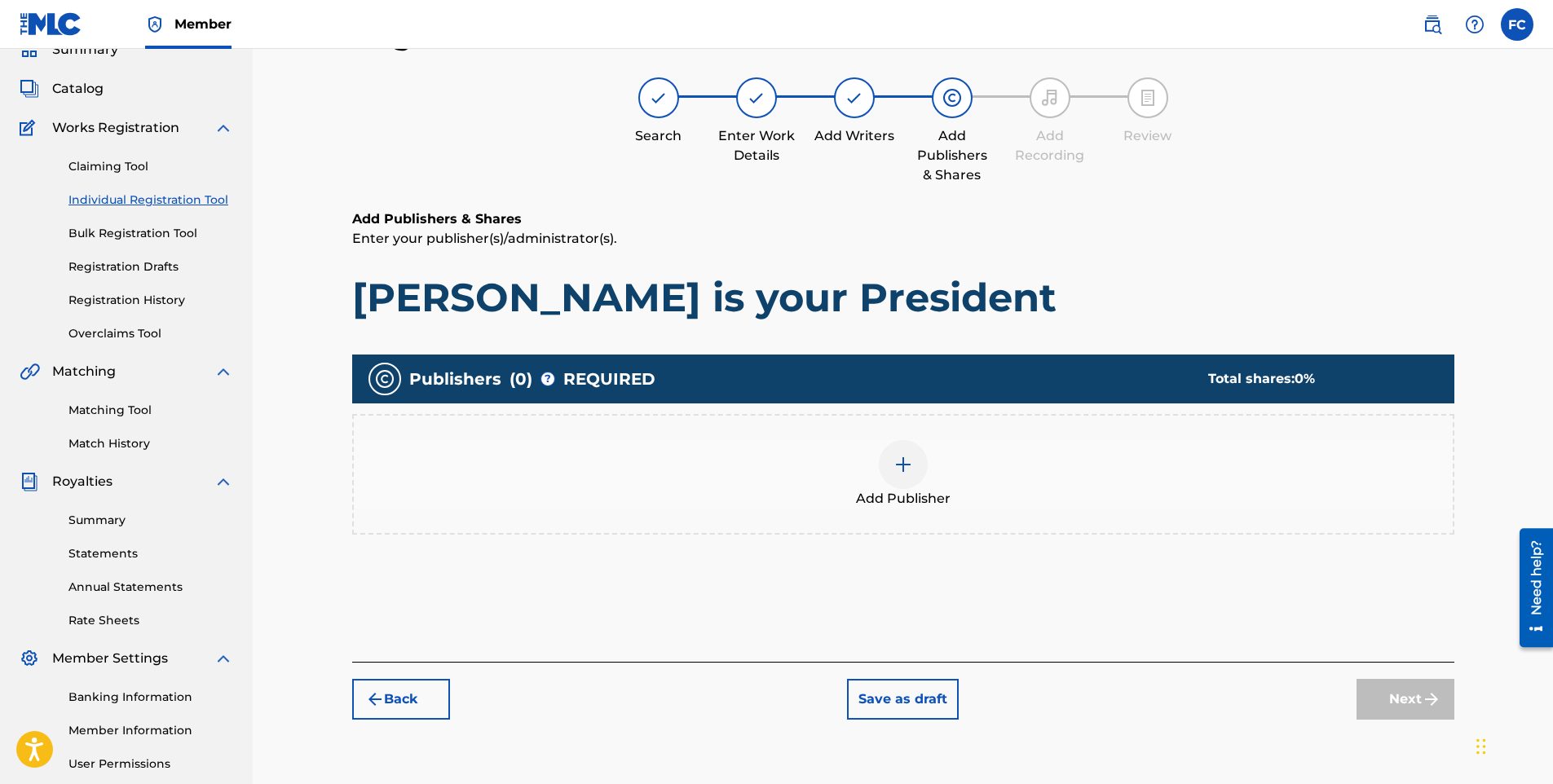
click at [931, 463] on div "Add Publisher" at bounding box center [904, 473] width 1099 height 68
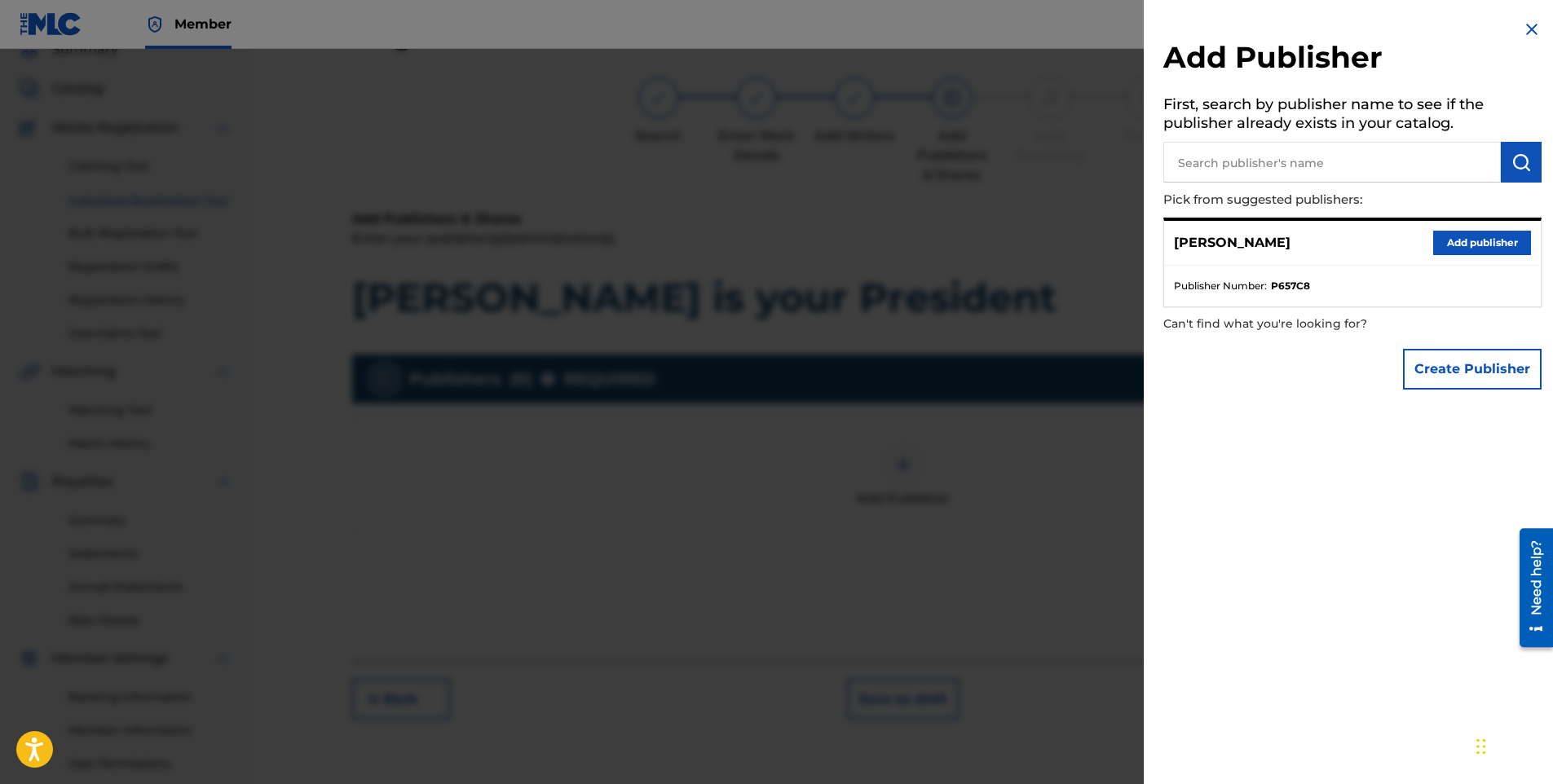
click at [1502, 240] on button "Add publisher" at bounding box center [1482, 243] width 98 height 25
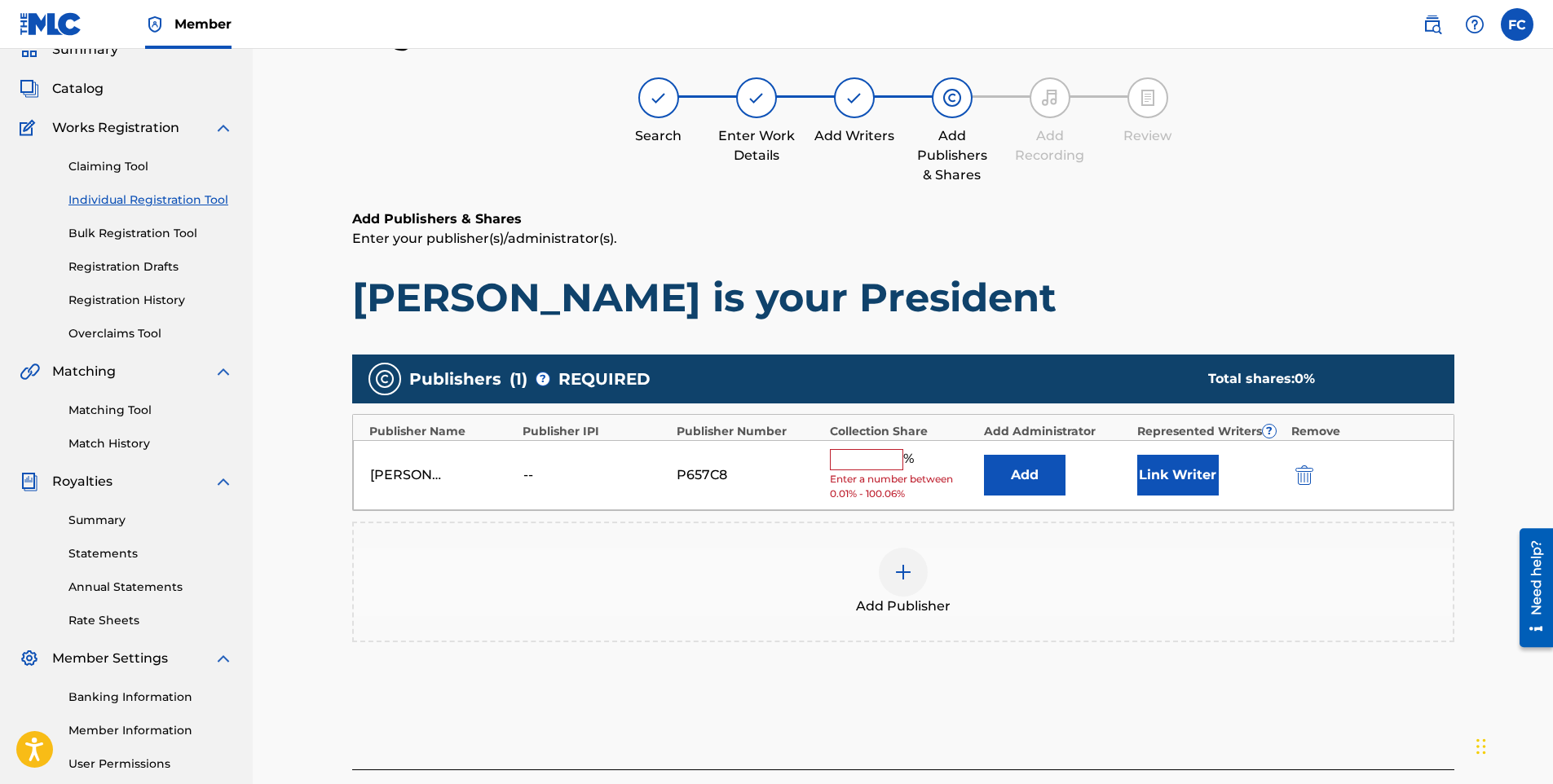
click at [861, 458] on input "text" at bounding box center [866, 459] width 73 height 21
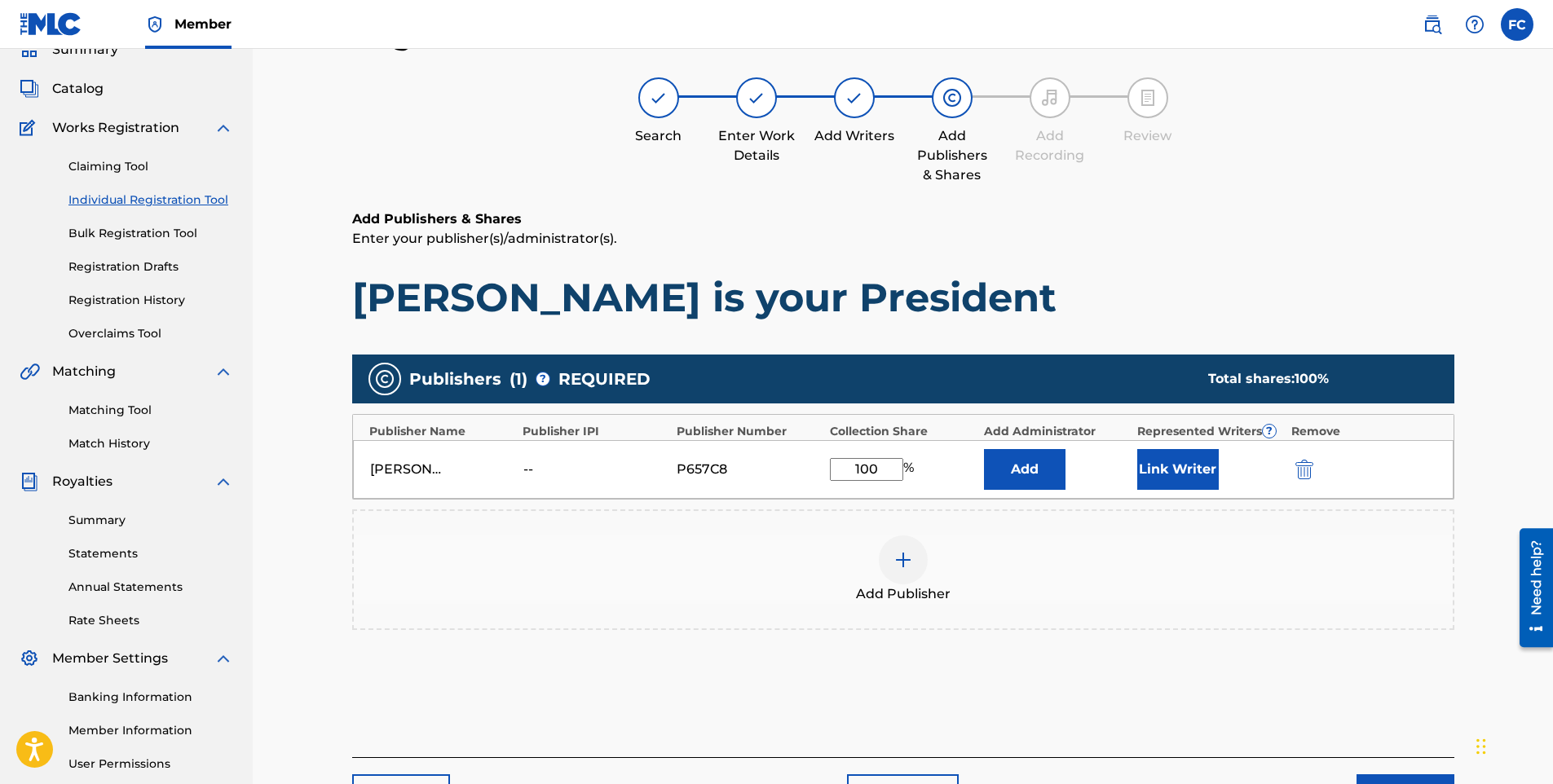
type input "100"
click at [985, 449] on button "Add" at bounding box center [1025, 468] width 82 height 40
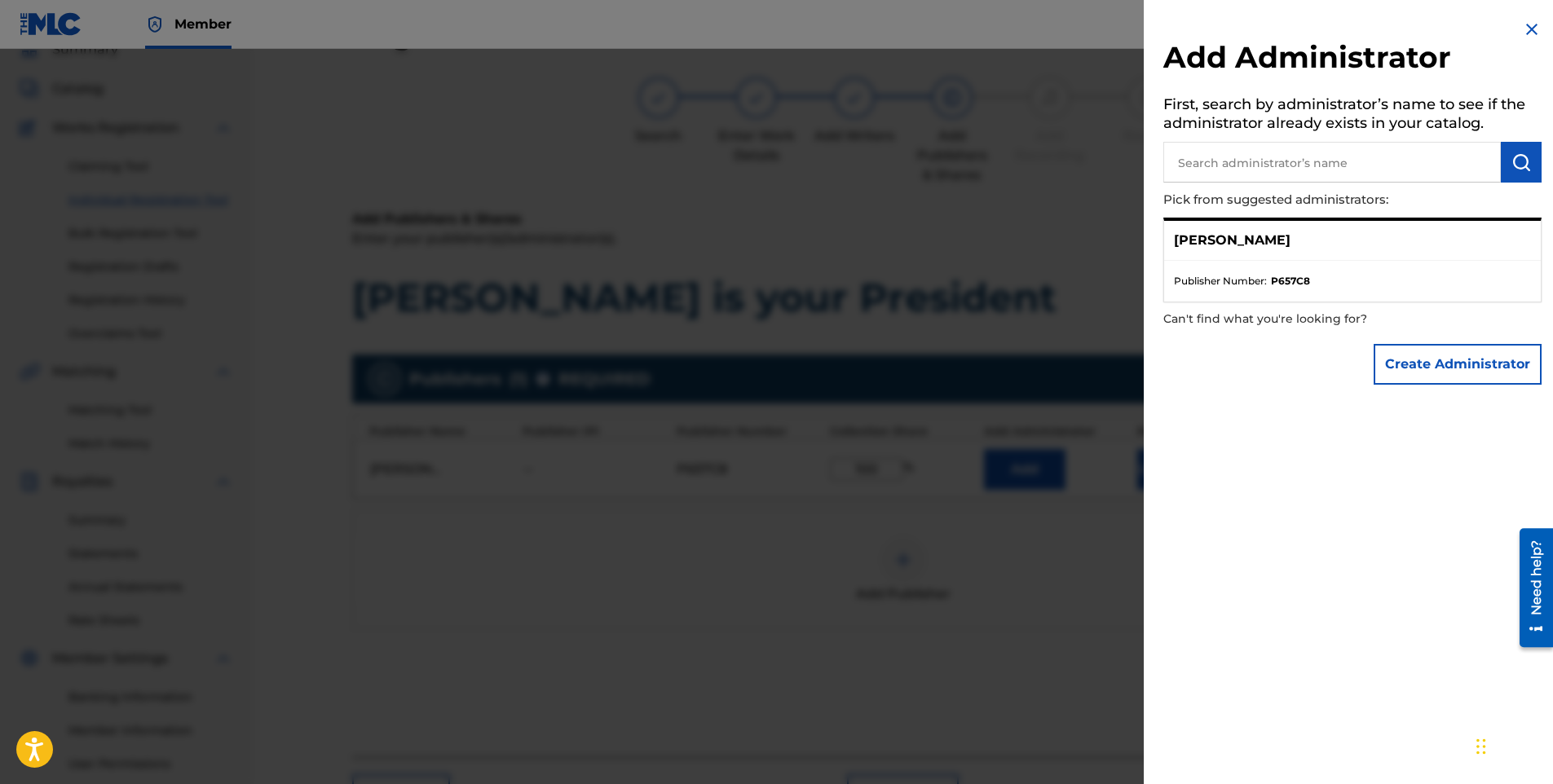
click at [1522, 31] on img at bounding box center [1532, 30] width 20 height 20
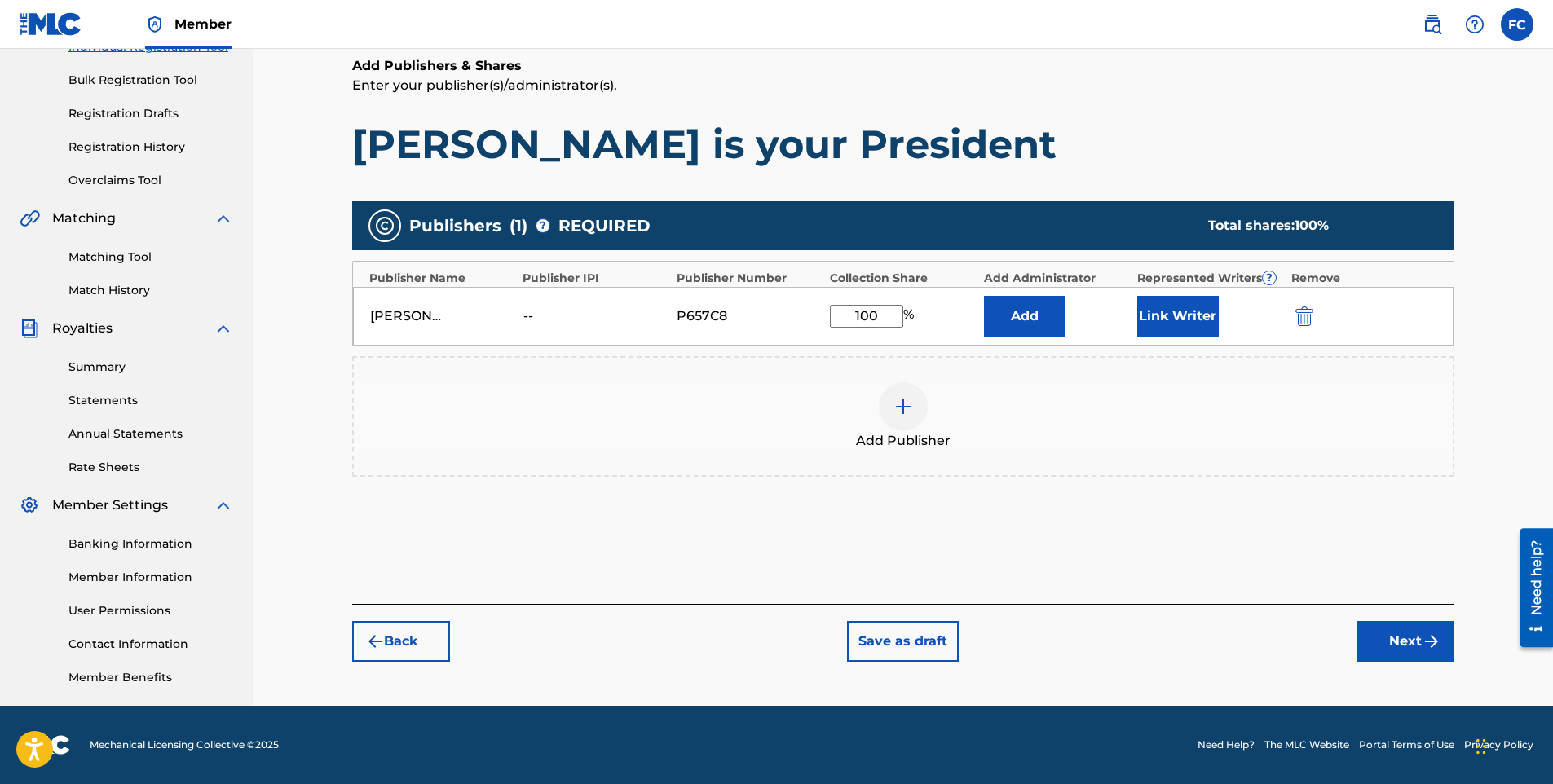
click at [1405, 636] on button "Next" at bounding box center [1405, 641] width 98 height 40
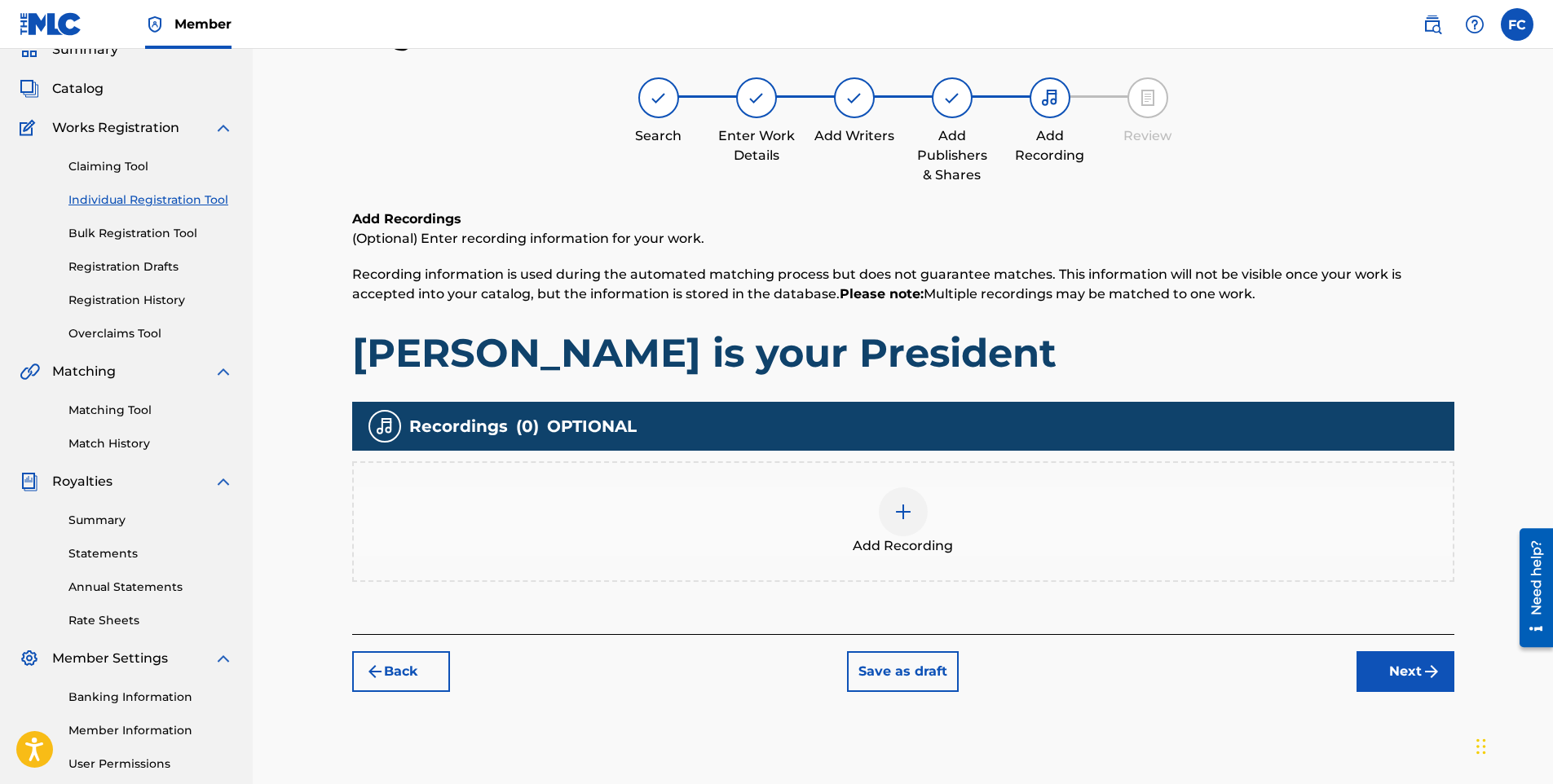
click at [907, 509] on img at bounding box center [904, 512] width 20 height 20
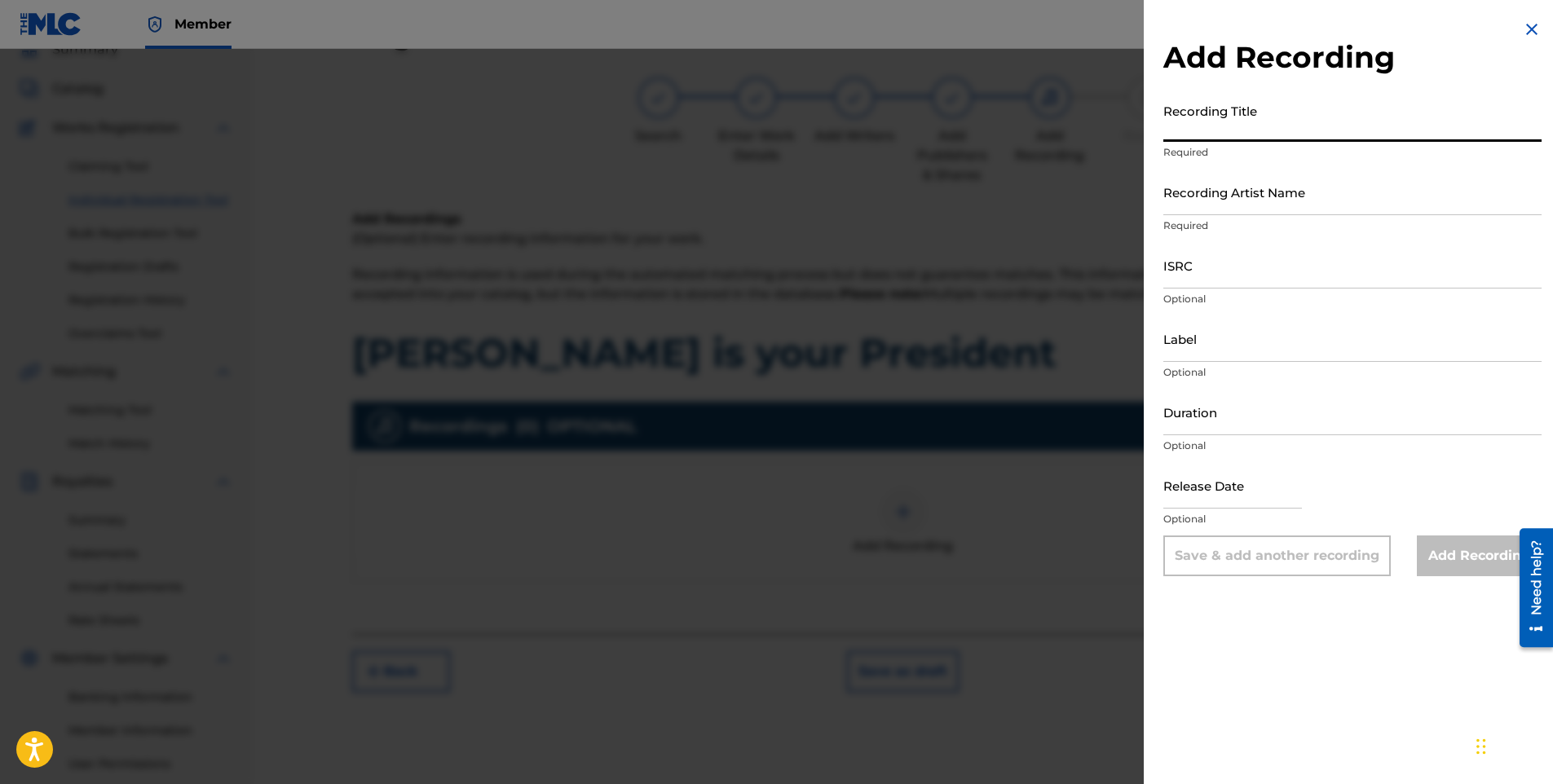
click at [1202, 120] on input "Recording Title" at bounding box center [1352, 118] width 378 height 46
paste input "[PERSON_NAME] is your President"
type input "[PERSON_NAME] is your President"
click at [1251, 207] on input "Recording Artist Name" at bounding box center [1352, 191] width 378 height 46
paste input "Lil' [PERSON_NAME]"
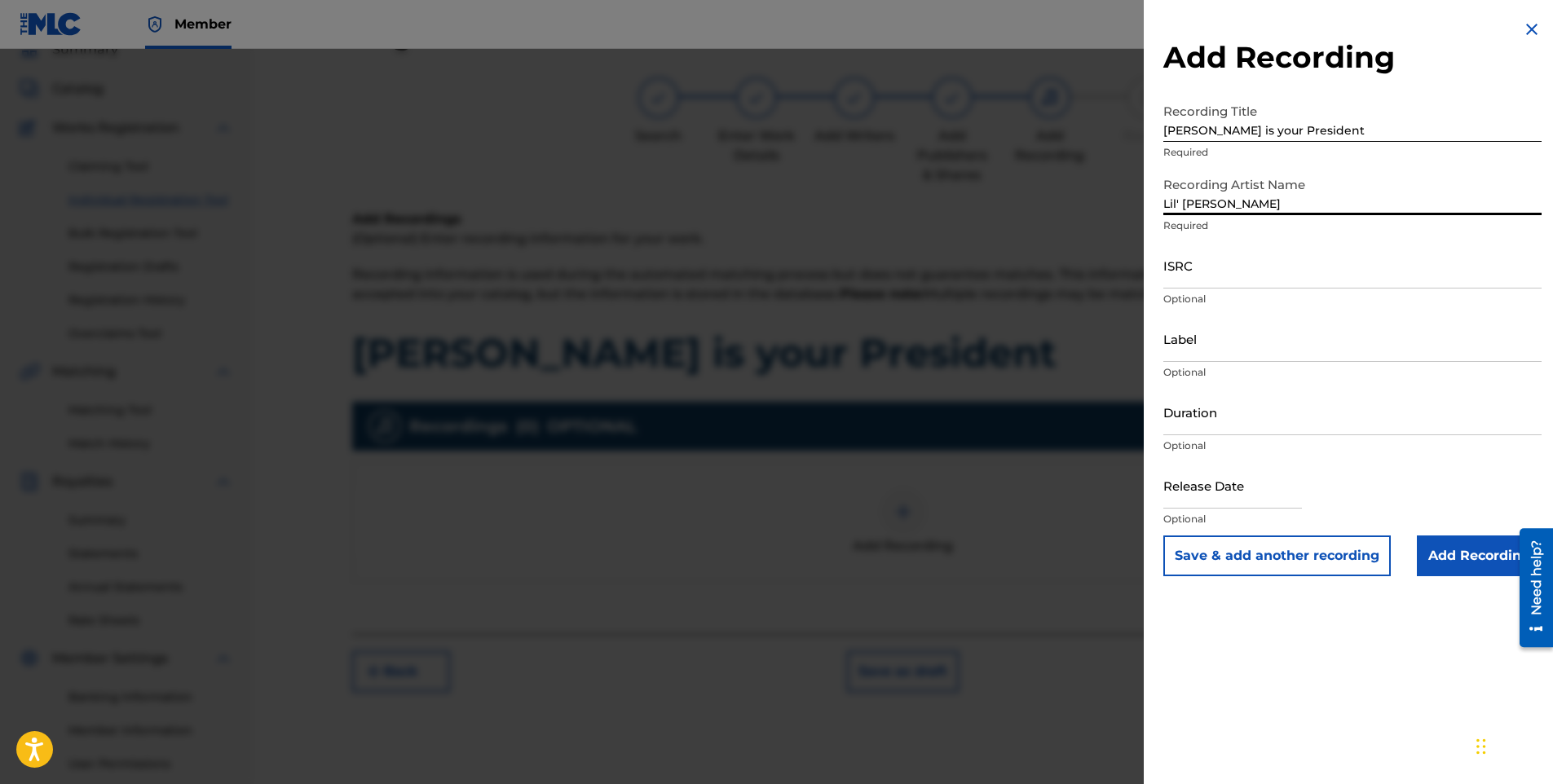
type input "Lil' [PERSON_NAME]"
click at [1254, 271] on input "ISRC" at bounding box center [1352, 264] width 378 height 46
paste input "QZZ772403980"
type input "QZZ772403980"
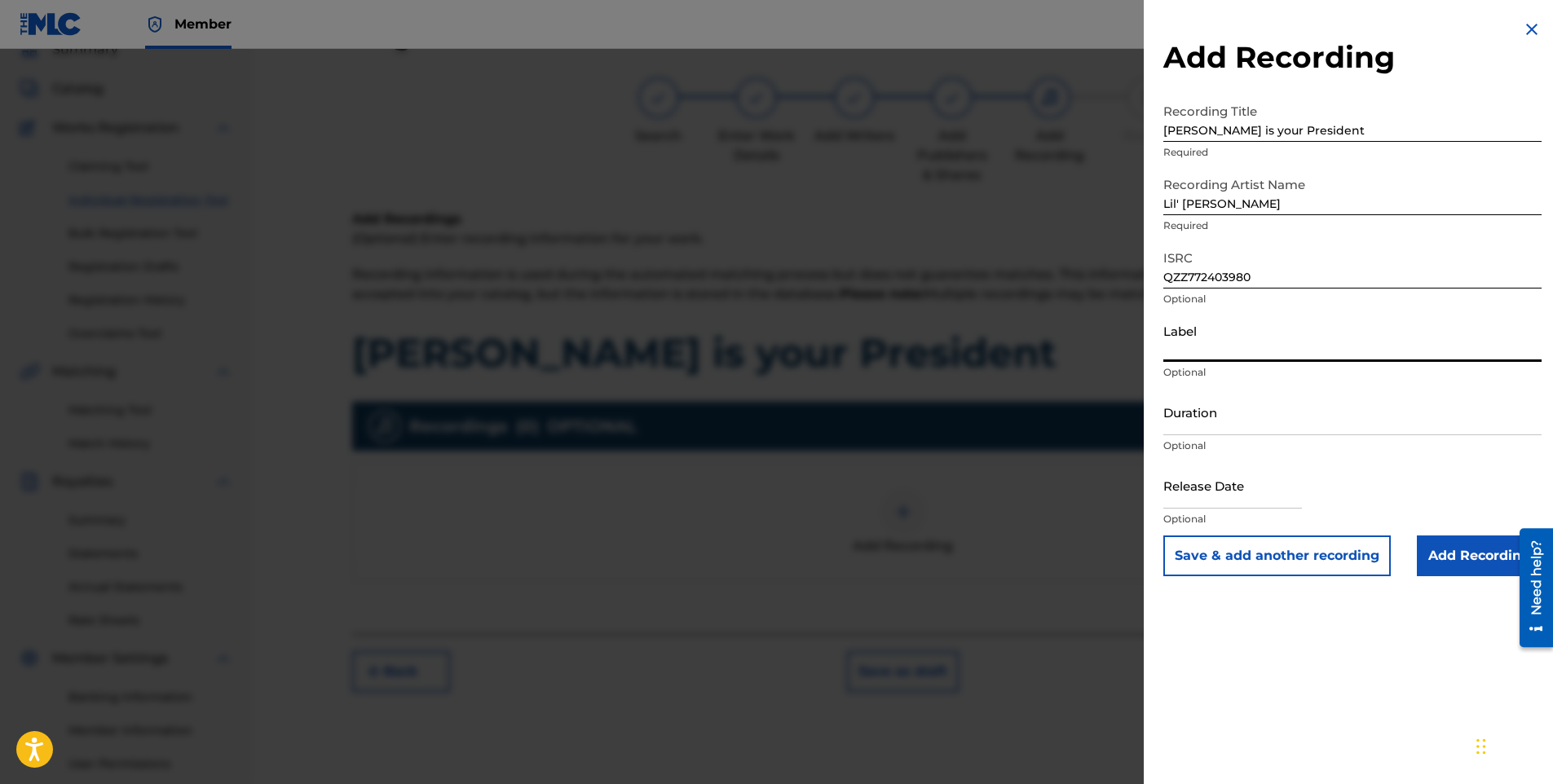
click at [1226, 342] on input "Label" at bounding box center [1352, 338] width 378 height 46
paste input "Capit Productions"
type input "Capit Productions"
select select "8"
select select "2025"
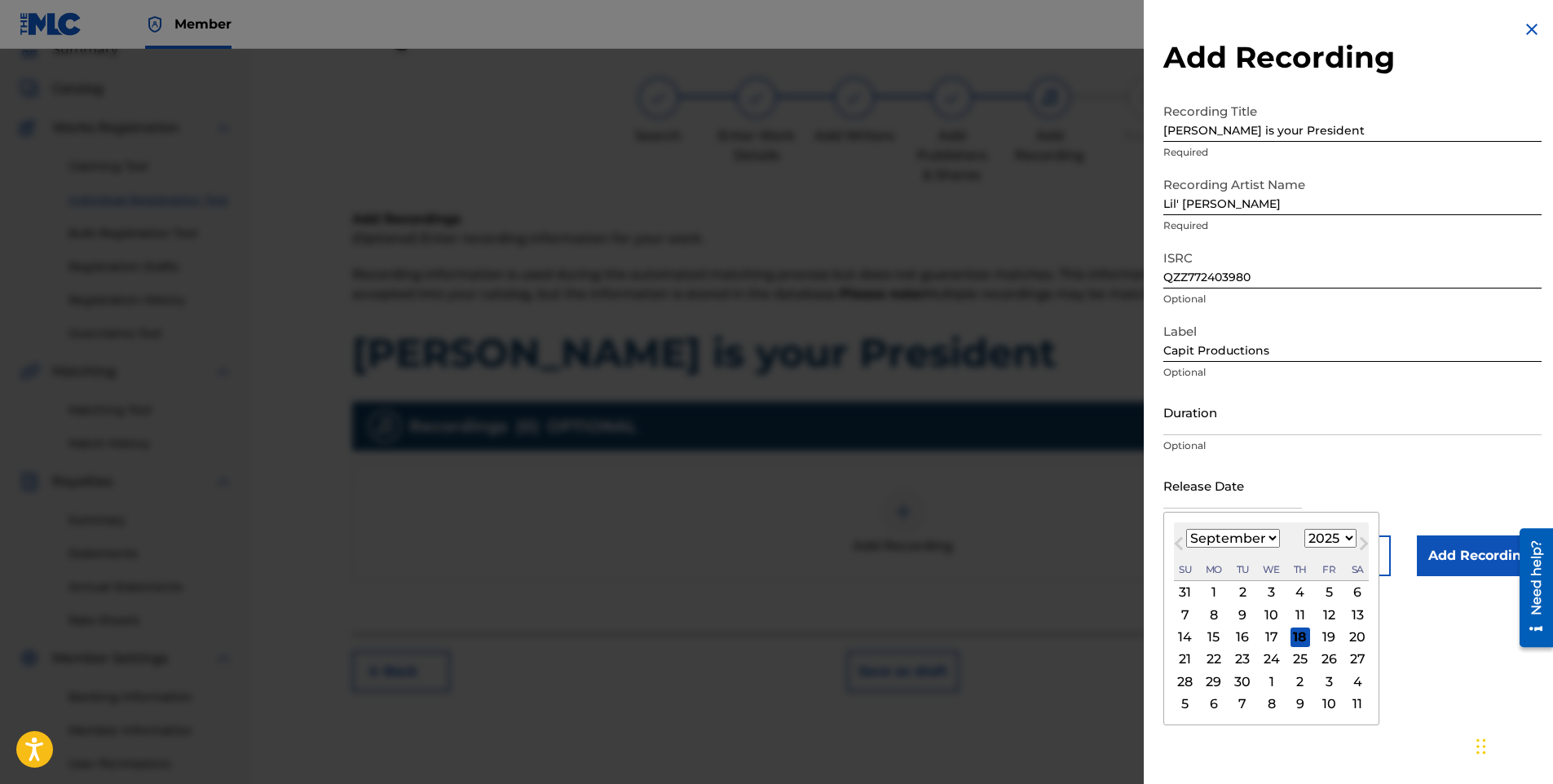
click at [1191, 493] on input "text" at bounding box center [1232, 485] width 138 height 46
click at [1228, 540] on select "January February March April May June July August September October November De…" at bounding box center [1232, 537] width 94 height 19
select select "10"
click at [1186, 529] on select "January February March April May June July August September October November De…" at bounding box center [1232, 537] width 94 height 19
click at [1335, 540] on select "1899 1900 1901 1902 1903 1904 1905 1906 1907 1908 1909 1910 1911 1912 1913 1914…" at bounding box center [1330, 537] width 52 height 19
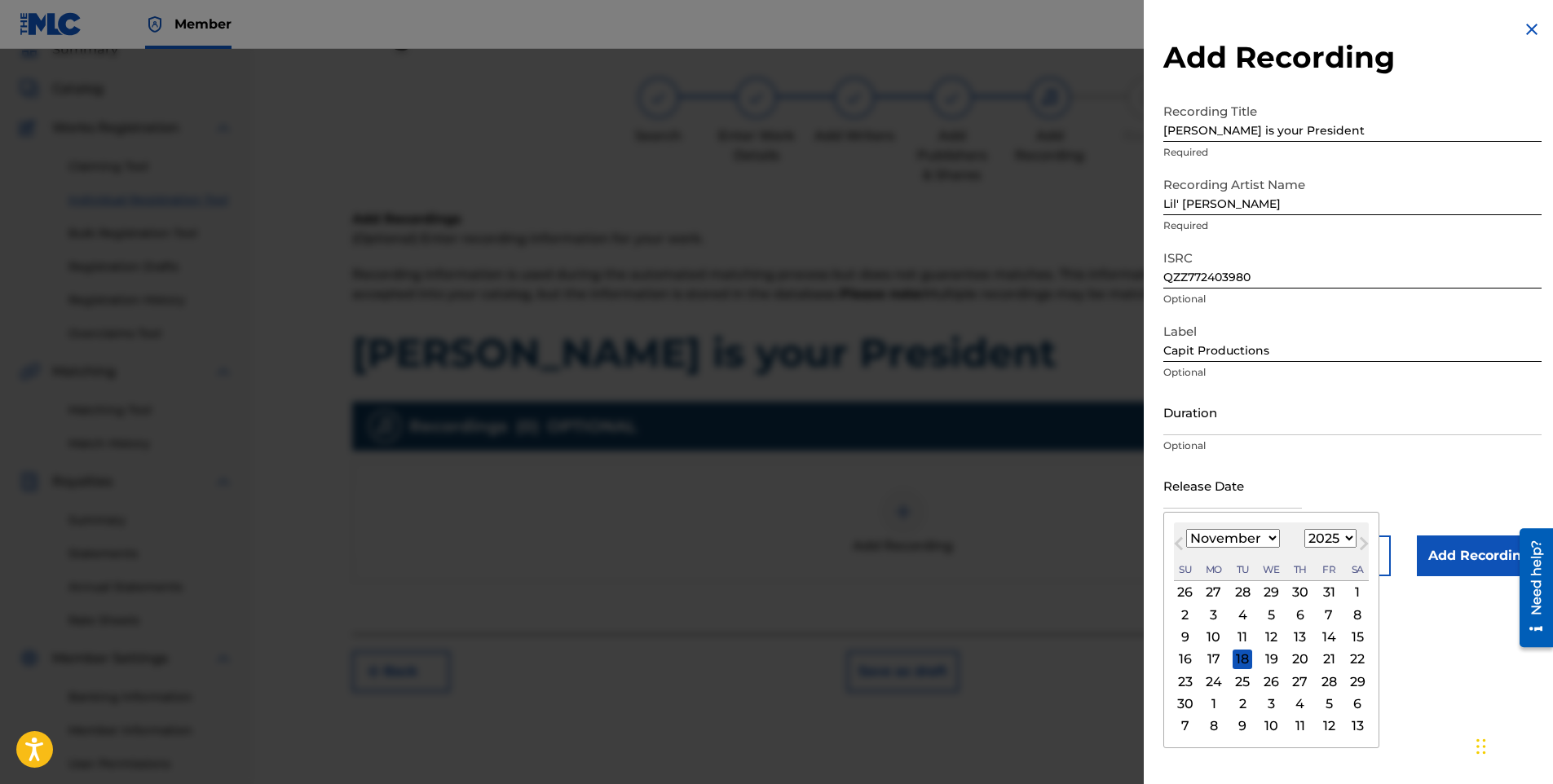
select select "2024"
click at [1304, 529] on select "1899 1900 1901 1902 1903 1904 1905 1906 1907 1908 1909 1910 1911 1912 1913 1914…" at bounding box center [1330, 537] width 52 height 19
click at [1280, 617] on div "6" at bounding box center [1272, 614] width 20 height 20
type input "[DATE]"
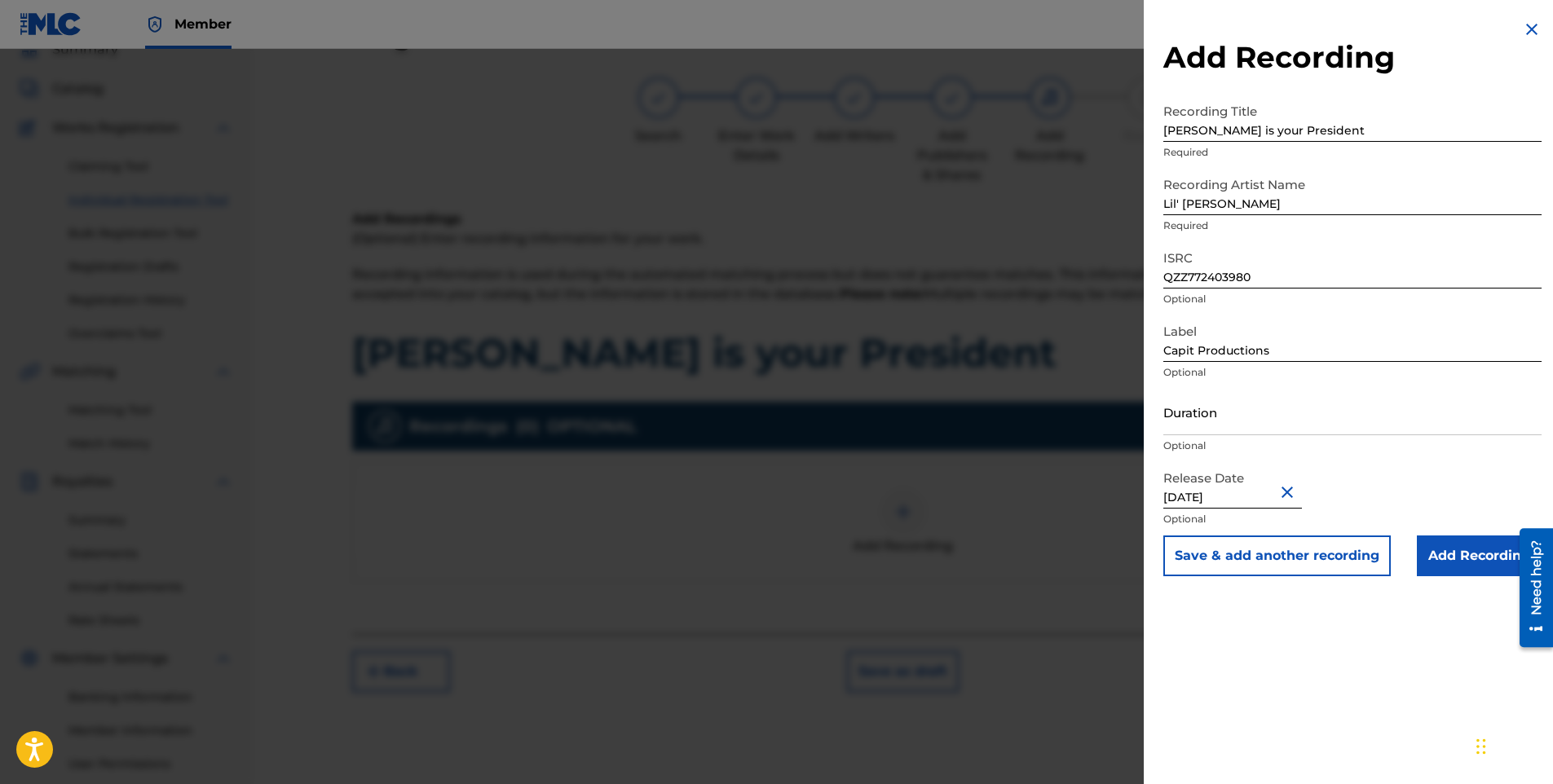
click at [1441, 549] on input "Add Recording" at bounding box center [1479, 555] width 124 height 40
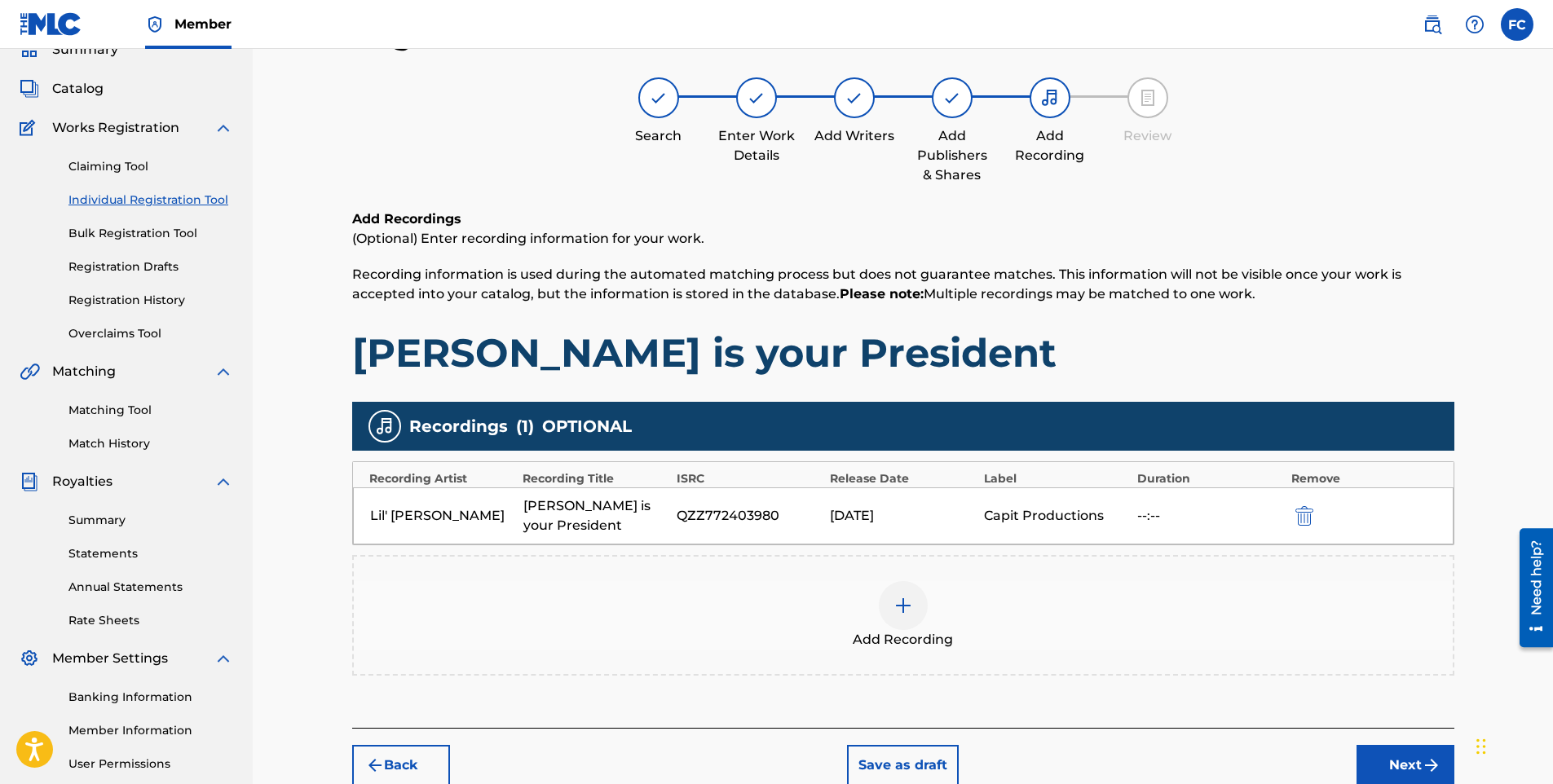
click at [1406, 772] on button "Next" at bounding box center [1405, 764] width 98 height 40
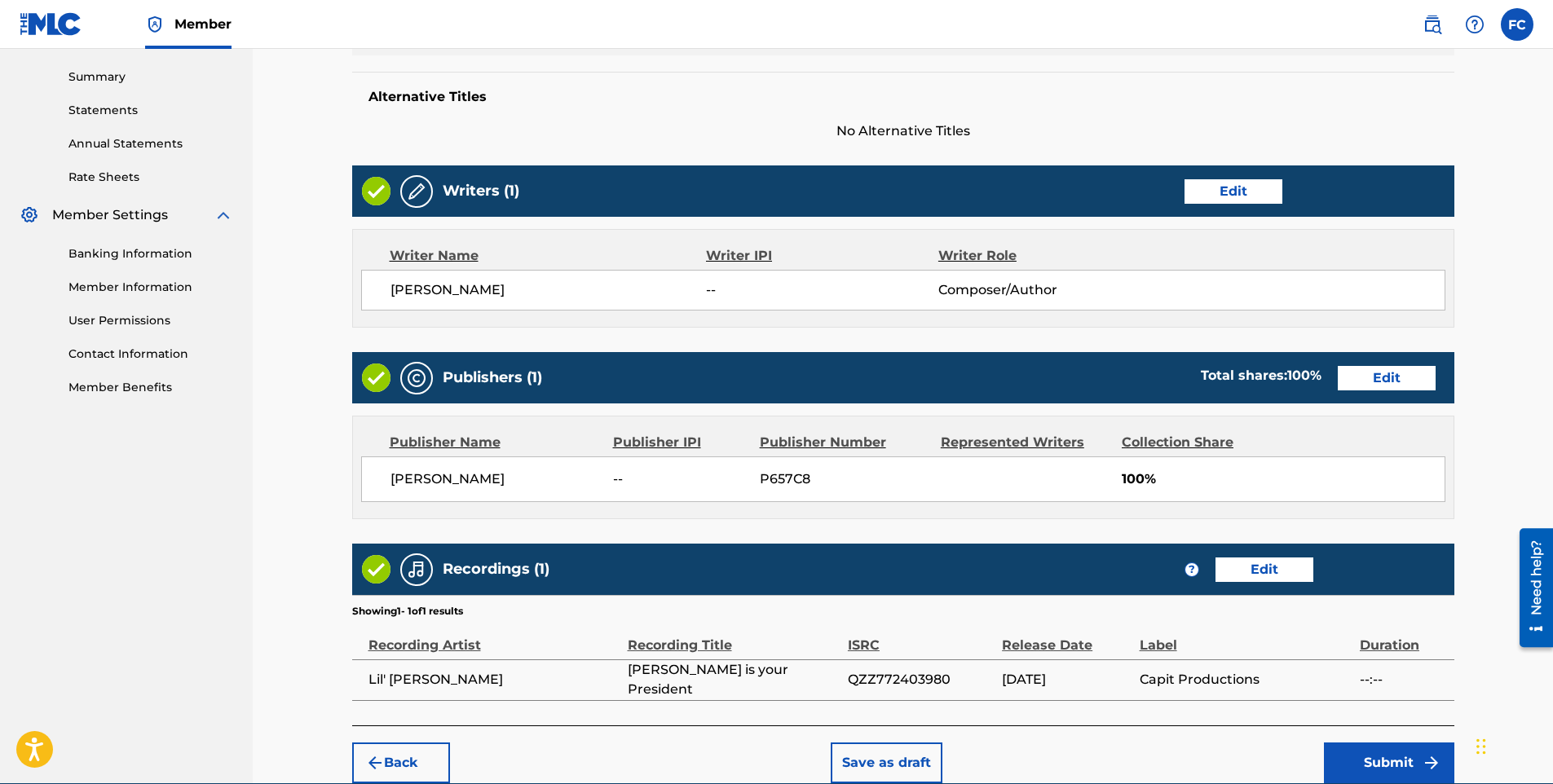
scroll to position [594, 0]
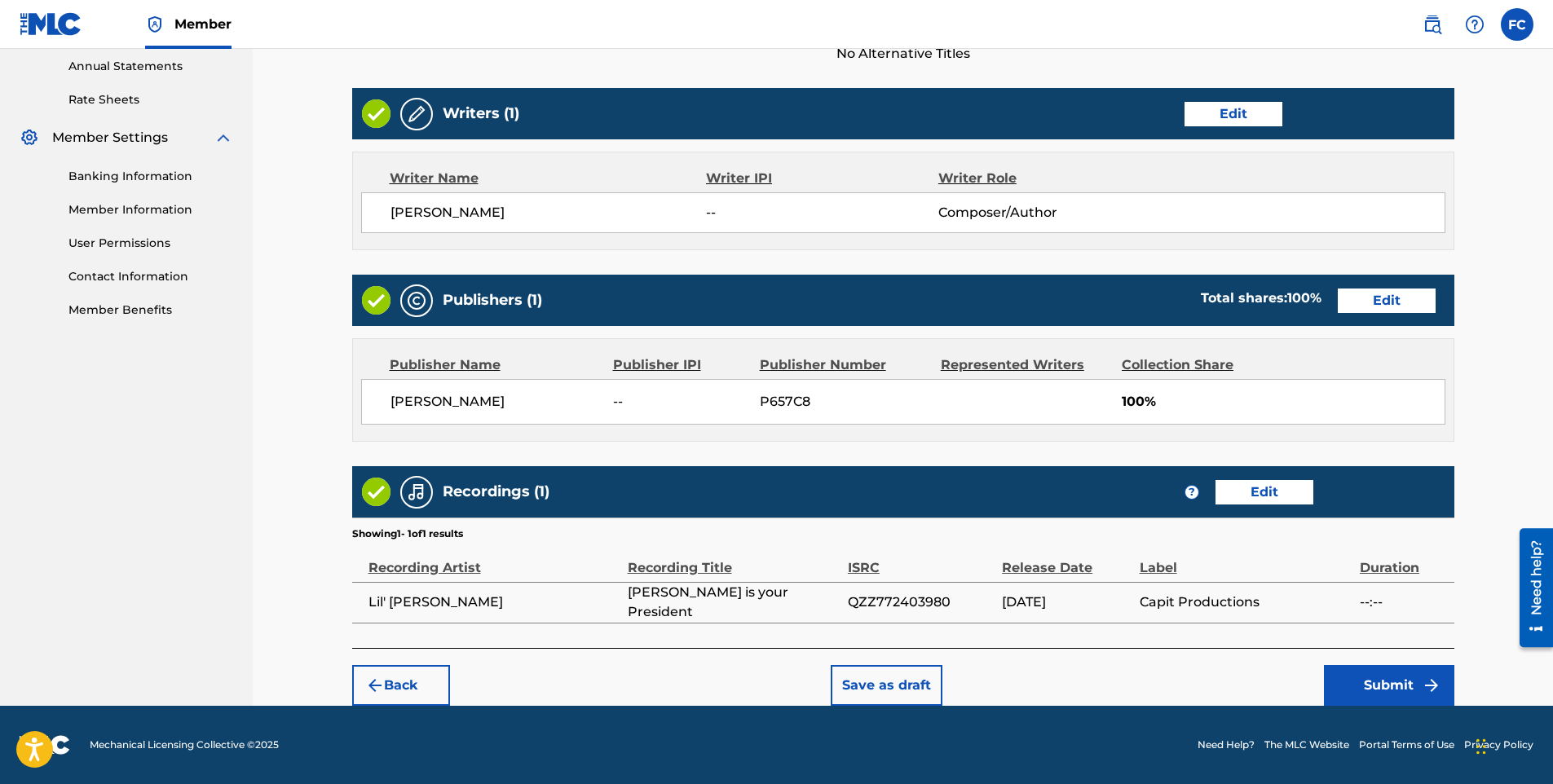
click at [1374, 694] on button "Submit" at bounding box center [1389, 684] width 130 height 40
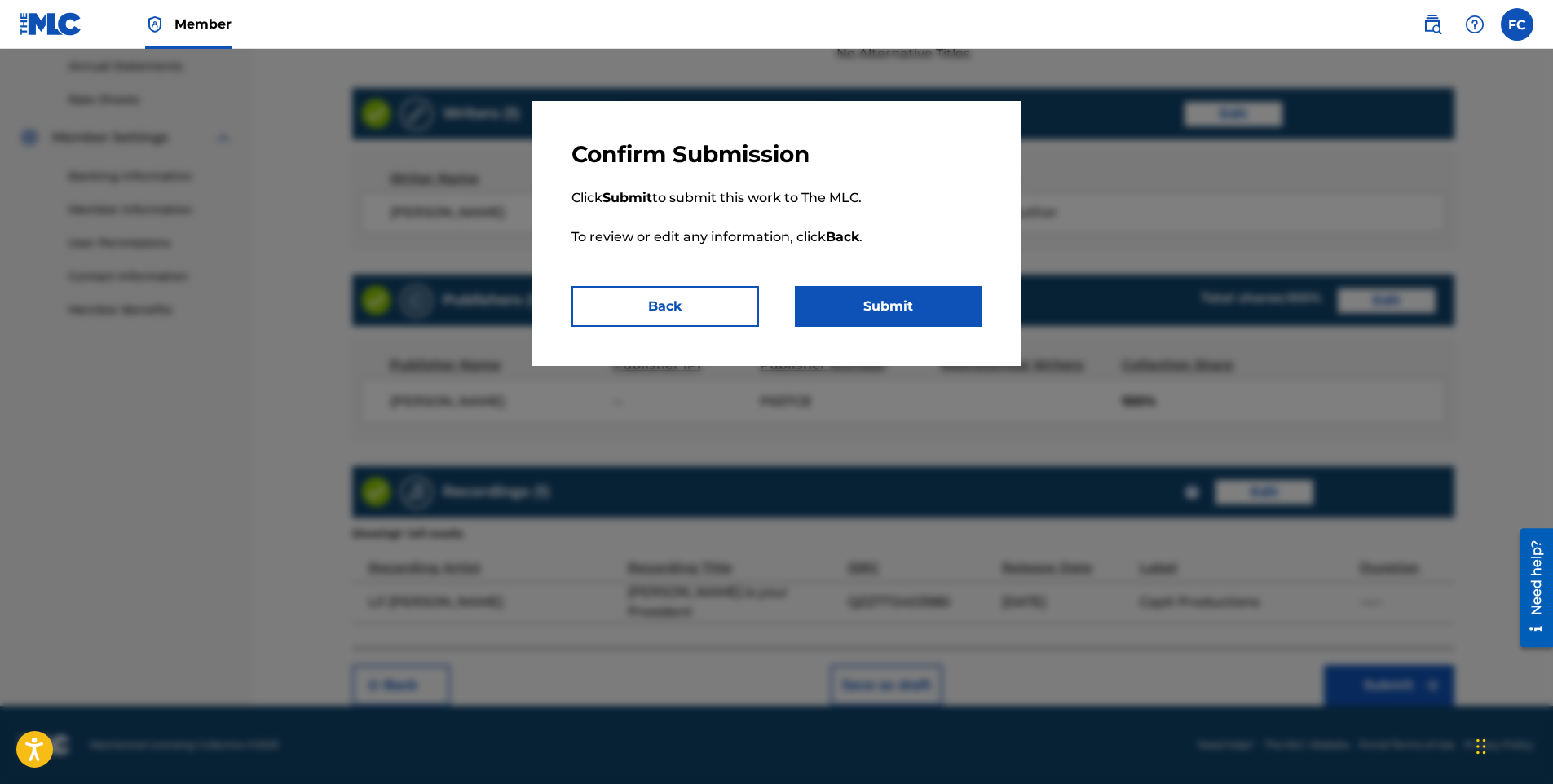
click at [894, 294] on button "Submit" at bounding box center [889, 306] width 187 height 40
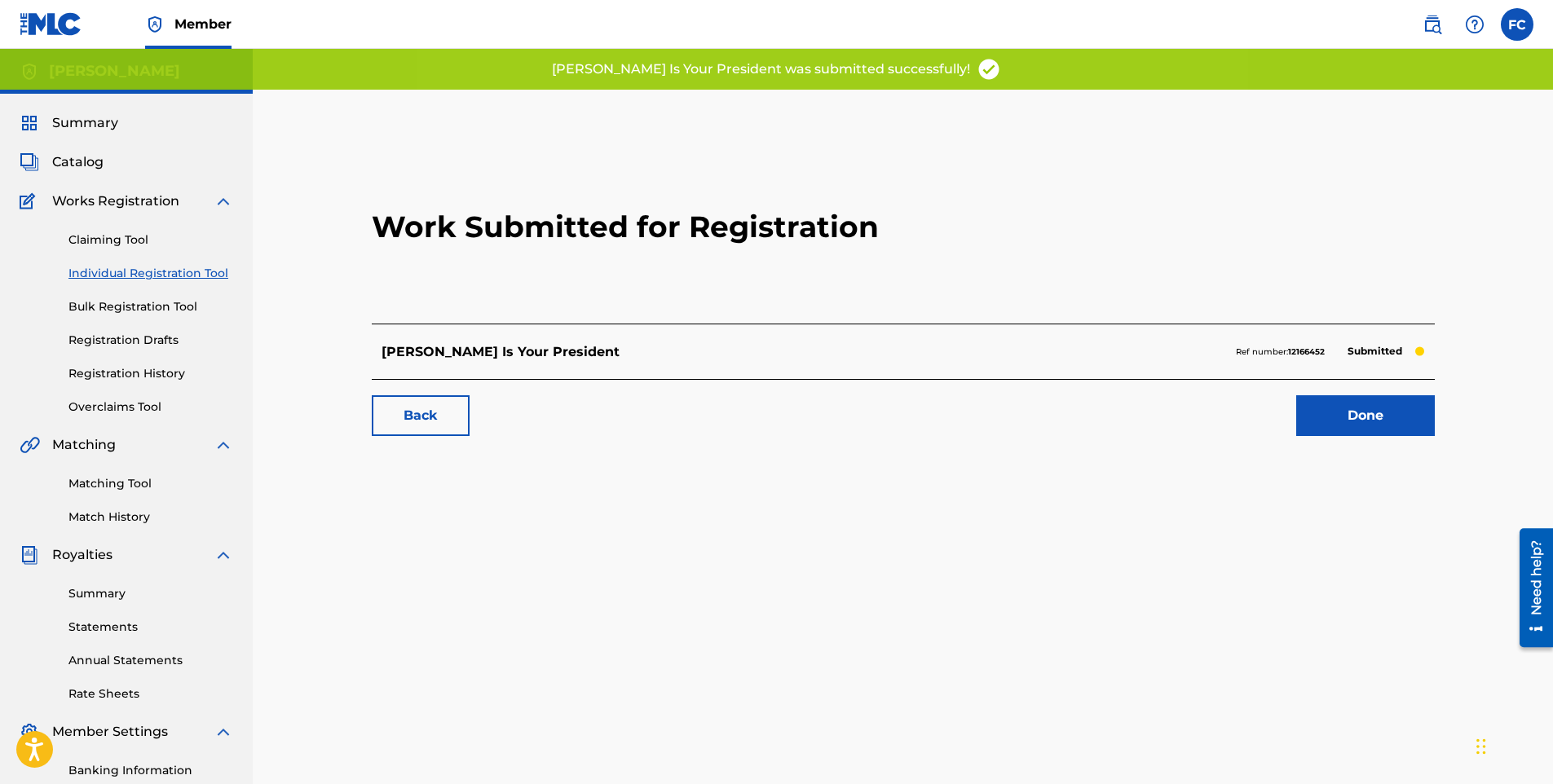
click at [1351, 401] on link "Done" at bounding box center [1366, 415] width 138 height 40
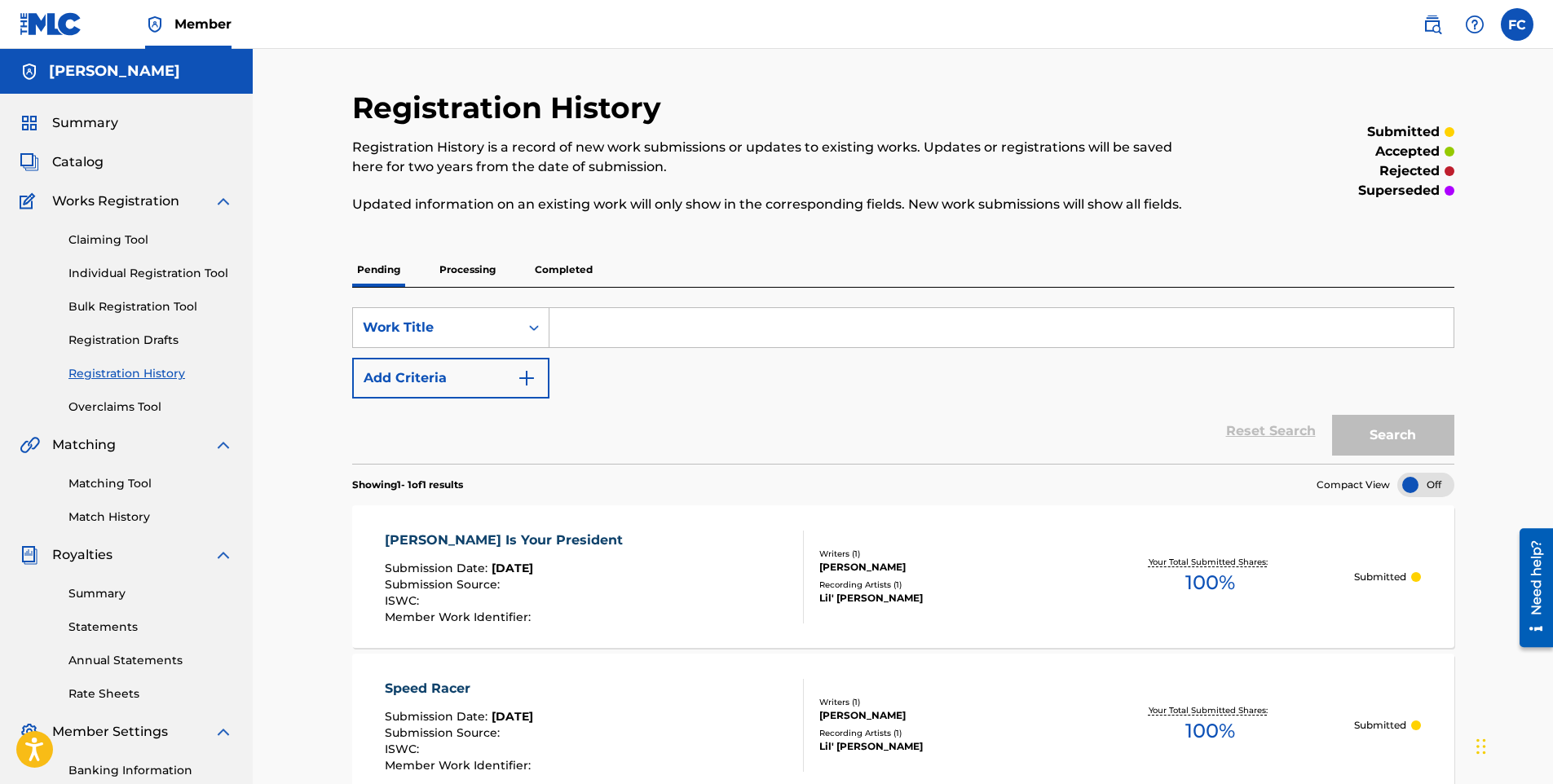
click at [115, 270] on link "Individual Registration Tool" at bounding box center [150, 273] width 165 height 17
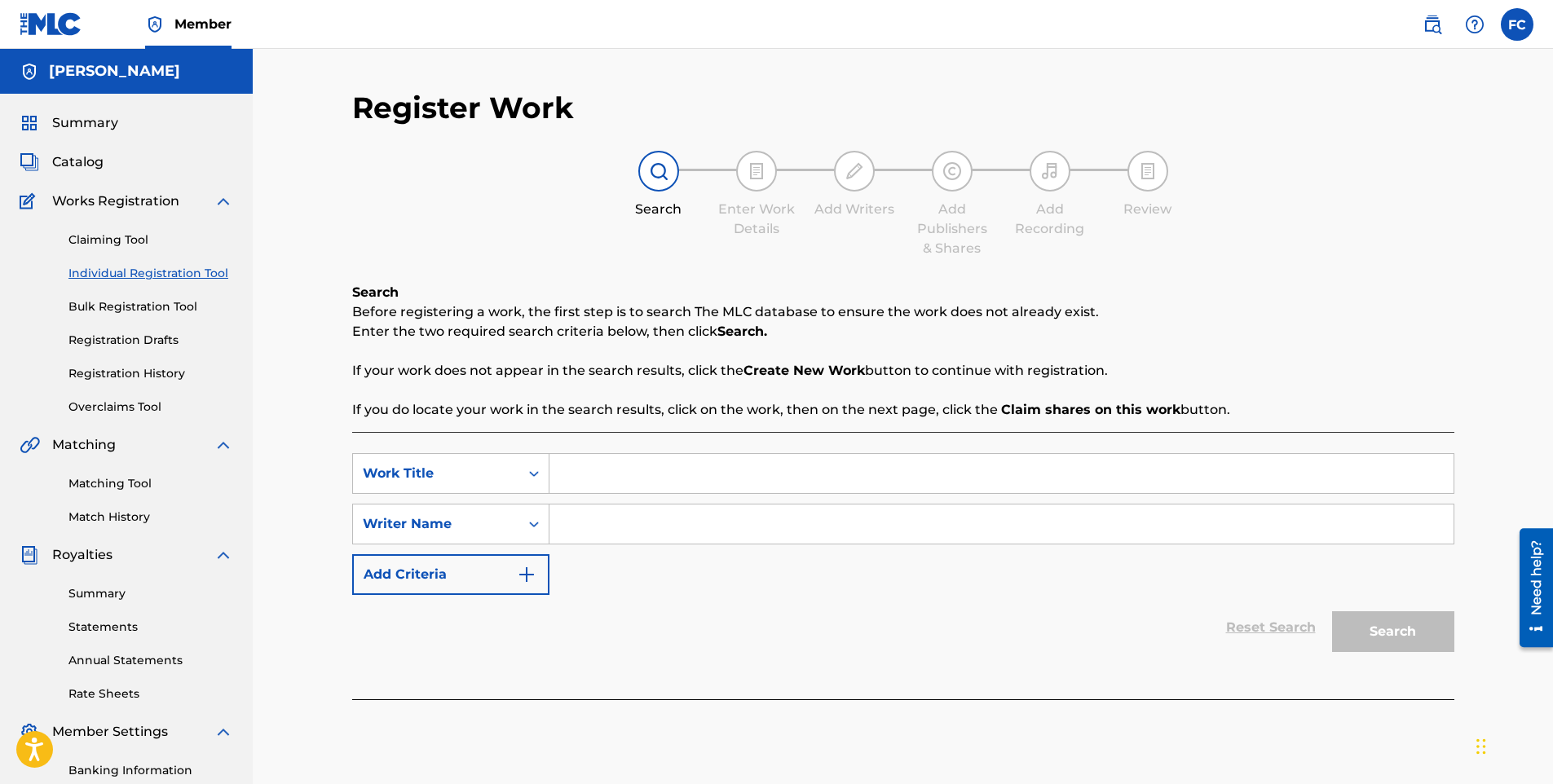
click at [659, 483] on input "Search Form" at bounding box center [1001, 473] width 905 height 39
paste input "LEVEL UP DUBSTEP Best of 2025 DJ [PERSON_NAME]"
type input "LEVEL UP DUBSTEP Best of 2025 DJ [PERSON_NAME]"
click at [623, 520] on input "Search Form" at bounding box center [1001, 525] width 905 height 39
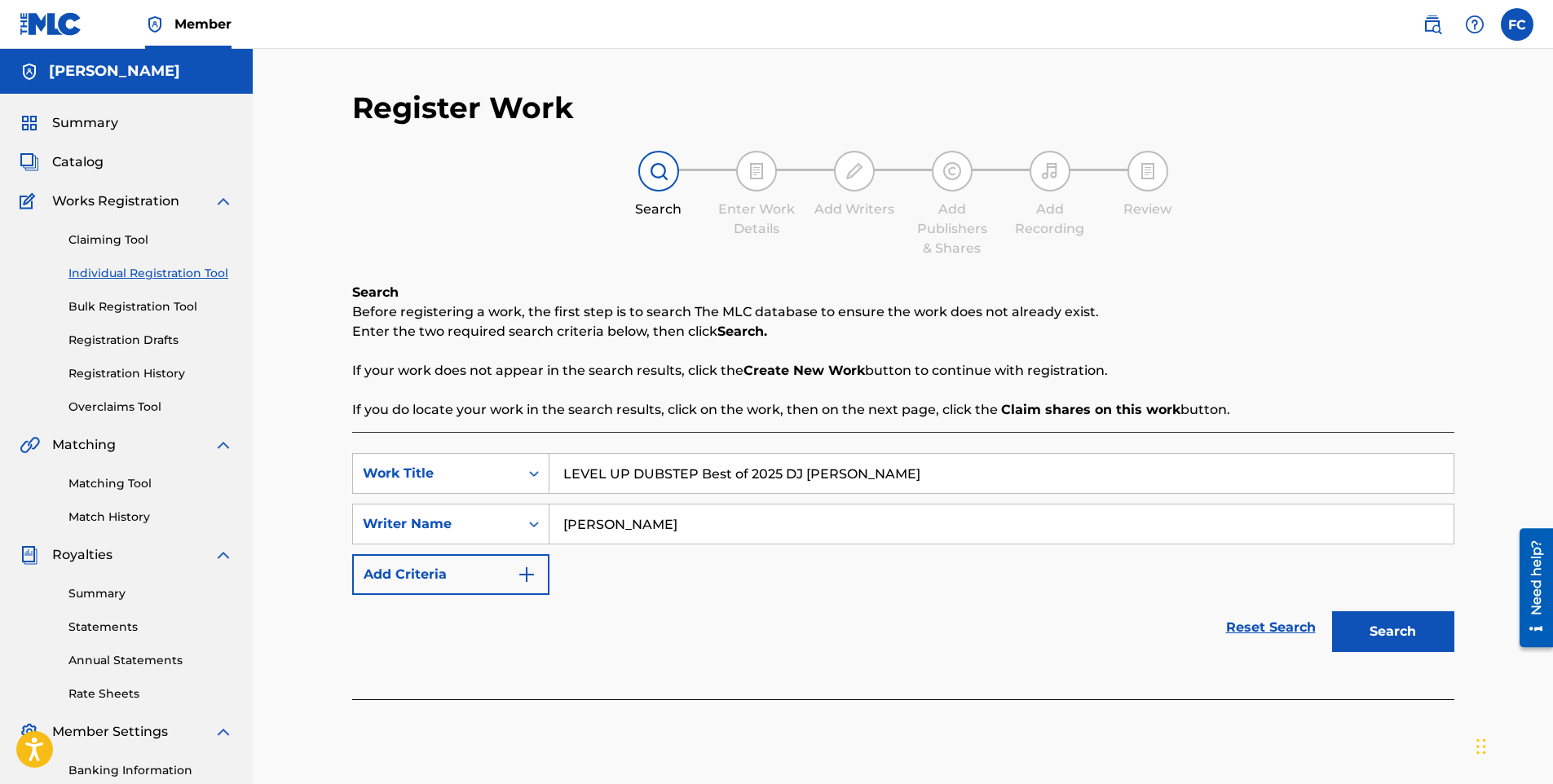
type input "[PERSON_NAME]"
click at [1386, 634] on button "Search" at bounding box center [1393, 631] width 122 height 40
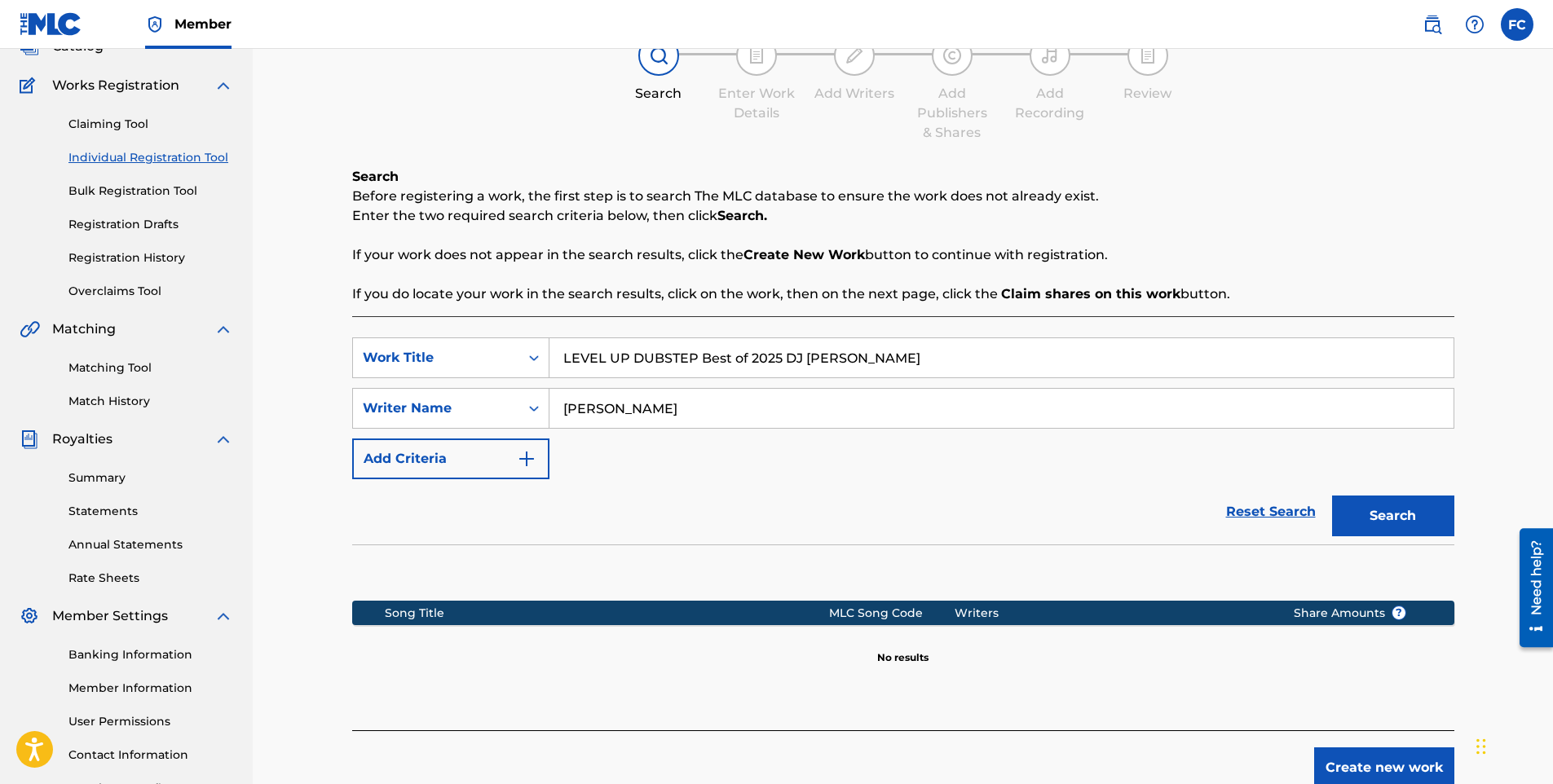
scroll to position [227, 0]
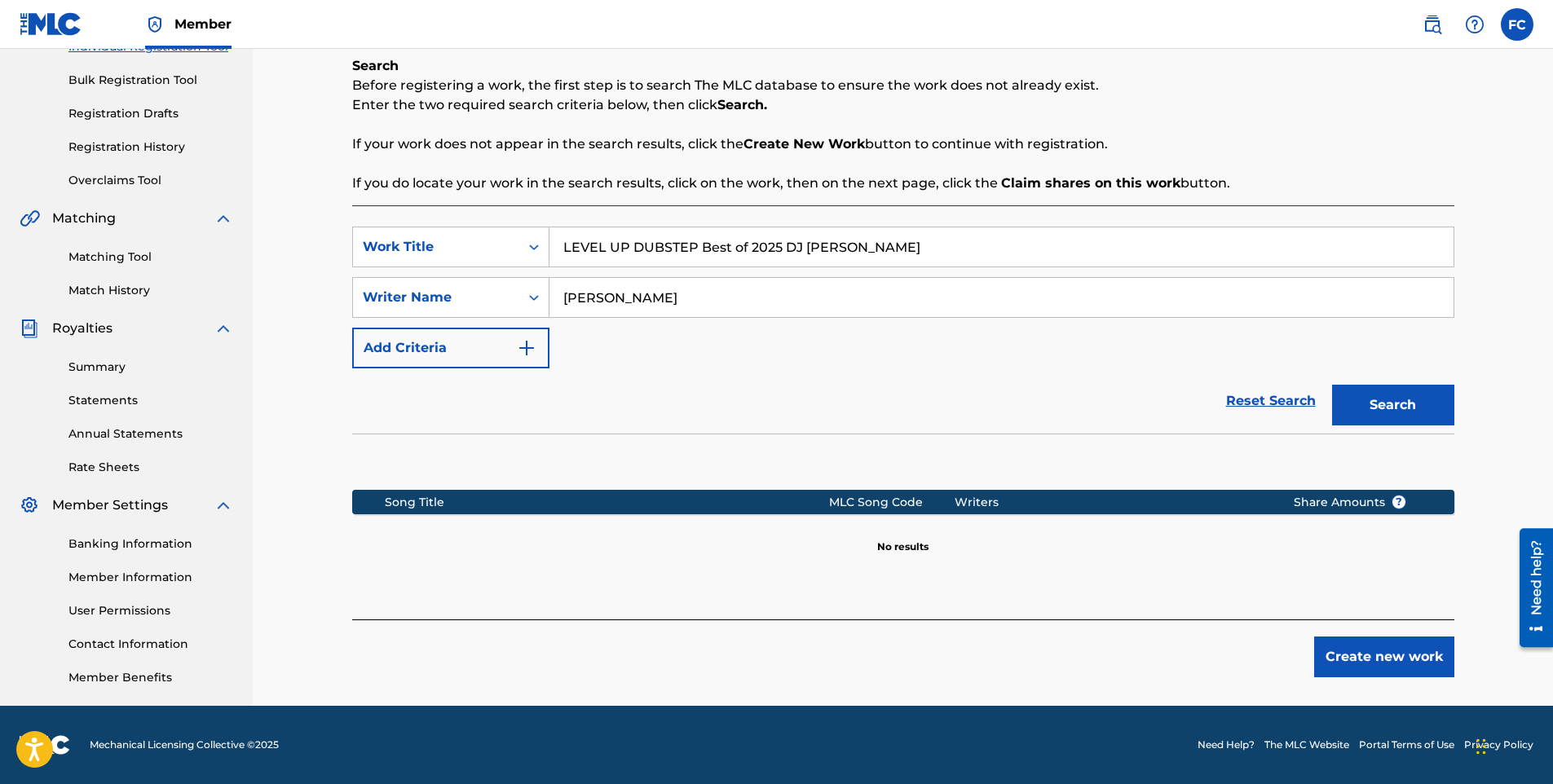
click at [1391, 660] on button "Create new work" at bounding box center [1384, 656] width 140 height 40
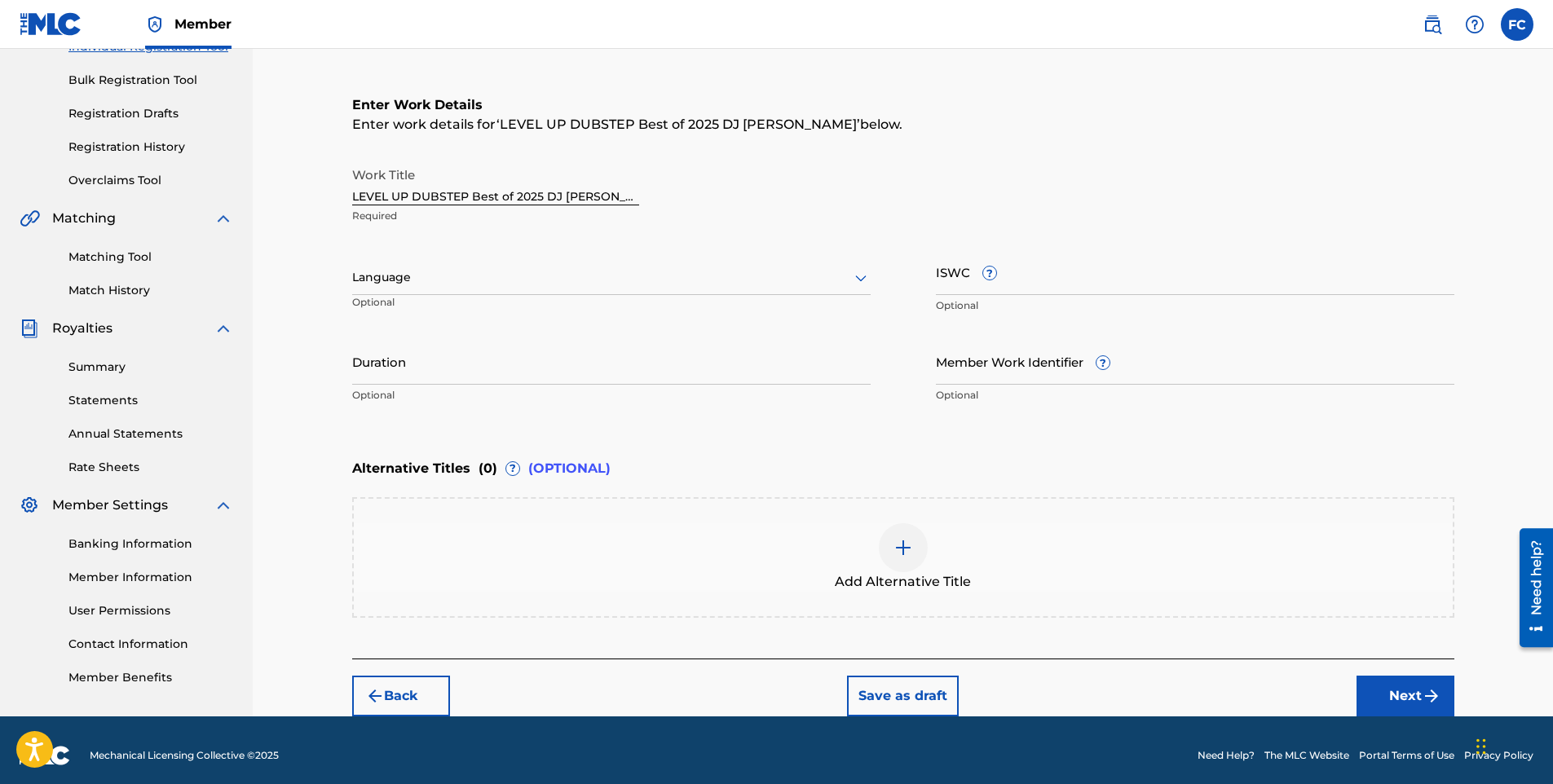
click at [439, 284] on div at bounding box center [612, 277] width 519 height 21
click at [411, 321] on div "English" at bounding box center [612, 313] width 517 height 36
click at [1419, 682] on button "Next" at bounding box center [1405, 695] width 98 height 40
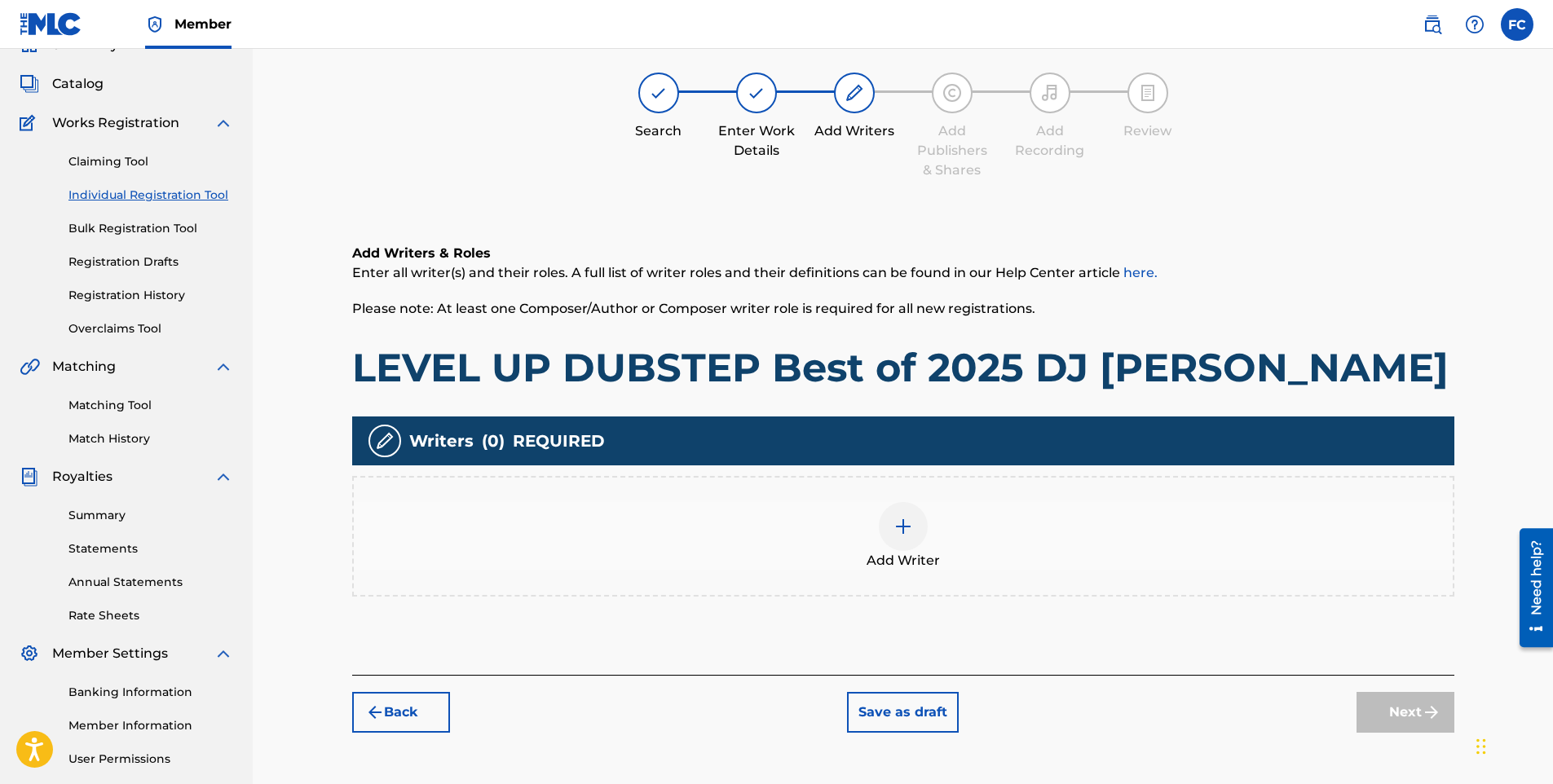
scroll to position [73, 0]
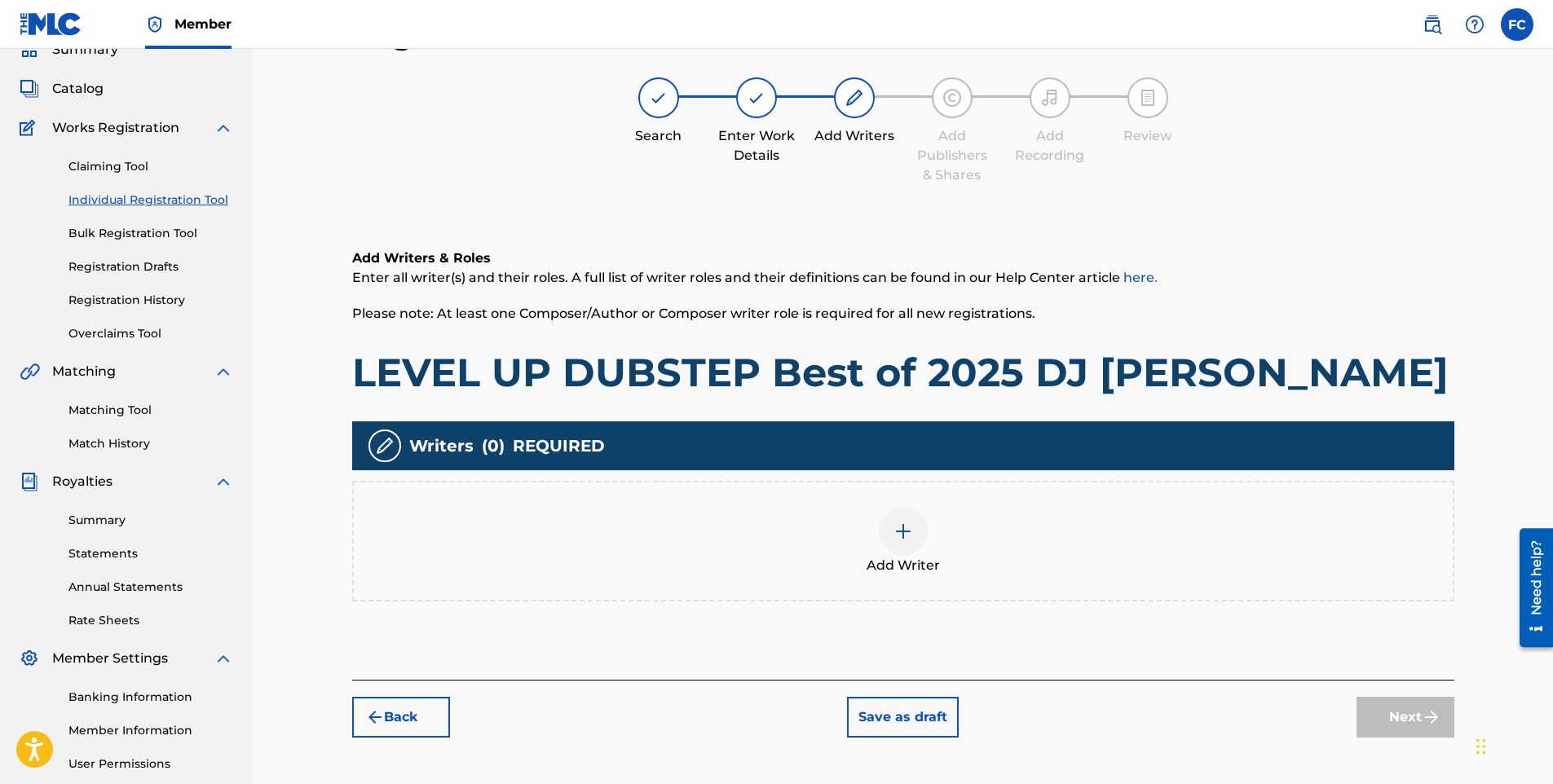
click at [911, 537] on img at bounding box center [904, 532] width 20 height 20
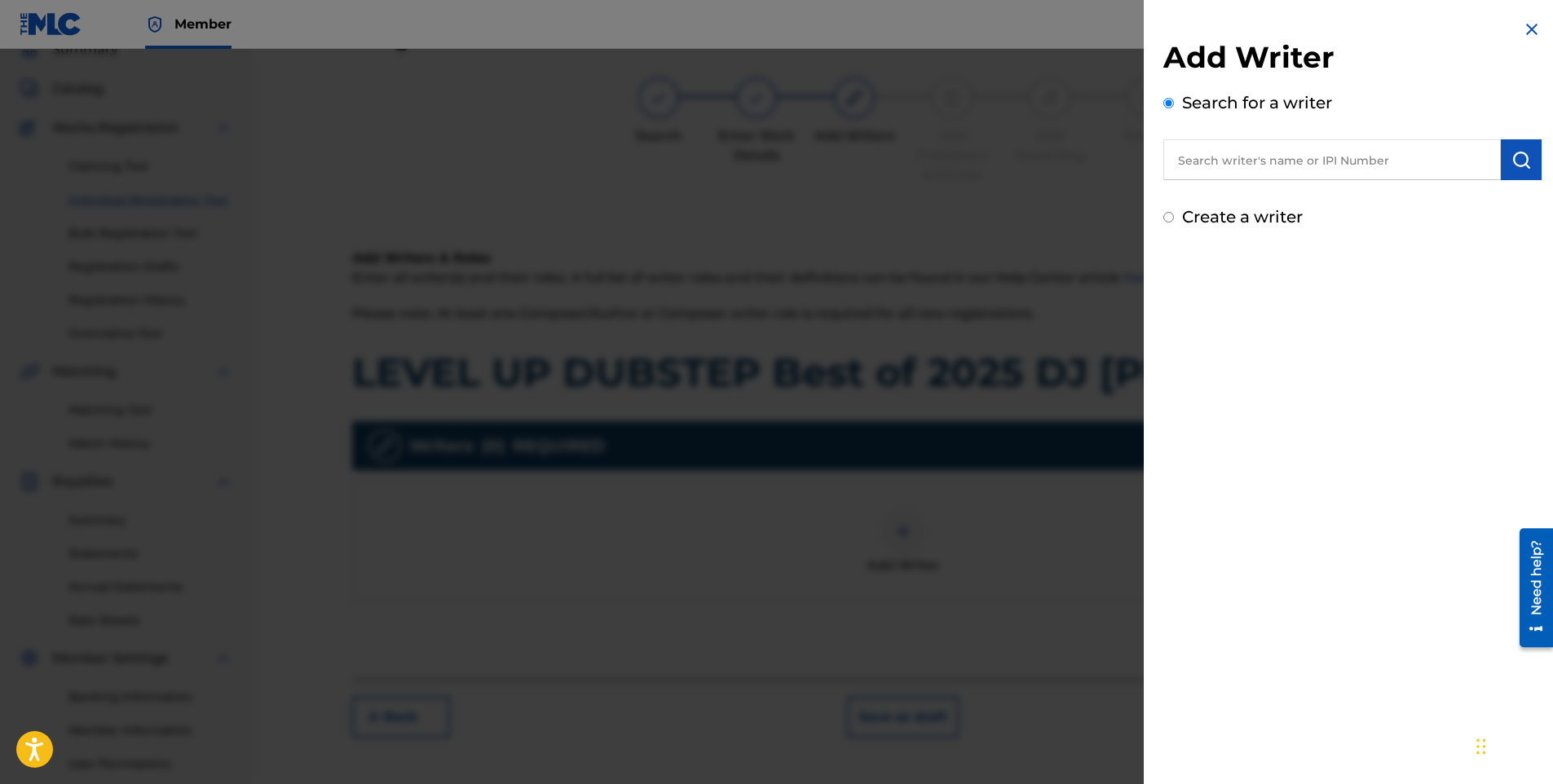
click at [1248, 174] on input "text" at bounding box center [1332, 159] width 337 height 40
drag, startPoint x: 1261, startPoint y: 209, endPoint x: 1251, endPoint y: 203, distance: 11.7
click at [1260, 209] on div "[PERSON_NAME] i" at bounding box center [1331, 197] width 336 height 30
type input "[PERSON_NAME]"
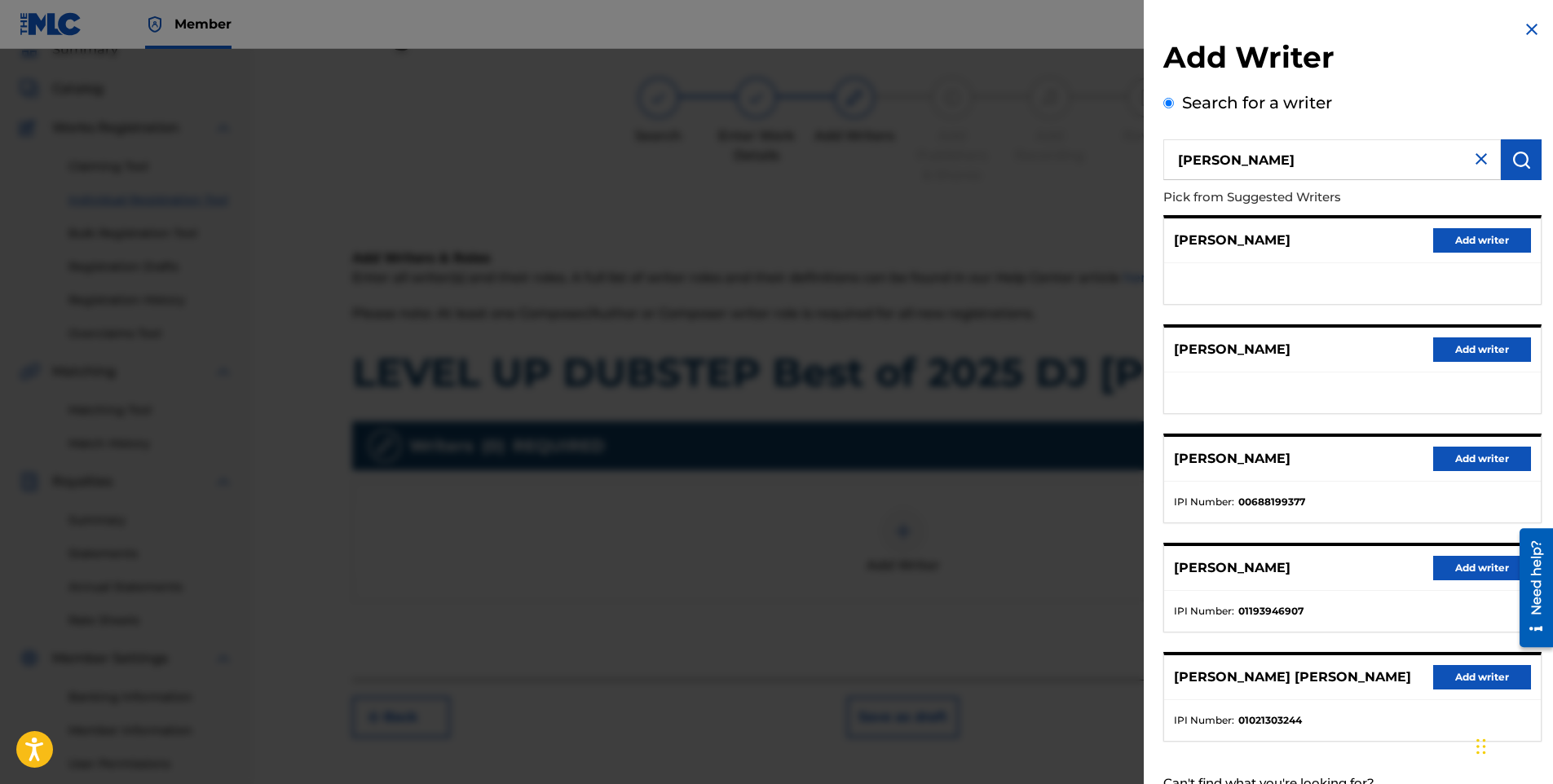
click at [1466, 353] on button "Add writer" at bounding box center [1482, 349] width 98 height 25
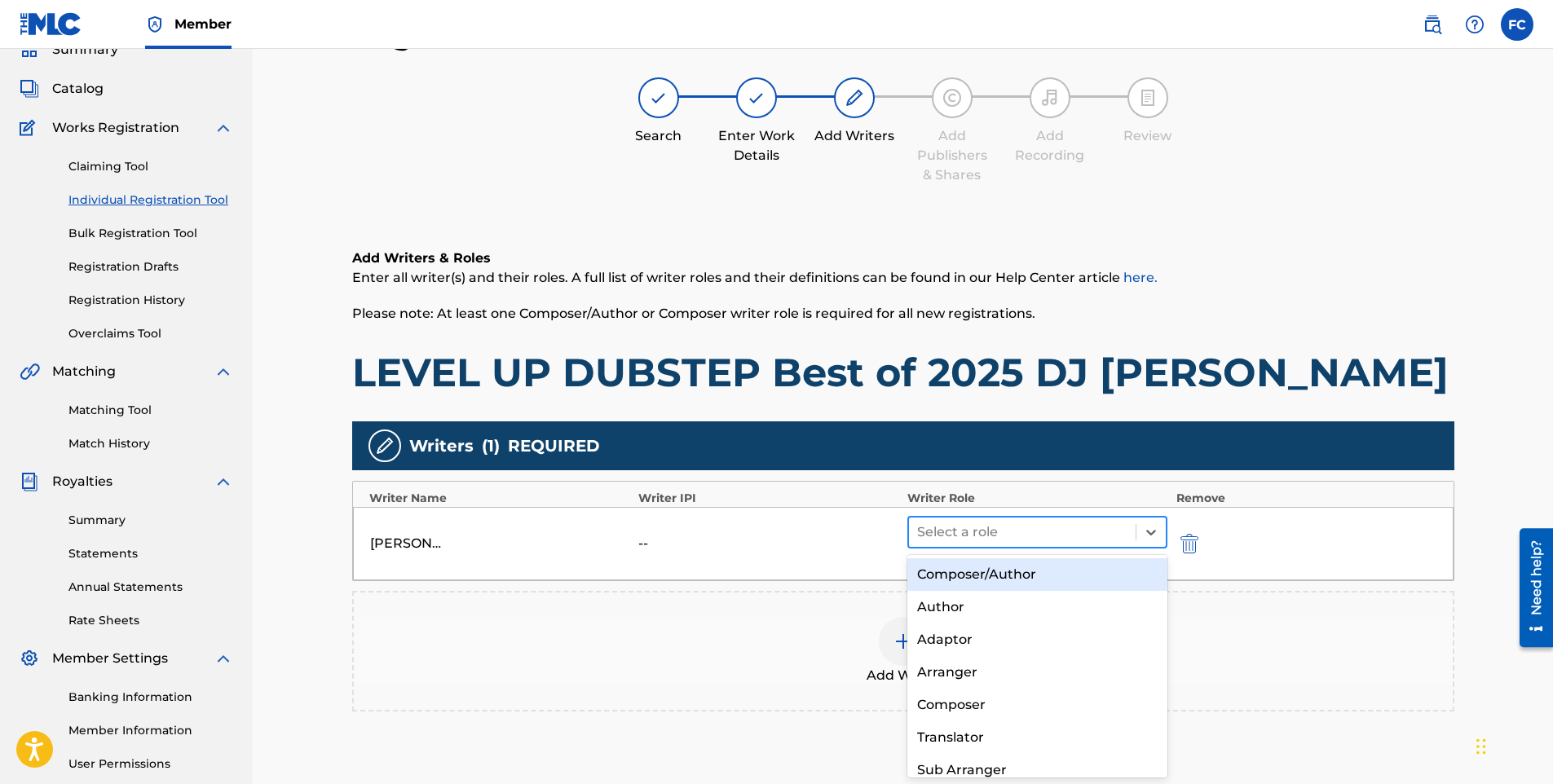
click at [1022, 529] on div at bounding box center [1023, 532] width 211 height 23
click at [985, 574] on div "Composer/Author" at bounding box center [1038, 574] width 260 height 33
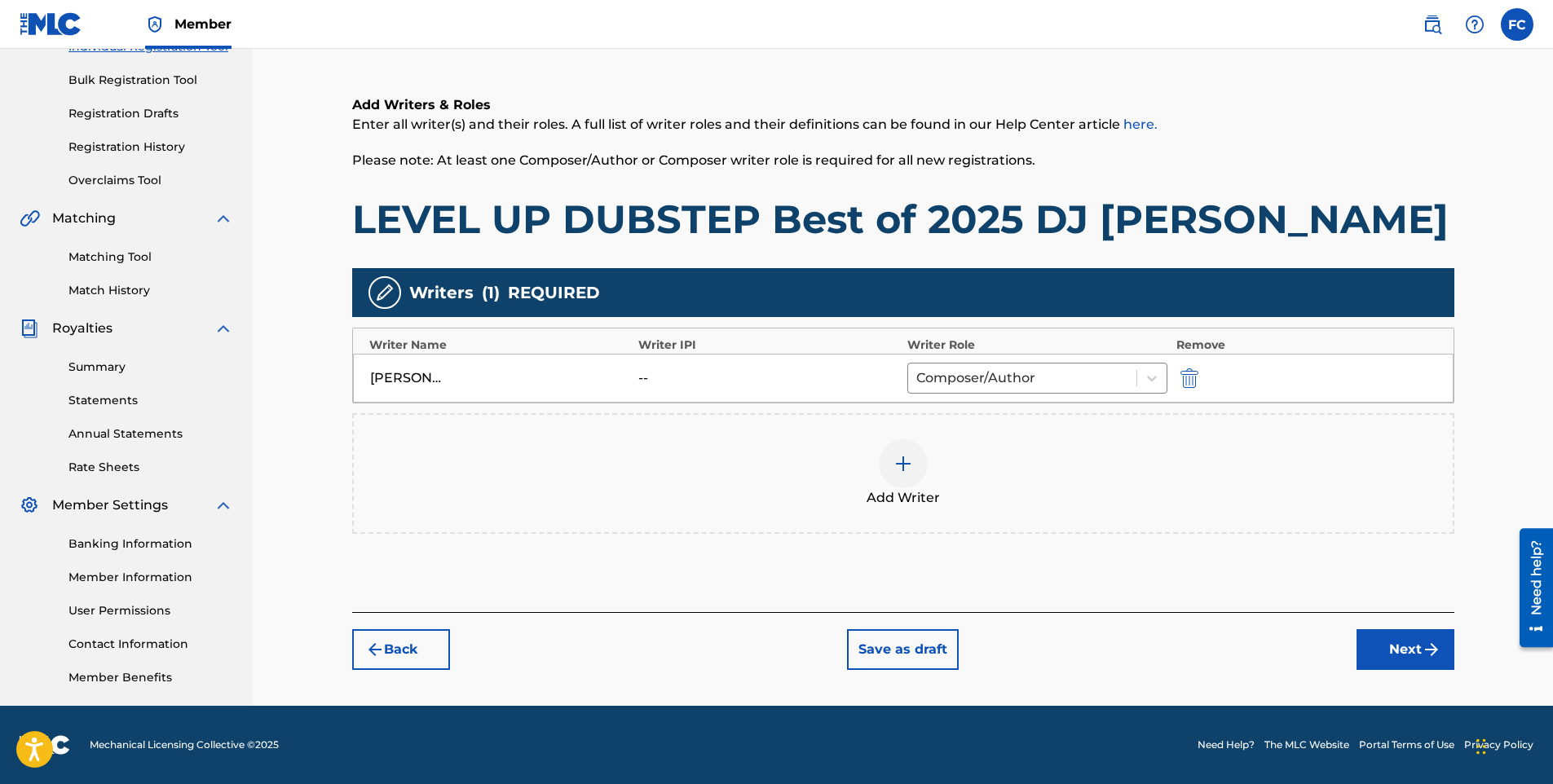
click at [1401, 658] on button "Next" at bounding box center [1405, 649] width 98 height 40
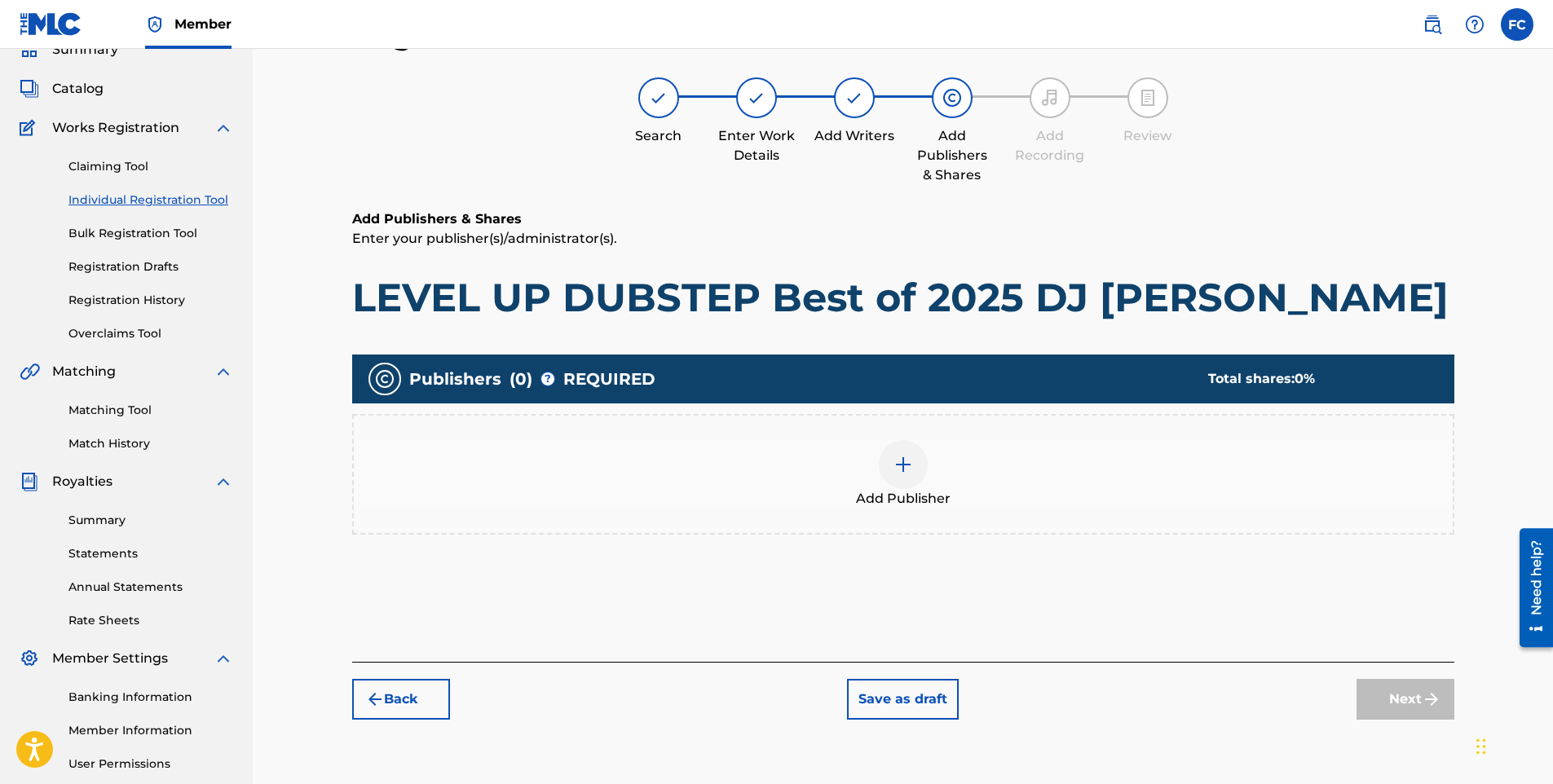
click at [909, 475] on div at bounding box center [904, 464] width 49 height 49
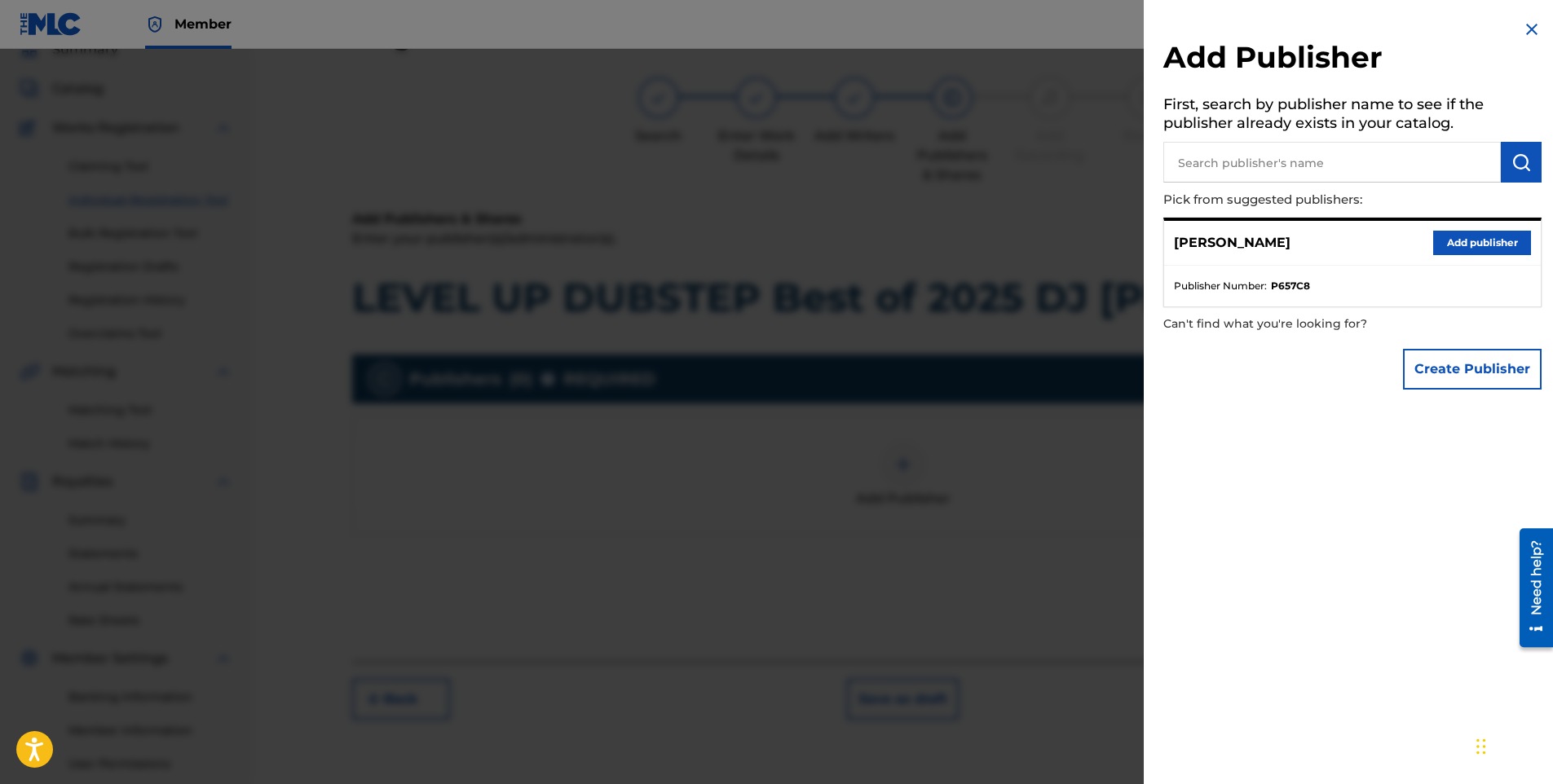
click at [1483, 251] on button "Add publisher" at bounding box center [1482, 243] width 98 height 25
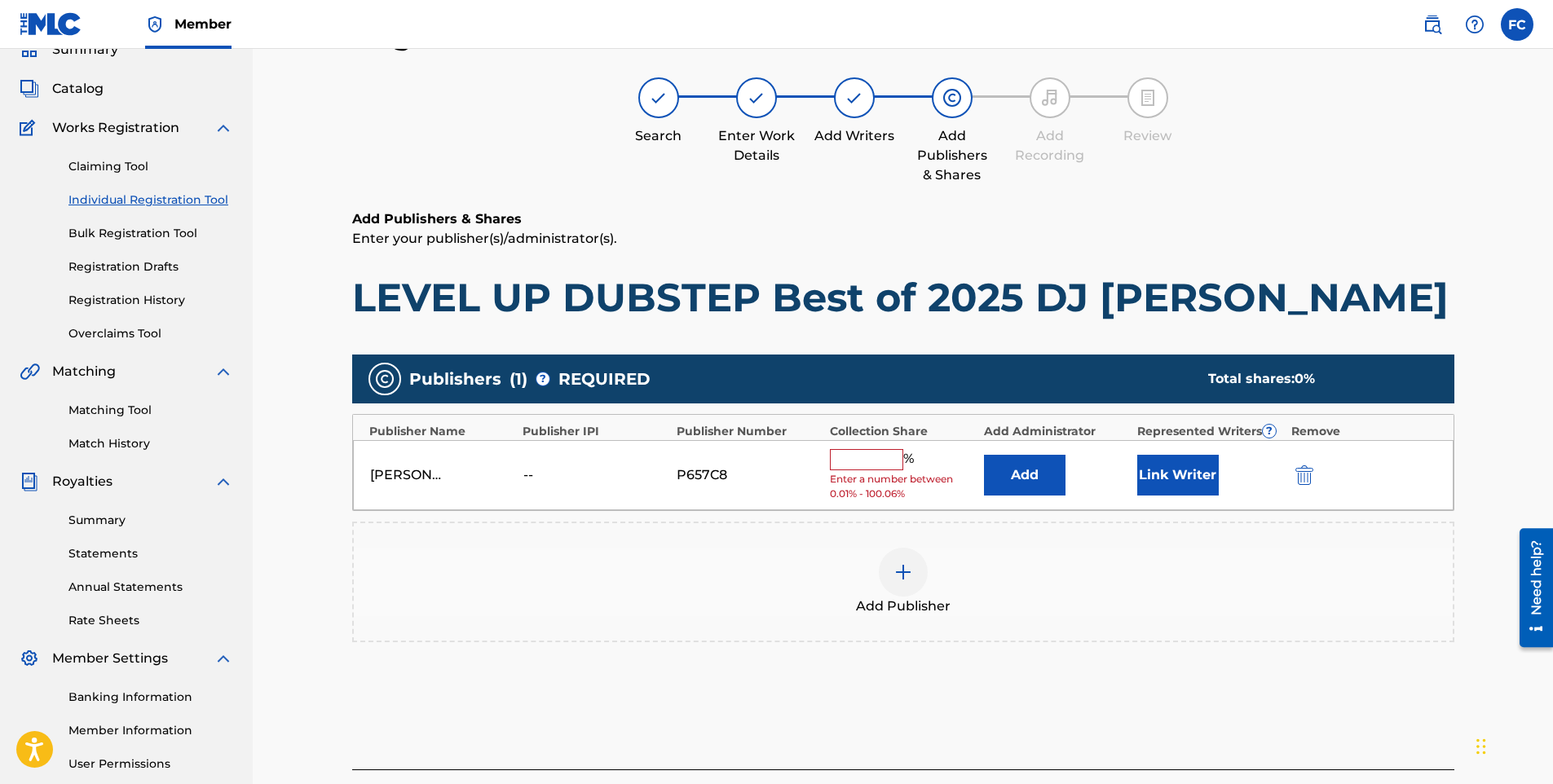
click at [867, 461] on input "text" at bounding box center [866, 459] width 73 height 21
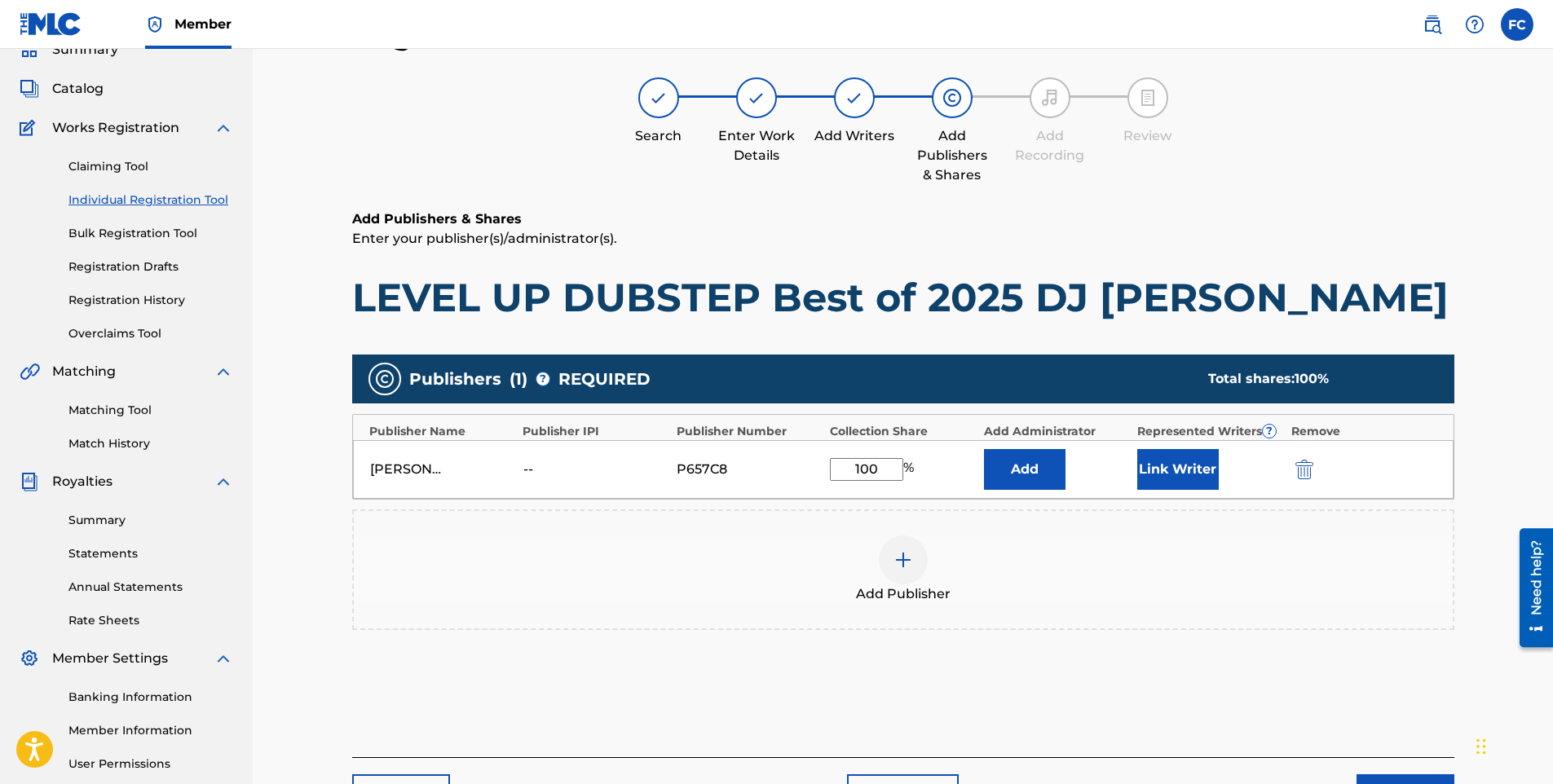
type input "100"
click at [1191, 467] on button "Link Writer" at bounding box center [1178, 468] width 82 height 40
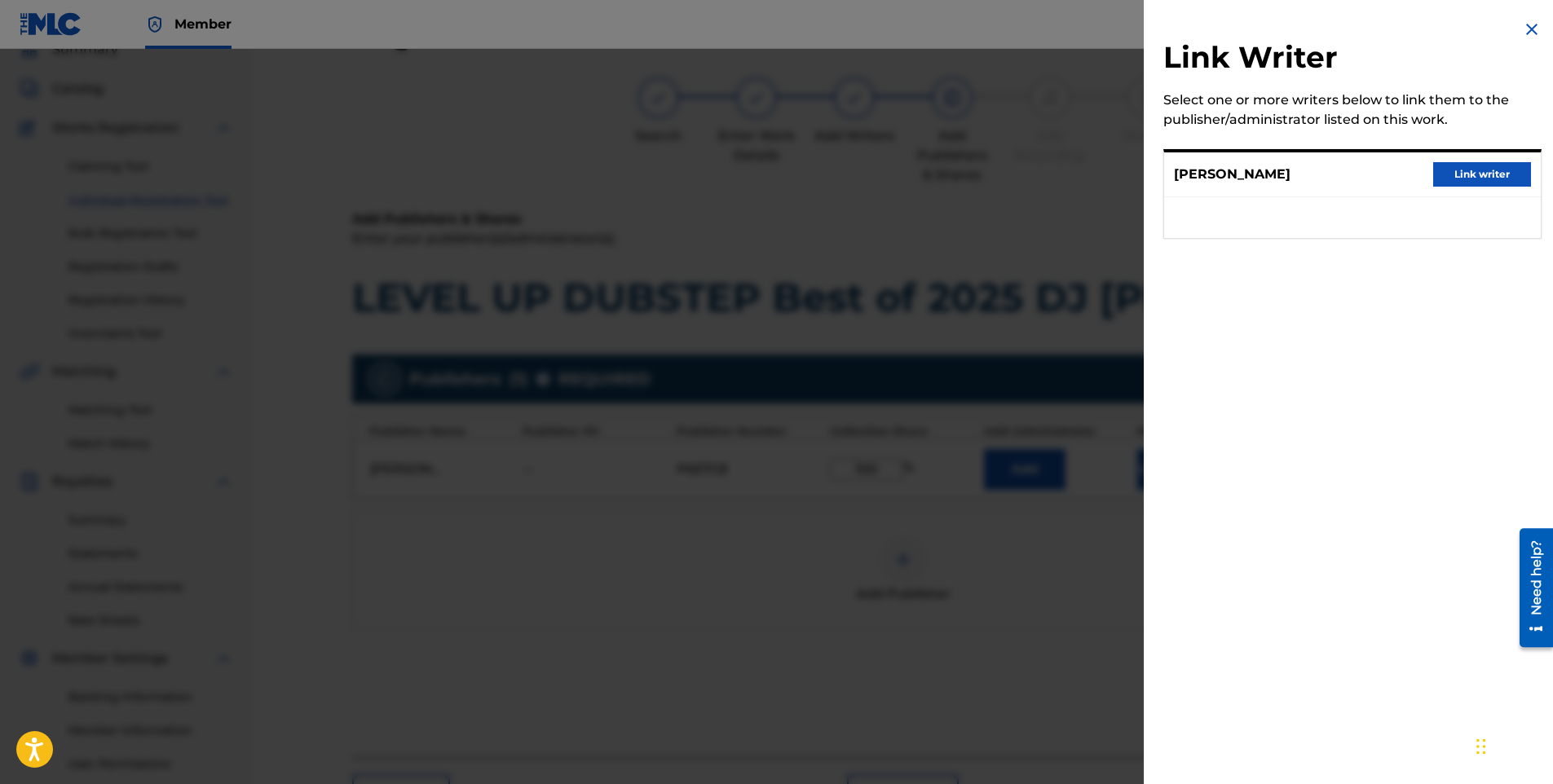
click at [1468, 180] on button "Link writer" at bounding box center [1482, 174] width 98 height 25
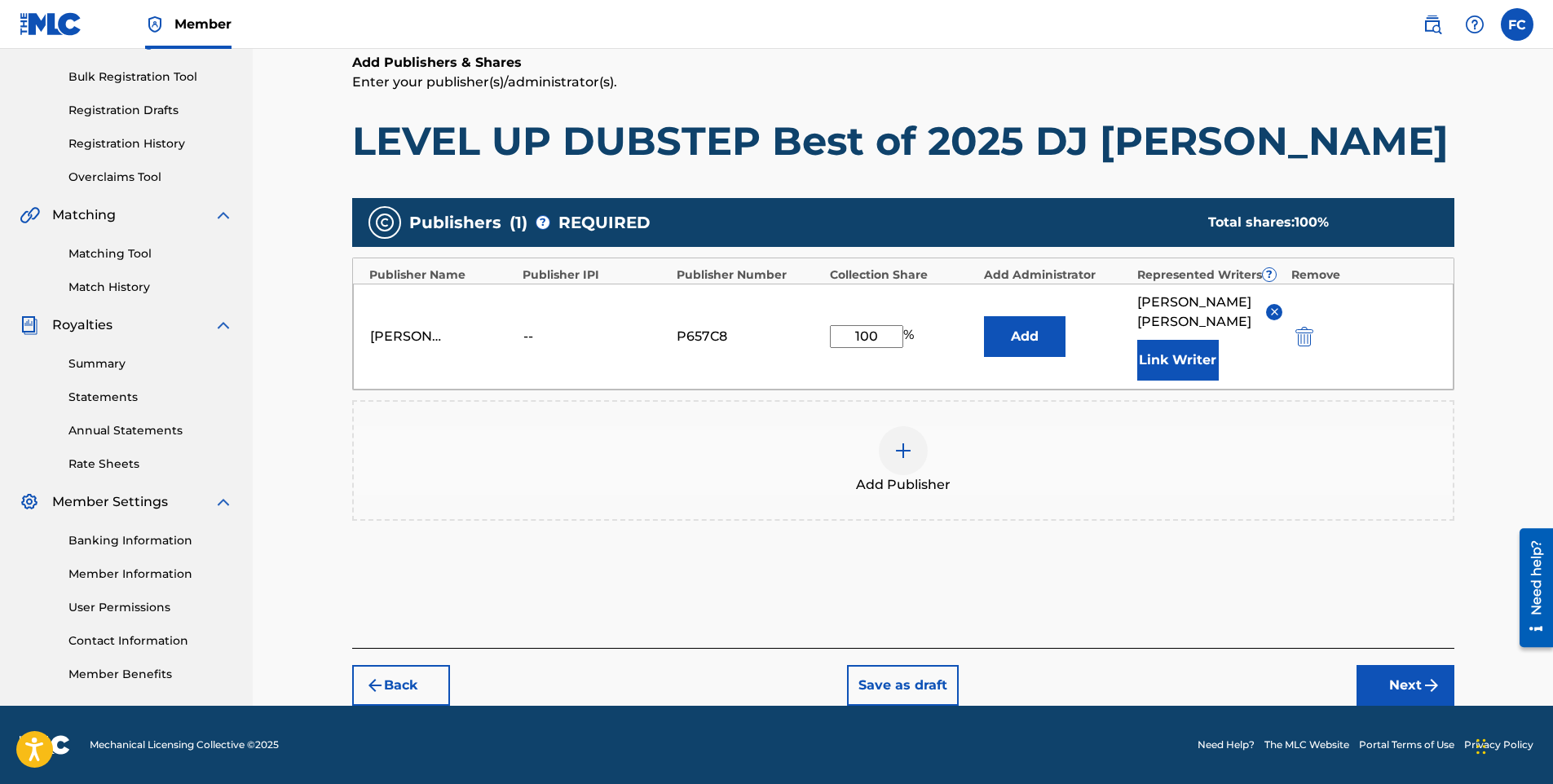
click at [1399, 677] on button "Next" at bounding box center [1405, 684] width 98 height 40
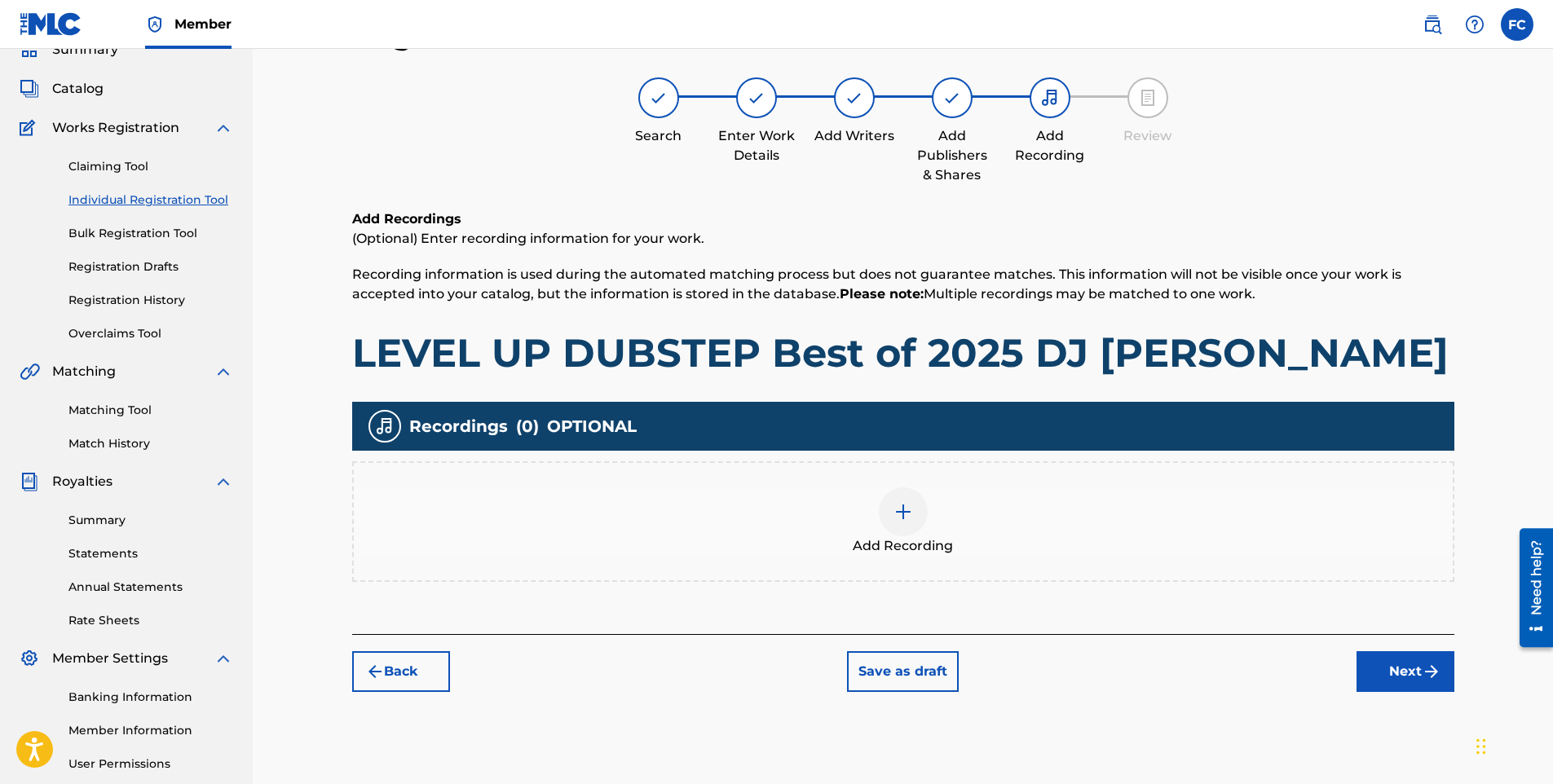
click at [862, 528] on div "Add Recording" at bounding box center [904, 521] width 1099 height 68
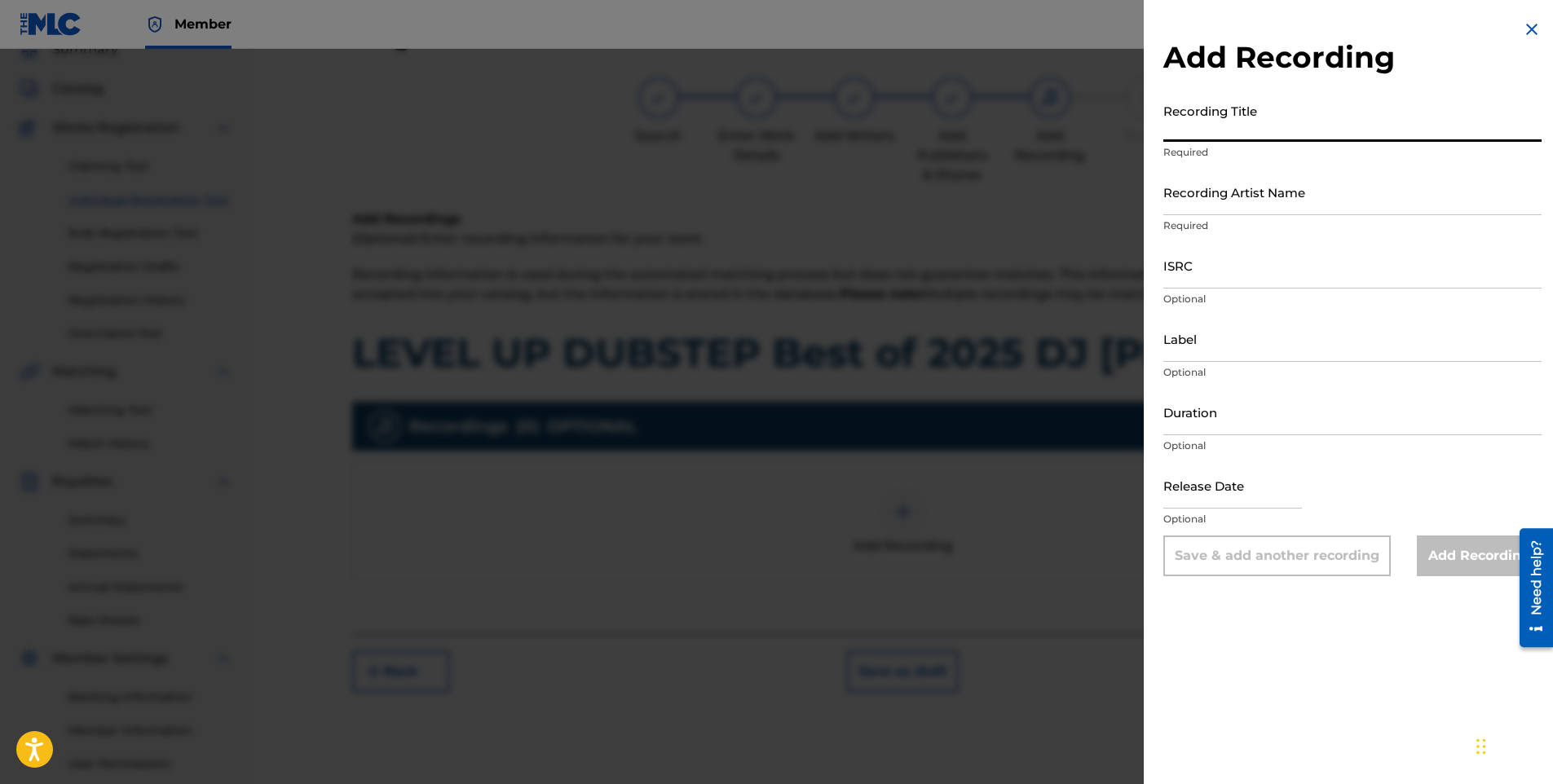
click at [1205, 119] on input "Recording Title" at bounding box center [1352, 118] width 378 height 46
paste input "Level Up (Epic Dubstep Drop)"
type input "Level Up (Epic Dubstep Drop)"
click at [1210, 274] on input "ISRC" at bounding box center [1352, 264] width 378 height 46
paste input "QZMEM2500769"
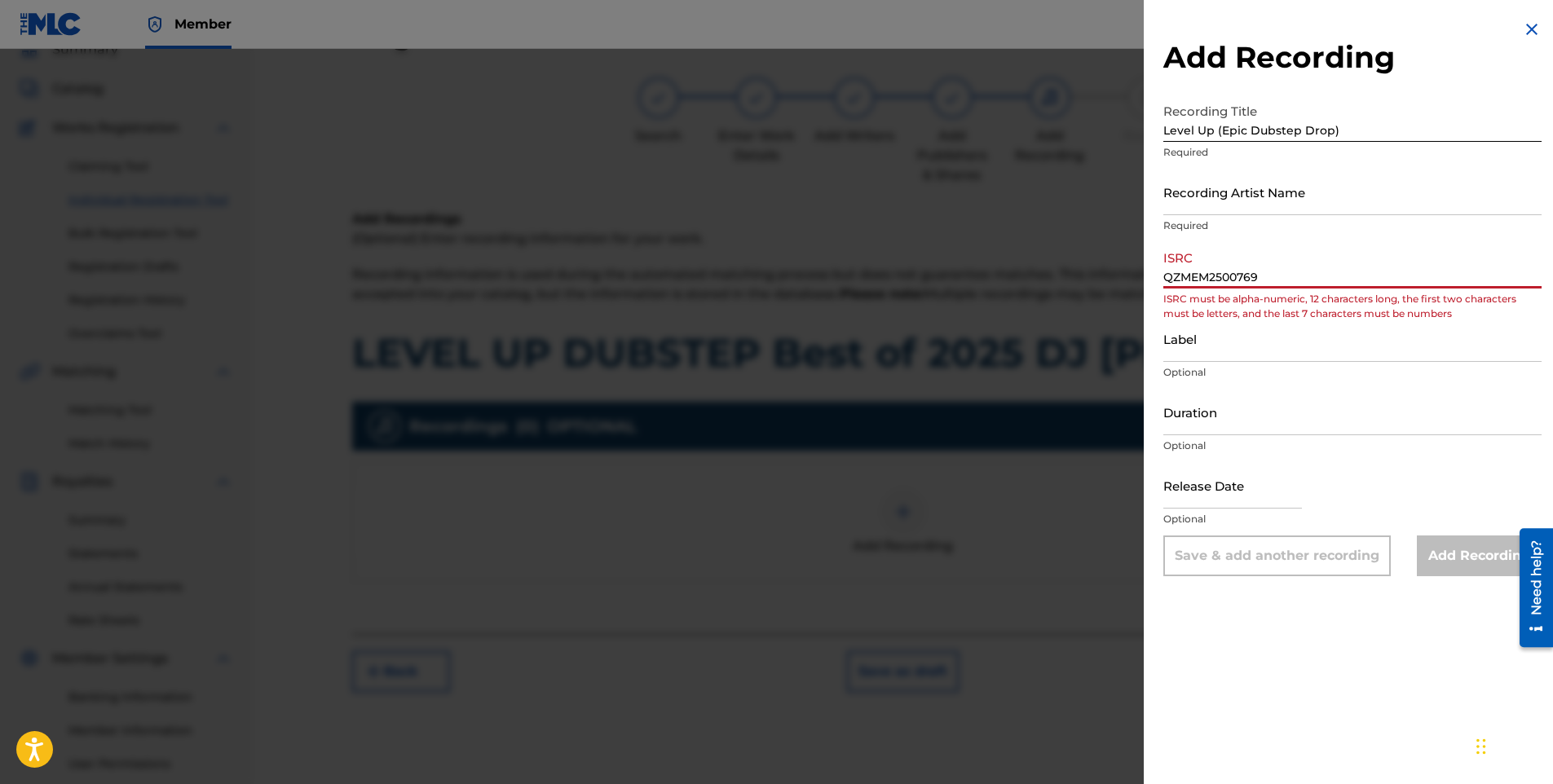
type input "QZMEM2500769"
click at [1246, 332] on input "Label" at bounding box center [1352, 338] width 378 height 46
paste input "VYRAL"
type input "VYRAL"
click at [1216, 491] on input "text" at bounding box center [1232, 485] width 138 height 46
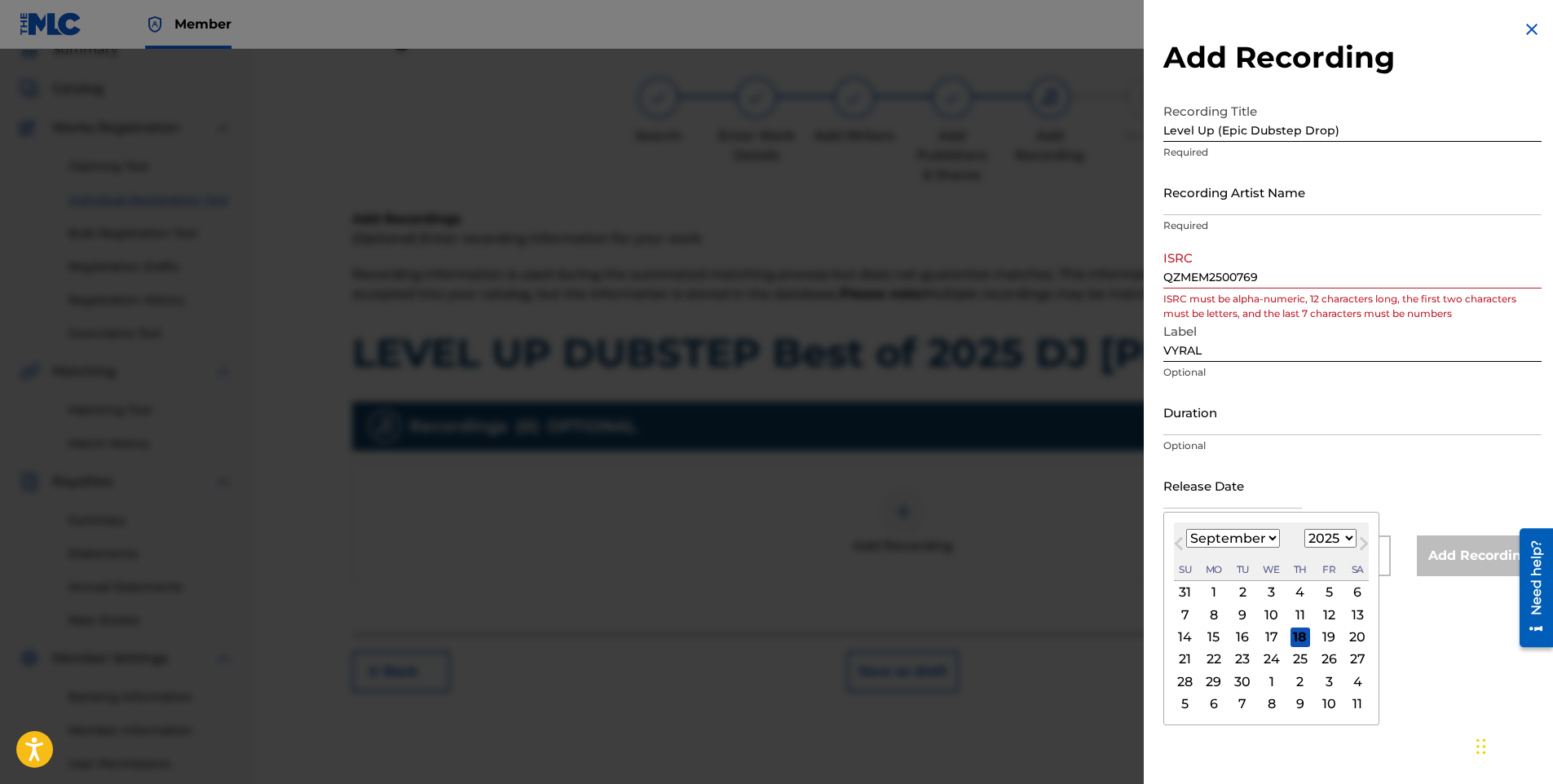
click at [1246, 537] on select "January February March April May June July August September October November De…" at bounding box center [1232, 537] width 94 height 19
click at [1186, 529] on select "January February March April May June July August September October November De…" at bounding box center [1232, 537] width 94 height 19
click at [1245, 617] on div "8" at bounding box center [1243, 614] width 20 height 20
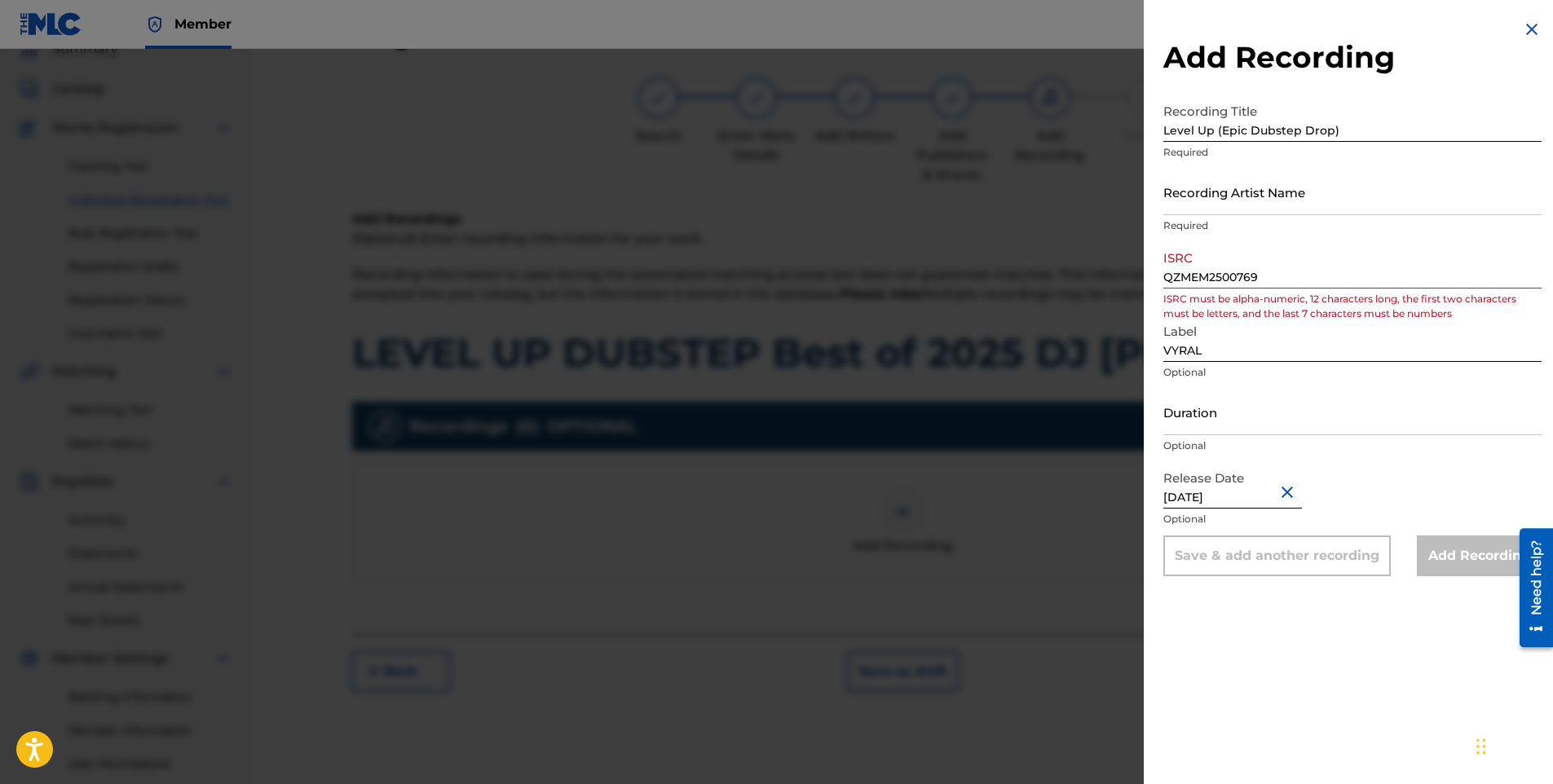
click at [1380, 468] on div "Release Date [DATE] Optional" at bounding box center [1352, 499] width 378 height 73
drag, startPoint x: 1272, startPoint y: 271, endPoint x: 1089, endPoint y: 284, distance: 183.5
click at [1089, 284] on div "Add Recording Recording Title Level Up (Epic Dubstep Drop) Required Recording A…" at bounding box center [776, 416] width 1553 height 735
paste input
click at [1315, 276] on input "QZMEM2500769" at bounding box center [1352, 264] width 378 height 46
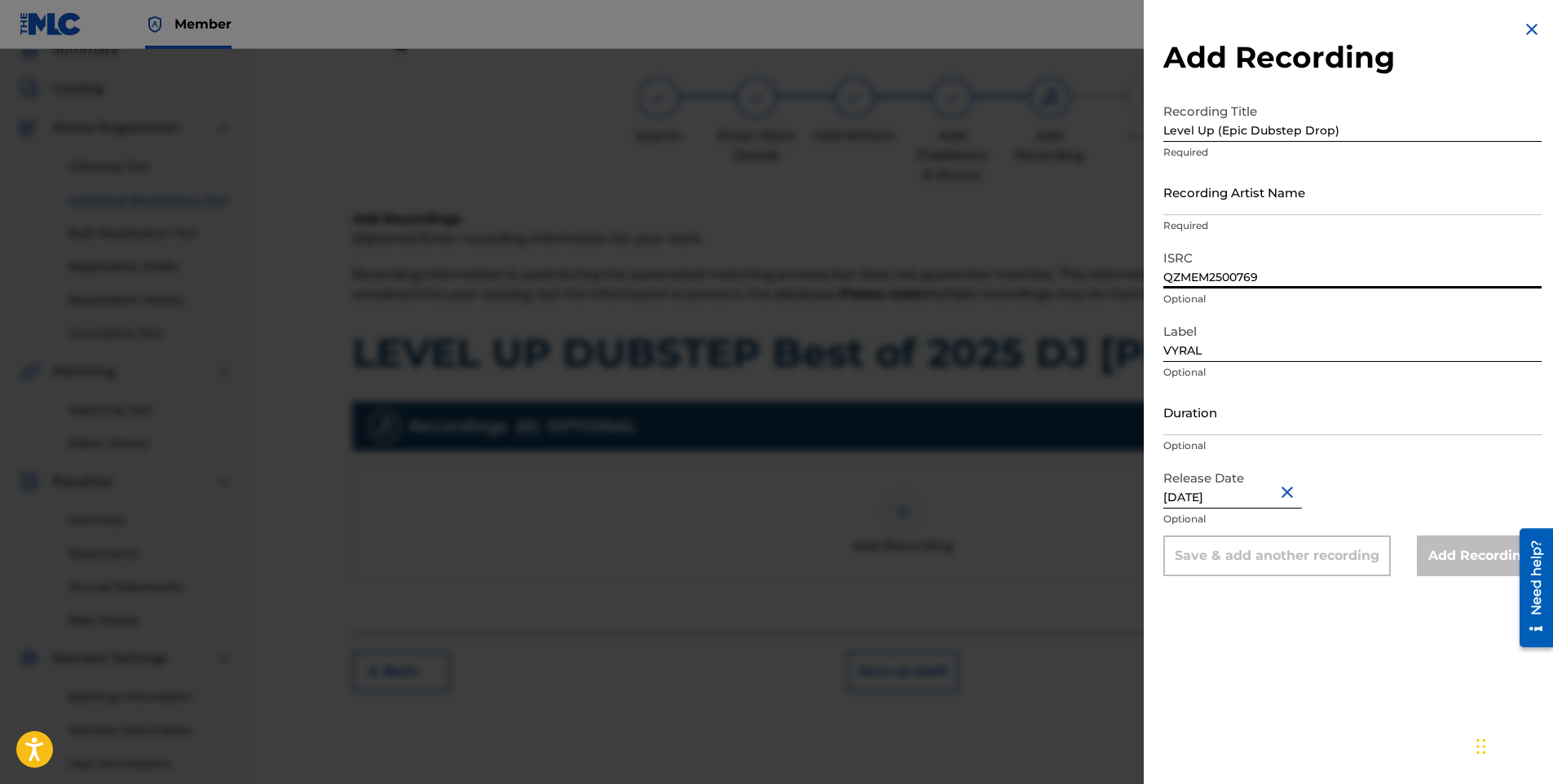
click at [1275, 188] on input "Recording Artist Name" at bounding box center [1352, 191] width 378 height 46
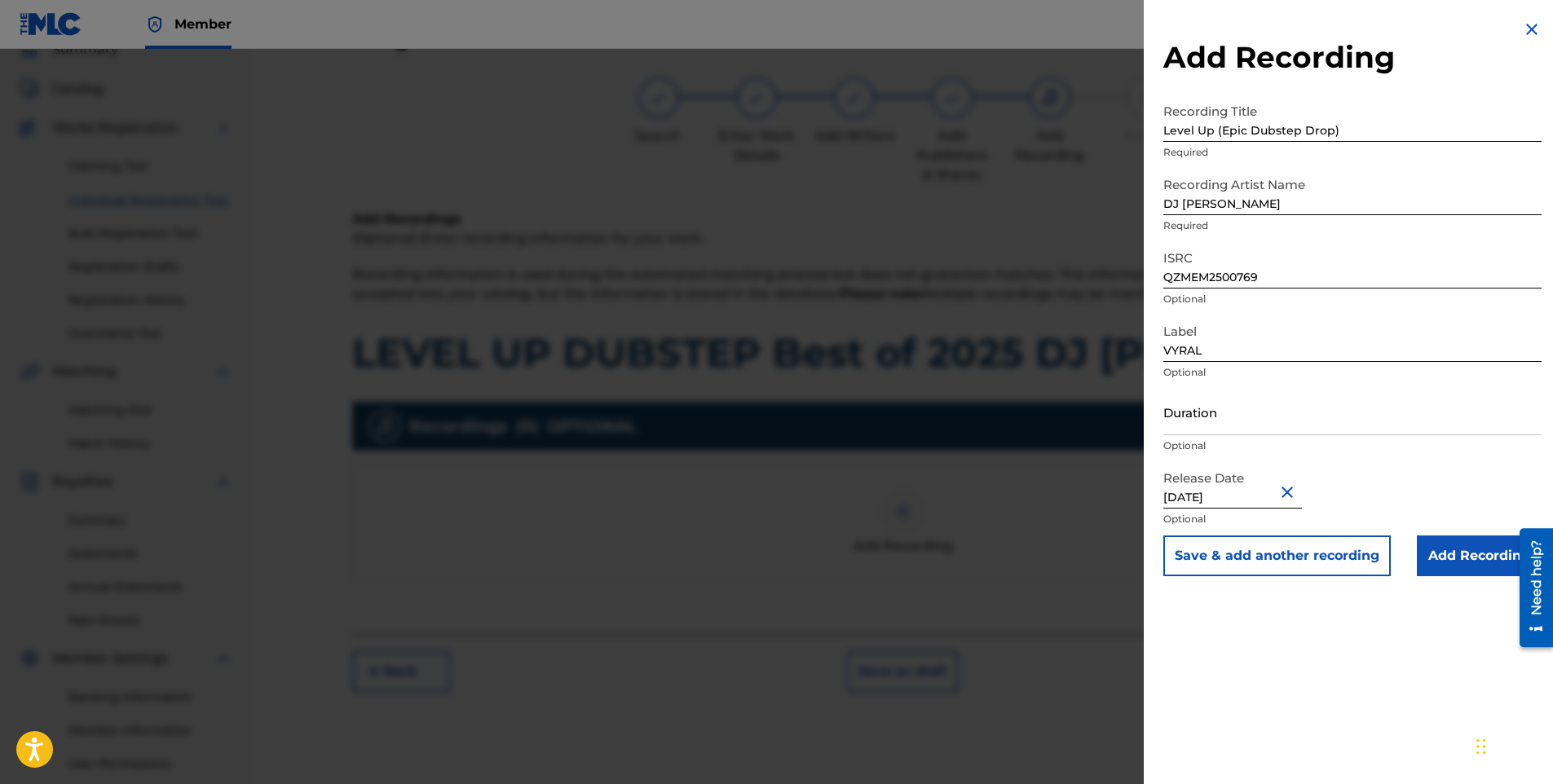
click at [1435, 555] on input "Add Recording" at bounding box center [1479, 555] width 124 height 40
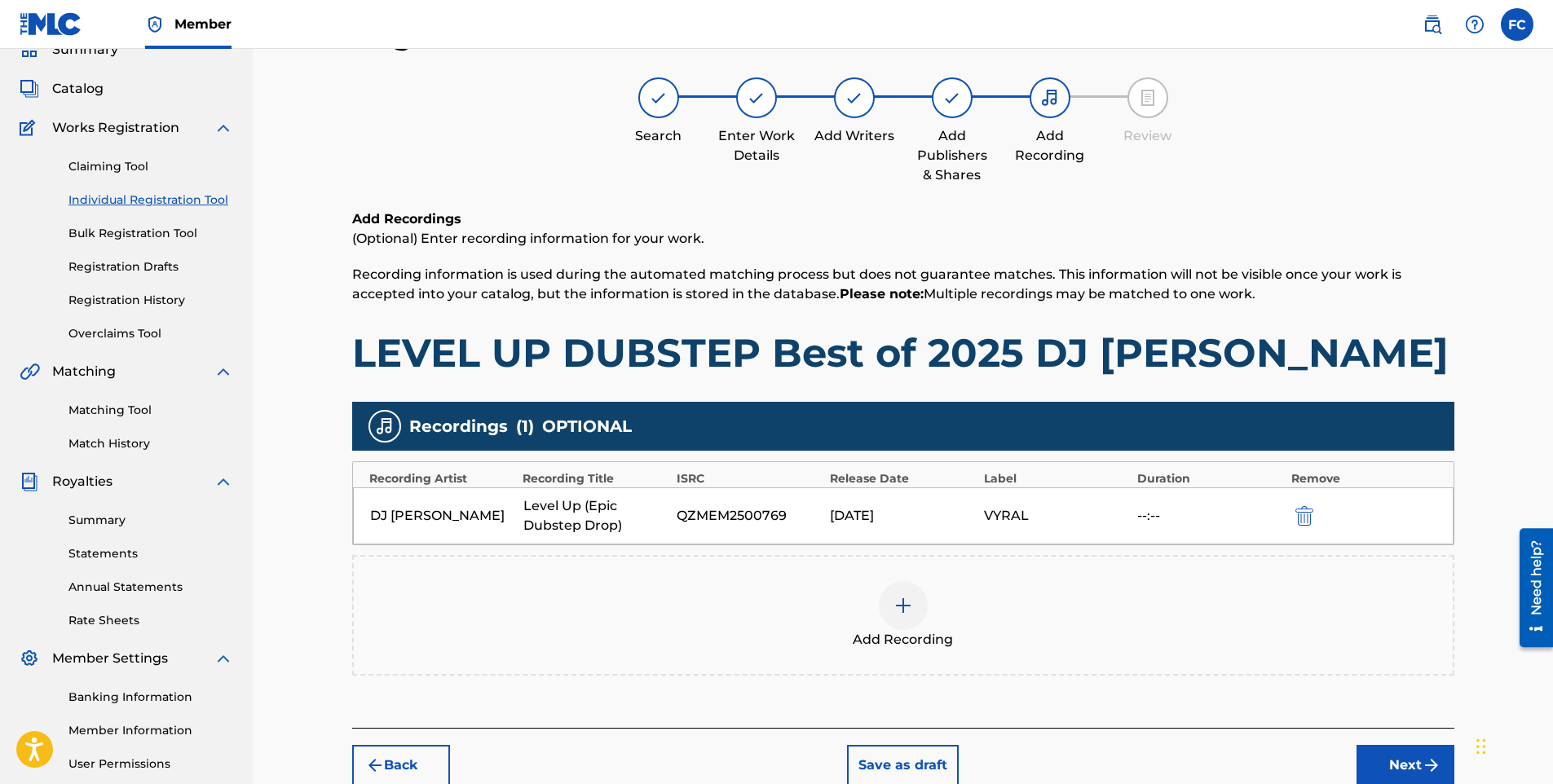
click at [904, 606] on img at bounding box center [904, 606] width 20 height 20
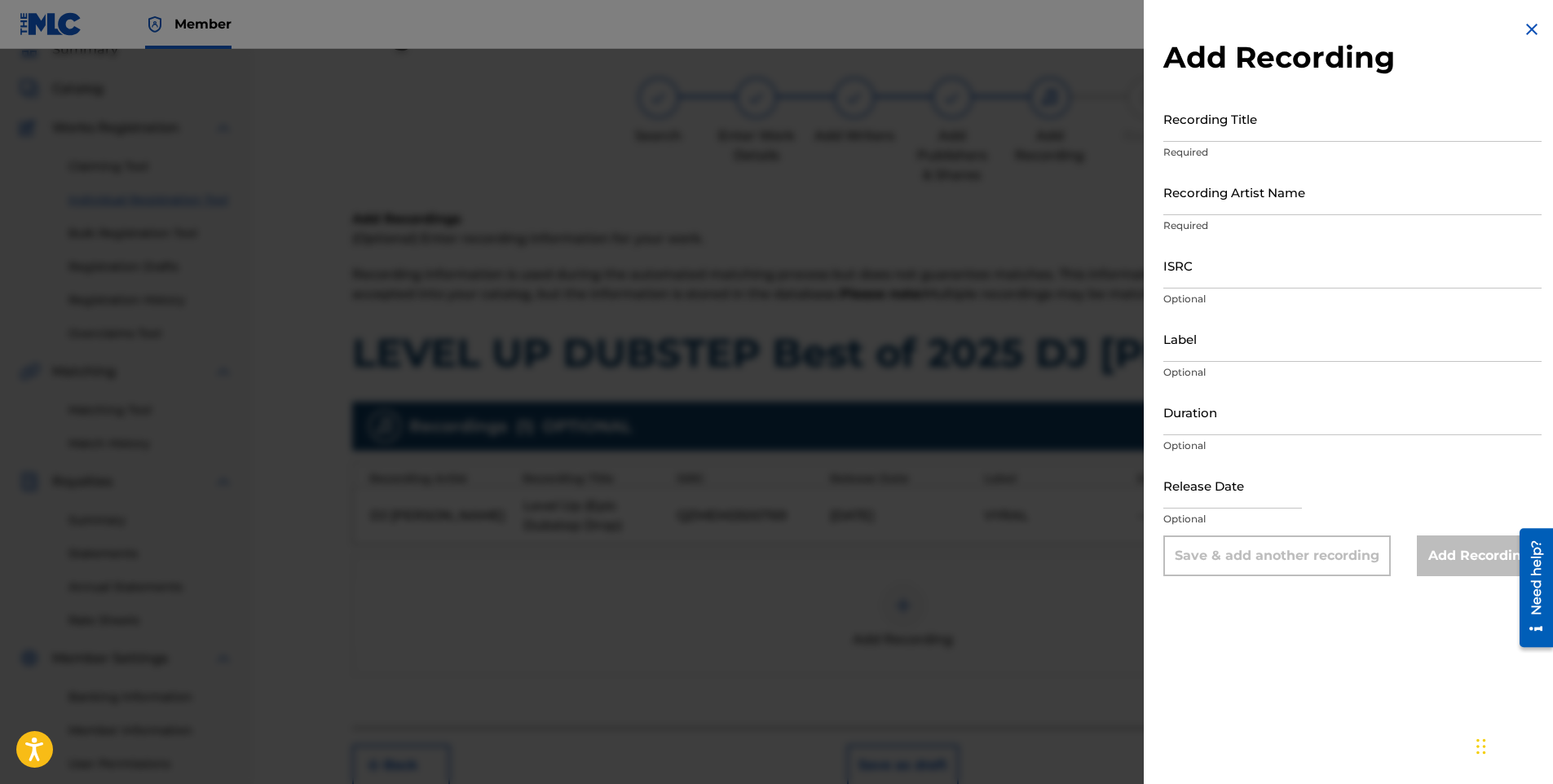
click at [1223, 126] on input "Recording Title" at bounding box center [1352, 118] width 378 height 46
click at [1220, 121] on input "Recording Title" at bounding box center [1352, 118] width 378 height 46
paste input "Level Up (Ultimate Dubstep Experience)"
click at [1206, 275] on input "ISRC" at bounding box center [1352, 264] width 378 height 46
paste input "QZMEM2500770"
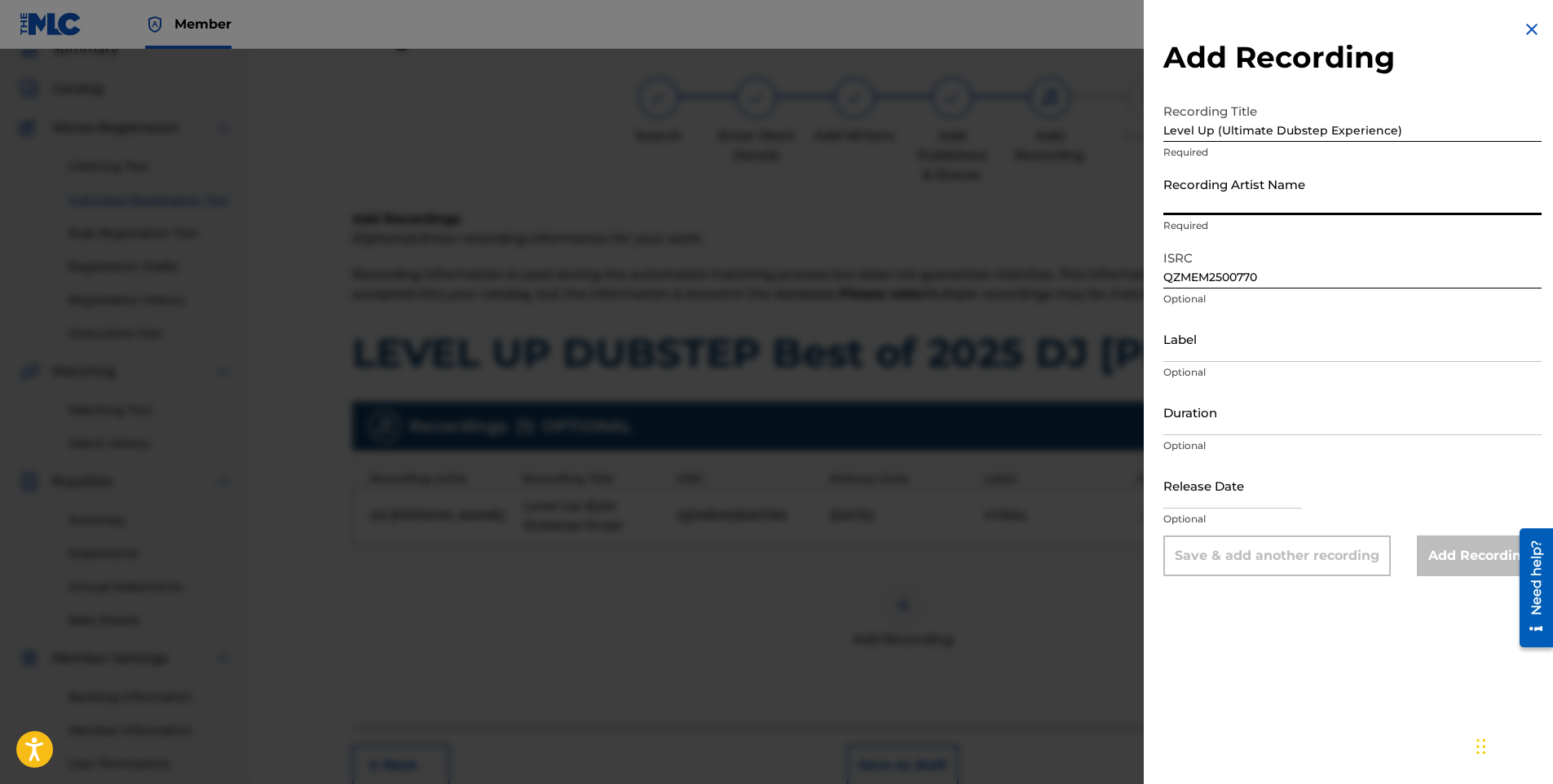
click at [1247, 195] on input "Recording Artist Name" at bounding box center [1352, 191] width 378 height 46
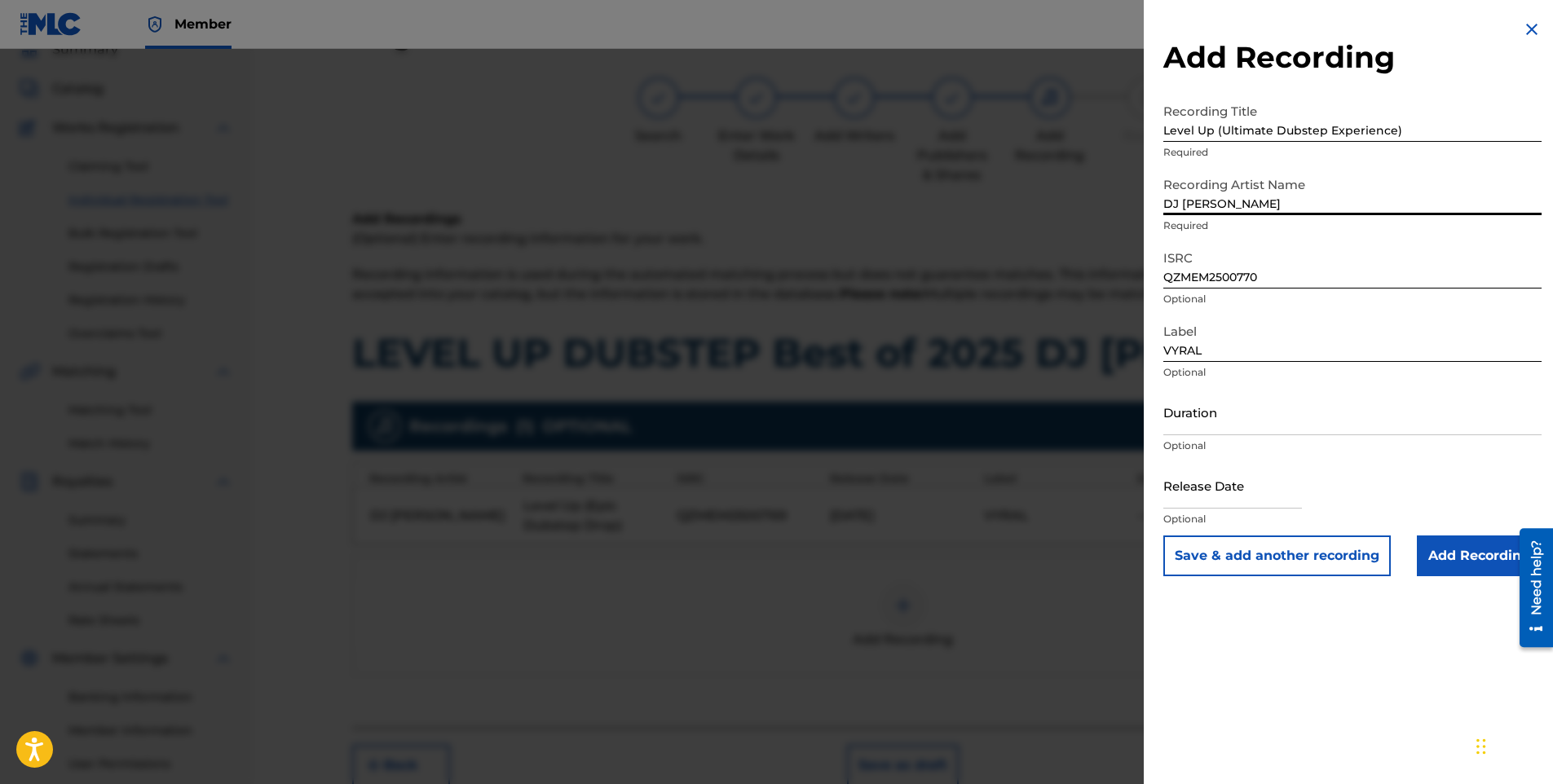
click at [1224, 486] on input "text" at bounding box center [1232, 485] width 138 height 46
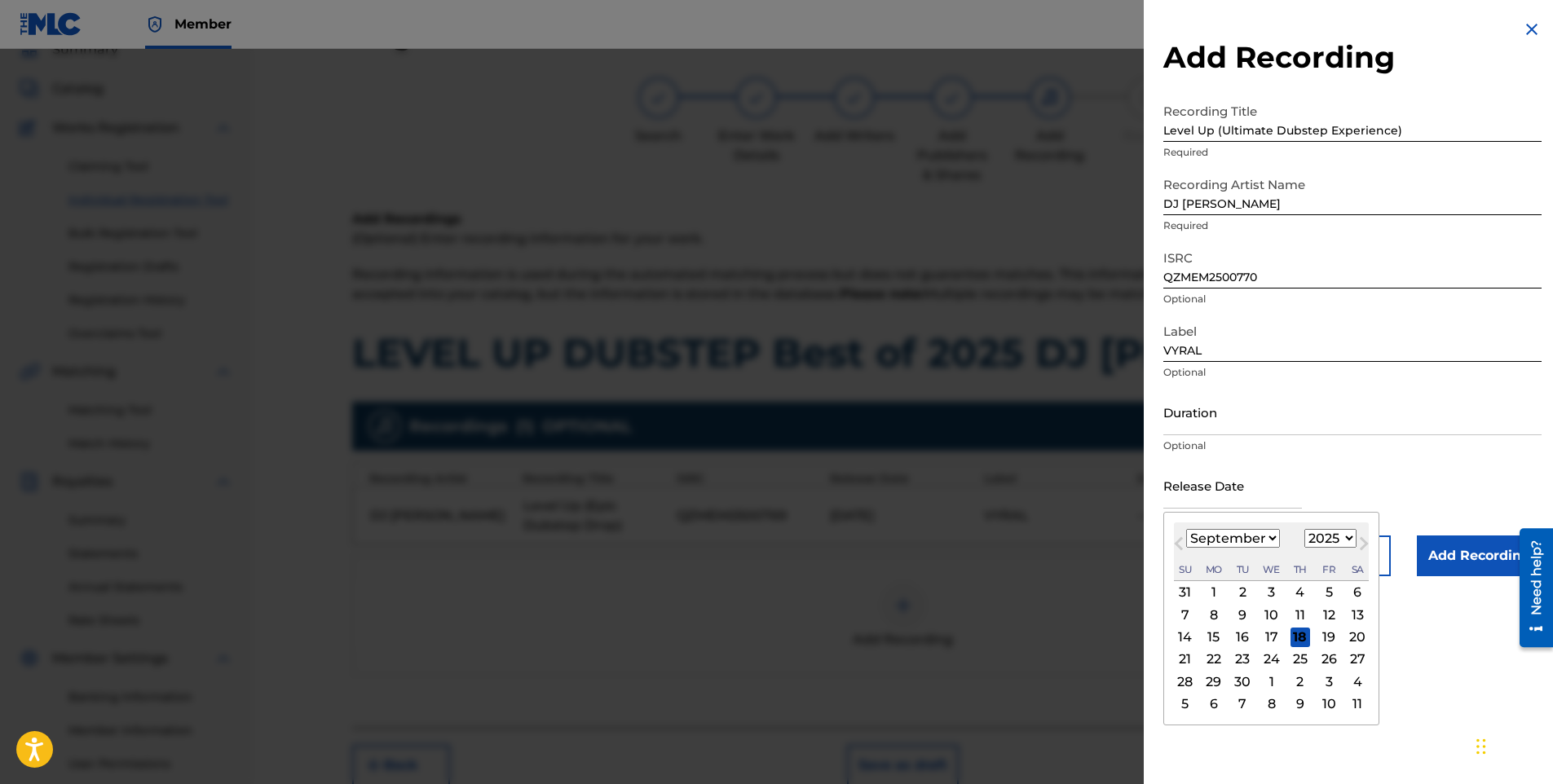
click at [1231, 534] on select "January February March April May June July August September October November De…" at bounding box center [1232, 537] width 94 height 19
click at [1186, 529] on select "January February March April May June July August September October November De…" at bounding box center [1232, 537] width 94 height 19
click at [1244, 615] on div "8" at bounding box center [1243, 614] width 20 height 20
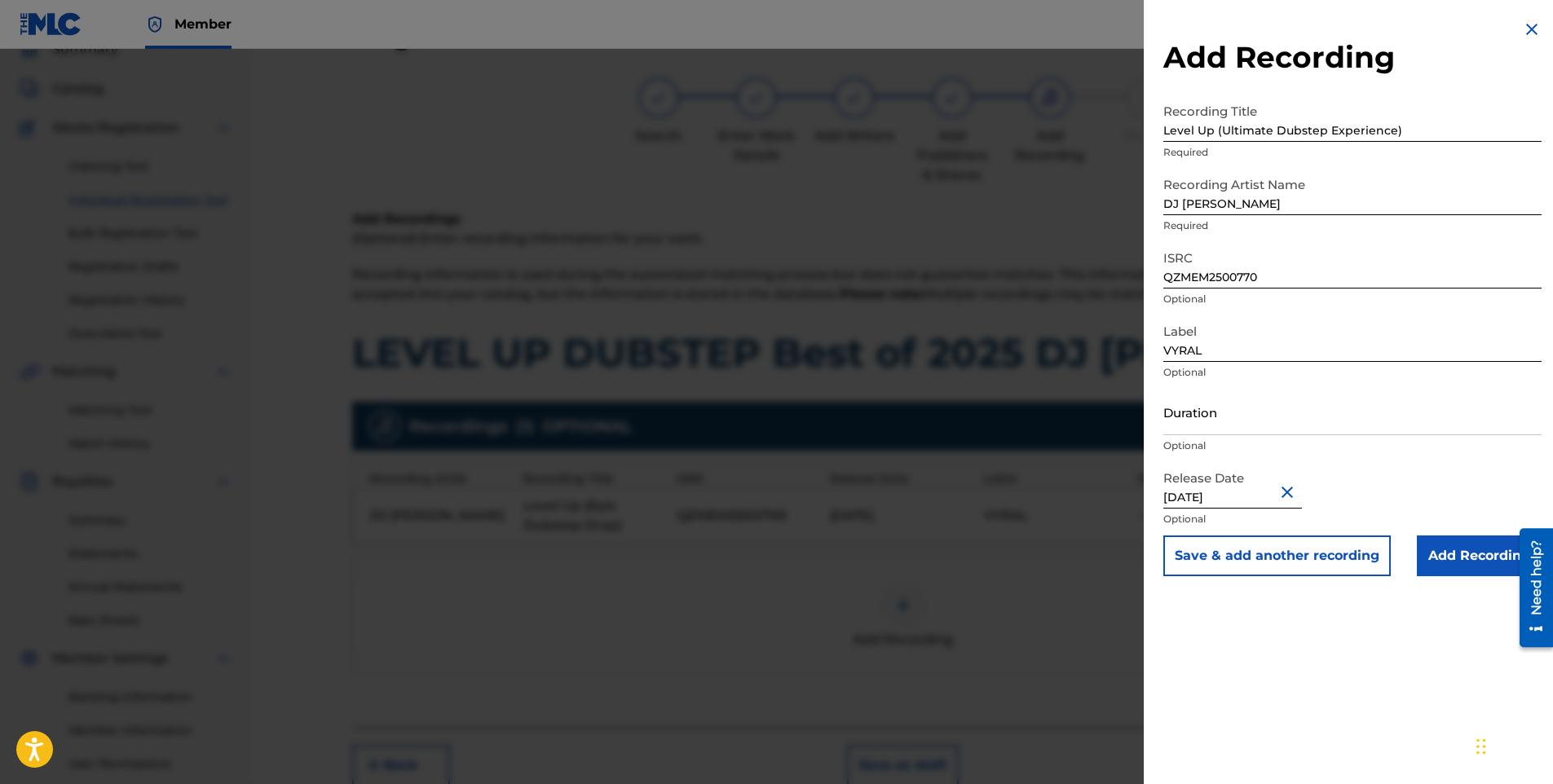
click at [1463, 552] on input "Add Recording" at bounding box center [1479, 555] width 124 height 40
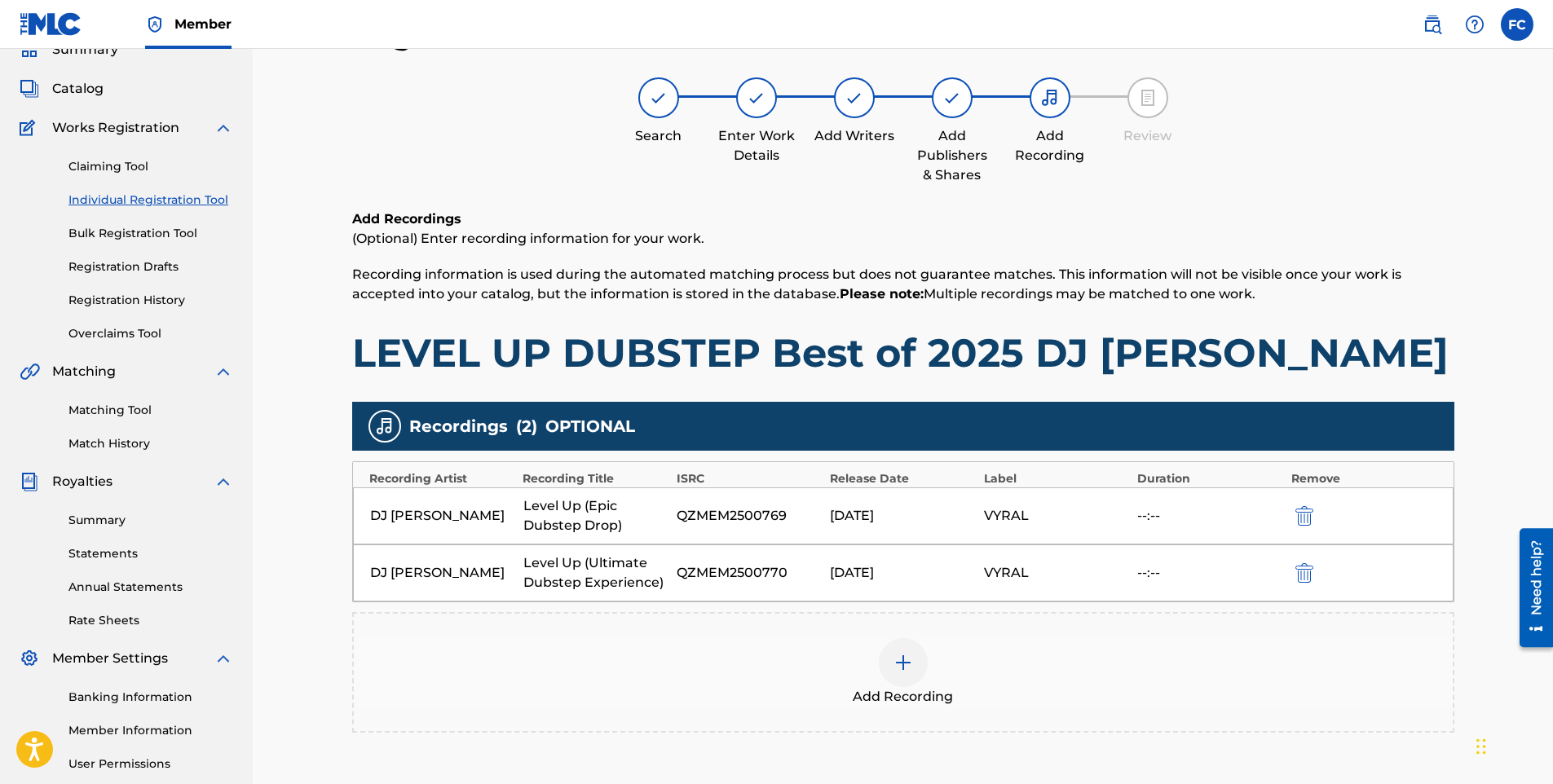
click at [917, 674] on div at bounding box center [904, 663] width 49 height 49
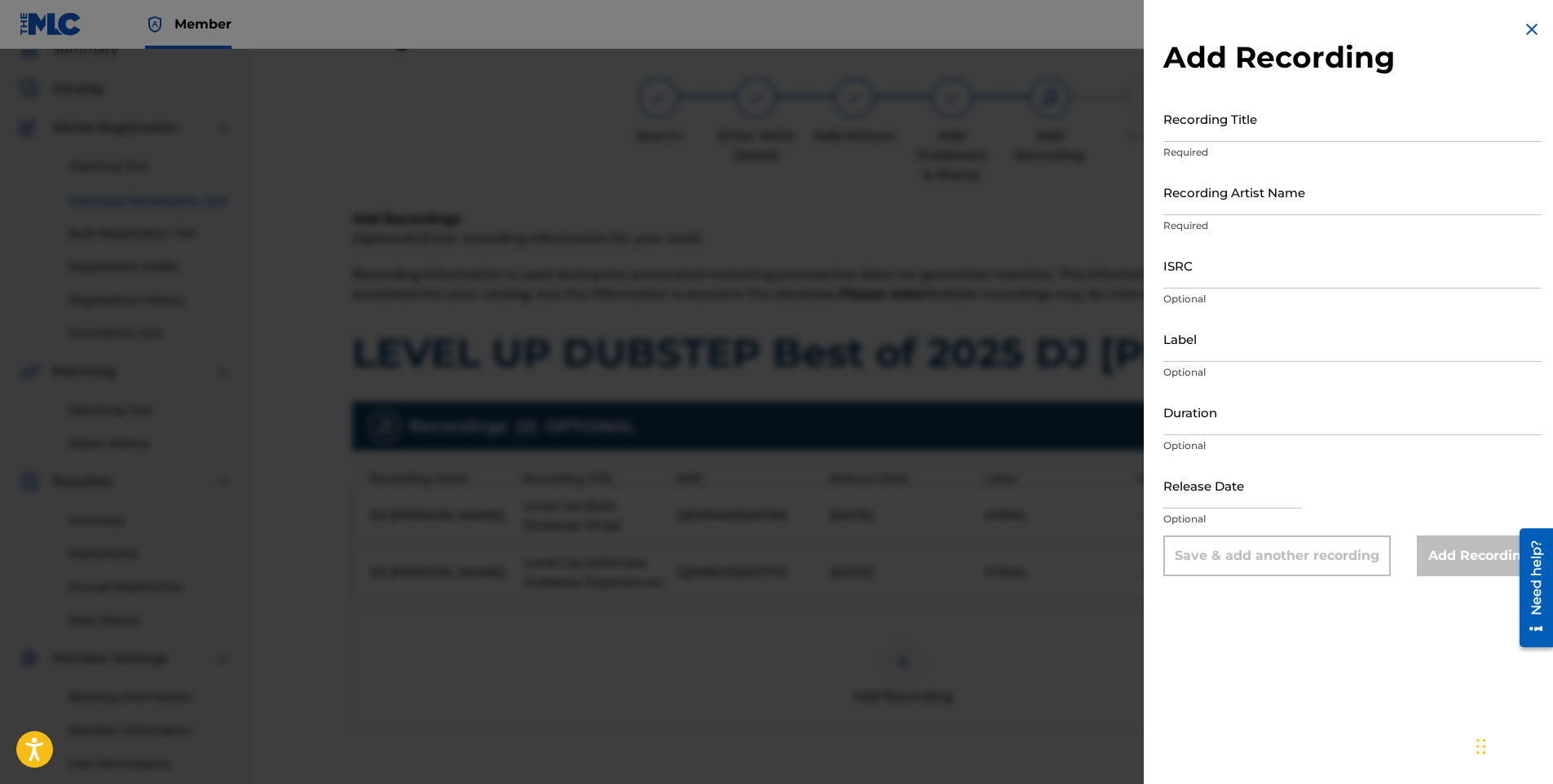
click at [1257, 122] on input "Recording Title" at bounding box center [1352, 118] width 378 height 46
paste input "Level Up (Dubstep No Respawns)"
click at [1247, 189] on input "Recording Artist Name" at bounding box center [1352, 191] width 378 height 46
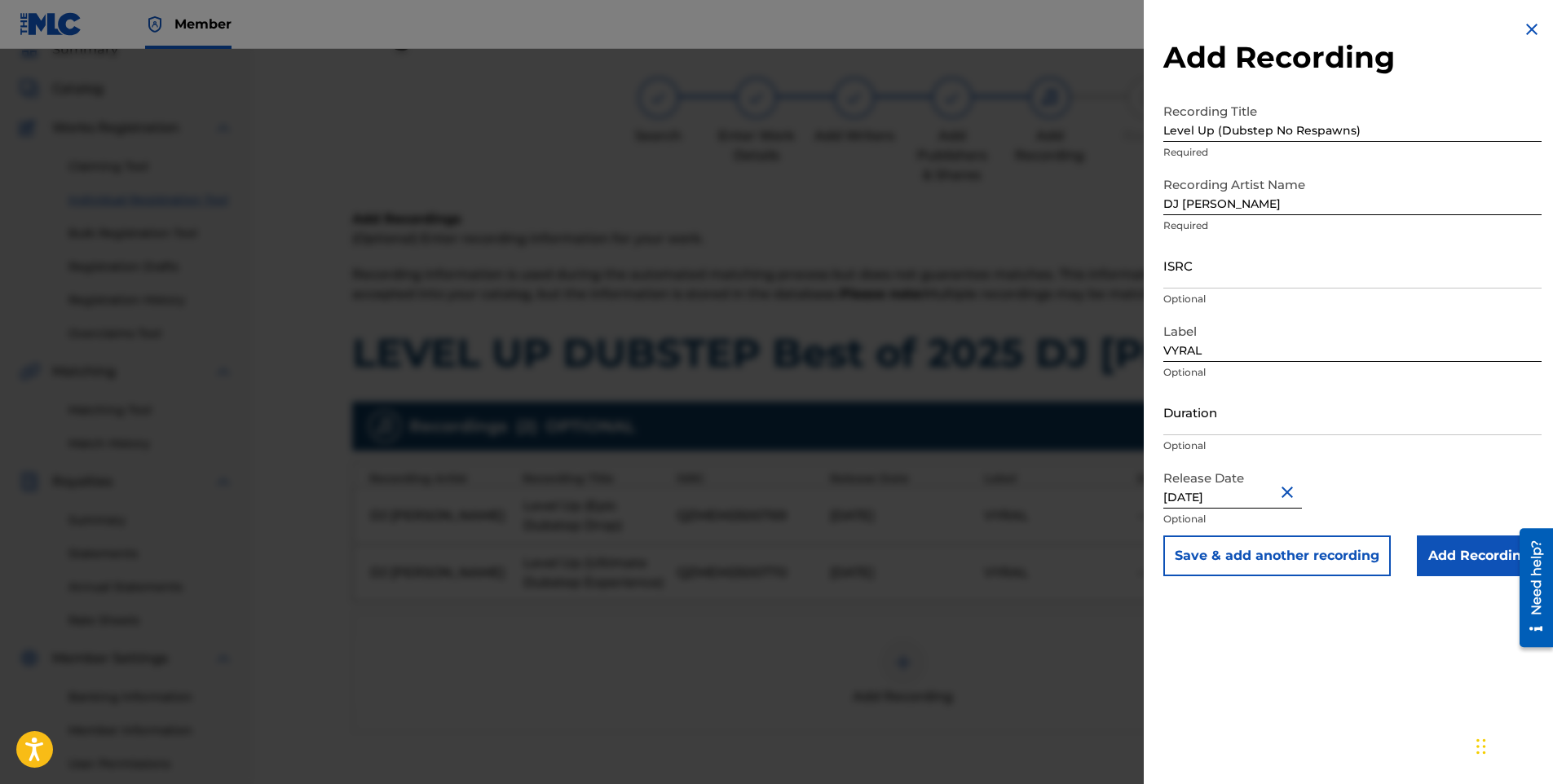
click at [1228, 274] on input "ISRC" at bounding box center [1352, 264] width 378 height 46
paste input "QZMEM2500771"
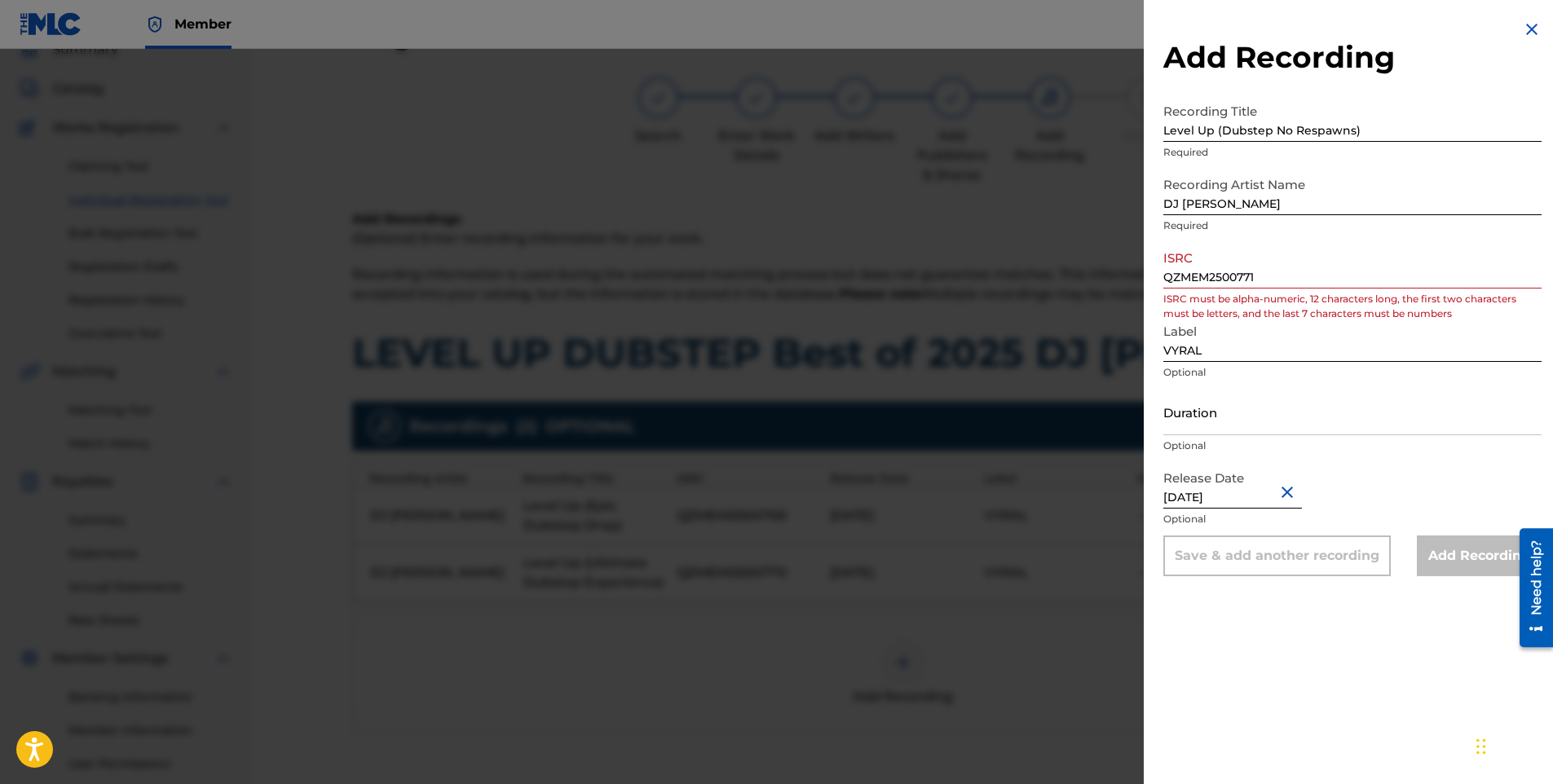
click at [1268, 277] on input "QZMEM2500771" at bounding box center [1352, 264] width 378 height 46
click at [1172, 275] on input "QZMEM2500771" at bounding box center [1352, 264] width 378 height 46
click at [1167, 275] on input "QZMEM2500771" at bounding box center [1352, 264] width 378 height 46
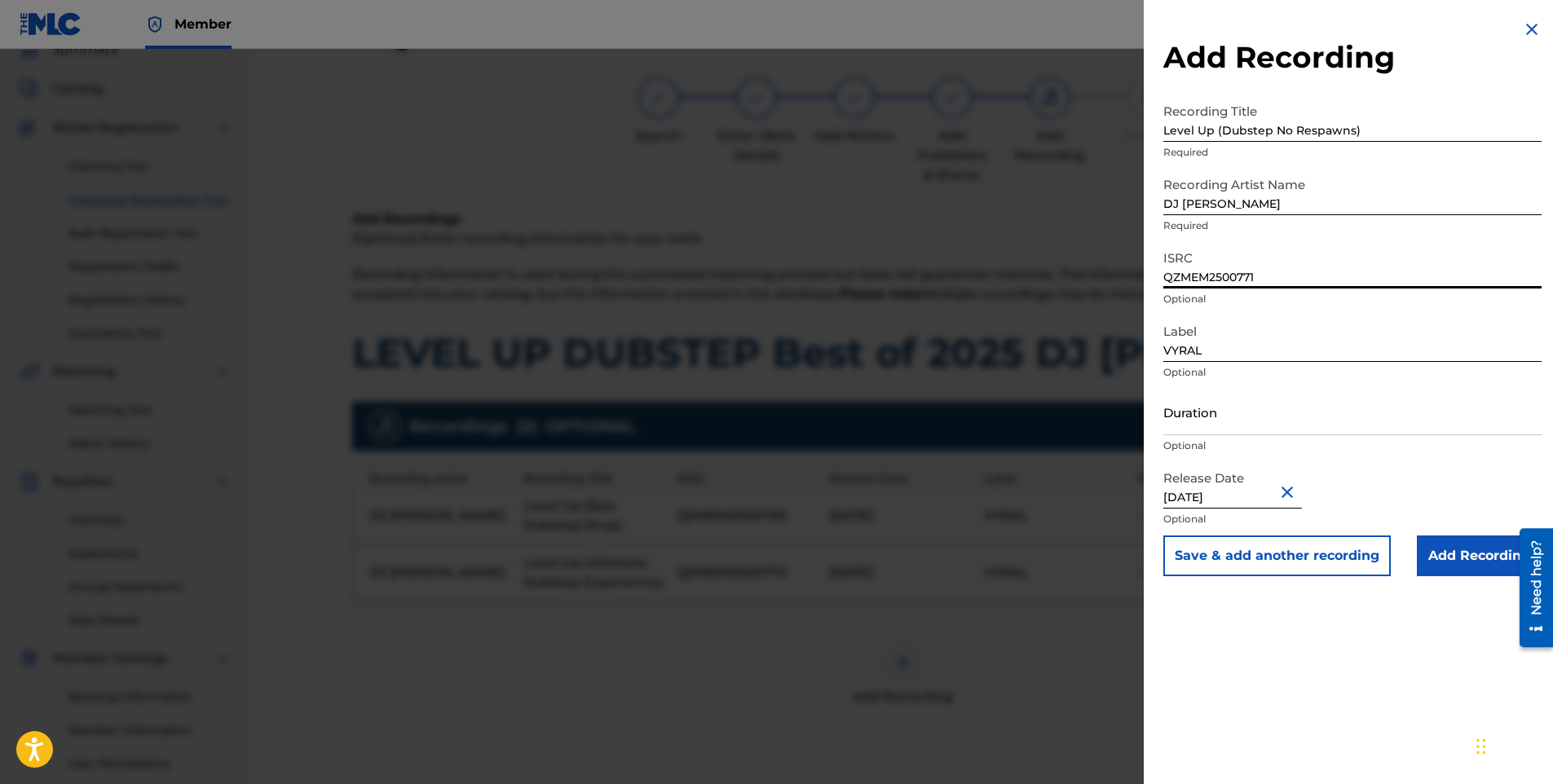
click at [1441, 566] on input "Add Recording" at bounding box center [1479, 555] width 124 height 40
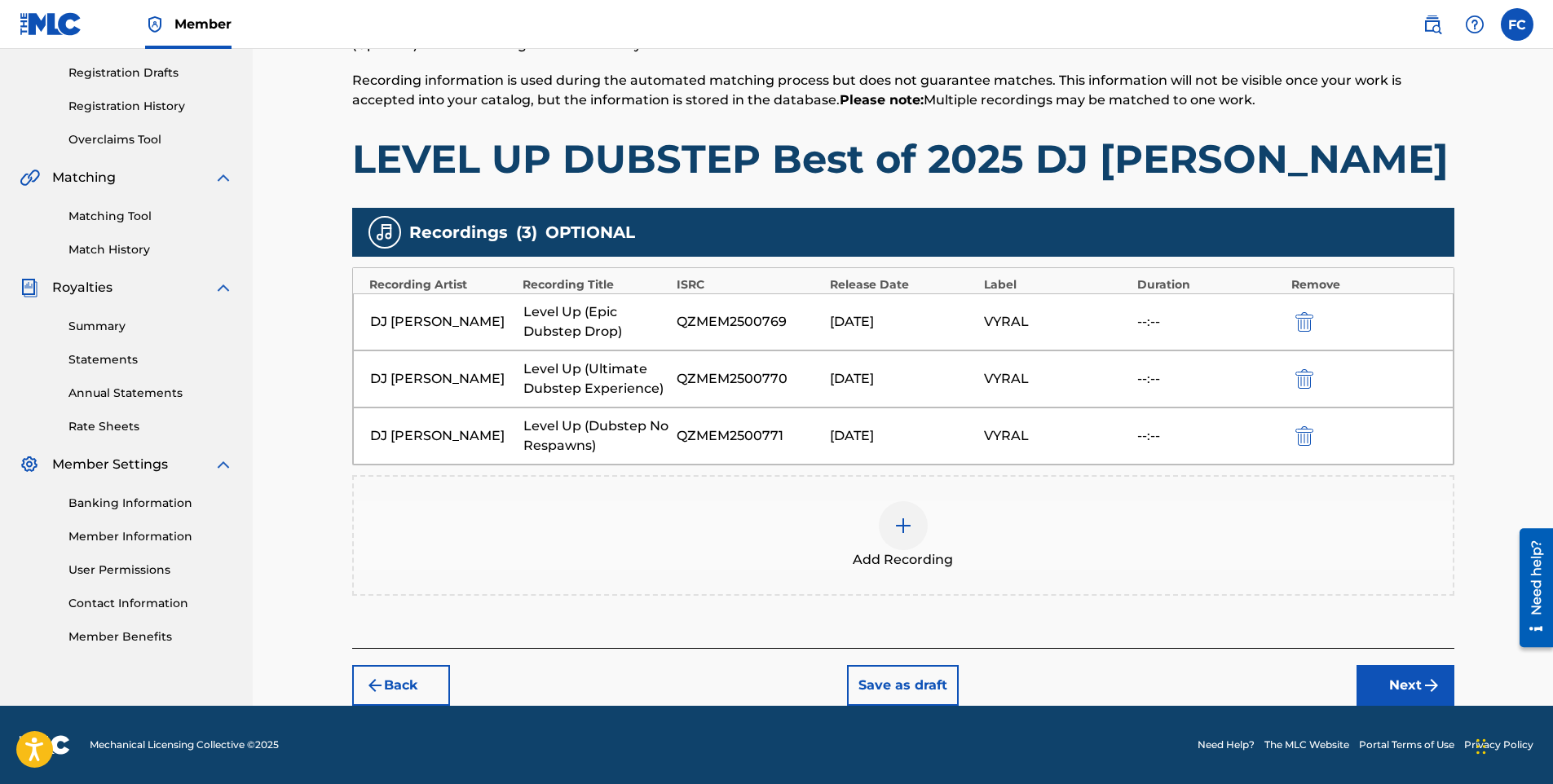
click at [1391, 688] on button "Next" at bounding box center [1405, 684] width 98 height 40
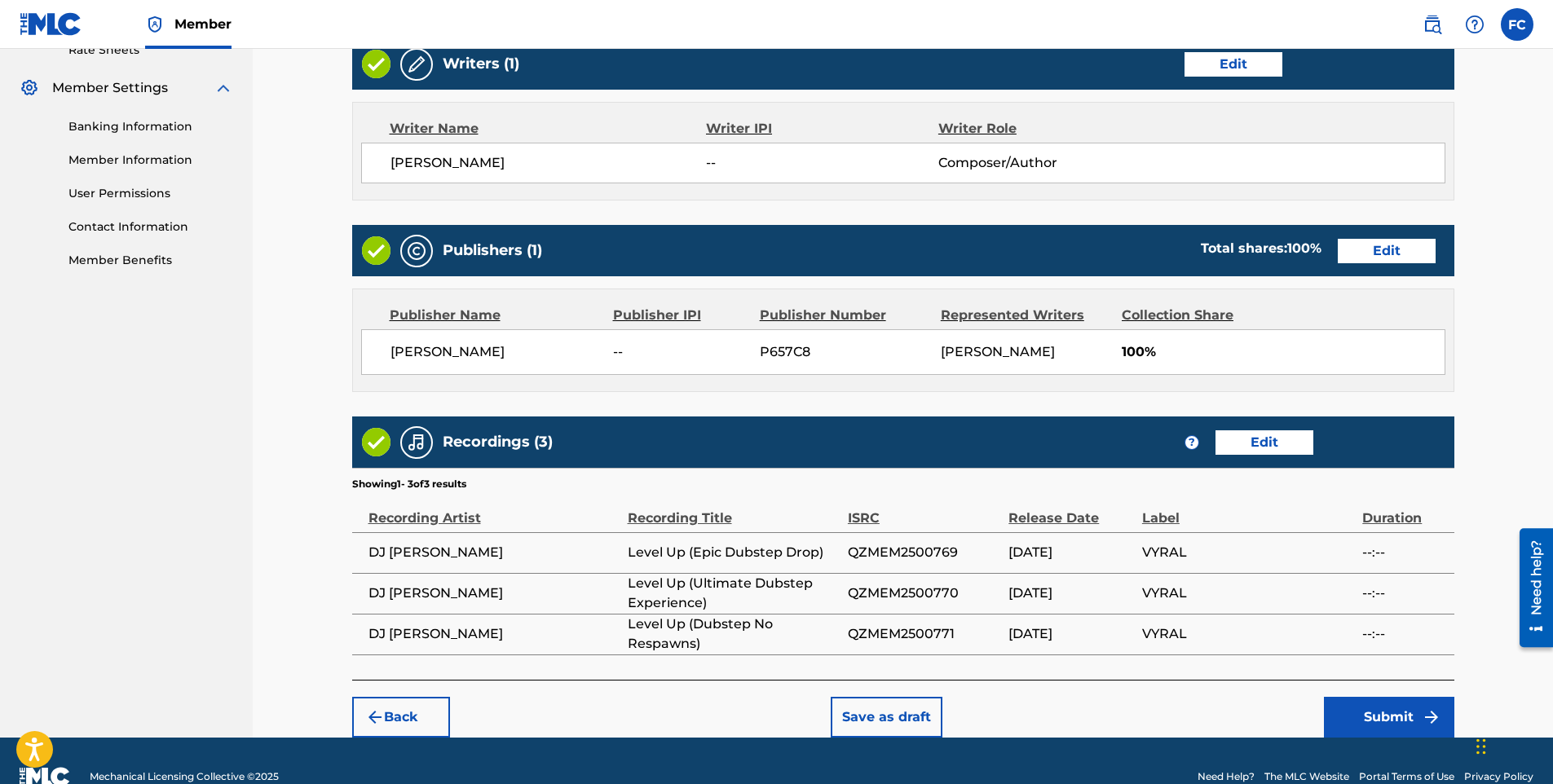
scroll to position [676, 0]
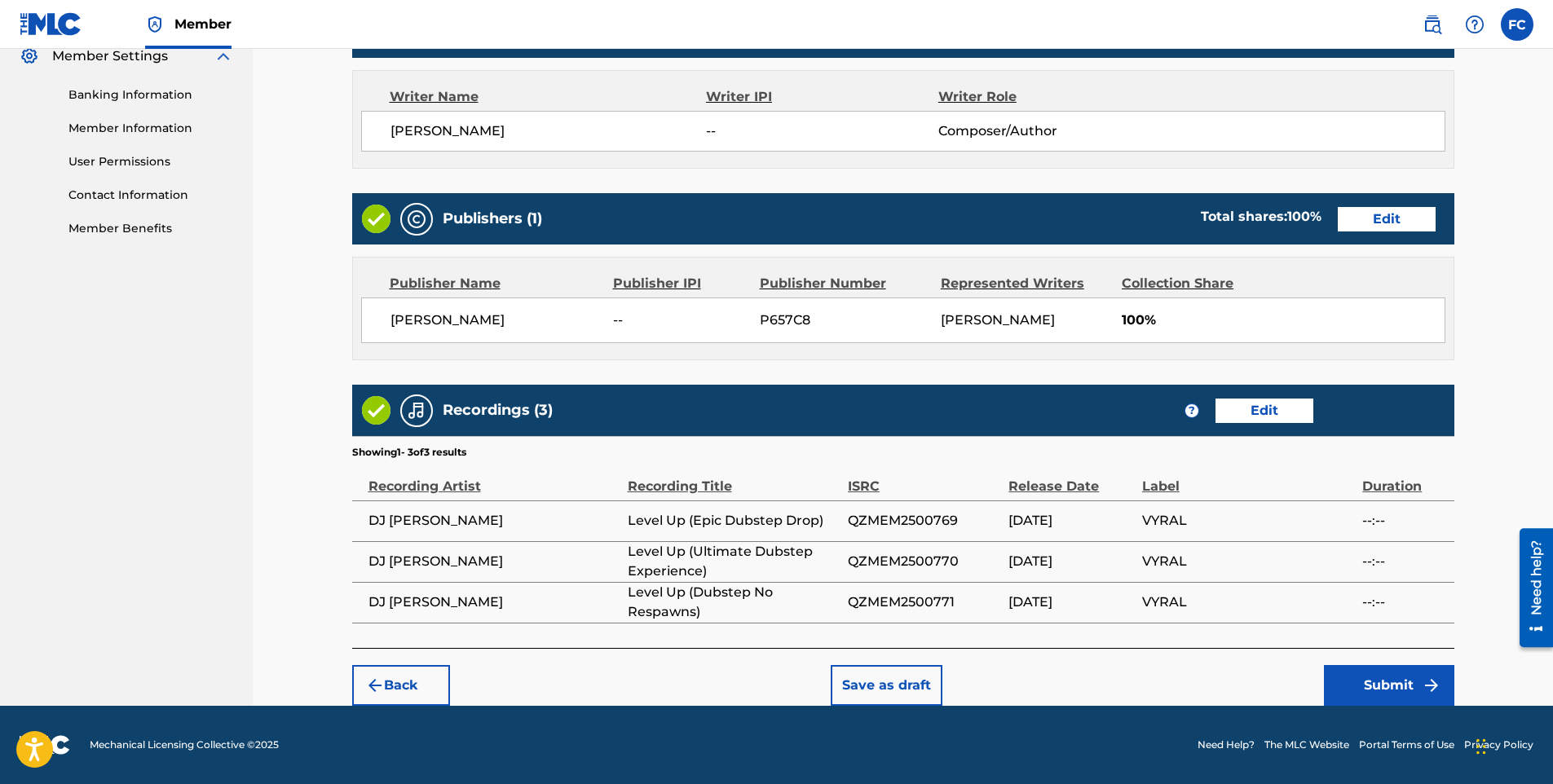
click at [1368, 693] on button "Submit" at bounding box center [1389, 684] width 130 height 40
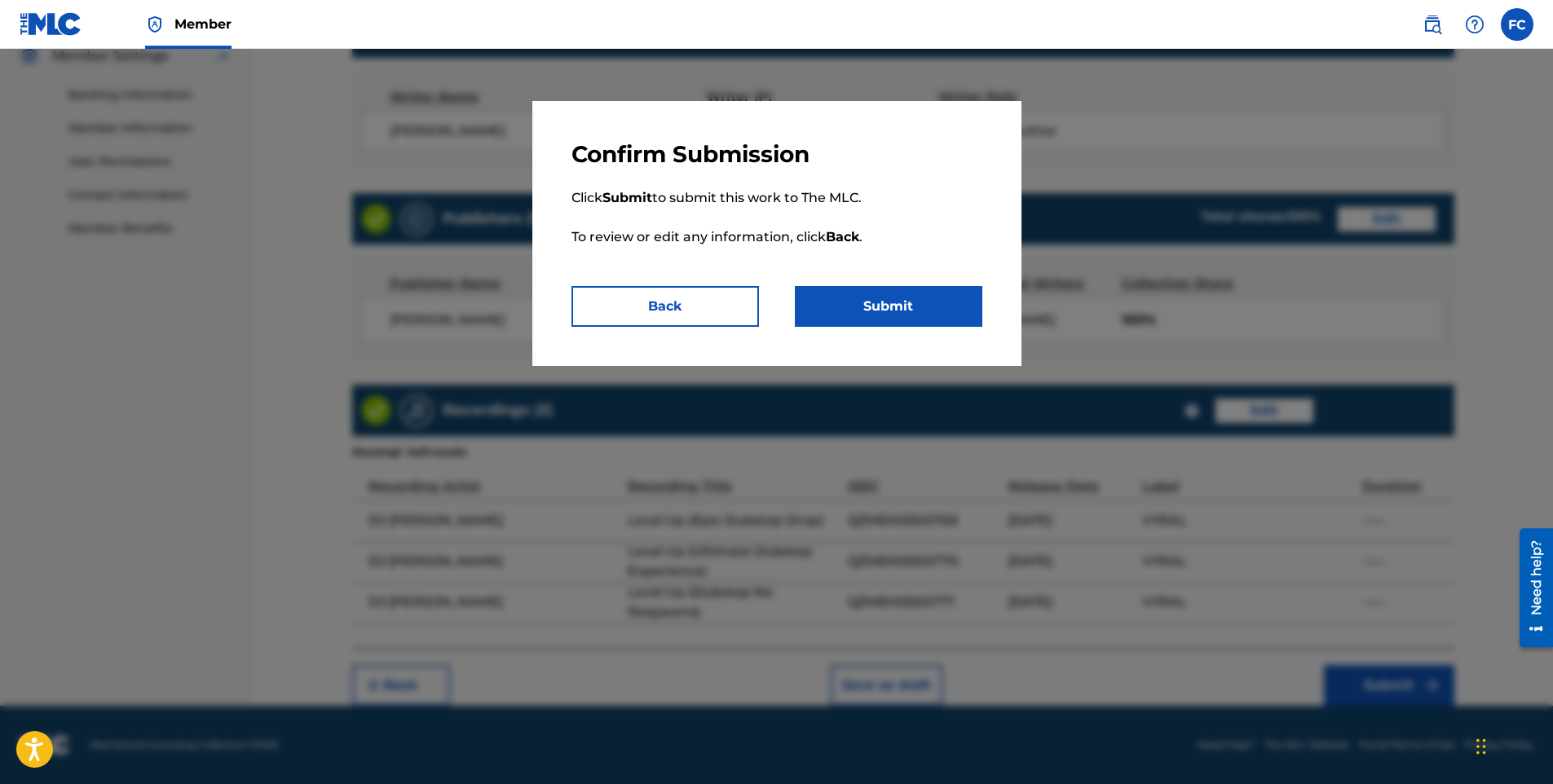
click at [923, 314] on button "Submit" at bounding box center [889, 306] width 187 height 40
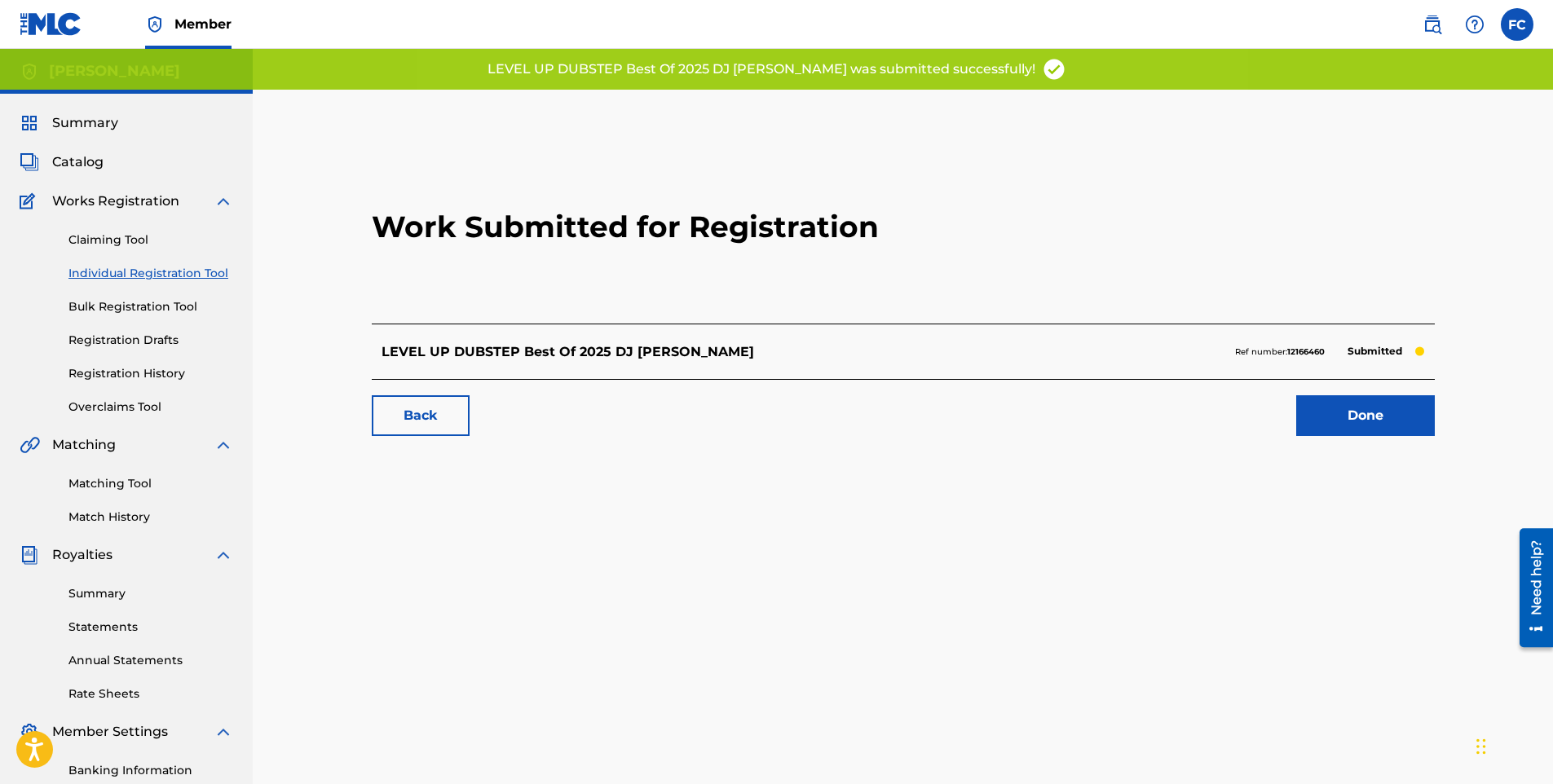
click at [1374, 422] on link "Done" at bounding box center [1366, 415] width 138 height 40
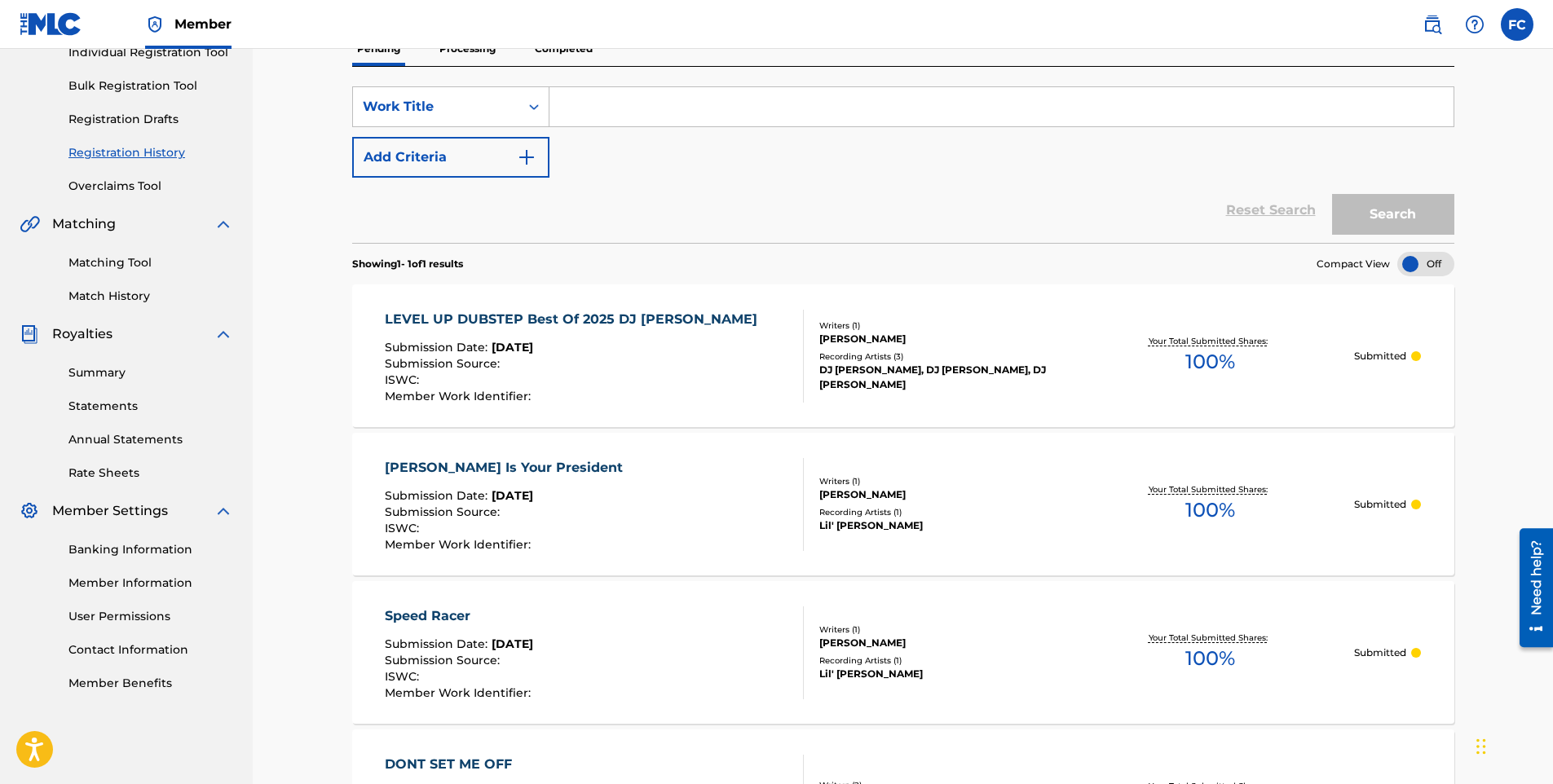
scroll to position [245, 0]
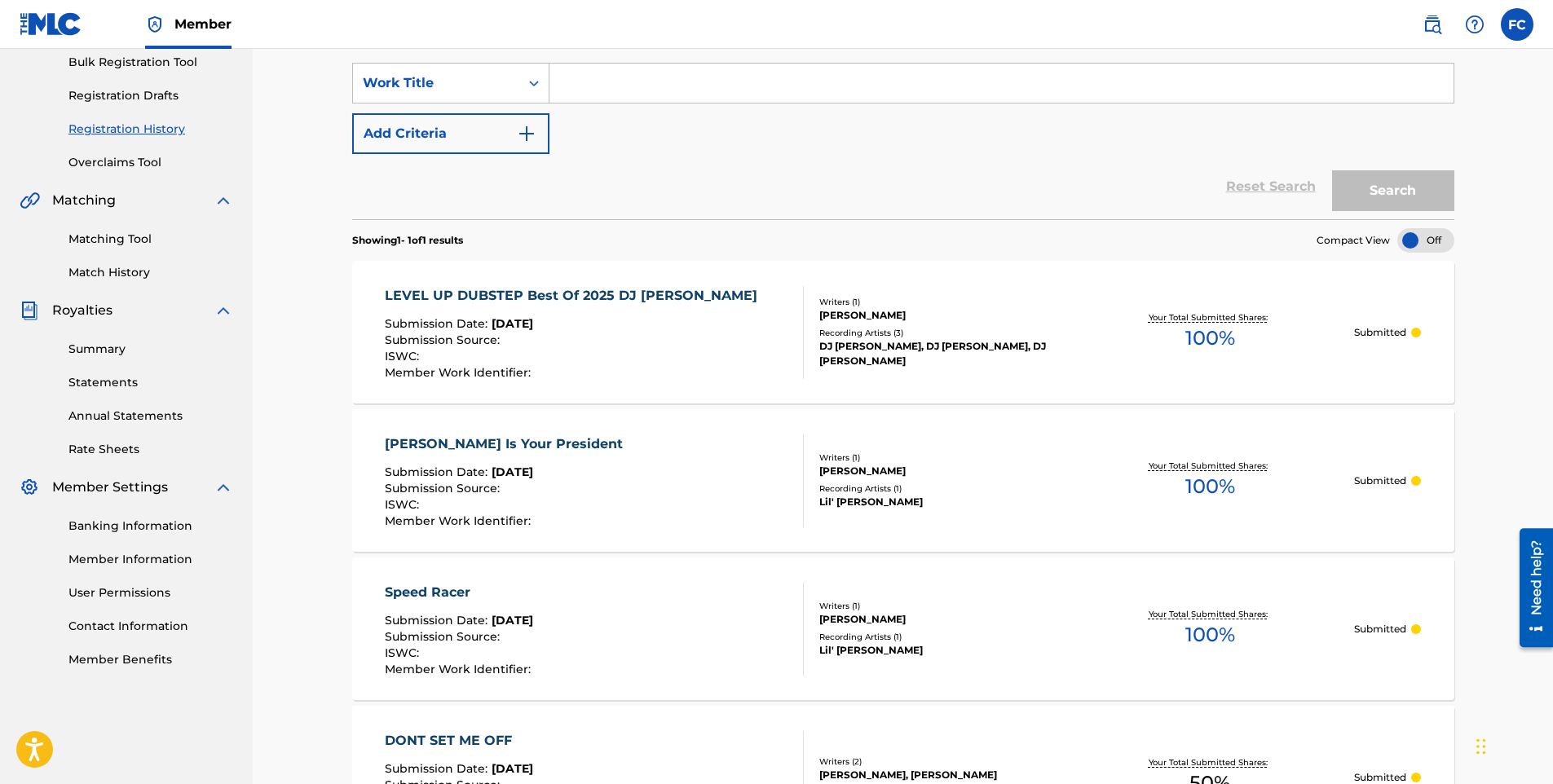
click at [100, 348] on link "Summary" at bounding box center [150, 348] width 165 height 17
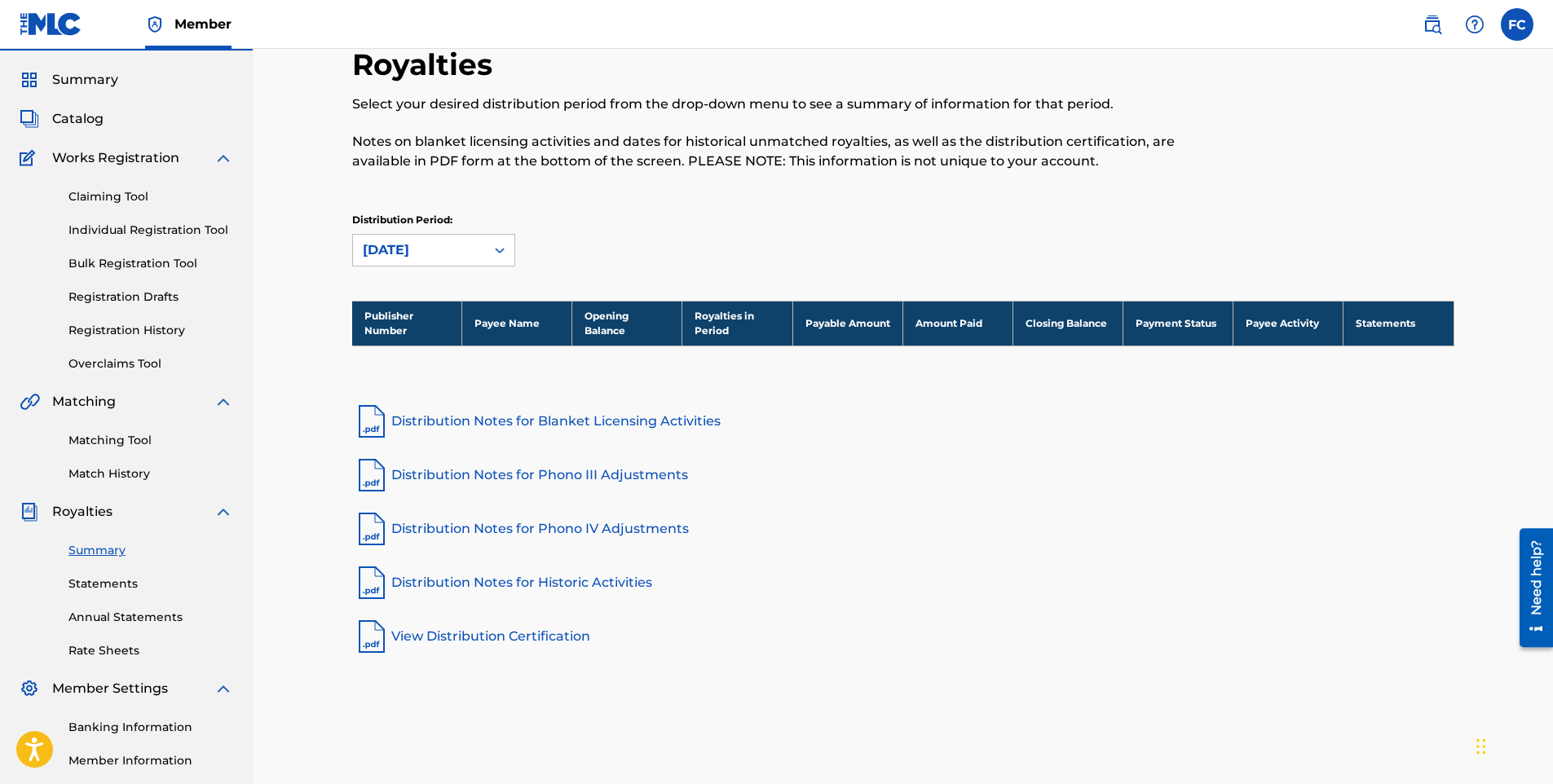
scroll to position [82, 0]
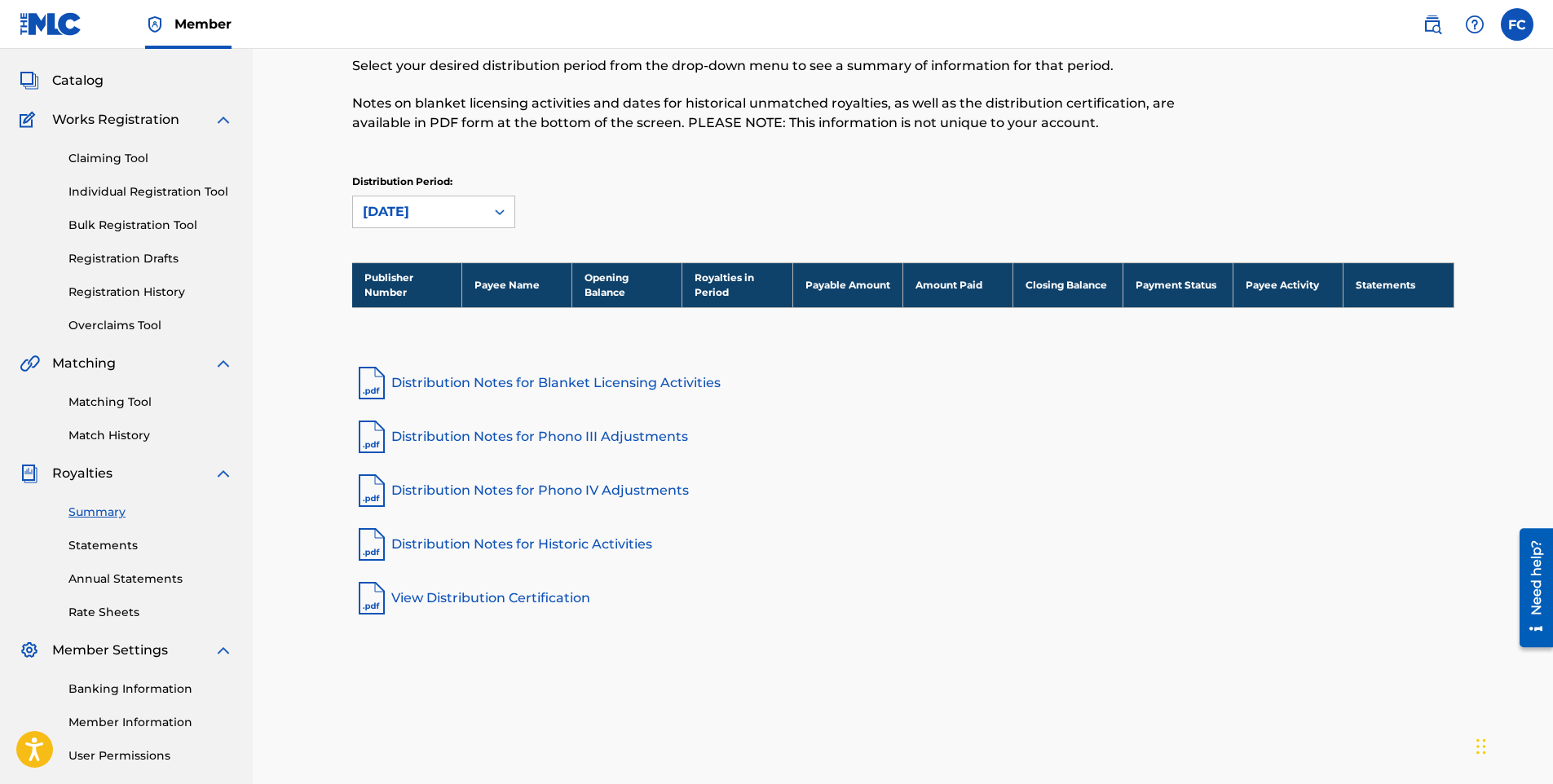
click at [119, 543] on link "Statements" at bounding box center [150, 545] width 165 height 17
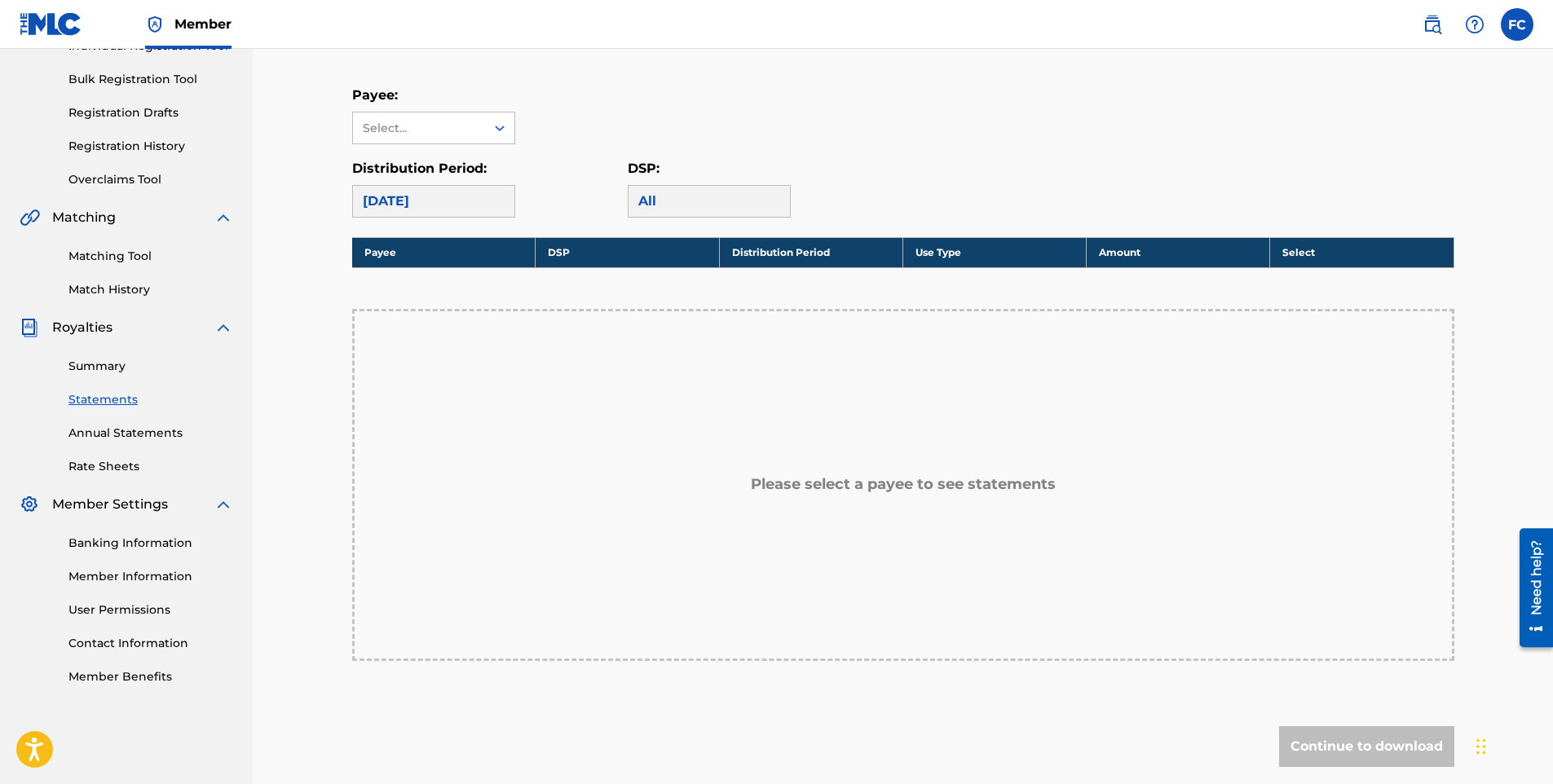
scroll to position [190, 0]
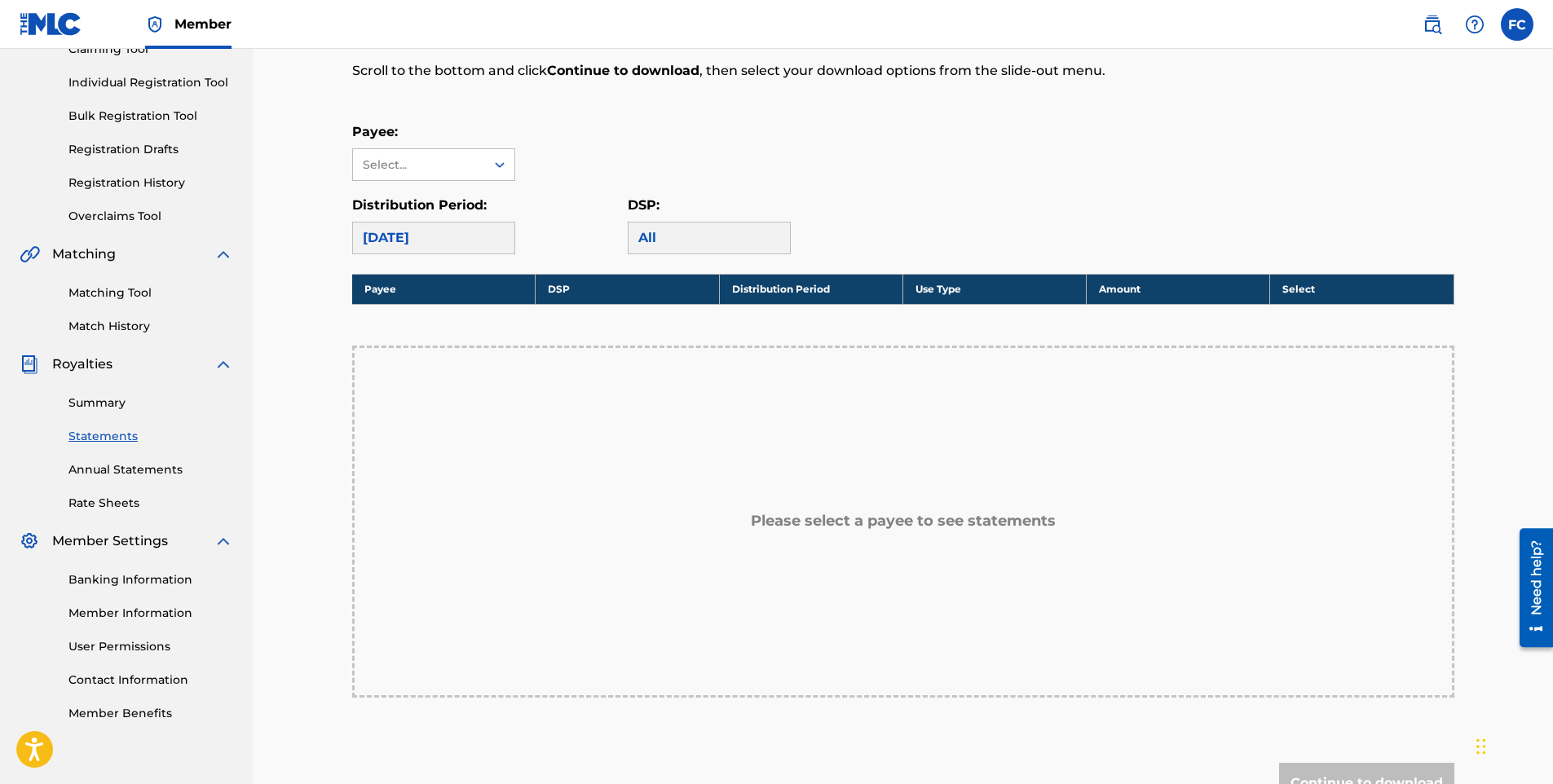
click at [92, 360] on span "Royalties" at bounding box center [82, 365] width 60 height 20
click at [91, 409] on link "Summary" at bounding box center [150, 402] width 165 height 17
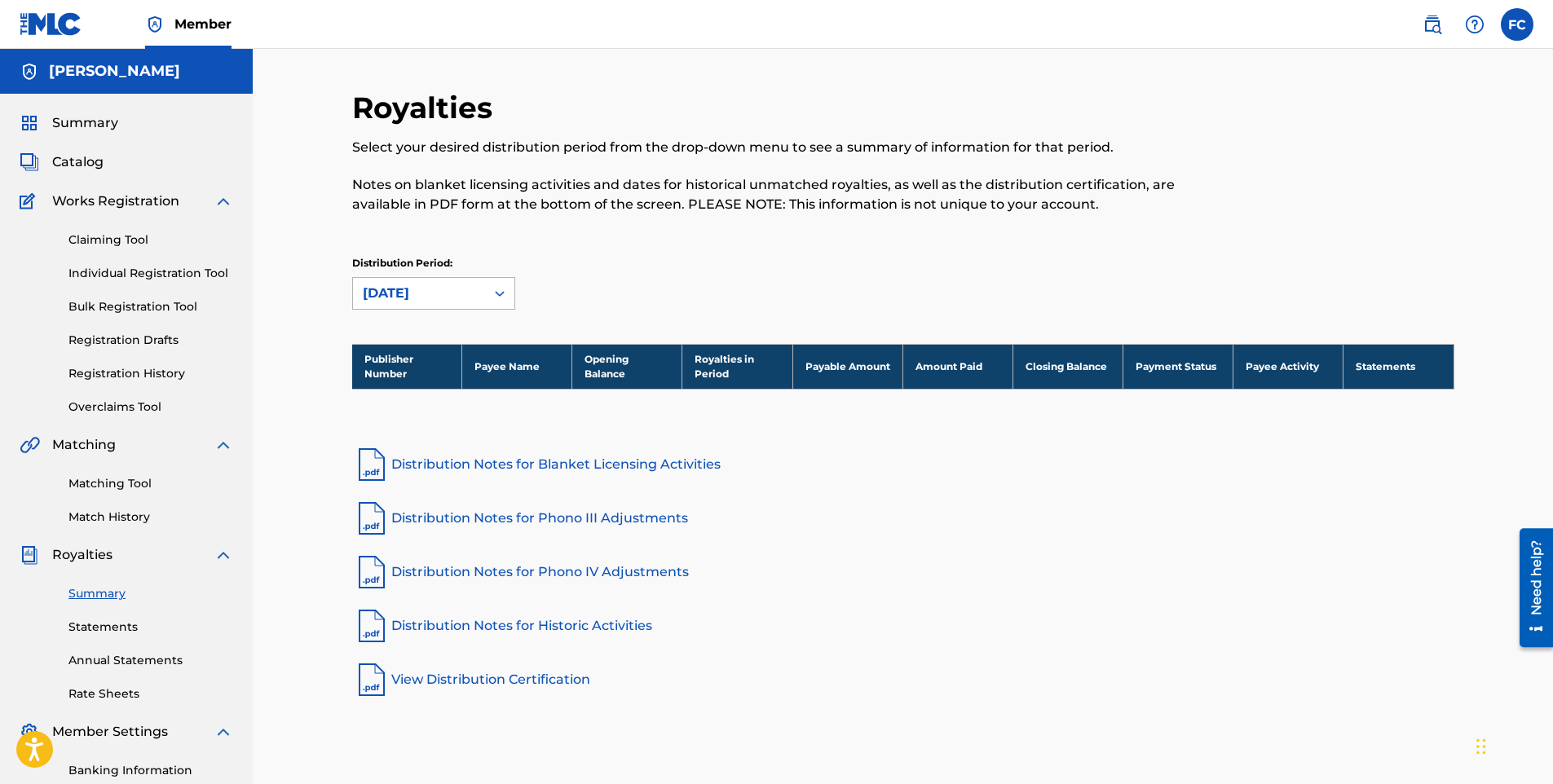
click at [446, 288] on div "[DATE]" at bounding box center [419, 294] width 112 height 20
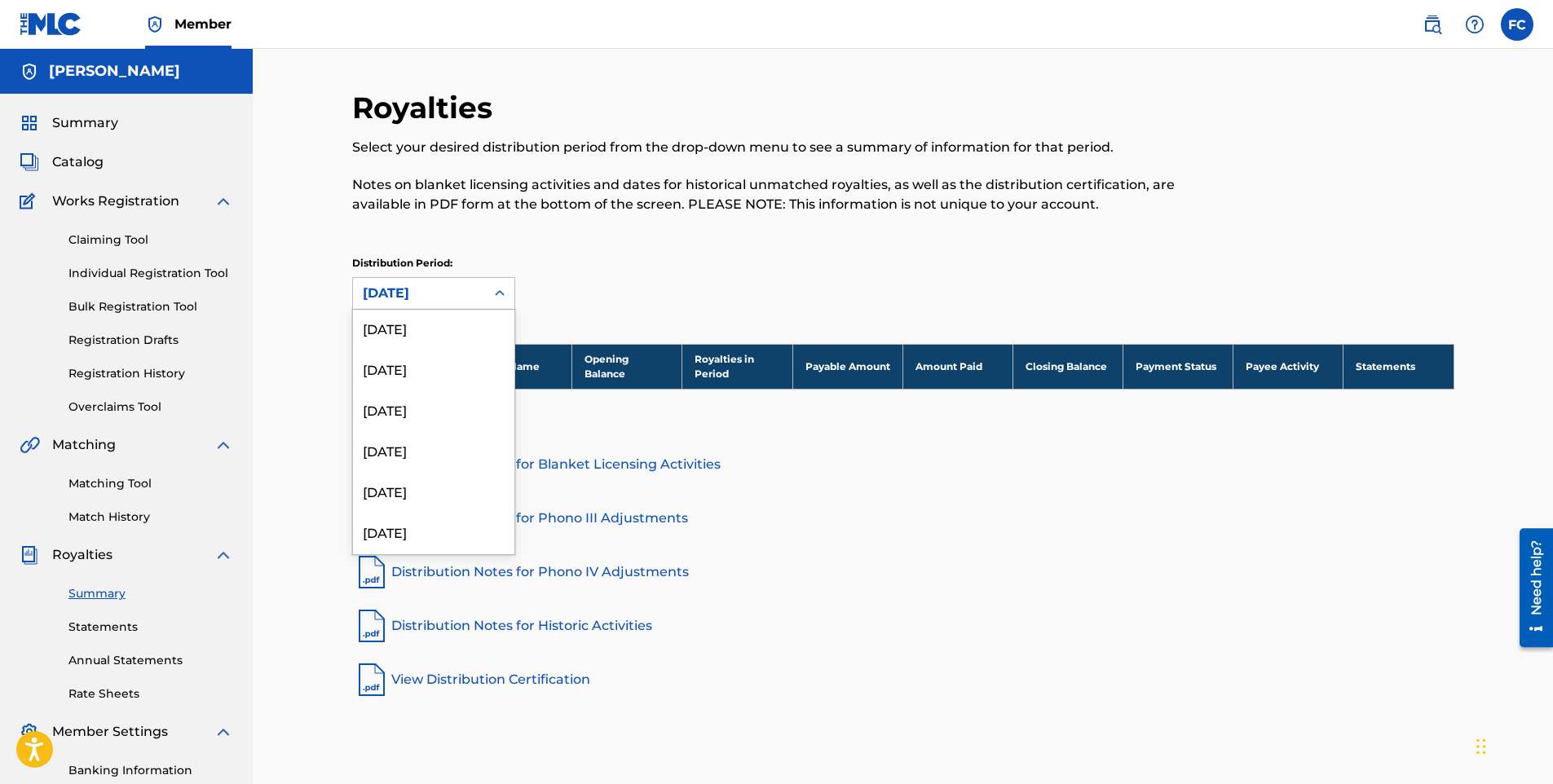
scroll to position [489, 0]
click at [425, 377] on div "[DATE]" at bounding box center [434, 370] width 162 height 40
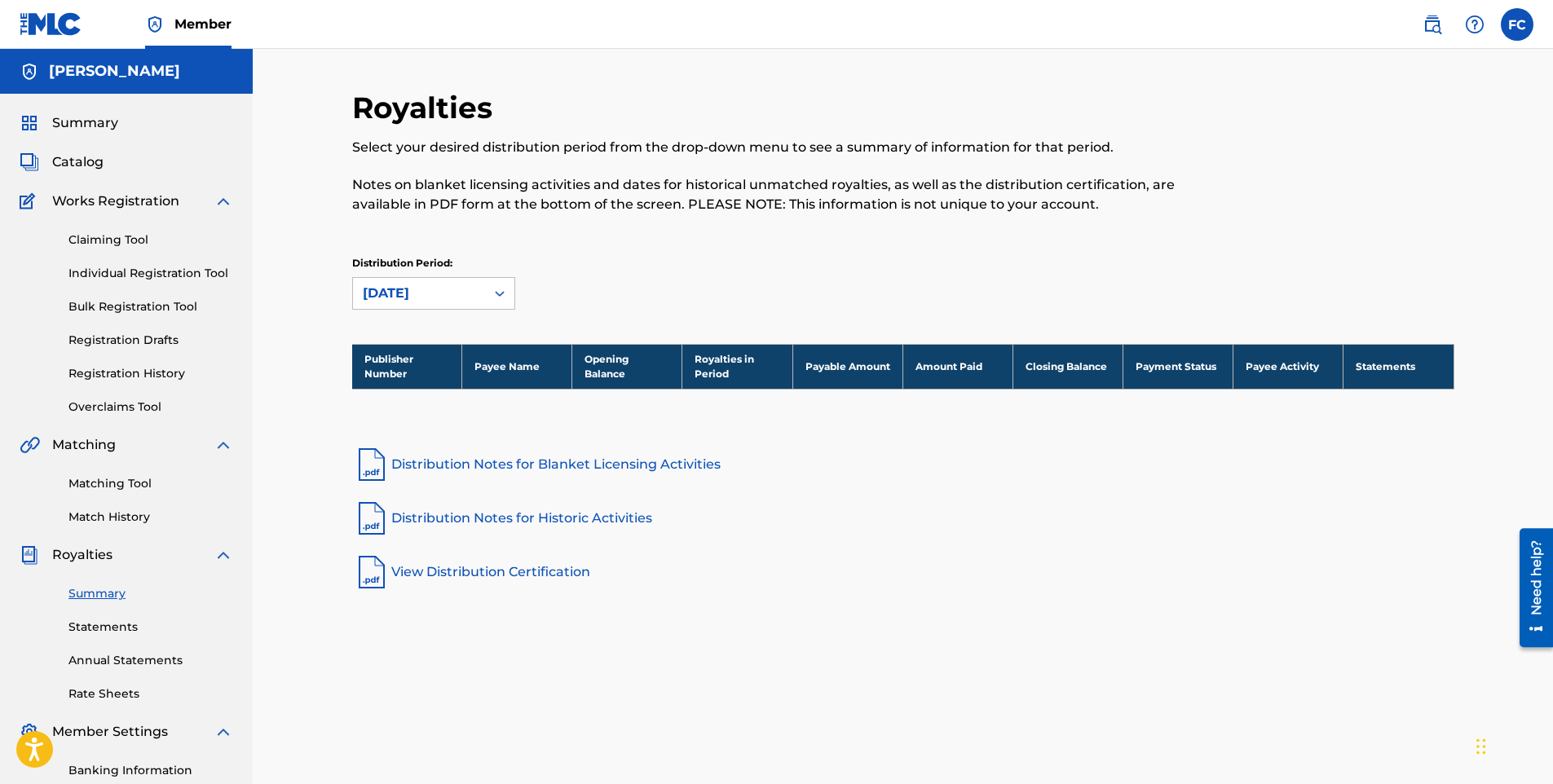
click at [499, 294] on icon at bounding box center [499, 293] width 17 height 17
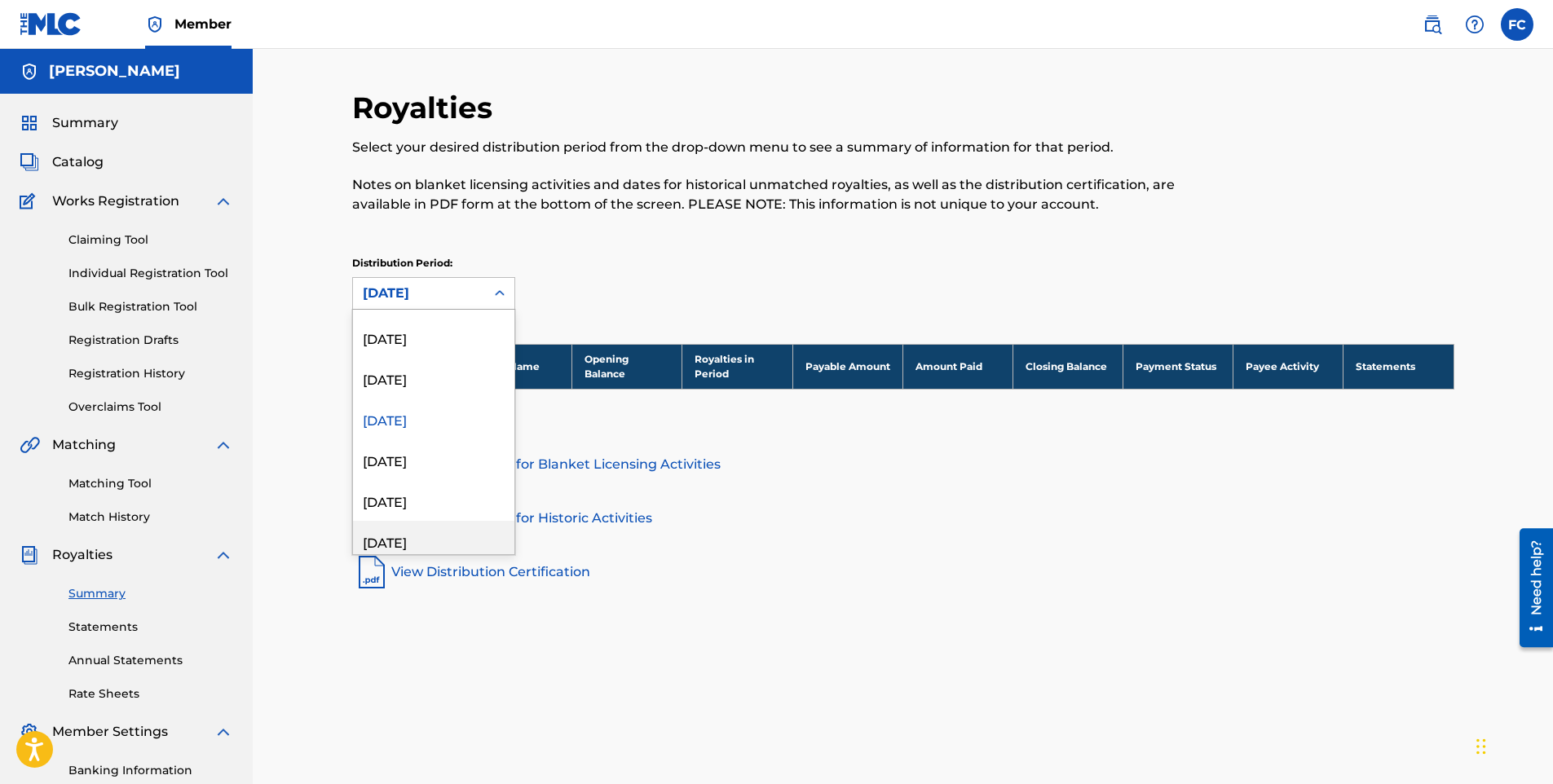
scroll to position [585, 0]
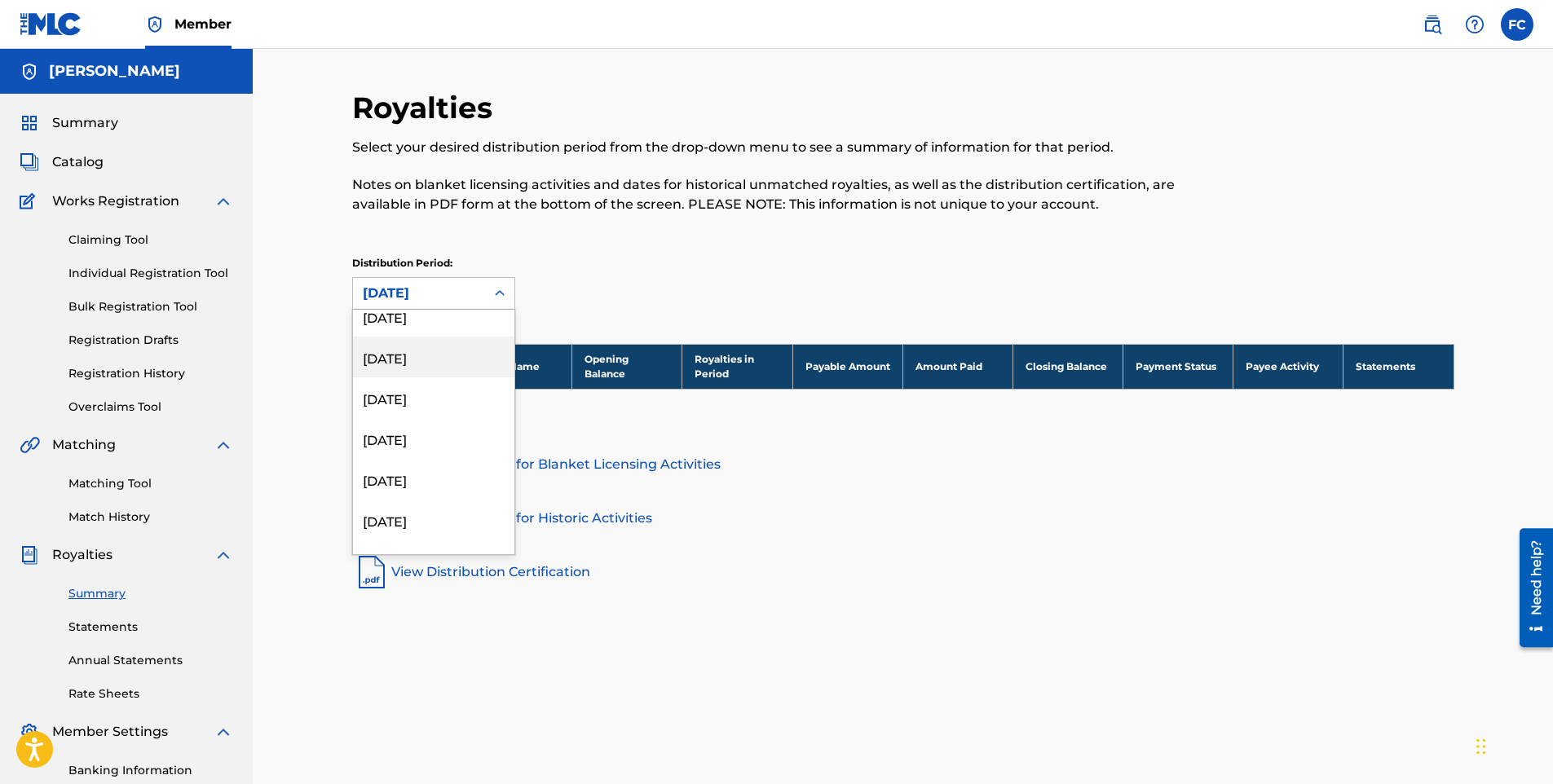
click at [411, 353] on div "[DATE]" at bounding box center [434, 356] width 162 height 40
click at [467, 304] on div "[DATE]" at bounding box center [419, 293] width 132 height 31
click at [632, 464] on link "Distribution Notes for Blanket Licensing Activities" at bounding box center [903, 464] width 1102 height 39
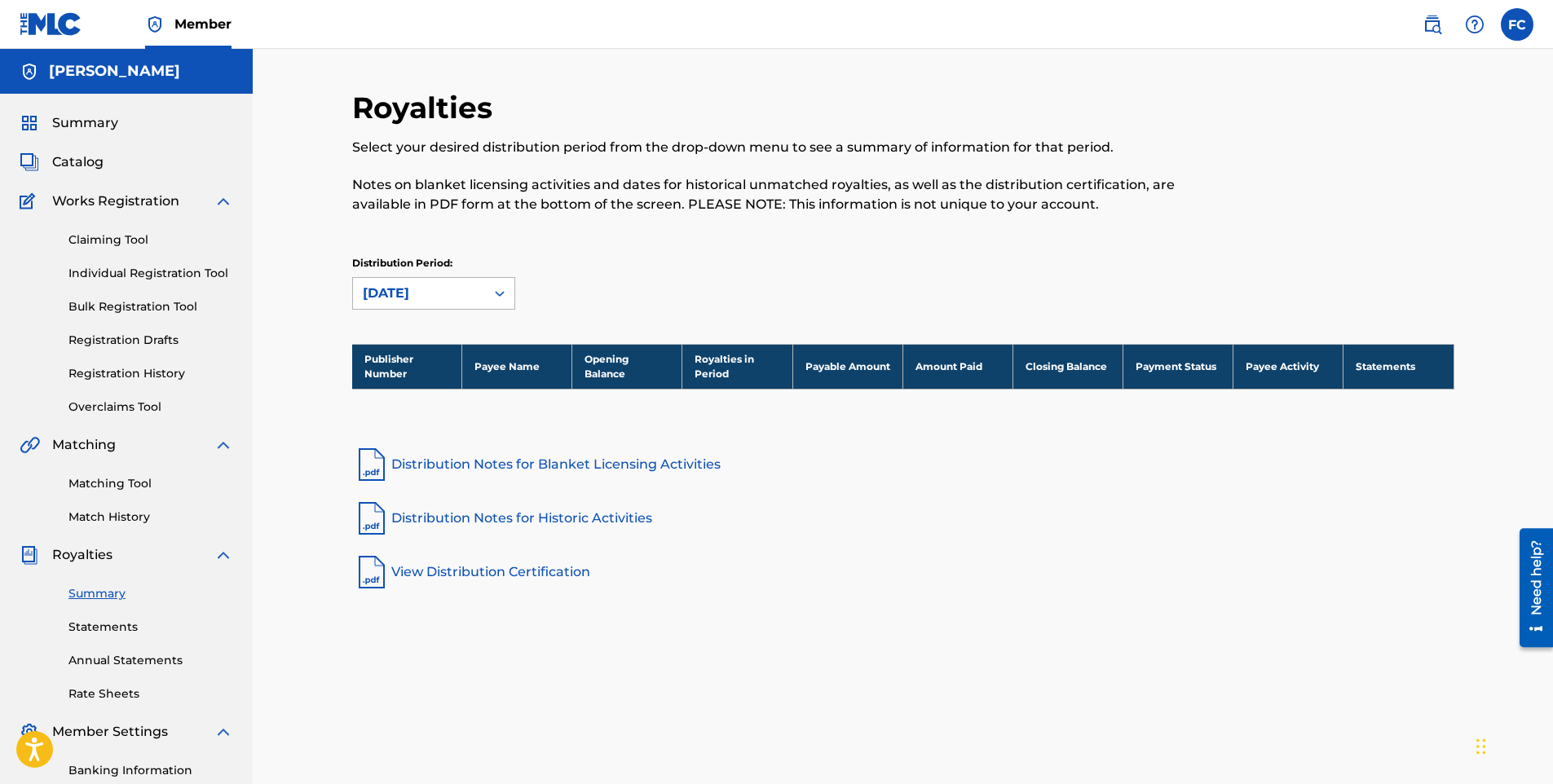
click at [455, 294] on div "[DATE]" at bounding box center [419, 294] width 112 height 20
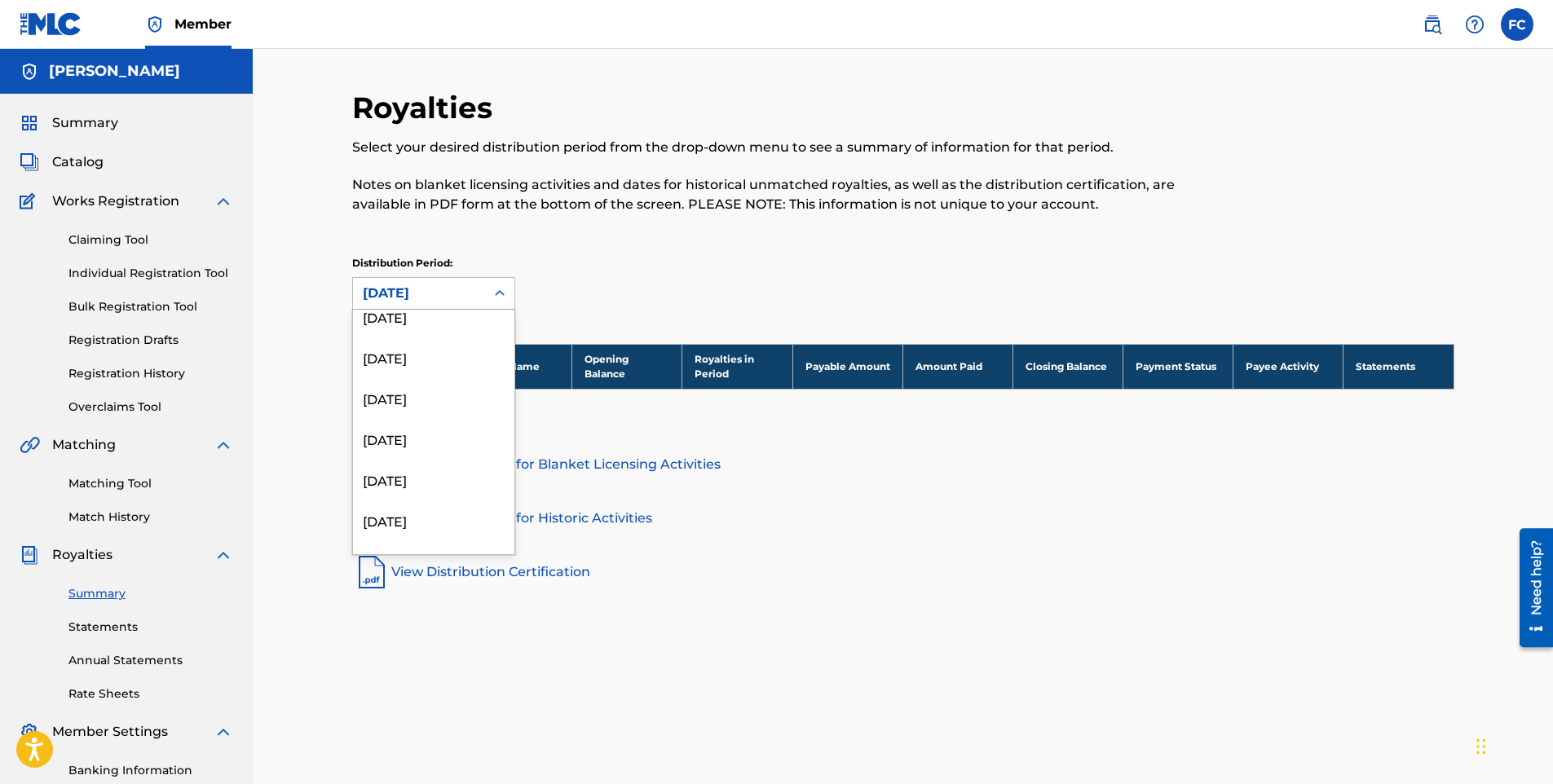
scroll to position [1956, 0]
click at [415, 534] on div "[DATE]" at bounding box center [434, 534] width 162 height 40
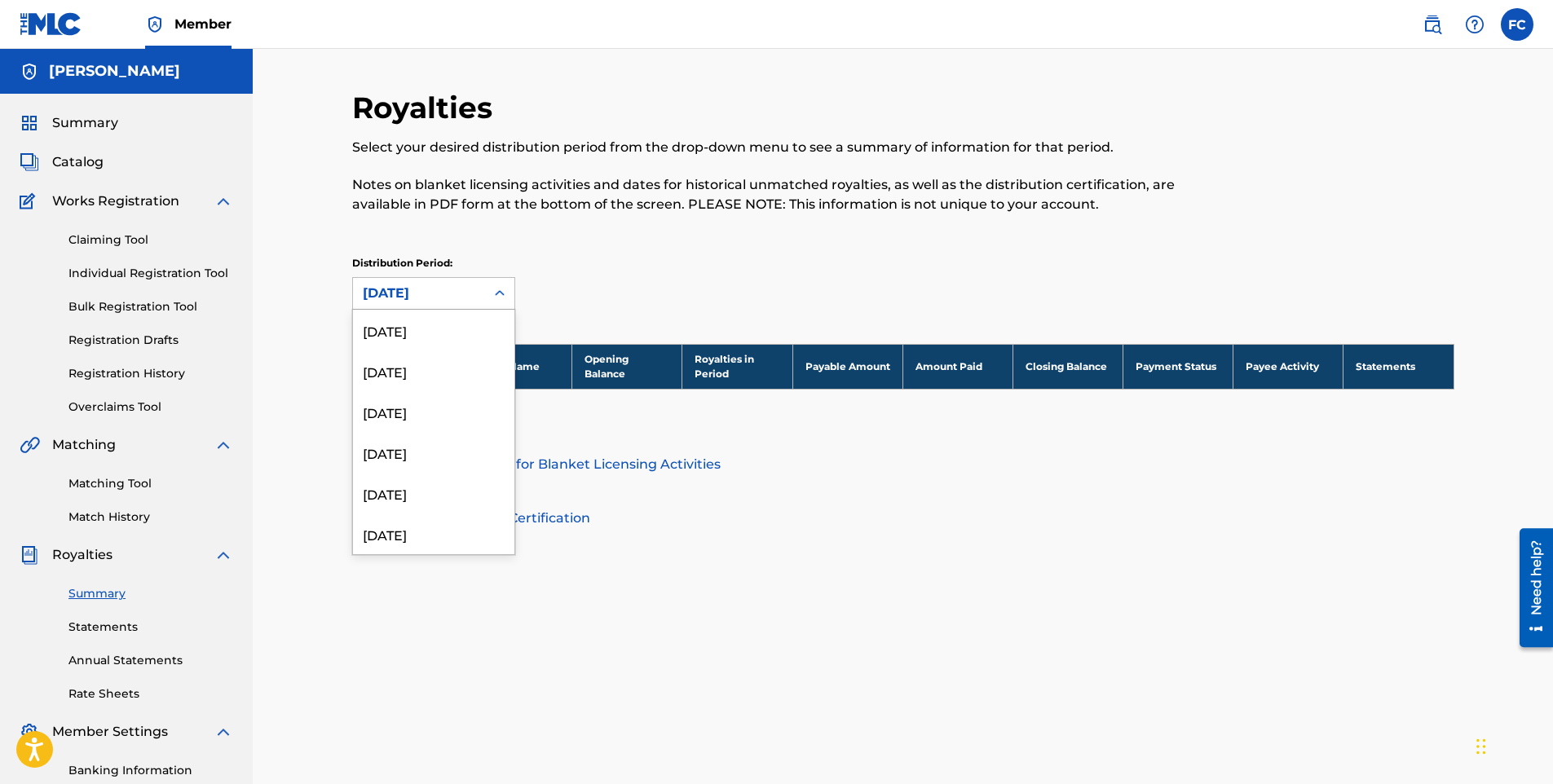
click at [491, 301] on icon at bounding box center [499, 293] width 17 height 17
click at [462, 534] on div "[DATE]" at bounding box center [434, 534] width 162 height 40
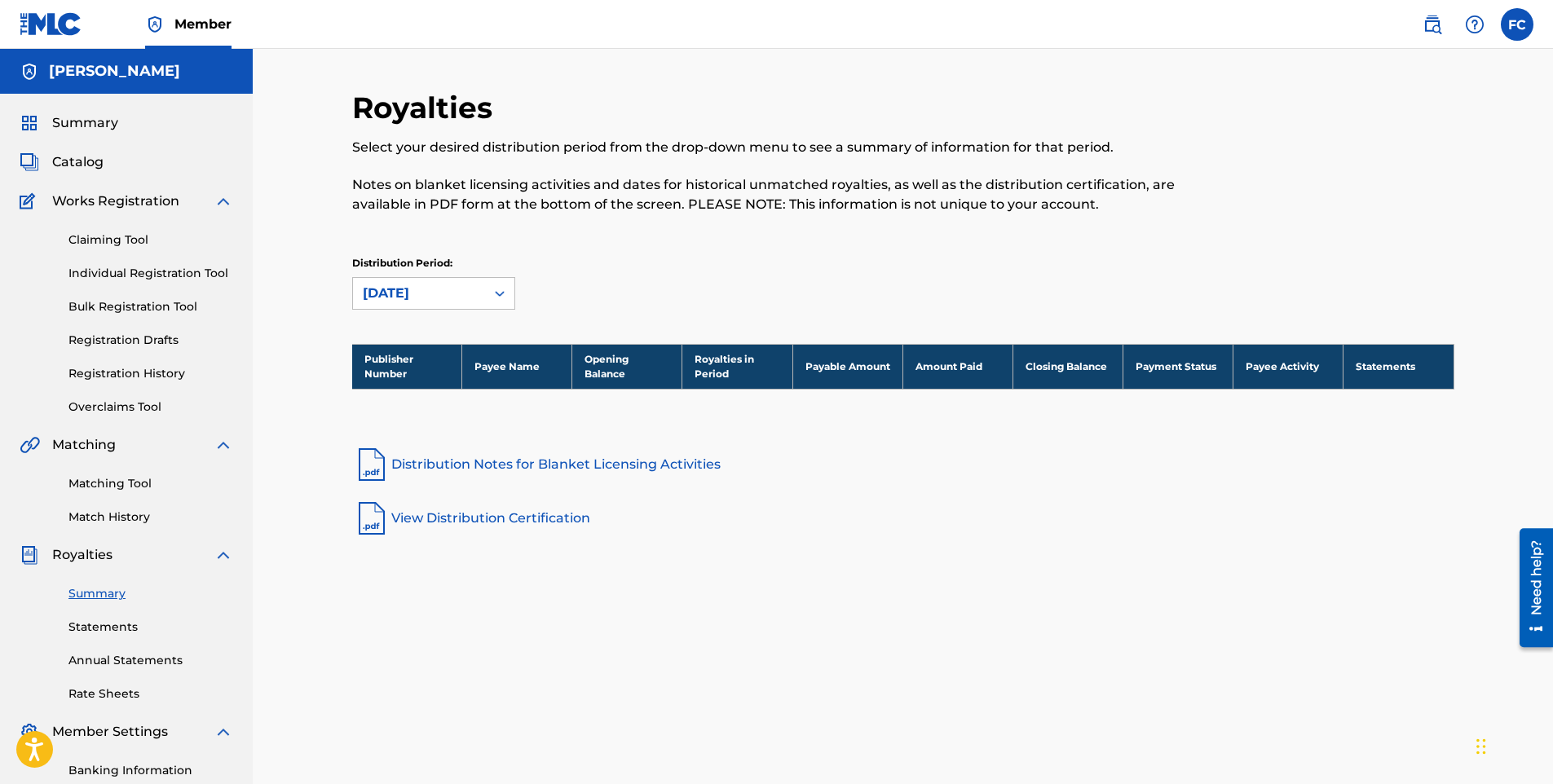
click at [426, 514] on link "View Distribution Certification" at bounding box center [903, 519] width 1102 height 39
click at [430, 476] on link "Distribution Notes for Blanket Licensing Activities" at bounding box center [903, 464] width 1102 height 39
click at [479, 299] on div "[DATE]" at bounding box center [419, 293] width 132 height 31
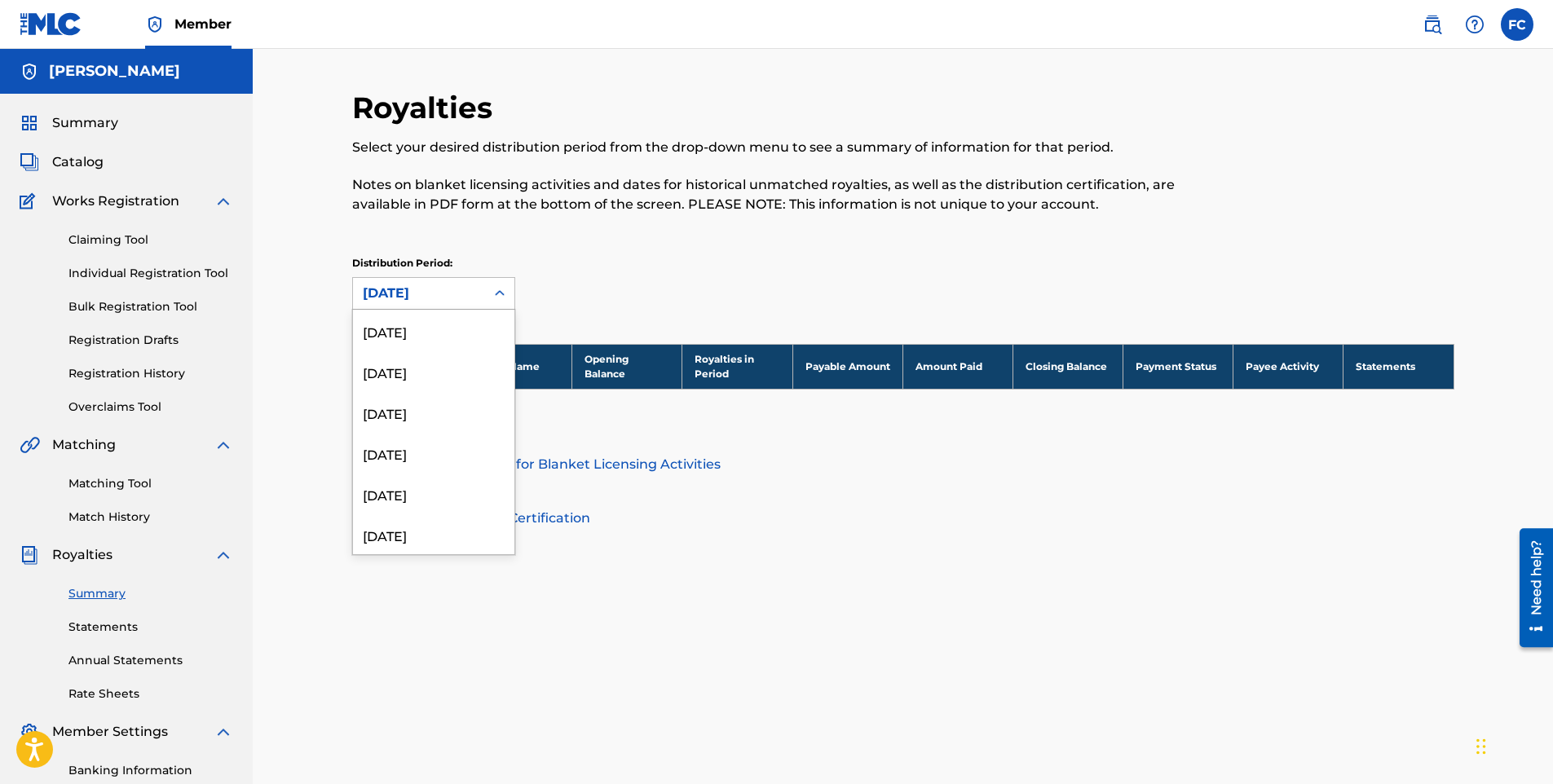
scroll to position [0, 0]
click at [465, 333] on div "[DATE]" at bounding box center [434, 329] width 162 height 40
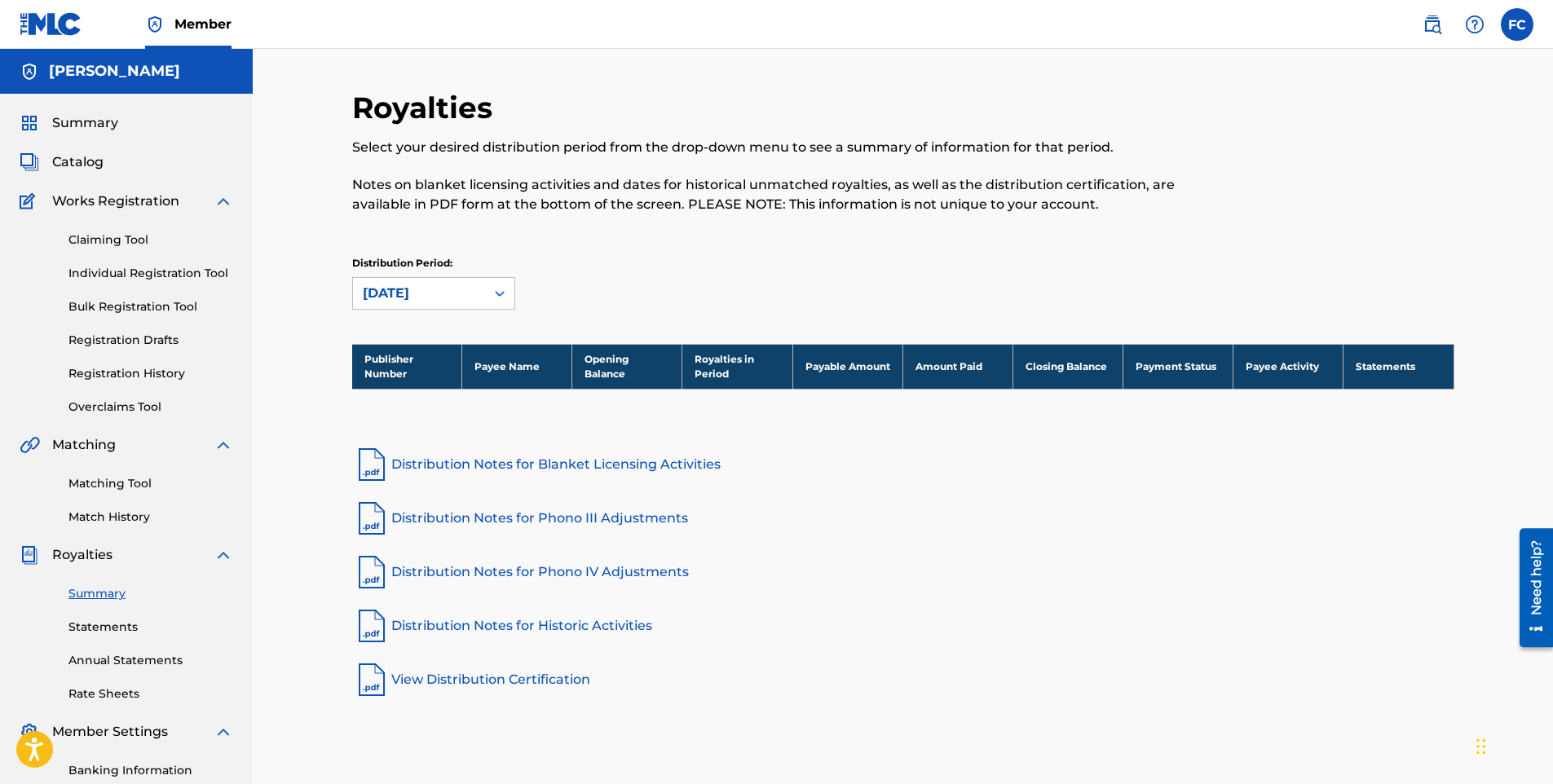
click at [450, 463] on link "Distribution Notes for Blanket Licensing Activities" at bounding box center [903, 464] width 1102 height 39
click at [117, 629] on link "Statements" at bounding box center [150, 626] width 165 height 17
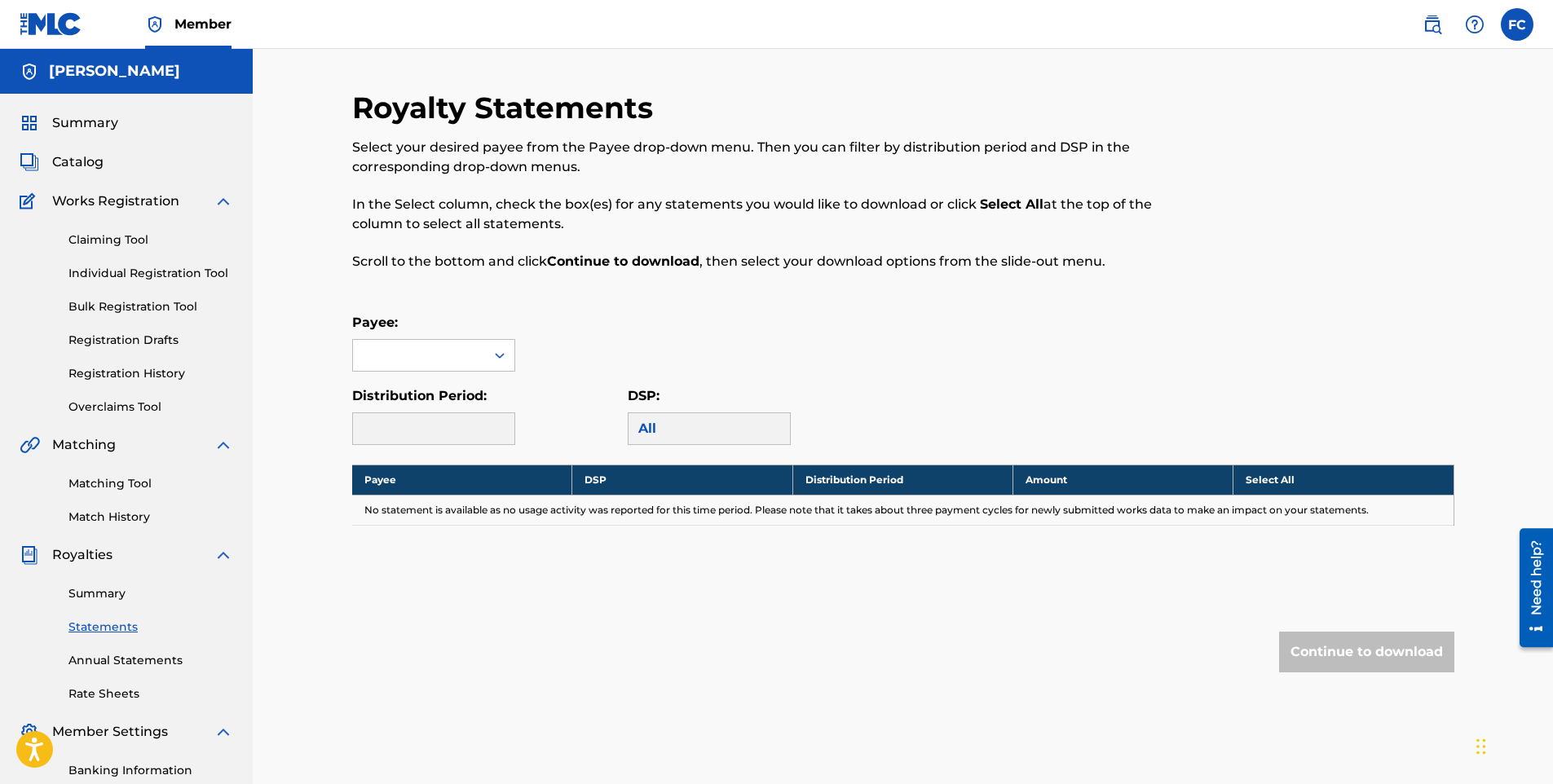
click at [103, 664] on link "Annual Statements" at bounding box center [150, 660] width 165 height 17
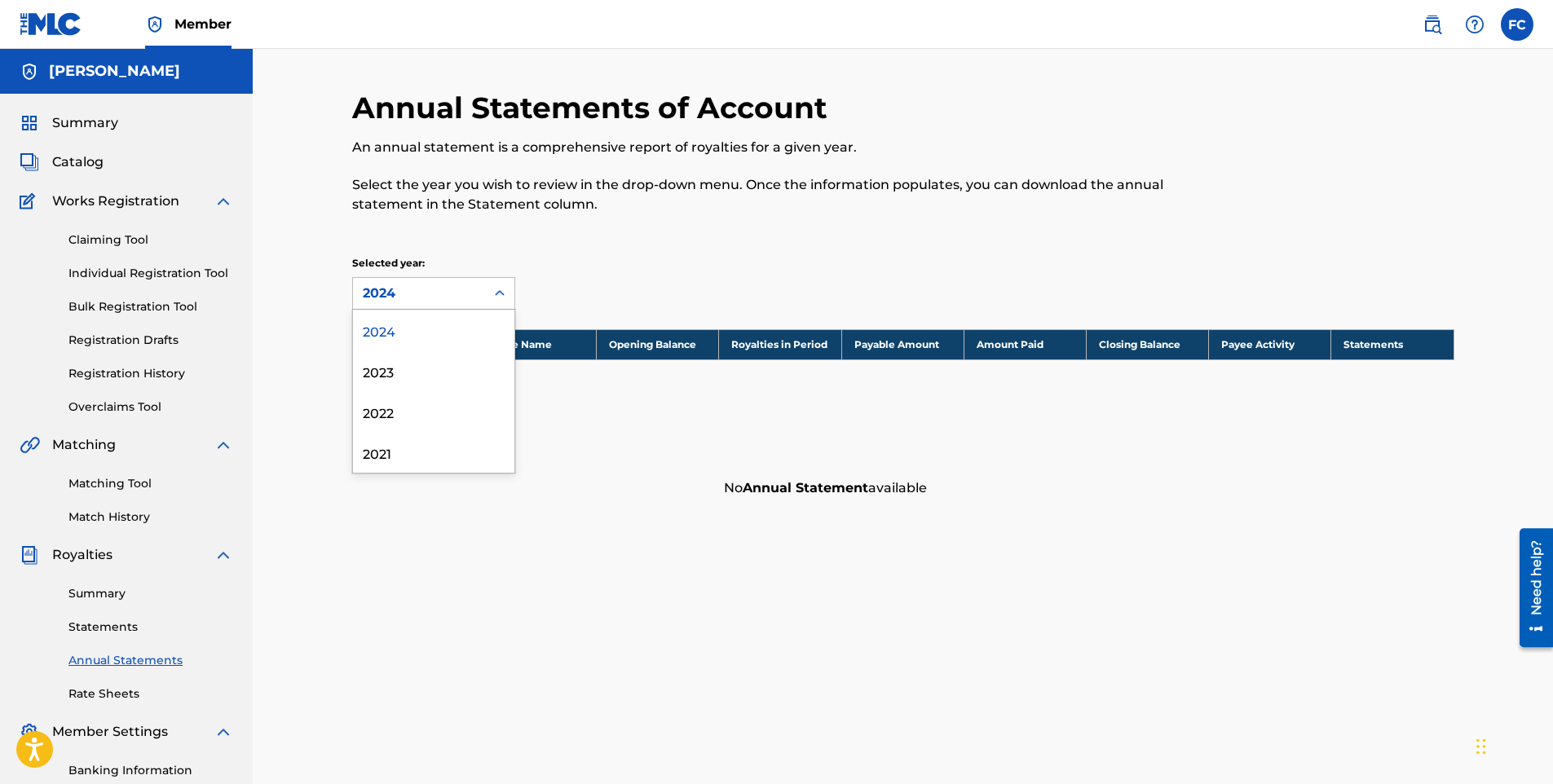
click at [420, 299] on div "2024" at bounding box center [419, 294] width 112 height 20
click at [407, 381] on div "2023" at bounding box center [434, 370] width 162 height 40
click at [433, 297] on div "2023" at bounding box center [419, 294] width 112 height 20
click at [87, 688] on link "Rate Sheets" at bounding box center [150, 693] width 165 height 17
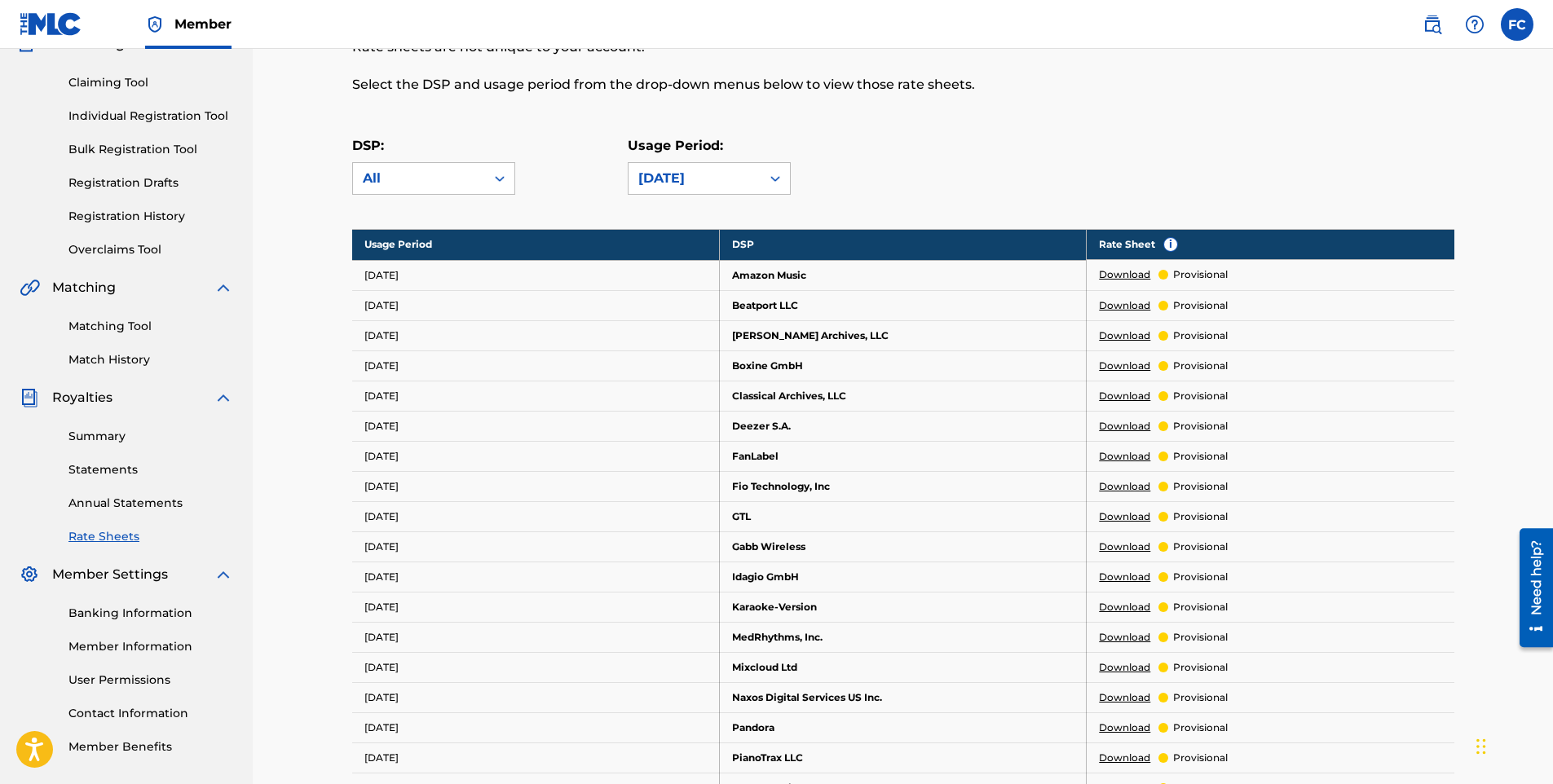
scroll to position [245, 0]
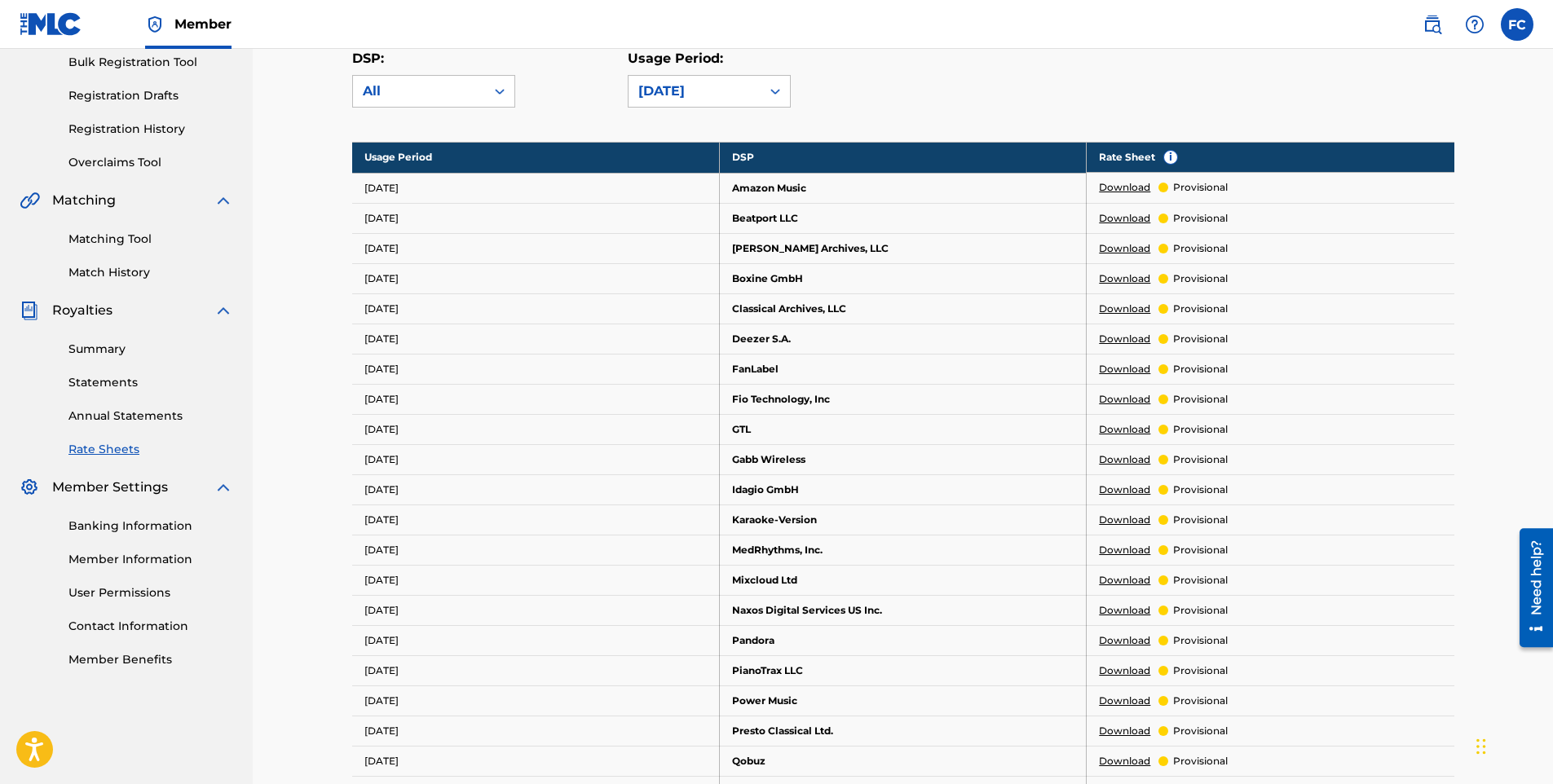
click at [127, 661] on link "Member Benefits" at bounding box center [150, 659] width 165 height 17
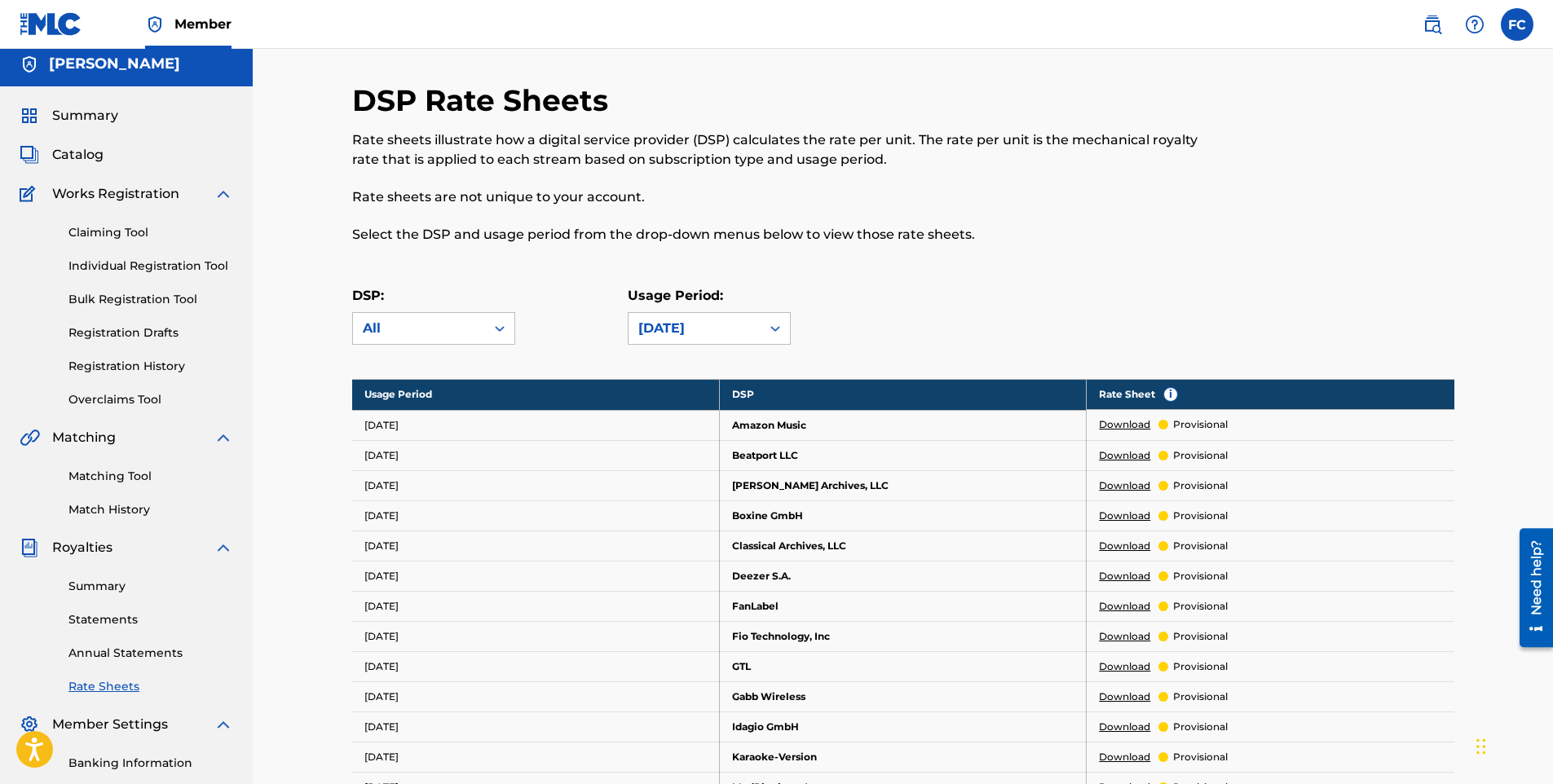
scroll to position [0, 0]
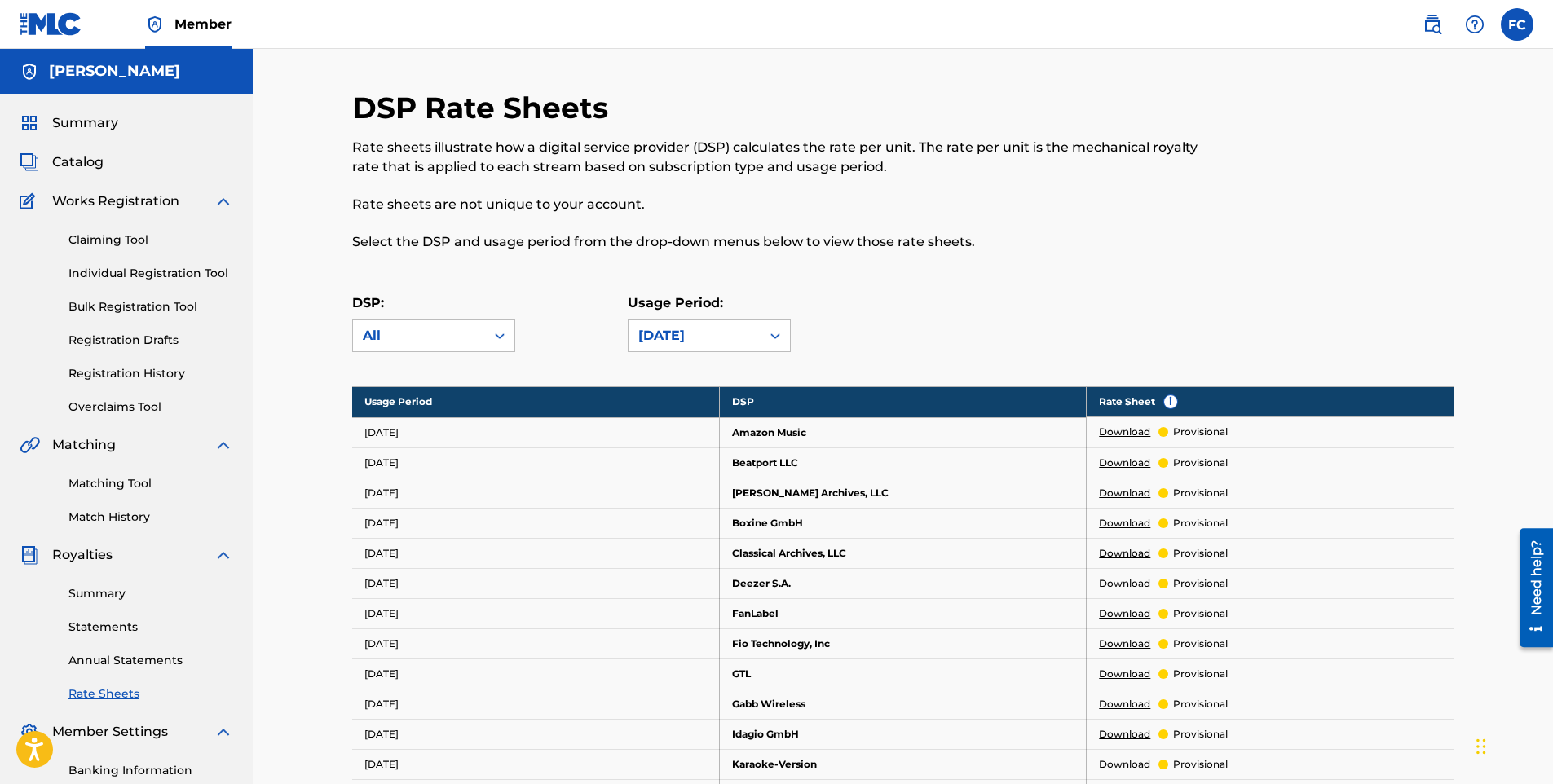
click at [63, 552] on span "Royalties" at bounding box center [82, 555] width 60 height 20
click at [31, 556] on img at bounding box center [30, 555] width 20 height 20
click at [219, 558] on img at bounding box center [224, 555] width 20 height 20
click at [230, 547] on img at bounding box center [224, 555] width 20 height 20
click at [125, 482] on link "Matching Tool" at bounding box center [150, 483] width 165 height 17
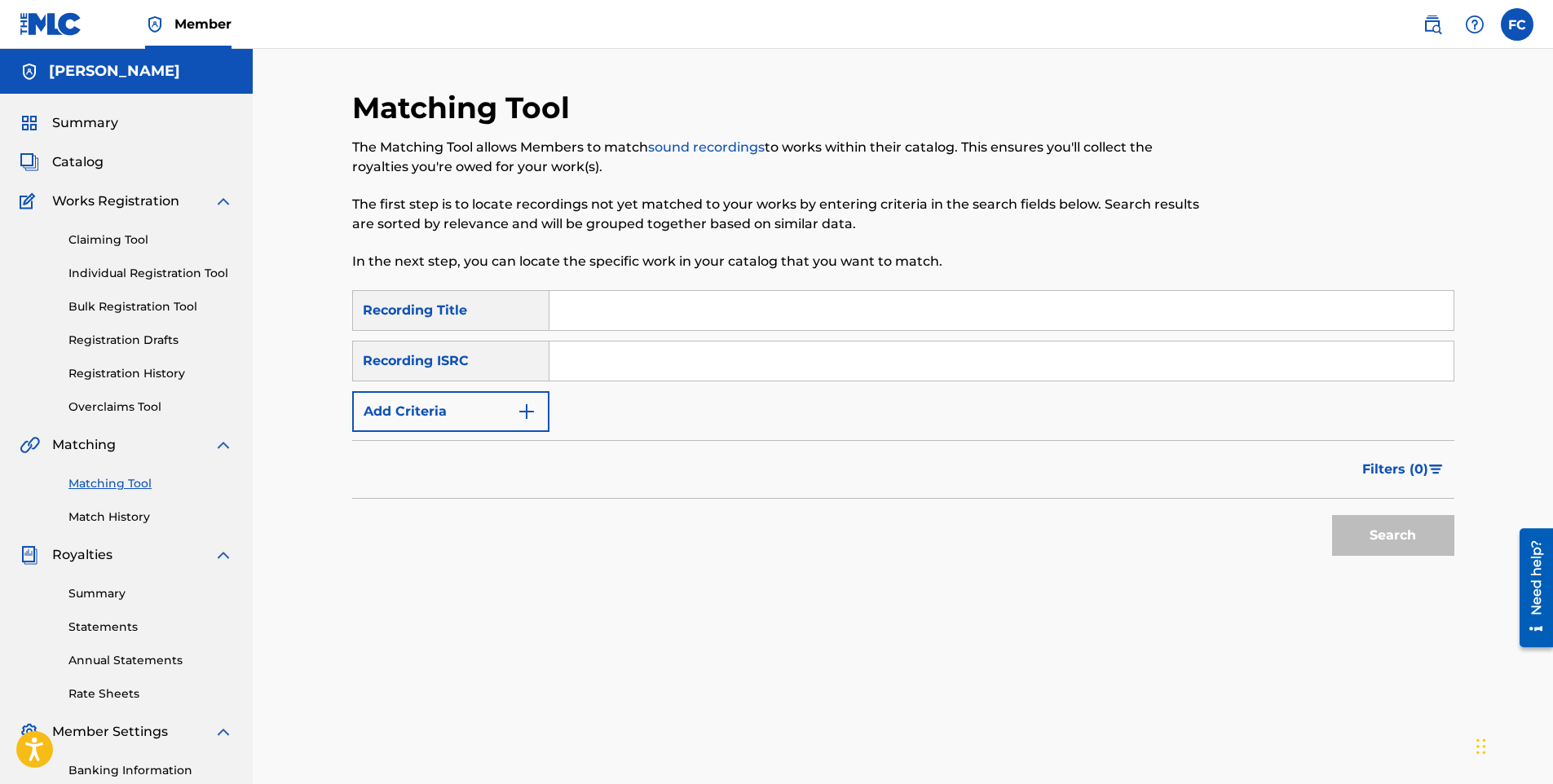
click at [134, 525] on link "Match History" at bounding box center [150, 517] width 165 height 17
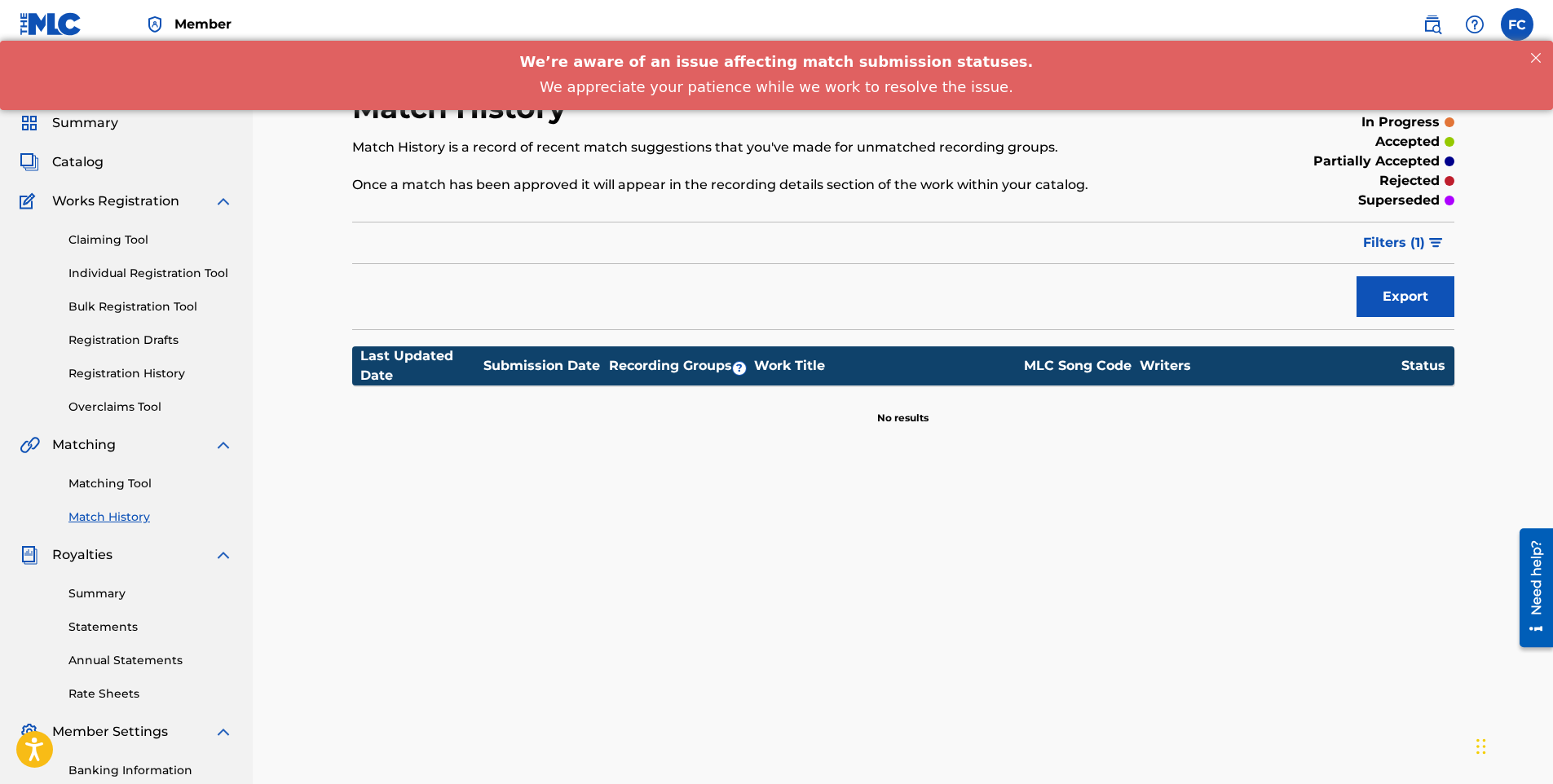
click at [119, 240] on link "Claiming Tool" at bounding box center [150, 240] width 165 height 17
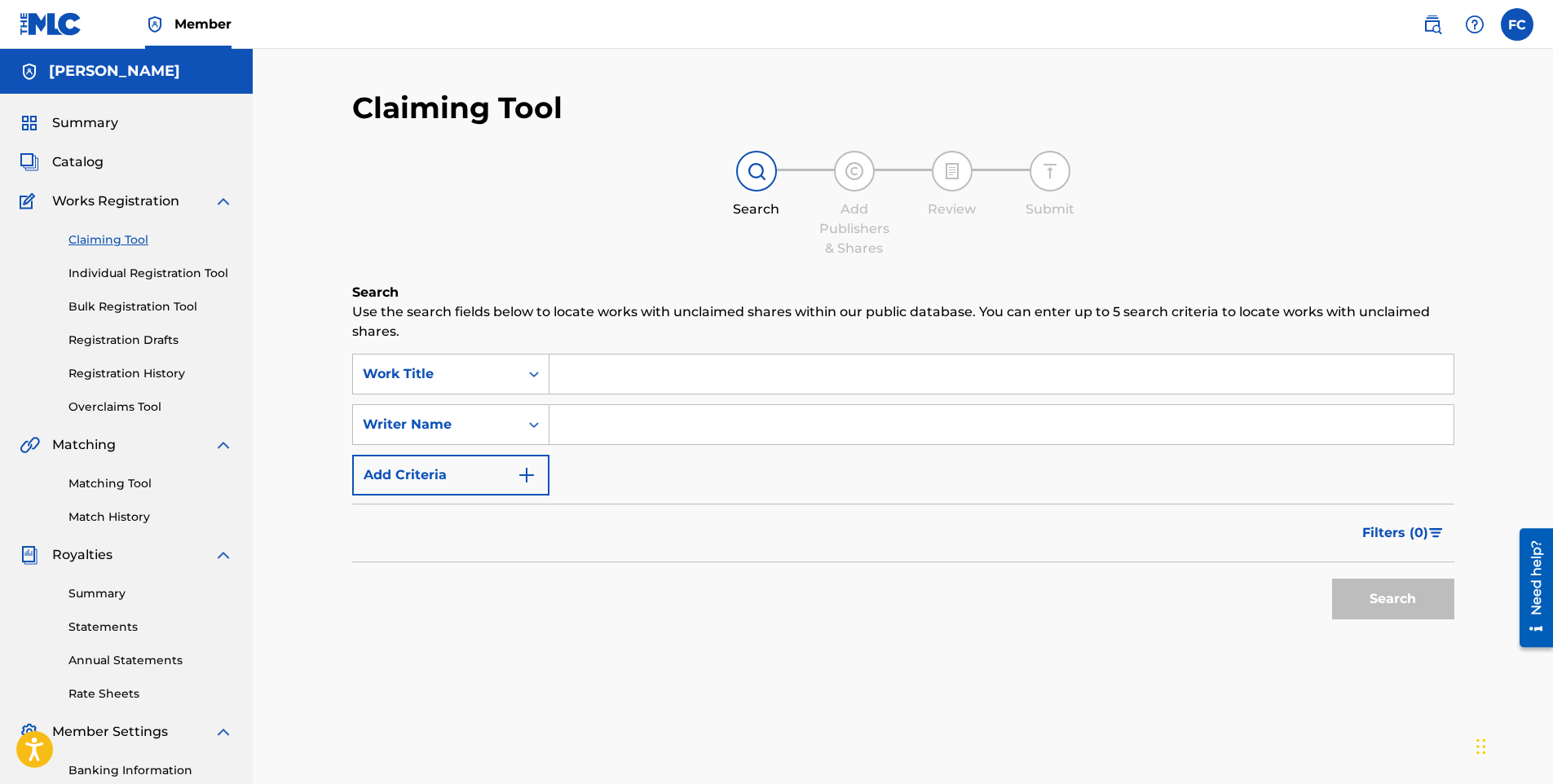
click at [115, 270] on link "Individual Registration Tool" at bounding box center [150, 273] width 165 height 17
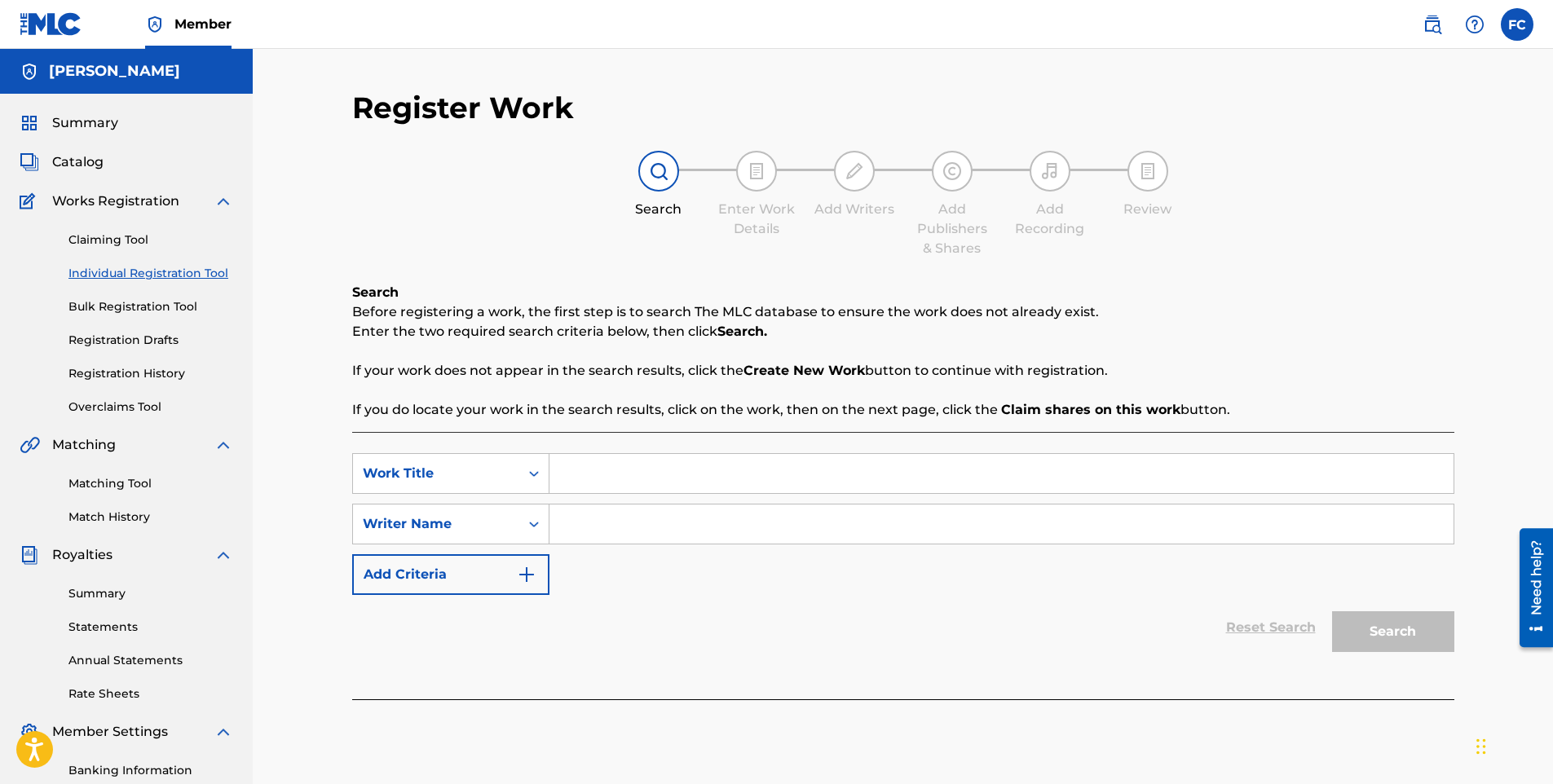
click at [690, 472] on input "Search Form" at bounding box center [1001, 473] width 905 height 39
click at [691, 517] on input "Search Form" at bounding box center [1001, 525] width 905 height 39
click at [1363, 628] on div "Search" at bounding box center [1389, 627] width 130 height 65
click at [729, 473] on input "Search Form" at bounding box center [1001, 473] width 905 height 39
click at [1396, 622] on button "Search" at bounding box center [1393, 631] width 122 height 40
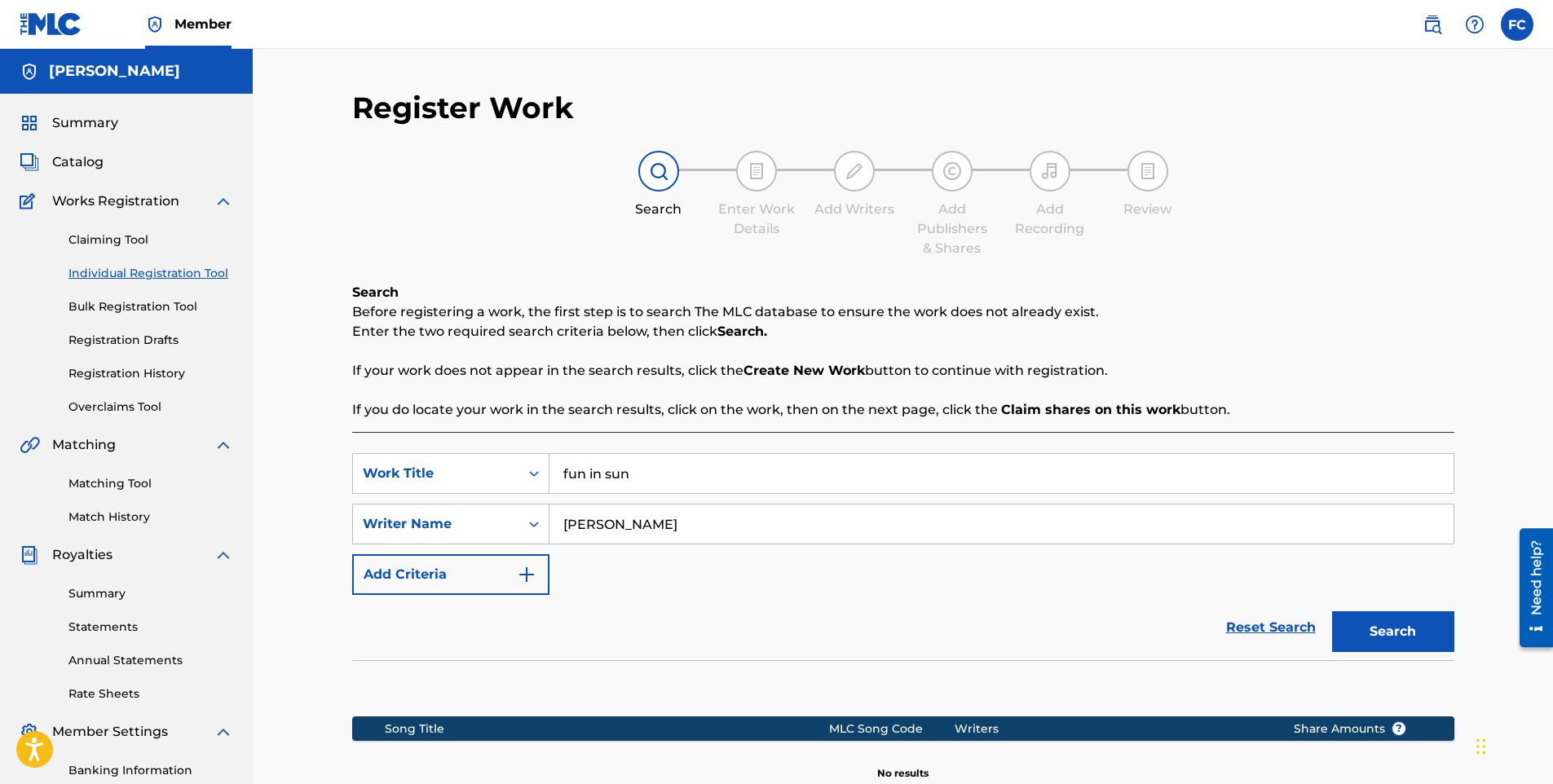
click at [603, 474] on input "fun in sun" at bounding box center [1001, 473] width 905 height 39
click at [1420, 633] on button "Search" at bounding box center [1393, 631] width 122 height 40
drag, startPoint x: 606, startPoint y: 473, endPoint x: 488, endPoint y: 472, distance: 118.0
click at [488, 472] on div "SearchWithCriteria2ecae197-dcee-4fd4-ba04-1100fe403d61 Work Title fun in the sun" at bounding box center [903, 473] width 1102 height 40
click at [596, 476] on input "Search Form" at bounding box center [1001, 473] width 905 height 39
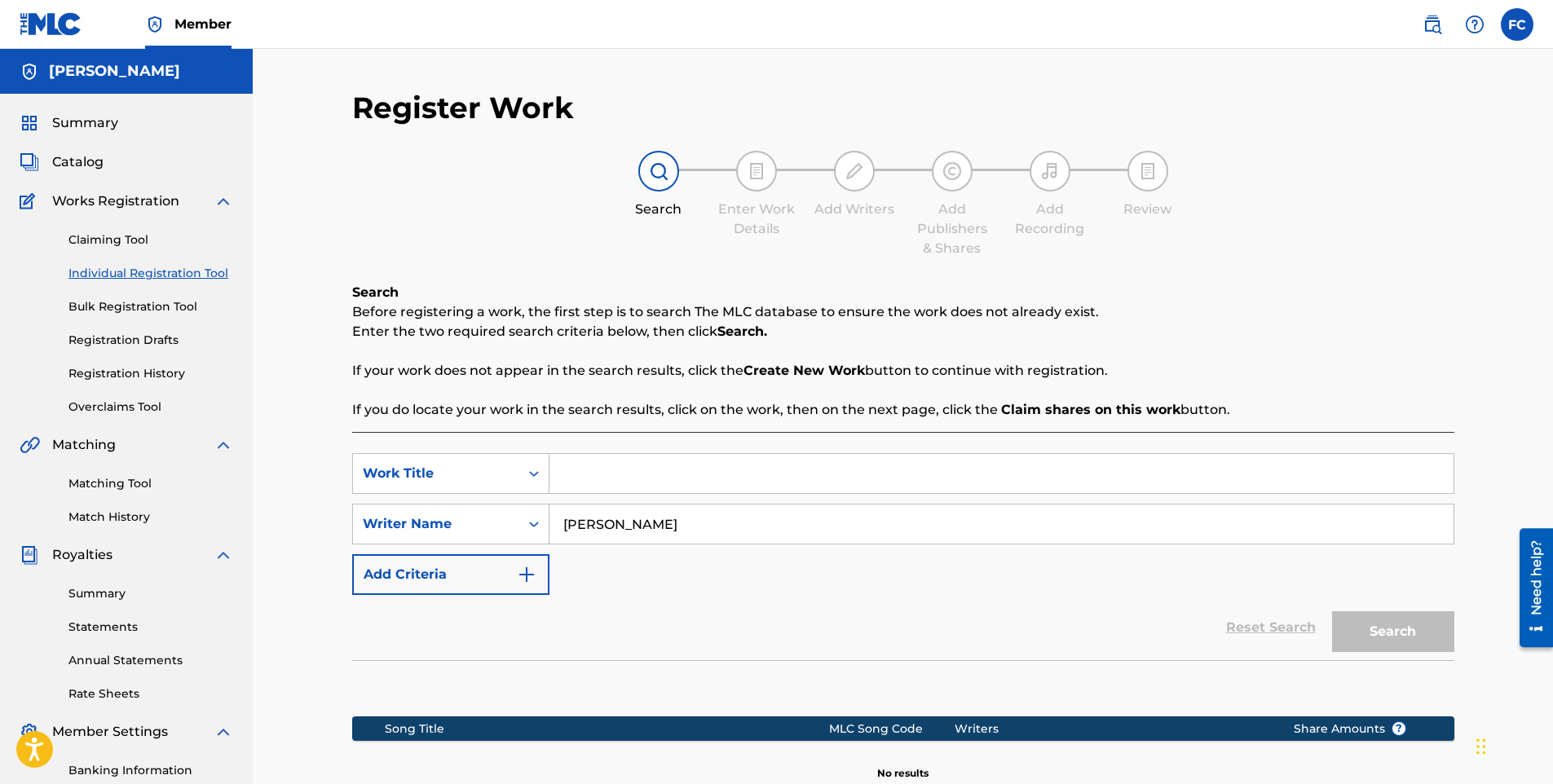
paste input "CHICKEN WAFFLES BANANAS (DJ VYRAL)"
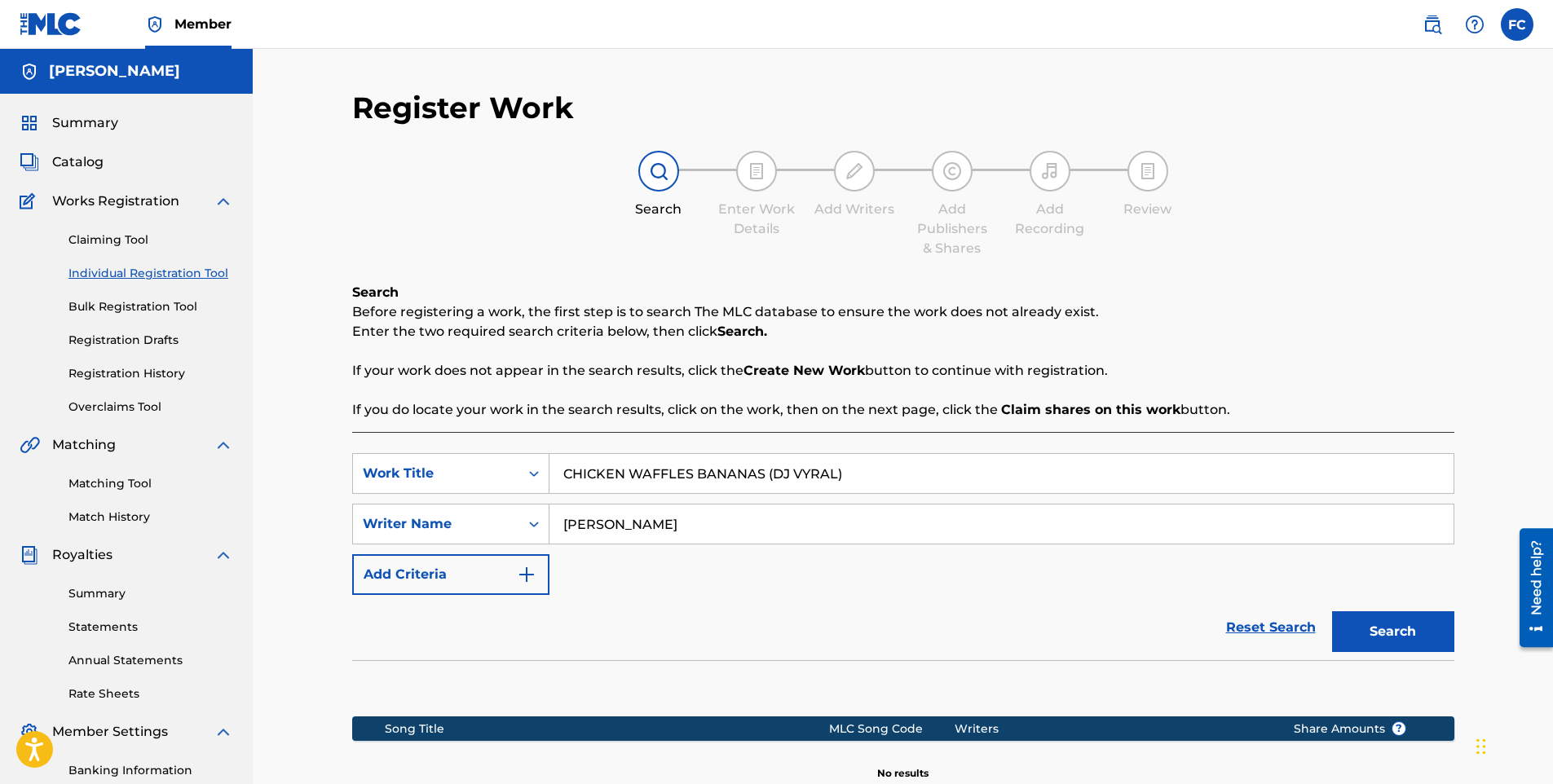
click at [1380, 632] on button "Search" at bounding box center [1393, 631] width 122 height 40
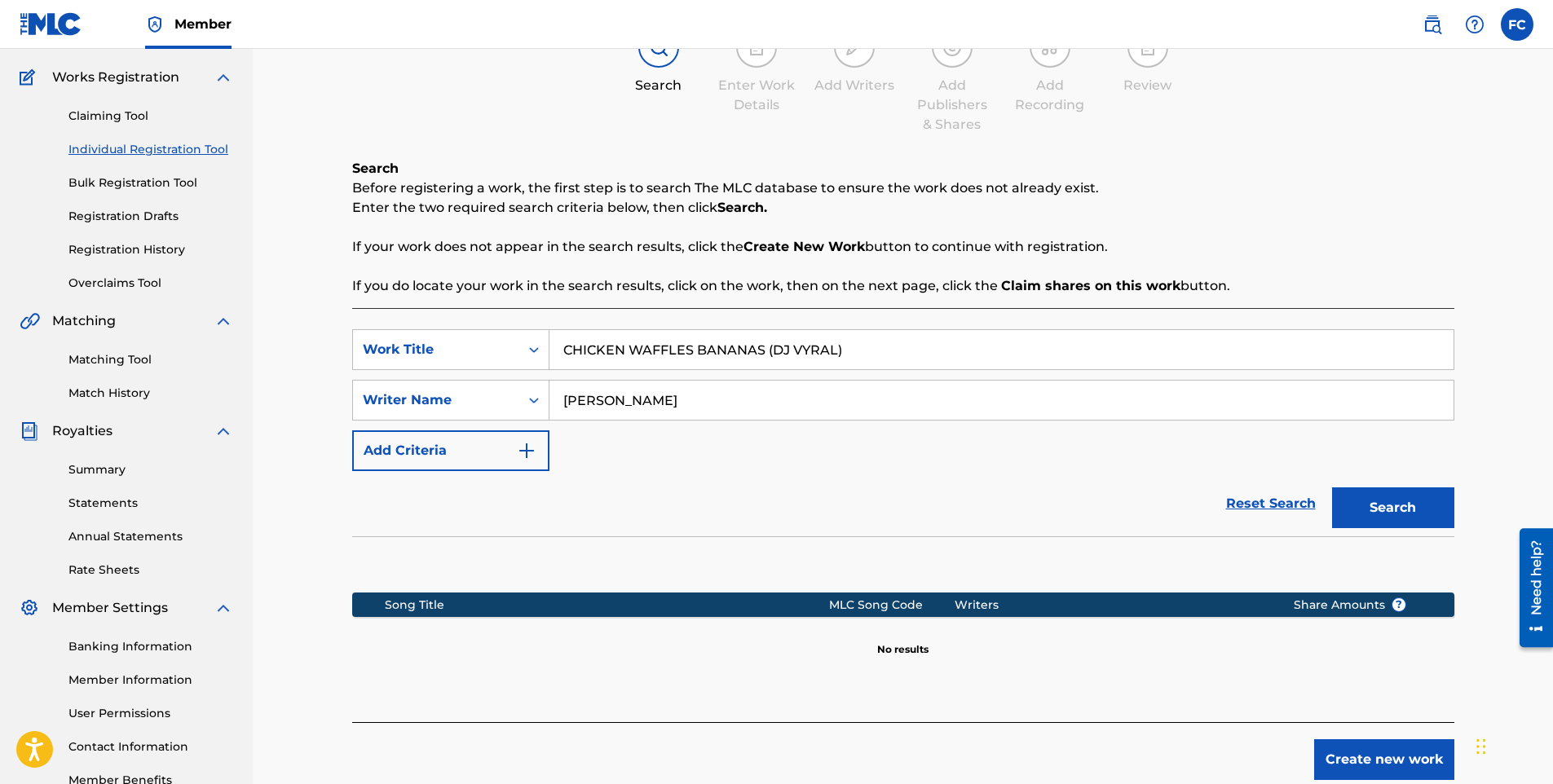
scroll to position [227, 0]
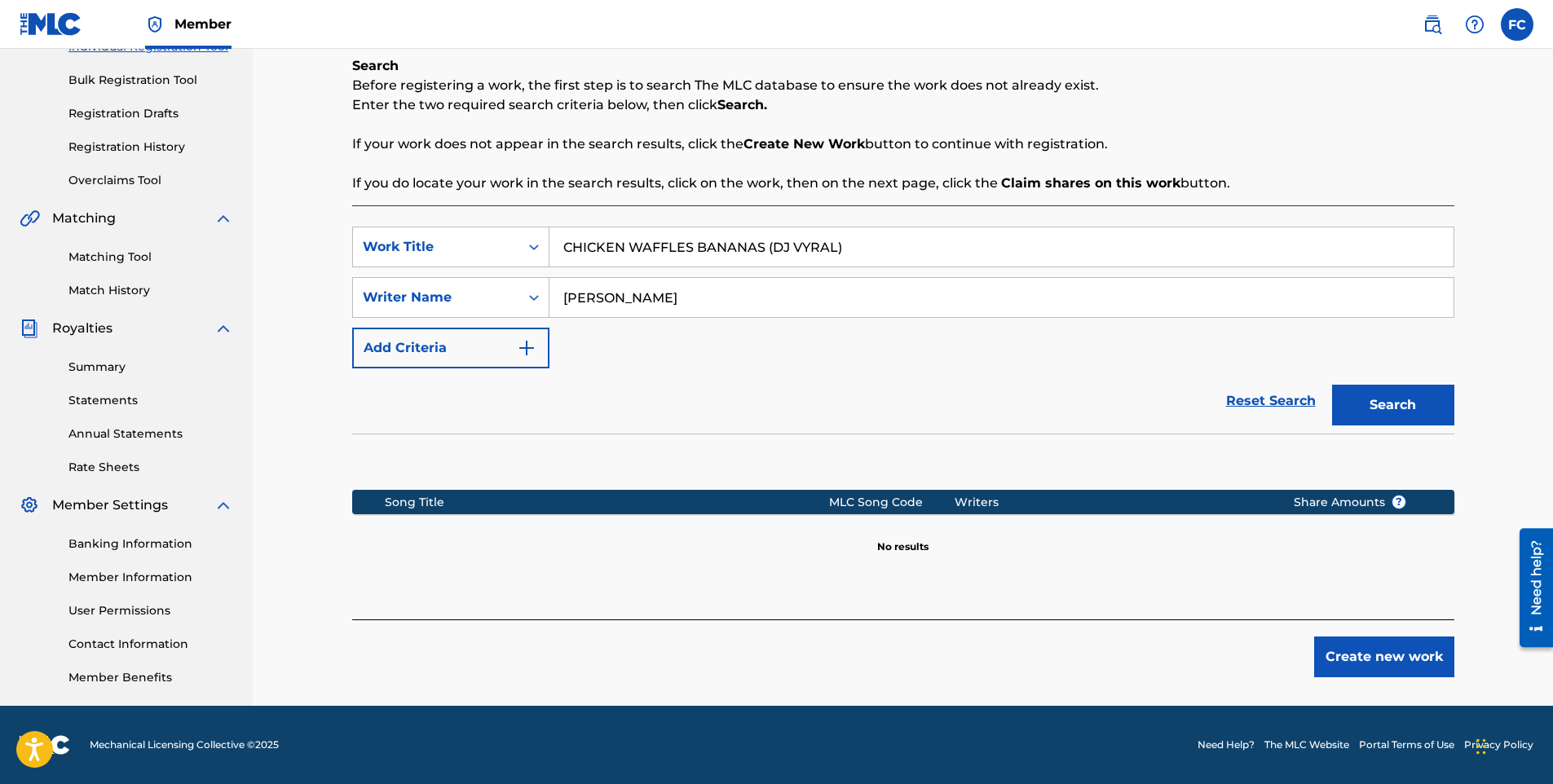
click at [1383, 653] on button "Create new work" at bounding box center [1384, 656] width 140 height 40
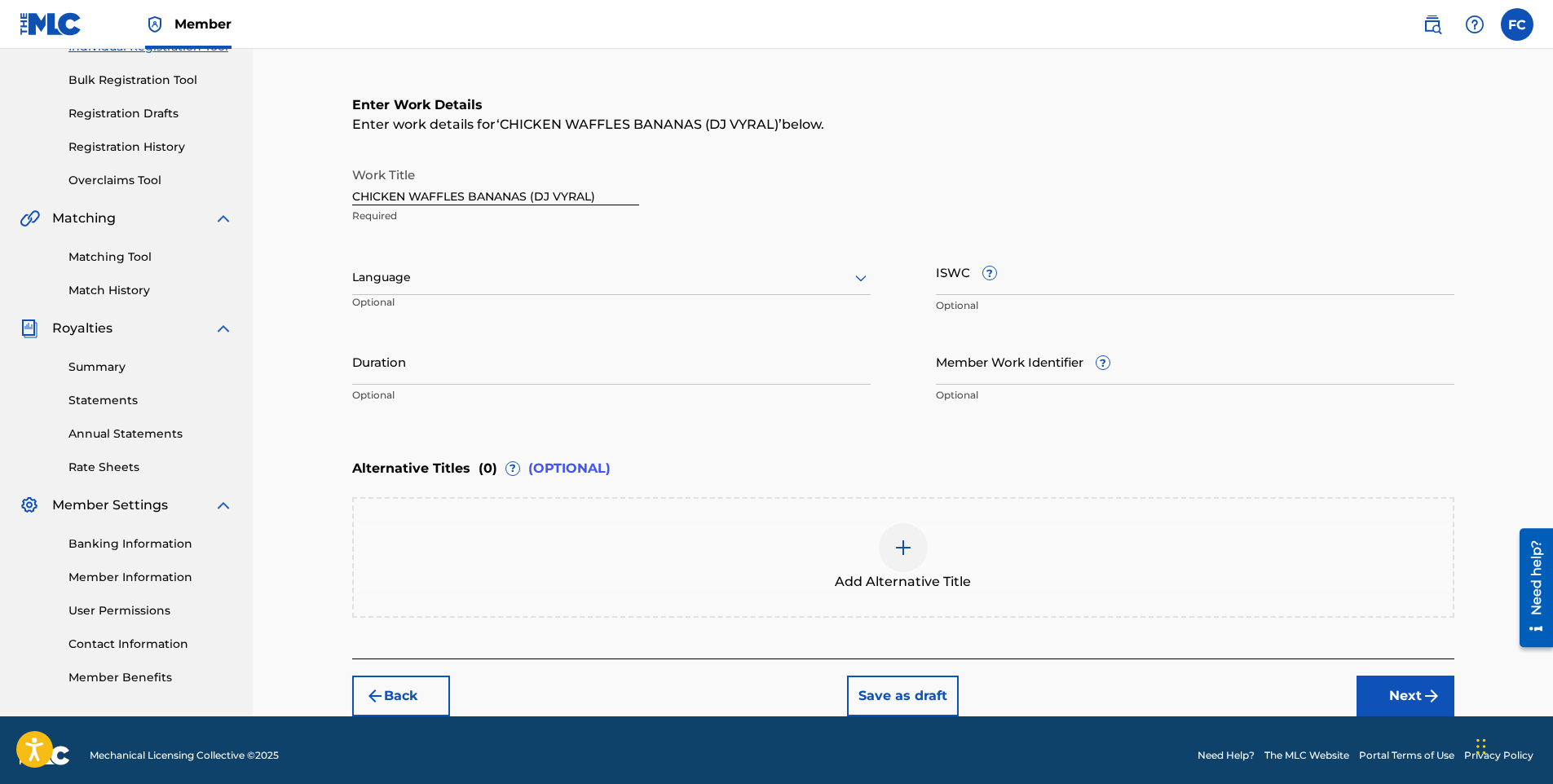
click at [508, 279] on div at bounding box center [612, 277] width 519 height 21
click at [446, 318] on div "English" at bounding box center [612, 313] width 517 height 36
click at [1400, 680] on button "Next" at bounding box center [1405, 695] width 98 height 40
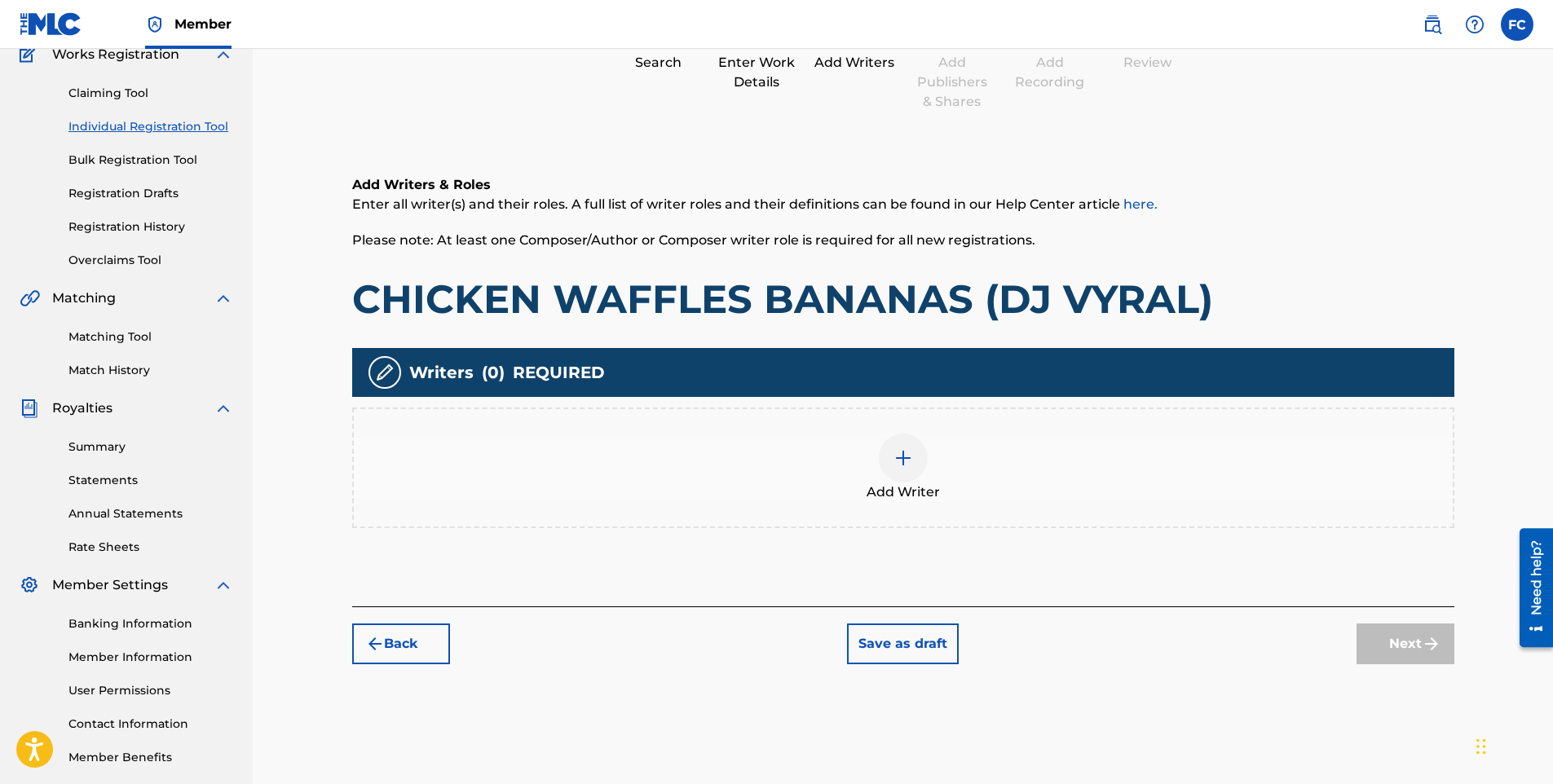
scroll to position [73, 0]
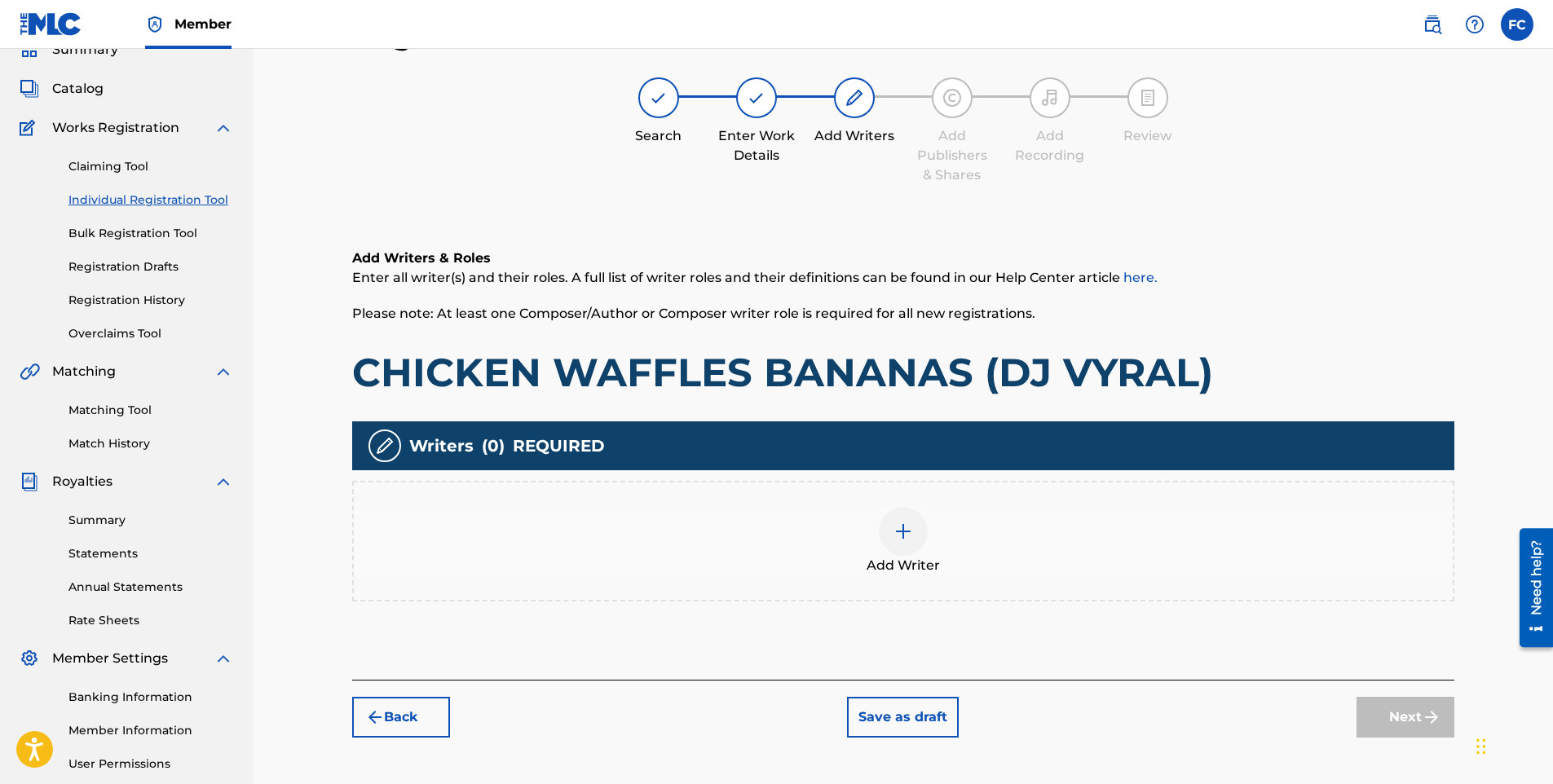
click at [921, 538] on div at bounding box center [904, 532] width 49 height 49
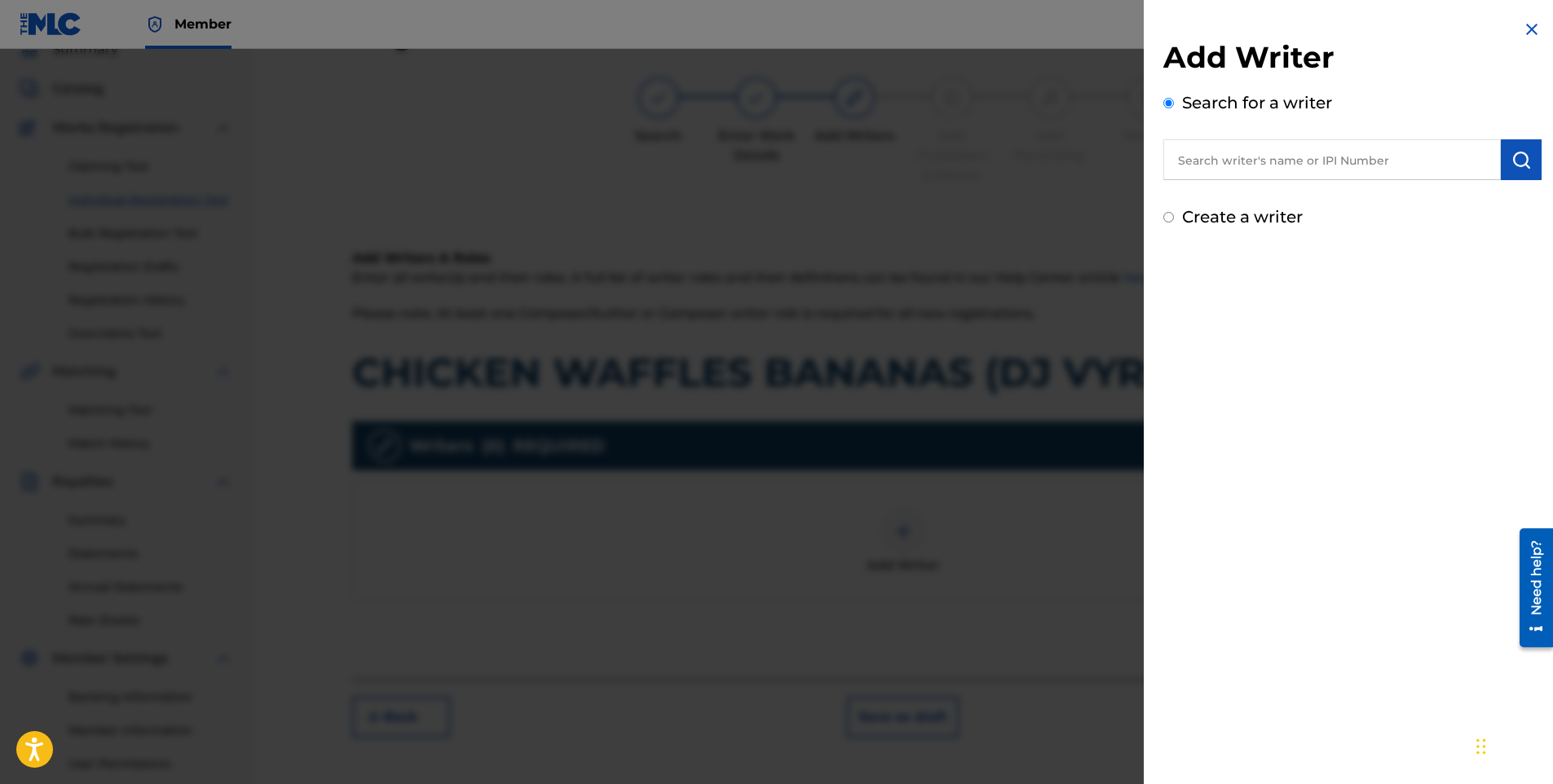
click at [1267, 166] on input "text" at bounding box center [1332, 159] width 337 height 40
click at [1297, 193] on strong "[PERSON_NAME]" at bounding box center [1356, 197] width 116 height 16
click at [1520, 173] on button "submit" at bounding box center [1521, 159] width 40 height 40
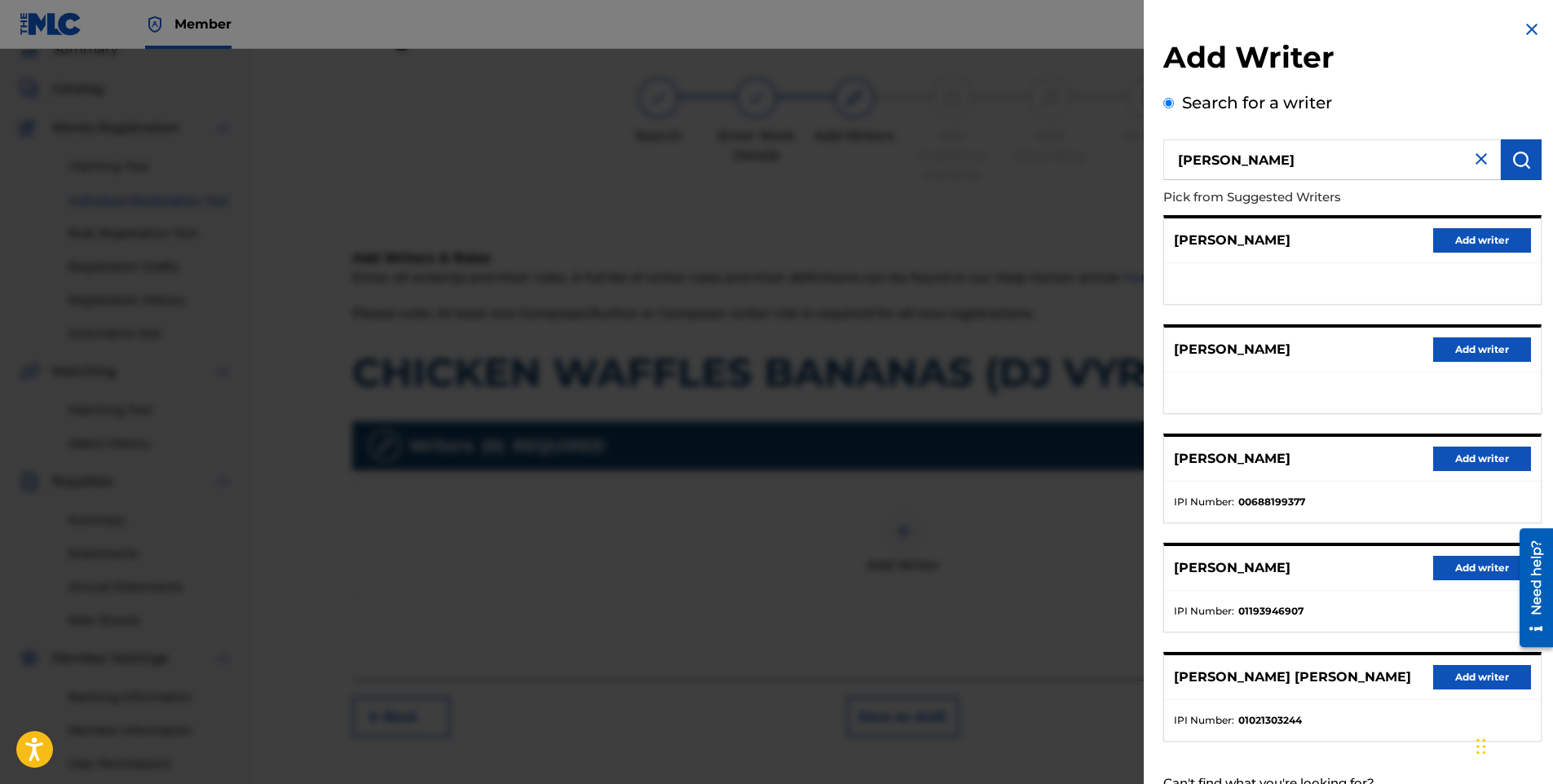
click at [1468, 351] on button "Add writer" at bounding box center [1482, 349] width 98 height 25
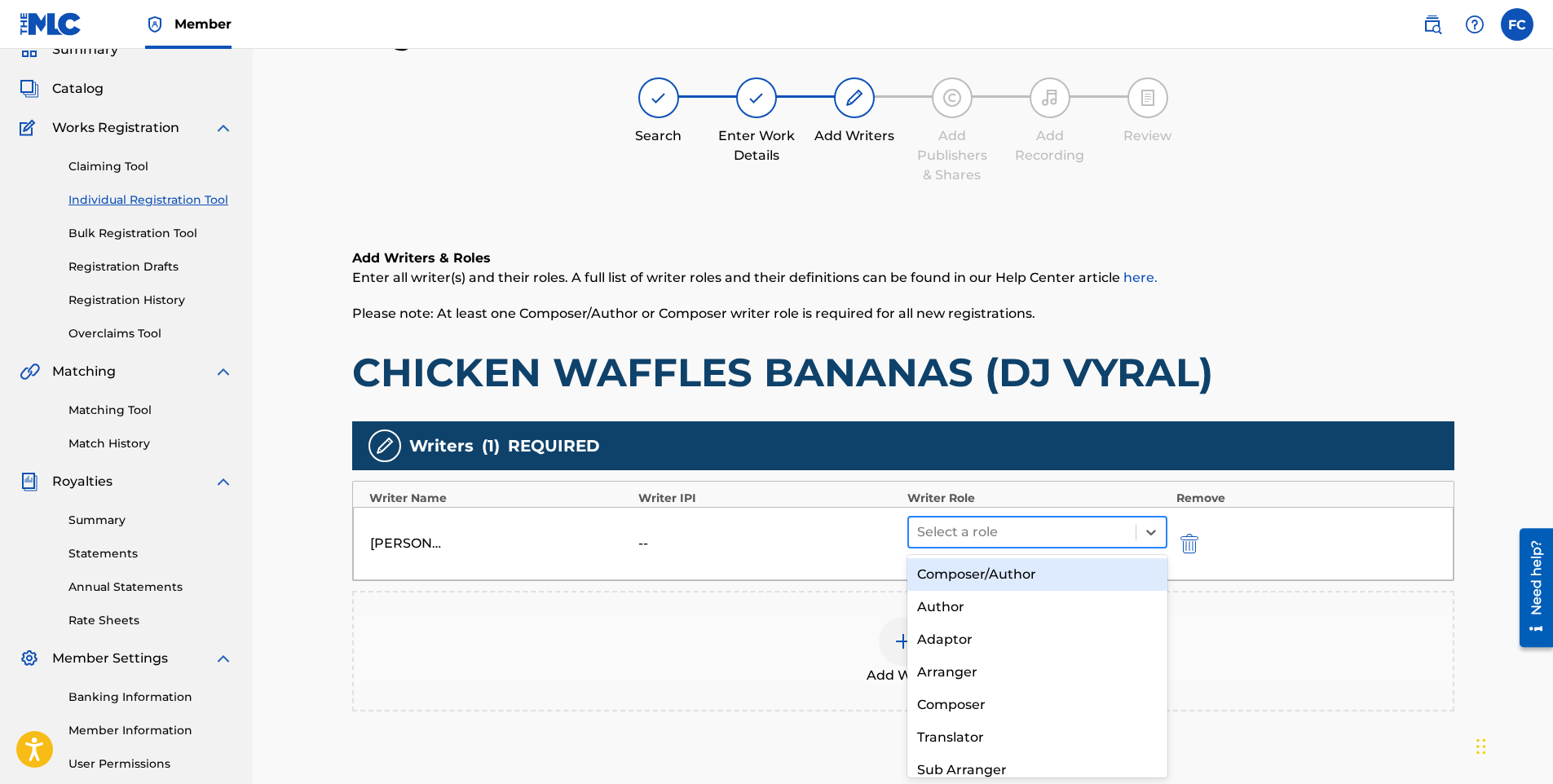
click at [1081, 526] on div at bounding box center [1023, 532] width 211 height 23
click at [1017, 581] on div "Composer/Author" at bounding box center [1038, 574] width 260 height 33
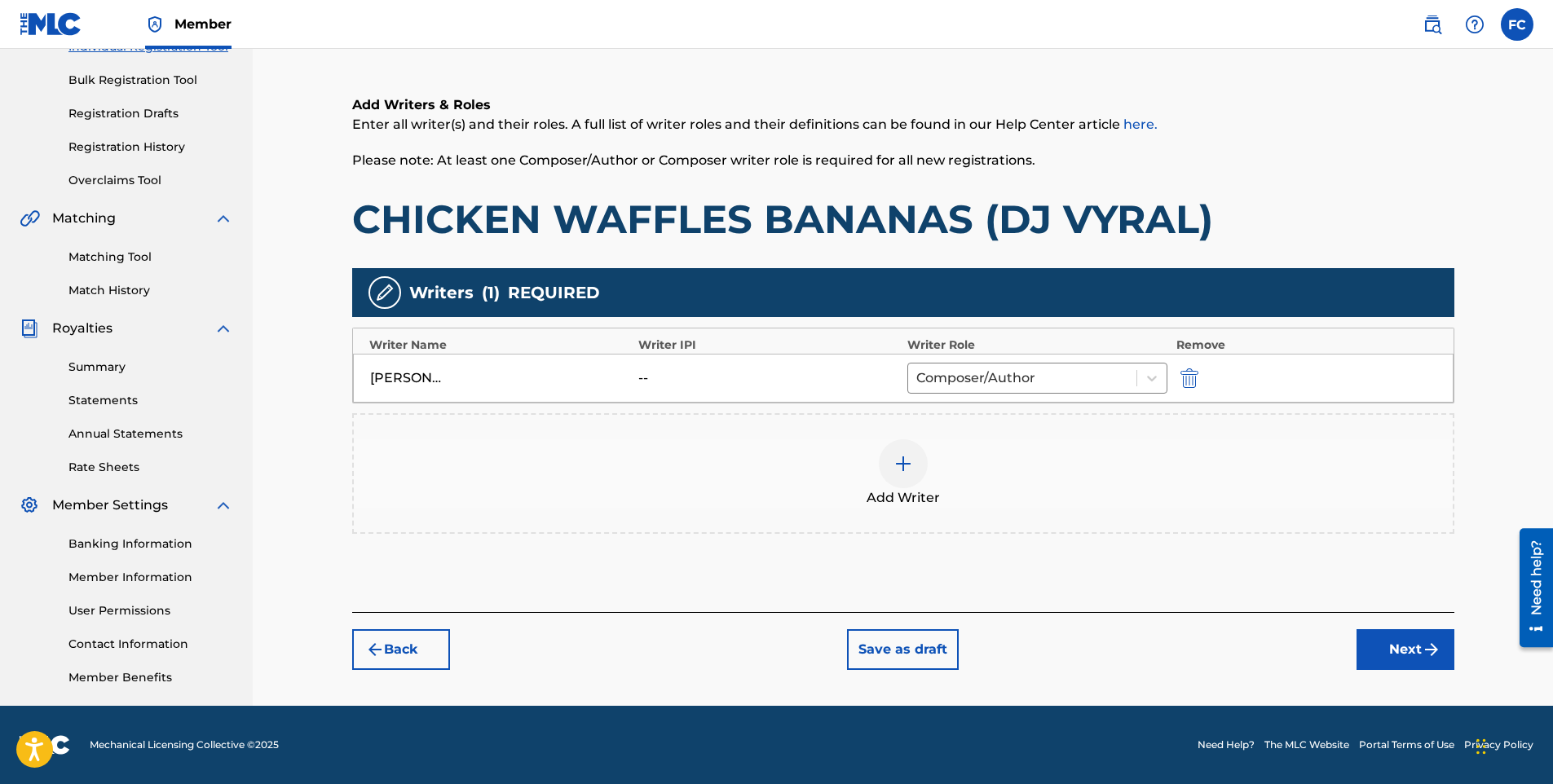
click at [1416, 663] on button "Next" at bounding box center [1405, 649] width 98 height 40
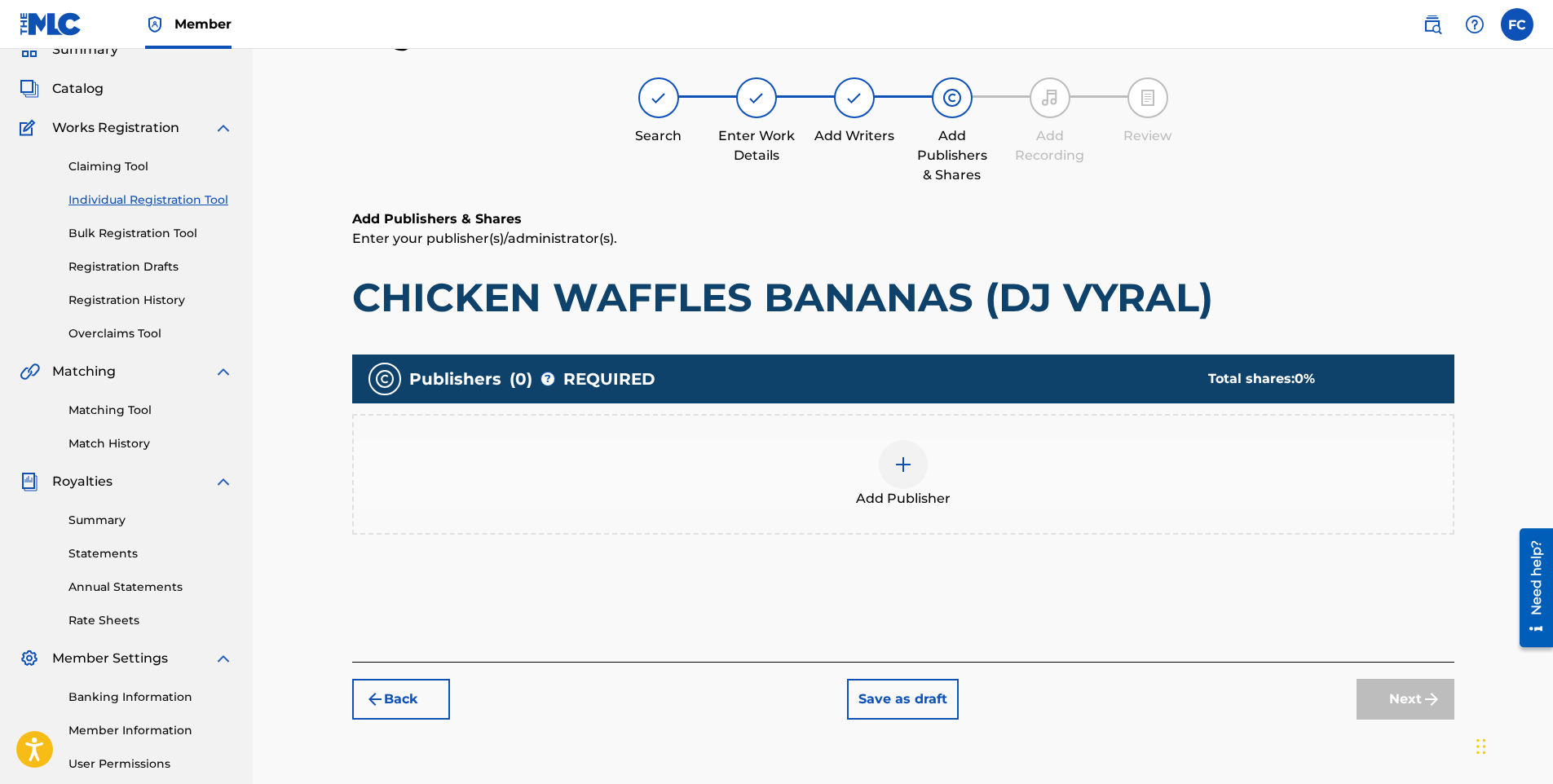
click at [864, 483] on div "Add Publisher" at bounding box center [904, 473] width 1099 height 68
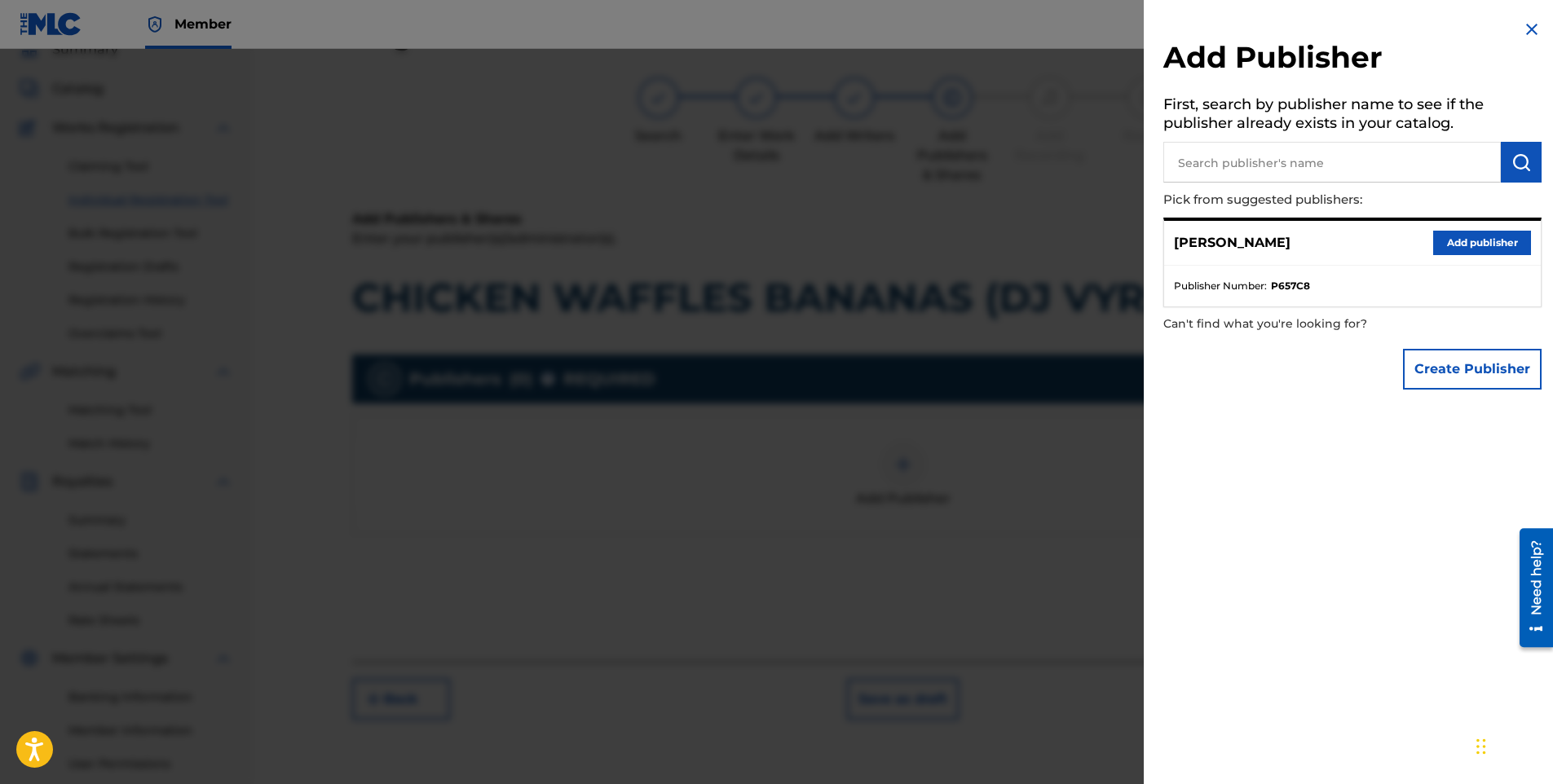
click at [1462, 247] on button "Add publisher" at bounding box center [1482, 243] width 98 height 25
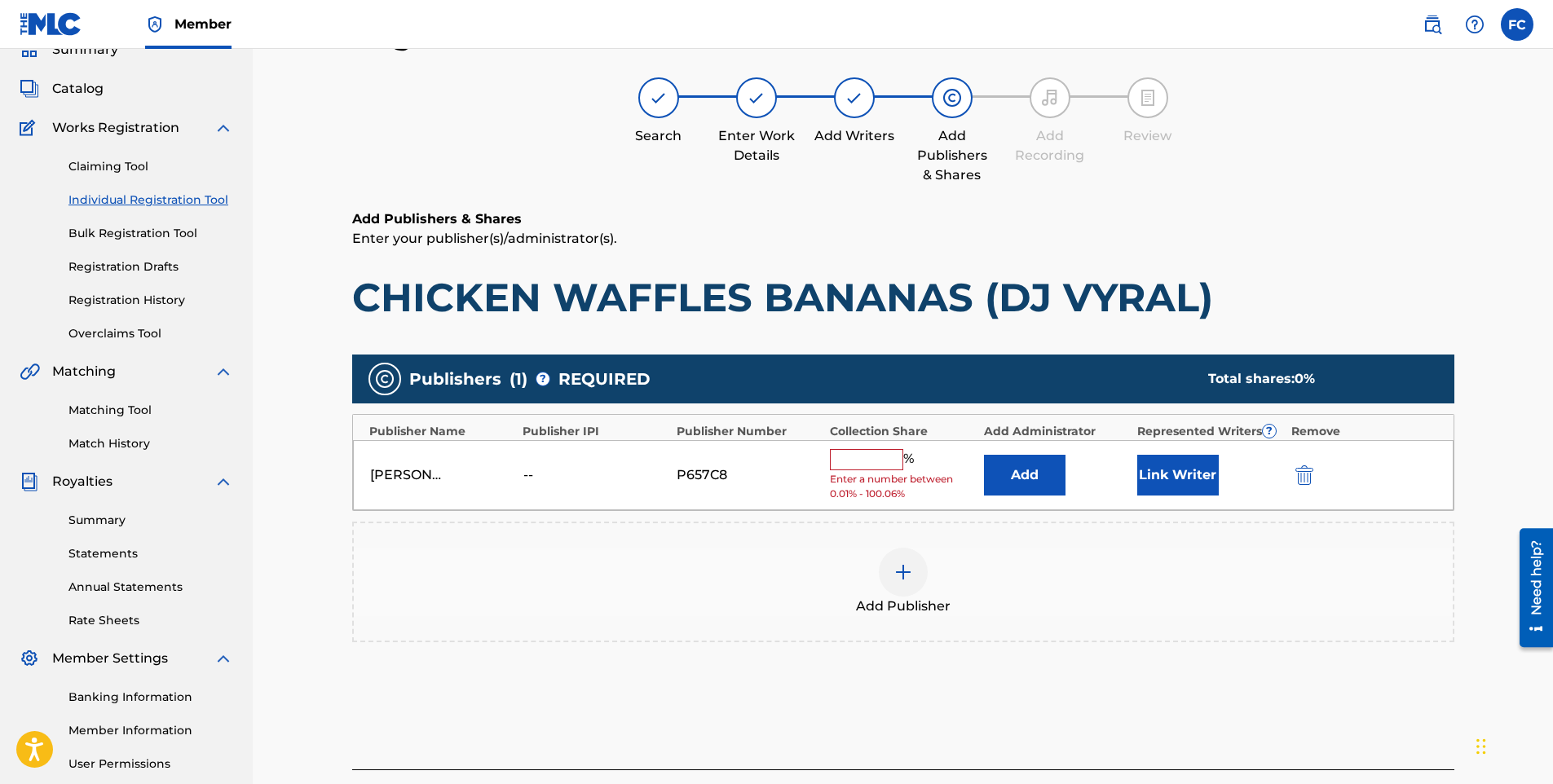
click at [839, 460] on input "text" at bounding box center [866, 459] width 73 height 21
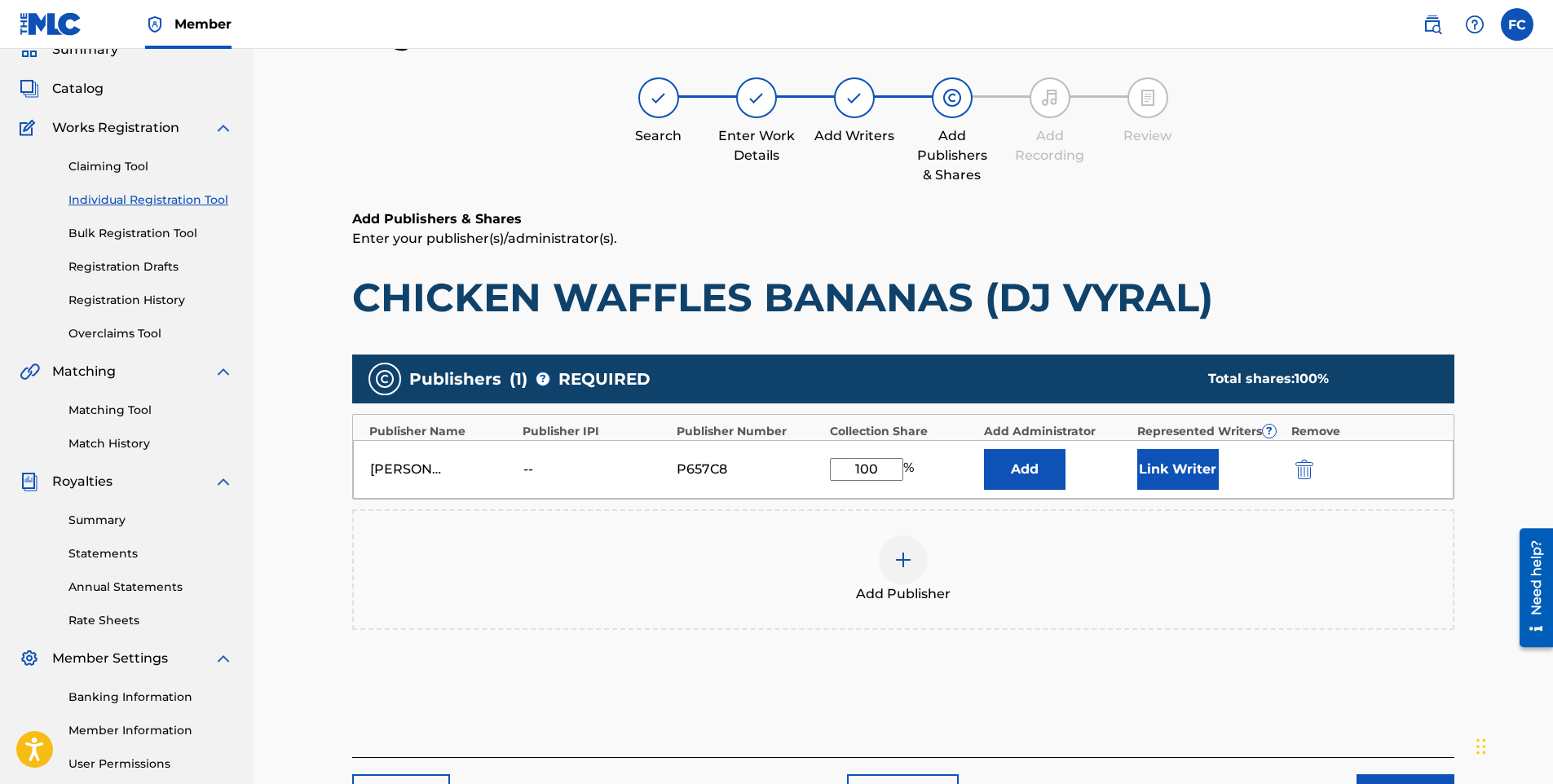
click at [1183, 457] on button "Link Writer" at bounding box center [1178, 468] width 82 height 40
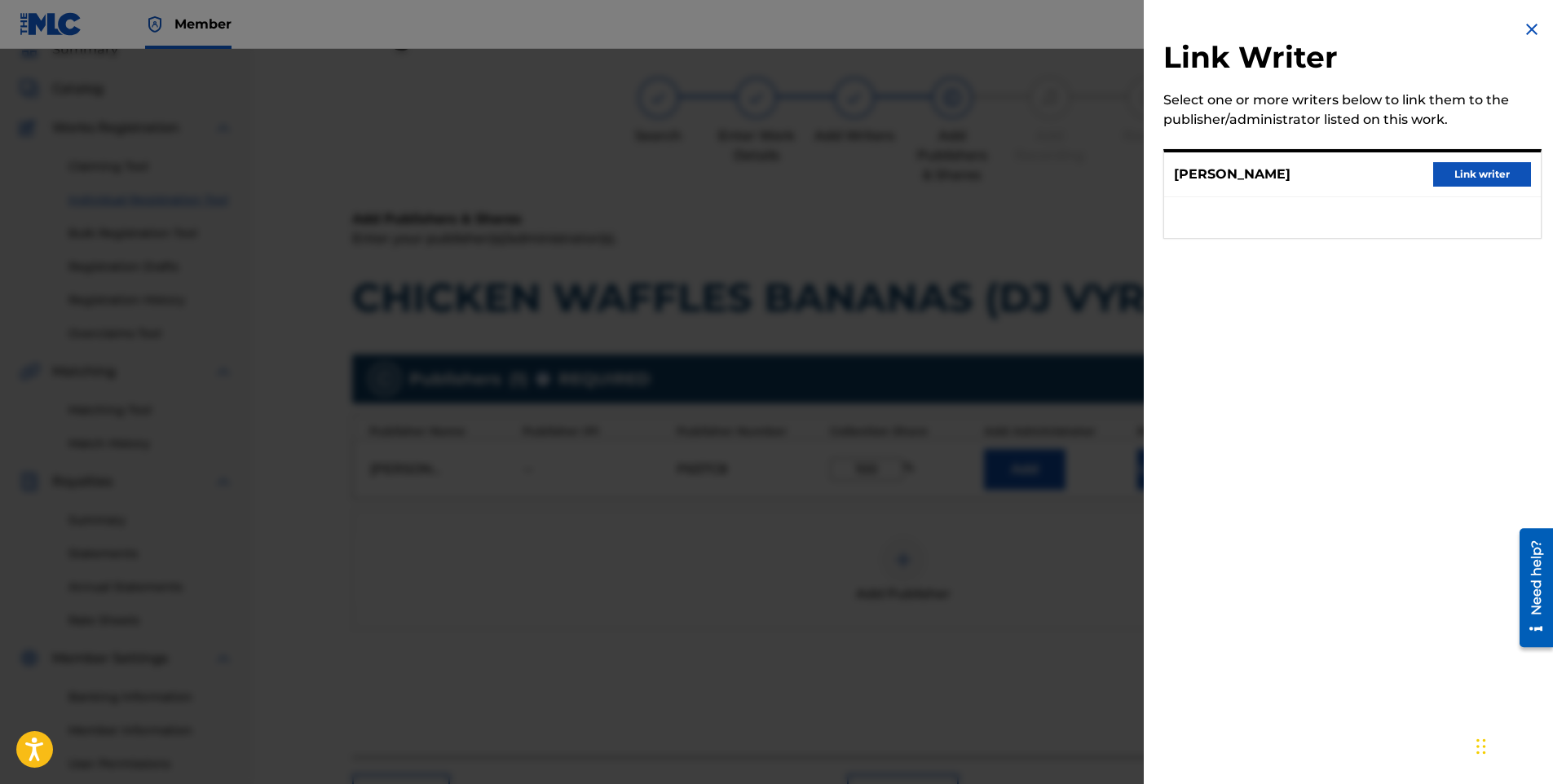
click at [1478, 178] on button "Link writer" at bounding box center [1482, 174] width 98 height 25
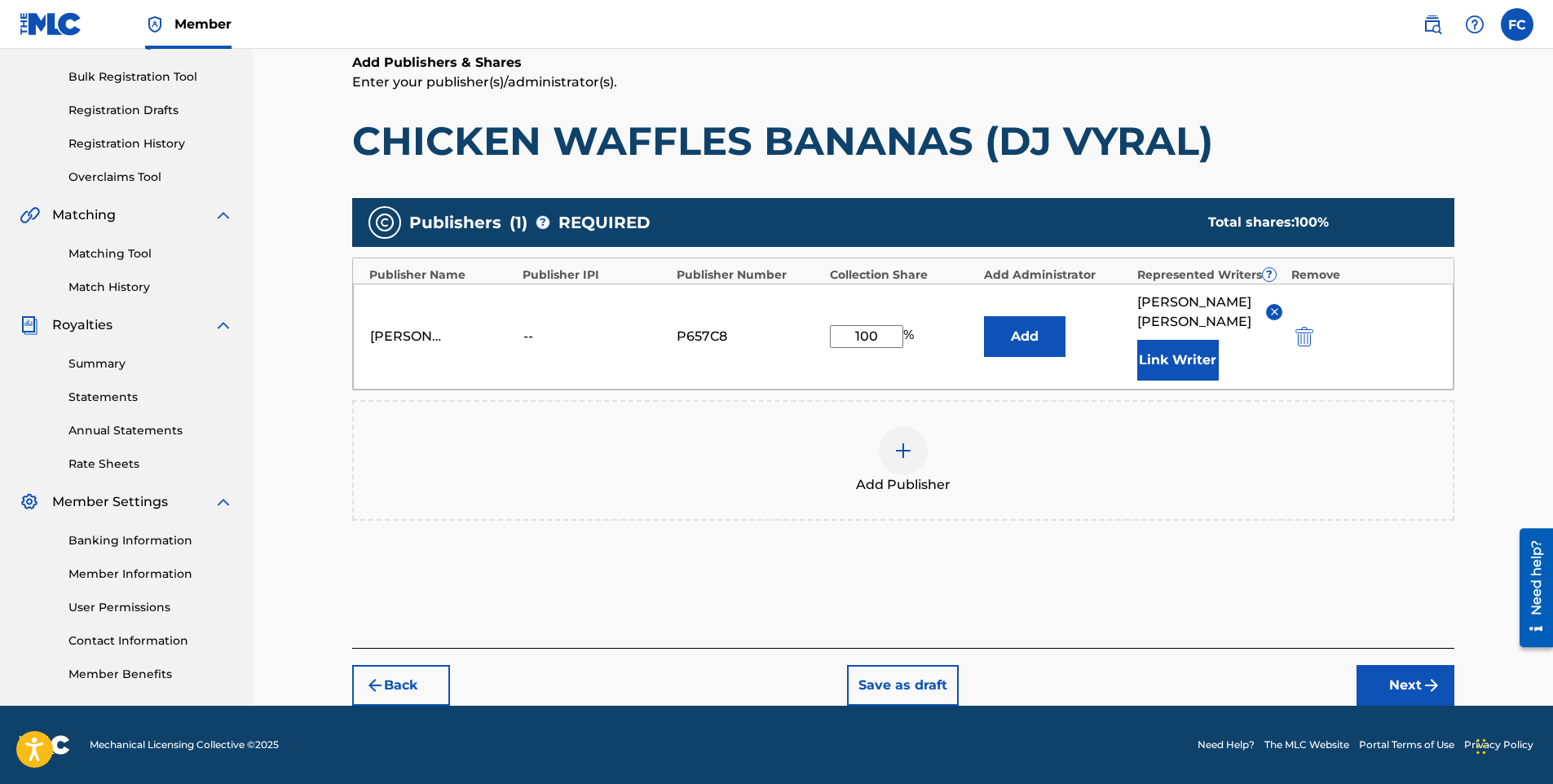
click at [1398, 677] on button "Next" at bounding box center [1405, 684] width 98 height 40
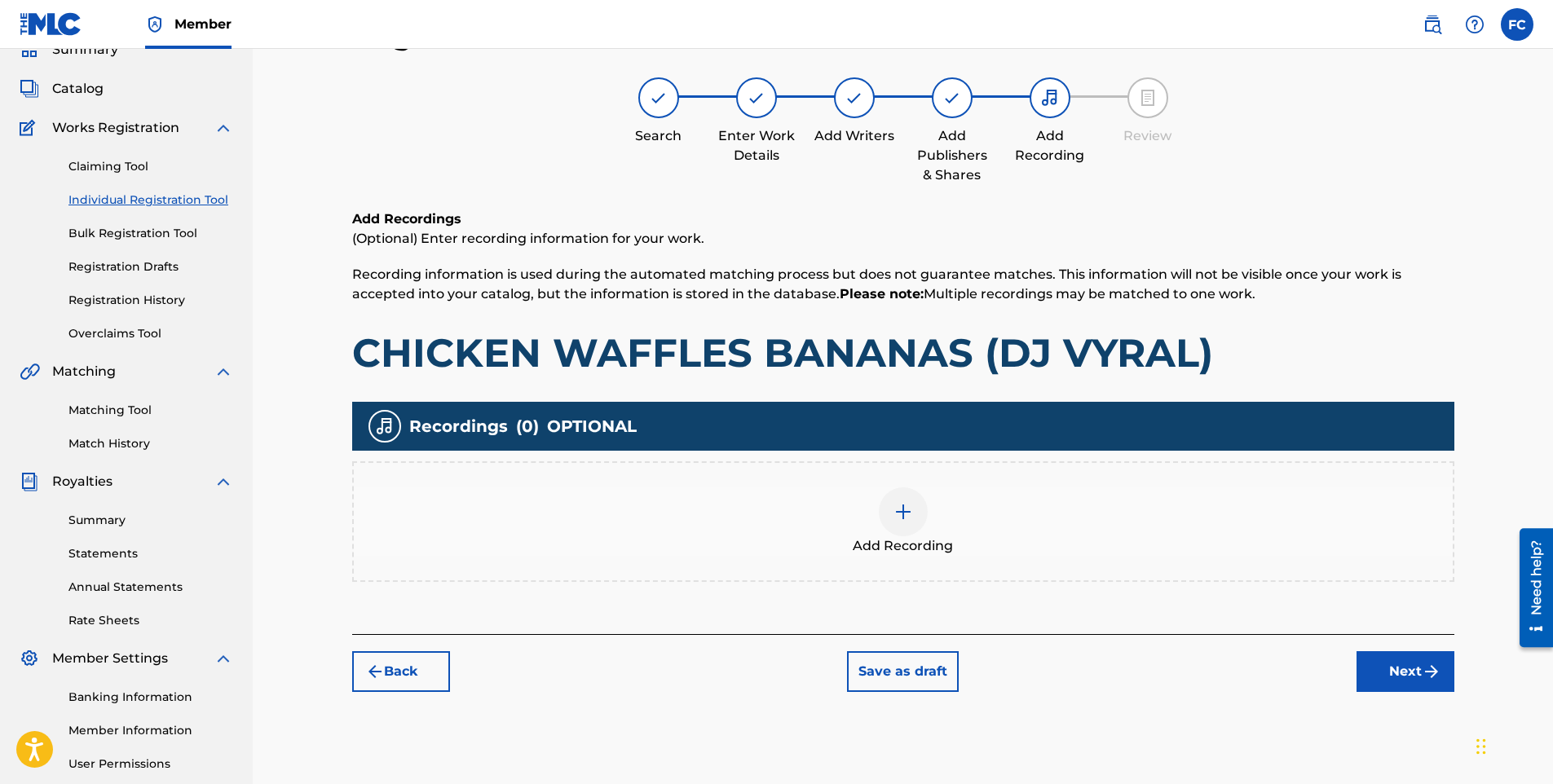
click at [924, 521] on div at bounding box center [904, 512] width 49 height 49
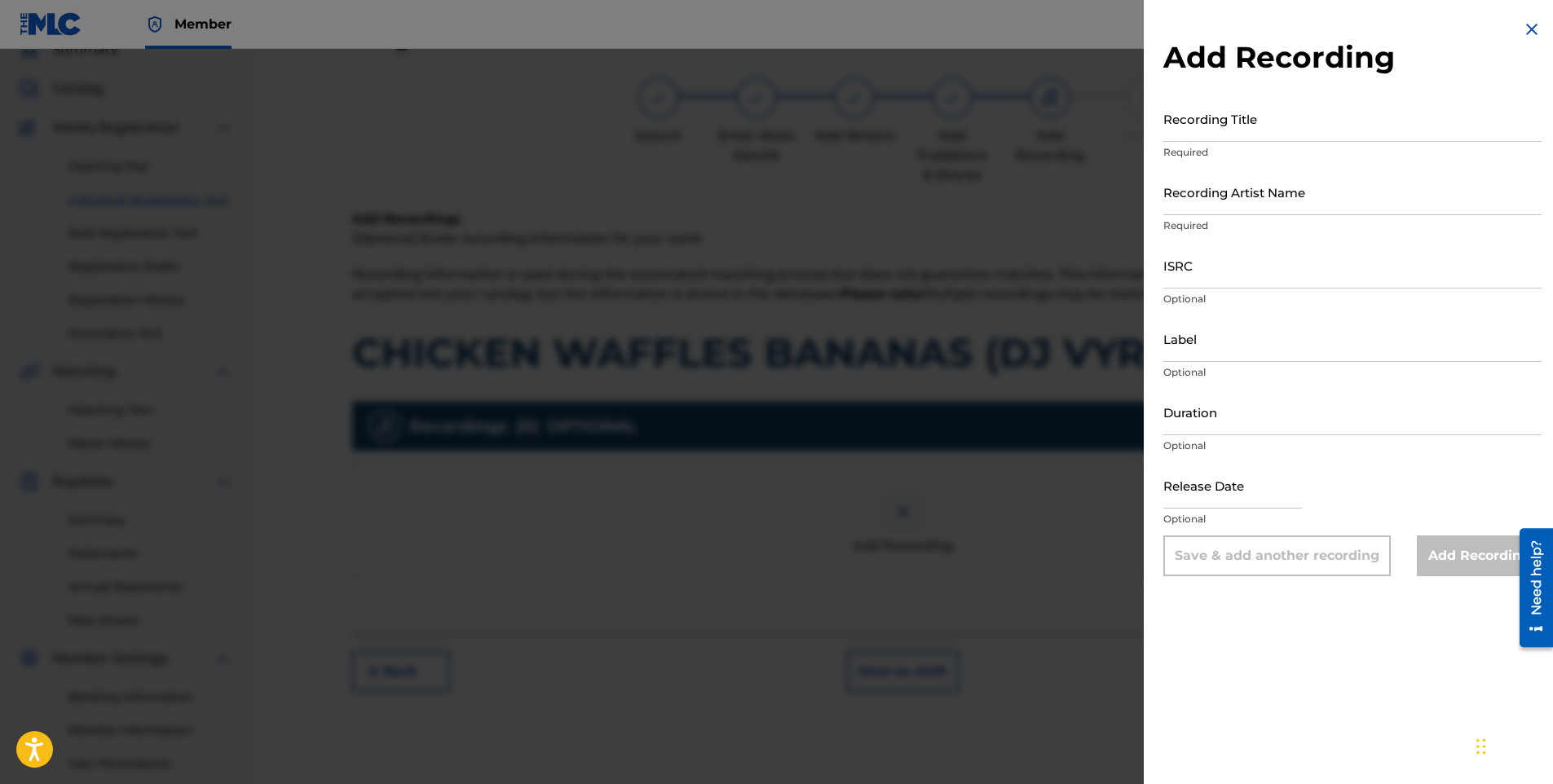
click at [1219, 334] on input "Label" at bounding box center [1352, 338] width 378 height 46
paste input "Capit Productions"
click at [1221, 271] on input "ISRC" at bounding box center [1352, 264] width 378 height 46
paste input "QZMEP2558608"
click at [1209, 196] on input "Recording Artist Name" at bounding box center [1352, 191] width 378 height 46
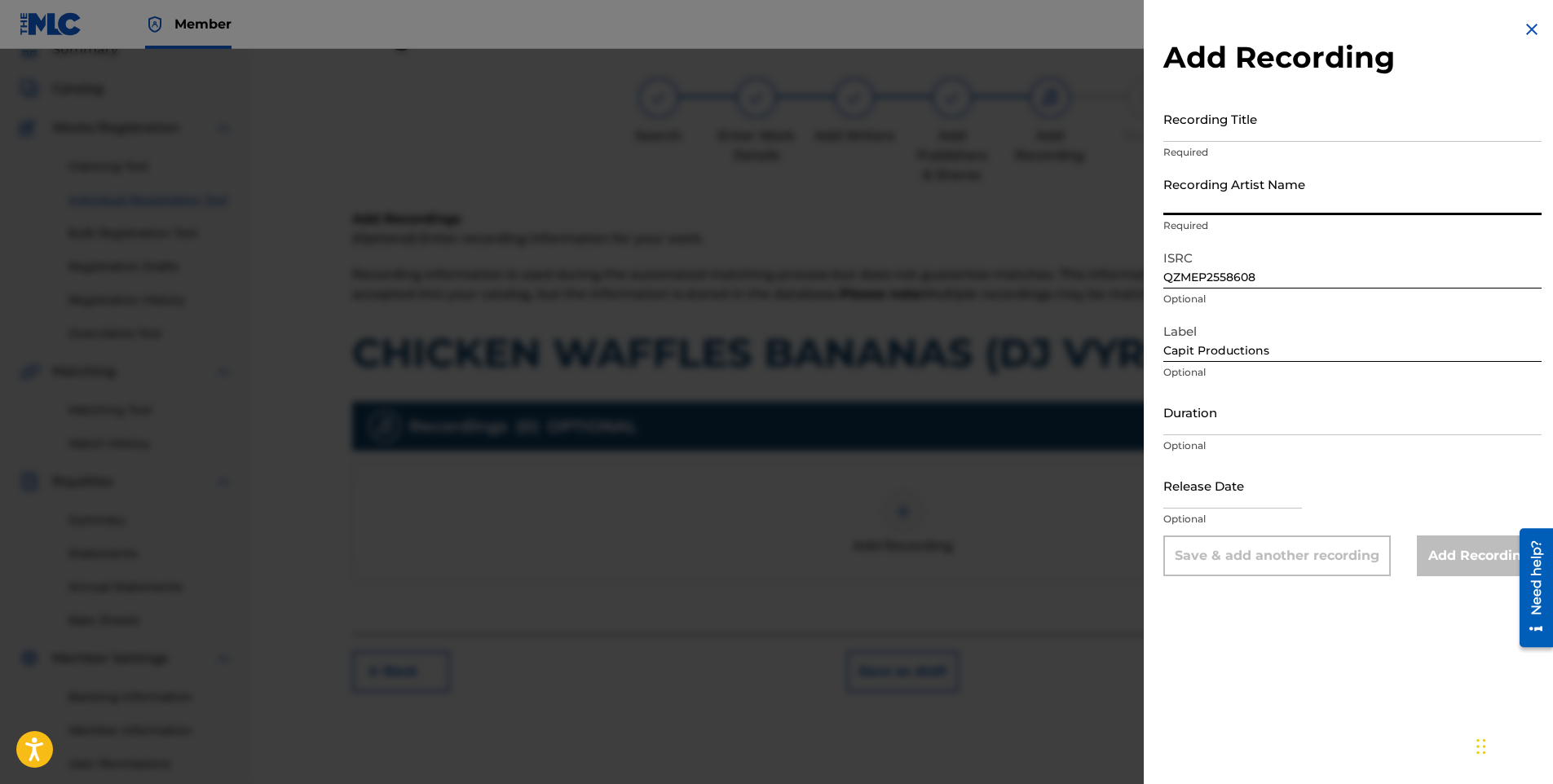
paste input "Soul [DEMOGRAPHIC_DATA]"
click at [1290, 128] on input "Recording Title" at bounding box center [1352, 118] width 378 height 46
paste input "CHICKEN WAFFLES BANANAS (DJ VYRAL)"
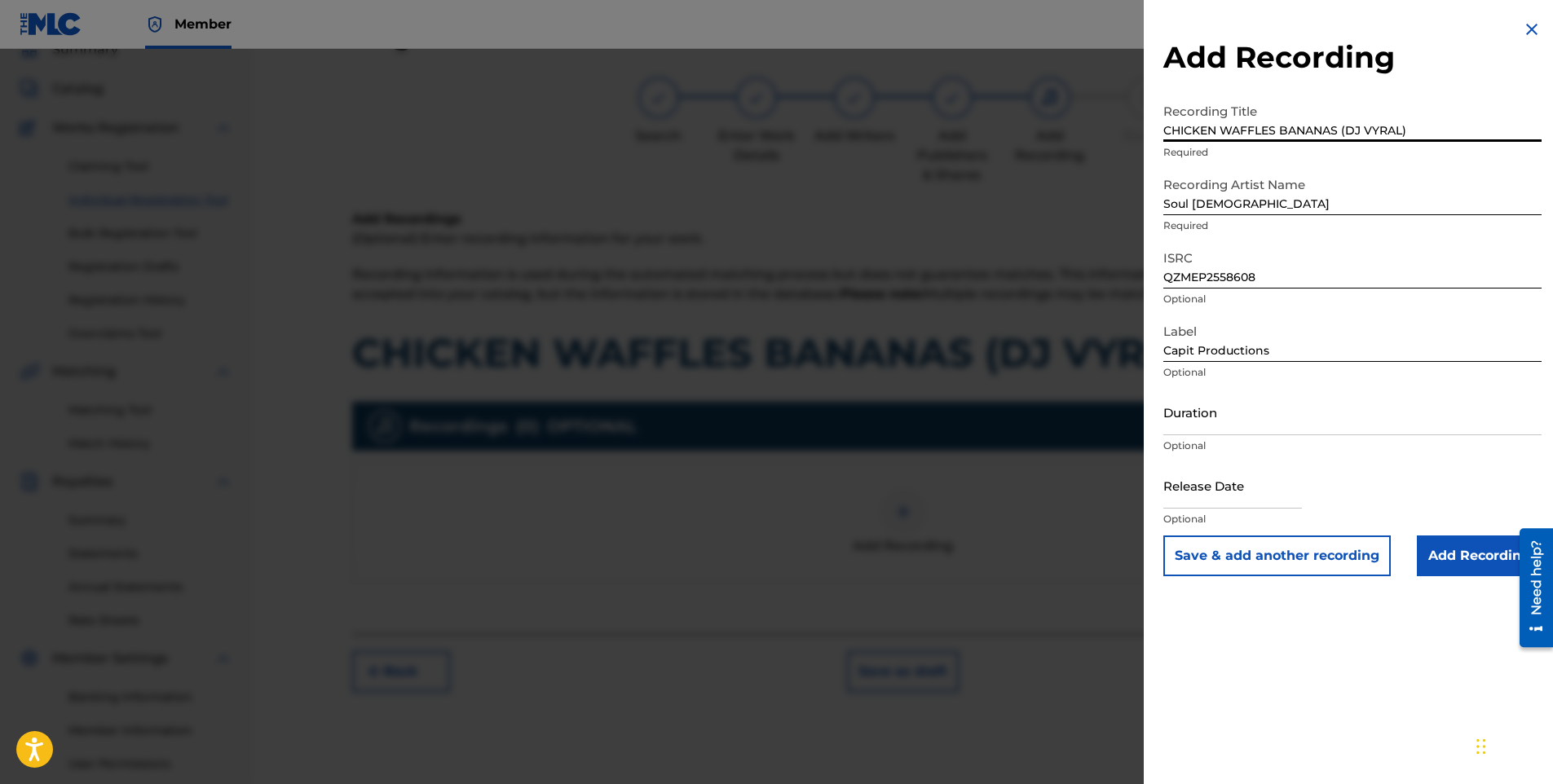
click at [1203, 499] on input "text" at bounding box center [1232, 485] width 138 height 46
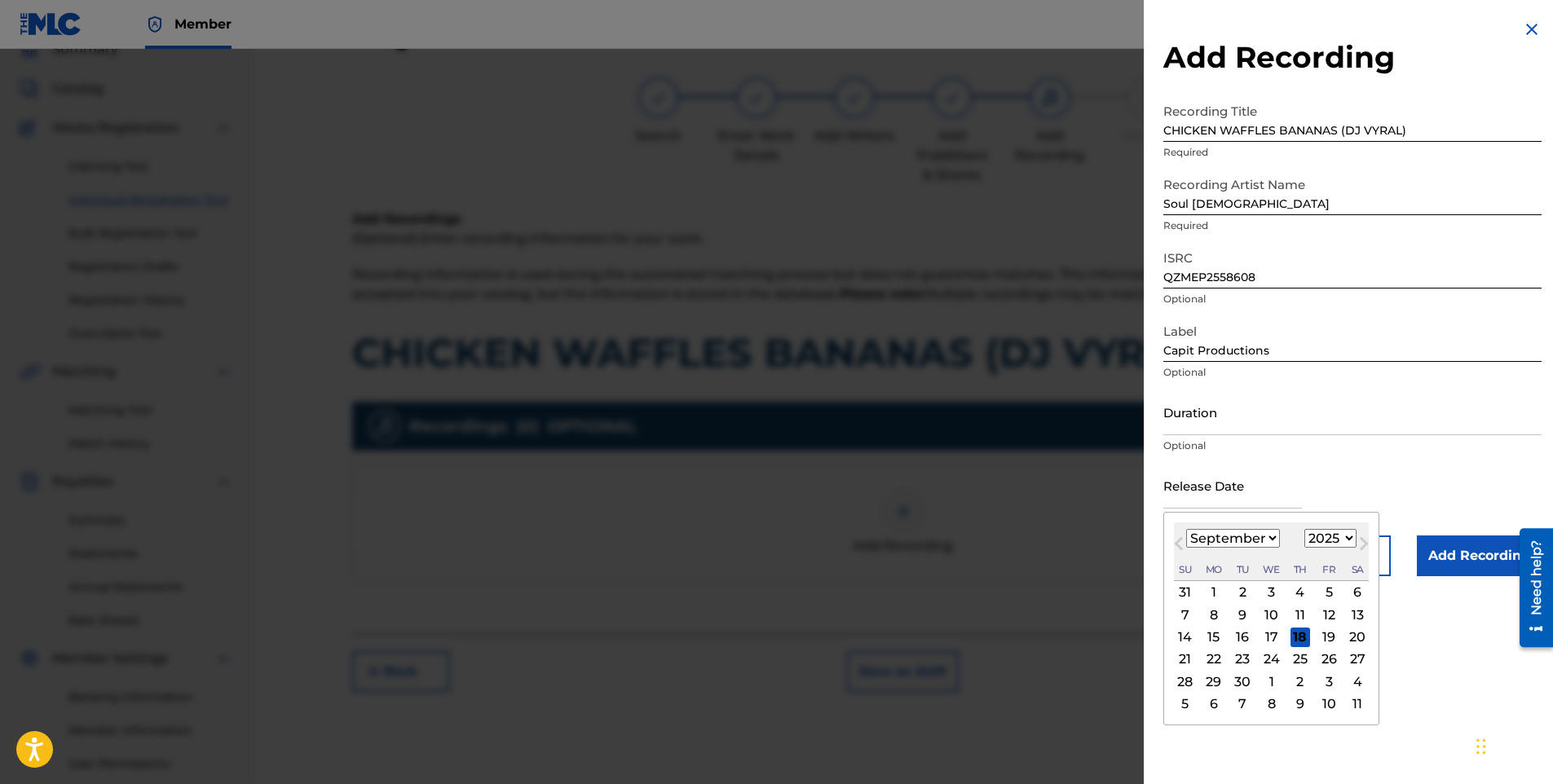
click at [1191, 539] on button "Previous Month" at bounding box center [1179, 546] width 26 height 26
click at [1226, 542] on select "January February March April May June July August September October November De…" at bounding box center [1232, 537] width 94 height 19
click at [1186, 529] on select "January February March April May June July August September October November De…" at bounding box center [1232, 537] width 94 height 19
click at [1244, 636] on div "15" at bounding box center [1243, 637] width 20 height 20
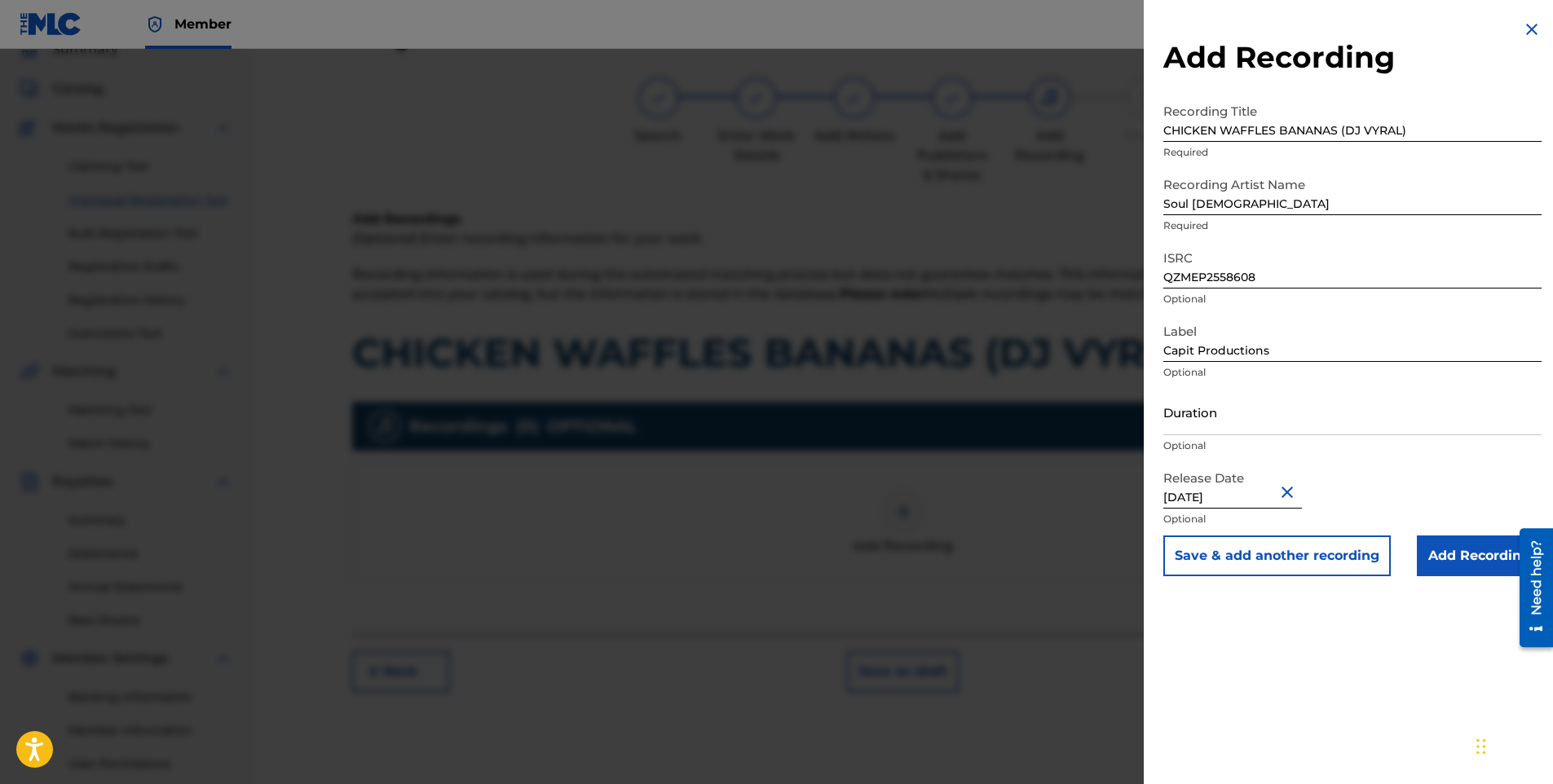
click at [1459, 558] on input "Add Recording" at bounding box center [1479, 555] width 124 height 40
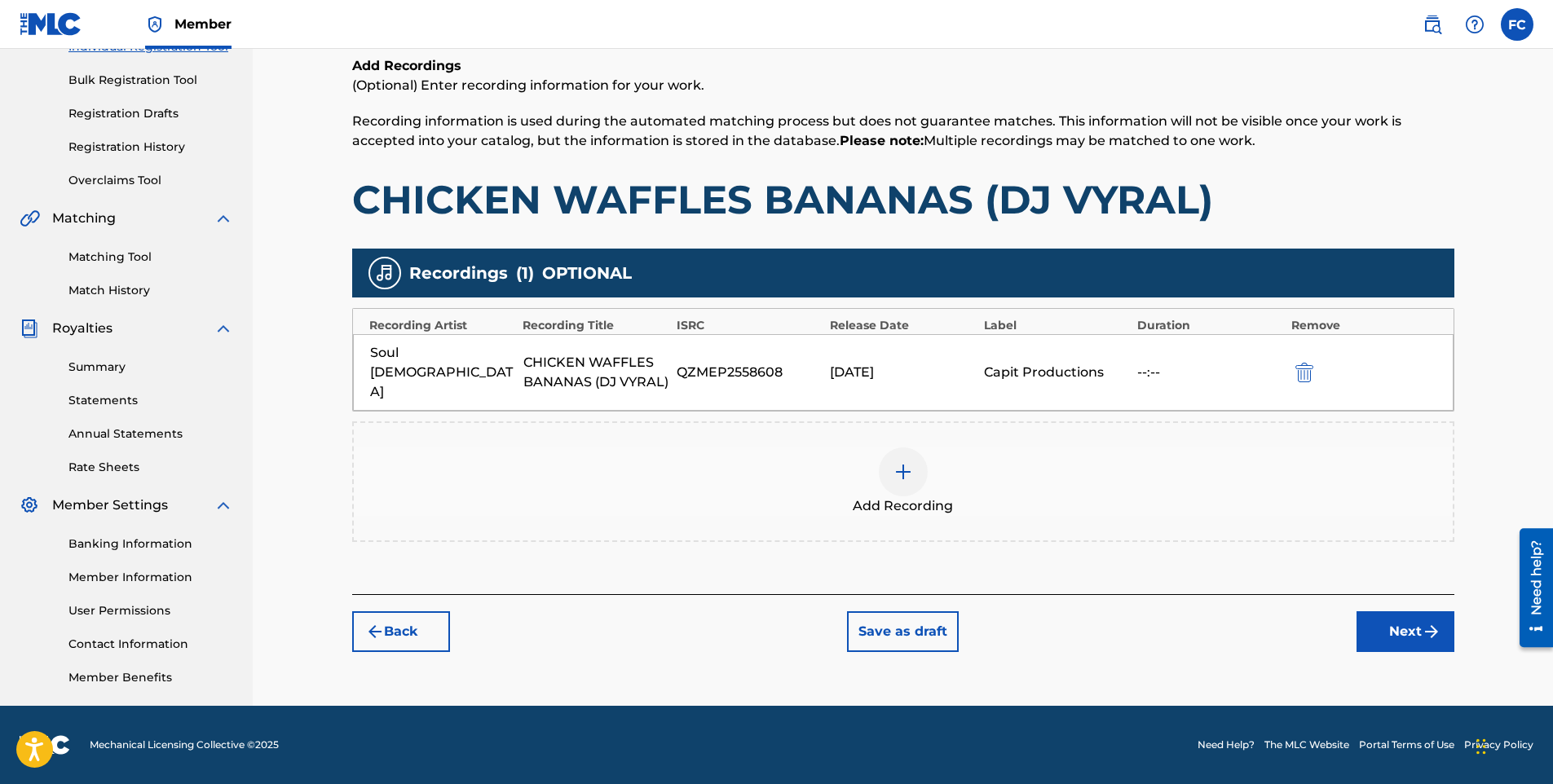
click at [1403, 628] on button "Next" at bounding box center [1405, 631] width 98 height 40
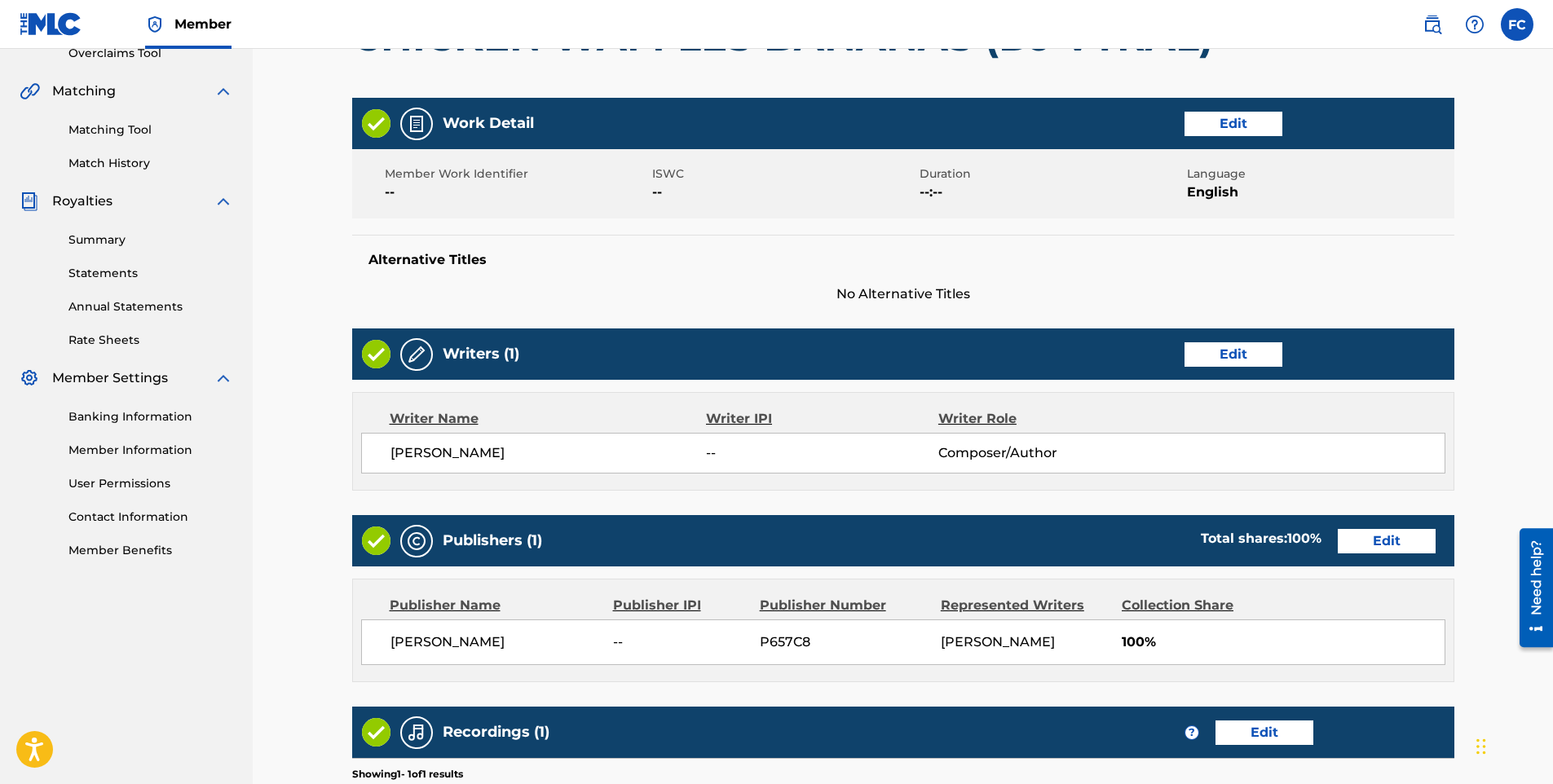
scroll to position [594, 0]
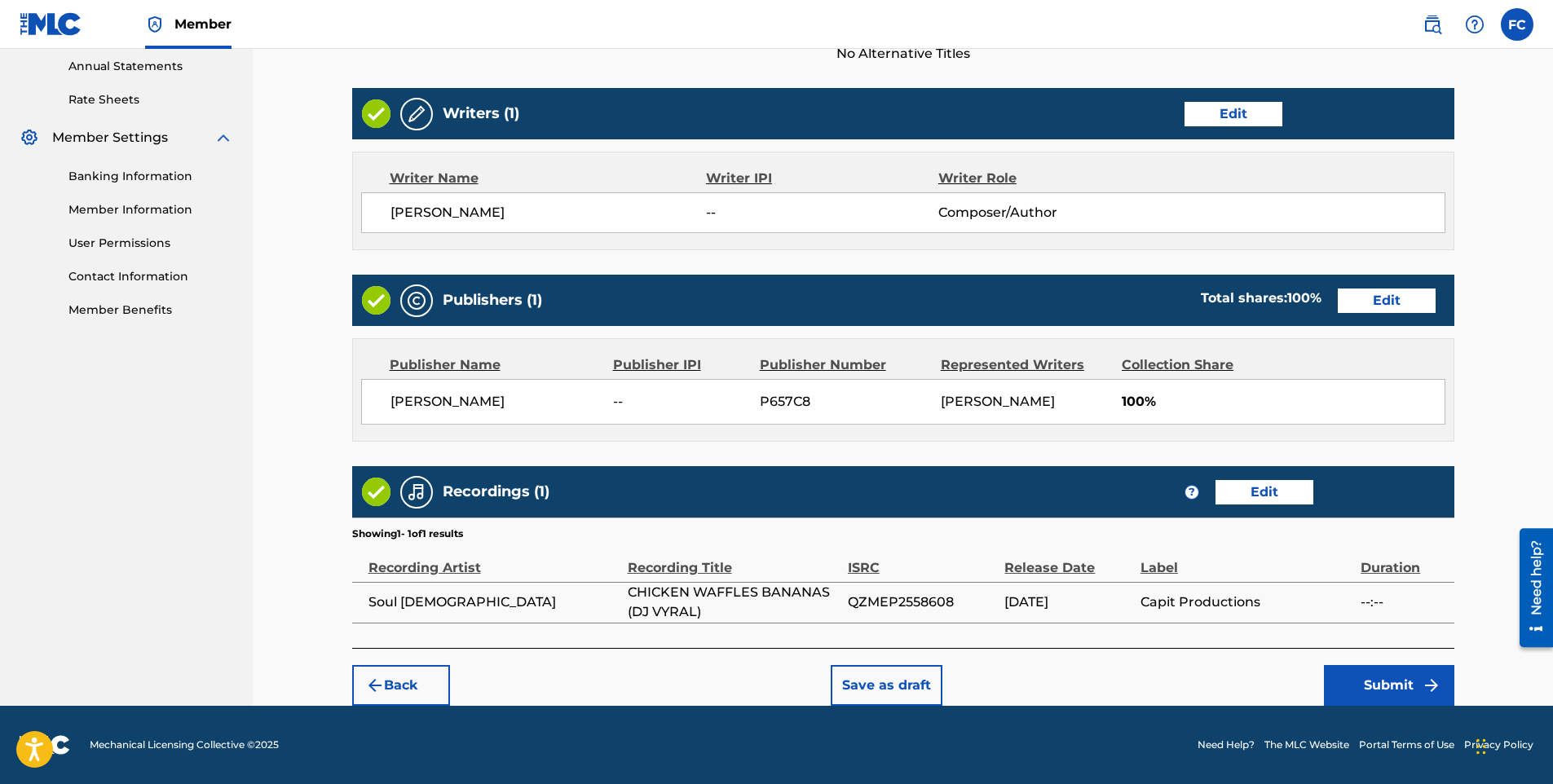
click at [1366, 699] on button "Submit" at bounding box center [1389, 684] width 130 height 40
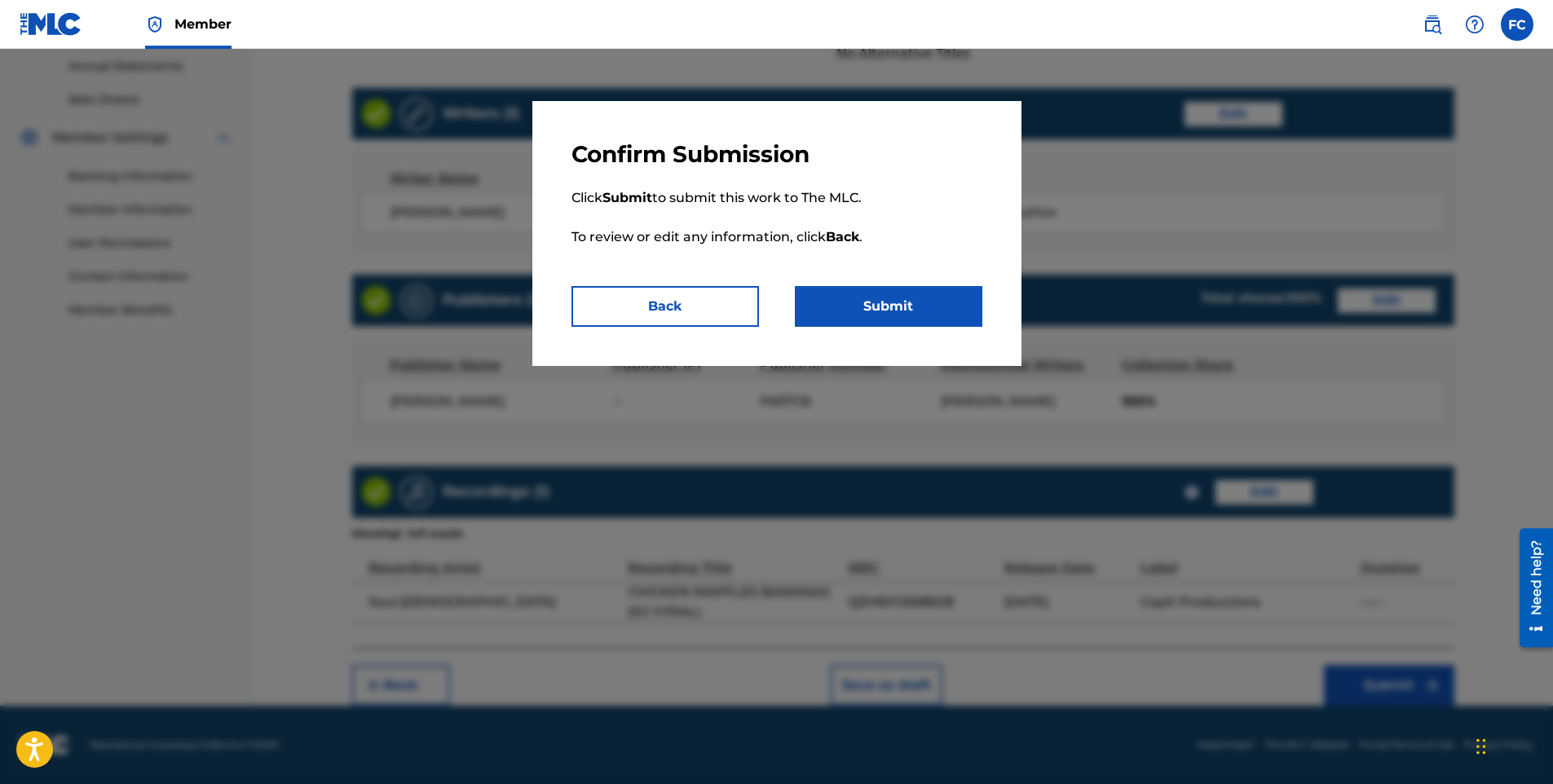
click at [877, 305] on button "Submit" at bounding box center [889, 306] width 187 height 40
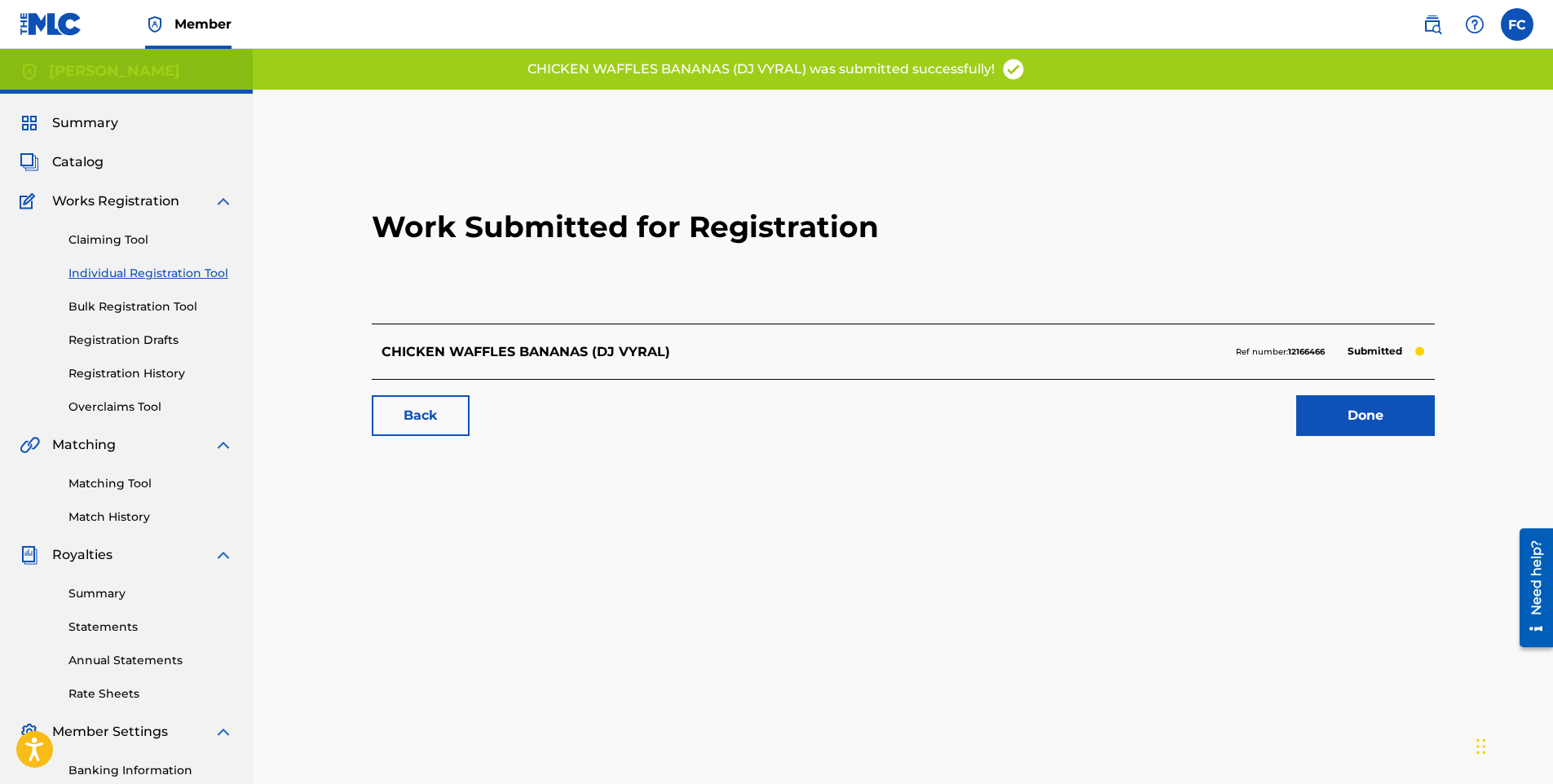
click at [1360, 402] on link "Done" at bounding box center [1366, 415] width 138 height 40
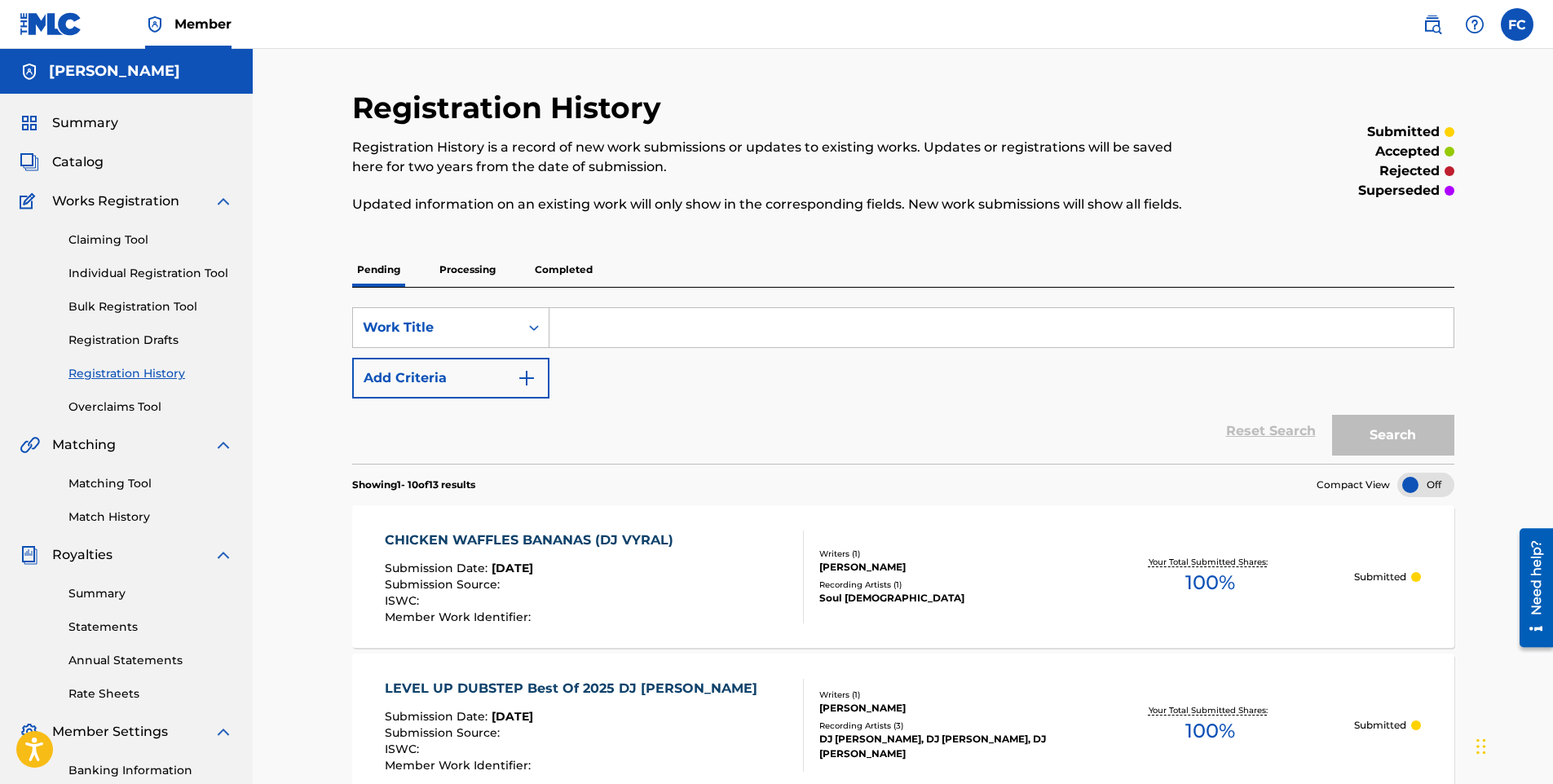
click at [98, 236] on link "Claiming Tool" at bounding box center [150, 240] width 165 height 17
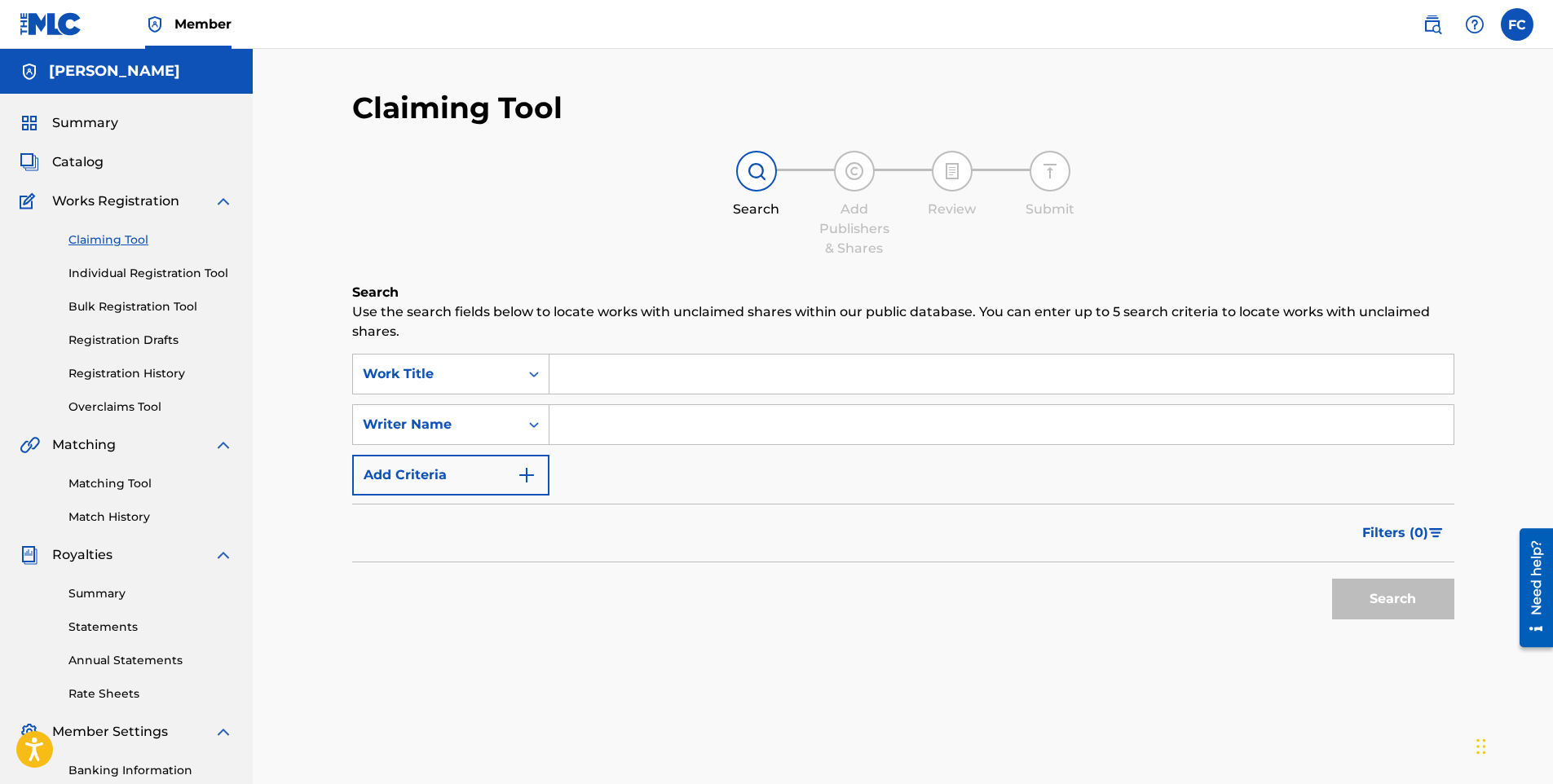
click at [643, 366] on input "Search Form" at bounding box center [1001, 375] width 905 height 39
click at [629, 426] on input "Search Form" at bounding box center [1001, 425] width 905 height 39
click at [1381, 590] on button "Search" at bounding box center [1393, 599] width 122 height 40
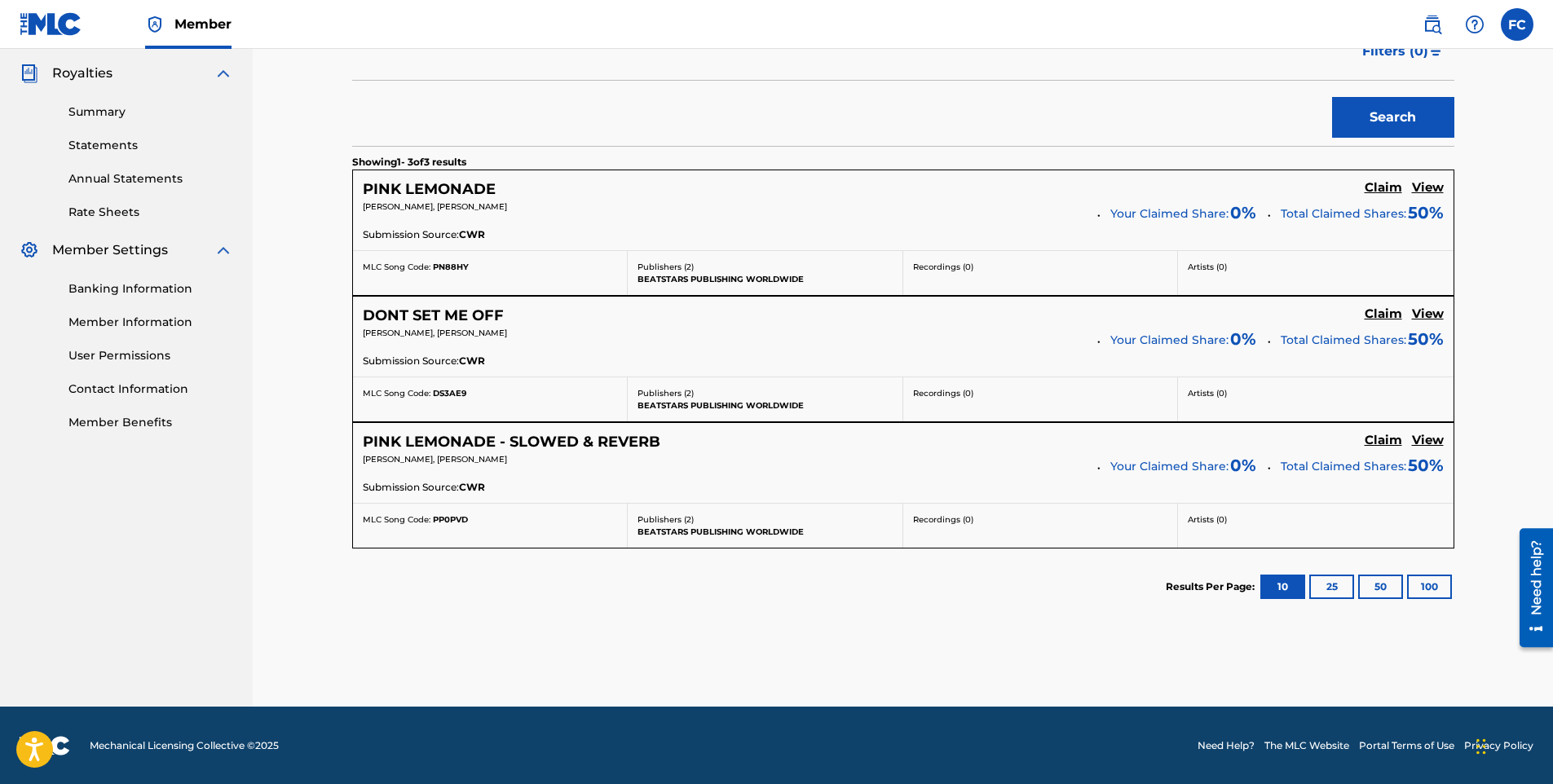
scroll to position [482, 0]
click at [438, 185] on h5 "PINK LEMONADE" at bounding box center [429, 188] width 133 height 19
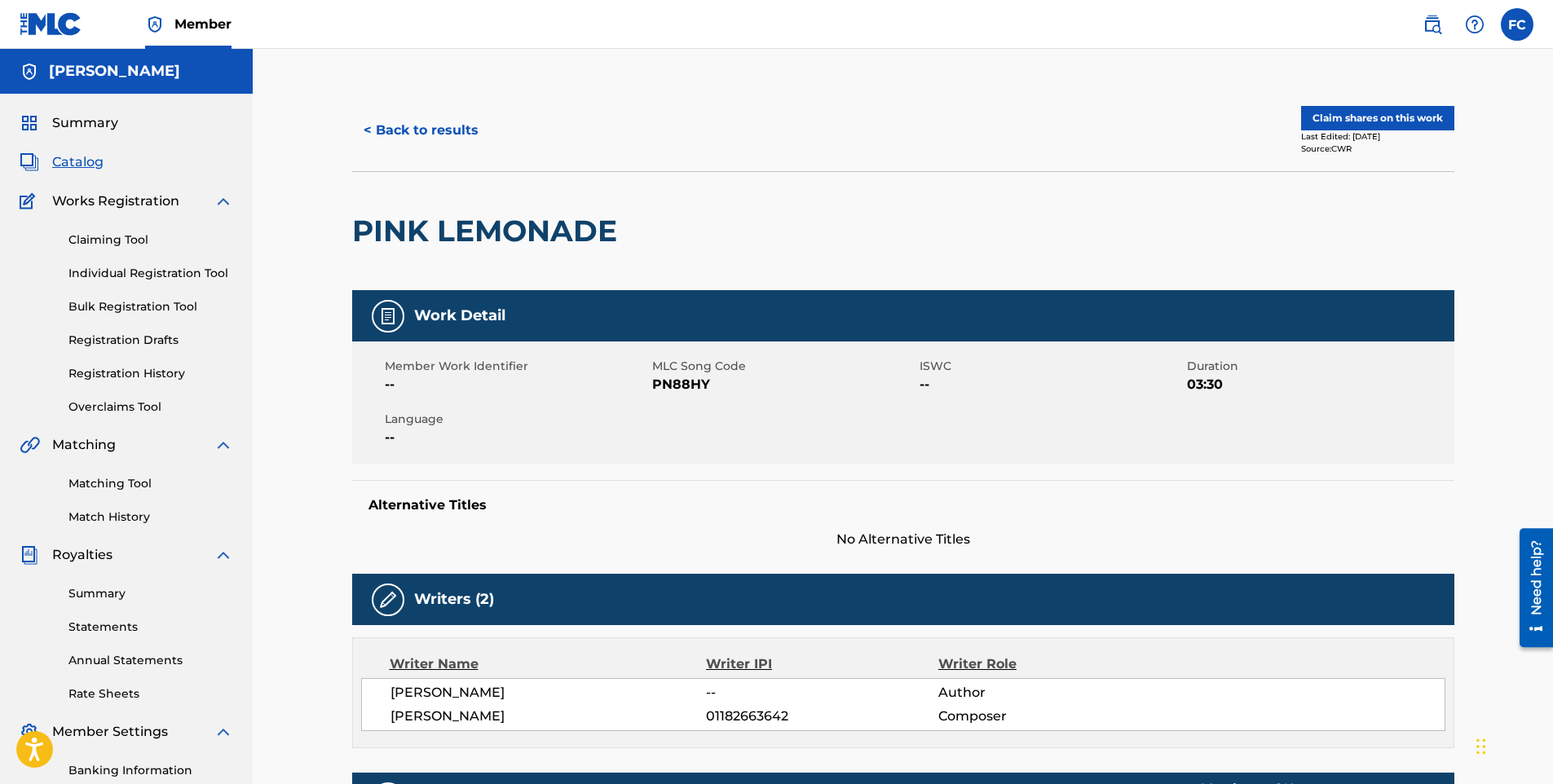
click at [1376, 125] on button "Claim shares on this work" at bounding box center [1377, 117] width 153 height 25
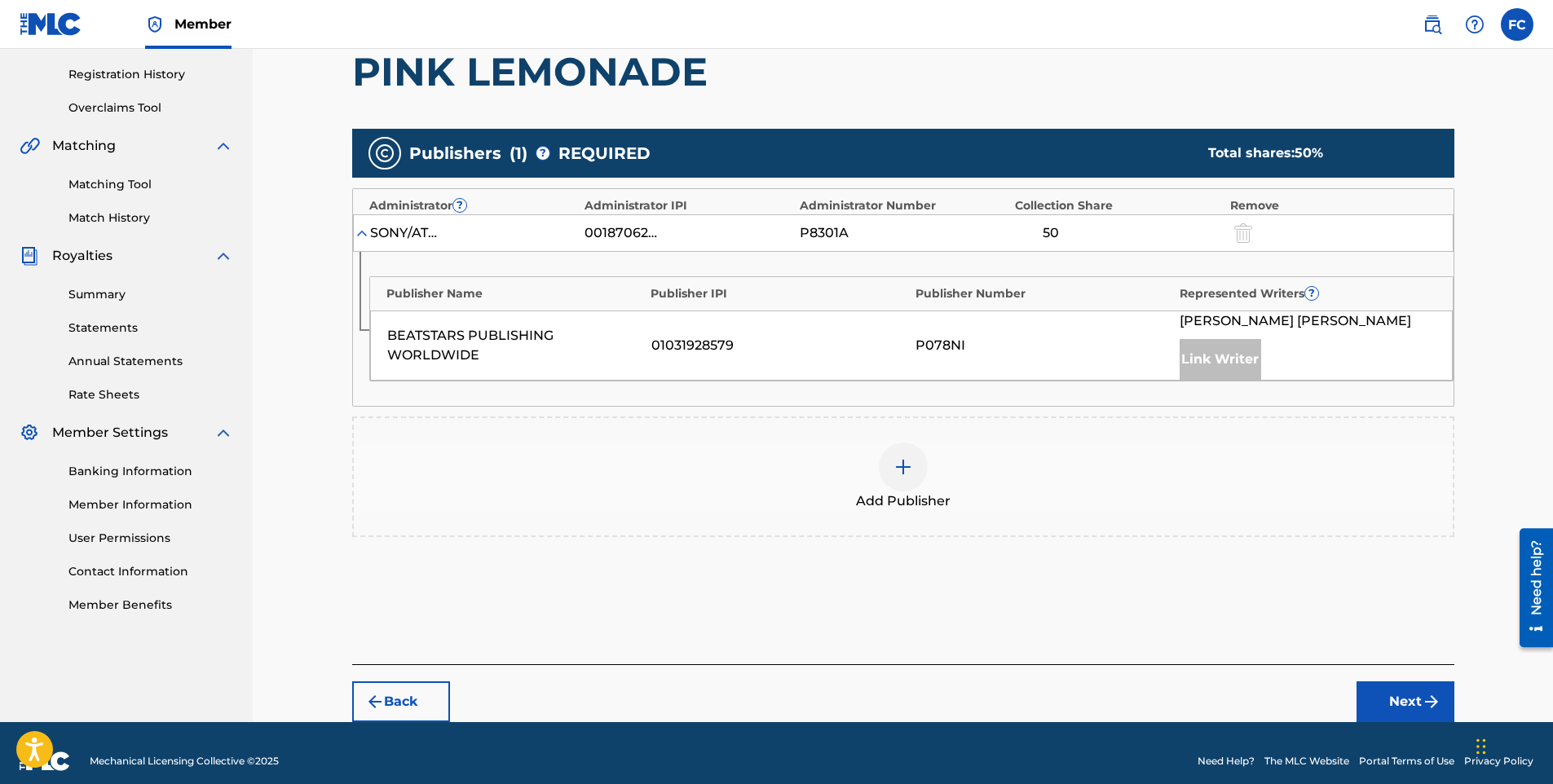
scroll to position [316, 0]
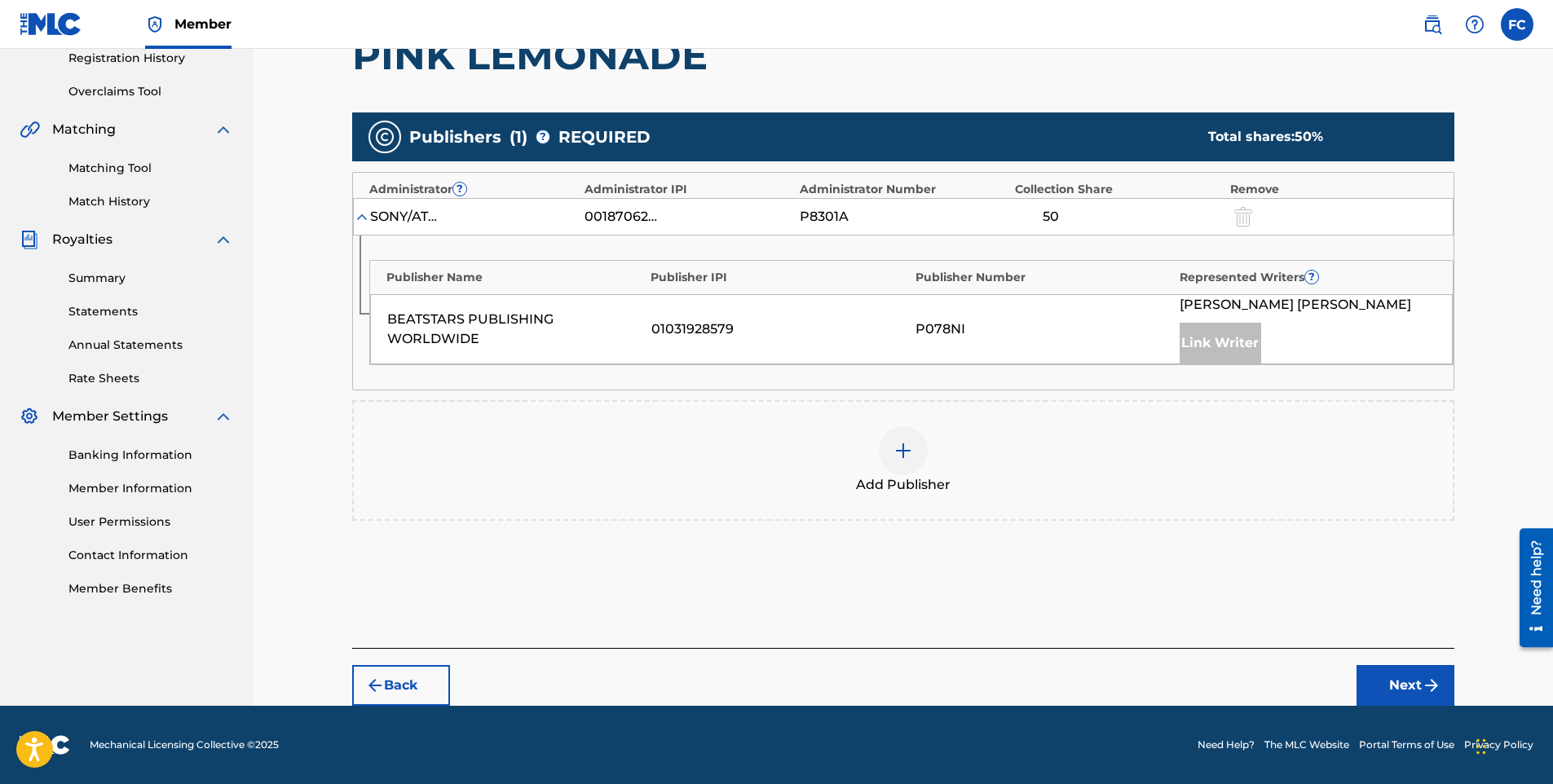
click at [1385, 681] on button "Next" at bounding box center [1405, 684] width 98 height 40
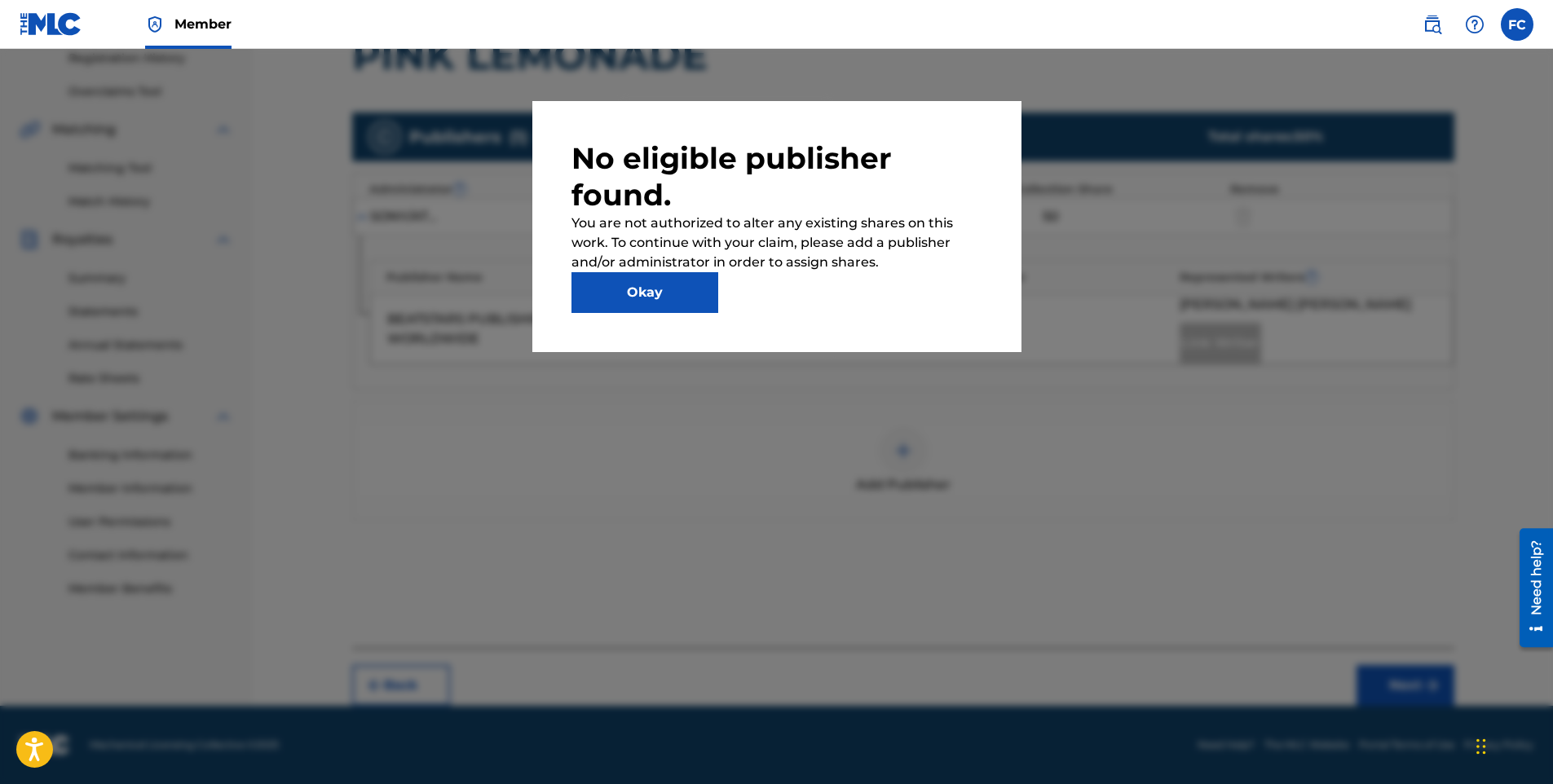
click at [623, 298] on button "Okay" at bounding box center [644, 292] width 147 height 40
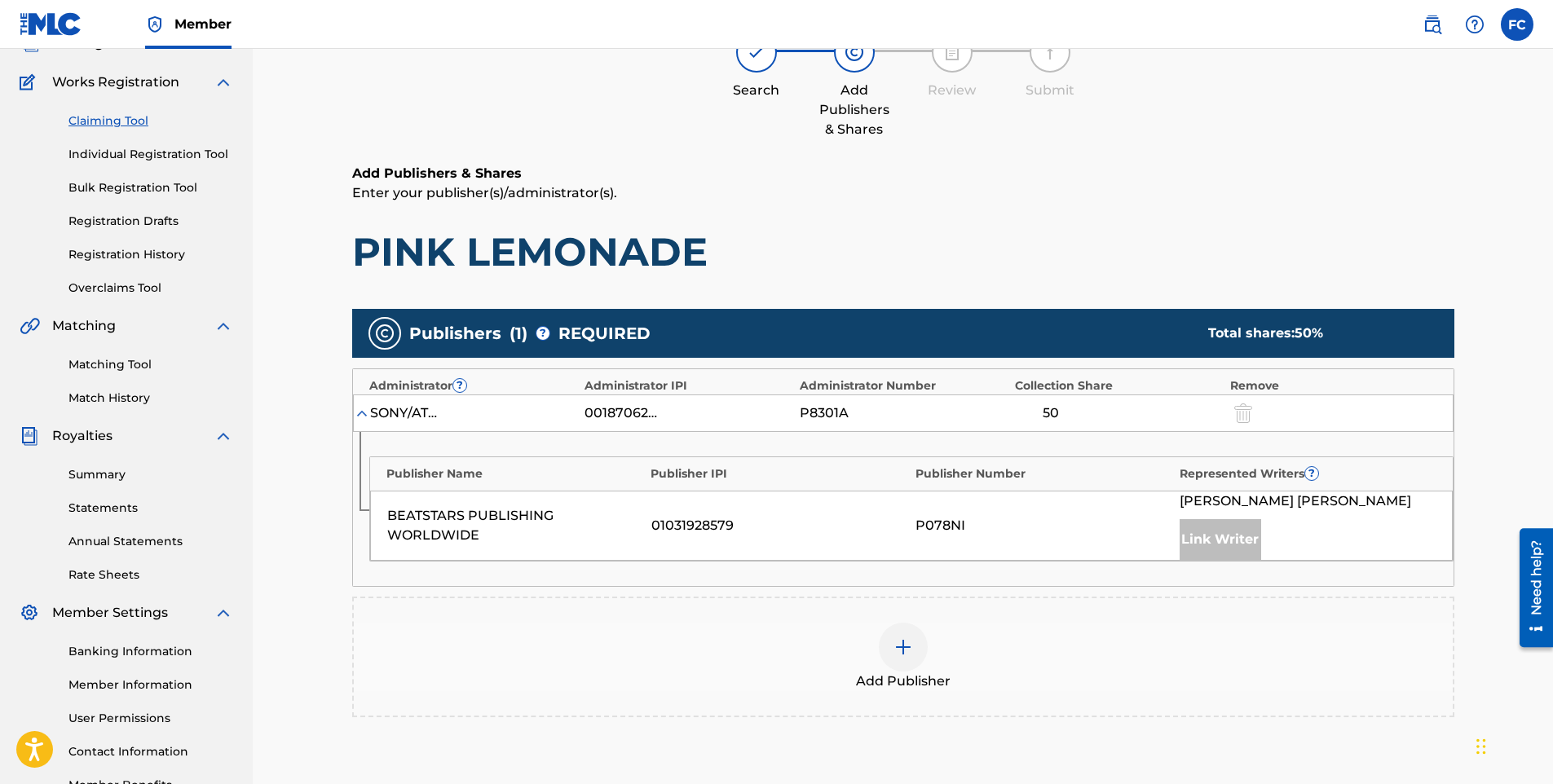
scroll to position [71, 0]
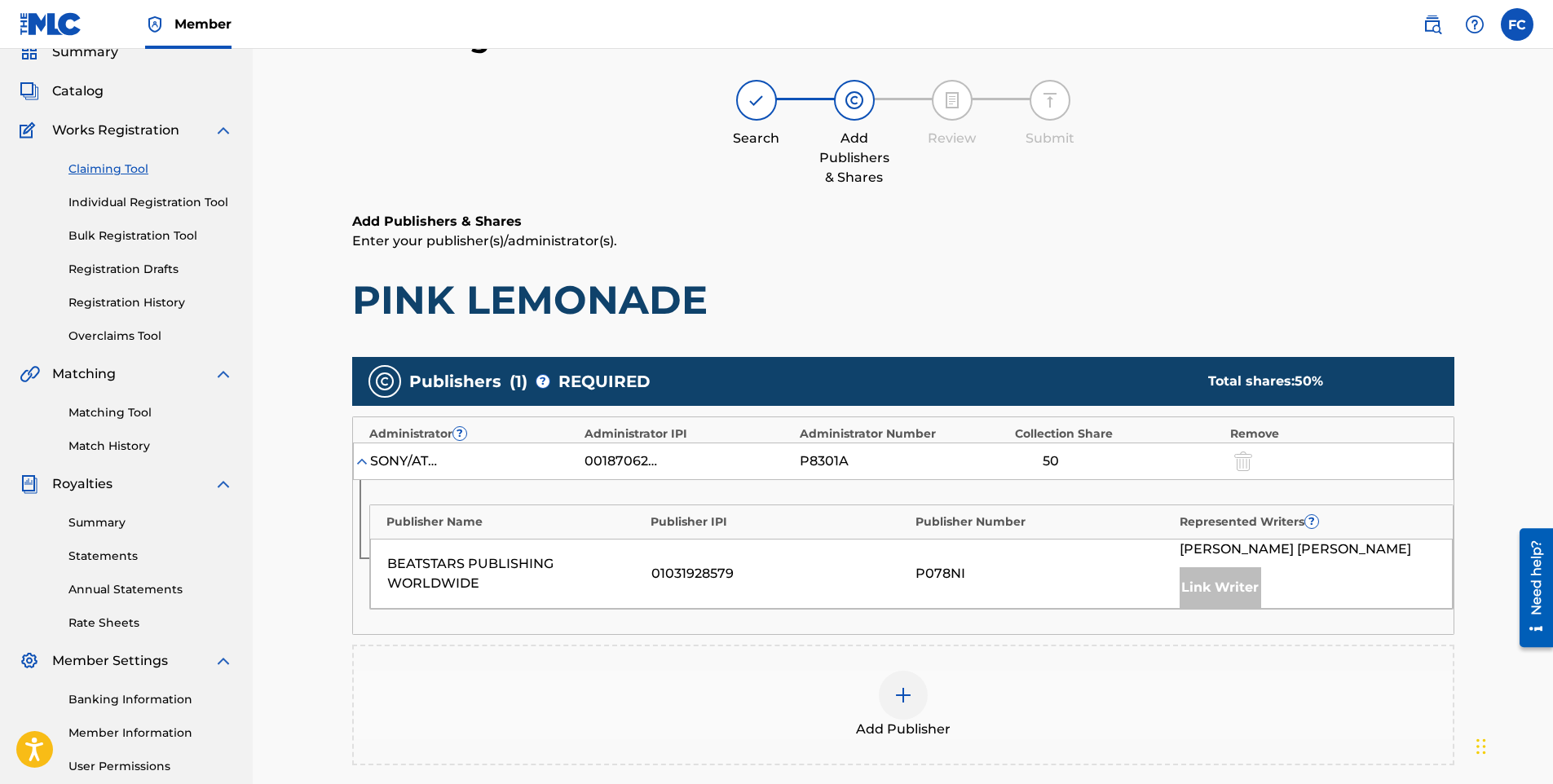
click at [896, 692] on img at bounding box center [904, 695] width 20 height 20
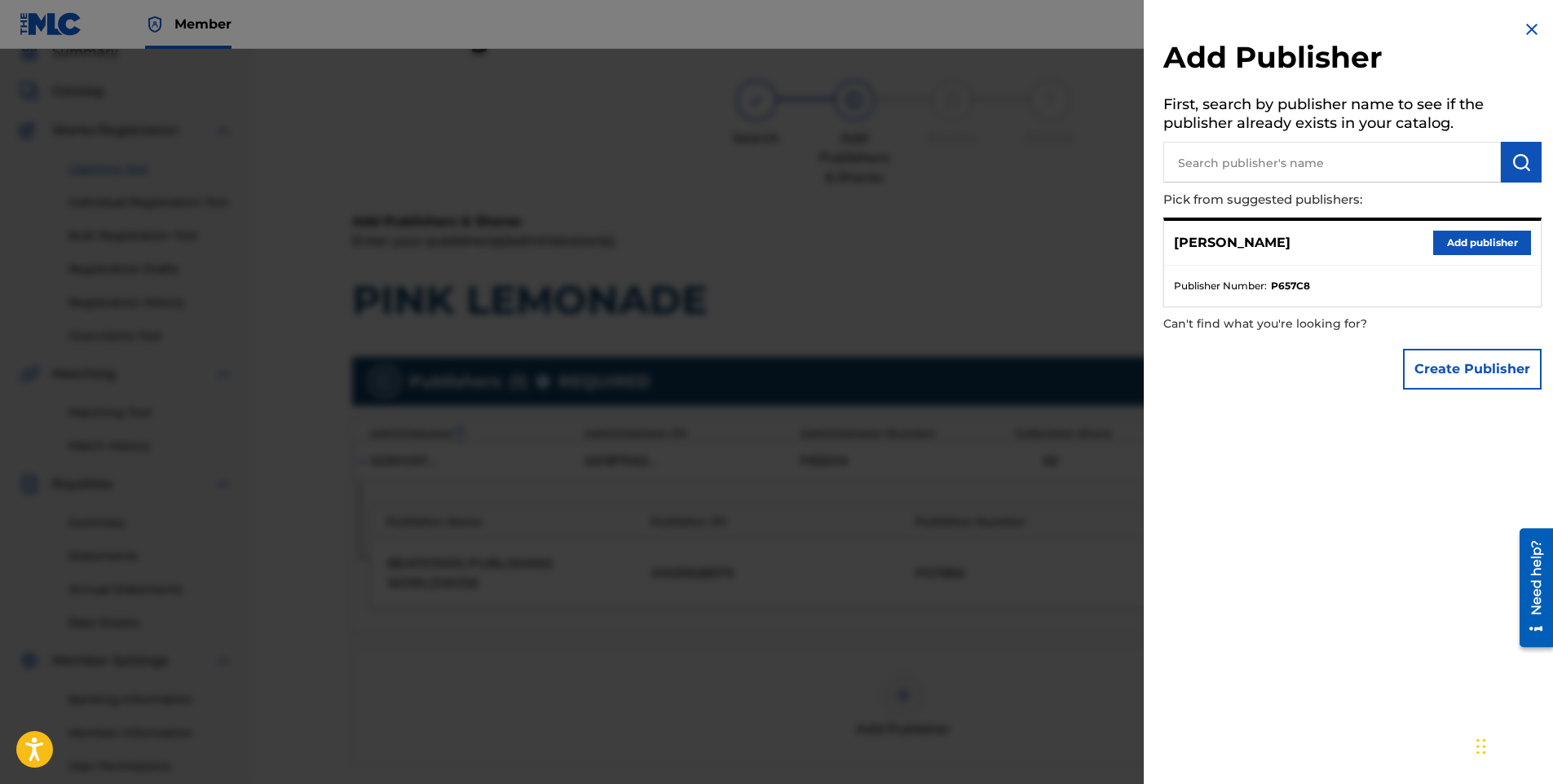
click at [1464, 246] on button "Add publisher" at bounding box center [1482, 243] width 98 height 25
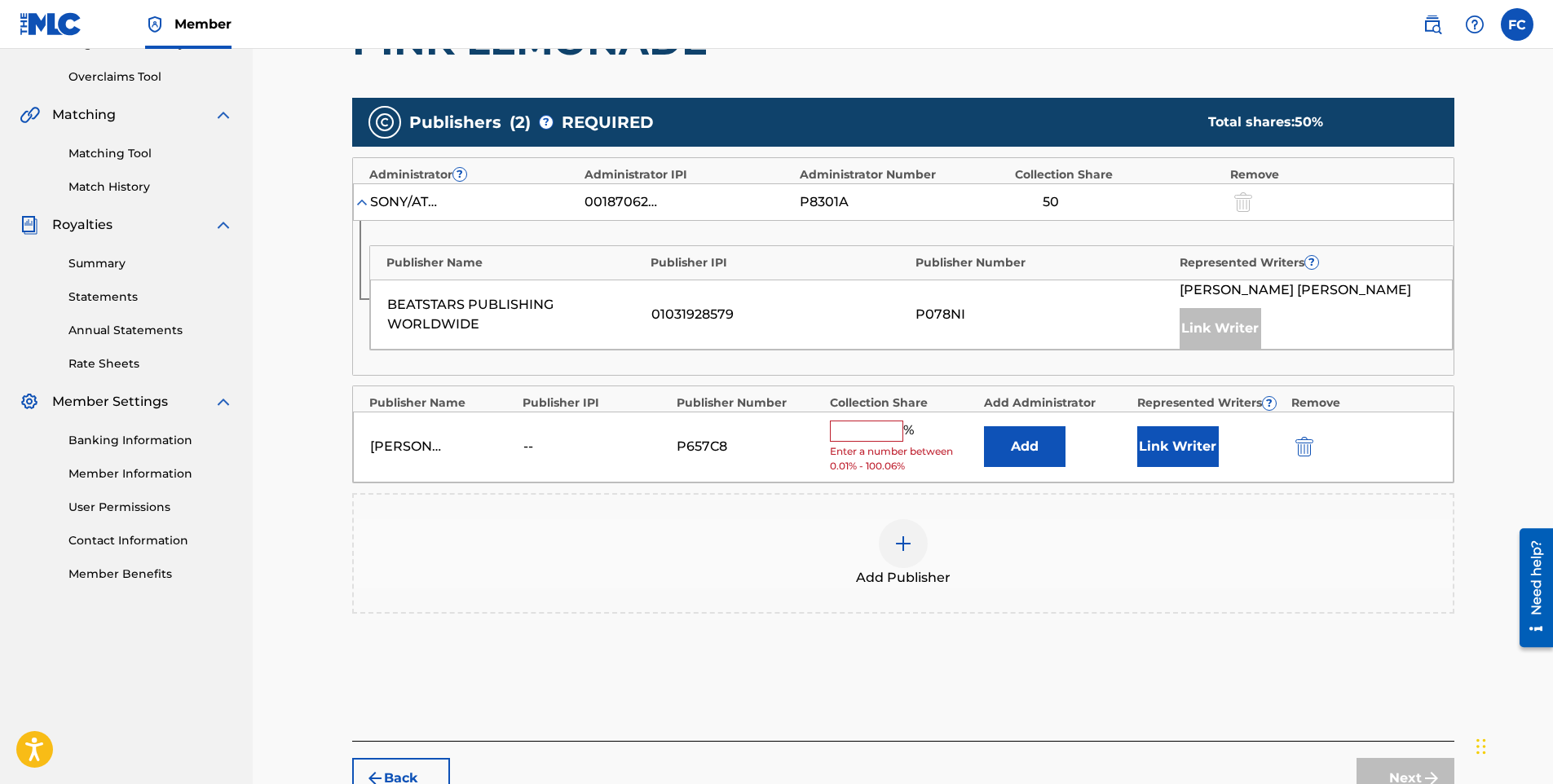
scroll to position [396, 0]
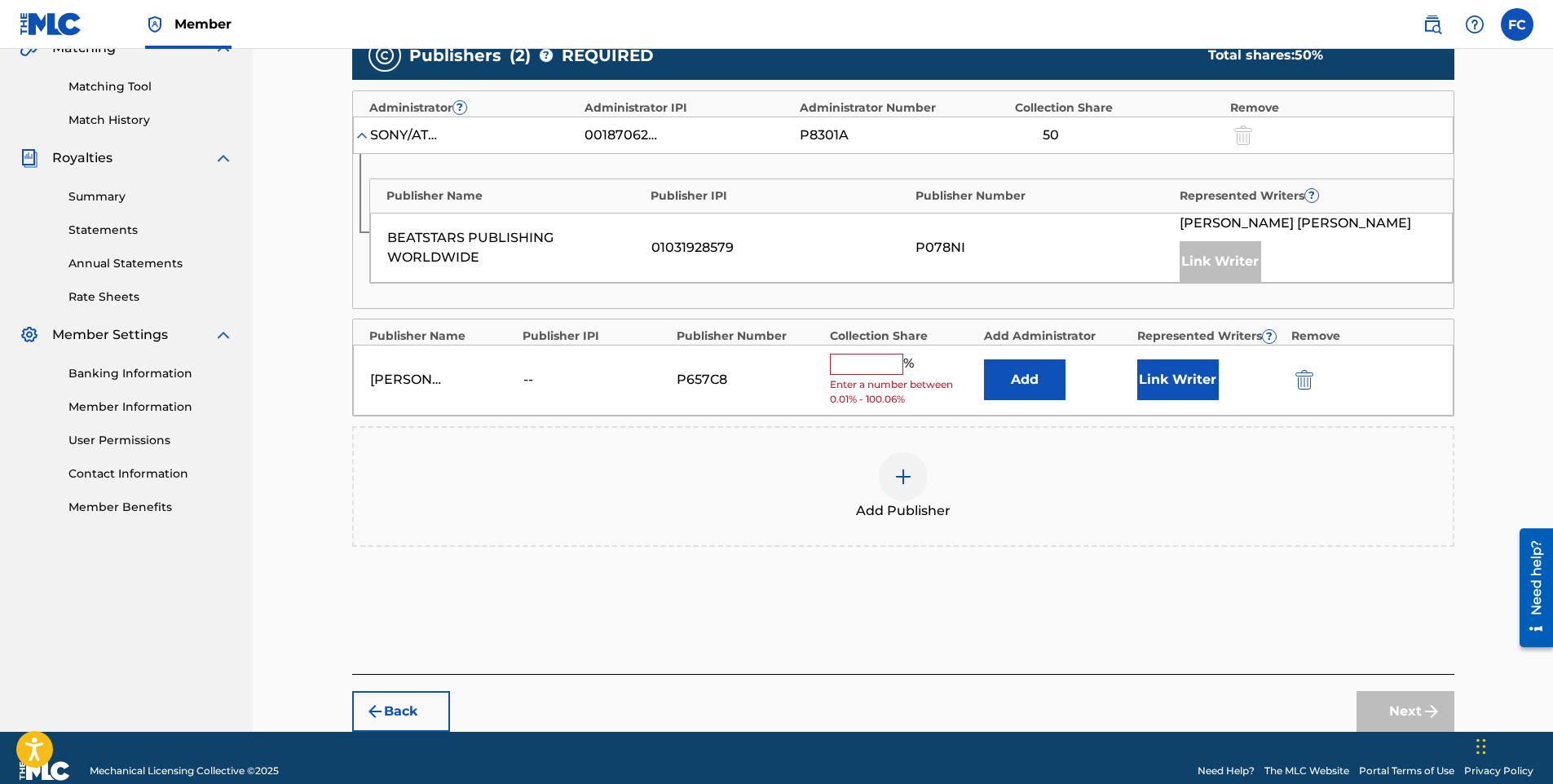
click at [849, 367] on input "text" at bounding box center [866, 364] width 73 height 21
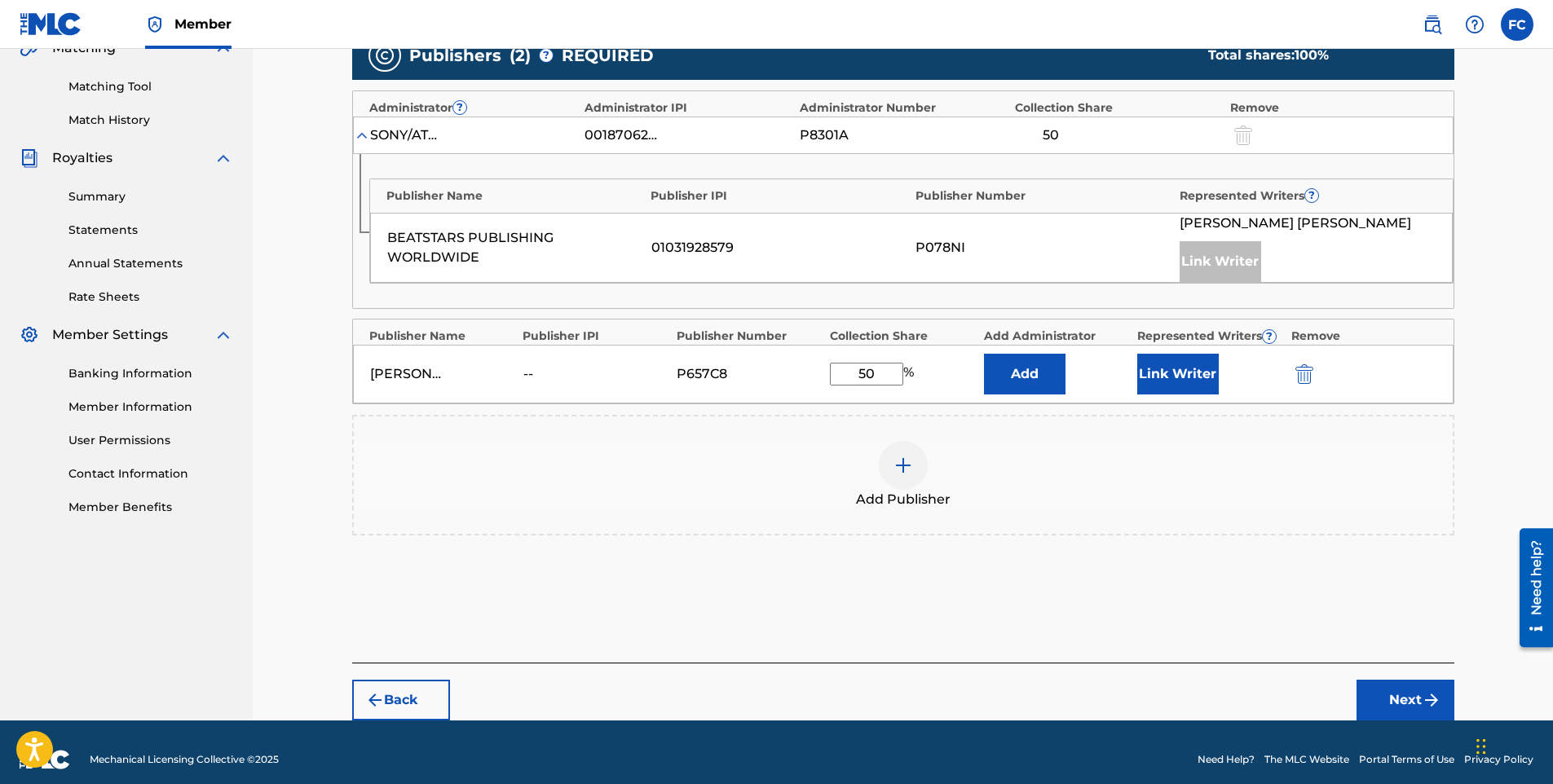
click at [1151, 374] on button "Link Writer" at bounding box center [1178, 374] width 82 height 40
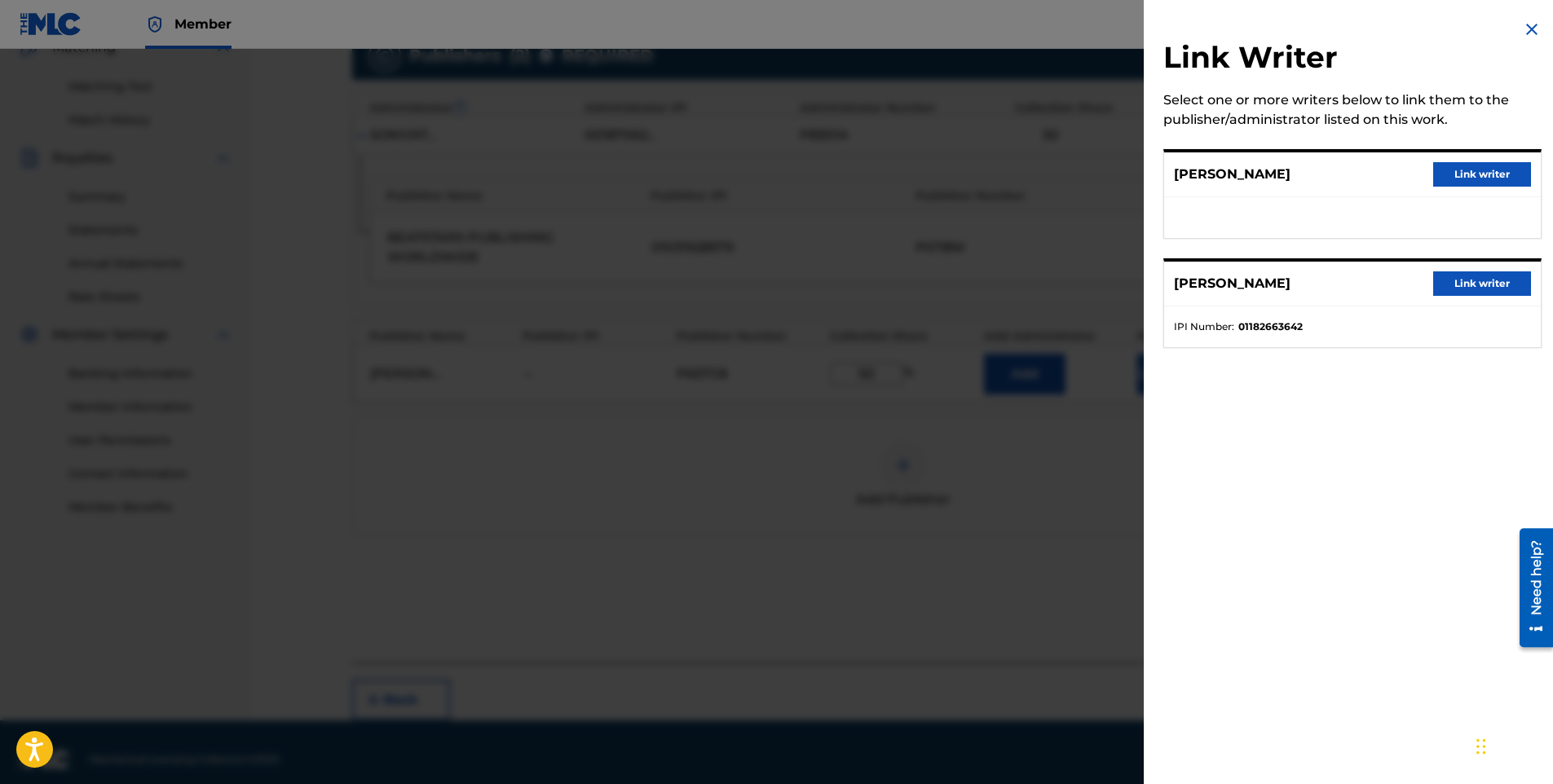
click at [1480, 179] on button "Link writer" at bounding box center [1482, 174] width 98 height 25
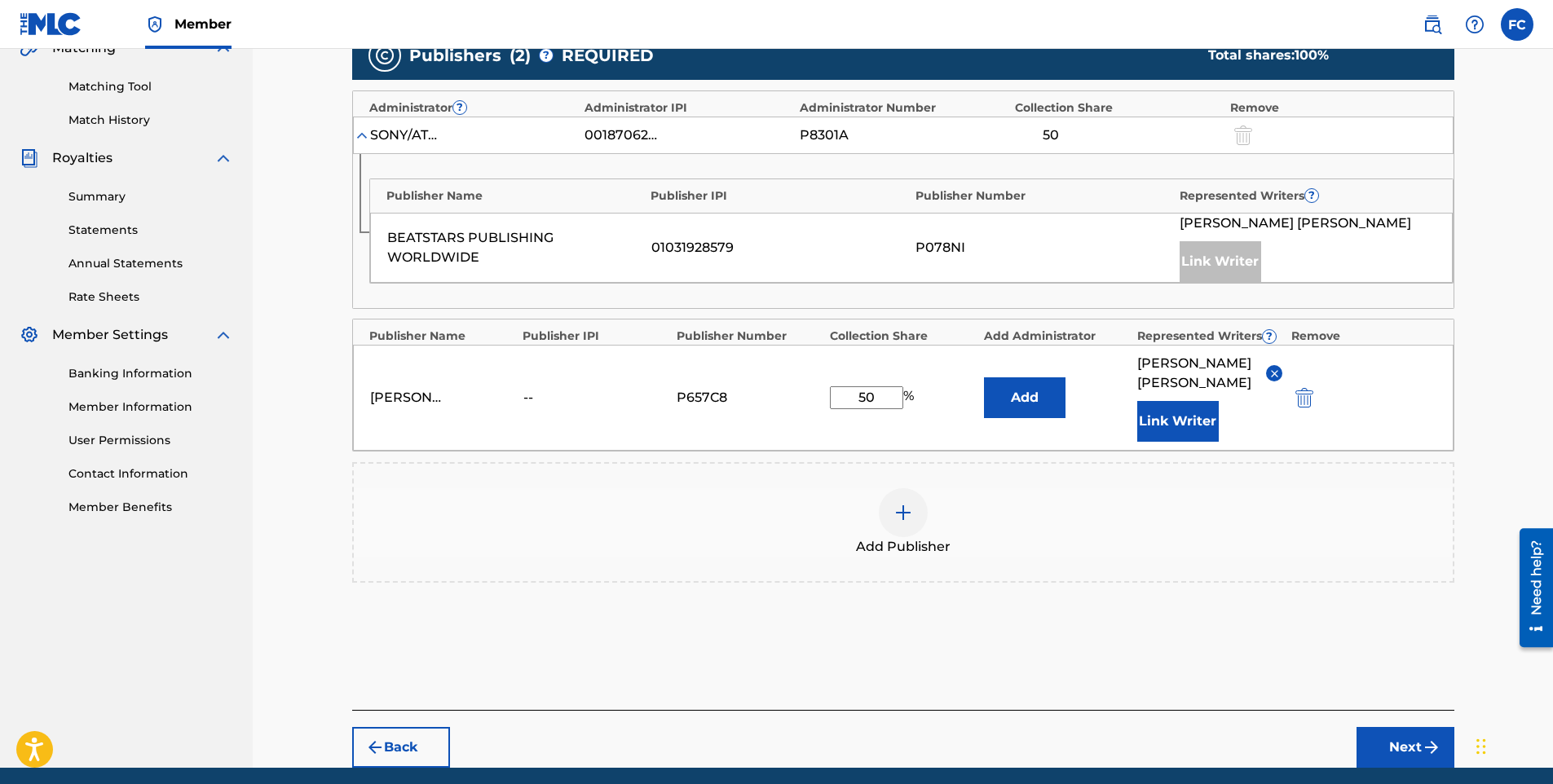
click at [1436, 749] on img "submit" at bounding box center [1432, 748] width 20 height 20
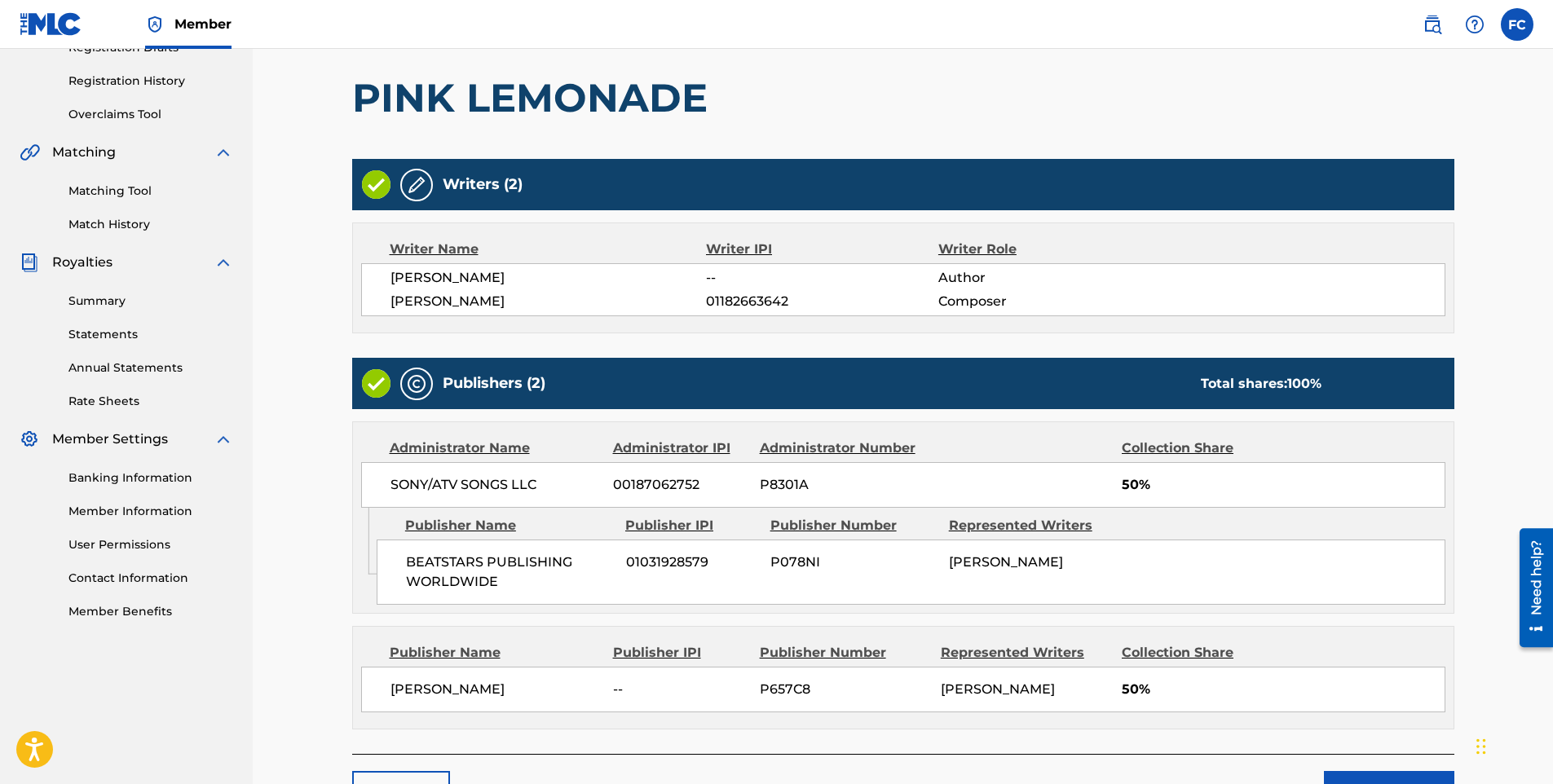
scroll to position [398, 0]
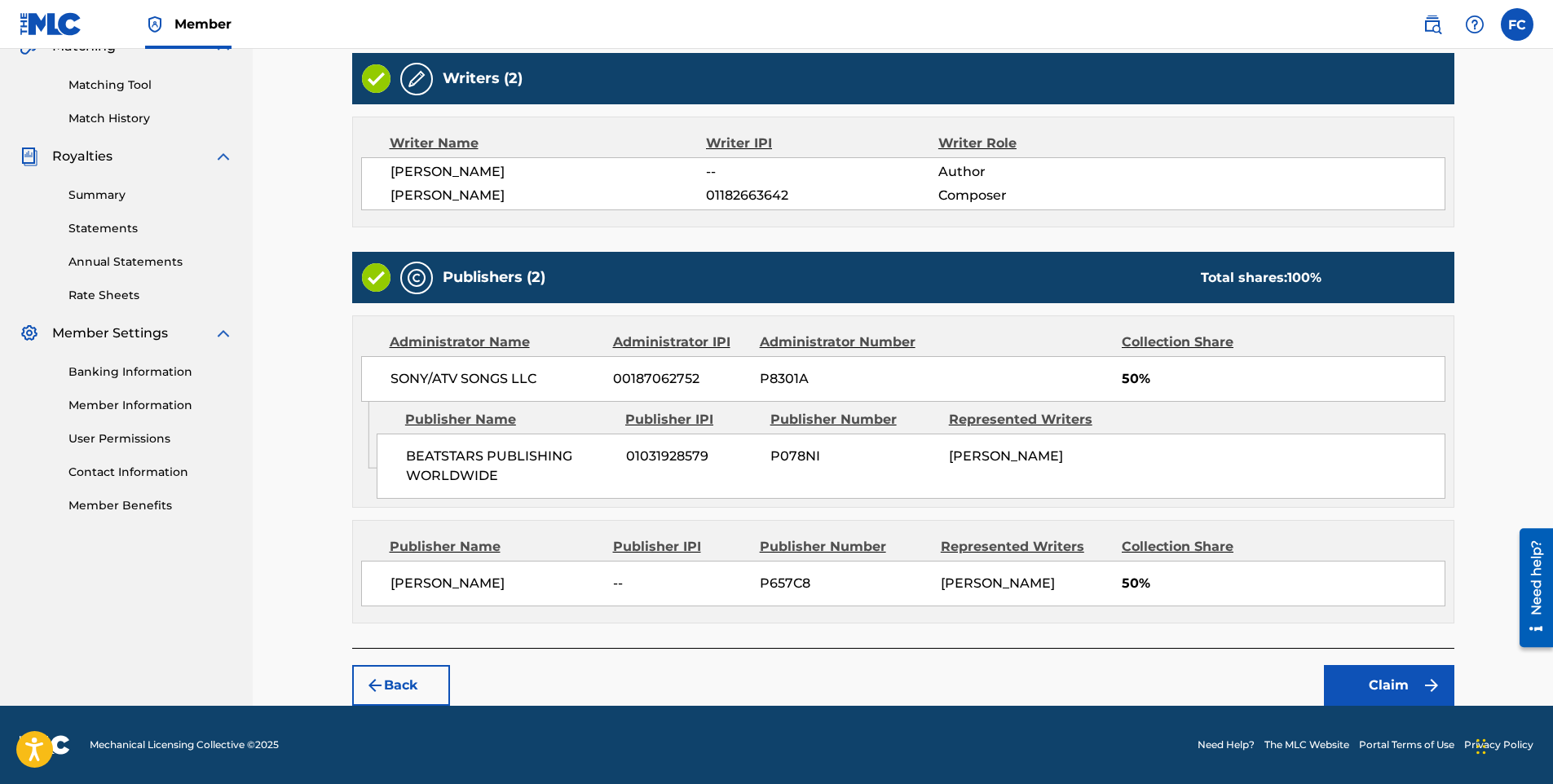
click at [1393, 688] on button "Claim" at bounding box center [1389, 684] width 130 height 40
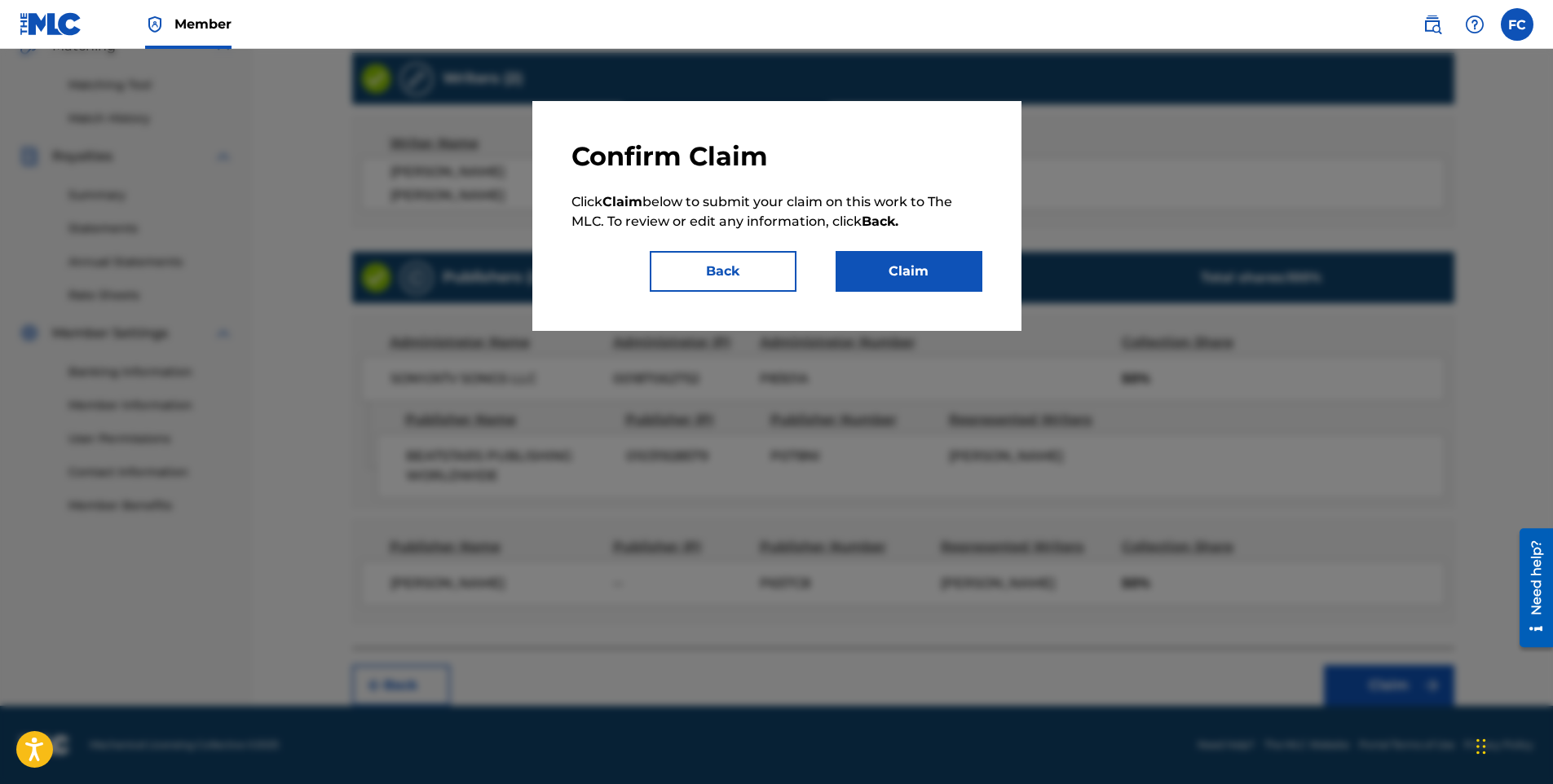
click at [924, 269] on button "Claim" at bounding box center [909, 271] width 147 height 40
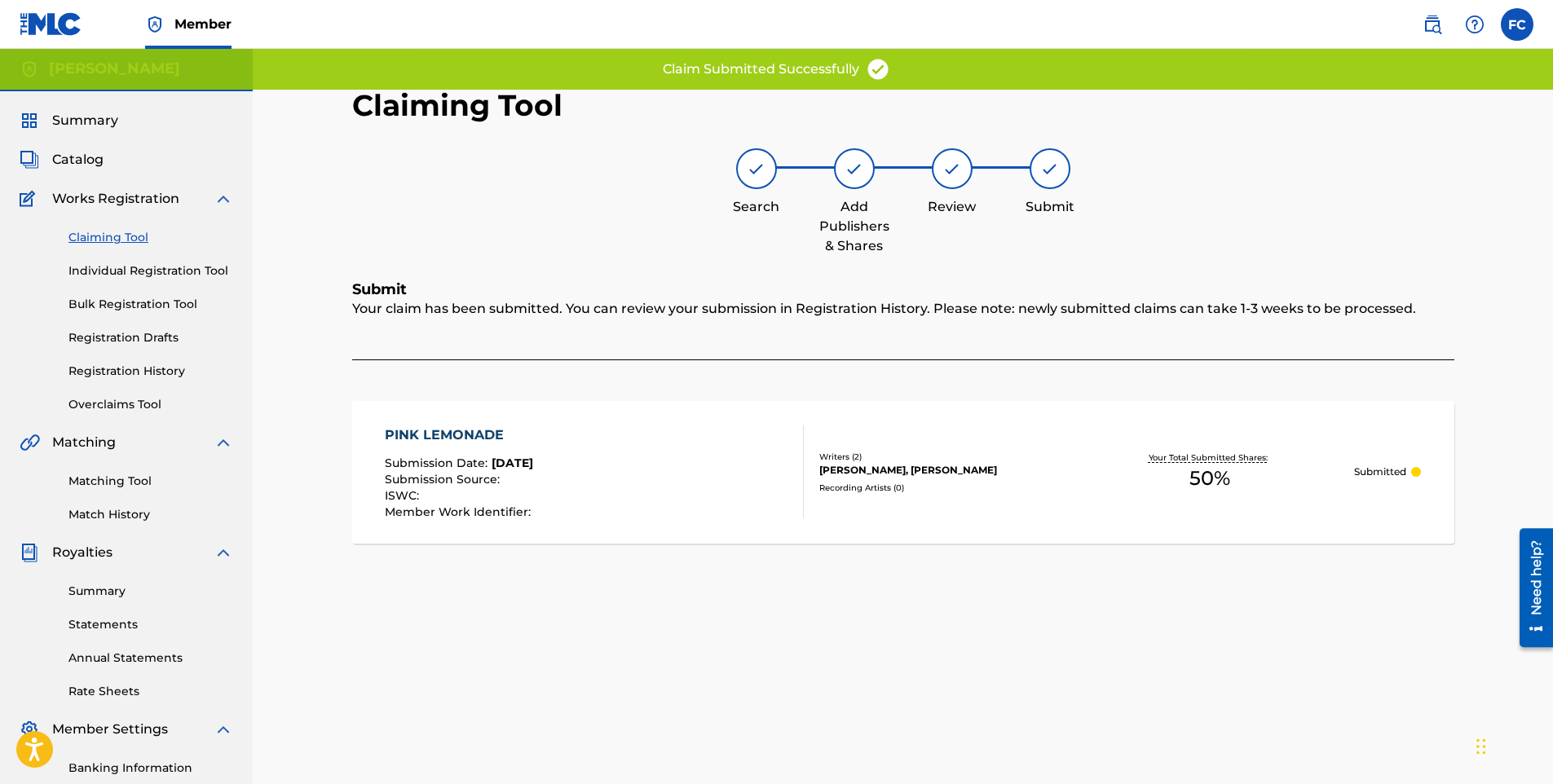
scroll to position [0, 0]
click at [109, 234] on link "Claiming Tool" at bounding box center [150, 240] width 165 height 17
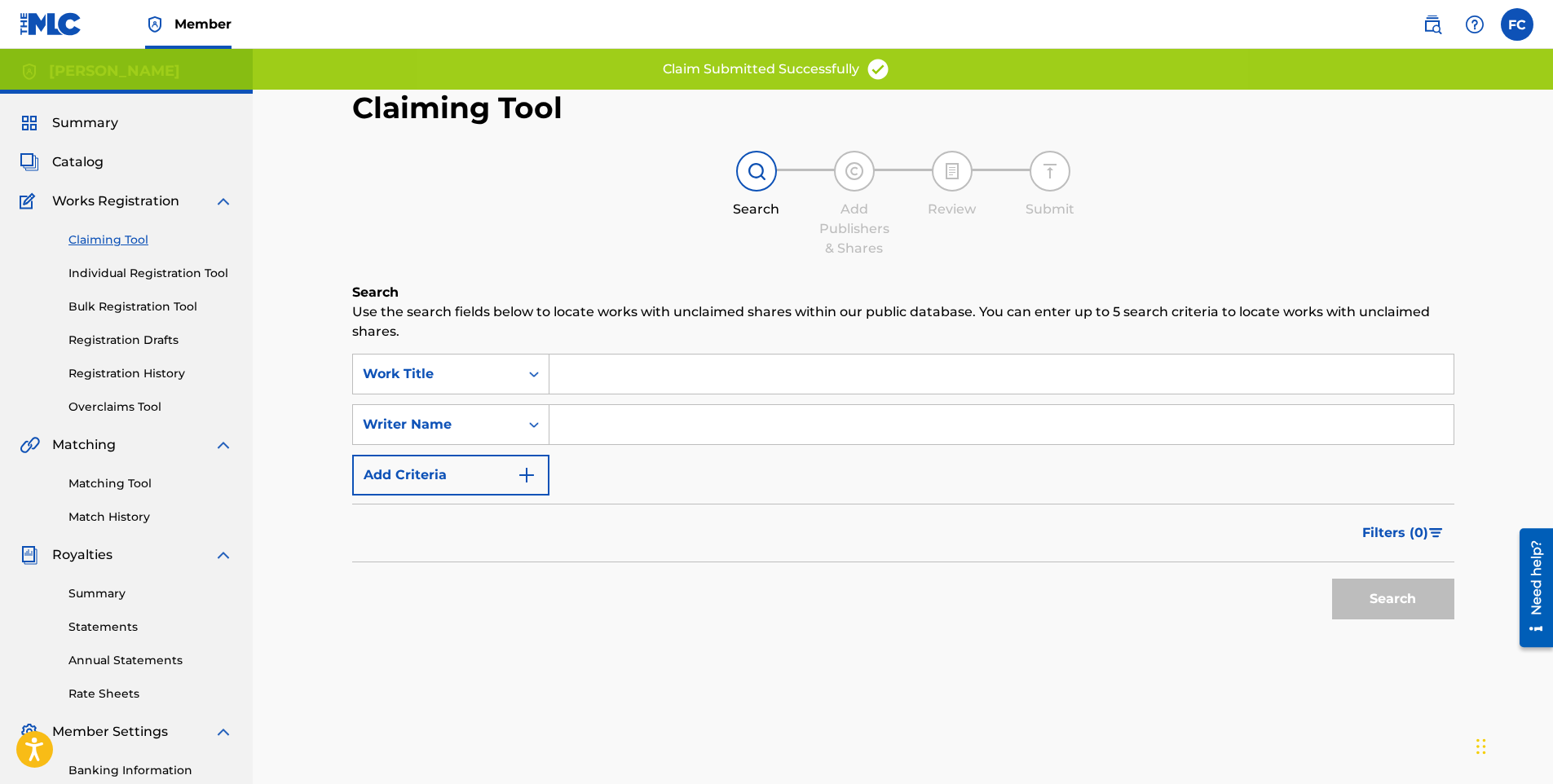
click at [583, 374] on input "Search Form" at bounding box center [1001, 375] width 905 height 39
click at [581, 415] on input "Search Form" at bounding box center [1001, 425] width 905 height 39
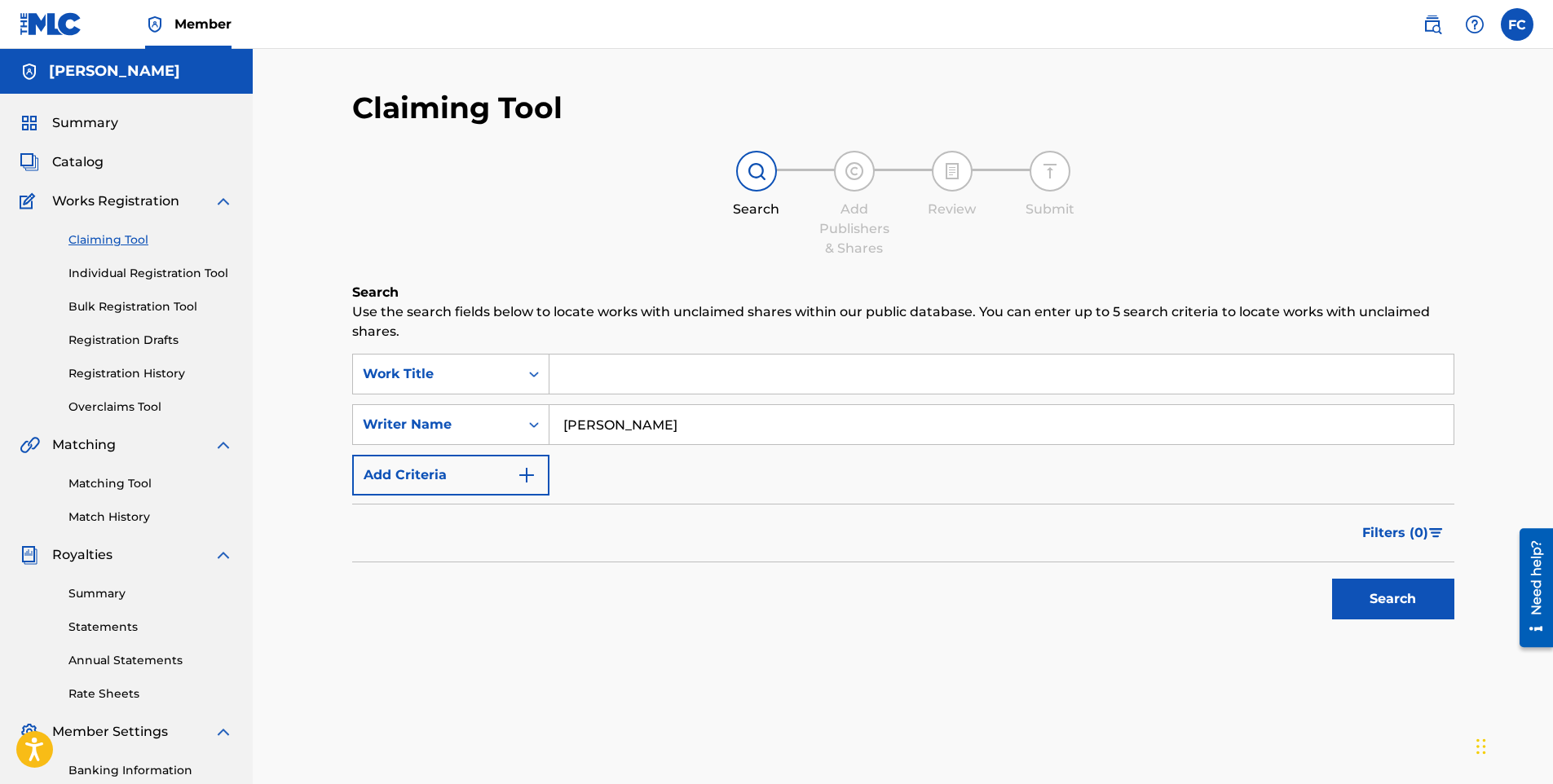
click at [1446, 616] on button "Search" at bounding box center [1393, 599] width 122 height 40
drag, startPoint x: 749, startPoint y: 431, endPoint x: 658, endPoint y: 432, distance: 91.0
click at [658, 432] on input "[PERSON_NAME]" at bounding box center [1001, 425] width 905 height 39
click at [654, 430] on input "[PERSON_NAME]" at bounding box center [1001, 425] width 905 height 39
click at [1332, 579] on button "Search" at bounding box center [1393, 599] width 122 height 40
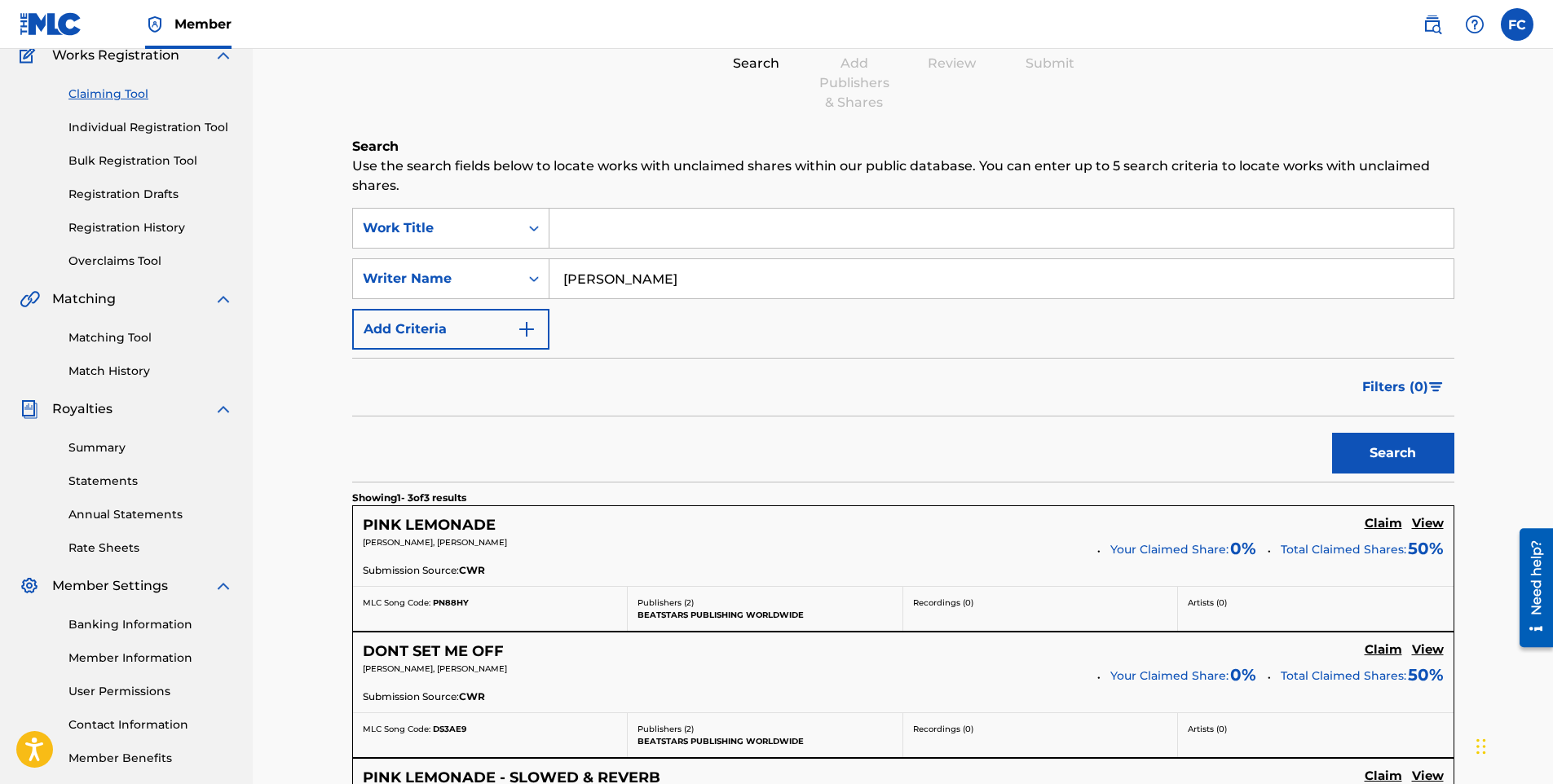
scroll to position [407, 0]
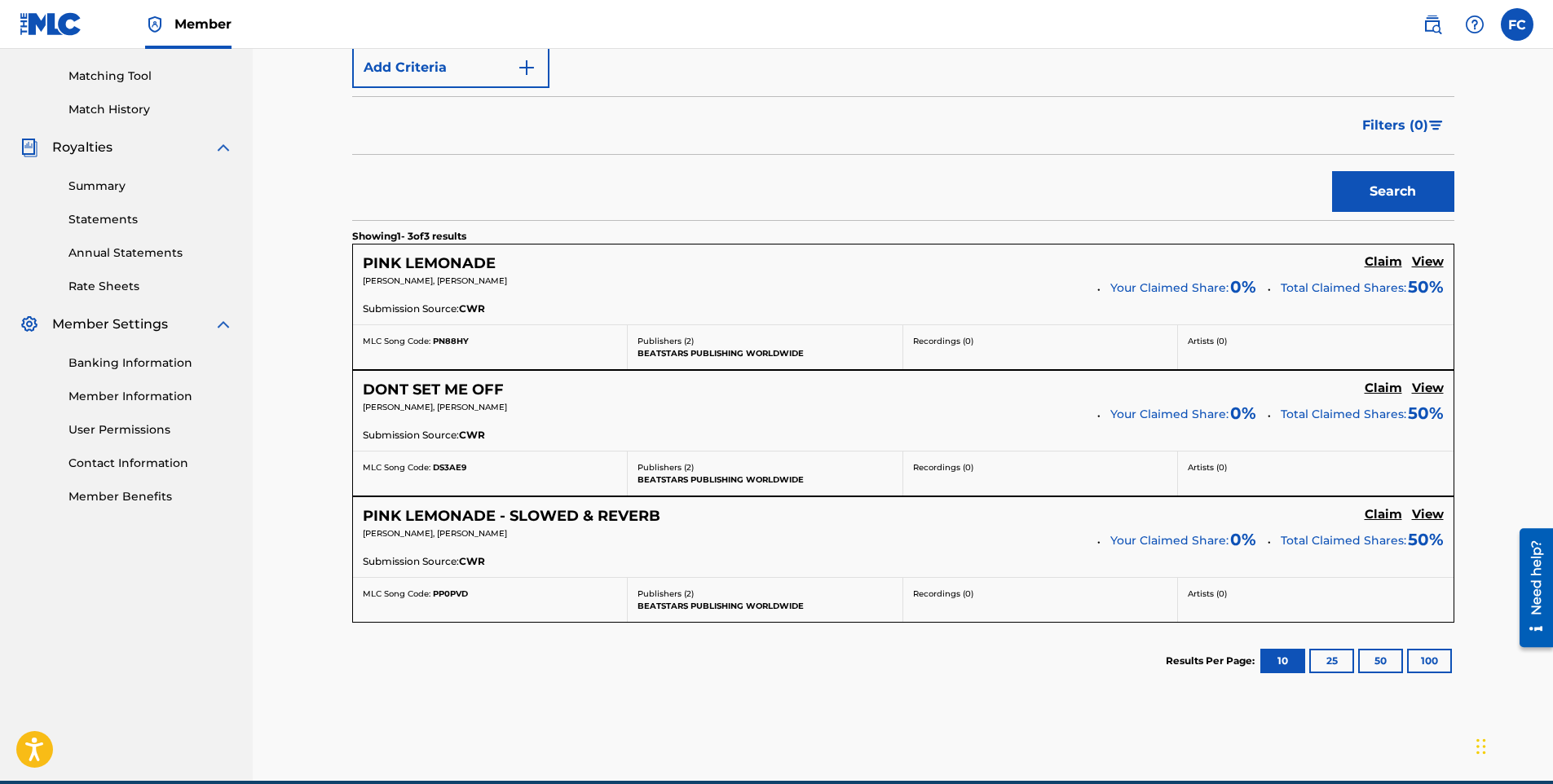
click at [1375, 387] on h5 "Claim" at bounding box center [1383, 389] width 37 height 16
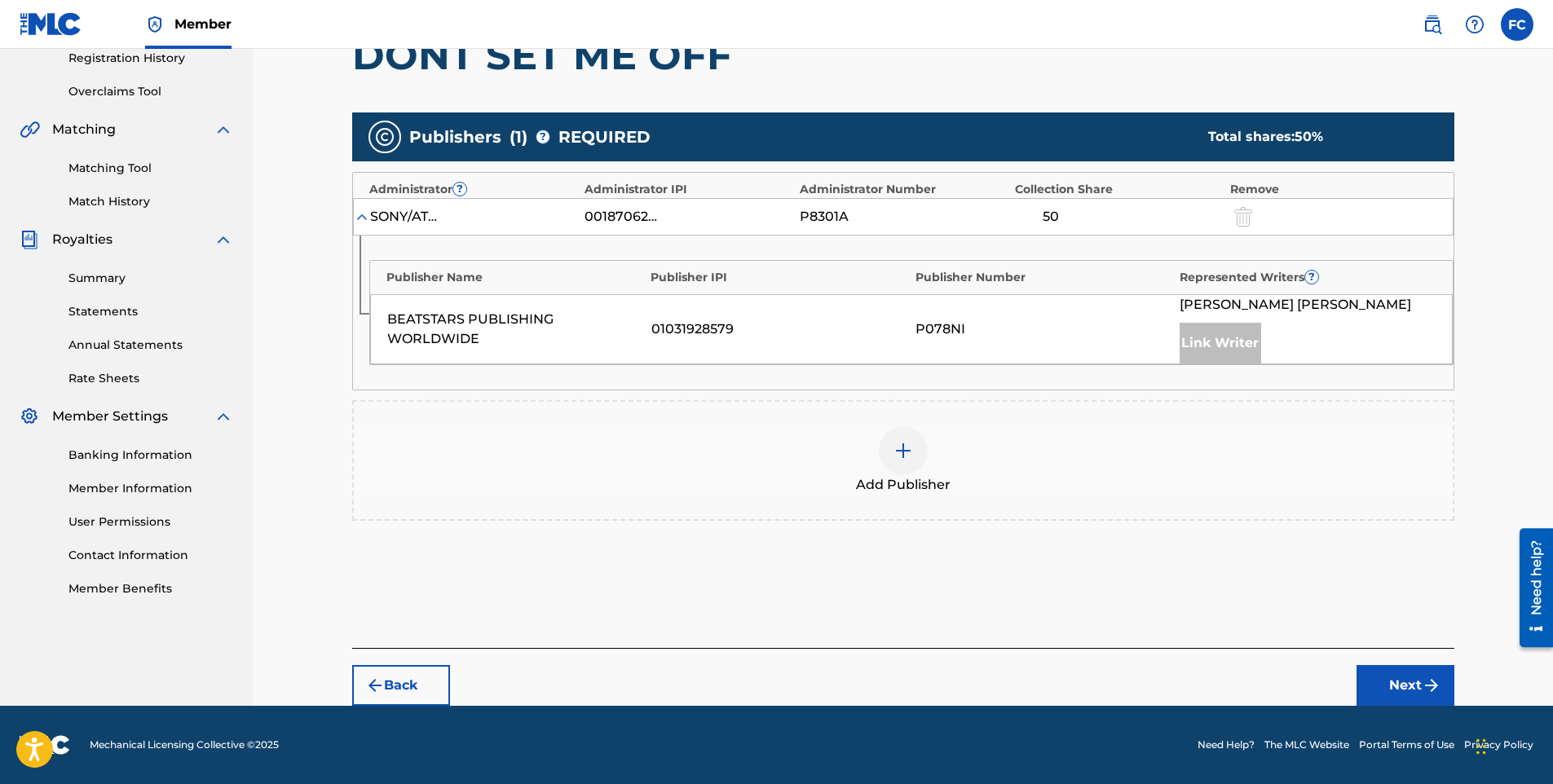
scroll to position [316, 0]
click at [919, 441] on div at bounding box center [904, 451] width 49 height 49
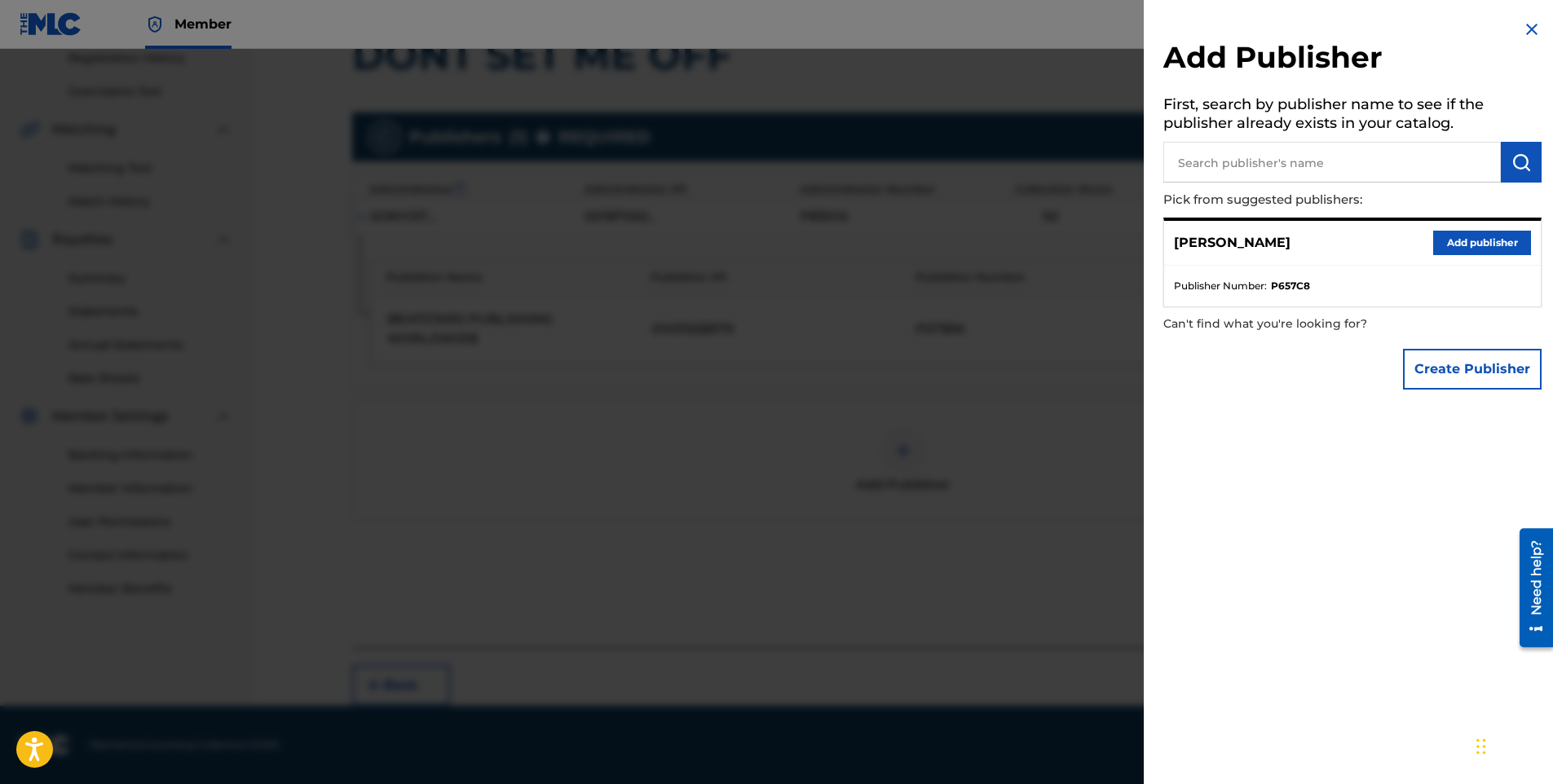
click at [1475, 240] on button "Add publisher" at bounding box center [1482, 243] width 98 height 25
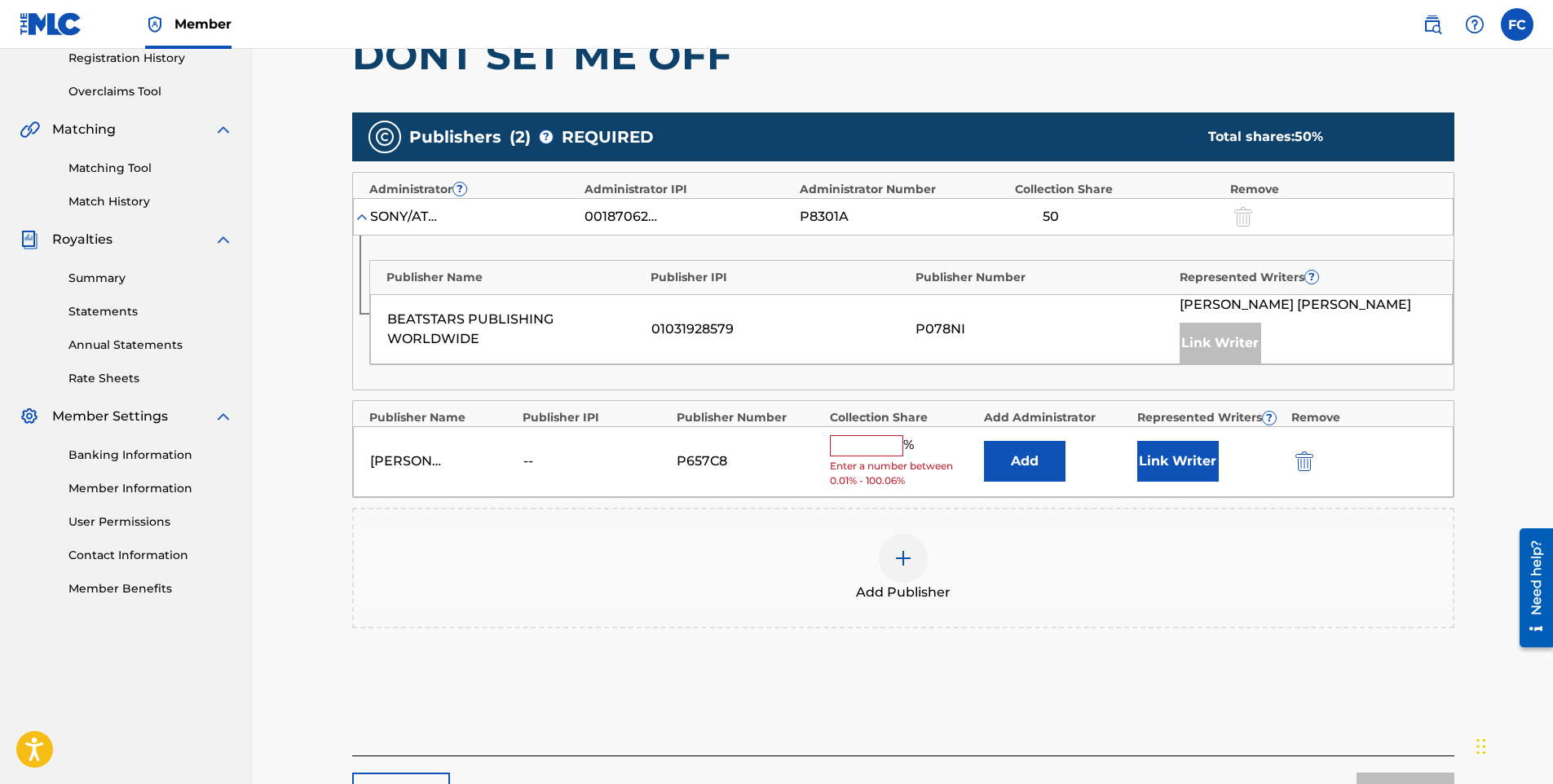
click at [853, 449] on input "text" at bounding box center [866, 445] width 73 height 21
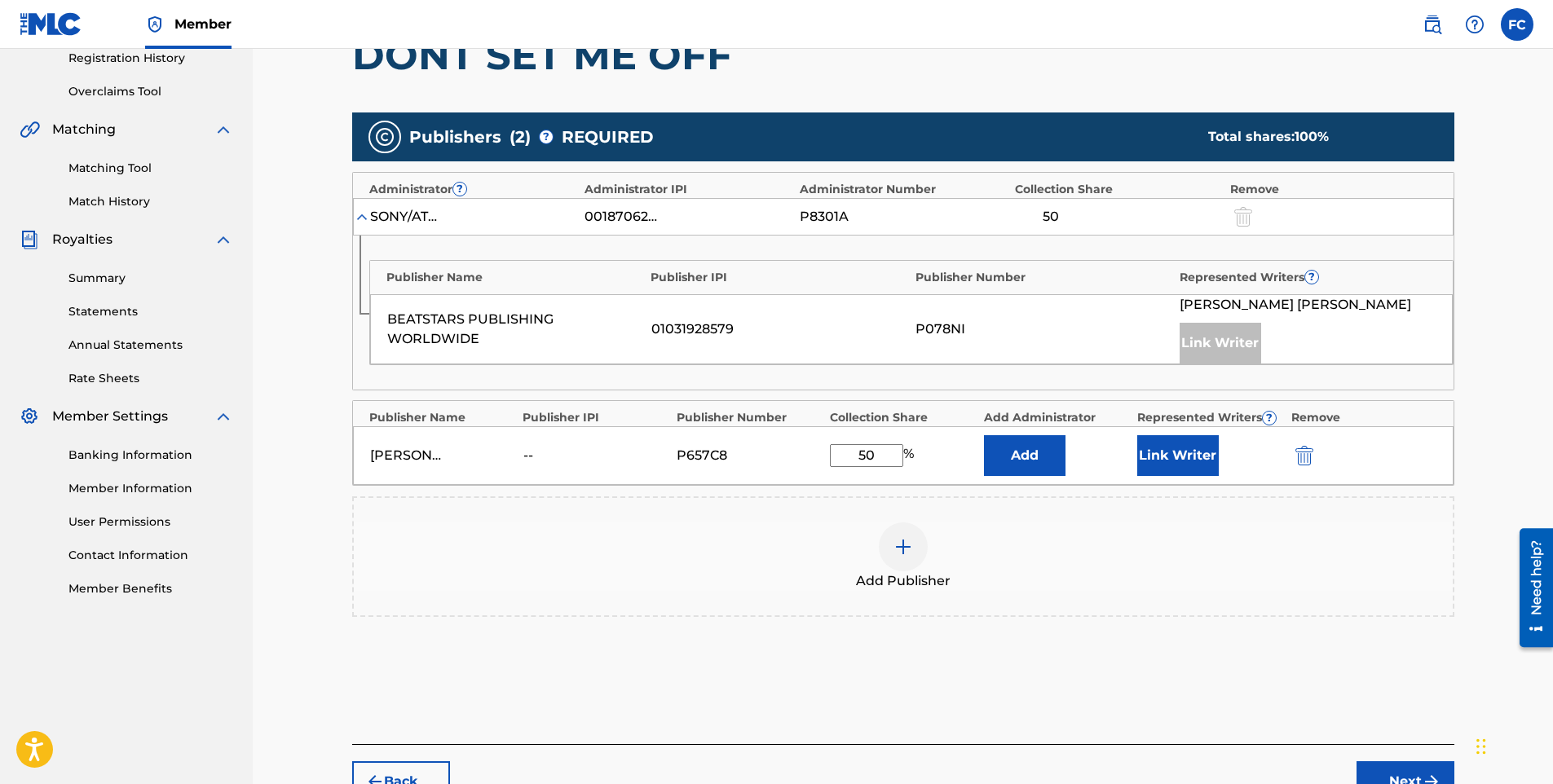
click at [1182, 452] on button "Link Writer" at bounding box center [1178, 455] width 82 height 40
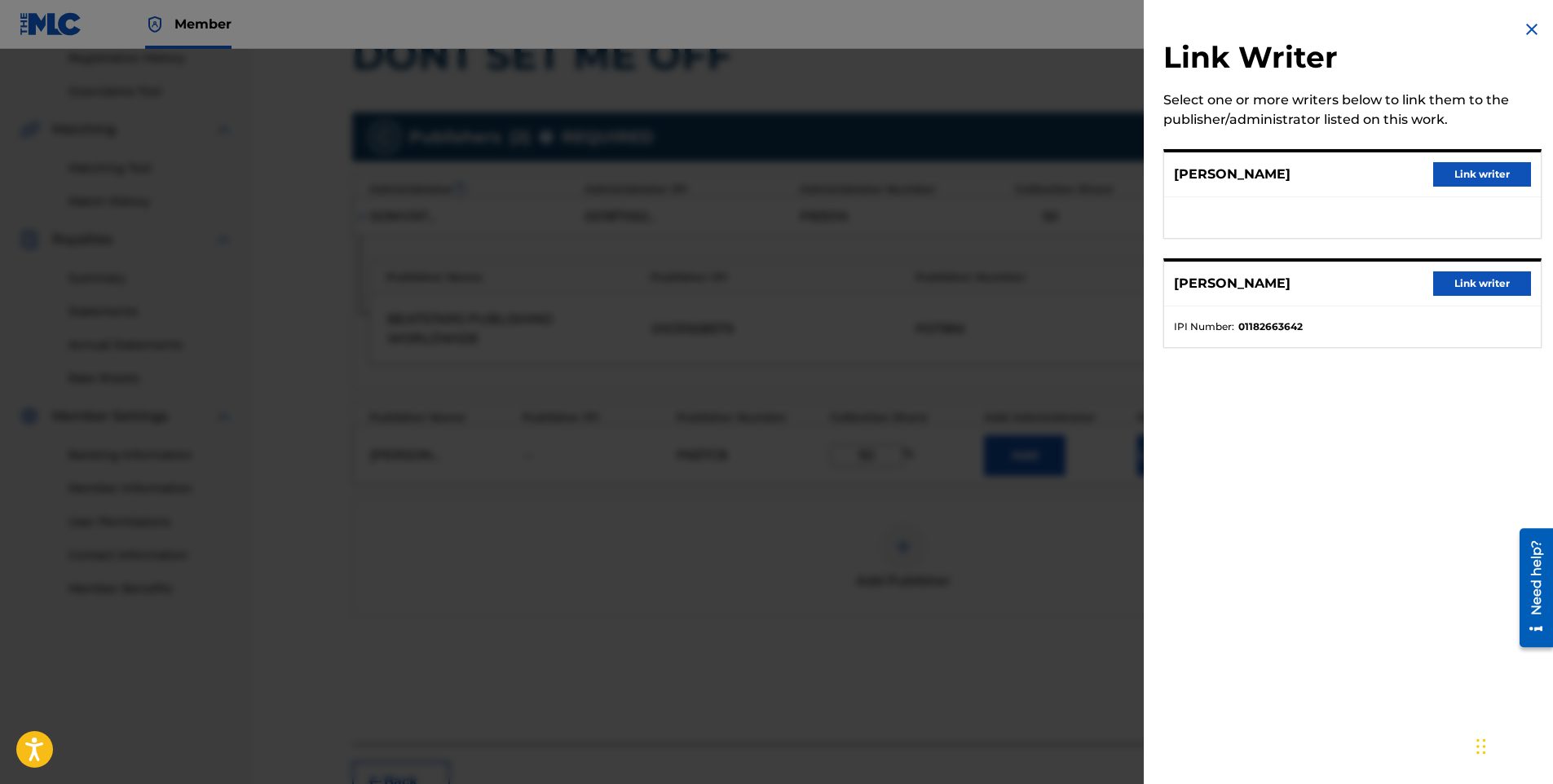
click at [1480, 179] on button "Link writer" at bounding box center [1482, 174] width 98 height 25
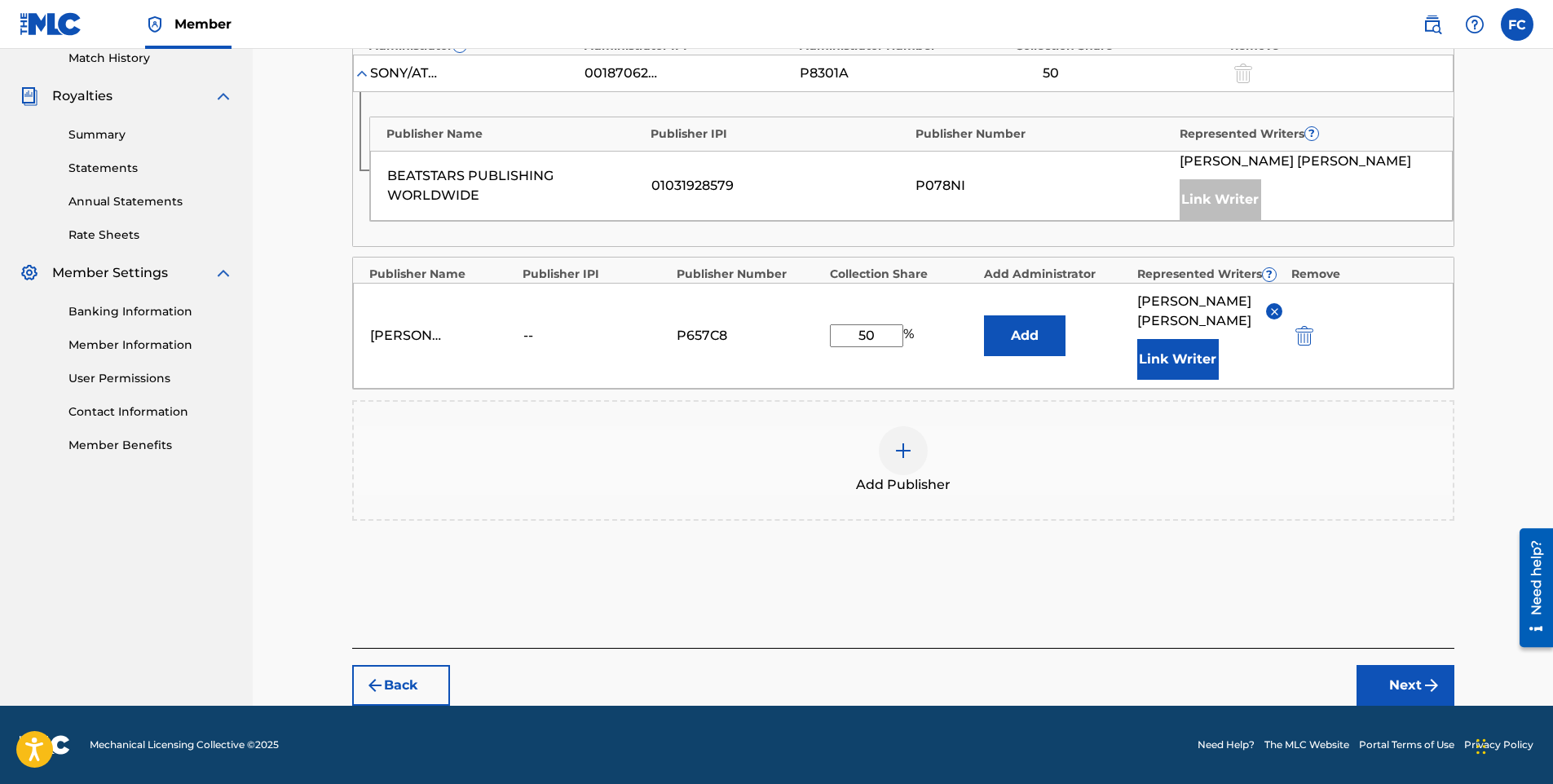
click at [1383, 677] on button "Next" at bounding box center [1405, 684] width 98 height 40
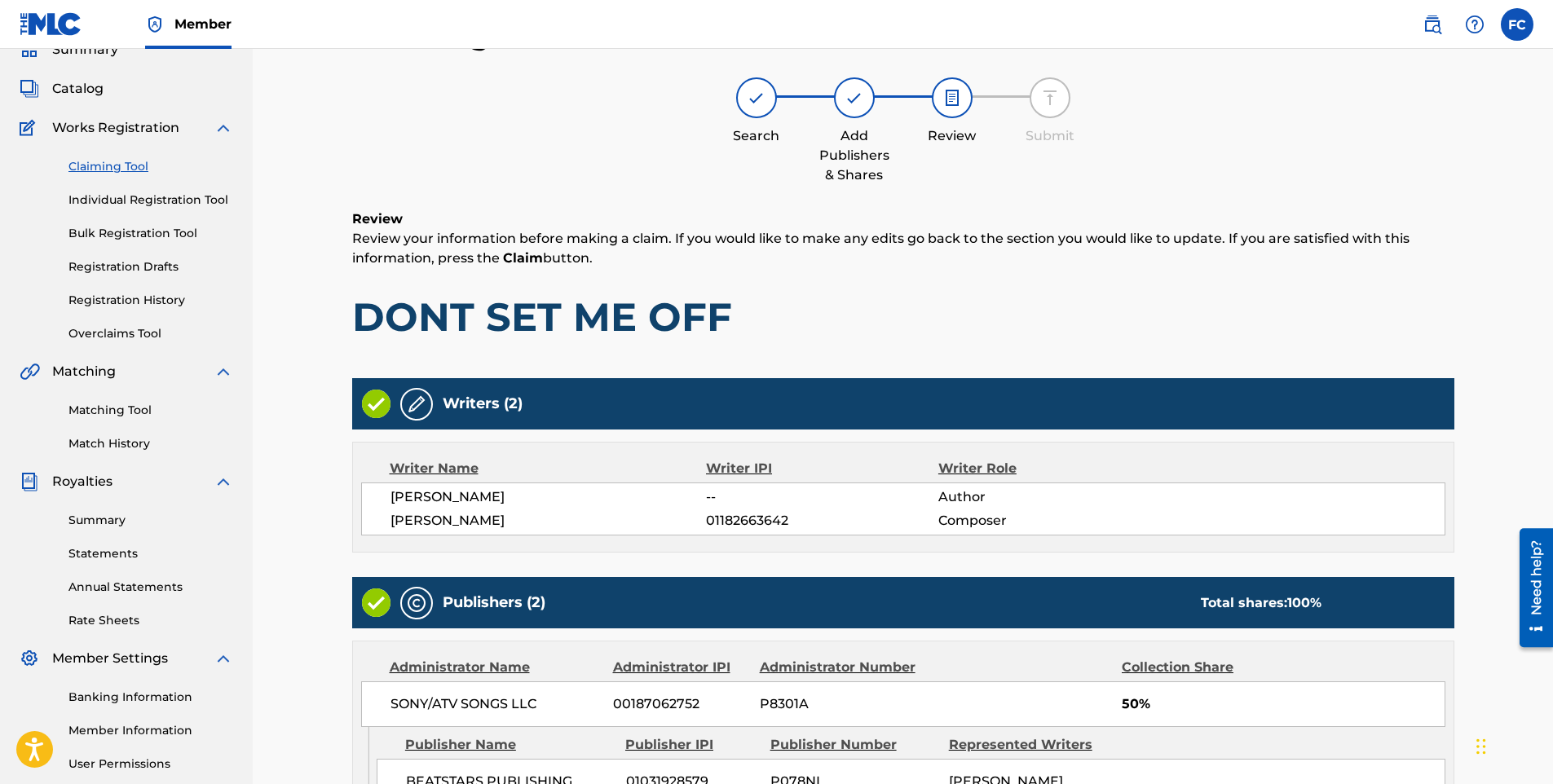
scroll to position [398, 0]
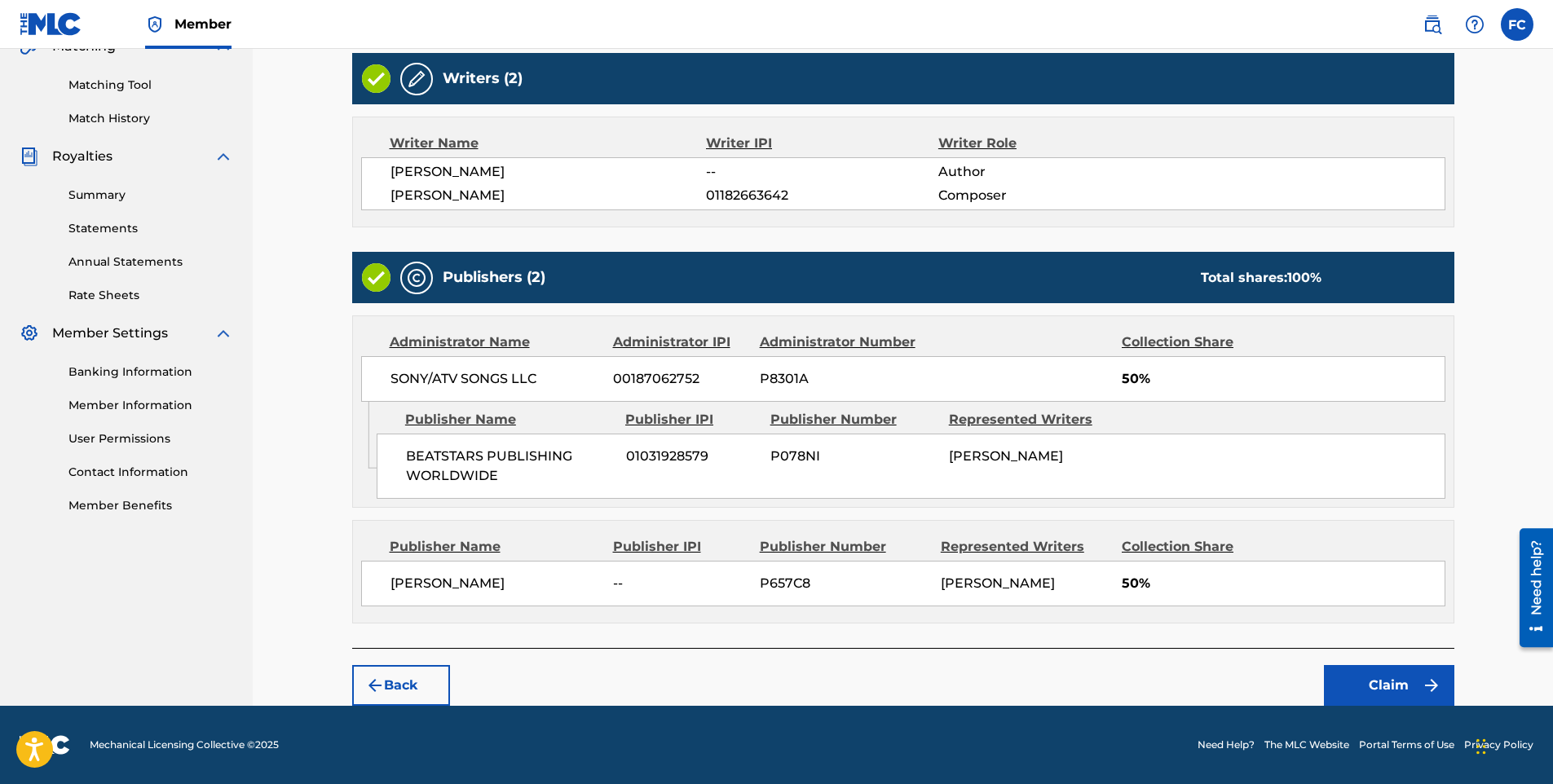
click at [1391, 686] on button "Claim" at bounding box center [1389, 684] width 130 height 40
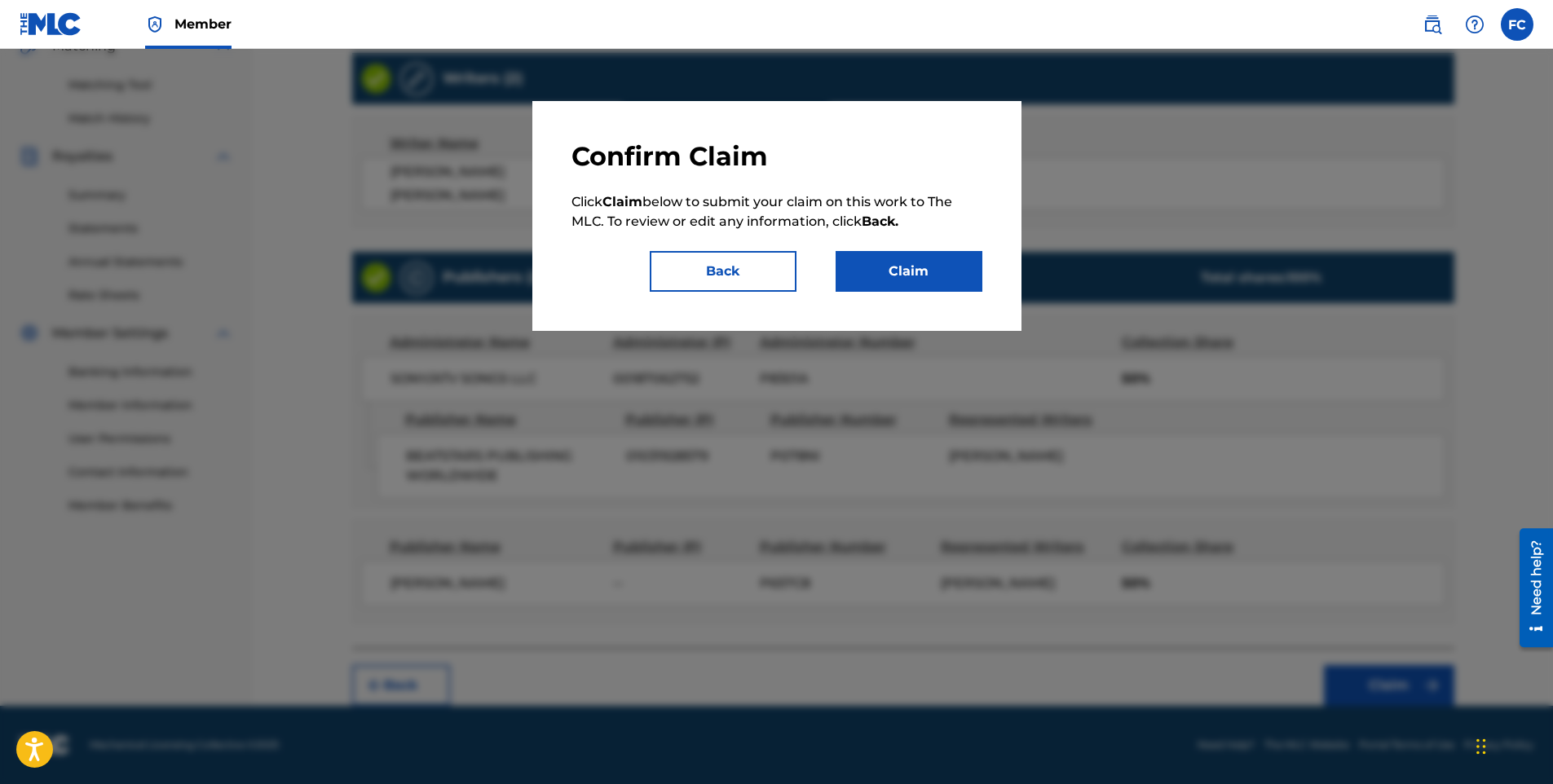
click at [904, 269] on button "Claim" at bounding box center [909, 271] width 147 height 40
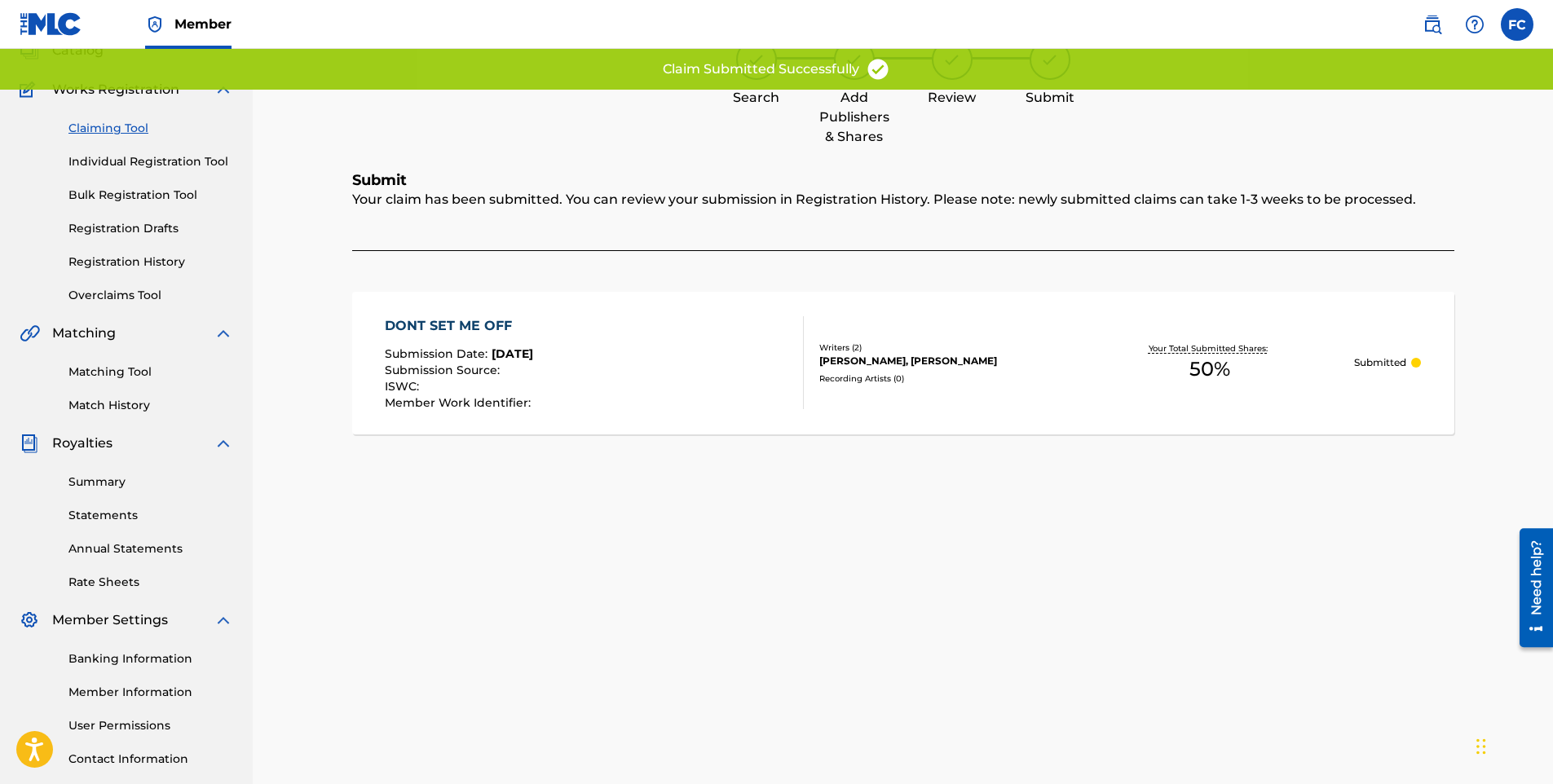
scroll to position [0, 0]
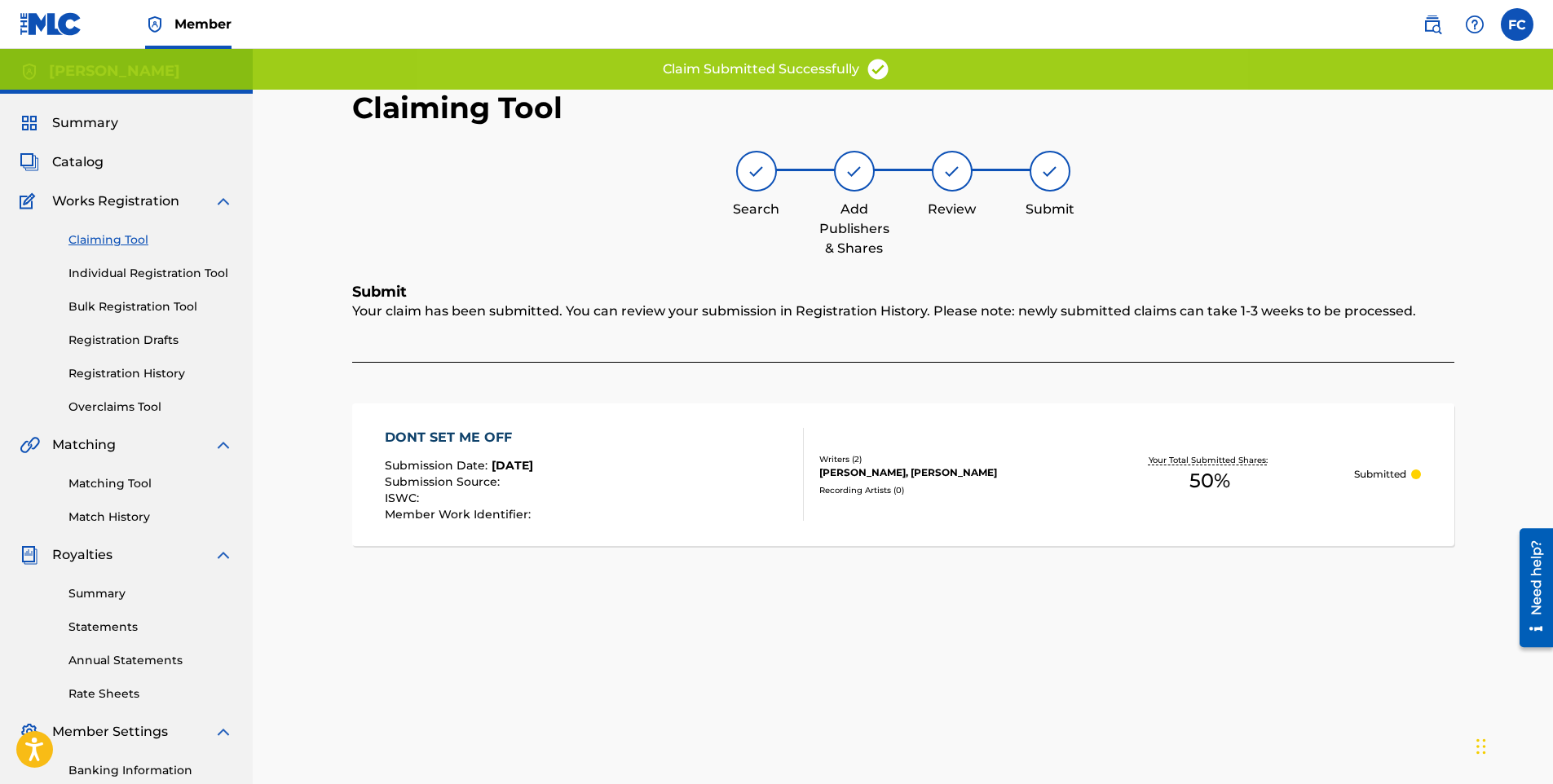
click at [119, 239] on link "Claiming Tool" at bounding box center [150, 240] width 165 height 17
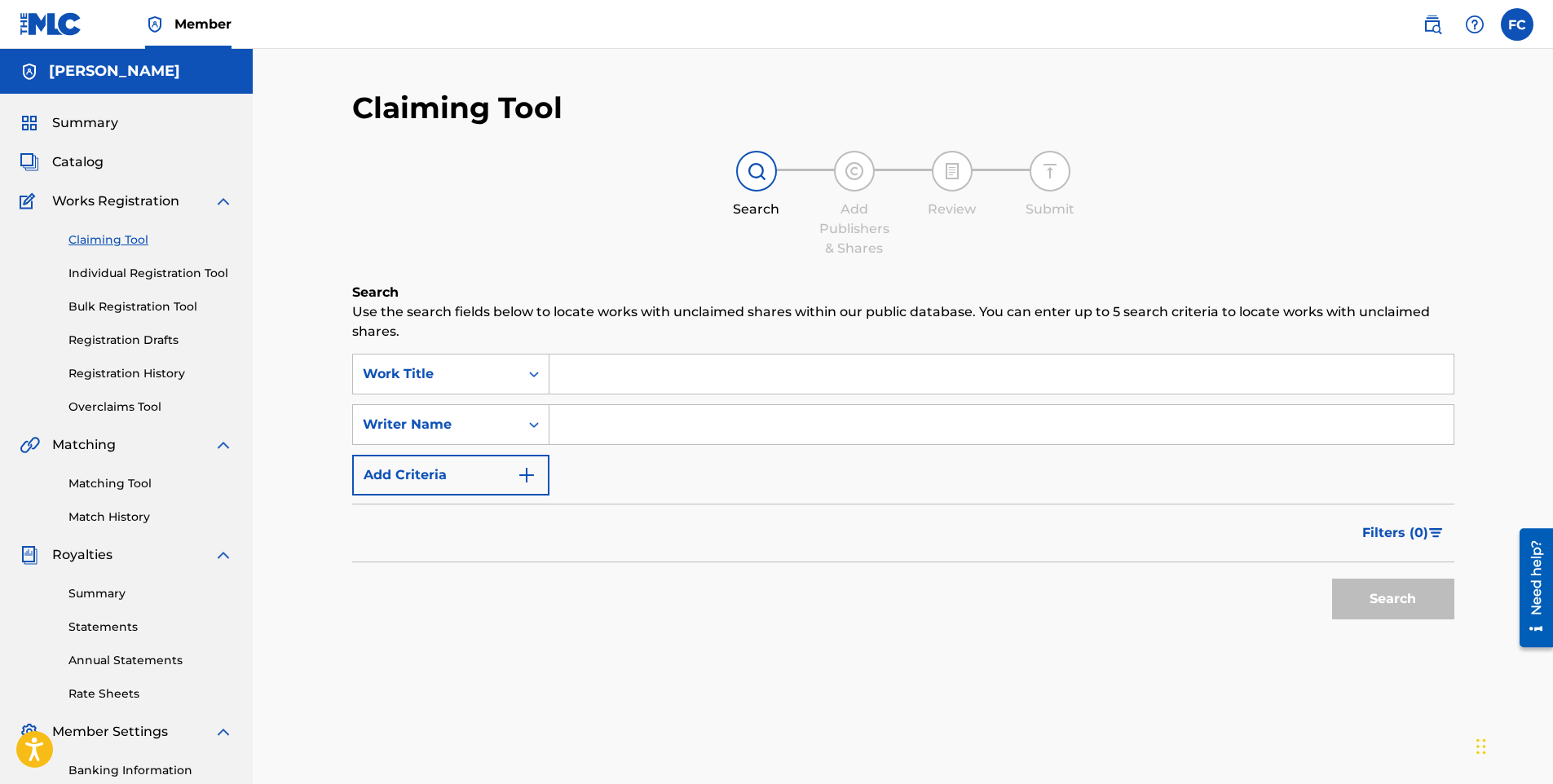
click at [641, 430] on input "Search Form" at bounding box center [1001, 425] width 905 height 39
click at [1368, 604] on button "Search" at bounding box center [1393, 599] width 122 height 40
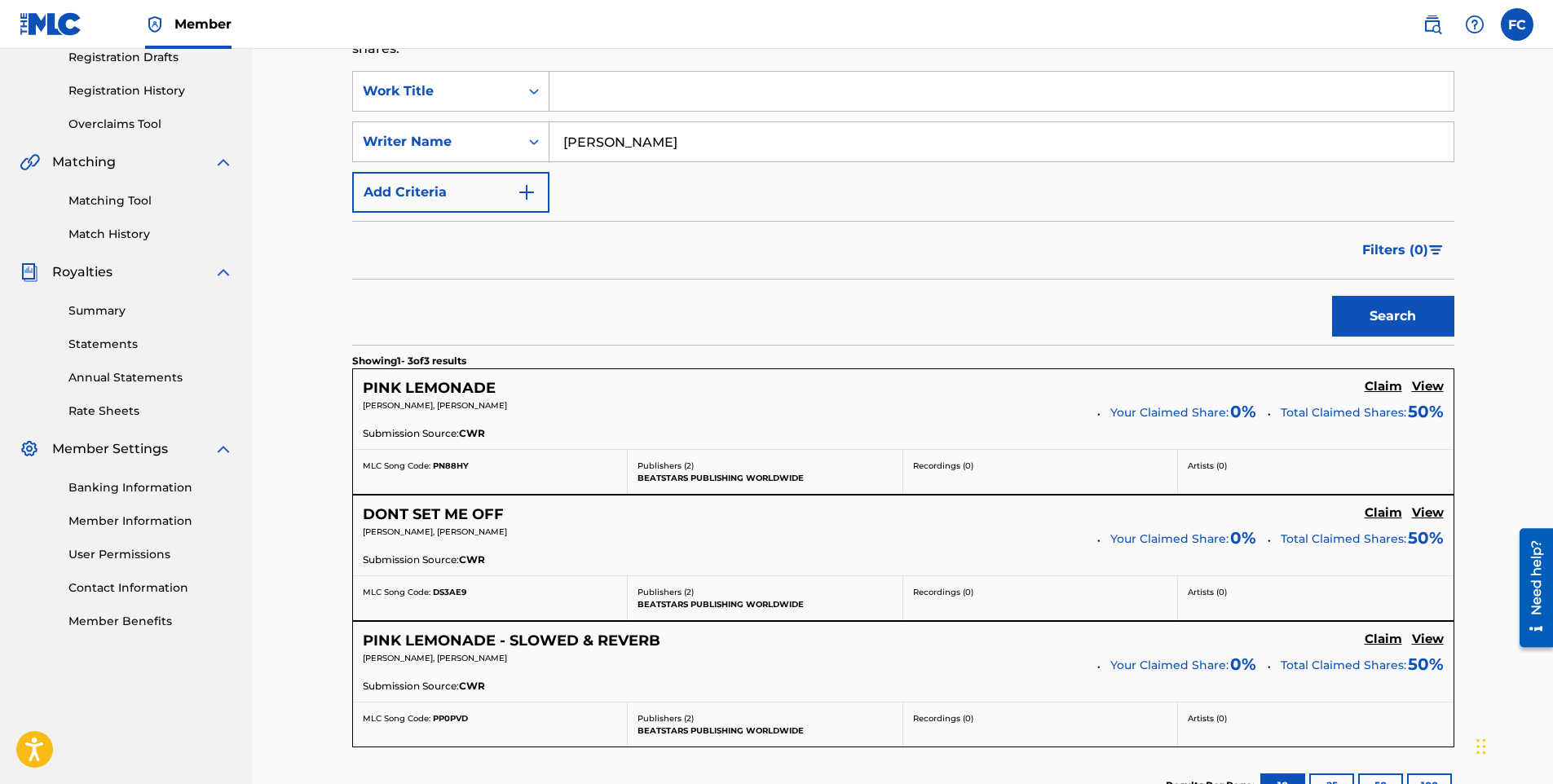
scroll to position [482, 0]
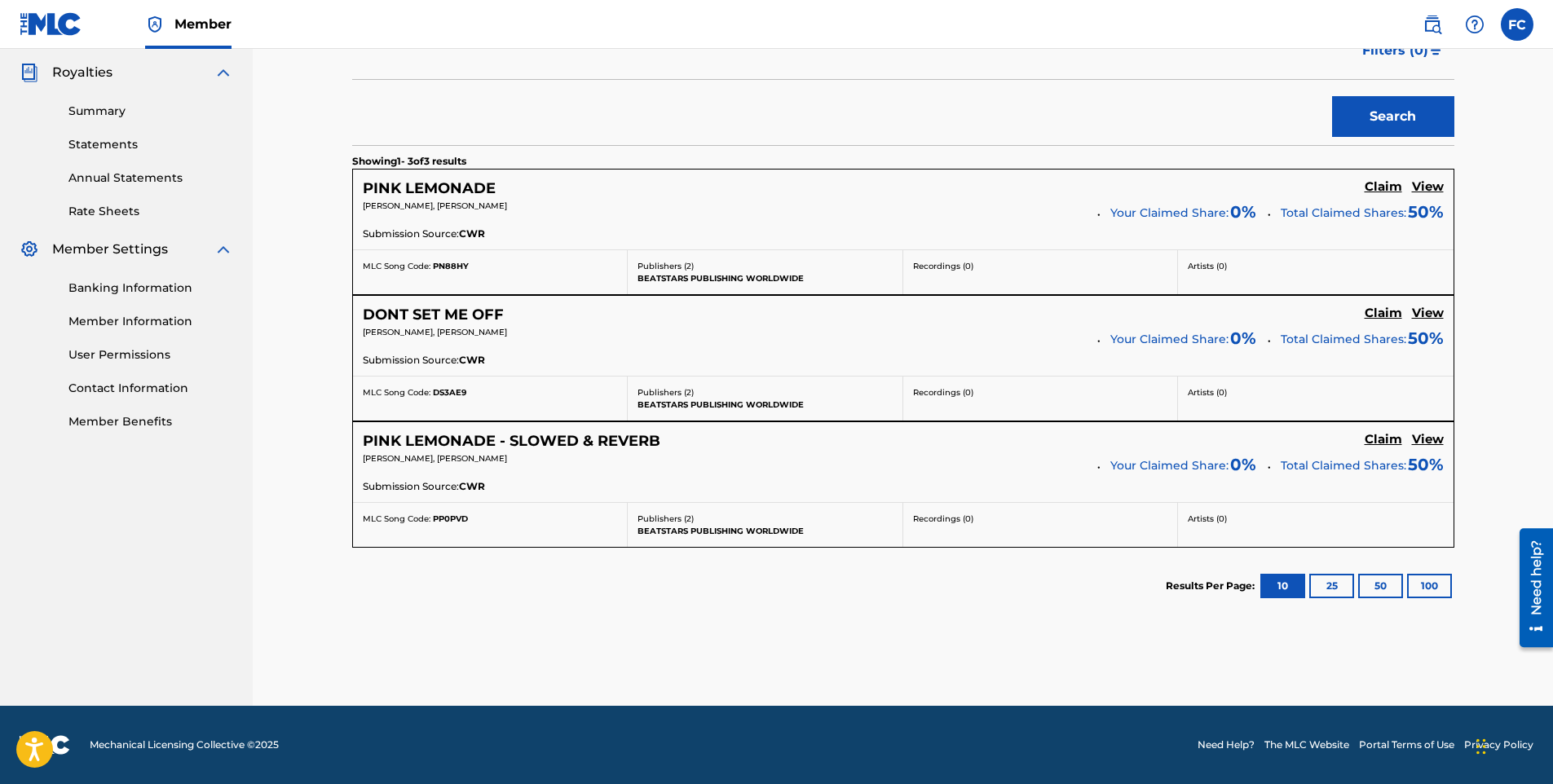
click at [439, 320] on h5 "DONT SET ME OFF" at bounding box center [433, 315] width 141 height 19
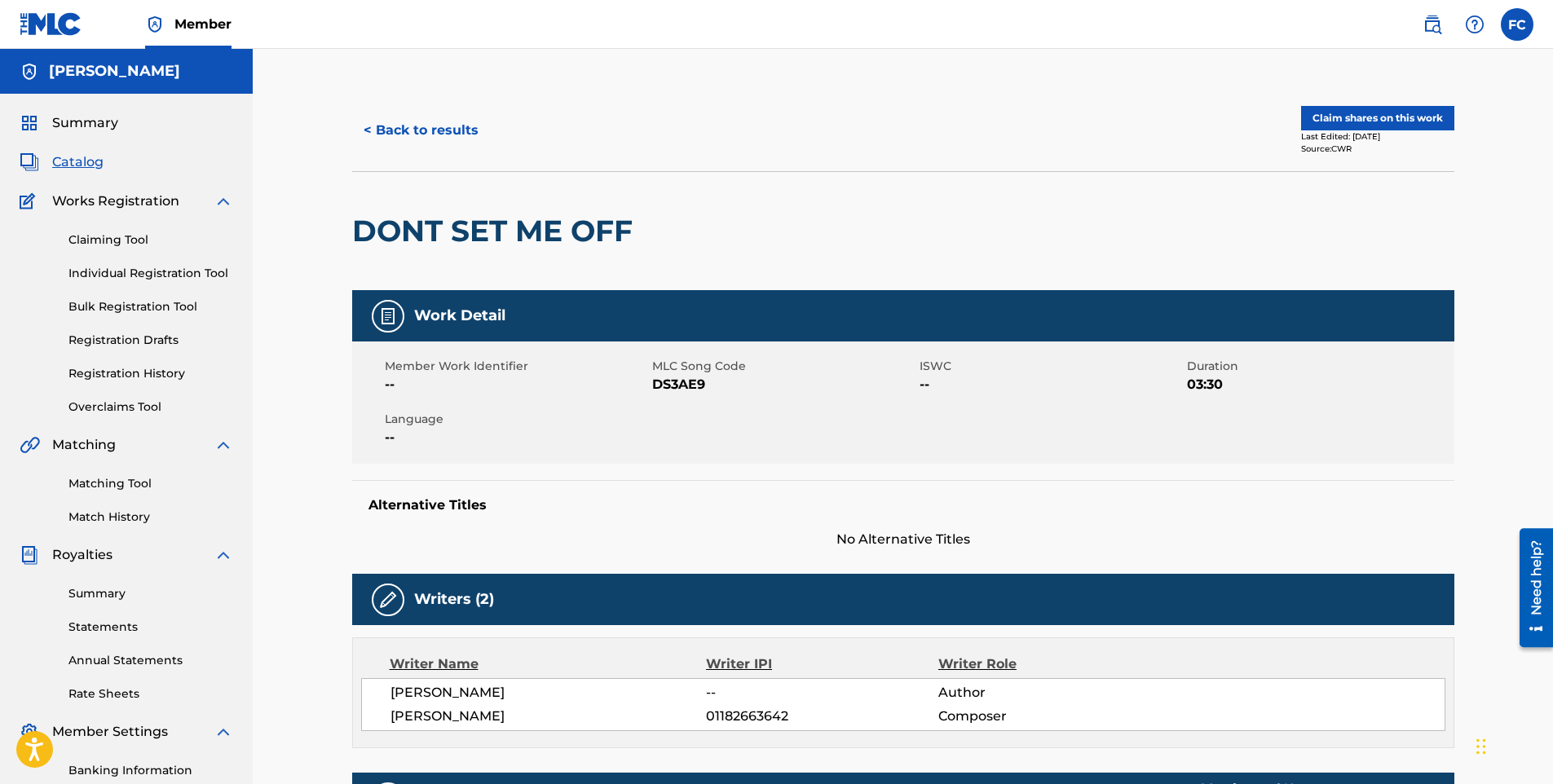
click at [1368, 119] on button "Claim shares on this work" at bounding box center [1377, 117] width 153 height 25
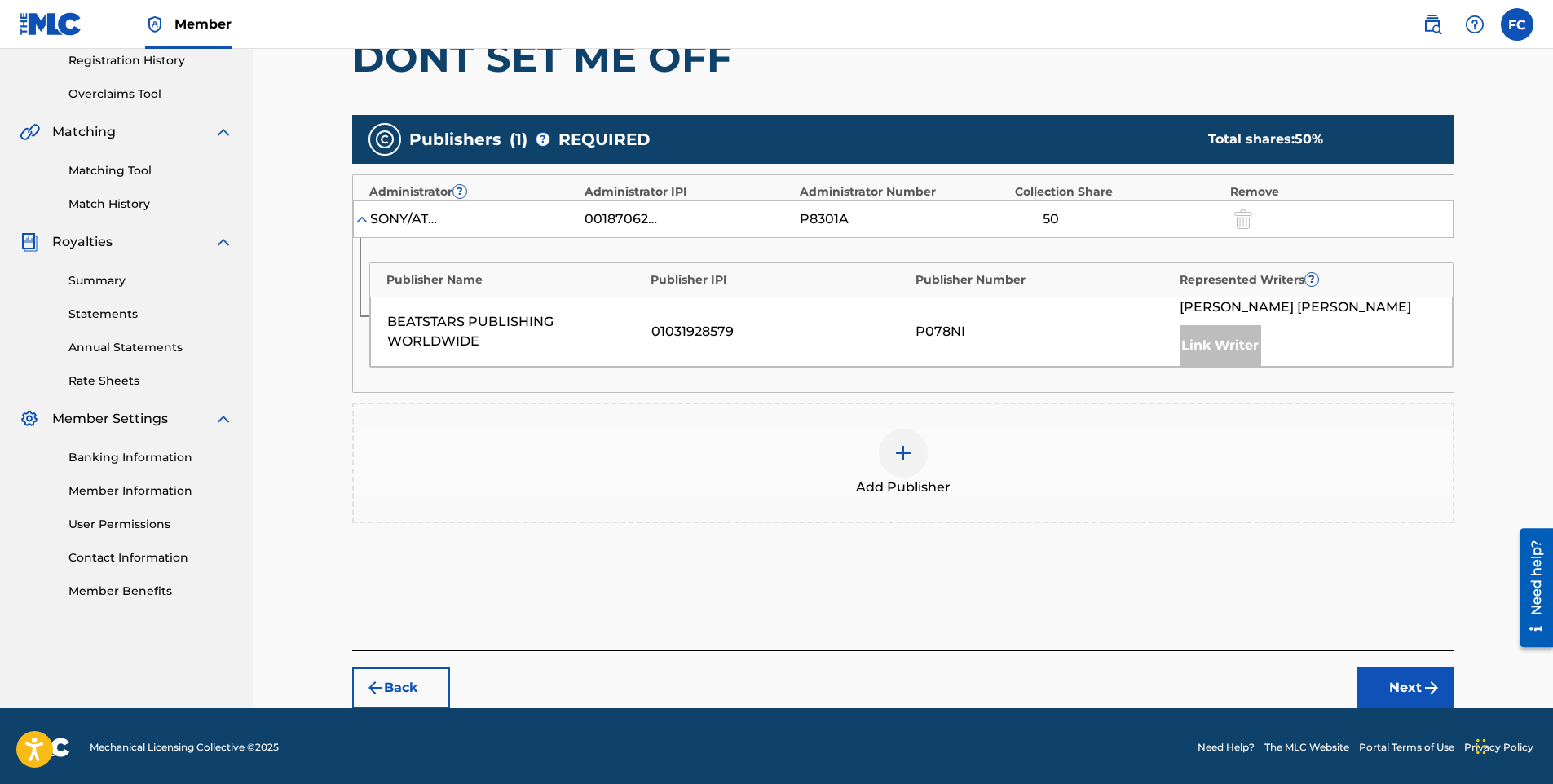
scroll to position [316, 0]
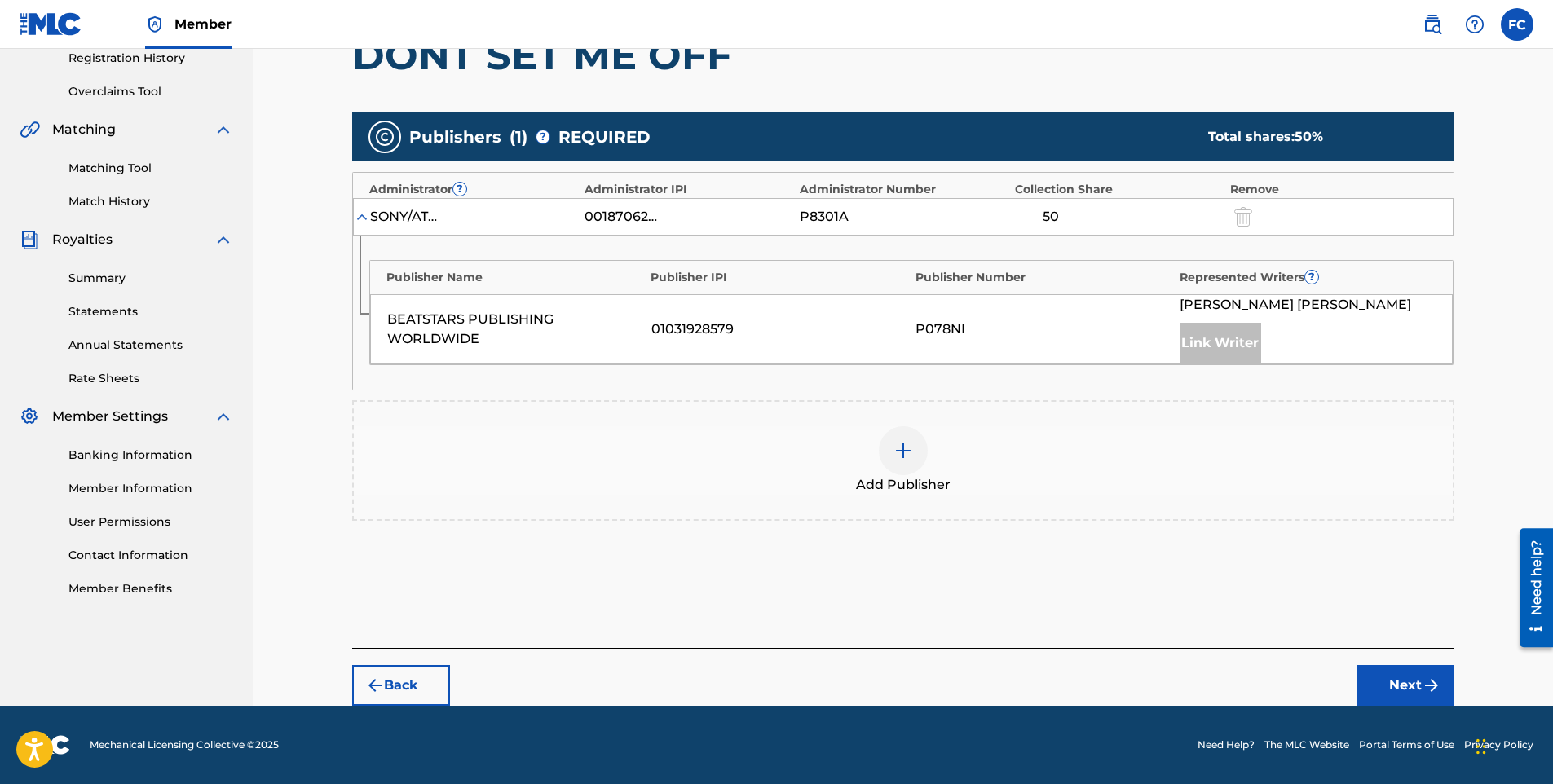
click at [900, 449] on img at bounding box center [904, 451] width 20 height 20
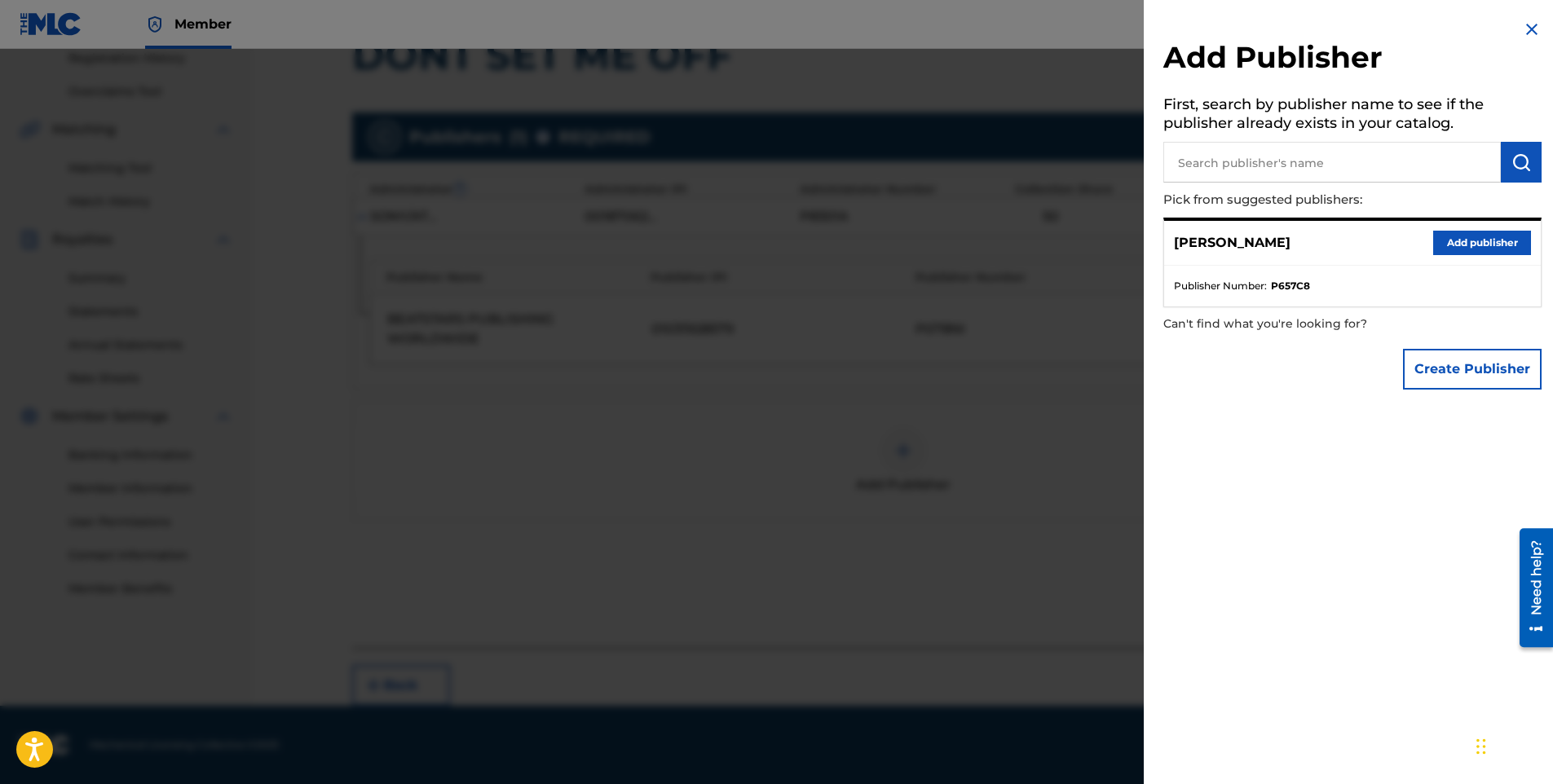
click at [1456, 251] on button "Add publisher" at bounding box center [1482, 243] width 98 height 25
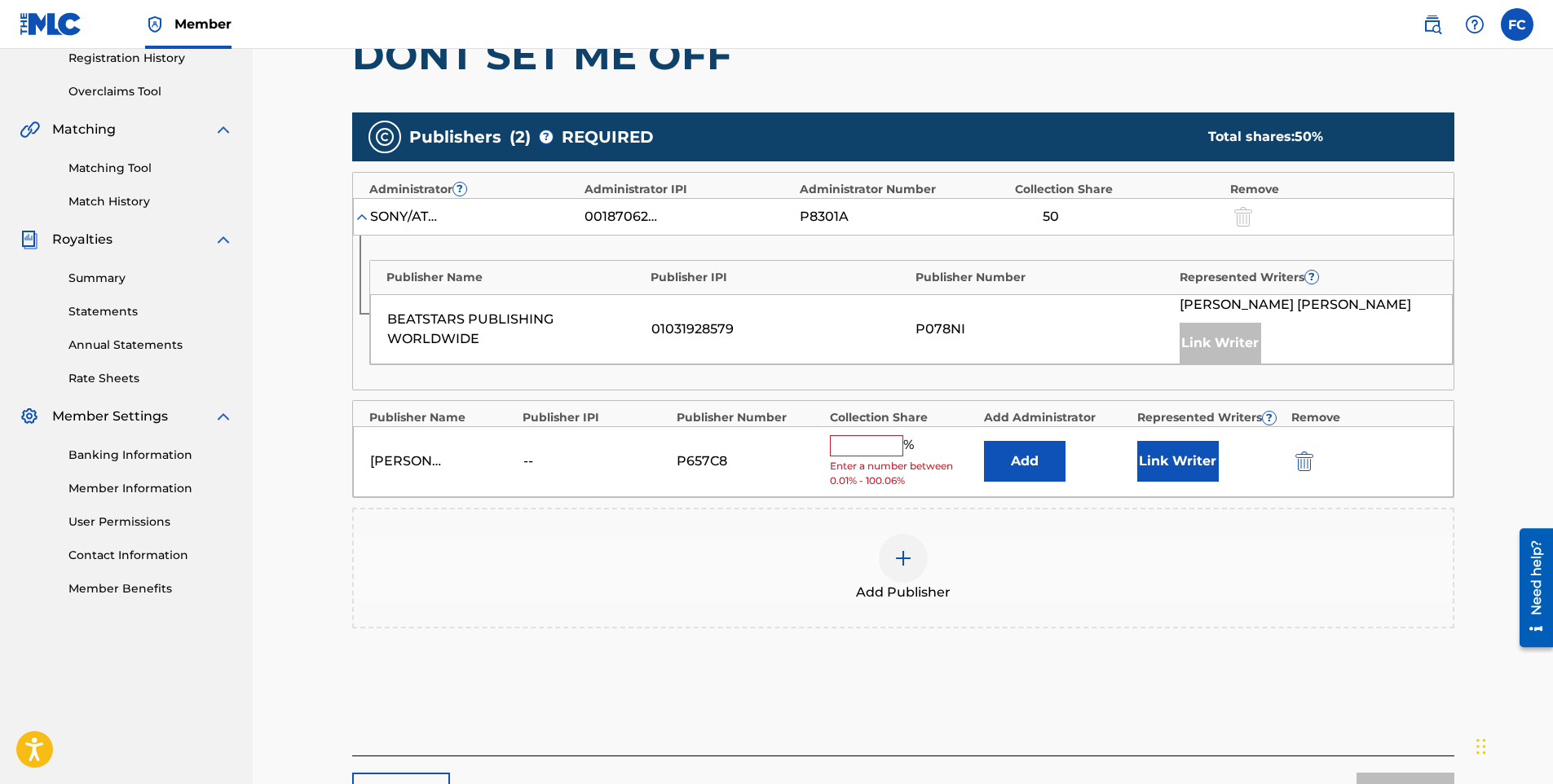
click at [881, 452] on input "text" at bounding box center [866, 445] width 73 height 21
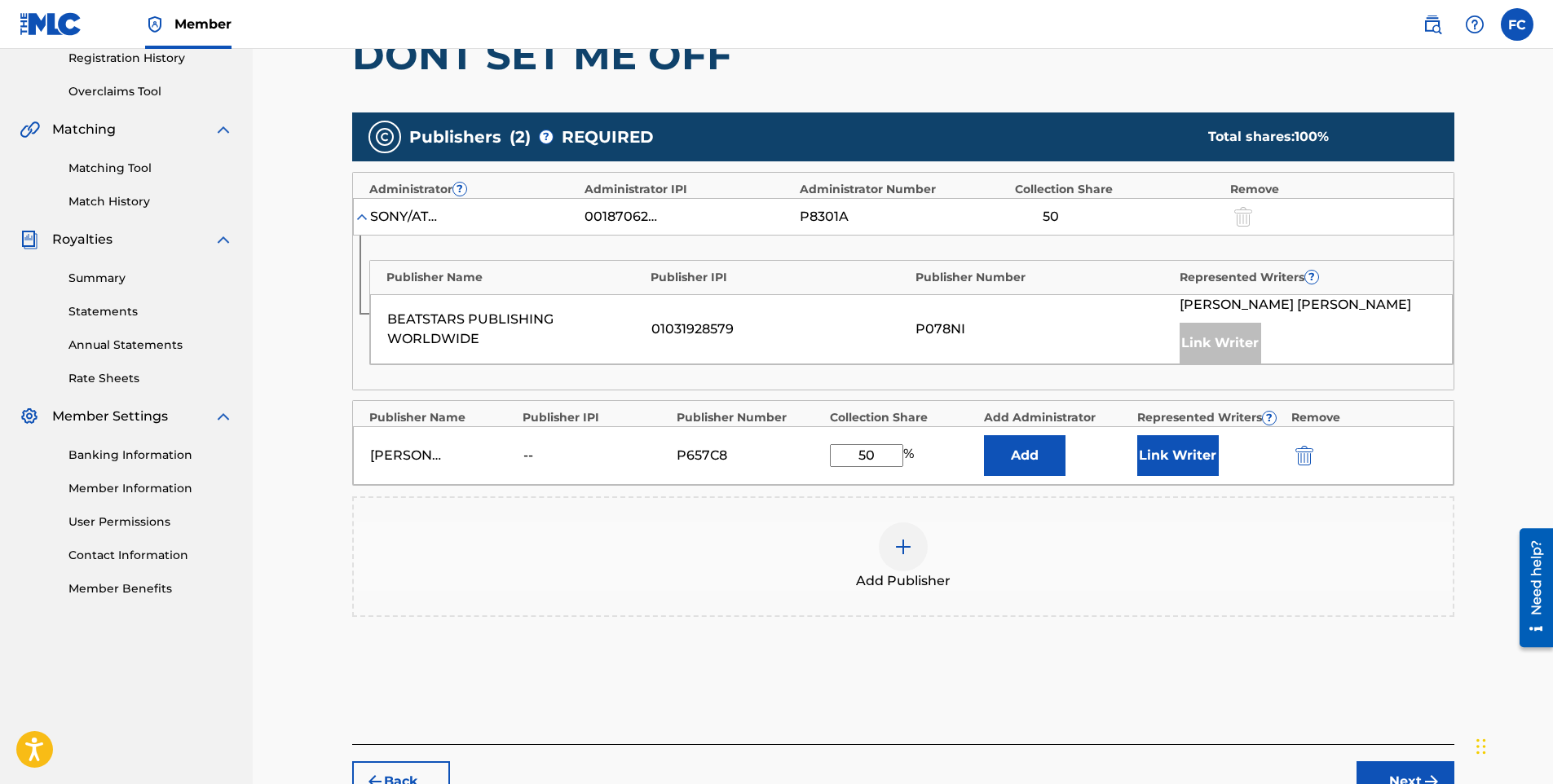
click at [1191, 444] on button "Link Writer" at bounding box center [1178, 455] width 82 height 40
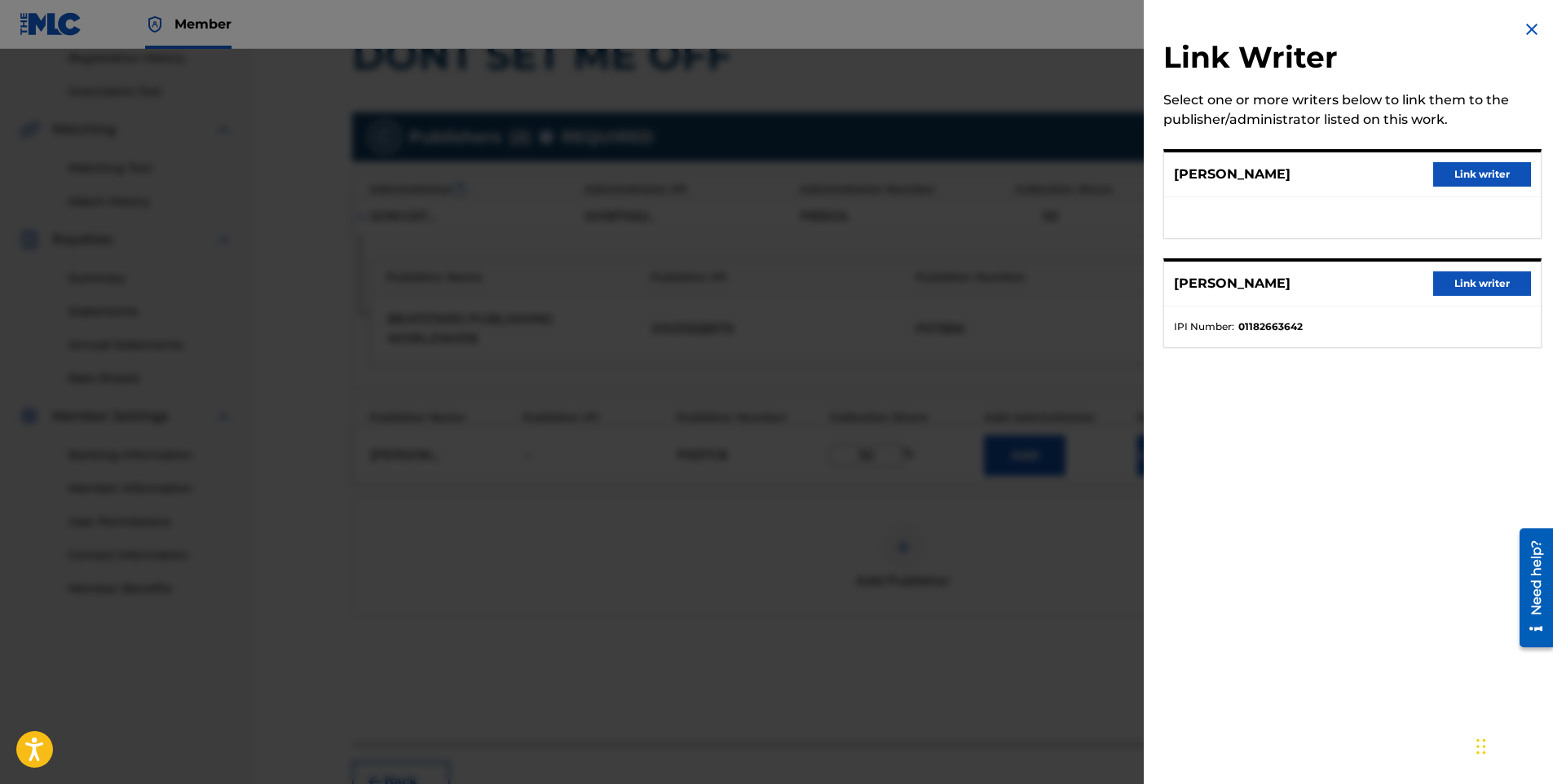
click at [1452, 177] on button "Link writer" at bounding box center [1482, 174] width 98 height 25
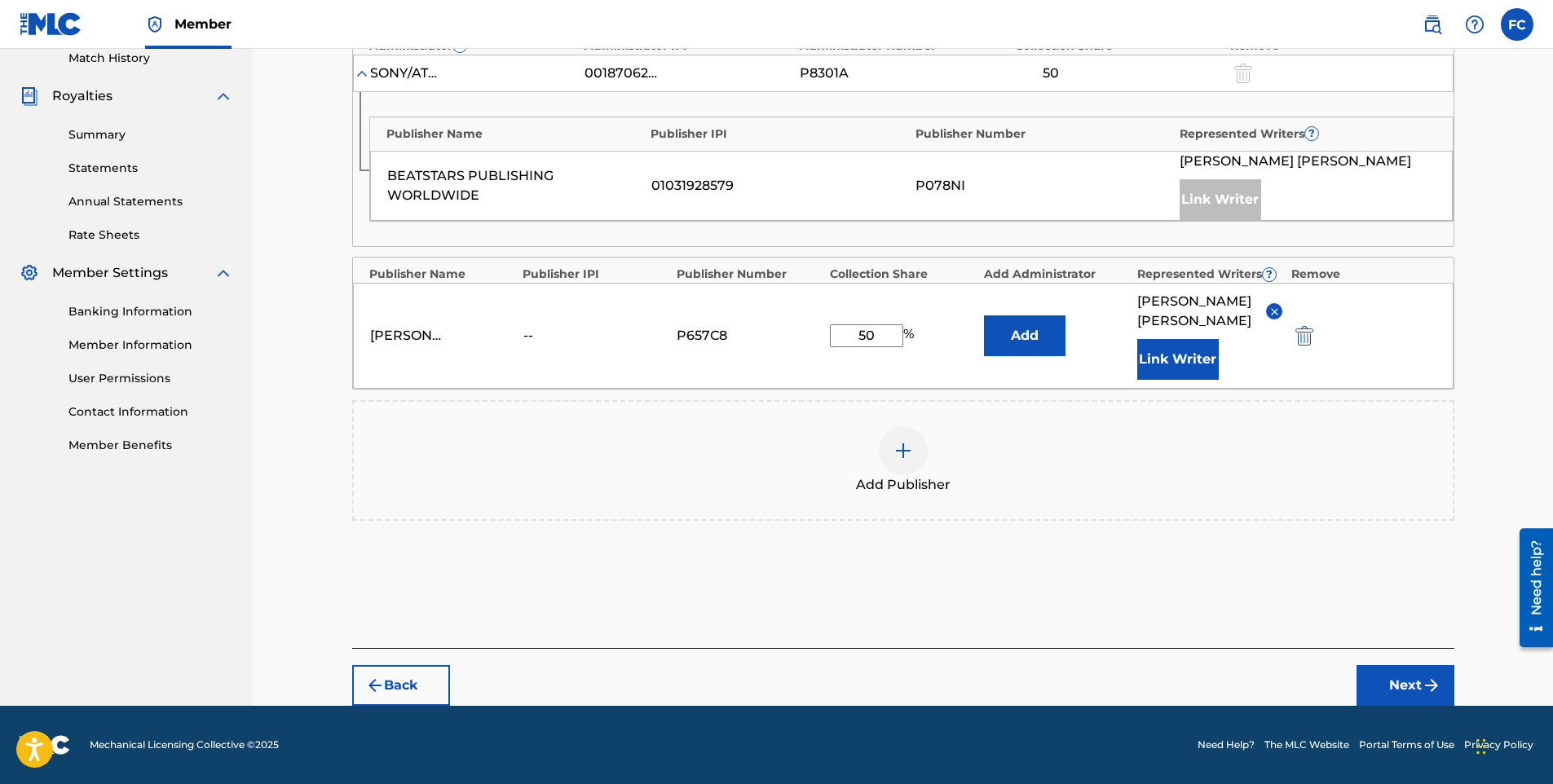
click at [1396, 677] on button "Next" at bounding box center [1405, 684] width 98 height 40
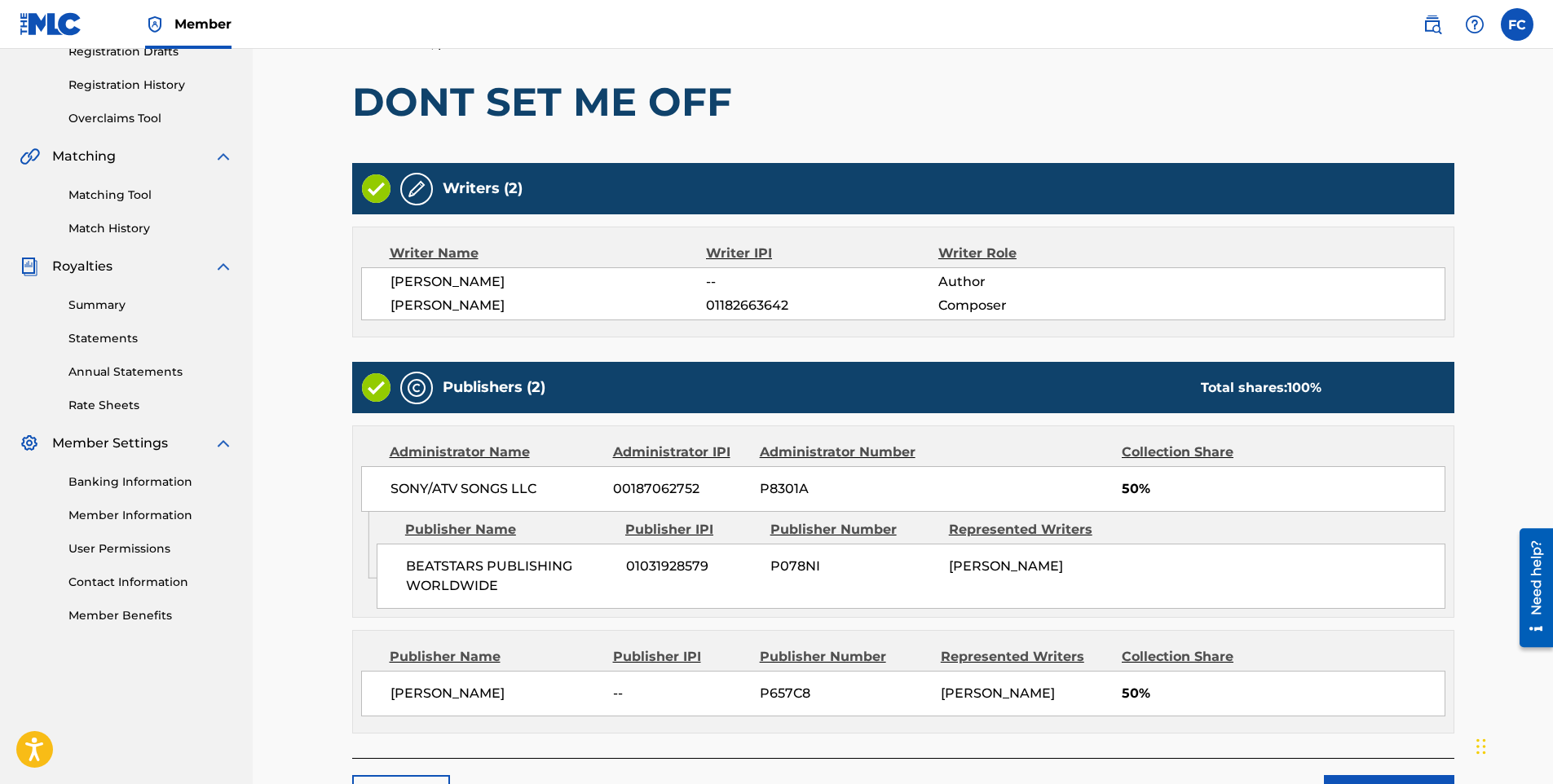
scroll to position [398, 0]
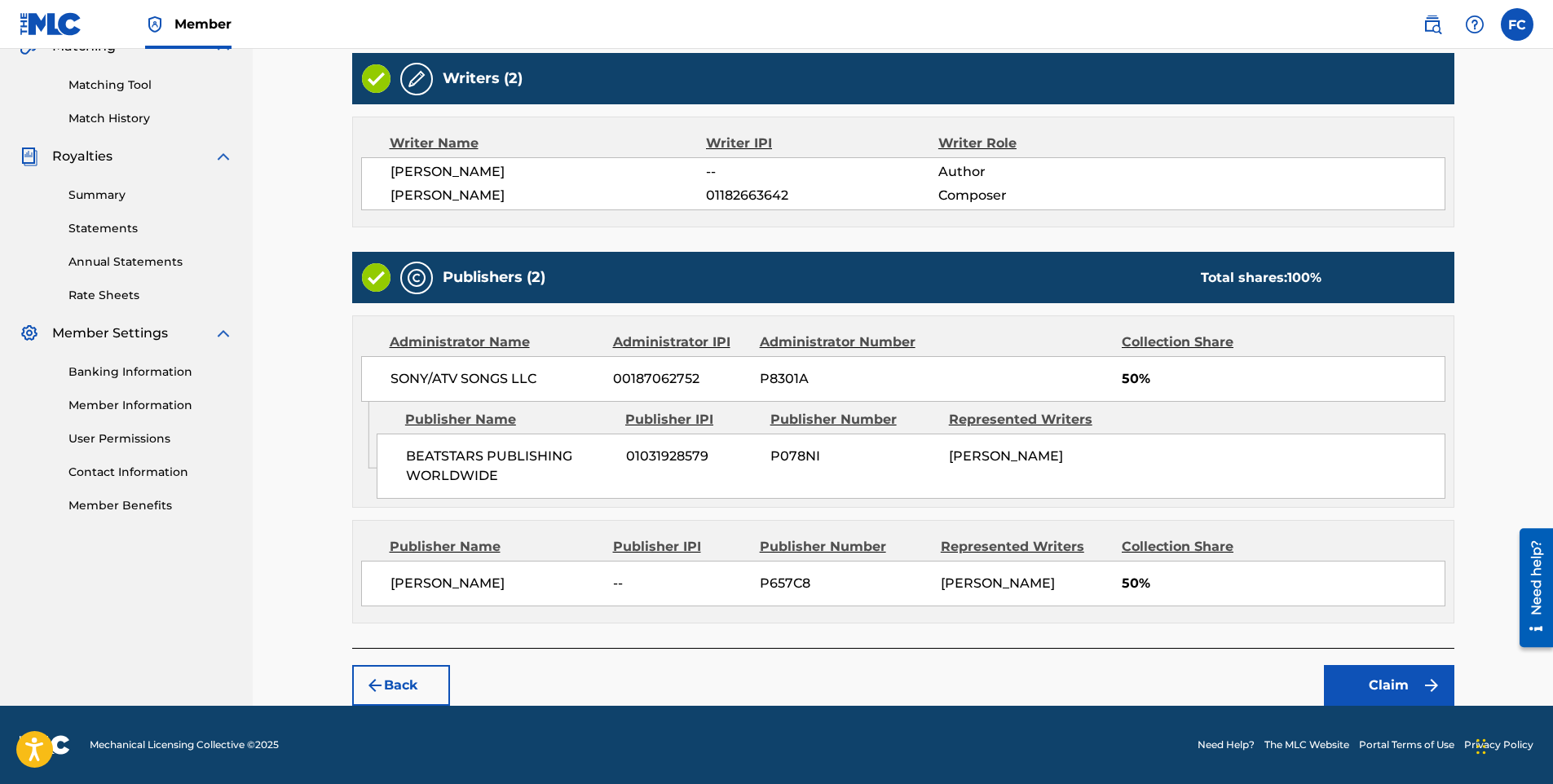
click at [1406, 689] on button "Claim" at bounding box center [1389, 684] width 130 height 40
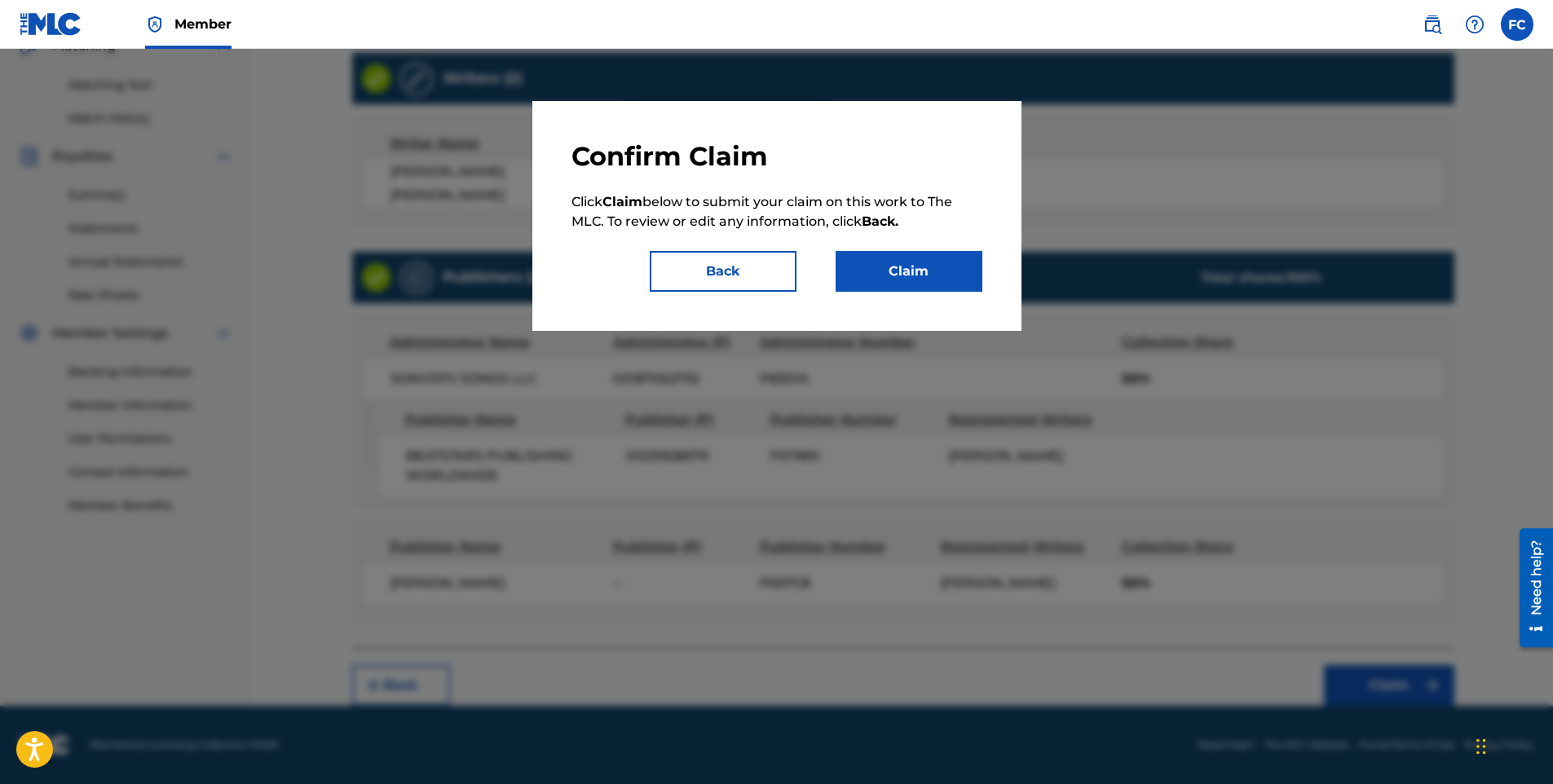
click at [927, 294] on div "Confirm Claim Click Claim below to submit your claim on this work to The MLC. T…" at bounding box center [777, 215] width 489 height 230
click at [924, 280] on button "Claim" at bounding box center [909, 271] width 147 height 40
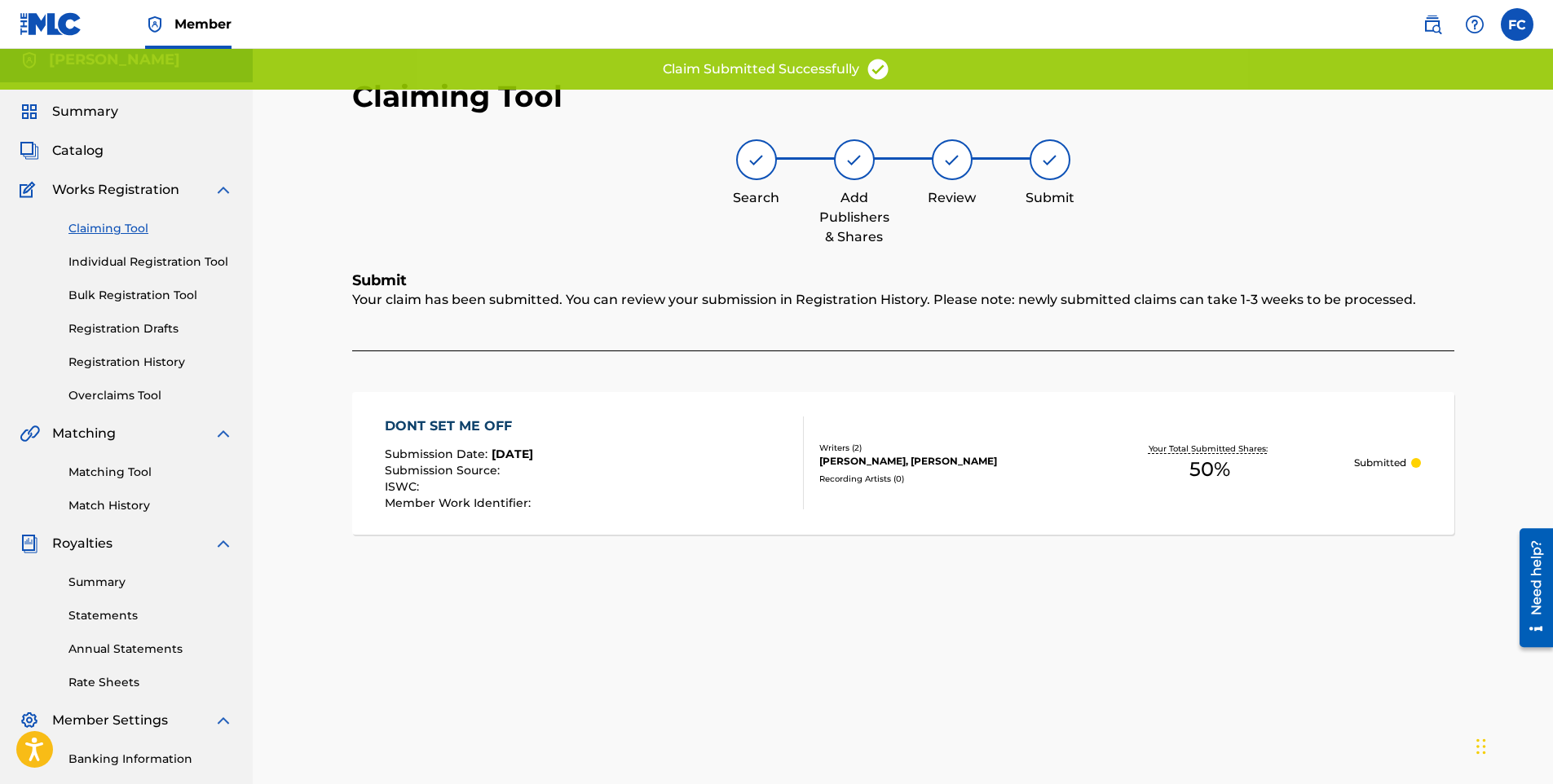
scroll to position [0, 0]
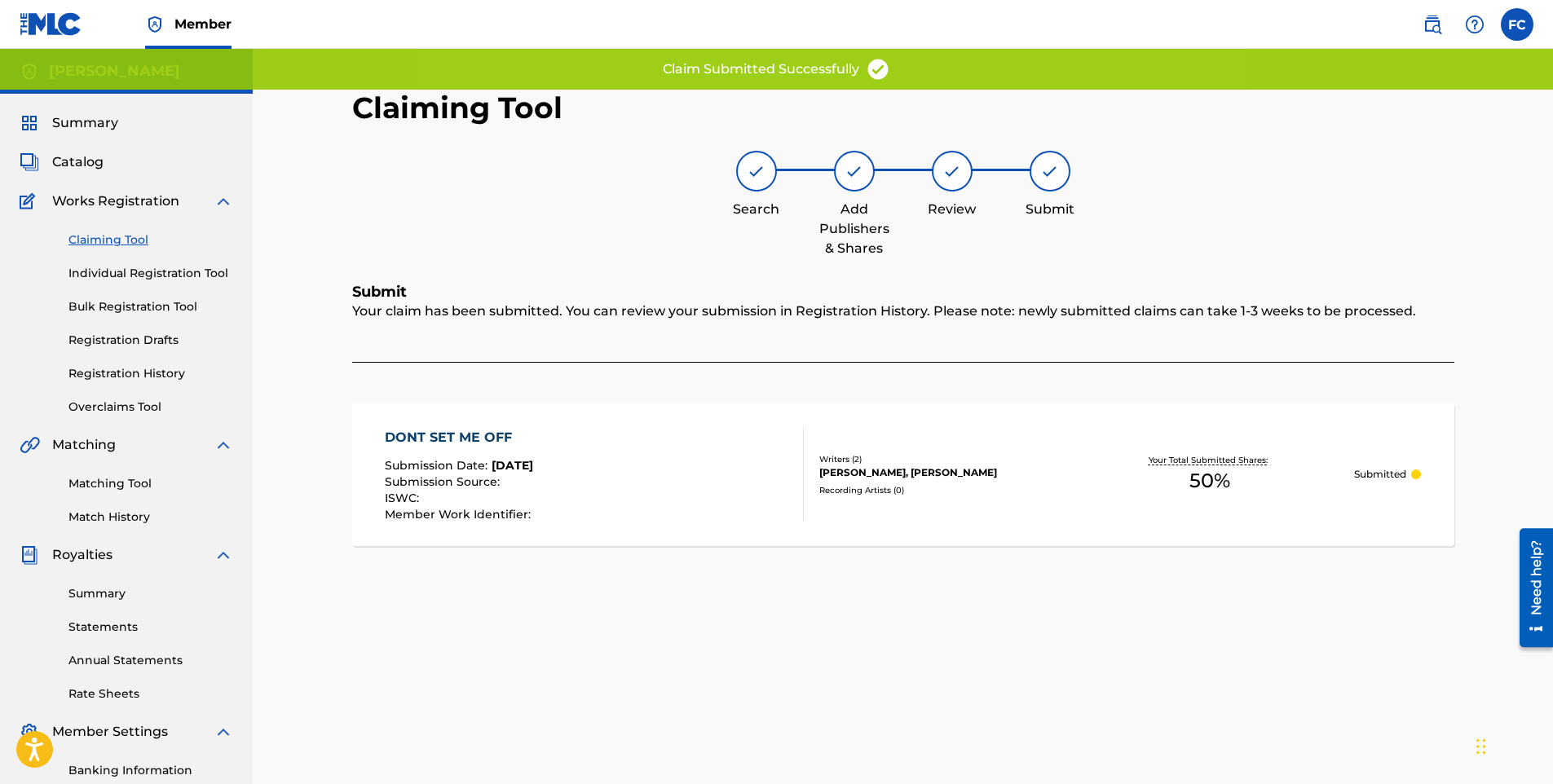
click at [107, 238] on link "Claiming Tool" at bounding box center [150, 240] width 165 height 17
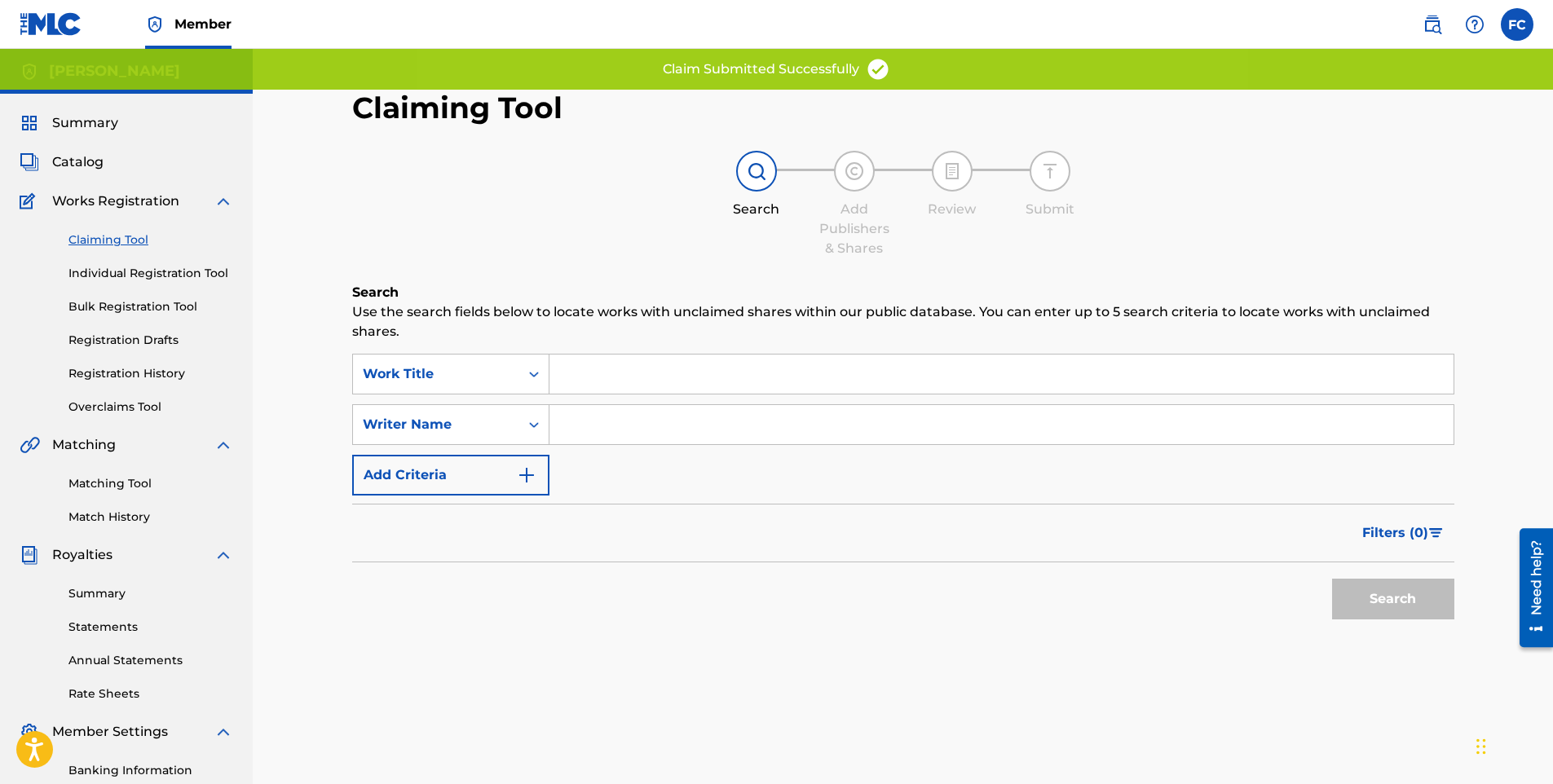
click at [584, 419] on input "Search Form" at bounding box center [1001, 425] width 905 height 39
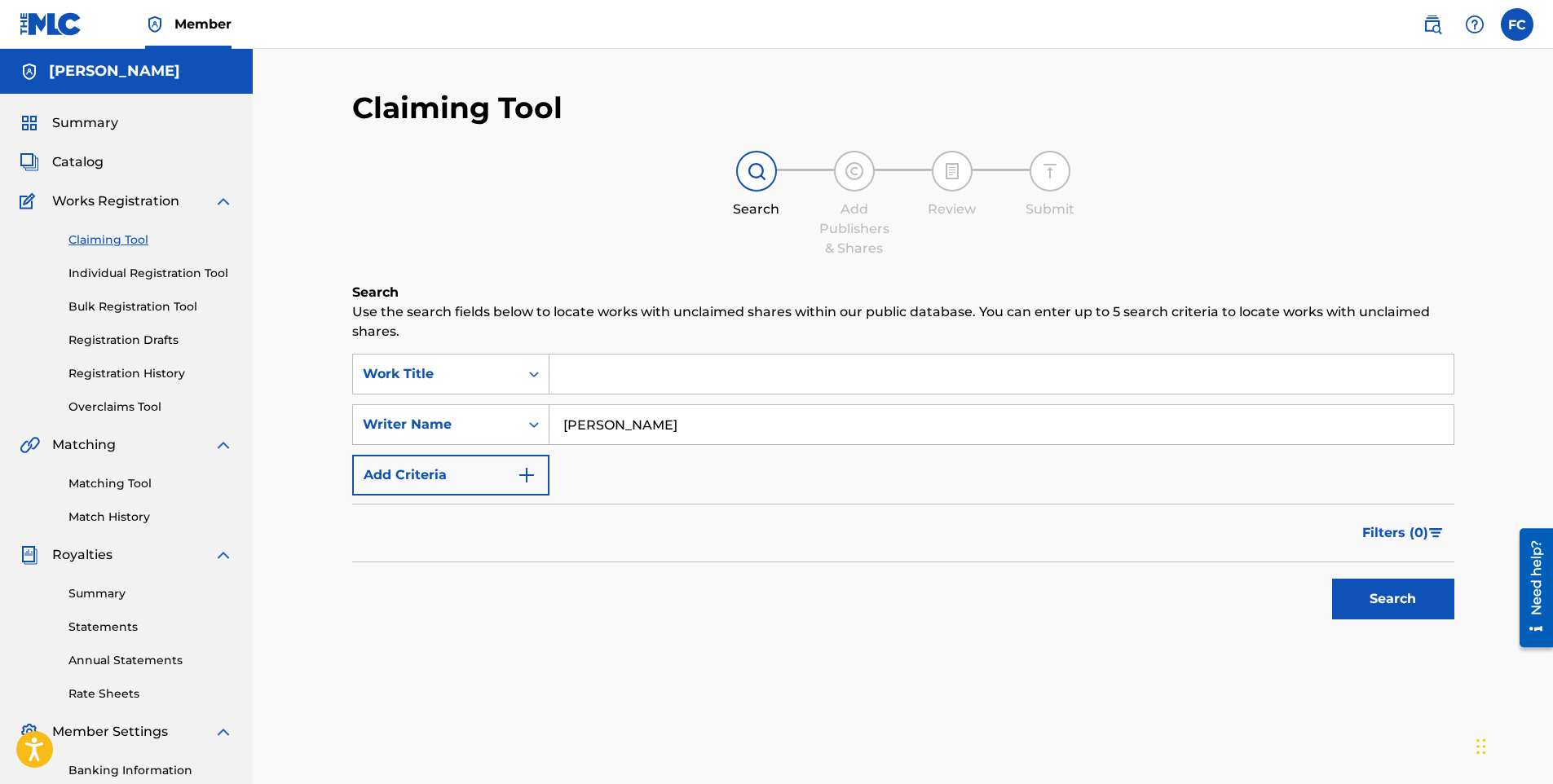
click at [1412, 598] on button "Search" at bounding box center [1393, 599] width 122 height 40
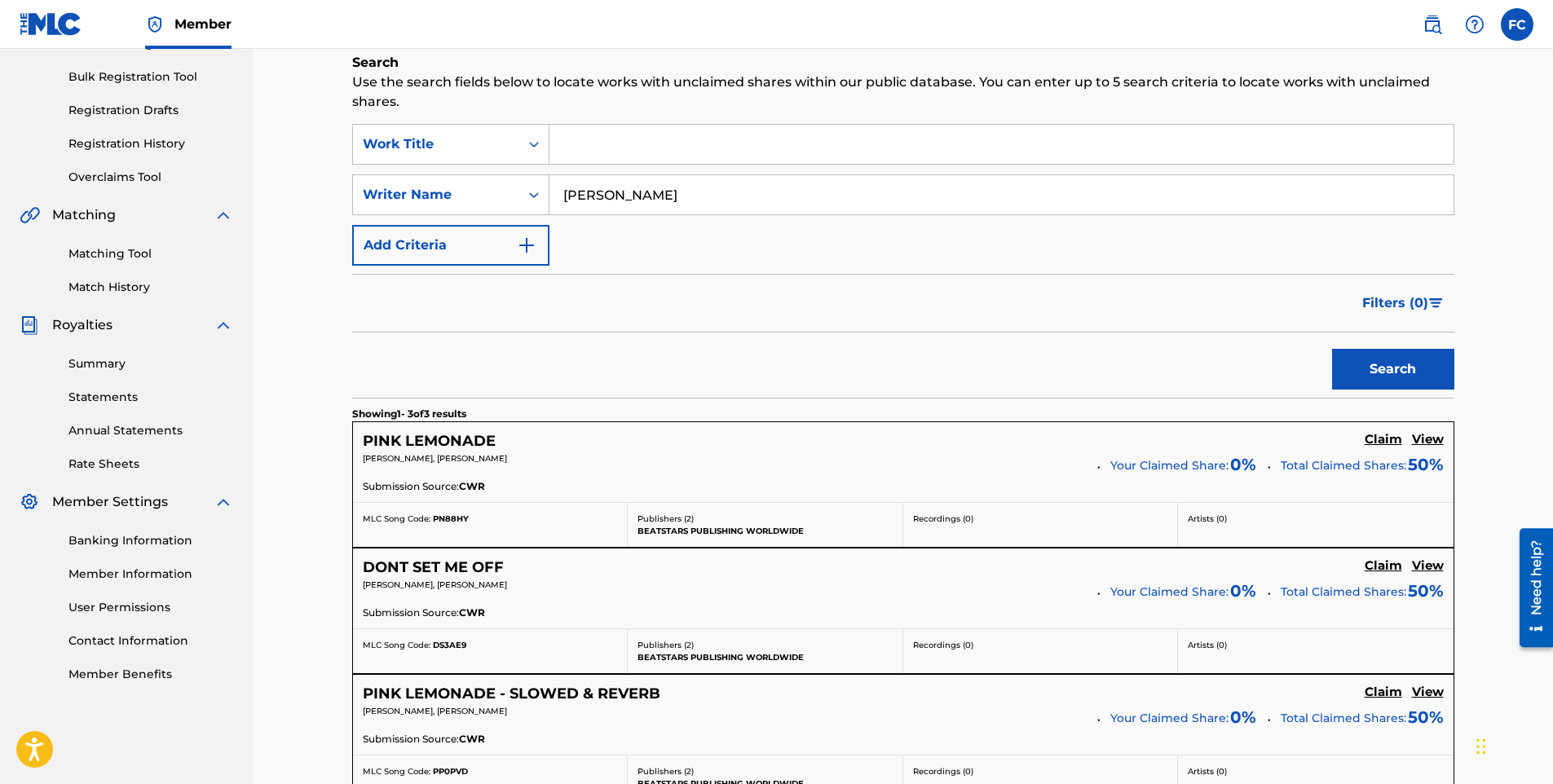
scroll to position [482, 0]
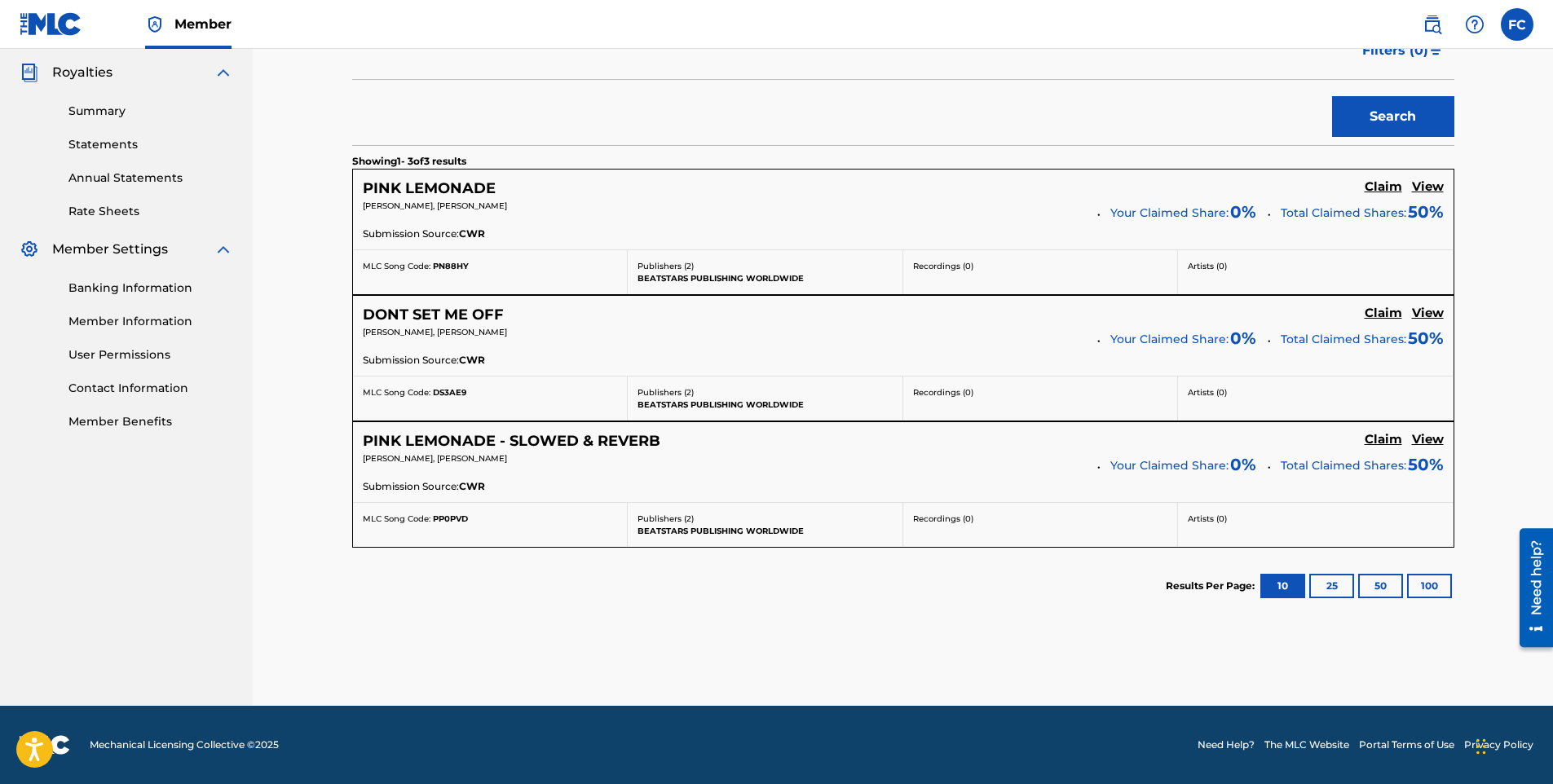
click at [1330, 581] on button "25" at bounding box center [1331, 586] width 44 height 25
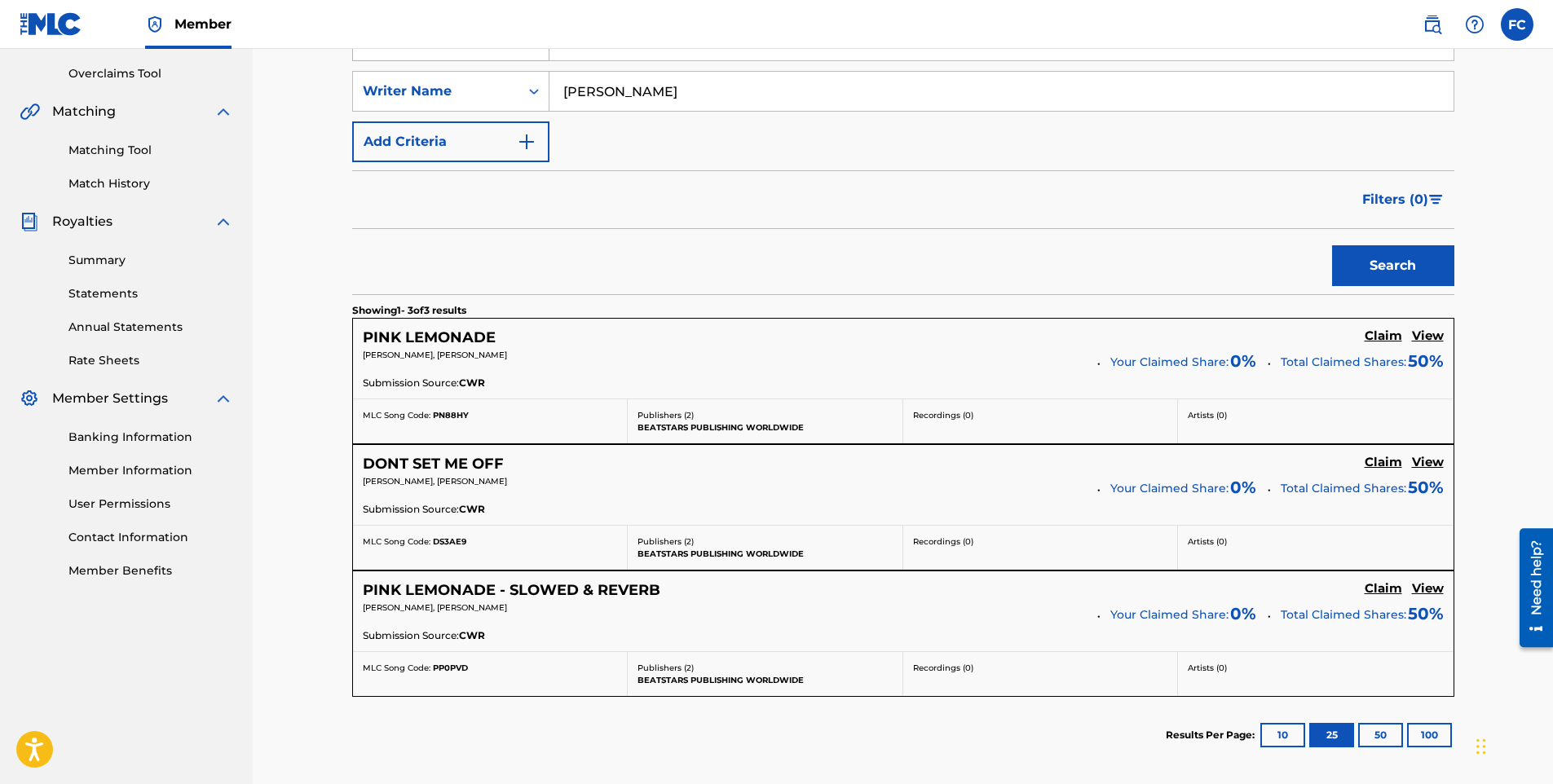
scroll to position [75, 0]
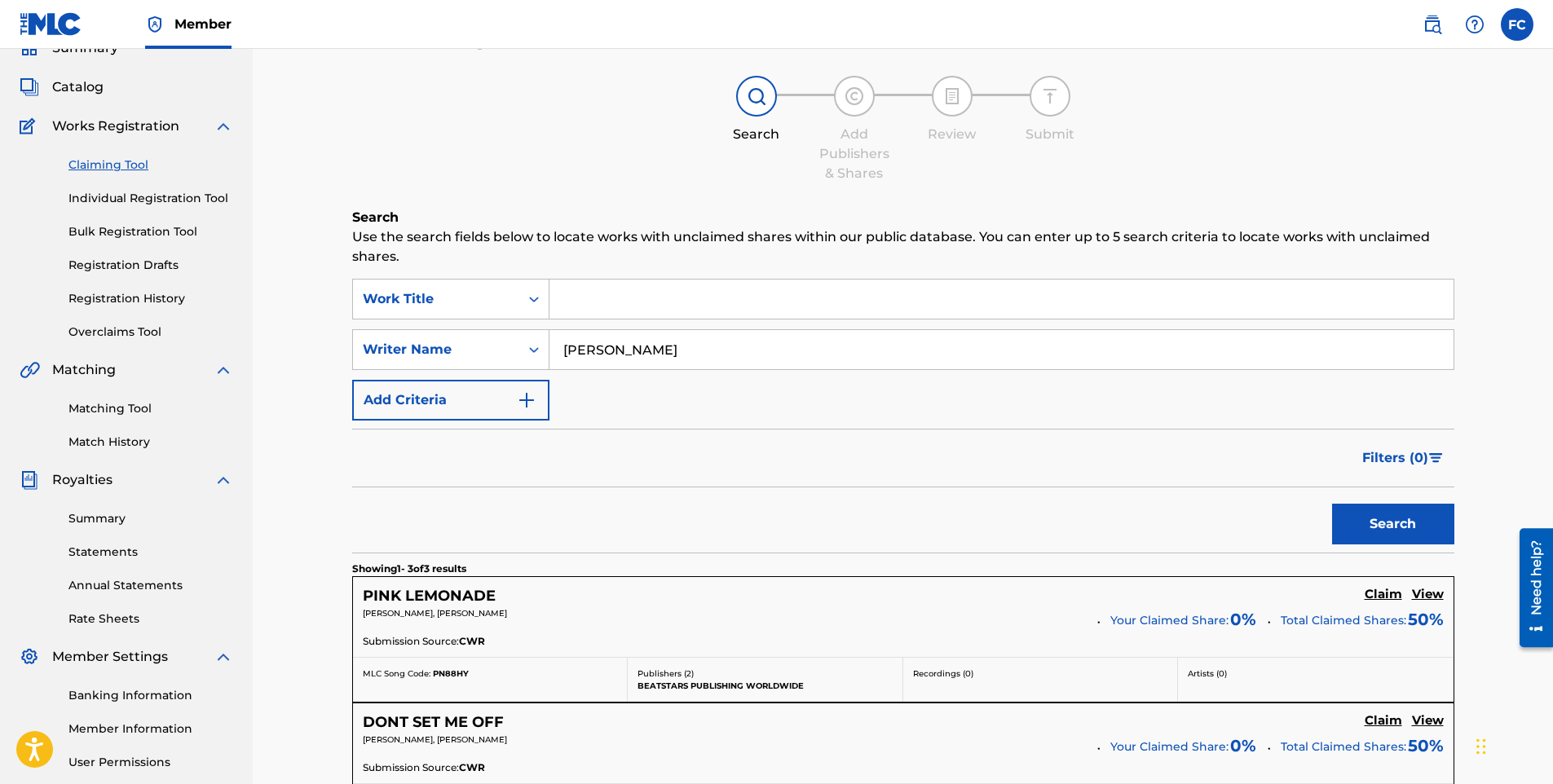
click at [618, 309] on input "Search Form" at bounding box center [1001, 299] width 905 height 39
click at [1332, 504] on button "Search" at bounding box center [1393, 524] width 122 height 40
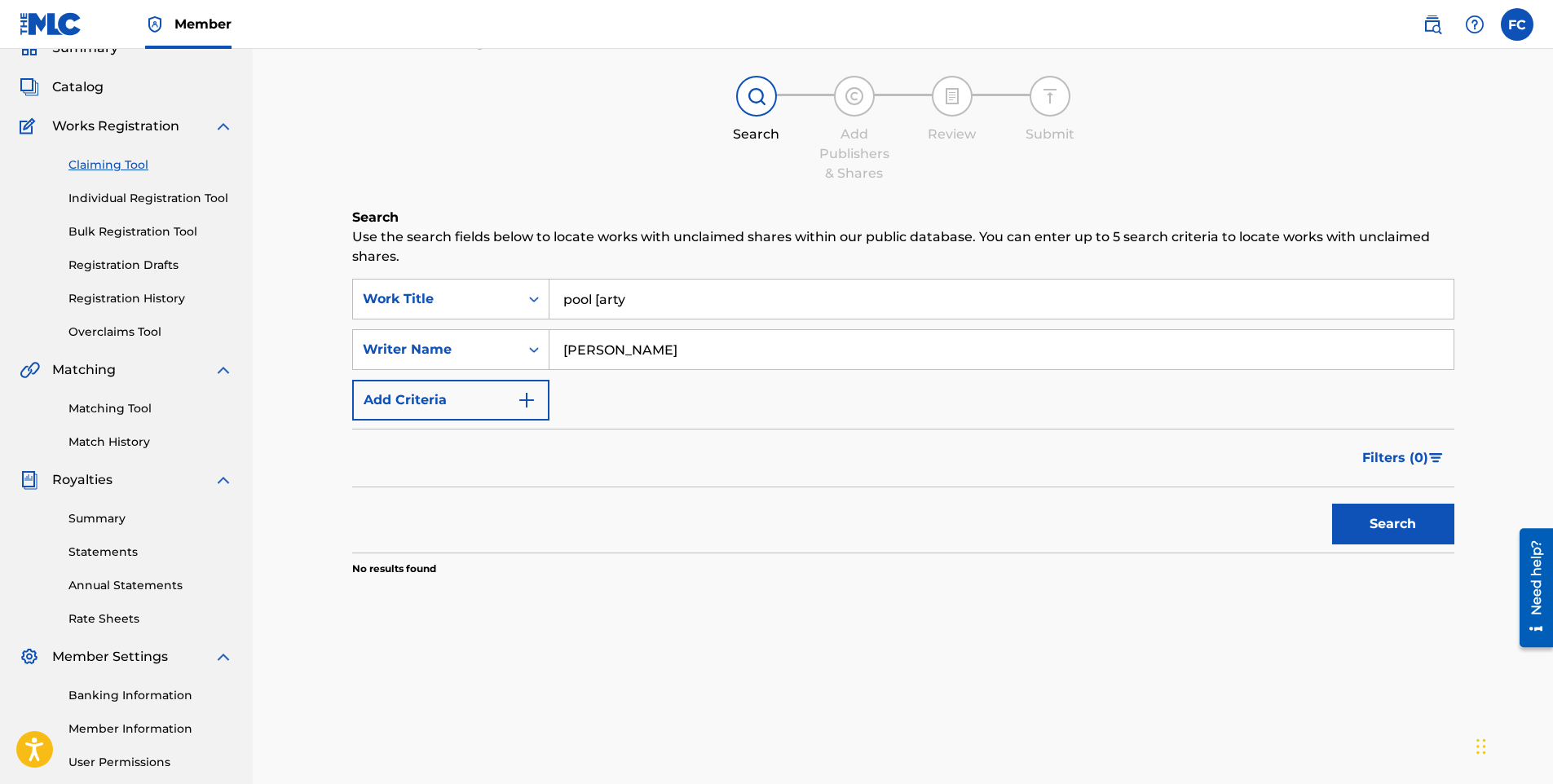
click at [602, 304] on input "pool [arty" at bounding box center [1001, 299] width 905 height 39
click at [1332, 504] on button "Search" at bounding box center [1393, 524] width 122 height 40
drag, startPoint x: 705, startPoint y: 349, endPoint x: 498, endPoint y: 383, distance: 209.8
click at [498, 383] on div "SearchWithCriteria60ead732-c242-4edd-bf5f-fbde762564c1 Work Title pool party Se…" at bounding box center [903, 350] width 1102 height 142
click at [558, 303] on input "pool party" at bounding box center [1001, 299] width 905 height 39
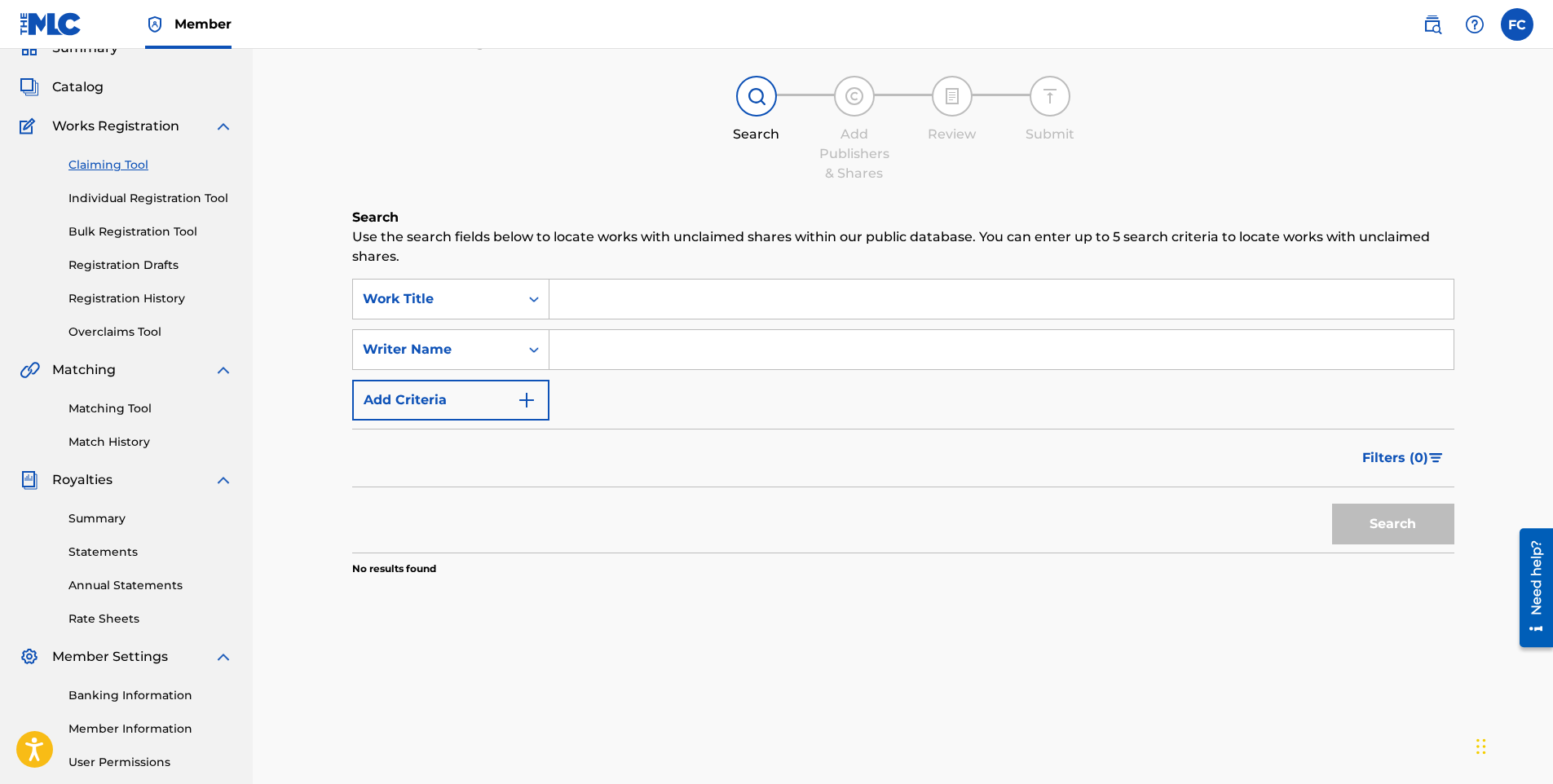
click at [591, 345] on input "Search Form" at bounding box center [1001, 350] width 905 height 39
click at [1372, 516] on button "Search" at bounding box center [1393, 524] width 122 height 40
drag, startPoint x: 640, startPoint y: 355, endPoint x: 492, endPoint y: 362, distance: 148.2
click at [492, 362] on div "SearchWithCriteriab647a5c3-ec10-4689-aeb9-2e76cd3cfec7 Writer Name [PERSON_NAME]" at bounding box center [903, 349] width 1102 height 40
click at [1370, 520] on button "Search" at bounding box center [1393, 524] width 122 height 40
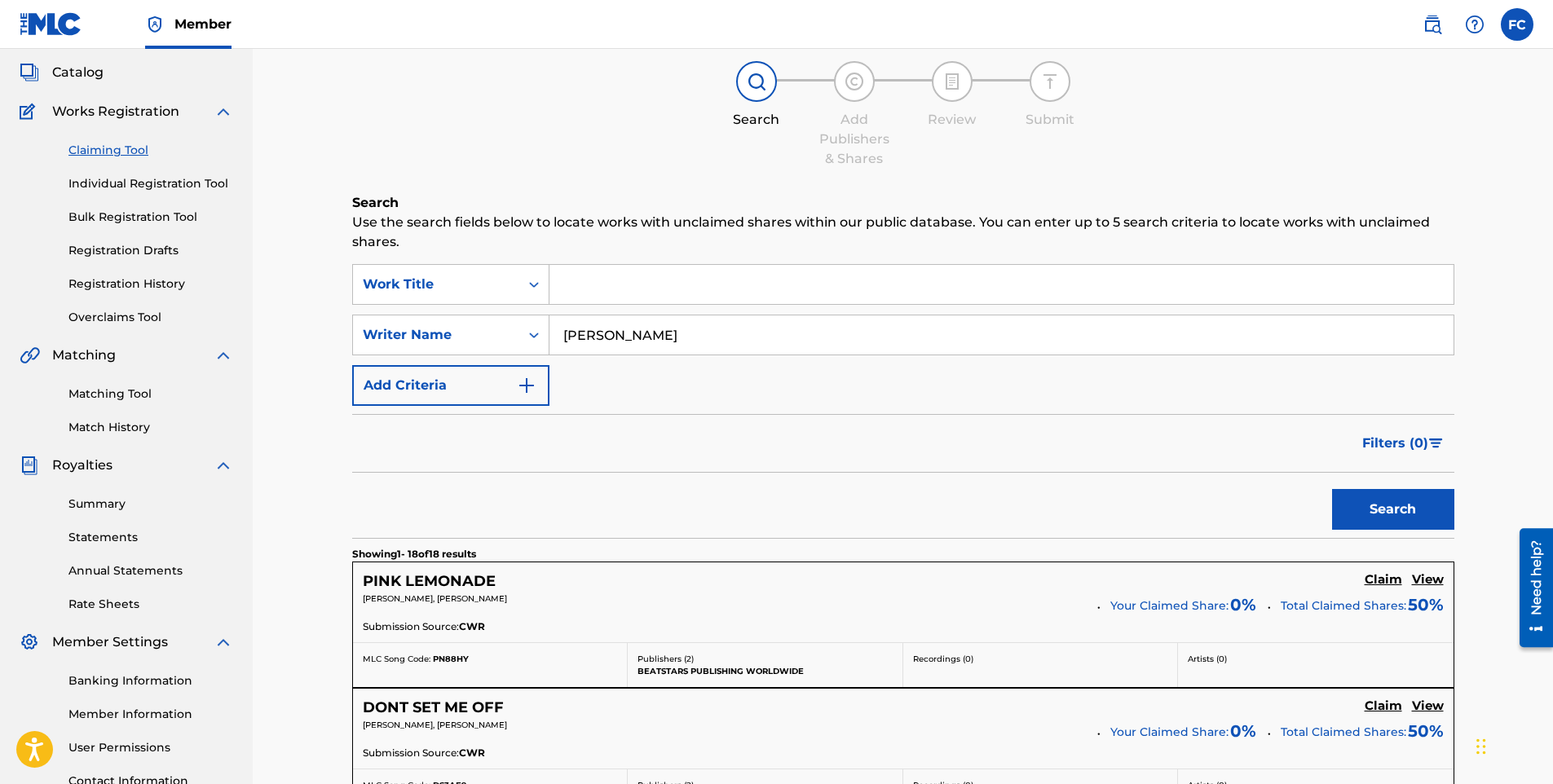
scroll to position [0, 0]
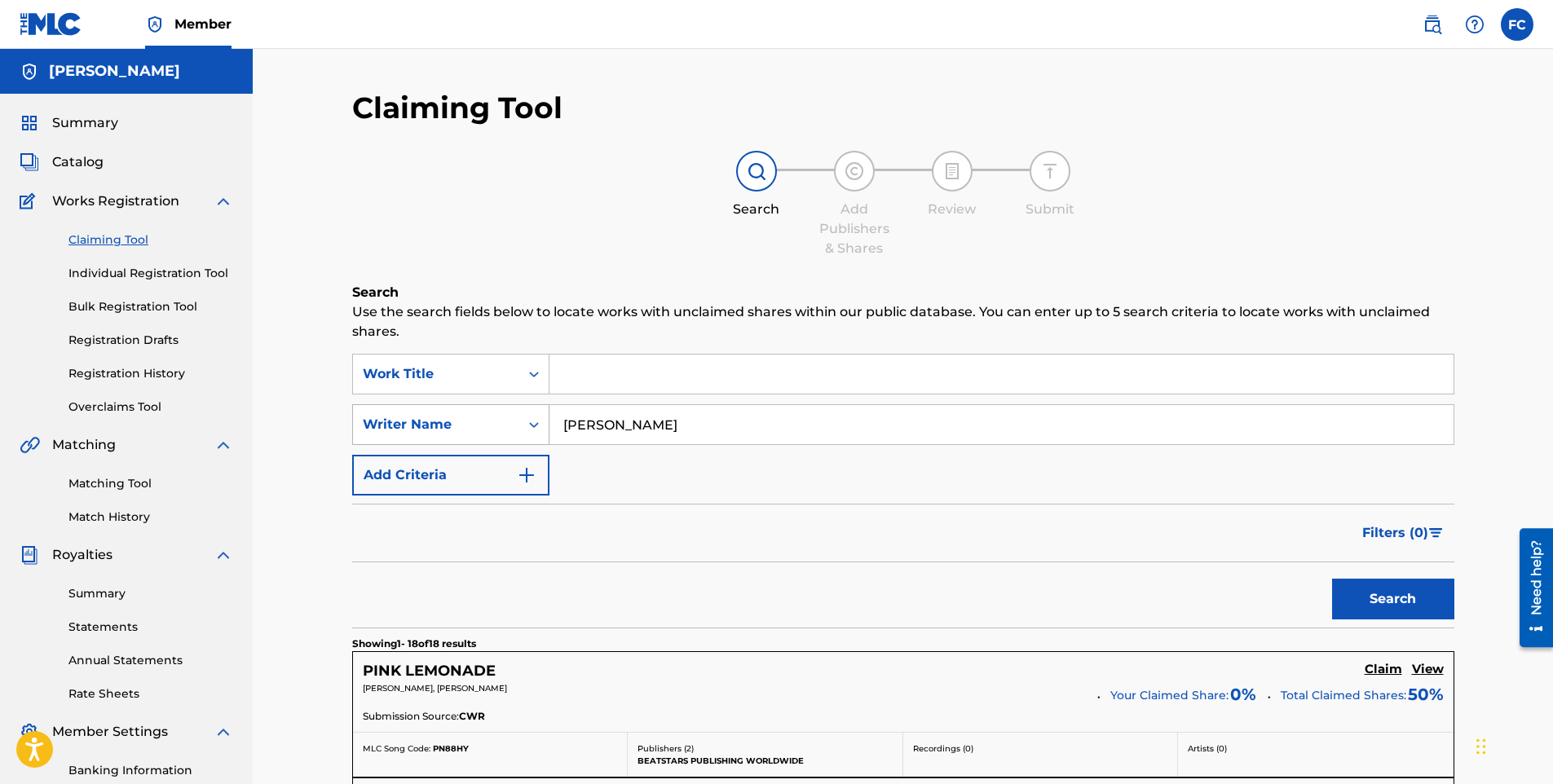
drag, startPoint x: 665, startPoint y: 425, endPoint x: 414, endPoint y: 415, distance: 251.2
click at [414, 415] on div "SearchWithCriteriab647a5c3-ec10-4689-aeb9-2e76cd3cfec7 Writer Name [PERSON_NAME]" at bounding box center [903, 424] width 1102 height 40
click at [1332, 579] on button "Search" at bounding box center [1393, 599] width 122 height 40
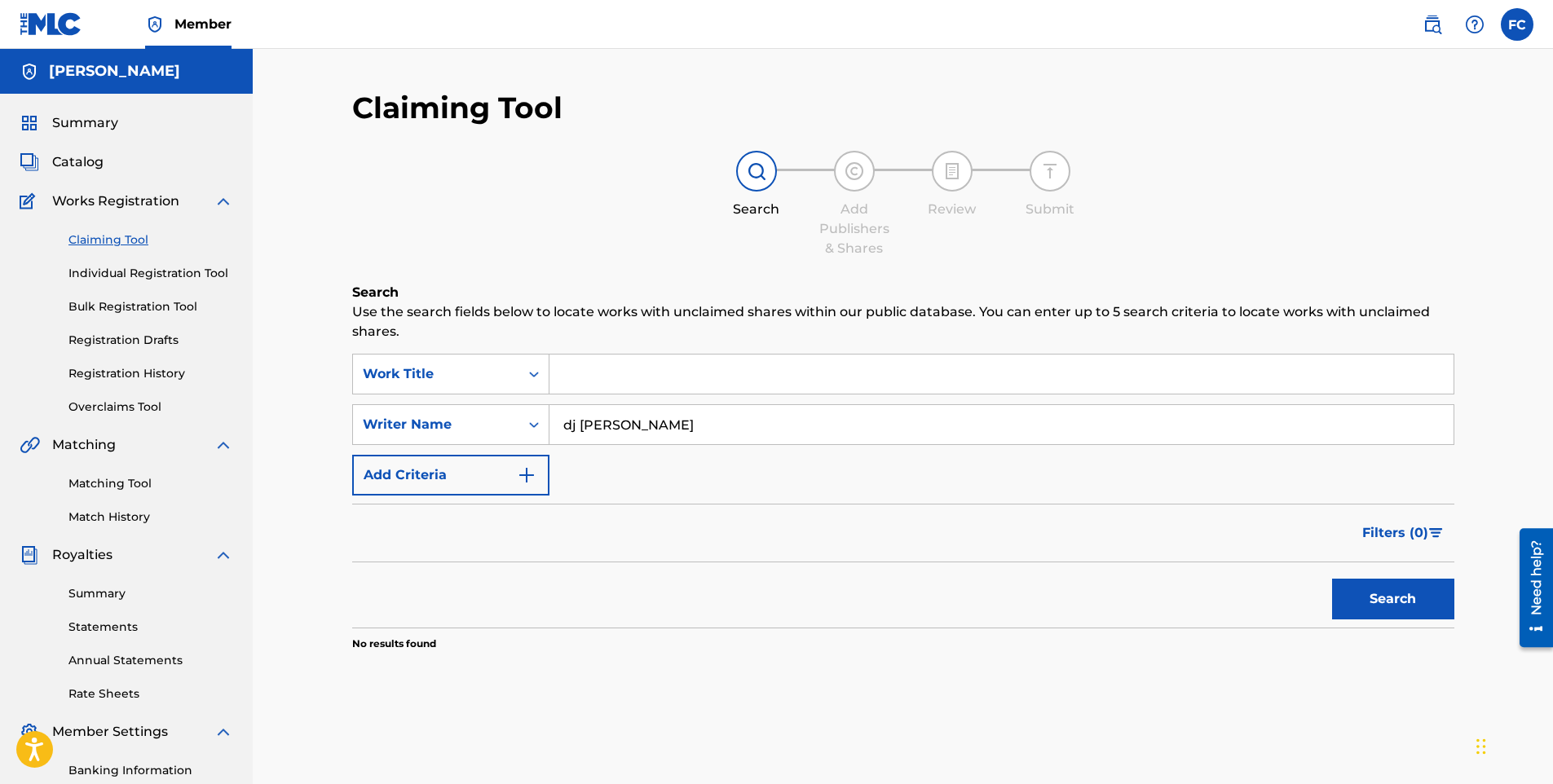
drag, startPoint x: 665, startPoint y: 412, endPoint x: 561, endPoint y: 425, distance: 104.8
click at [561, 425] on input "dj [PERSON_NAME]" at bounding box center [1001, 425] width 905 height 39
click at [119, 270] on link "Individual Registration Tool" at bounding box center [150, 273] width 165 height 17
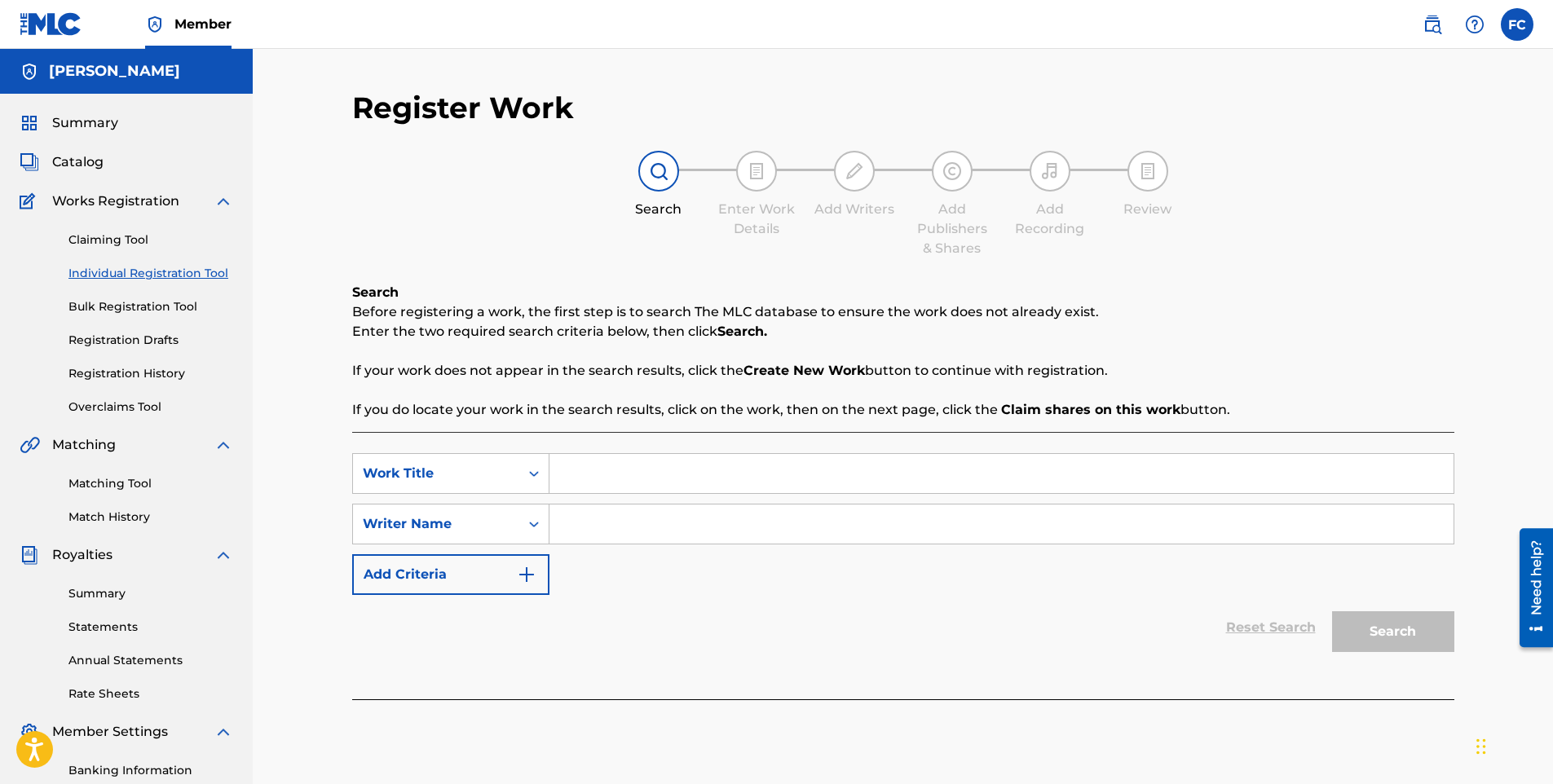
click at [574, 471] on input "Search Form" at bounding box center [1001, 473] width 905 height 39
click at [587, 476] on input "Search Form" at bounding box center [1001, 473] width 905 height 39
paste input "[PERSON_NAME] | Gone Too Soon, but Home With You (Remastered Version)"
click at [585, 519] on input "Search Form" at bounding box center [1001, 525] width 905 height 39
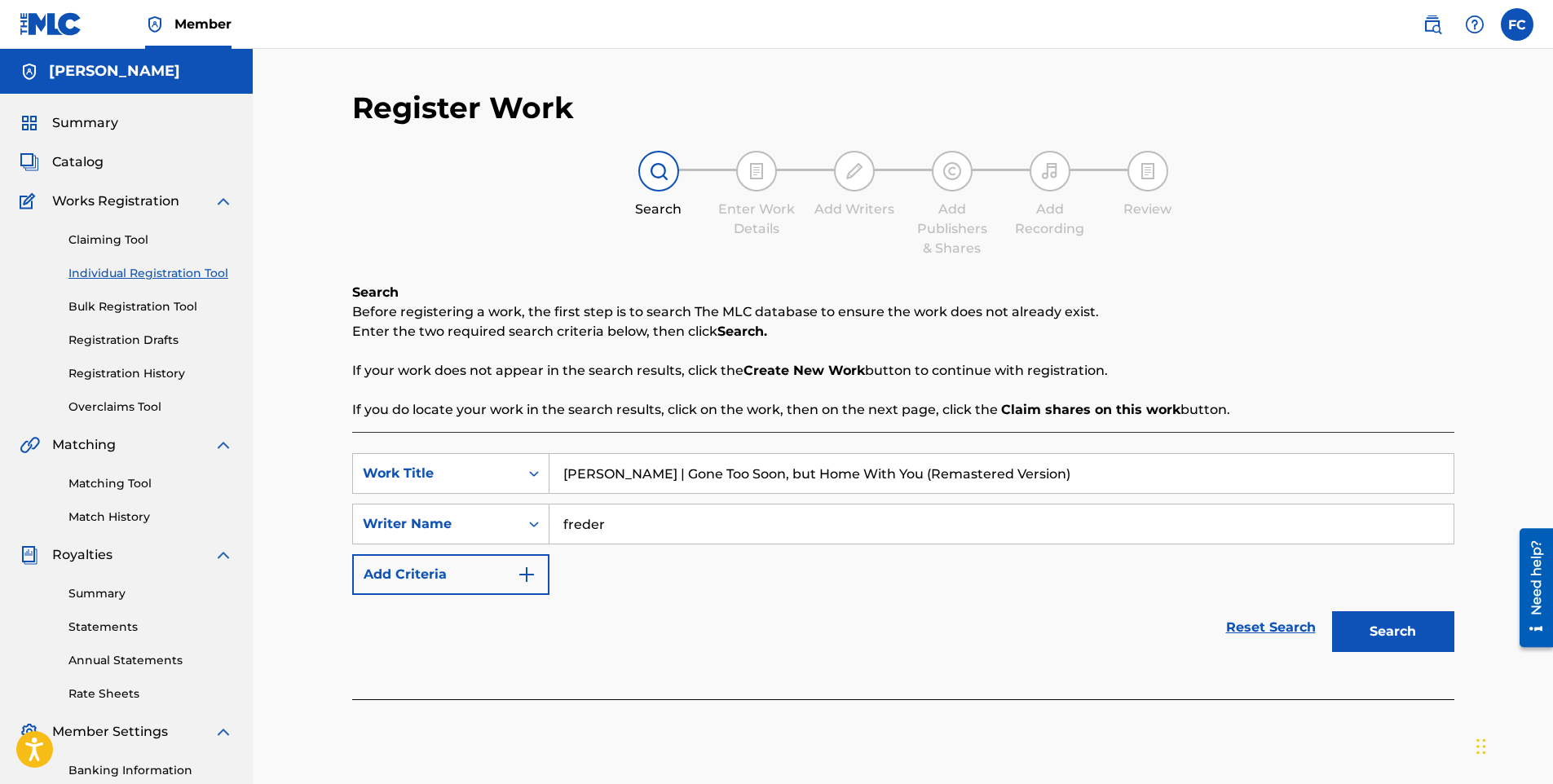
click at [1409, 629] on button "Search" at bounding box center [1393, 631] width 122 height 40
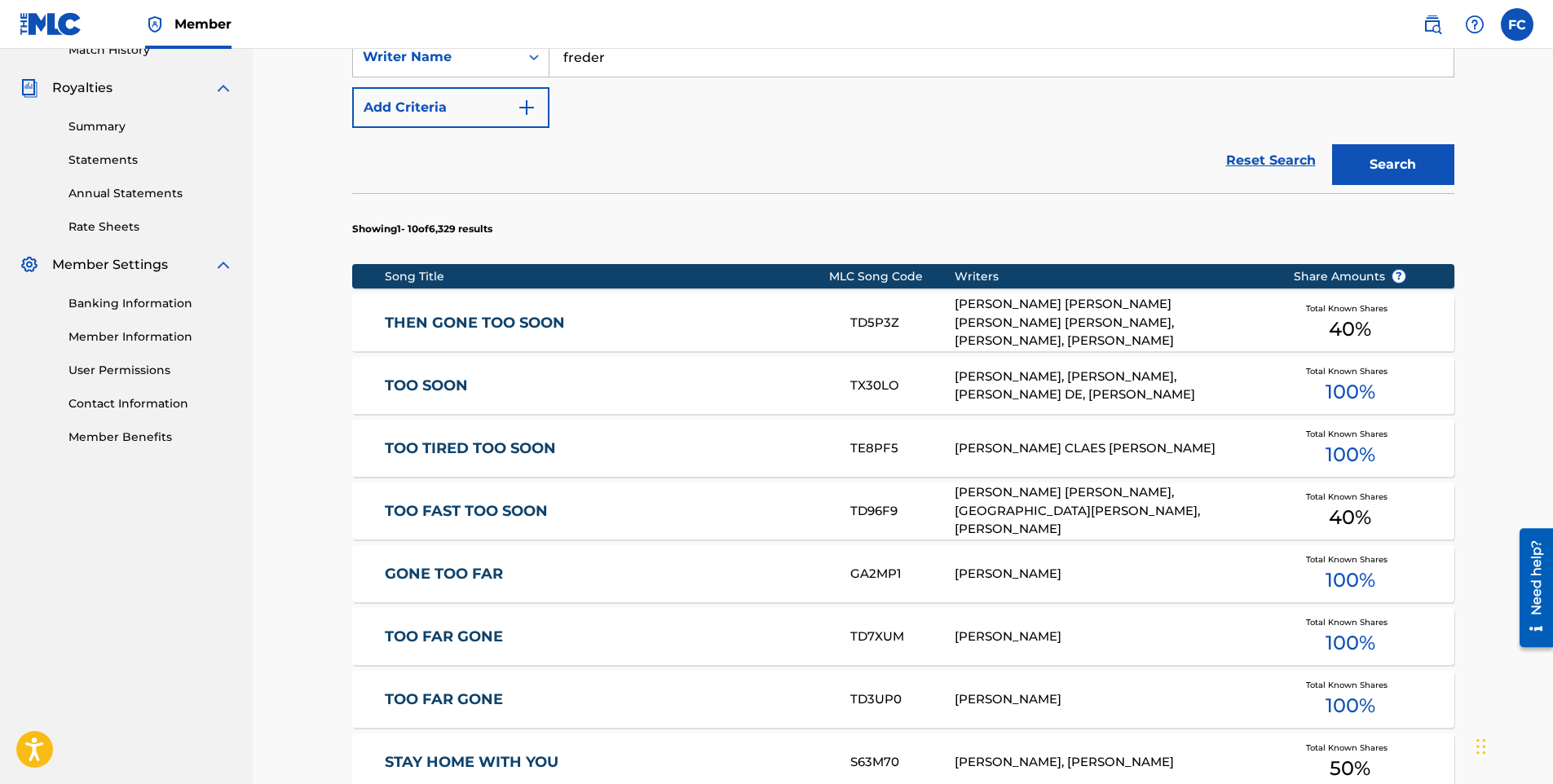
scroll to position [734, 0]
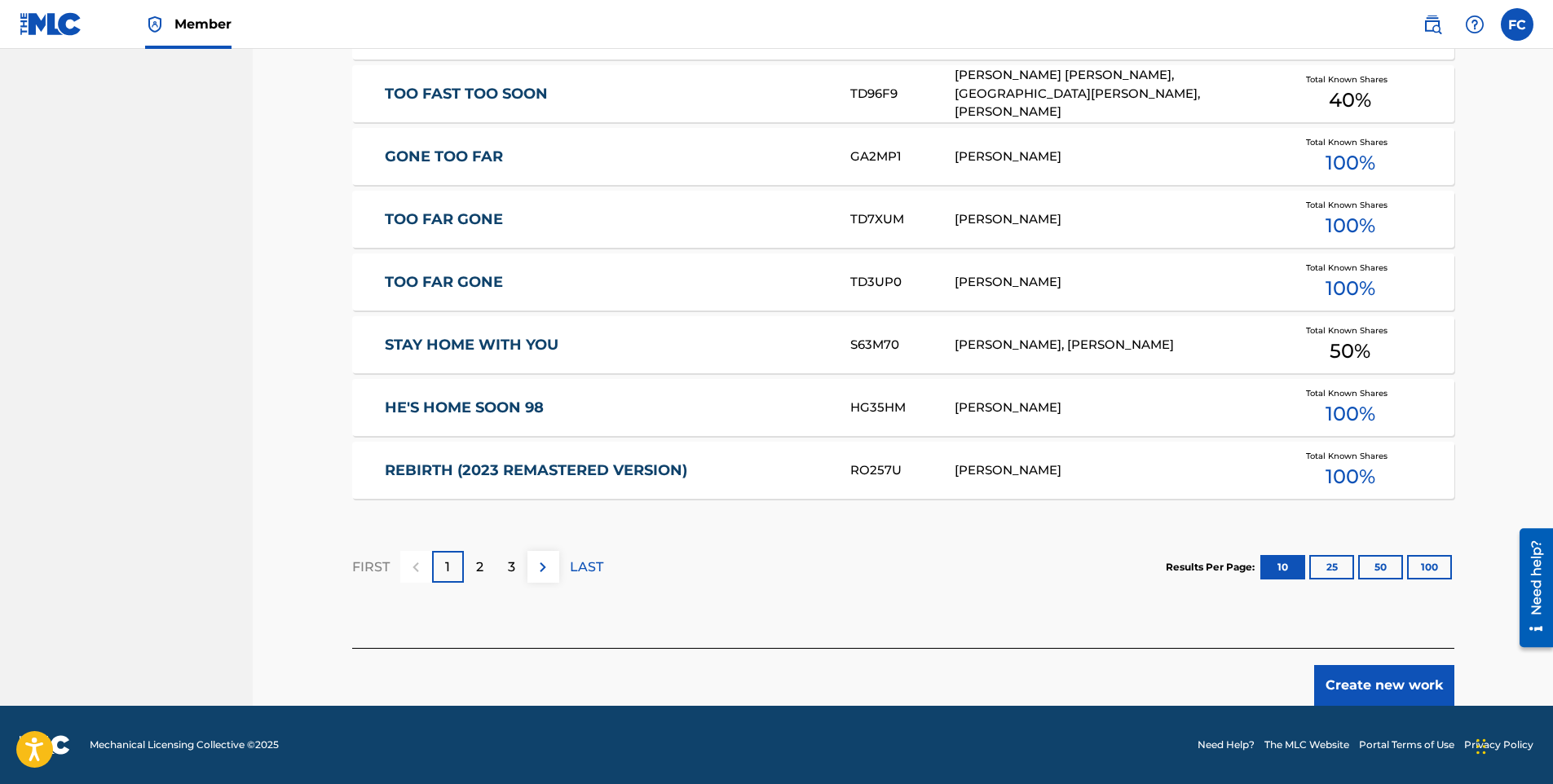
click at [1412, 687] on button "Create new work" at bounding box center [1384, 684] width 140 height 40
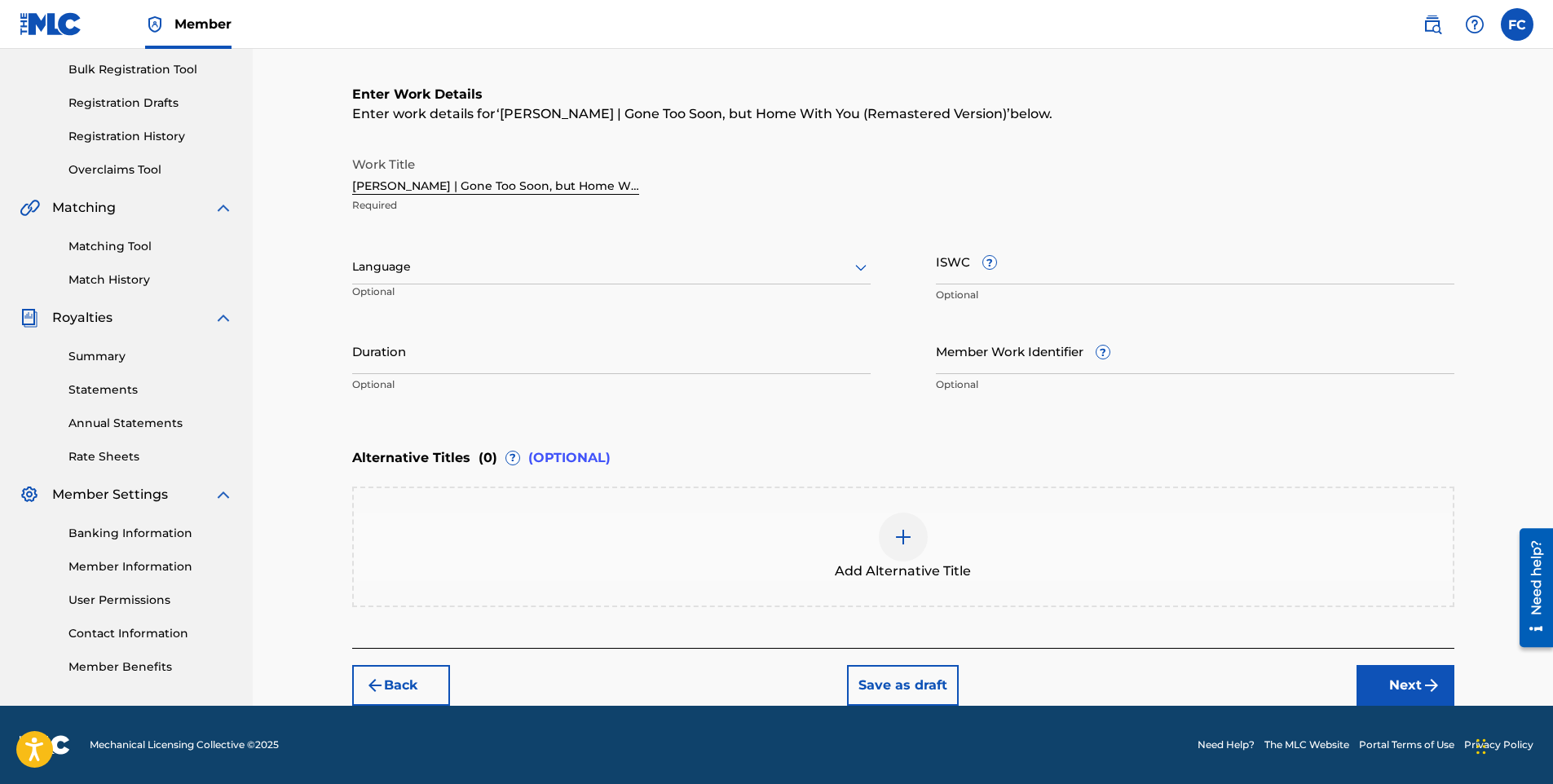
scroll to position [237, 0]
click at [428, 262] on div at bounding box center [612, 266] width 519 height 21
click at [421, 306] on div "English" at bounding box center [612, 302] width 517 height 36
click at [1410, 678] on button "Next" at bounding box center [1405, 684] width 98 height 40
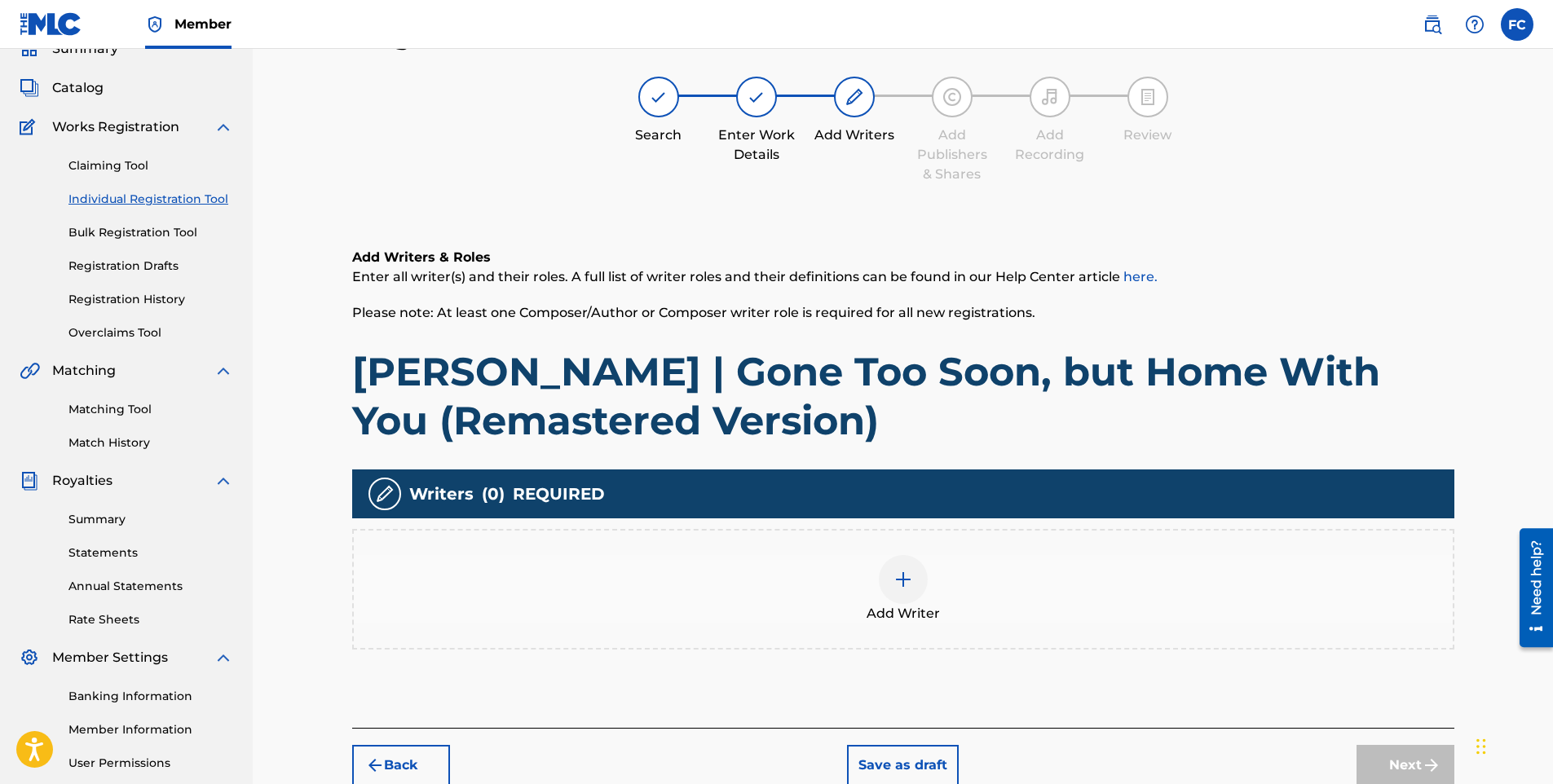
scroll to position [73, 0]
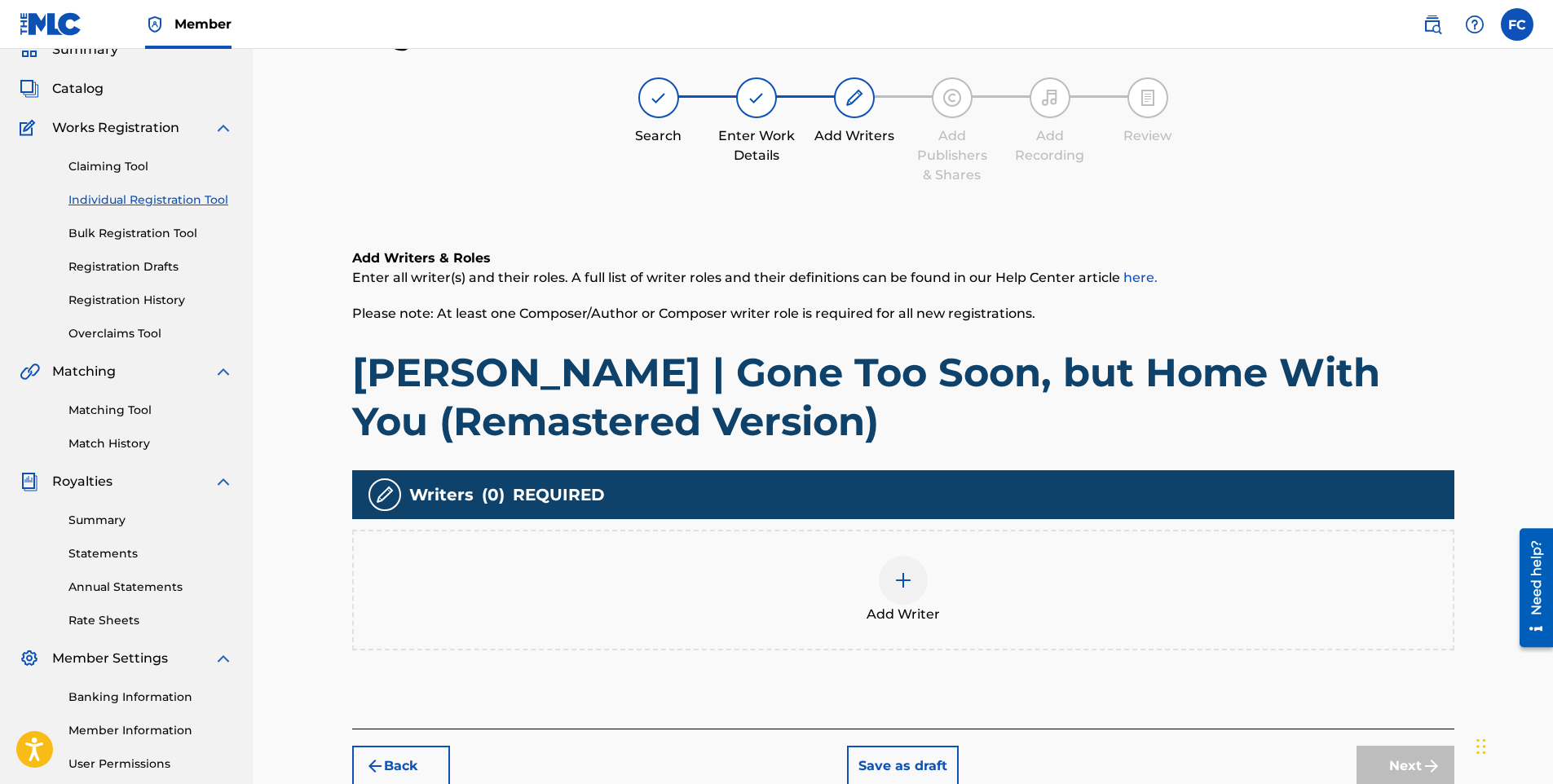
click at [915, 590] on div at bounding box center [904, 581] width 49 height 49
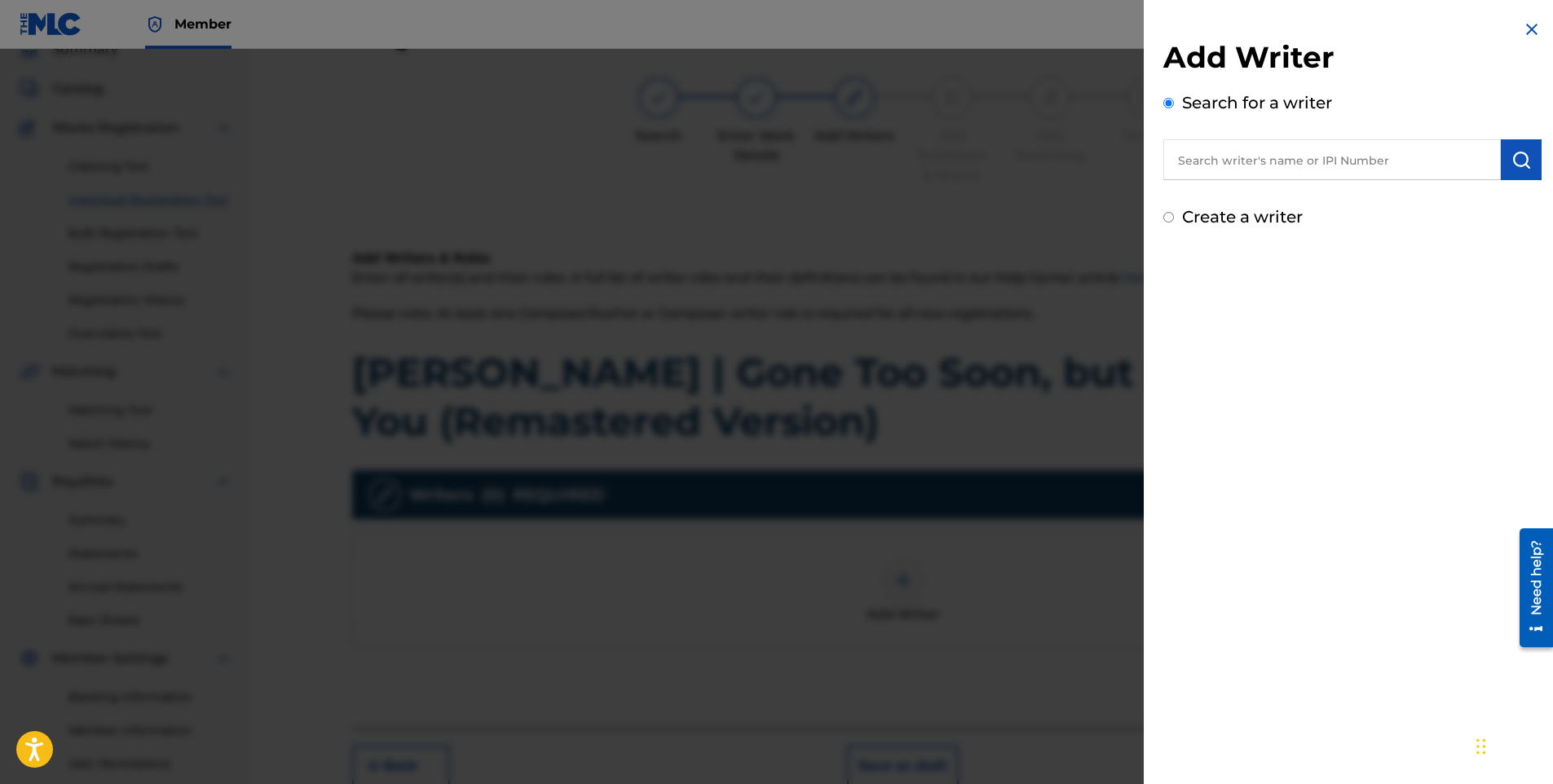
click at [1299, 163] on input "text" at bounding box center [1332, 159] width 337 height 40
click at [1297, 197] on strong "capitell" at bounding box center [1322, 197] width 50 height 16
click at [1503, 163] on button "submit" at bounding box center [1521, 159] width 40 height 40
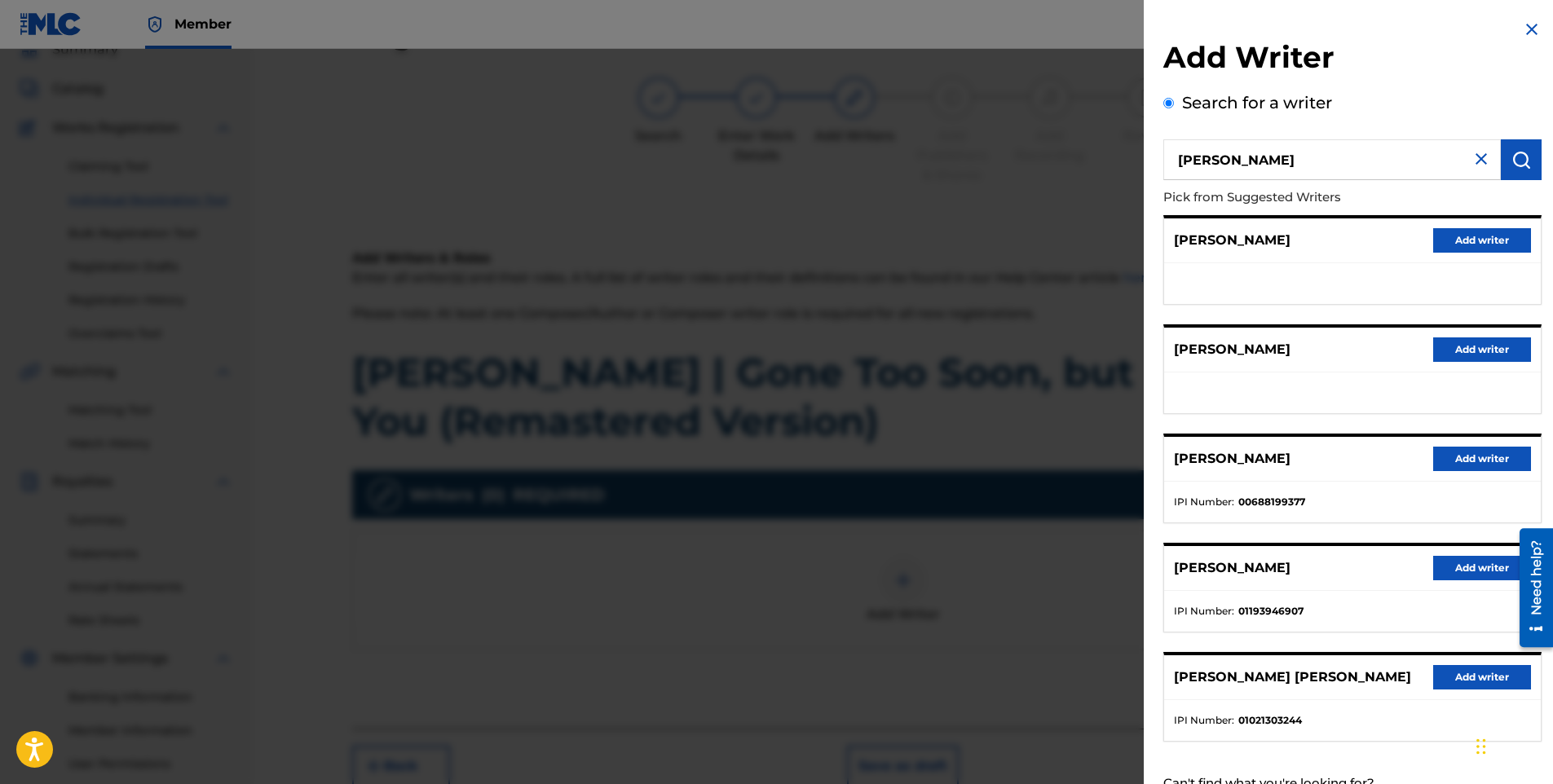
click at [1463, 350] on button "Add writer" at bounding box center [1482, 349] width 98 height 25
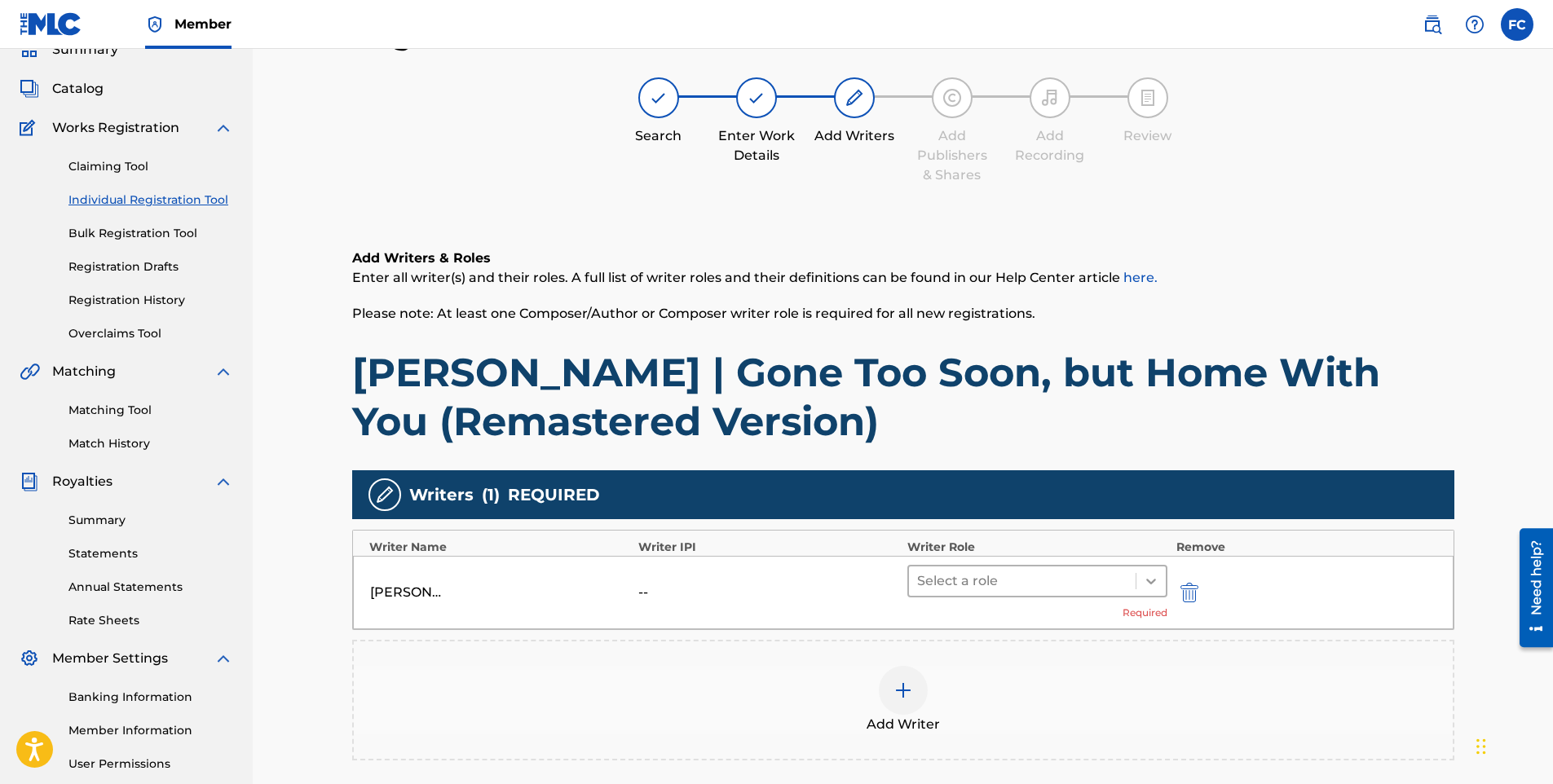
click at [1149, 581] on icon at bounding box center [1151, 582] width 10 height 6
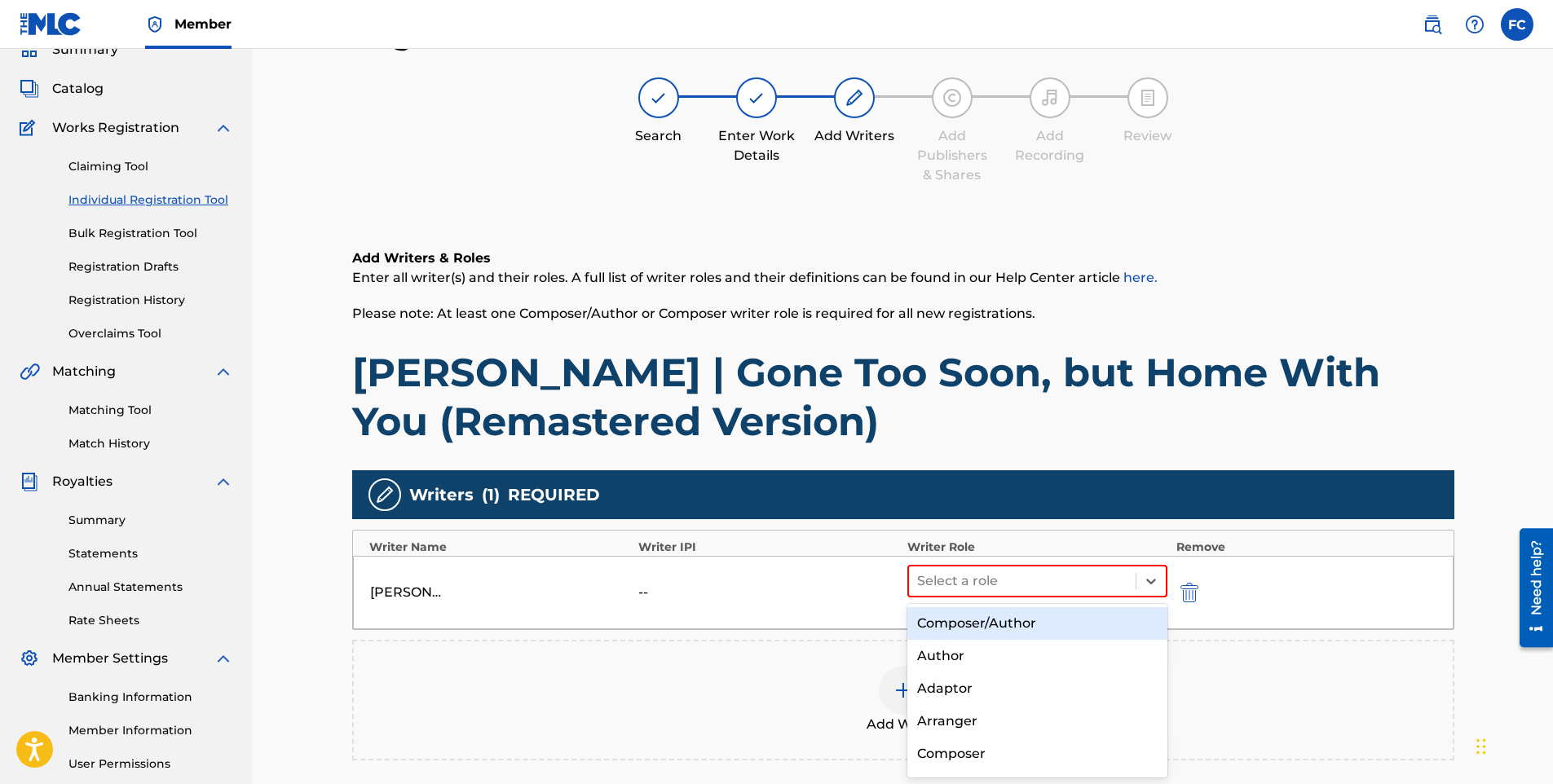
click at [1047, 617] on div "Composer/Author" at bounding box center [1038, 623] width 260 height 33
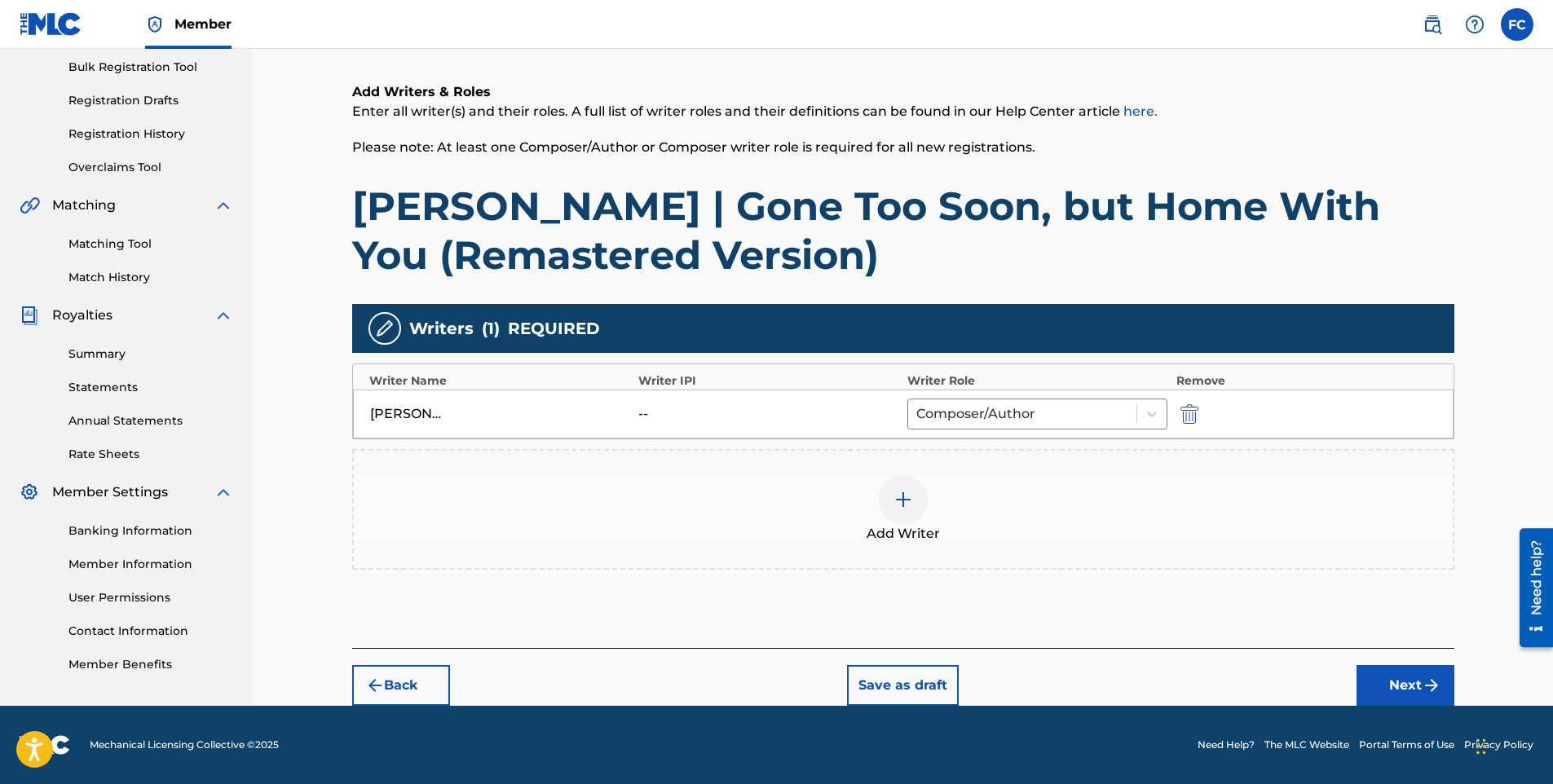
click at [1389, 692] on button "Next" at bounding box center [1405, 684] width 98 height 40
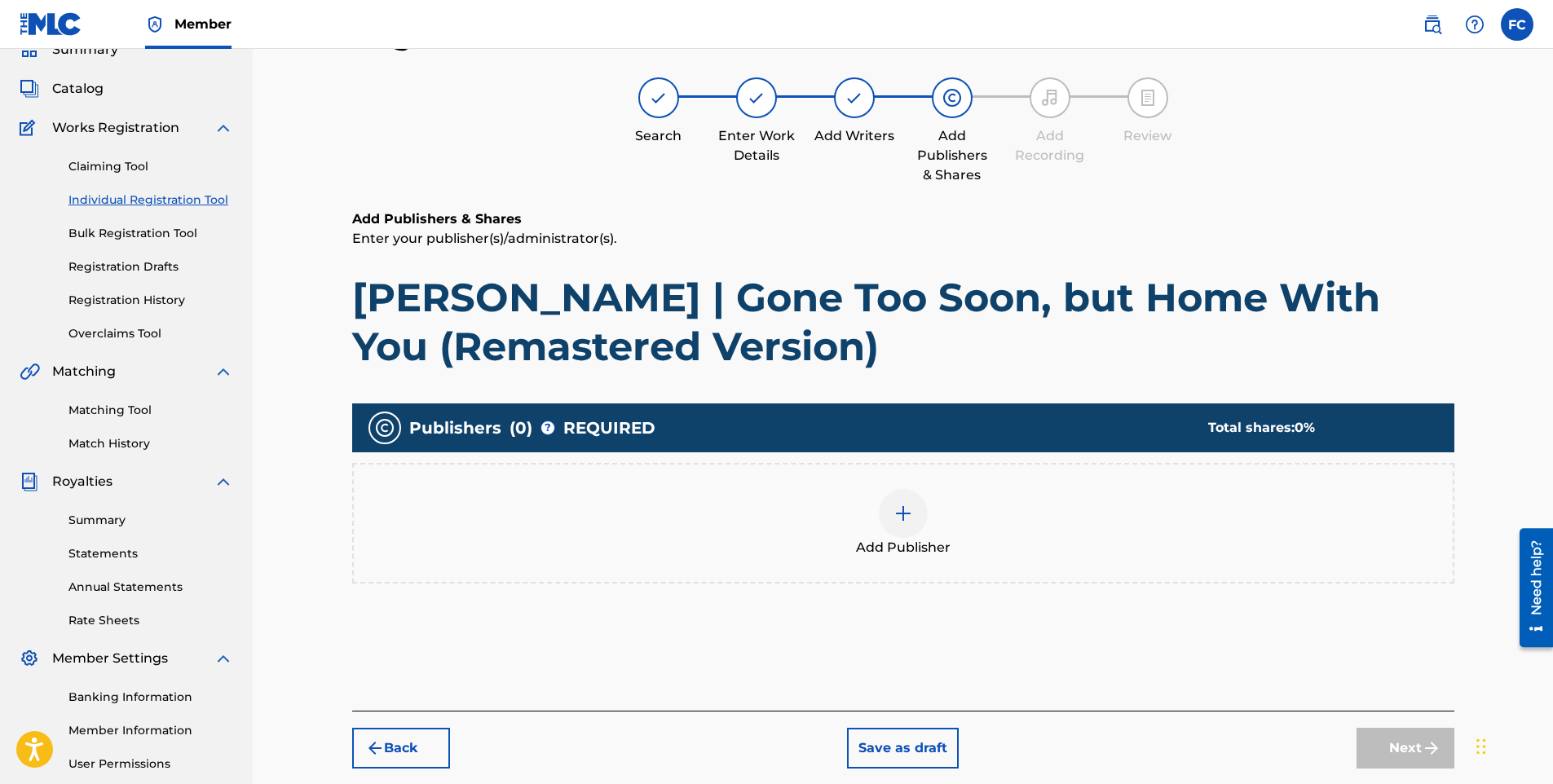
click at [895, 516] on img at bounding box center [904, 514] width 20 height 20
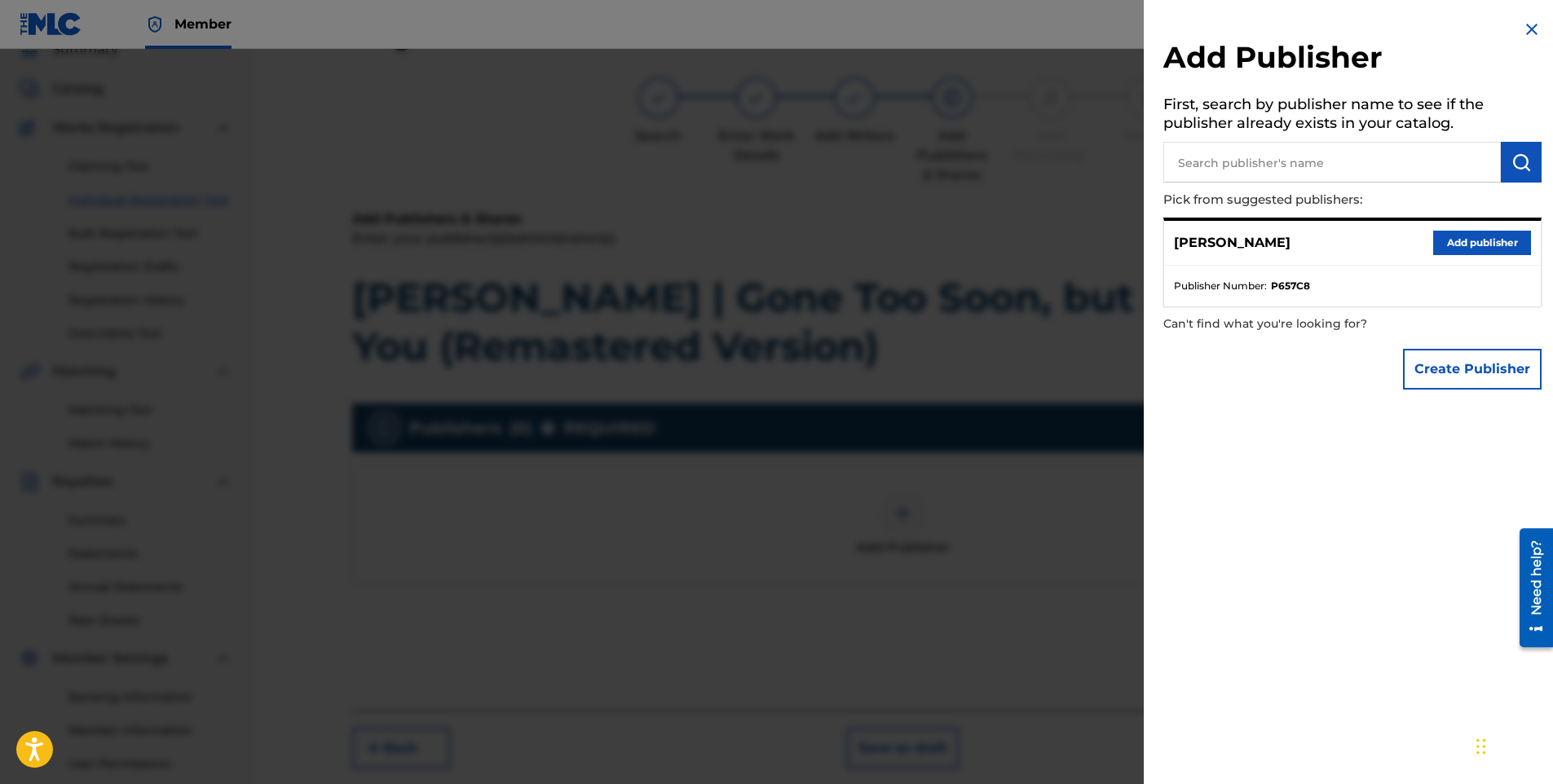
click at [1450, 242] on button "Add publisher" at bounding box center [1482, 243] width 98 height 25
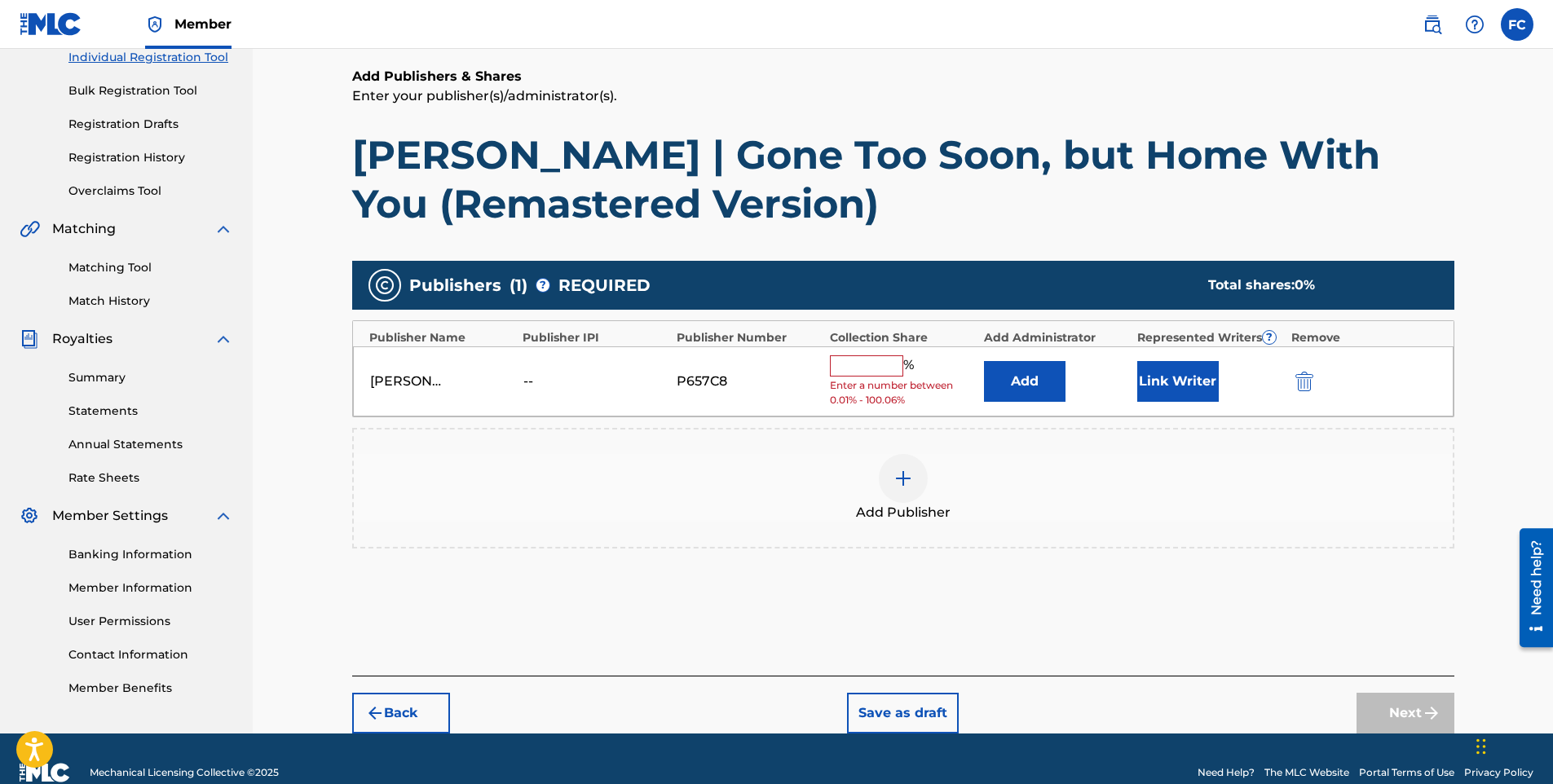
scroll to position [244, 0]
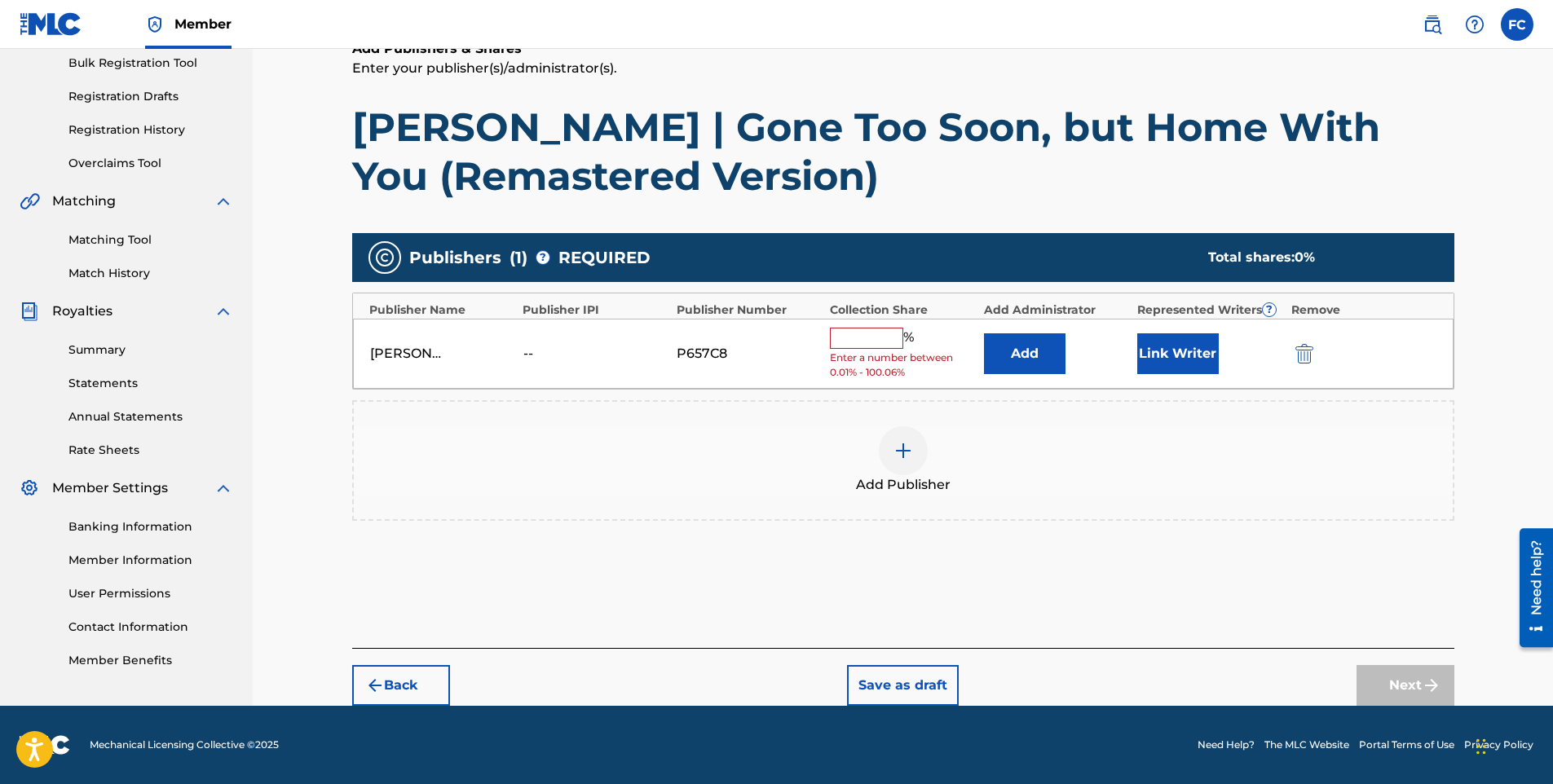
click at [845, 336] on input "text" at bounding box center [866, 337] width 73 height 21
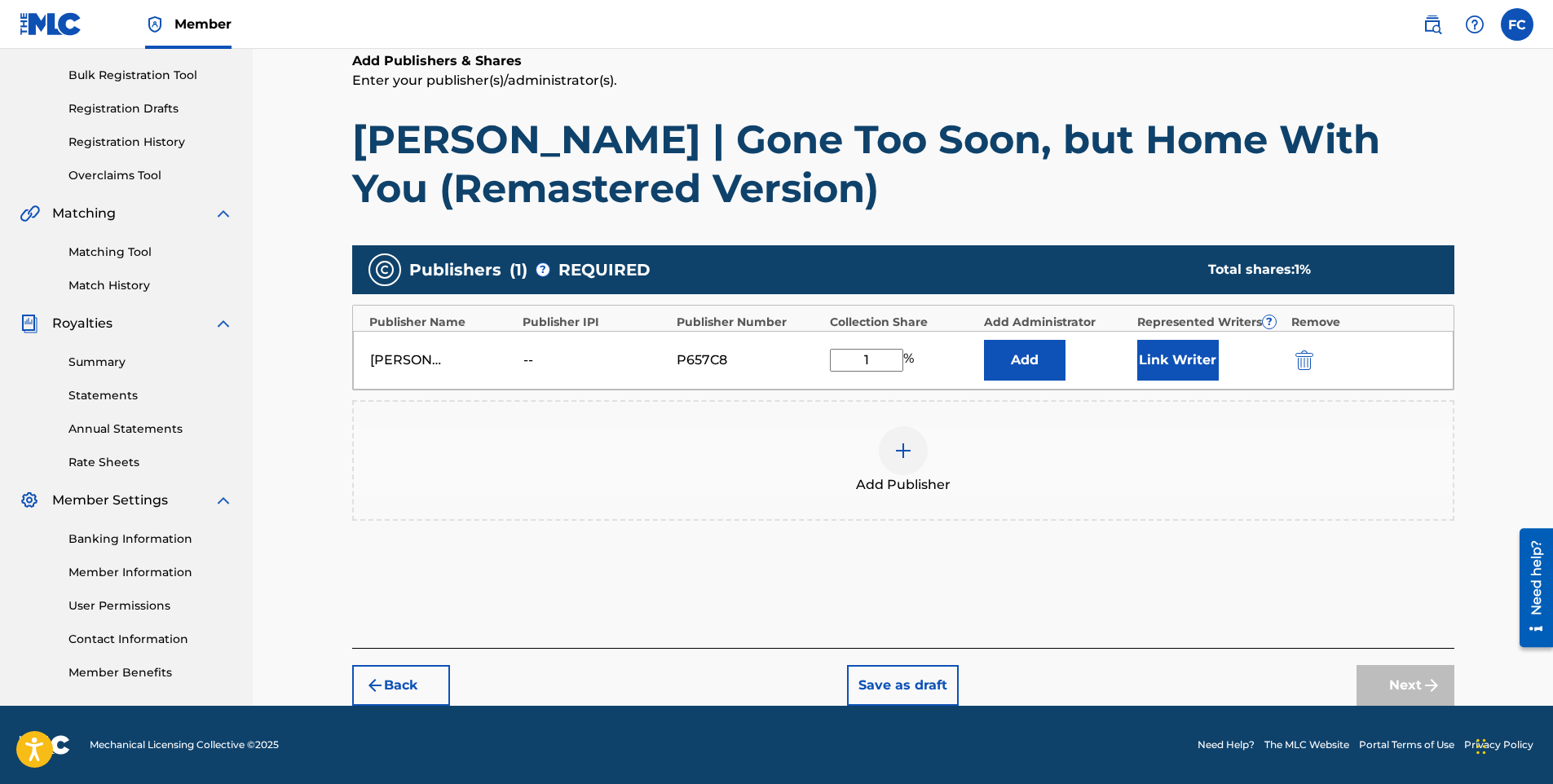
scroll to position [232, 0]
click at [1171, 367] on button "Link Writer" at bounding box center [1178, 360] width 82 height 40
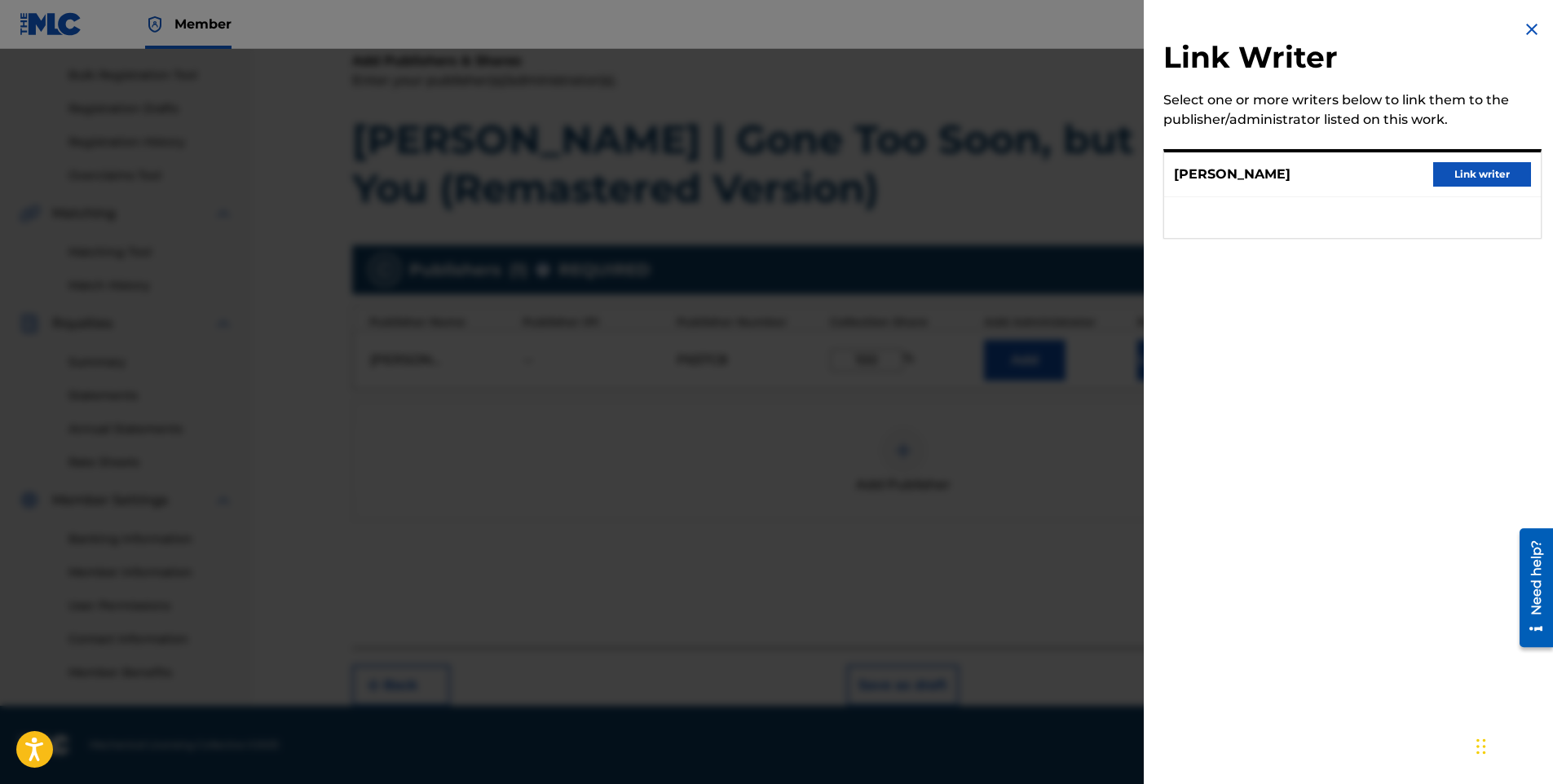
click at [1441, 178] on button "Link writer" at bounding box center [1482, 174] width 98 height 25
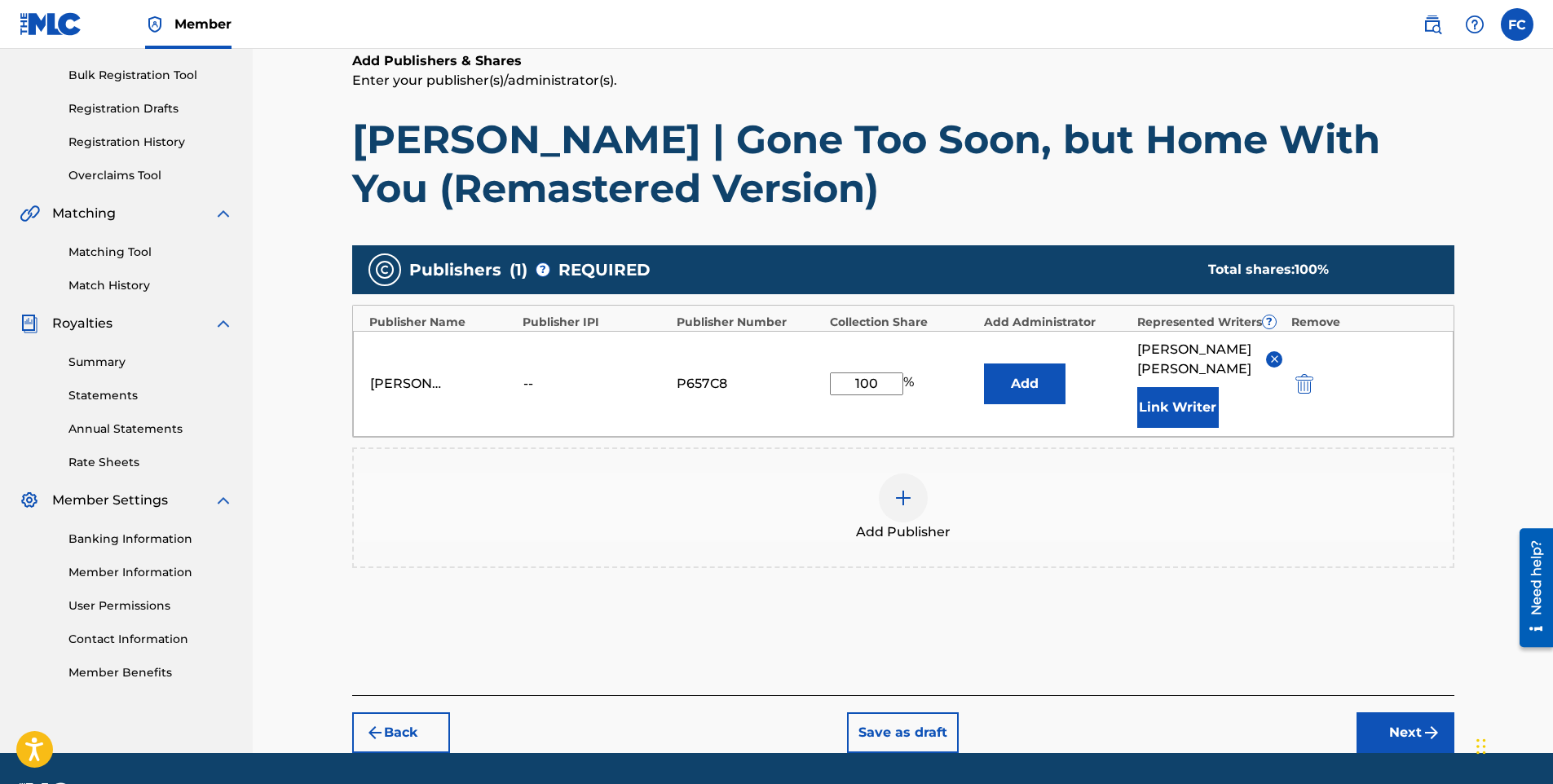
click at [1394, 747] on button "Next" at bounding box center [1405, 732] width 98 height 40
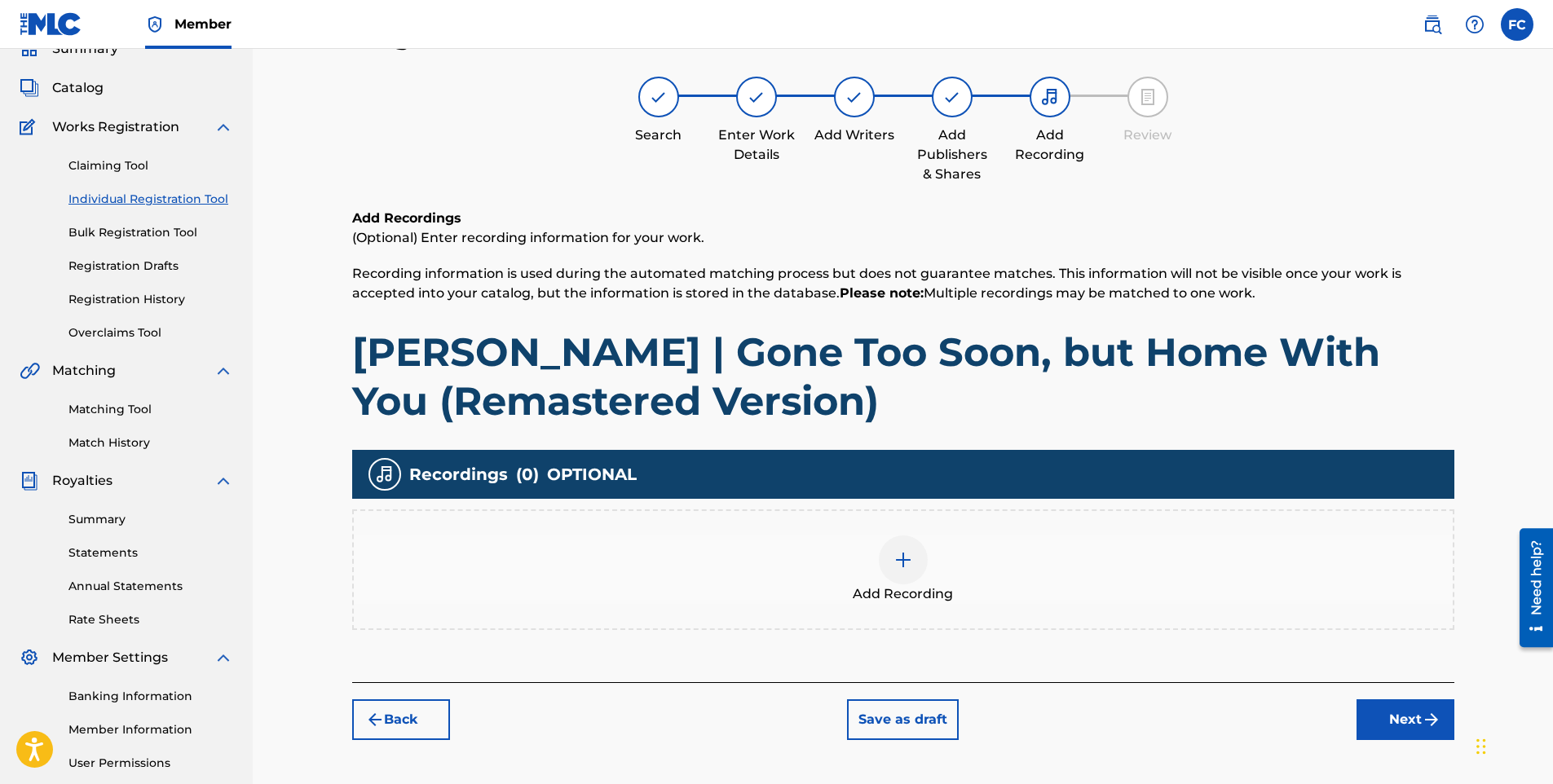
scroll to position [73, 0]
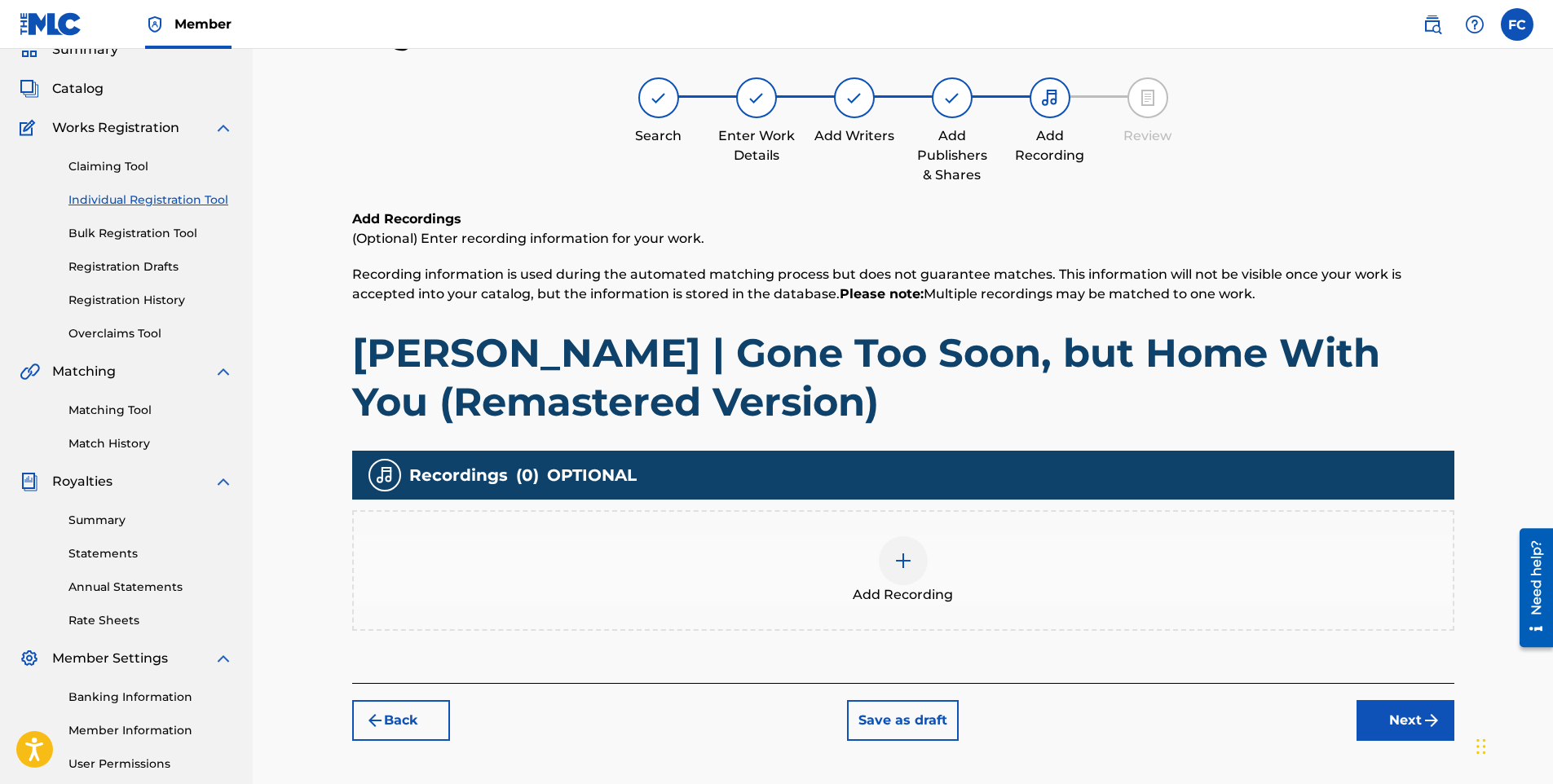
click at [864, 550] on div "Add Recording" at bounding box center [904, 570] width 1099 height 68
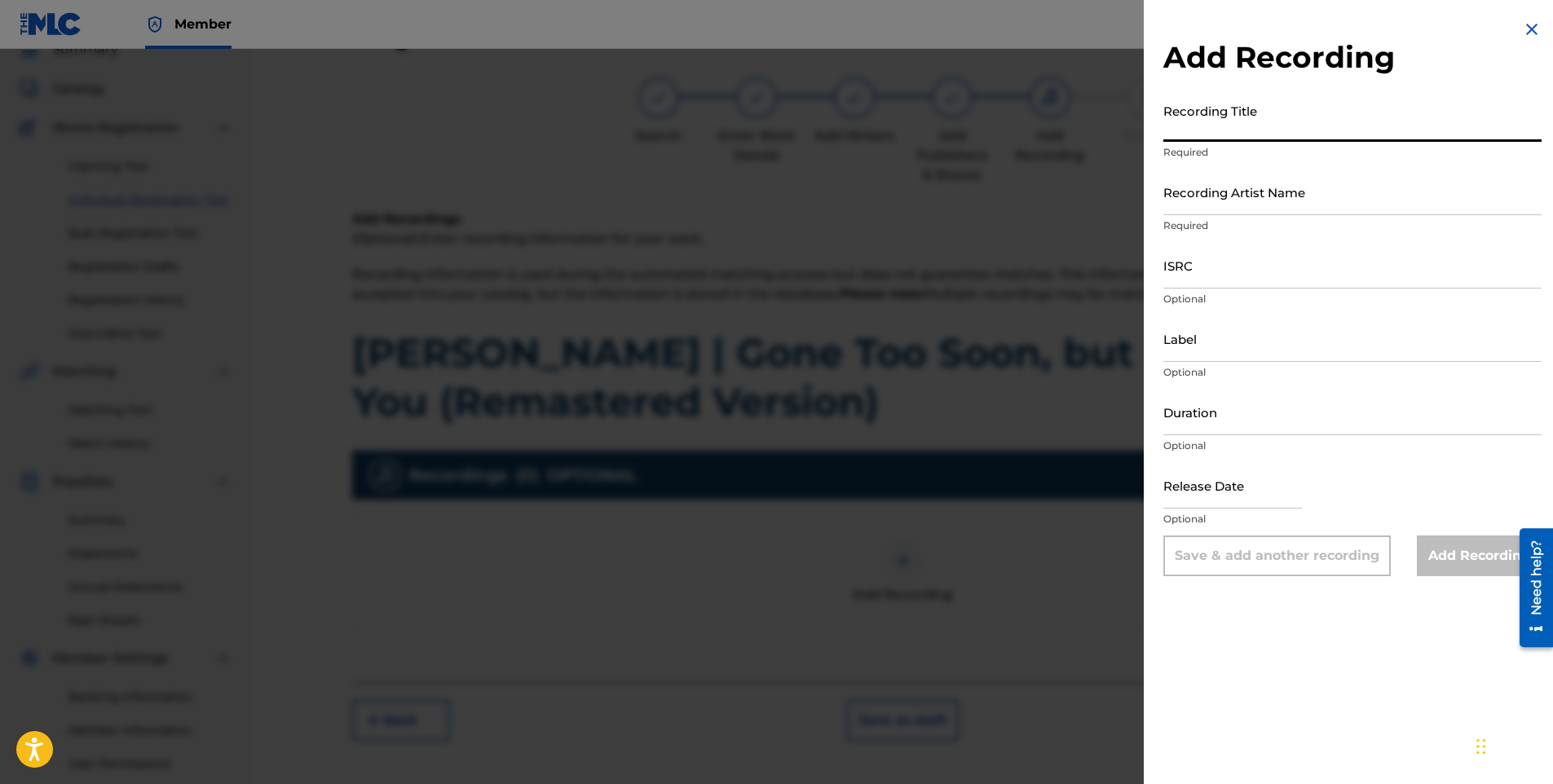
click at [1163, 116] on input "Recording Title" at bounding box center [1352, 118] width 378 height 46
paste input "[PERSON_NAME] | Gone Too Soon, but Home With You (Remastered Version)"
click at [1280, 196] on input "Recording Artist Name" at bounding box center [1352, 191] width 378 height 46
paste input "DJ [PERSON_NAME]"
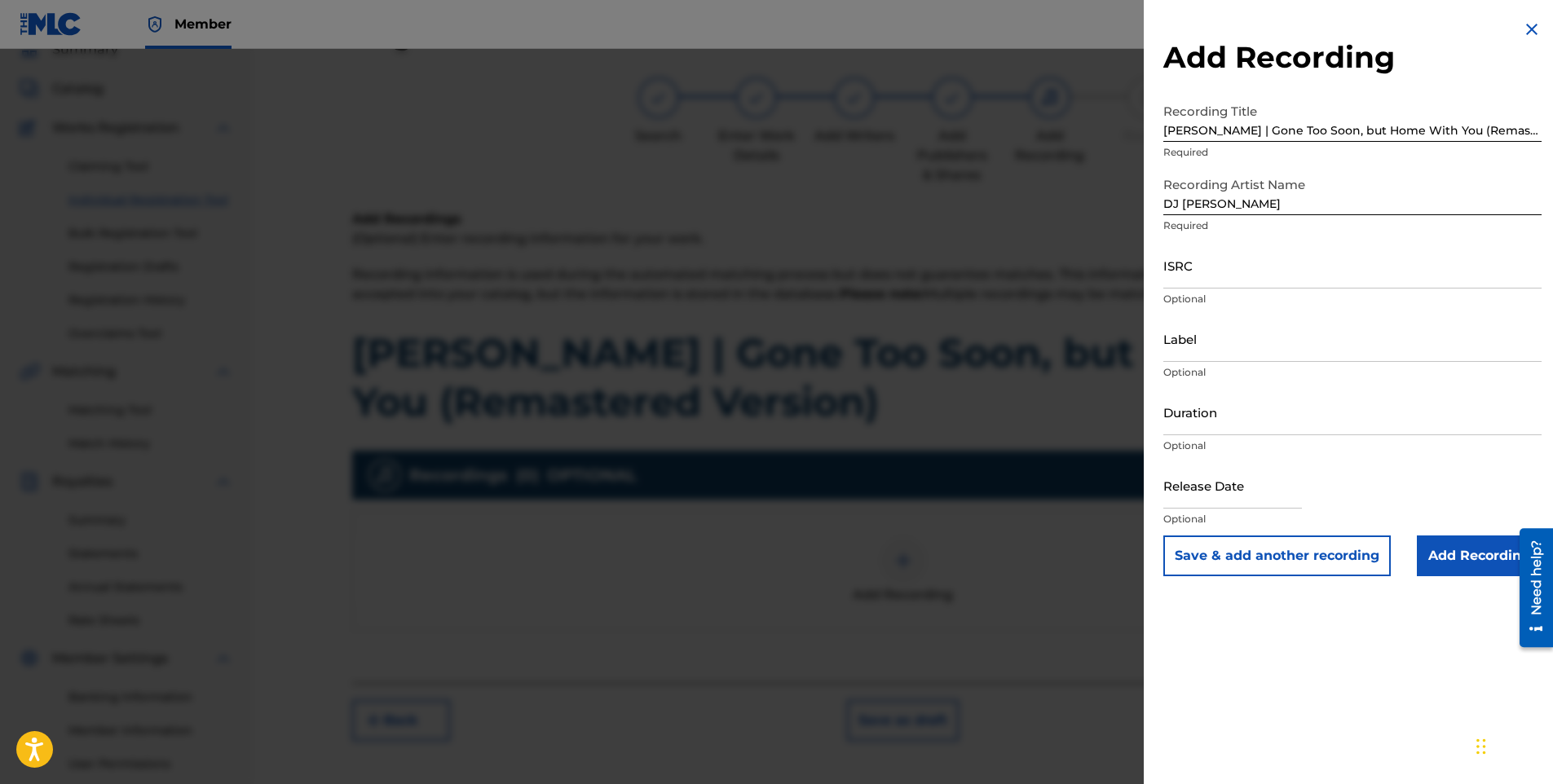
click at [1293, 268] on input "ISRC" at bounding box center [1352, 264] width 378 height 46
paste input "QZZ7V2534797"
click at [1181, 345] on input "Label" at bounding box center [1352, 338] width 378 height 46
paste input "Capit Productions"
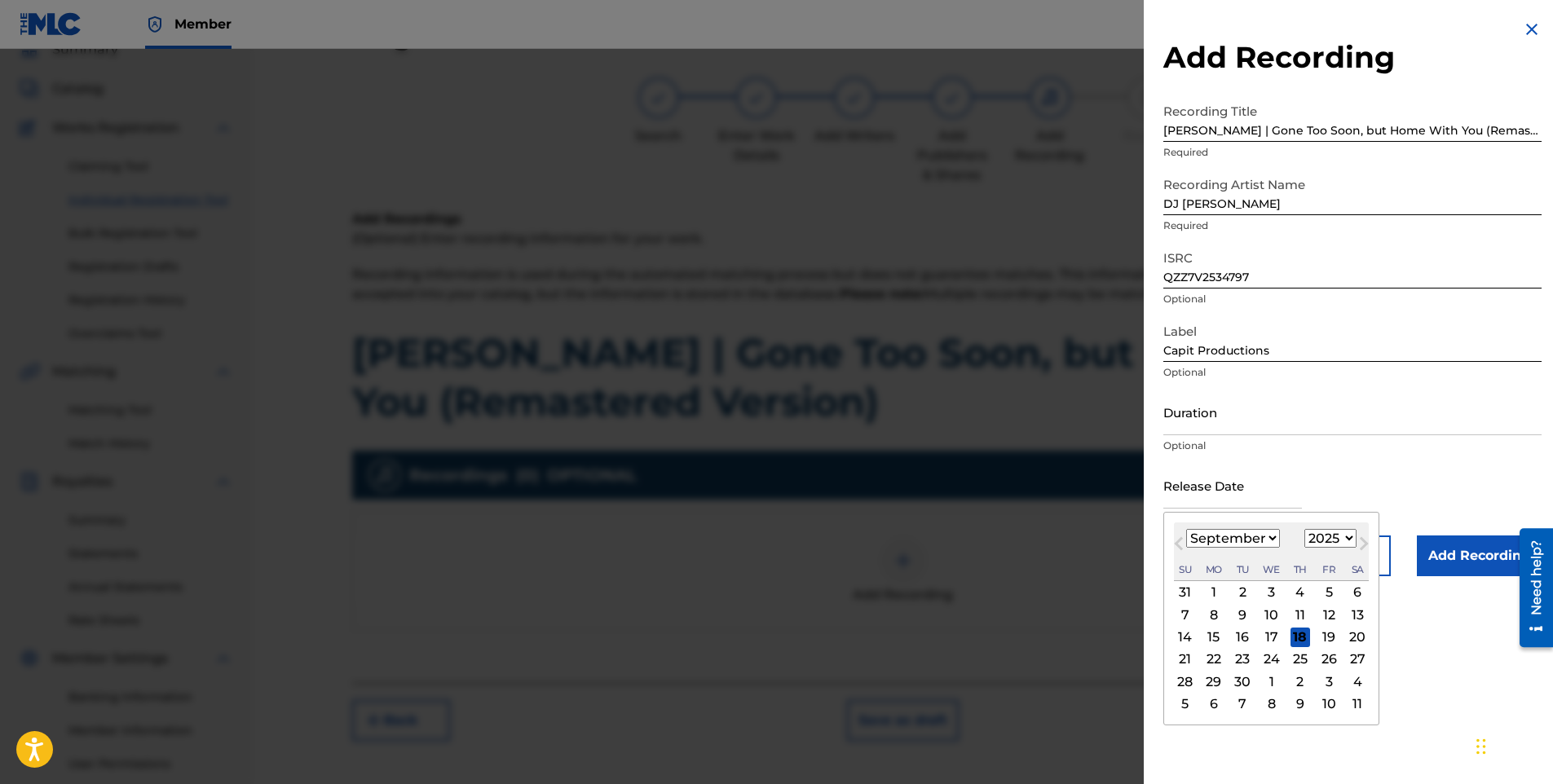
click at [1176, 486] on input "text" at bounding box center [1232, 485] width 138 height 46
click at [1187, 537] on button "Previous Month" at bounding box center [1179, 546] width 26 height 26
click at [1210, 540] on select "January February March April May June July August September October November De…" at bounding box center [1232, 537] width 94 height 19
click at [1186, 529] on select "January February March April May June July August September October November De…" at bounding box center [1232, 537] width 94 height 19
click at [1335, 616] on div "12" at bounding box center [1329, 614] width 20 height 20
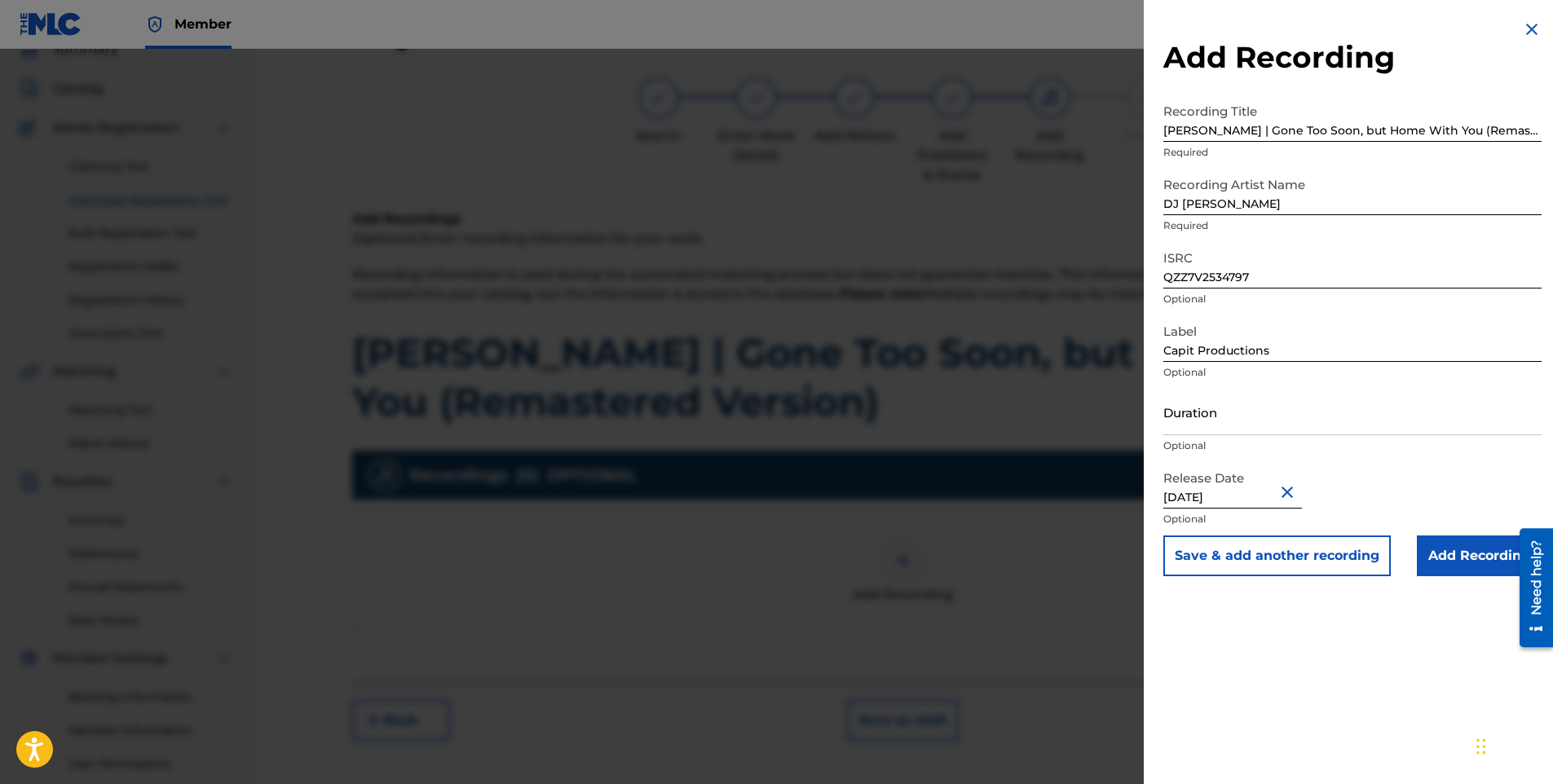
click at [1460, 560] on input "Add Recording" at bounding box center [1479, 555] width 124 height 40
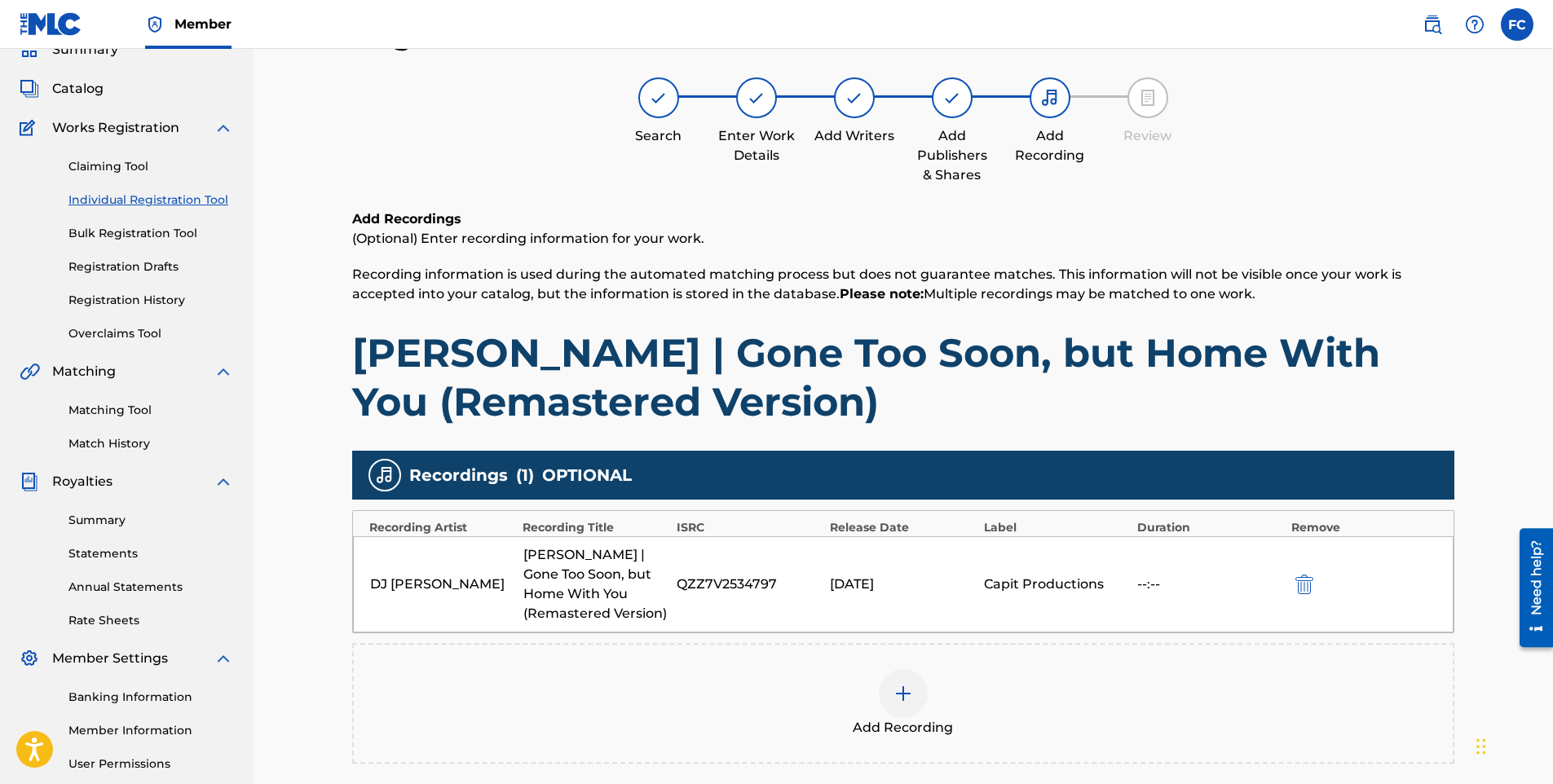
click at [912, 692] on img at bounding box center [904, 693] width 20 height 20
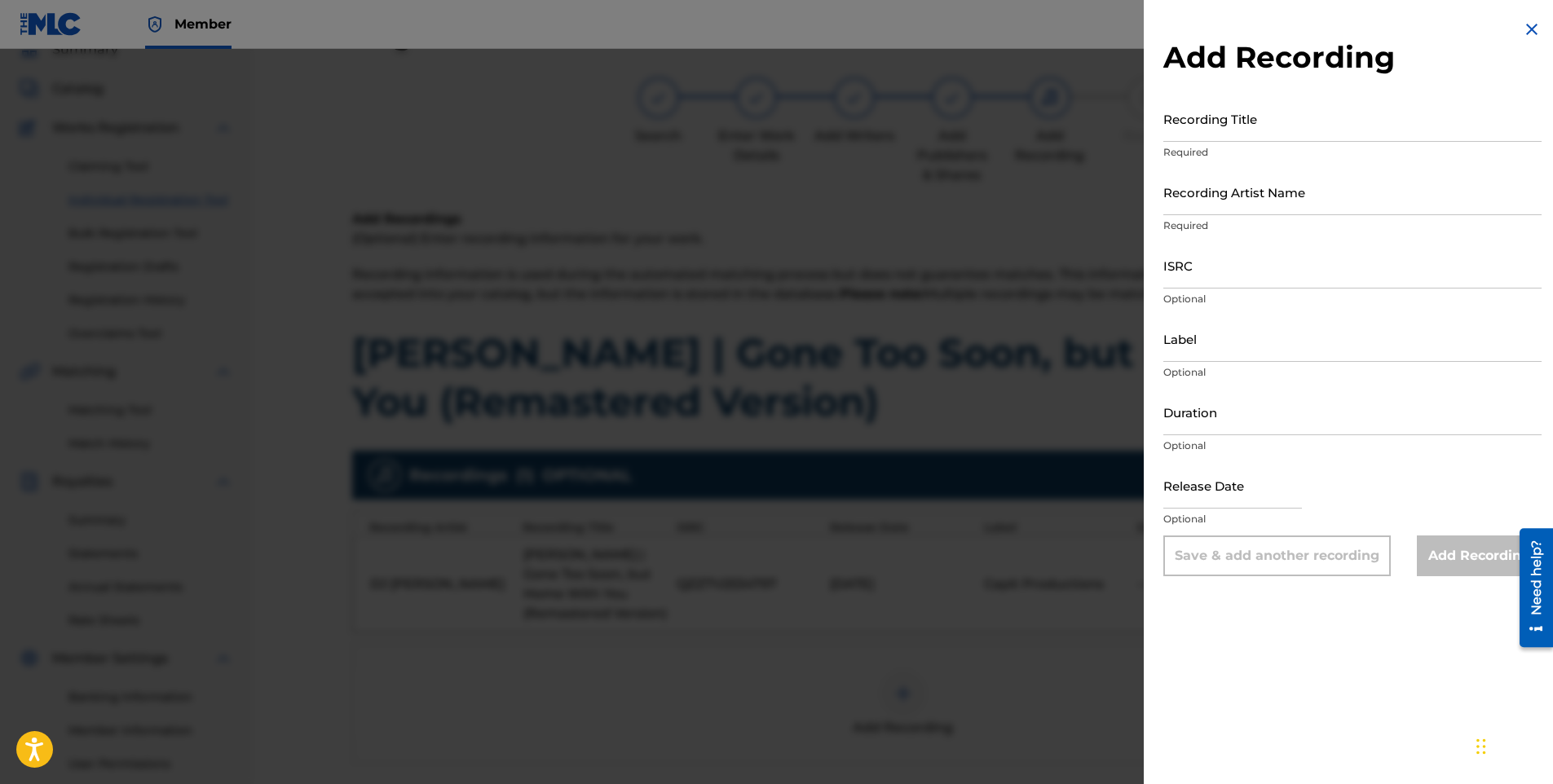
click at [1223, 129] on input "Recording Title" at bounding box center [1352, 118] width 378 height 46
paste input "[PERSON_NAME] Memorial Song | Gone Too Soon, but Home With You ([DEMOGRAPHIC_DA…"
click at [1211, 202] on input "Recording Artist Name" at bounding box center [1352, 191] width 378 height 46
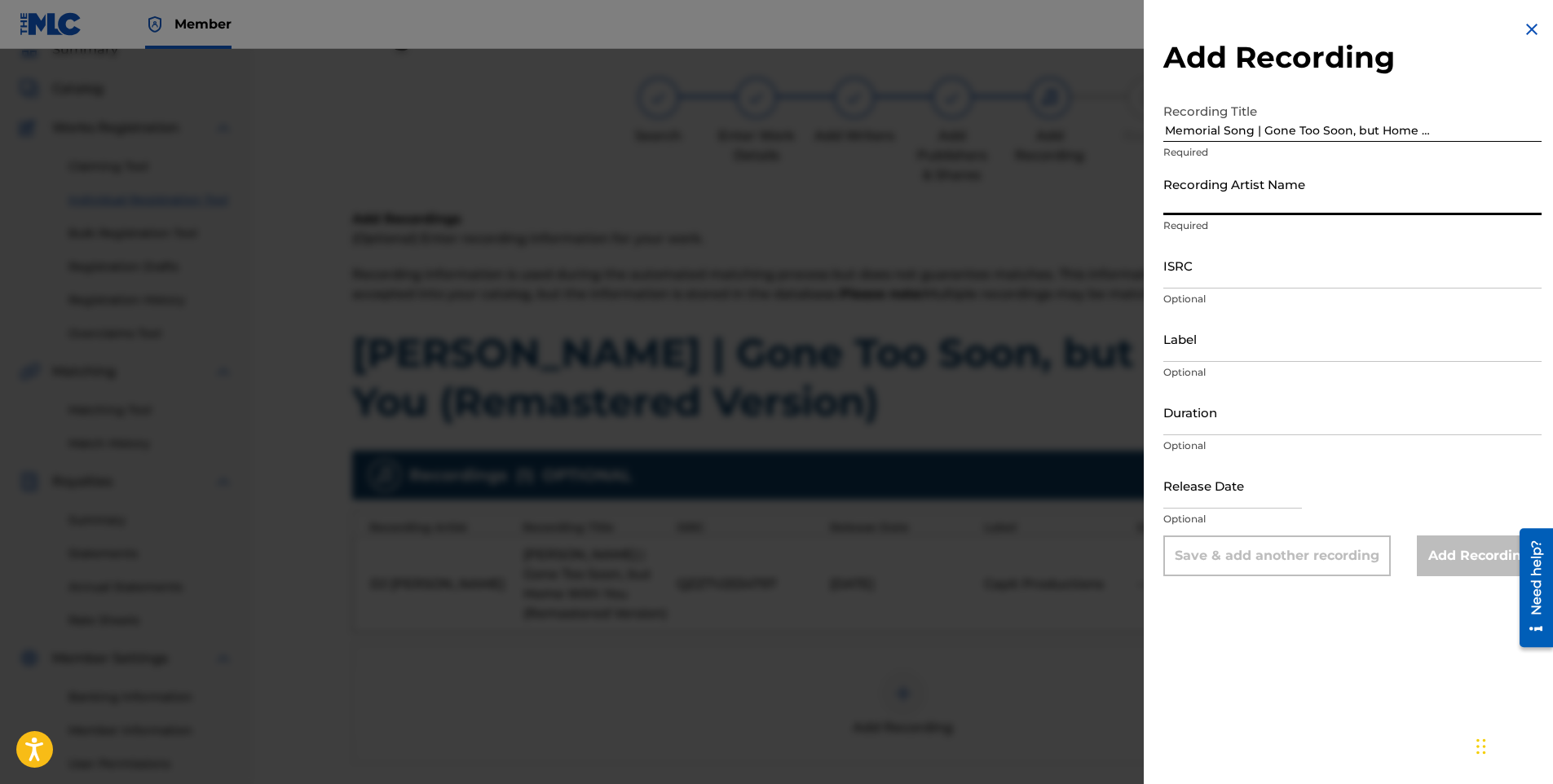
scroll to position [0, 0]
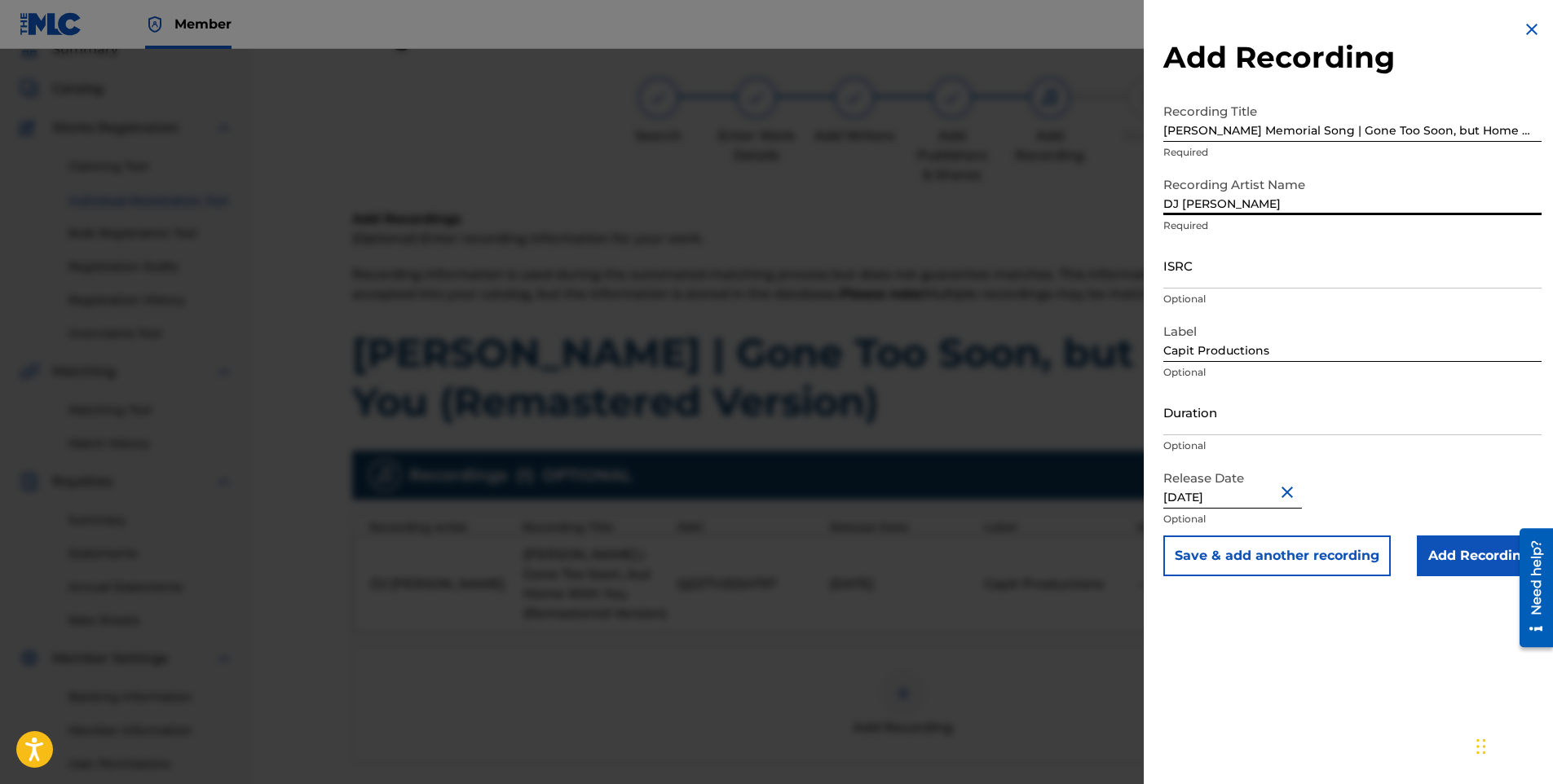
click at [1246, 496] on input "[DATE]" at bounding box center [1232, 485] width 138 height 46
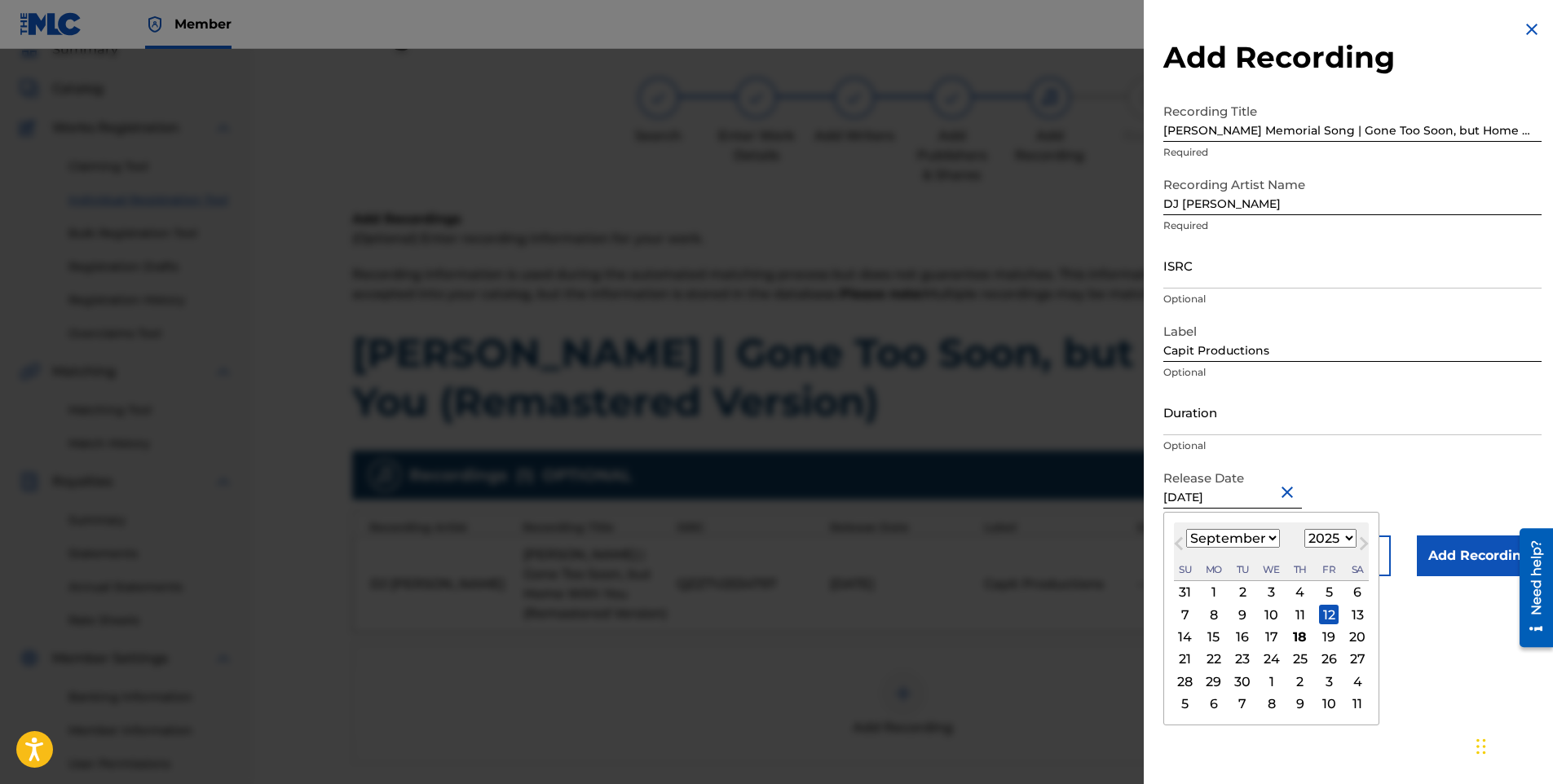
click at [1361, 616] on div "13" at bounding box center [1358, 614] width 20 height 20
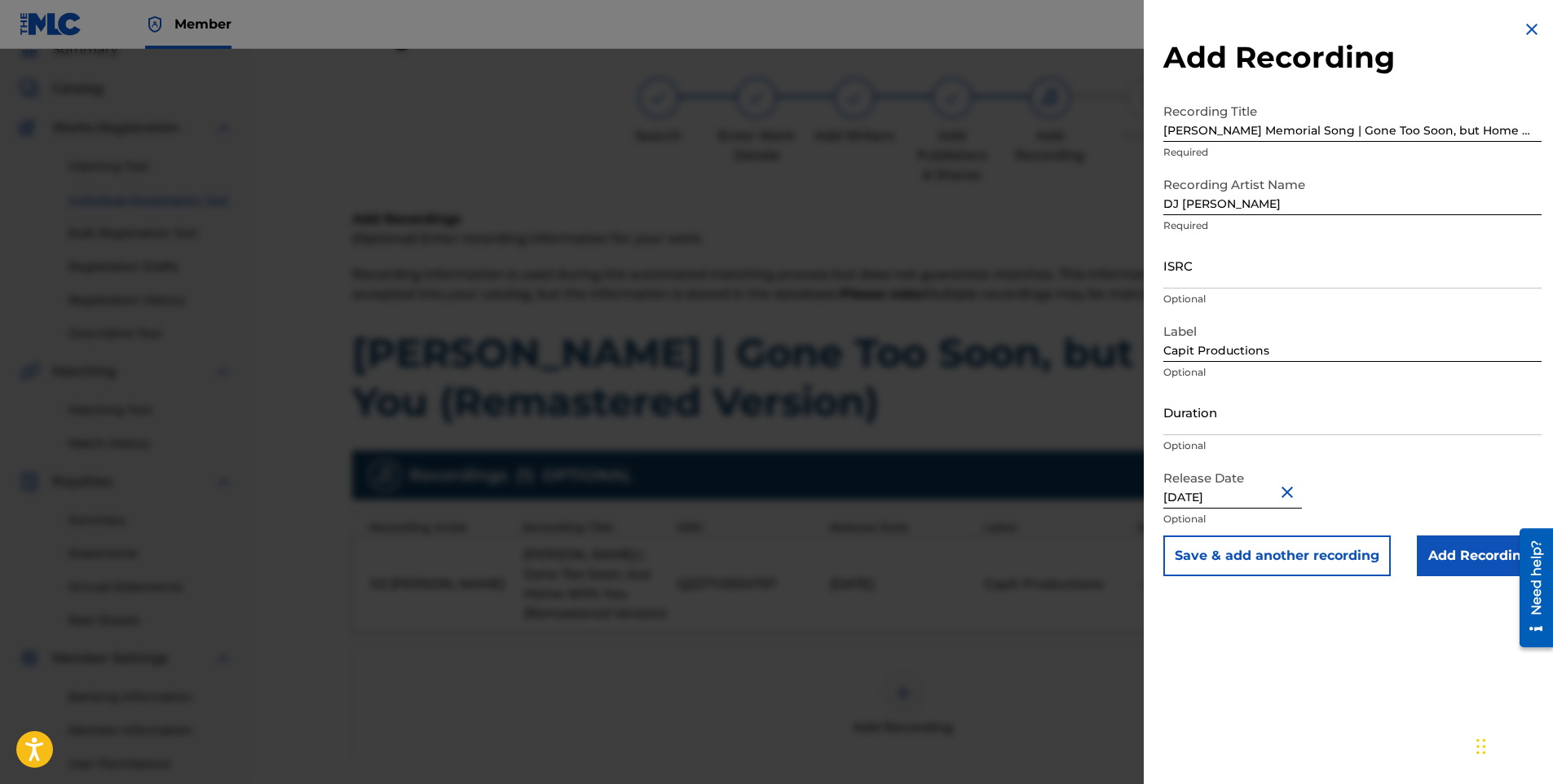
click at [1442, 553] on input "Add Recording" at bounding box center [1479, 555] width 124 height 40
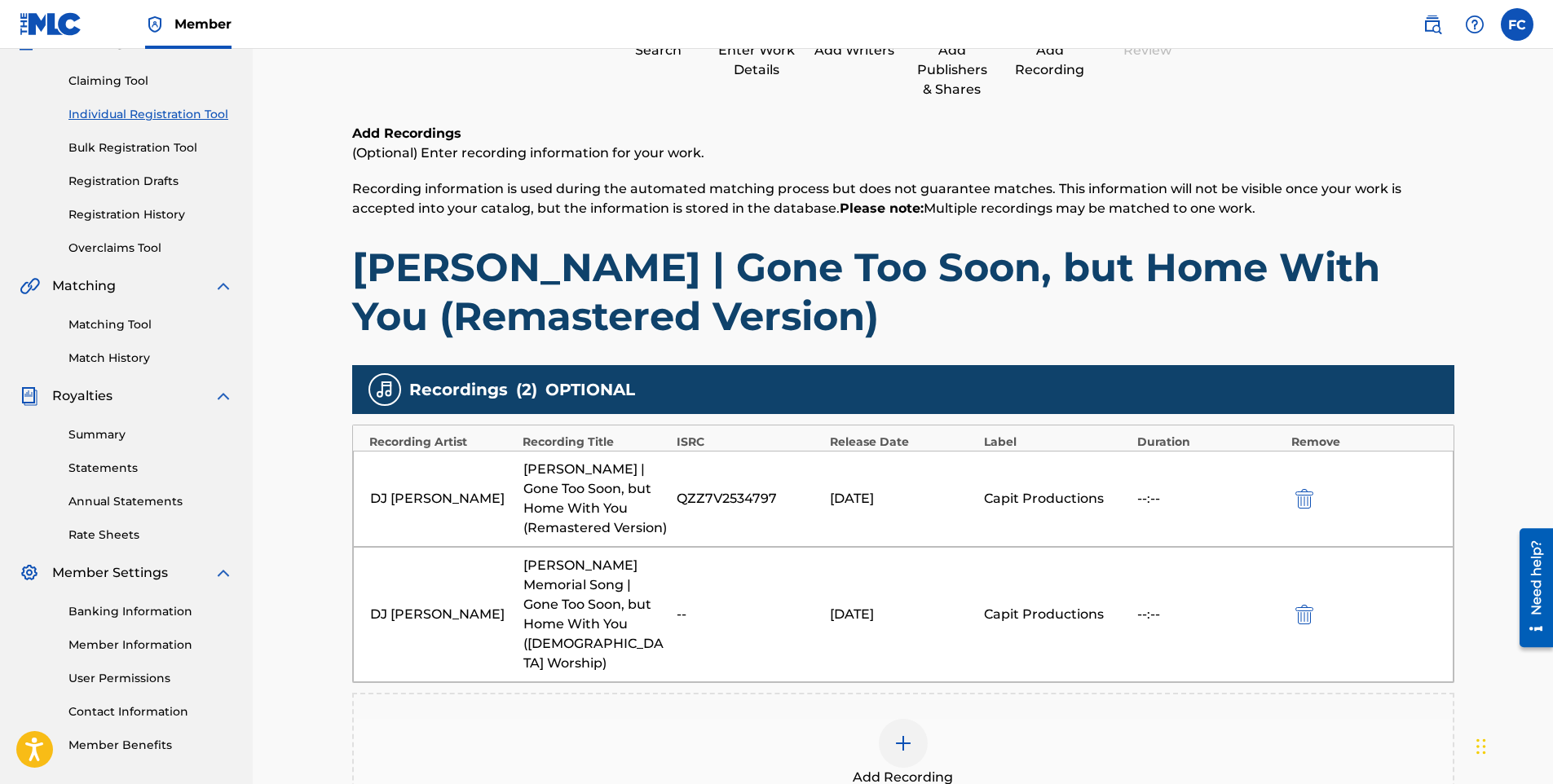
scroll to position [357, 0]
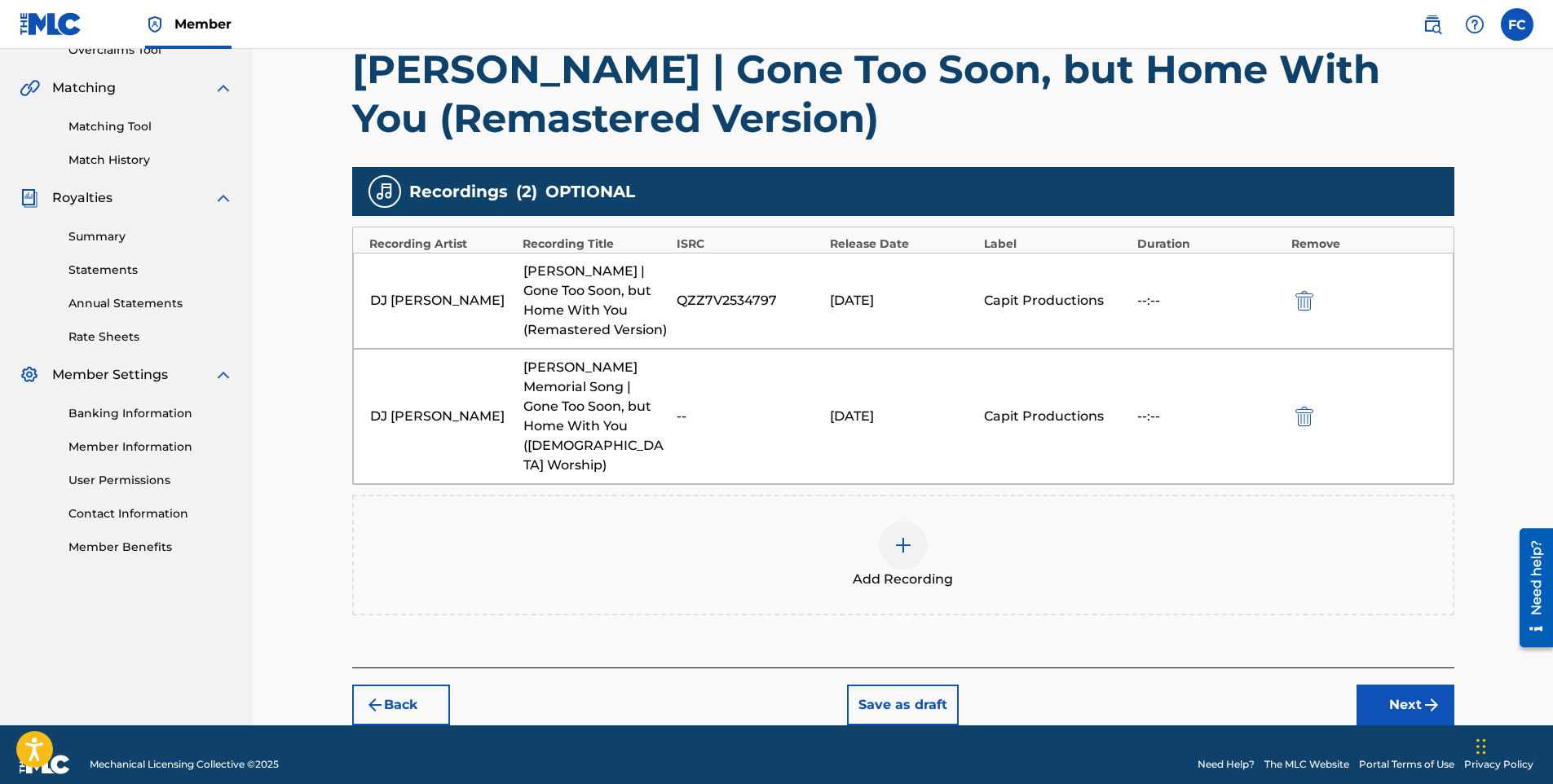
click at [1406, 684] on button "Next" at bounding box center [1405, 704] width 98 height 40
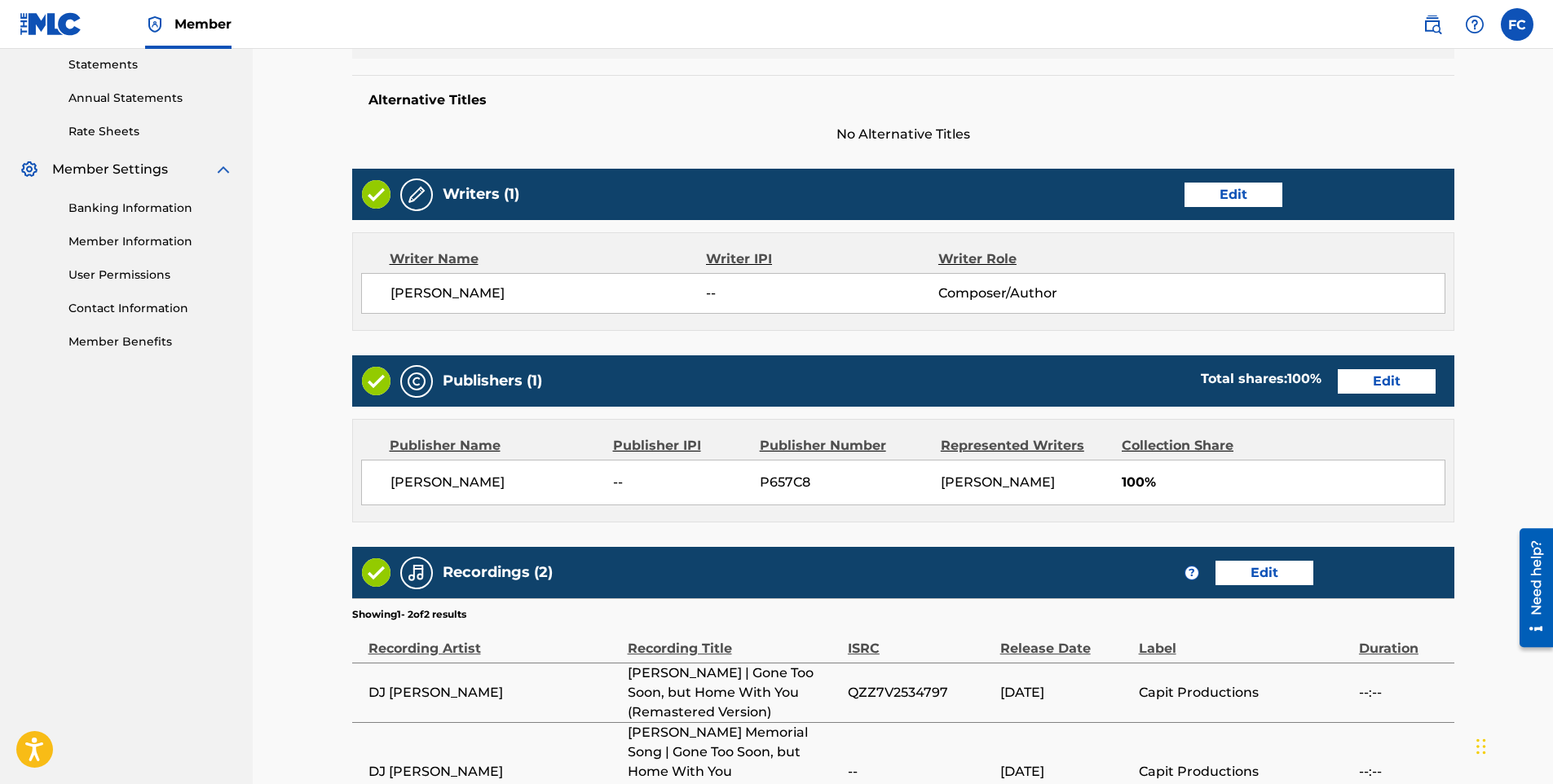
scroll to position [721, 0]
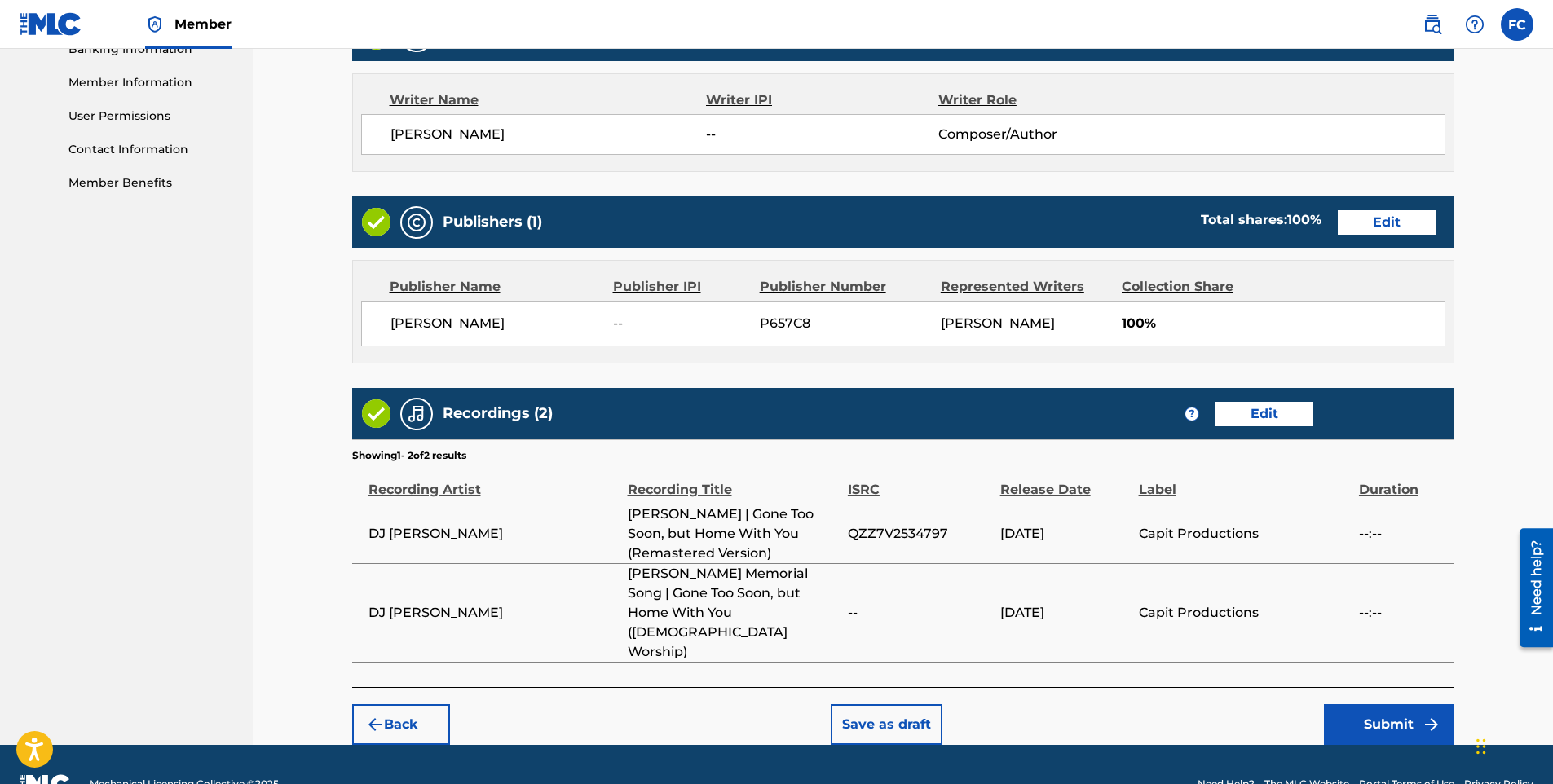
click at [1361, 704] on button "Submit" at bounding box center [1389, 724] width 130 height 40
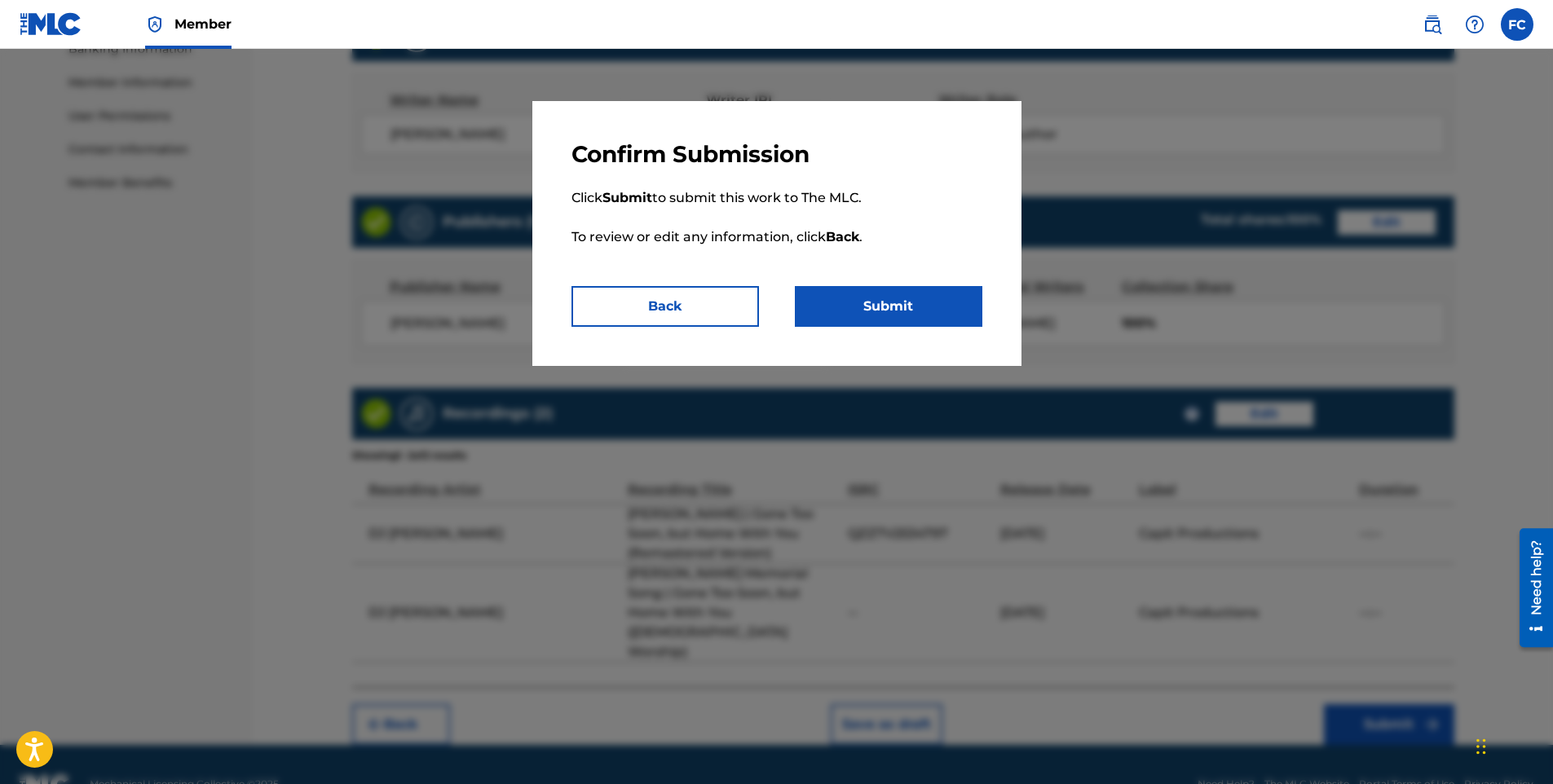
click at [856, 304] on button "Submit" at bounding box center [889, 306] width 187 height 40
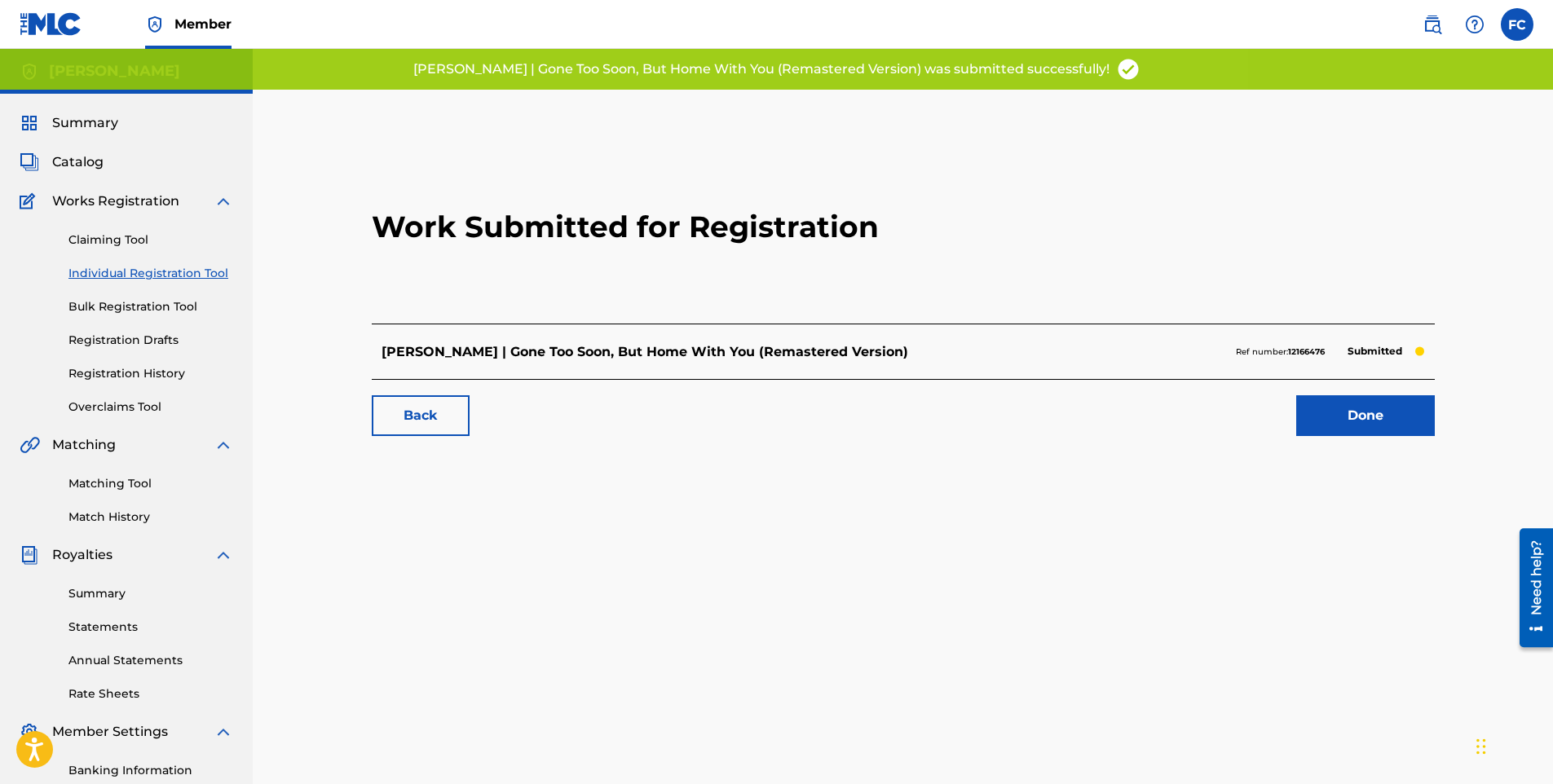
click at [1351, 415] on link "Done" at bounding box center [1366, 415] width 138 height 40
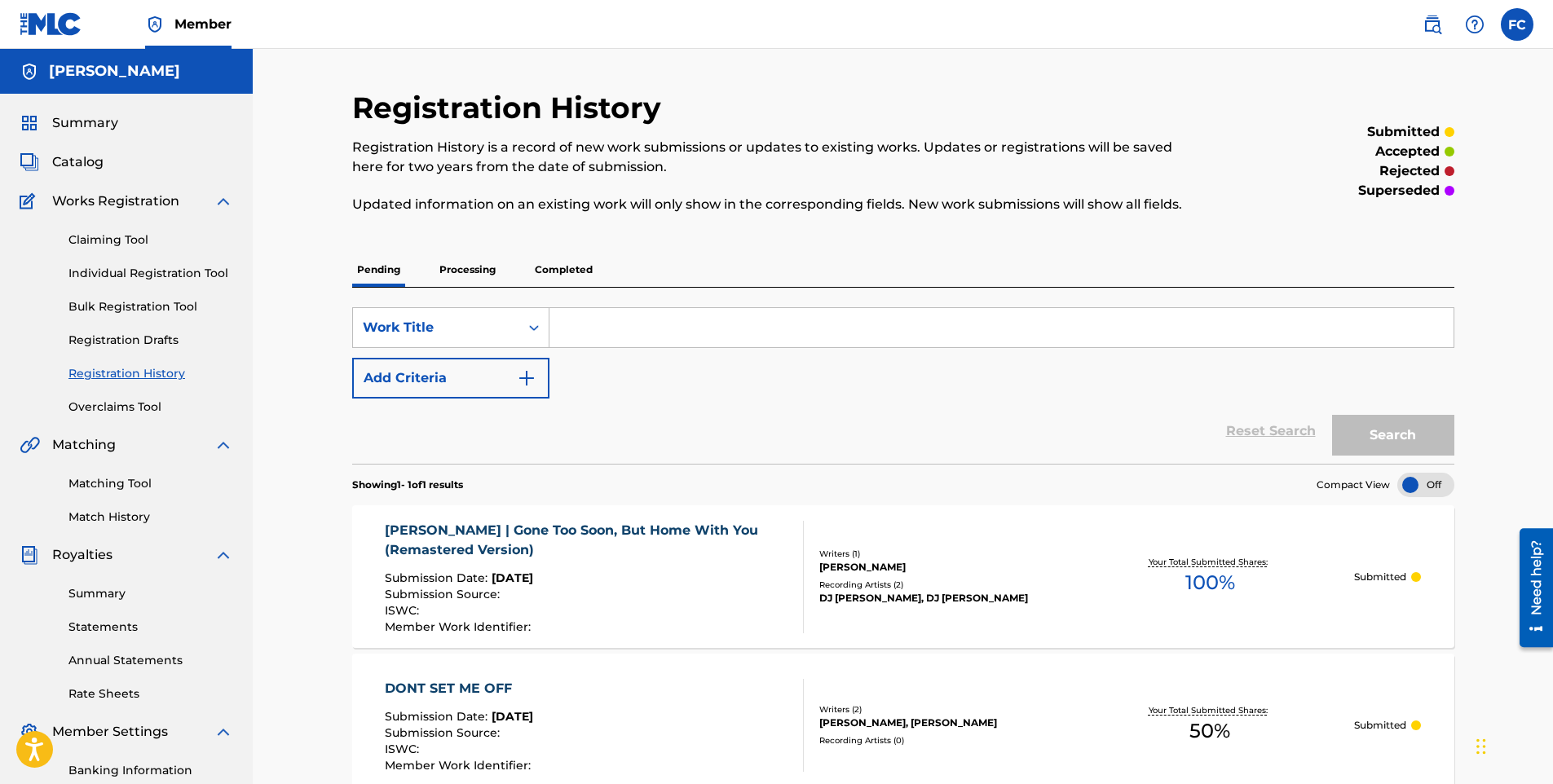
click at [585, 332] on input "Search Form" at bounding box center [1001, 327] width 905 height 39
paste input "Monkey Banana Dance | Animal Song | Dance Along Song (Children Kids Songs)"
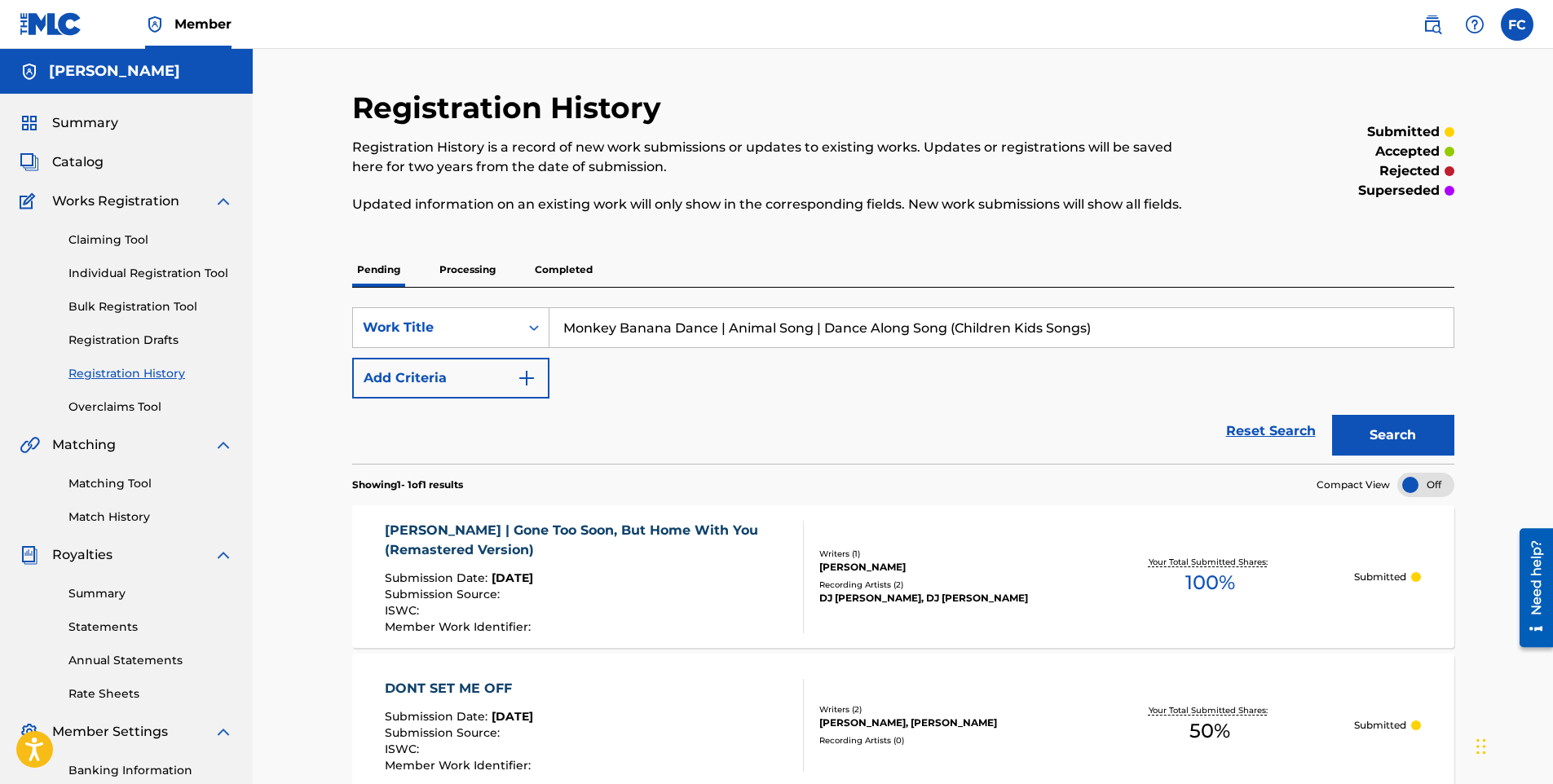
click at [1405, 449] on button "Search" at bounding box center [1393, 435] width 122 height 40
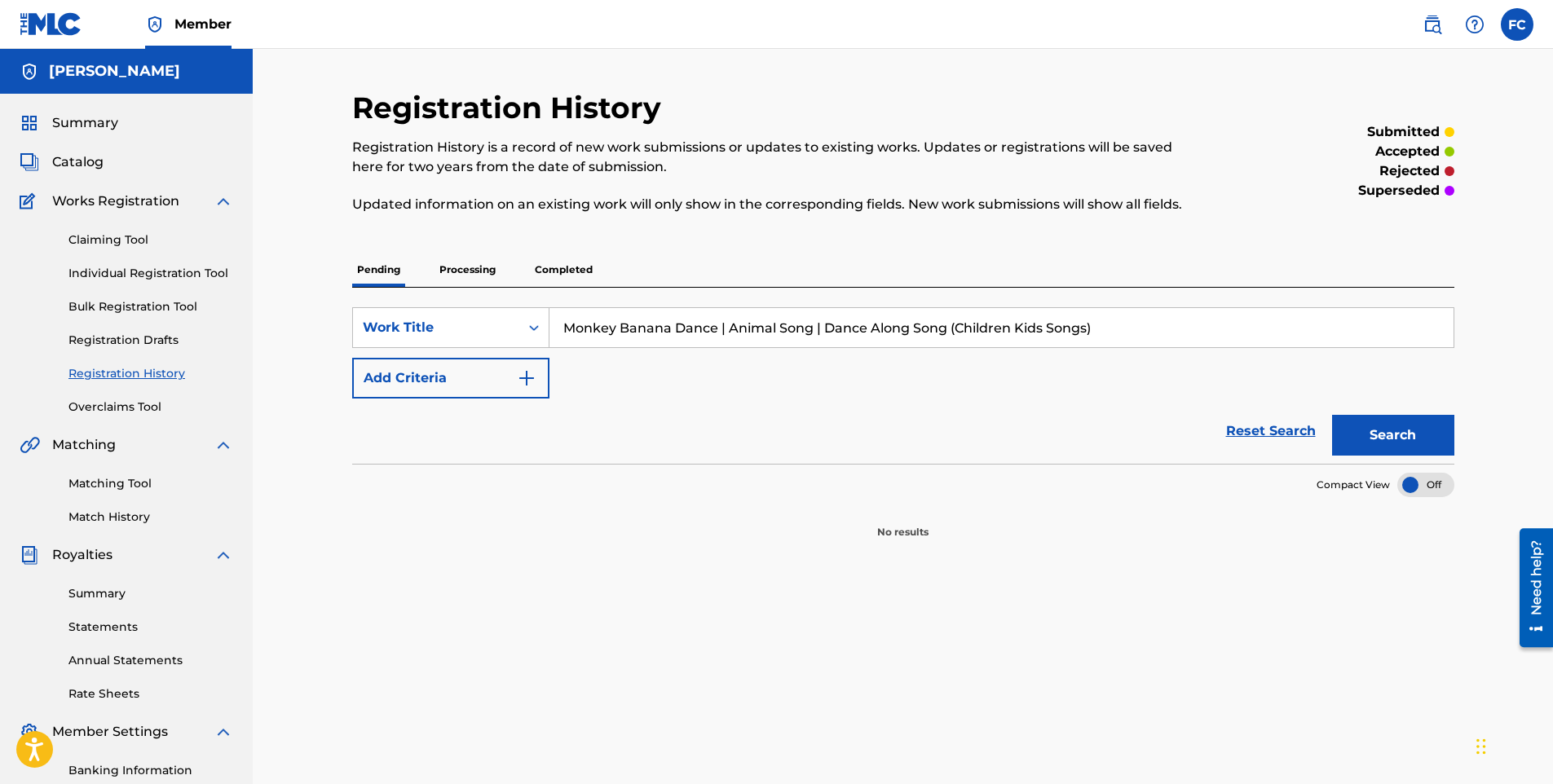
click at [124, 260] on div "Claiming Tool Individual Registration Tool Bulk Registration Tool Registration …" at bounding box center [126, 313] width 214 height 204
click at [121, 274] on link "Individual Registration Tool" at bounding box center [150, 273] width 165 height 17
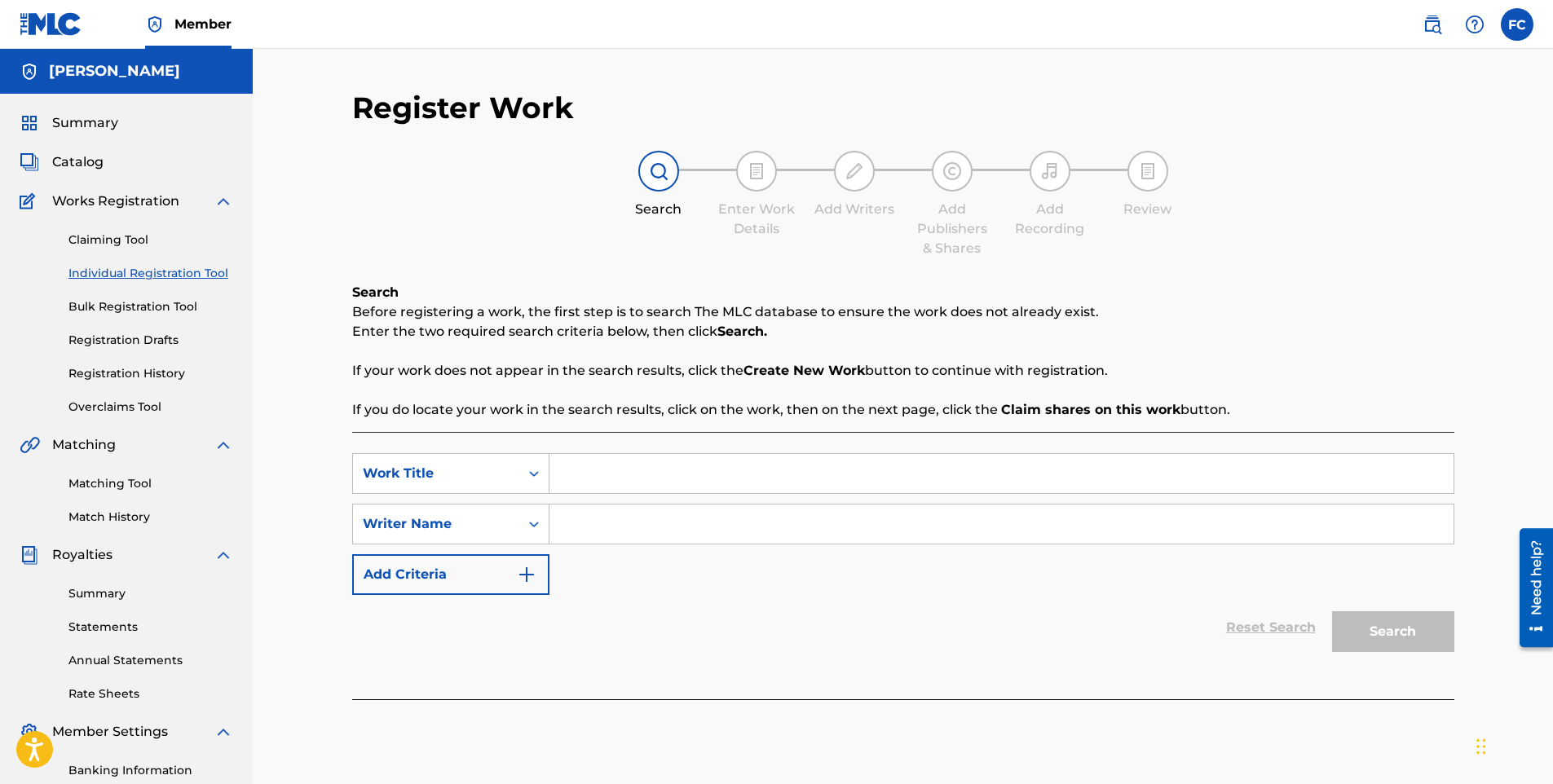
click at [603, 466] on input "Search Form" at bounding box center [1001, 473] width 905 height 39
paste input "Monkey Banana Dance | Animal Song | Dance Along Song (Children Kids Songs)"
click at [613, 530] on input "Search Form" at bounding box center [1001, 525] width 905 height 39
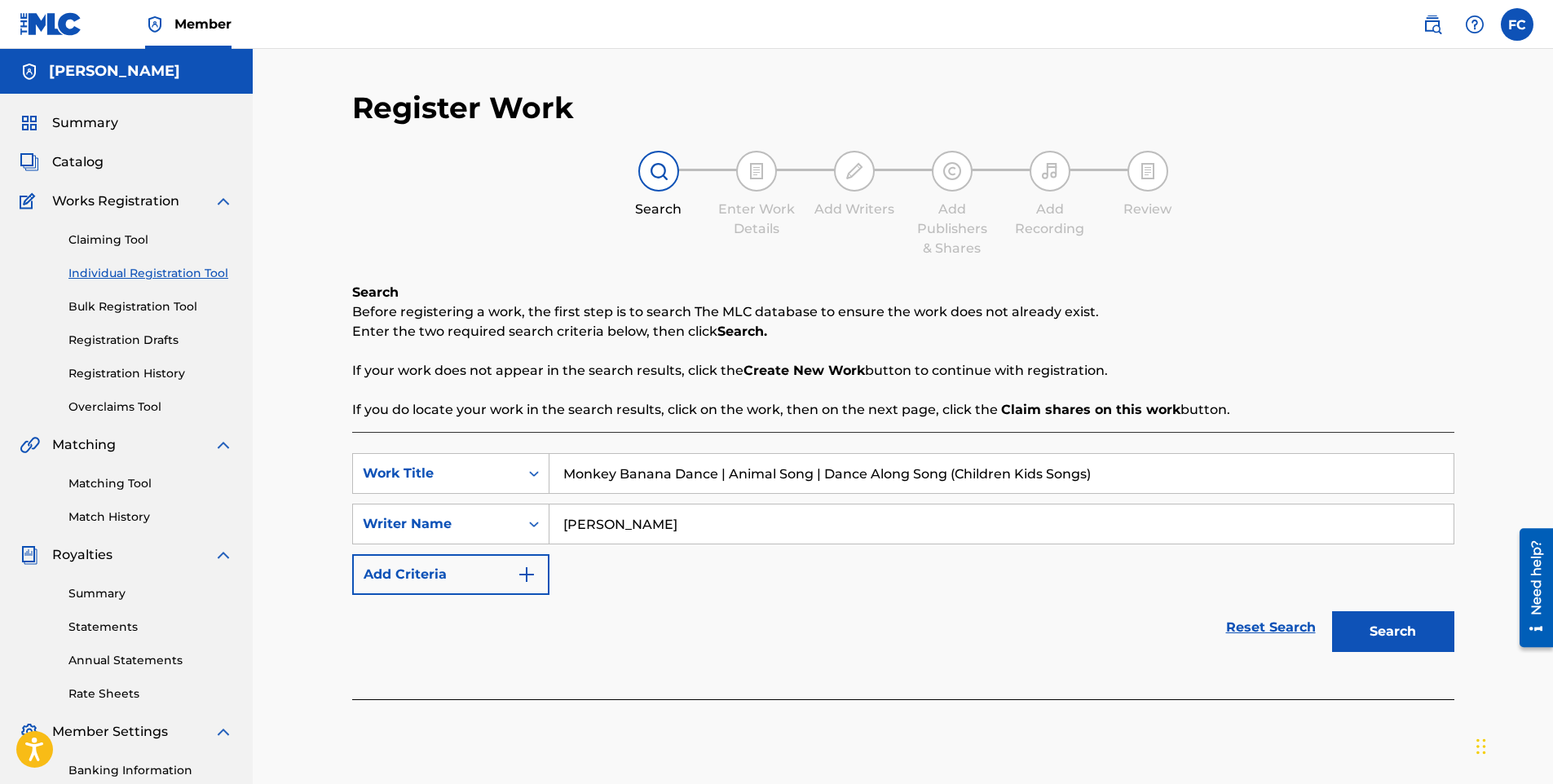
click at [1393, 636] on button "Search" at bounding box center [1393, 631] width 122 height 40
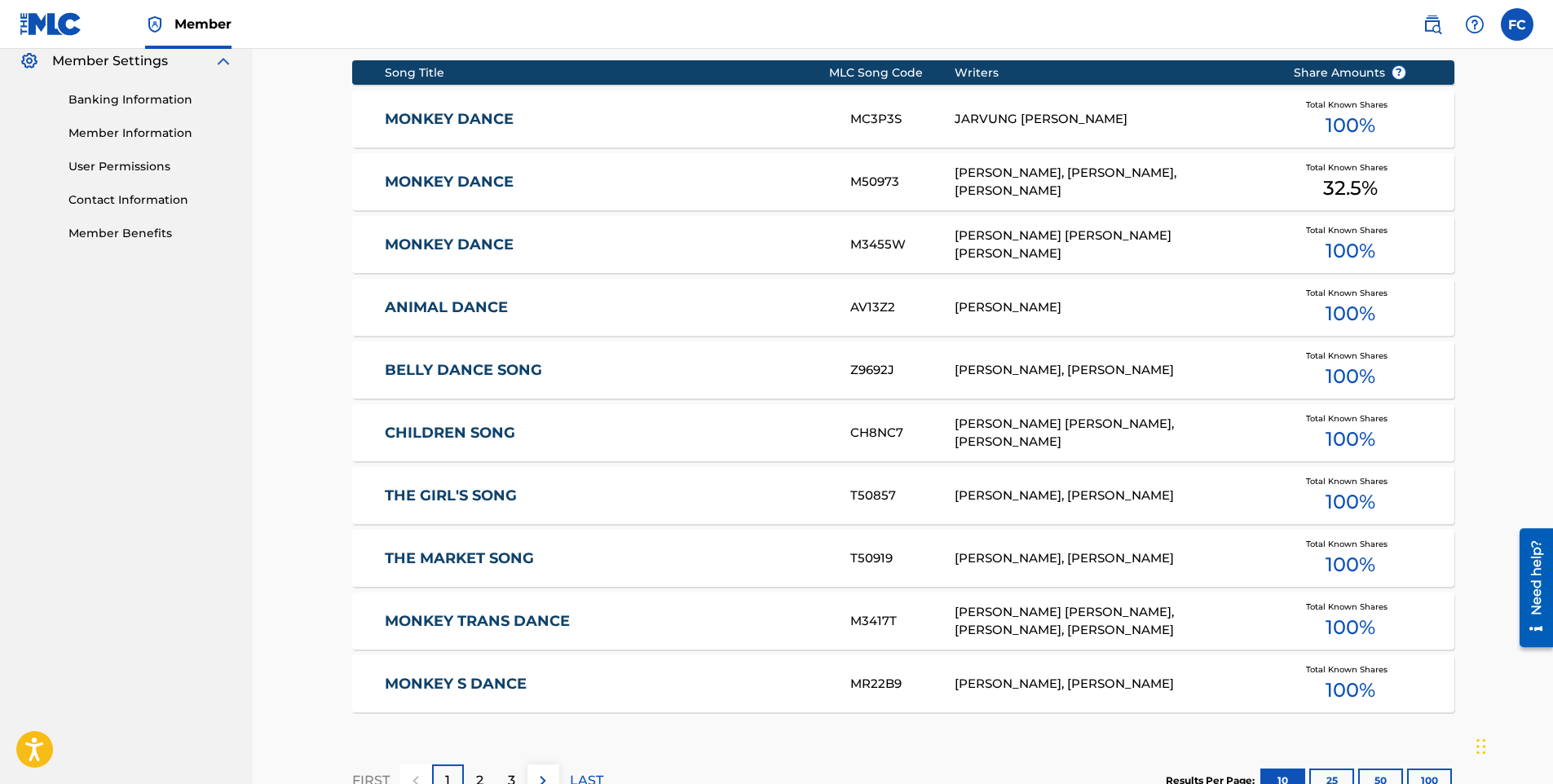
scroll to position [885, 0]
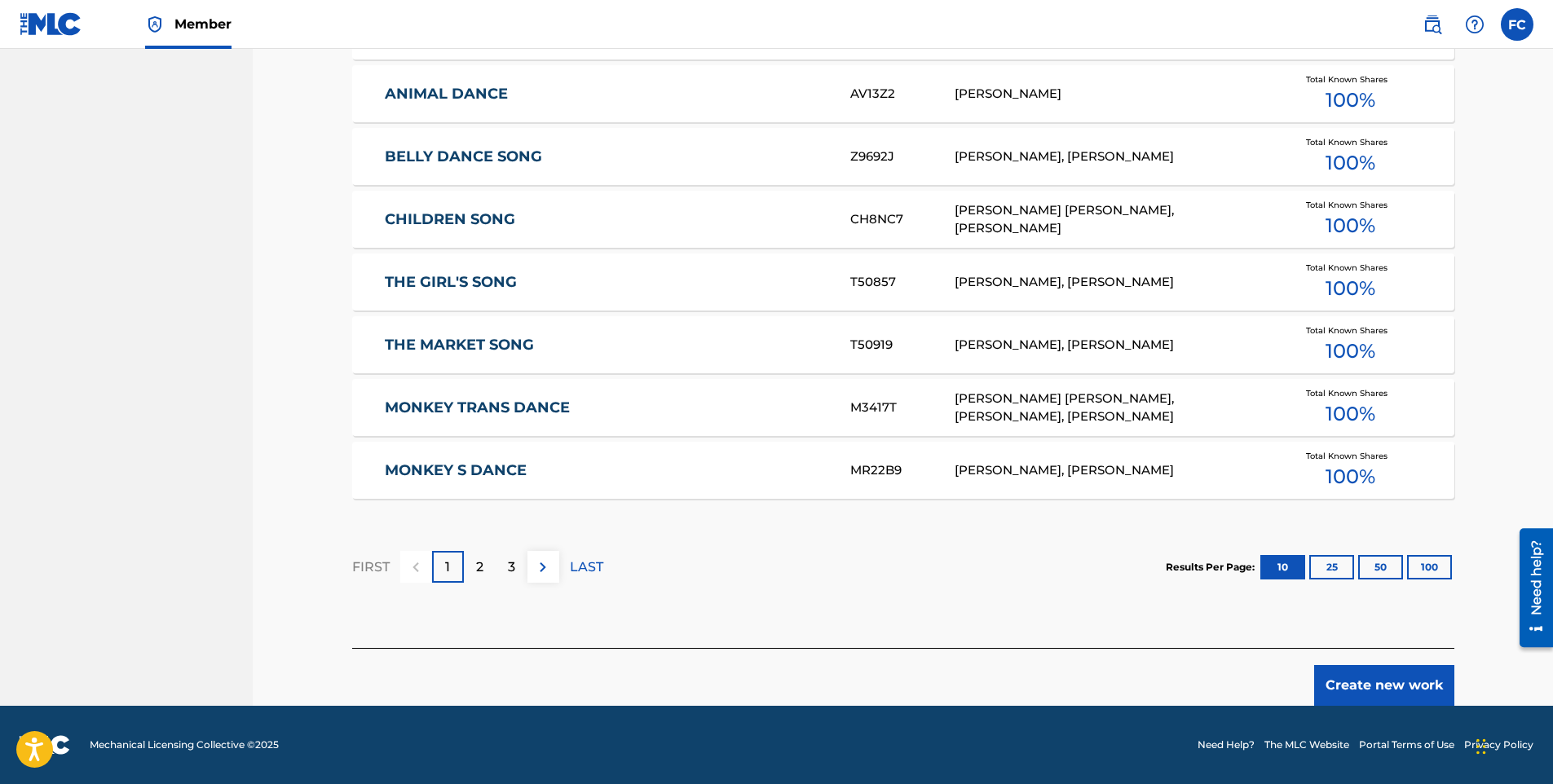
click at [1362, 681] on button "Create new work" at bounding box center [1384, 684] width 140 height 40
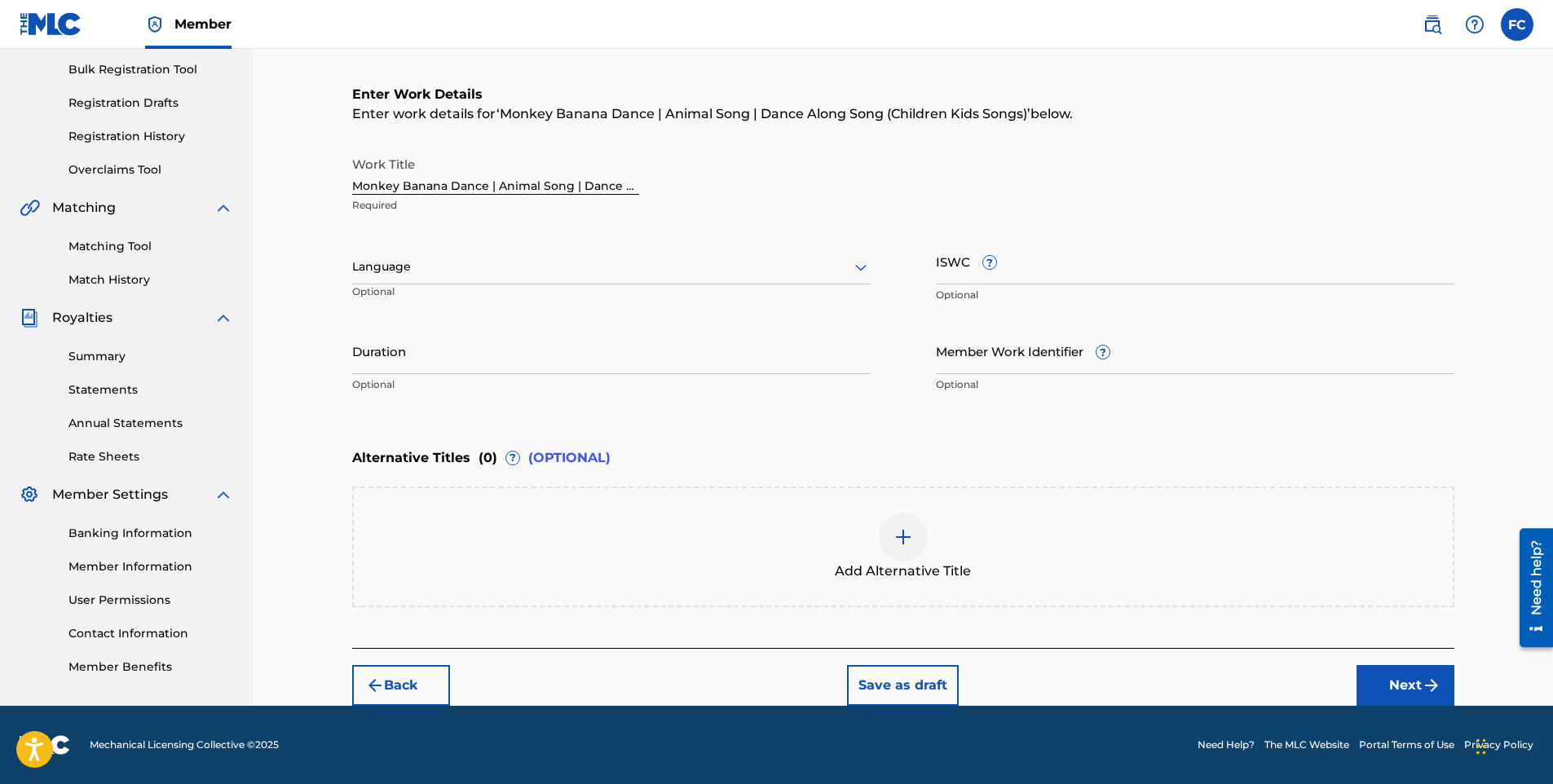
click at [386, 263] on div at bounding box center [612, 266] width 519 height 21
click at [407, 303] on div "English" at bounding box center [612, 302] width 517 height 36
click at [1403, 687] on button "Next" at bounding box center [1405, 684] width 98 height 40
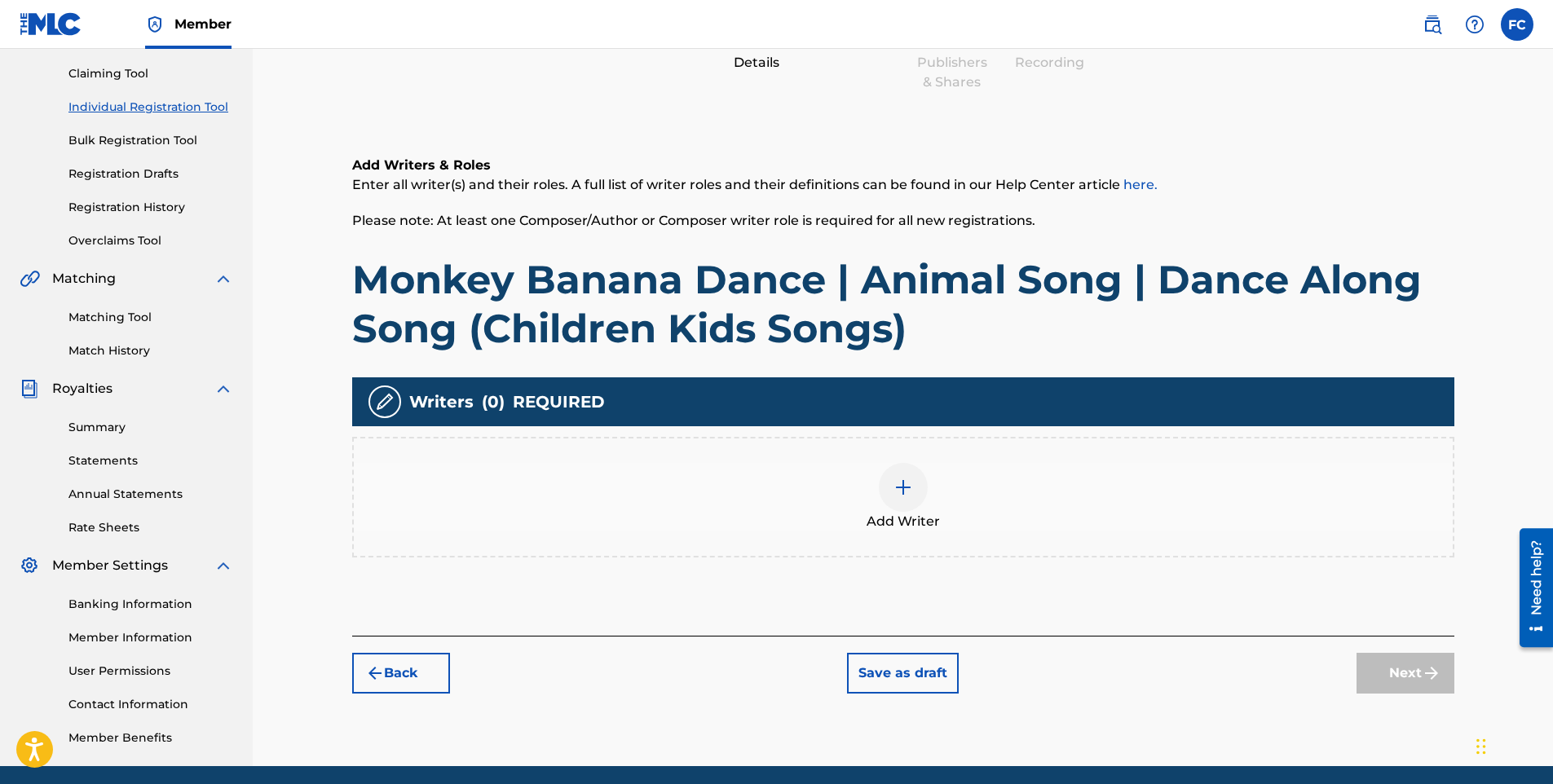
scroll to position [73, 0]
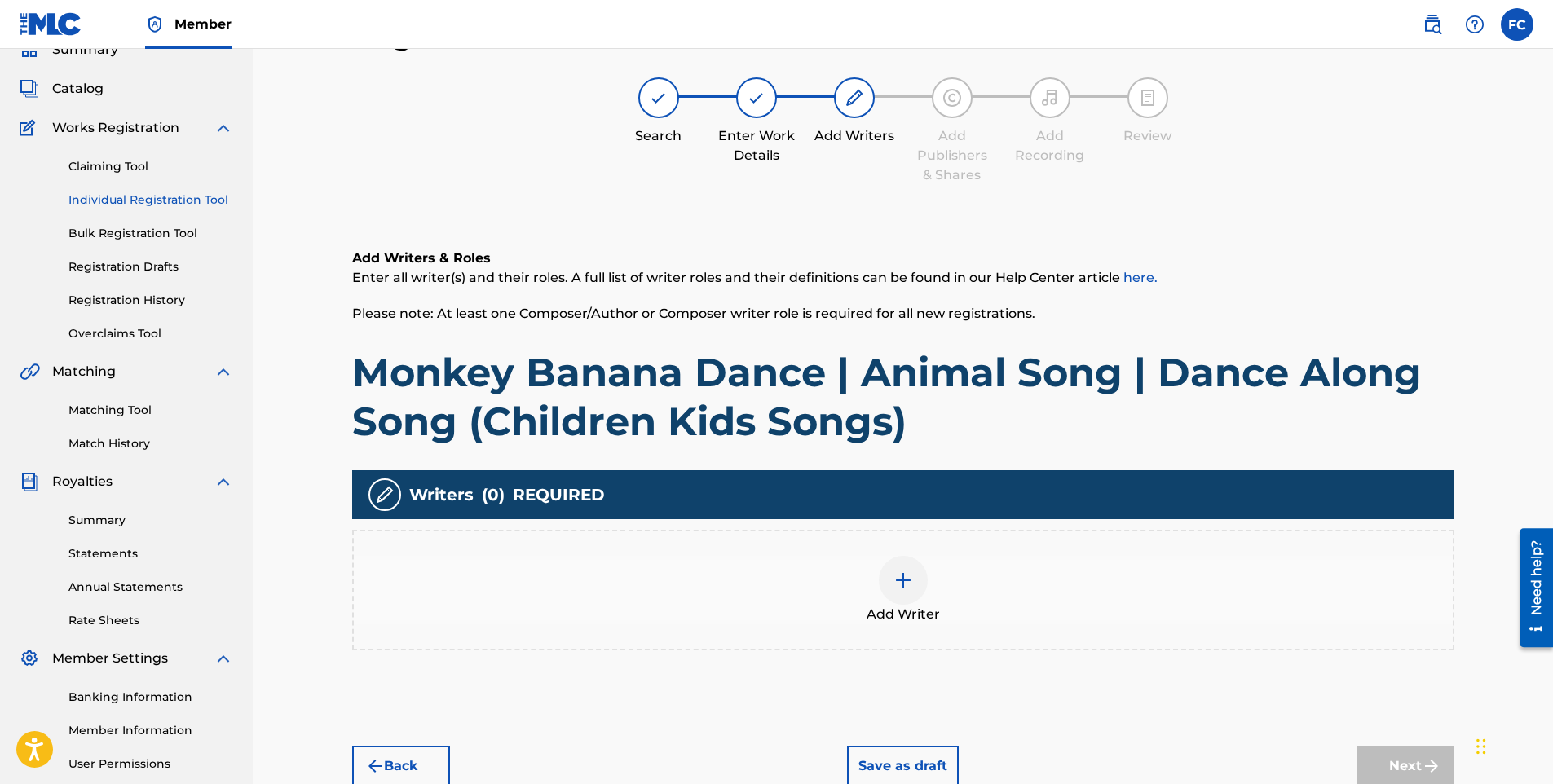
click at [919, 571] on div at bounding box center [904, 581] width 49 height 49
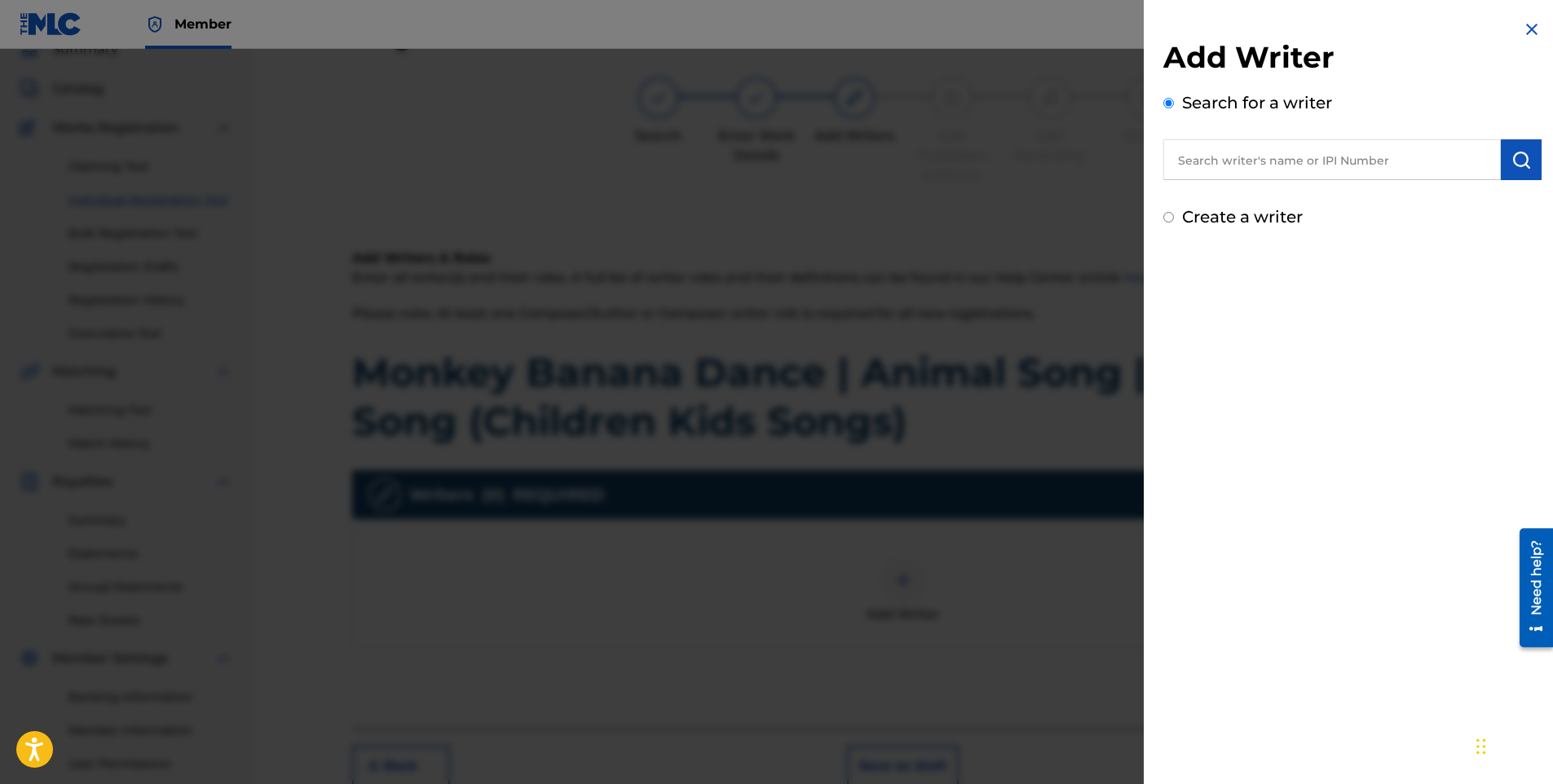
click at [1325, 152] on input "text" at bounding box center [1332, 159] width 337 height 40
click at [1297, 195] on strong "[PERSON_NAME]" at bounding box center [1356, 197] width 116 height 16
click at [1512, 162] on img "submit" at bounding box center [1521, 160] width 20 height 20
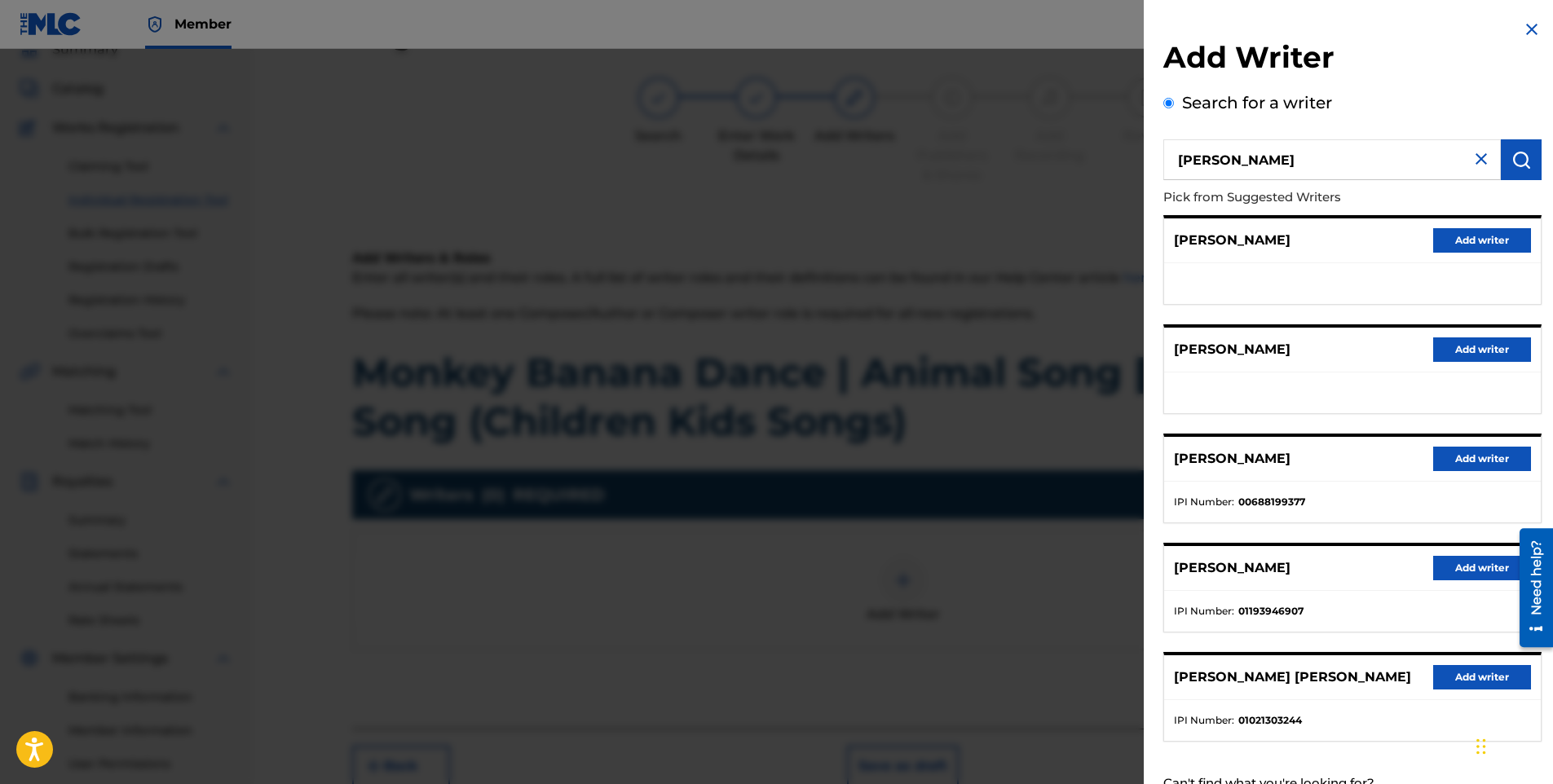
click at [1499, 346] on button "Add writer" at bounding box center [1482, 349] width 98 height 25
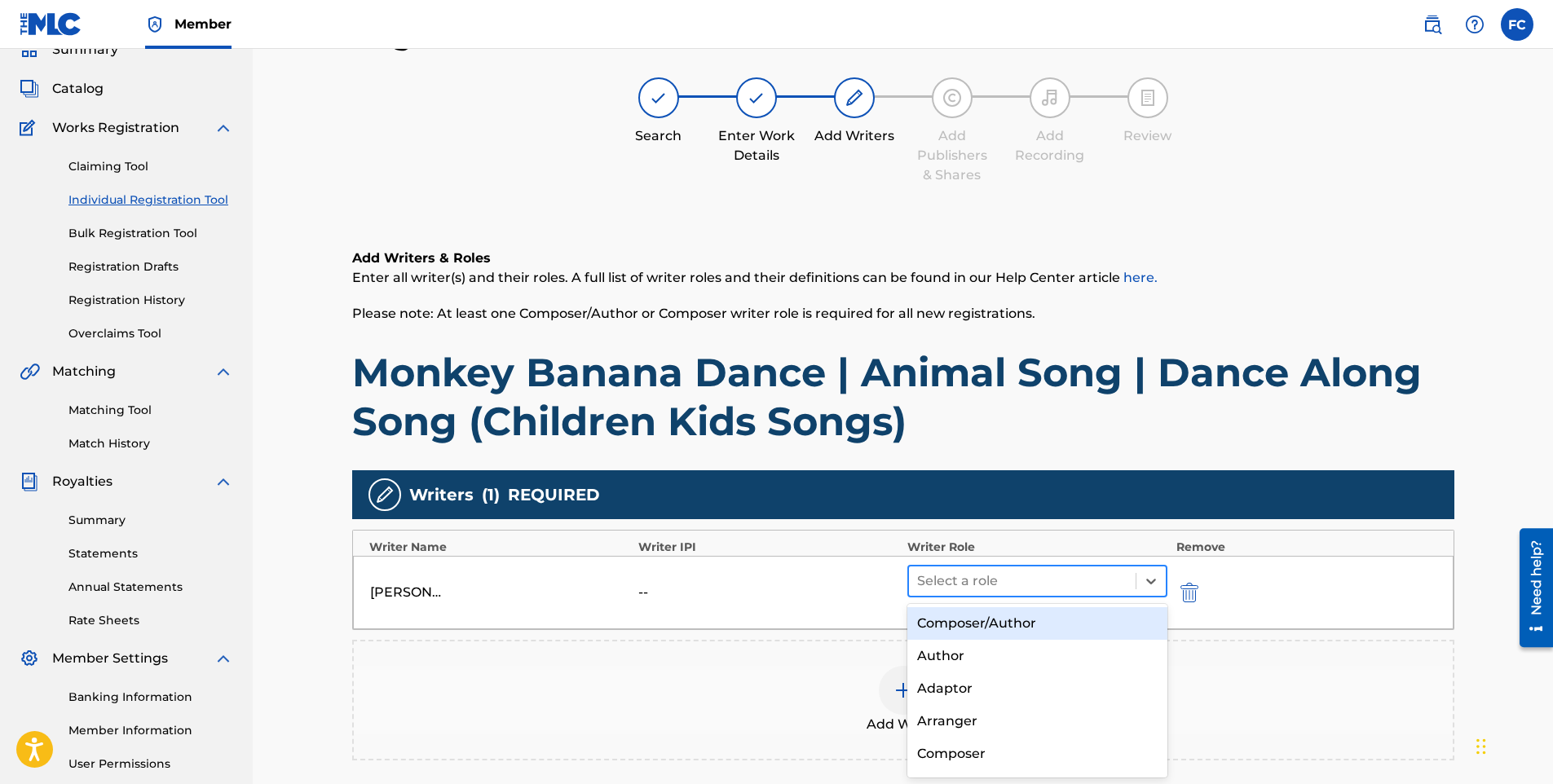
click at [1121, 585] on div at bounding box center [1023, 581] width 211 height 23
click at [1063, 612] on div "Composer/Author" at bounding box center [1038, 623] width 260 height 33
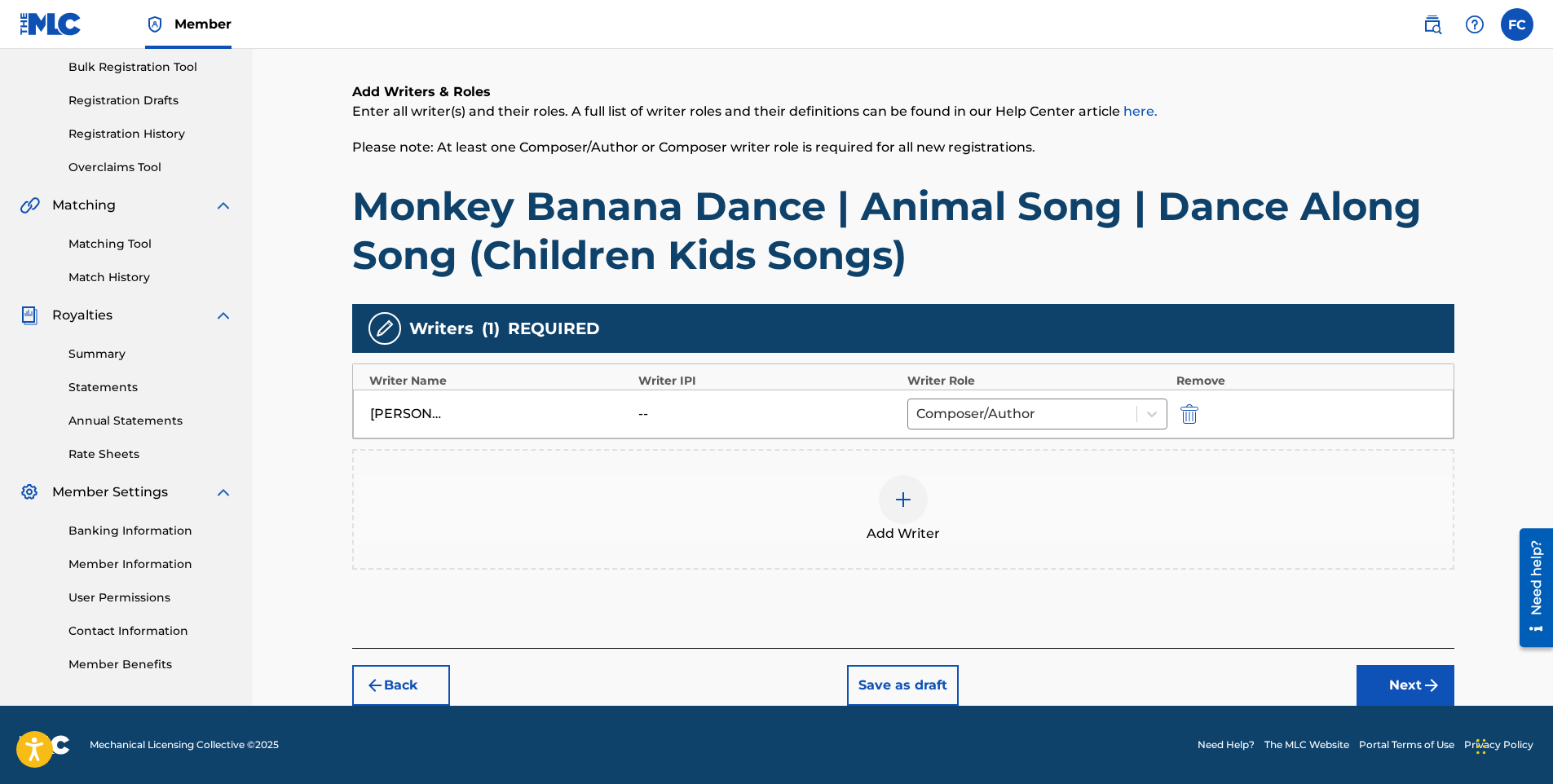
click at [1385, 688] on button "Next" at bounding box center [1405, 684] width 98 height 40
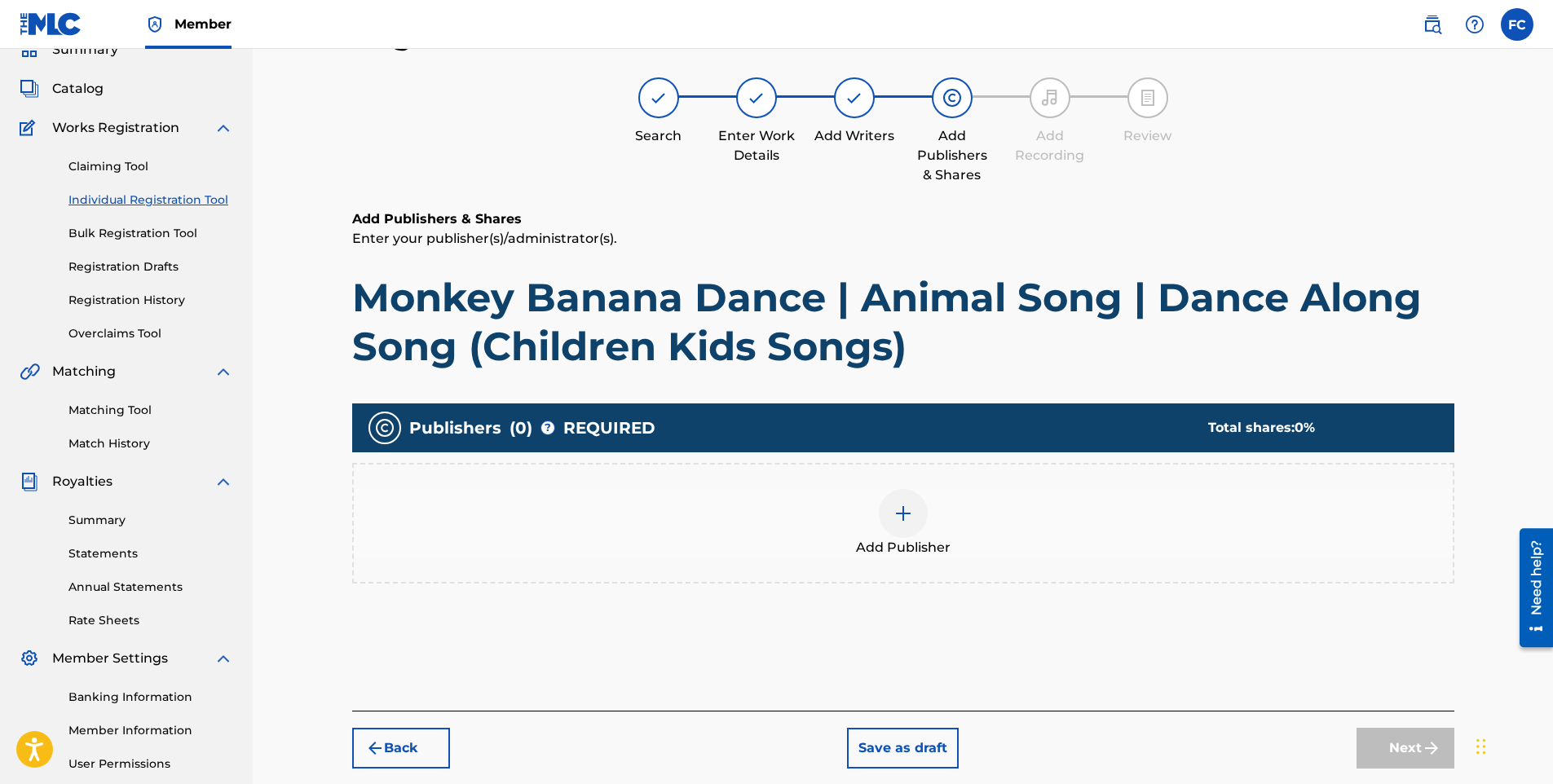
click at [900, 506] on img at bounding box center [904, 514] width 20 height 20
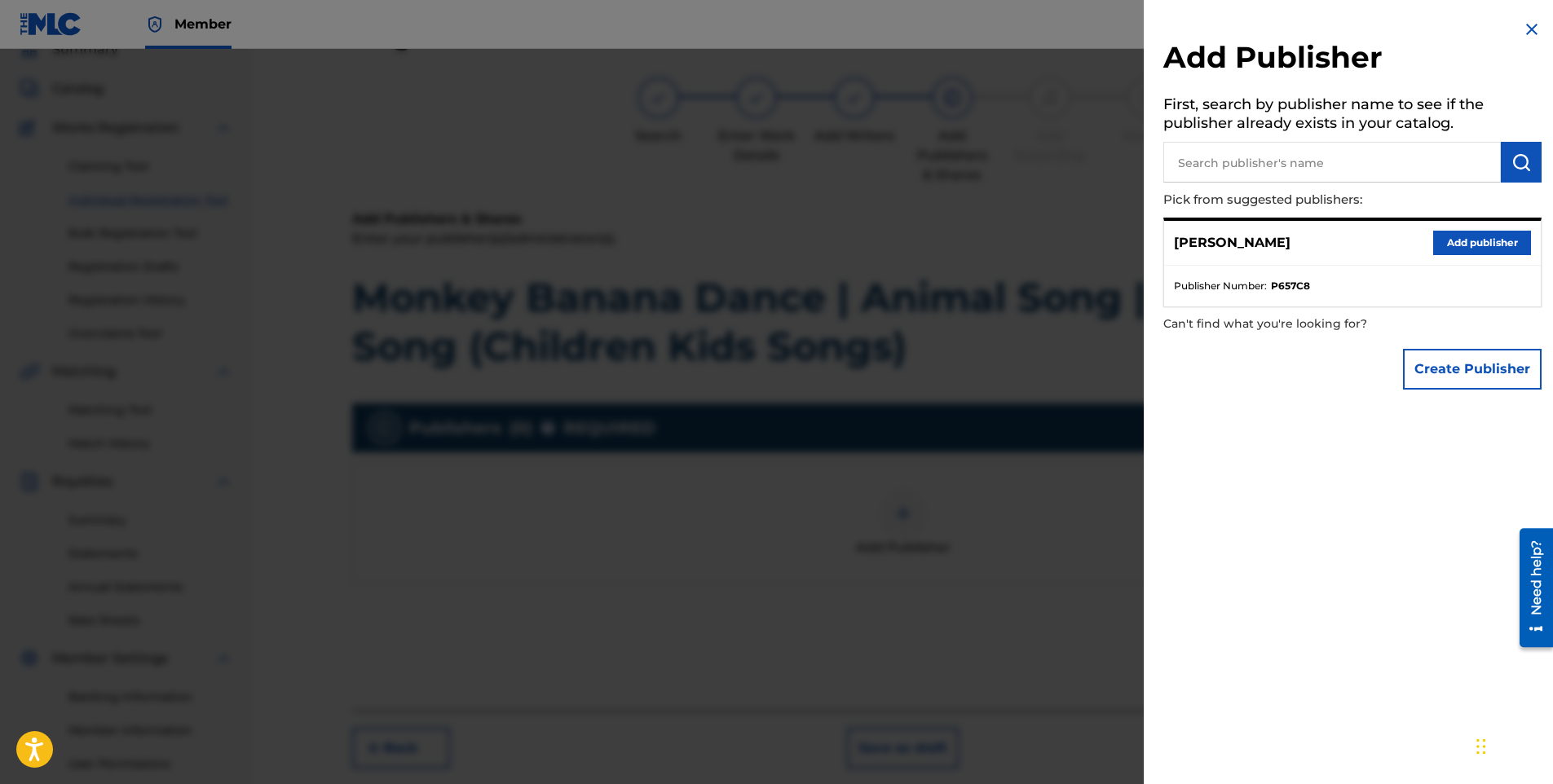
click at [1482, 240] on button "Add publisher" at bounding box center [1482, 243] width 98 height 25
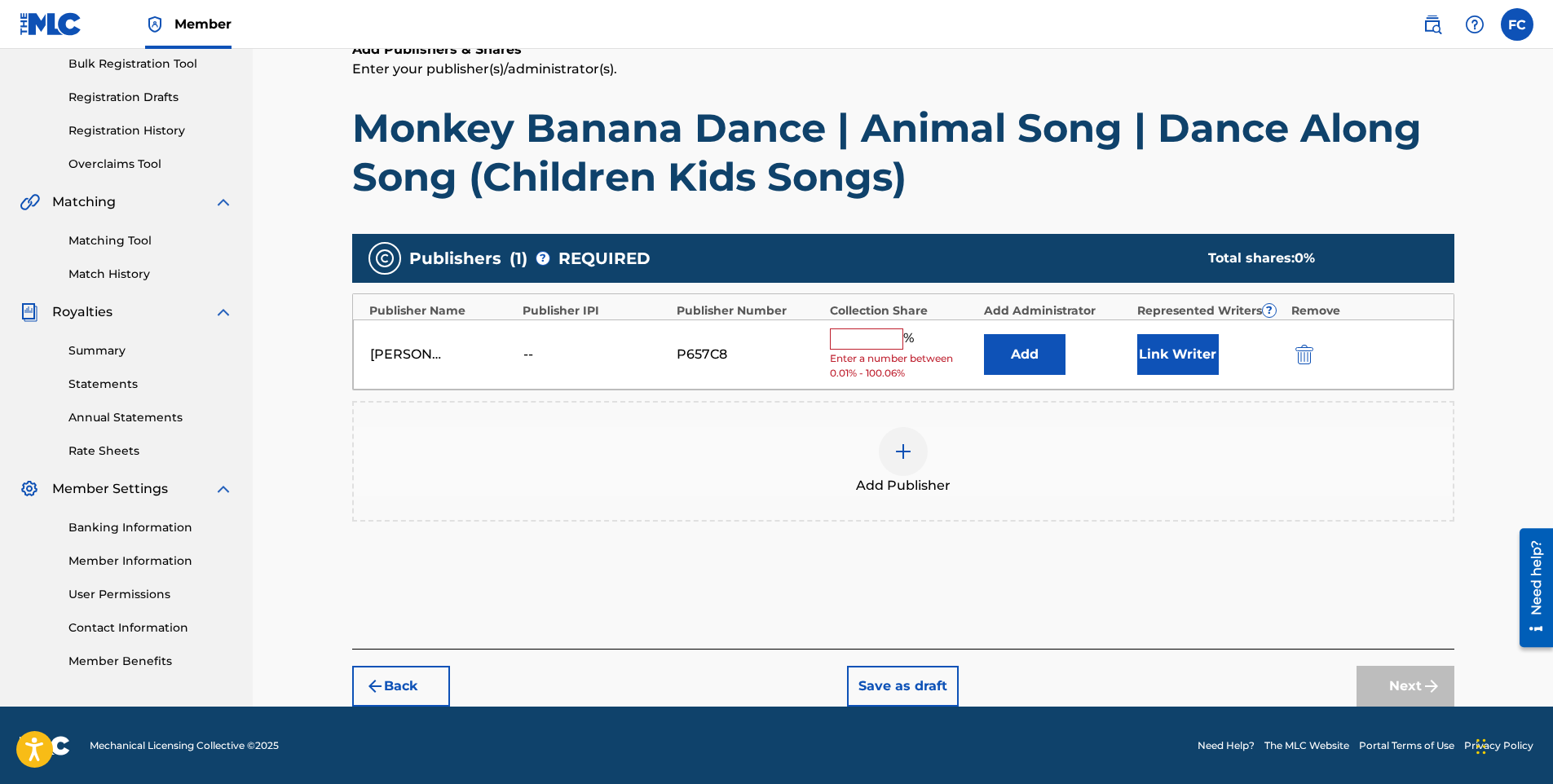
scroll to position [244, 0]
click at [876, 343] on input "text" at bounding box center [866, 337] width 73 height 21
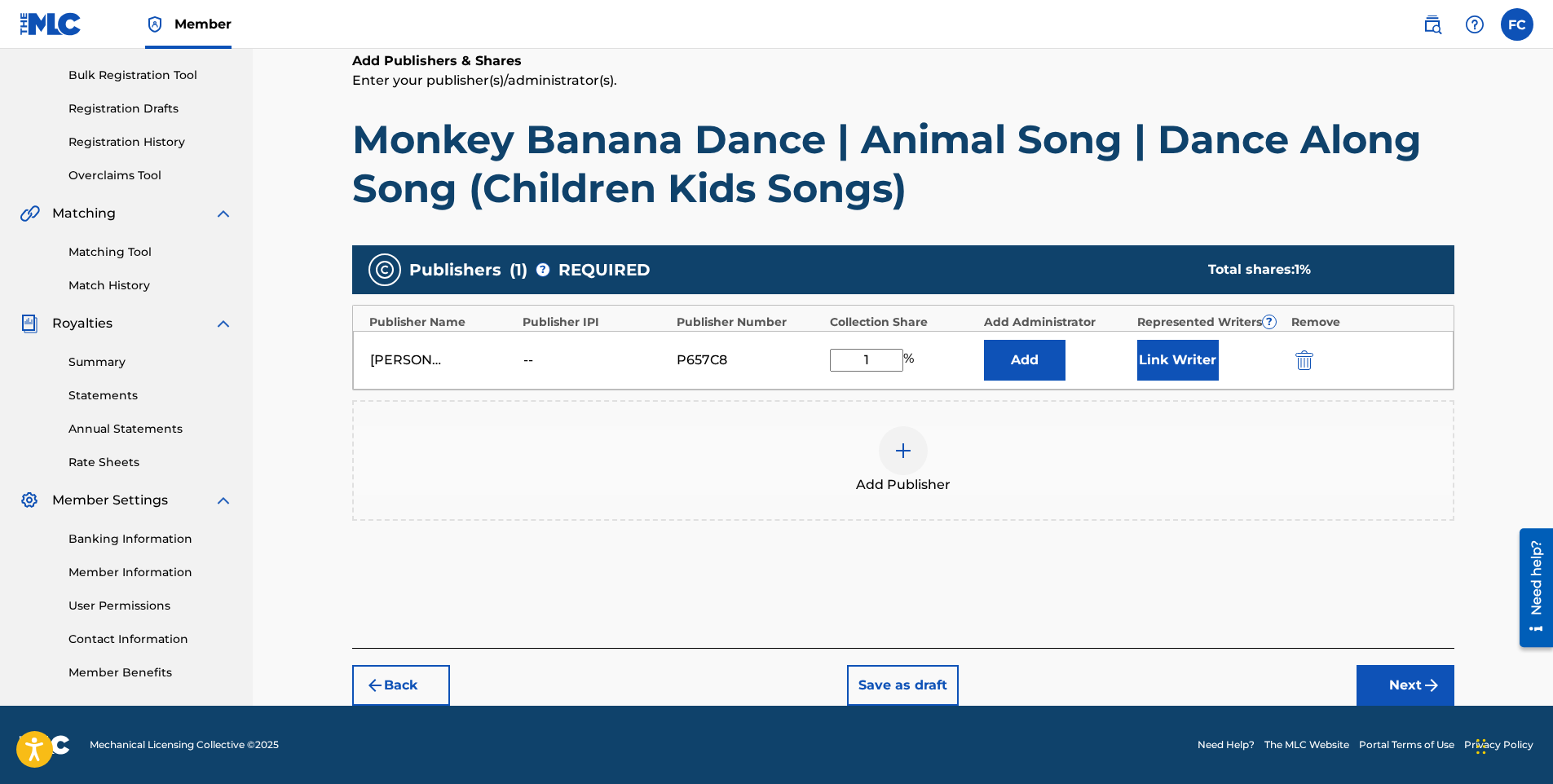
scroll to position [232, 0]
click at [985, 340] on button "Add" at bounding box center [1025, 360] width 82 height 40
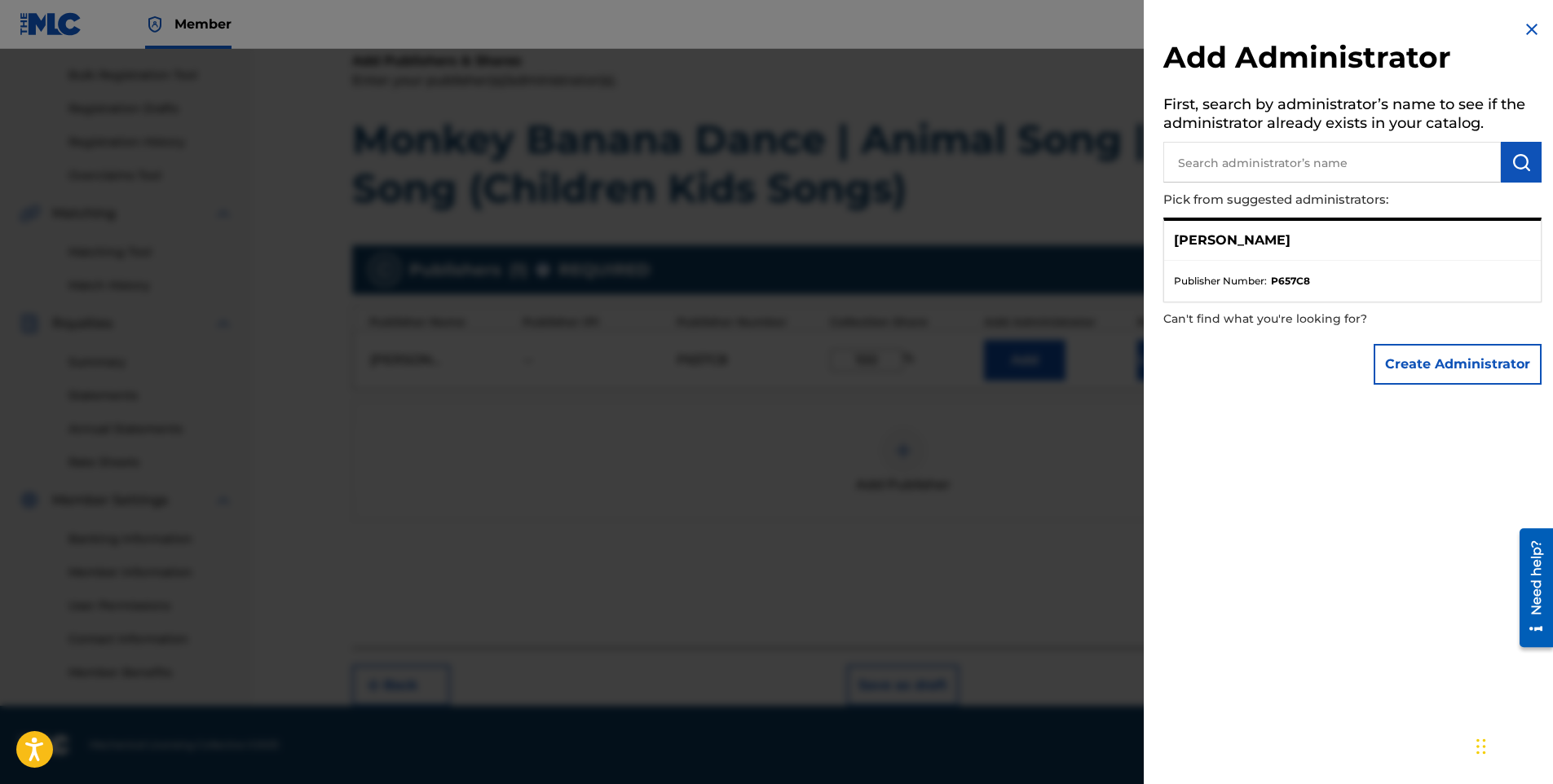
click at [1531, 36] on img at bounding box center [1532, 30] width 20 height 20
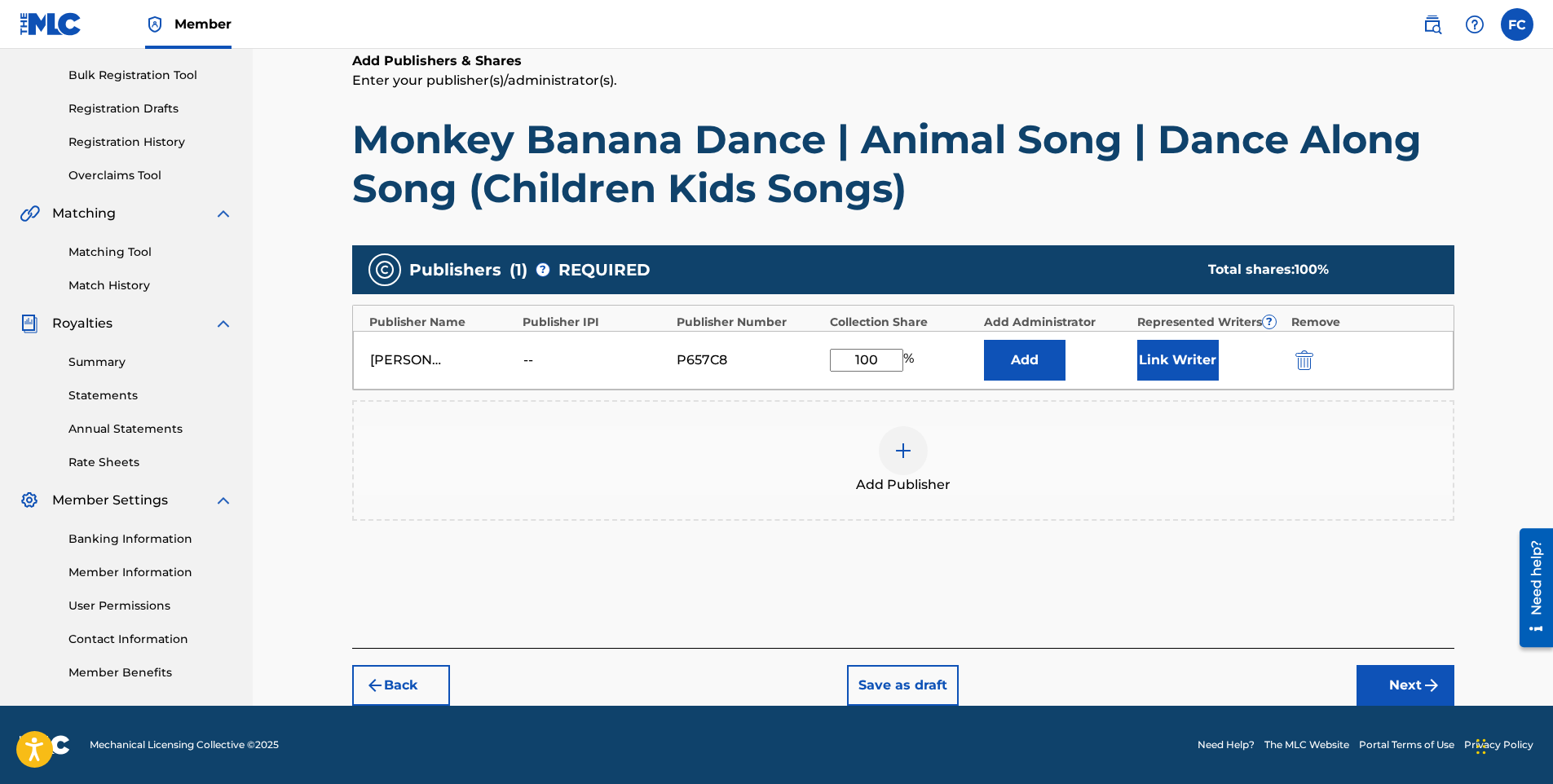
click at [1172, 351] on button "Link Writer" at bounding box center [1178, 360] width 82 height 40
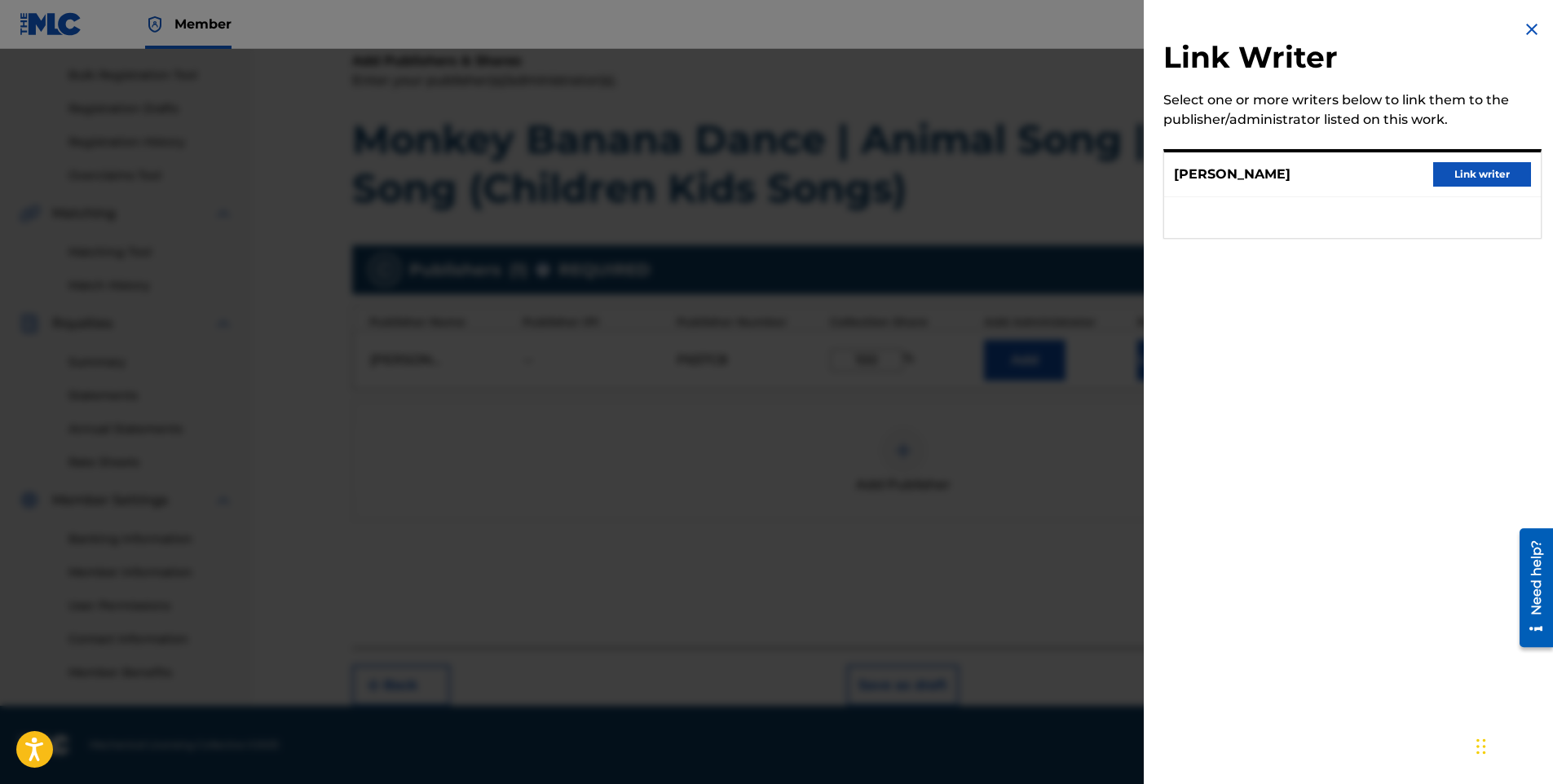
click at [1459, 167] on button "Link writer" at bounding box center [1482, 174] width 98 height 25
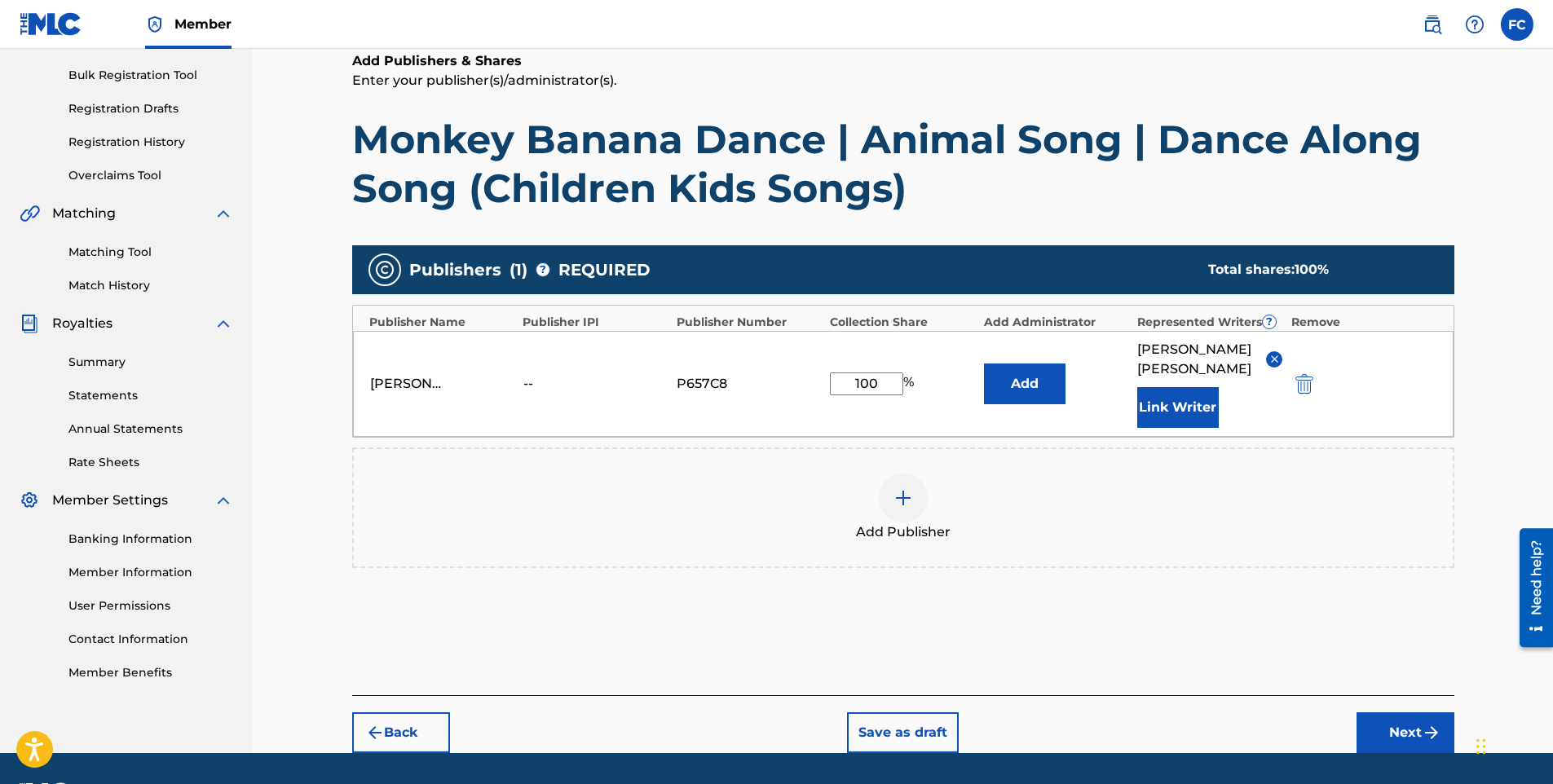
click at [1415, 726] on button "Next" at bounding box center [1405, 732] width 98 height 40
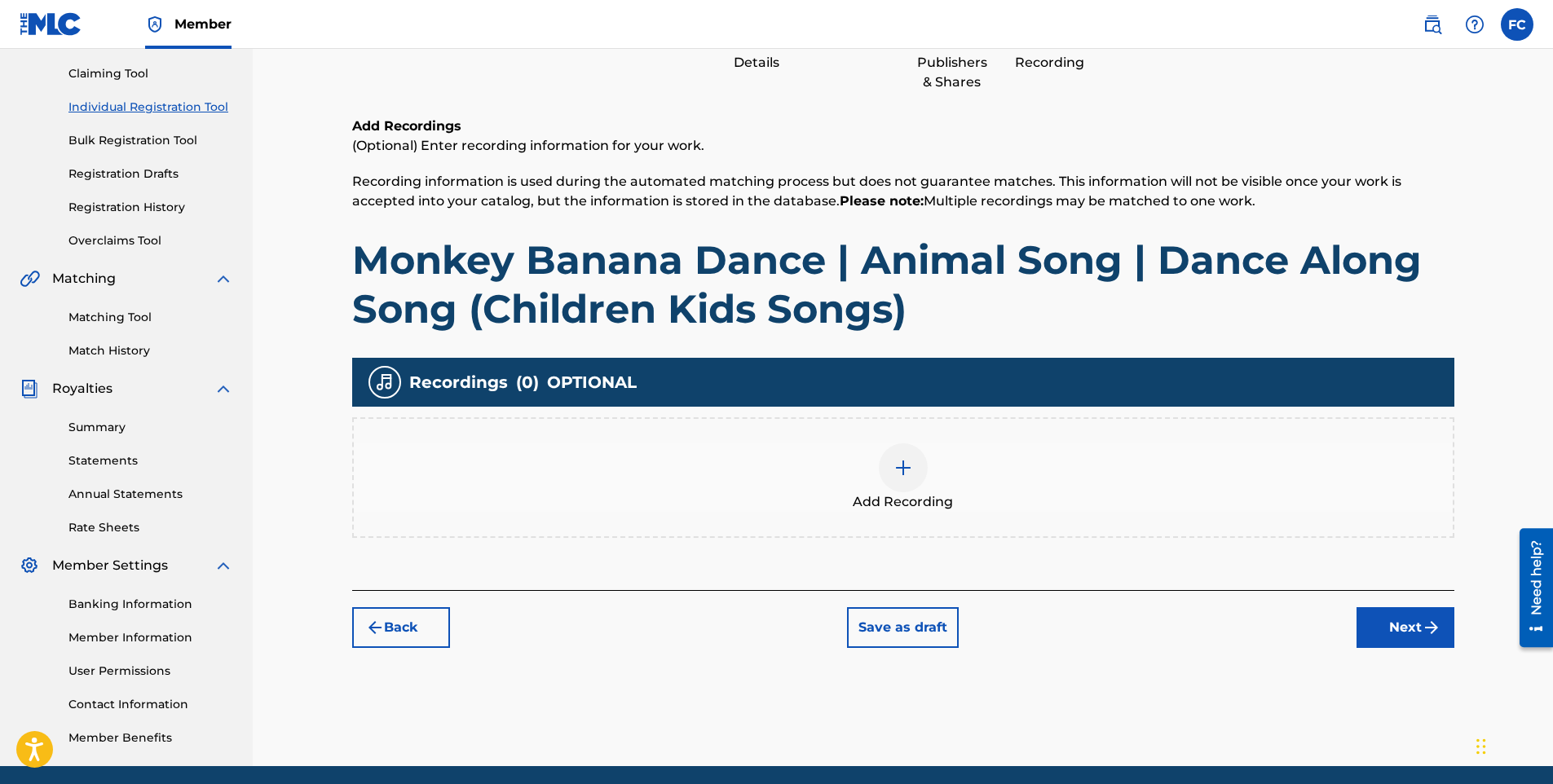
scroll to position [73, 0]
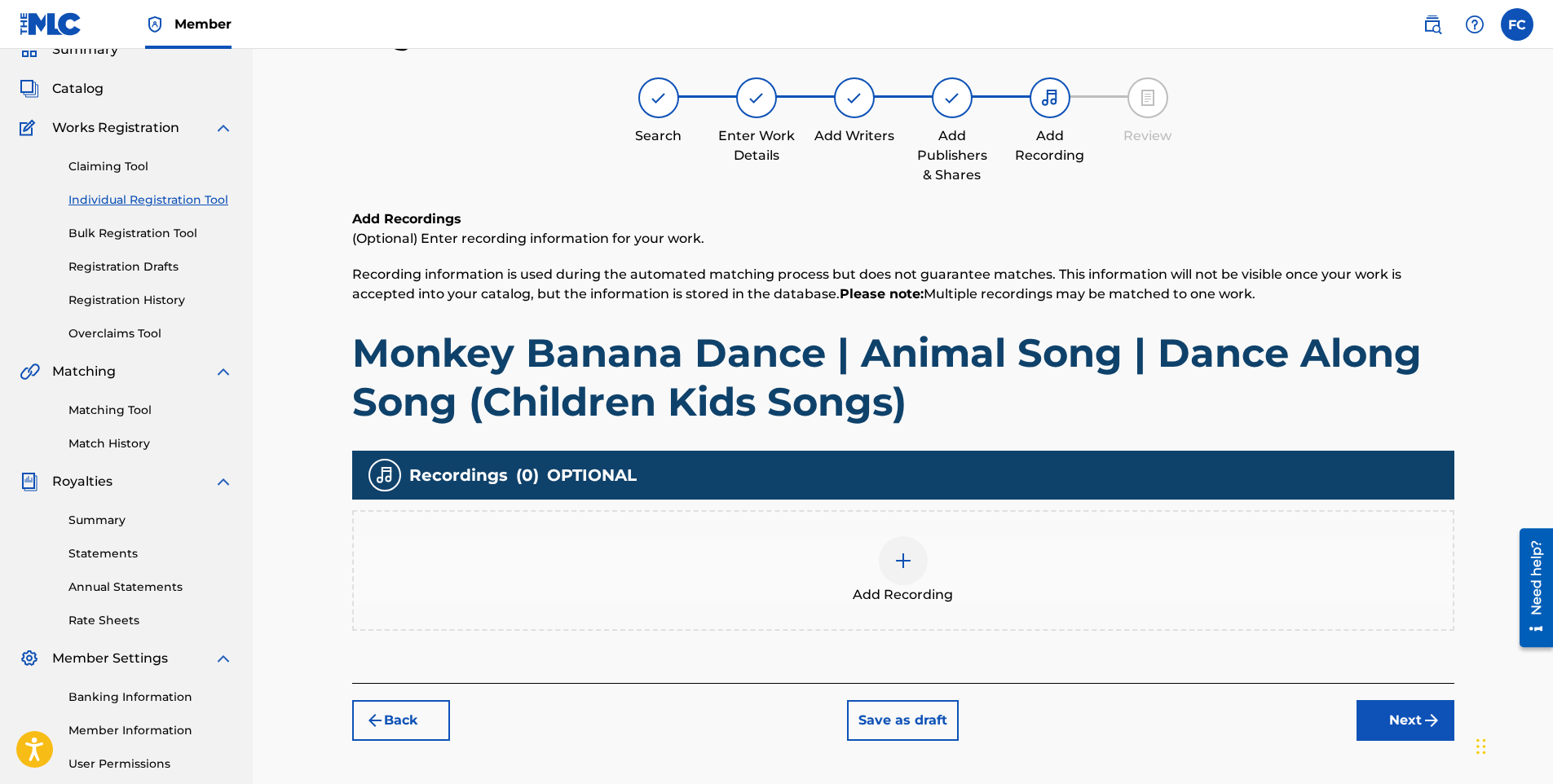
click at [904, 552] on img at bounding box center [904, 561] width 20 height 20
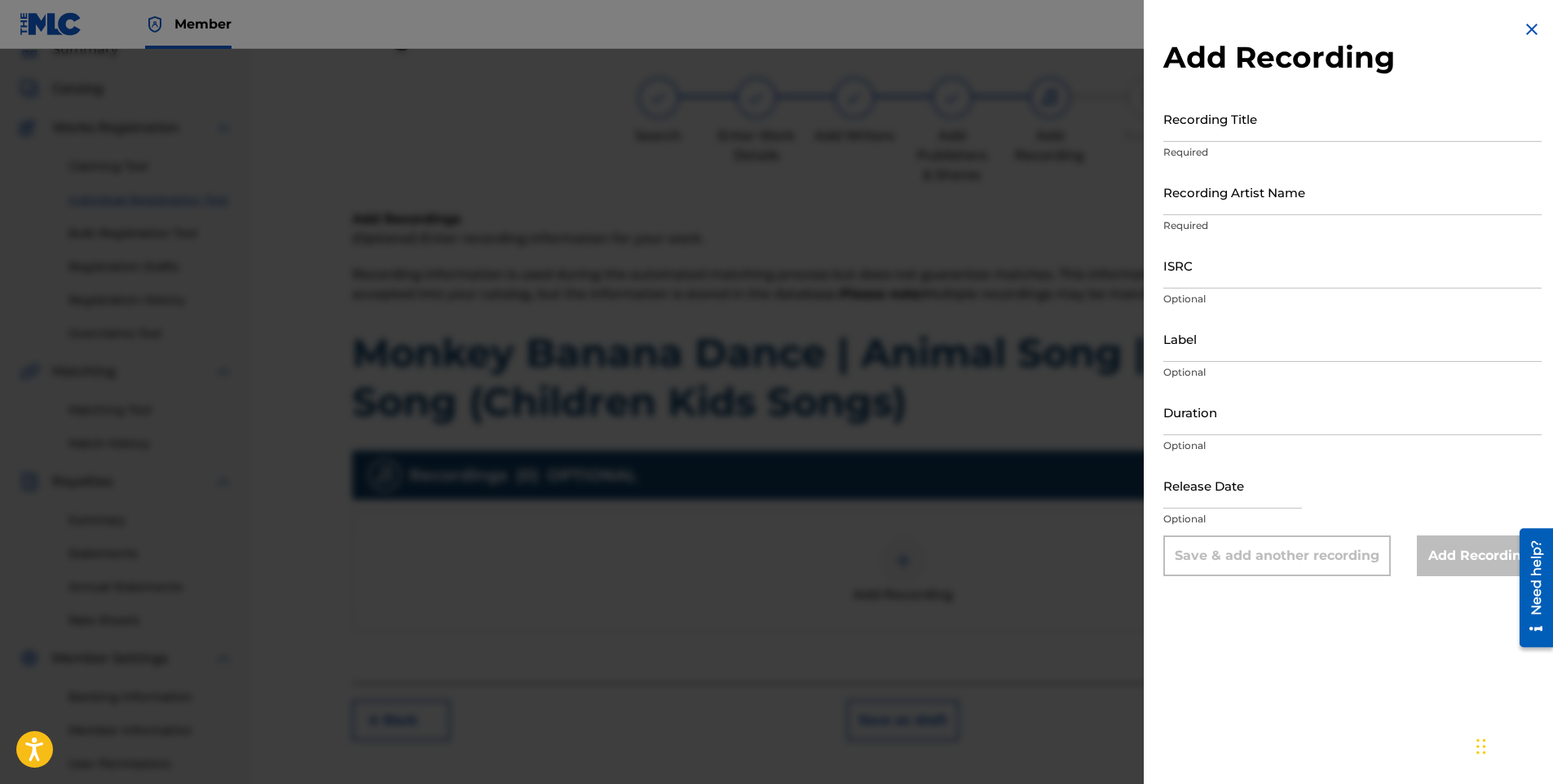
drag, startPoint x: 1293, startPoint y: 102, endPoint x: 1285, endPoint y: 113, distance: 13.6
click at [1286, 110] on input "Recording Title" at bounding box center [1352, 118] width 378 height 46
paste input "Monkey Banana Dance | Animal Song | Dance Along Song (Children Kids Songs)"
click at [1264, 186] on input "Recording Artist Name" at bounding box center [1352, 191] width 378 height 46
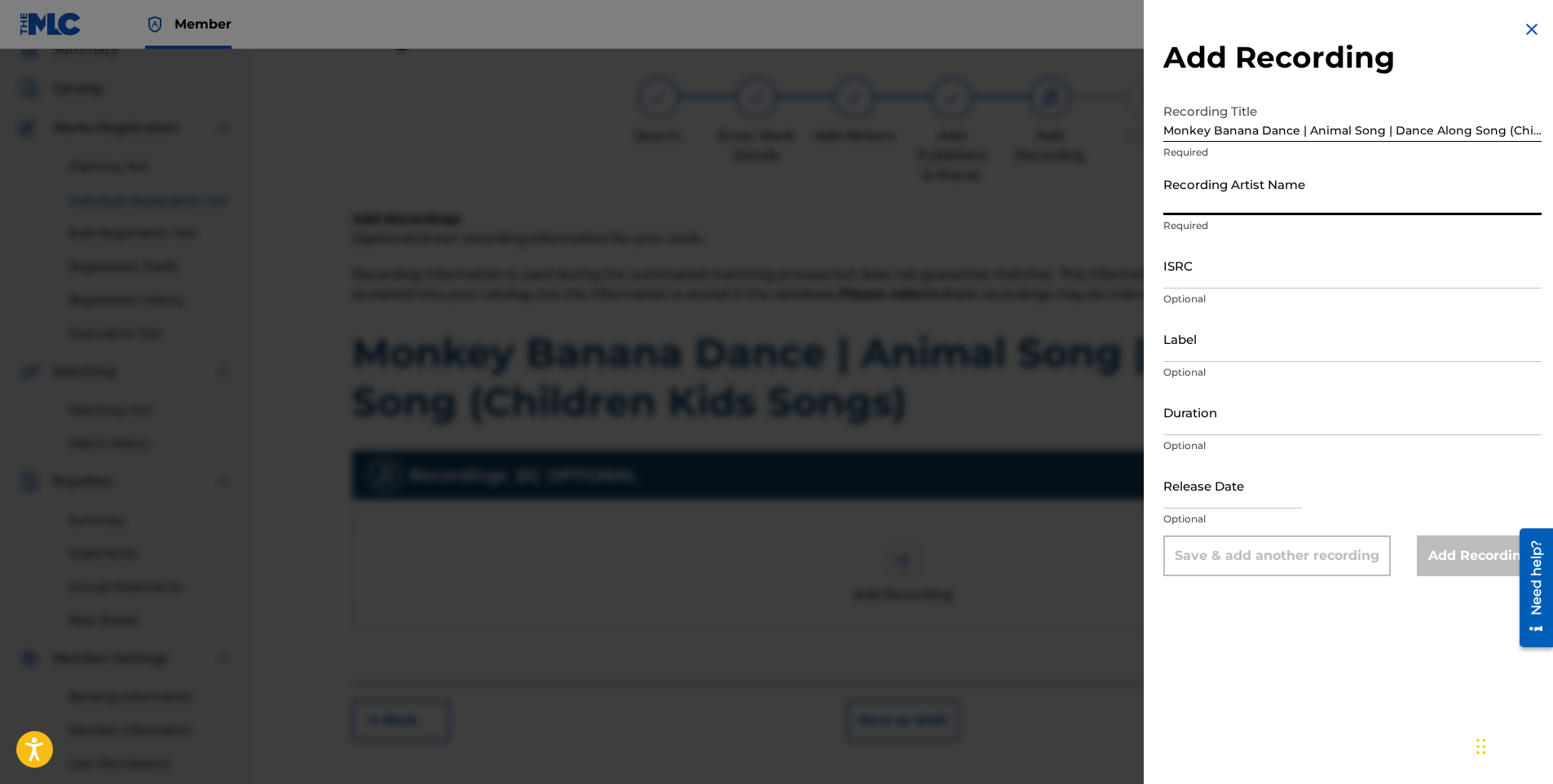
paste input "Soul [DEMOGRAPHIC_DATA]"
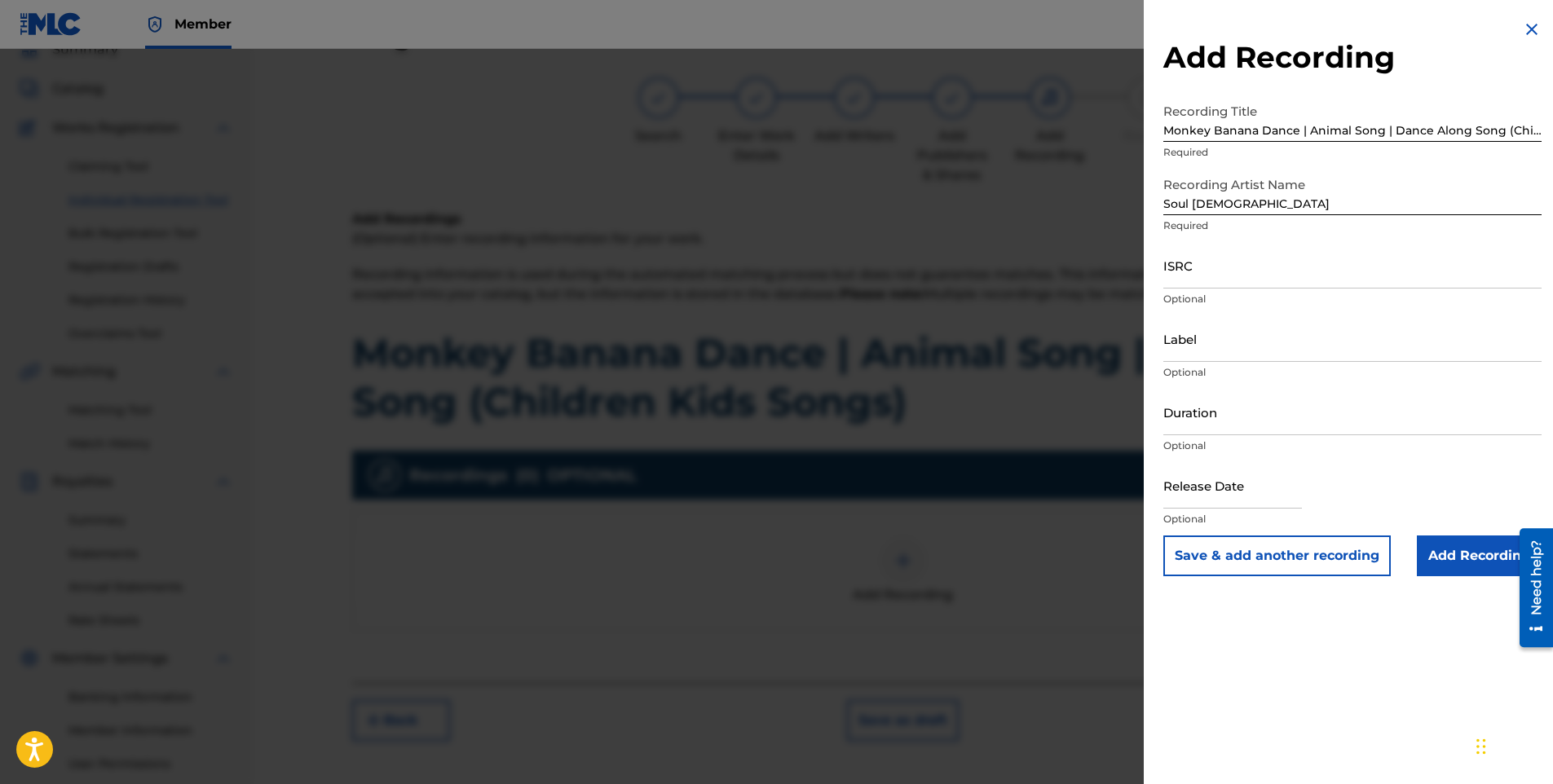
click at [1201, 265] on input "ISRC" at bounding box center [1352, 264] width 378 height 46
paste input "QZMEP2539475"
click at [1206, 338] on input "Label" at bounding box center [1352, 338] width 378 height 46
paste input "Capit Productions"
click at [1212, 489] on input "text" at bounding box center [1232, 485] width 138 height 46
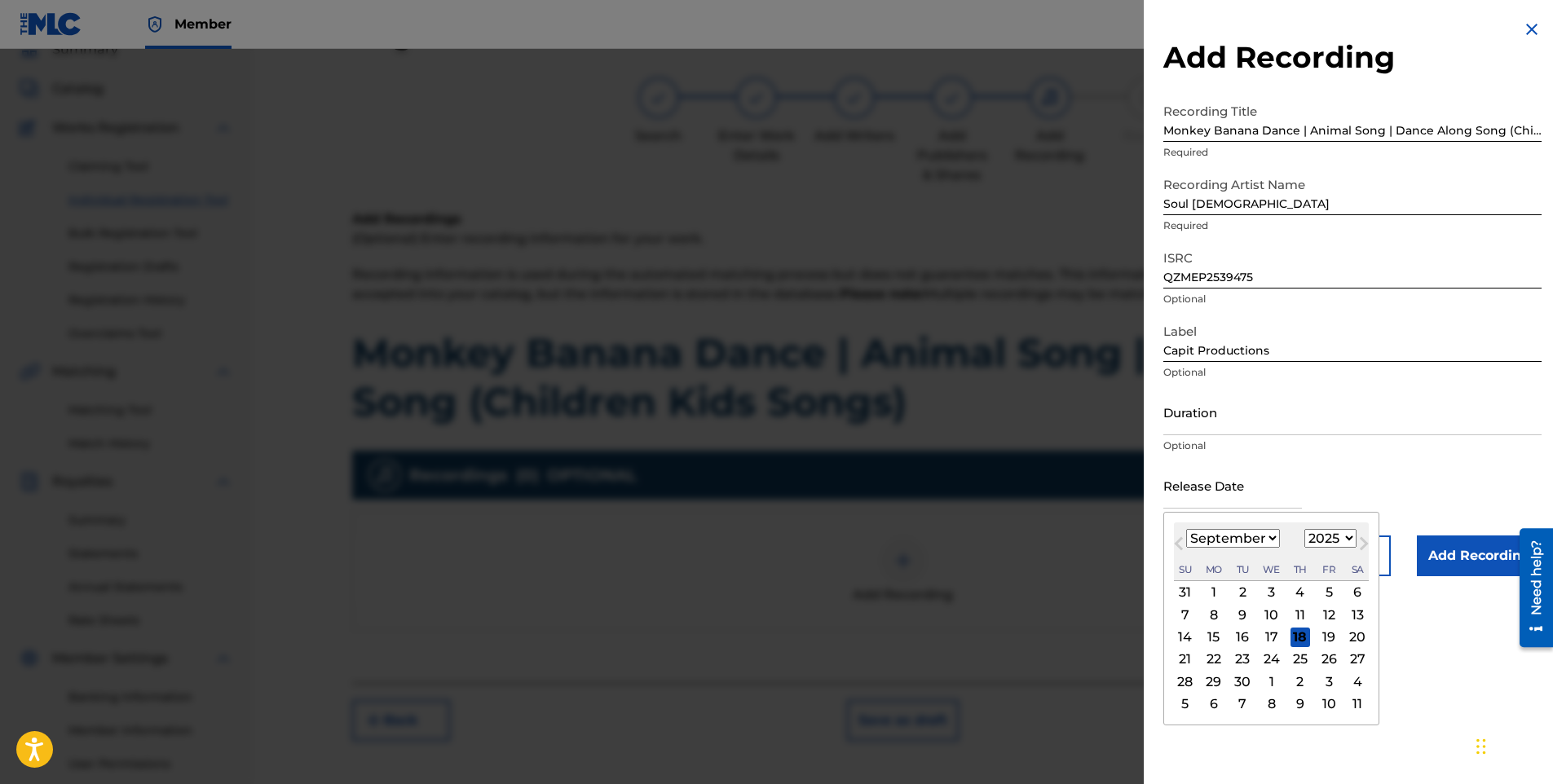
click at [1190, 534] on select "January February March April May June July August September October November De…" at bounding box center [1232, 537] width 94 height 19
click at [1186, 529] on select "January February March April May June July August September October November De…" at bounding box center [1232, 537] width 94 height 19
click at [1212, 641] on div "14" at bounding box center [1215, 637] width 20 height 20
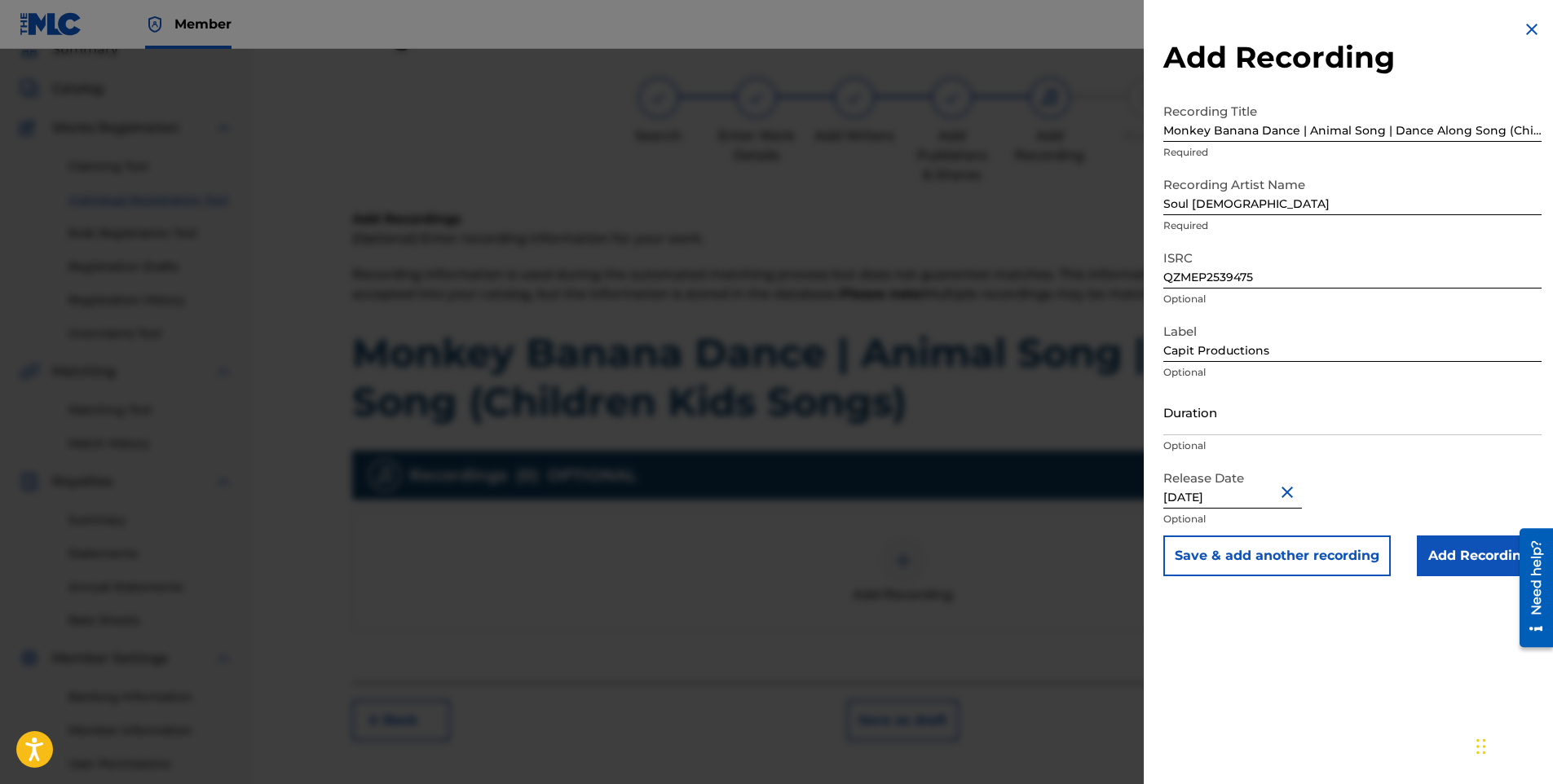
click at [1360, 492] on div "Release Date [DATE] Optional" at bounding box center [1352, 499] width 378 height 73
click at [1460, 554] on input "Add Recording" at bounding box center [1479, 555] width 124 height 40
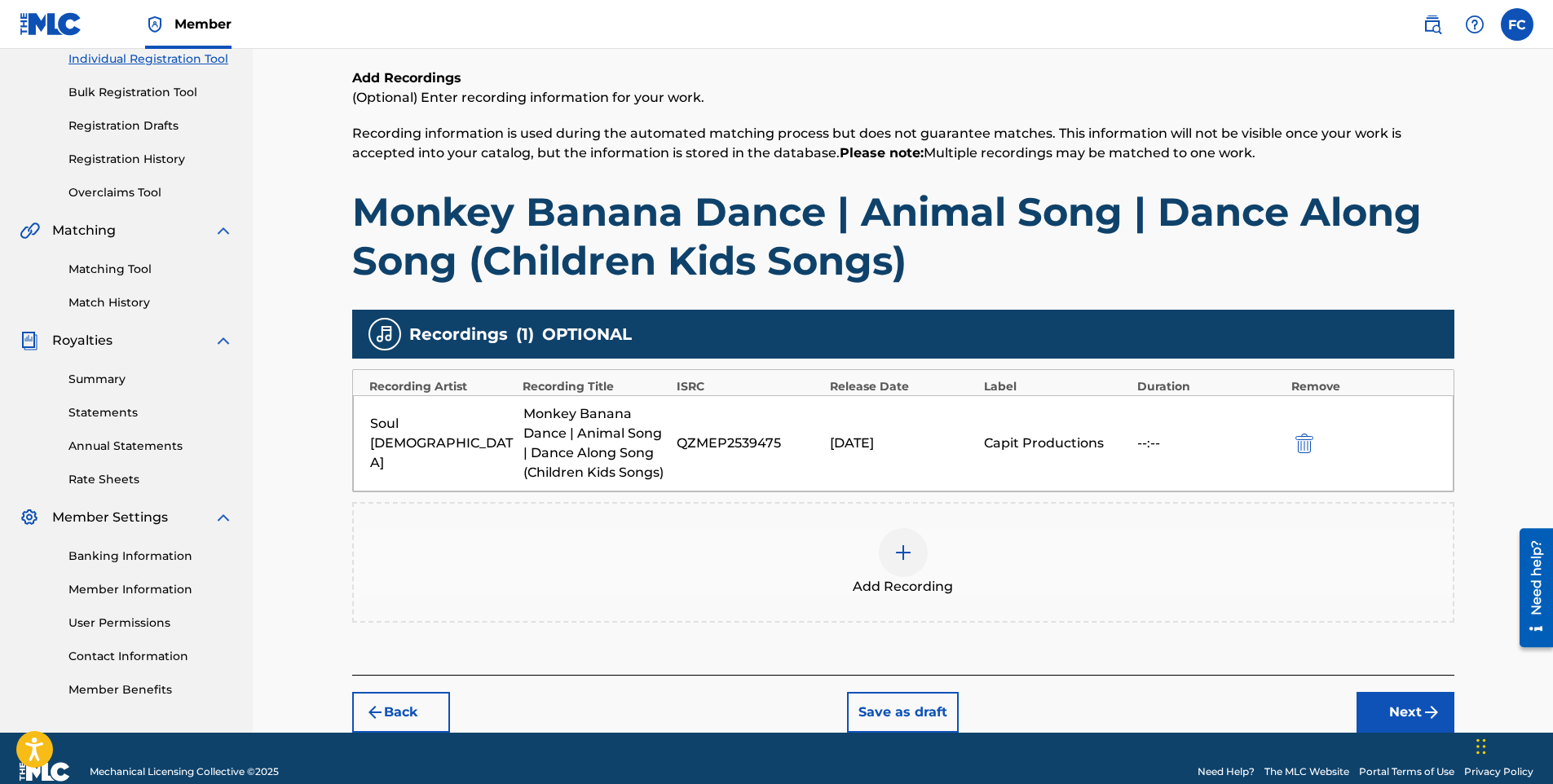
scroll to position [242, 0]
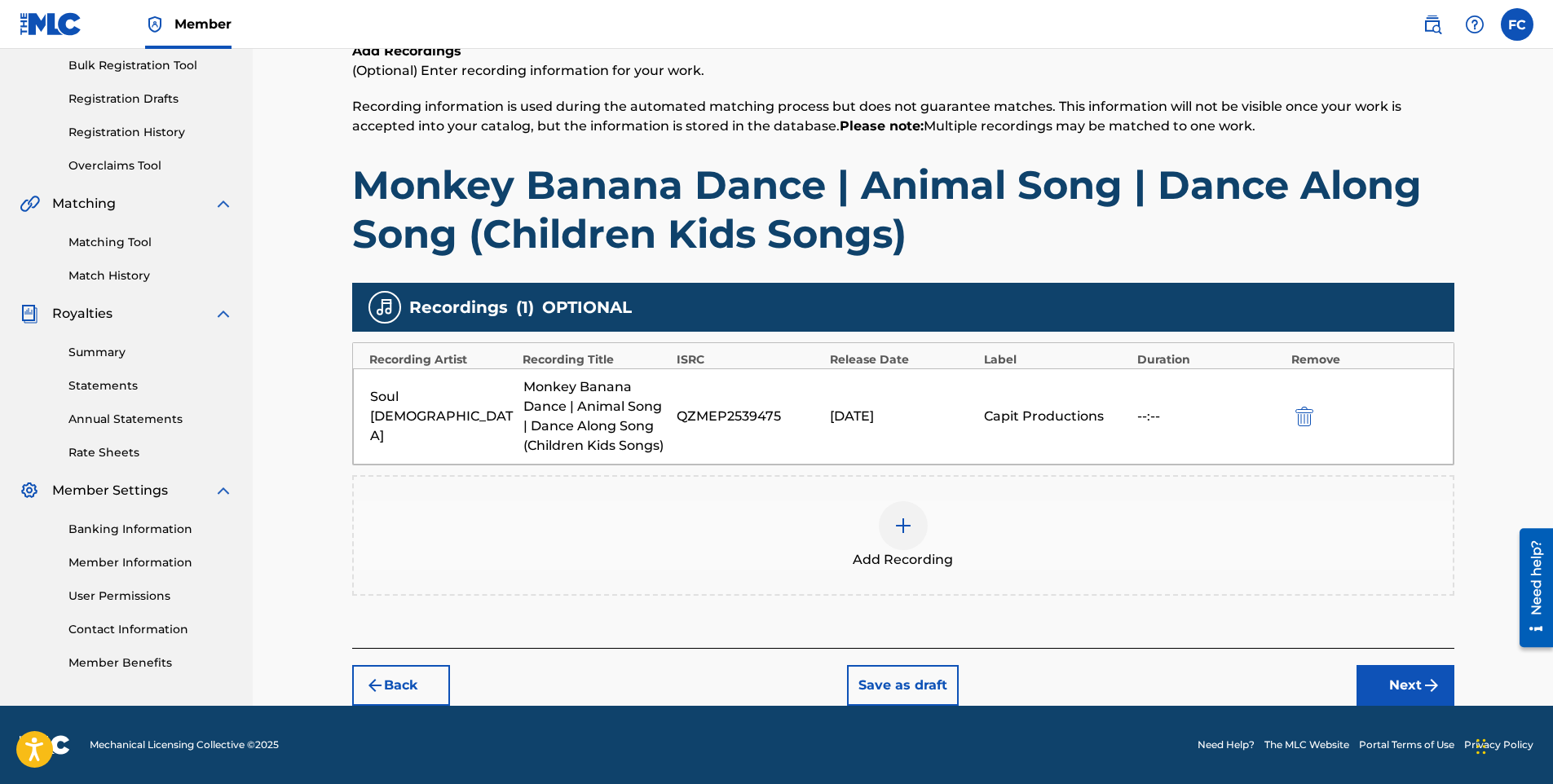
click at [1393, 676] on button "Next" at bounding box center [1405, 684] width 98 height 40
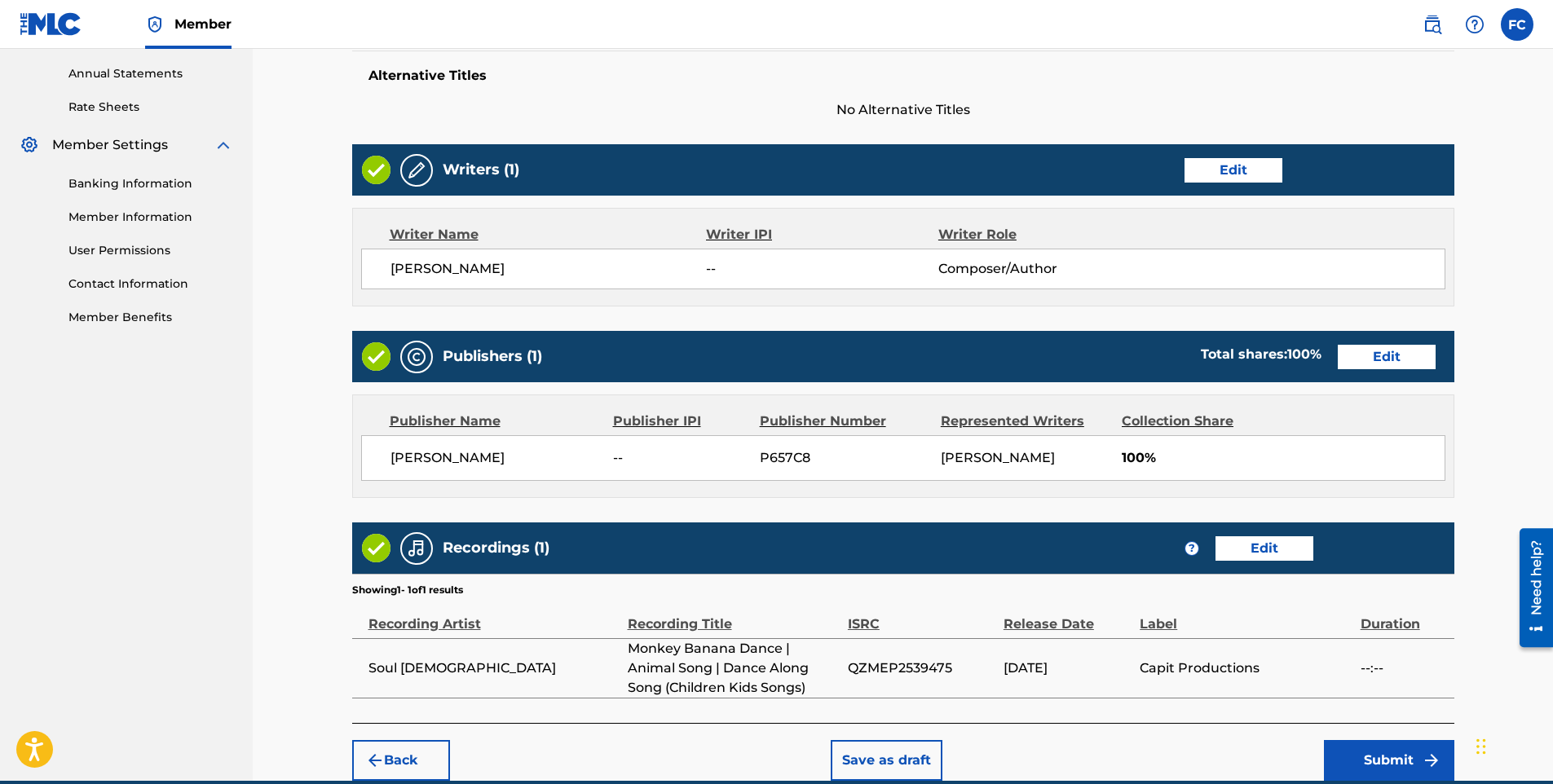
scroll to position [662, 0]
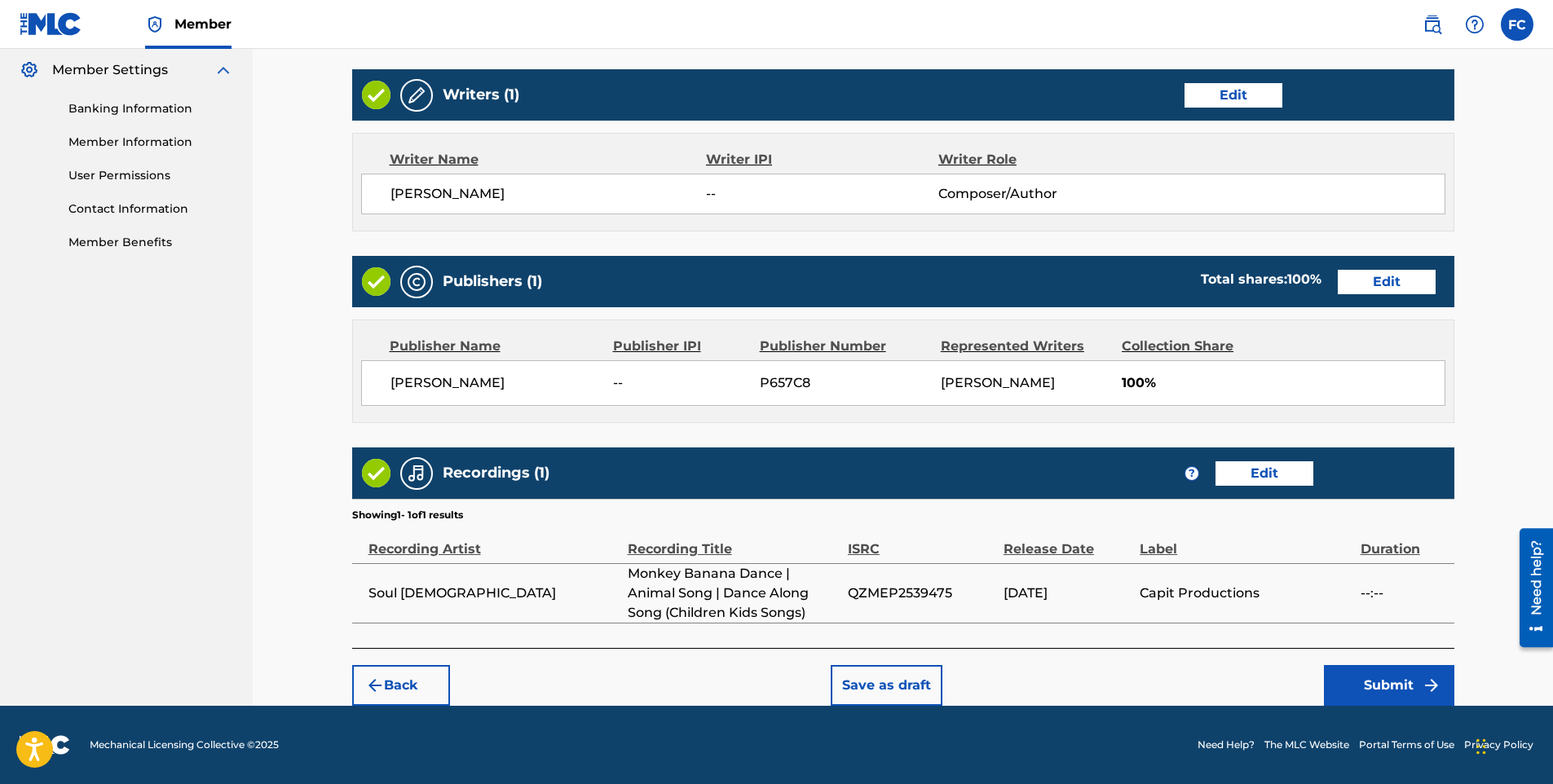
click at [1355, 678] on button "Submit" at bounding box center [1389, 684] width 130 height 40
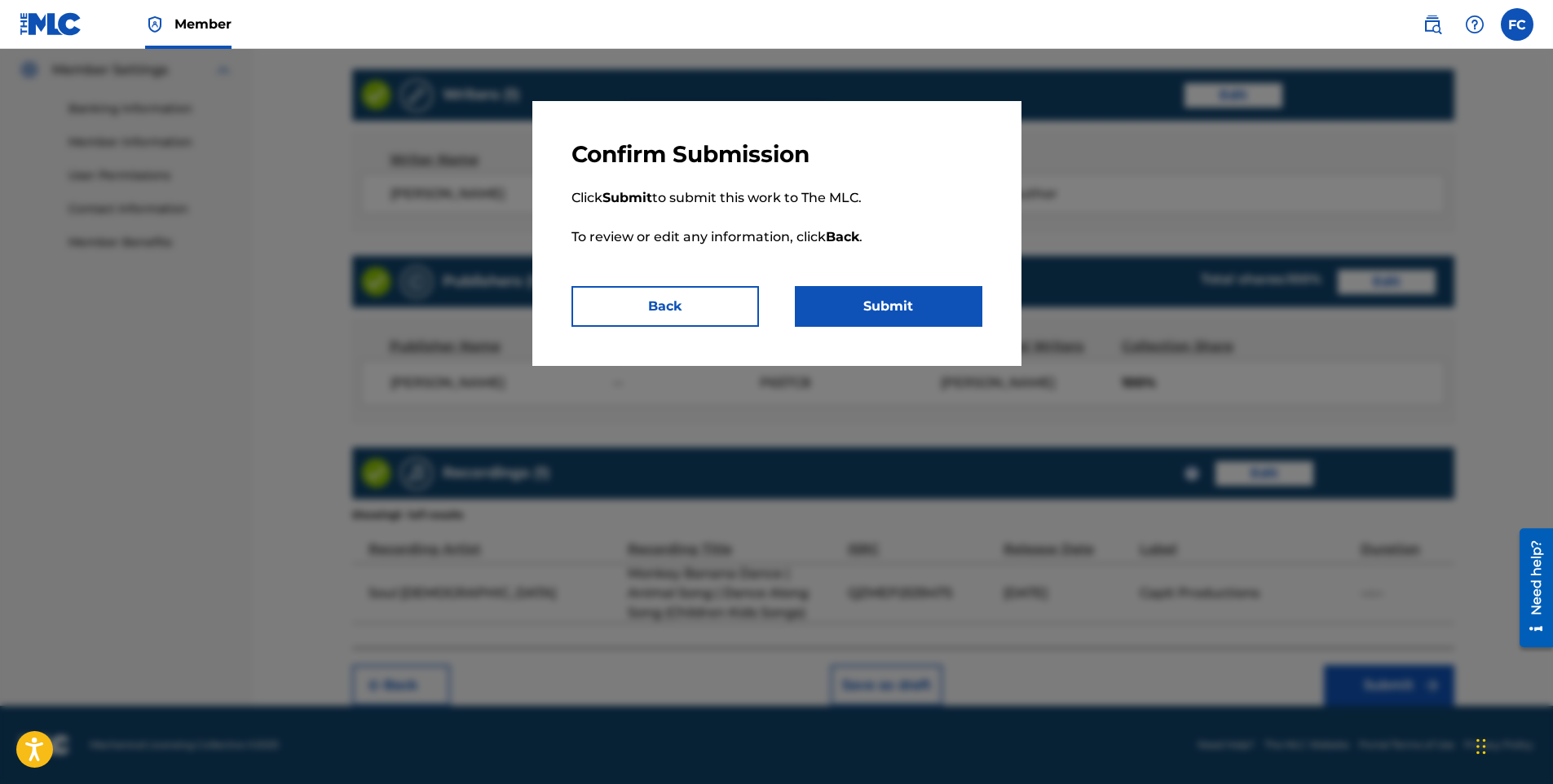
click at [886, 312] on button "Submit" at bounding box center [889, 306] width 187 height 40
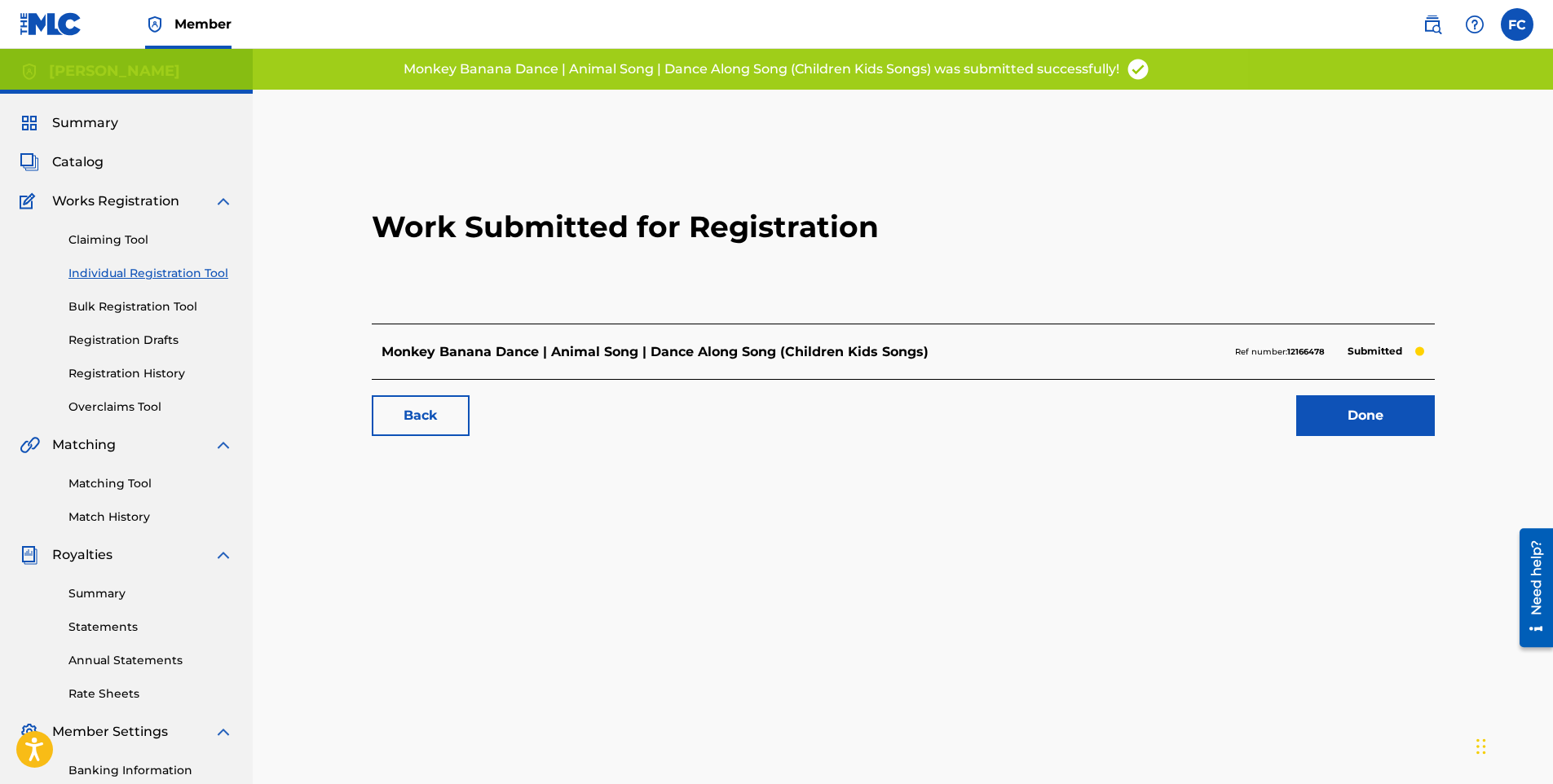
click at [1343, 418] on link "Done" at bounding box center [1366, 415] width 138 height 40
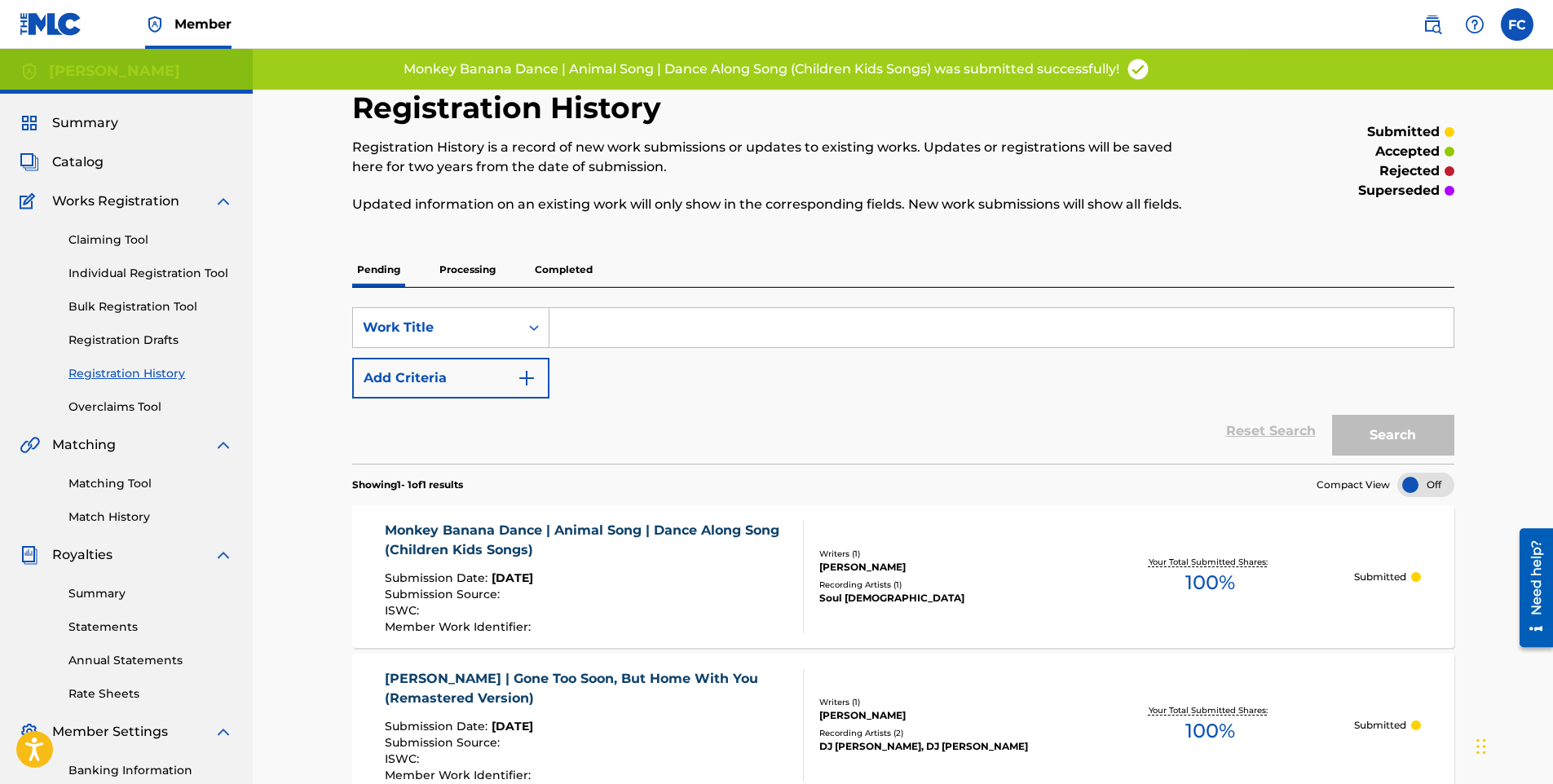
click at [173, 275] on link "Individual Registration Tool" at bounding box center [150, 273] width 165 height 17
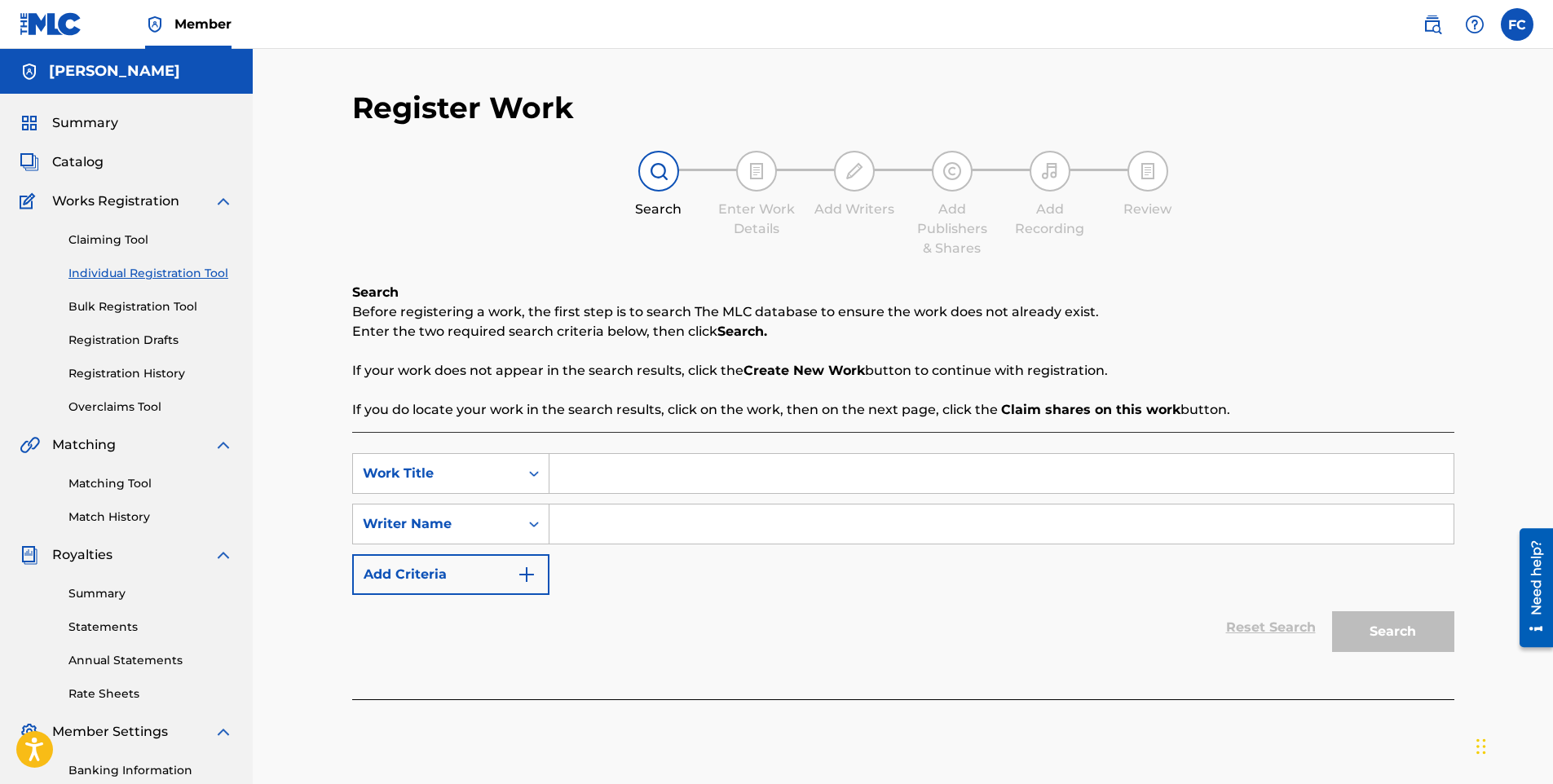
click at [576, 475] on input "Search Form" at bounding box center [1001, 473] width 905 height 39
paste input "Gentle Dreams: Soft Music for Baby Sleep"
click at [583, 507] on input "Search Form" at bounding box center [1001, 525] width 905 height 39
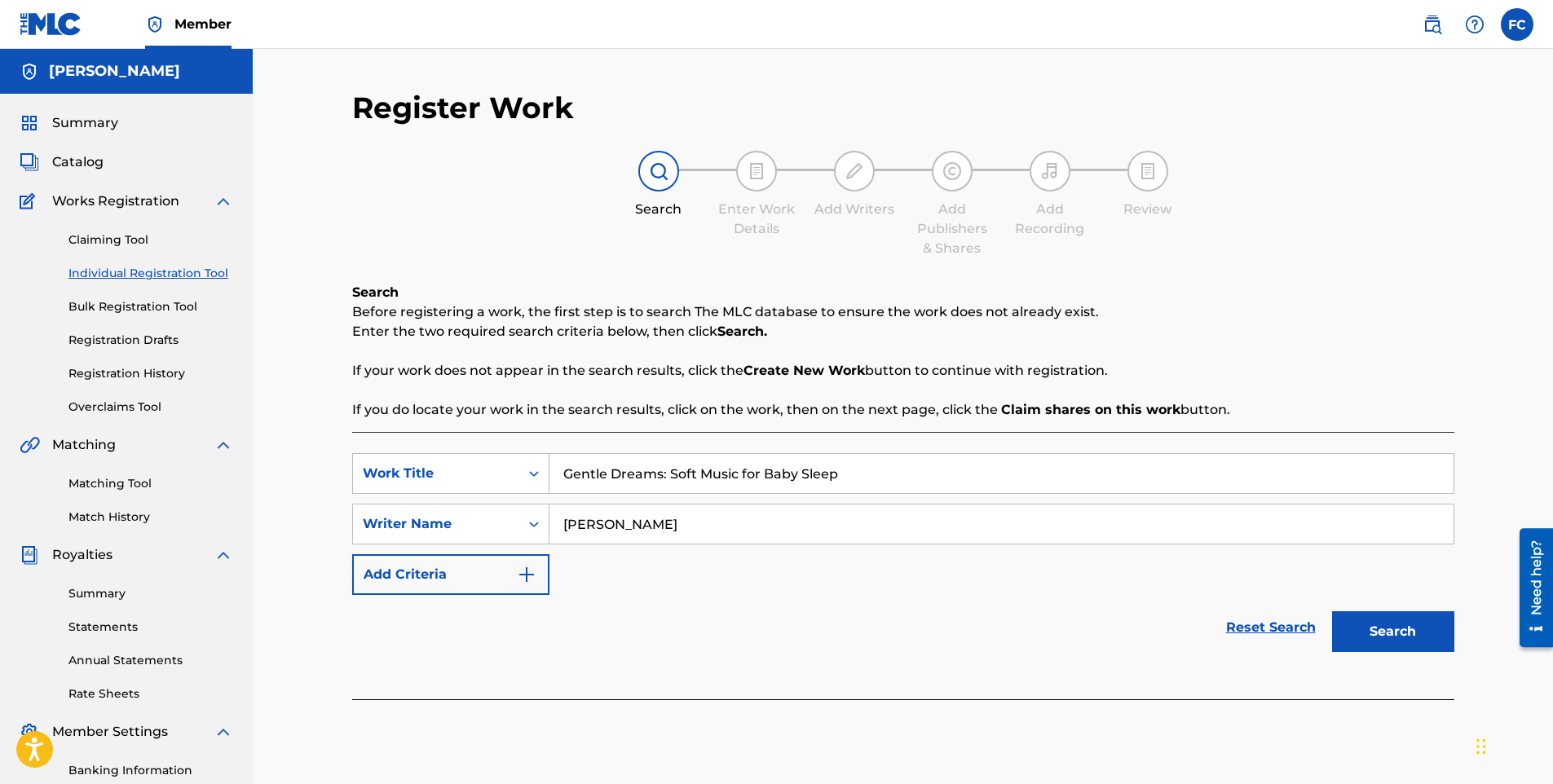
click at [1365, 631] on button "Search" at bounding box center [1393, 631] width 122 height 40
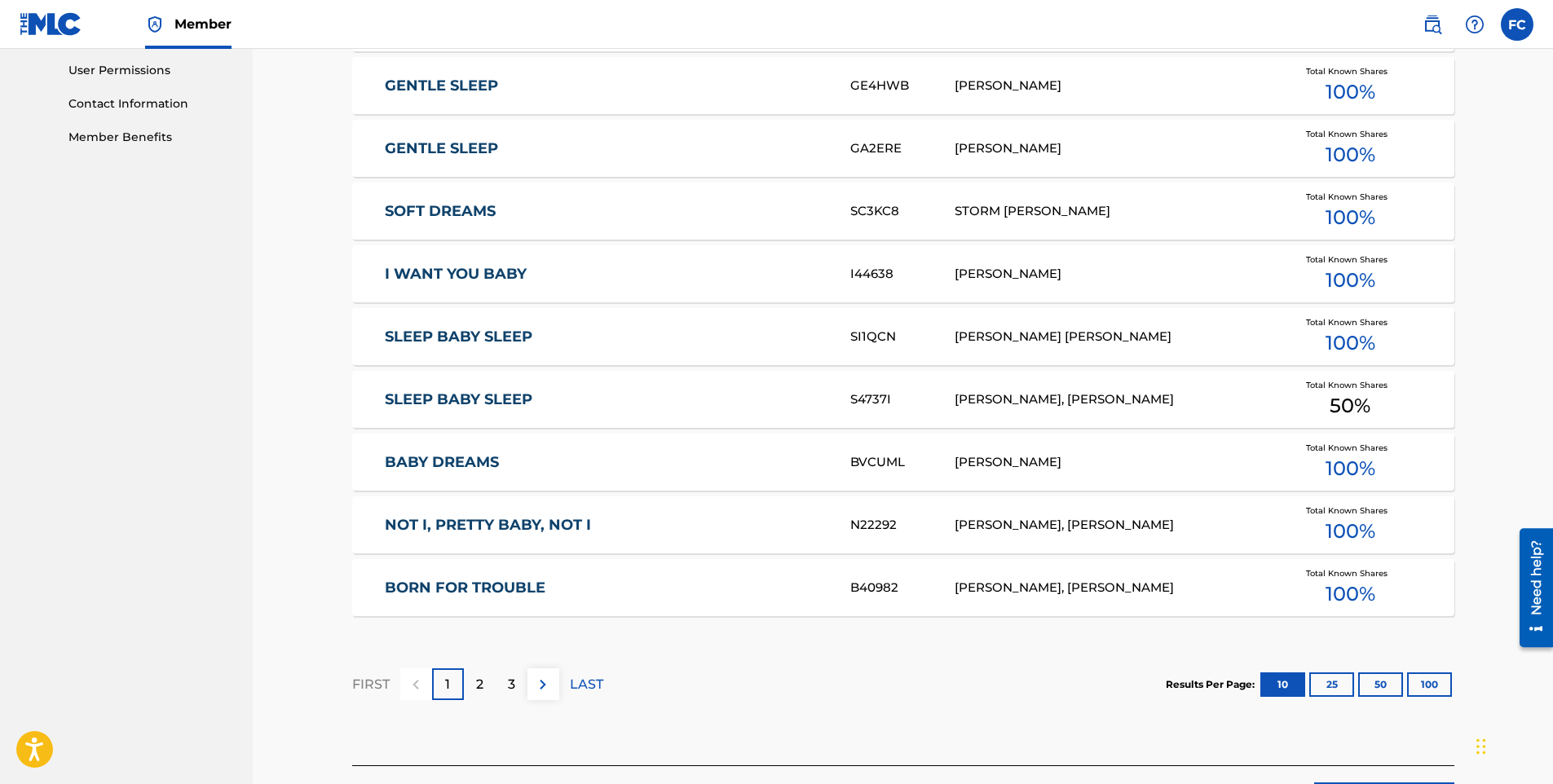
scroll to position [885, 0]
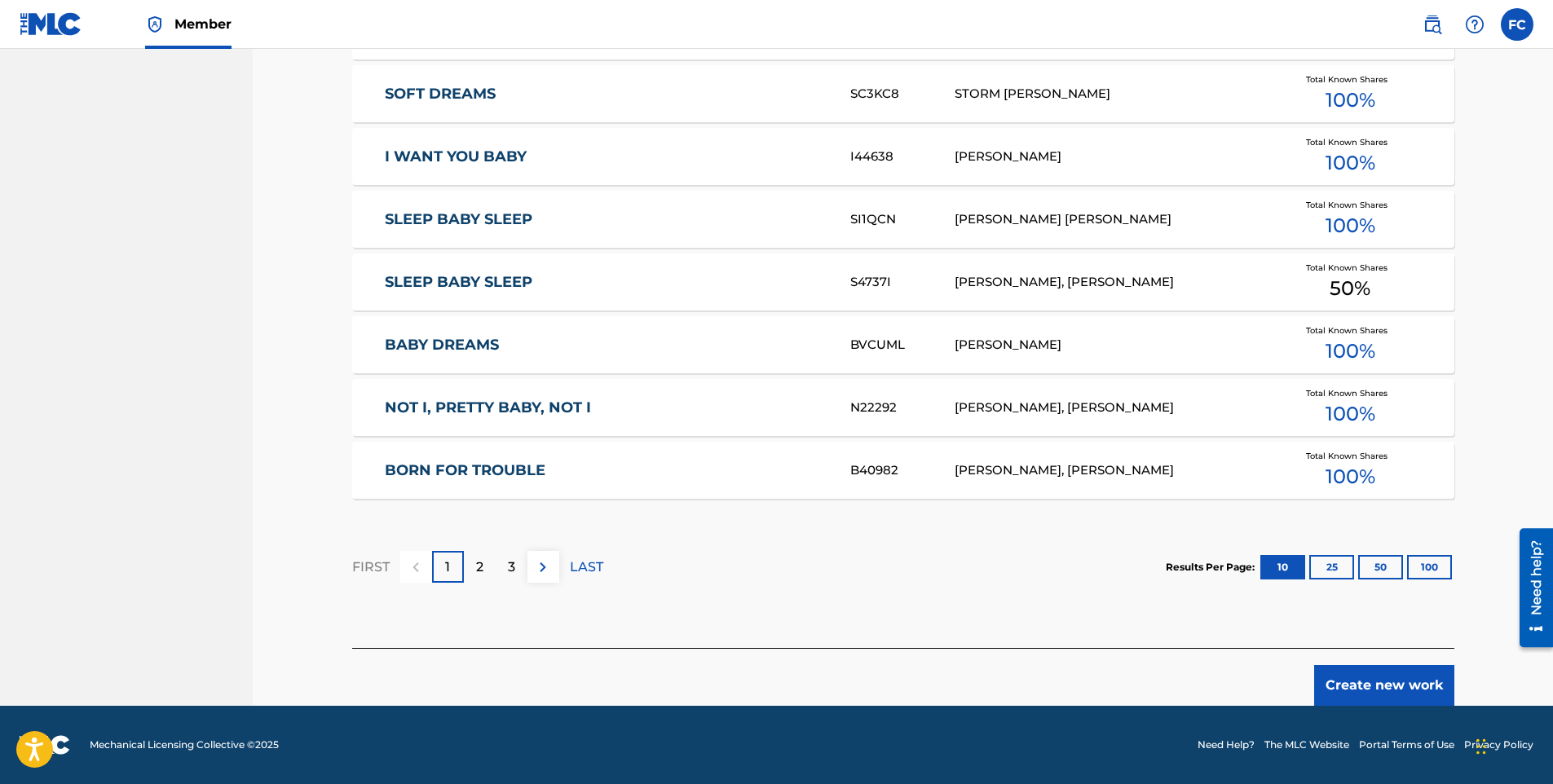
click at [1369, 689] on button "Create new work" at bounding box center [1384, 684] width 140 height 40
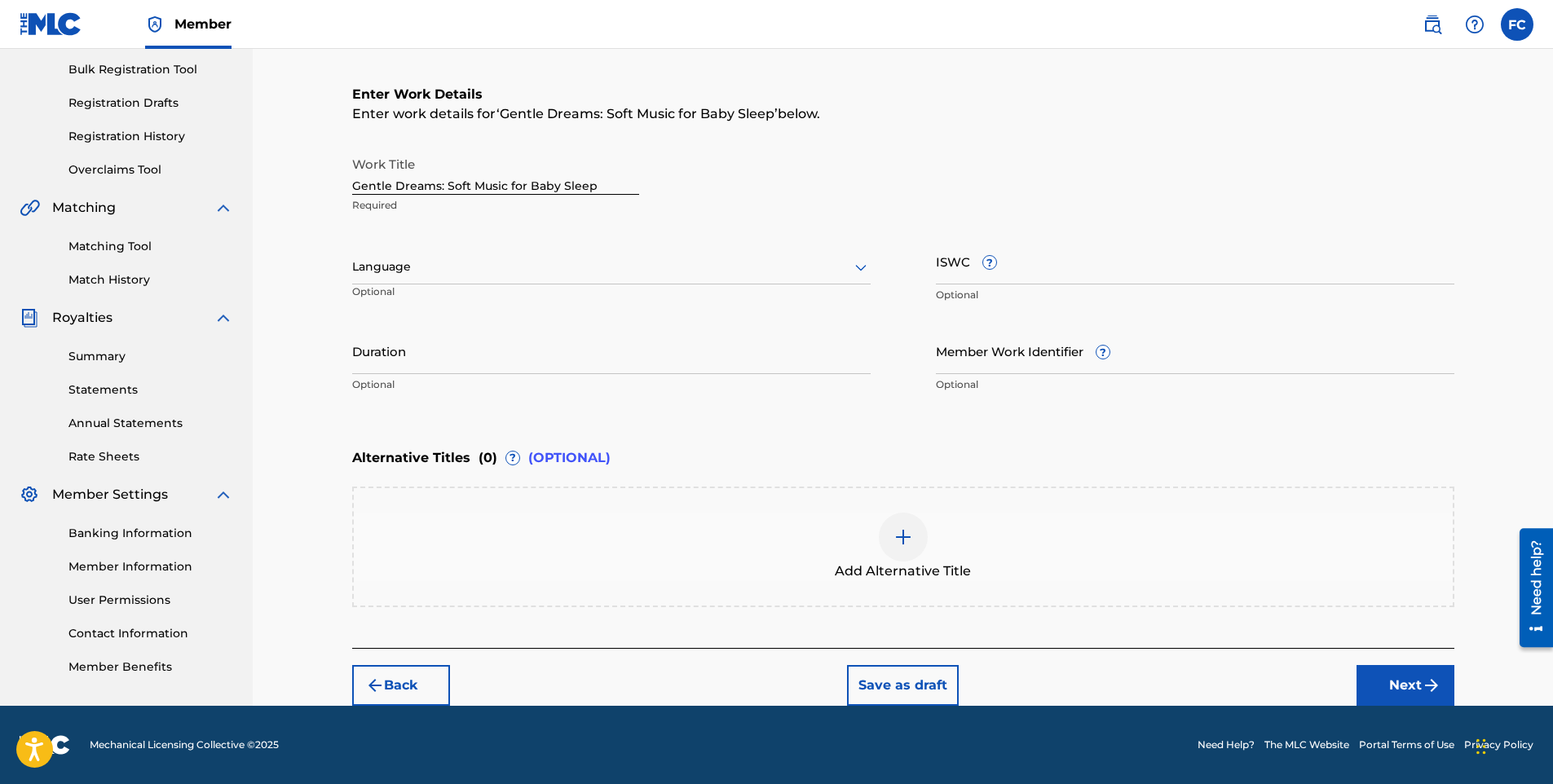
click at [410, 269] on div at bounding box center [612, 266] width 519 height 21
click at [402, 308] on div "English" at bounding box center [612, 302] width 517 height 36
click at [1403, 684] on button "Next" at bounding box center [1405, 684] width 98 height 40
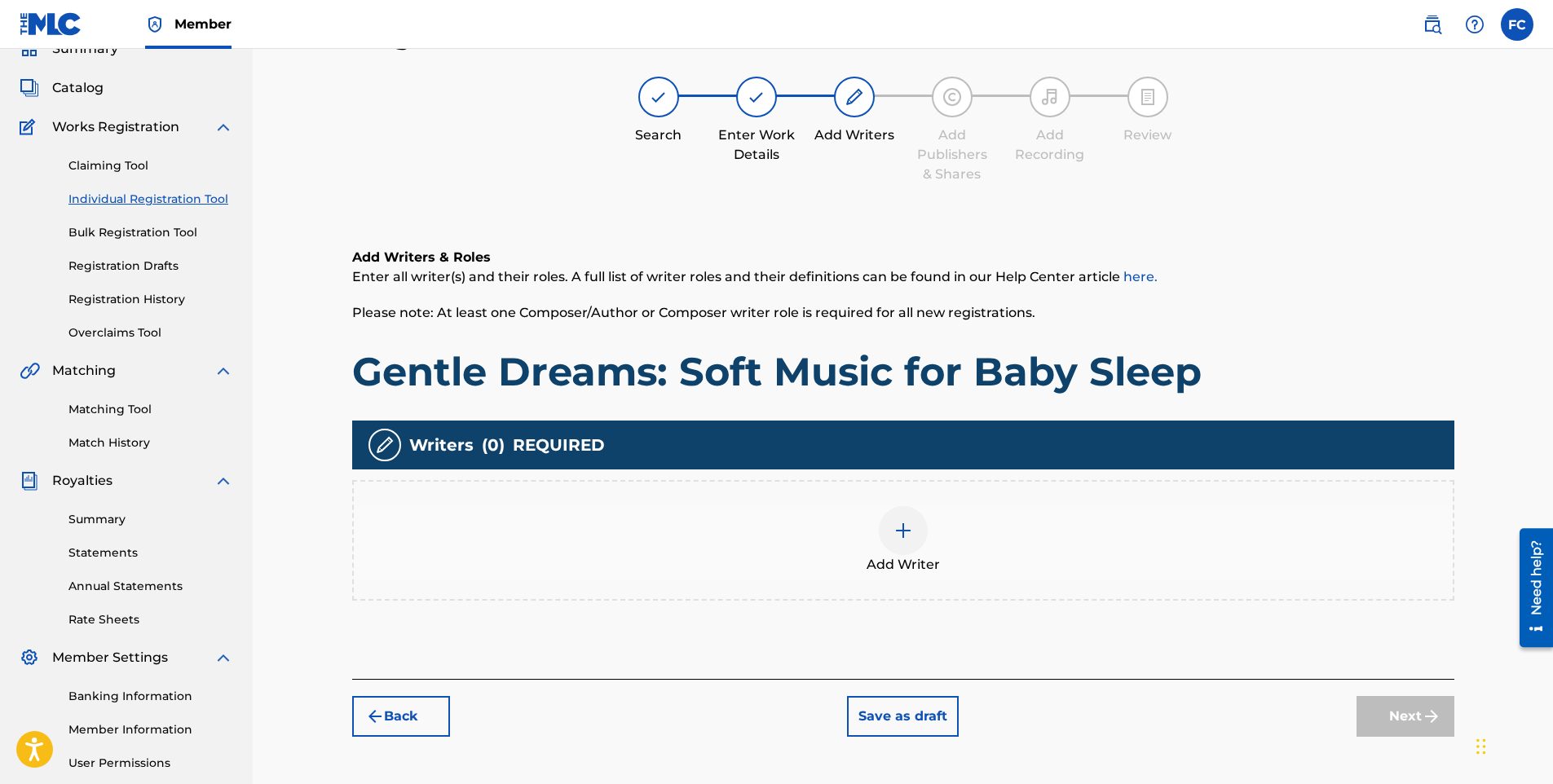
scroll to position [73, 0]
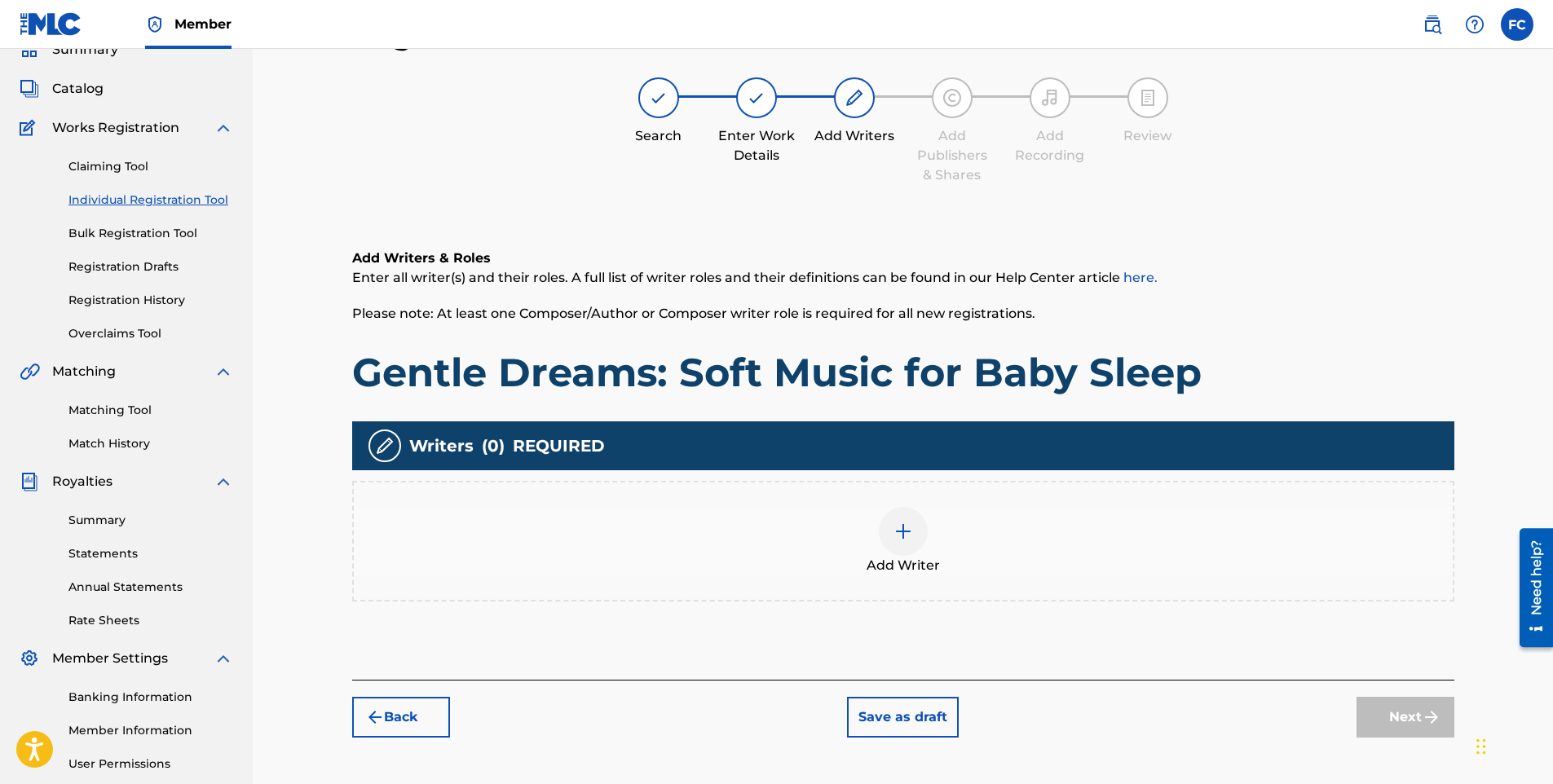
click at [909, 534] on img at bounding box center [904, 532] width 20 height 20
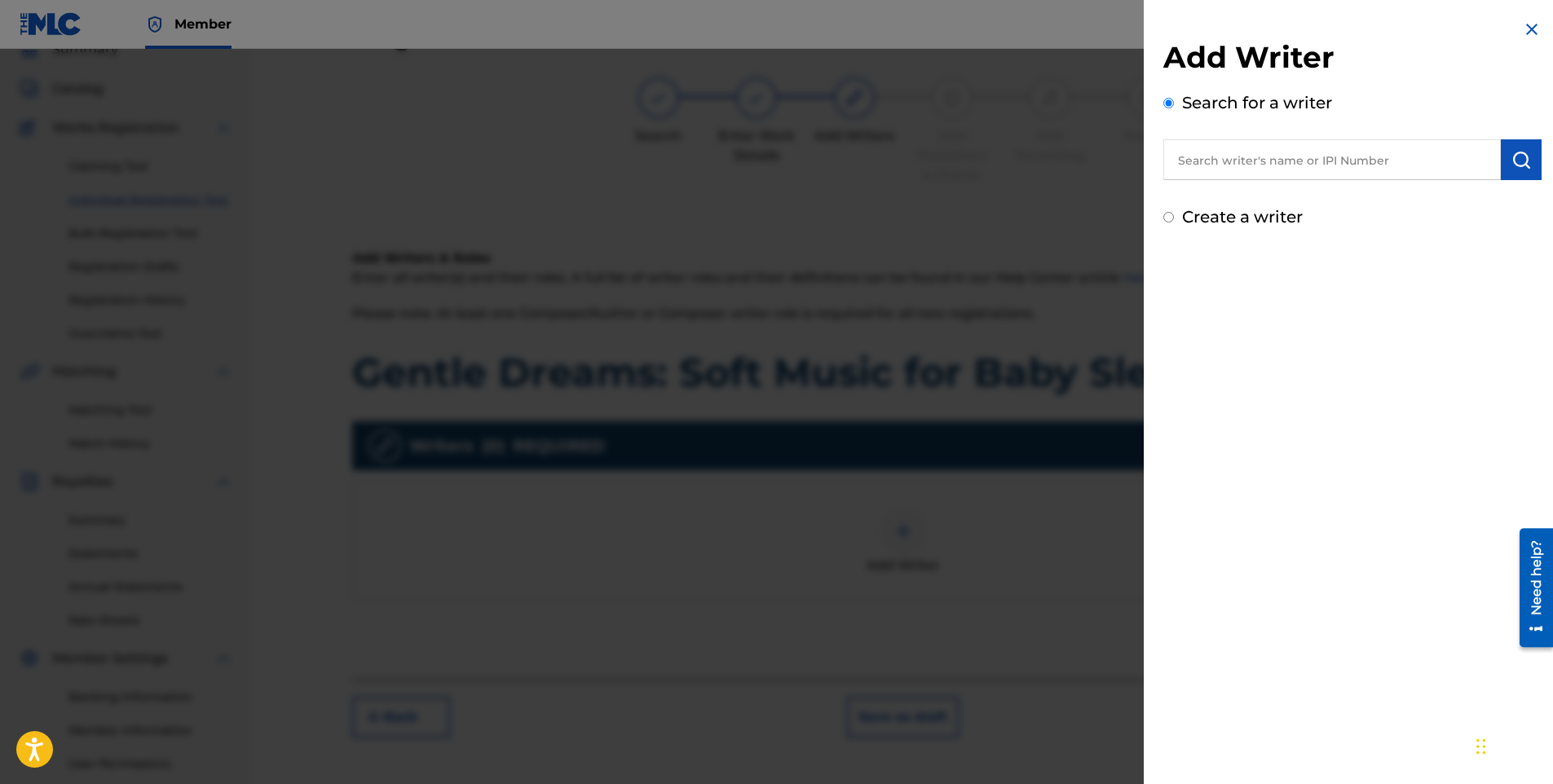
click at [1382, 172] on input "text" at bounding box center [1332, 159] width 337 height 40
click at [1384, 216] on div "Create a writer" at bounding box center [1352, 216] width 378 height 25
click at [1384, 202] on div "Add Writer Search for a writer [PERSON_NAME] Create a writer" at bounding box center [1352, 134] width 378 height 190
click at [1401, 163] on input "[PERSON_NAME]" at bounding box center [1332, 159] width 337 height 40
click at [1531, 162] on button "submit" at bounding box center [1521, 159] width 40 height 40
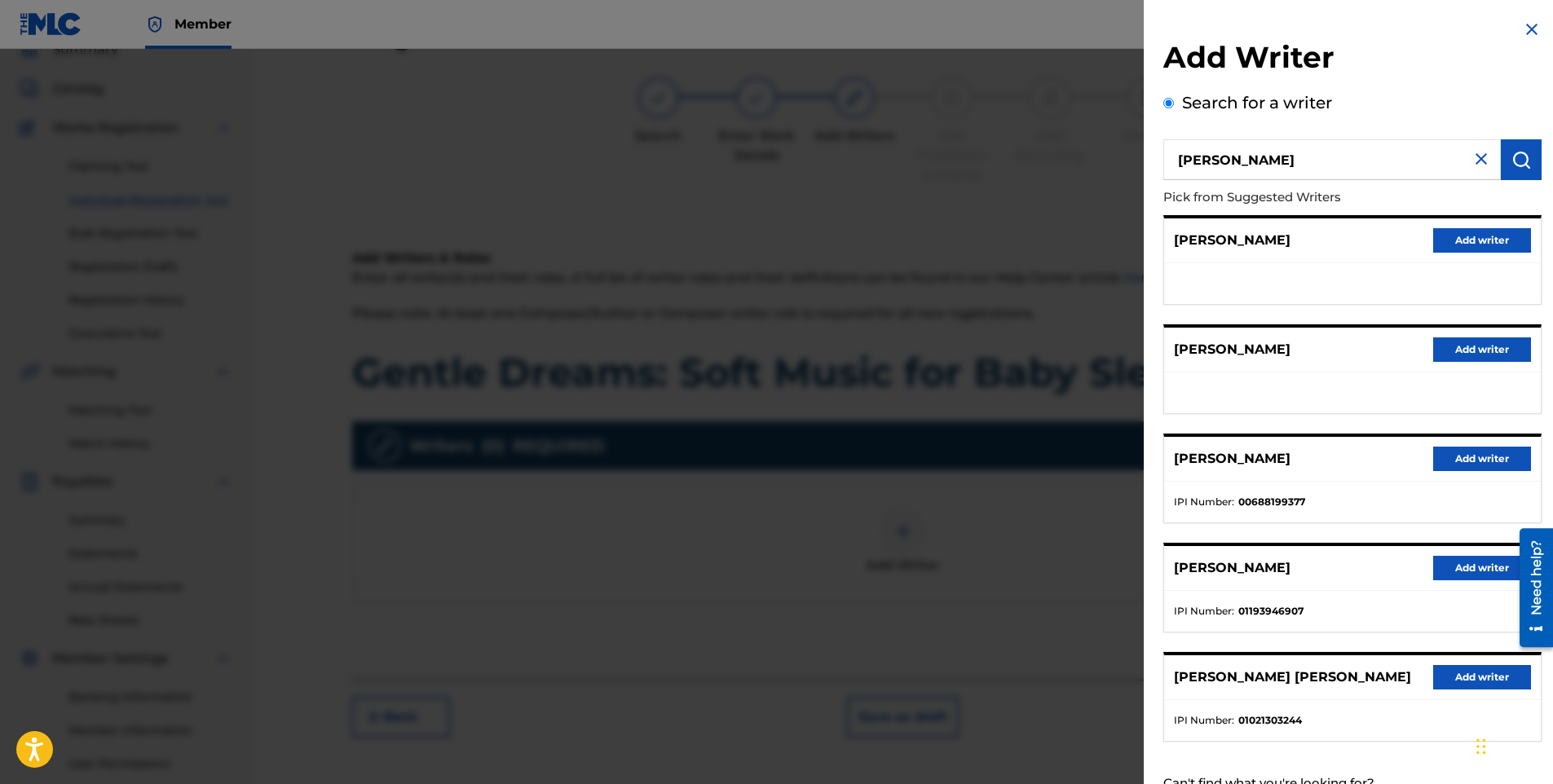
click at [1470, 352] on button "Add writer" at bounding box center [1482, 349] width 98 height 25
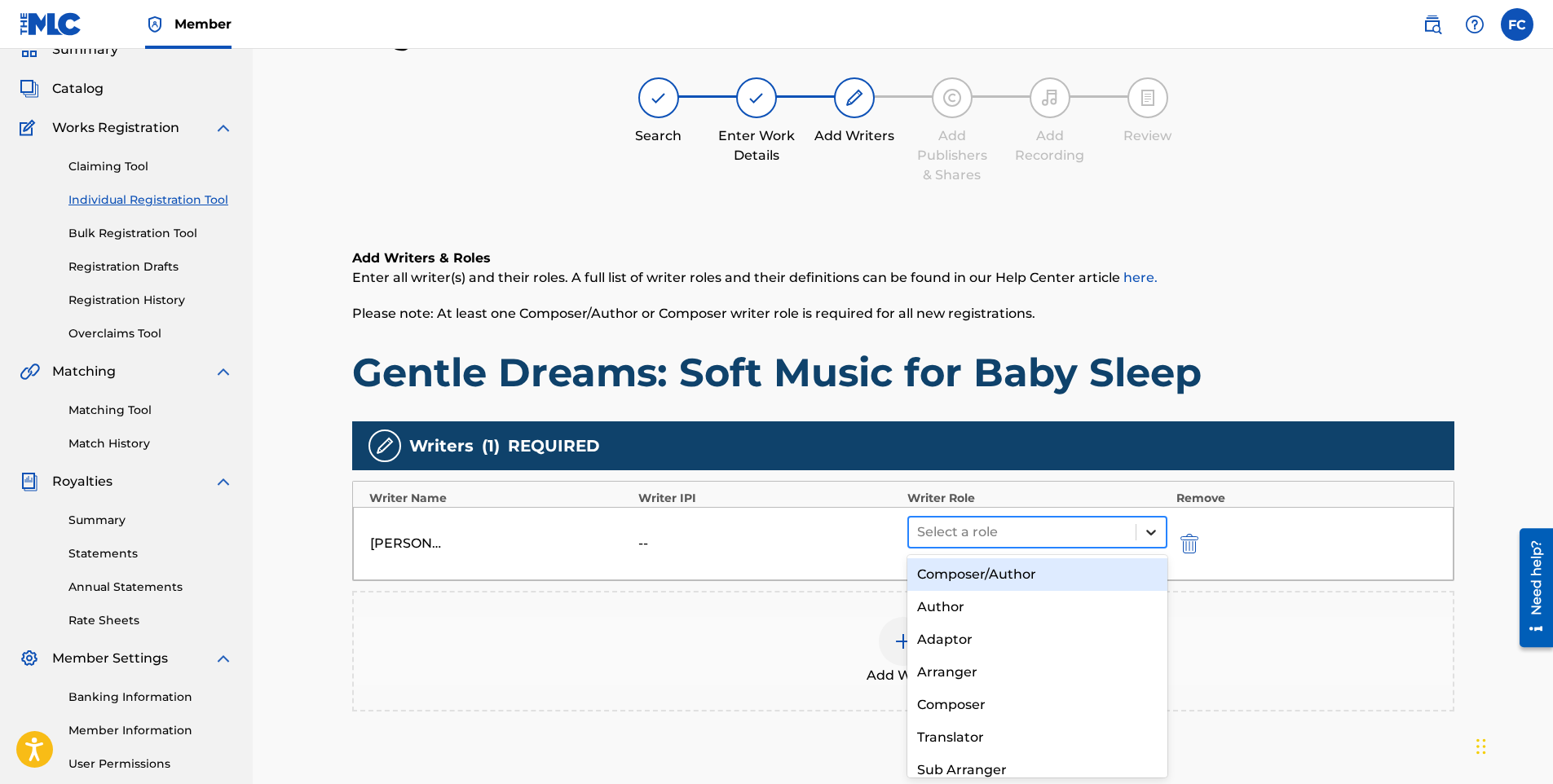
click at [1153, 539] on icon at bounding box center [1151, 532] width 17 height 17
click at [1113, 570] on div "Composer/Author" at bounding box center [1038, 574] width 260 height 33
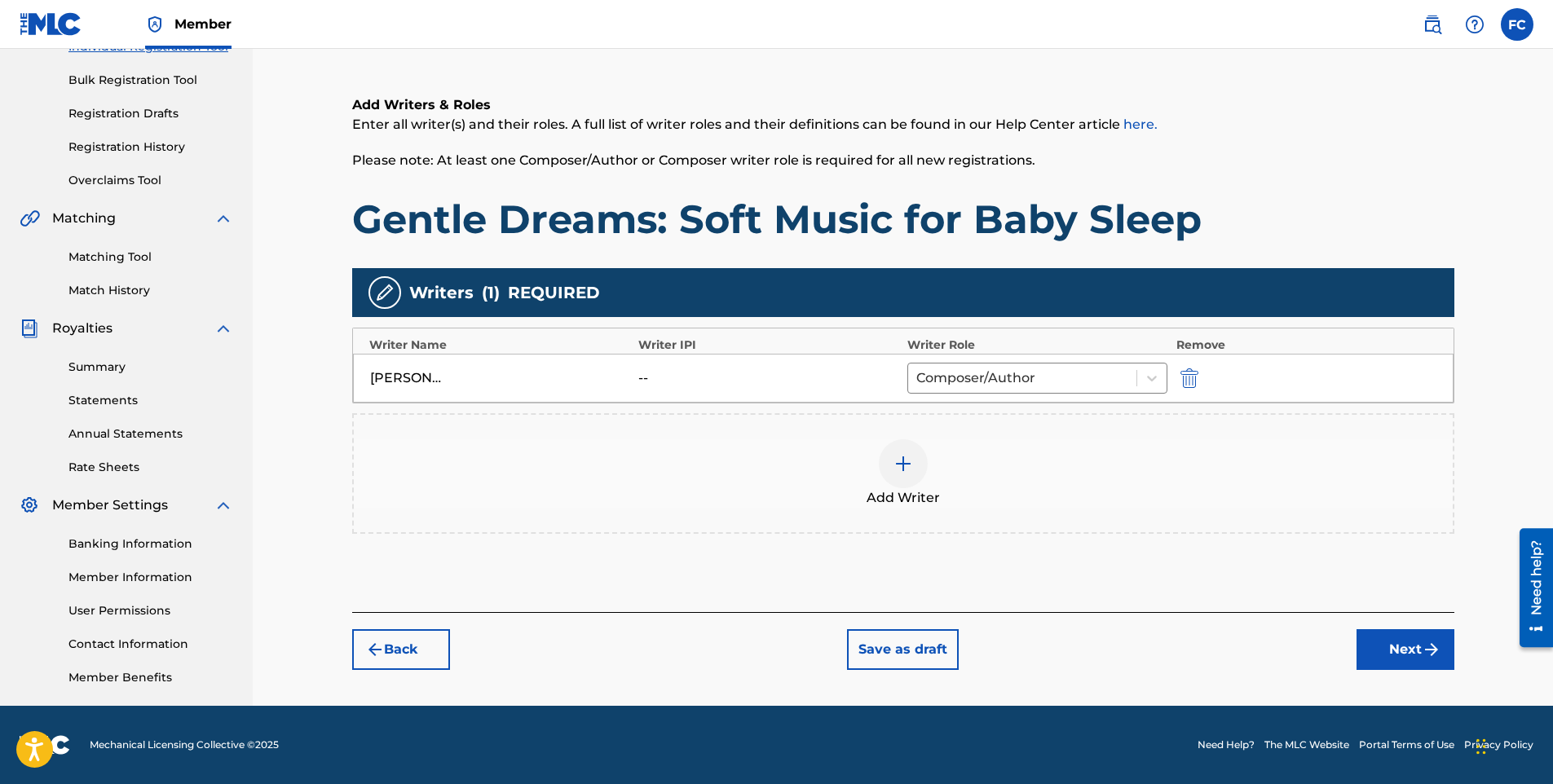
click at [1414, 646] on button "Next" at bounding box center [1405, 649] width 98 height 40
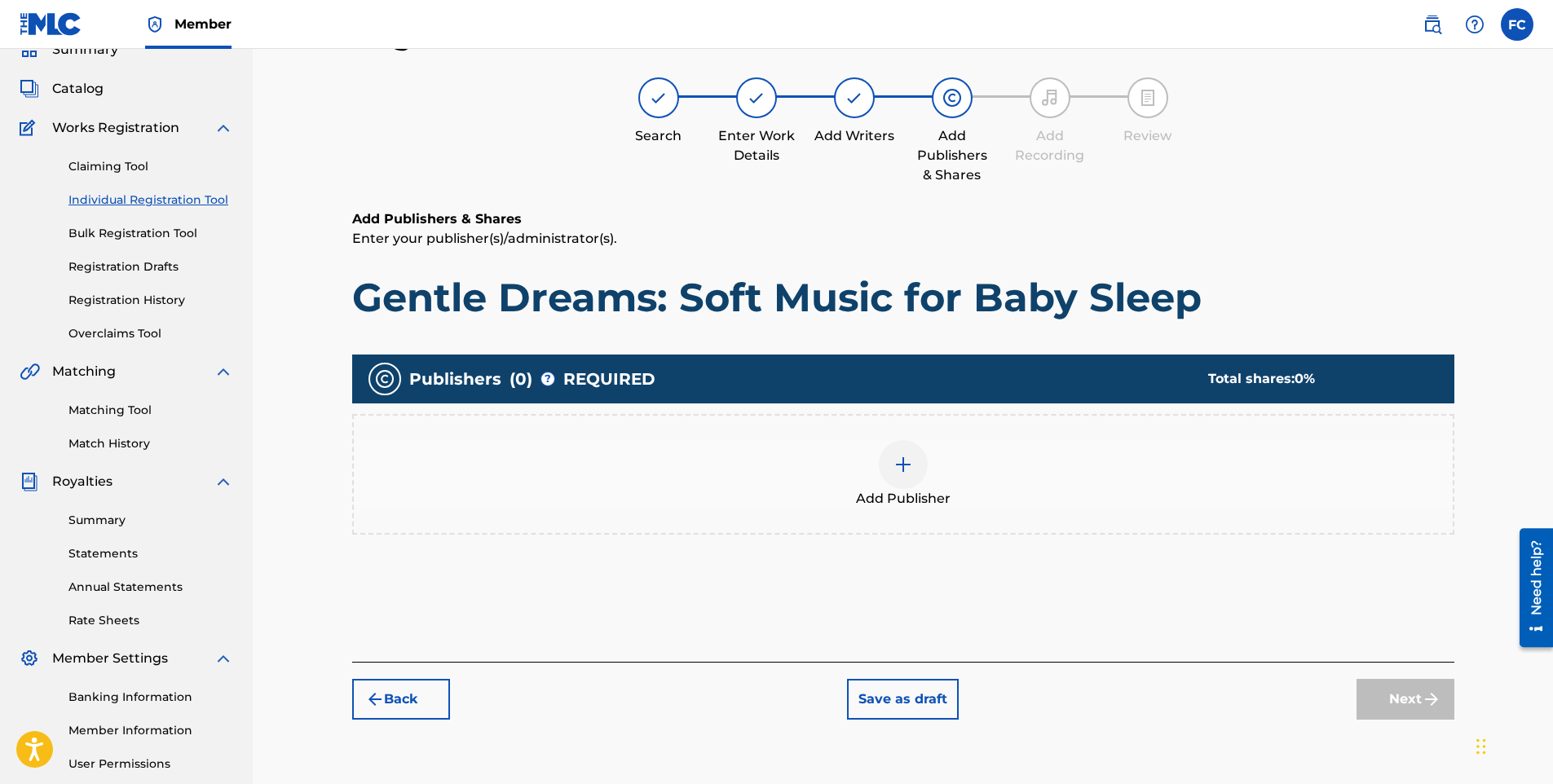
click at [905, 477] on div at bounding box center [904, 464] width 49 height 49
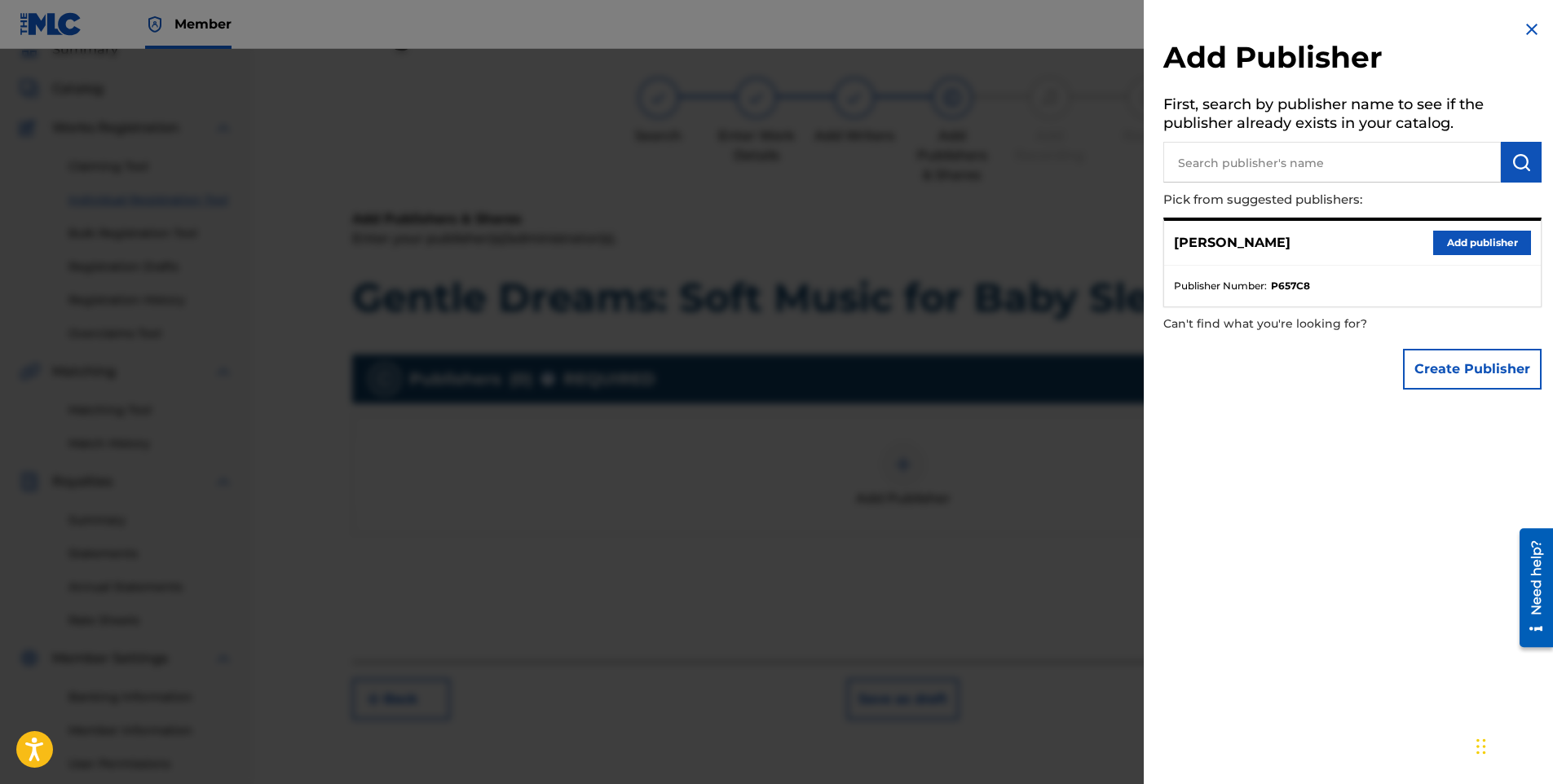
click at [1478, 245] on button "Add publisher" at bounding box center [1482, 243] width 98 height 25
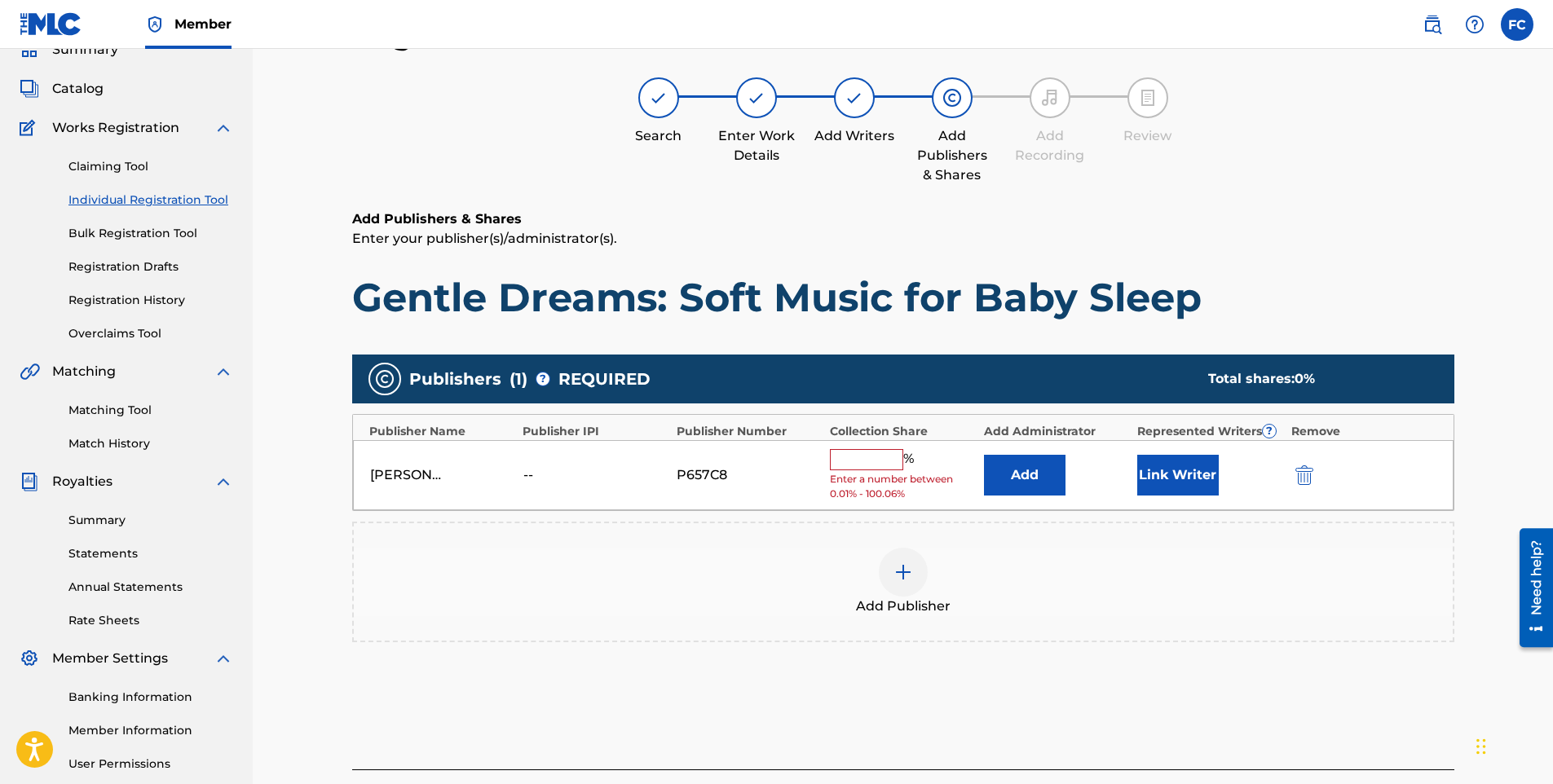
click at [881, 464] on input "text" at bounding box center [866, 459] width 73 height 21
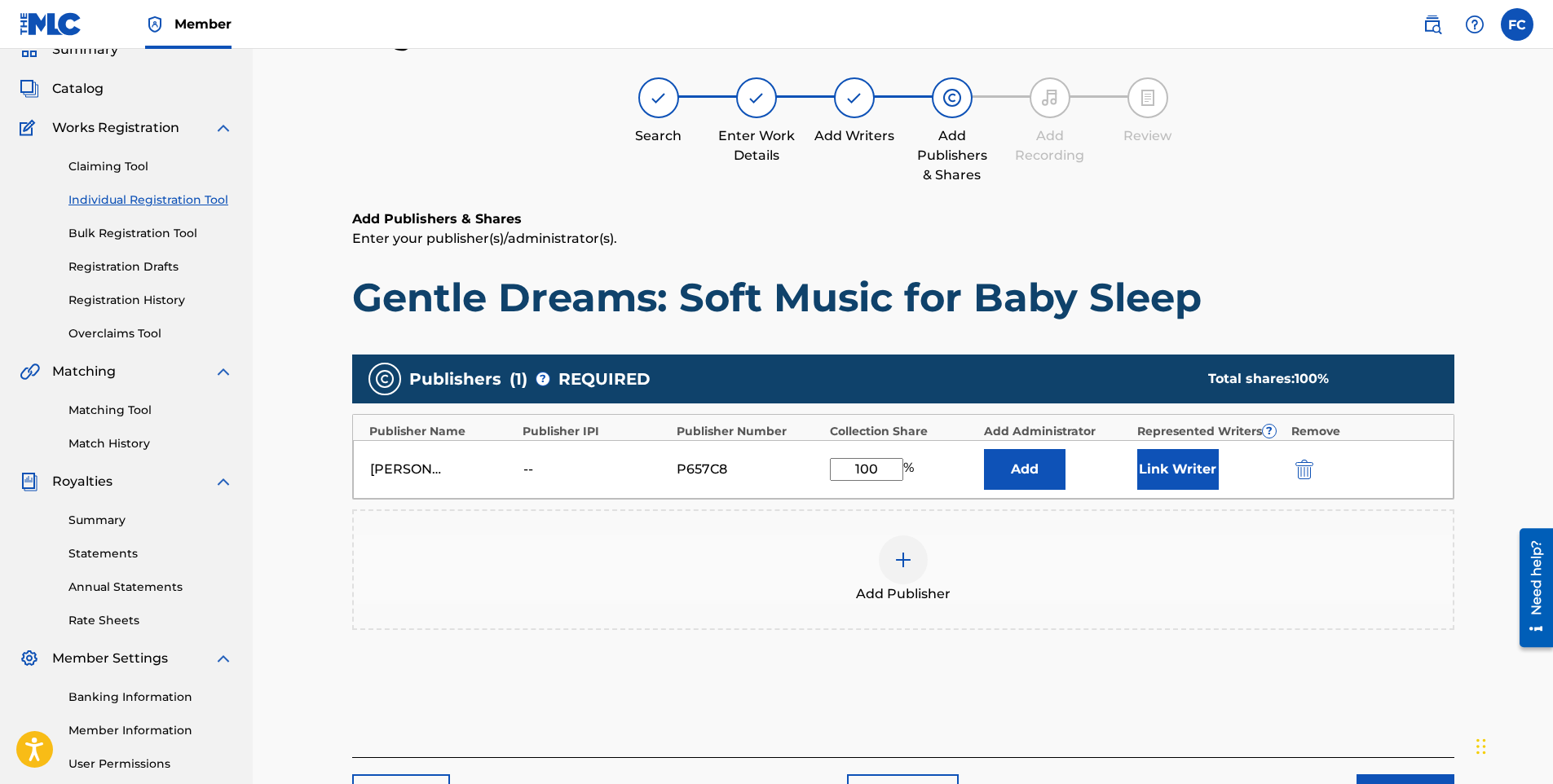
click at [1182, 470] on button "Link Writer" at bounding box center [1178, 468] width 82 height 40
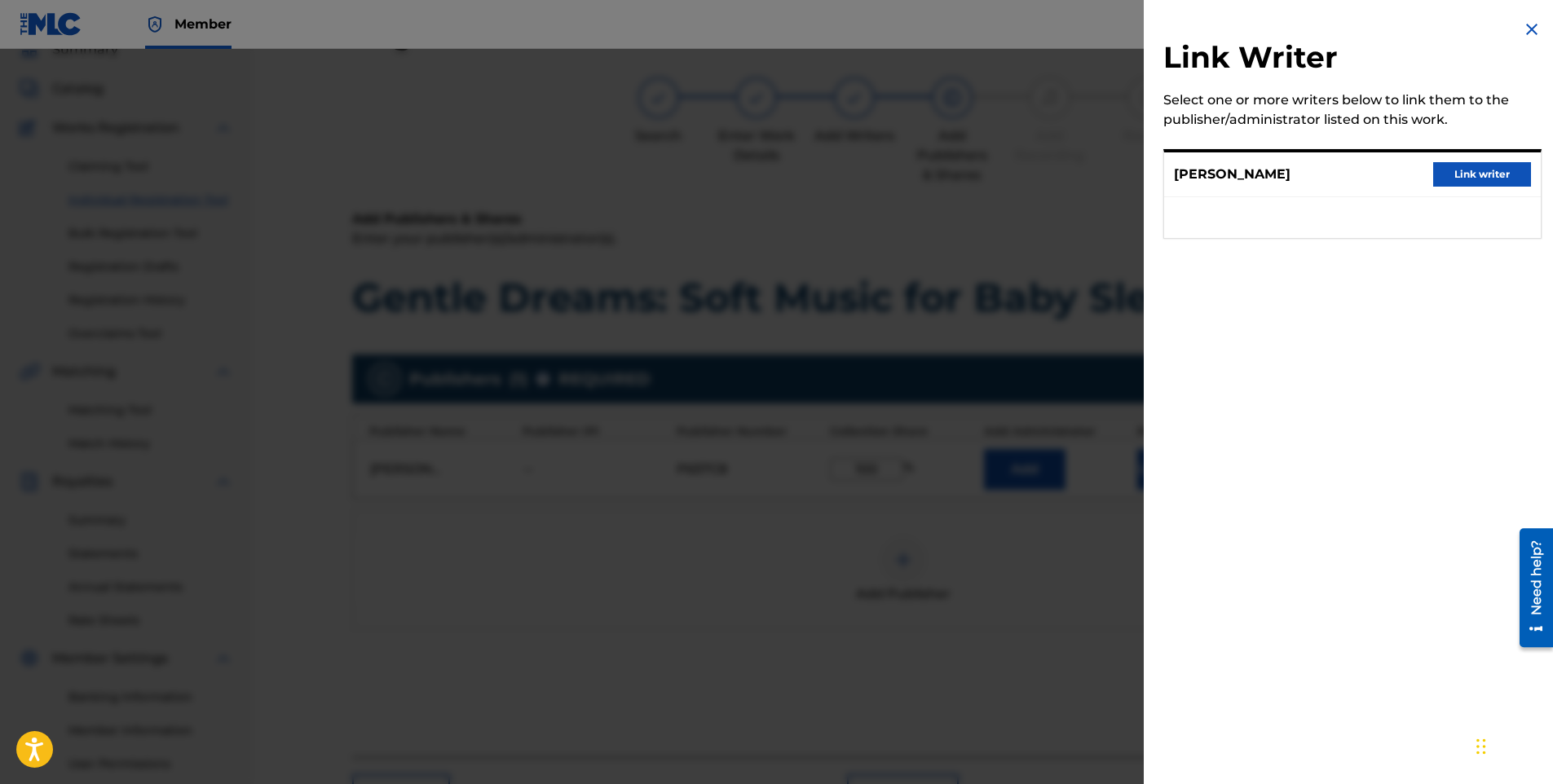
click at [1510, 178] on button "Link writer" at bounding box center [1482, 174] width 98 height 25
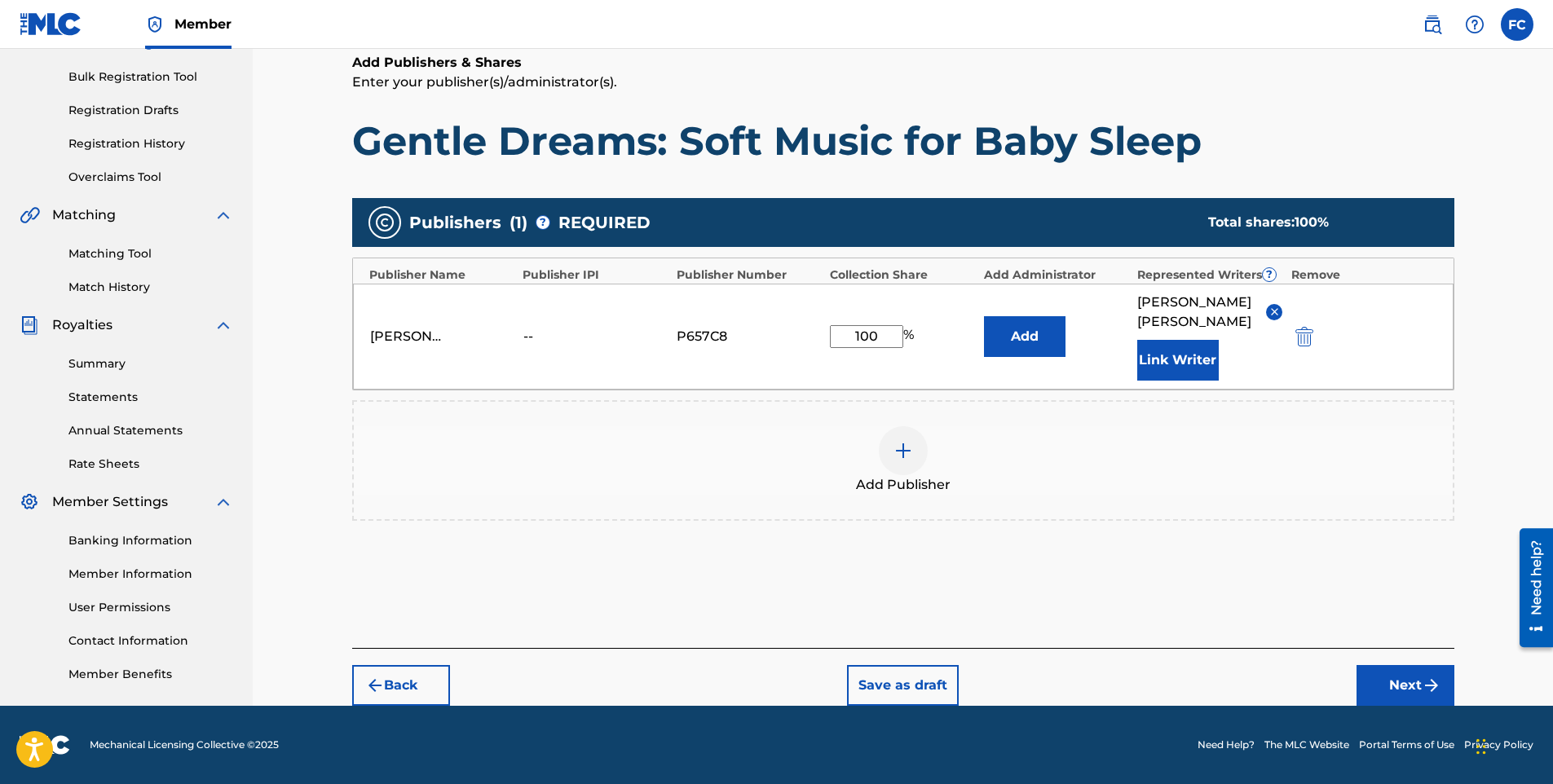
click at [1403, 688] on button "Next" at bounding box center [1405, 684] width 98 height 40
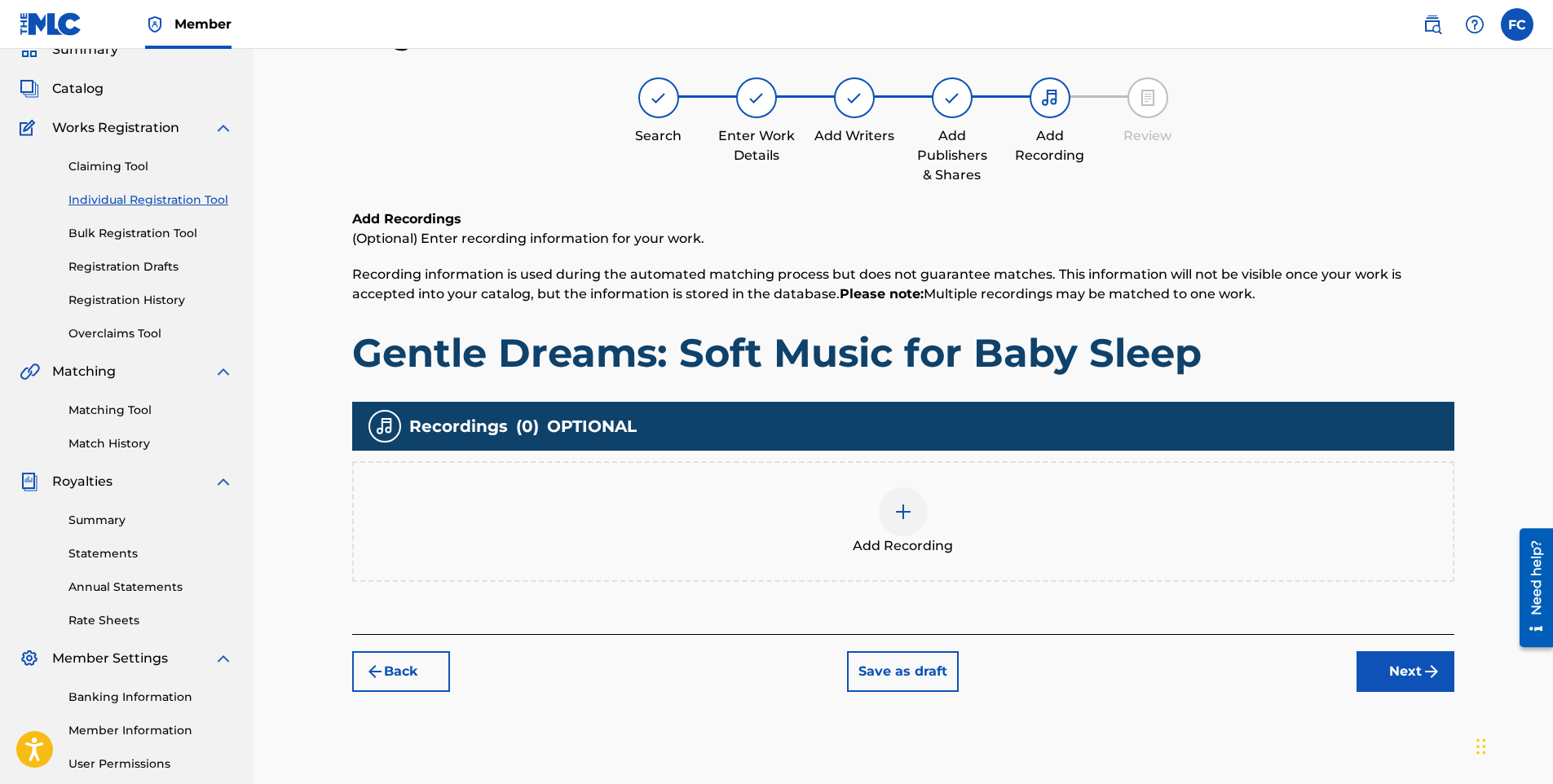
click at [905, 516] on img at bounding box center [904, 512] width 20 height 20
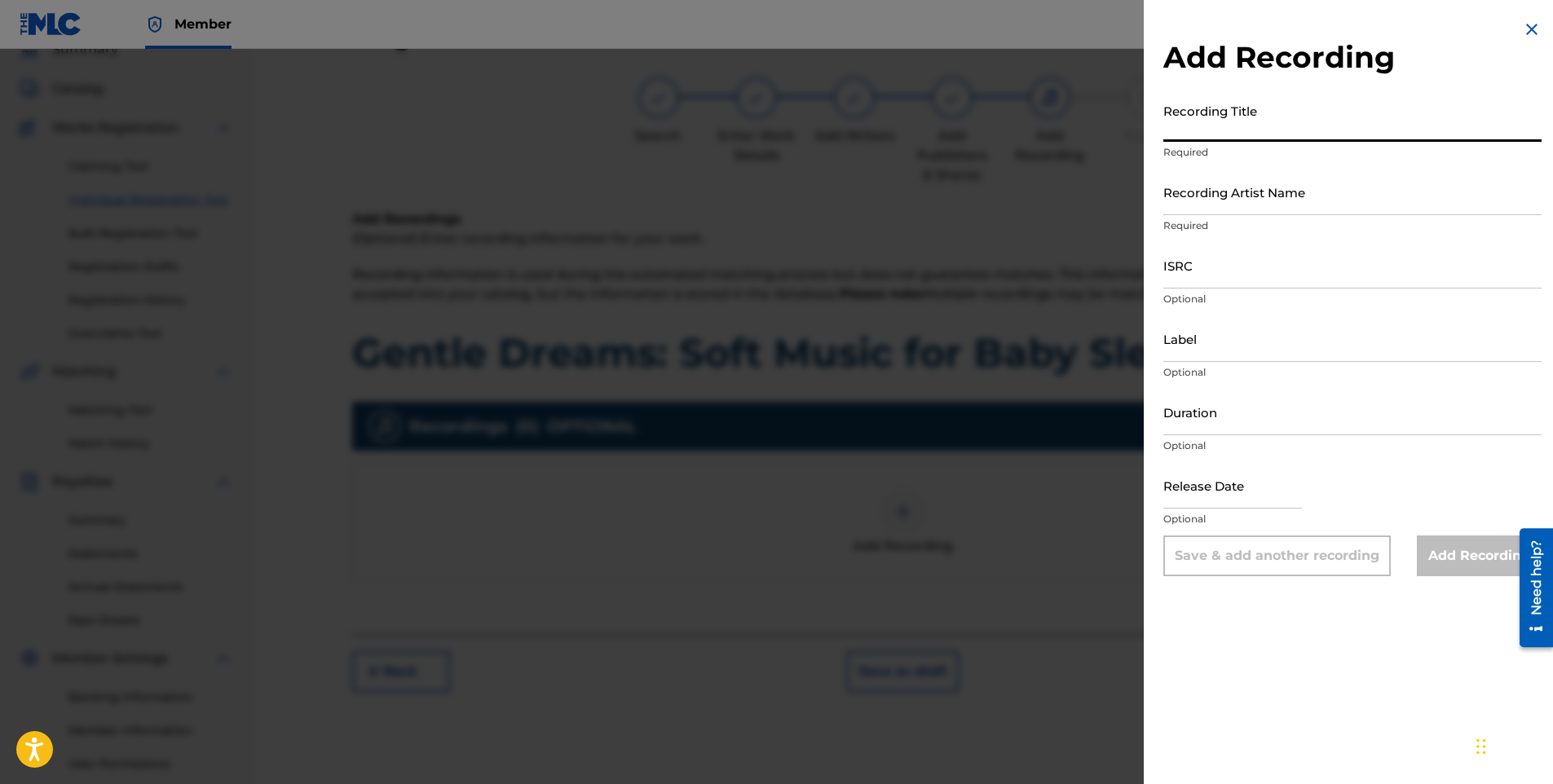
click at [1262, 121] on input "Recording Title" at bounding box center [1352, 118] width 378 height 46
paste input "Piano Music for Baby Sleep (feat. Fun Funny [PERSON_NAME])"
click at [1190, 195] on input "Recording Artist Name" at bounding box center [1352, 191] width 378 height 46
click at [1242, 192] on input "Recording Artist Name" at bounding box center [1352, 191] width 378 height 46
paste input "Soul [DEMOGRAPHIC_DATA]"
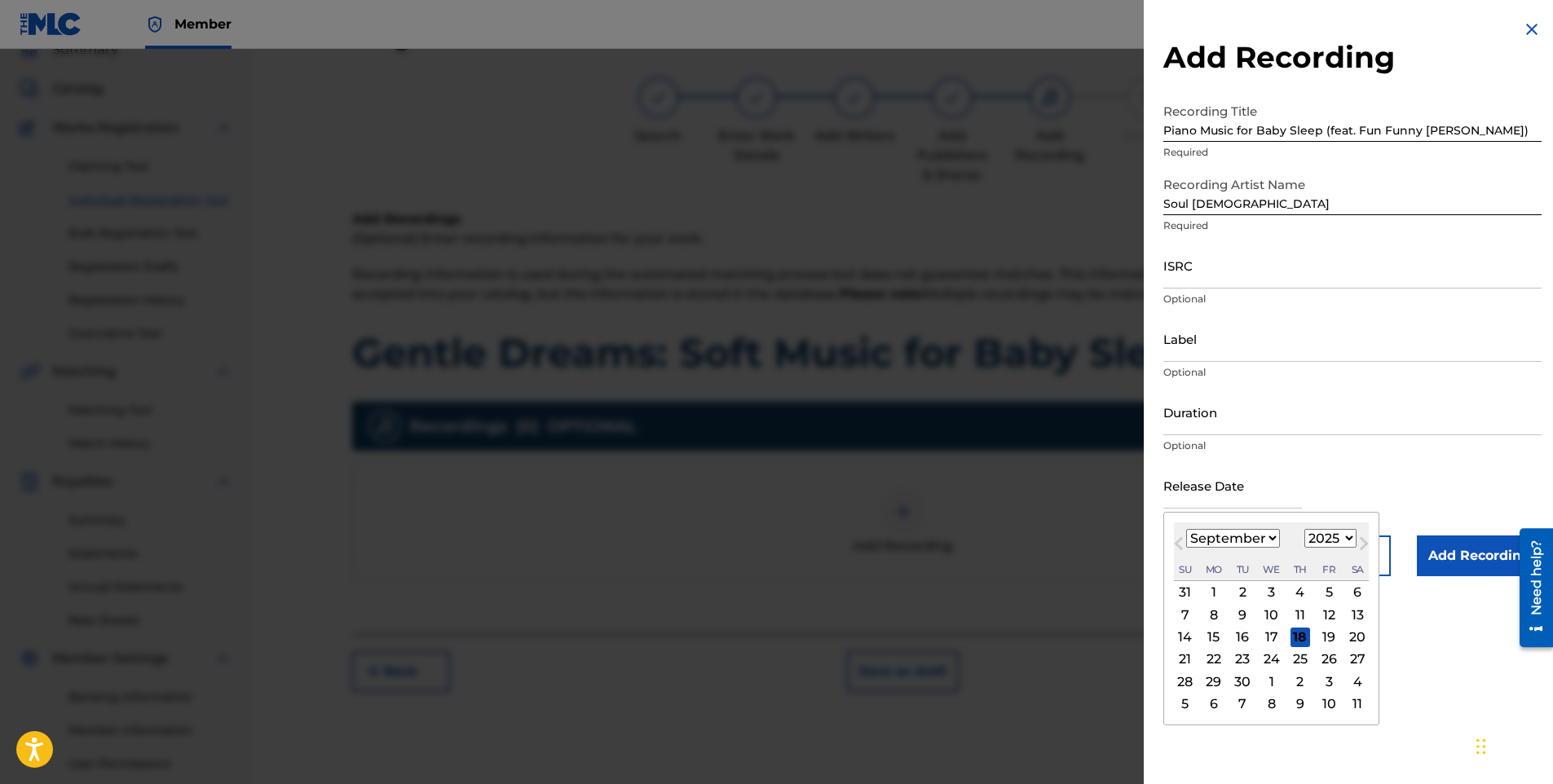
click at [1245, 482] on input "text" at bounding box center [1232, 485] width 138 height 46
click at [1191, 534] on button "Previous Month" at bounding box center [1179, 546] width 26 height 26
click at [1220, 542] on select "January February March April May June July August September October November De…" at bounding box center [1232, 537] width 94 height 19
click at [1186, 529] on select "January February March April May June July August September October November De…" at bounding box center [1232, 537] width 94 height 19
click at [1211, 599] on div "1" at bounding box center [1215, 593] width 20 height 20
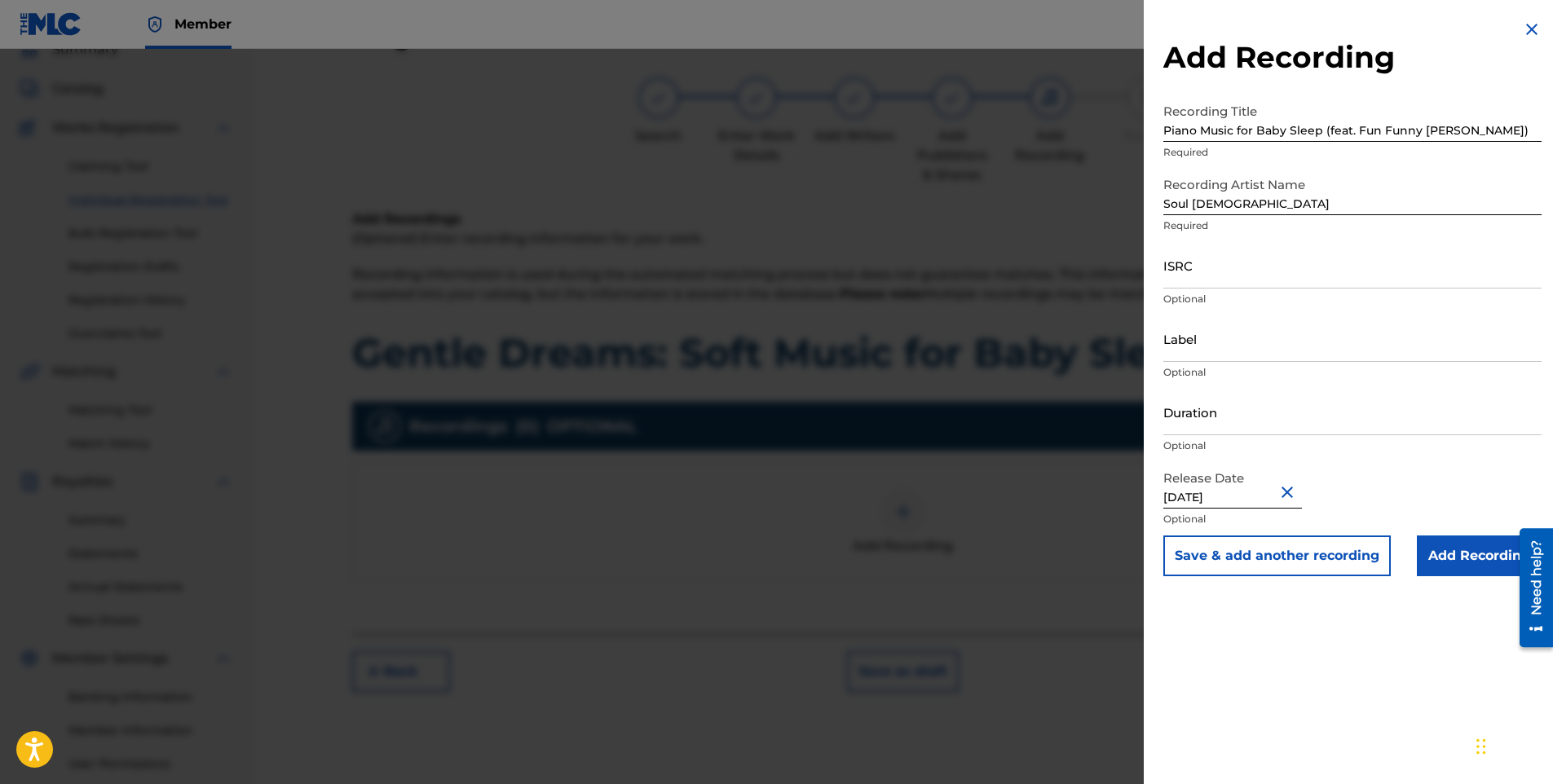
click at [1241, 331] on input "Label" at bounding box center [1352, 338] width 378 height 46
paste input "Capit Productions"
click at [1249, 264] on input "ISRC" at bounding box center [1352, 264] width 378 height 46
paste input "QZZ7L2529578"
click at [1433, 557] on input "Add Recording" at bounding box center [1479, 555] width 124 height 40
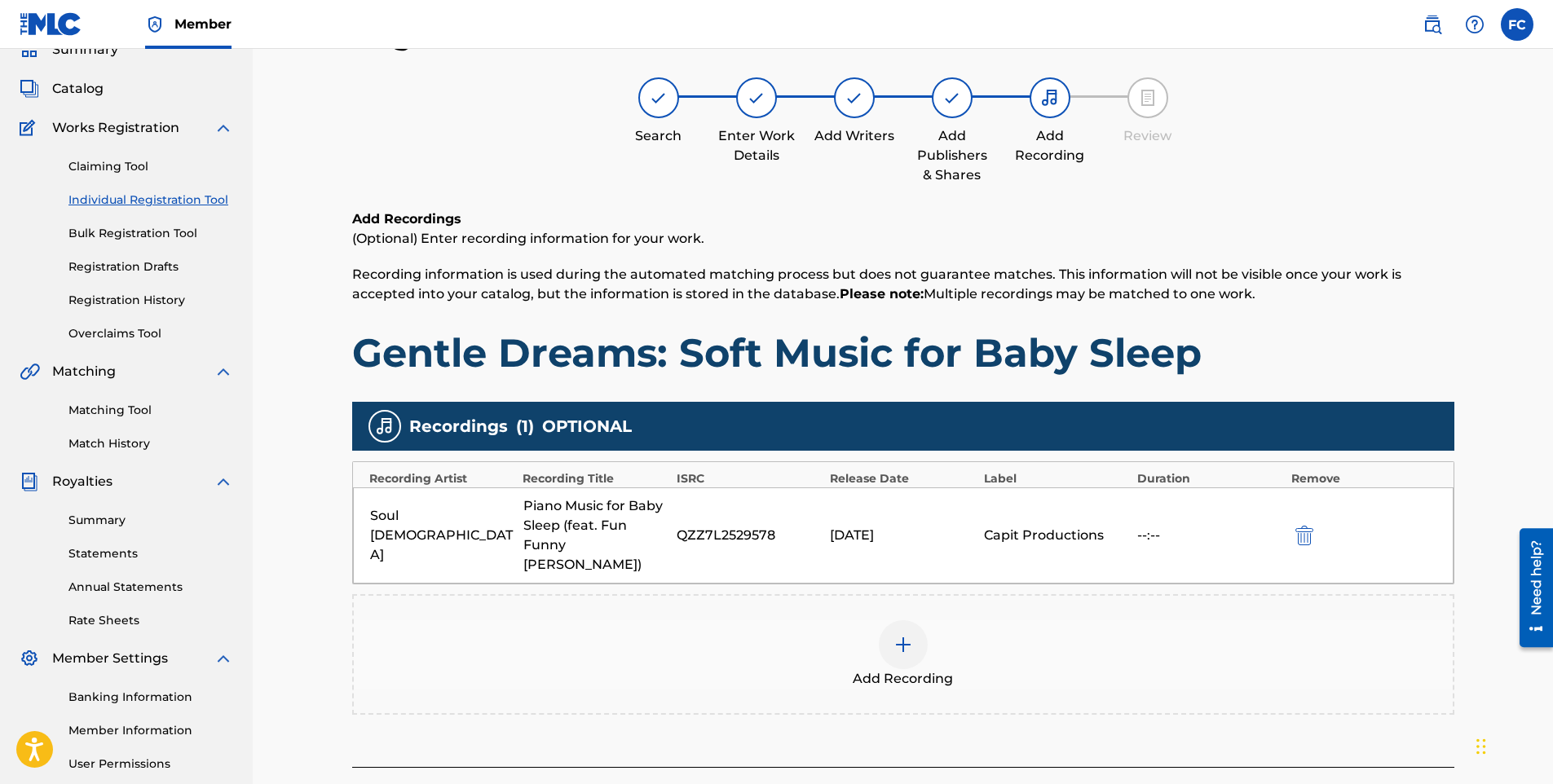
click at [908, 635] on img at bounding box center [904, 645] width 20 height 20
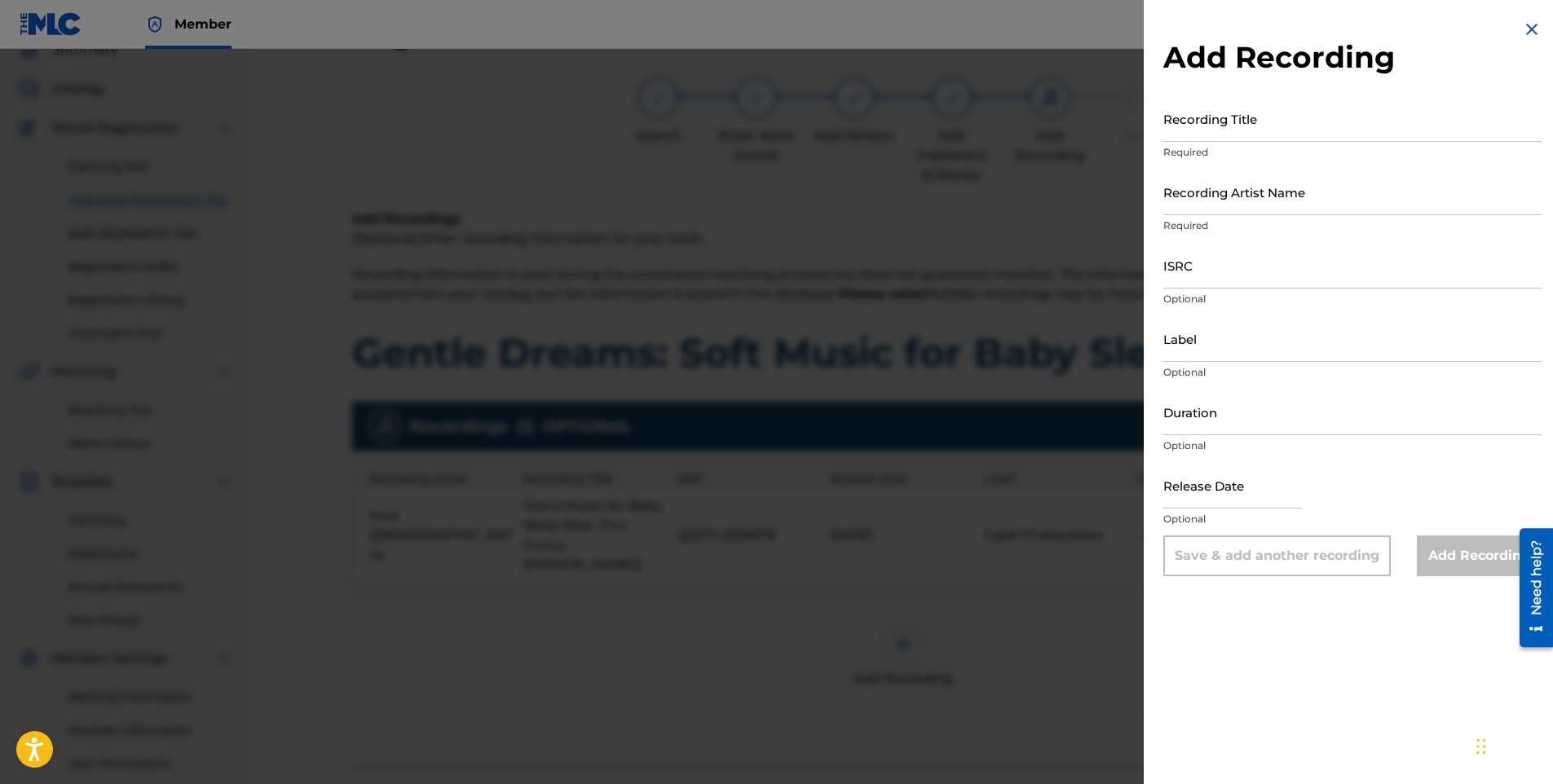
click at [1248, 114] on input "Recording Title" at bounding box center [1352, 118] width 378 height 46
paste input "Baby Sleep Music for Sweet Dreams (feat. Fun Funny [PERSON_NAME])"
click at [1198, 265] on input "ISRC" at bounding box center [1352, 264] width 378 height 46
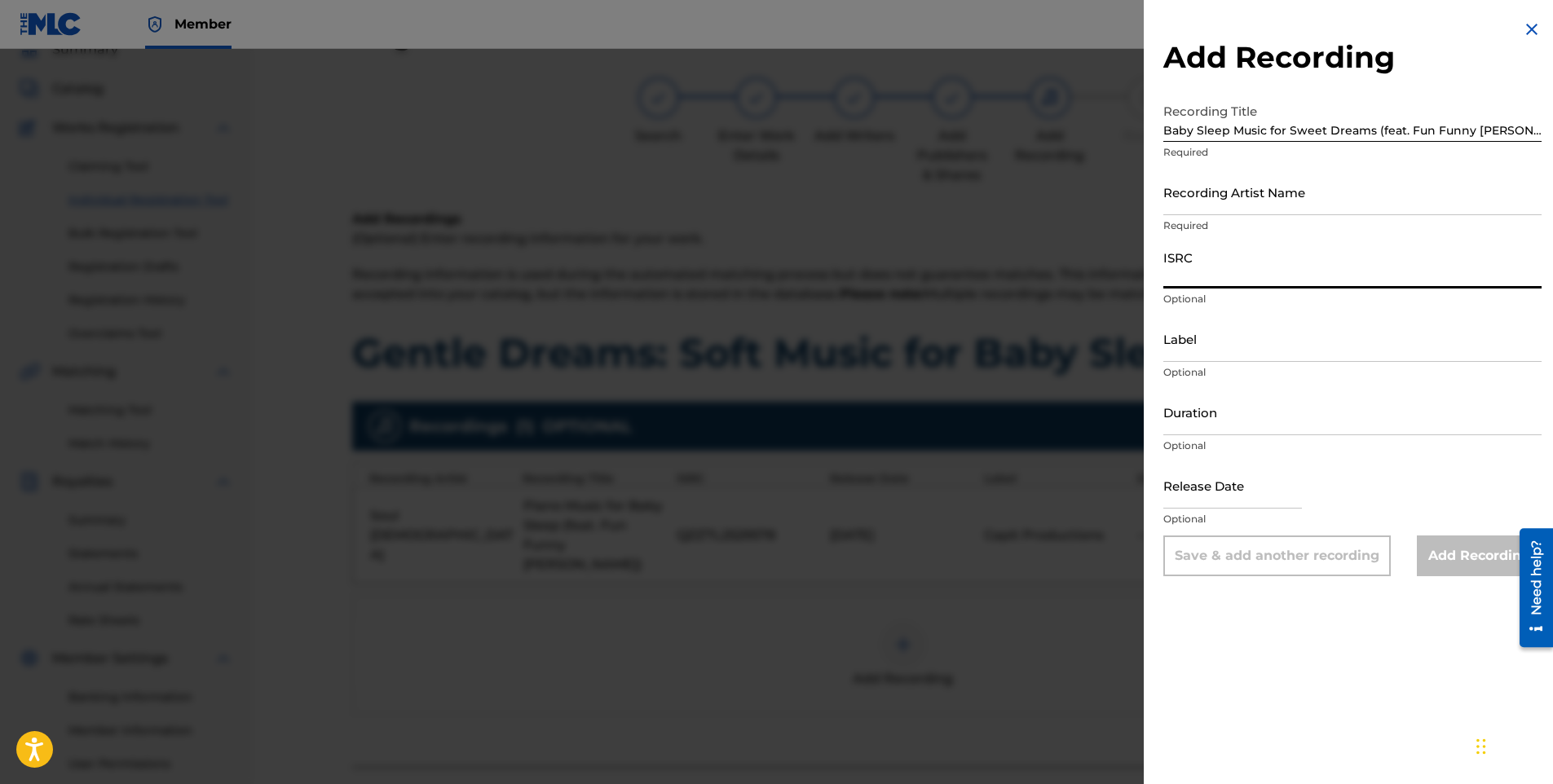
paste input "QZZ7P2559372"
click at [1210, 196] on input "Recording Artist Name" at bounding box center [1352, 191] width 378 height 46
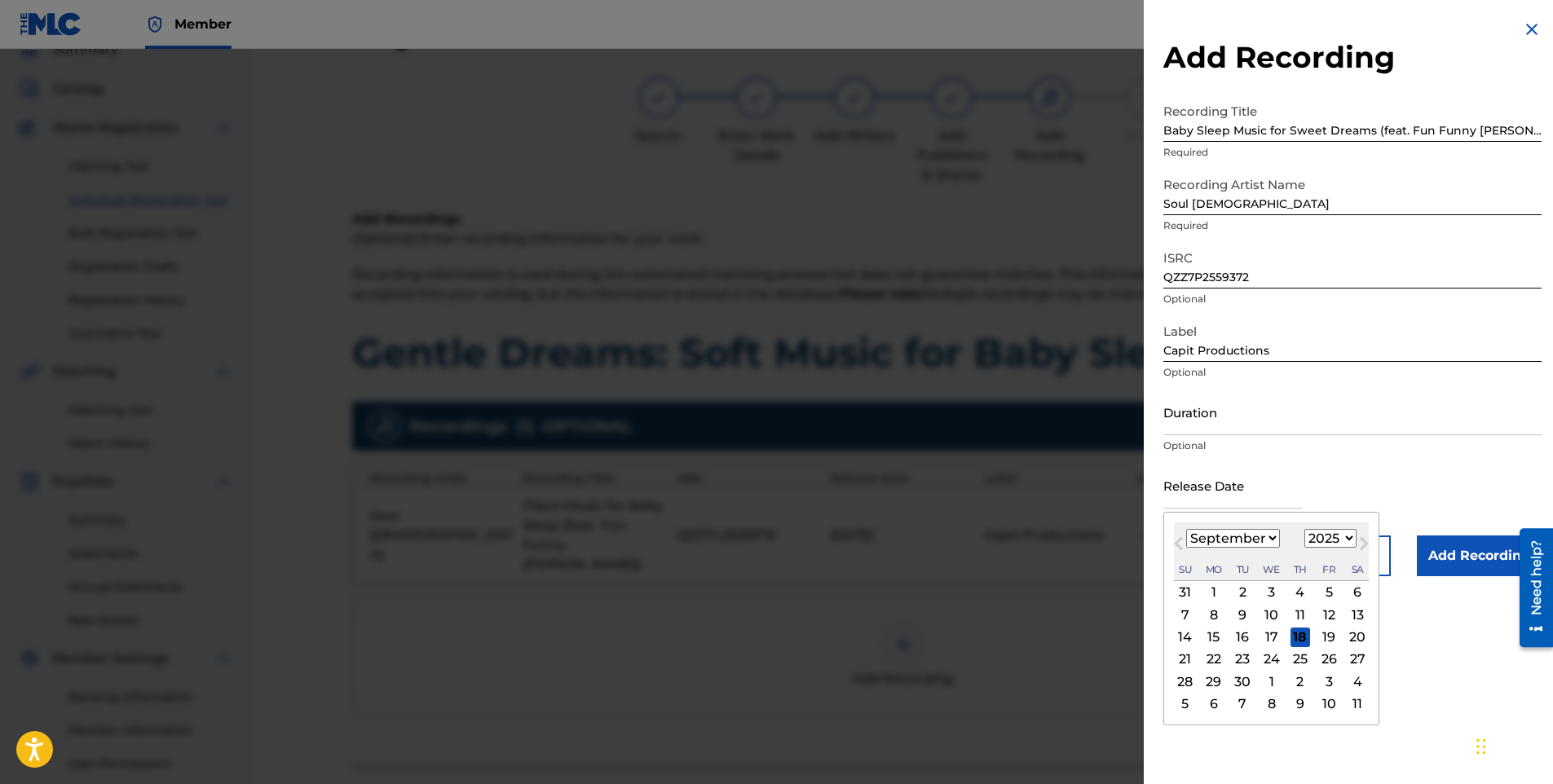
click at [1222, 495] on input "text" at bounding box center [1232, 485] width 138 height 46
click at [1214, 594] on div "1" at bounding box center [1215, 593] width 20 height 20
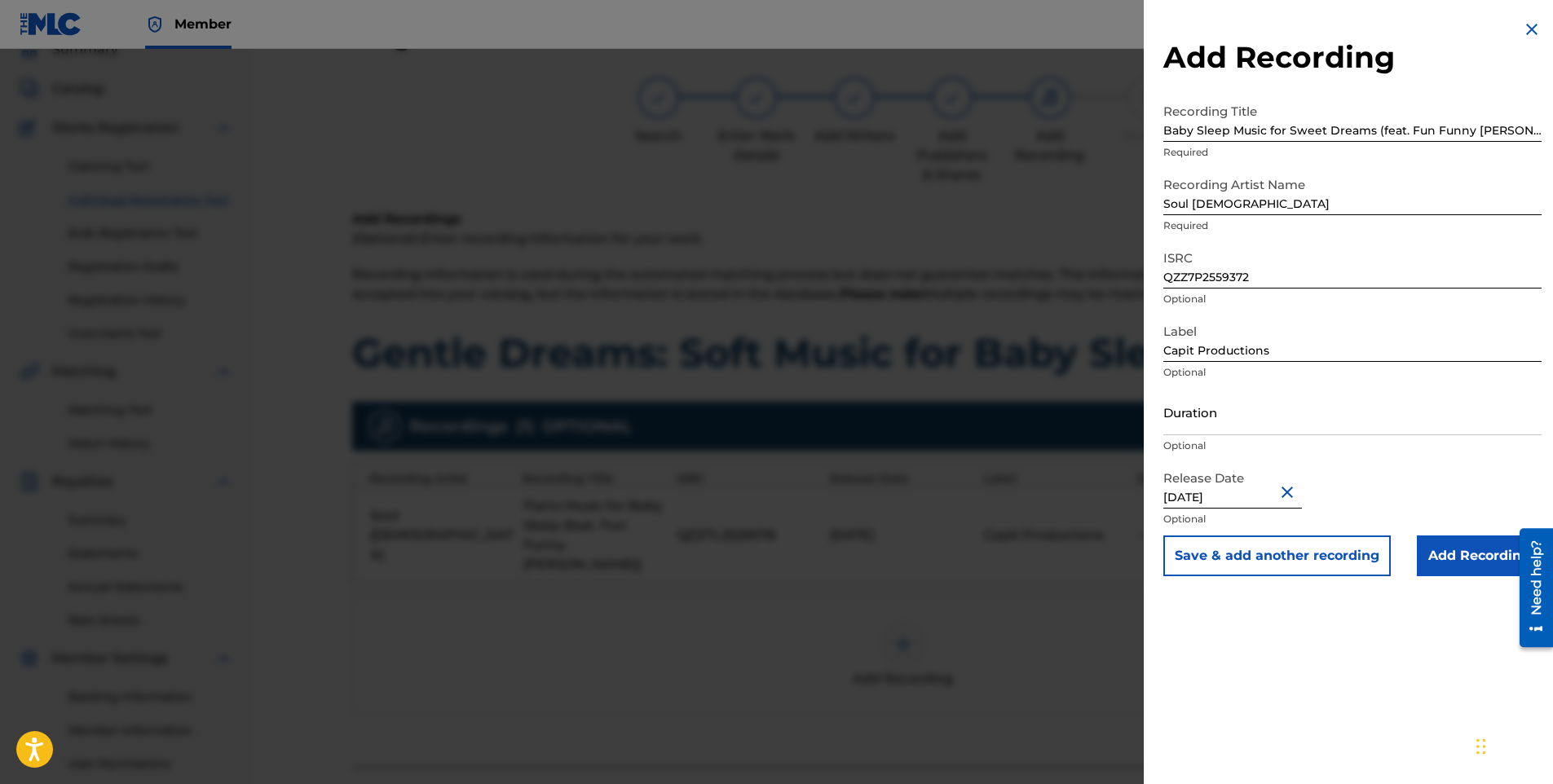
click at [1462, 552] on input "Add Recording" at bounding box center [1479, 555] width 124 height 40
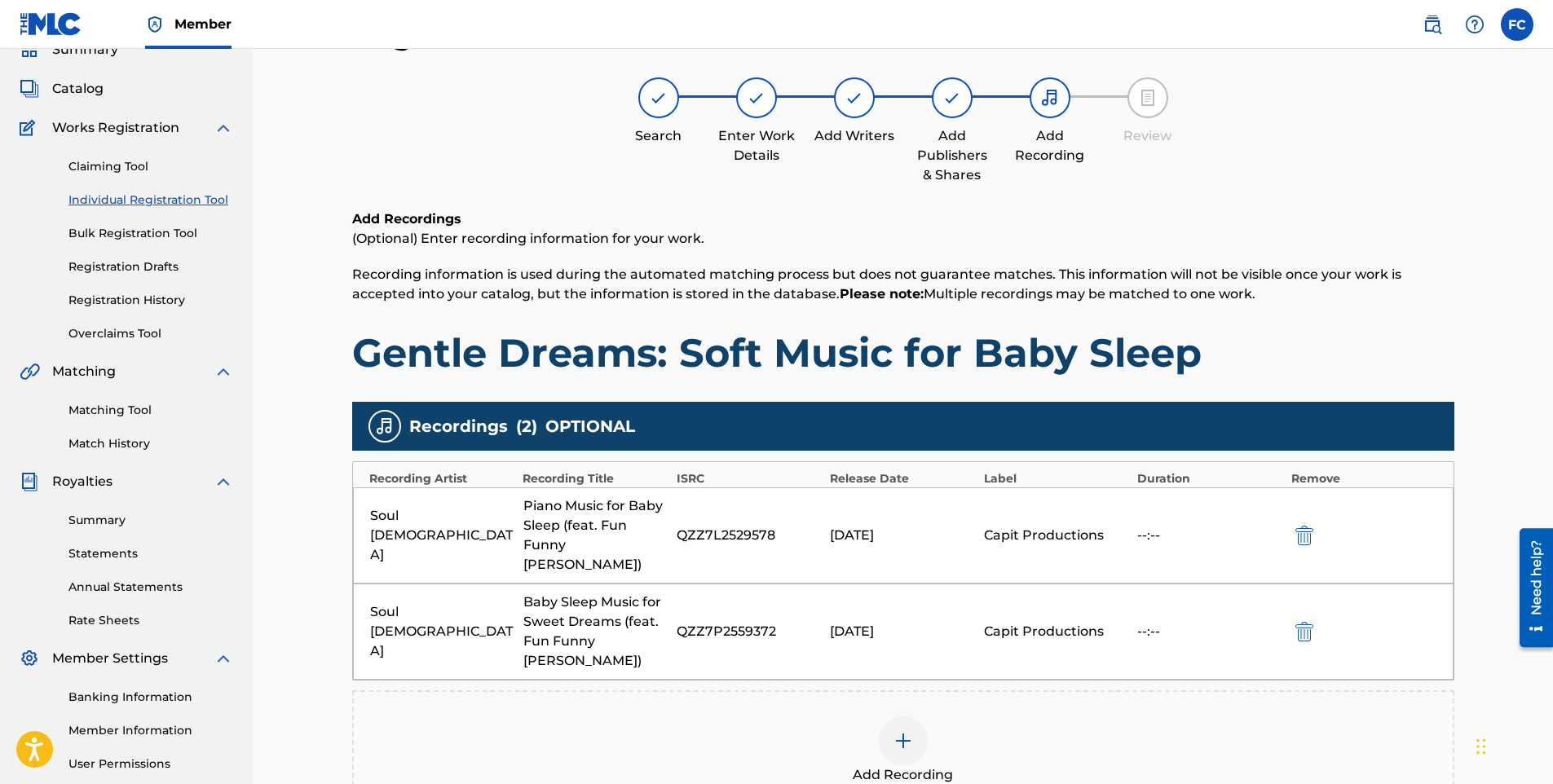
click at [894, 731] on img at bounding box center [904, 741] width 20 height 20
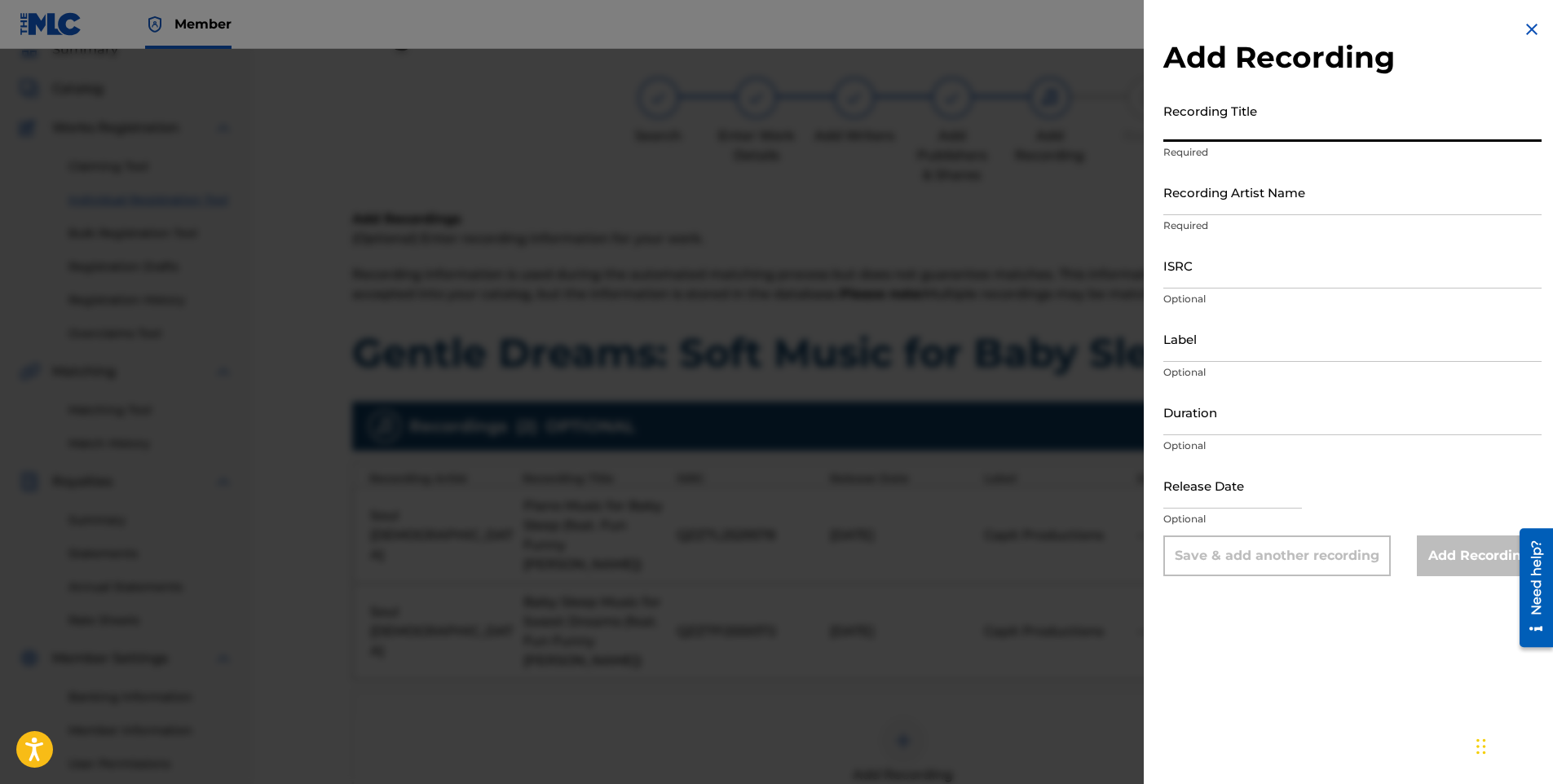
click at [1225, 125] on input "Recording Title" at bounding box center [1352, 118] width 378 height 46
paste input "Gentle Lullabies for Quiet Nights (feat. Fun Funny [PERSON_NAME])"
click at [1215, 265] on input "ISRC" at bounding box center [1352, 264] width 378 height 46
paste input "QZZ7P2559373"
click at [1191, 338] on input "Label" at bounding box center [1352, 338] width 378 height 46
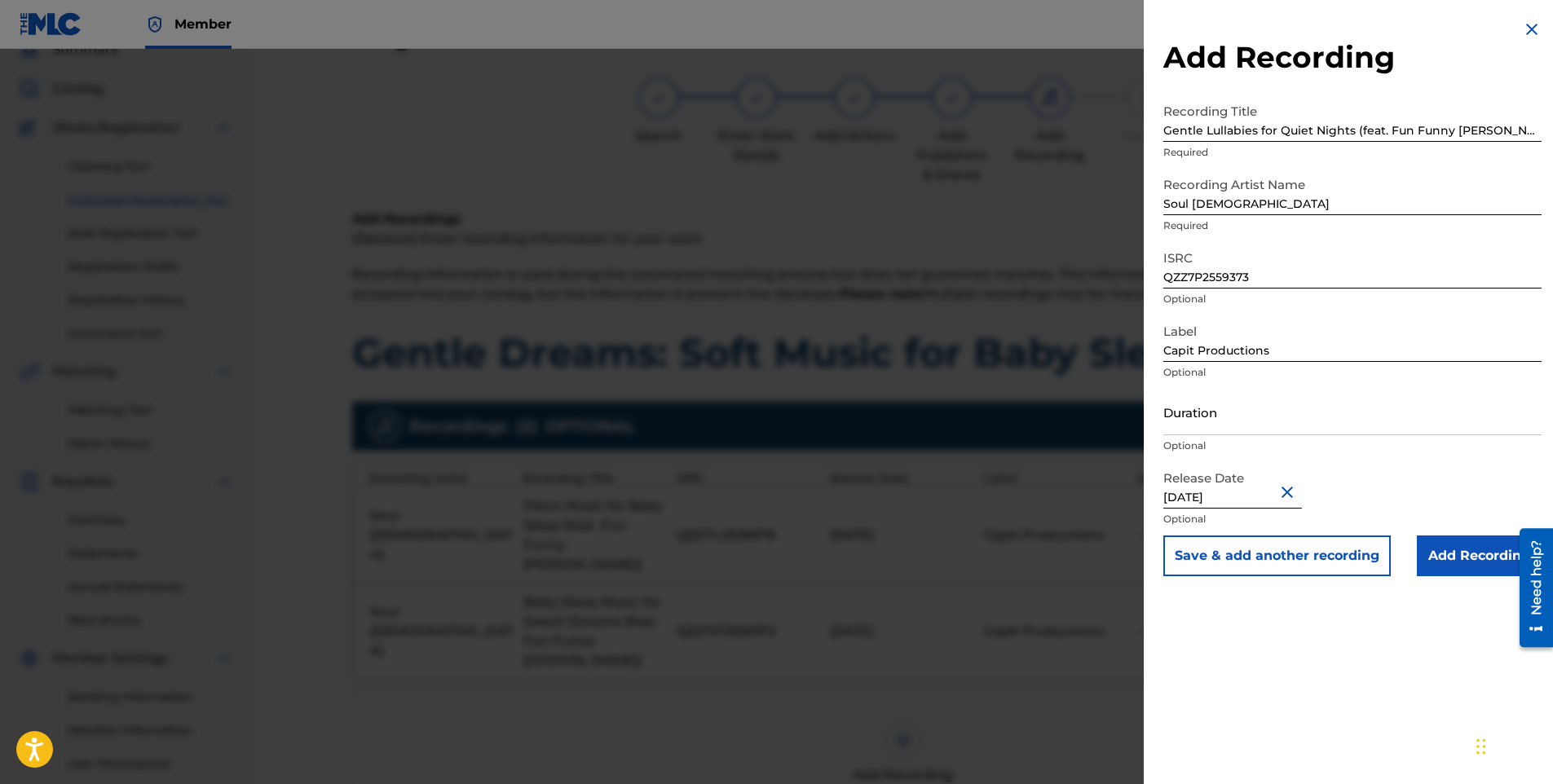
click at [1449, 558] on input "Add Recording" at bounding box center [1479, 555] width 124 height 40
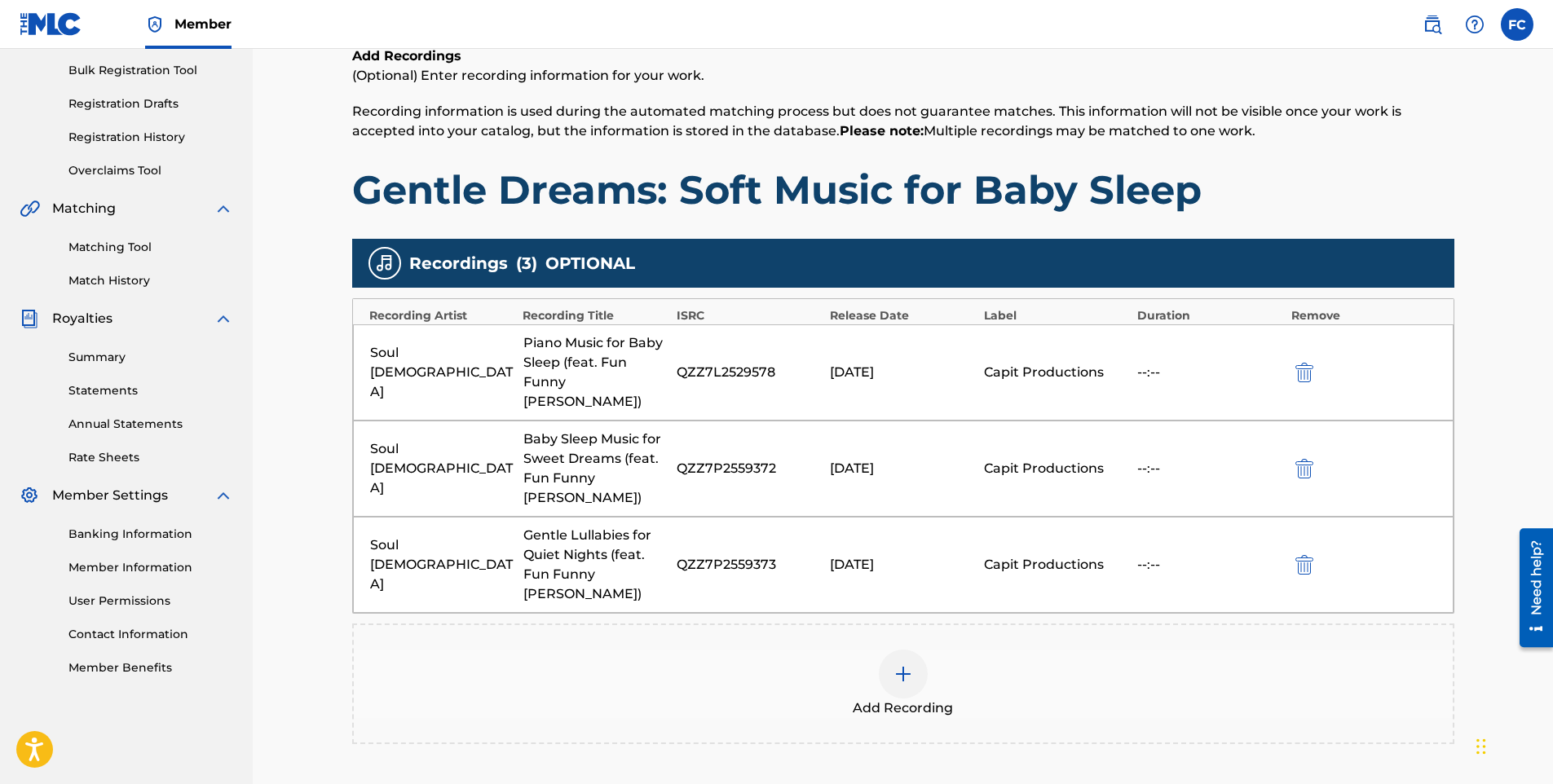
scroll to position [318, 0]
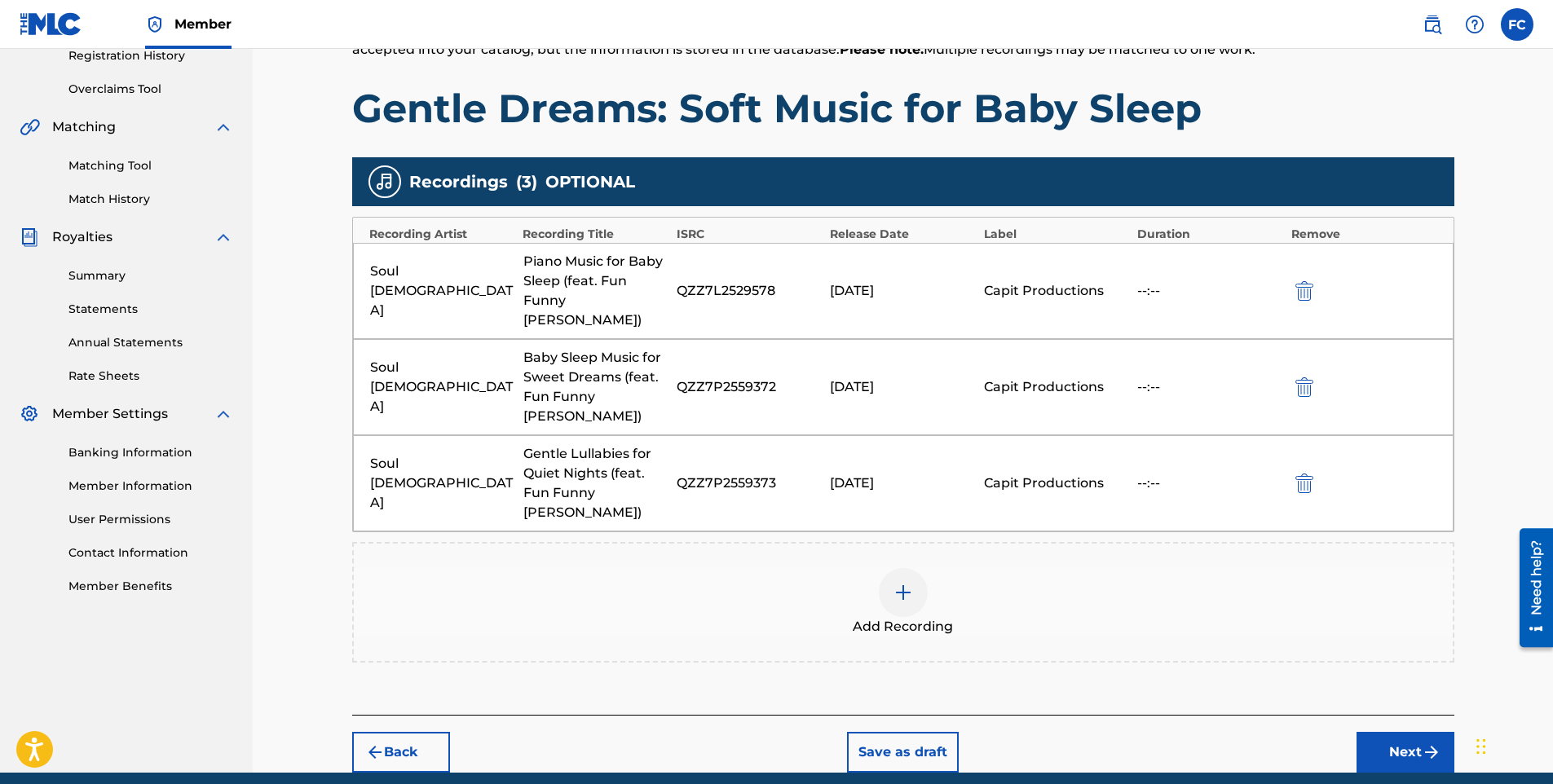
click at [915, 568] on div at bounding box center [904, 593] width 49 height 49
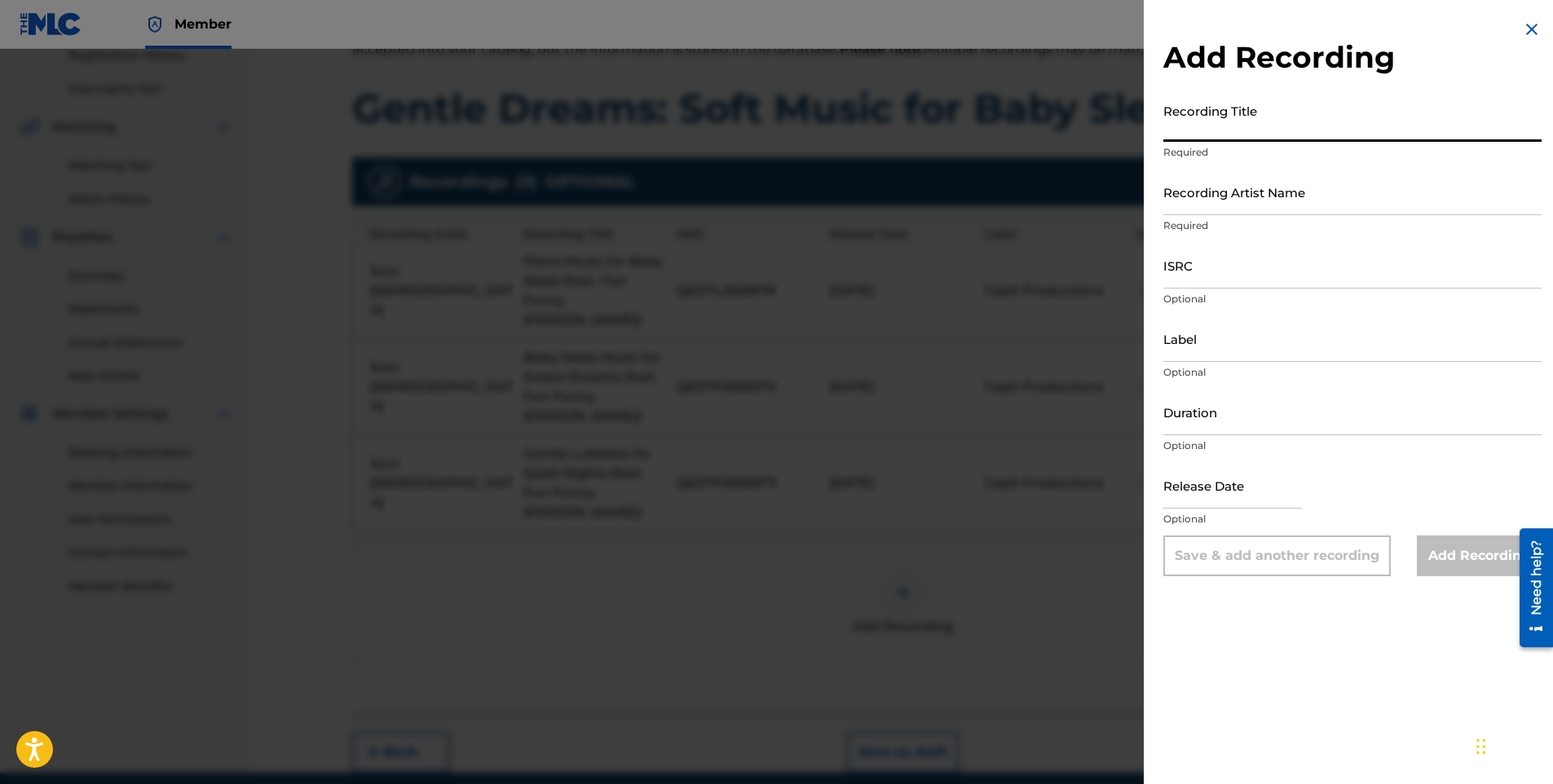
click at [1209, 117] on input "Recording Title" at bounding box center [1352, 118] width 378 height 46
paste
click at [1195, 256] on input "ISRC" at bounding box center [1352, 264] width 378 height 46
click at [1224, 193] on input "Recording Artist Name" at bounding box center [1352, 191] width 378 height 46
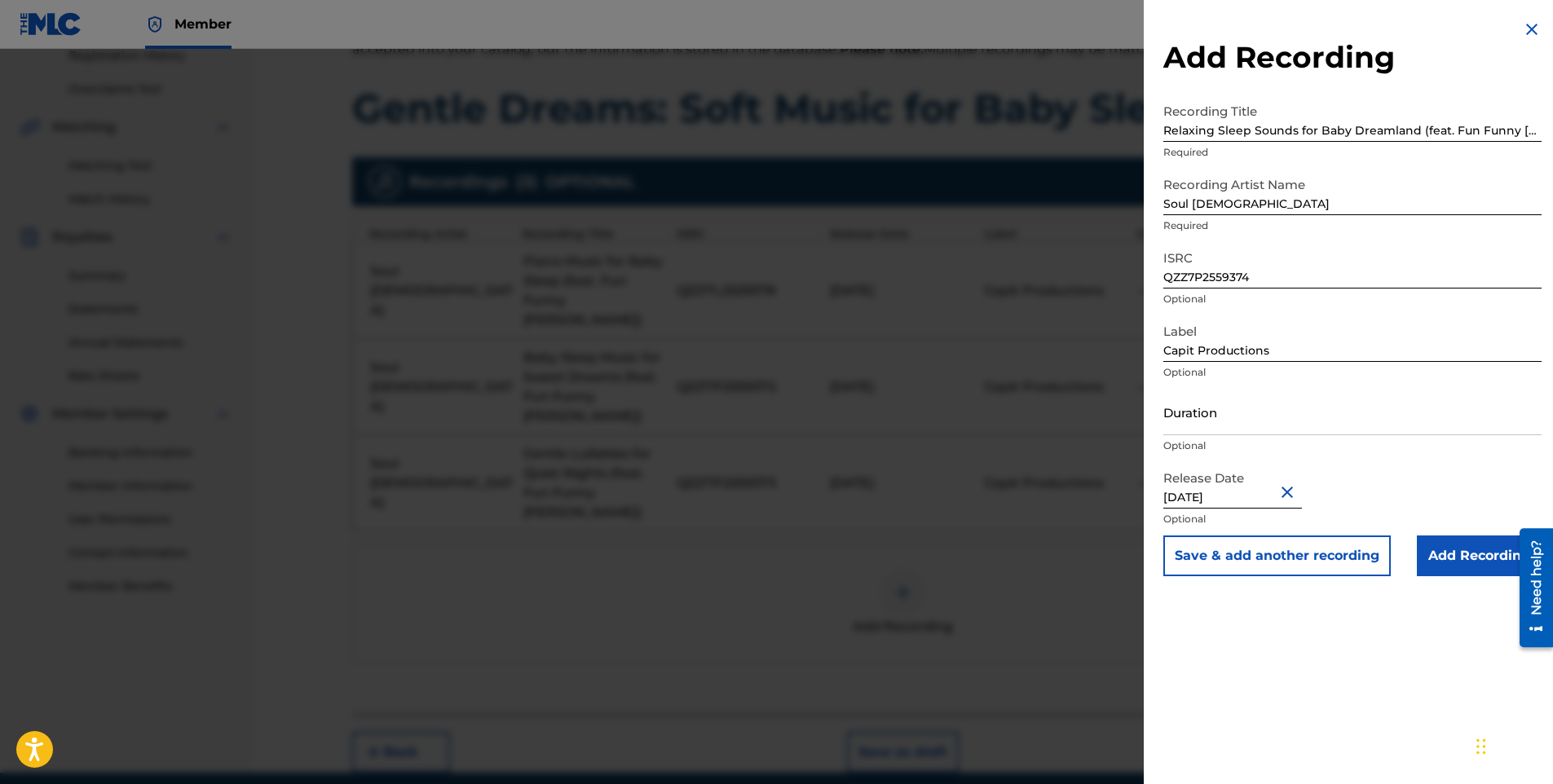
click at [1432, 562] on input "Add Recording" at bounding box center [1479, 555] width 124 height 40
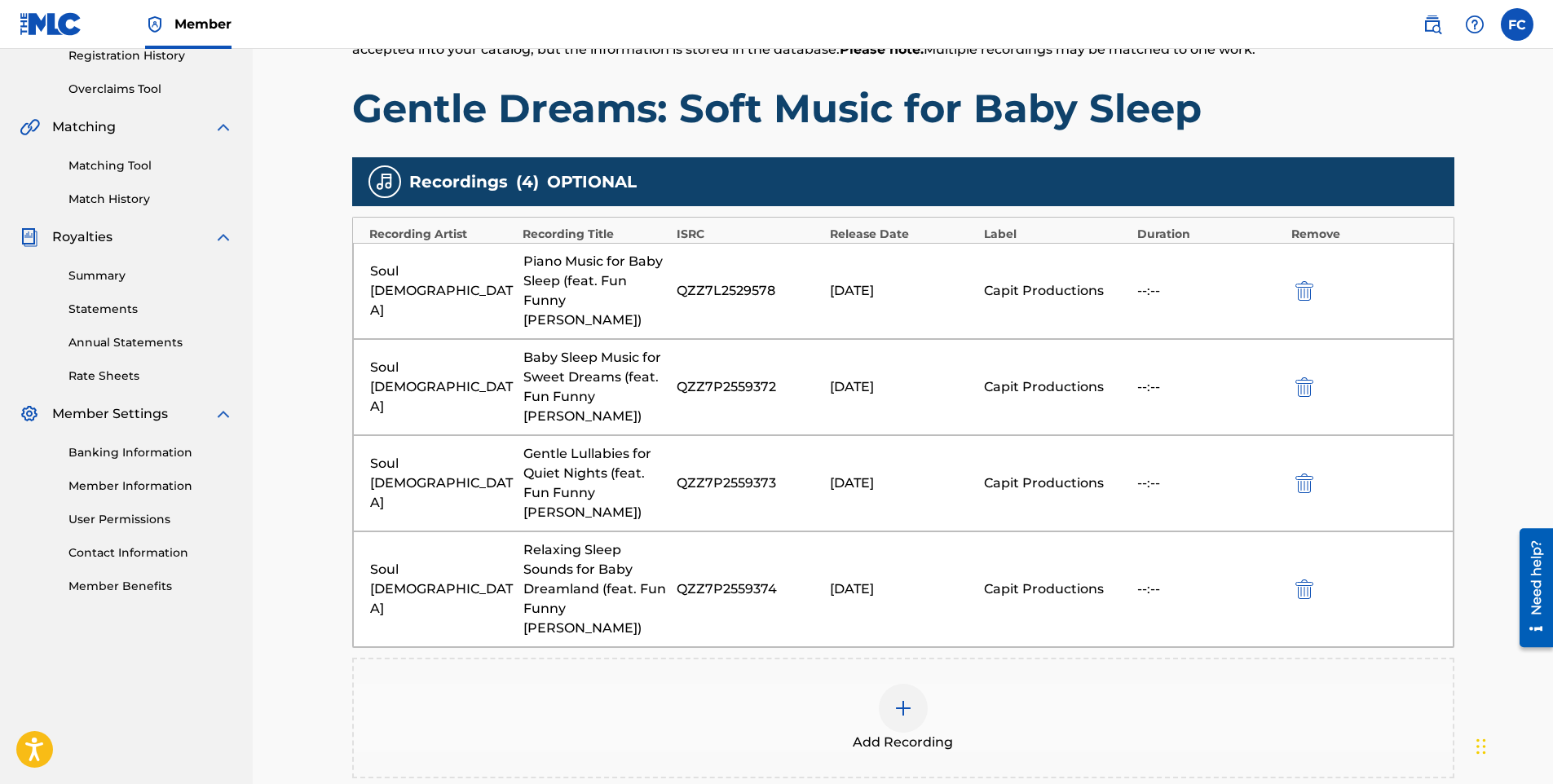
click at [895, 698] on img at bounding box center [904, 708] width 20 height 20
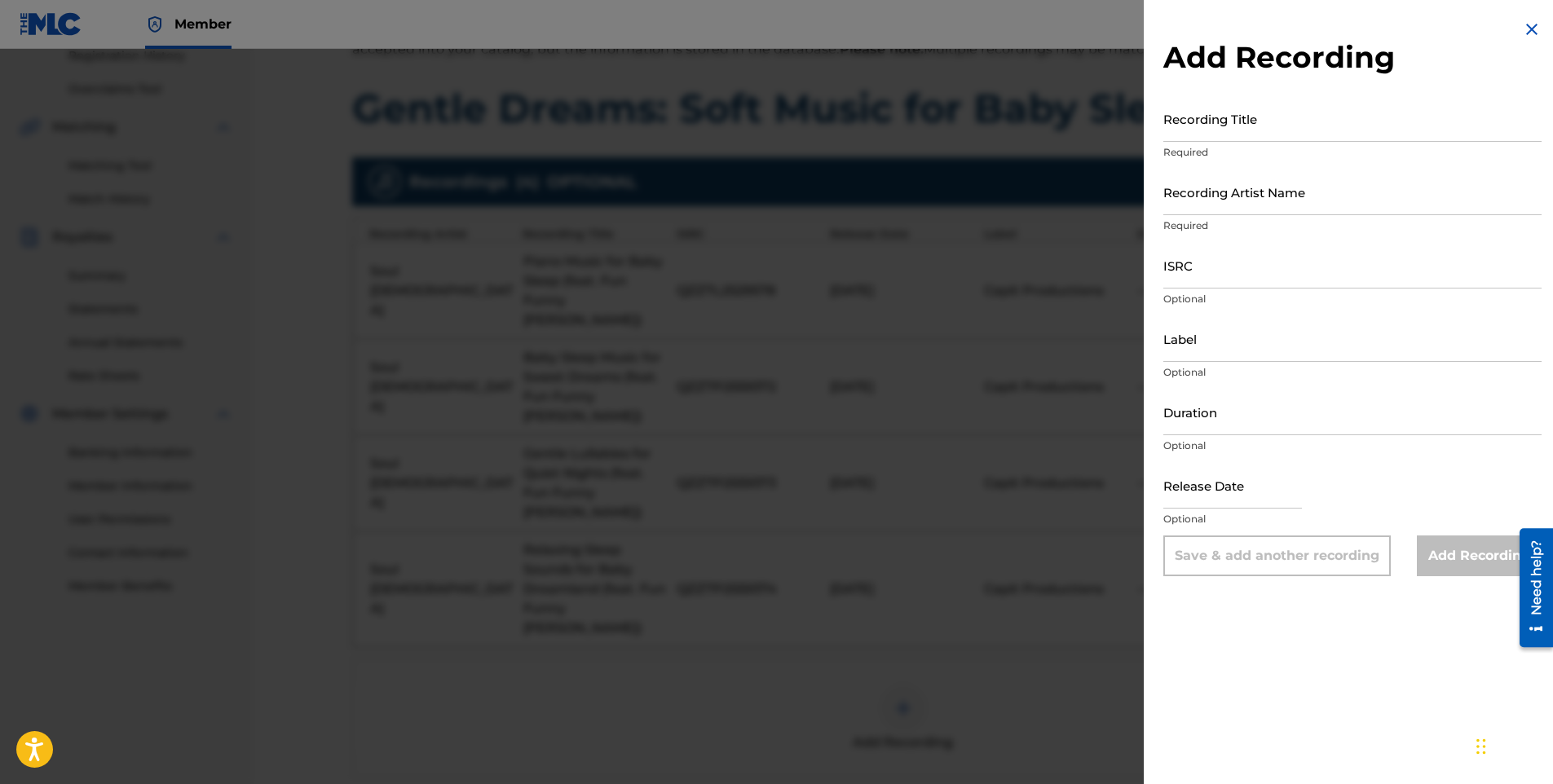
click at [1219, 119] on input "Recording Title" at bounding box center [1352, 118] width 378 height 46
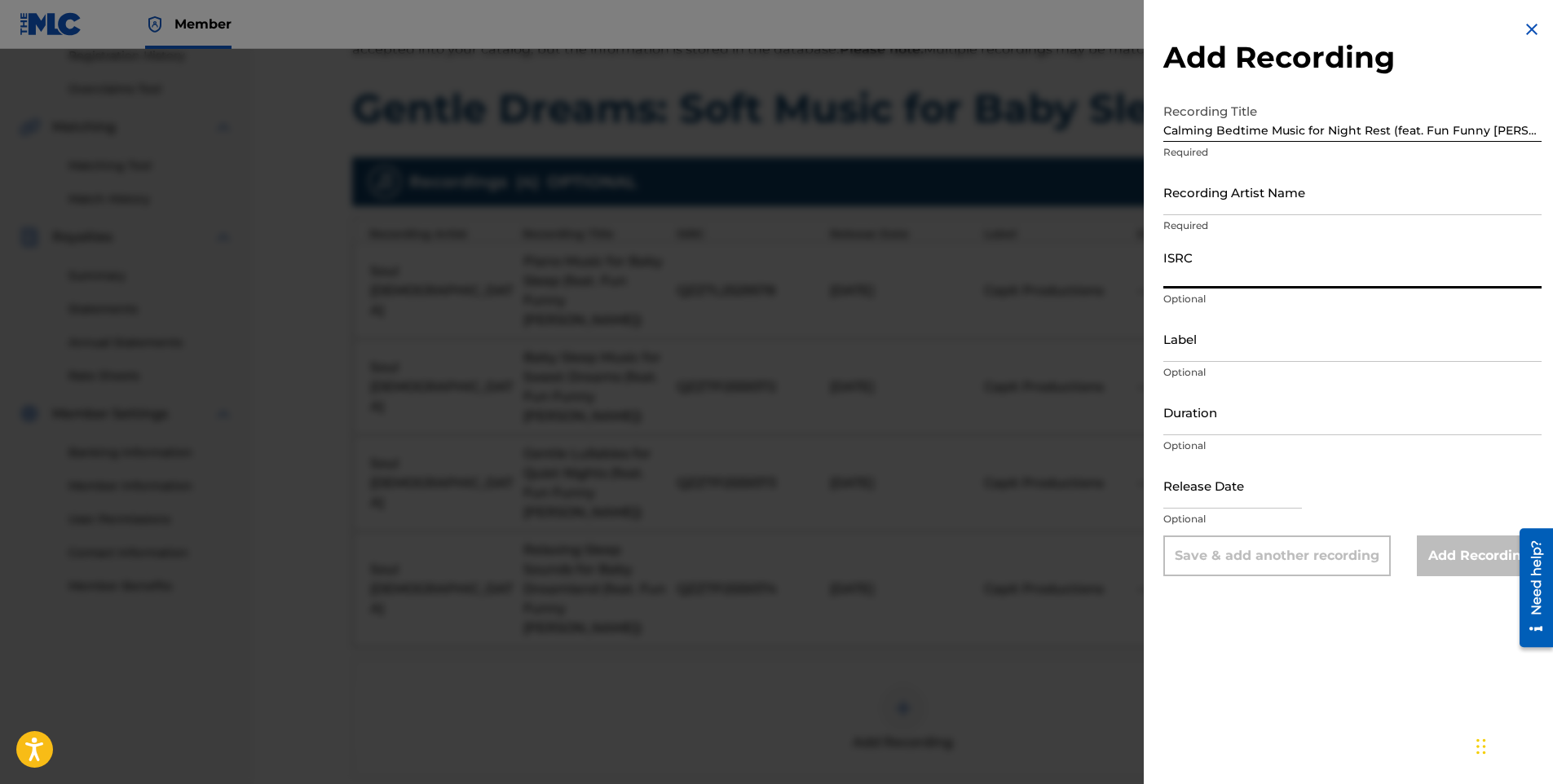
click at [1213, 267] on input "ISRC" at bounding box center [1352, 264] width 378 height 46
click at [1202, 194] on input "Recording Artist Name" at bounding box center [1352, 191] width 378 height 46
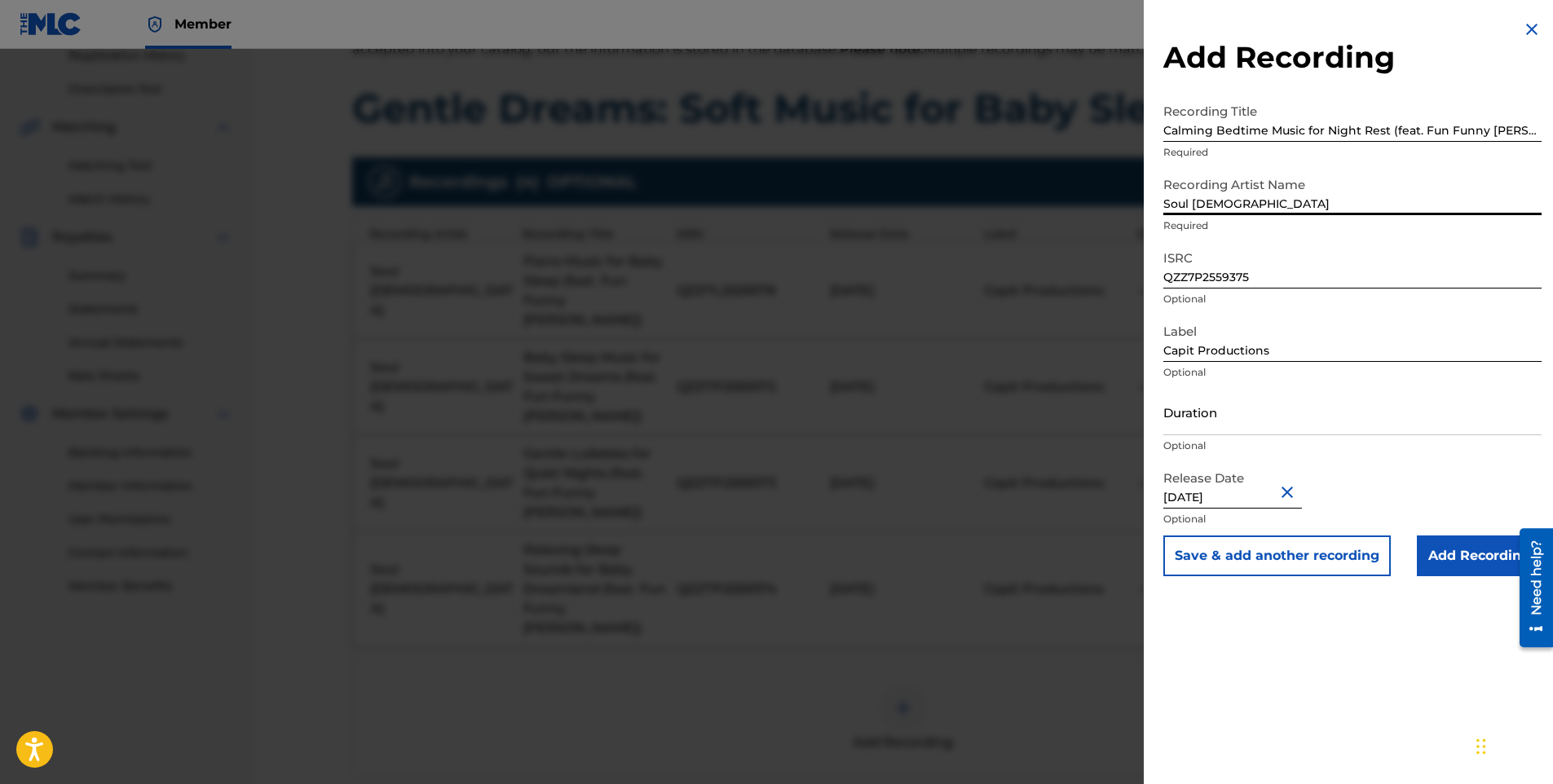
click at [1447, 544] on input "Add Recording" at bounding box center [1479, 555] width 124 height 40
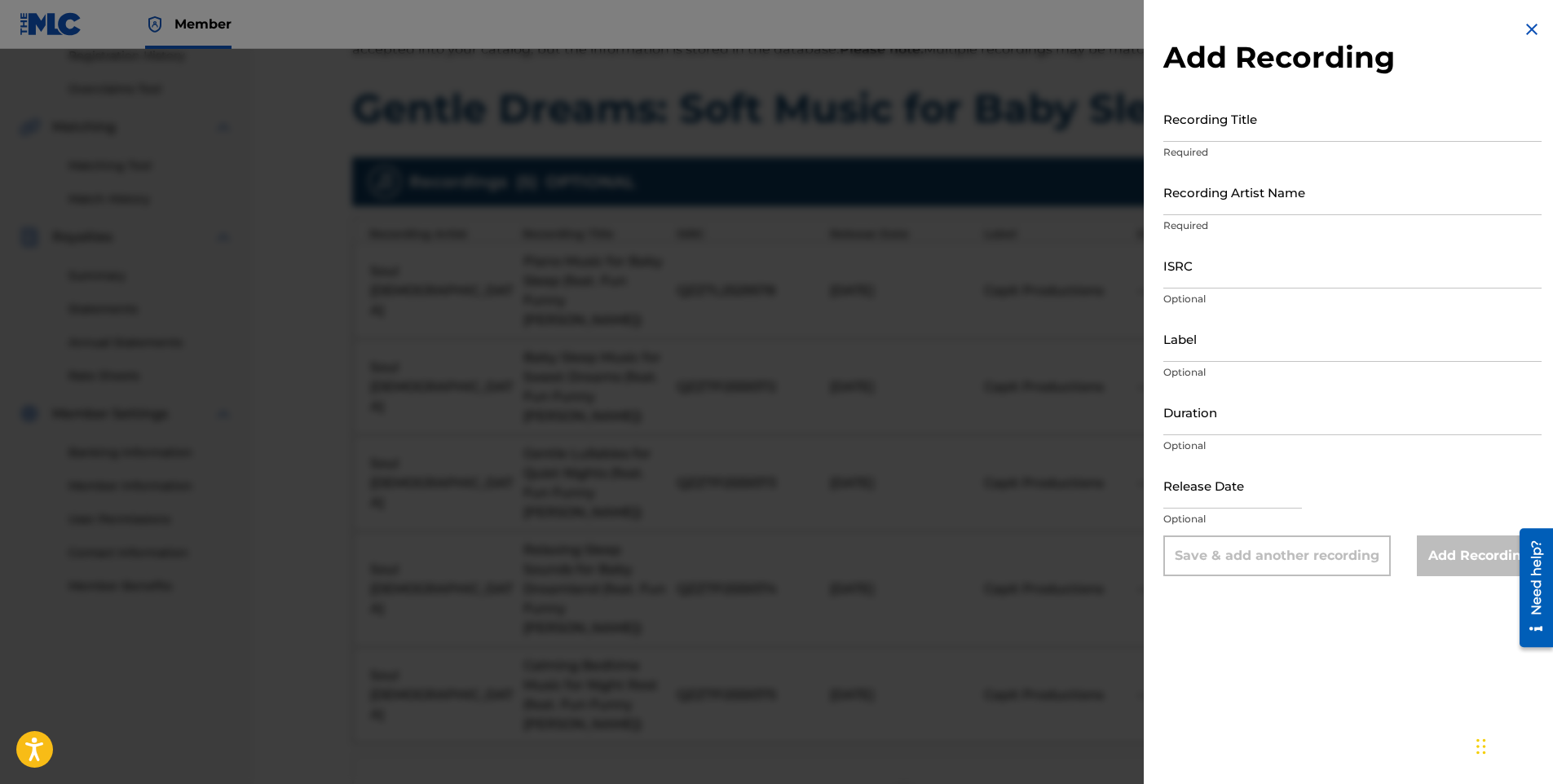
click at [1272, 113] on input "Recording Title" at bounding box center [1352, 118] width 378 height 46
click at [1212, 264] on input "ISRC" at bounding box center [1352, 264] width 378 height 46
click at [1214, 203] on input "Recording Artist Name" at bounding box center [1352, 191] width 378 height 46
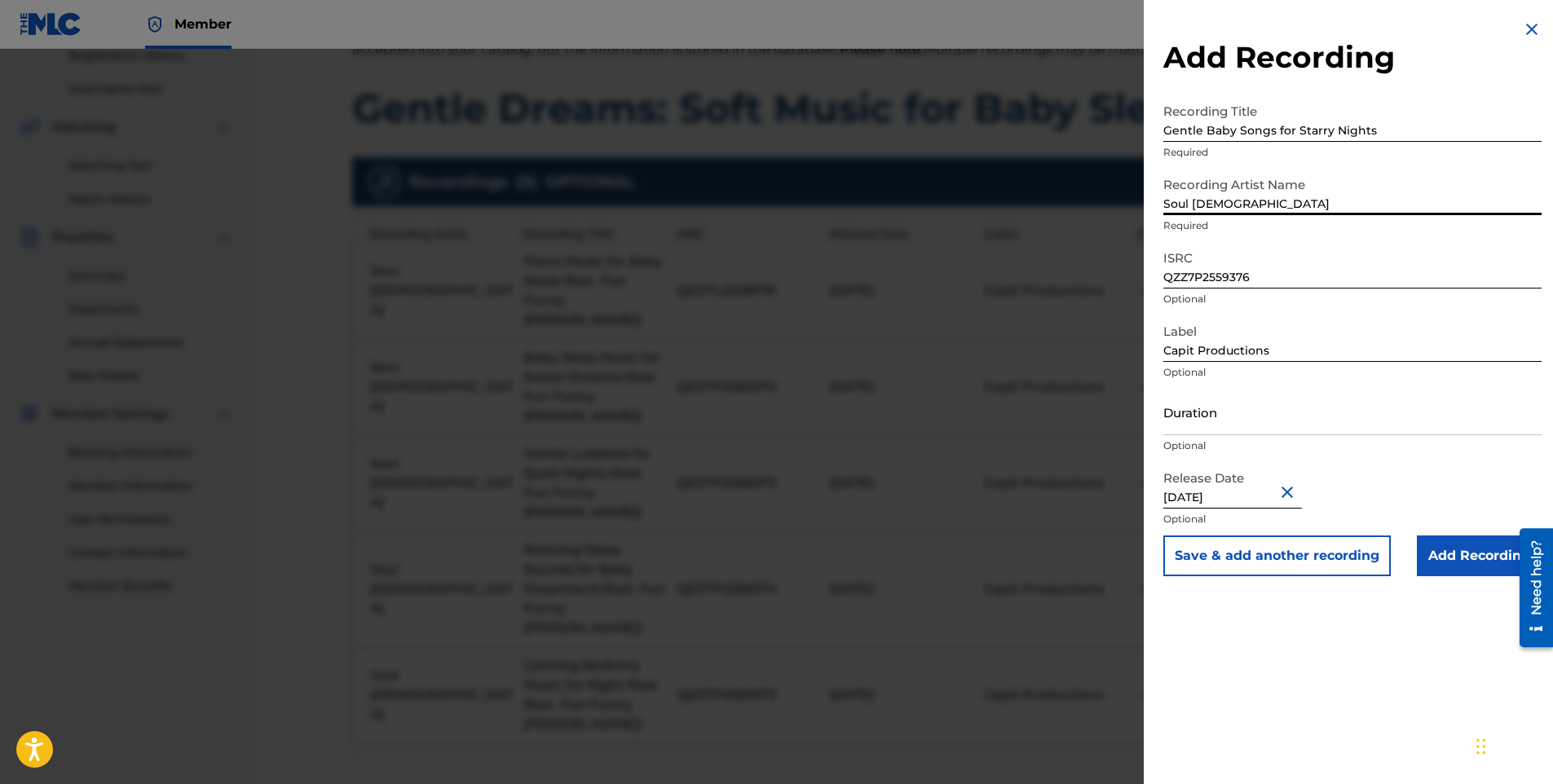
click at [1460, 547] on input "Add Recording" at bounding box center [1479, 555] width 124 height 40
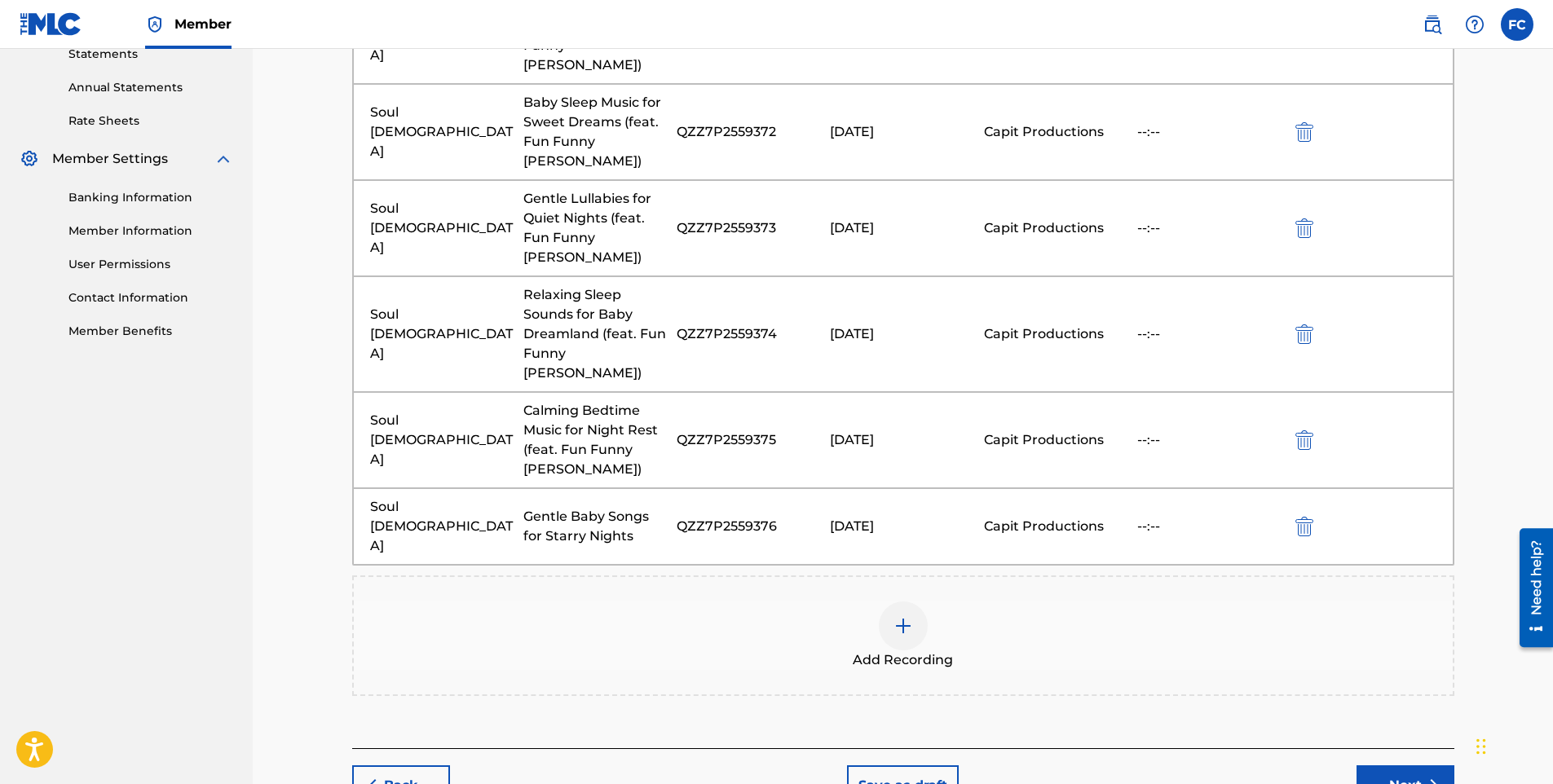
scroll to position [575, 0]
click at [905, 613] on img at bounding box center [904, 623] width 20 height 20
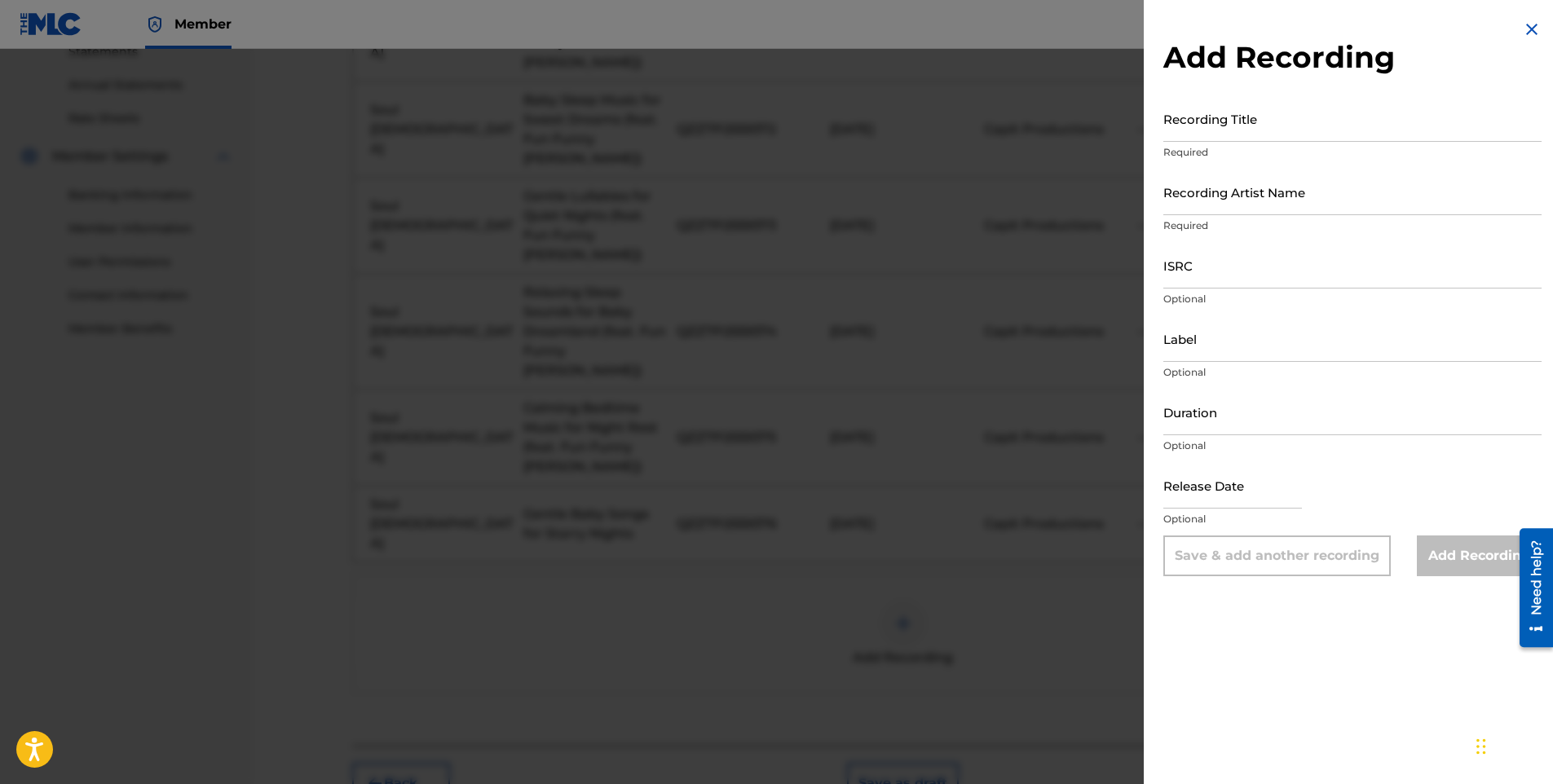
click at [1282, 112] on input "Recording Title" at bounding box center [1352, 118] width 378 height 46
click at [1244, 200] on input "Recording Artist Name" at bounding box center [1352, 191] width 378 height 46
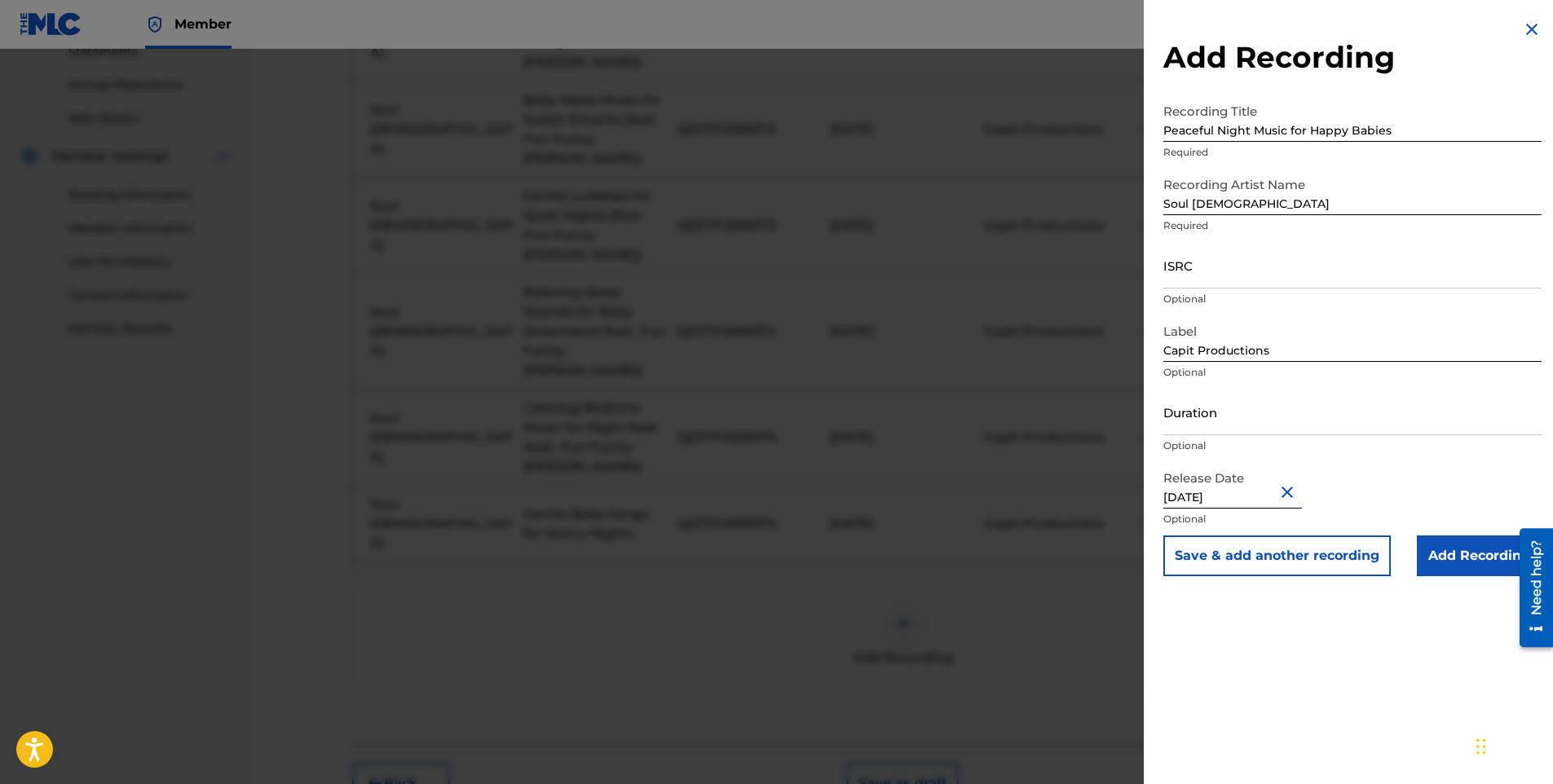
click at [1253, 270] on input "ISRC" at bounding box center [1352, 264] width 378 height 46
click at [1463, 560] on input "Add Recording" at bounding box center [1479, 555] width 124 height 40
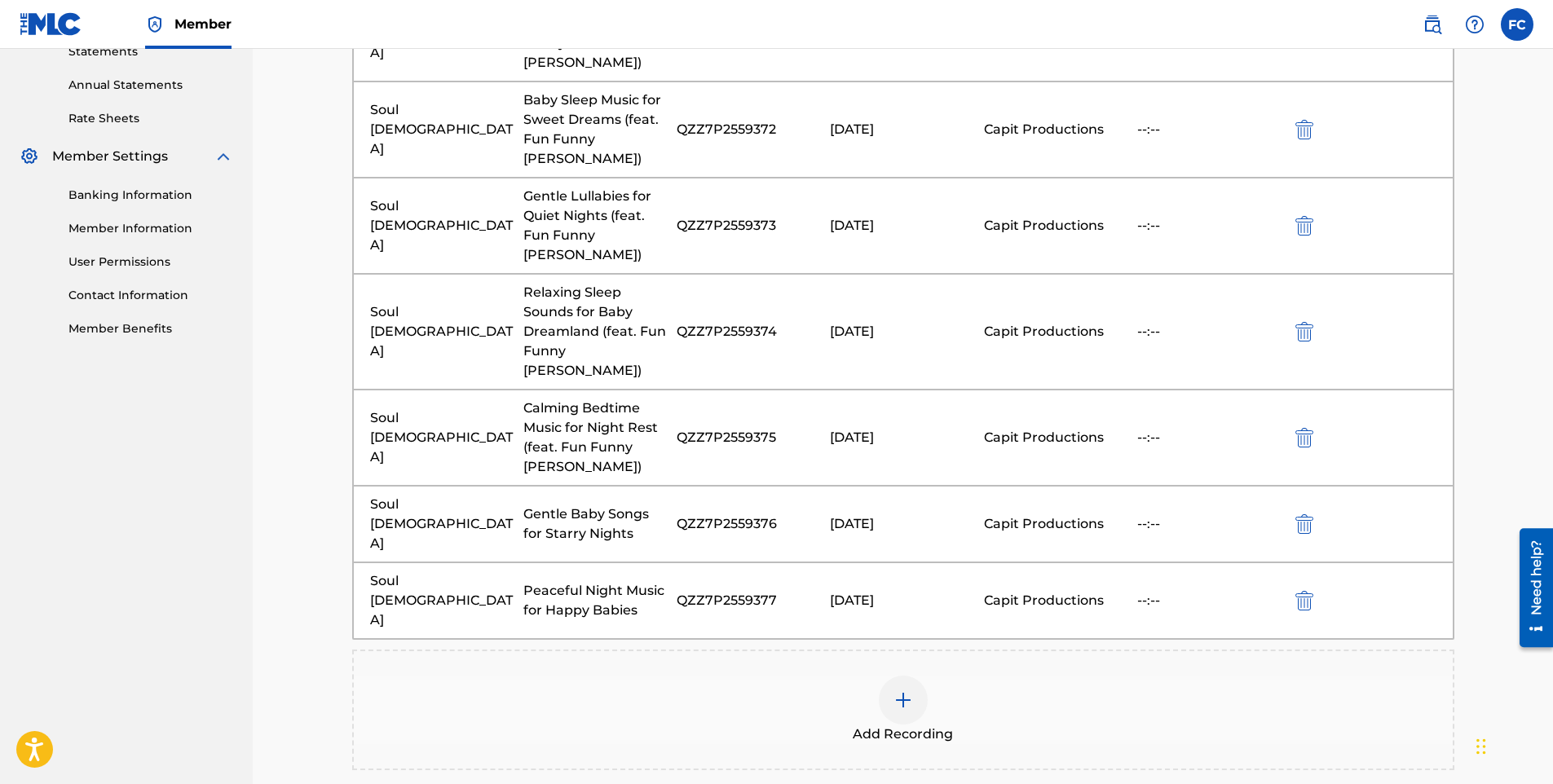
click at [916, 676] on div at bounding box center [904, 700] width 49 height 49
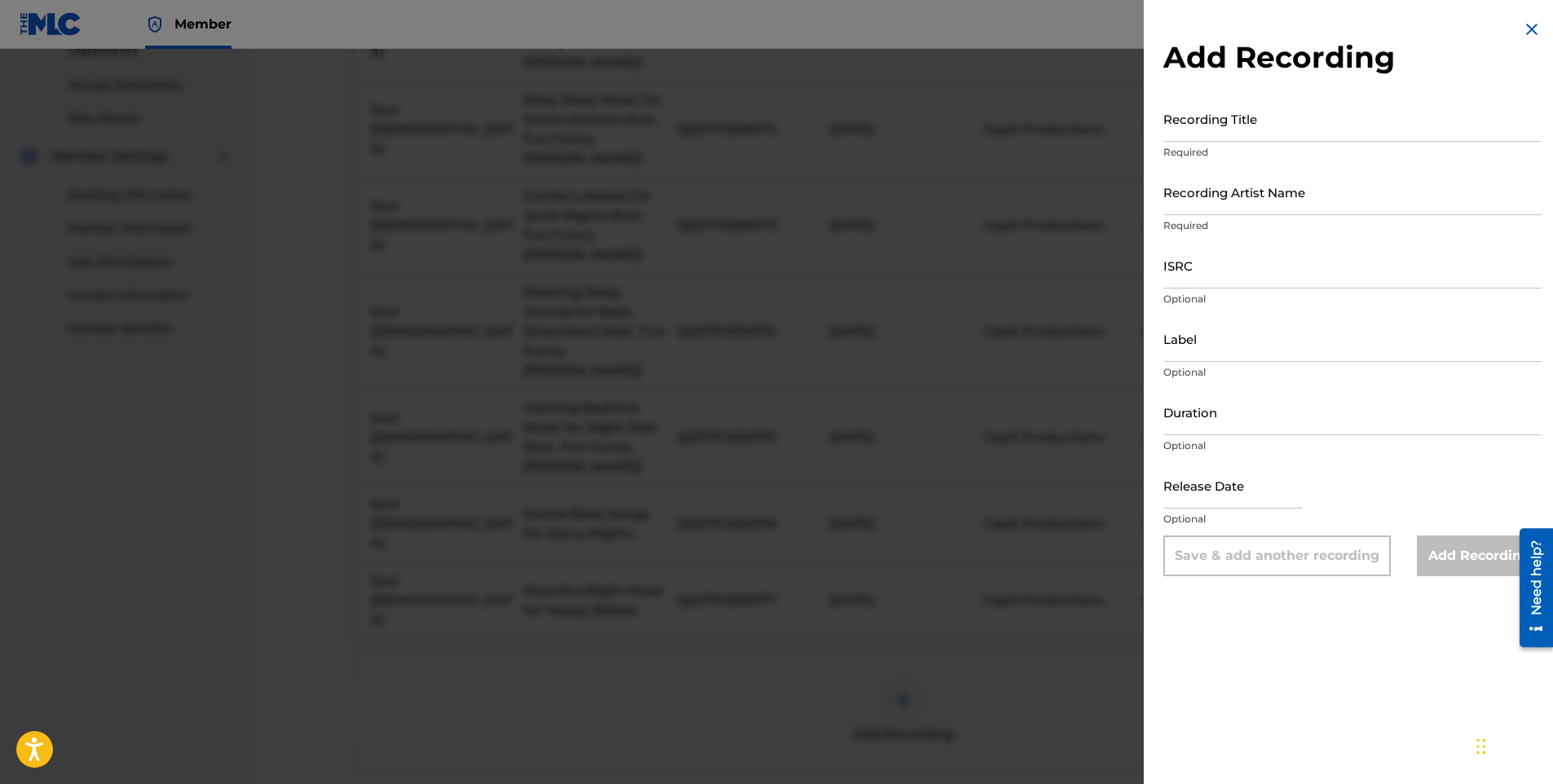
click at [1220, 118] on input "Recording Title" at bounding box center [1352, 118] width 378 height 46
click at [1201, 184] on input "Recording Artist Name" at bounding box center [1352, 191] width 378 height 46
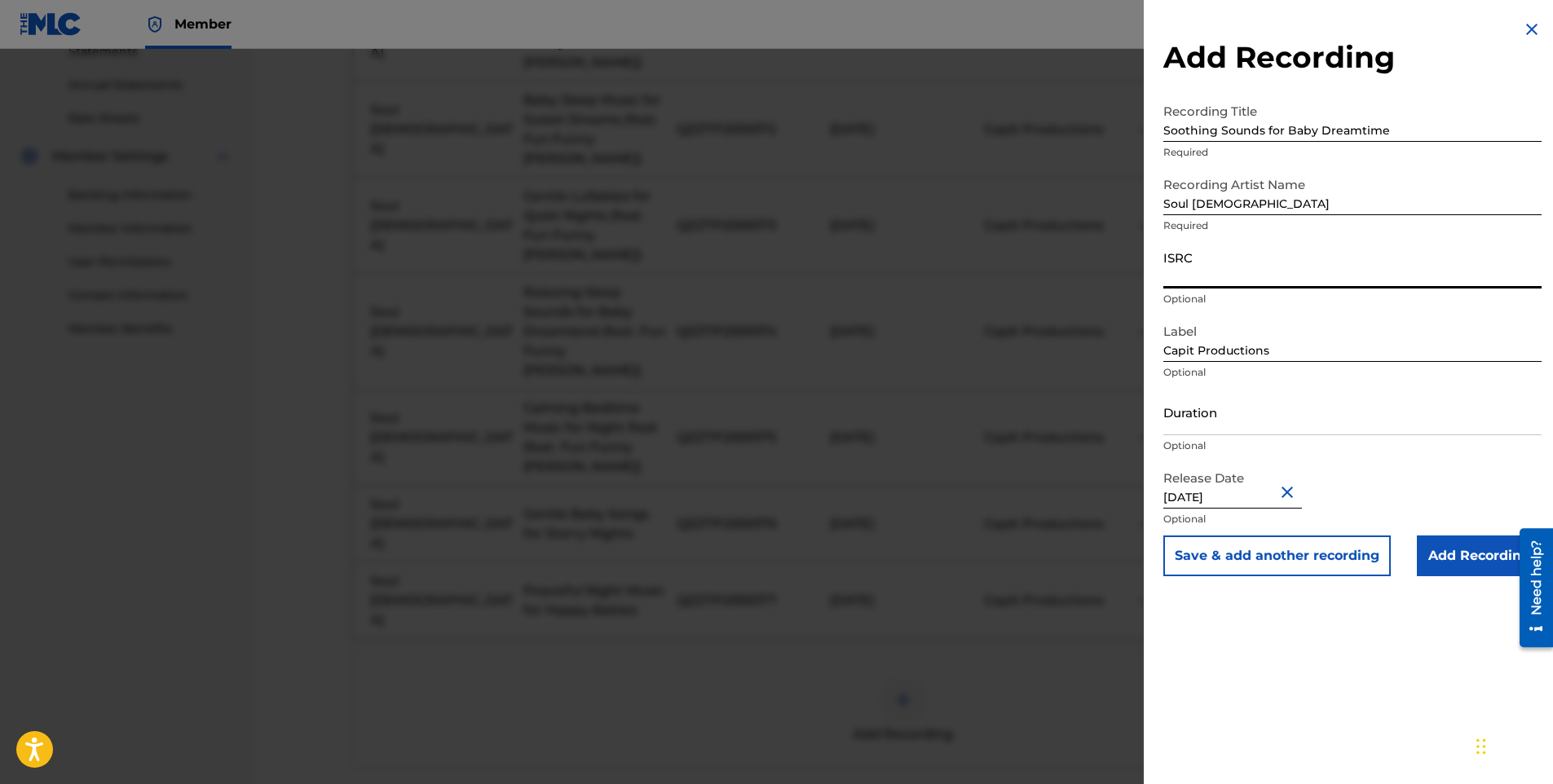
click at [1214, 273] on input "ISRC" at bounding box center [1352, 264] width 378 height 46
click at [1466, 553] on input "Add Recording" at bounding box center [1479, 555] width 124 height 40
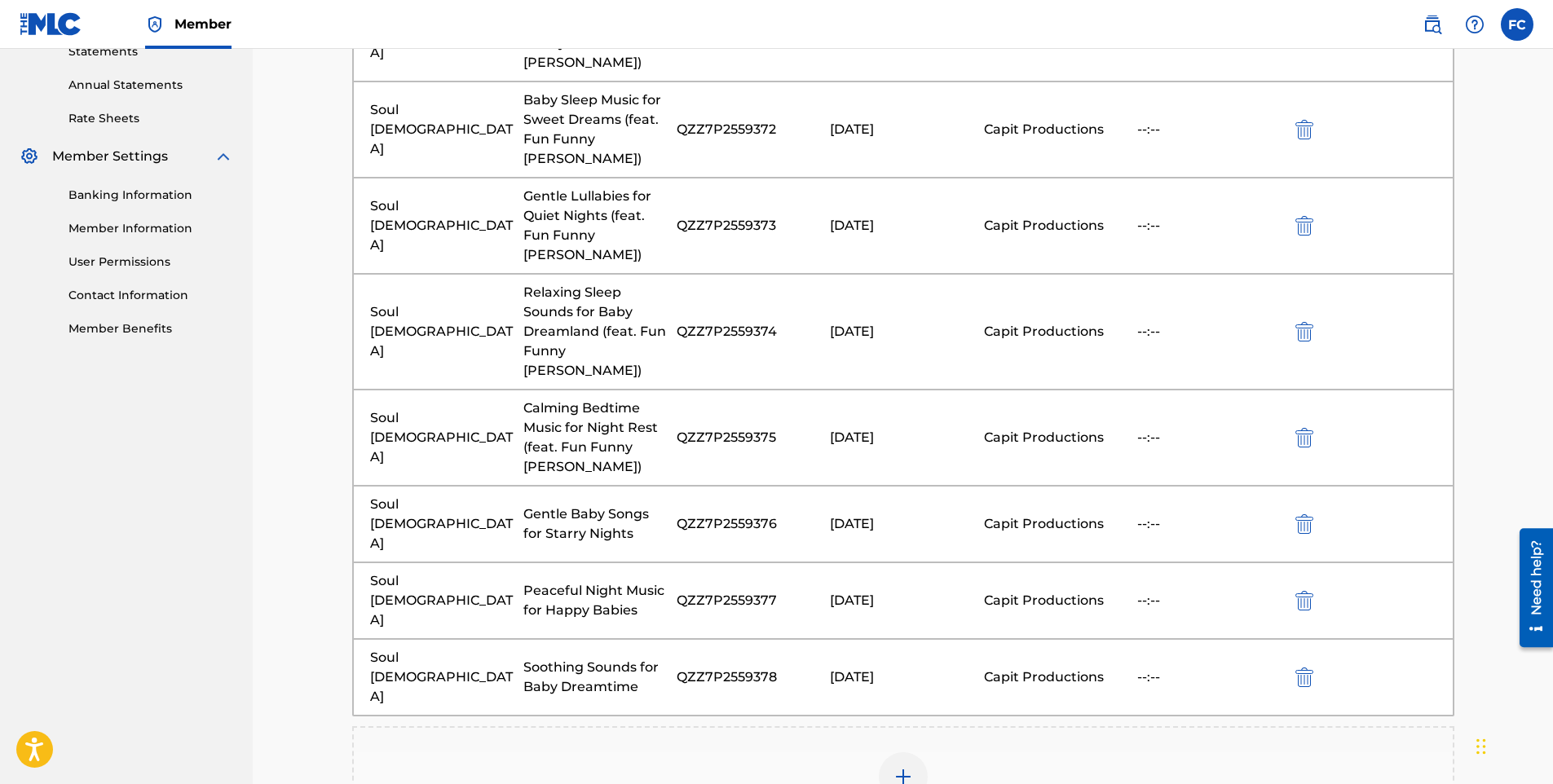
click at [903, 767] on img at bounding box center [904, 777] width 20 height 20
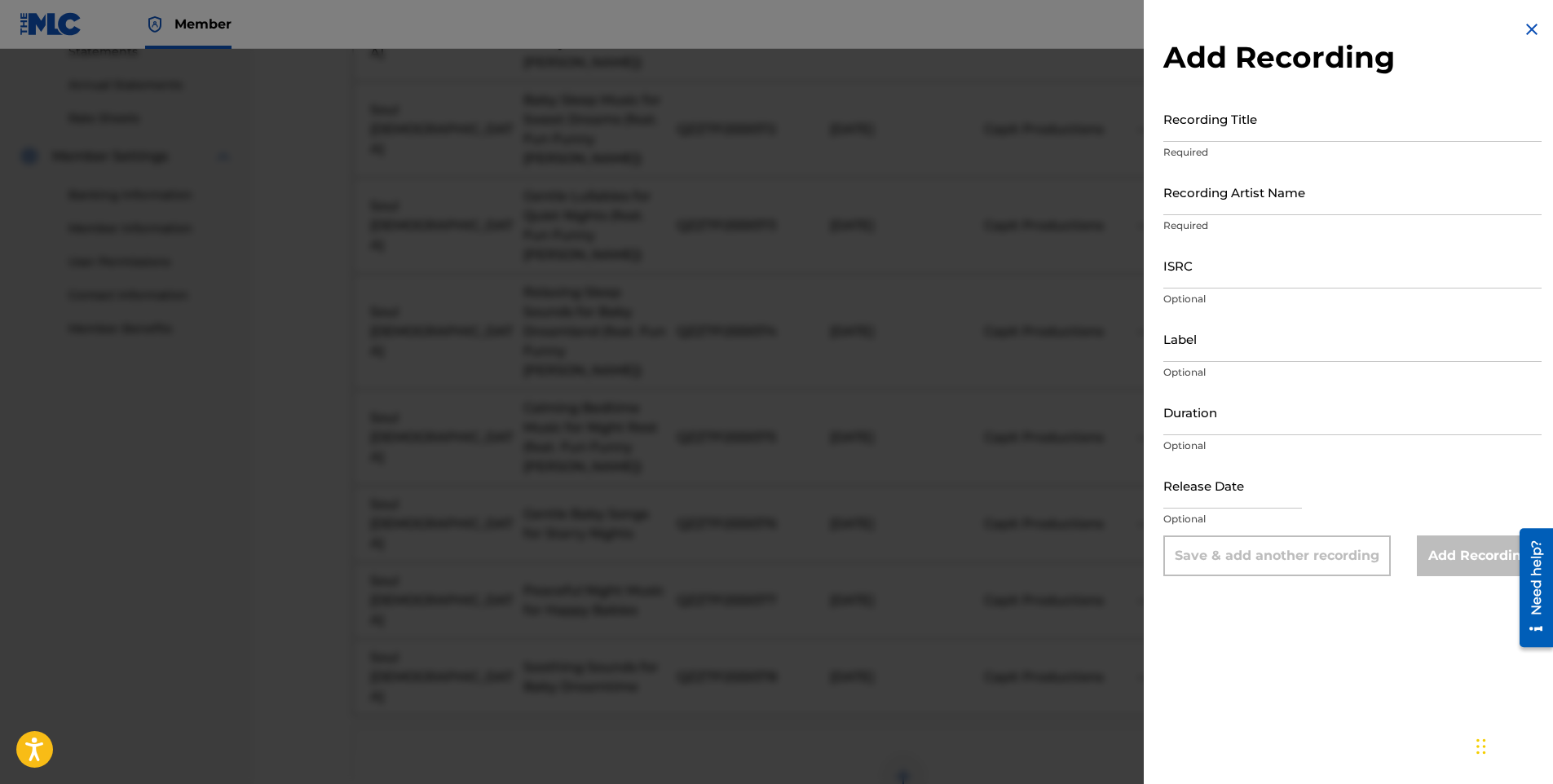
click at [1235, 115] on input "Recording Title" at bounding box center [1352, 118] width 378 height 46
click at [1228, 179] on input "Recording Artist Name" at bounding box center [1352, 191] width 378 height 46
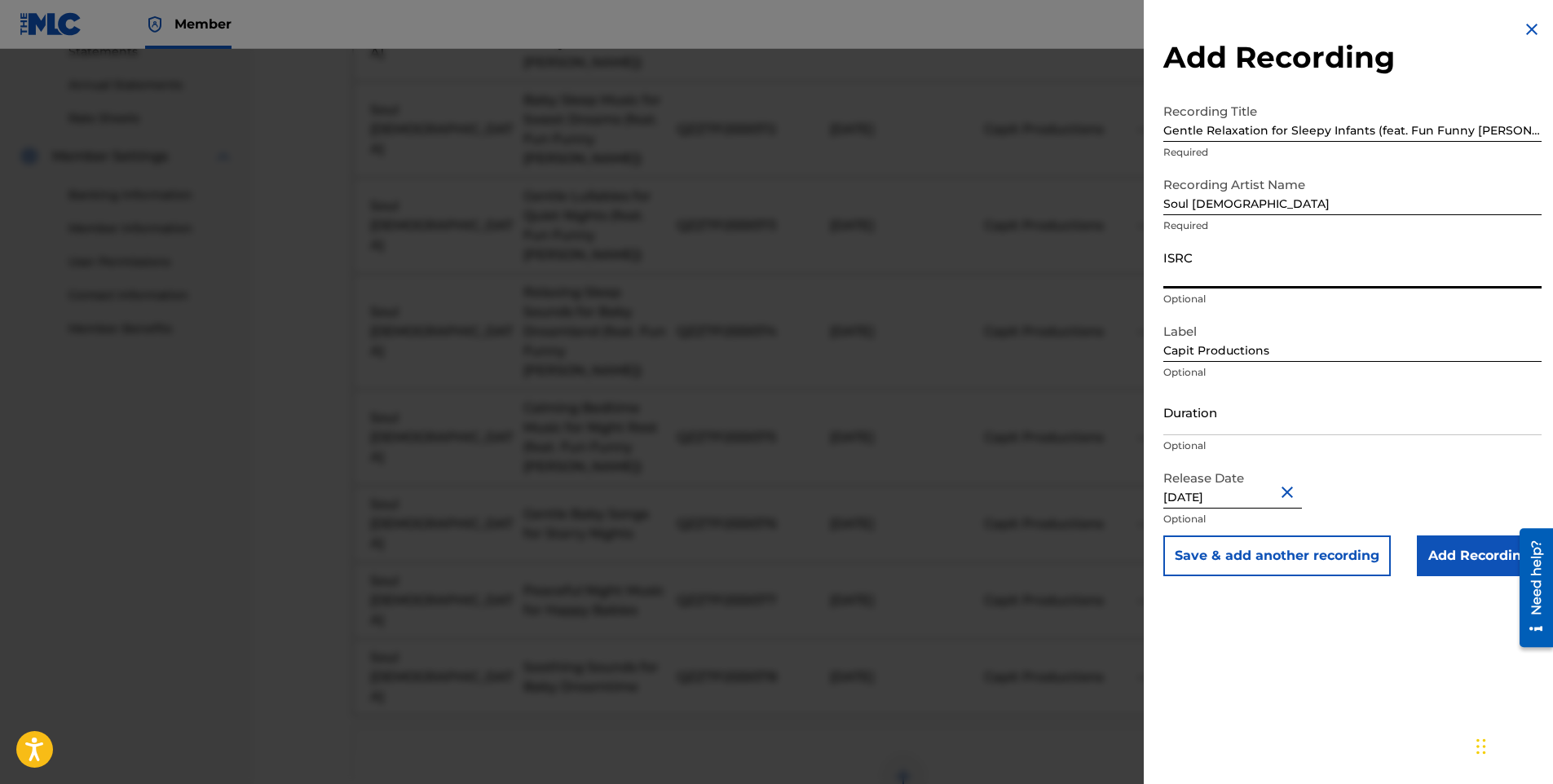
click at [1207, 264] on input "ISRC" at bounding box center [1352, 264] width 378 height 46
click at [1475, 564] on input "Add Recording" at bounding box center [1479, 555] width 124 height 40
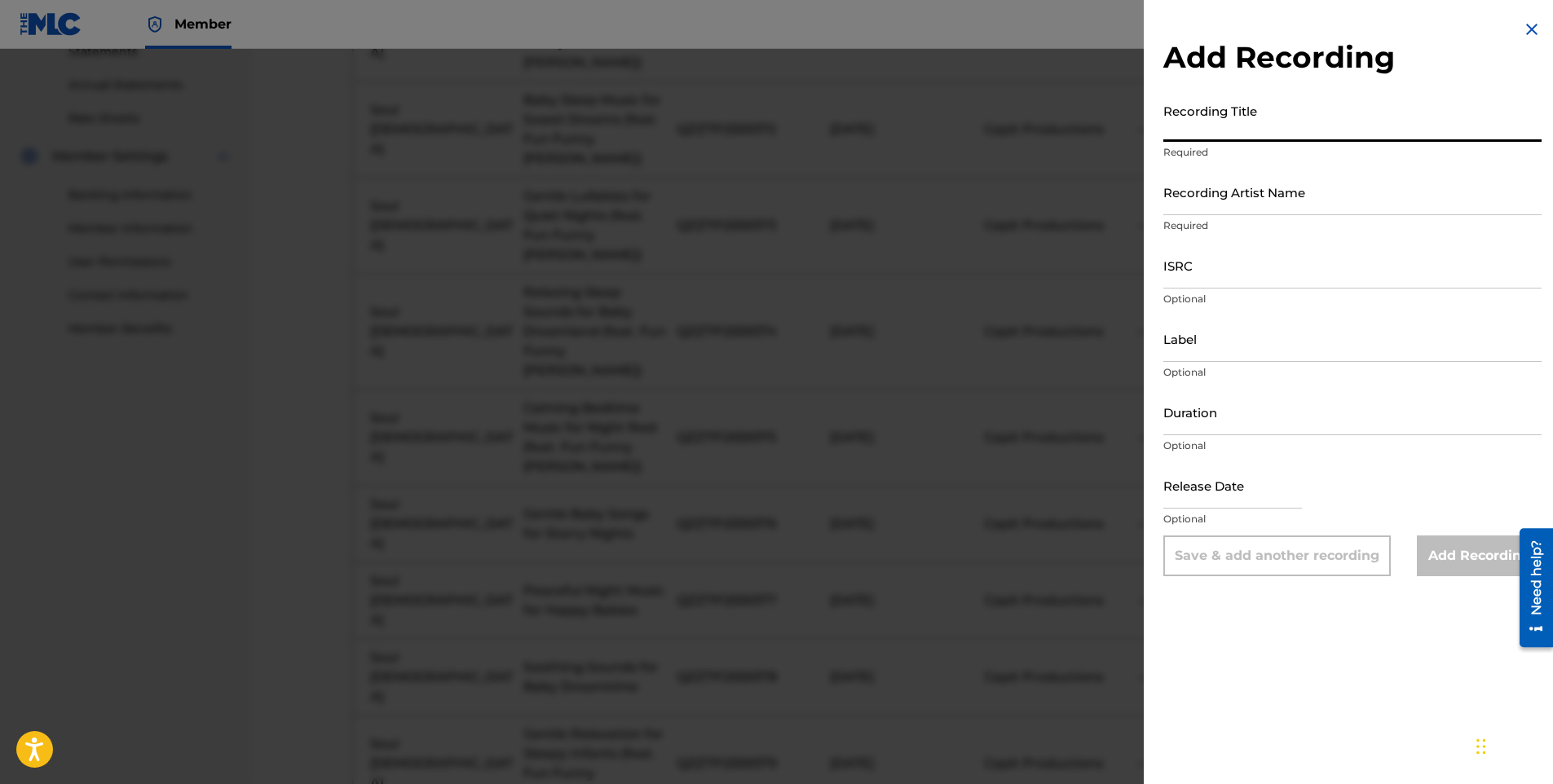
click at [1190, 126] on input "Recording Title" at bounding box center [1352, 118] width 378 height 46
click at [1208, 189] on input "Recording Artist Name" at bounding box center [1352, 191] width 378 height 46
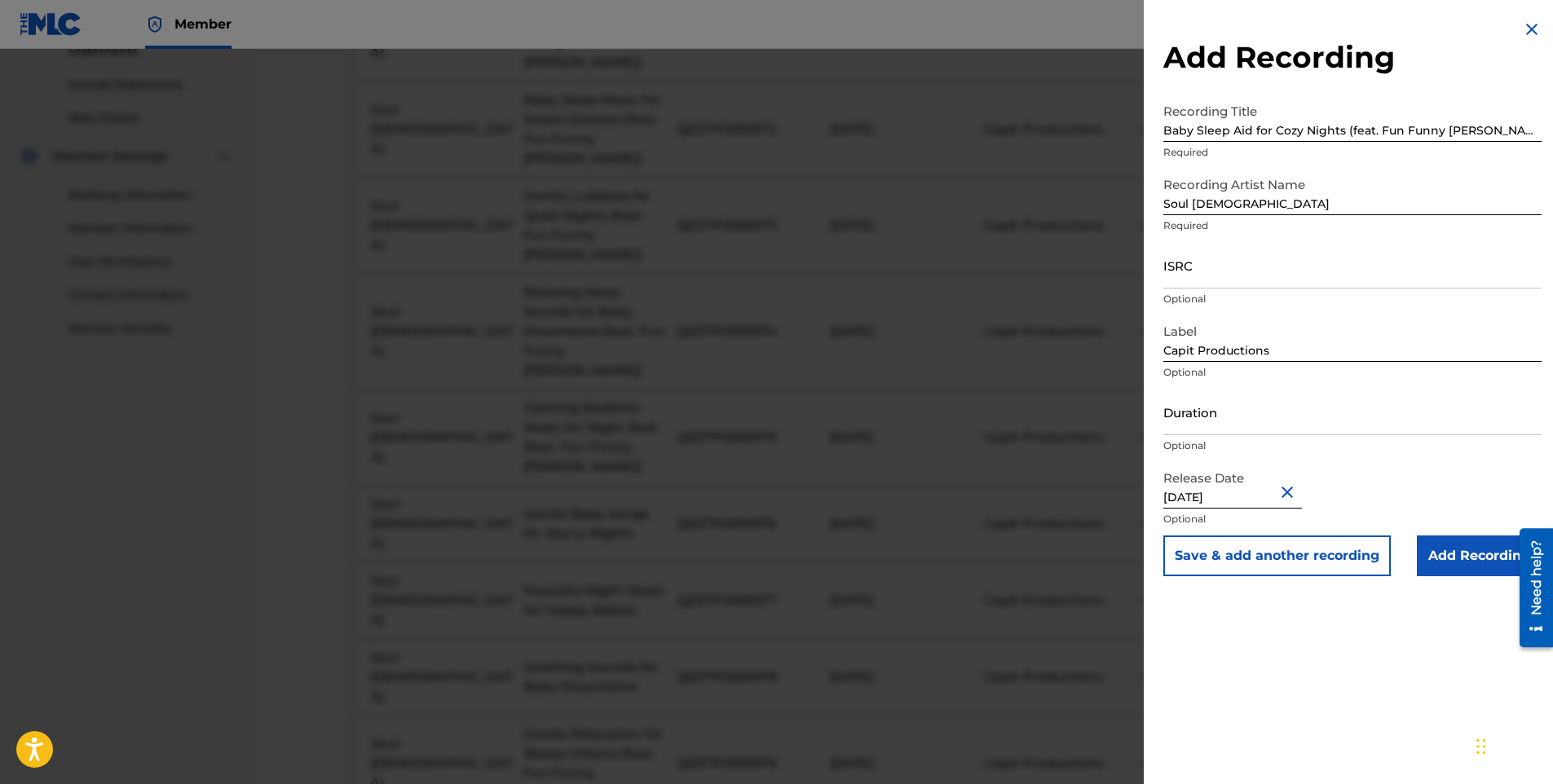
click at [1214, 261] on input "ISRC" at bounding box center [1352, 264] width 378 height 46
click at [1476, 538] on input "Add Recording" at bounding box center [1479, 555] width 124 height 40
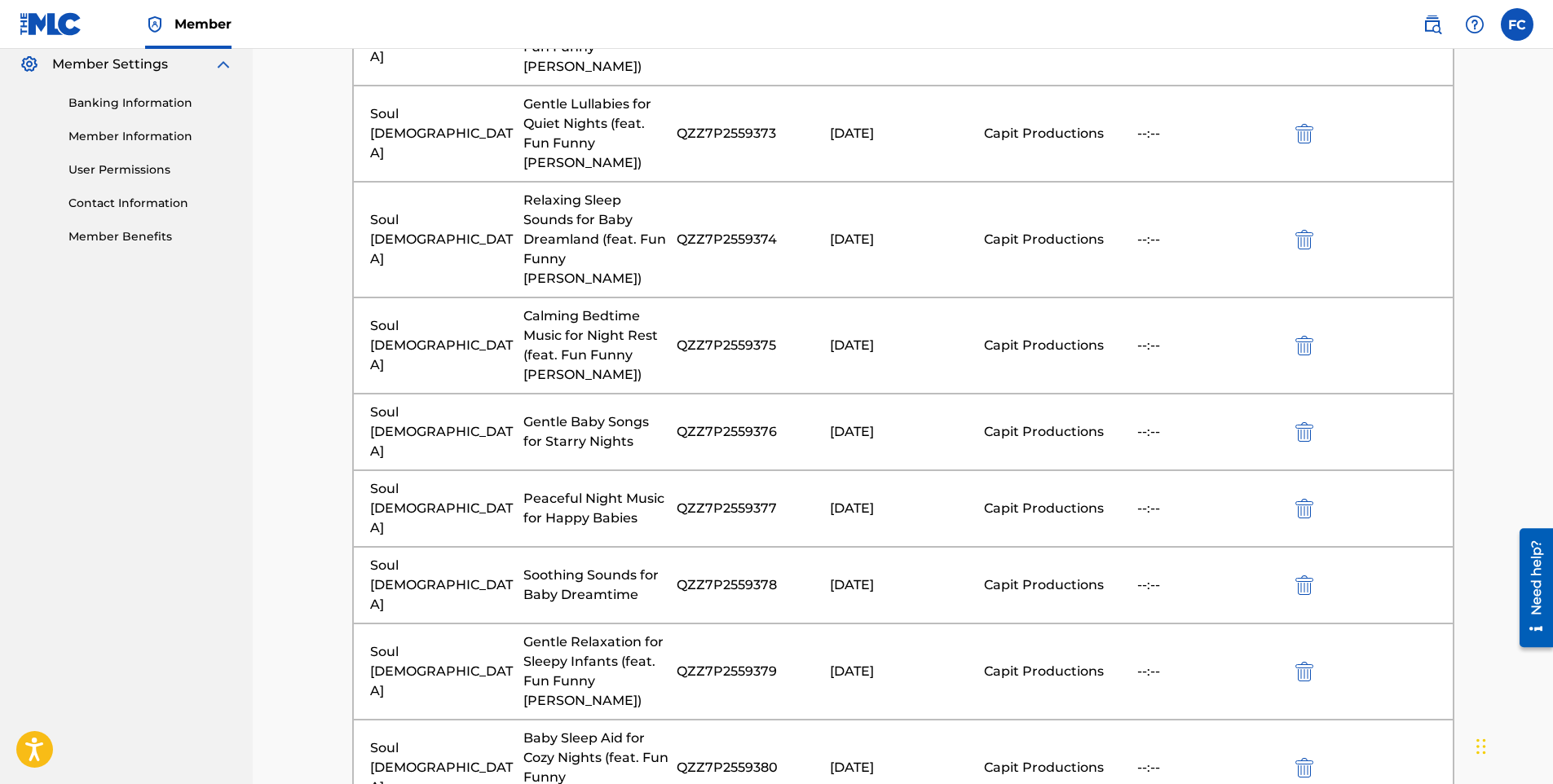
scroll to position [843, 0]
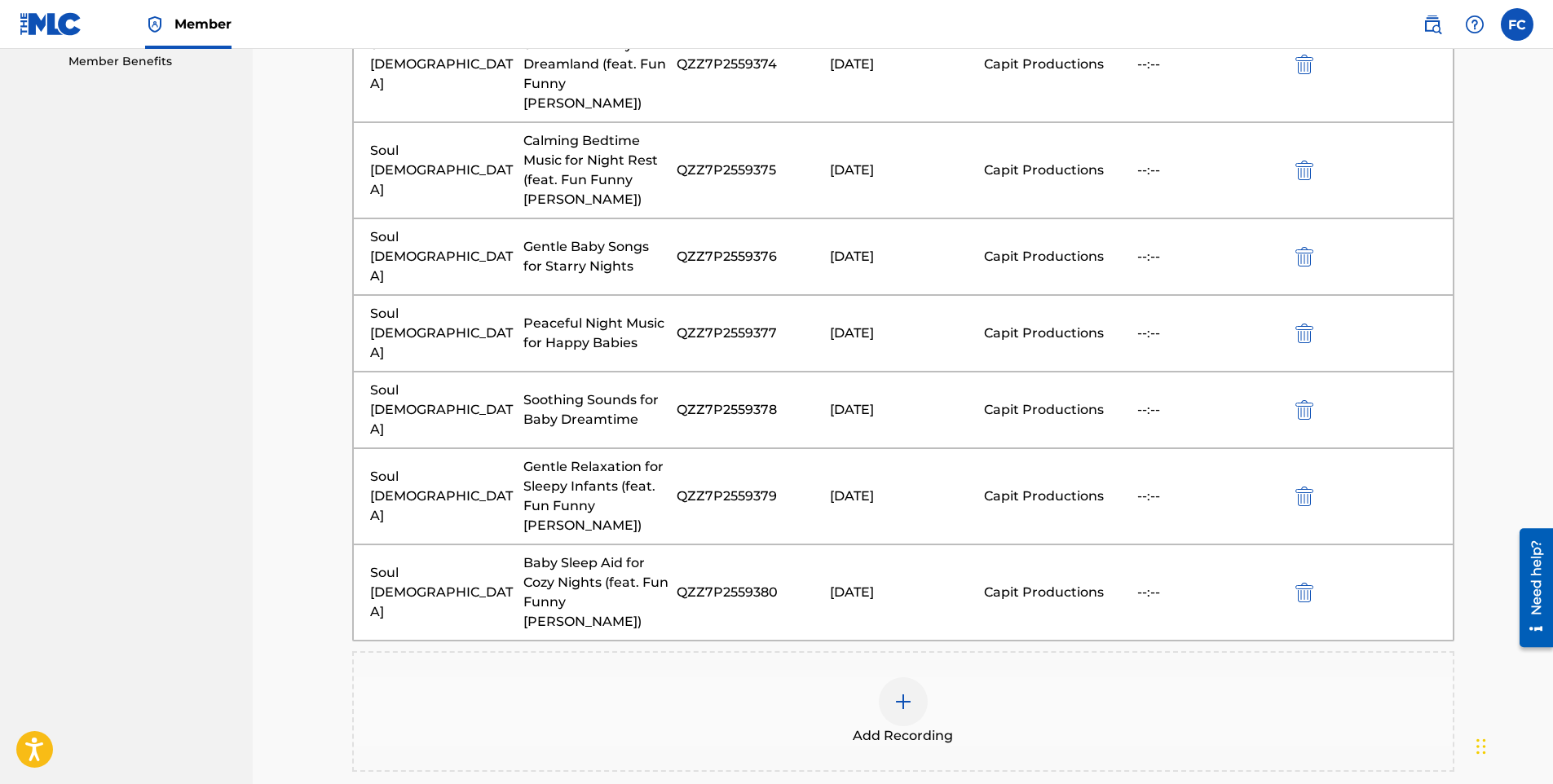
click at [901, 692] on img at bounding box center [904, 702] width 20 height 20
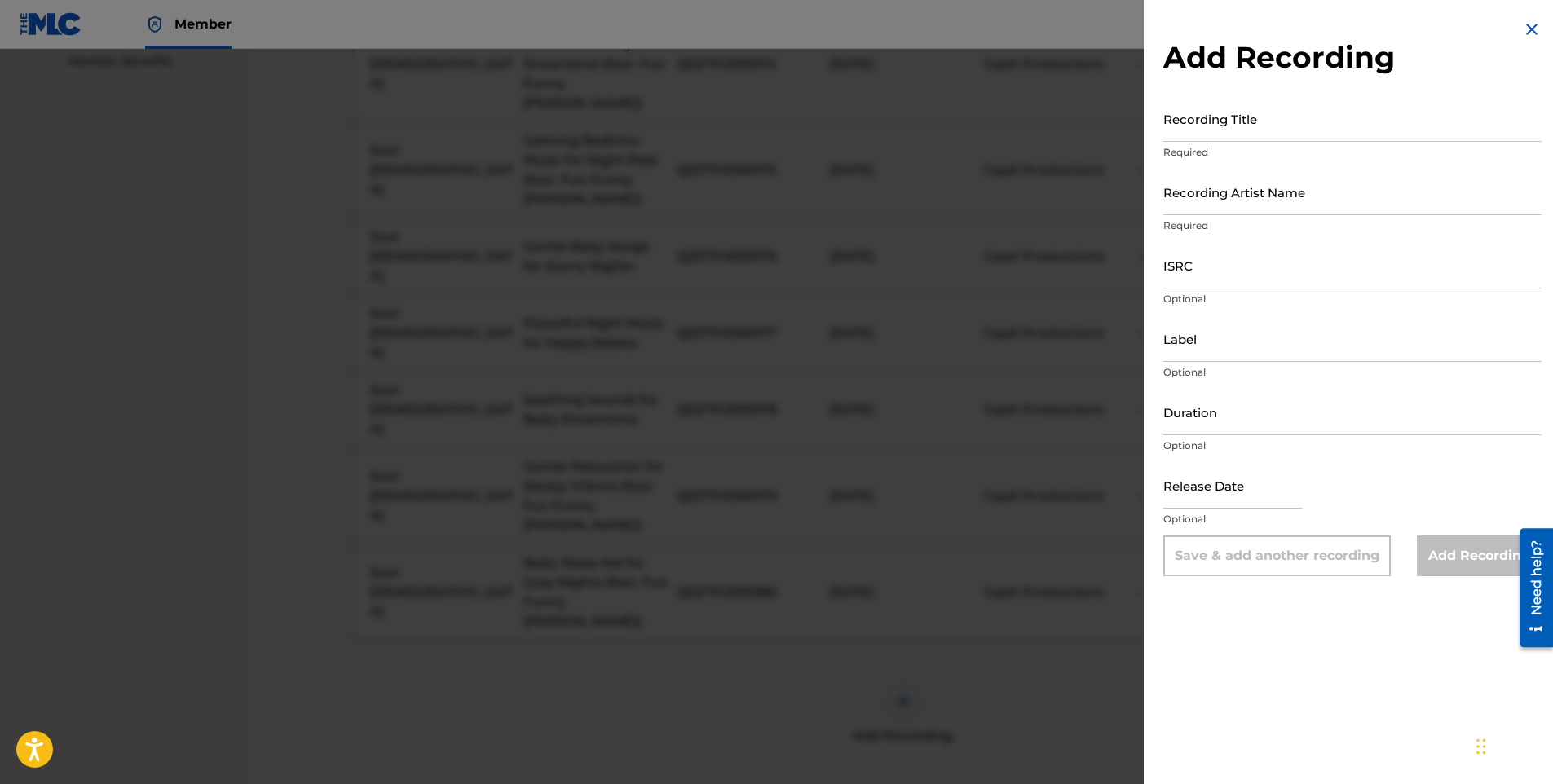
click at [1327, 124] on input "Recording Title" at bounding box center [1352, 118] width 378 height 46
click at [1222, 199] on input "Recording Artist Name" at bounding box center [1352, 191] width 378 height 46
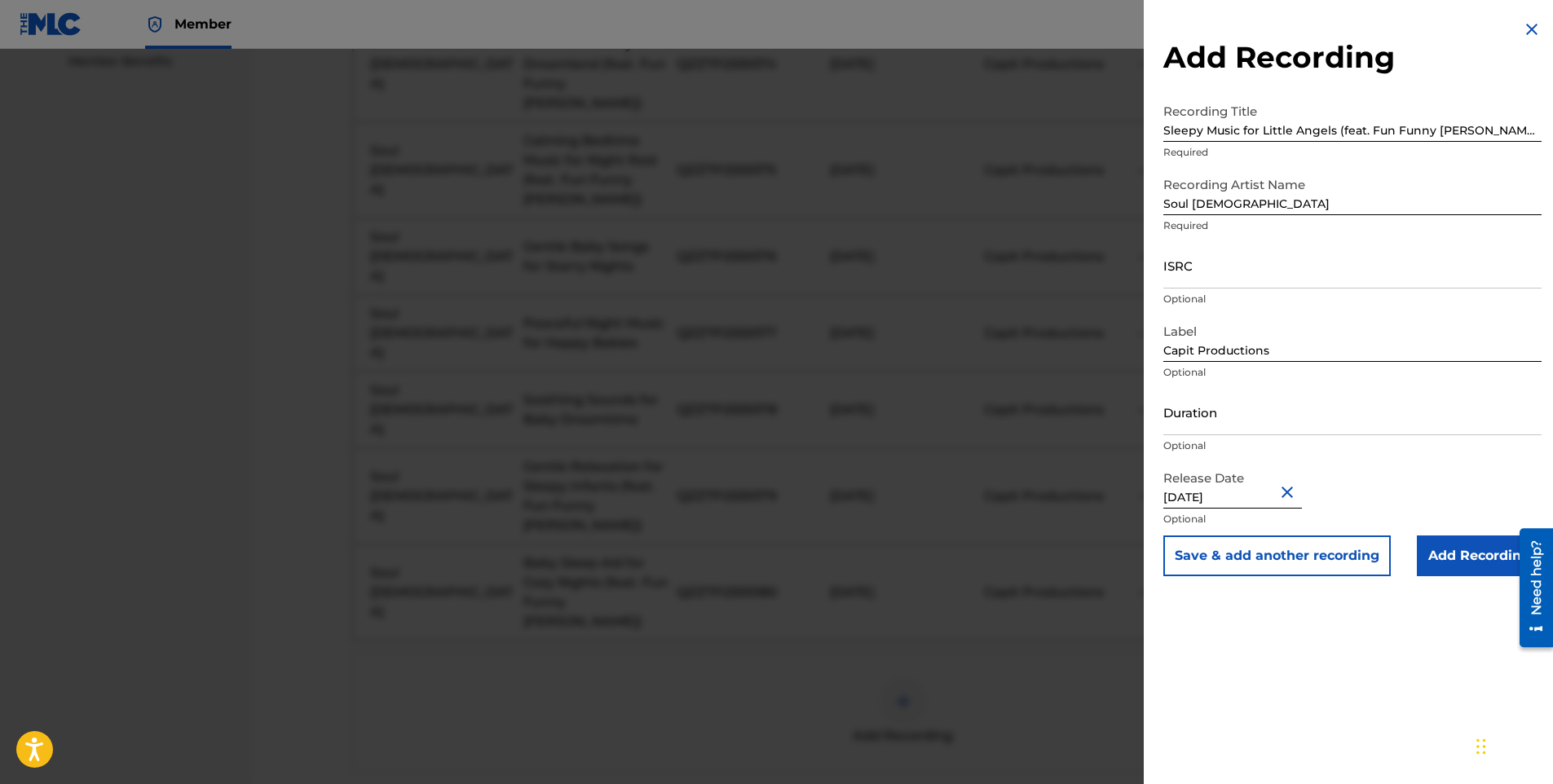
click at [1202, 258] on input "ISRC" at bounding box center [1352, 264] width 378 height 46
click at [1456, 552] on input "Add Recording" at bounding box center [1479, 555] width 124 height 40
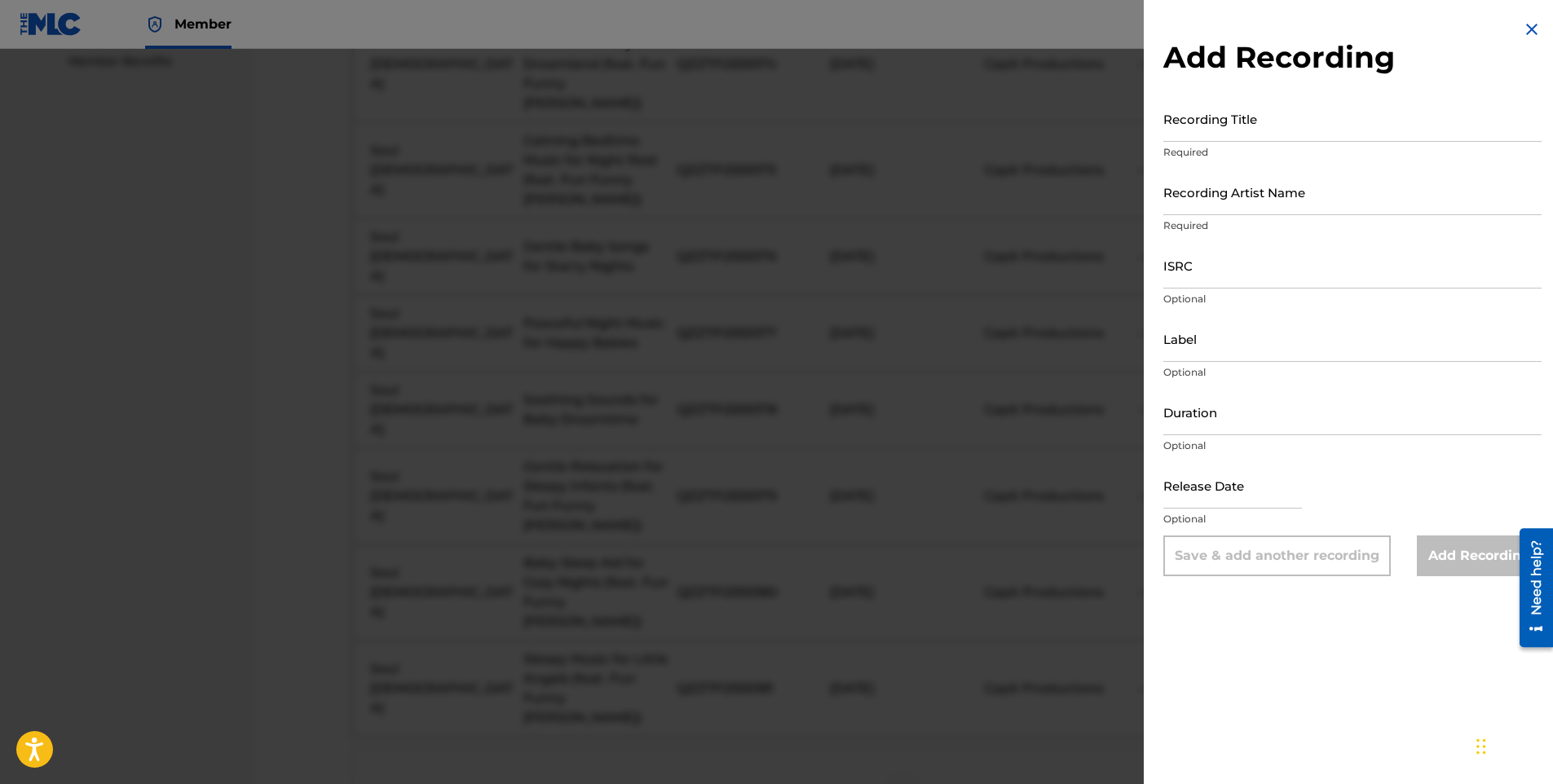
click at [1266, 121] on input "Recording Title" at bounding box center [1352, 118] width 378 height 46
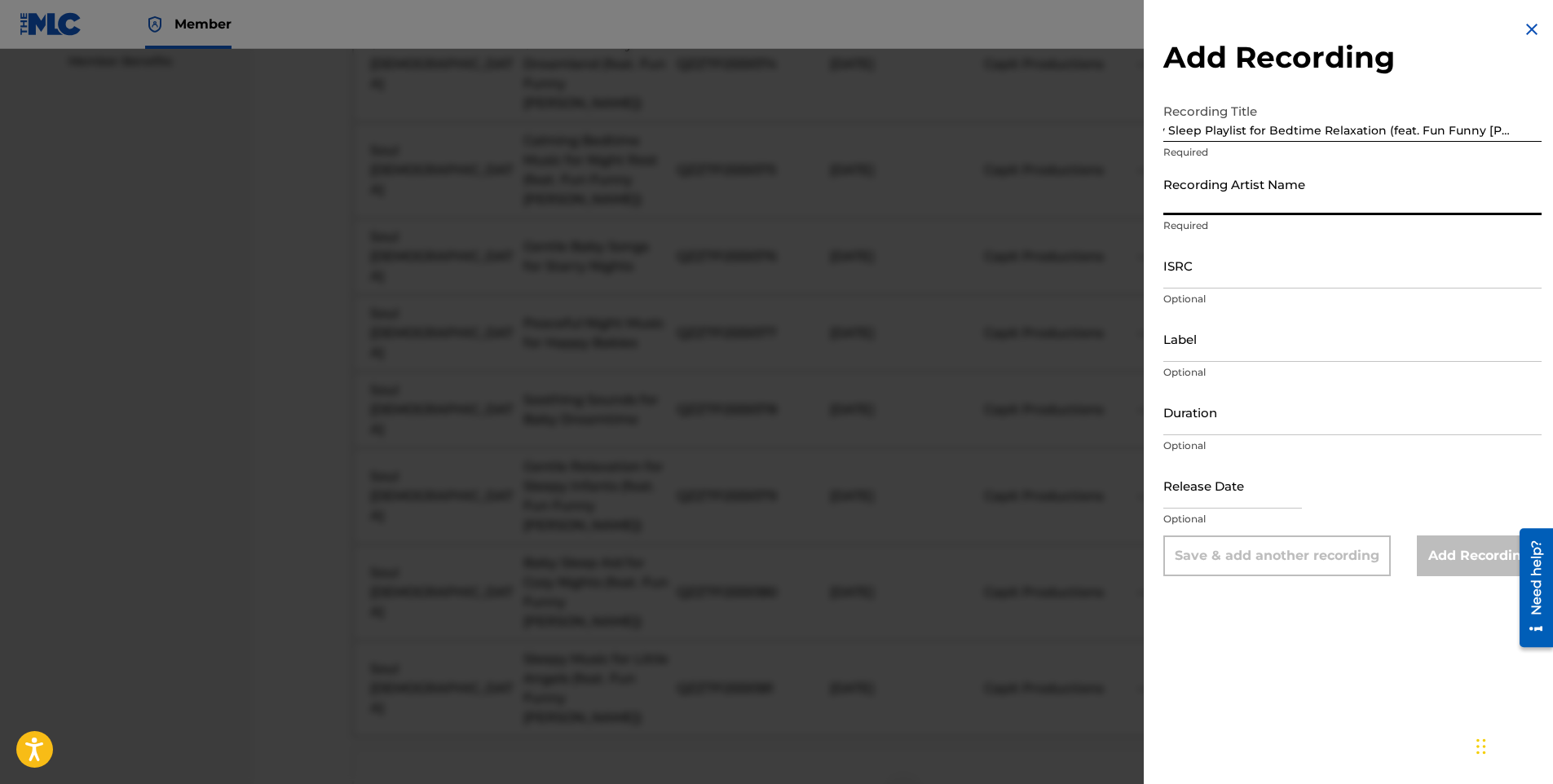
click at [1240, 188] on input "Recording Artist Name" at bounding box center [1352, 191] width 378 height 46
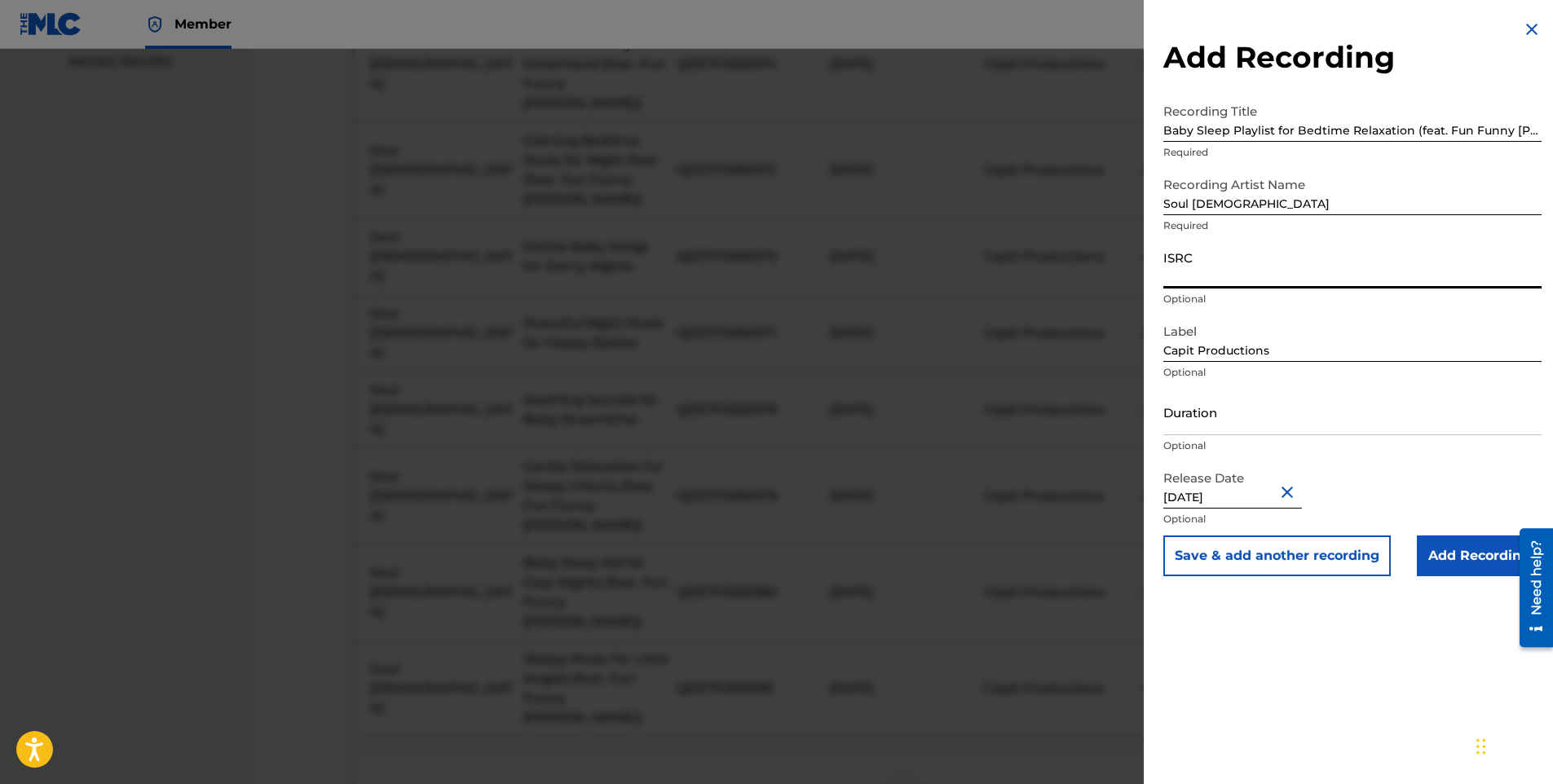
click at [1253, 269] on input "ISRC" at bounding box center [1352, 264] width 378 height 46
click at [1449, 552] on input "Add Recording" at bounding box center [1479, 555] width 124 height 40
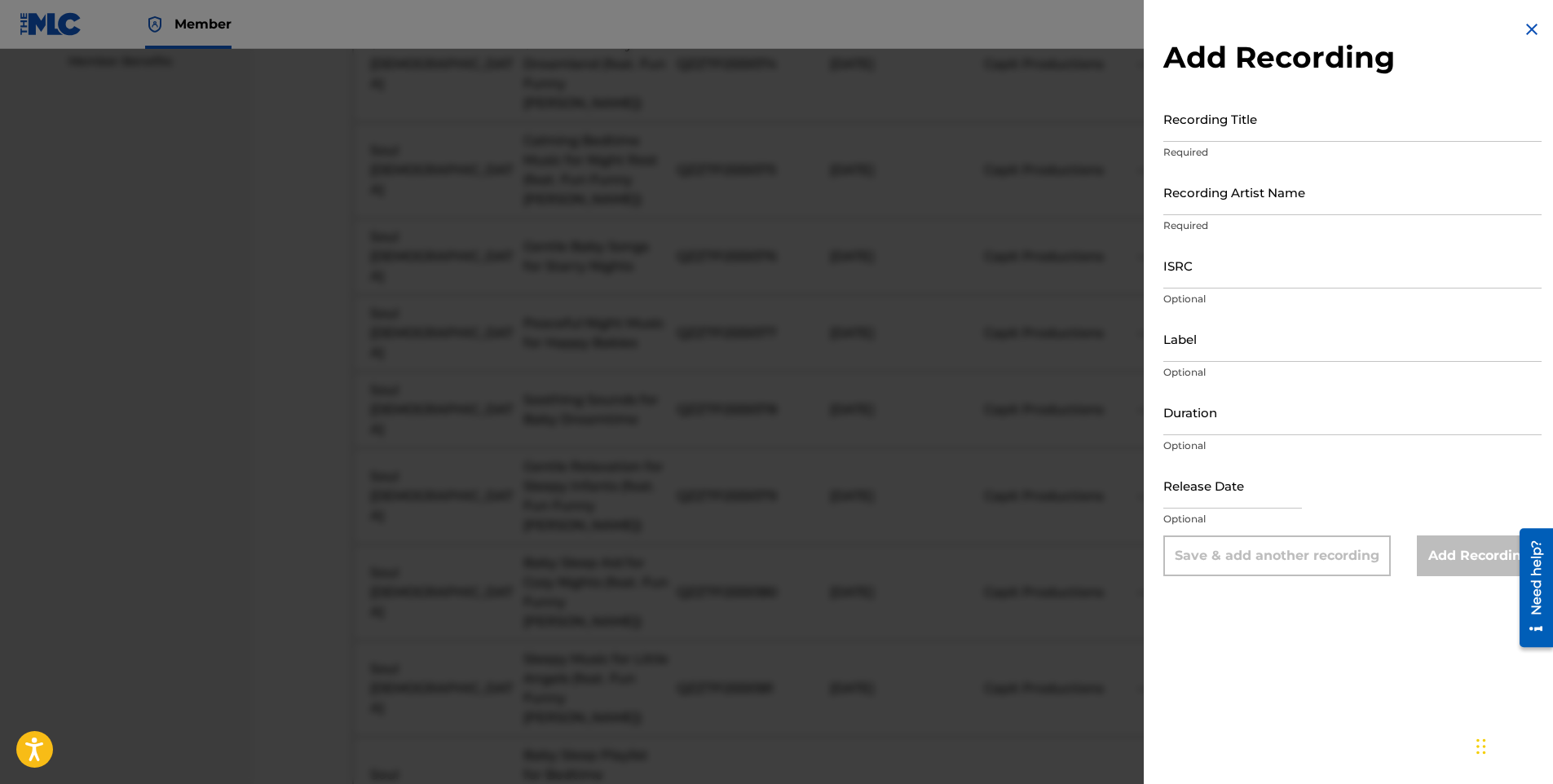
click at [1241, 106] on input "Recording Title" at bounding box center [1352, 118] width 378 height 46
click at [1220, 265] on input "ISRC" at bounding box center [1352, 264] width 378 height 46
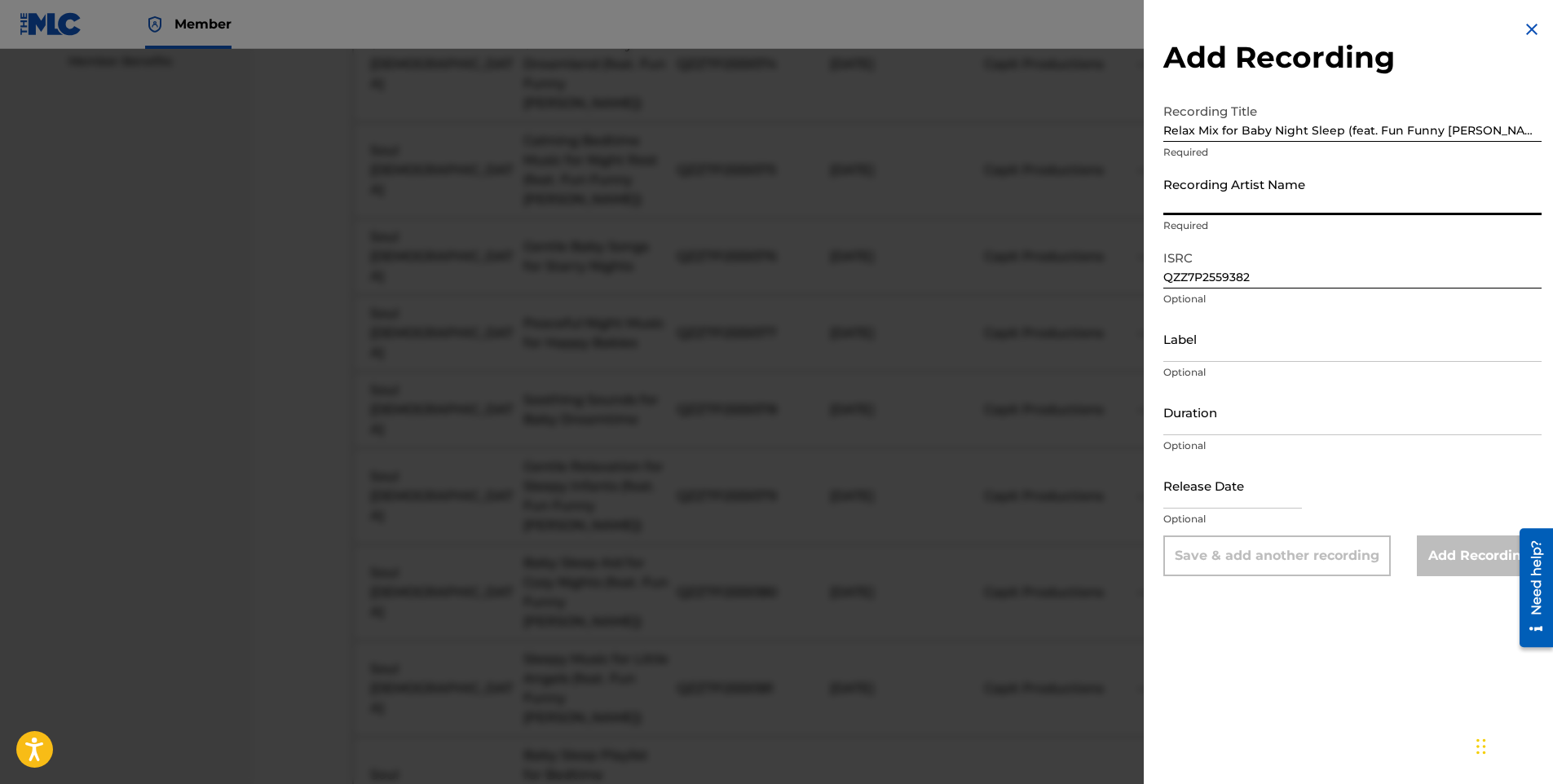
drag, startPoint x: 1276, startPoint y: 184, endPoint x: 1271, endPoint y: 198, distance: 14.9
click at [1276, 184] on input "Recording Artist Name" at bounding box center [1352, 191] width 378 height 46
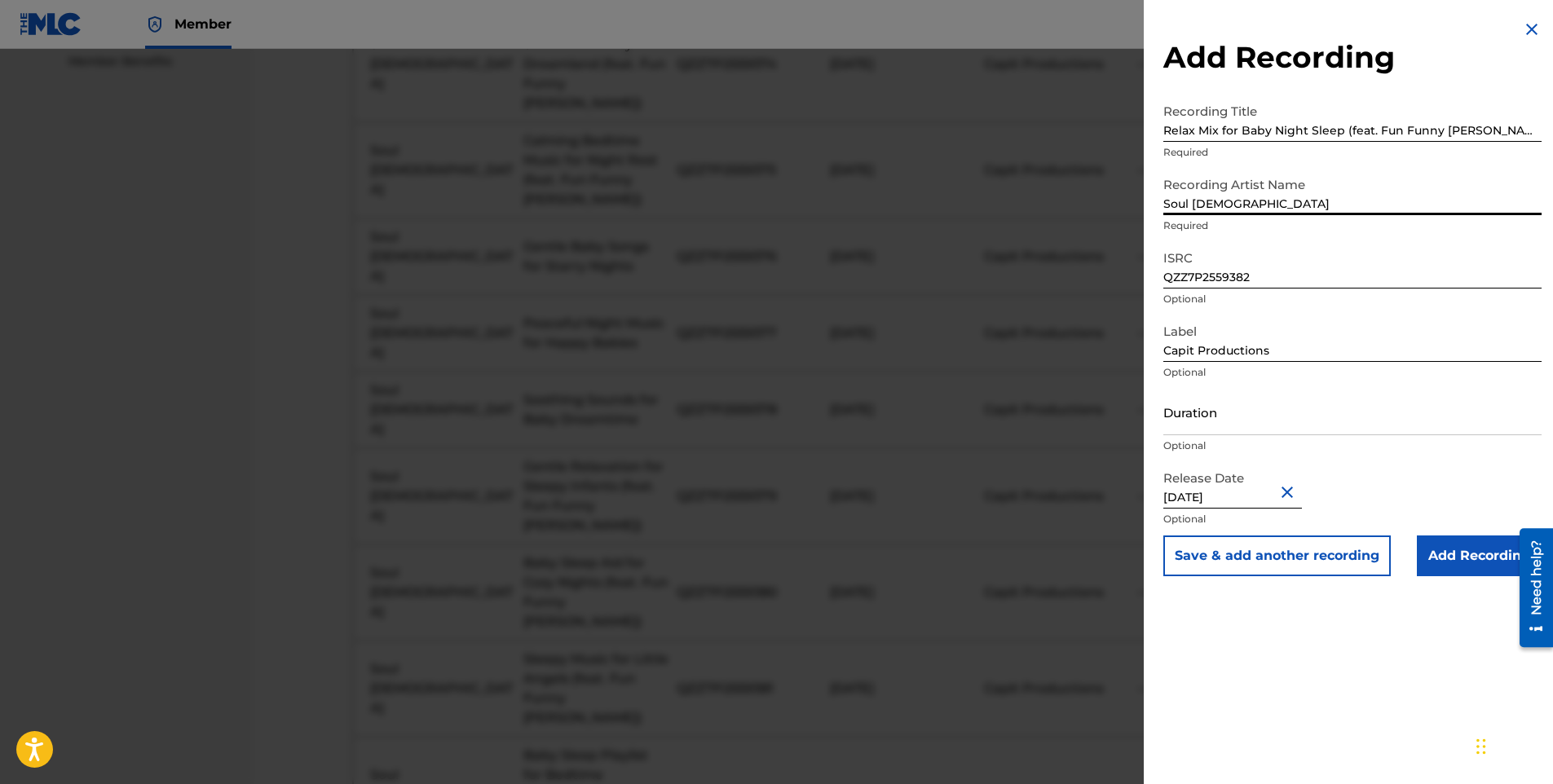
click at [1467, 549] on input "Add Recording" at bounding box center [1479, 555] width 124 height 40
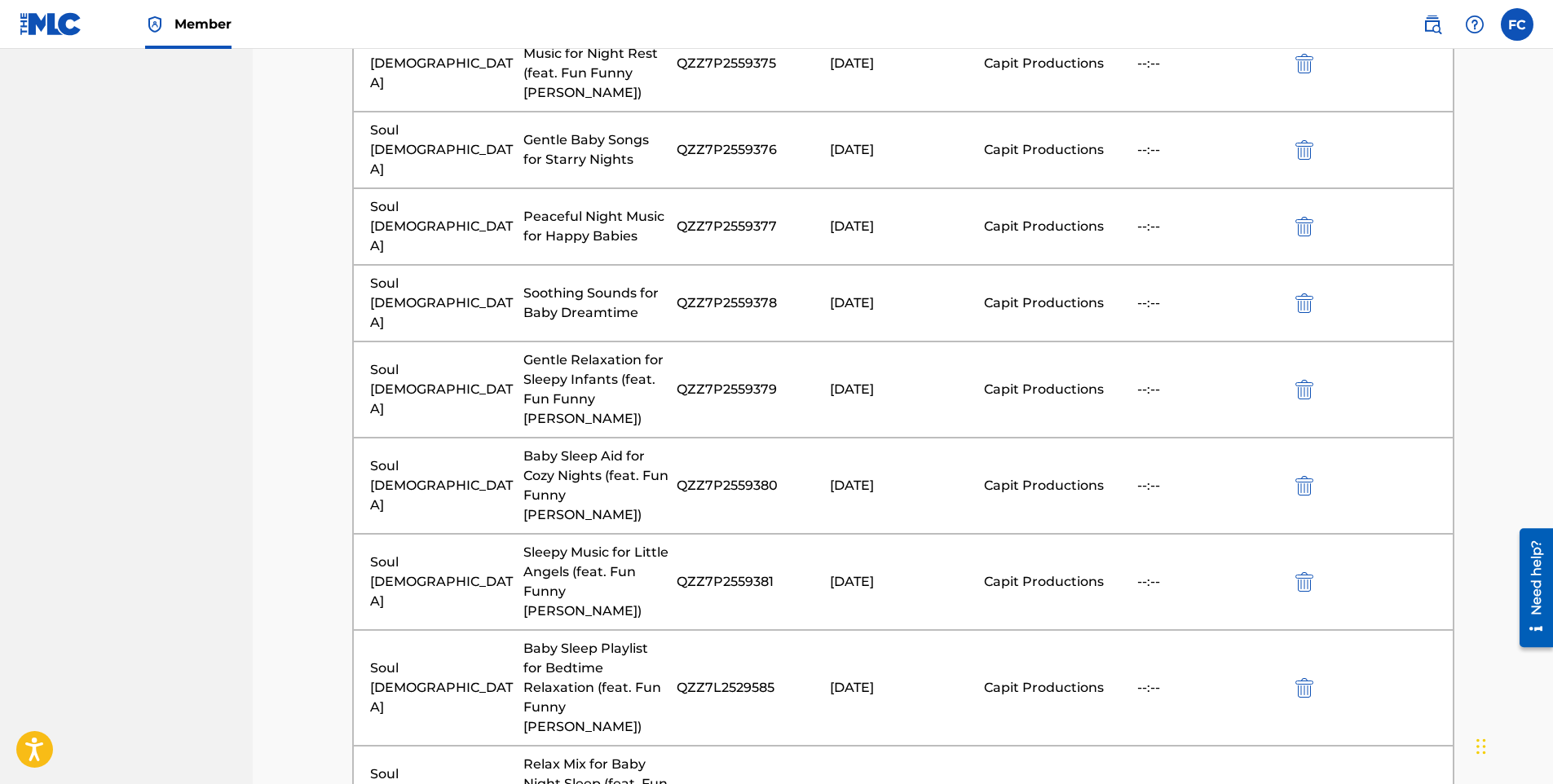
scroll to position [1092, 0]
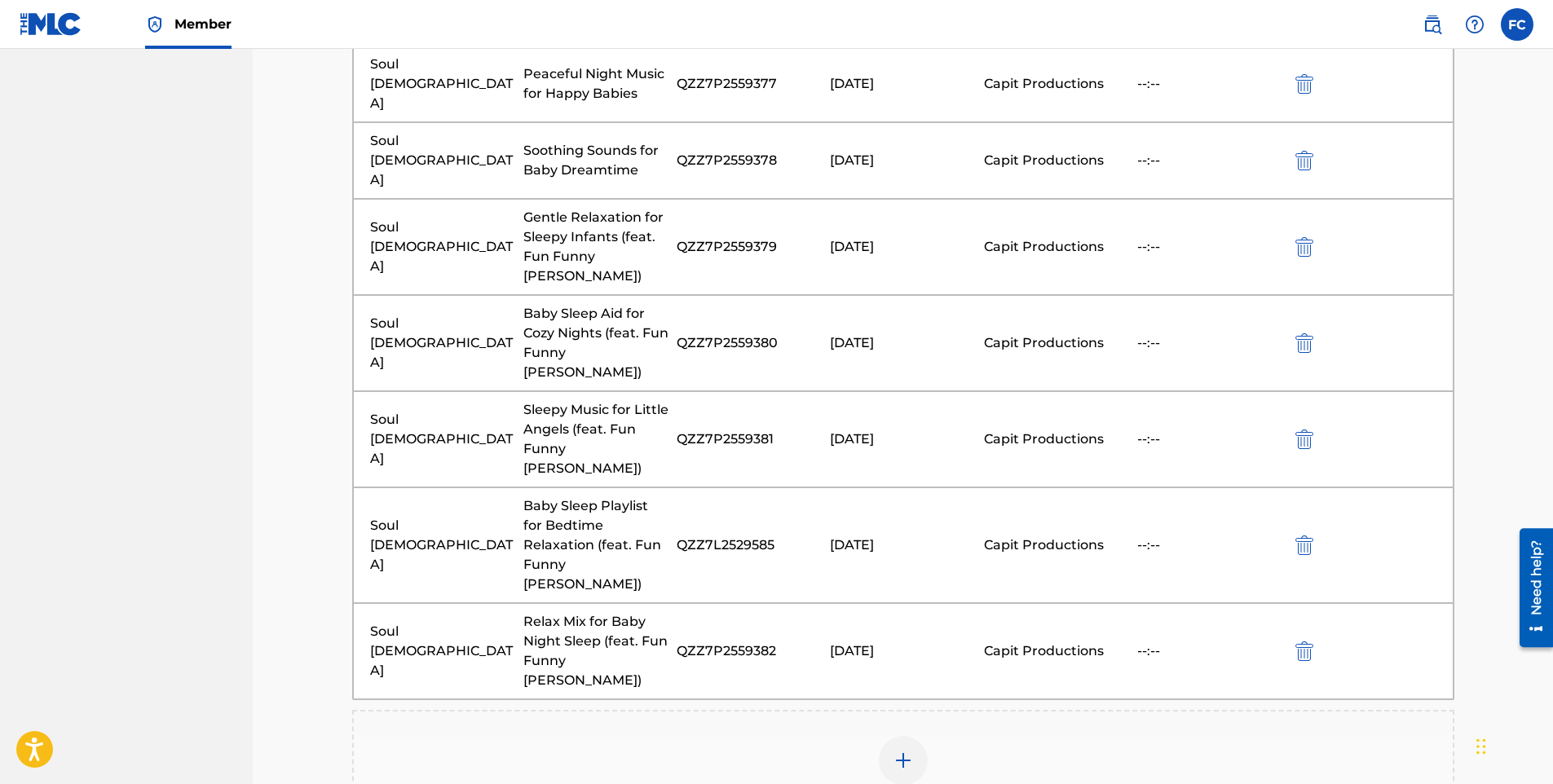
click at [913, 750] on img at bounding box center [904, 760] width 20 height 20
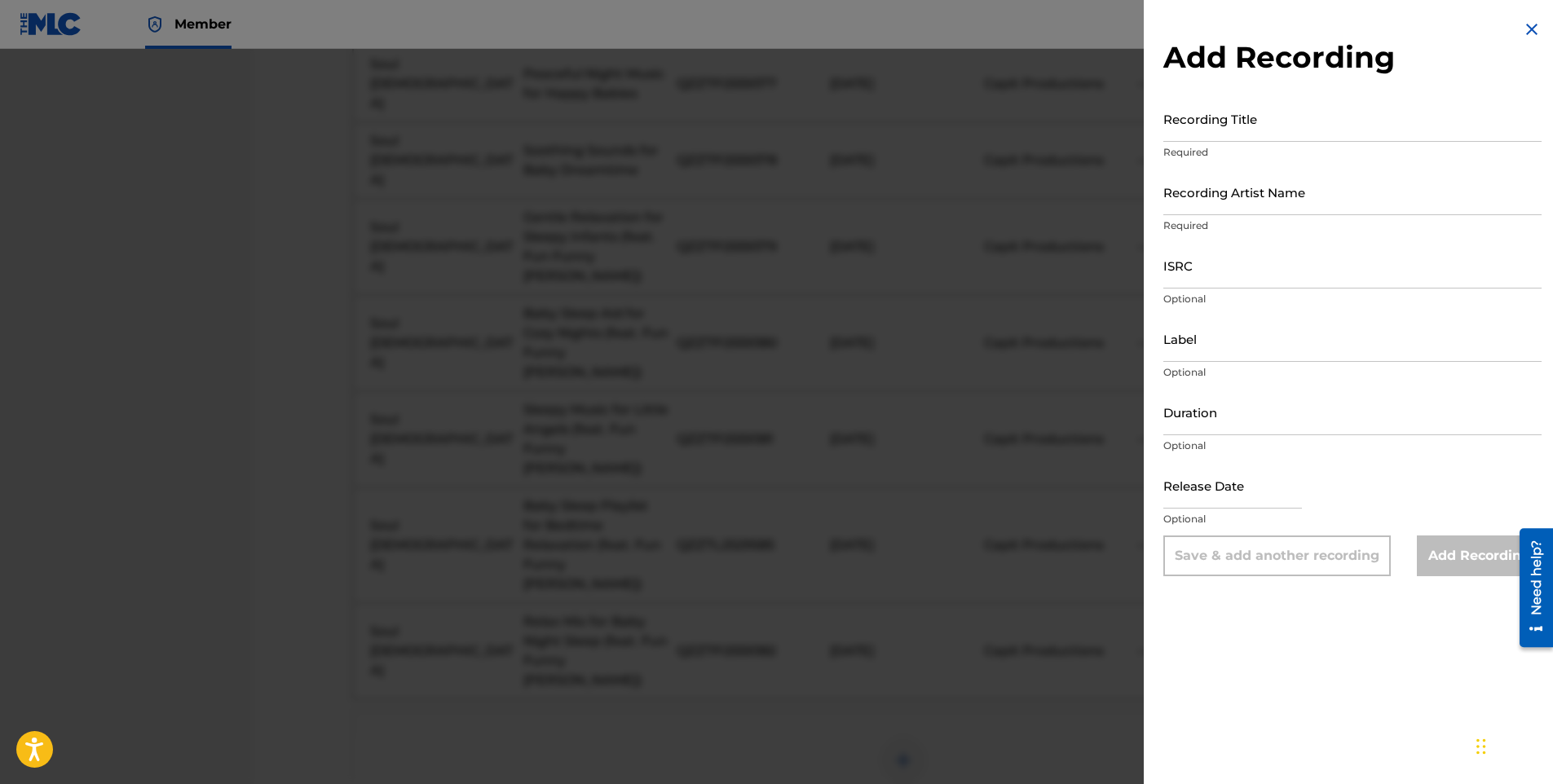
click at [1249, 119] on input "Recording Title" at bounding box center [1352, 118] width 378 height 46
click at [1241, 196] on input "Recording Artist Name" at bounding box center [1352, 191] width 378 height 46
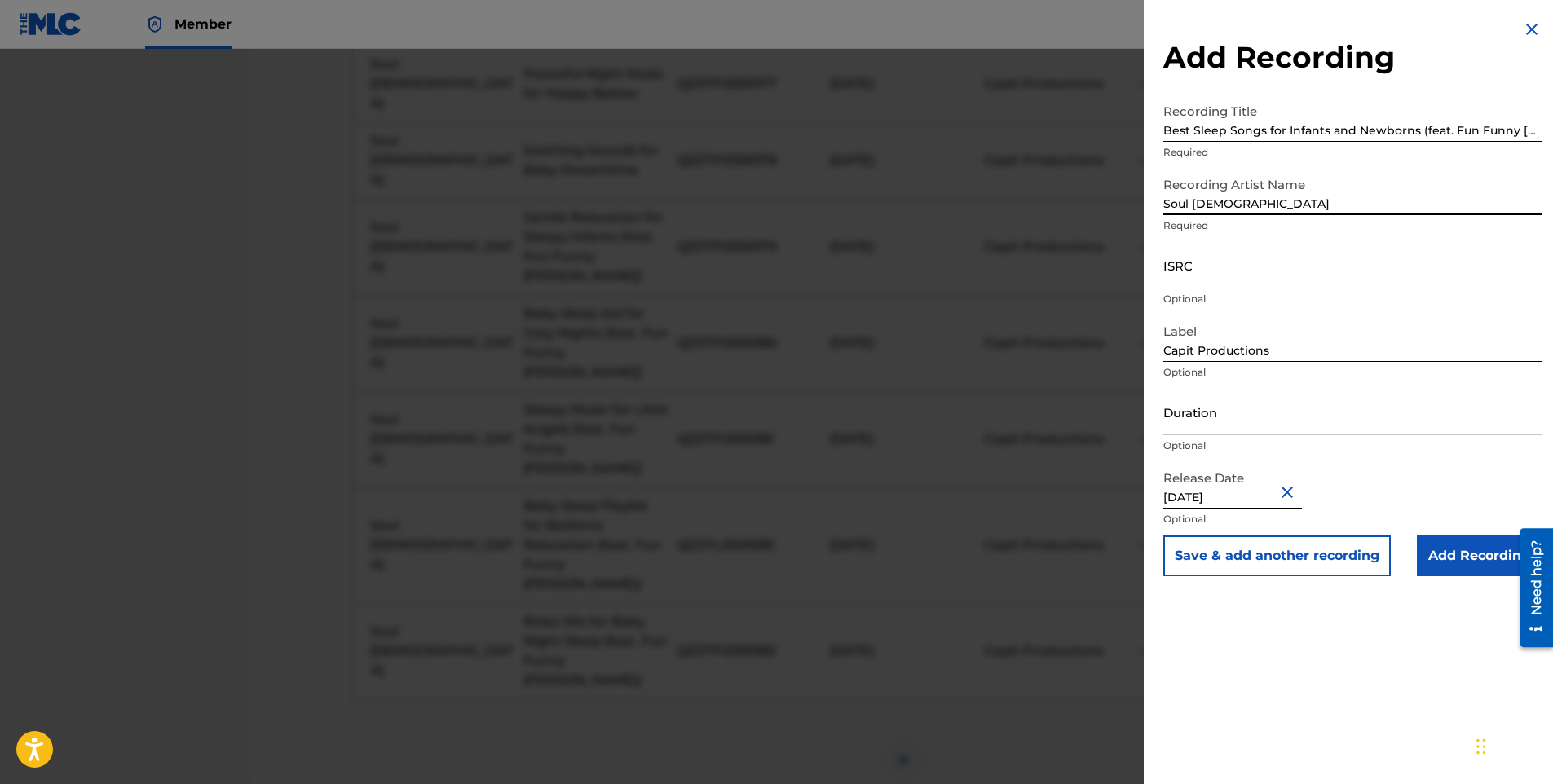
click at [1188, 266] on input "ISRC" at bounding box center [1352, 264] width 378 height 46
click at [1226, 277] on input "ISRC" at bounding box center [1352, 264] width 378 height 46
click at [1465, 552] on input "Add Recording" at bounding box center [1479, 555] width 124 height 40
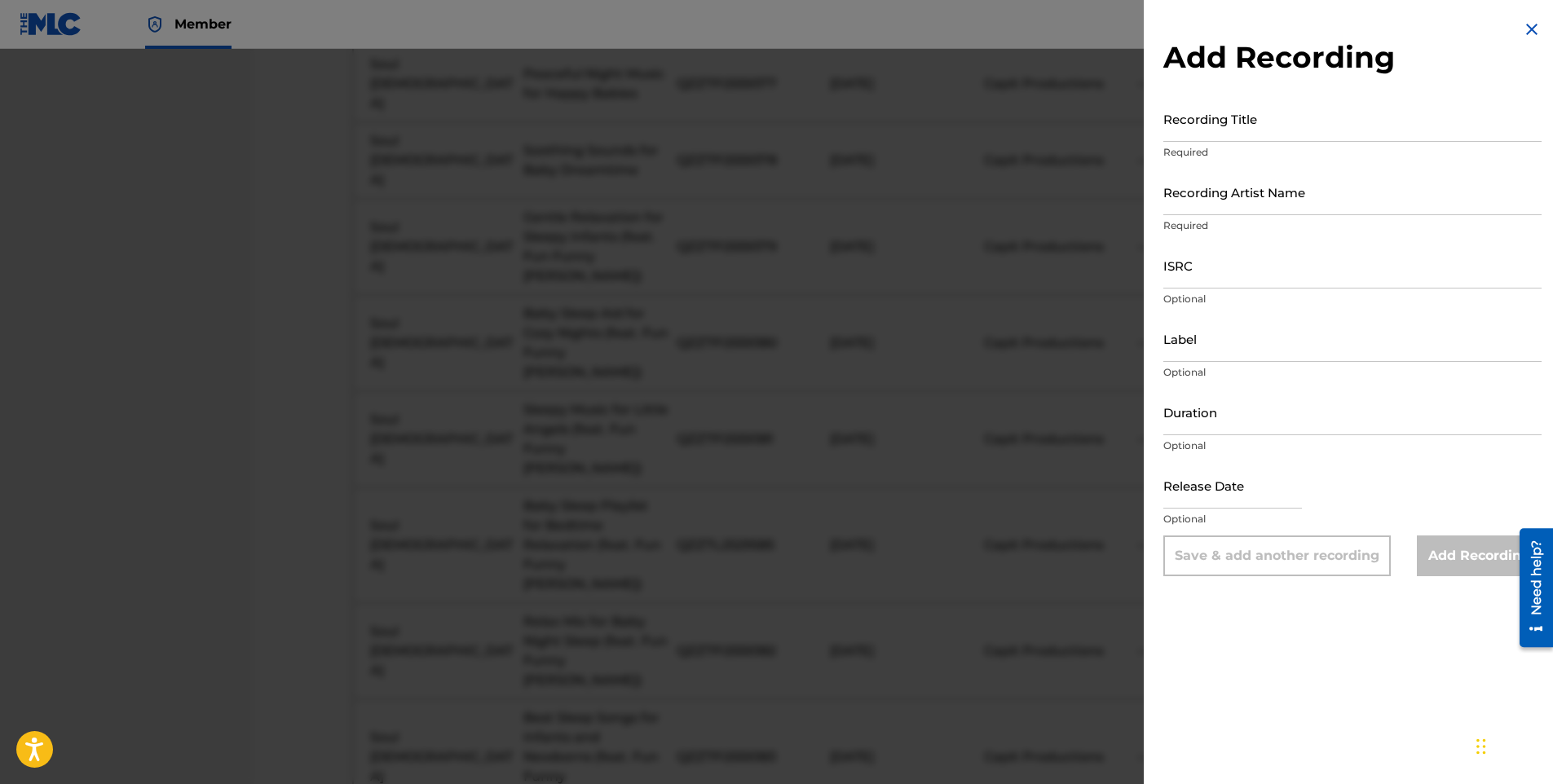
click at [1214, 123] on input "Recording Title" at bounding box center [1352, 118] width 378 height 46
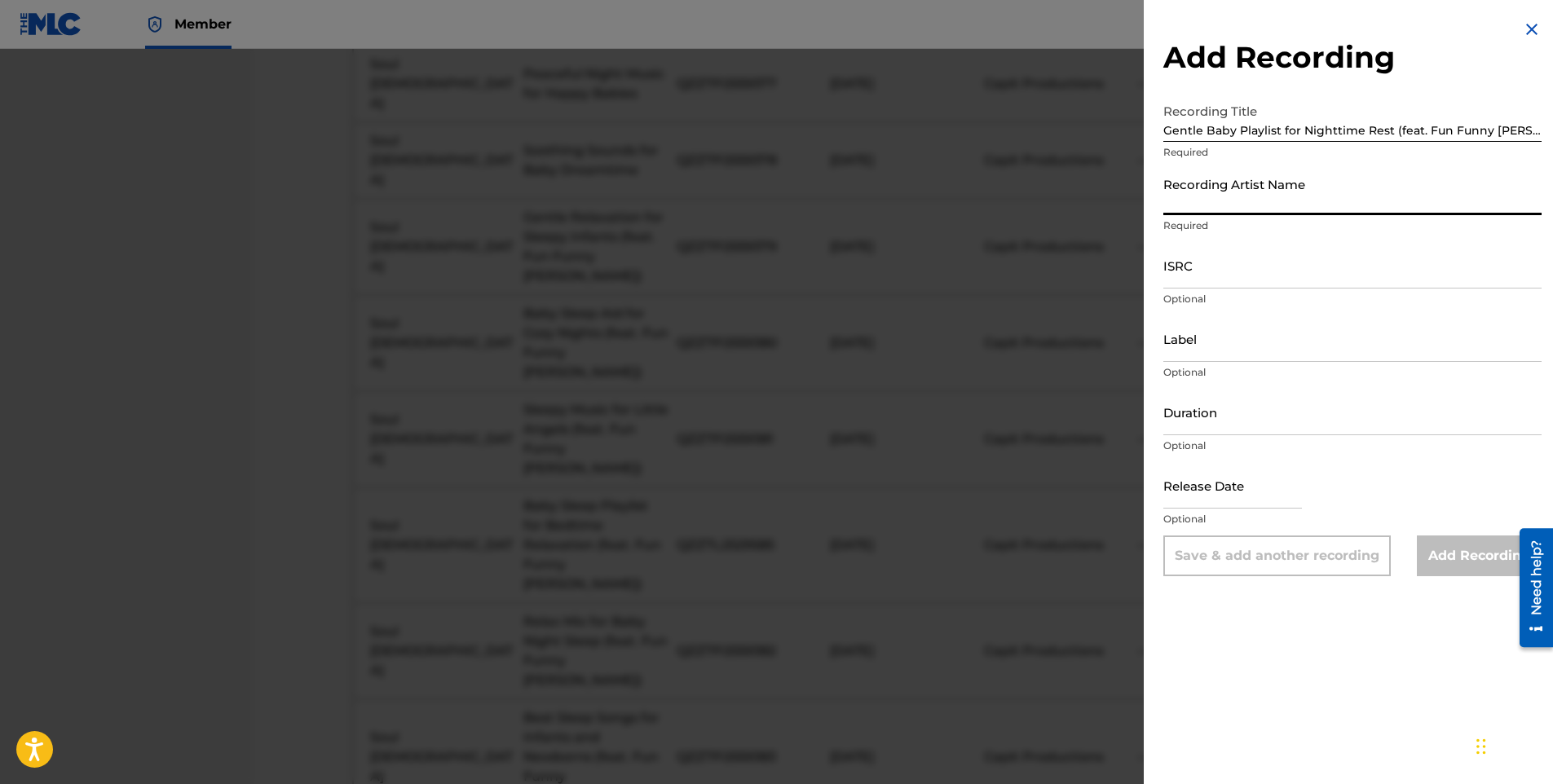
click at [1213, 183] on input "Recording Artist Name" at bounding box center [1352, 191] width 378 height 46
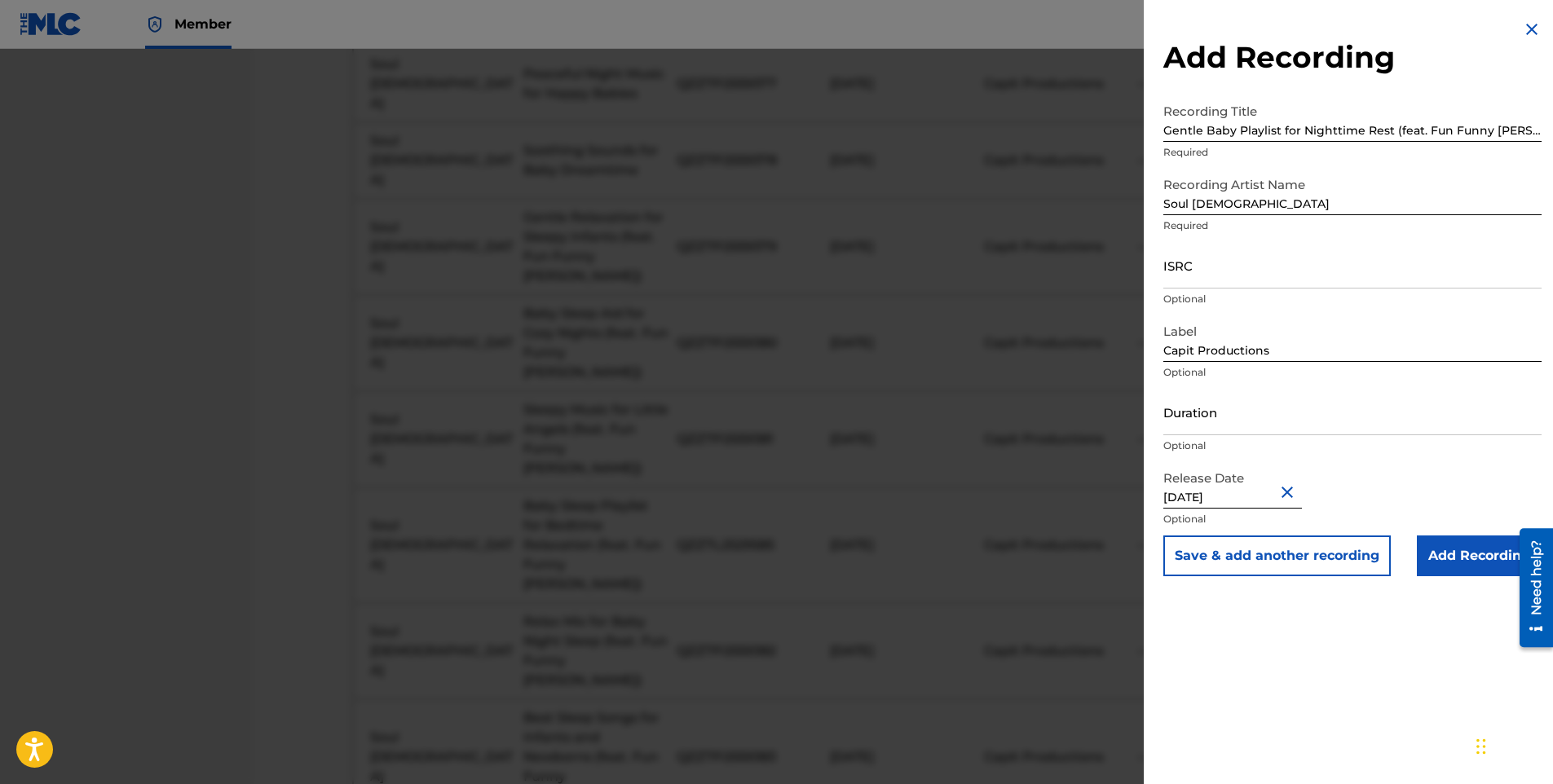
click at [1226, 264] on input "ISRC" at bounding box center [1352, 264] width 378 height 46
click at [1489, 560] on input "Add Recording" at bounding box center [1479, 555] width 124 height 40
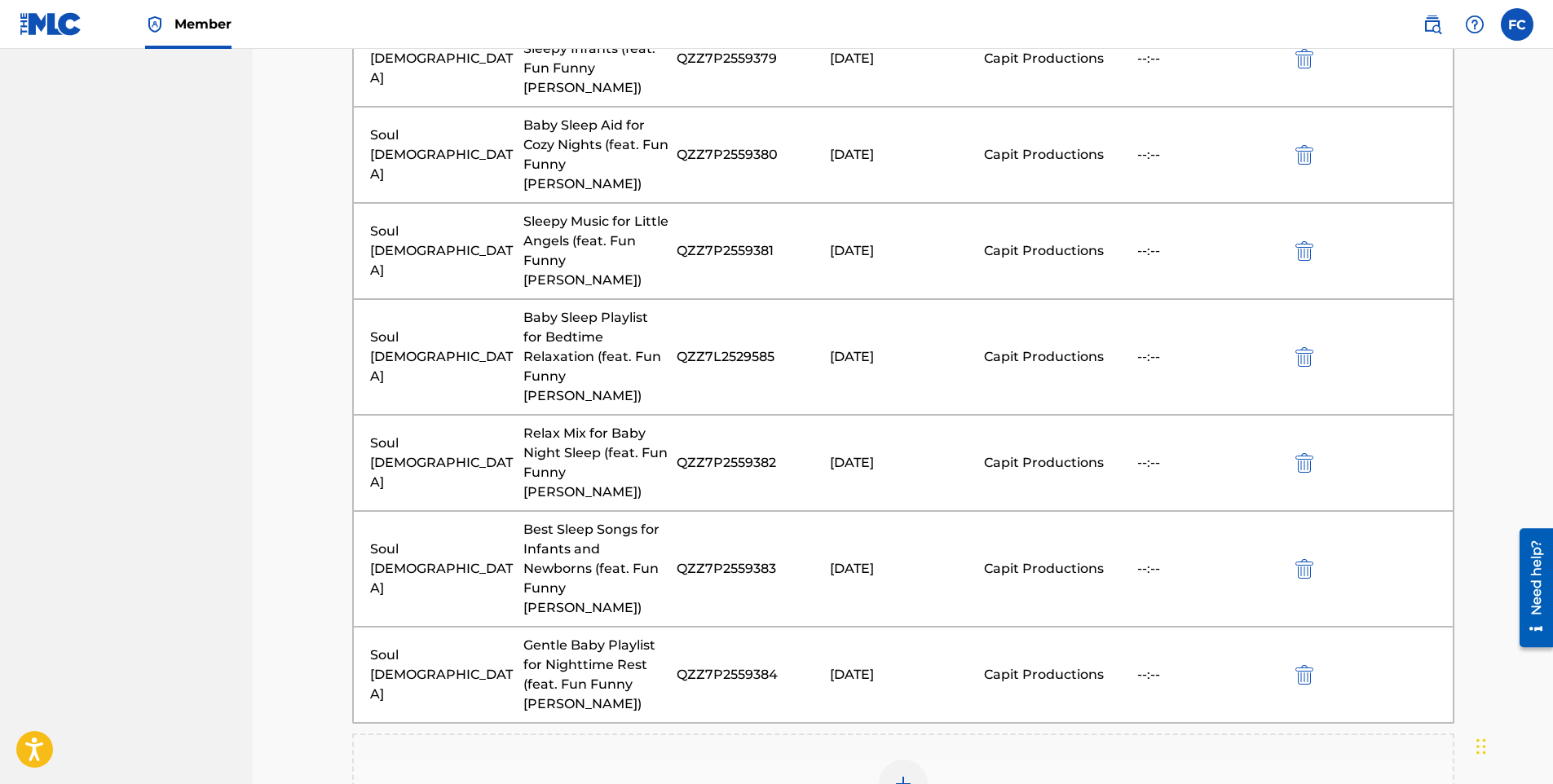
scroll to position [1284, 0]
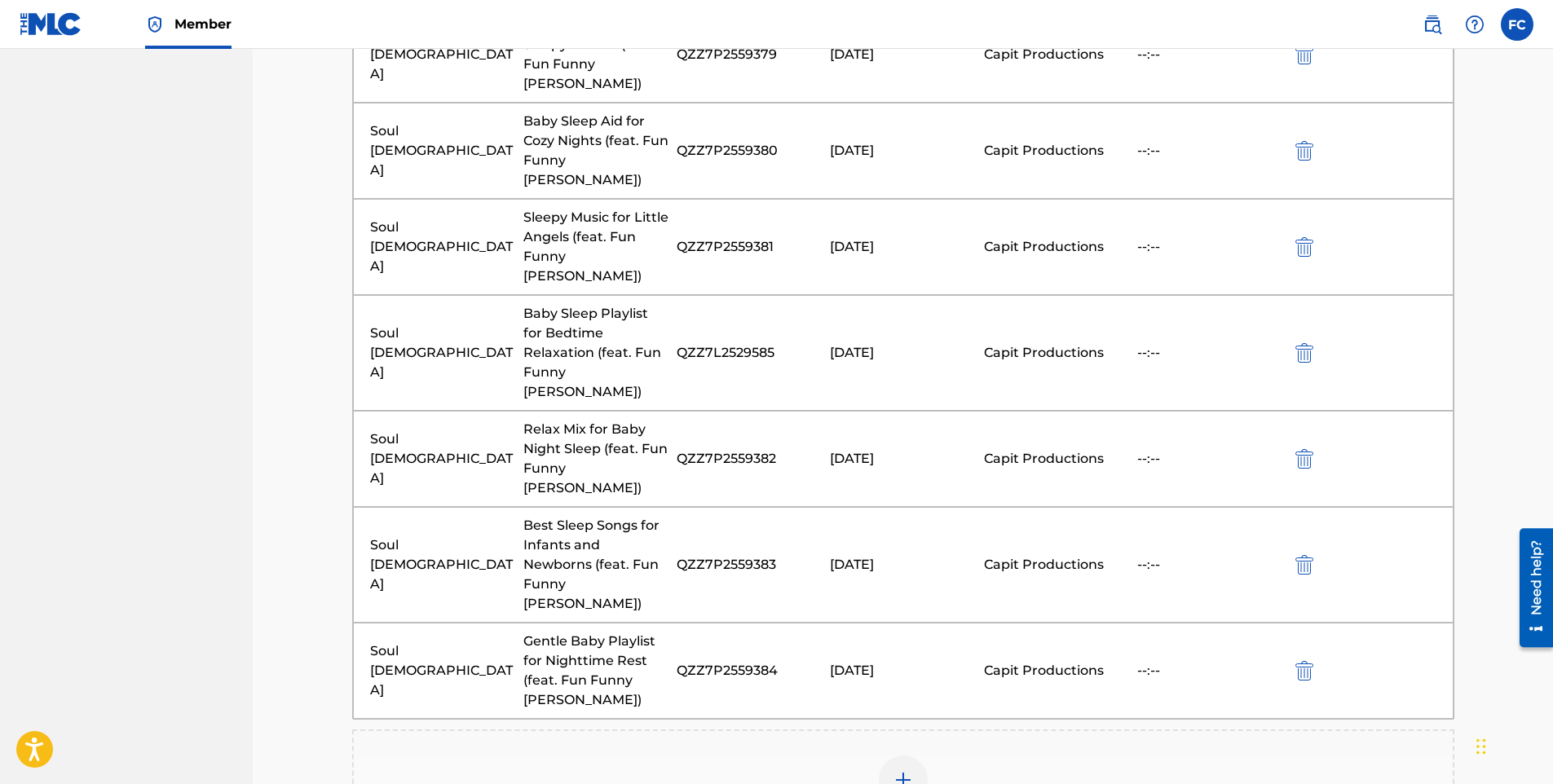
click at [895, 755] on div at bounding box center [904, 780] width 49 height 49
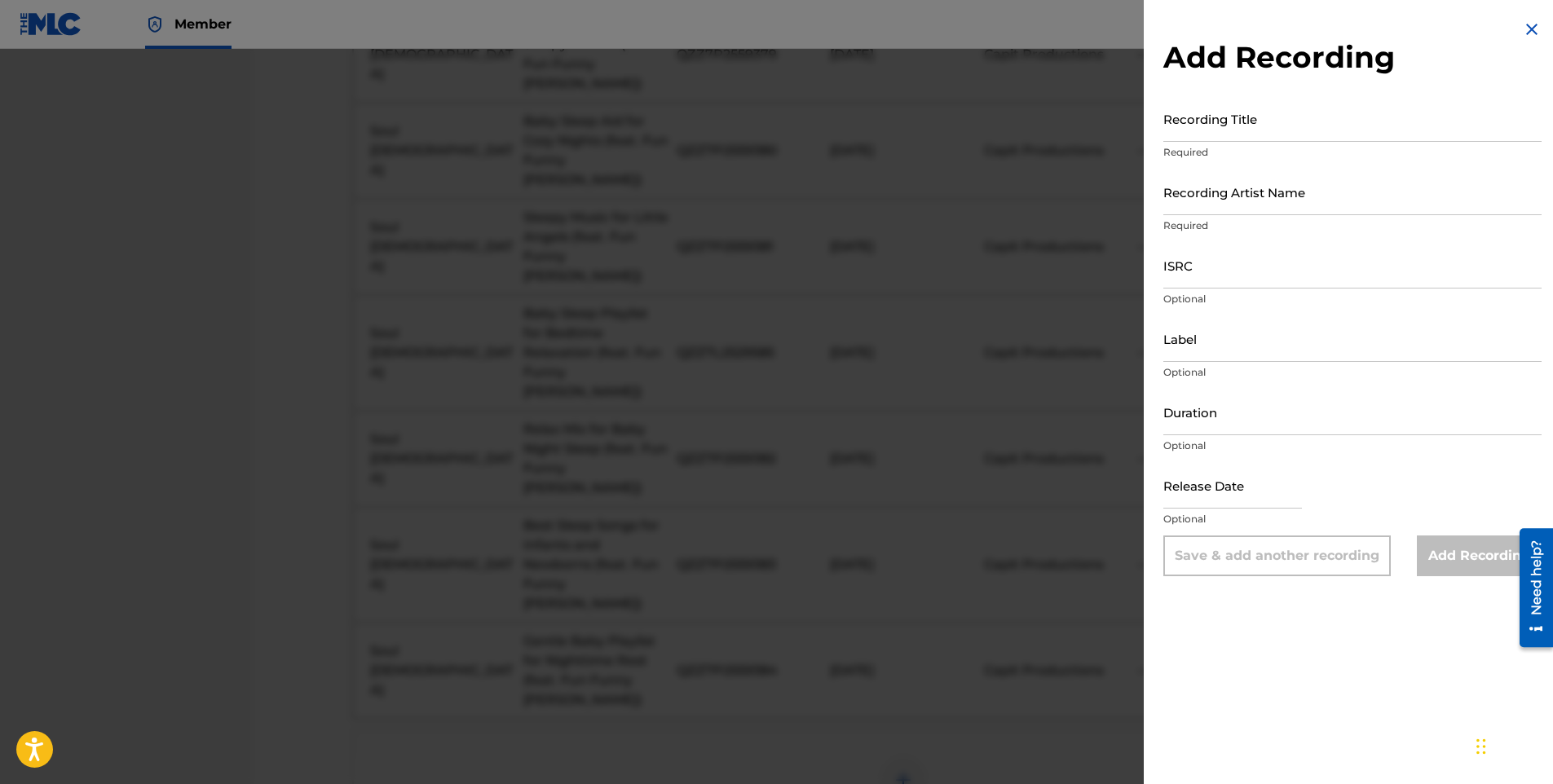
click at [1208, 107] on input "Recording Title" at bounding box center [1352, 118] width 378 height 46
click at [1216, 184] on input "Recording Artist Name" at bounding box center [1352, 191] width 378 height 46
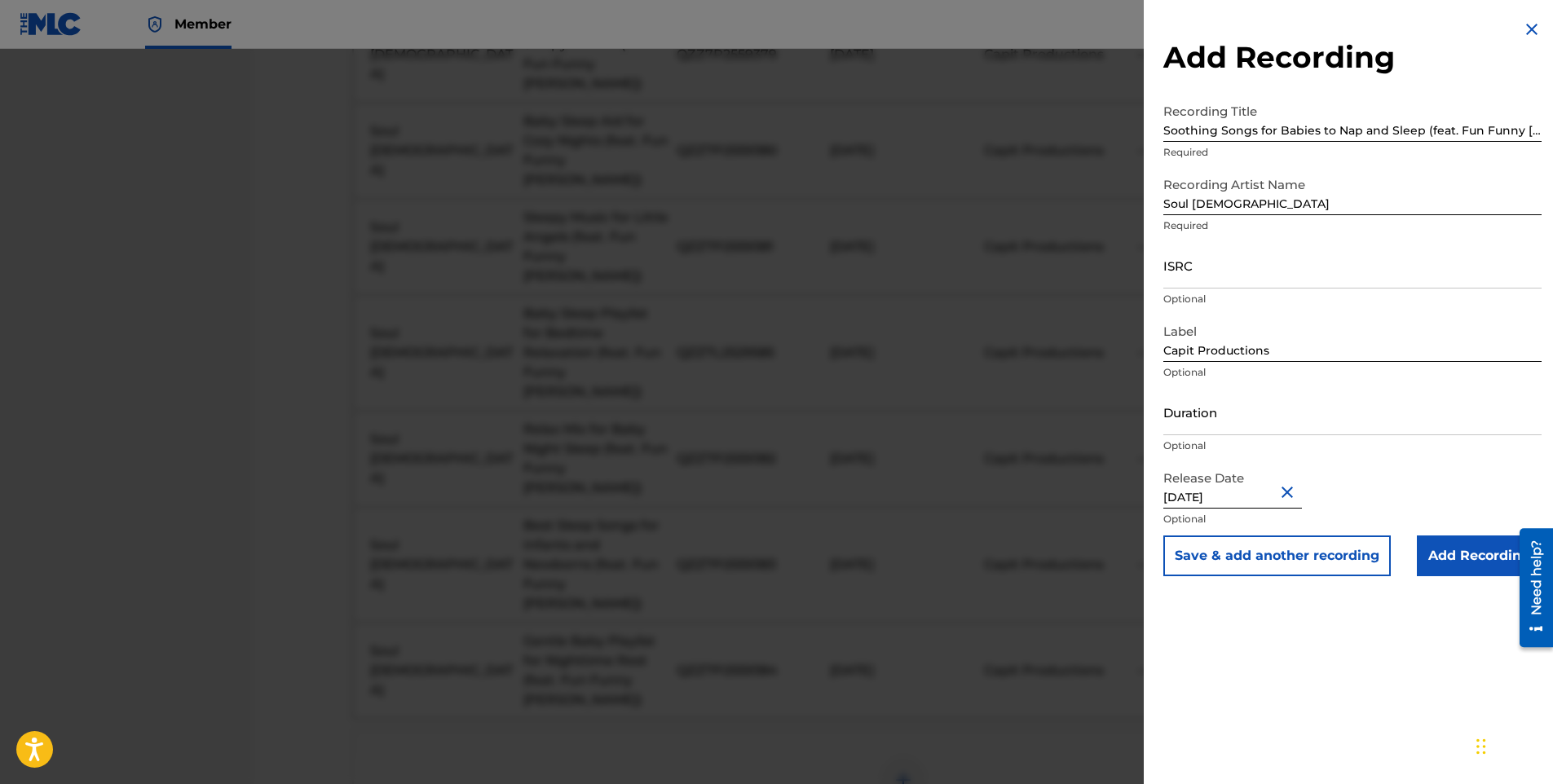
click at [1236, 277] on input "ISRC" at bounding box center [1352, 264] width 378 height 46
click at [1468, 551] on input "Add Recording" at bounding box center [1479, 555] width 124 height 40
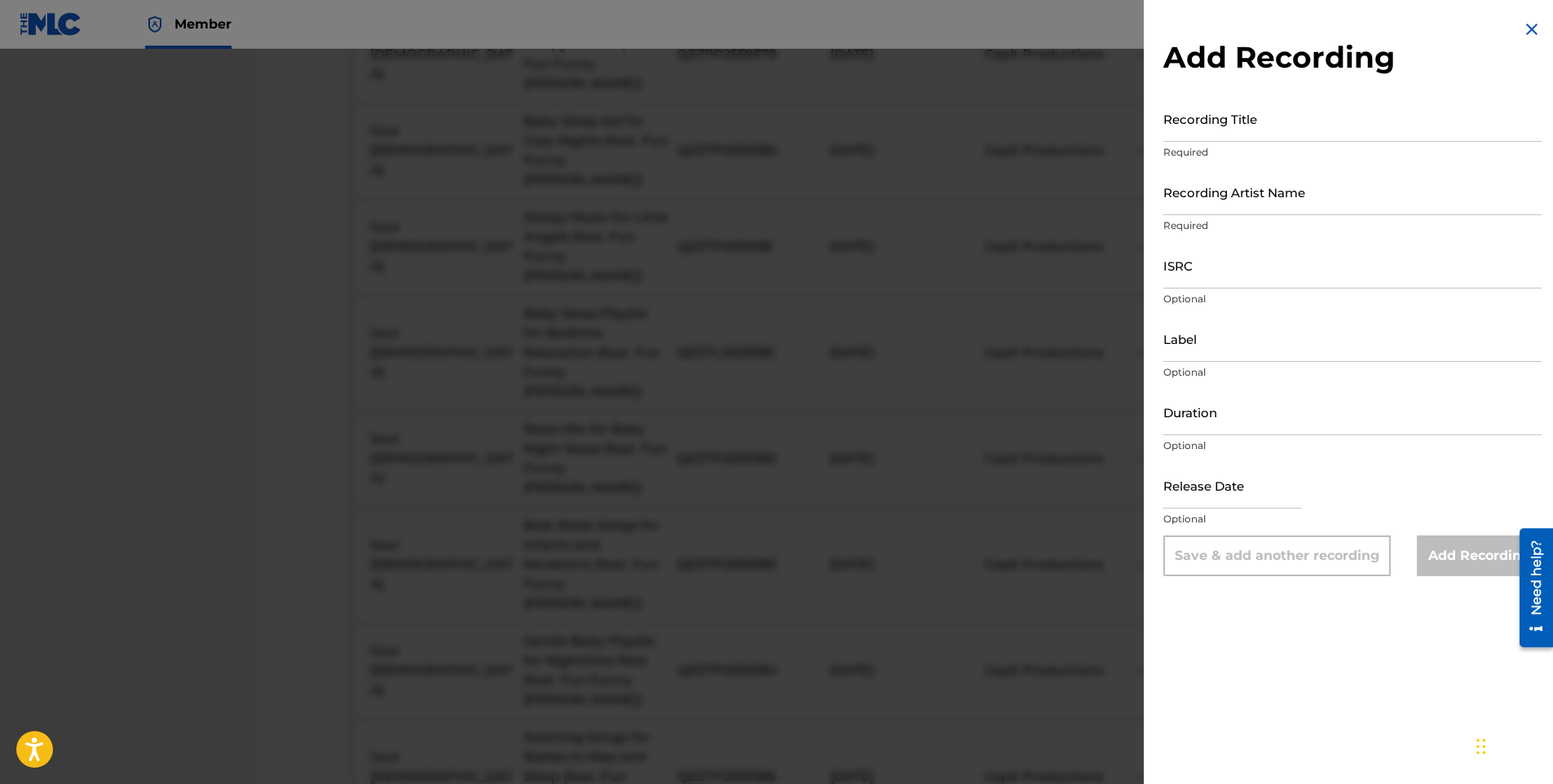
click at [1266, 119] on input "Recording Title" at bounding box center [1352, 118] width 378 height 46
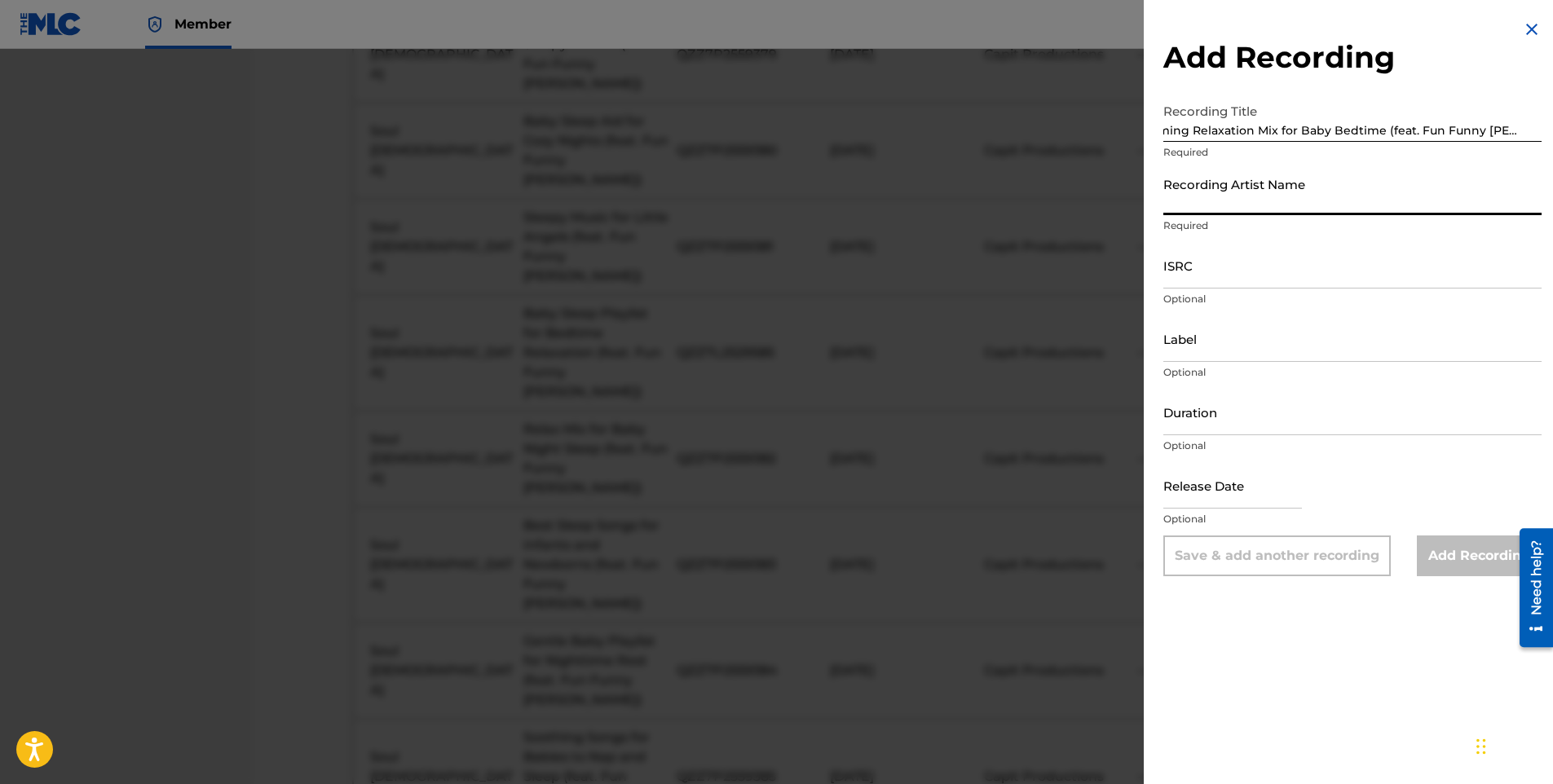
click at [1209, 196] on input "Recording Artist Name" at bounding box center [1352, 191] width 378 height 46
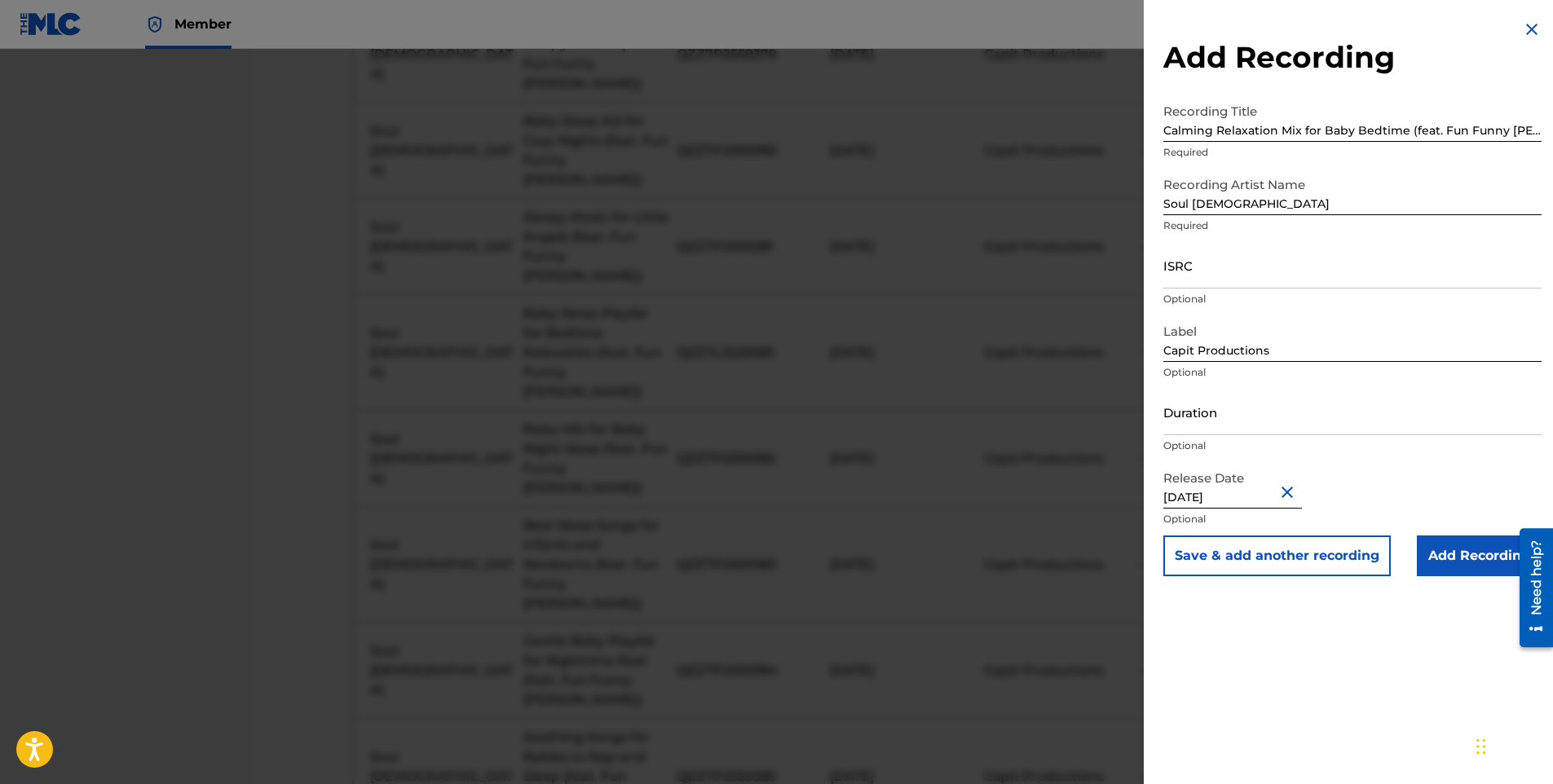
click at [1467, 550] on input "Add Recording" at bounding box center [1479, 555] width 124 height 40
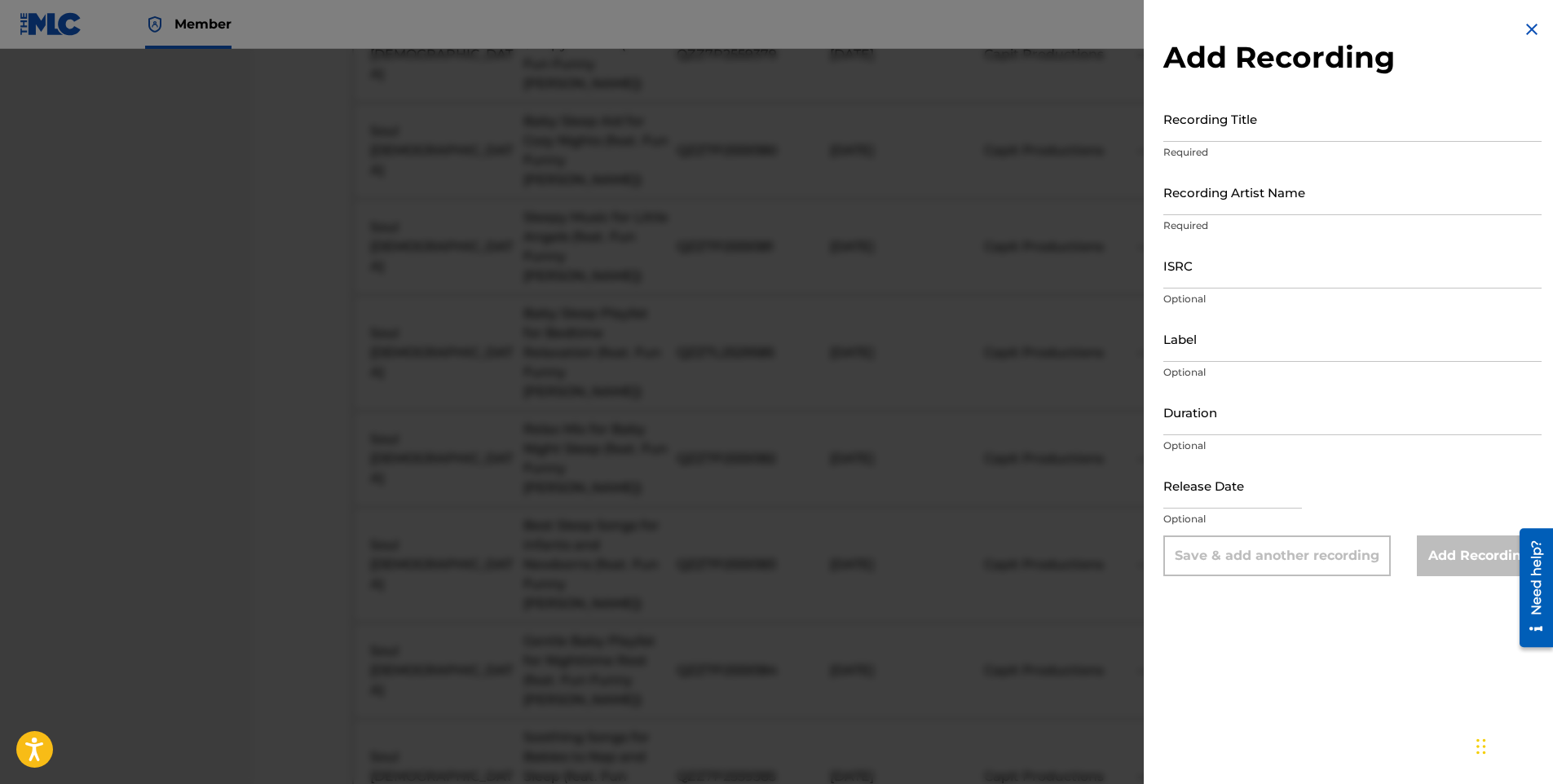
click at [1293, 123] on input "Recording Title" at bounding box center [1352, 118] width 378 height 46
click at [1218, 190] on input "Recording Artist Name" at bounding box center [1352, 191] width 378 height 46
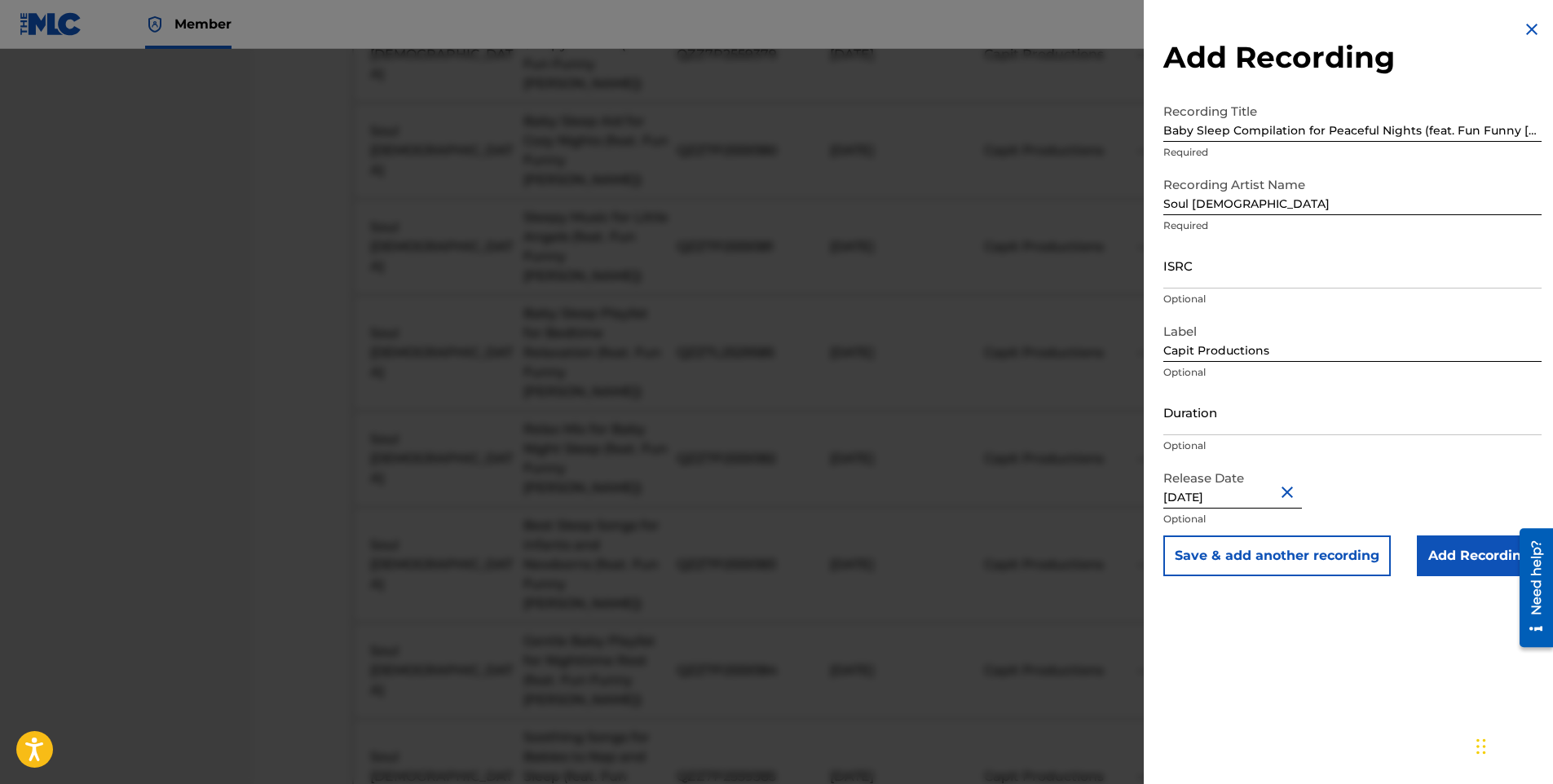
click at [1451, 558] on input "Add Recording" at bounding box center [1479, 555] width 124 height 40
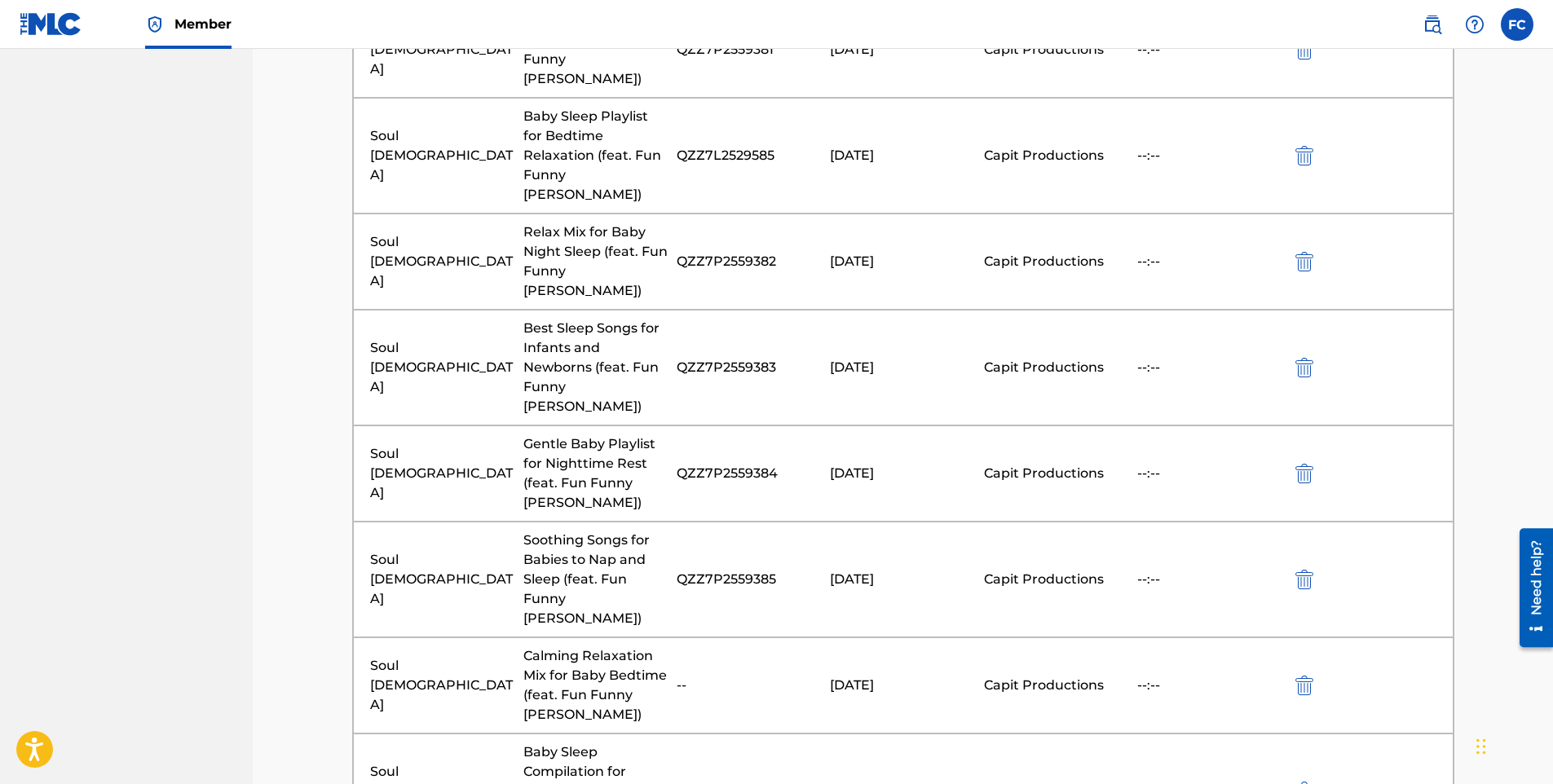
scroll to position [1573, 0]
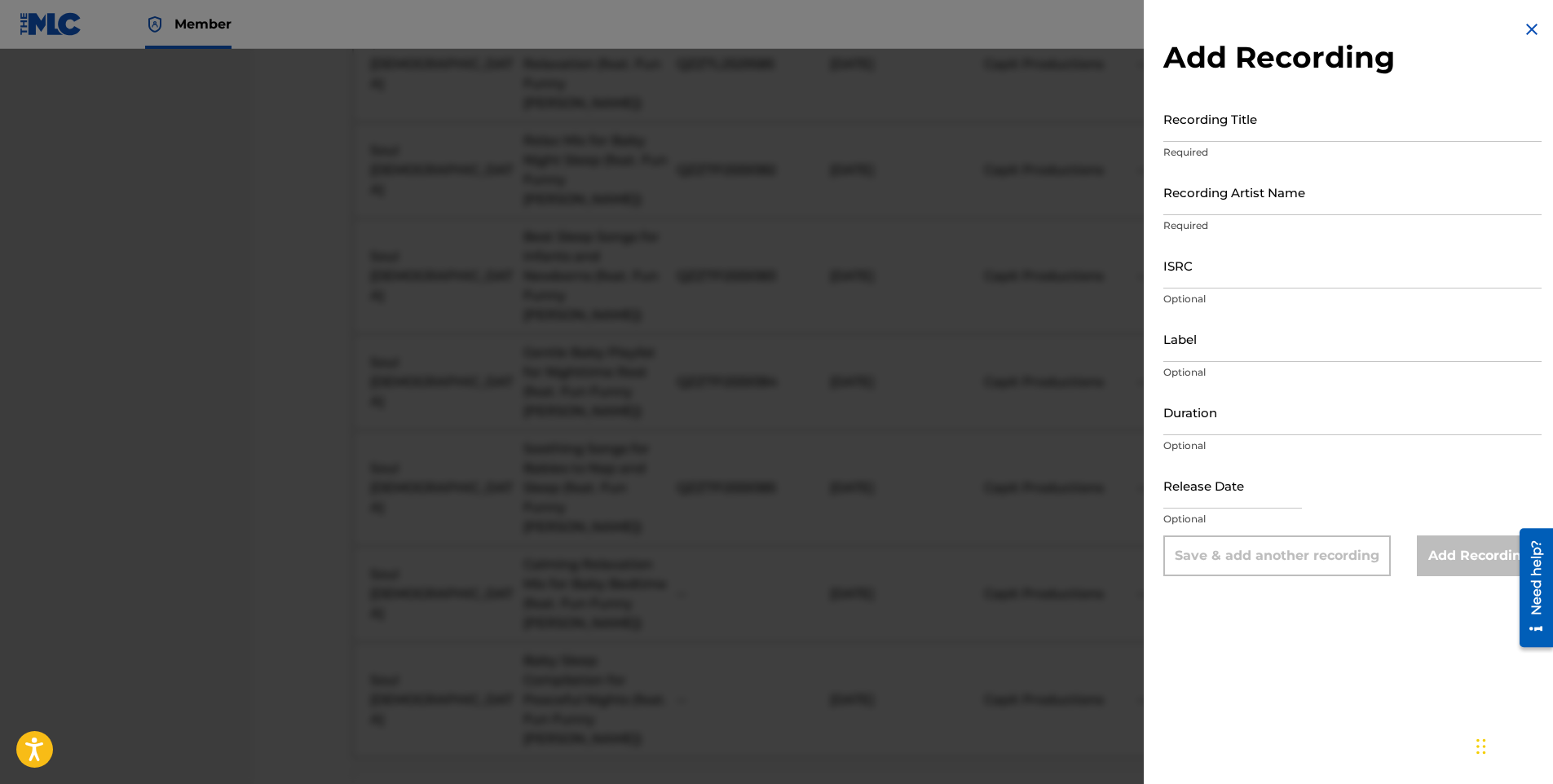
click at [1247, 135] on input "Recording Title" at bounding box center [1352, 118] width 378 height 46
click at [1210, 201] on input "Recording Artist Name" at bounding box center [1352, 191] width 378 height 46
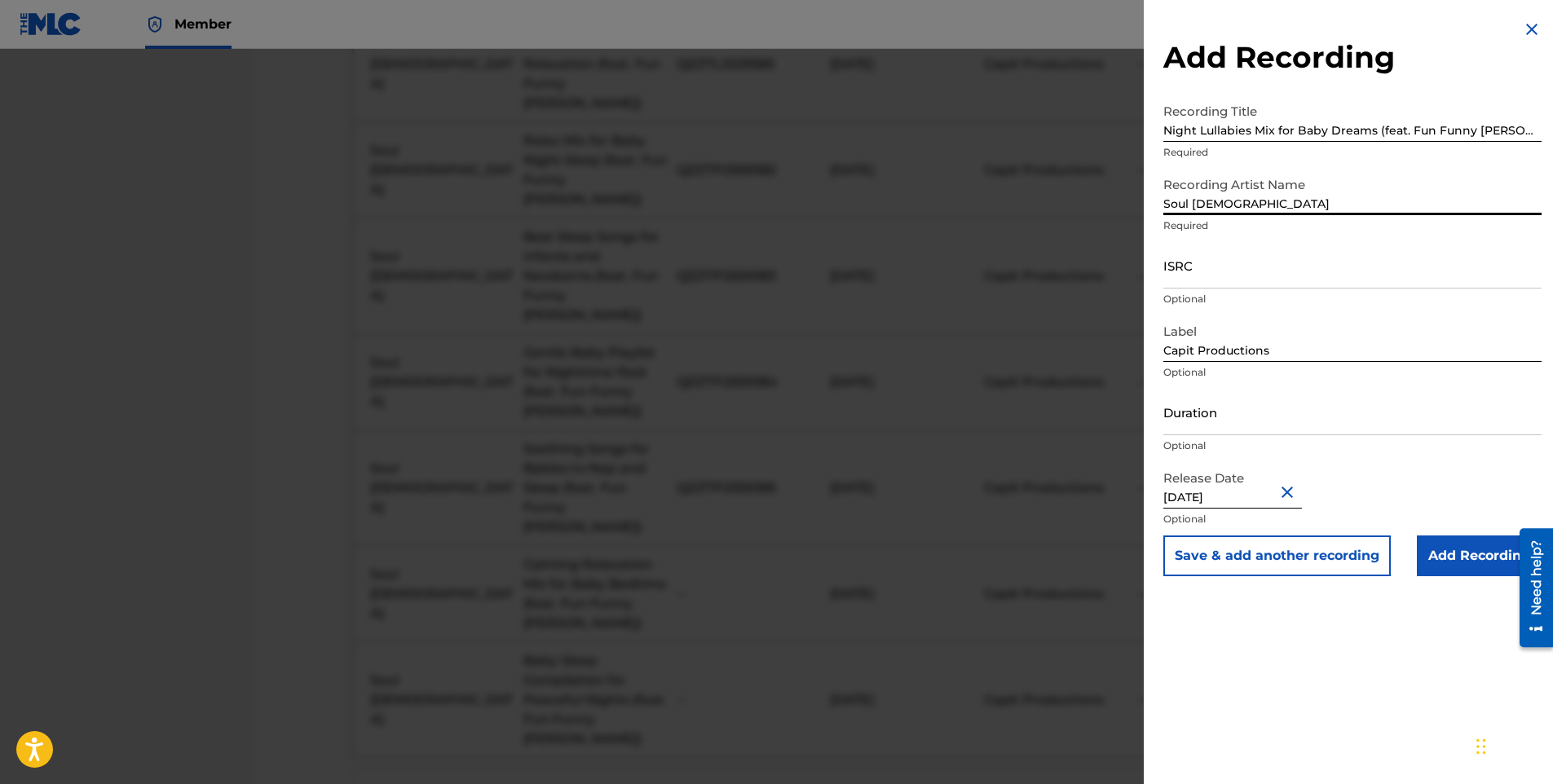
click at [1477, 552] on input "Add Recording" at bounding box center [1479, 555] width 124 height 40
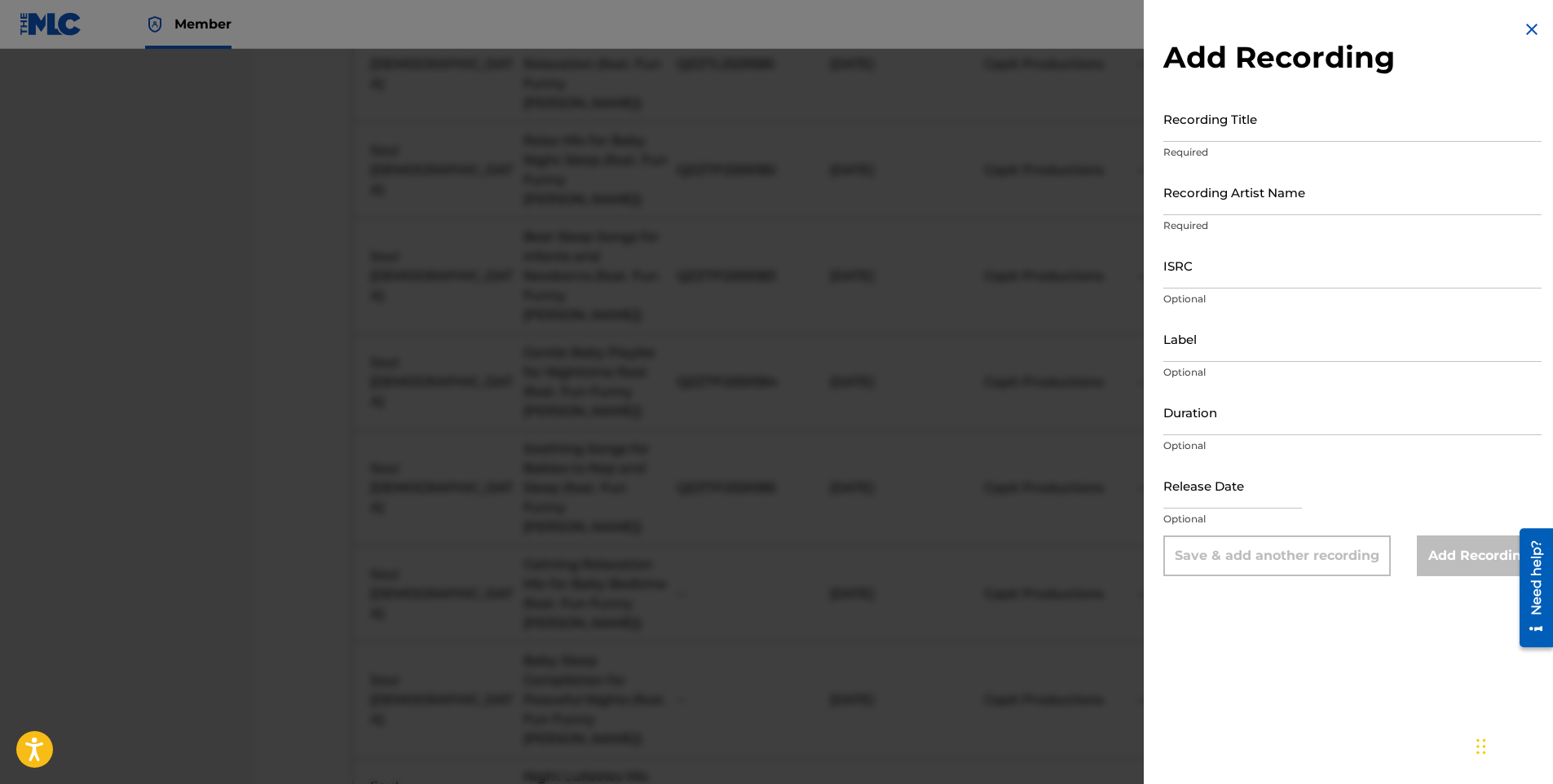
click at [1266, 116] on input "Recording Title" at bounding box center [1352, 118] width 378 height 46
click at [1250, 193] on input "Recording Artist Name" at bounding box center [1352, 191] width 378 height 46
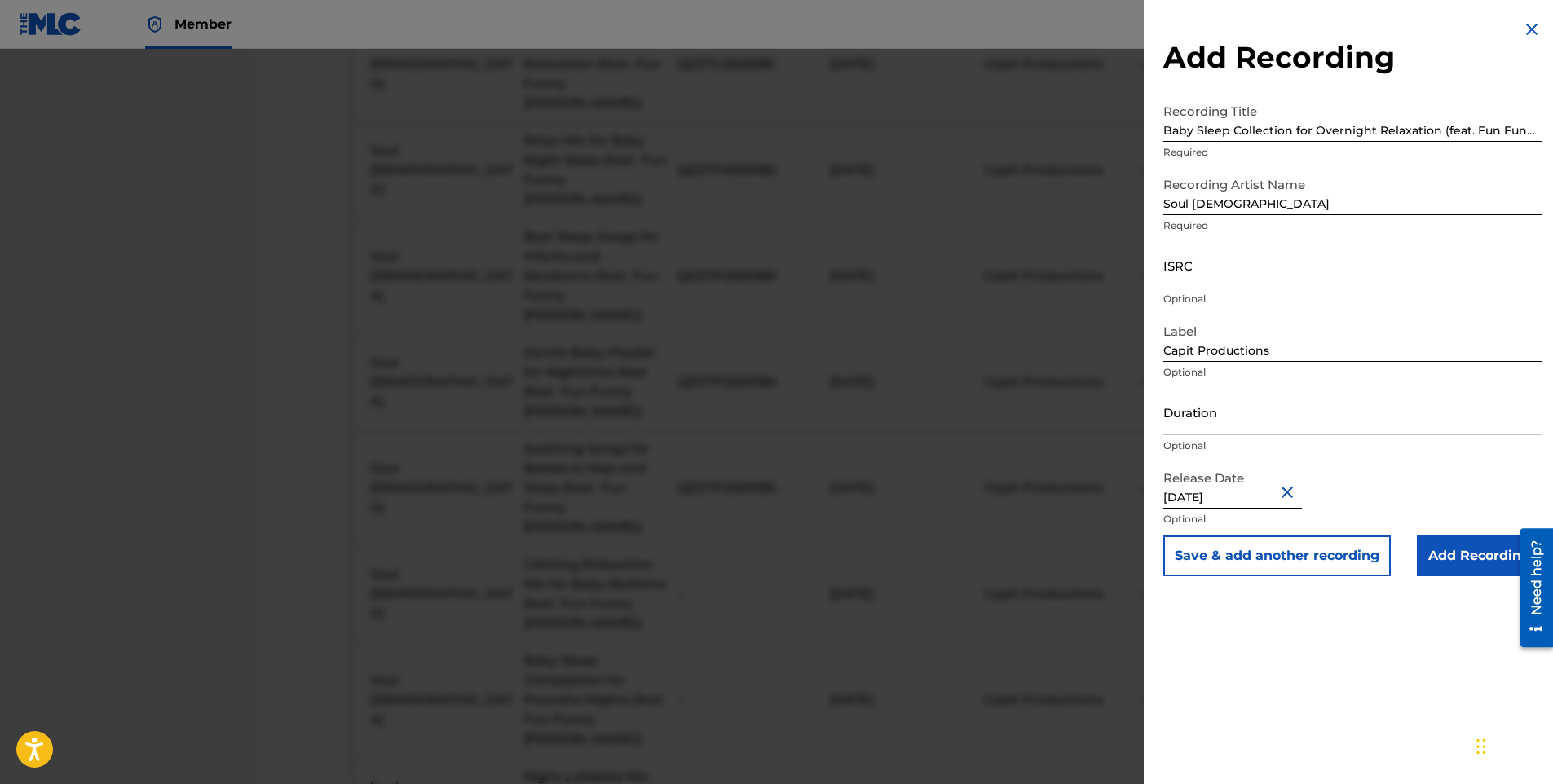
click at [1420, 554] on input "Add Recording" at bounding box center [1479, 555] width 124 height 40
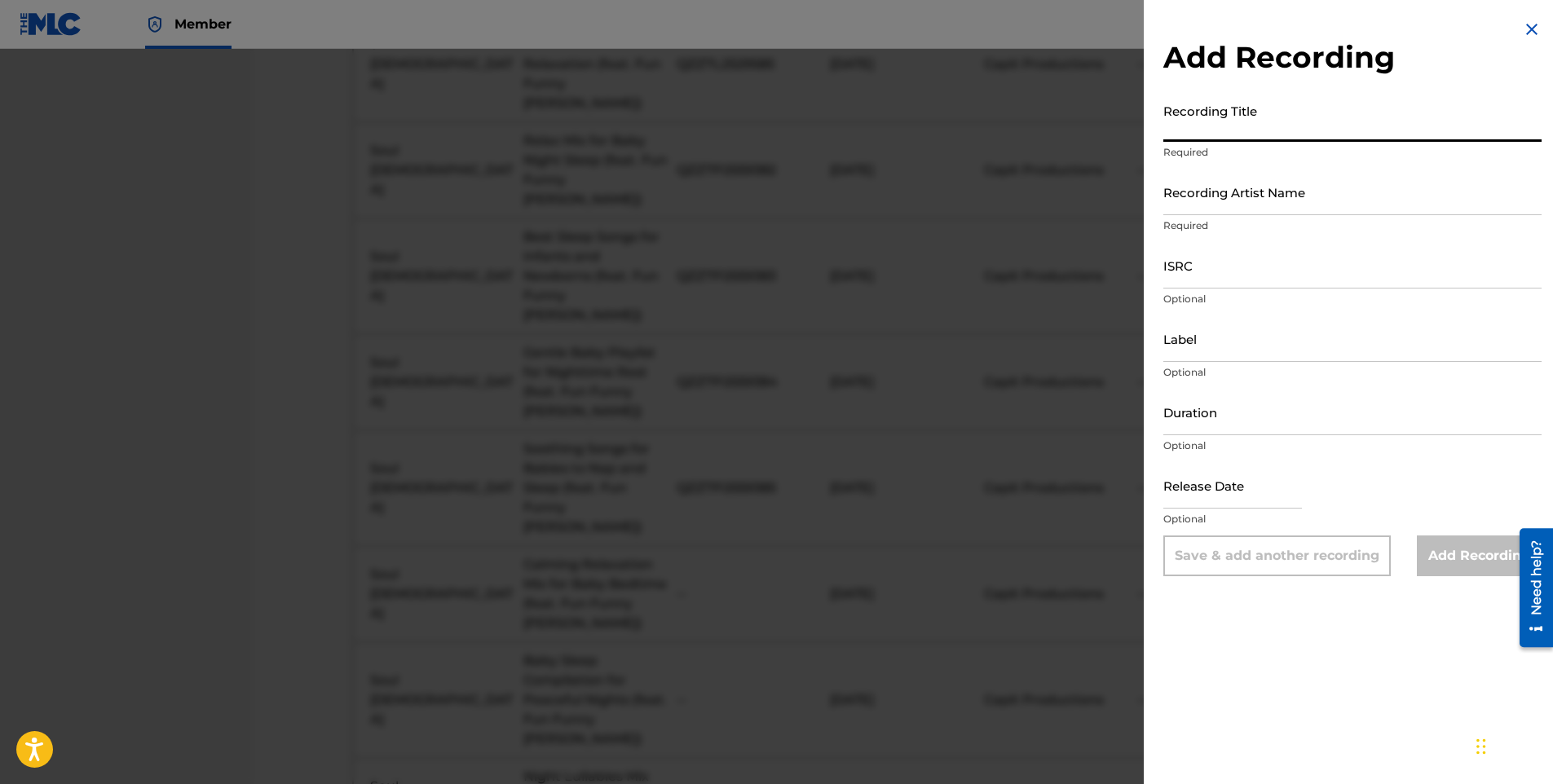
click at [1257, 128] on input "Recording Title" at bounding box center [1352, 118] width 378 height 46
click at [1224, 186] on input "Recording Artist Name" at bounding box center [1352, 191] width 378 height 46
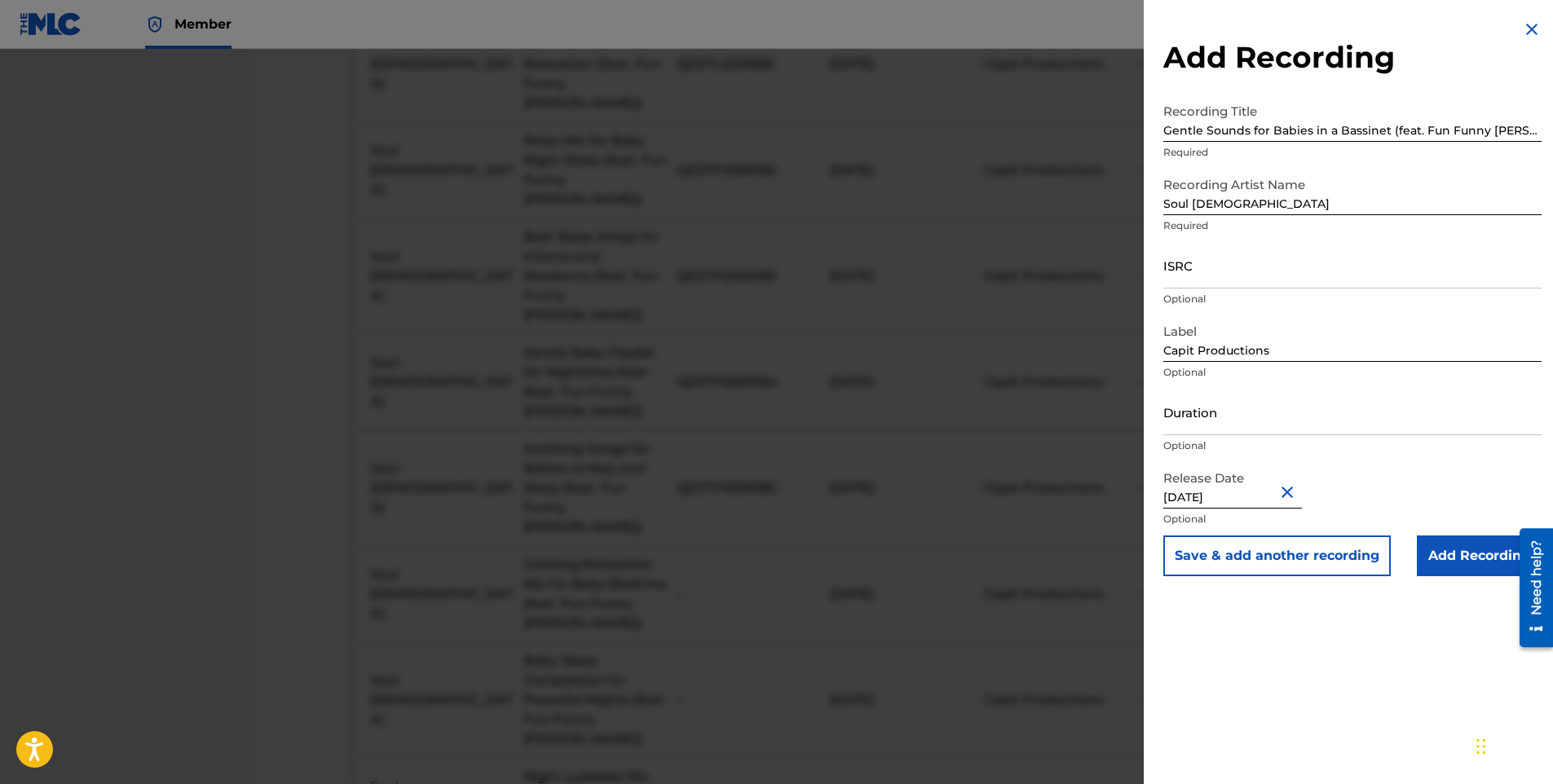
click at [1238, 271] on input "ISRC" at bounding box center [1352, 264] width 378 height 46
click at [1482, 548] on input "Add Recording" at bounding box center [1479, 555] width 124 height 40
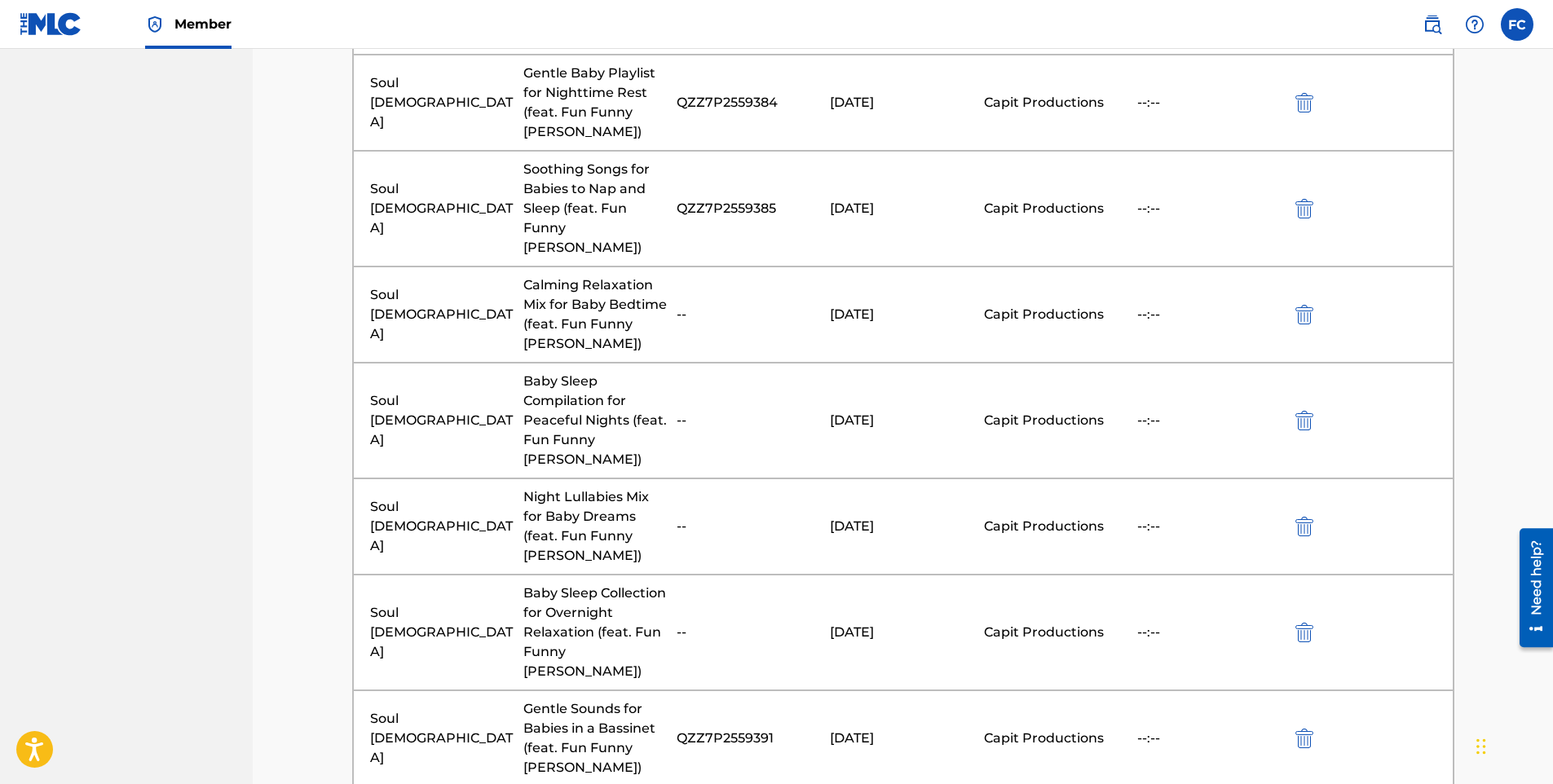
scroll to position [1862, 0]
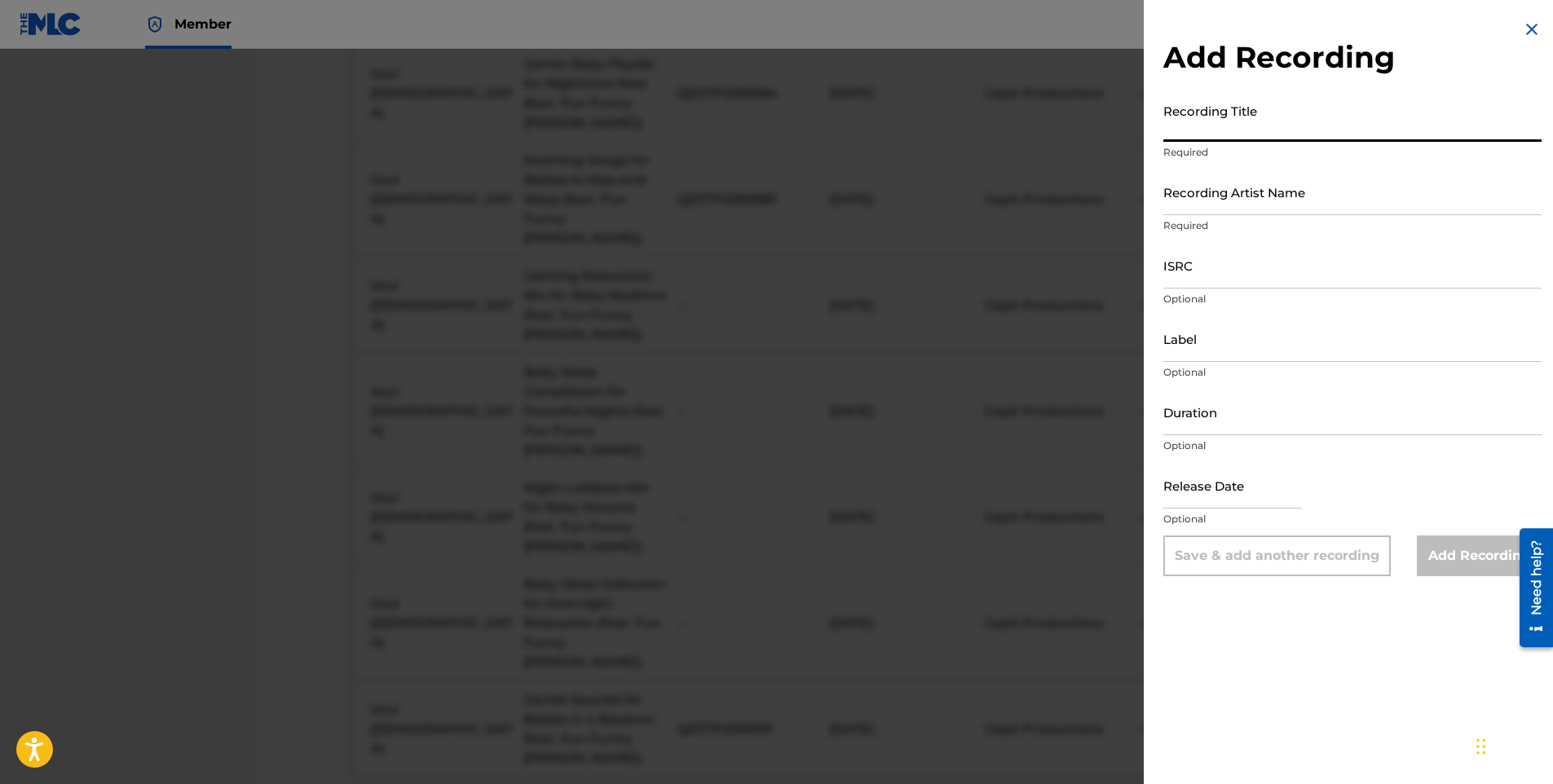
click at [1277, 136] on input "Recording Title" at bounding box center [1352, 118] width 378 height 46
drag, startPoint x: 1239, startPoint y: 181, endPoint x: 1238, endPoint y: 209, distance: 28.0
click at [1239, 181] on input "Recording Artist Name" at bounding box center [1352, 191] width 378 height 46
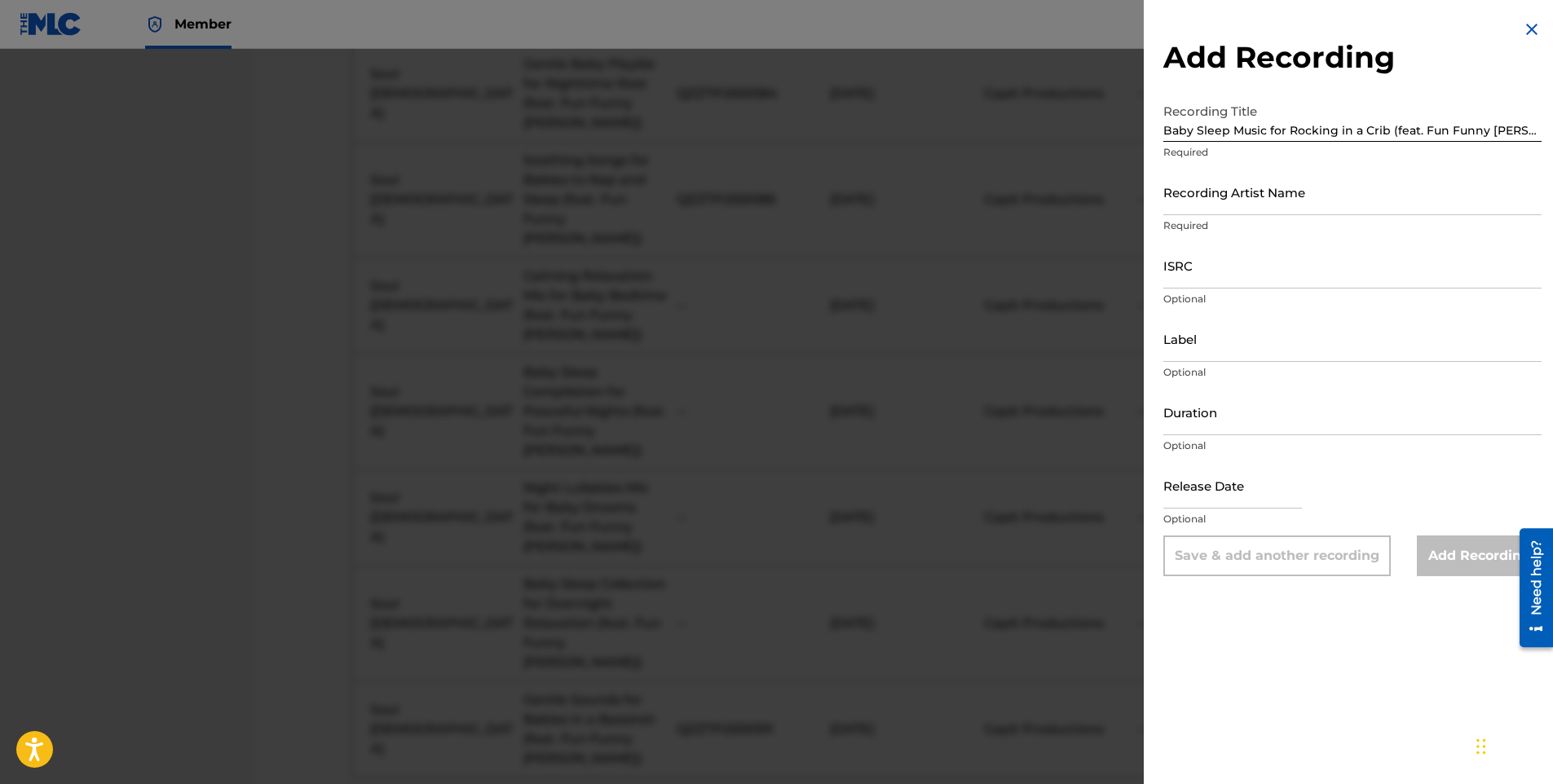
click at [1244, 257] on input "ISRC" at bounding box center [1352, 264] width 378 height 46
click at [1233, 187] on input "Recording Artist Name" at bounding box center [1352, 191] width 378 height 46
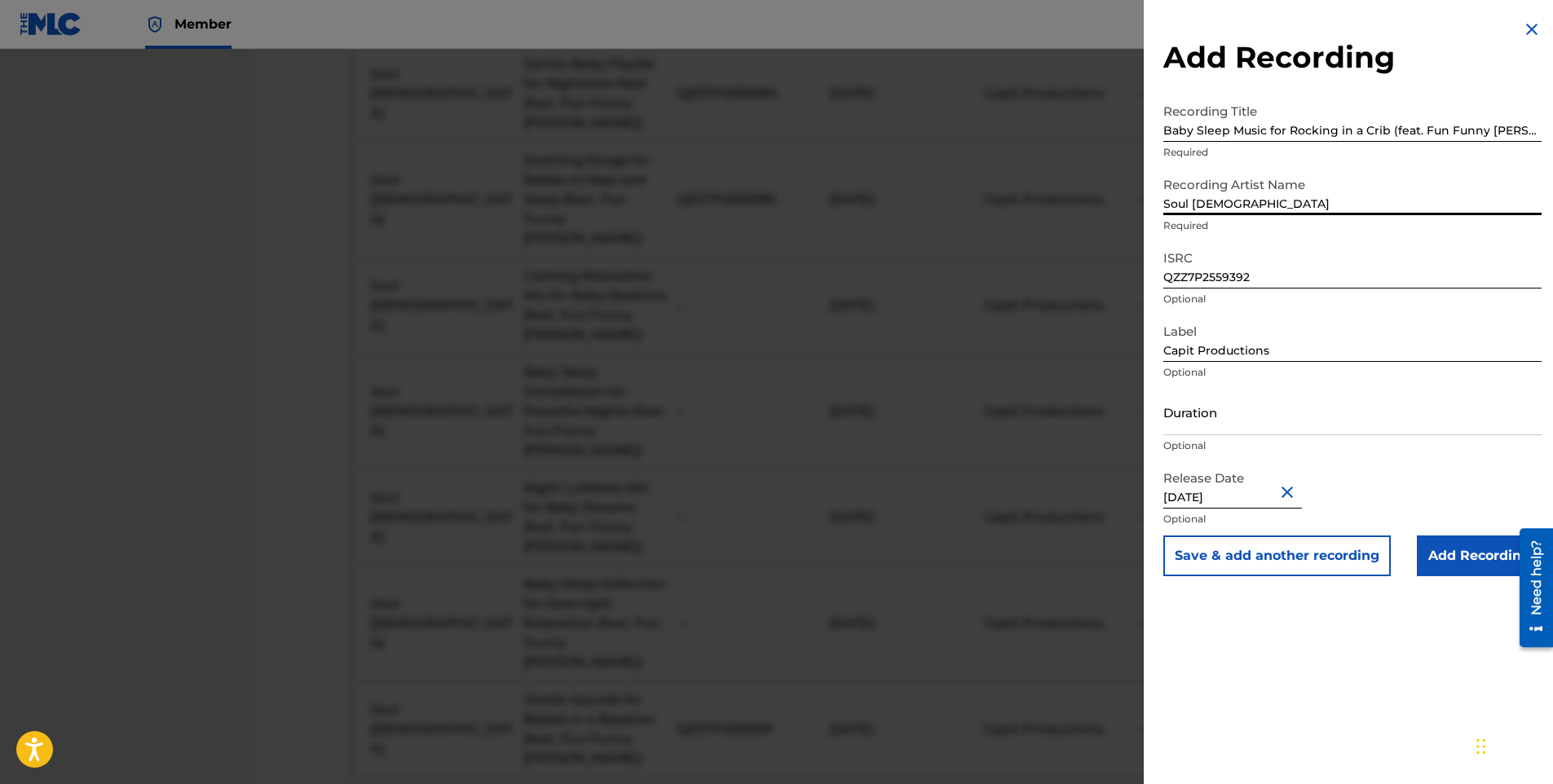
click at [1471, 564] on input "Add Recording" at bounding box center [1479, 555] width 124 height 40
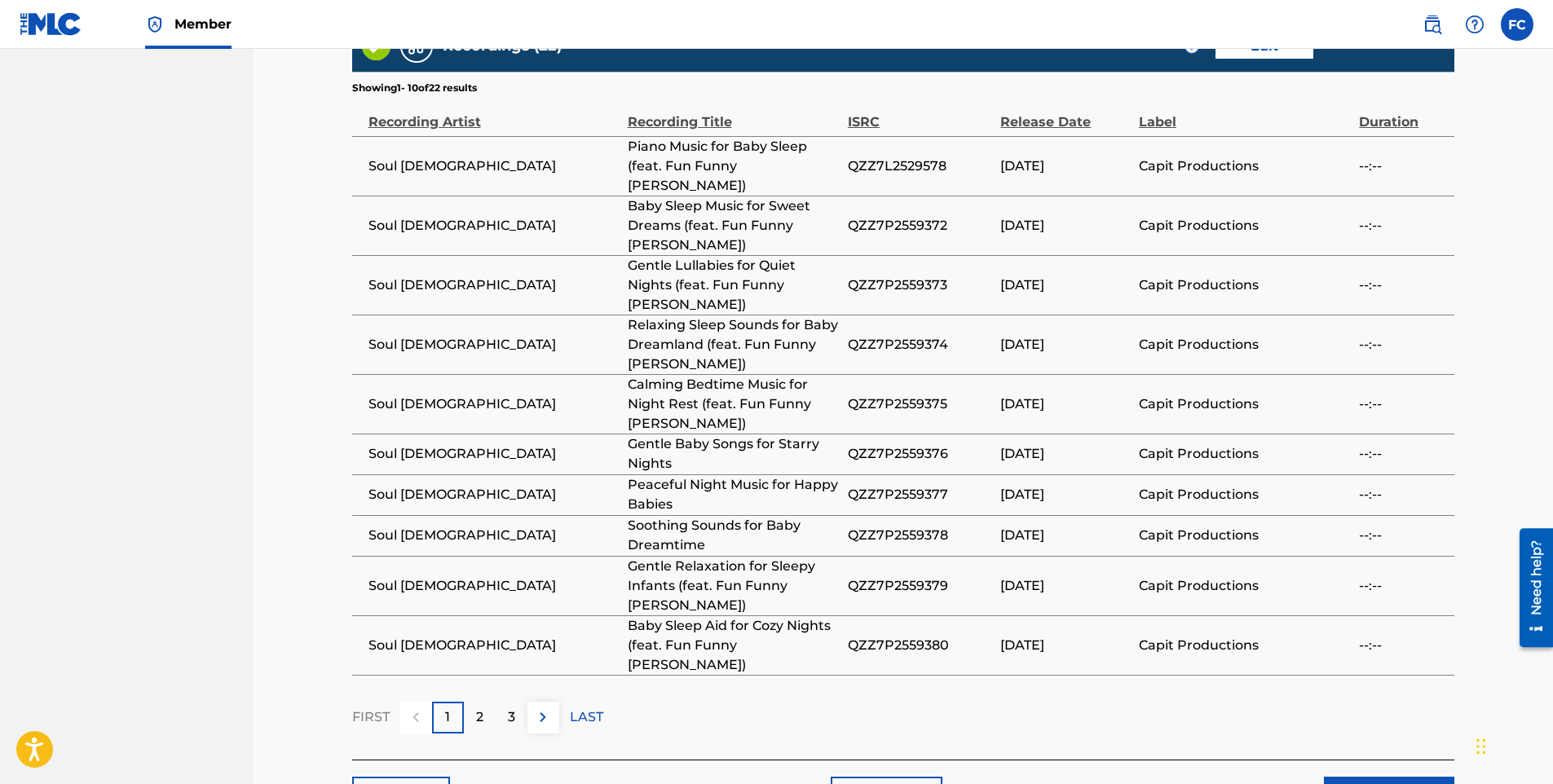
scroll to position [1096, 0]
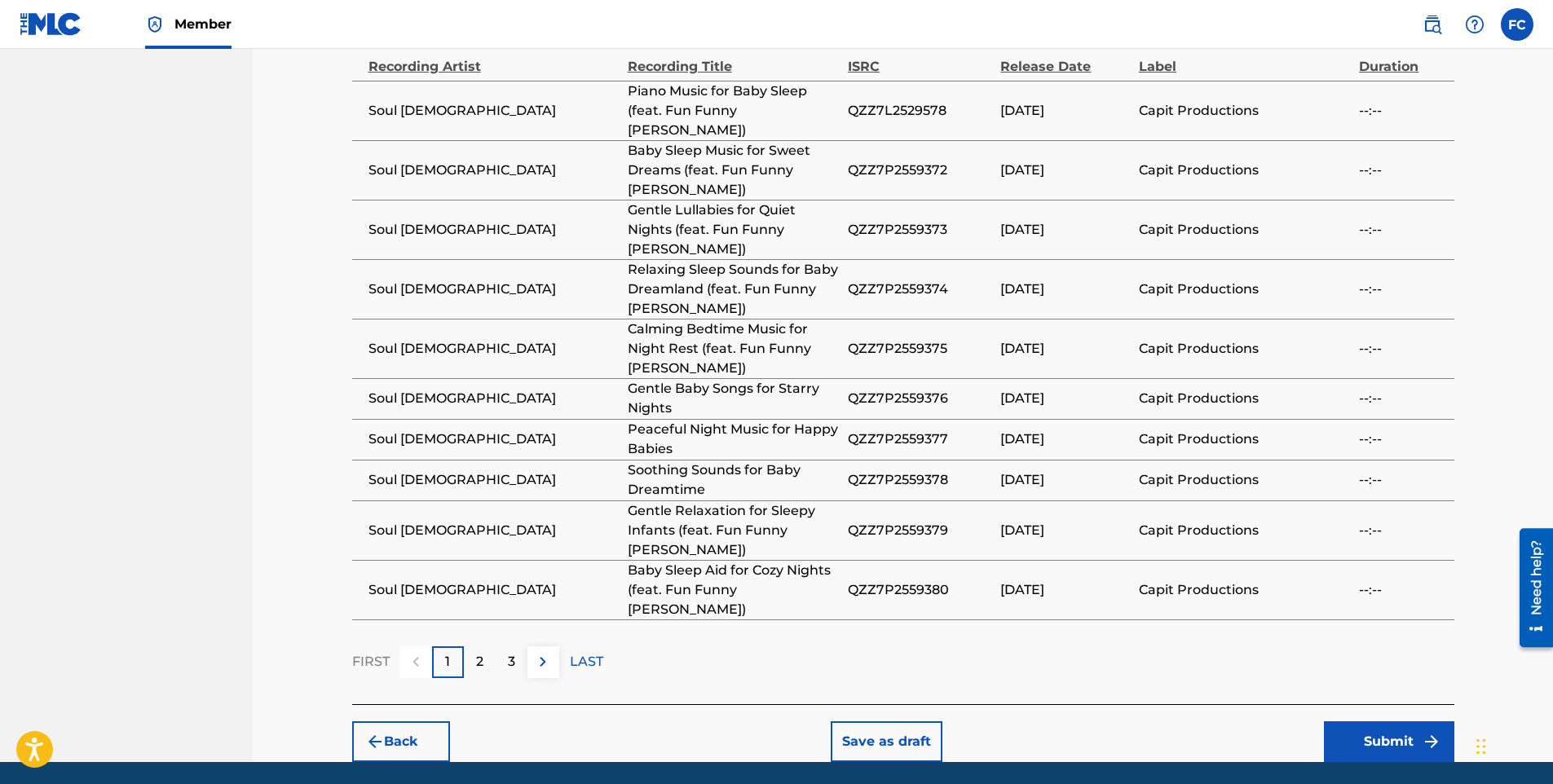
click at [1381, 721] on button "Submit" at bounding box center [1389, 741] width 130 height 40
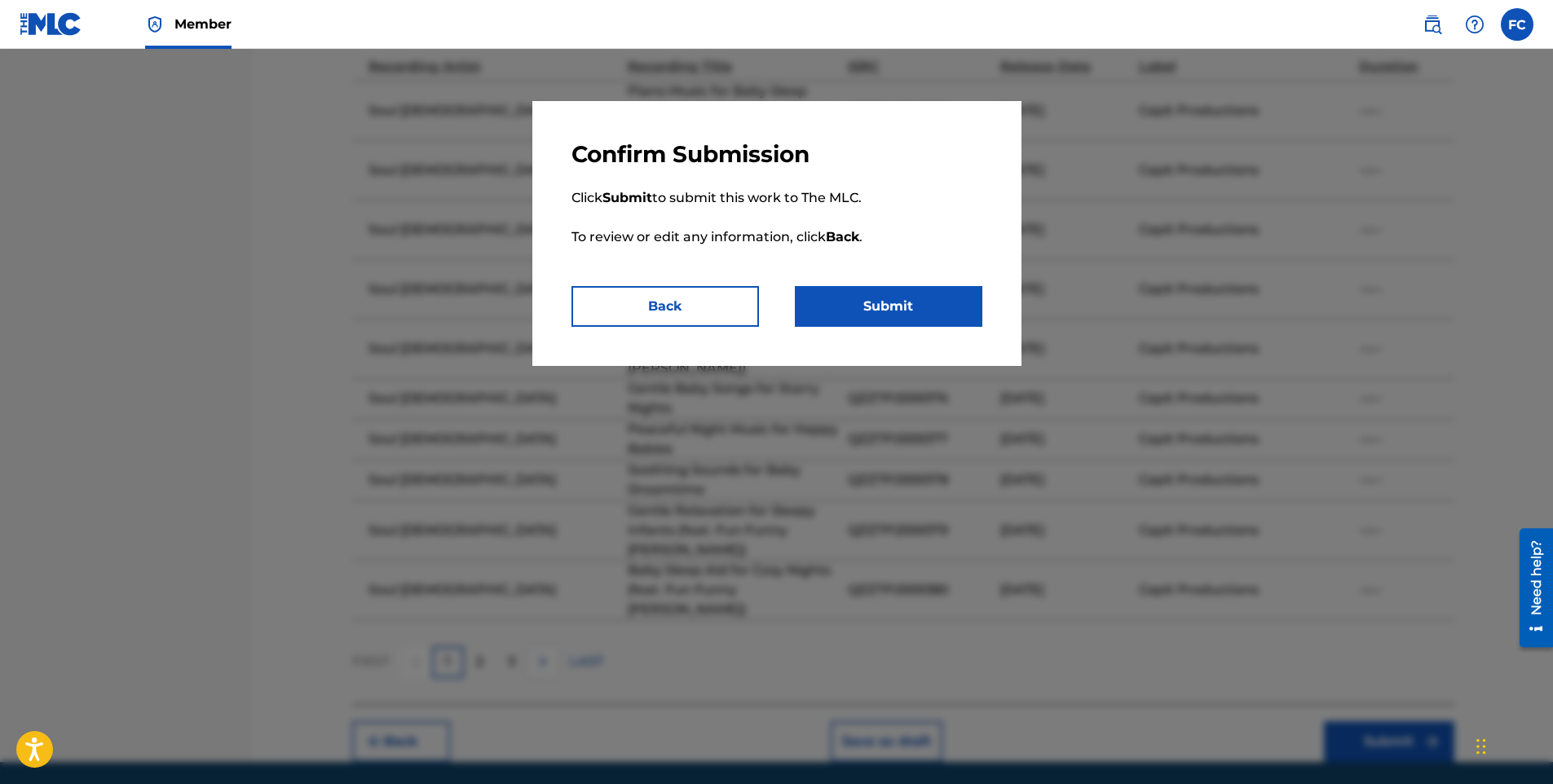
click at [852, 299] on button "Submit" at bounding box center [889, 306] width 187 height 40
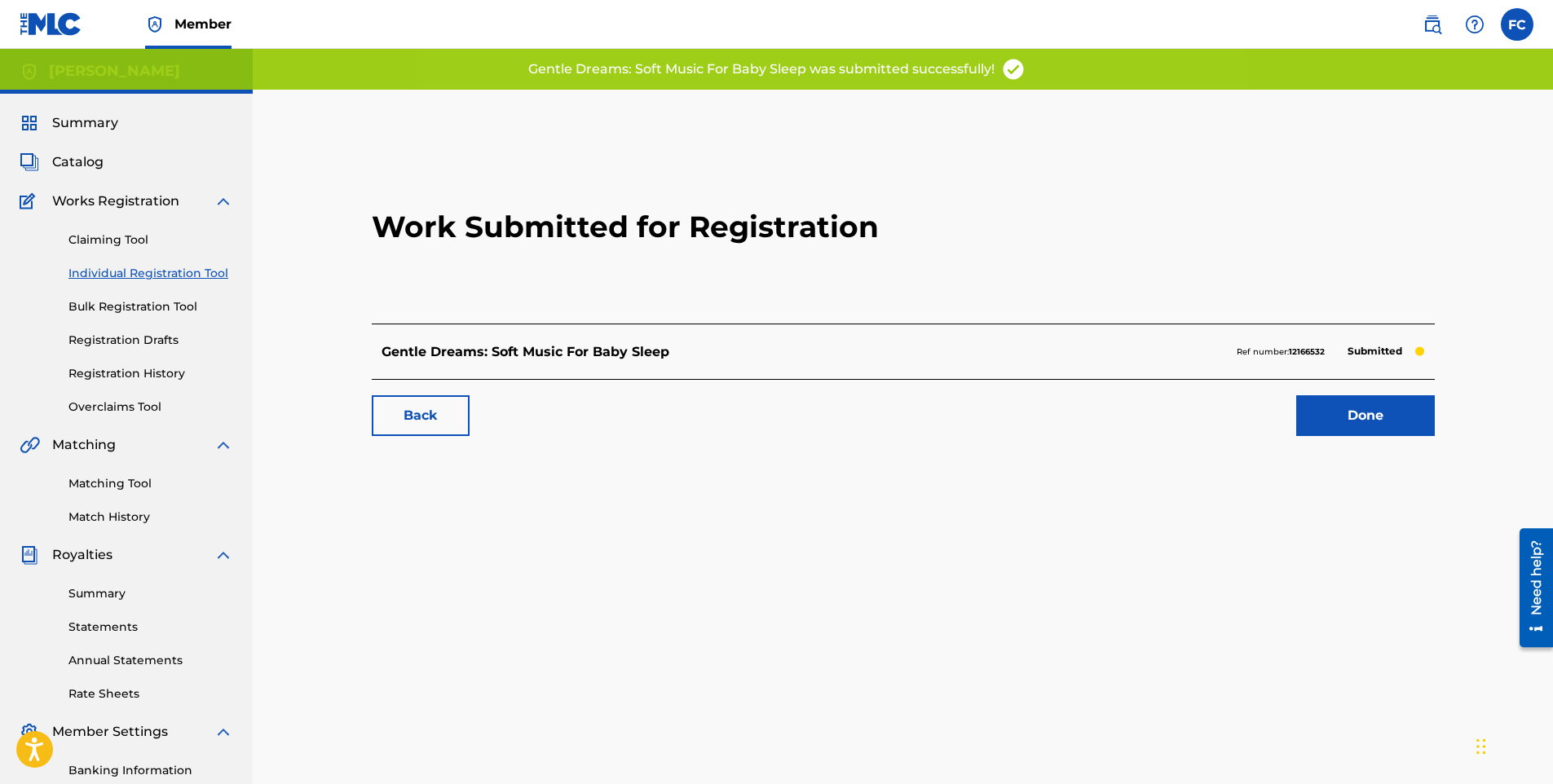
click at [1376, 424] on link "Done" at bounding box center [1366, 415] width 138 height 40
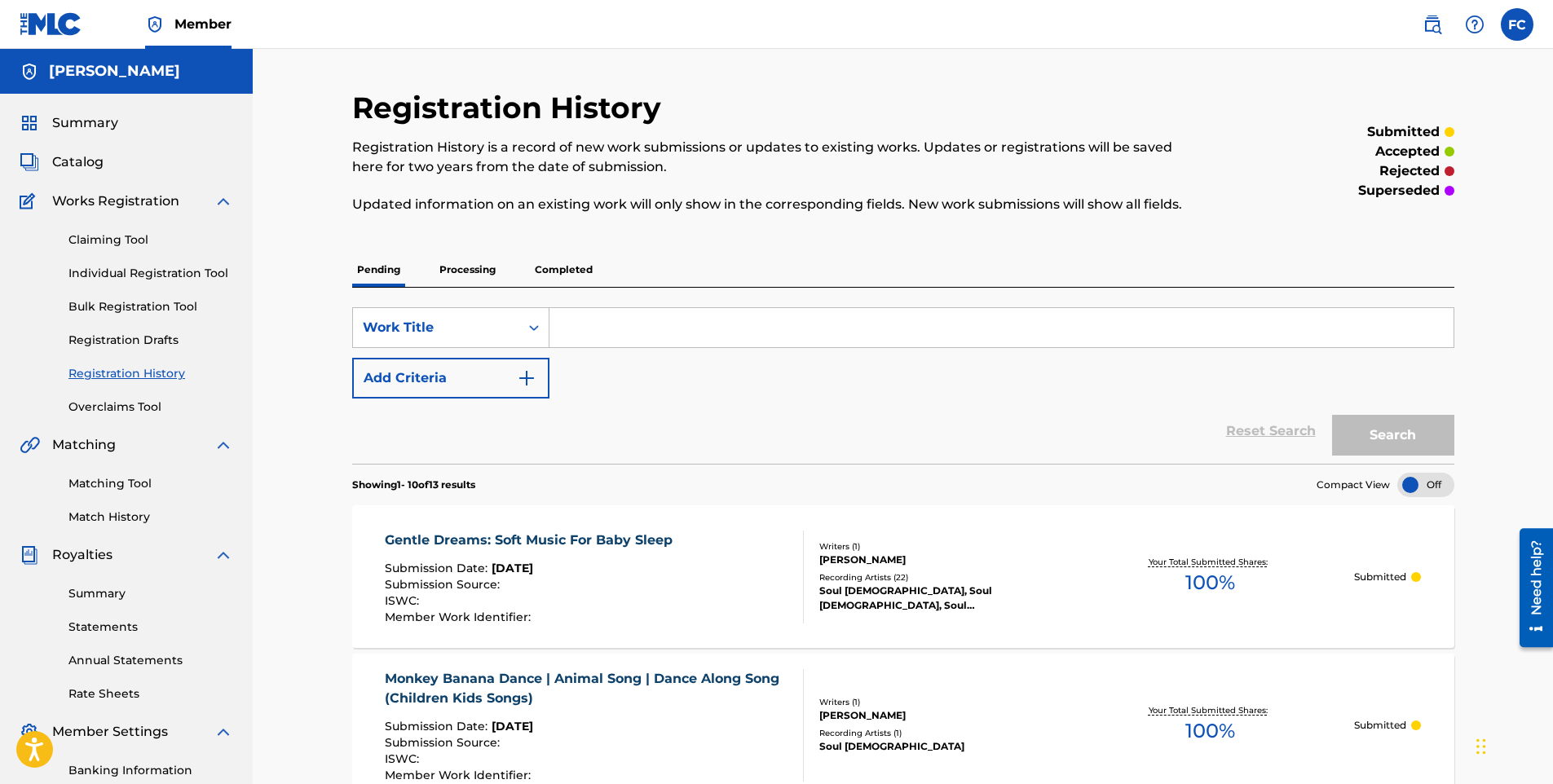
click at [122, 277] on link "Individual Registration Tool" at bounding box center [150, 273] width 165 height 17
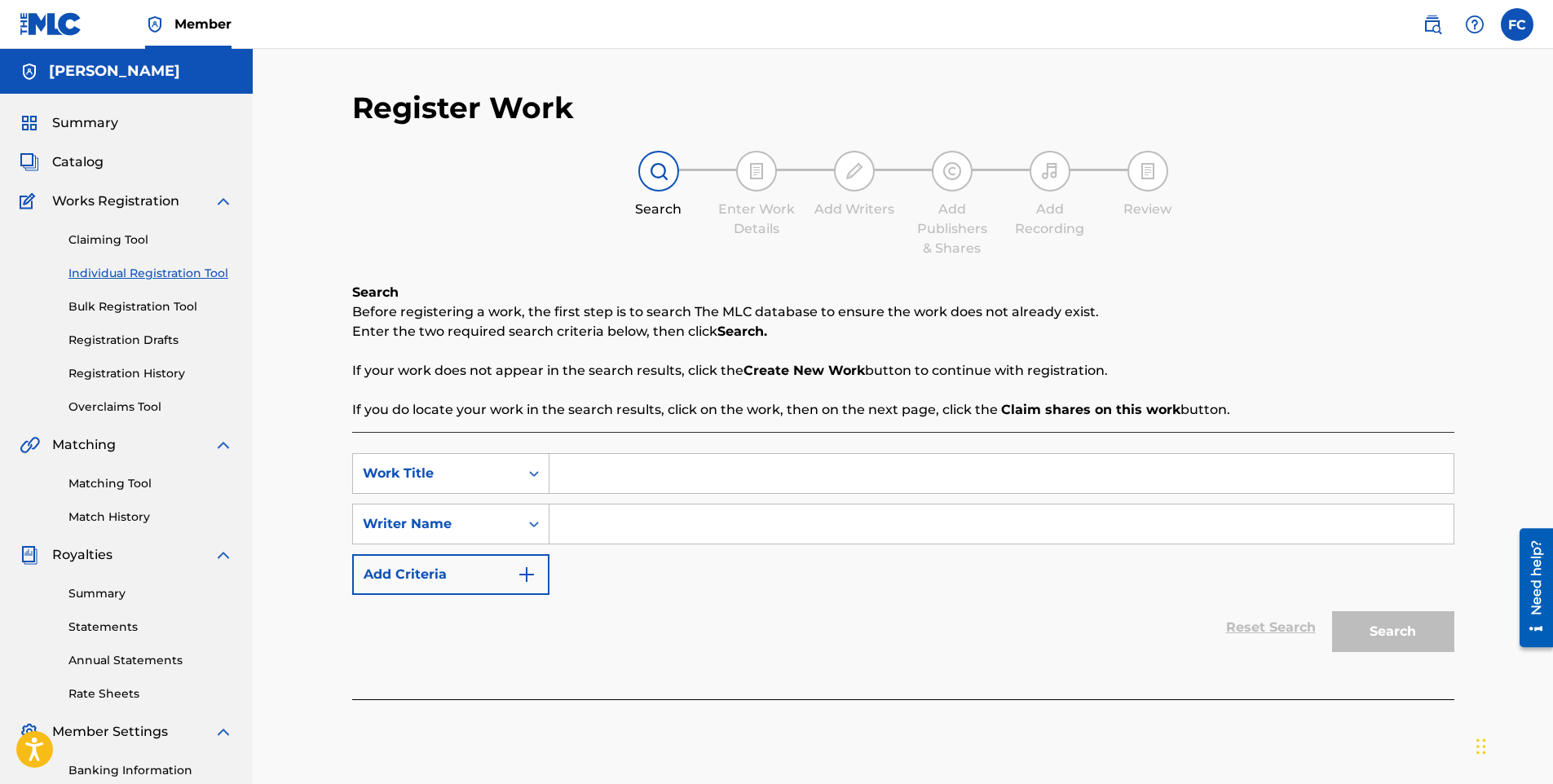
drag, startPoint x: 624, startPoint y: 451, endPoint x: 623, endPoint y: 460, distance: 9.1
click at [623, 455] on div "SearchWithCriteria2ecae197-dcee-4fd4-ba04-1100fe403d61 Work Title SearchWithCri…" at bounding box center [903, 565] width 1102 height 267
click at [618, 470] on input "Search Form" at bounding box center [1001, 473] width 905 height 39
click at [660, 527] on input "Search Form" at bounding box center [1001, 525] width 905 height 39
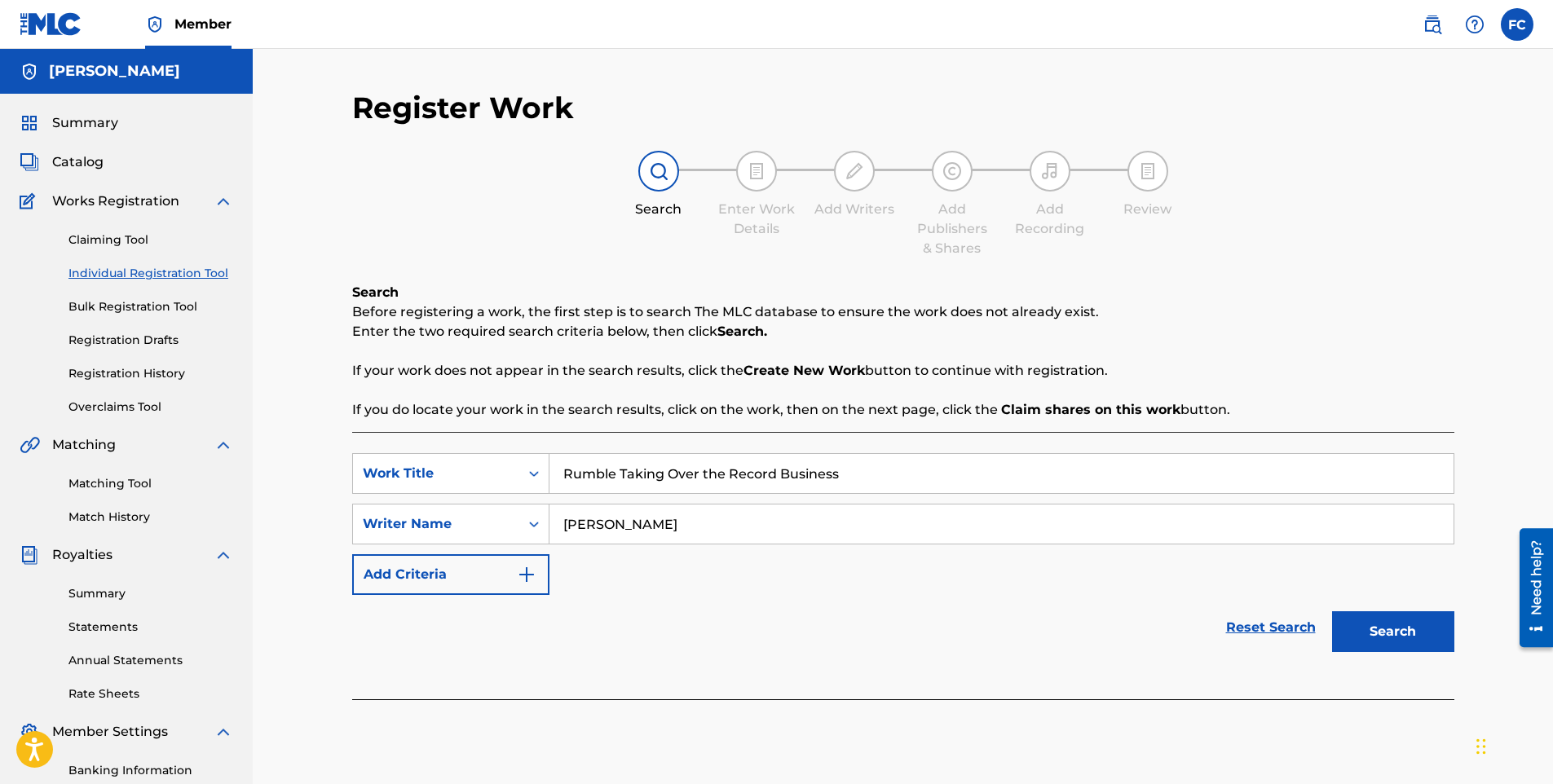
click at [1381, 639] on button "Search" at bounding box center [1393, 631] width 122 height 40
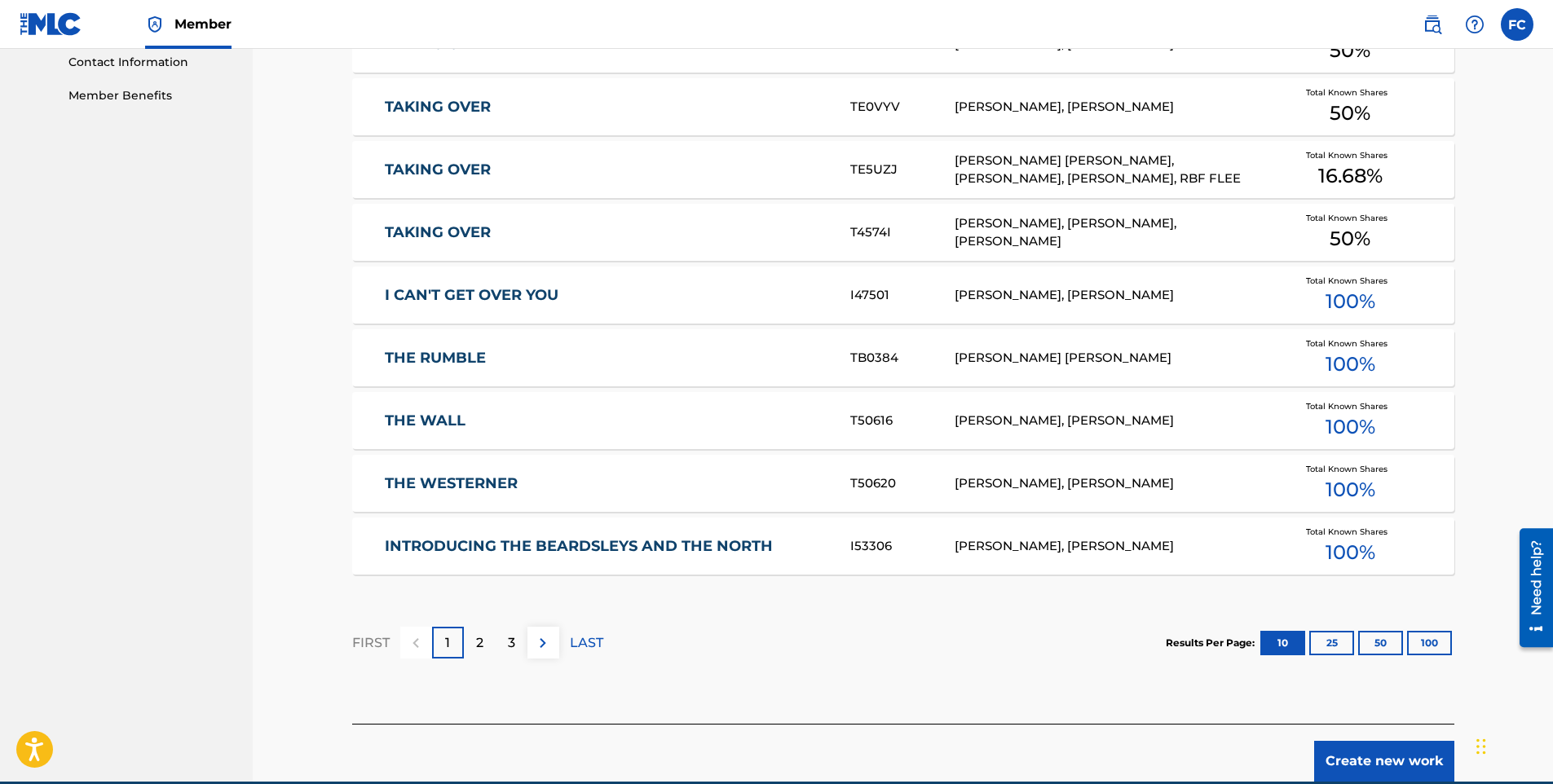
scroll to position [815, 0]
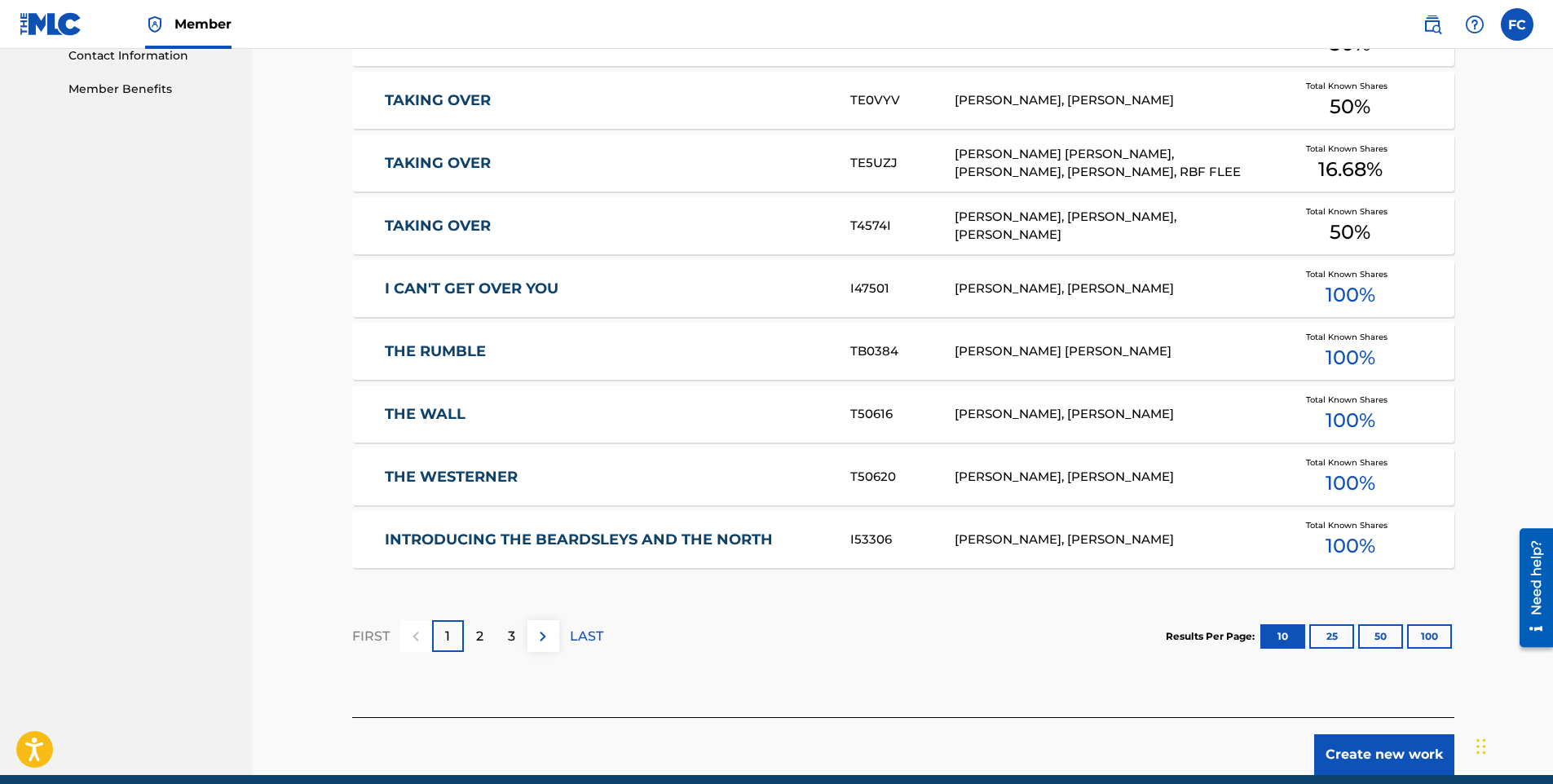
click at [1398, 749] on button "Create new work" at bounding box center [1384, 754] width 140 height 40
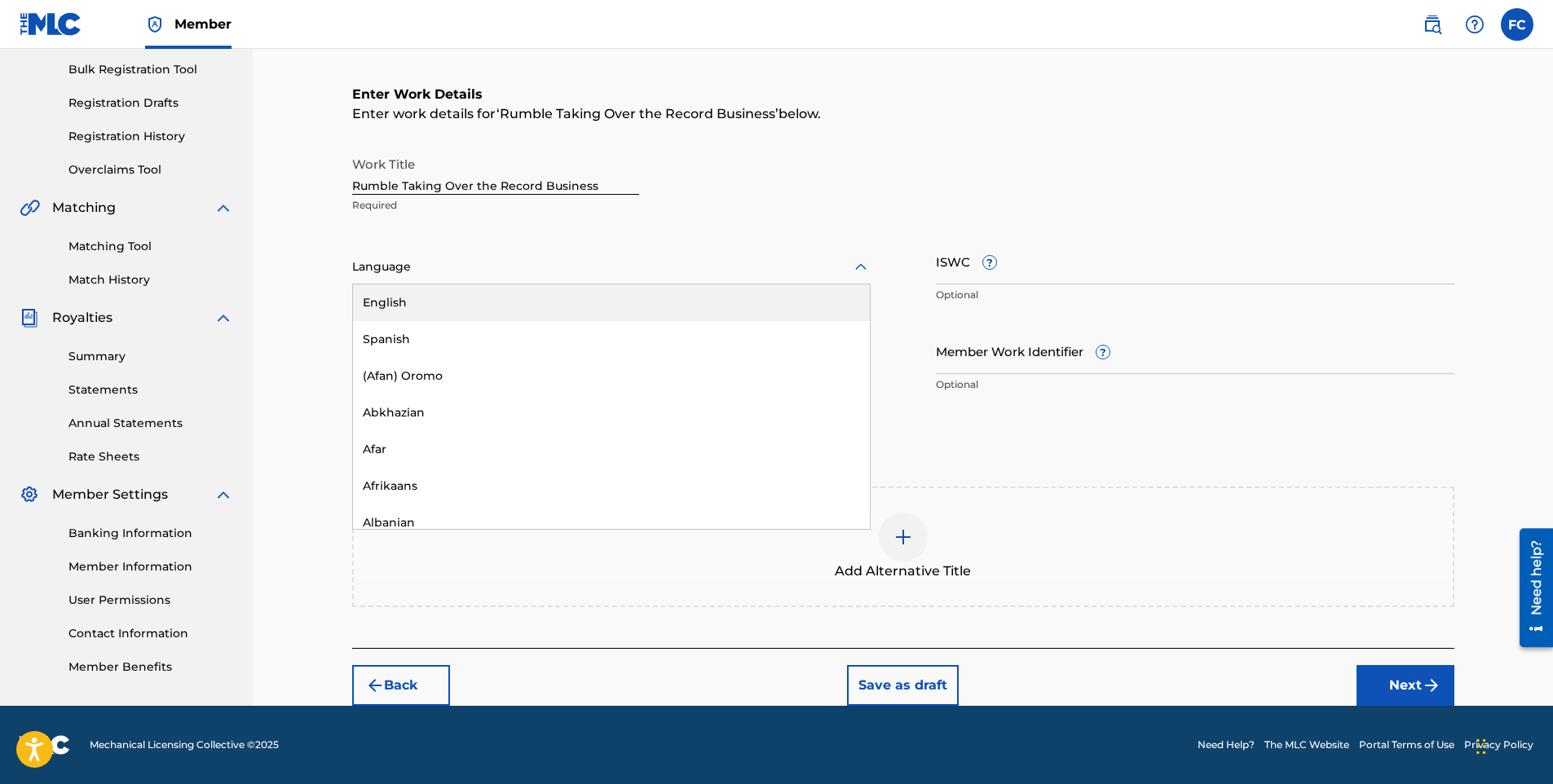
click at [406, 259] on div at bounding box center [612, 266] width 519 height 21
click at [422, 305] on div "English" at bounding box center [612, 302] width 517 height 36
click at [1415, 681] on button "Next" at bounding box center [1405, 684] width 98 height 40
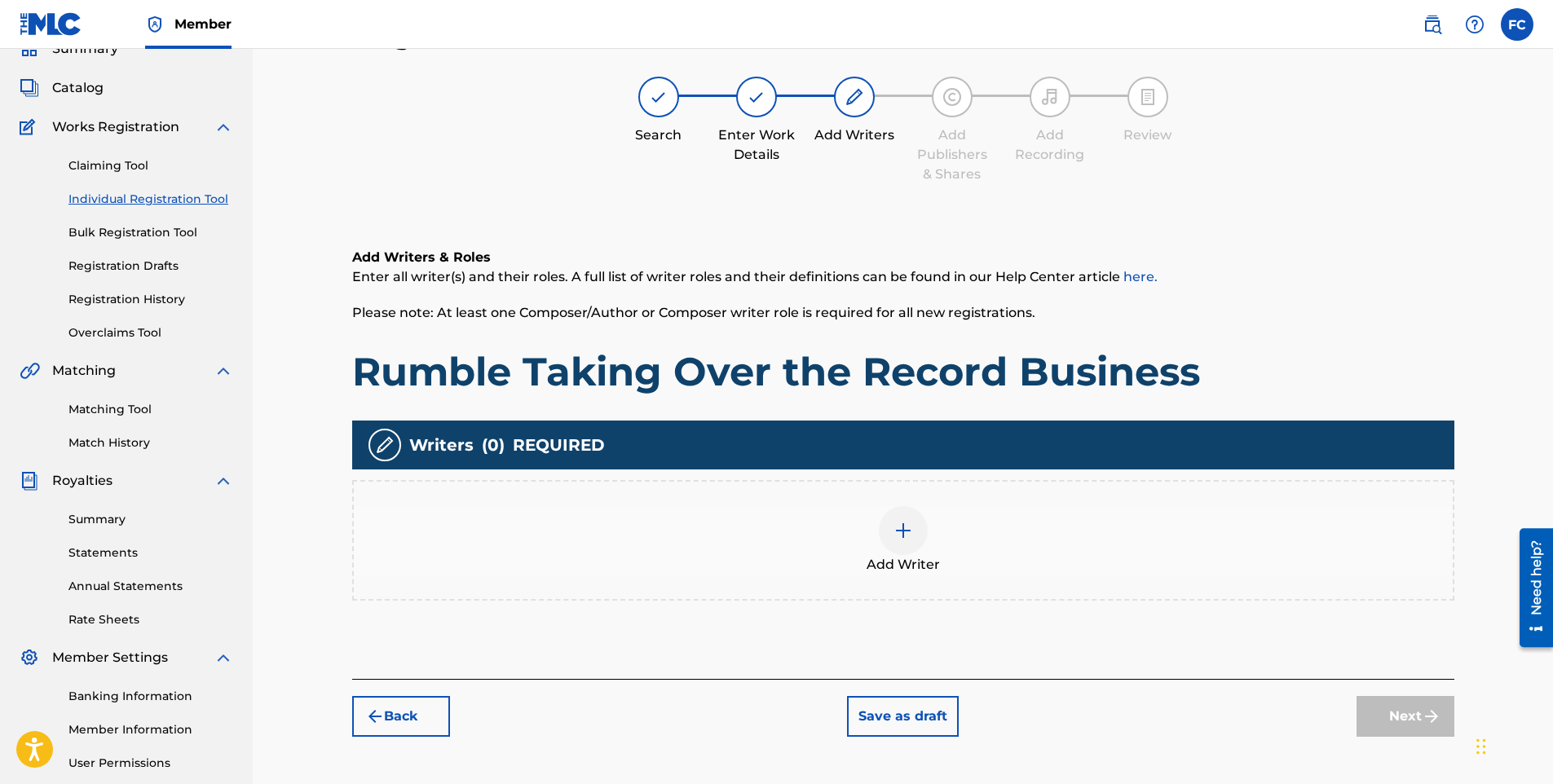
scroll to position [73, 0]
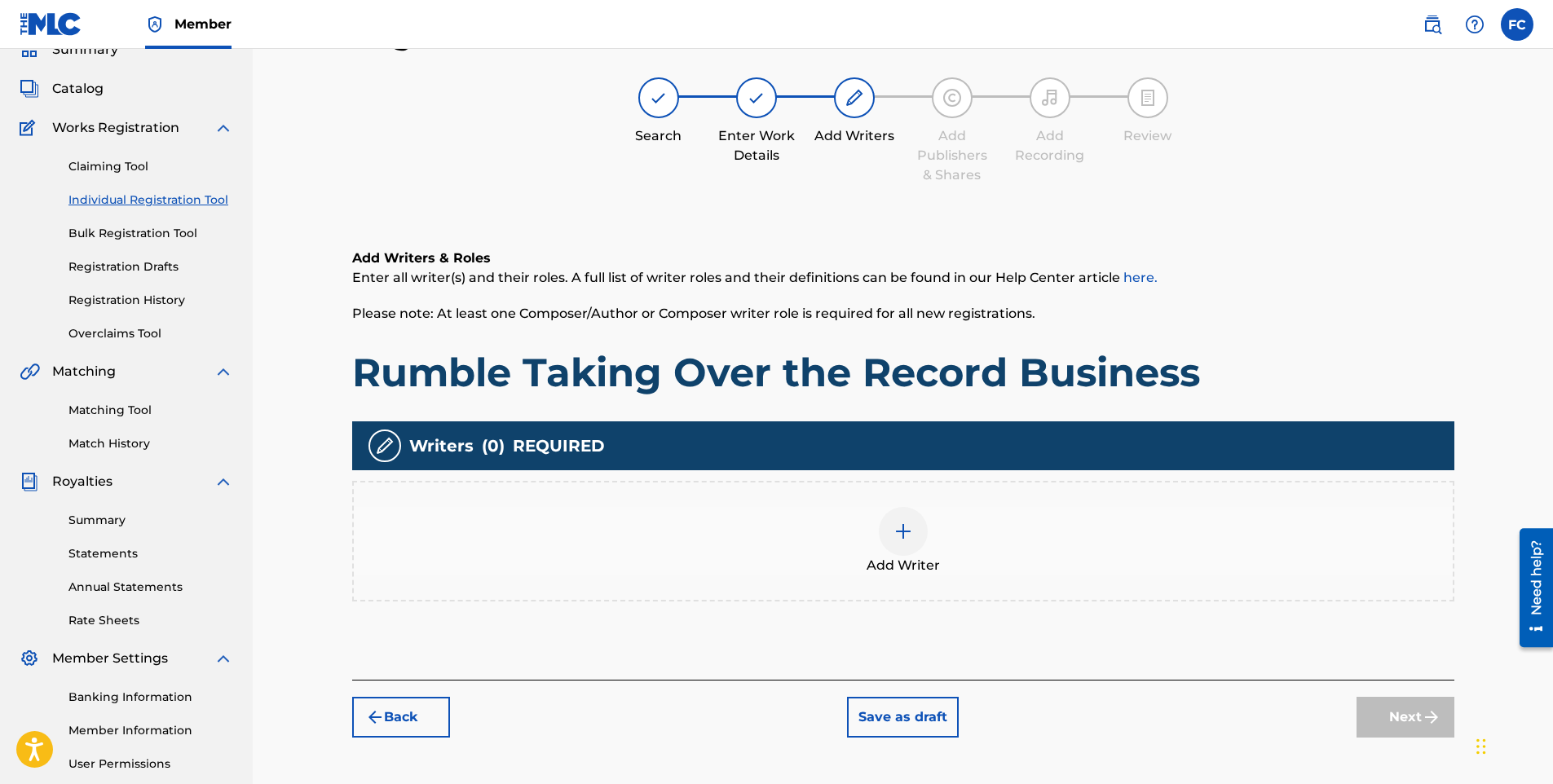
click at [912, 539] on img at bounding box center [904, 532] width 20 height 20
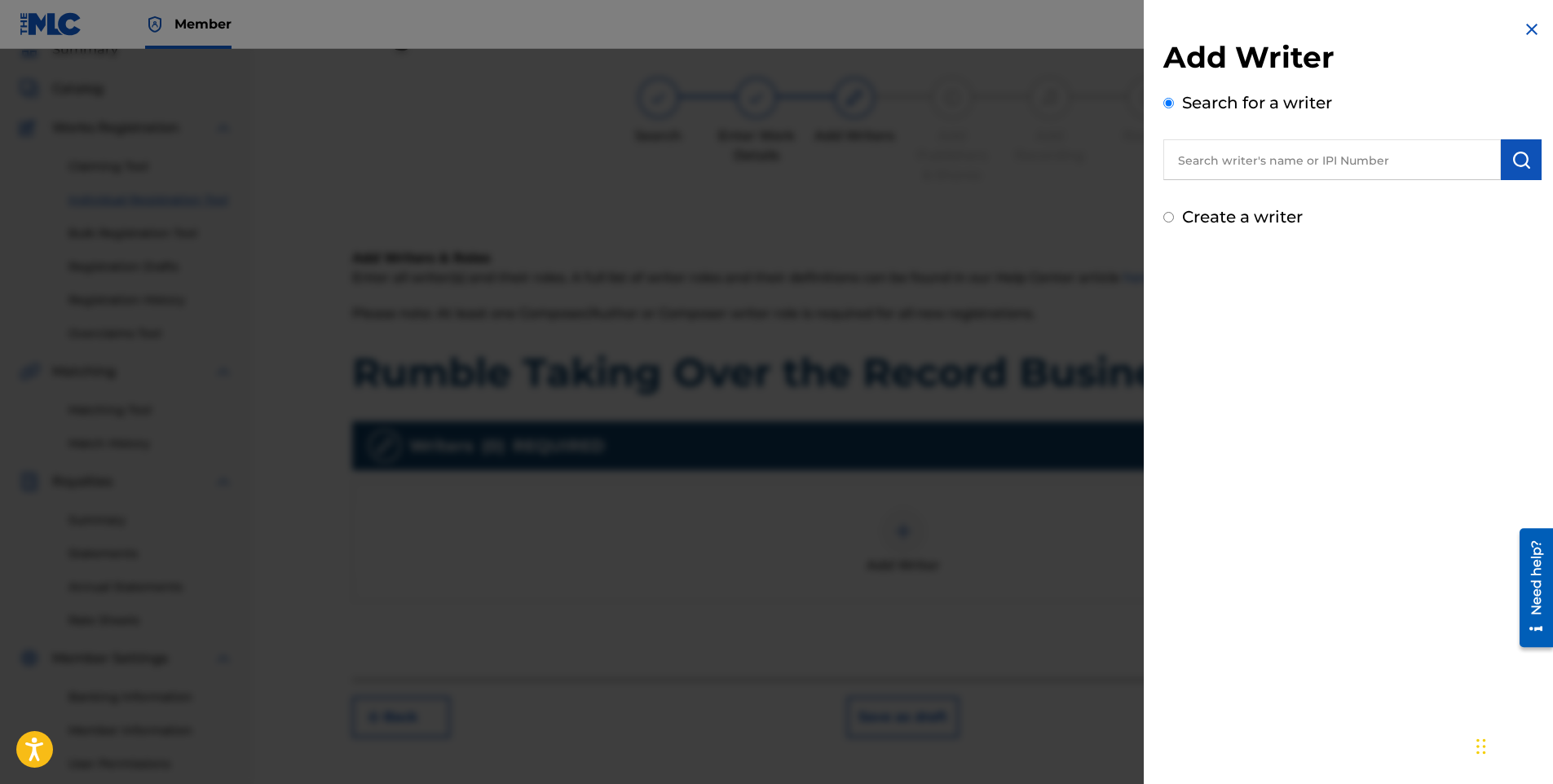
click at [1271, 162] on input "text" at bounding box center [1332, 159] width 337 height 40
click at [1211, 201] on strong "[PERSON_NAME]" at bounding box center [1235, 197] width 116 height 16
click at [1527, 163] on button "submit" at bounding box center [1521, 159] width 40 height 40
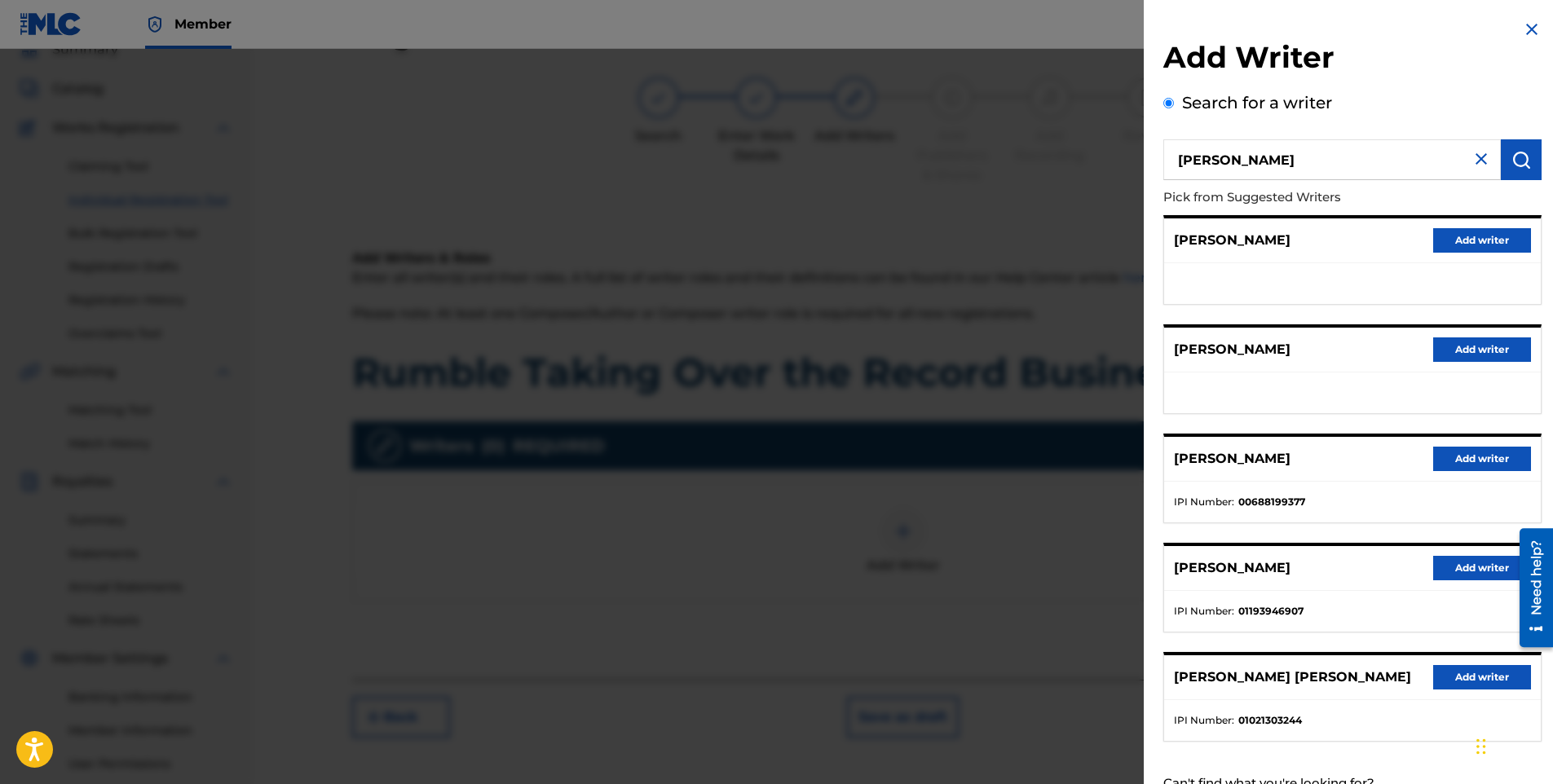
click at [1491, 340] on button "Add writer" at bounding box center [1482, 349] width 98 height 25
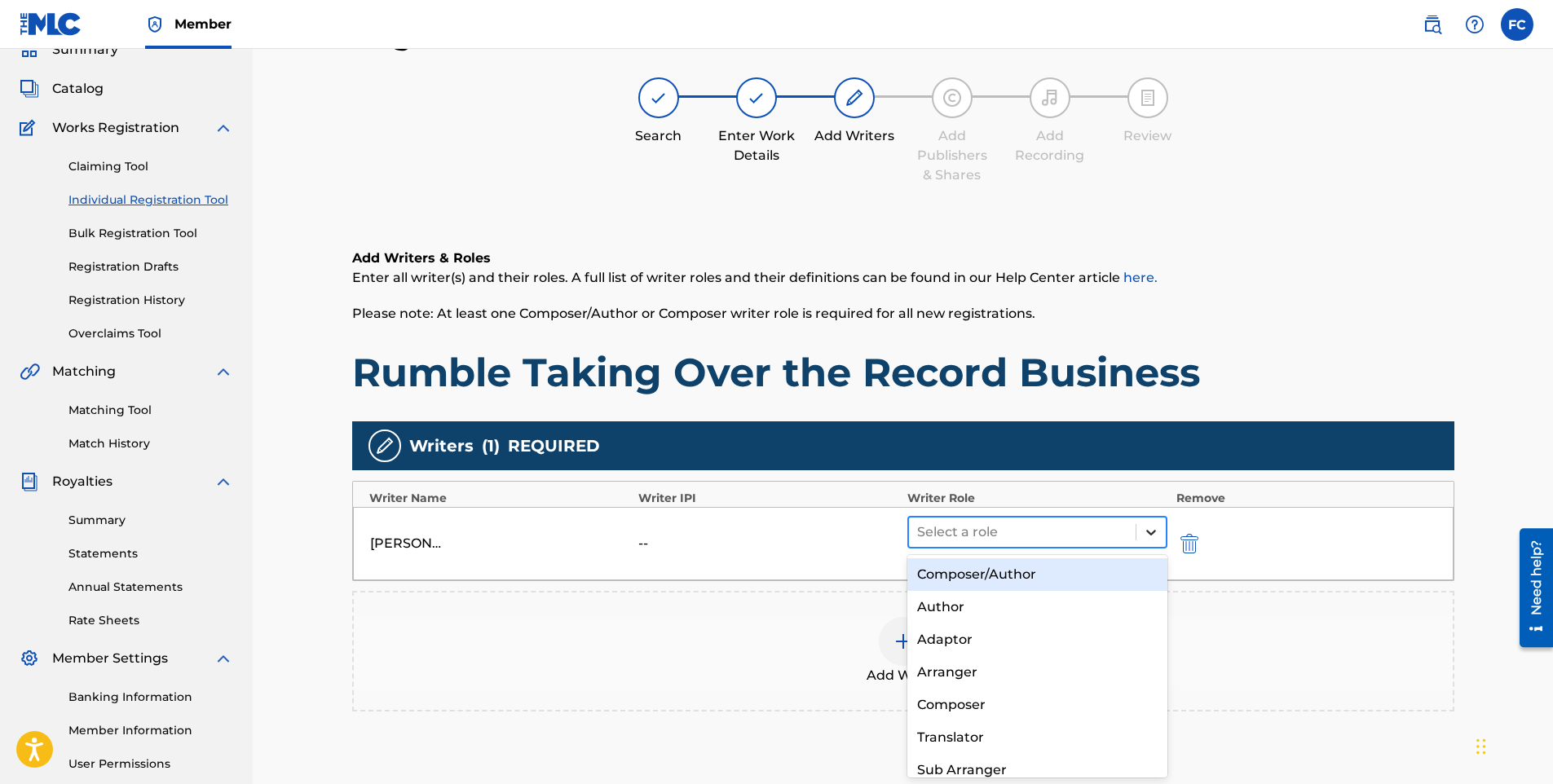
click at [1153, 532] on icon at bounding box center [1151, 533] width 10 height 6
click at [1071, 578] on div "Composer/Author" at bounding box center [1038, 574] width 260 height 33
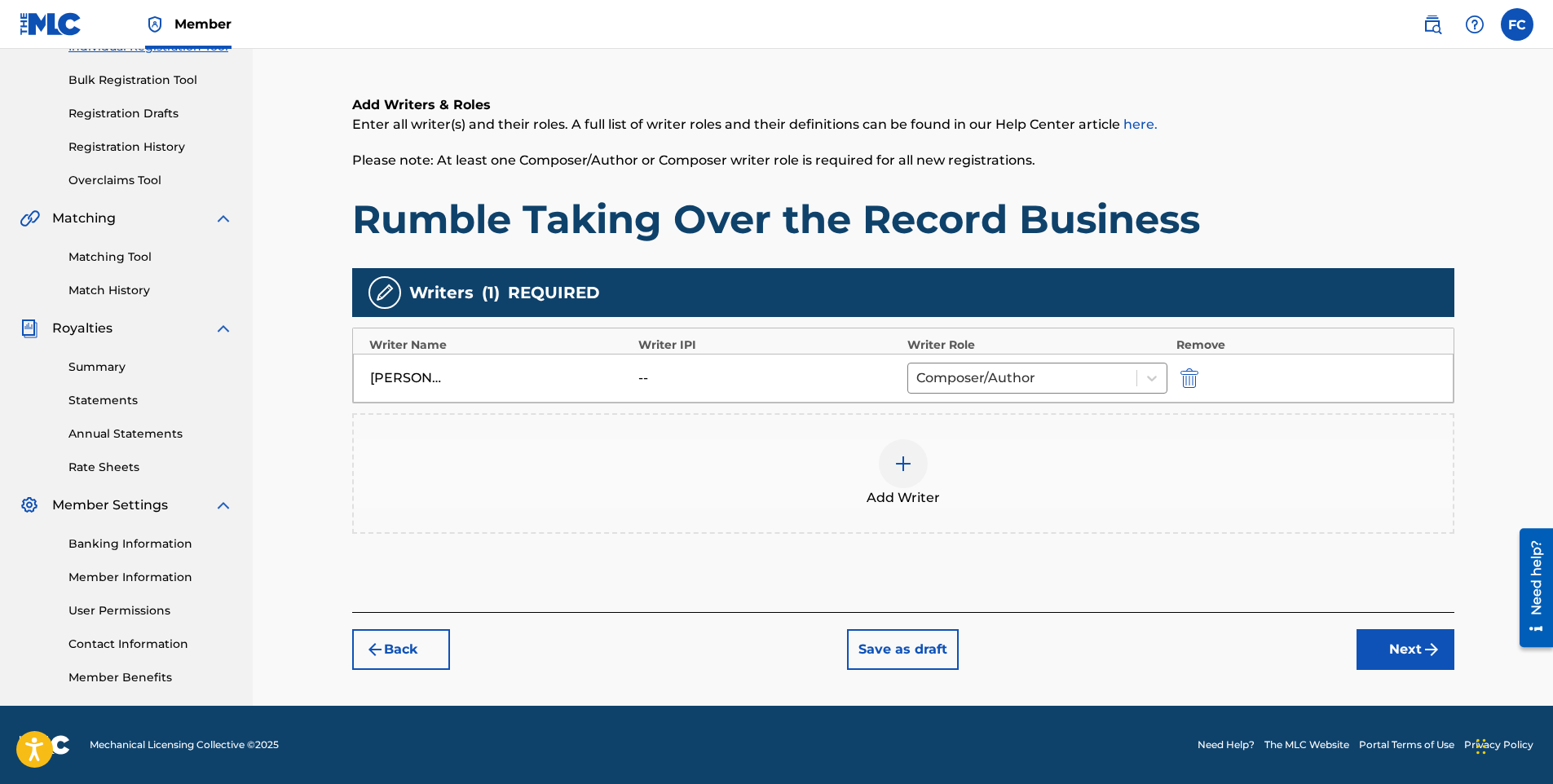
click at [1409, 637] on button "Next" at bounding box center [1405, 649] width 98 height 40
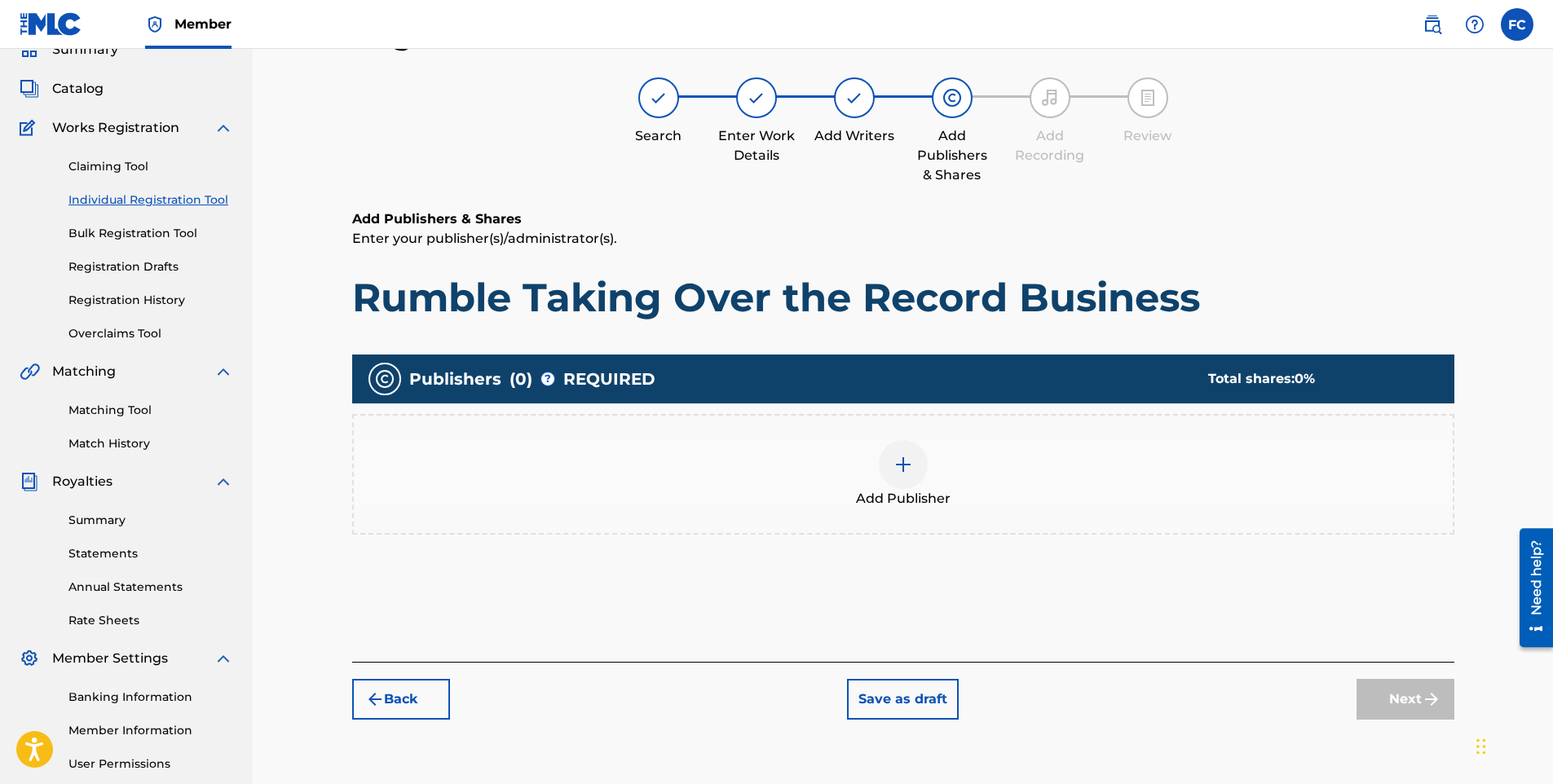
click at [912, 473] on img at bounding box center [904, 464] width 20 height 20
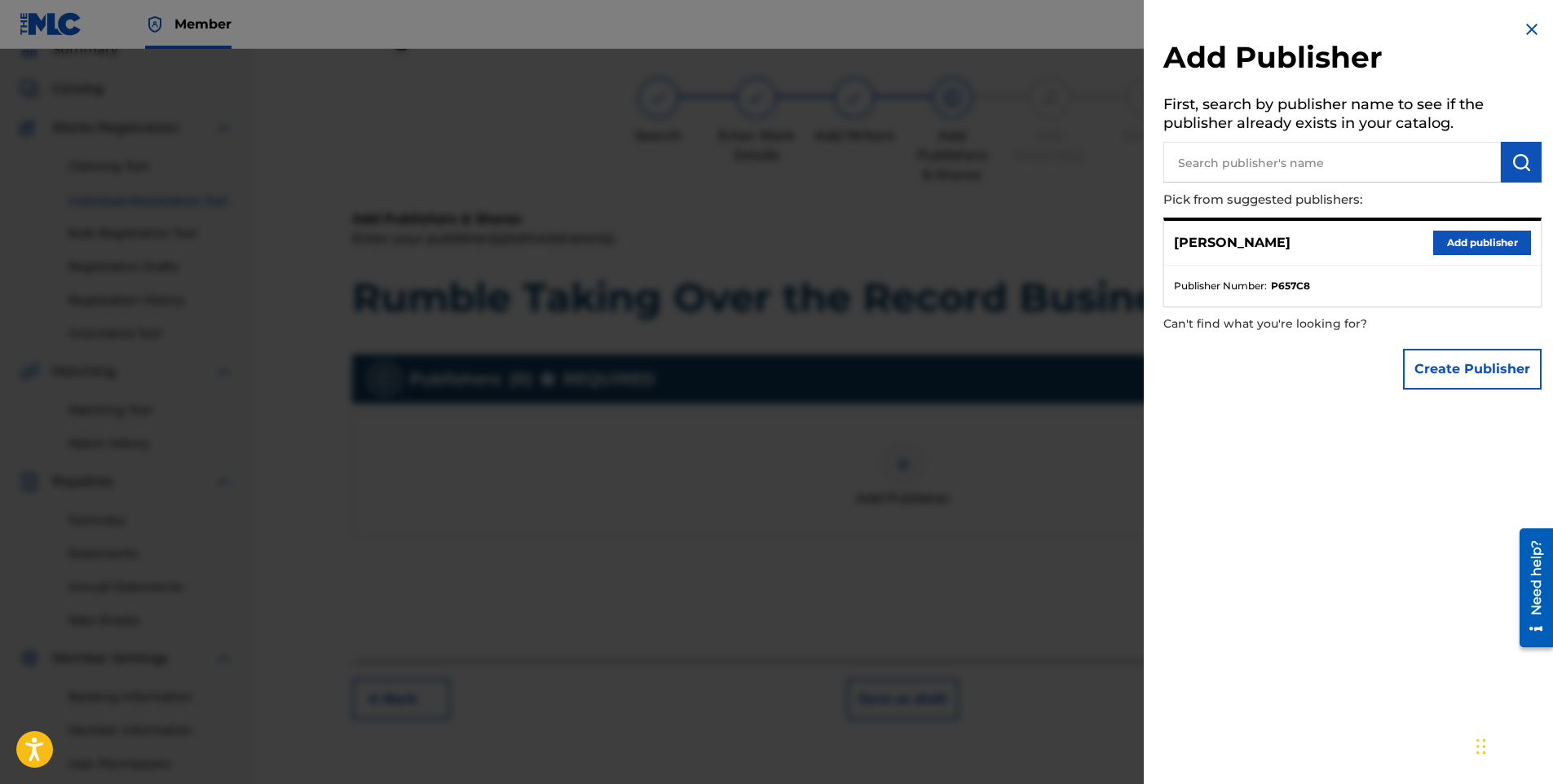
click at [1469, 237] on button "Add publisher" at bounding box center [1482, 243] width 98 height 25
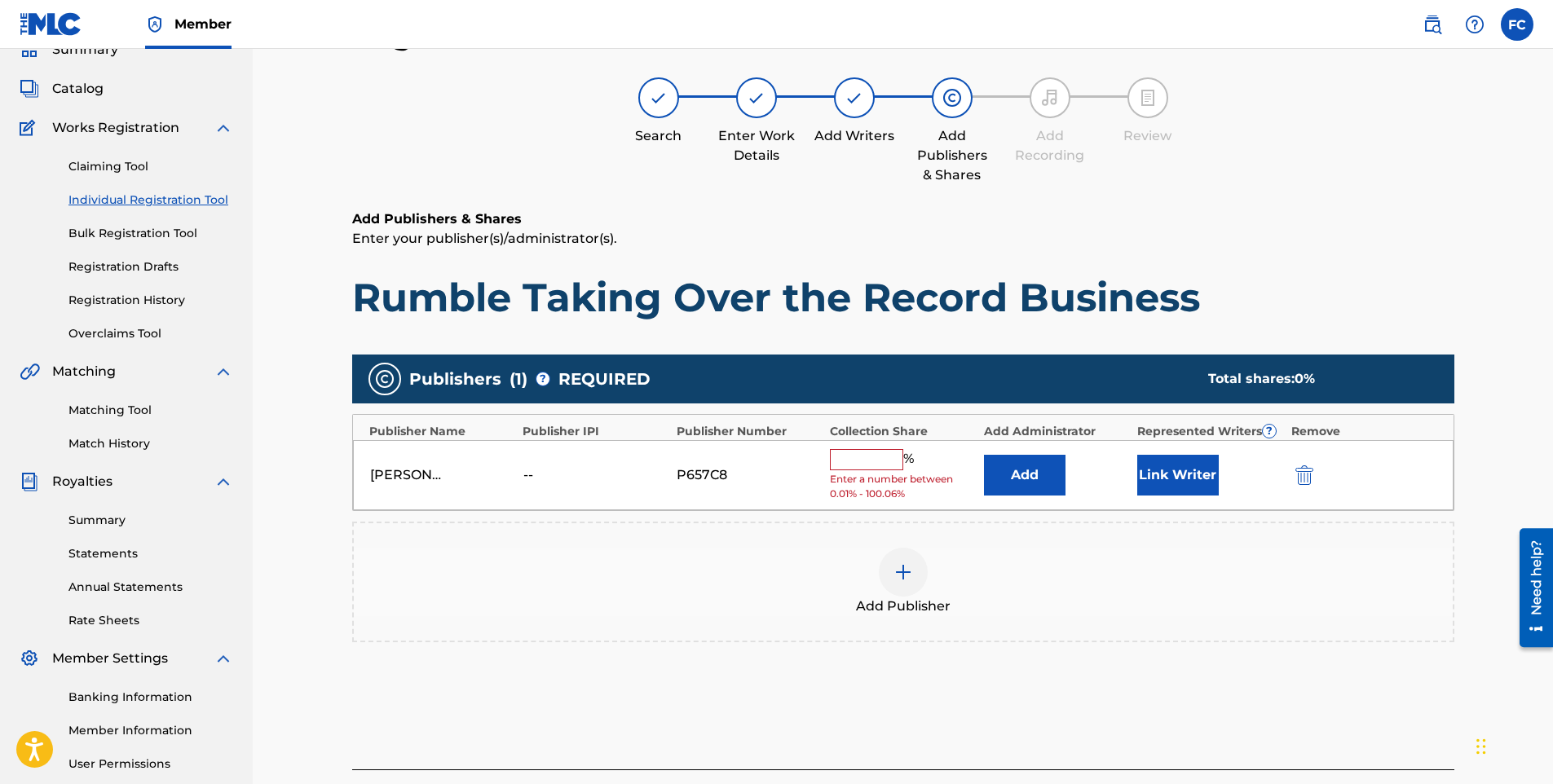
click at [867, 456] on input "text" at bounding box center [866, 459] width 73 height 21
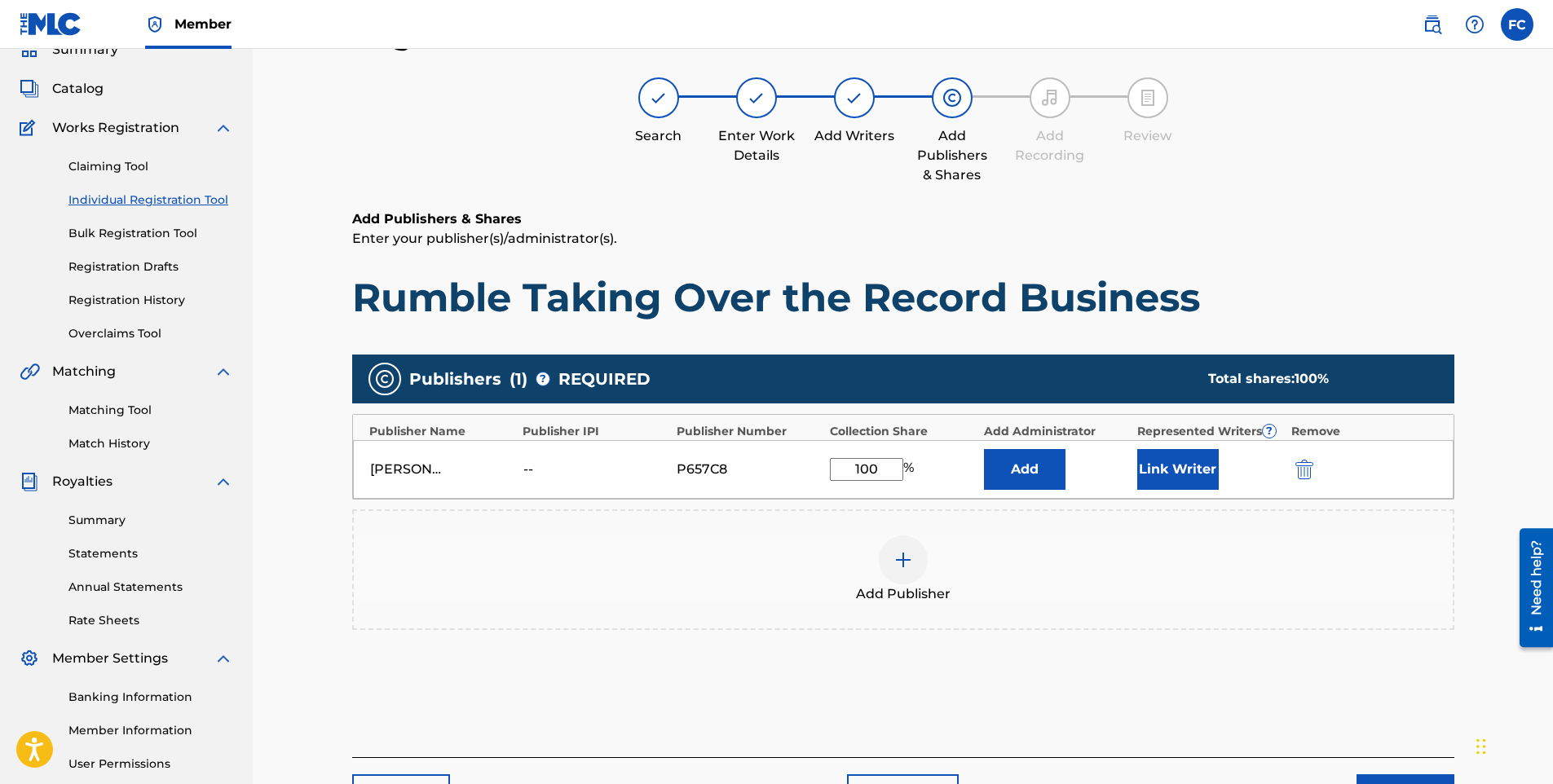
click at [1188, 462] on button "Link Writer" at bounding box center [1178, 468] width 82 height 40
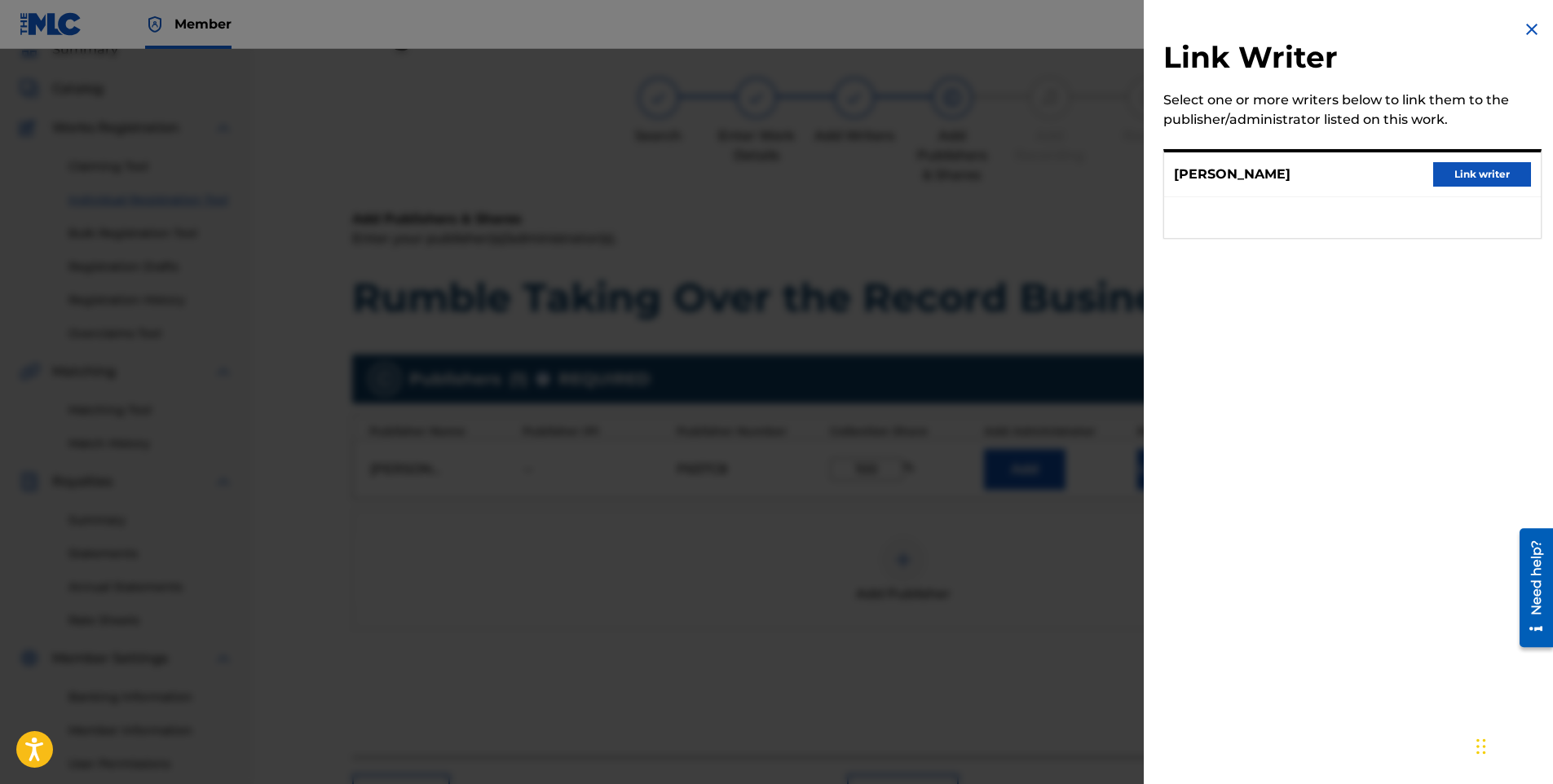
click at [1474, 178] on button "Link writer" at bounding box center [1482, 174] width 98 height 25
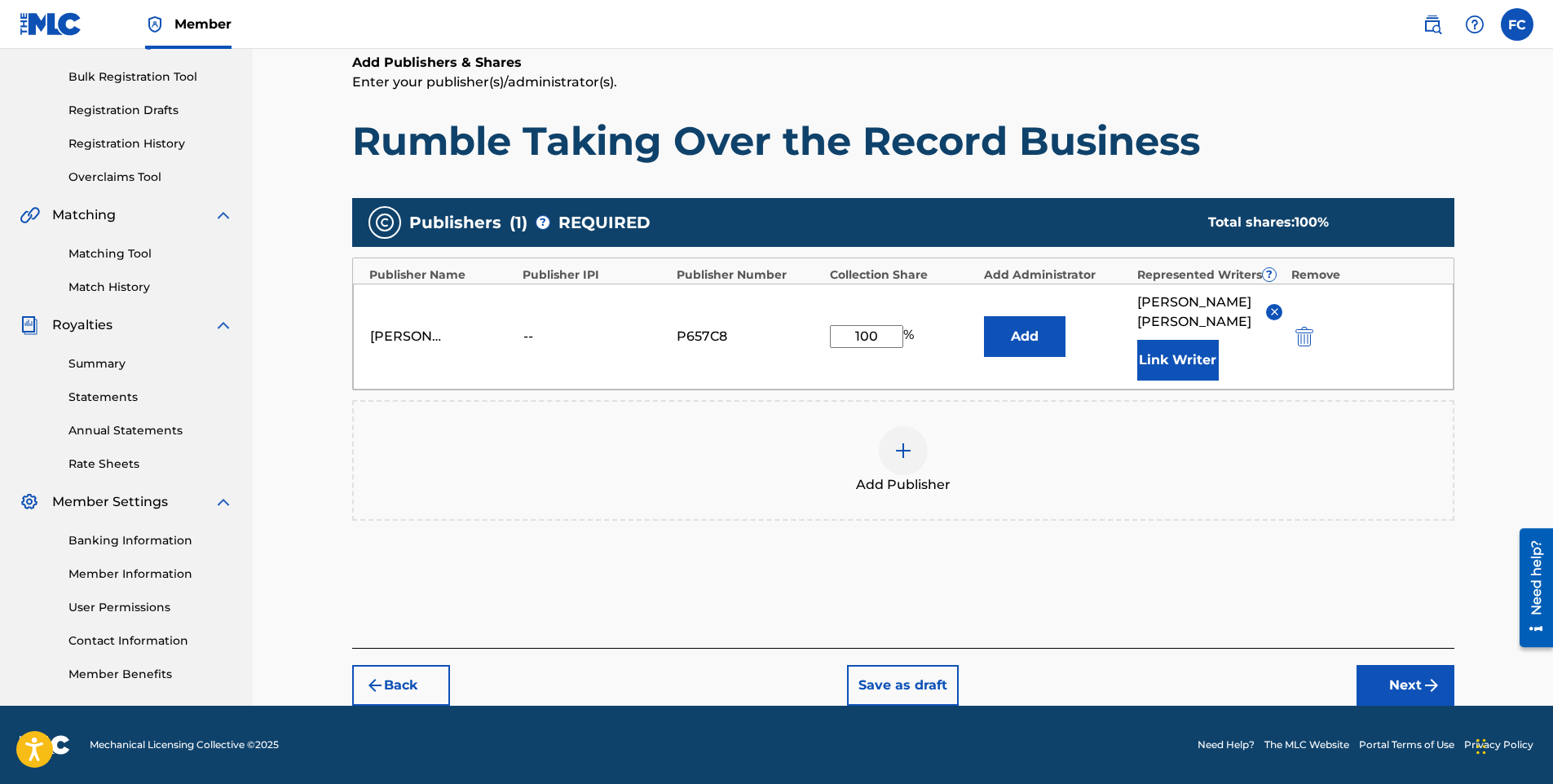
click at [1391, 677] on button "Next" at bounding box center [1405, 684] width 98 height 40
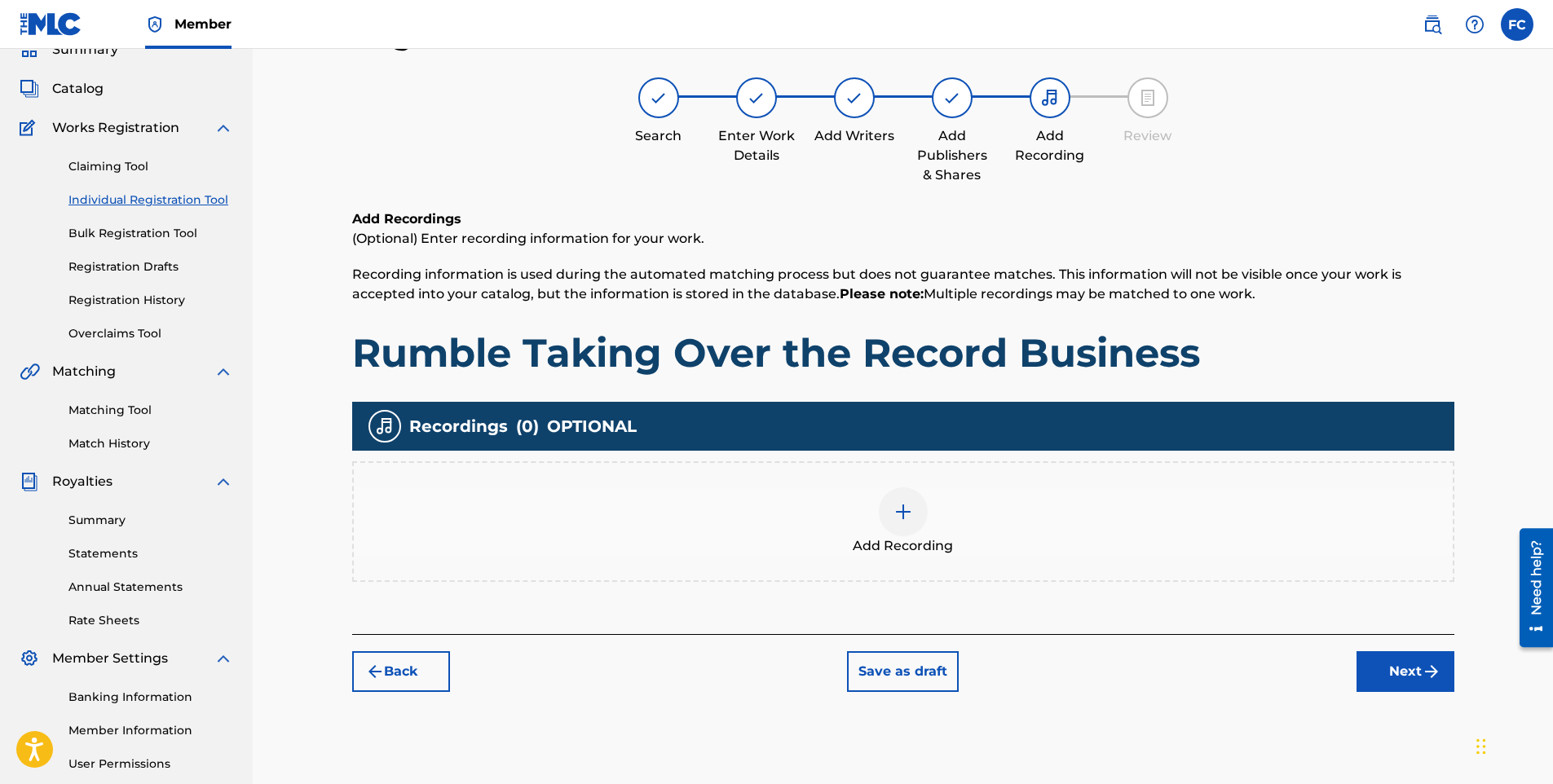
click at [927, 530] on div "Add Recording" at bounding box center [904, 521] width 1099 height 68
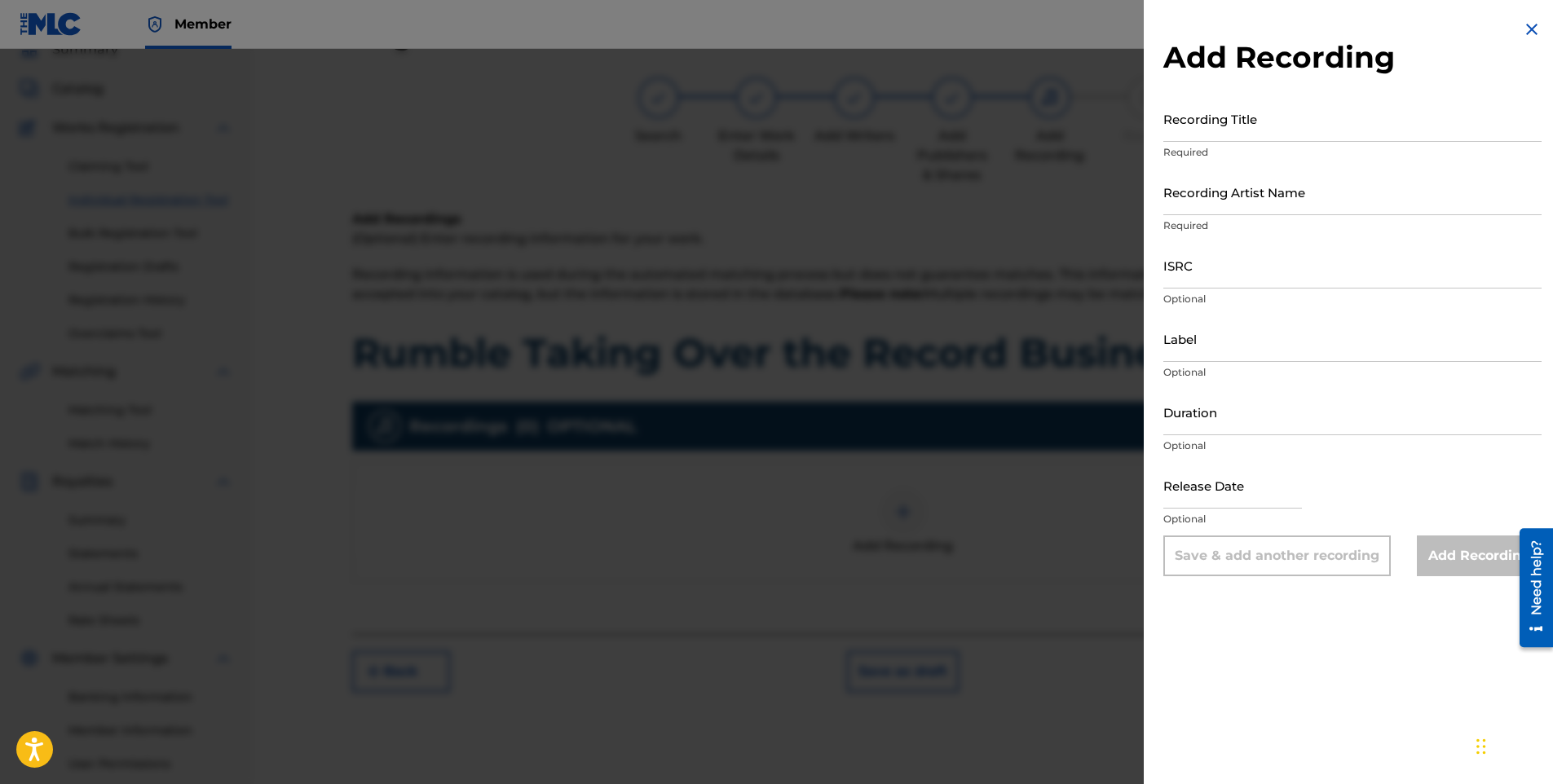
click at [1190, 131] on input "Recording Title" at bounding box center [1352, 118] width 378 height 46
click at [1215, 202] on input "Recording Artist Name" at bounding box center [1352, 191] width 378 height 46
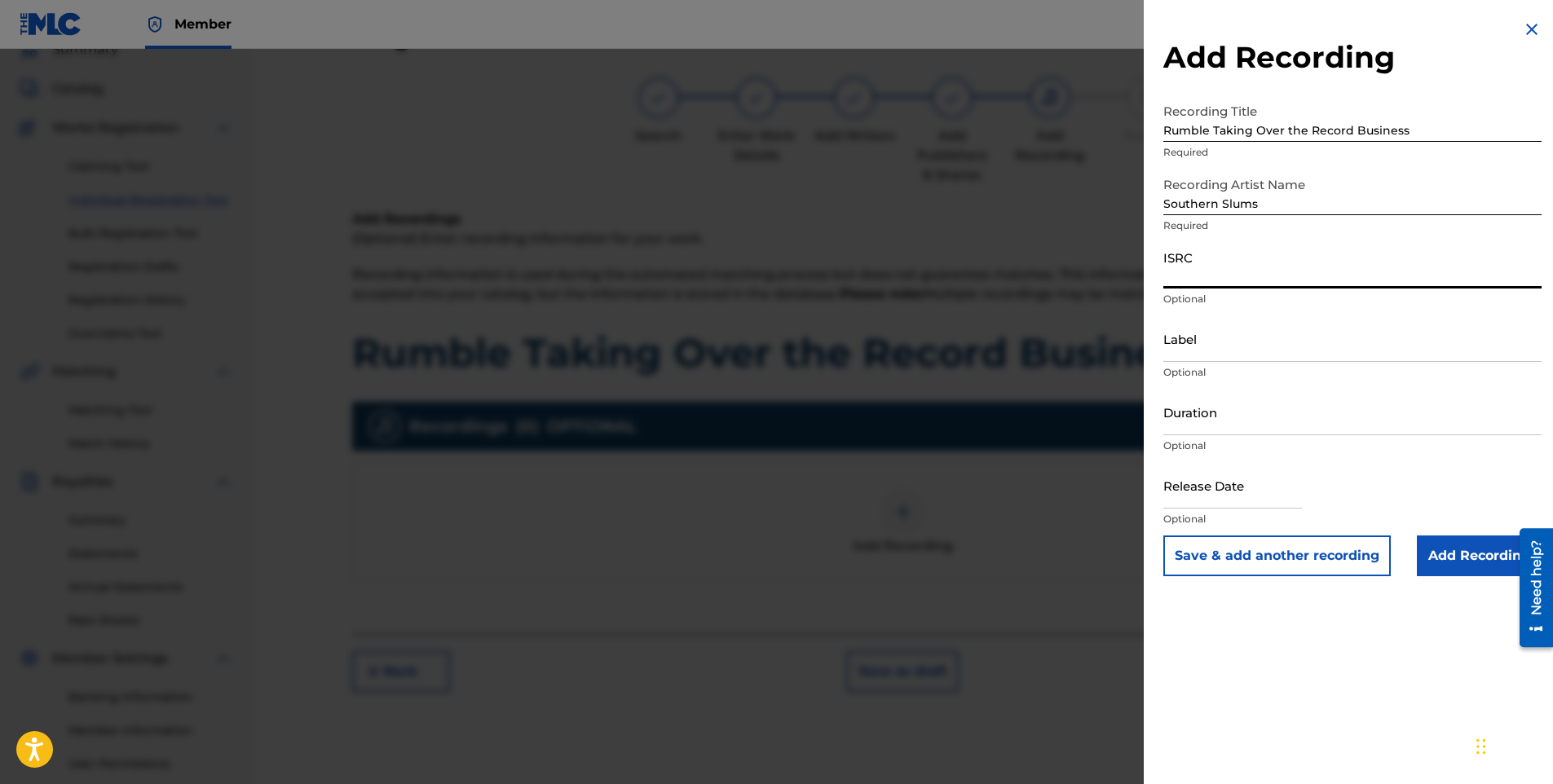
click at [1229, 269] on input "ISRC" at bounding box center [1352, 264] width 378 height 46
click at [1173, 340] on input "Label" at bounding box center [1352, 338] width 378 height 46
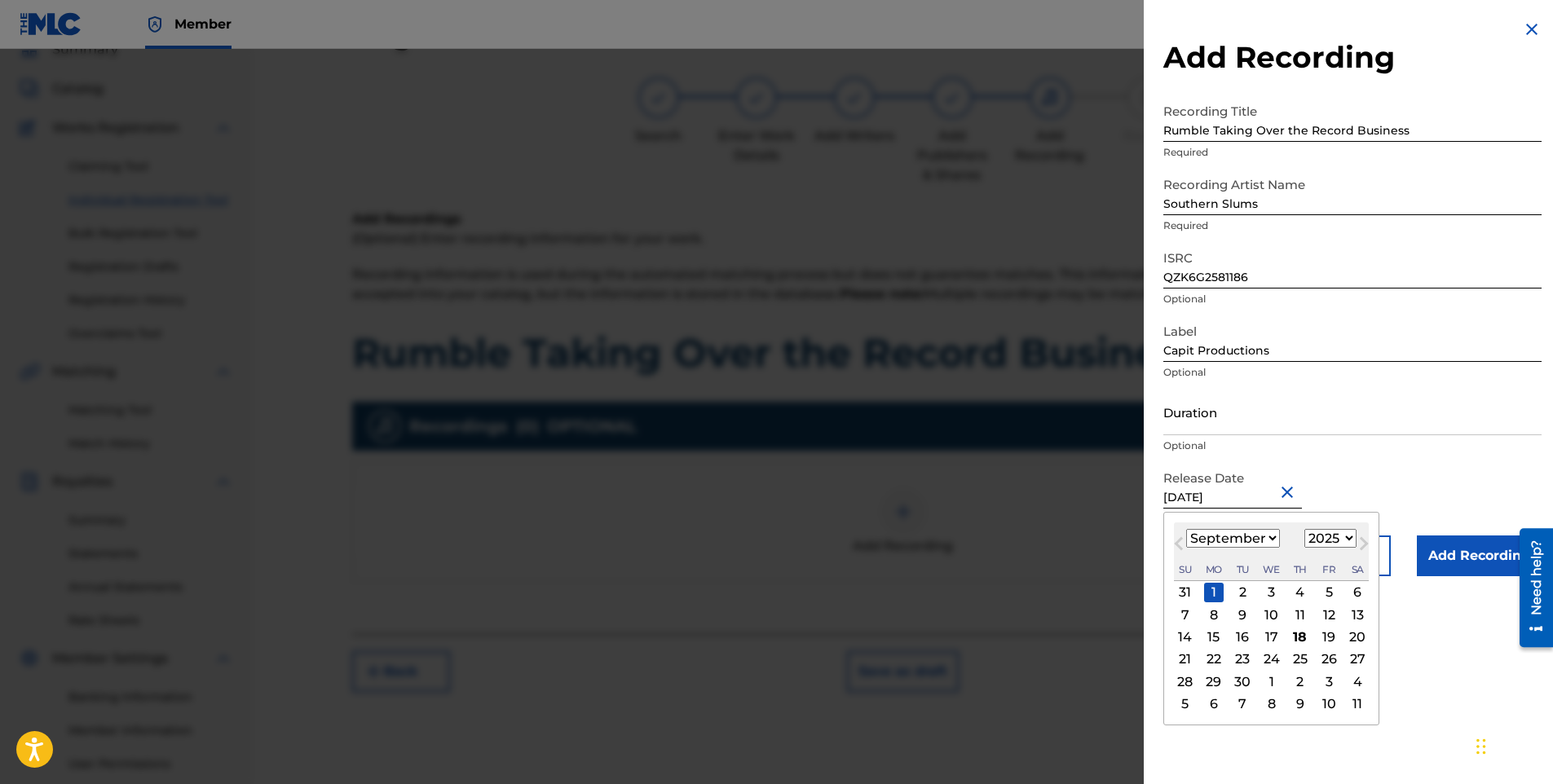
click at [1216, 498] on input "[DATE]" at bounding box center [1232, 485] width 138 height 46
click at [1243, 541] on select "January February March April May June July August September October November De…" at bounding box center [1232, 537] width 94 height 19
click at [1186, 529] on select "January February March April May June July August September October November De…" at bounding box center [1232, 537] width 94 height 19
click at [1362, 590] on div "5" at bounding box center [1358, 593] width 20 height 20
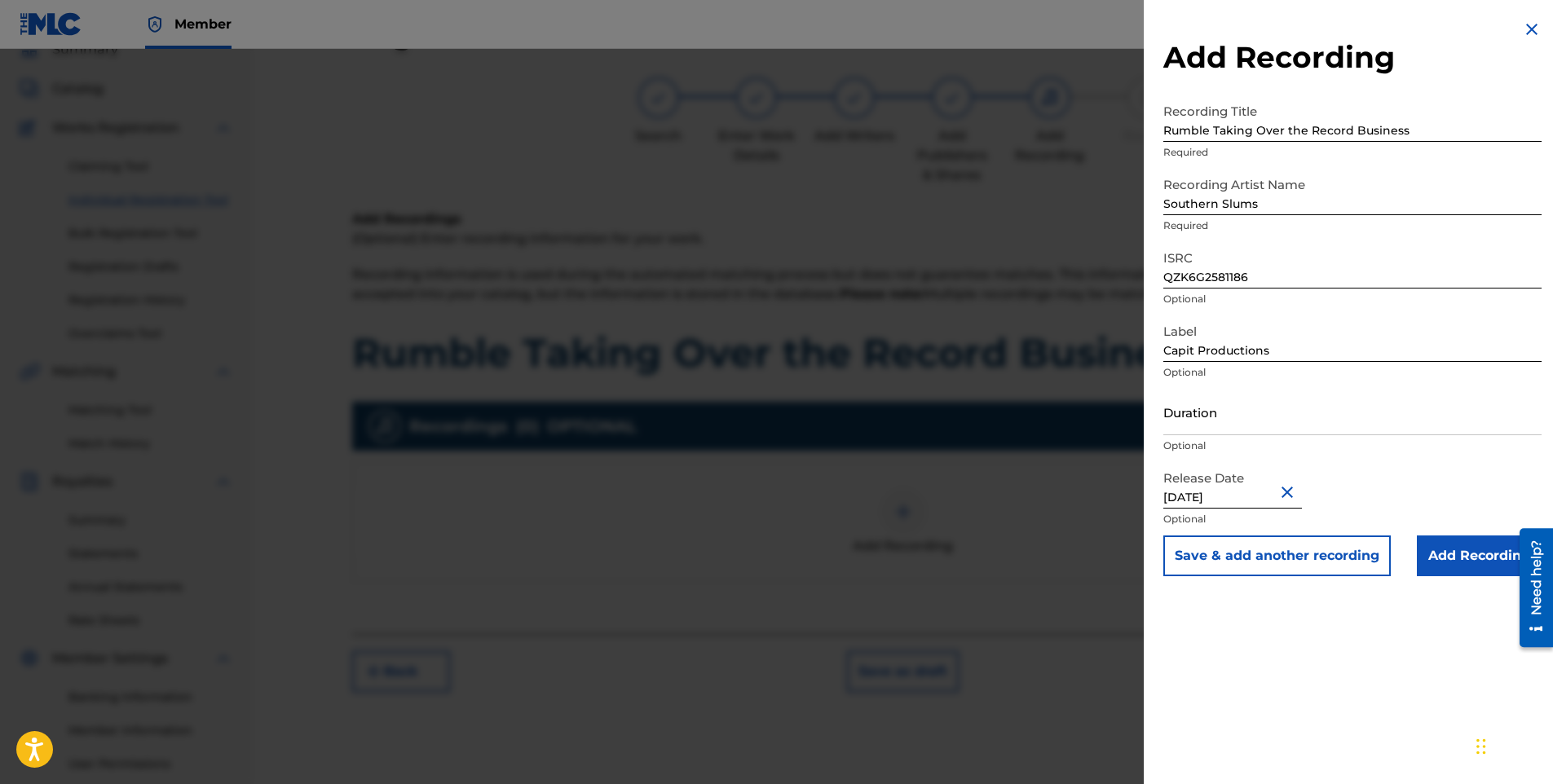
click at [1374, 496] on div "Release Date [DATE] Optional" at bounding box center [1352, 499] width 378 height 73
click at [1442, 561] on input "Add Recording" at bounding box center [1479, 555] width 124 height 40
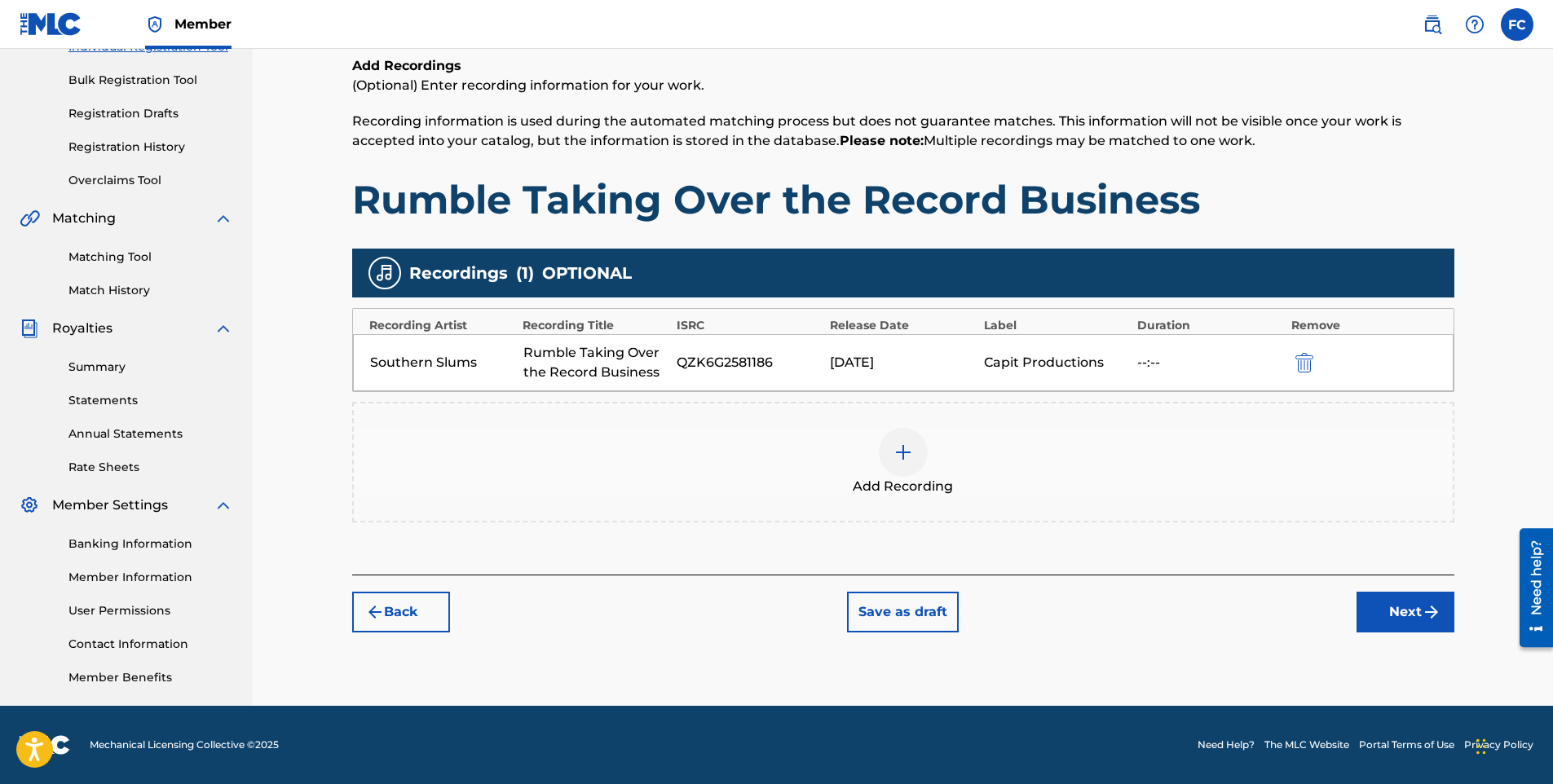
click at [1399, 616] on button "Next" at bounding box center [1405, 611] width 98 height 40
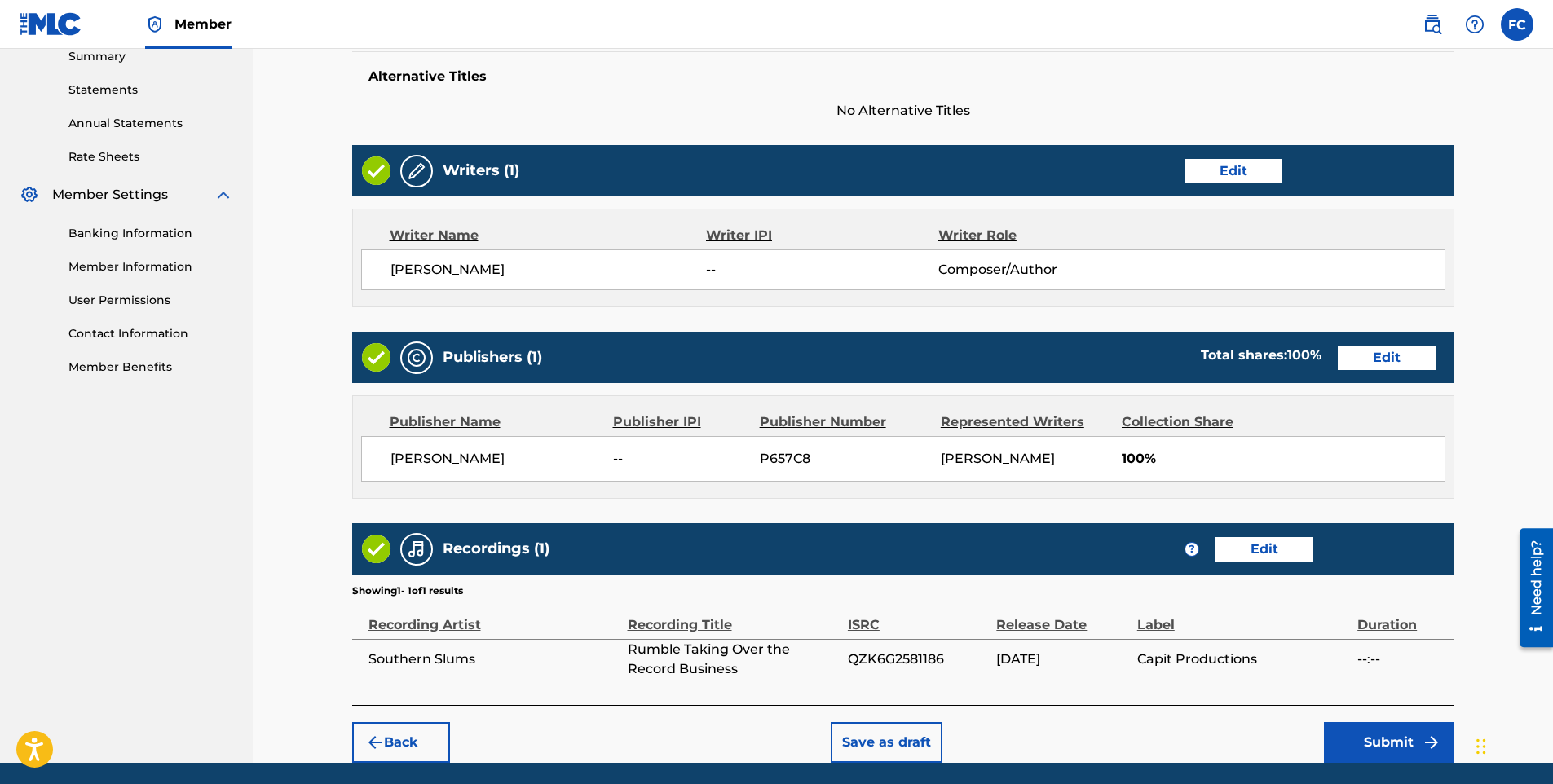
scroll to position [594, 0]
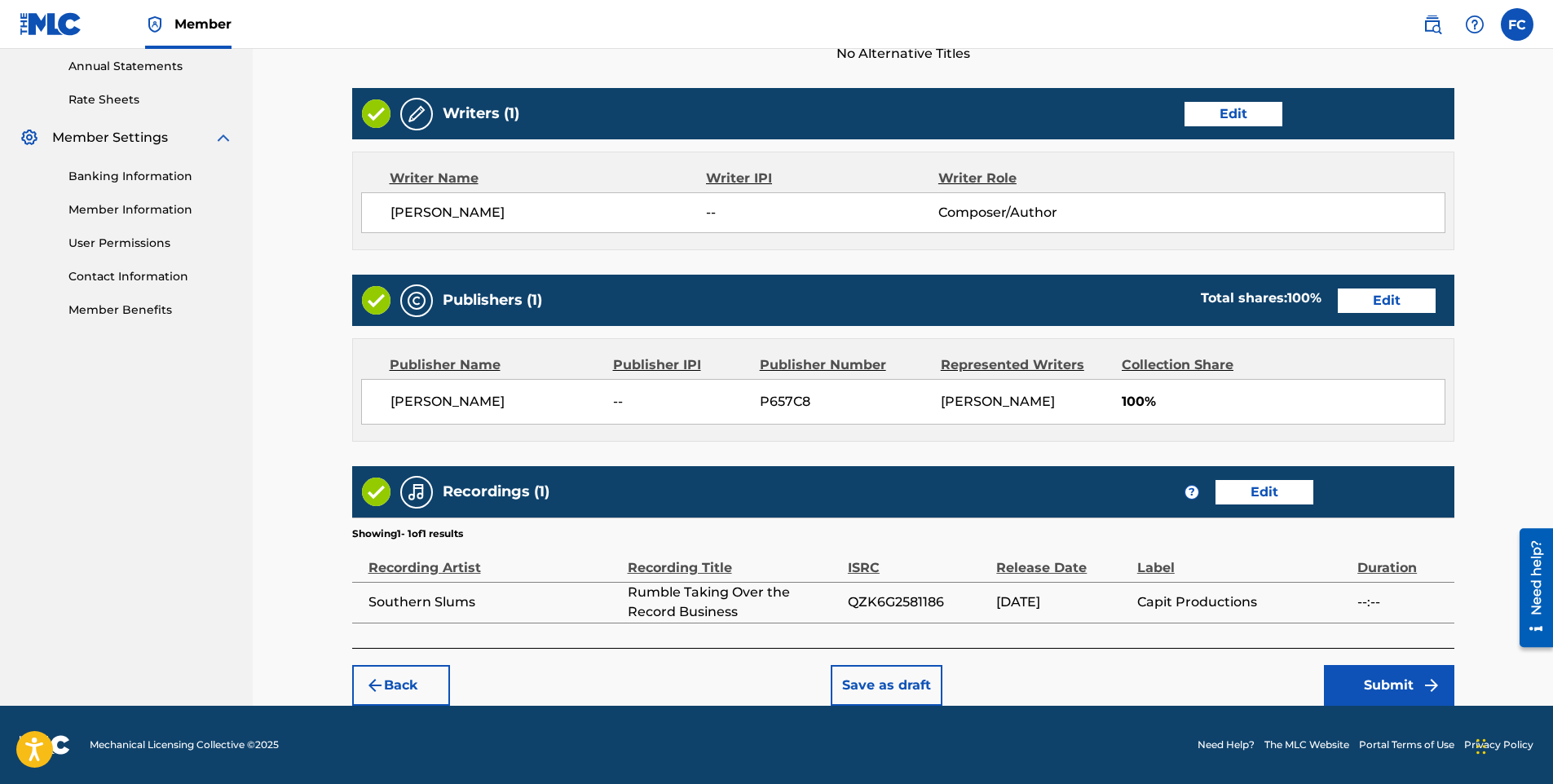
click at [1389, 689] on button "Submit" at bounding box center [1389, 684] width 130 height 40
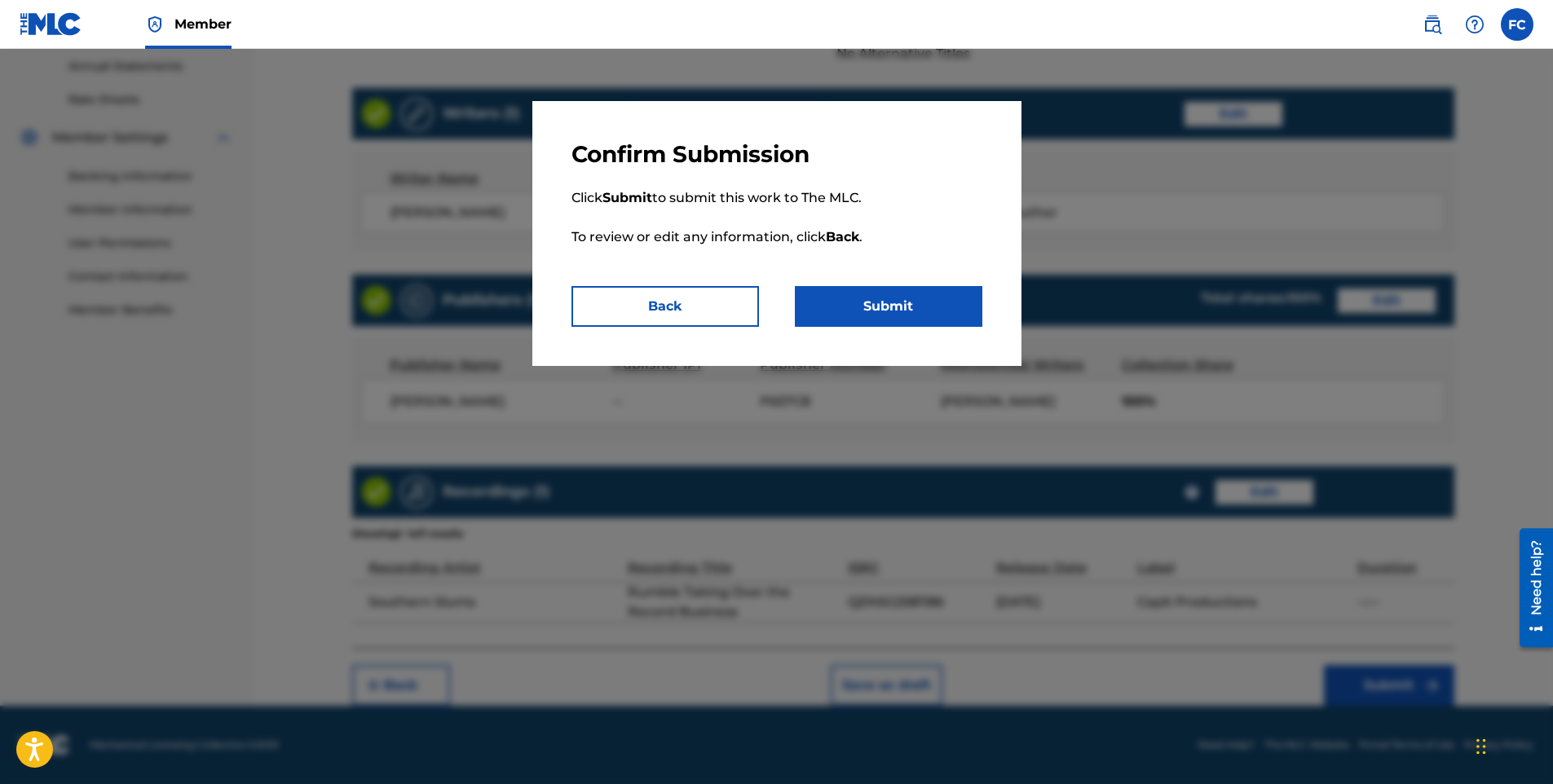
click at [891, 321] on button "Submit" at bounding box center [889, 306] width 187 height 40
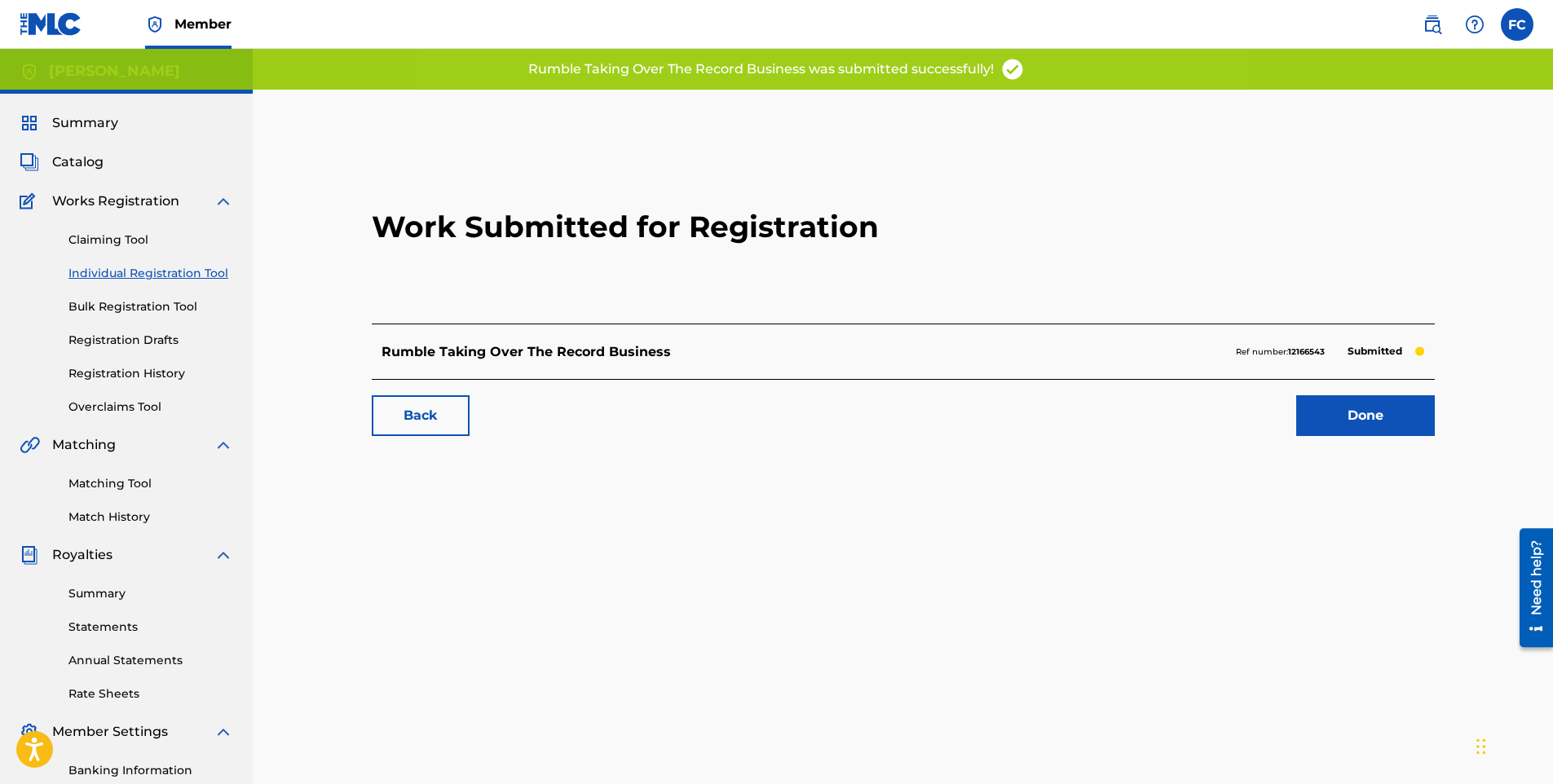
click at [1356, 426] on link "Done" at bounding box center [1366, 415] width 138 height 40
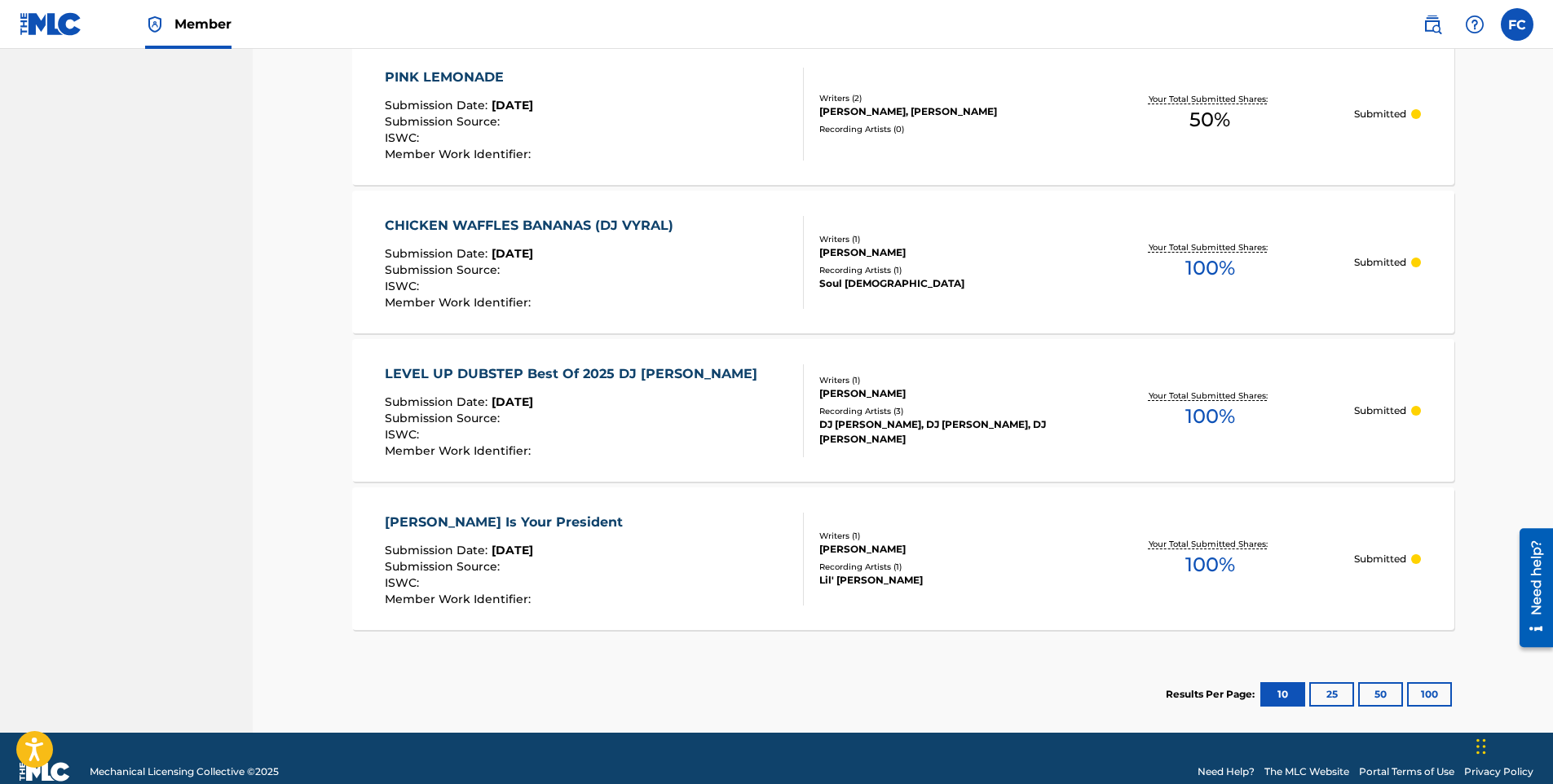
scroll to position [1380, 0]
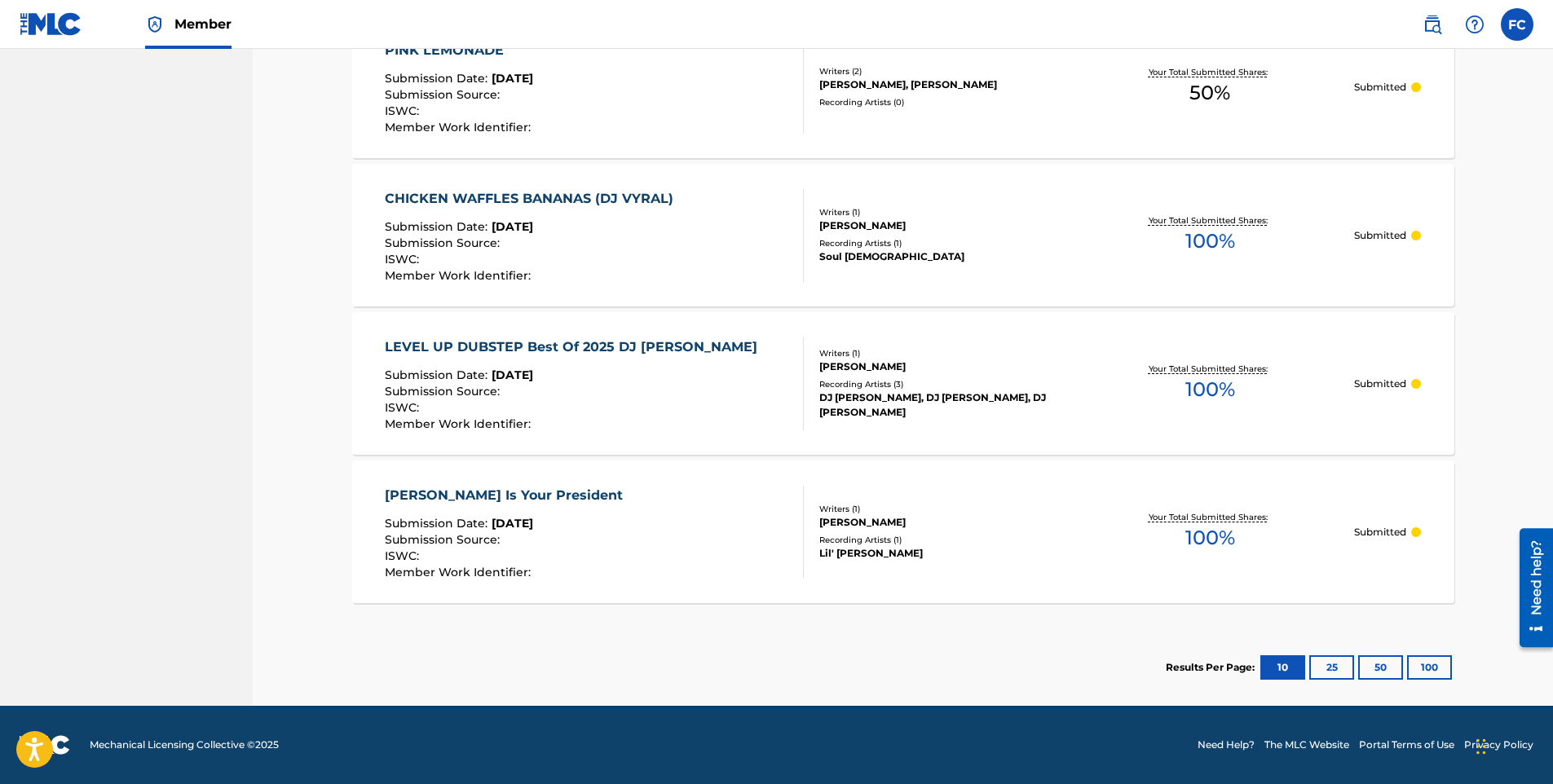
click at [1374, 660] on button "50" at bounding box center [1380, 667] width 44 height 25
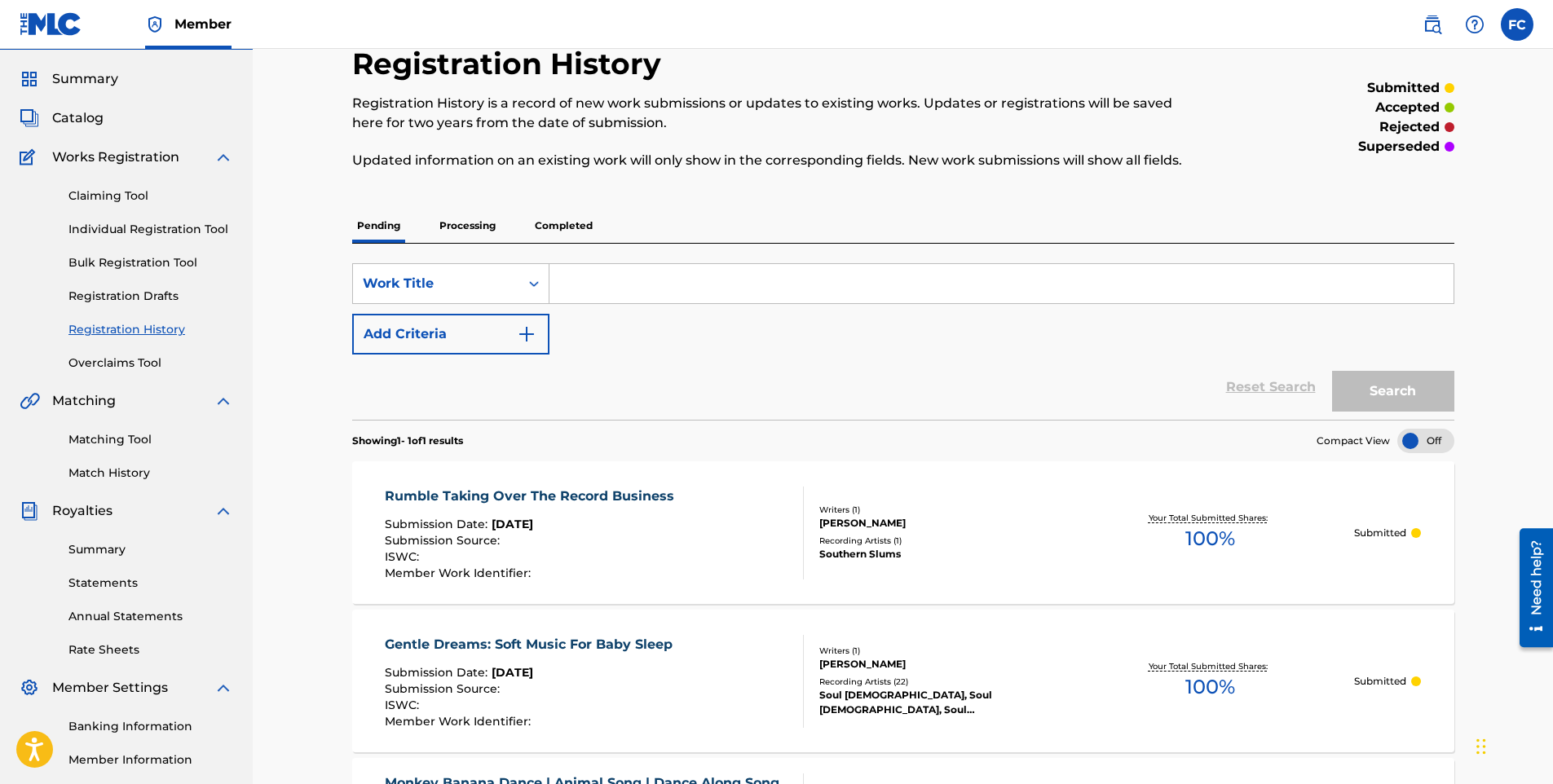
scroll to position [0, 0]
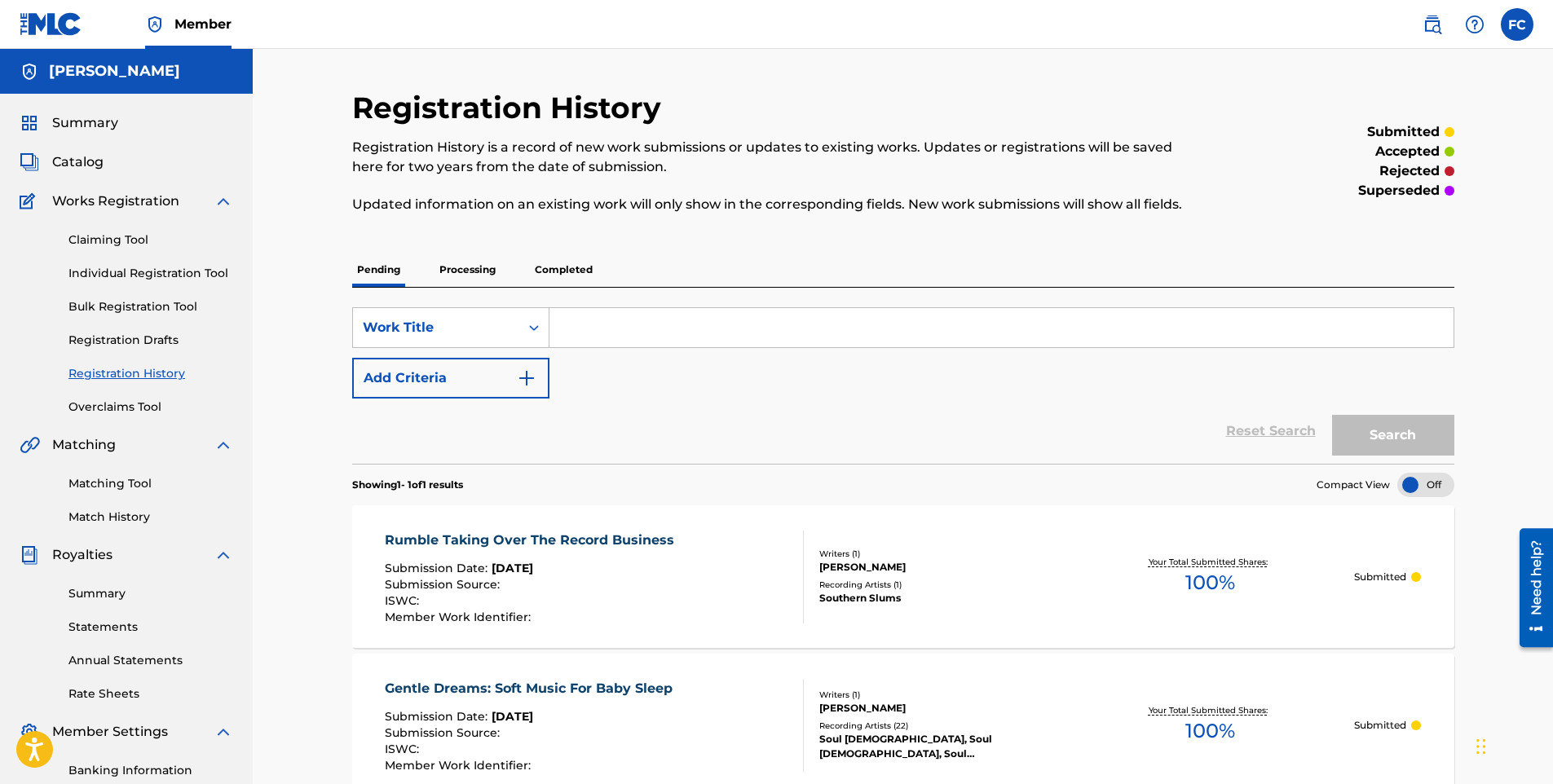
click at [78, 524] on link "Match History" at bounding box center [150, 517] width 165 height 17
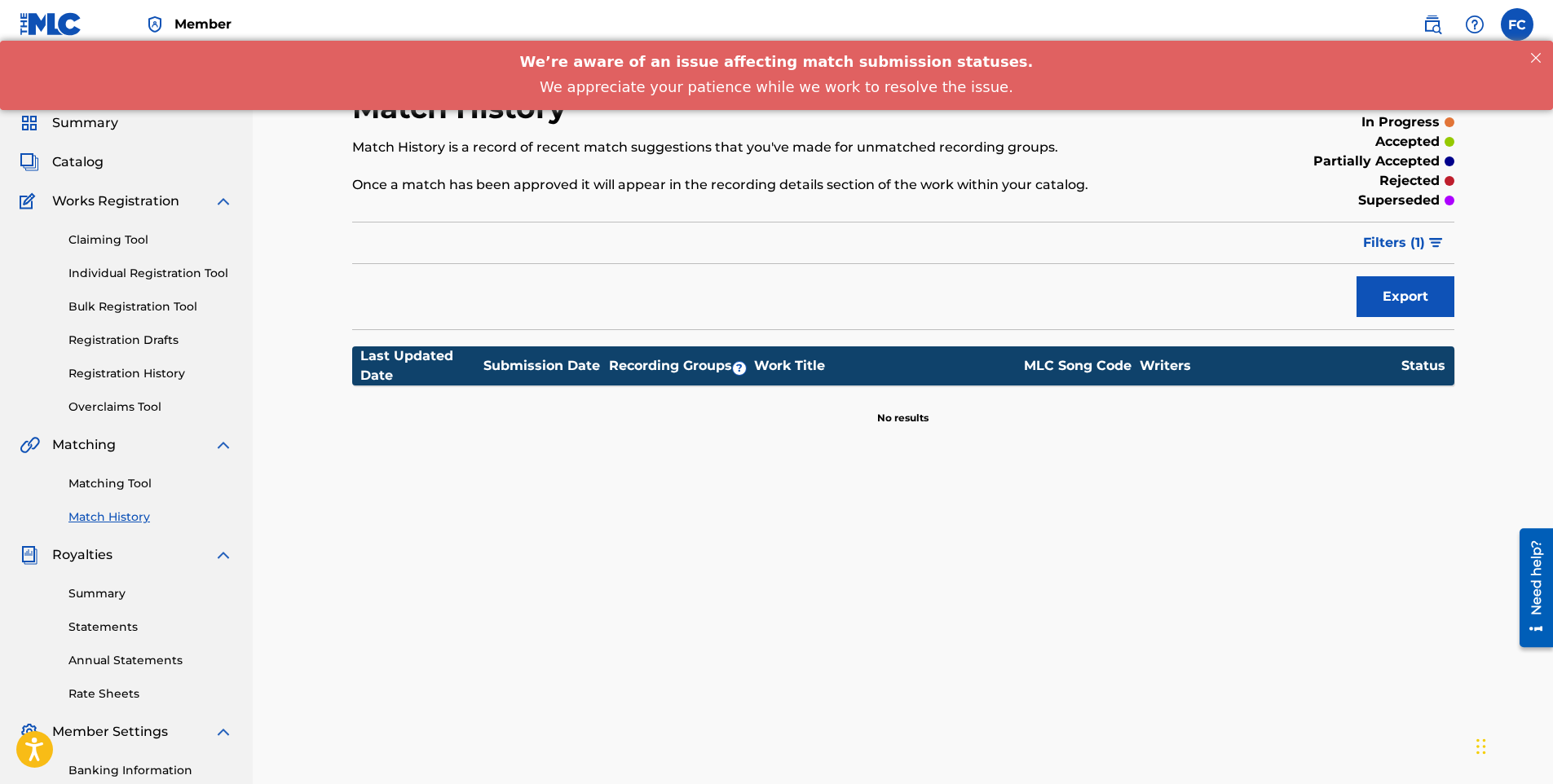
click at [124, 481] on link "Matching Tool" at bounding box center [150, 483] width 165 height 17
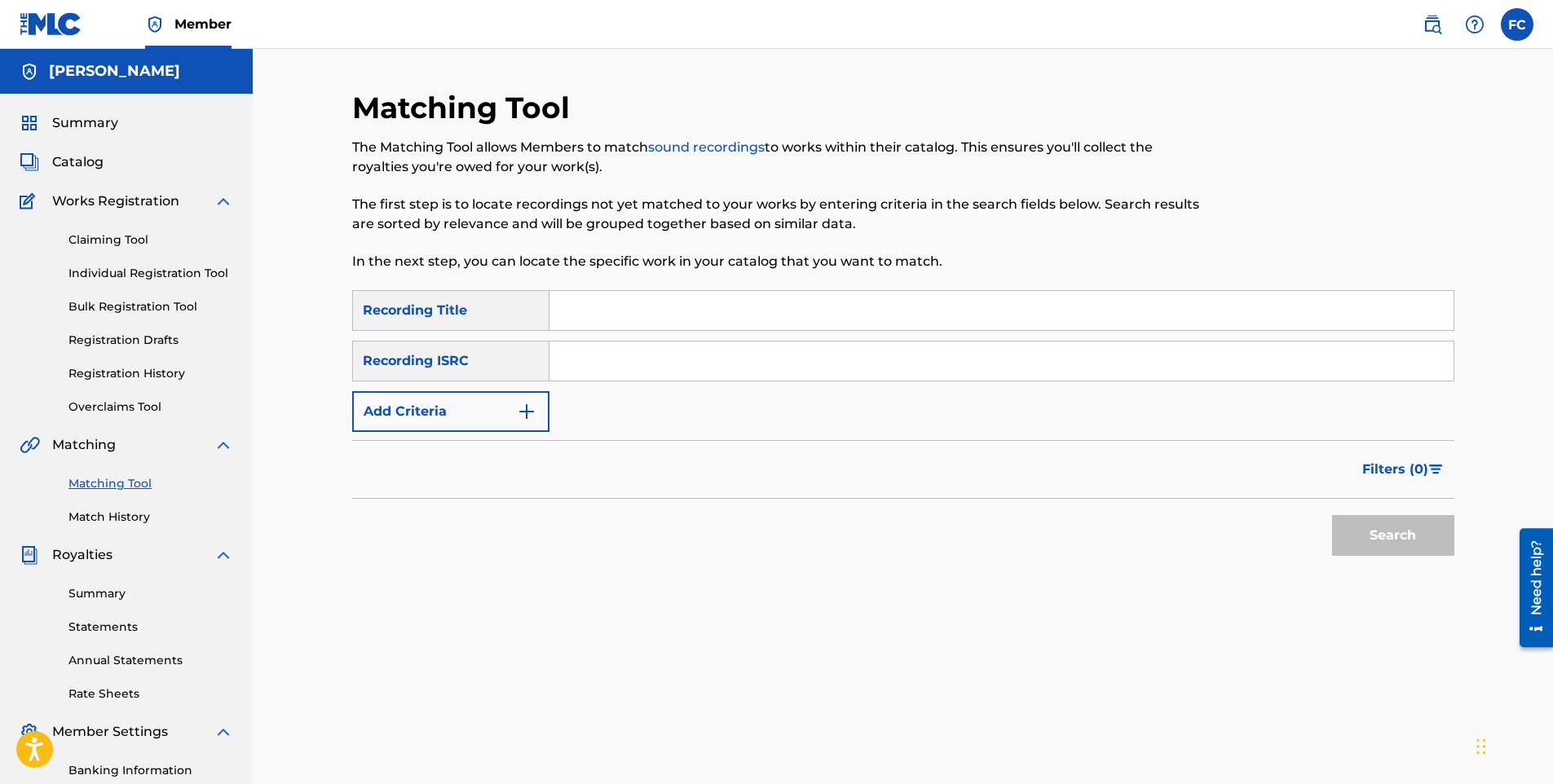
click at [114, 599] on link "Summary" at bounding box center [150, 593] width 165 height 17
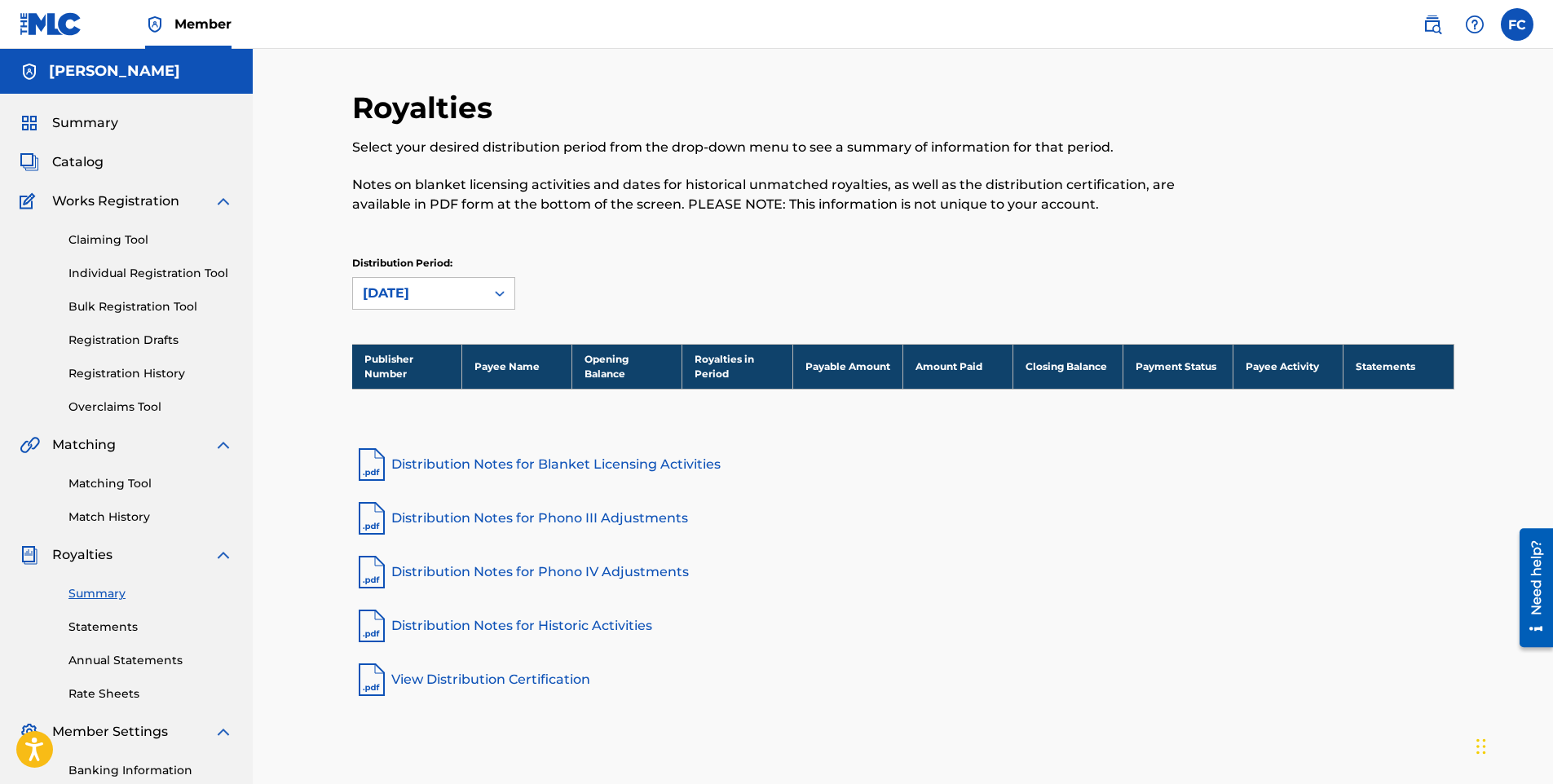
click at [115, 643] on div "Summary Statements Annual Statements Rate Sheets" at bounding box center [126, 634] width 214 height 138
click at [118, 629] on link "Statements" at bounding box center [150, 626] width 165 height 17
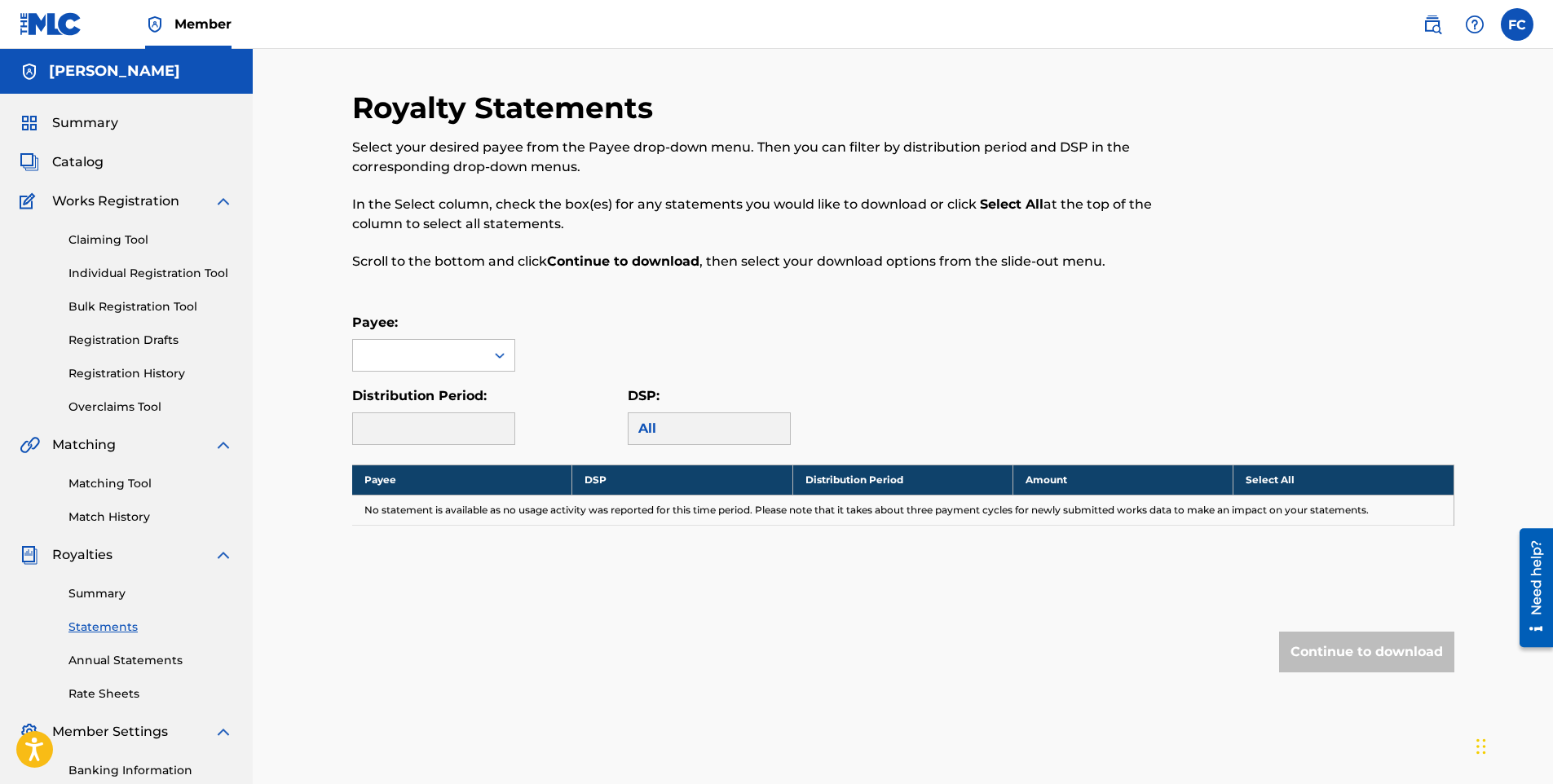
click at [105, 561] on span "Royalties" at bounding box center [82, 555] width 60 height 20
click at [68, 555] on span "Royalties" at bounding box center [82, 555] width 60 height 20
click at [1514, 13] on label at bounding box center [1517, 24] width 33 height 33
click at [1517, 25] on input "FC [PERSON_NAME] [EMAIL_ADDRESS][DOMAIN_NAME] Notification Preferences Profile …" at bounding box center [1517, 25] width 0 height 0
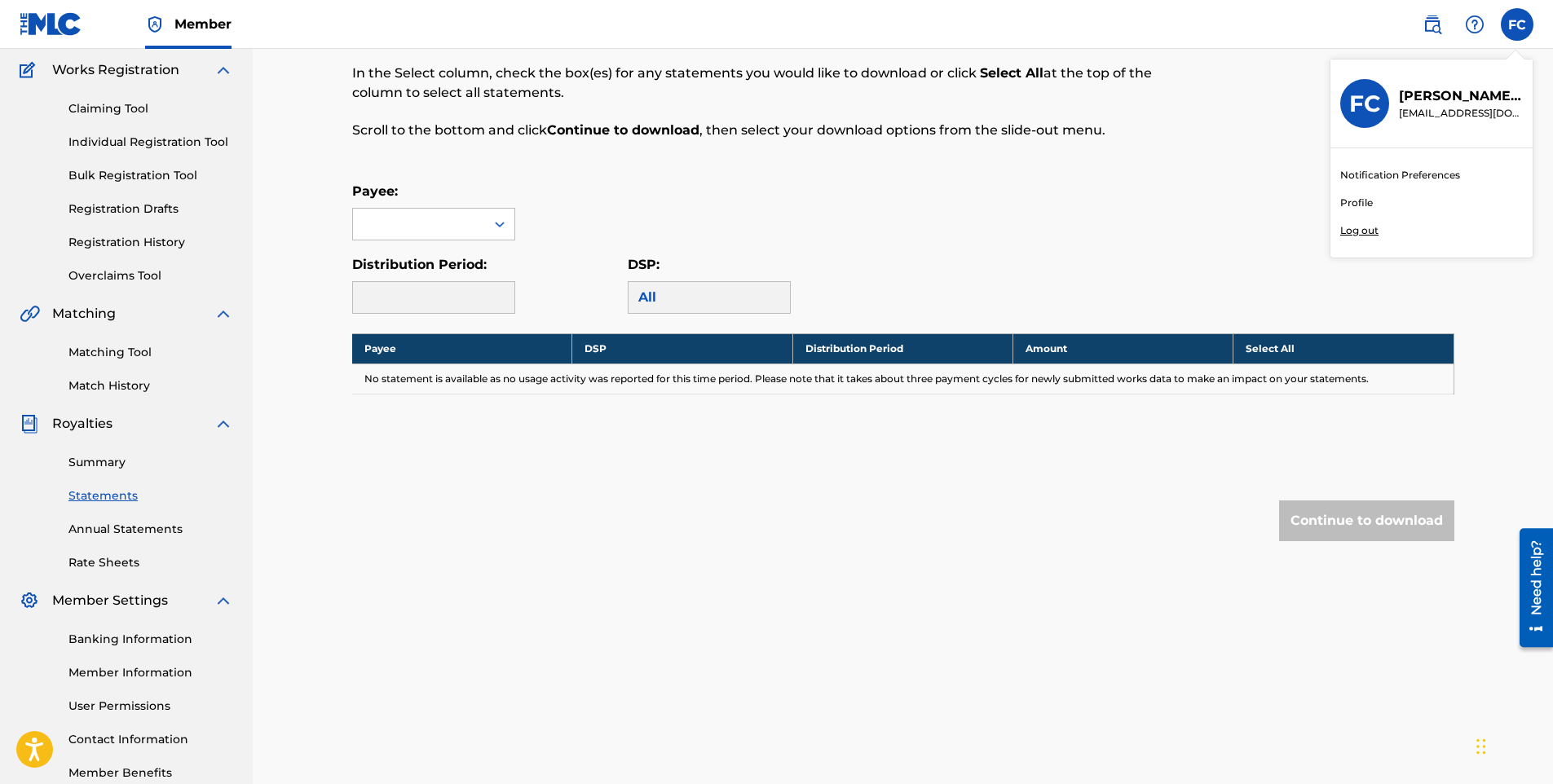
scroll to position [163, 0]
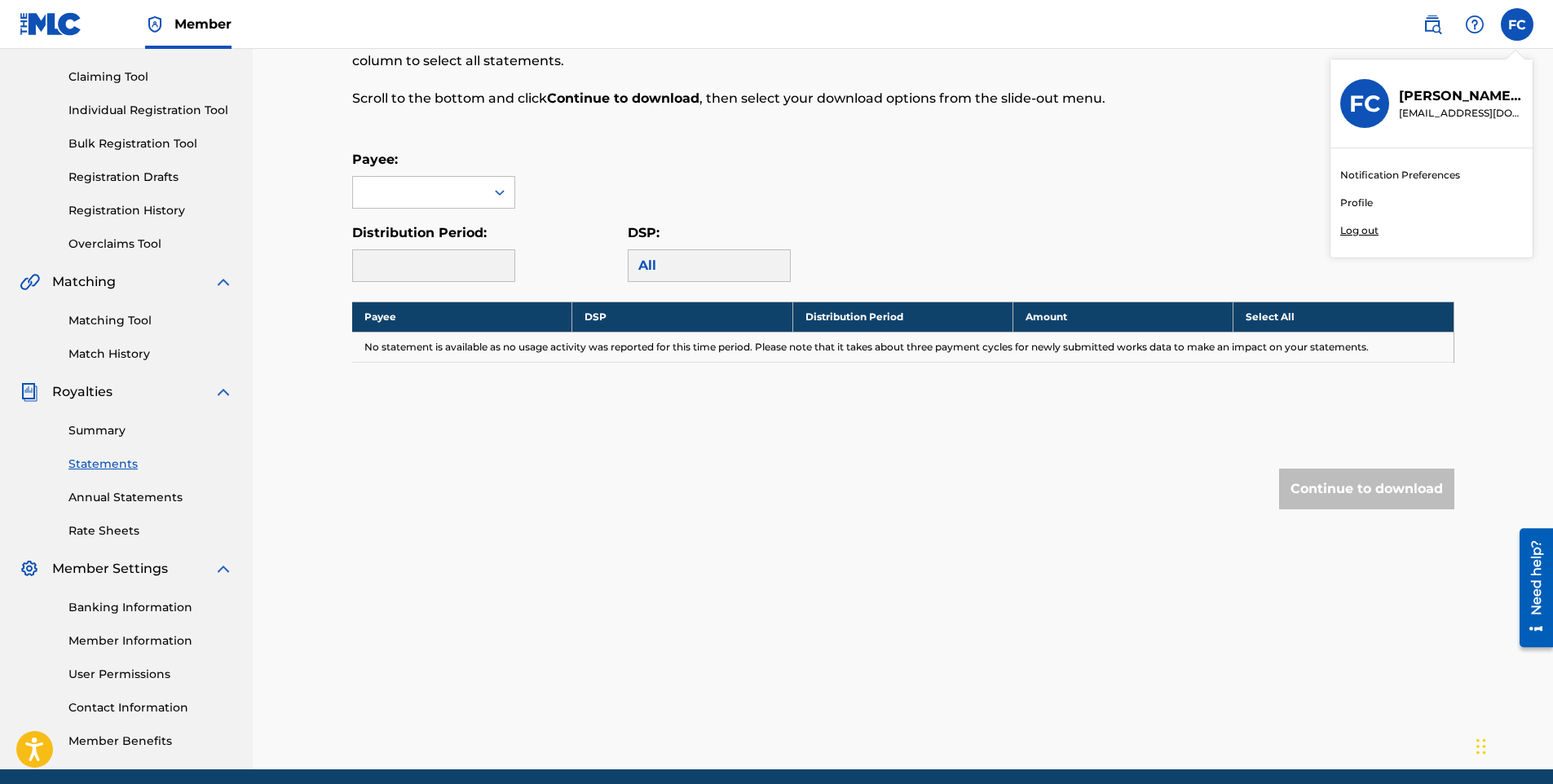
click at [137, 498] on link "Annual Statements" at bounding box center [150, 497] width 165 height 17
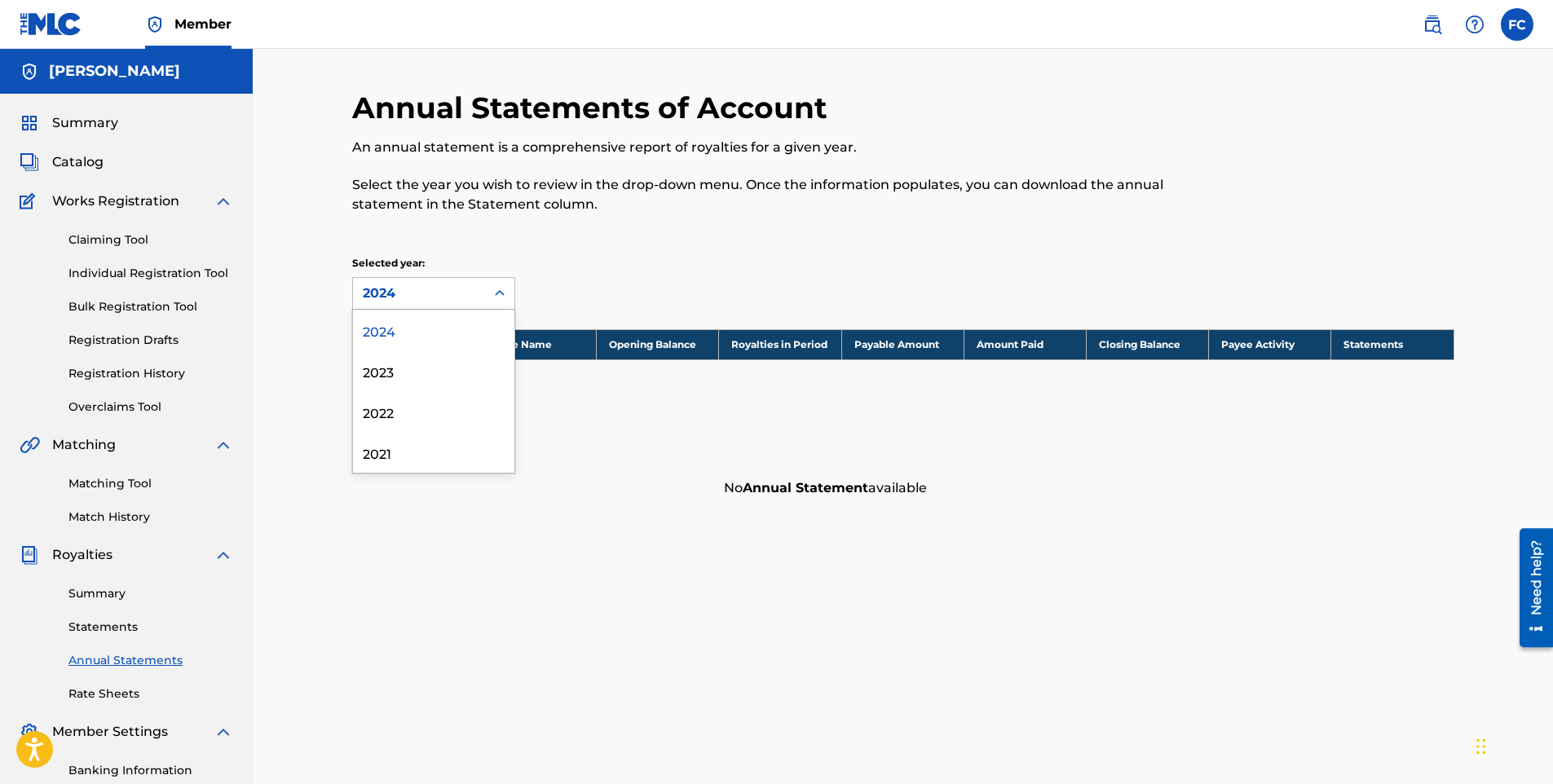
click at [420, 292] on div "2024" at bounding box center [419, 294] width 112 height 20
click at [381, 371] on div "2023" at bounding box center [434, 370] width 162 height 40
click at [431, 300] on div "2023" at bounding box center [419, 294] width 112 height 20
click at [422, 329] on div "2024" at bounding box center [434, 329] width 162 height 40
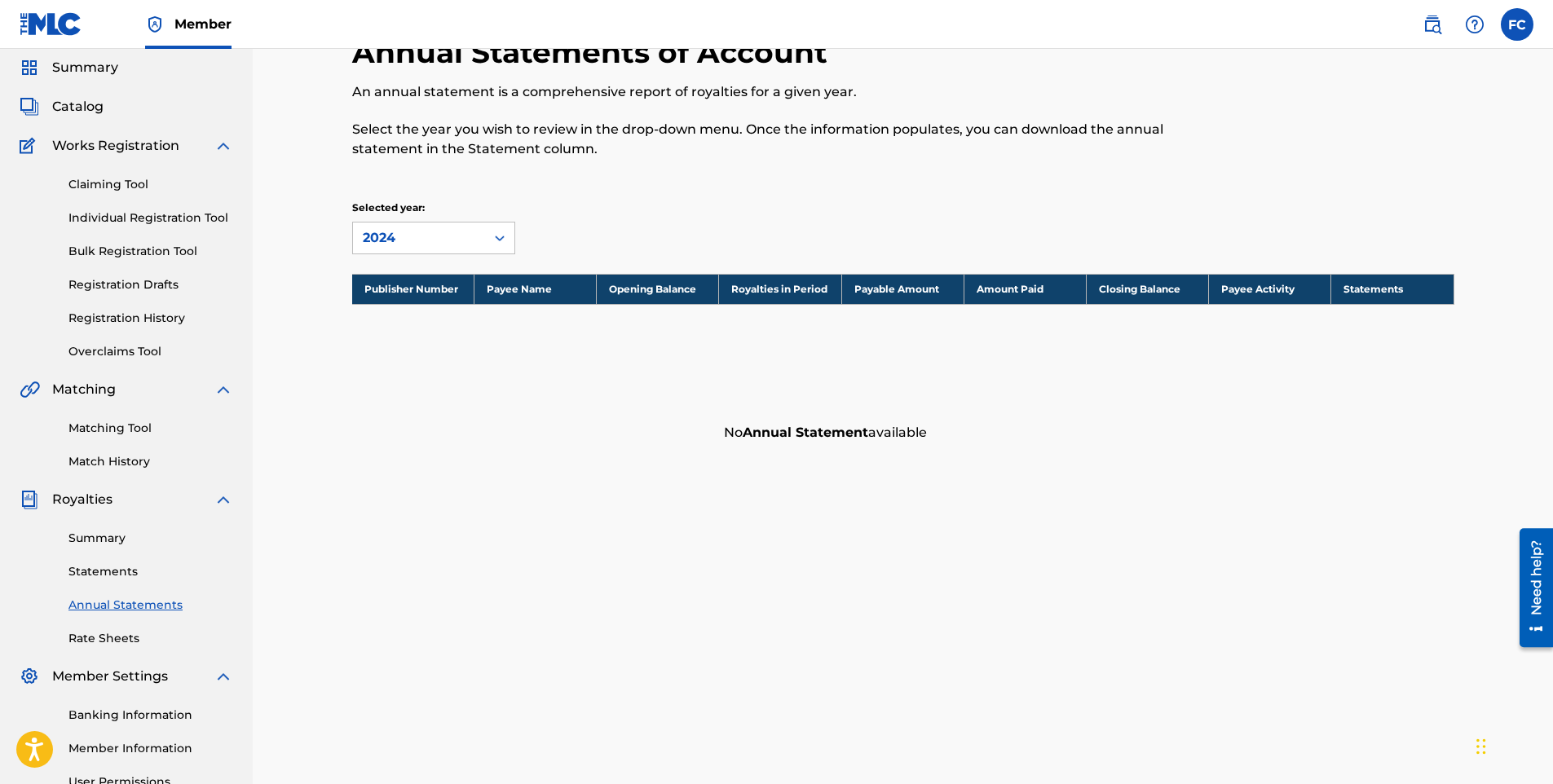
scroll to position [82, 0]
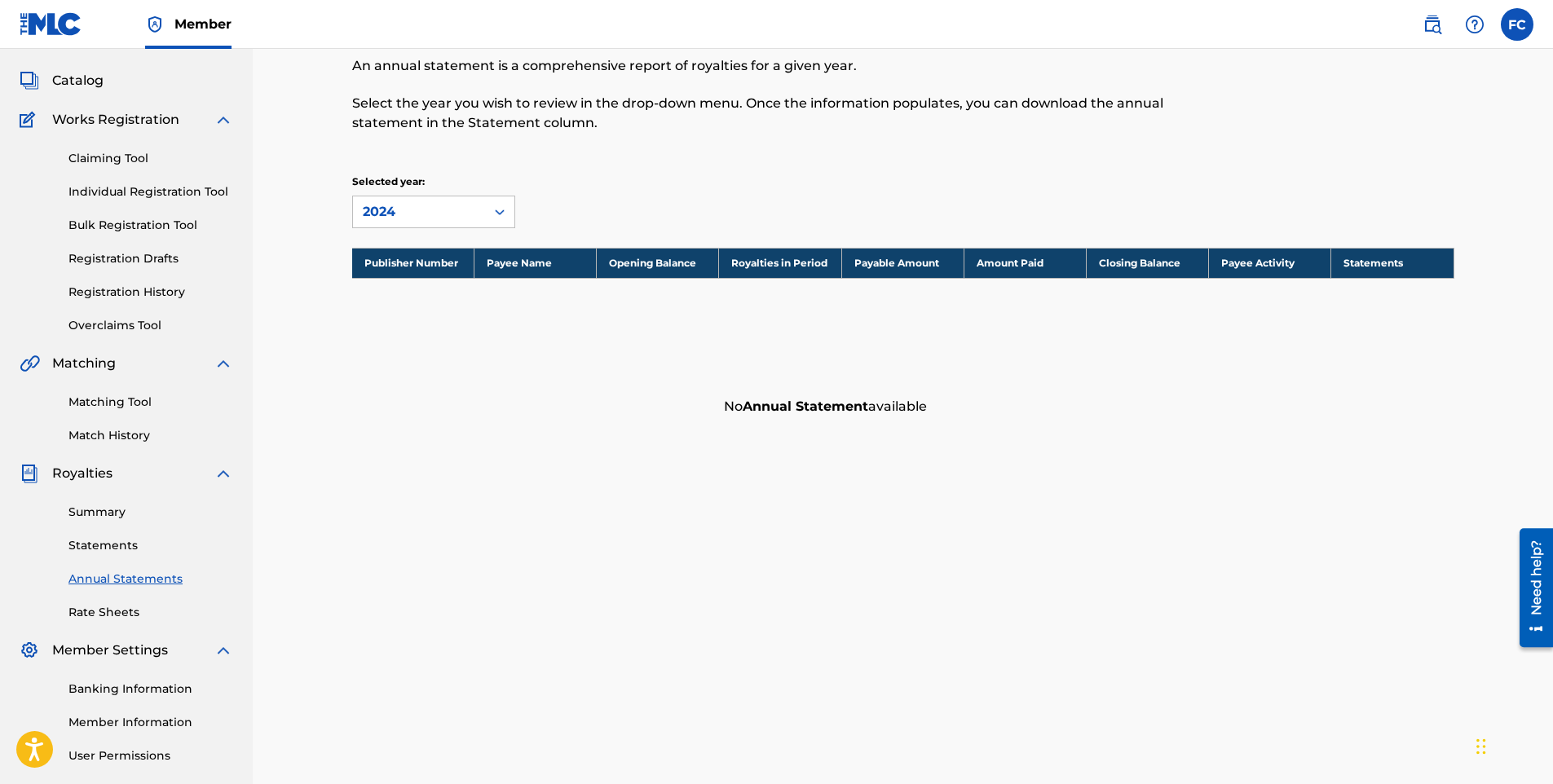
click at [109, 519] on link "Summary" at bounding box center [150, 512] width 165 height 17
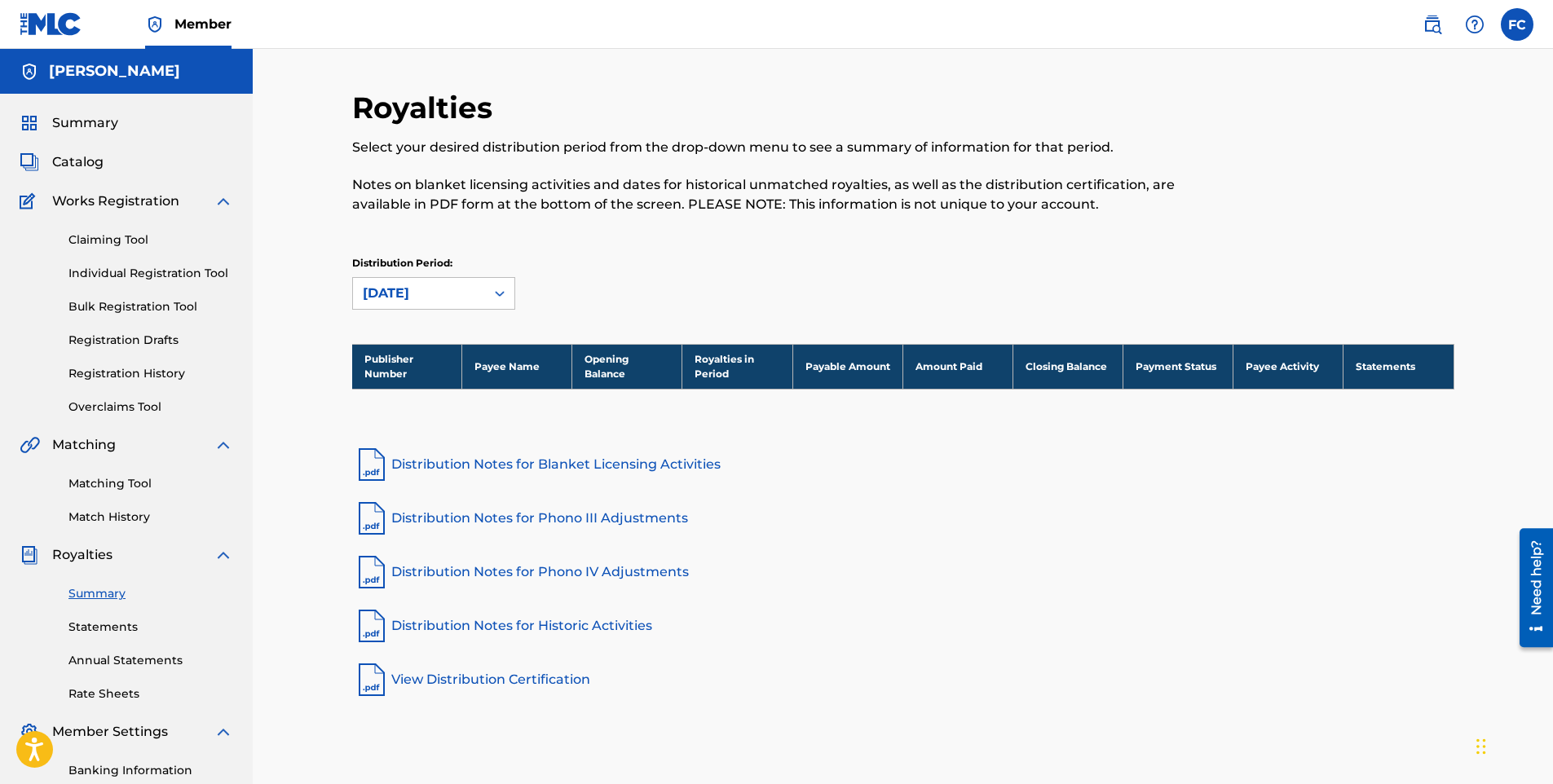
scroll to position [82, 0]
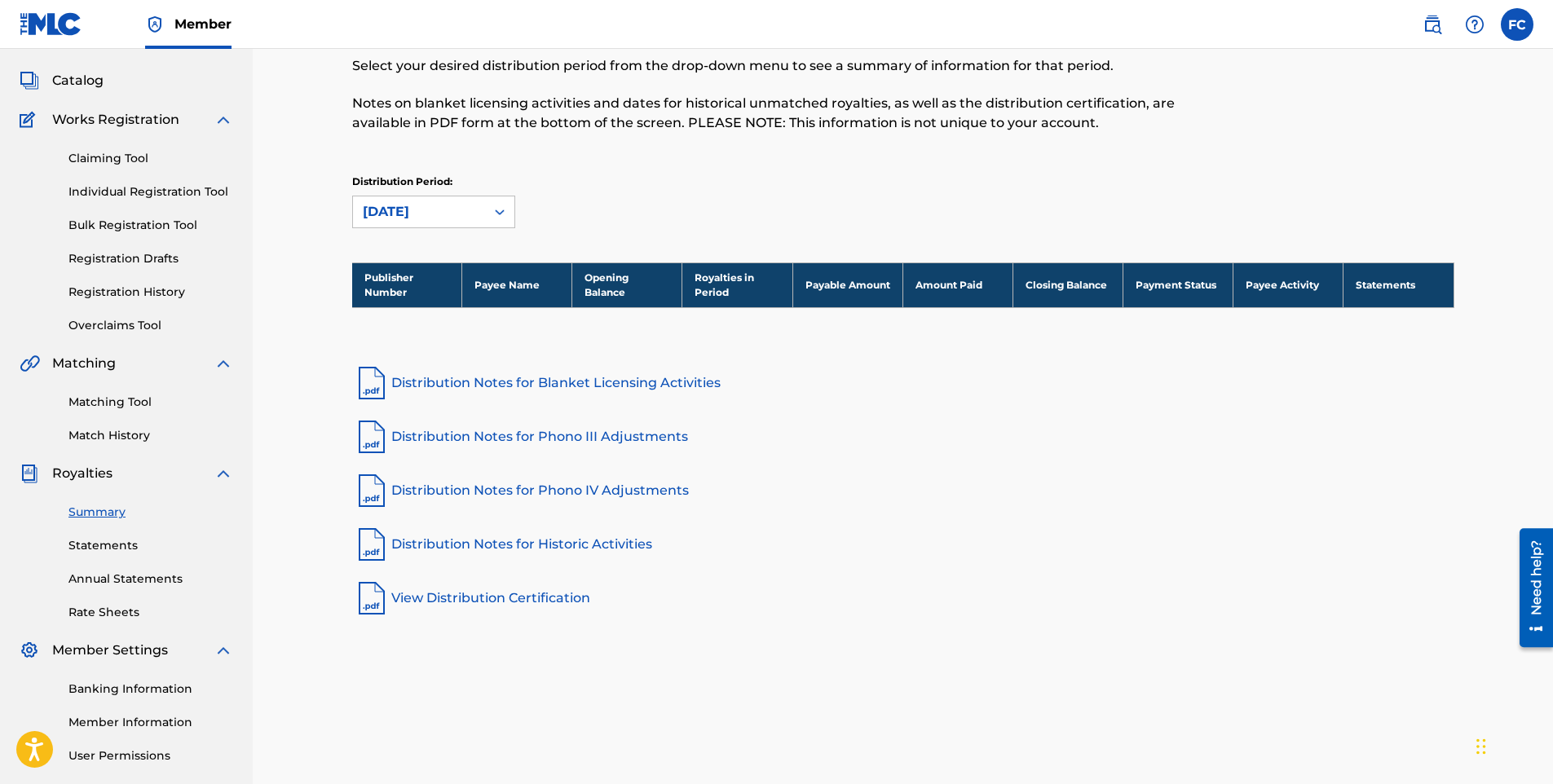
click at [26, 473] on img at bounding box center [30, 473] width 20 height 20
click at [111, 546] on link "Statements" at bounding box center [150, 545] width 165 height 17
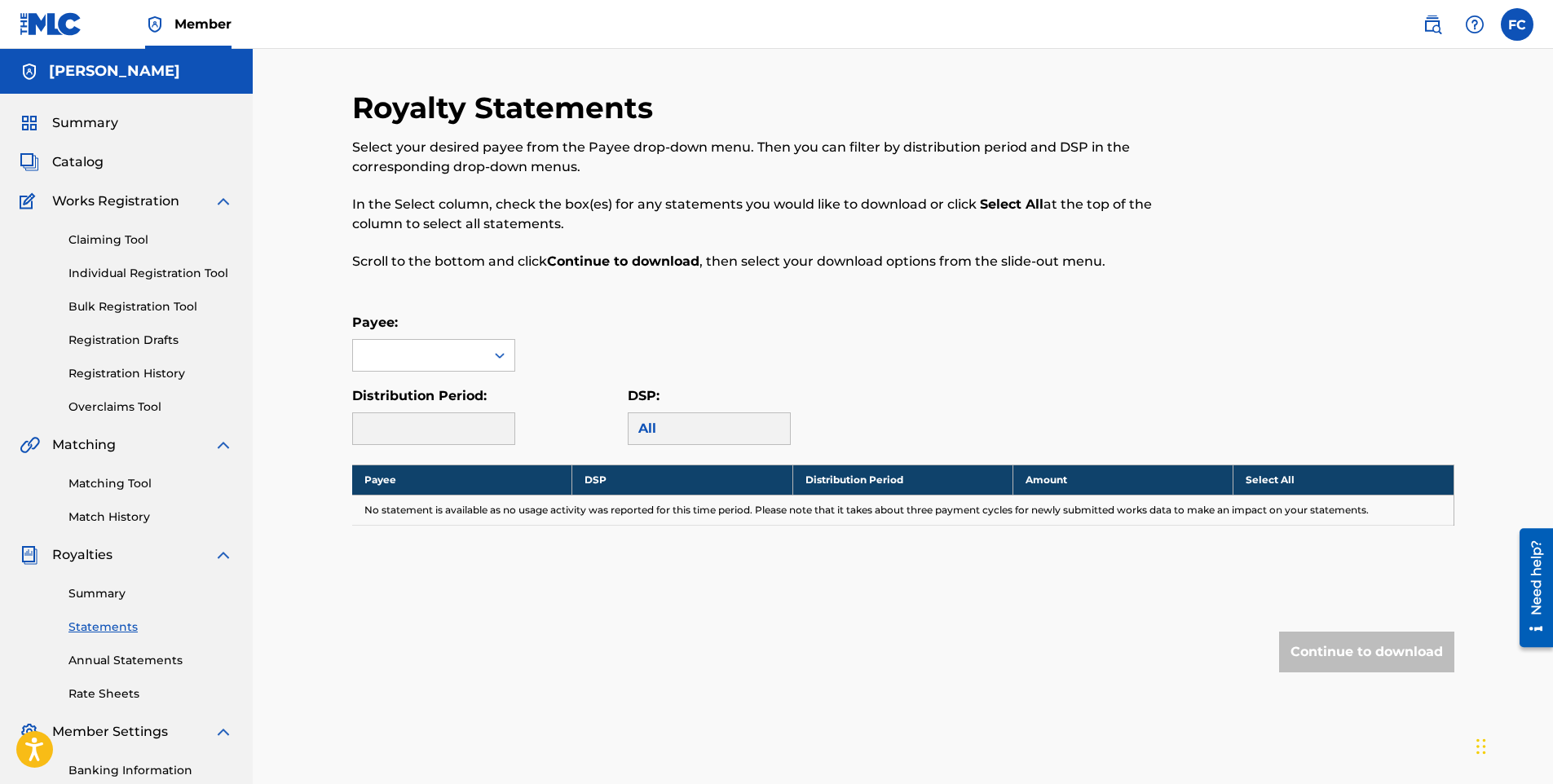
click at [104, 657] on link "Annual Statements" at bounding box center [150, 660] width 165 height 17
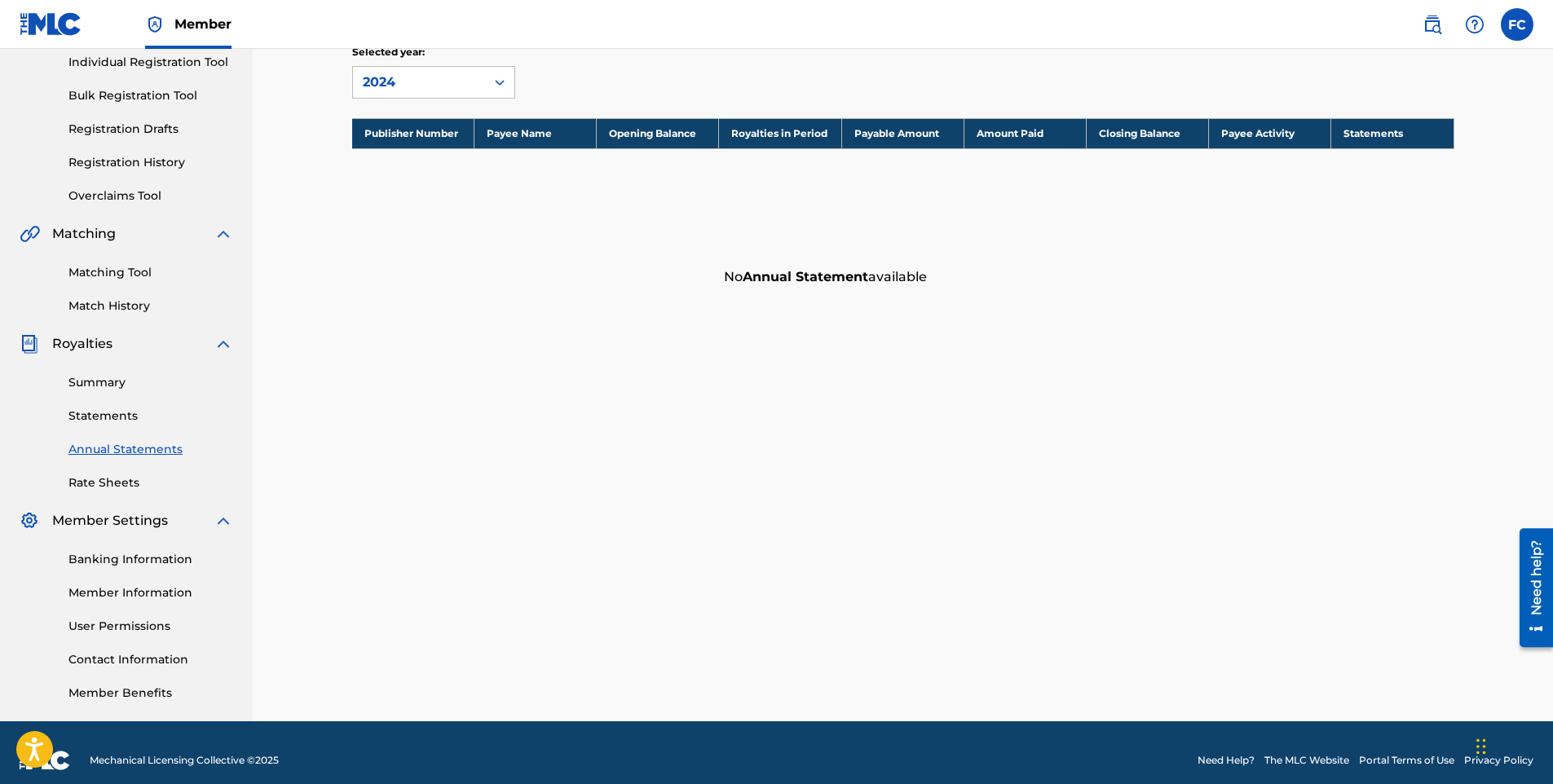
scroll to position [227, 0]
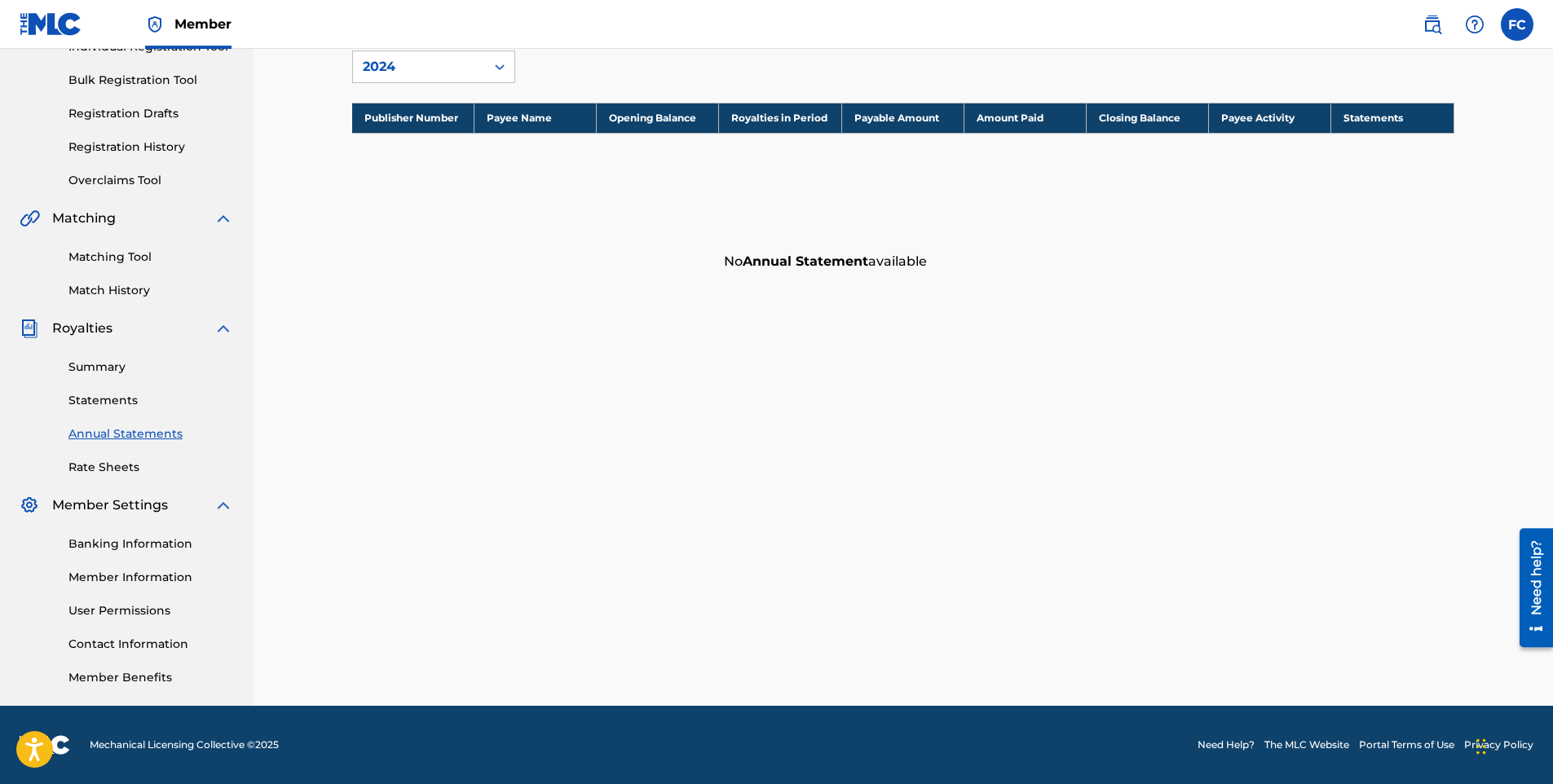
click at [127, 463] on link "Rate Sheets" at bounding box center [150, 466] width 165 height 17
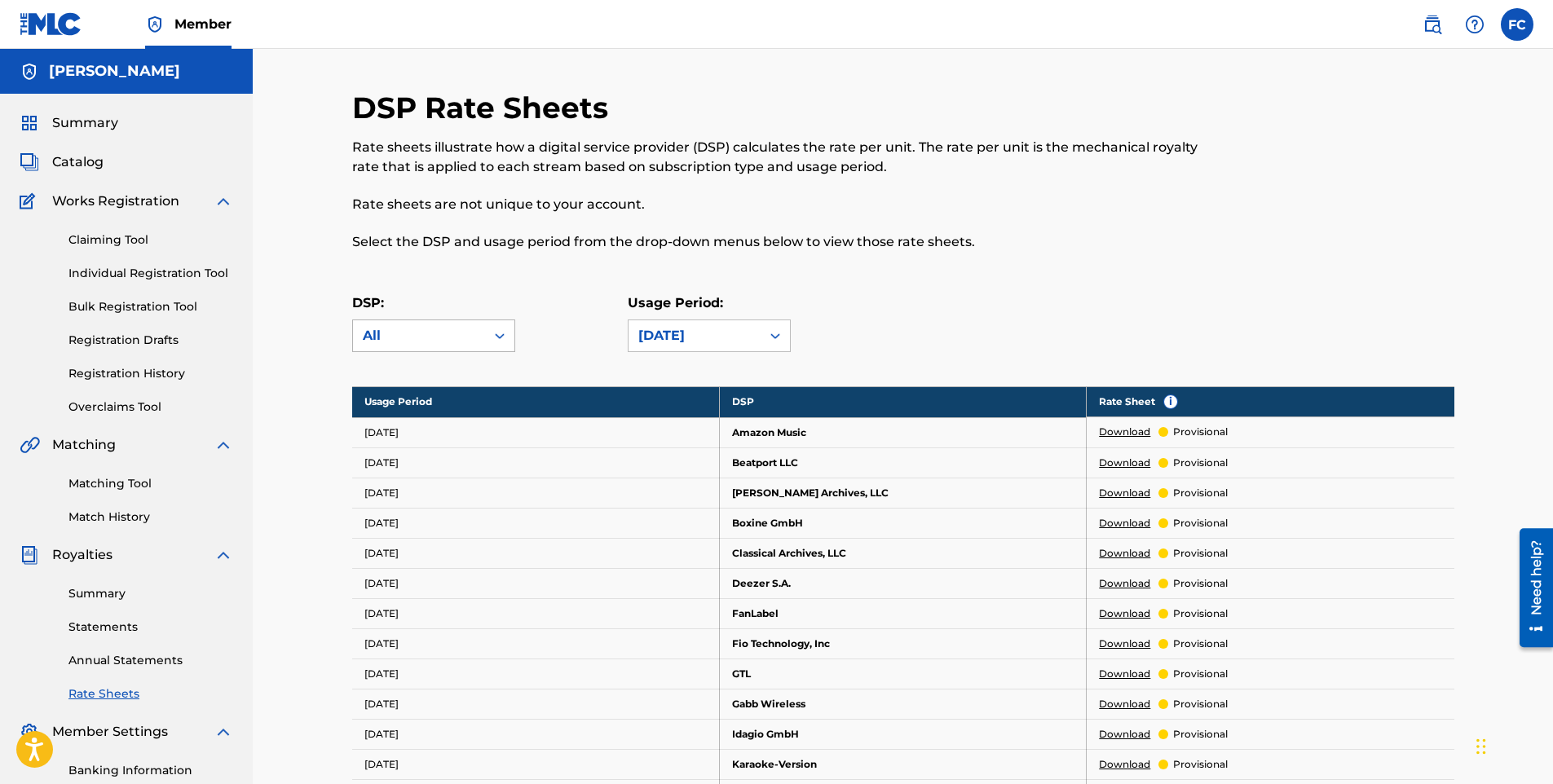
click at [459, 340] on div "All" at bounding box center [419, 336] width 112 height 20
click at [574, 326] on div "DSP: All" at bounding box center [489, 323] width 275 height 59
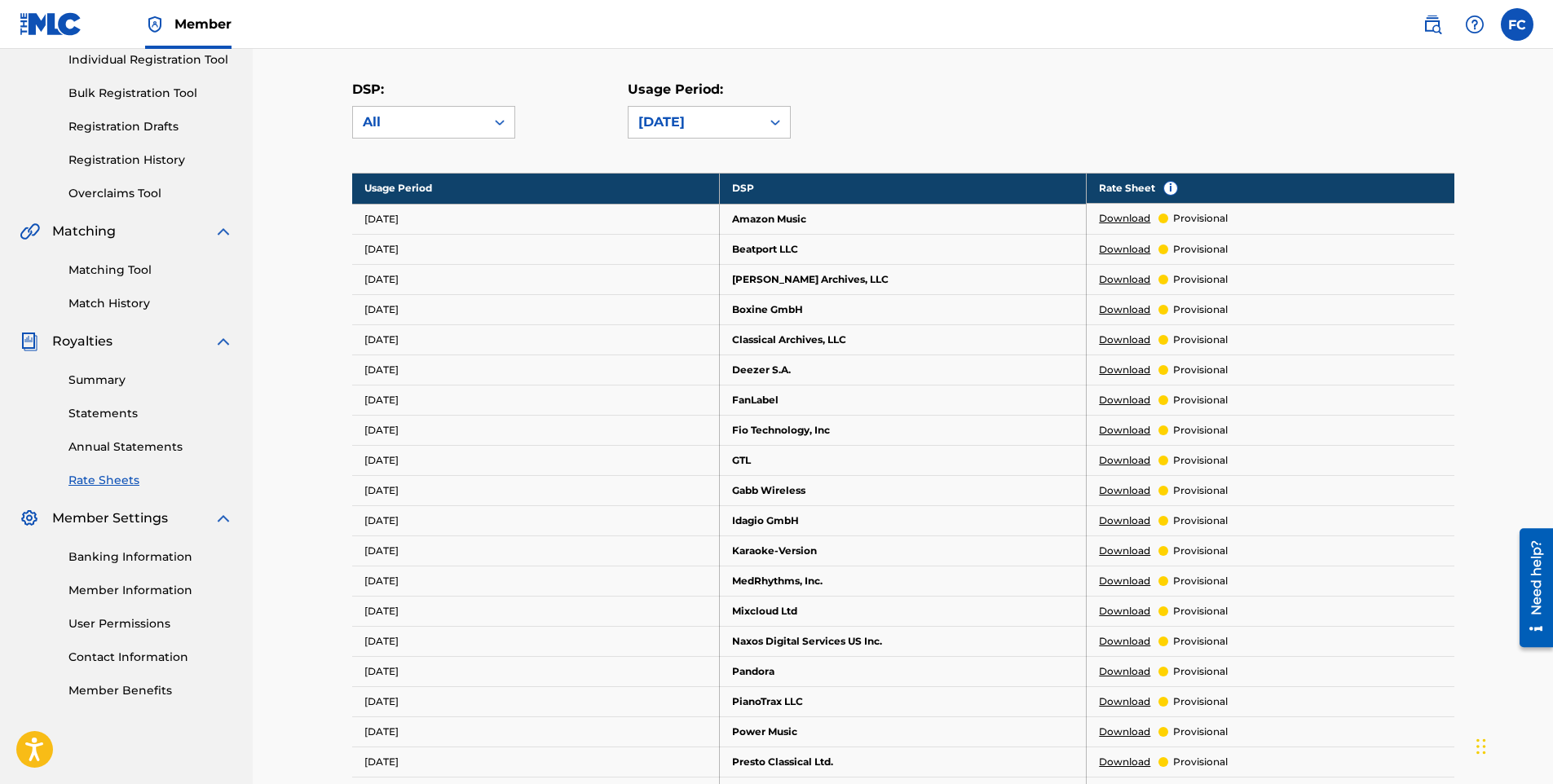
scroll to position [326, 0]
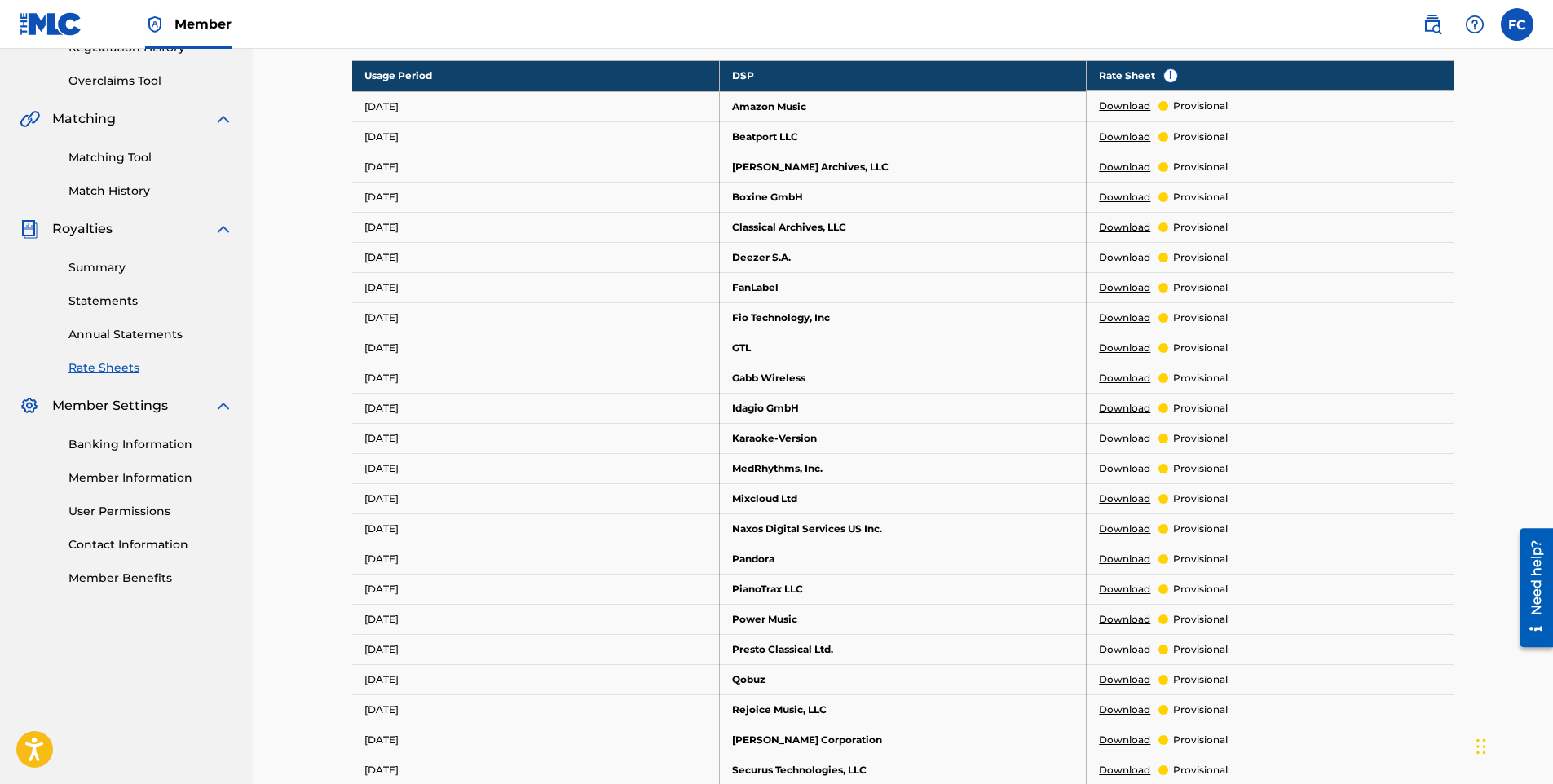
click at [183, 449] on link "Banking Information" at bounding box center [150, 444] width 165 height 17
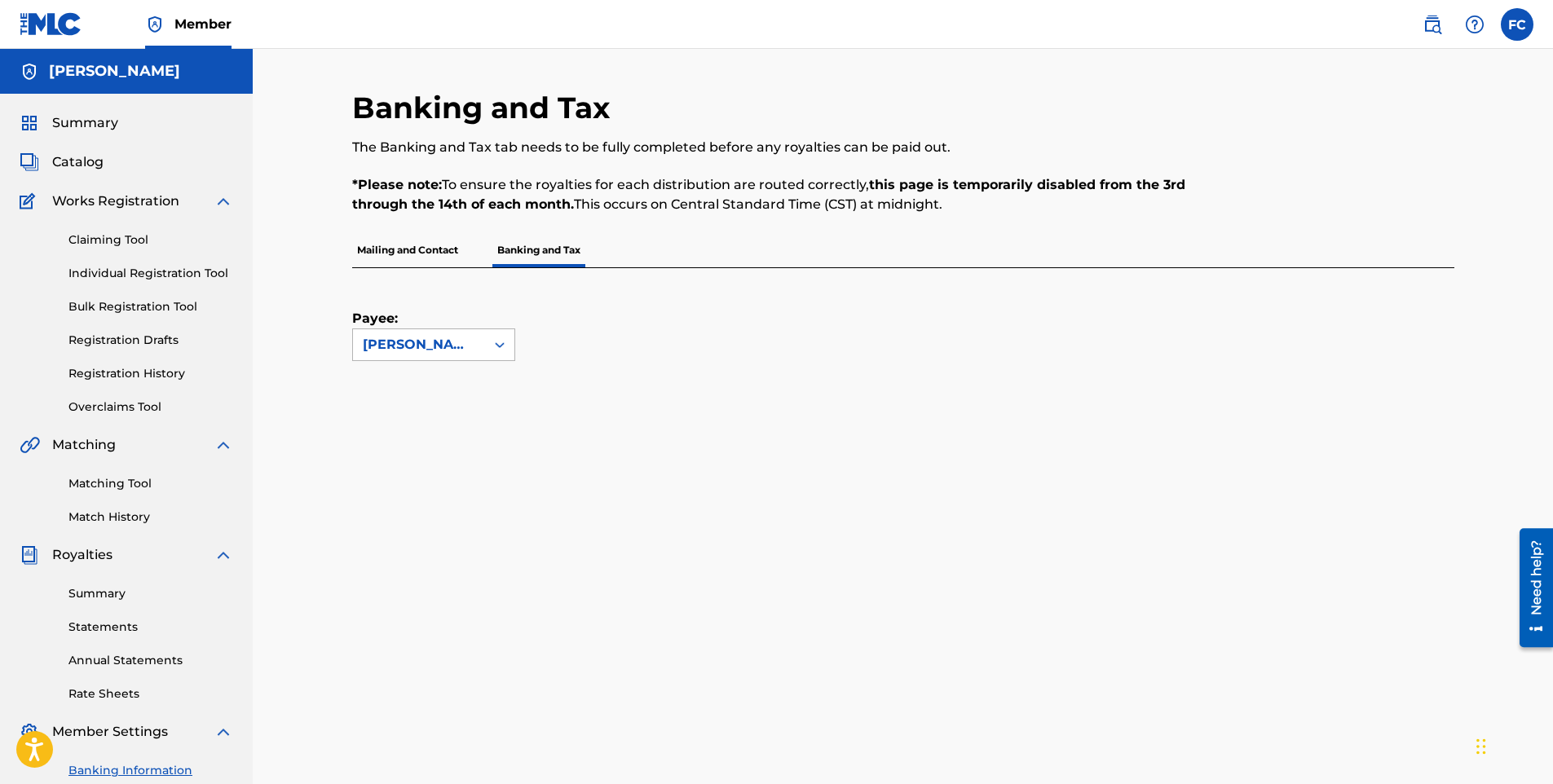
click at [443, 345] on div "[PERSON_NAME]" at bounding box center [419, 345] width 112 height 20
click at [709, 338] on div "Payee: Use Up and Down to choose options, press Enter to select the currently f…" at bounding box center [884, 315] width 1064 height 93
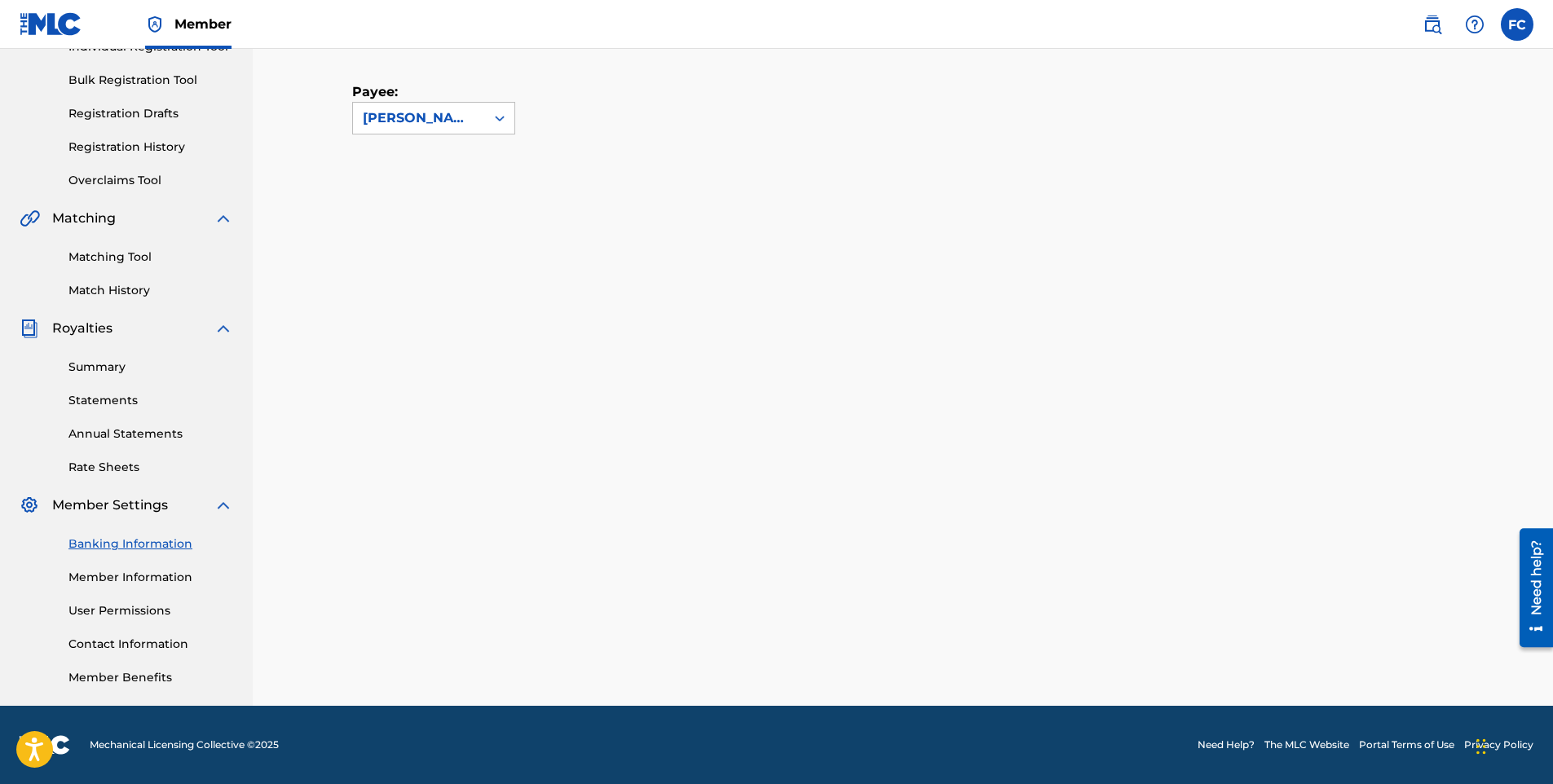
scroll to position [227, 0]
click at [1417, 459] on div "Payee: [PERSON_NAME]" at bounding box center [903, 320] width 1102 height 556
click at [102, 575] on link "Member Information" at bounding box center [150, 577] width 165 height 17
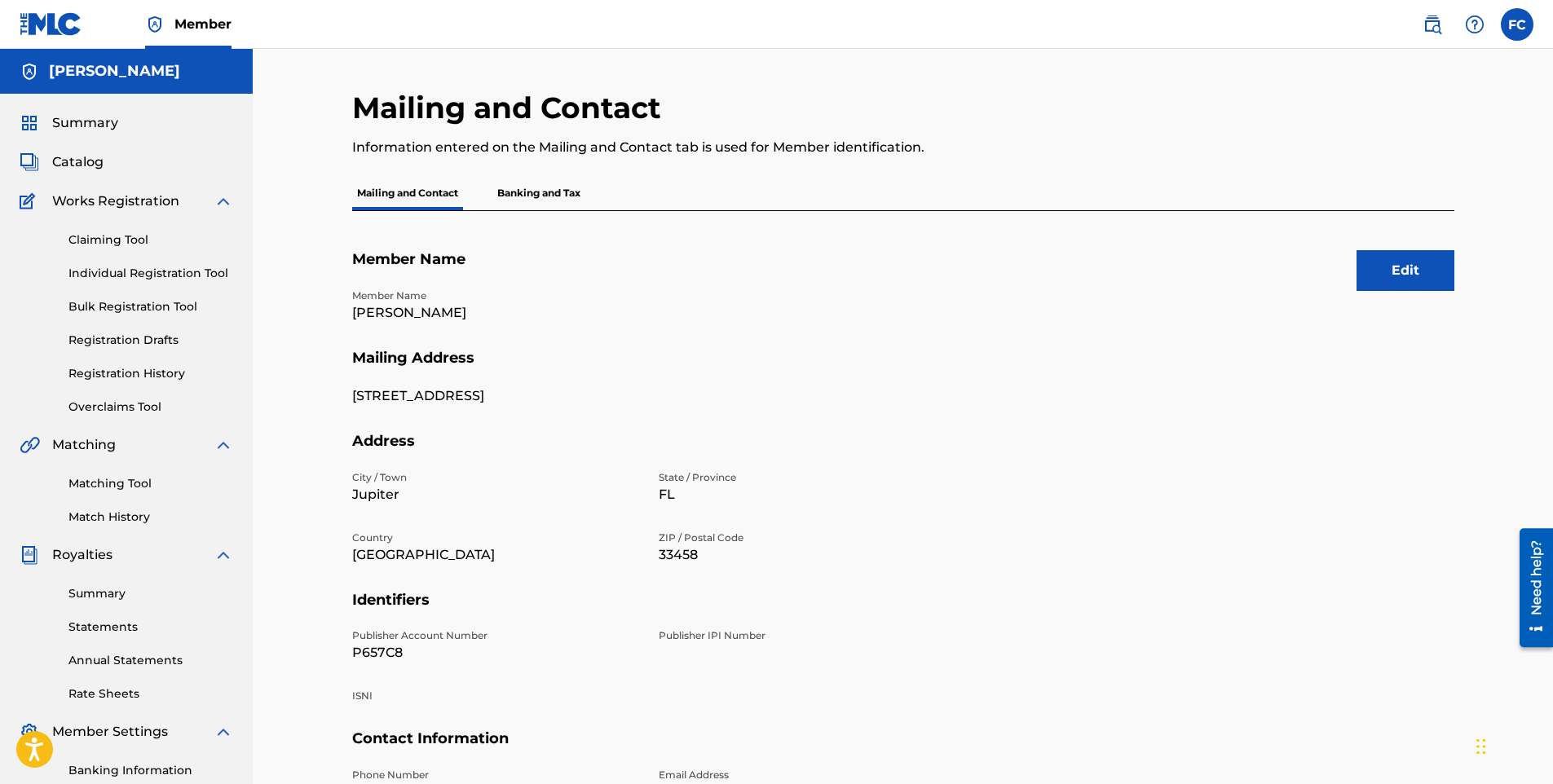
click at [544, 186] on p "Banking and Tax" at bounding box center [539, 193] width 93 height 35
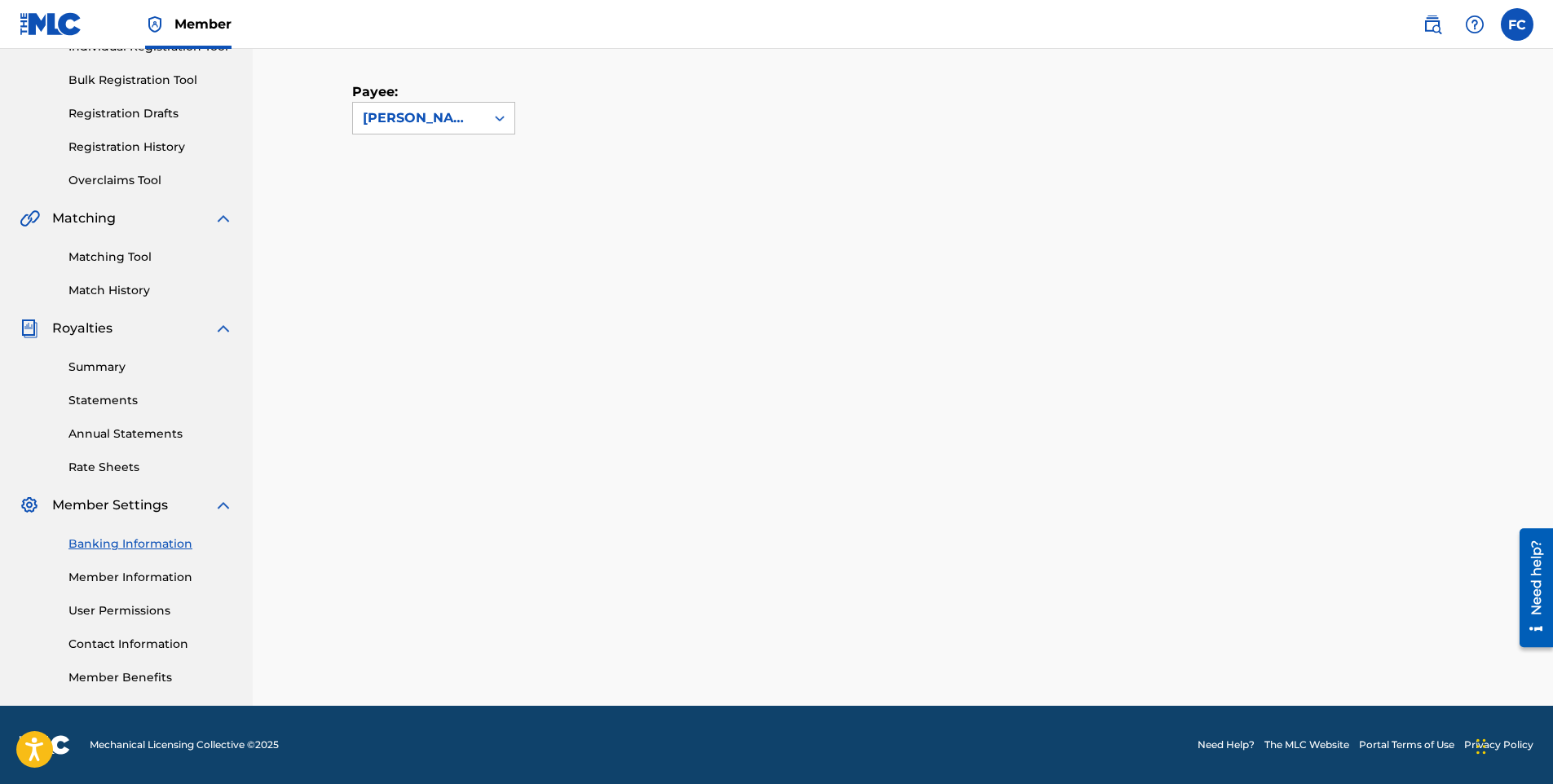
scroll to position [227, 0]
click at [89, 374] on link "Summary" at bounding box center [150, 367] width 165 height 17
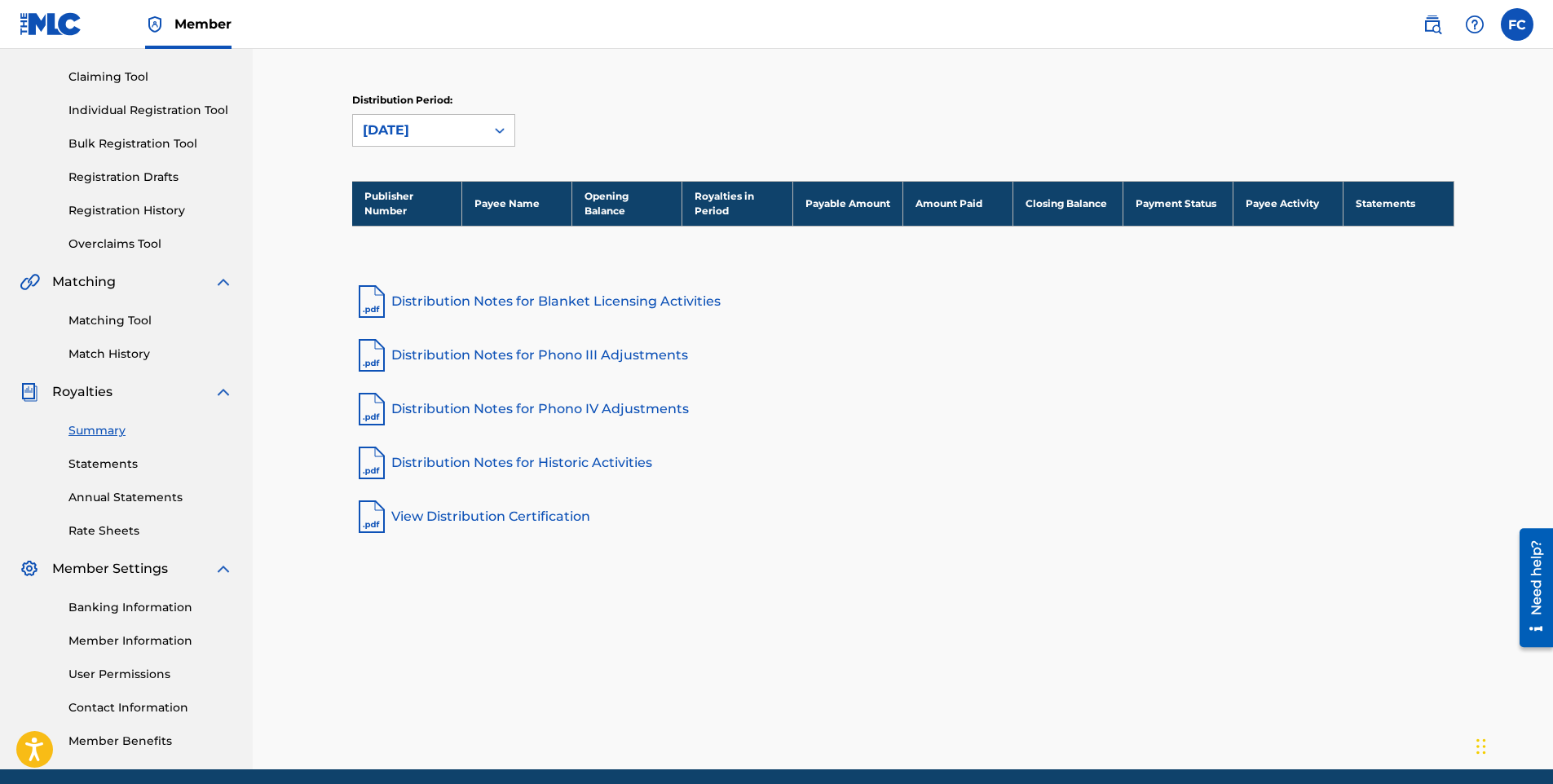
scroll to position [63, 0]
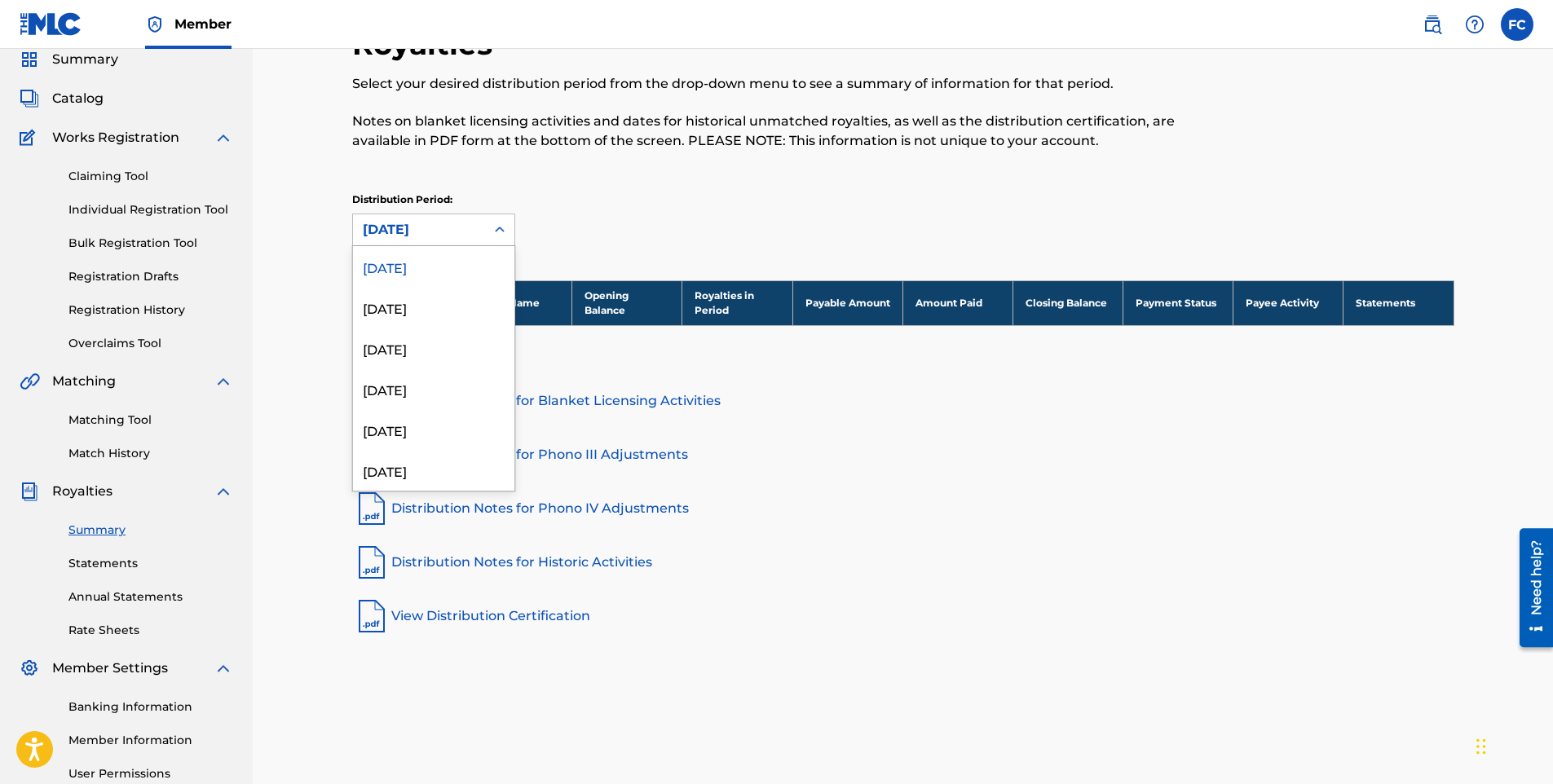
click at [427, 237] on div "[DATE]" at bounding box center [419, 230] width 112 height 20
click at [432, 297] on div "[DATE]" at bounding box center [434, 307] width 162 height 40
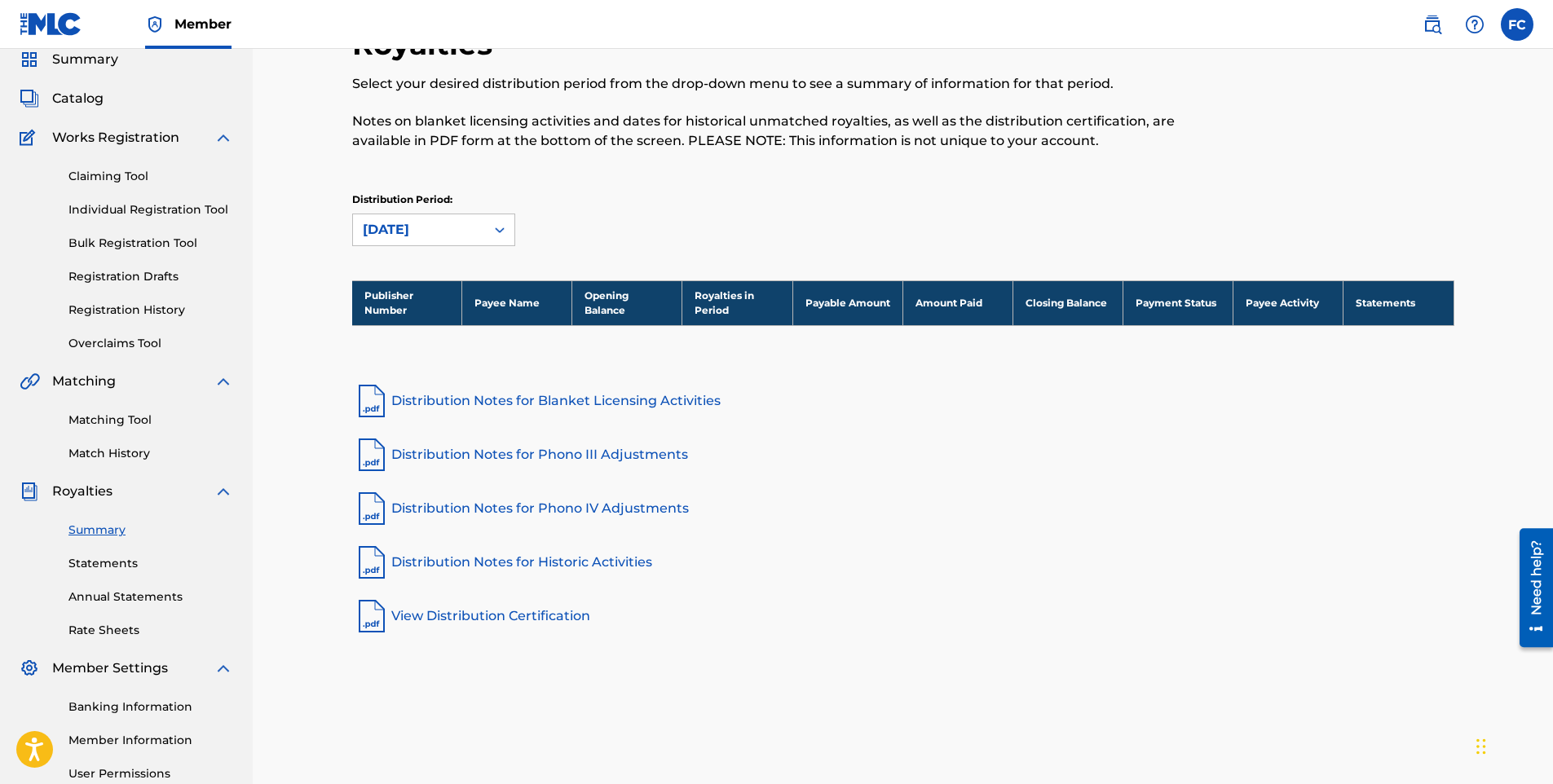
click at [454, 405] on link "Distribution Notes for Blanket Licensing Activities" at bounding box center [903, 401] width 1102 height 39
click at [99, 562] on link "Statements" at bounding box center [150, 563] width 165 height 17
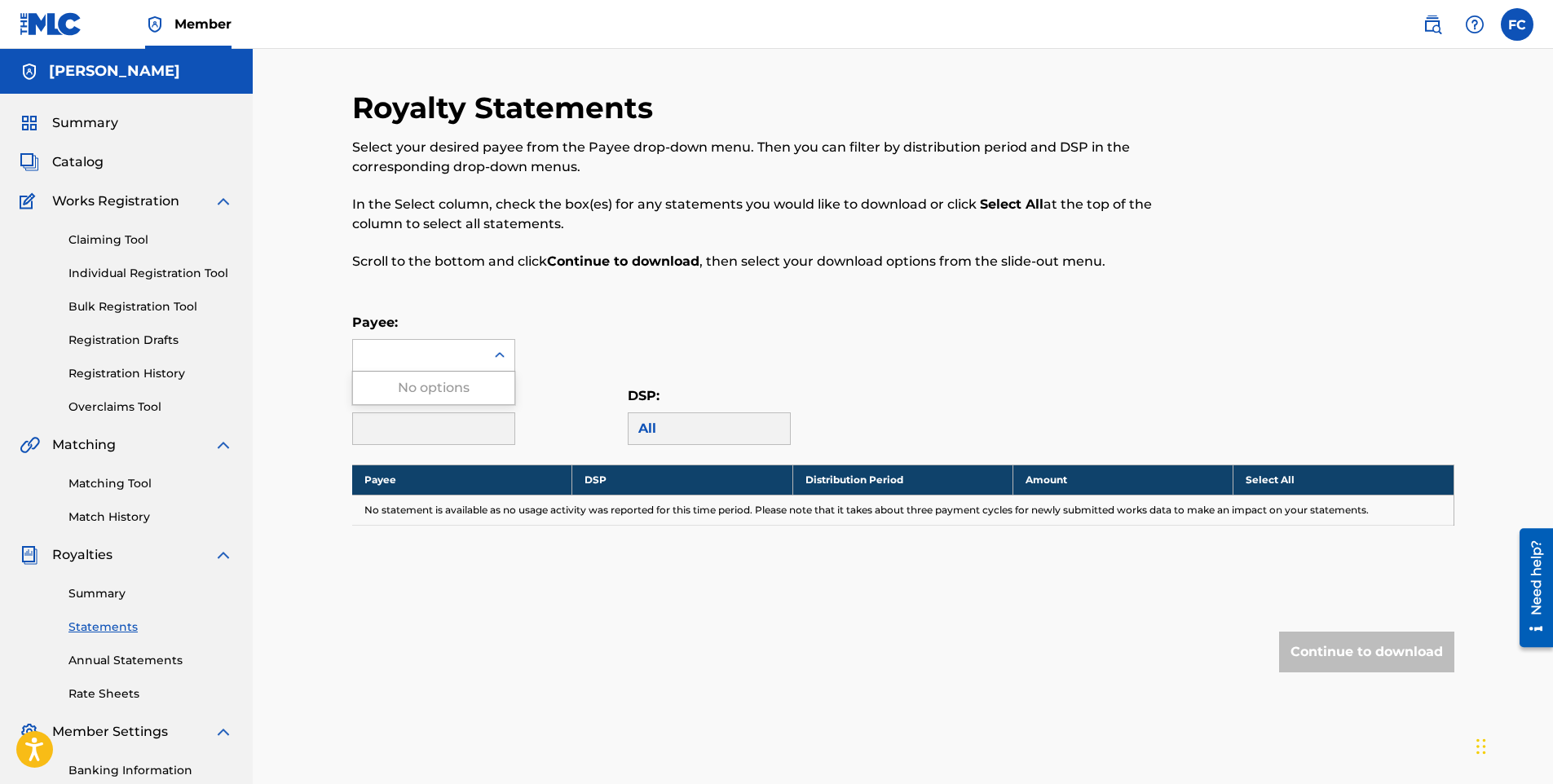
click at [491, 353] on icon at bounding box center [499, 355] width 17 height 17
click at [469, 388] on div "No options" at bounding box center [434, 388] width 162 height 33
click at [663, 422] on div "All" at bounding box center [708, 428] width 163 height 33
click at [634, 432] on div "All" at bounding box center [708, 428] width 163 height 33
click at [108, 655] on link "Annual Statements" at bounding box center [150, 660] width 165 height 17
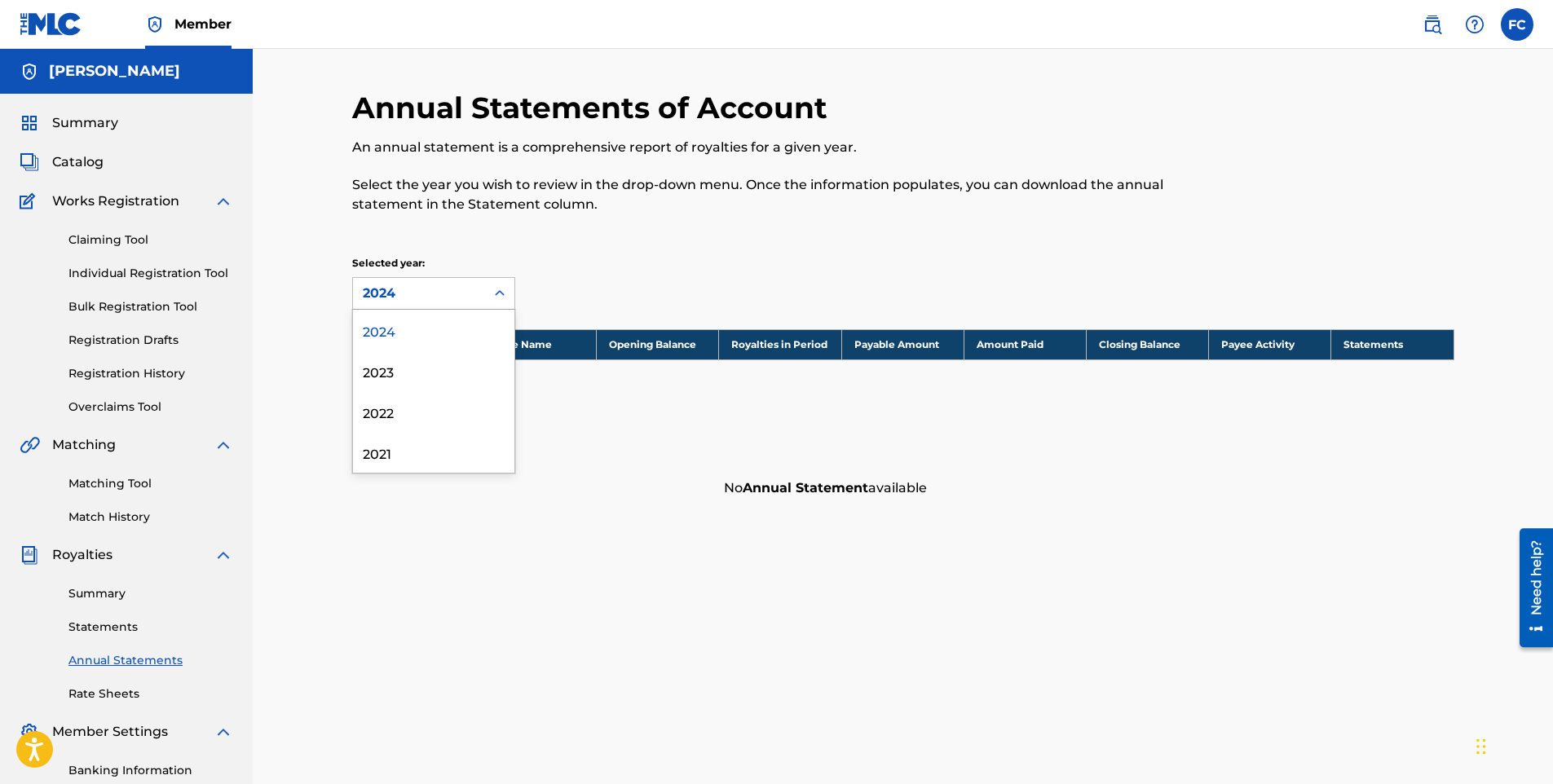
click at [488, 308] on div at bounding box center [500, 293] width 30 height 31
click at [424, 377] on div "2023" at bounding box center [434, 370] width 162 height 40
click at [106, 670] on div "Summary Statements Annual Statements Rate Sheets" at bounding box center [126, 634] width 214 height 138
click at [106, 683] on div "Summary Statements Annual Statements Rate Sheets" at bounding box center [126, 634] width 214 height 138
click at [105, 689] on link "Rate Sheets" at bounding box center [150, 693] width 165 height 17
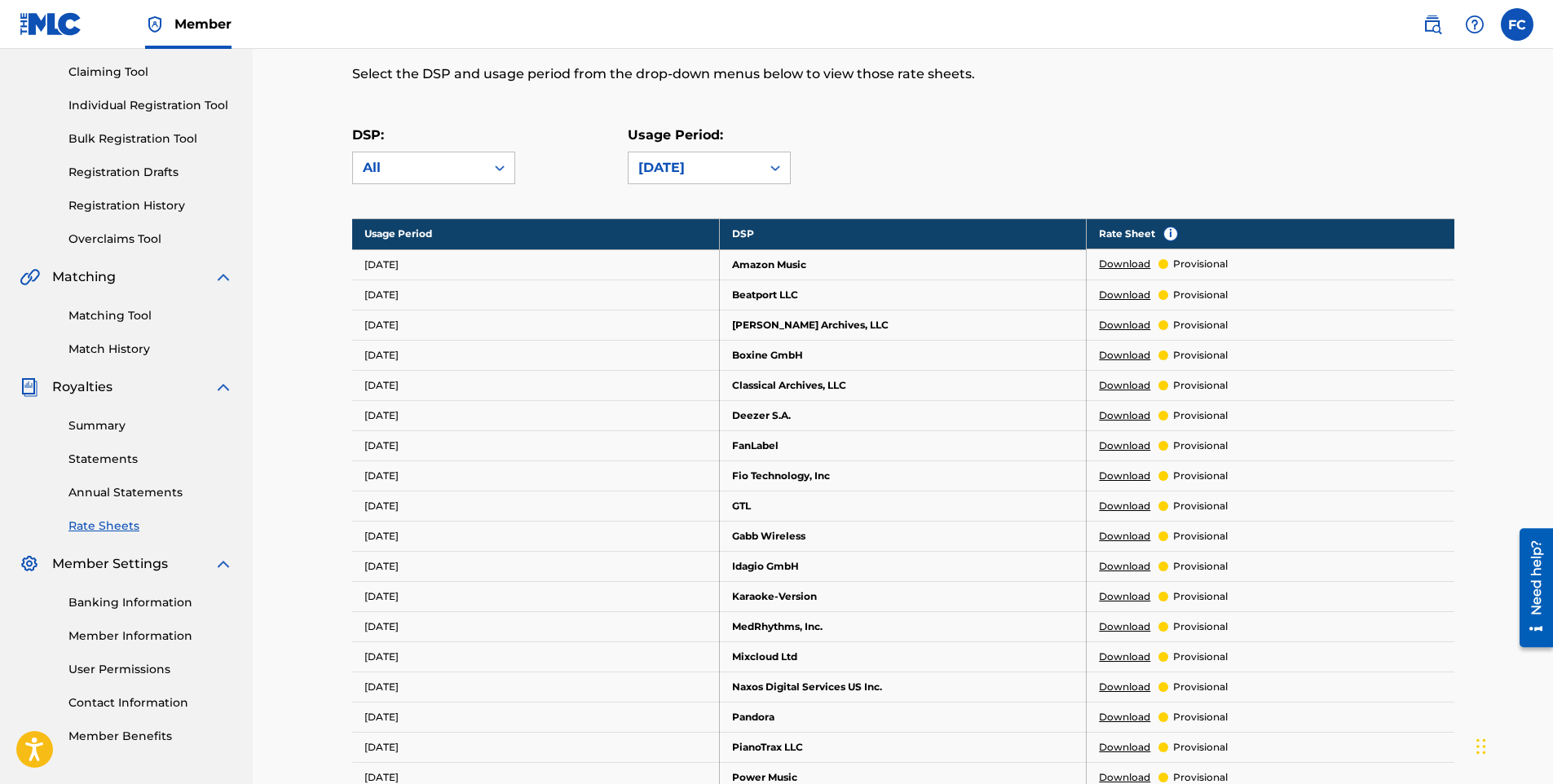
scroll to position [245, 0]
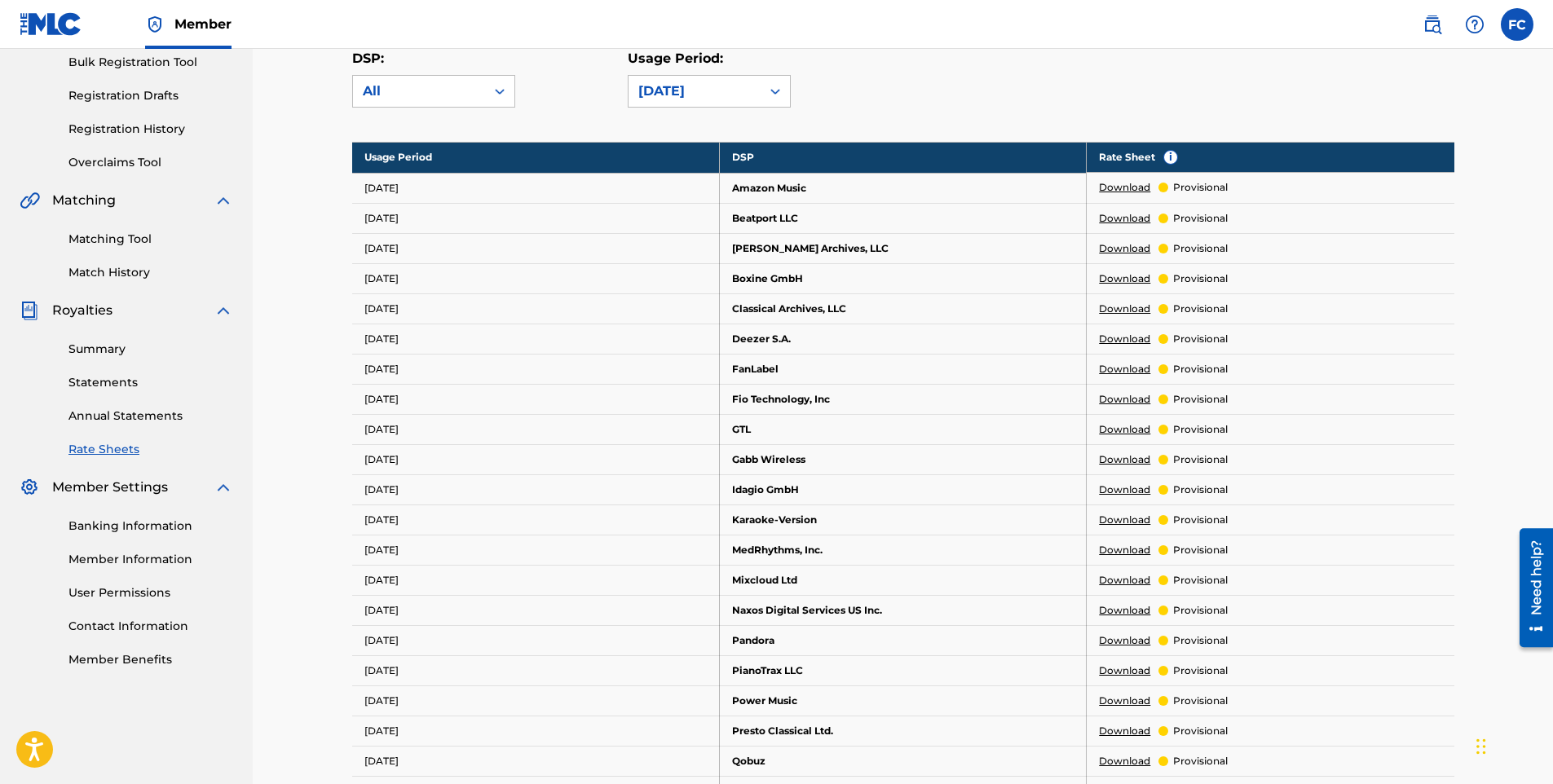
click at [1125, 189] on link "Download" at bounding box center [1125, 187] width 51 height 15
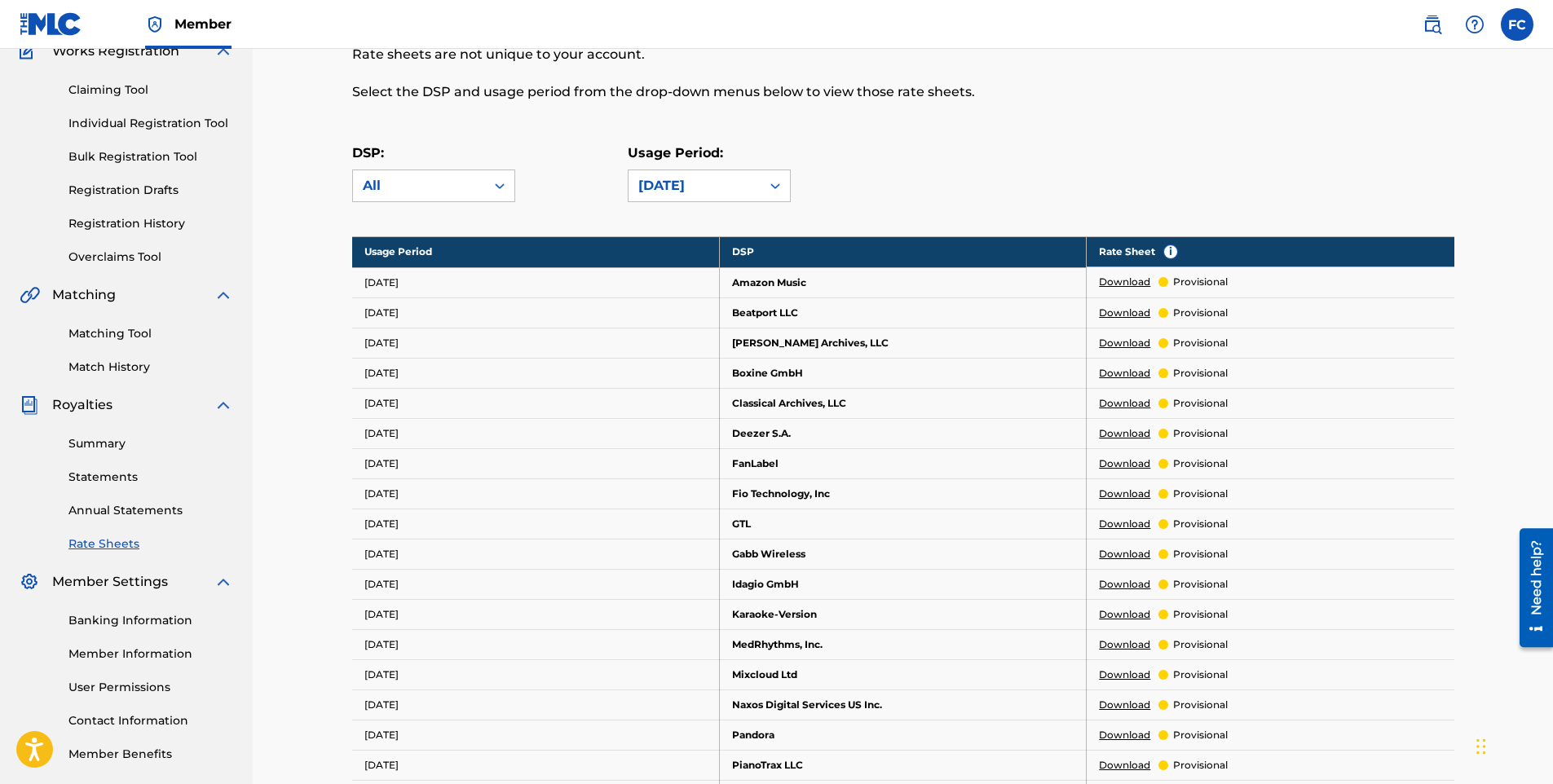
scroll to position [0, 0]
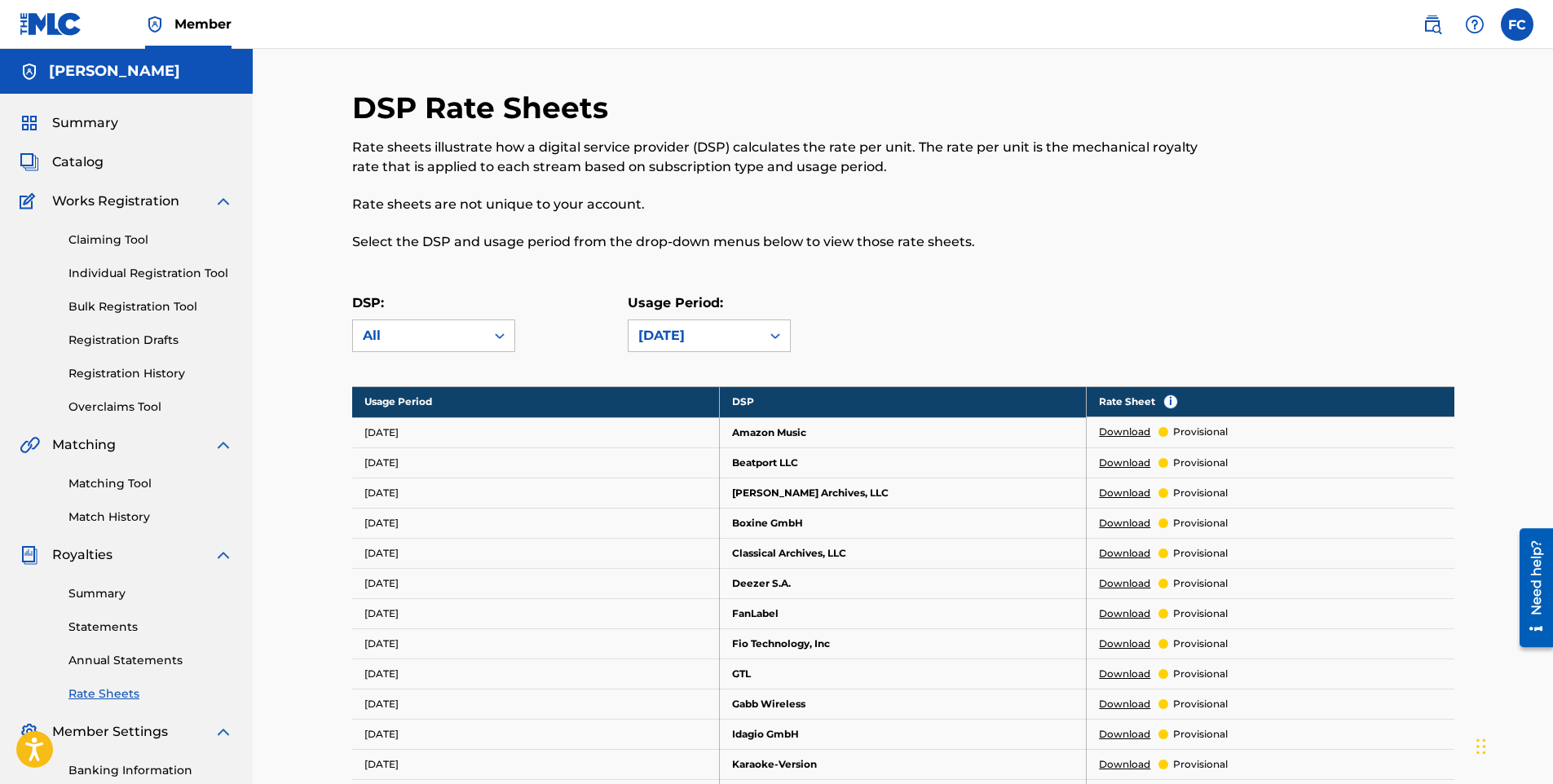
click at [63, 158] on span "Catalog" at bounding box center [78, 163] width 51 height 20
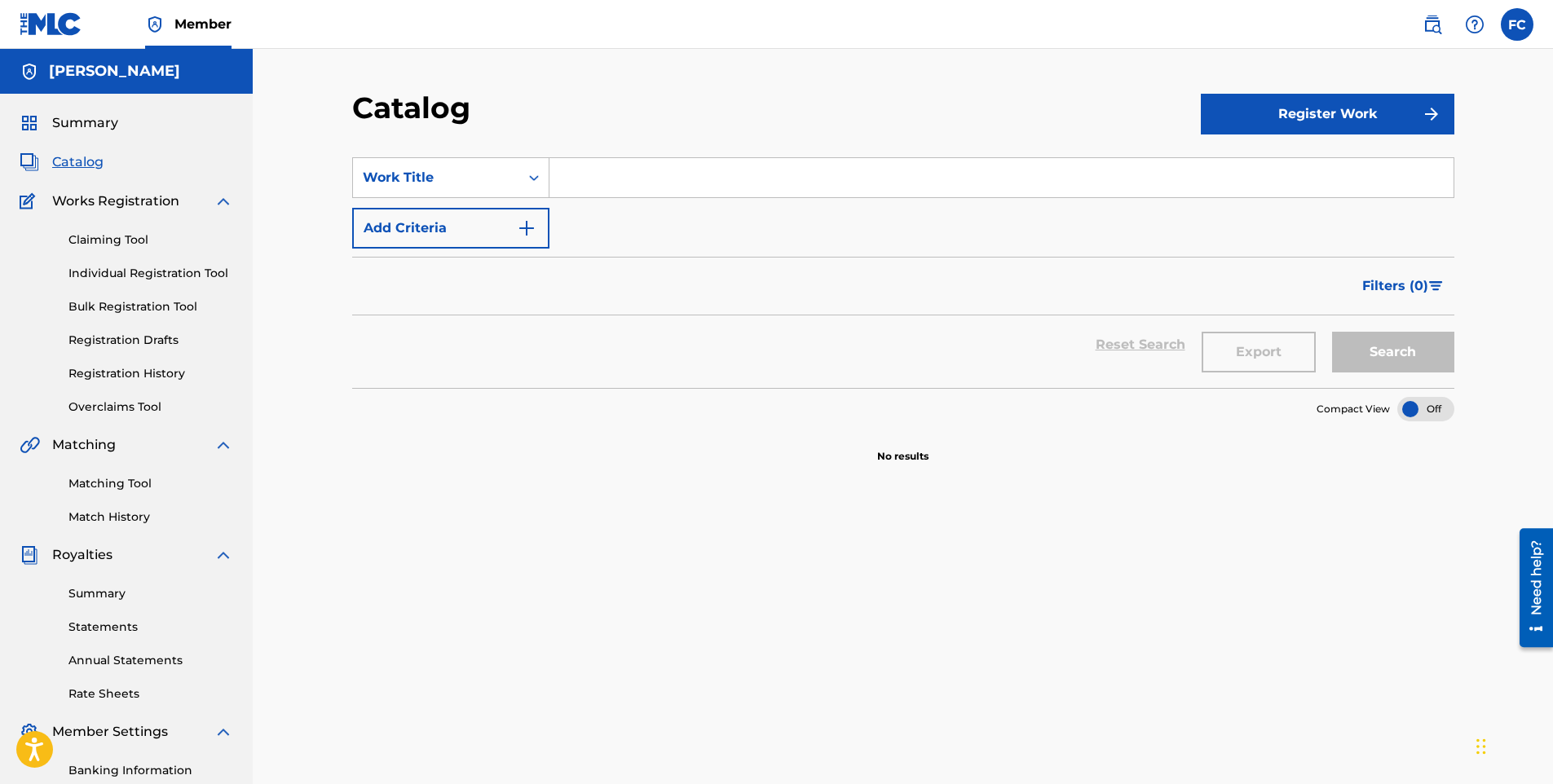
click at [78, 118] on span "Summary" at bounding box center [85, 123] width 66 height 20
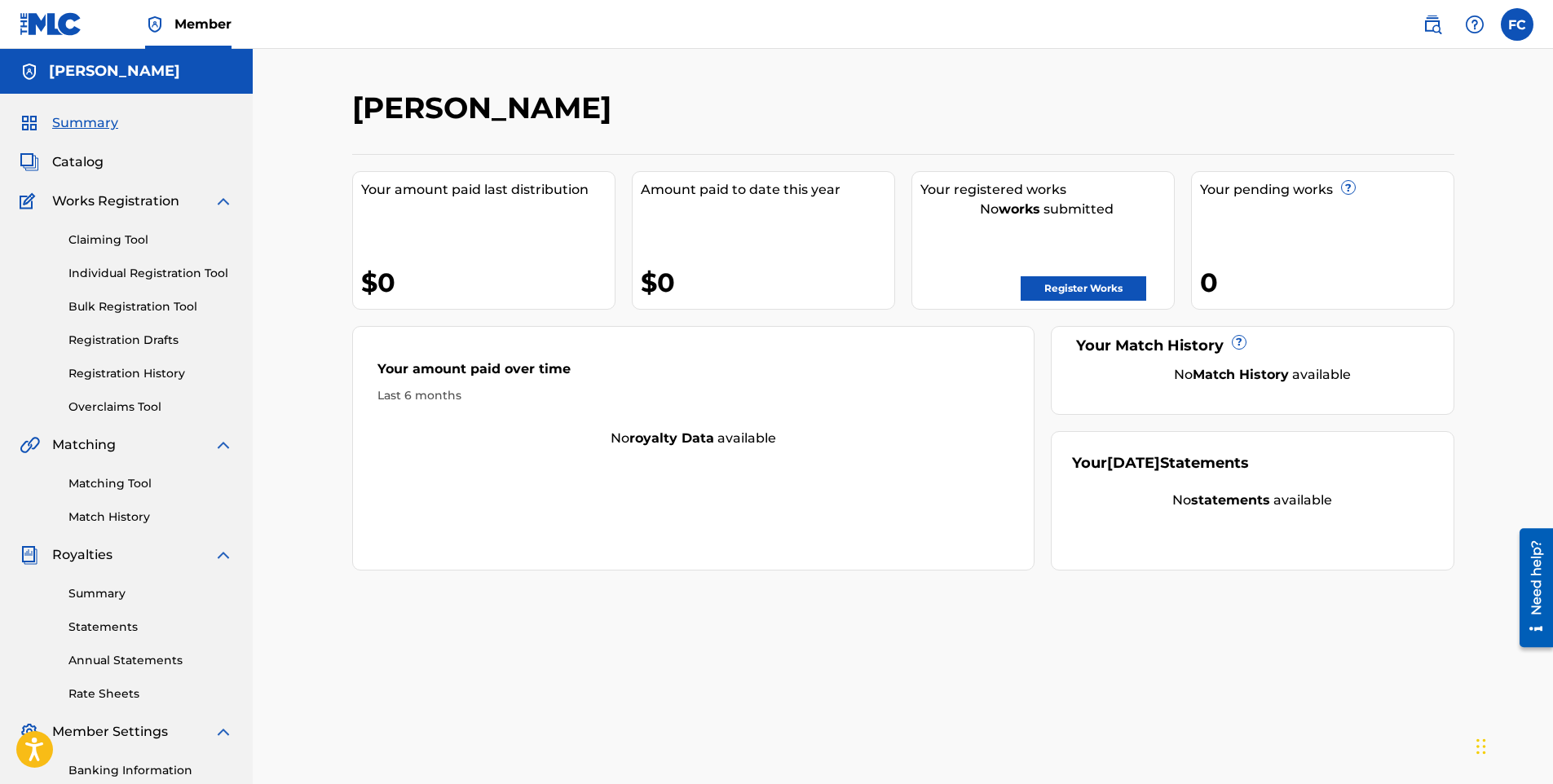
click at [130, 373] on link "Registration History" at bounding box center [150, 373] width 165 height 17
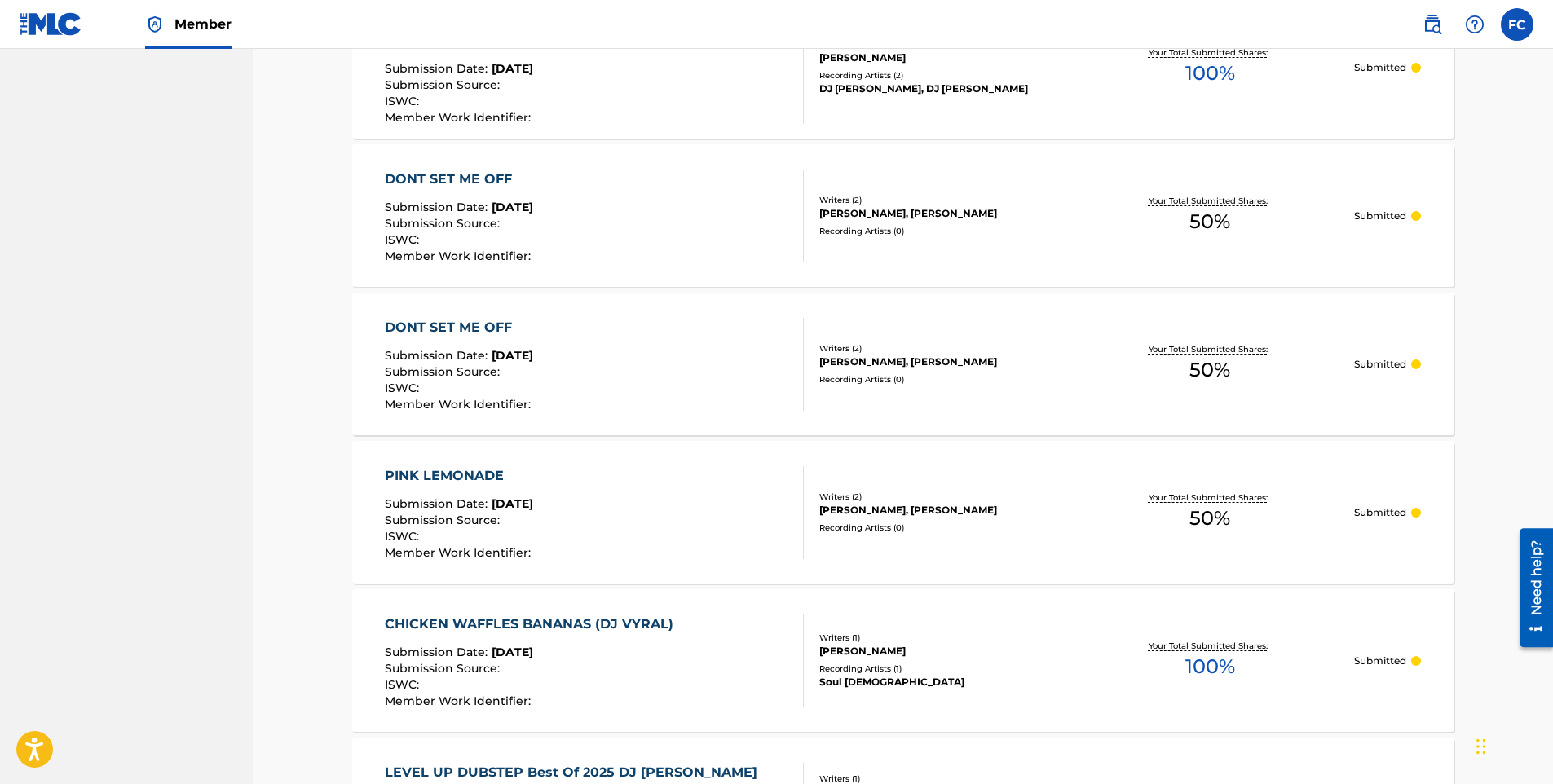
scroll to position [817, 0]
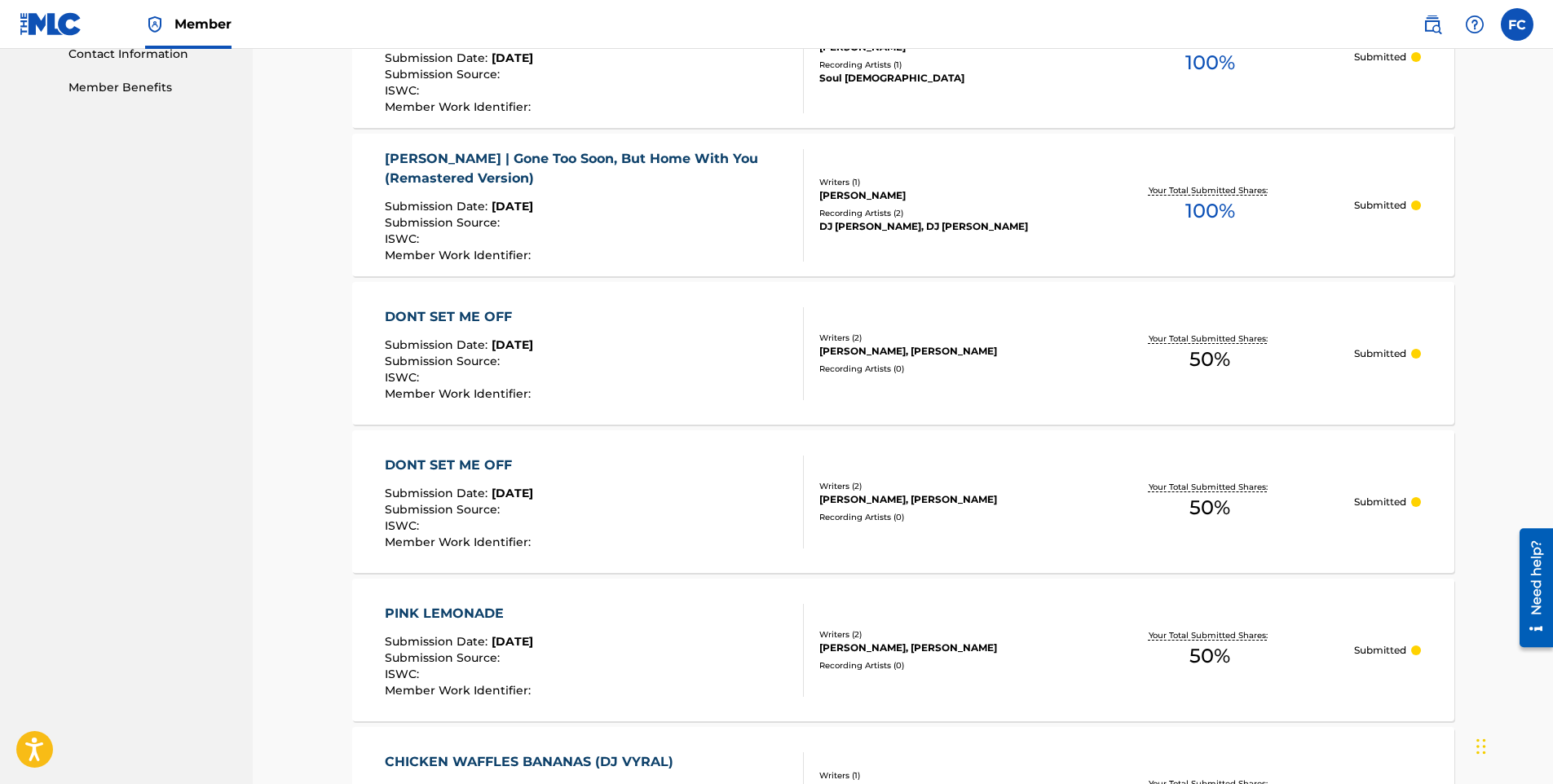
click at [842, 496] on div "[PERSON_NAME], [PERSON_NAME]" at bounding box center [943, 499] width 247 height 15
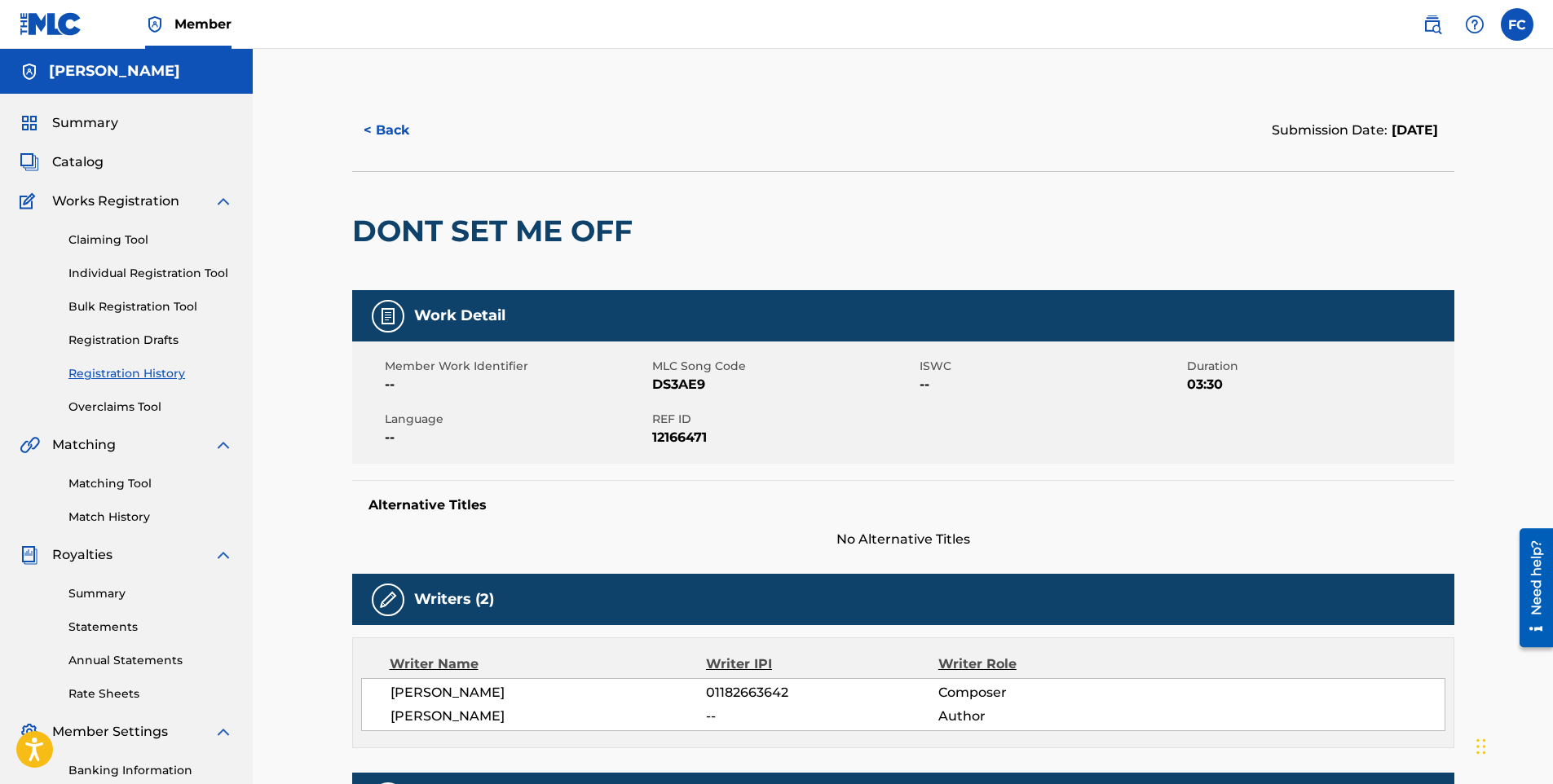
scroll to position [427, 0]
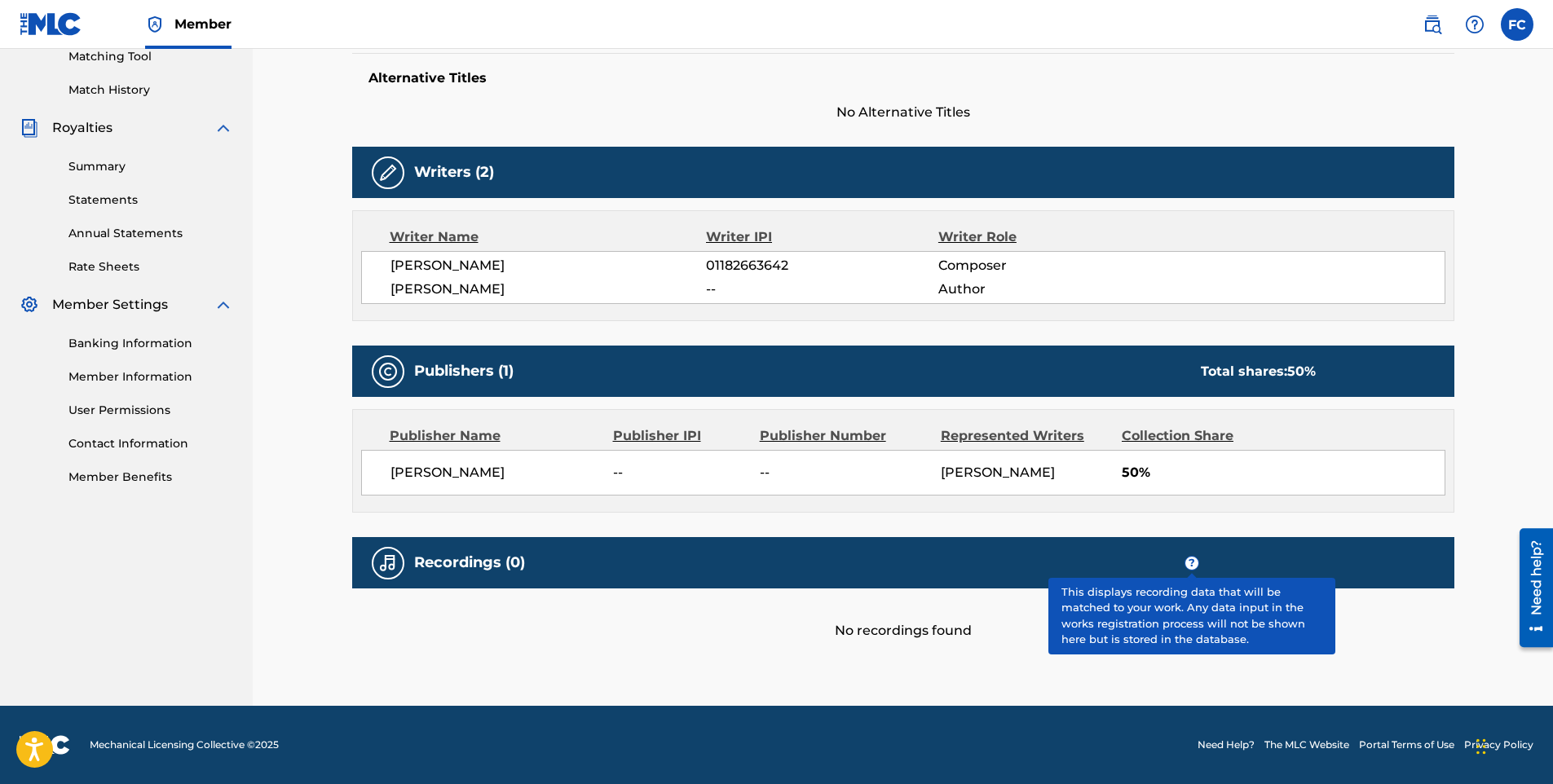
click at [1189, 558] on span "?" at bounding box center [1192, 562] width 13 height 13
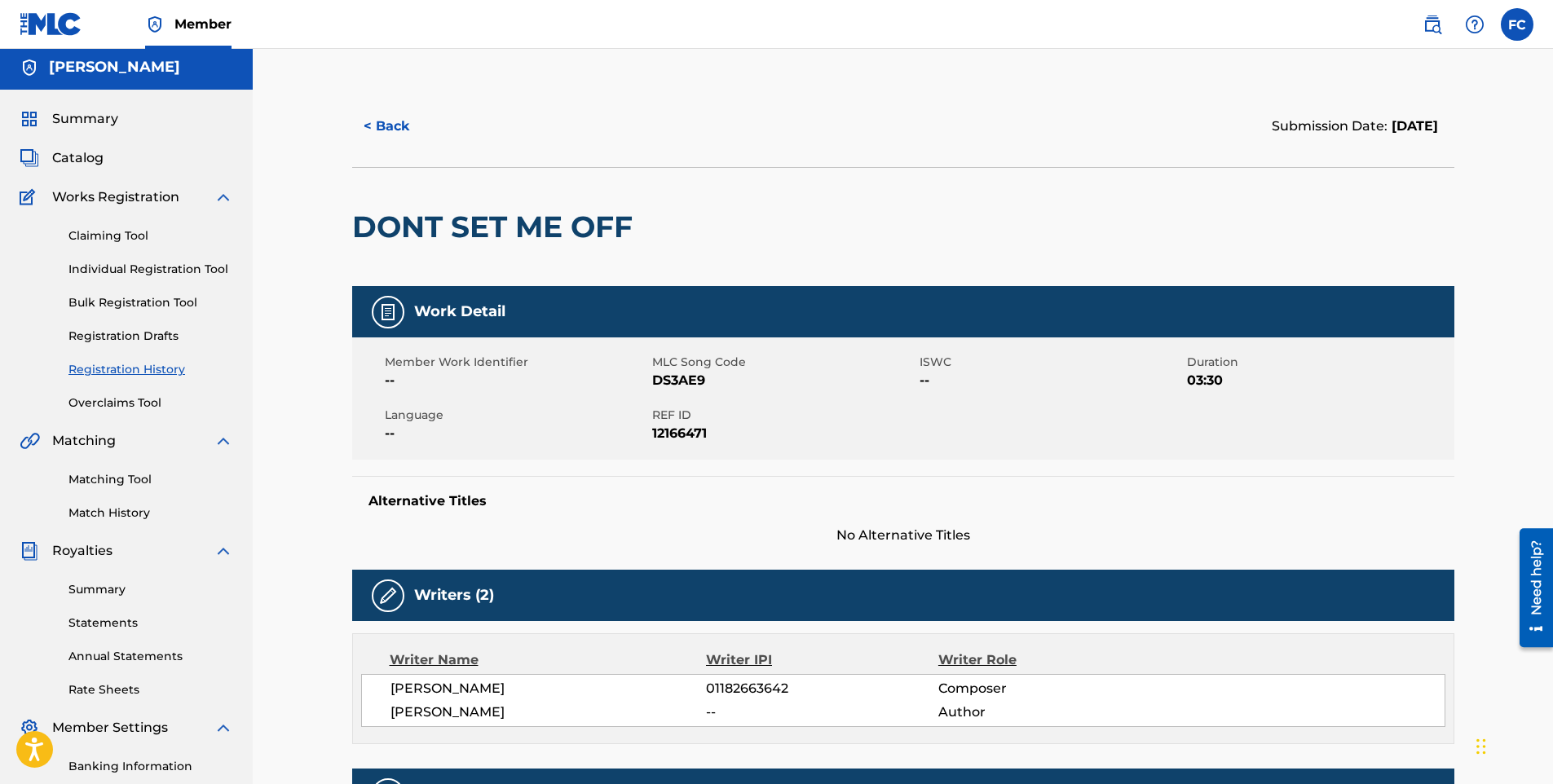
scroll to position [0, 0]
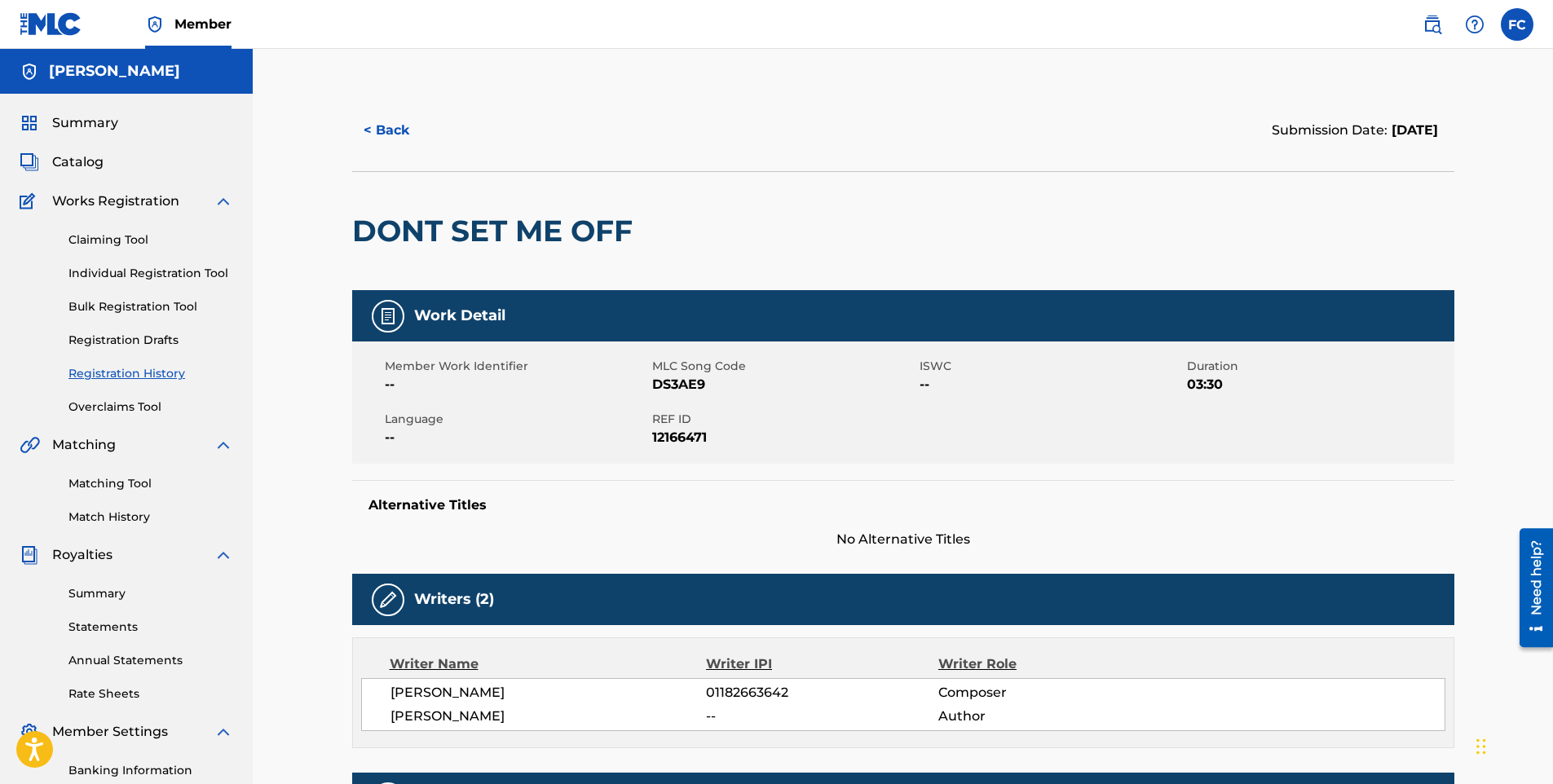
click at [98, 124] on span "Summary" at bounding box center [85, 123] width 66 height 20
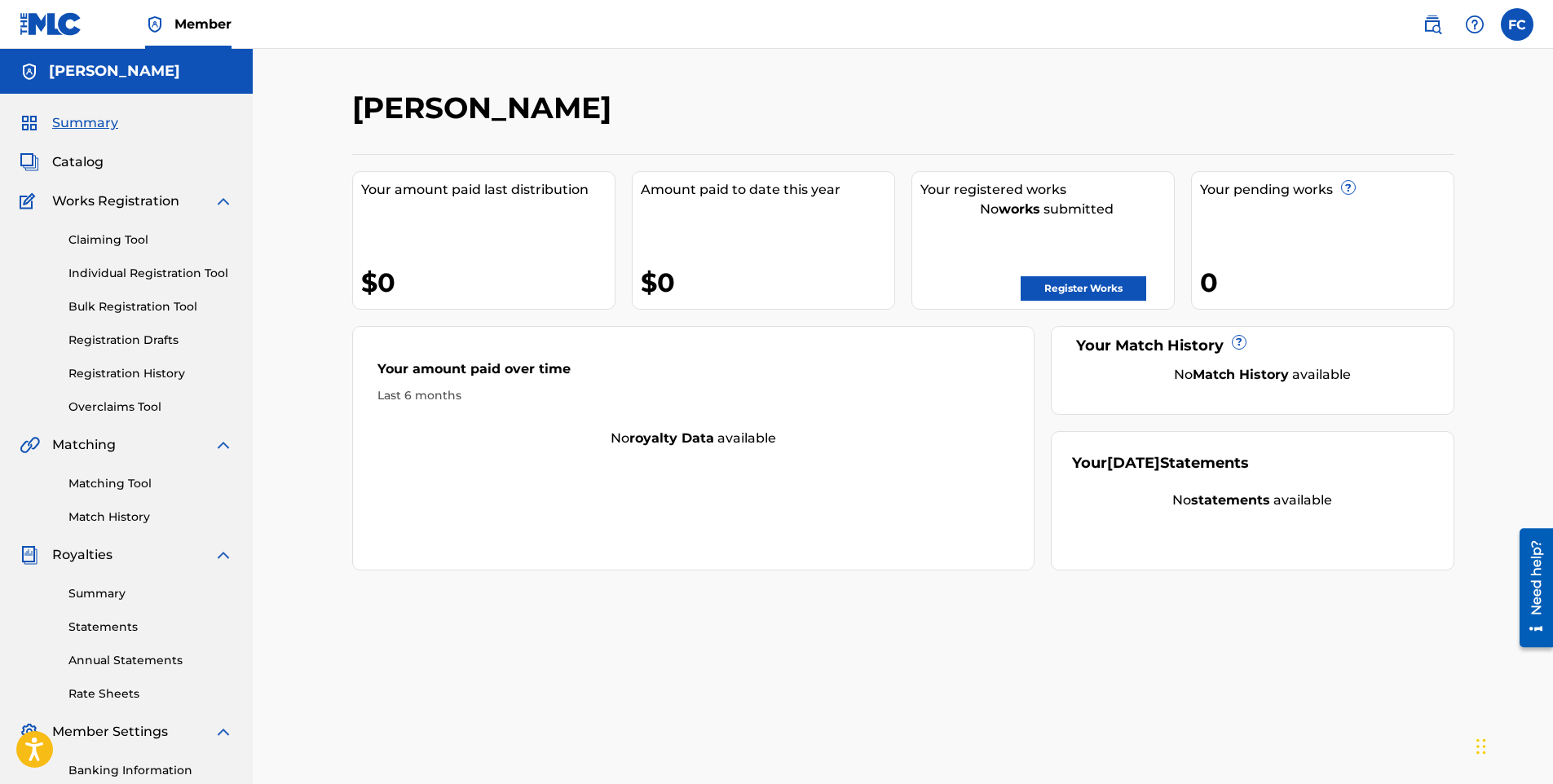
click at [124, 271] on link "Individual Registration Tool" at bounding box center [150, 273] width 165 height 17
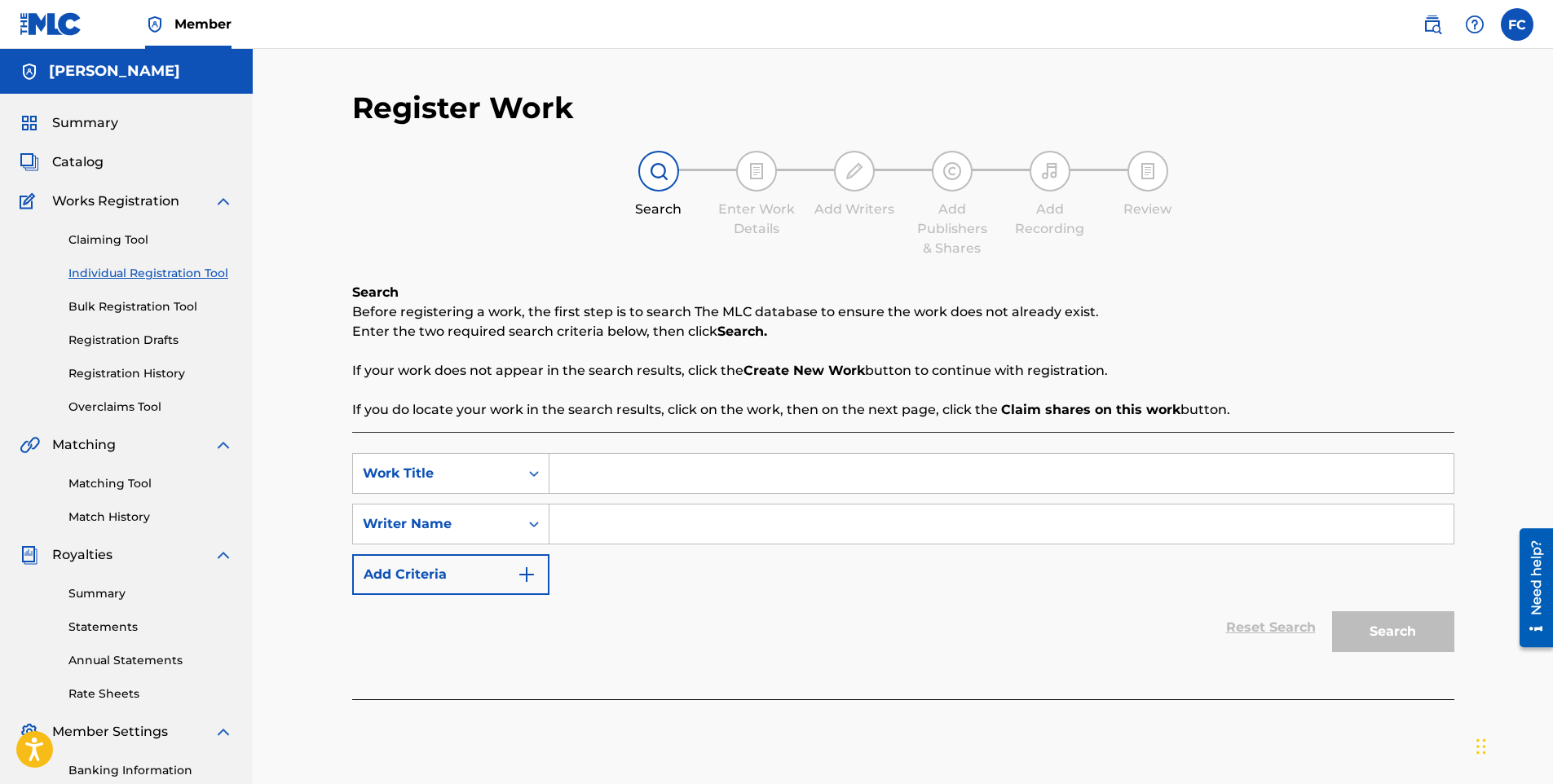
click at [585, 472] on input "Search Form" at bounding box center [1001, 473] width 905 height 39
click at [590, 527] on input "Search Form" at bounding box center [1001, 525] width 905 height 39
click at [1420, 627] on button "Search" at bounding box center [1393, 631] width 122 height 40
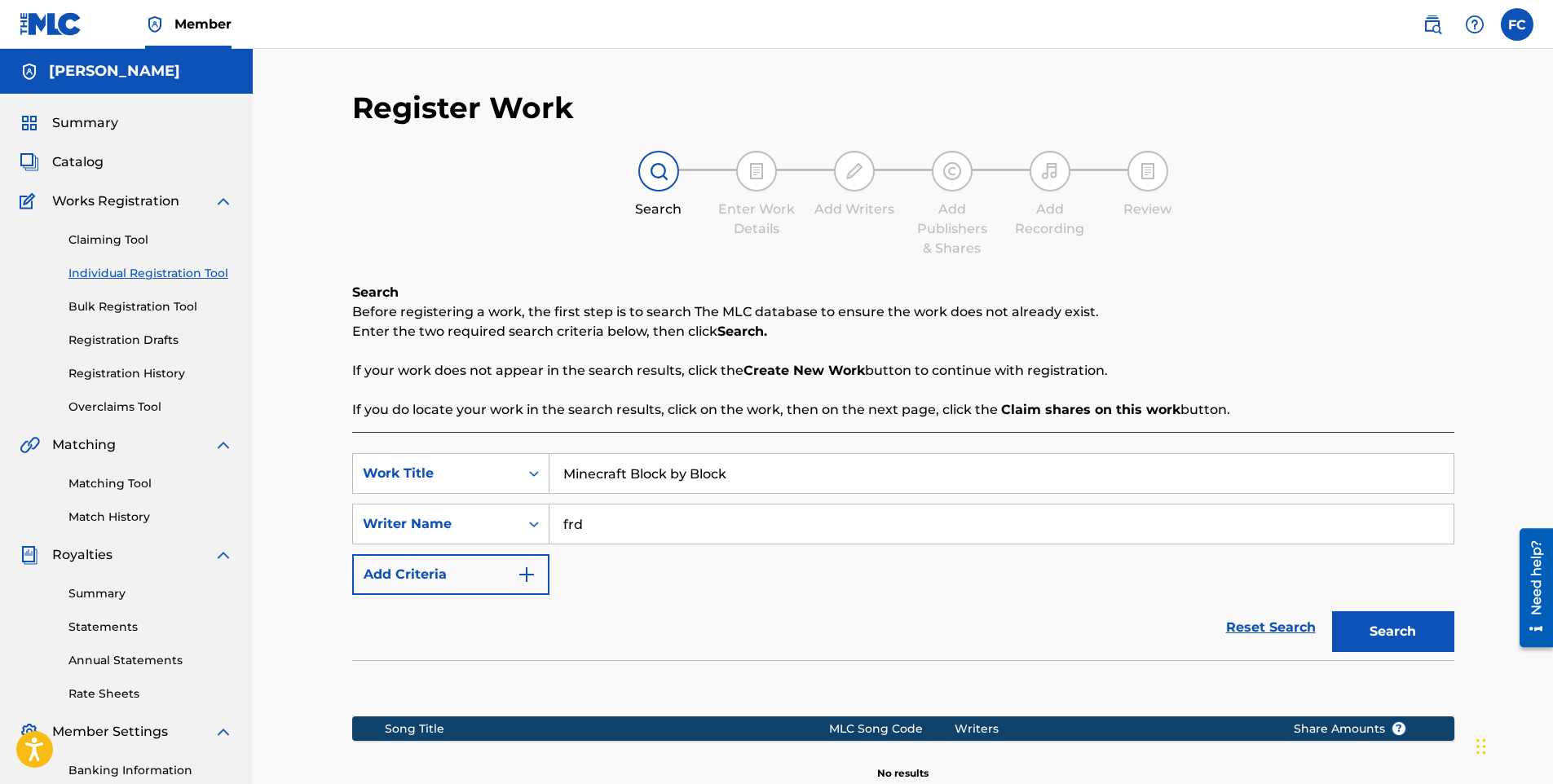
scroll to position [227, 0]
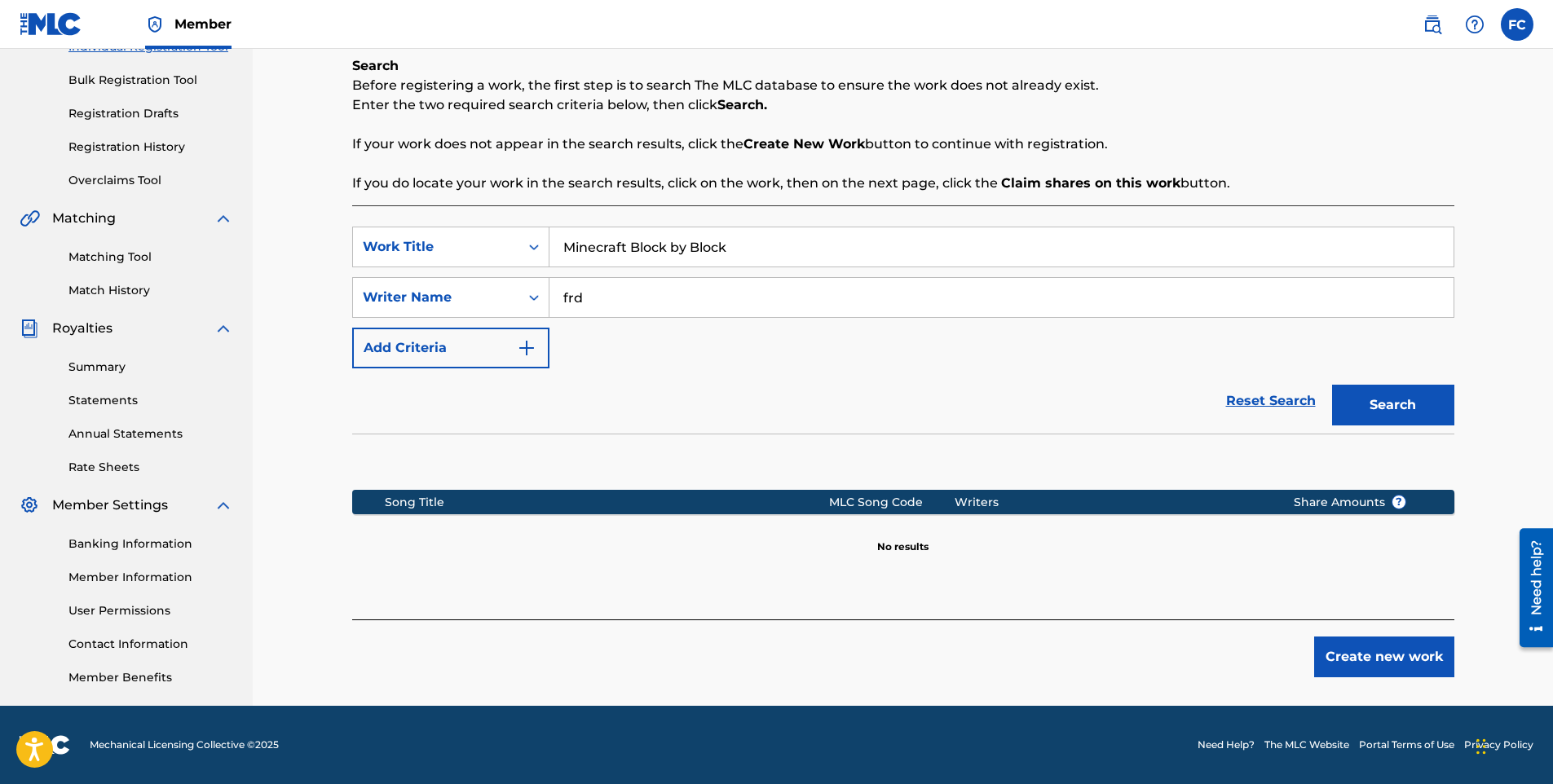
click at [1389, 656] on button "Create new work" at bounding box center [1384, 656] width 140 height 40
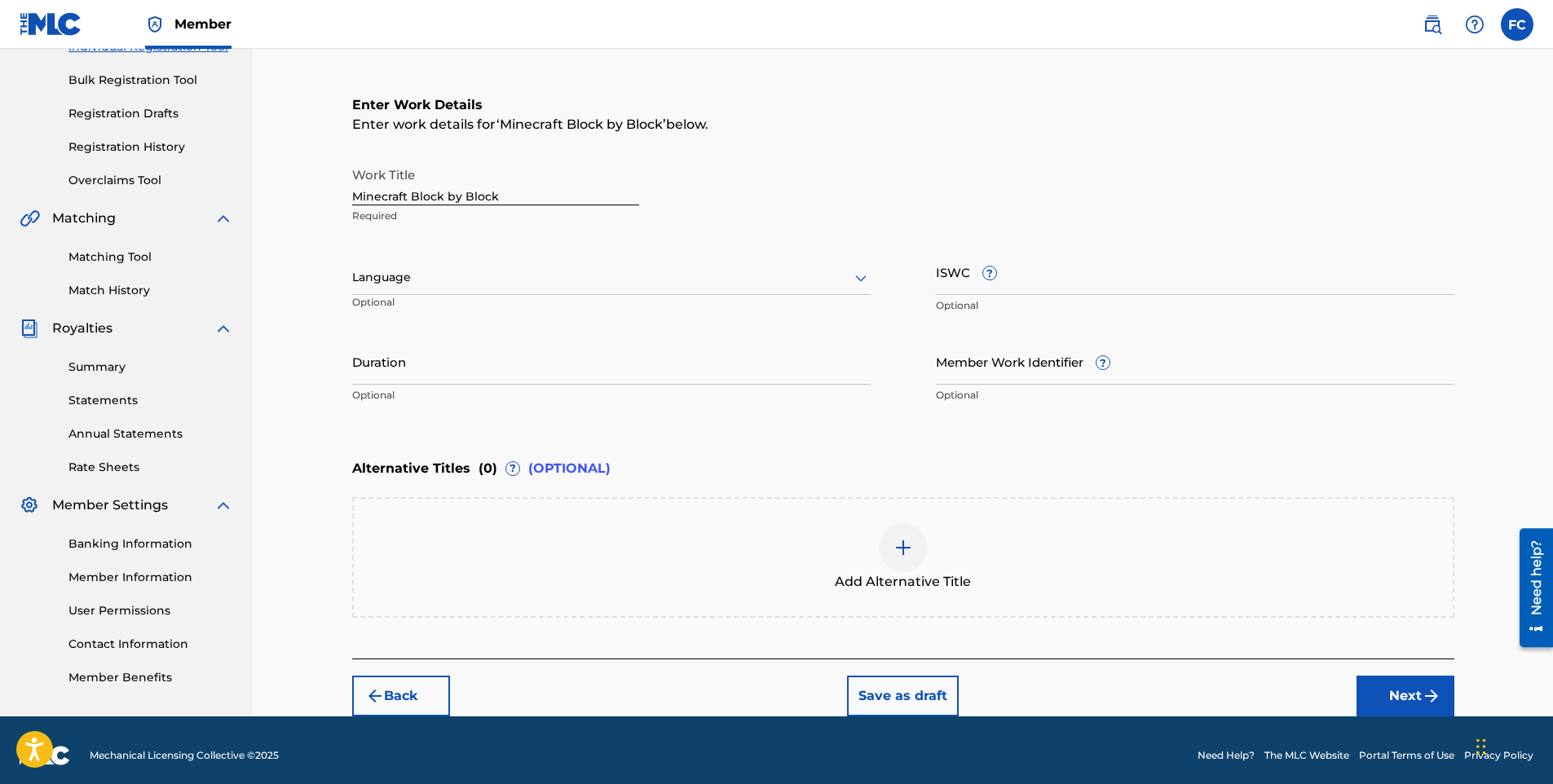
click at [481, 275] on div at bounding box center [612, 277] width 519 height 21
click at [440, 323] on div "English" at bounding box center [612, 313] width 517 height 36
click at [1405, 699] on button "Next" at bounding box center [1405, 695] width 98 height 40
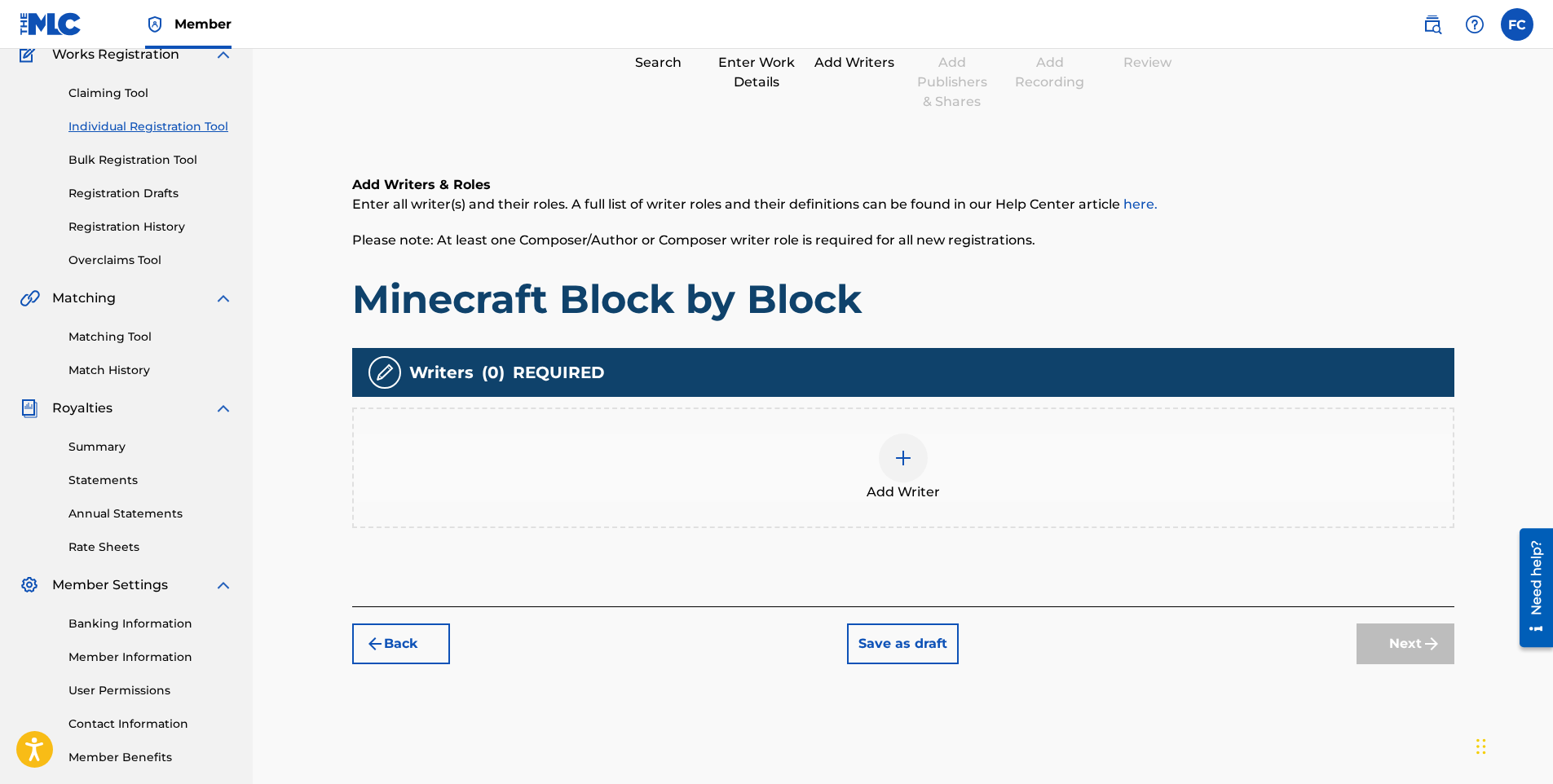
scroll to position [73, 0]
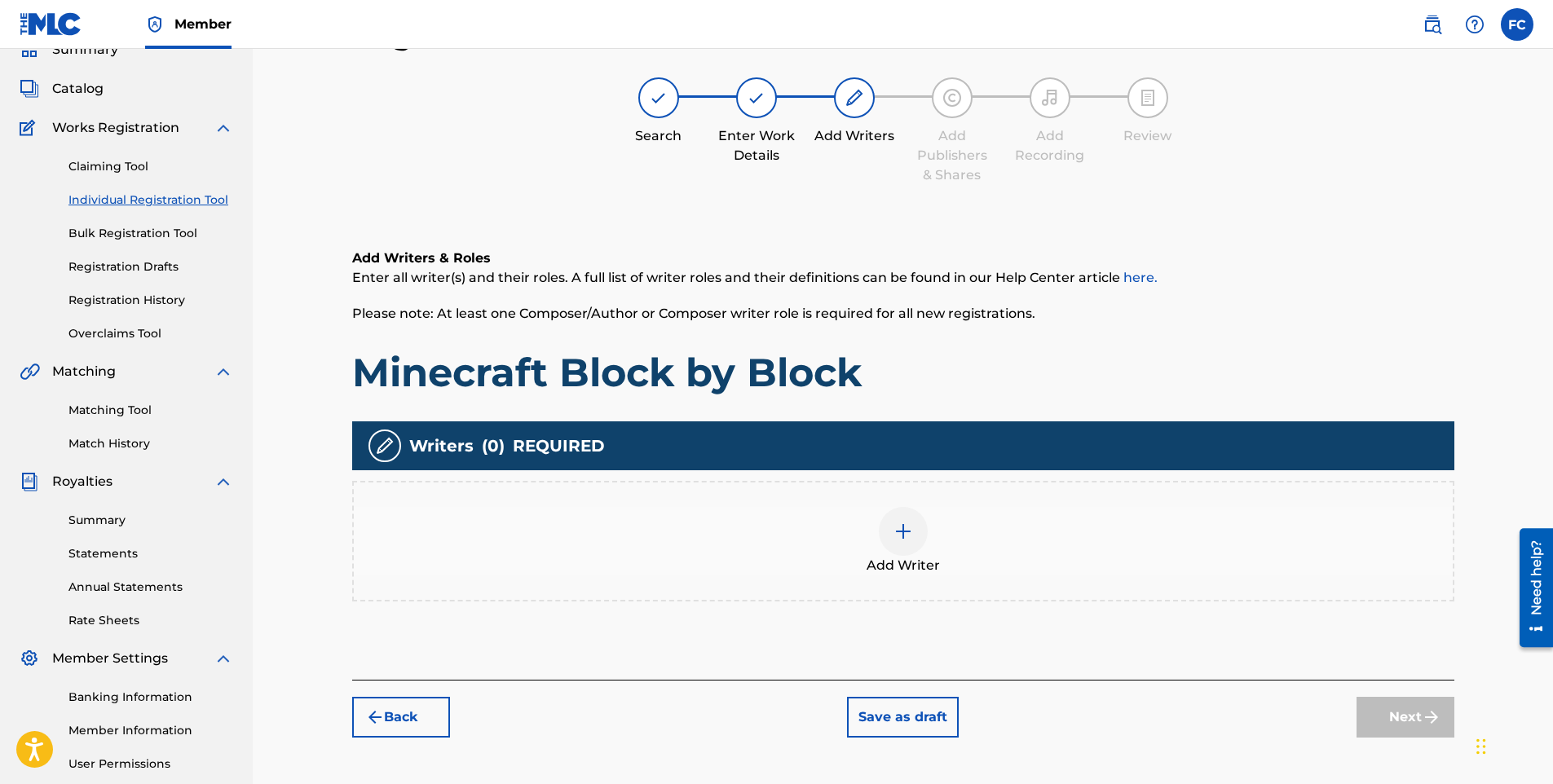
click at [907, 534] on img at bounding box center [904, 532] width 20 height 20
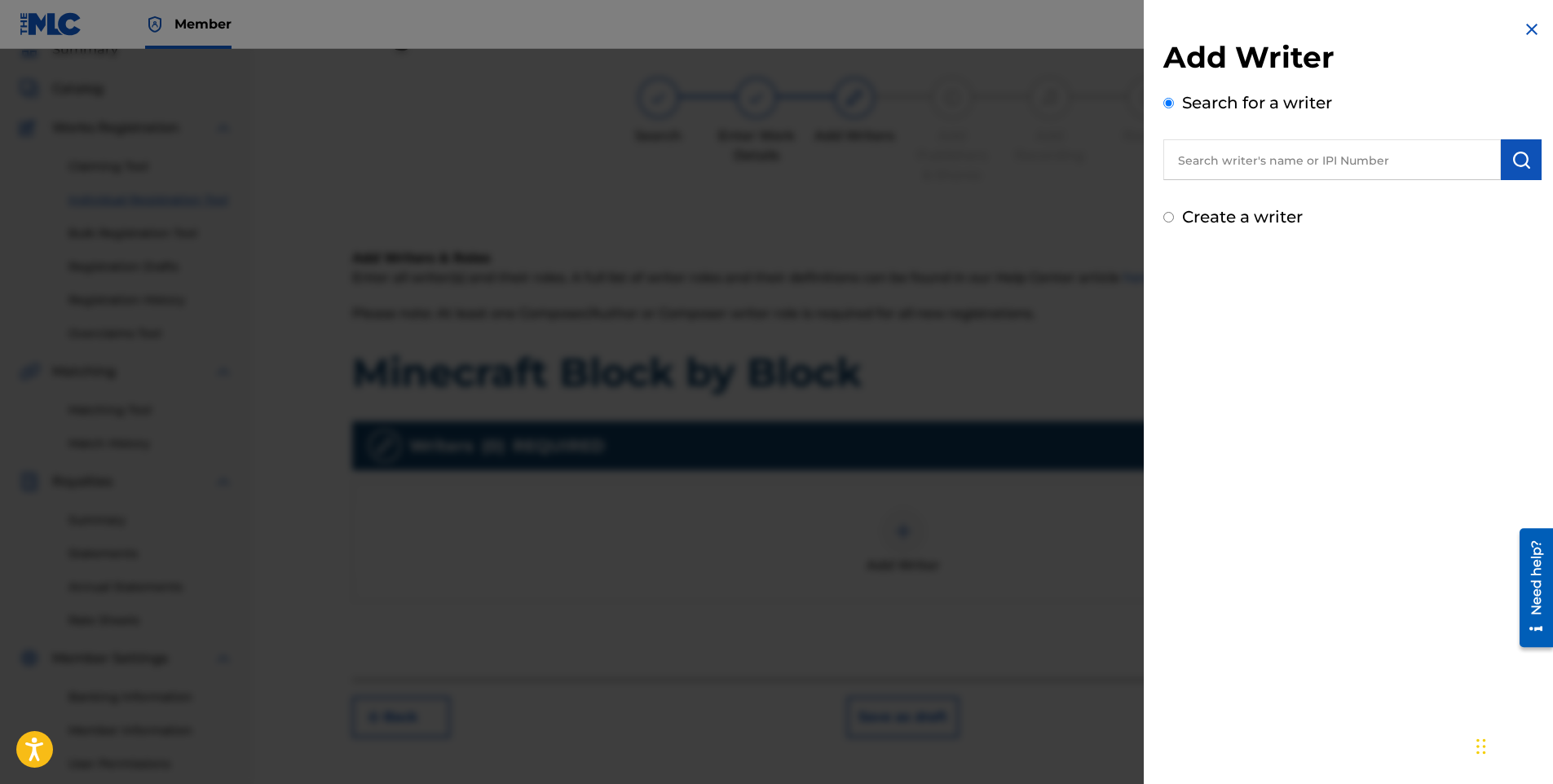
click at [1316, 180] on div "Add Writer Search for a writer Create a writer" at bounding box center [1352, 134] width 378 height 190
click at [1304, 155] on input "text" at bounding box center [1332, 159] width 337 height 40
click at [1301, 201] on div "[PERSON_NAME]" at bounding box center [1331, 197] width 336 height 30
click at [1512, 157] on img "submit" at bounding box center [1521, 160] width 20 height 20
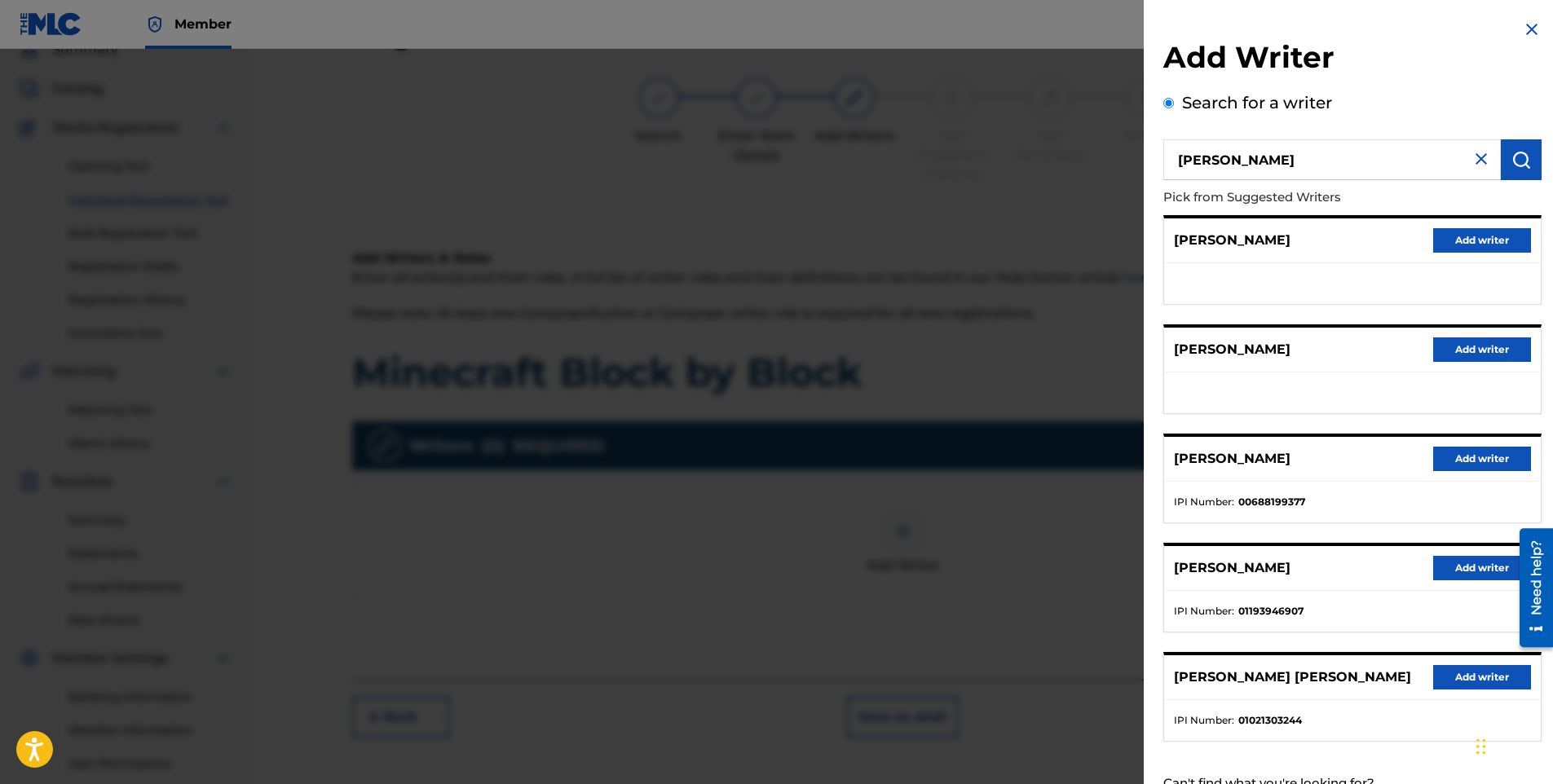
click at [1478, 357] on button "Add writer" at bounding box center [1482, 349] width 98 height 25
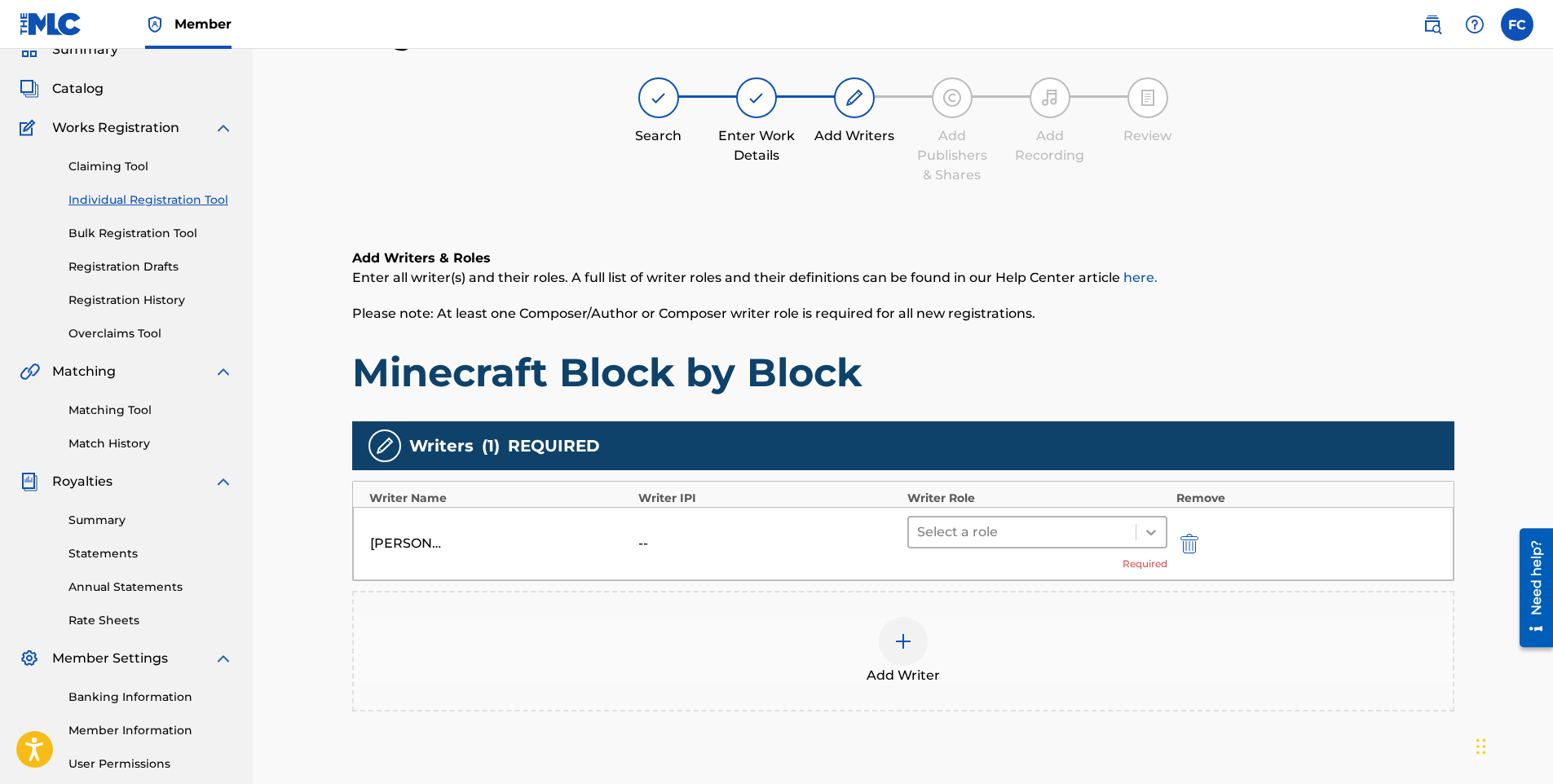
click at [1153, 529] on icon at bounding box center [1151, 532] width 17 height 17
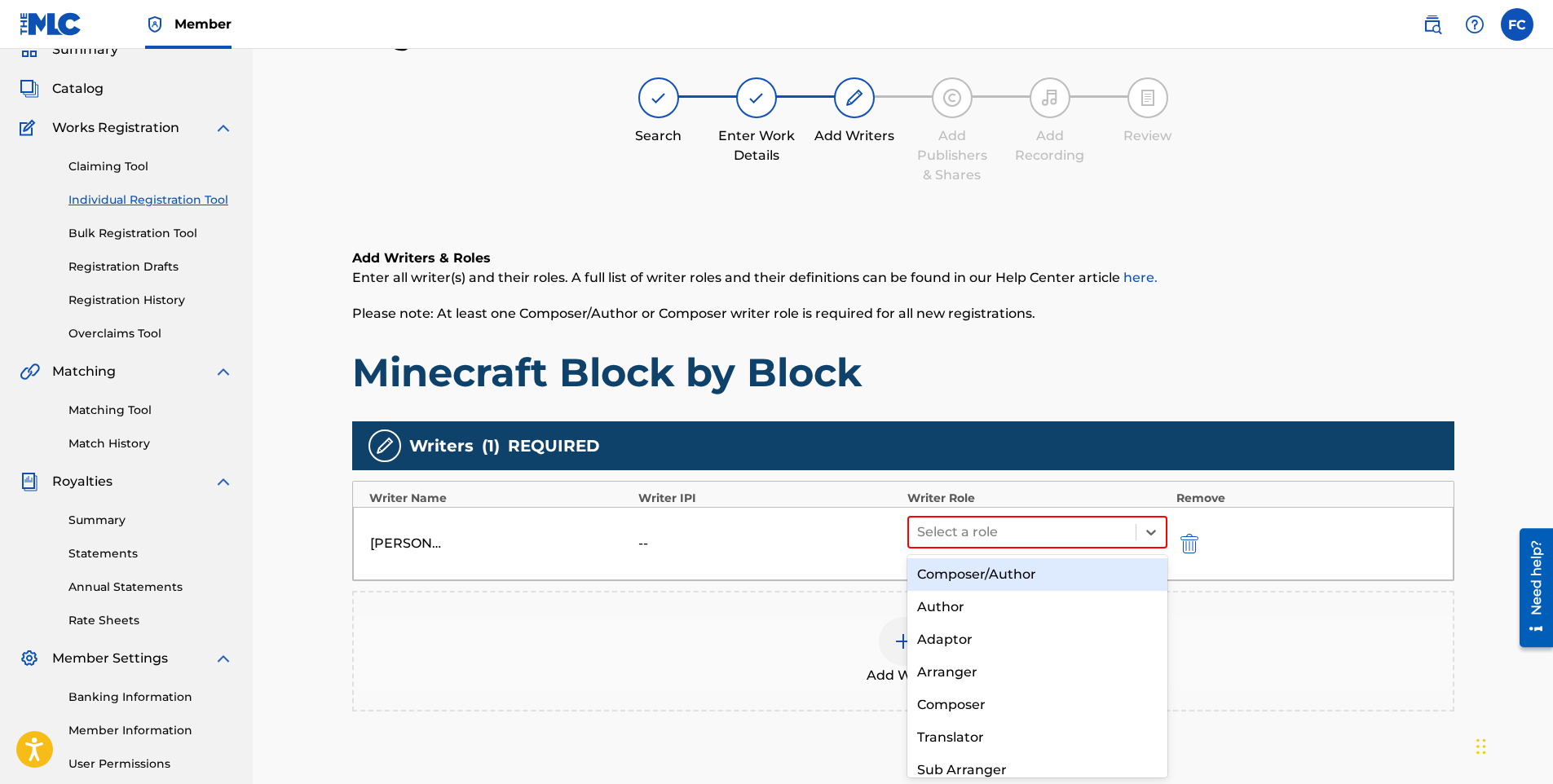
click at [1086, 582] on div "Composer/Author" at bounding box center [1038, 574] width 260 height 33
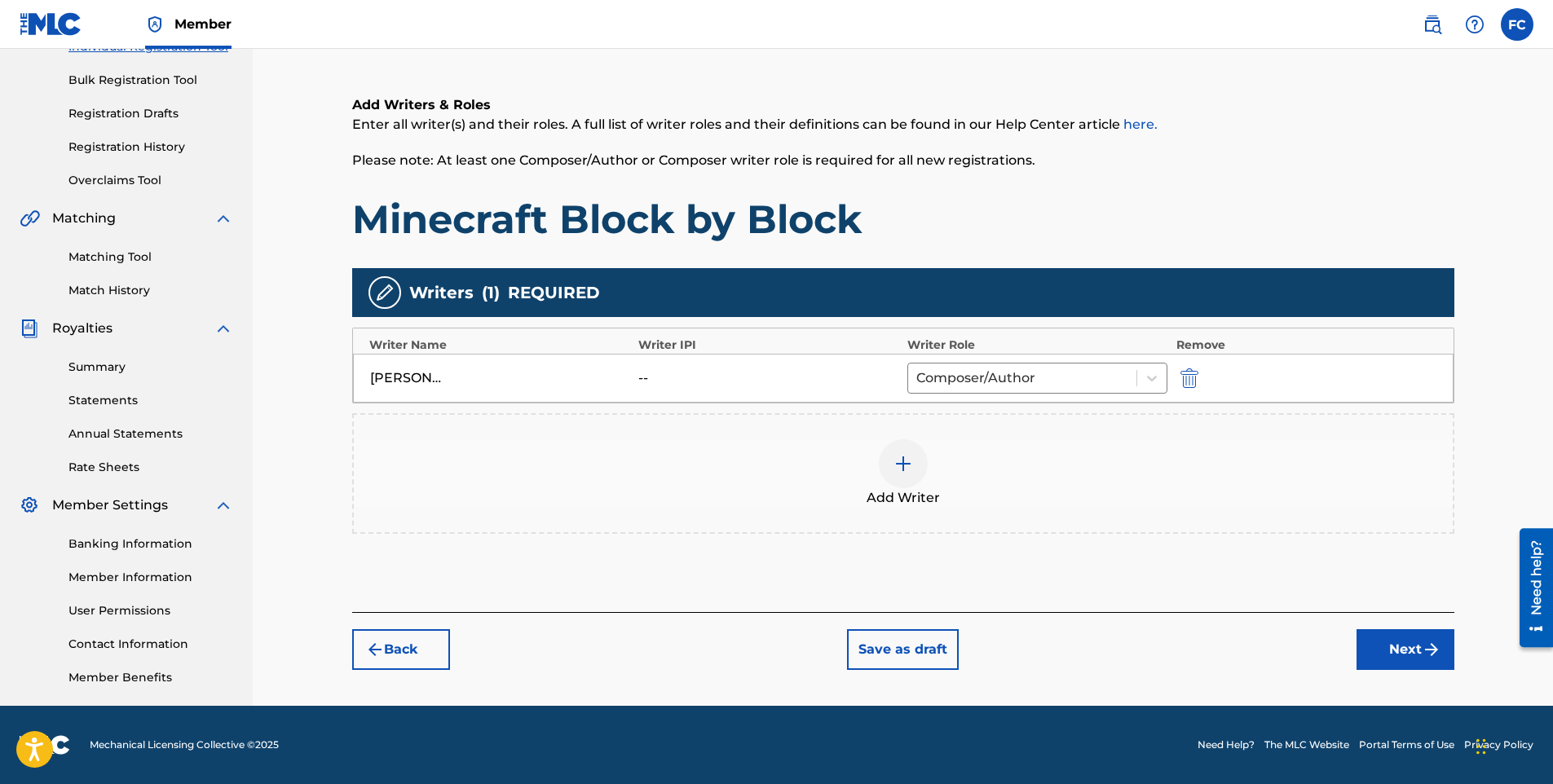
click at [1407, 654] on button "Next" at bounding box center [1405, 649] width 98 height 40
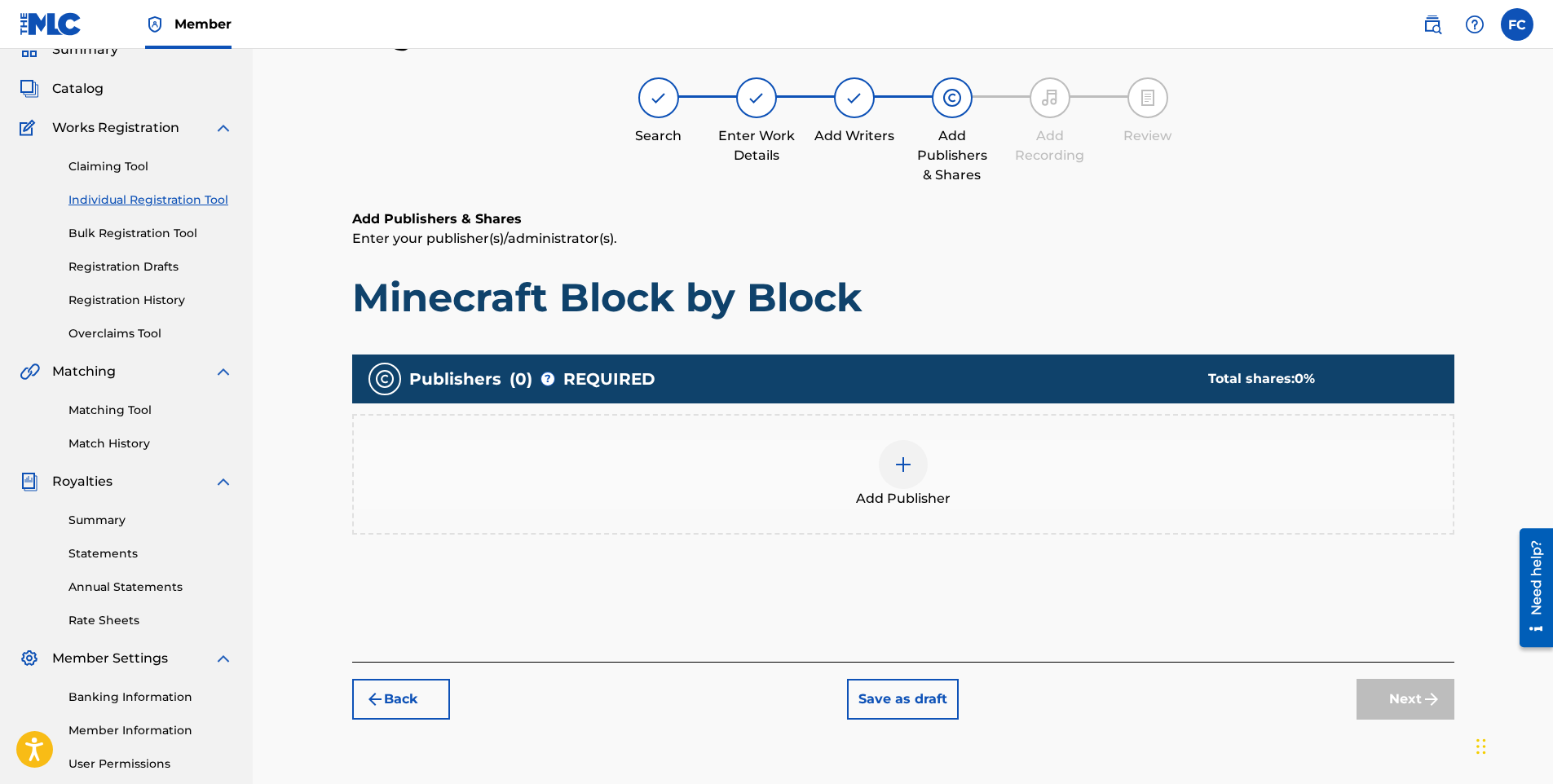
click at [903, 478] on div at bounding box center [904, 464] width 49 height 49
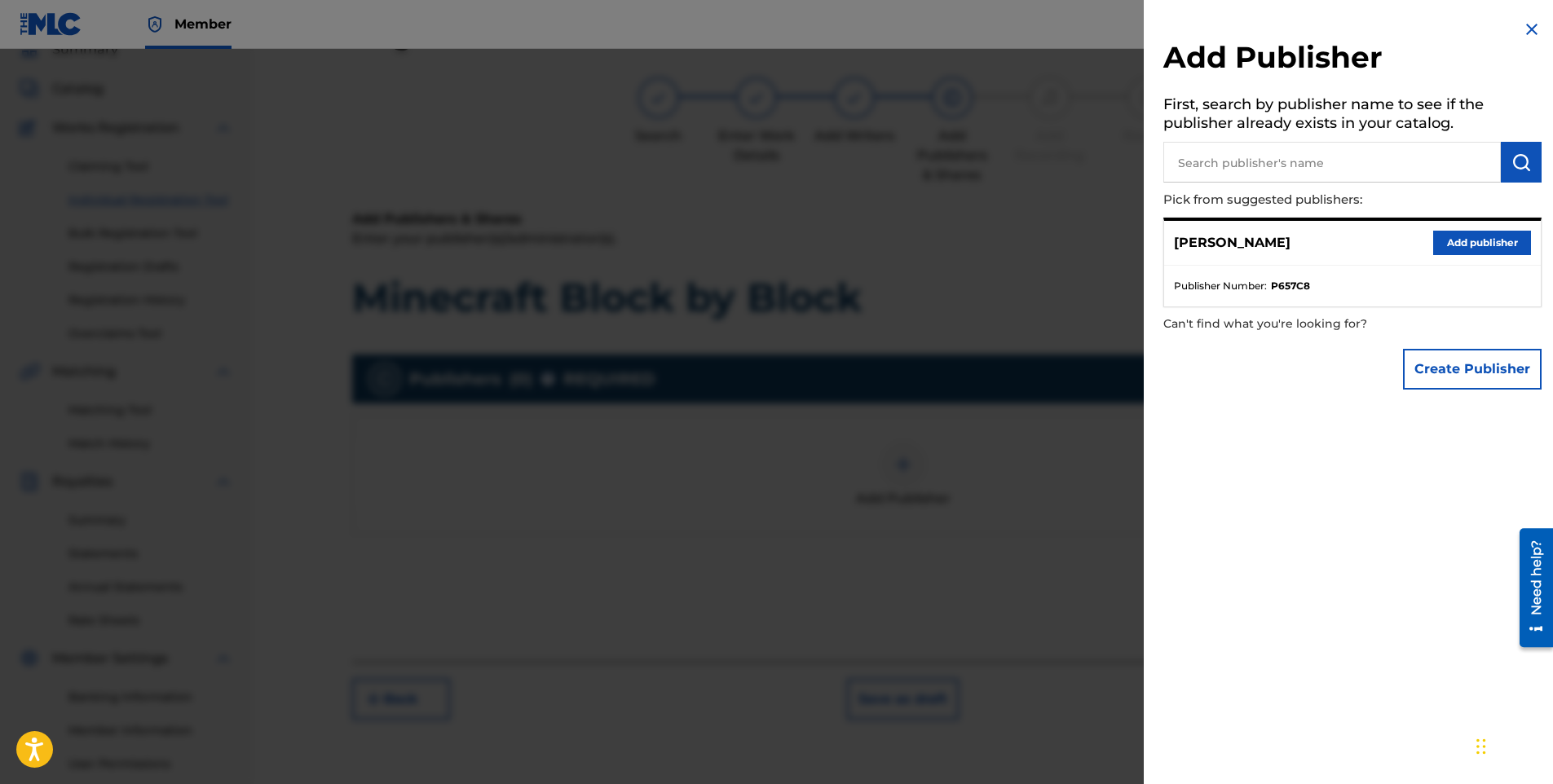
click at [1465, 238] on button "Add publisher" at bounding box center [1482, 243] width 98 height 25
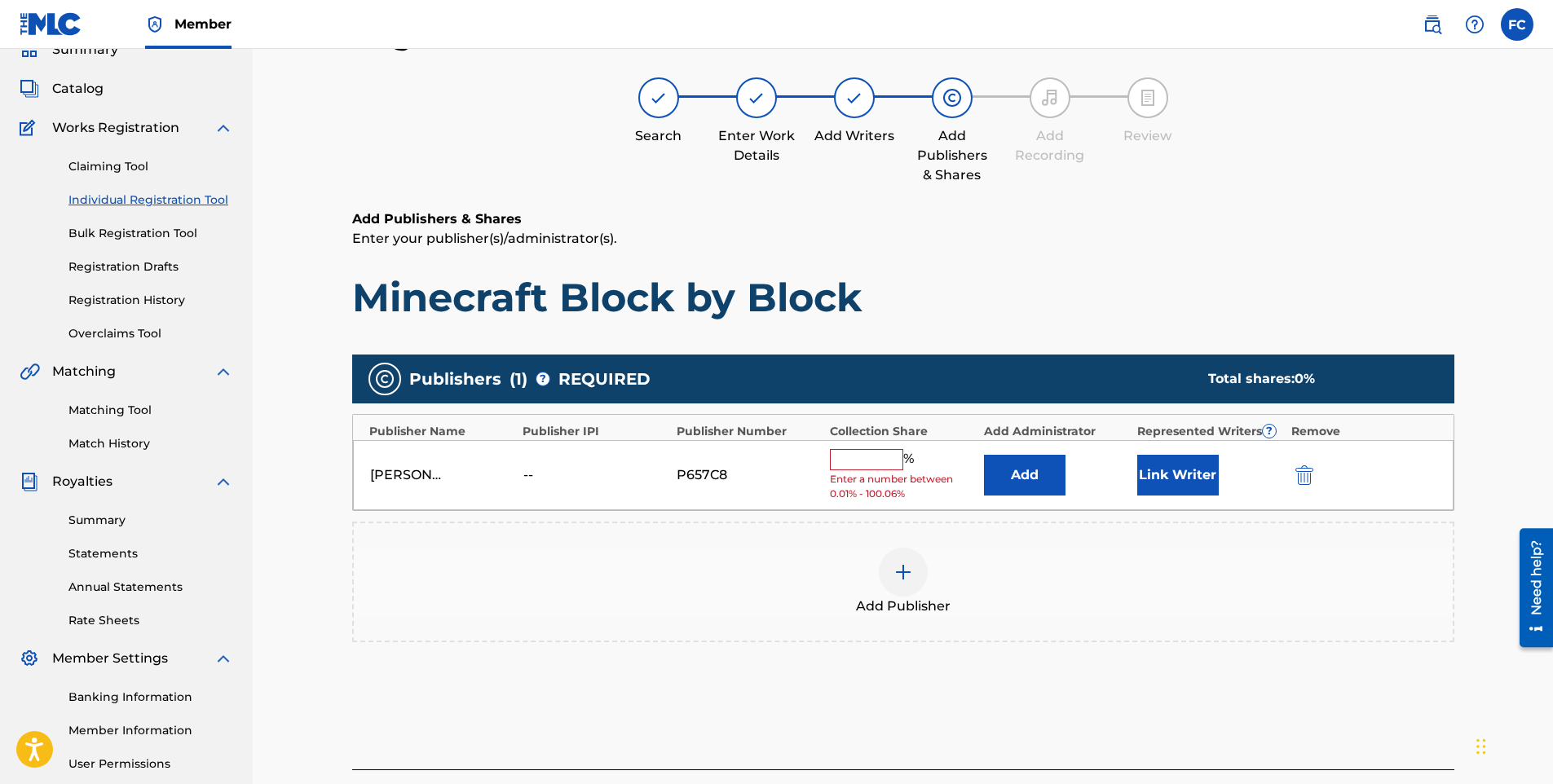
click at [875, 459] on input "text" at bounding box center [866, 459] width 73 height 21
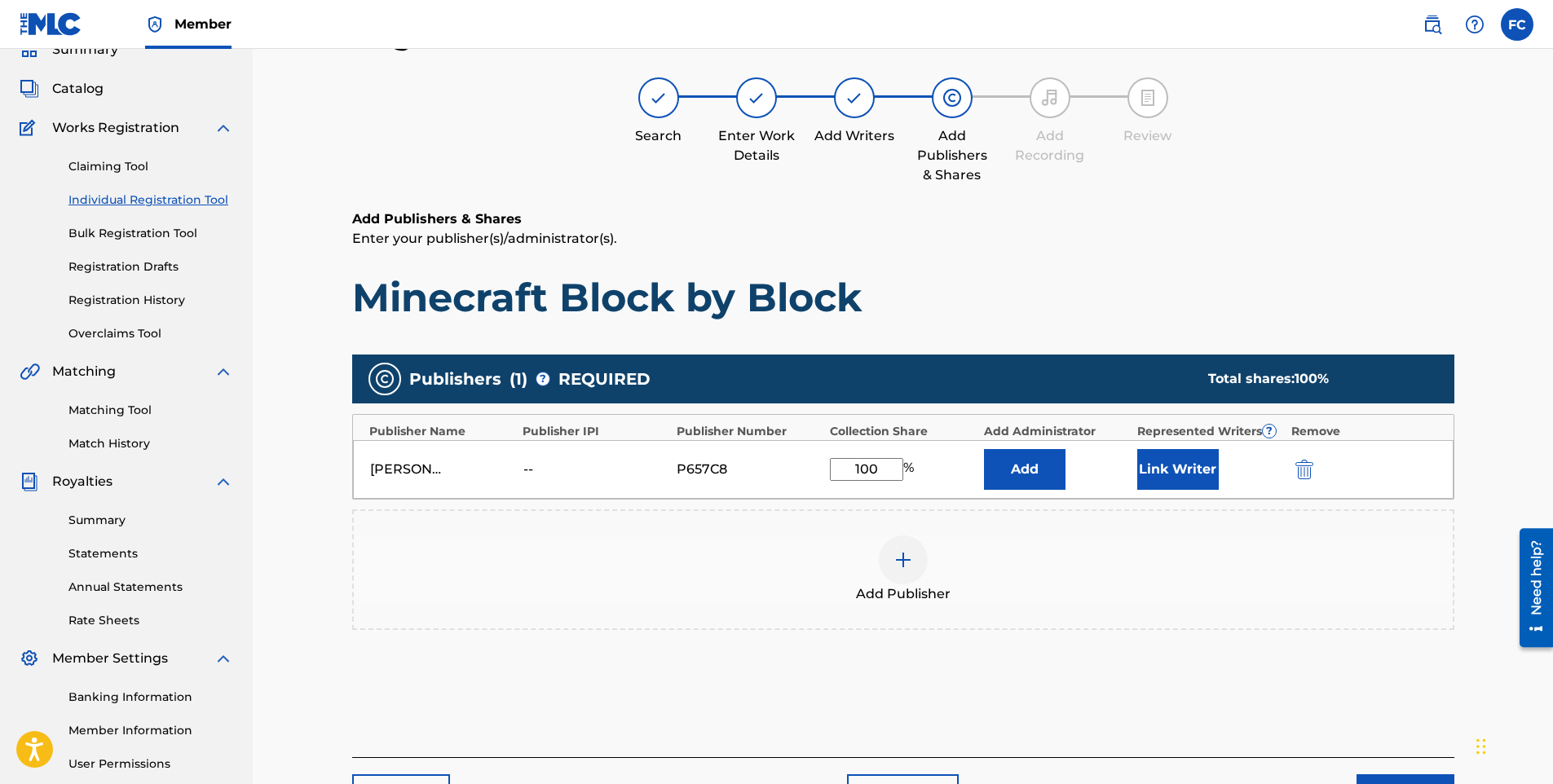
click at [1212, 469] on button "Link Writer" at bounding box center [1178, 468] width 82 height 40
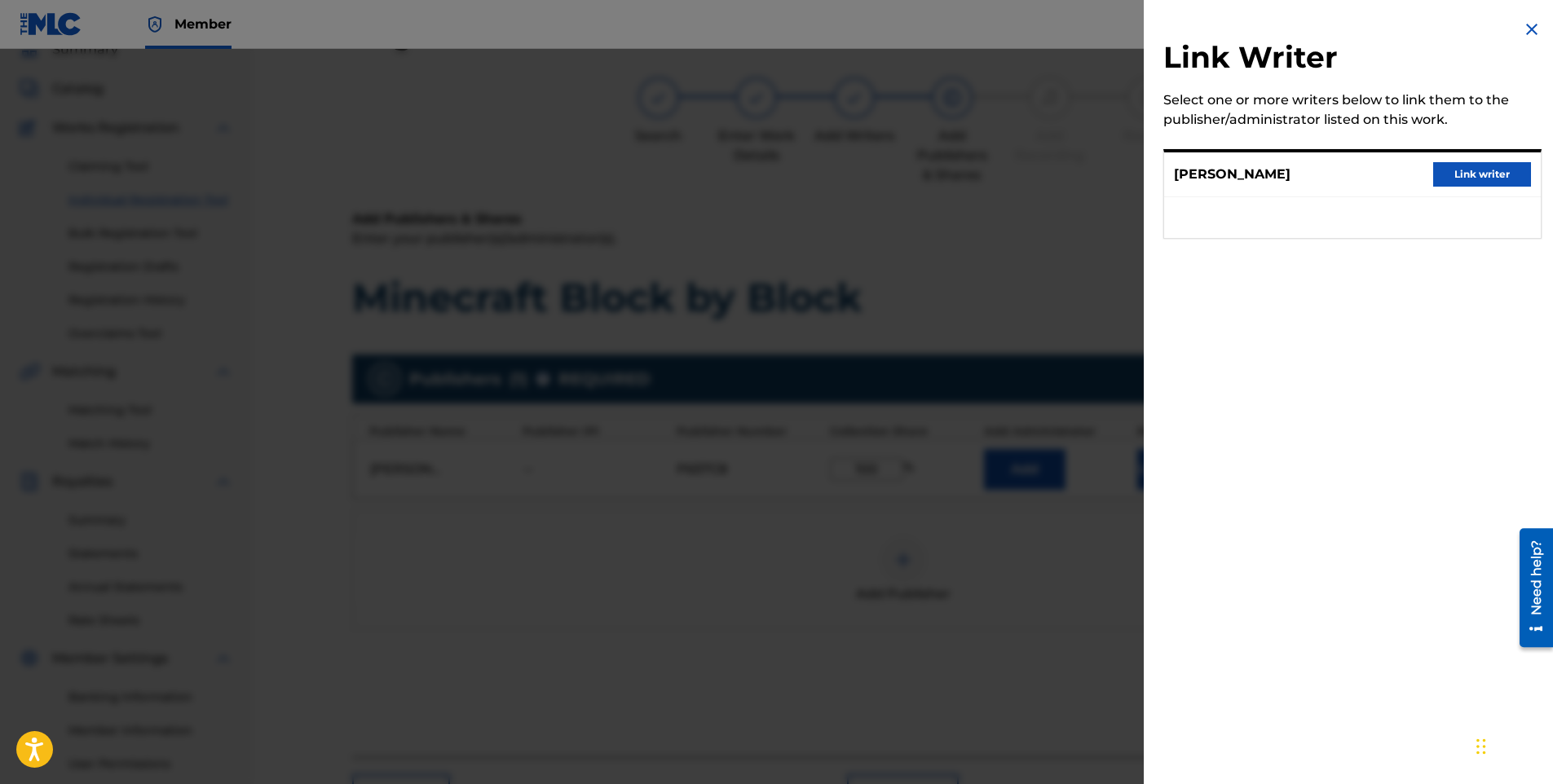
click at [1441, 160] on div "[PERSON_NAME] Link writer" at bounding box center [1353, 175] width 377 height 44
click at [1458, 173] on button "Link writer" at bounding box center [1482, 174] width 98 height 25
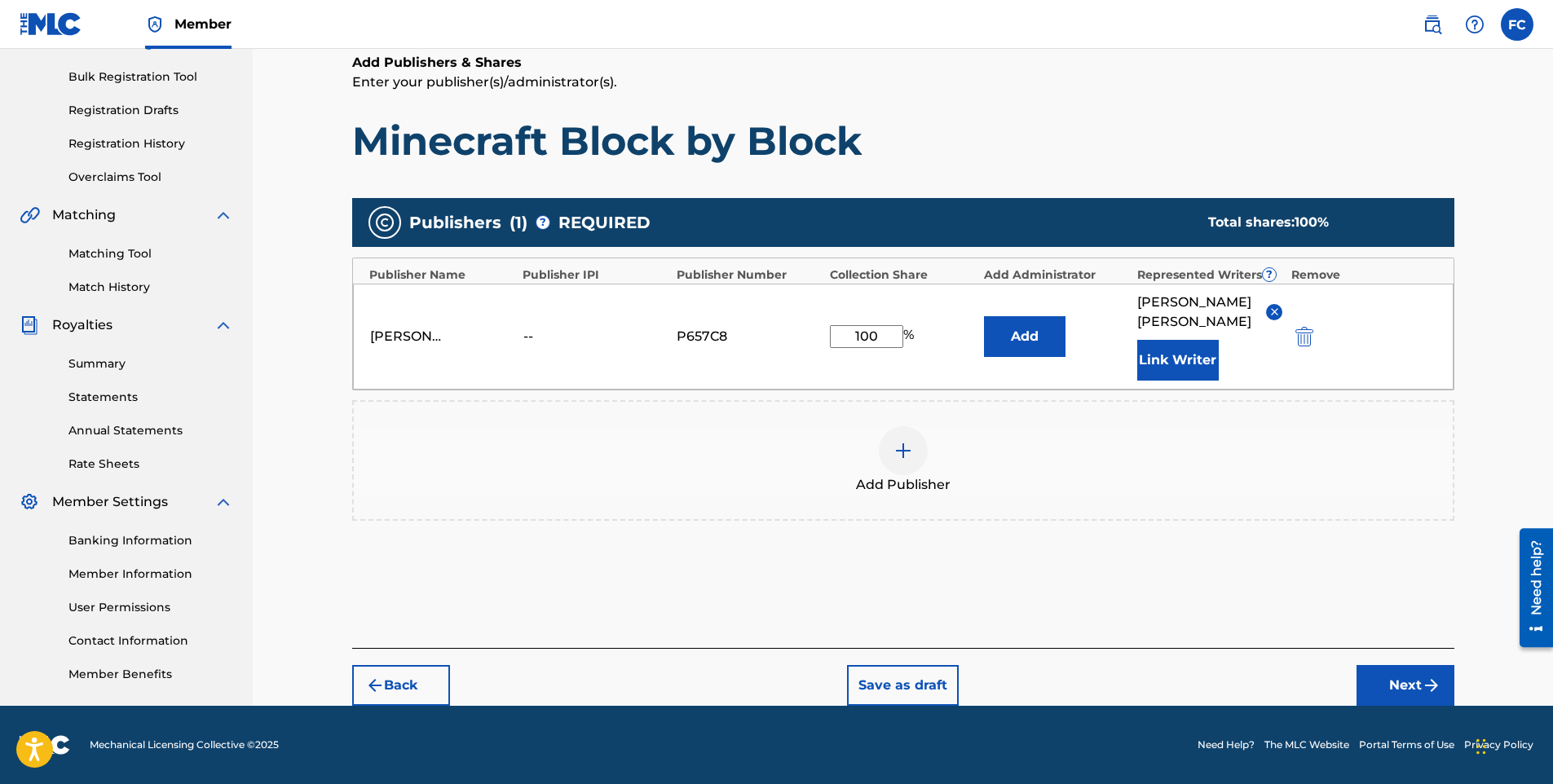
click at [1408, 662] on div "Back Save as draft Next" at bounding box center [903, 677] width 1102 height 58
click at [1407, 675] on button "Next" at bounding box center [1405, 684] width 98 height 40
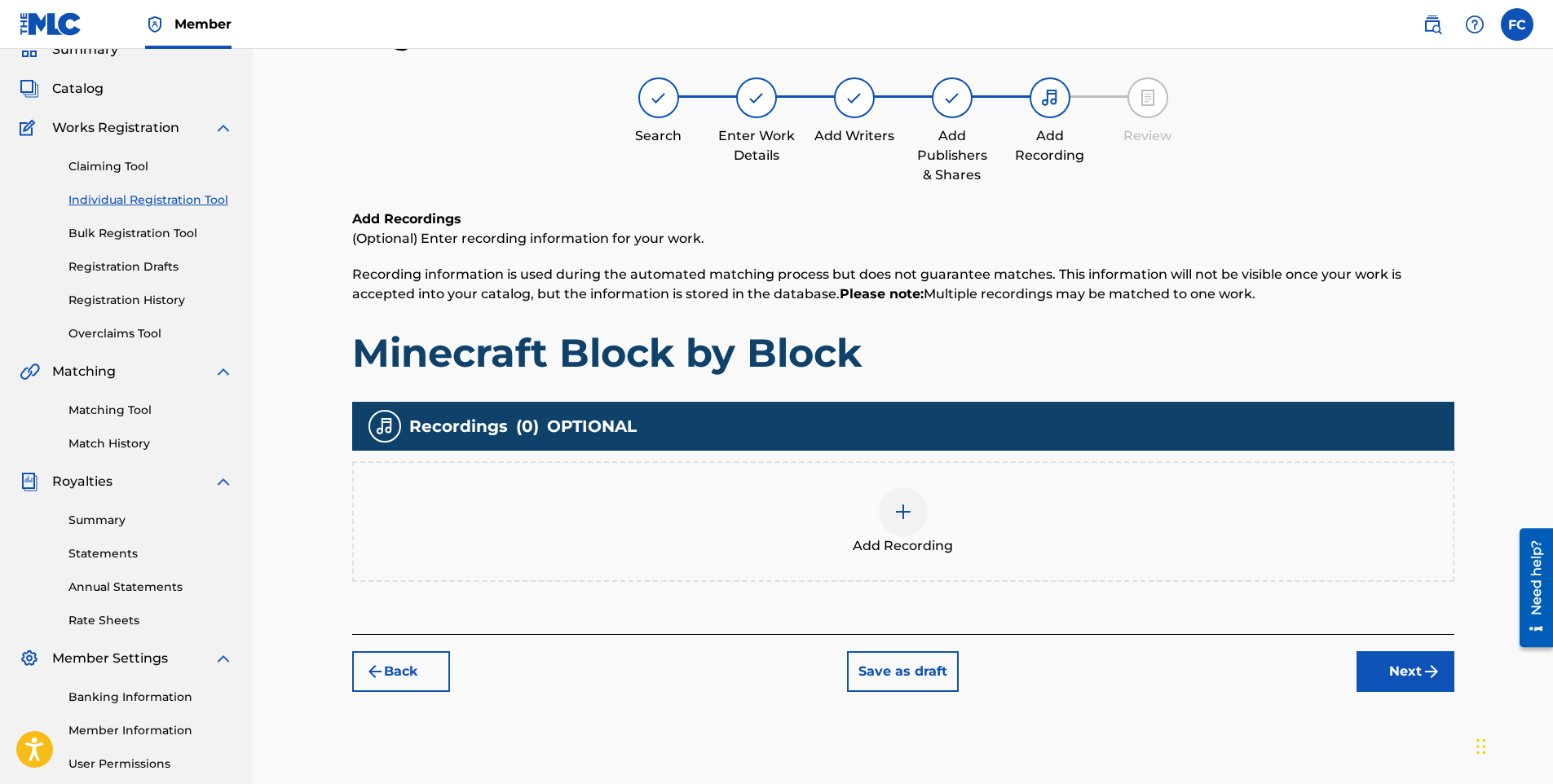
click at [913, 510] on img at bounding box center [904, 512] width 20 height 20
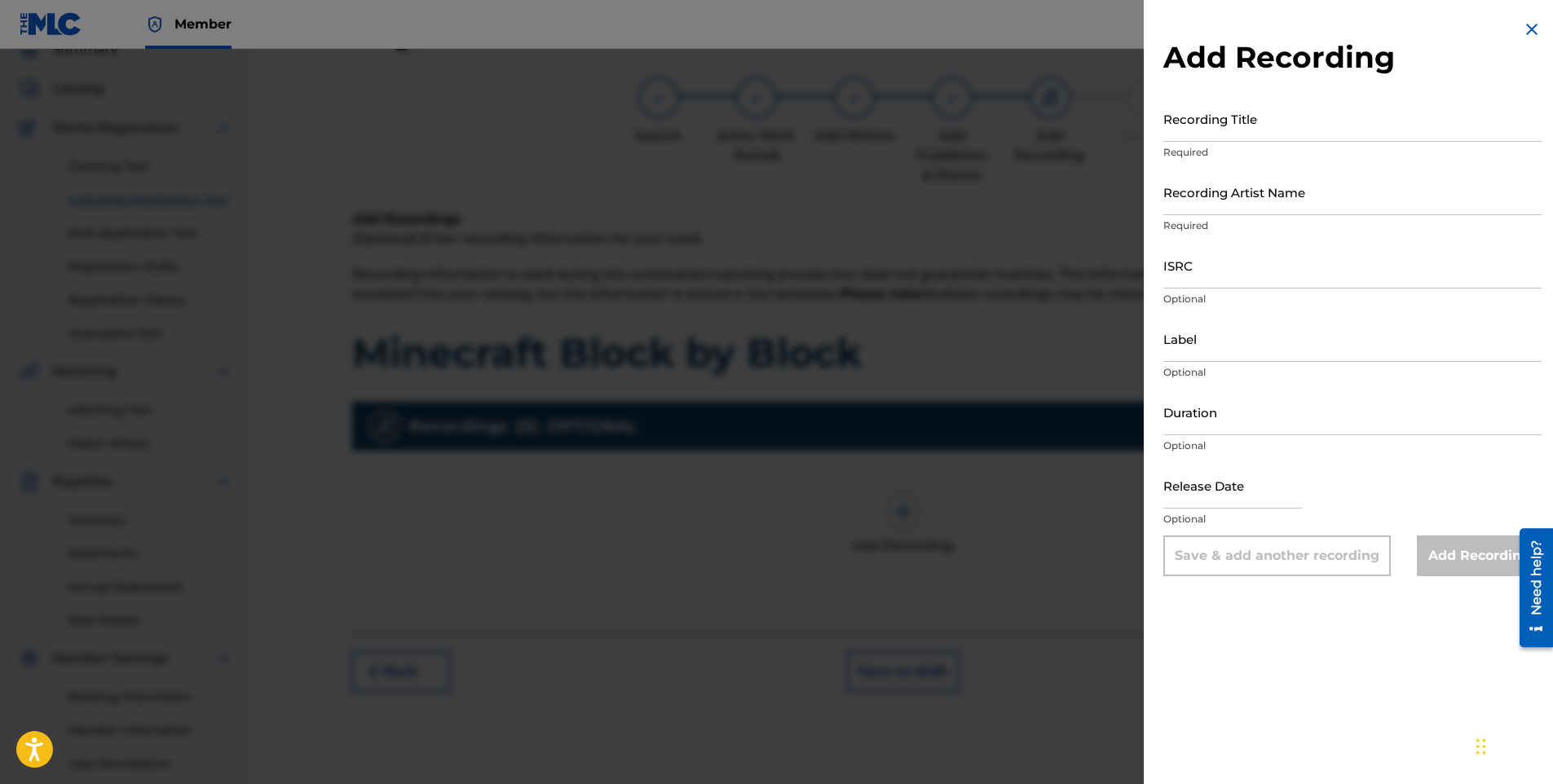
click at [1302, 123] on input "Recording Title" at bounding box center [1352, 118] width 378 height 46
click at [1224, 196] on input "Recording Artist Name" at bounding box center [1352, 191] width 378 height 46
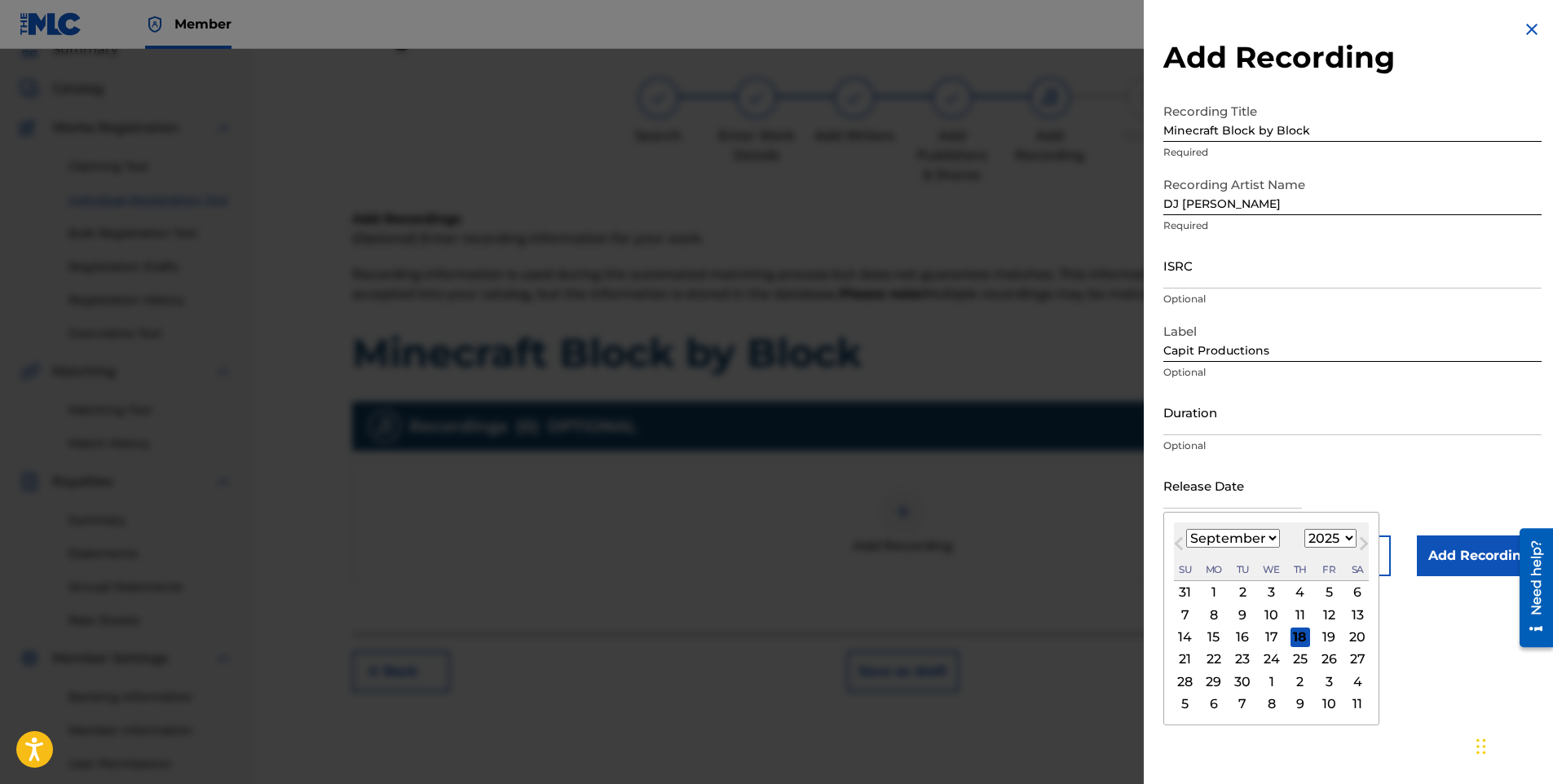
click at [1228, 488] on input "text" at bounding box center [1232, 485] width 138 height 46
click at [1175, 544] on button "Previous Month" at bounding box center [1179, 546] width 26 height 26
click at [1198, 534] on select "January February March April May June July August September October November De…" at bounding box center [1232, 537] width 94 height 19
click at [1298, 656] on div "21" at bounding box center [1300, 660] width 20 height 20
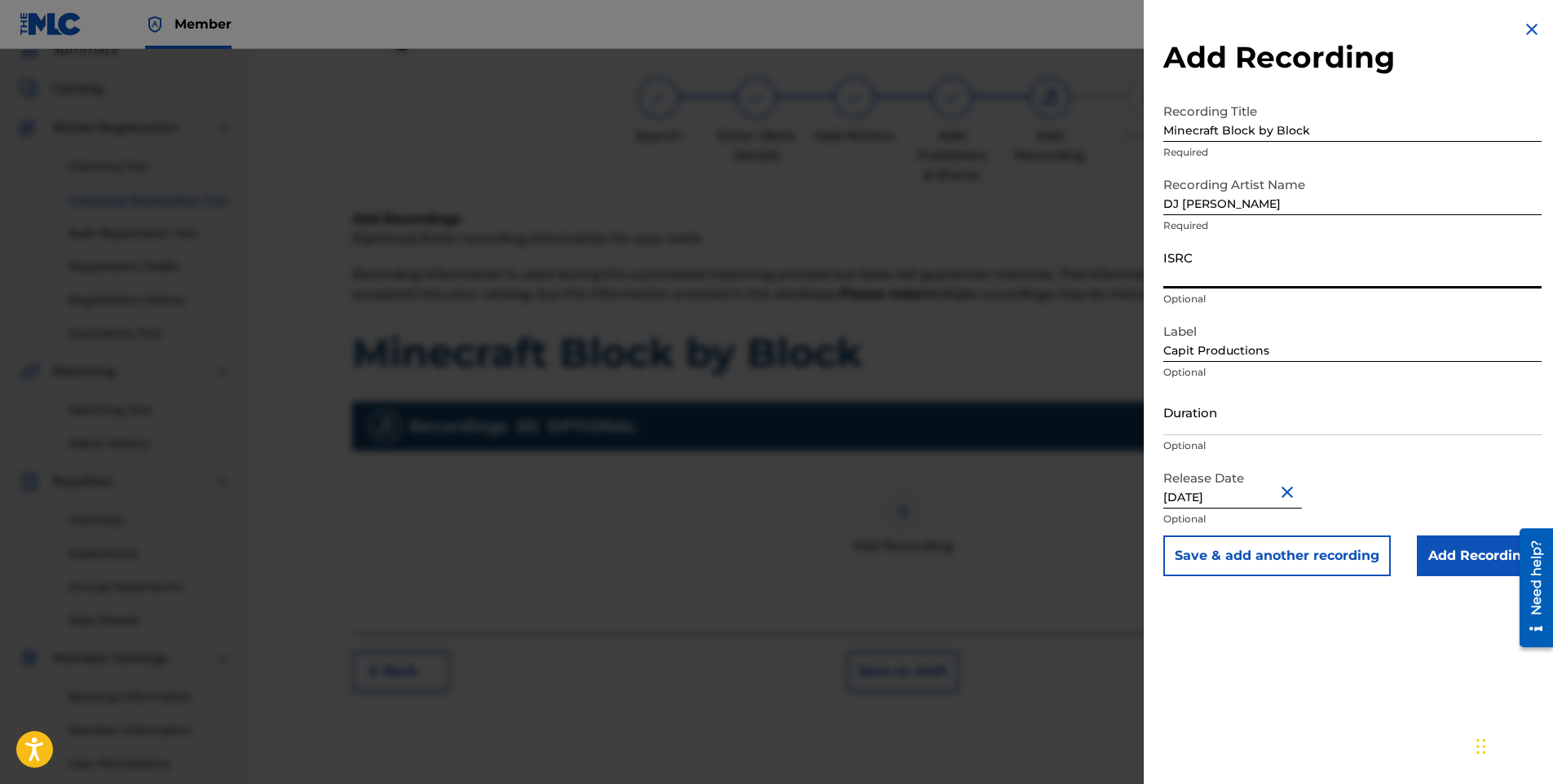
click at [1201, 257] on input "ISRC" at bounding box center [1352, 264] width 378 height 46
click at [1472, 564] on input "Add Recording" at bounding box center [1479, 555] width 124 height 40
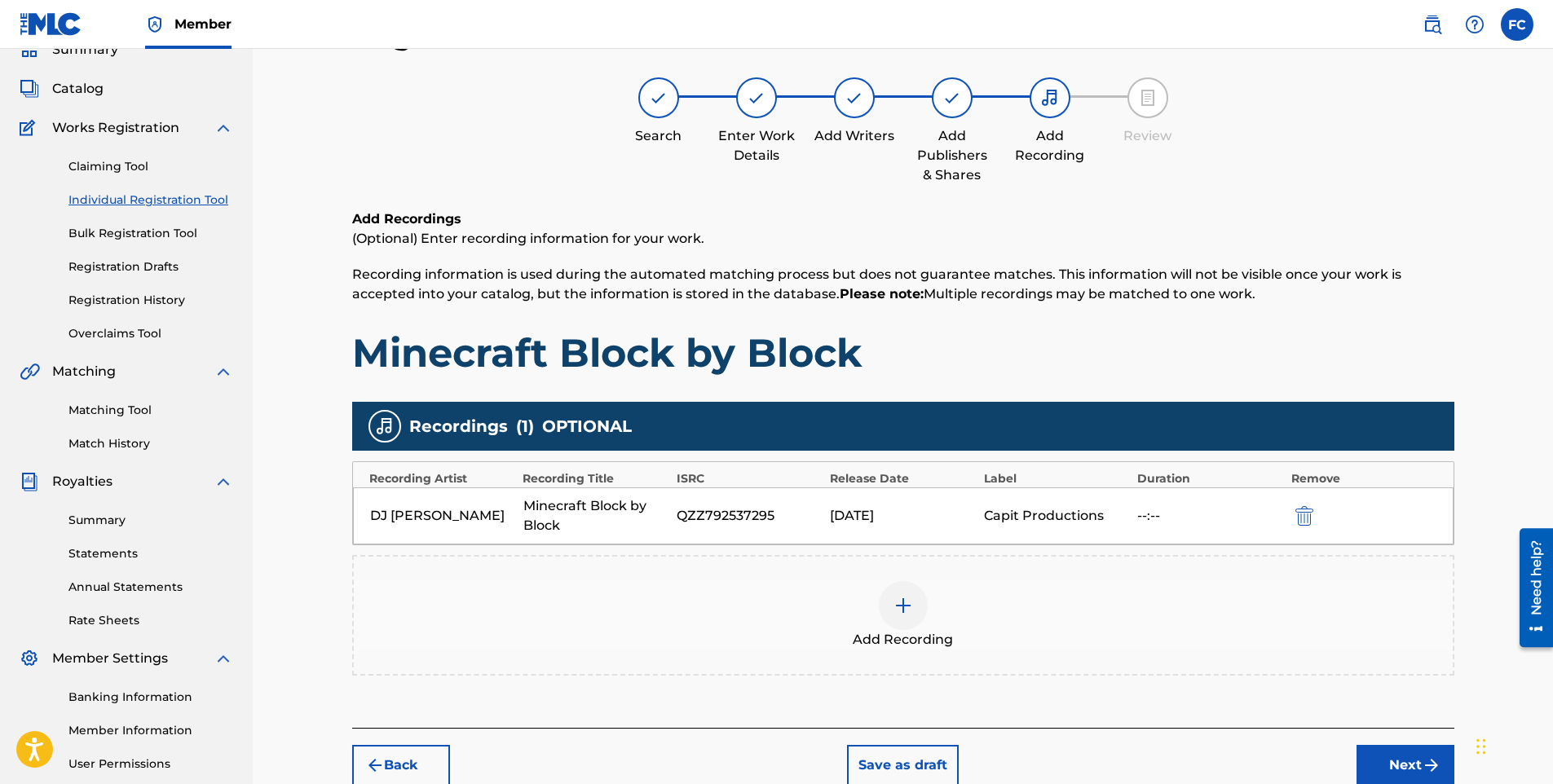
click at [1389, 755] on button "Next" at bounding box center [1405, 764] width 98 height 40
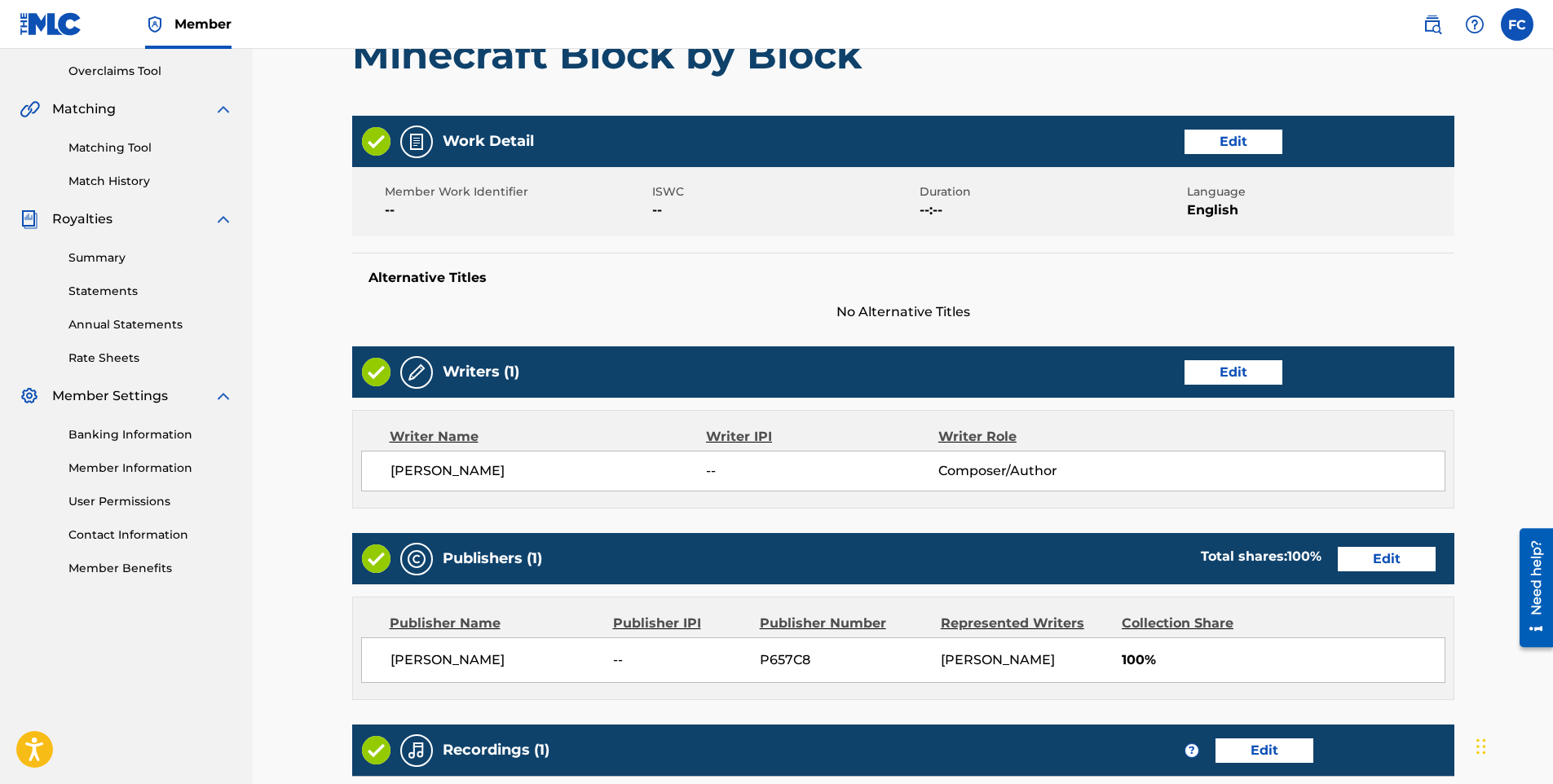
scroll to position [562, 0]
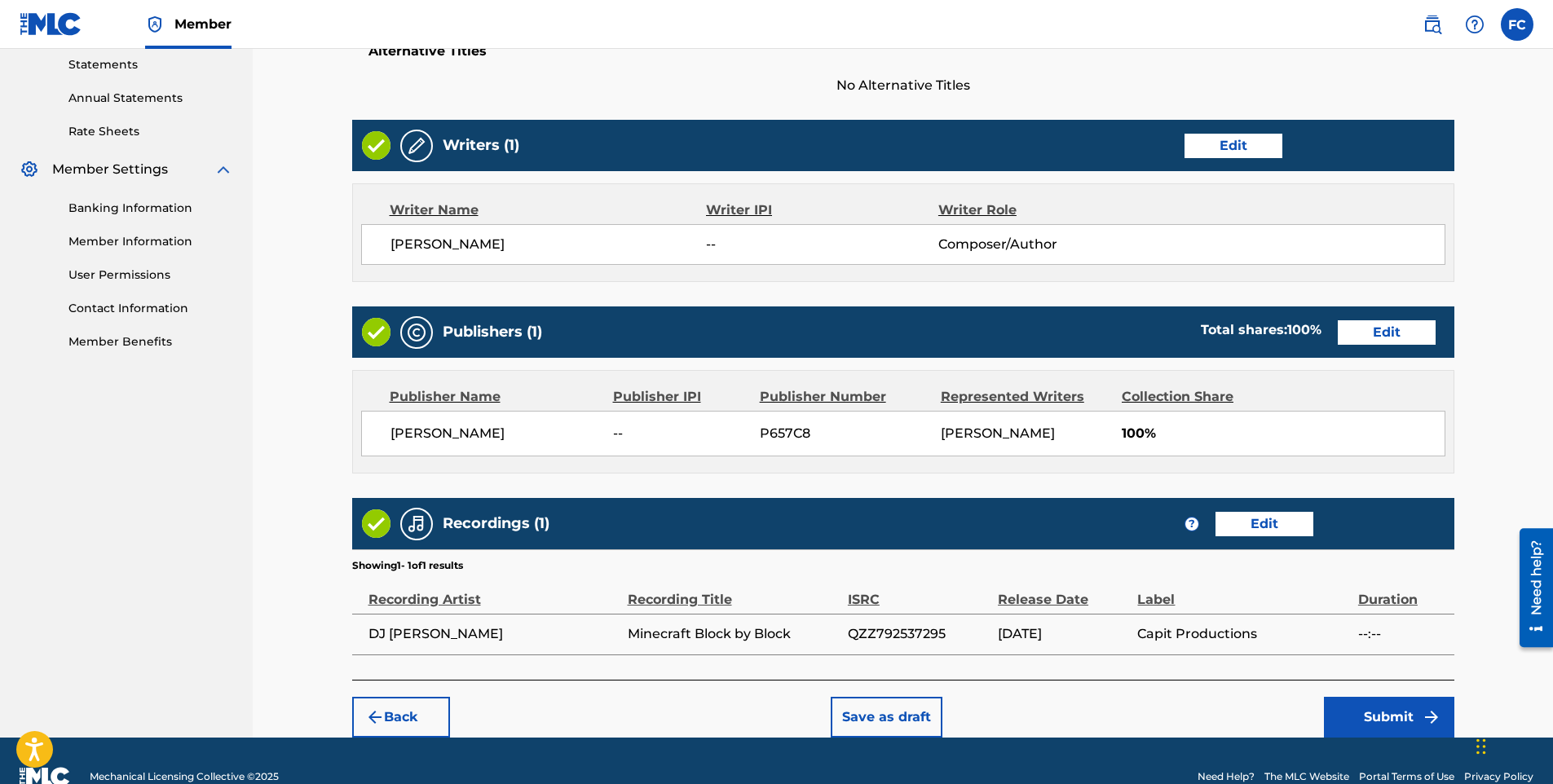
click at [1367, 706] on button "Submit" at bounding box center [1389, 717] width 130 height 40
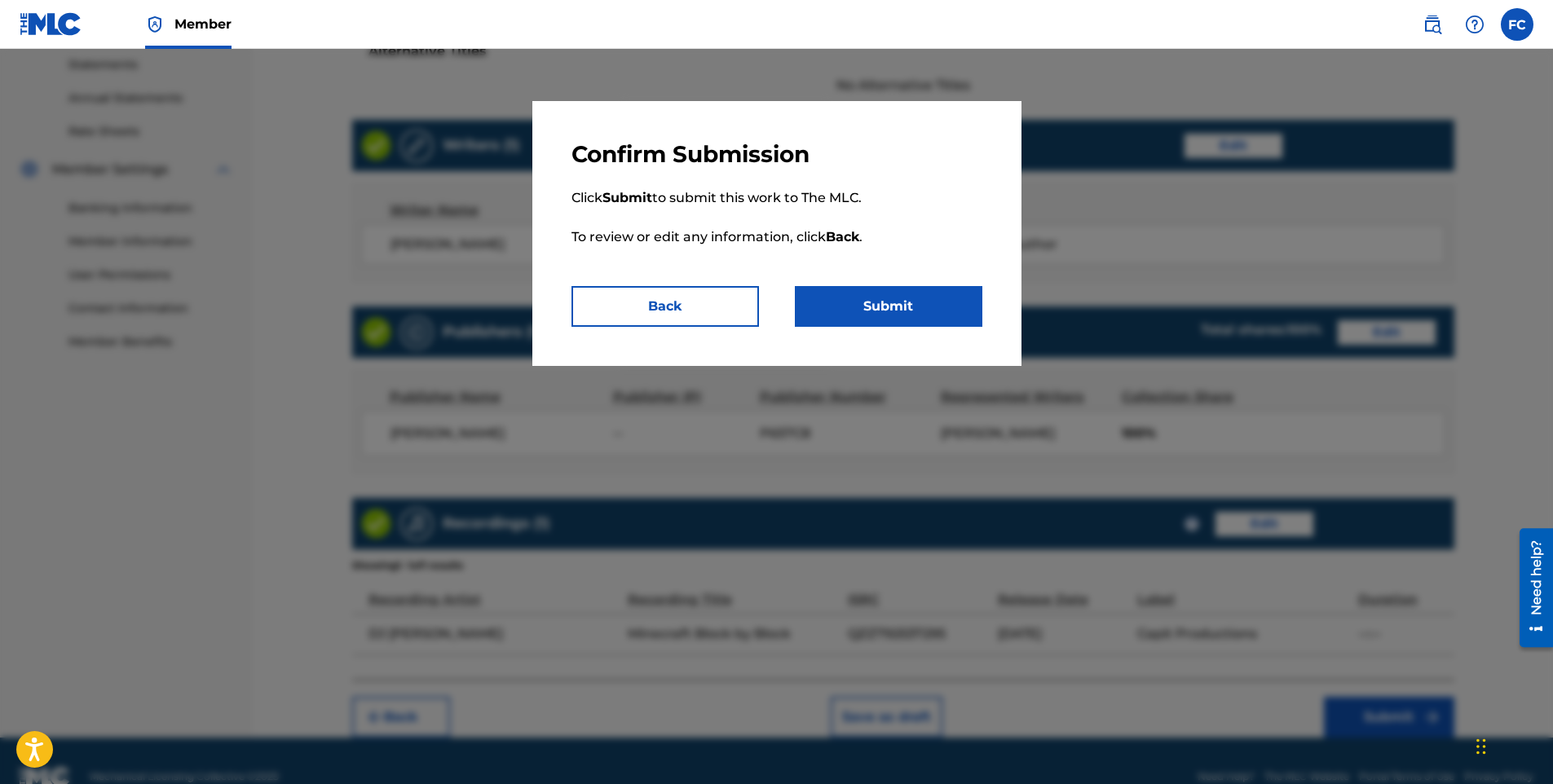
click at [866, 303] on button "Submit" at bounding box center [889, 306] width 187 height 40
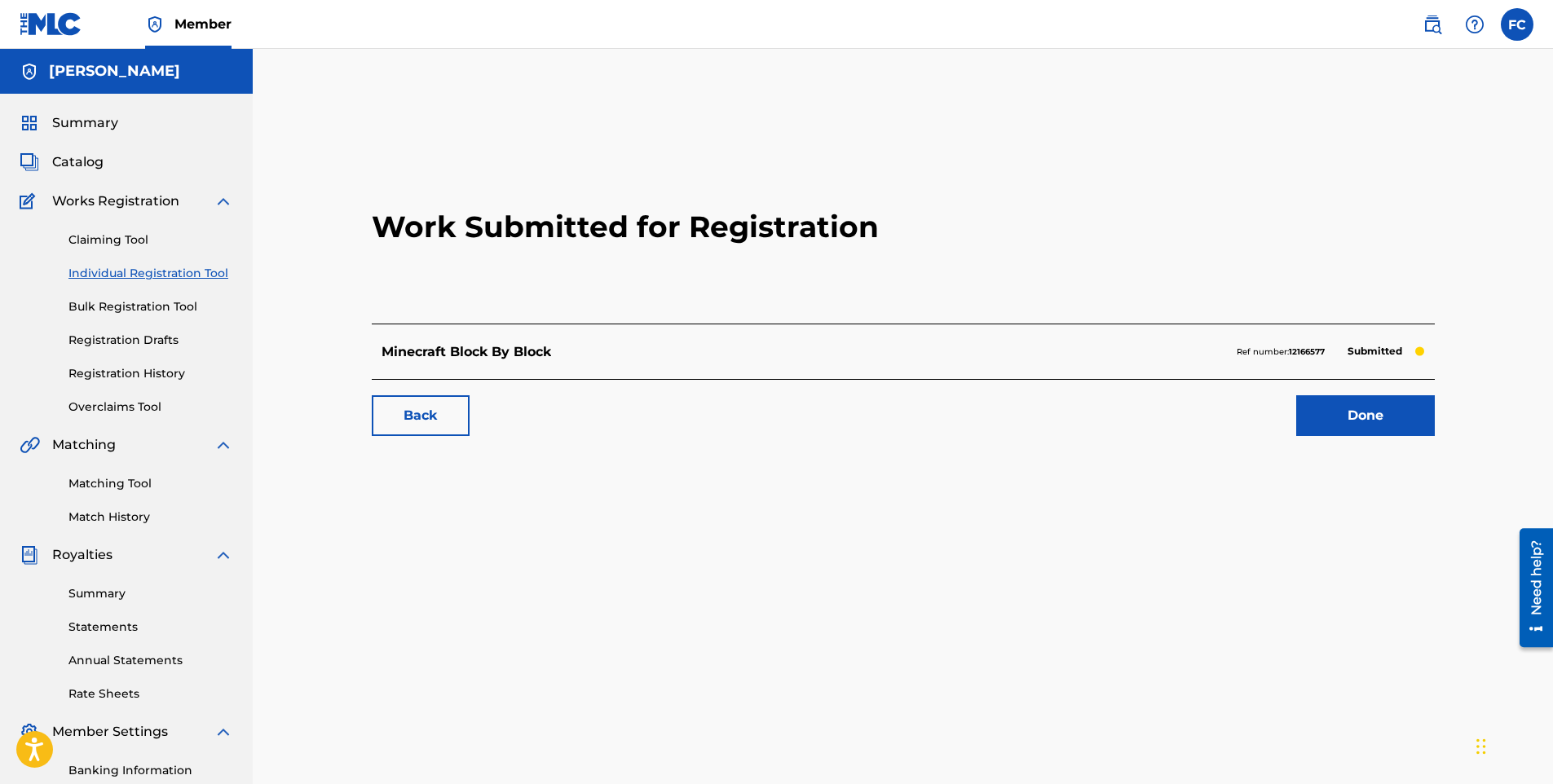
click at [1364, 418] on link "Done" at bounding box center [1366, 415] width 138 height 40
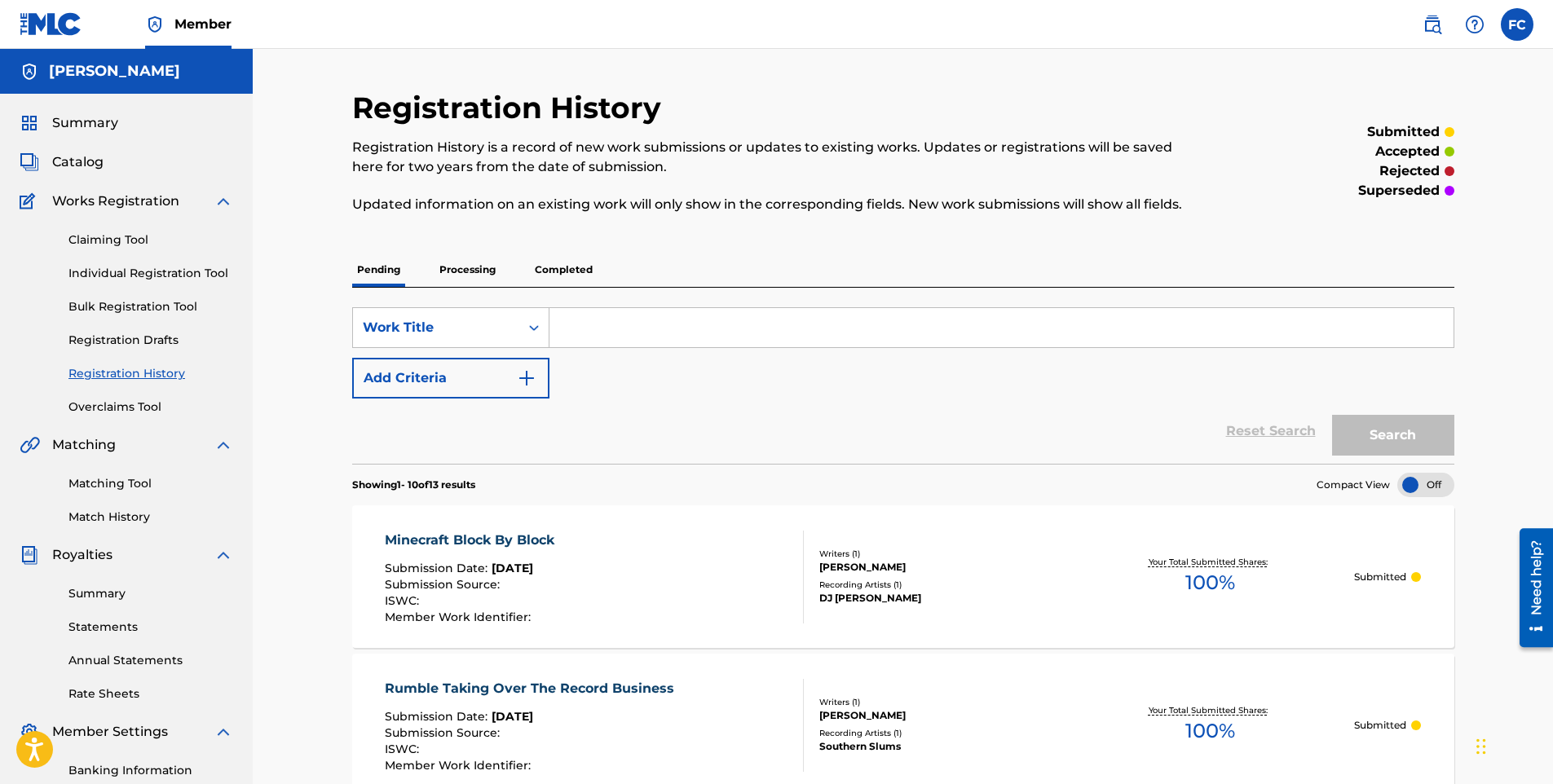
click at [122, 408] on link "Overclaims Tool" at bounding box center [150, 406] width 165 height 17
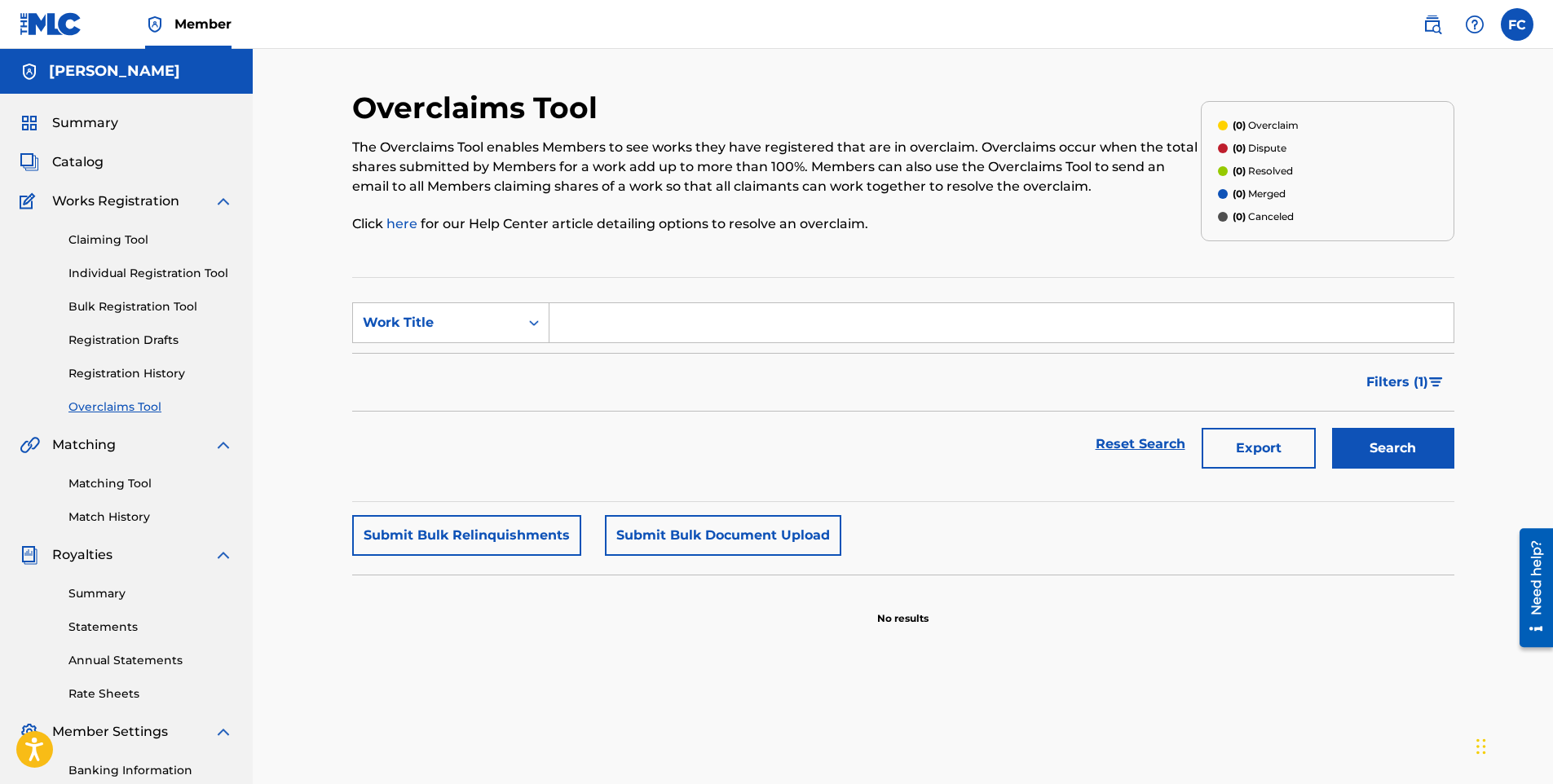
click at [132, 352] on div "Claiming Tool Individual Registration Tool Bulk Registration Tool Registration …" at bounding box center [126, 313] width 214 height 204
click at [133, 345] on link "Registration Drafts" at bounding box center [150, 339] width 165 height 17
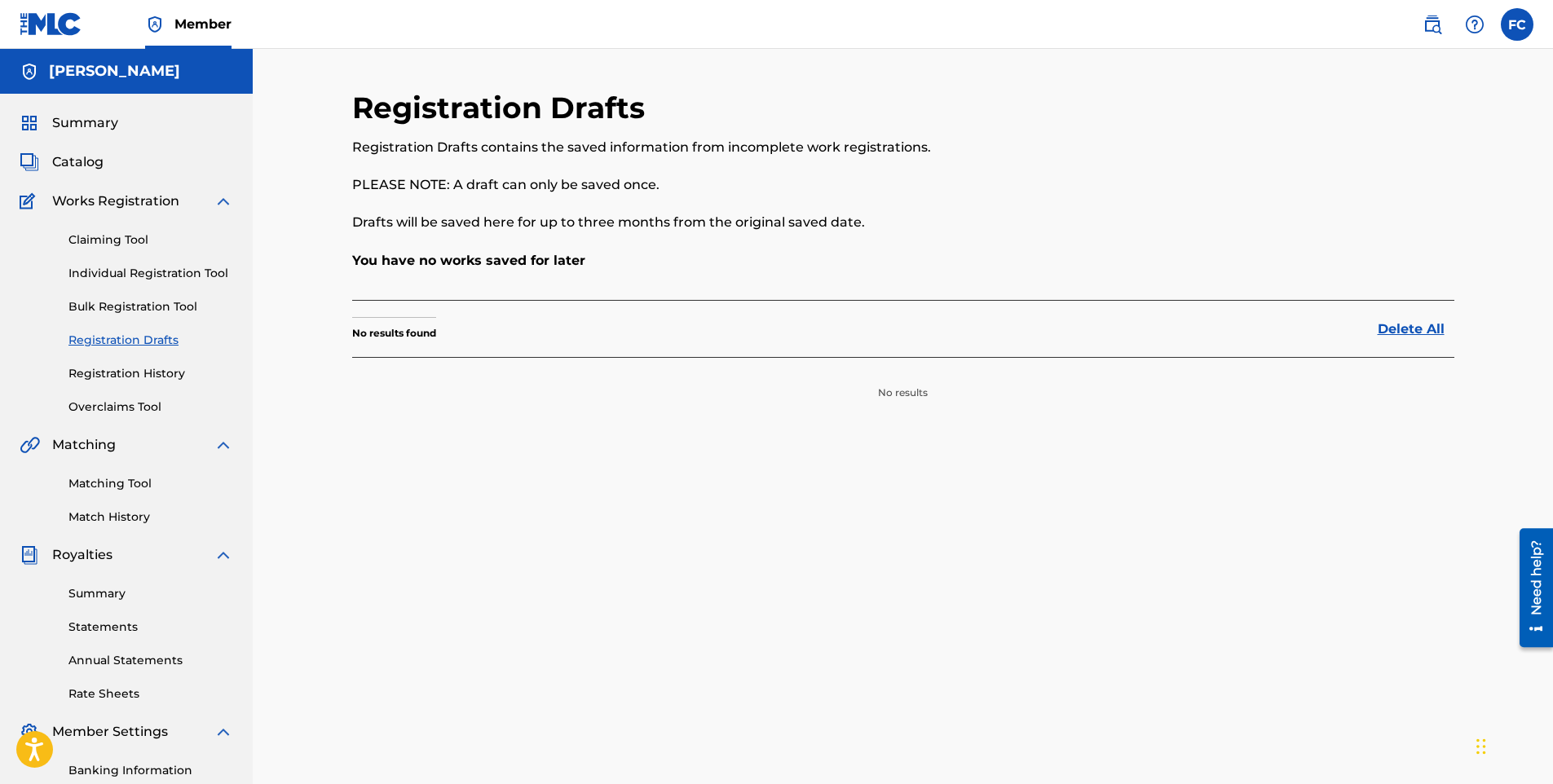
click at [148, 308] on link "Bulk Registration Tool" at bounding box center [150, 306] width 165 height 17
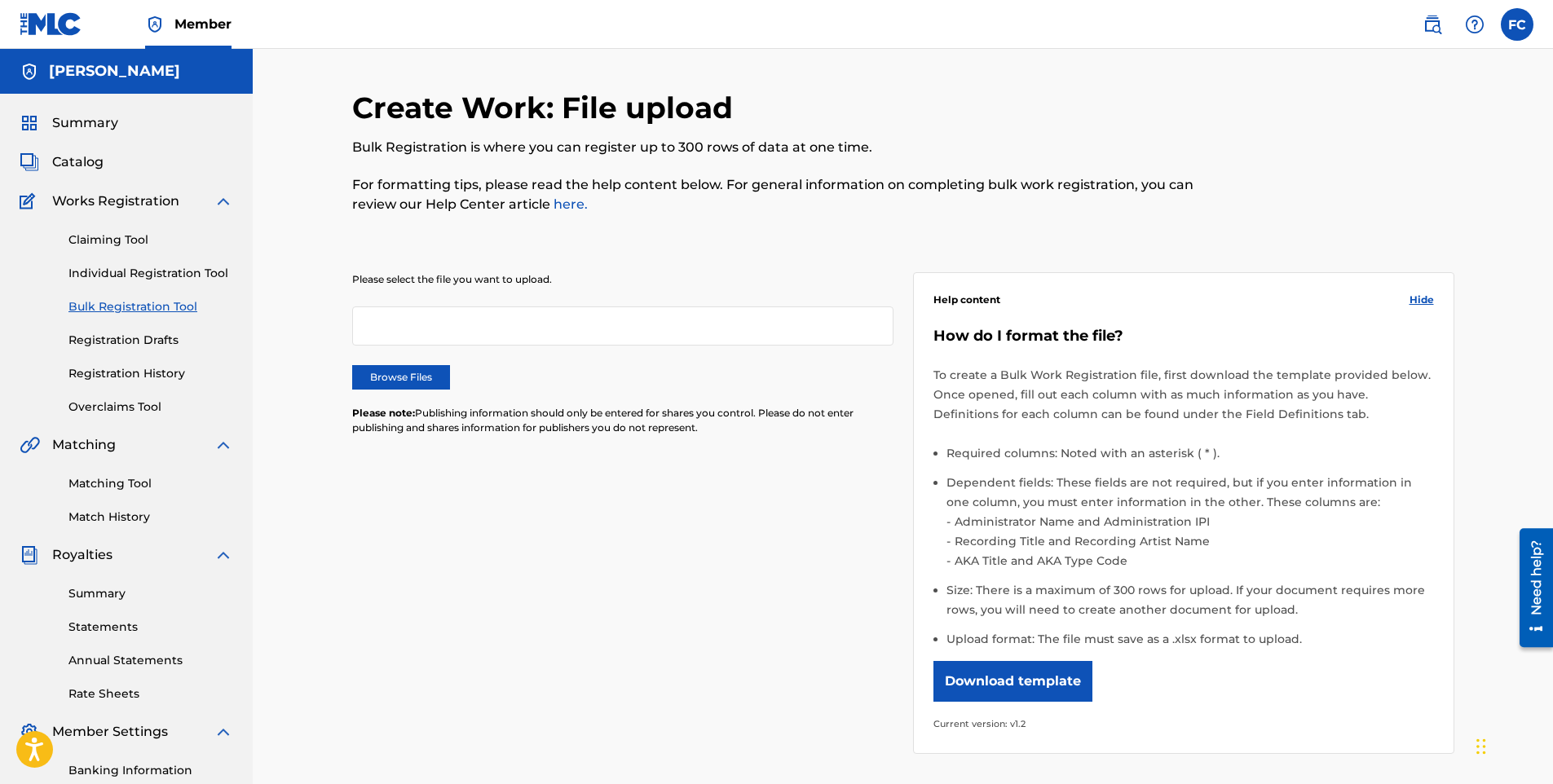
click at [72, 127] on span "Summary" at bounding box center [85, 123] width 66 height 20
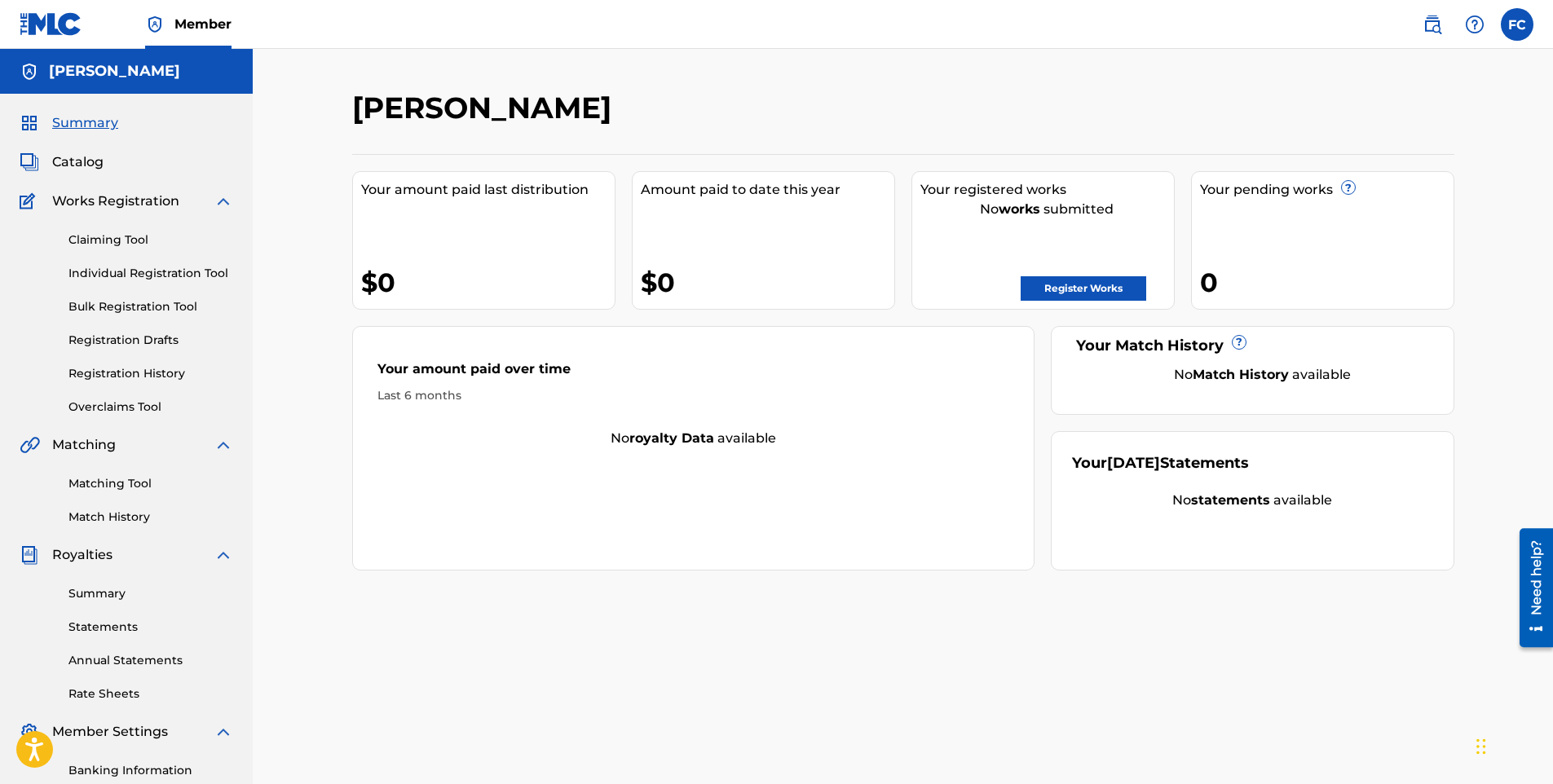
click at [370, 279] on div "$0" at bounding box center [487, 282] width 254 height 36
click at [670, 275] on div "$0" at bounding box center [768, 282] width 254 height 36
